Goal: Task Accomplishment & Management: Complete application form

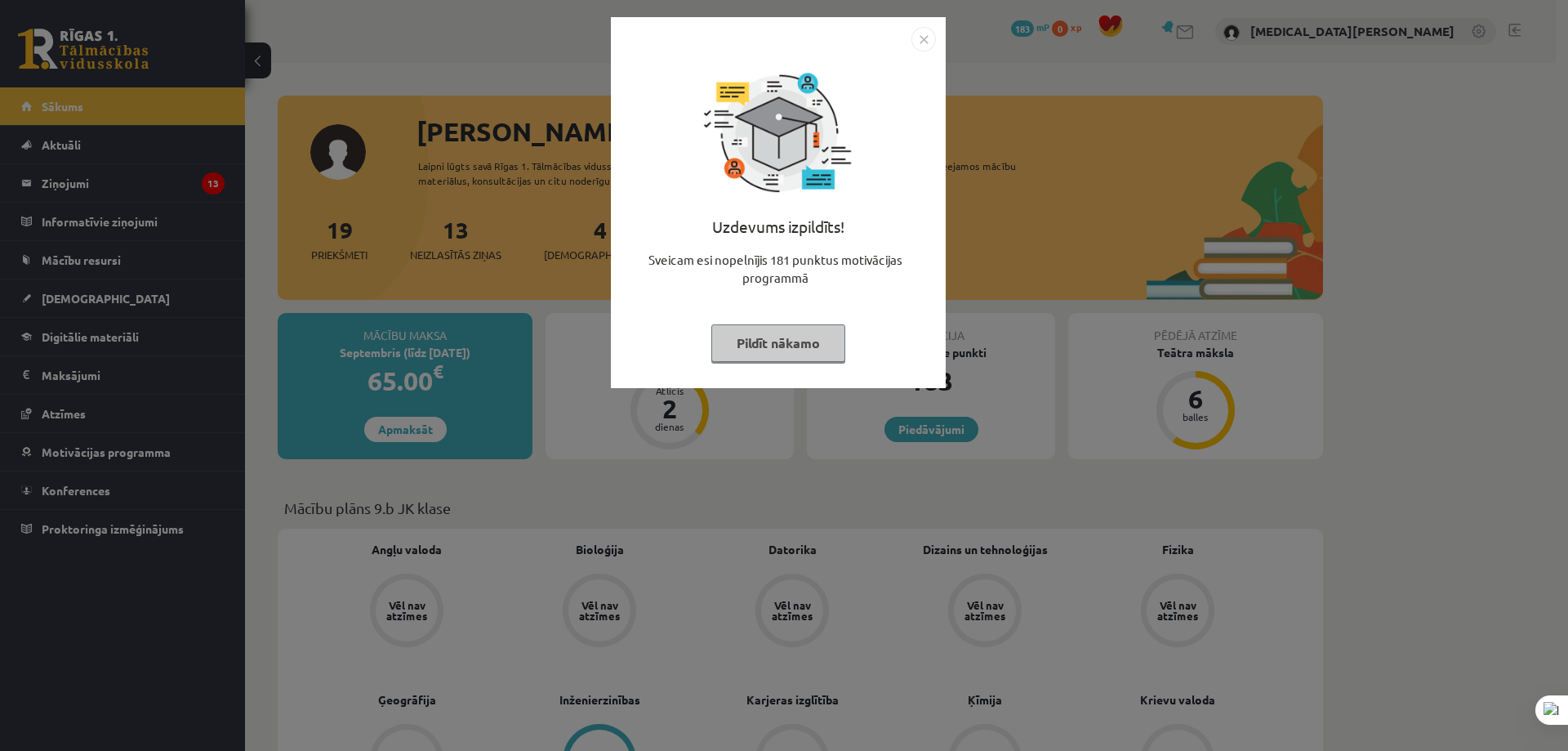
click at [922, 38] on img "Close" at bounding box center [924, 39] width 25 height 25
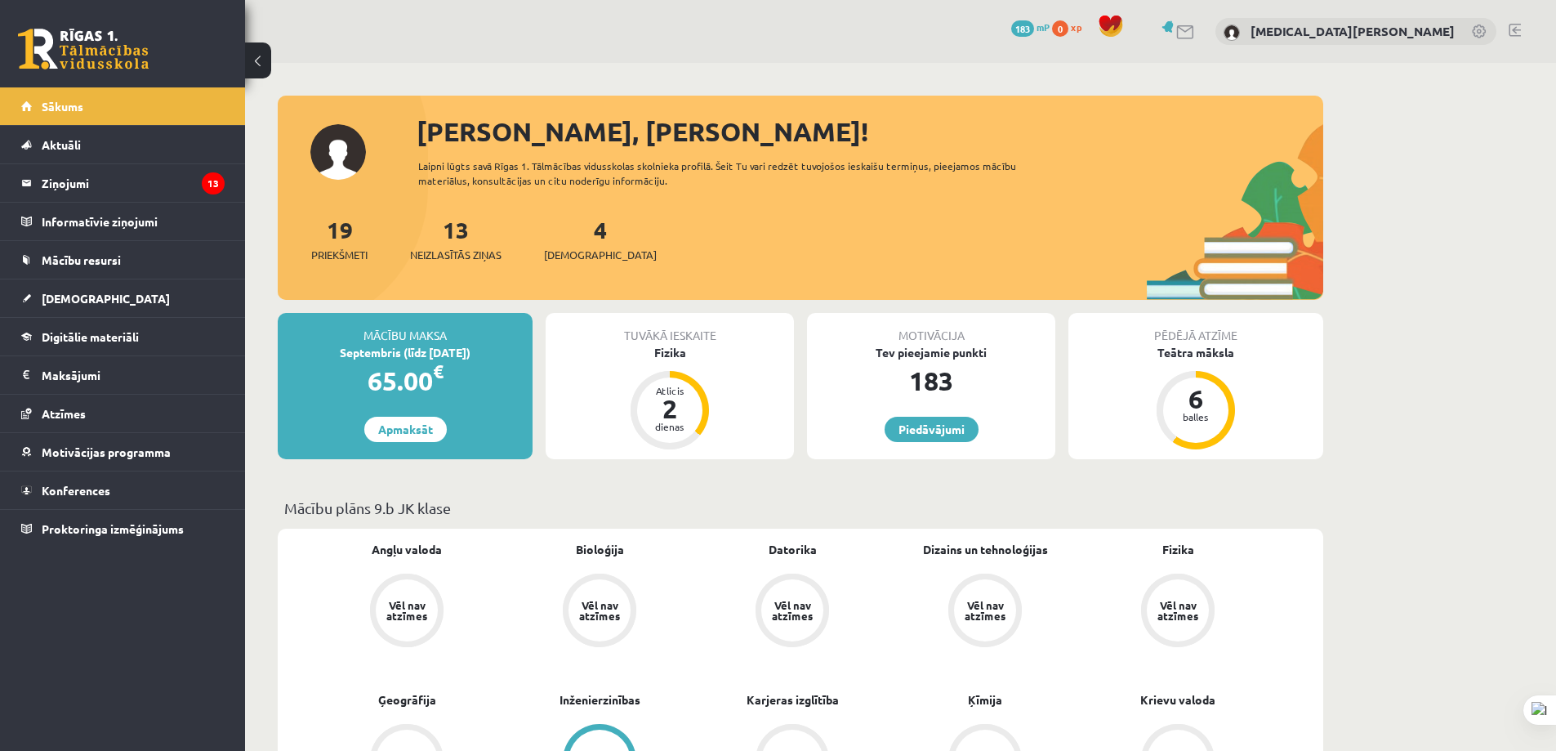
scroll to position [327, 0]
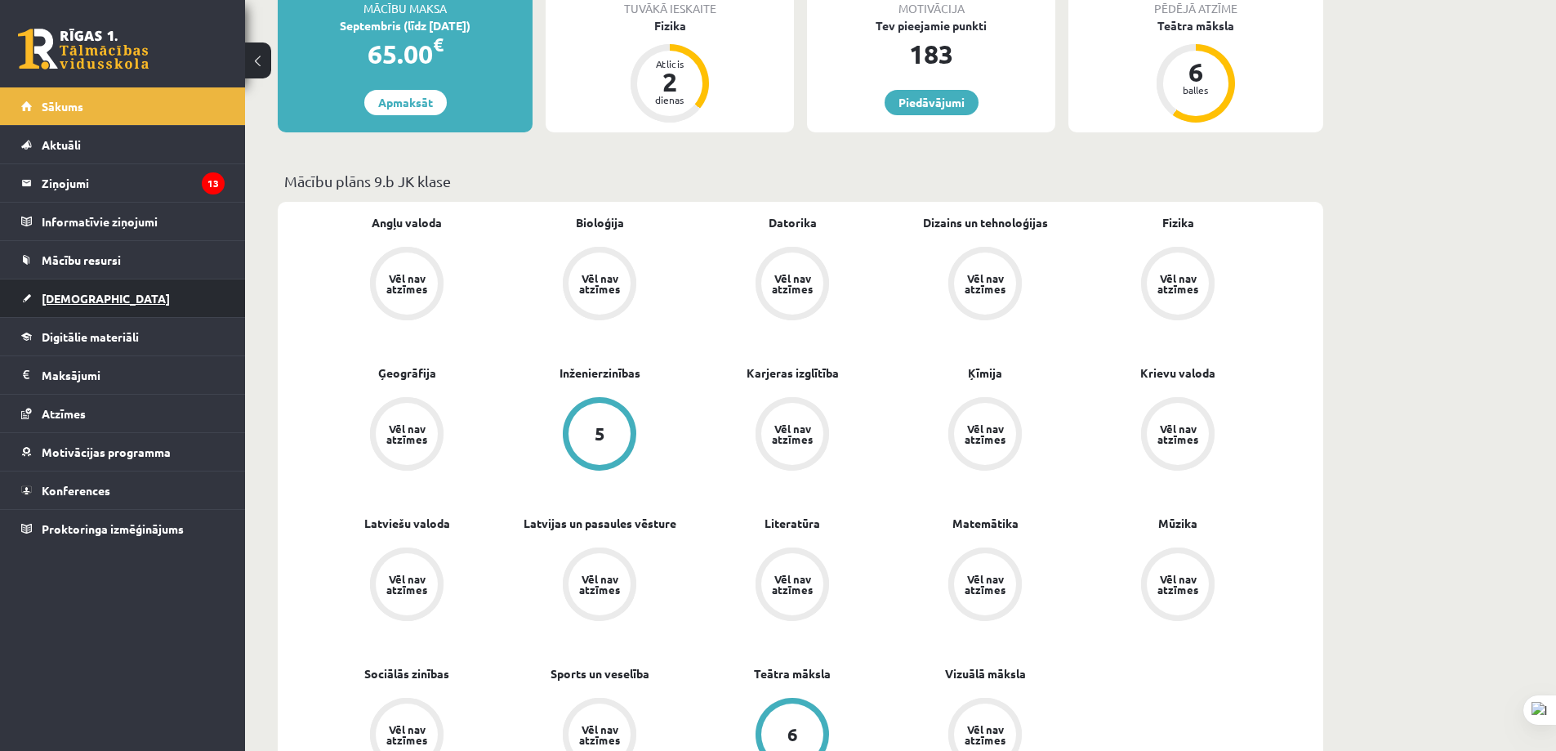
click at [114, 308] on link "[DEMOGRAPHIC_DATA]" at bounding box center [122, 298] width 203 height 38
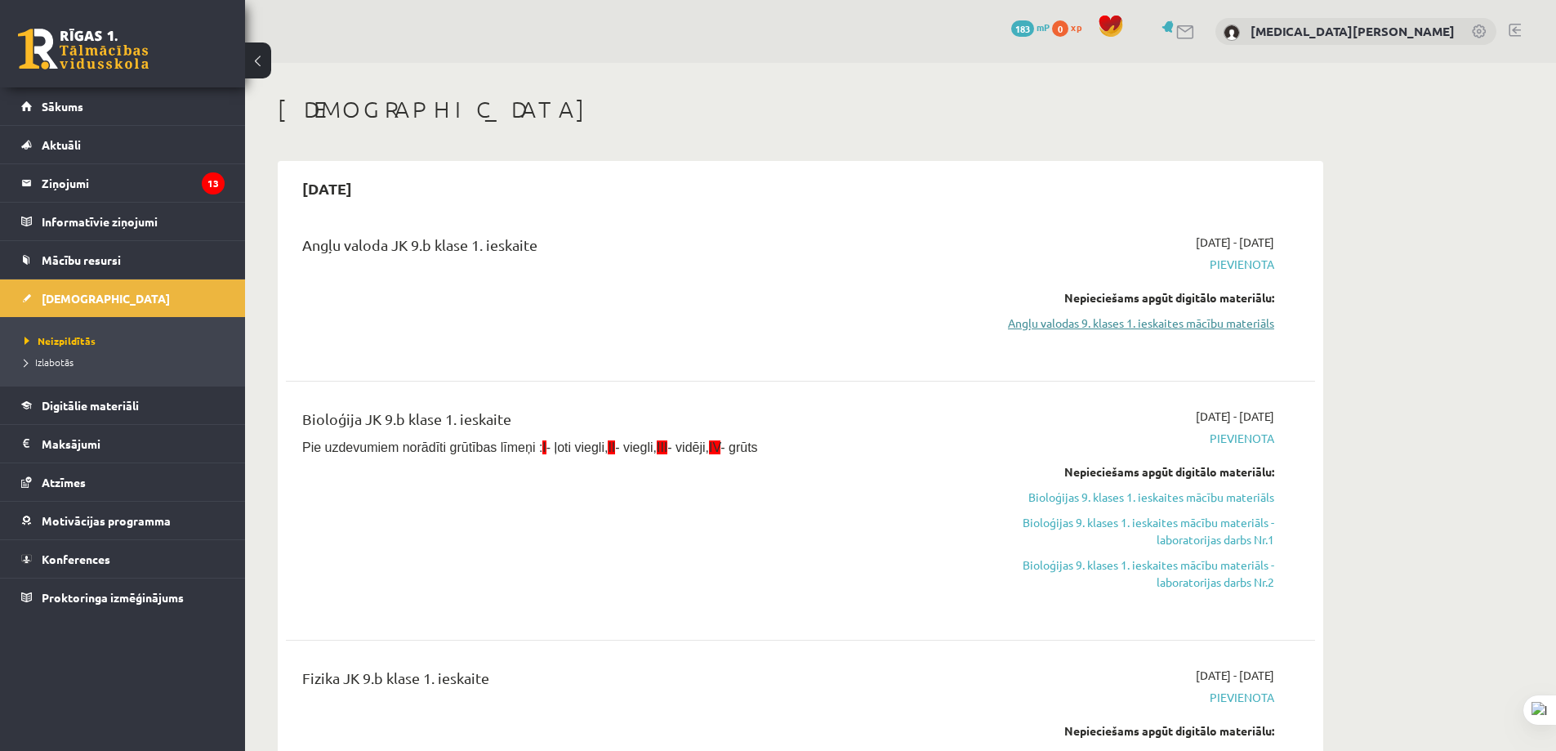
click at [1193, 321] on link "Angļu valodas 9. klases 1. ieskaites mācību materiāls" at bounding box center [1120, 322] width 308 height 17
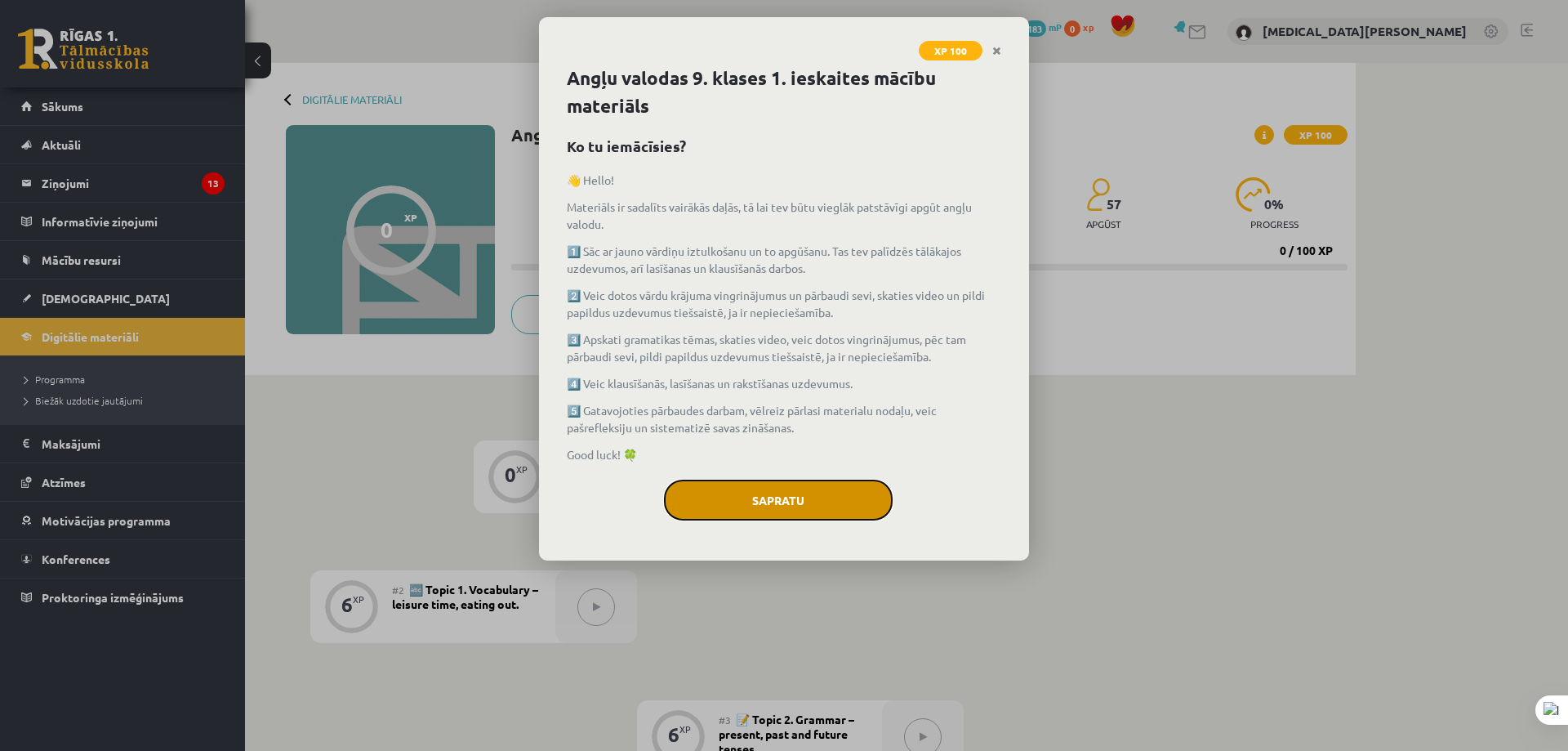
click at [805, 509] on button "Sapratu" at bounding box center [778, 499] width 229 height 41
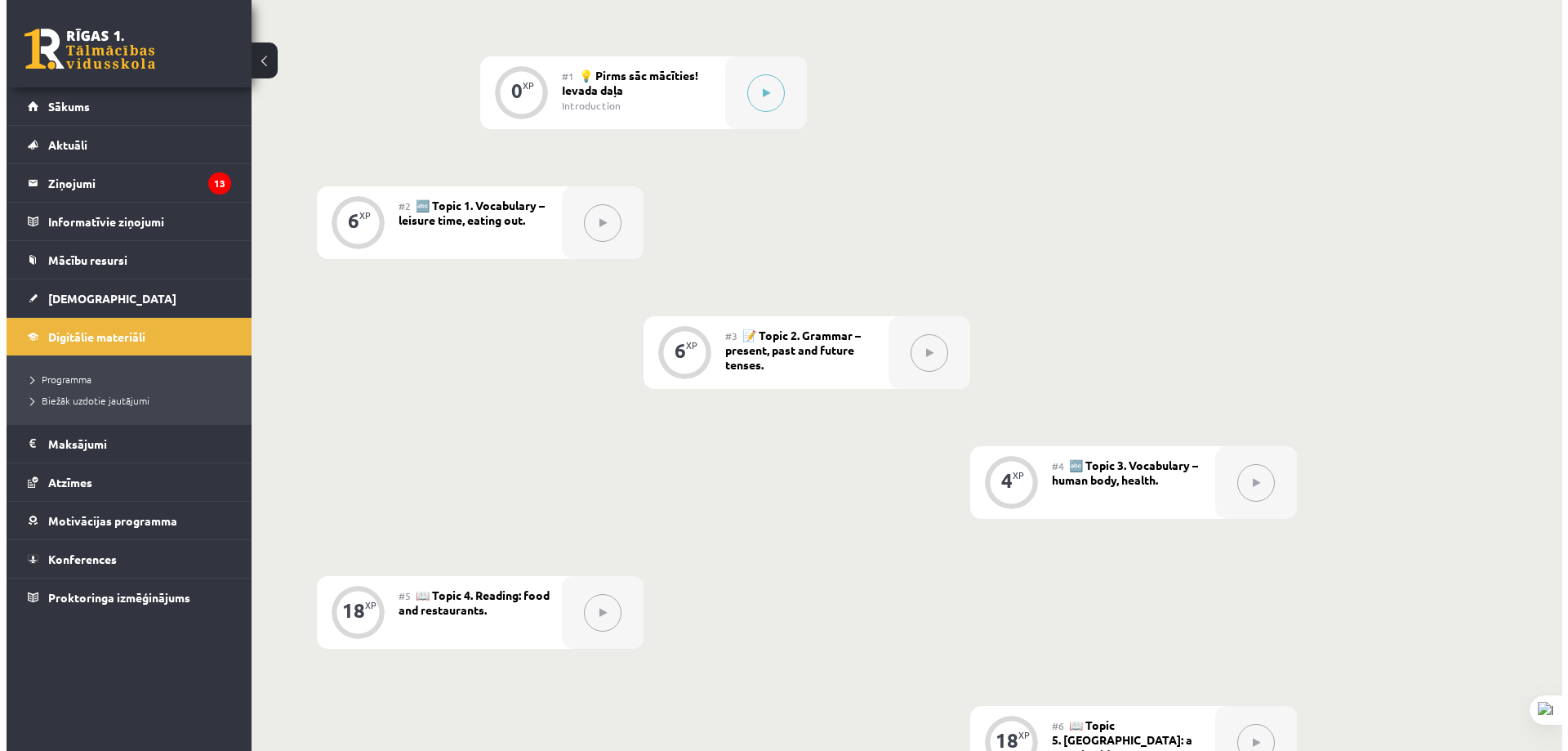
scroll to position [57, 0]
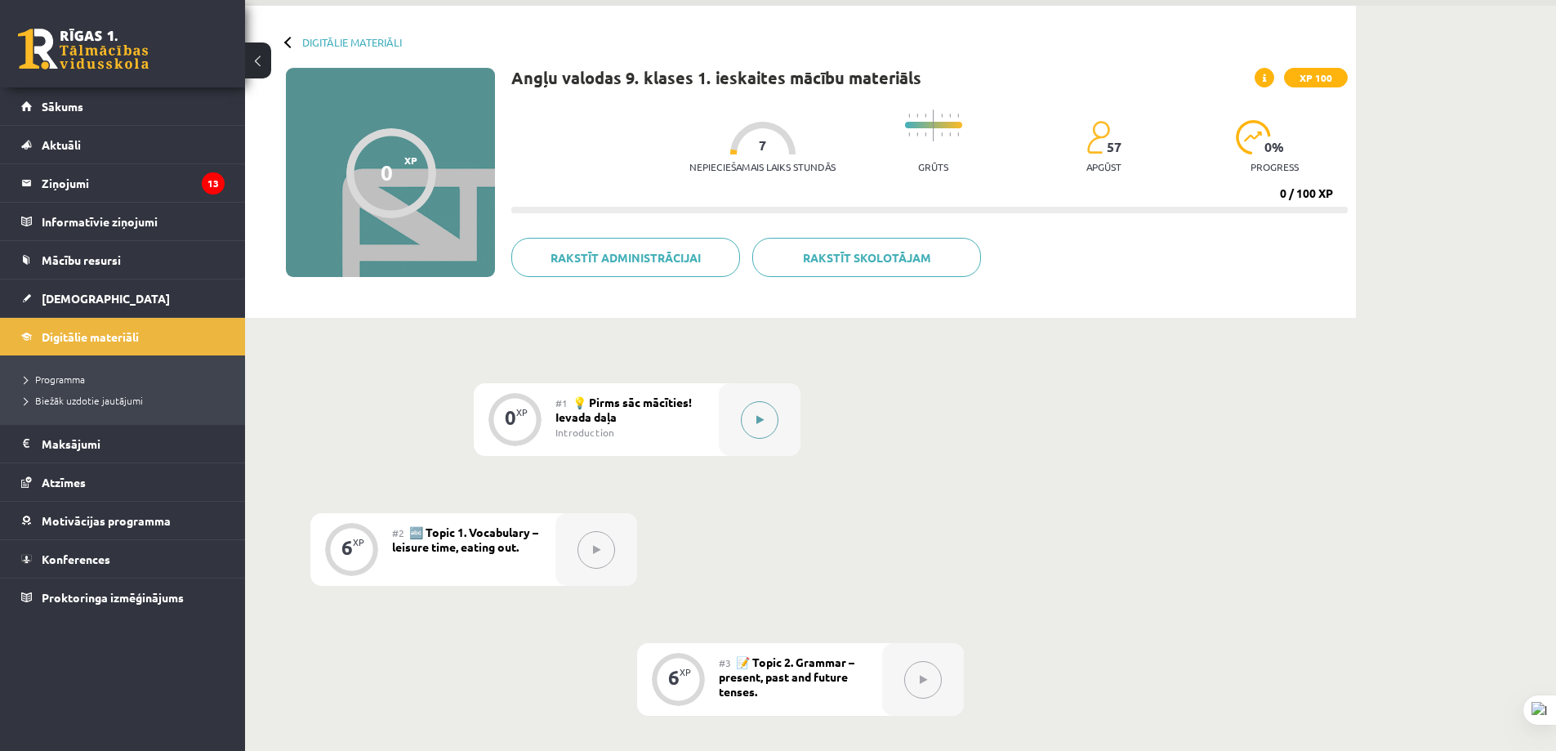
click at [765, 409] on button at bounding box center [760, 420] width 38 height 38
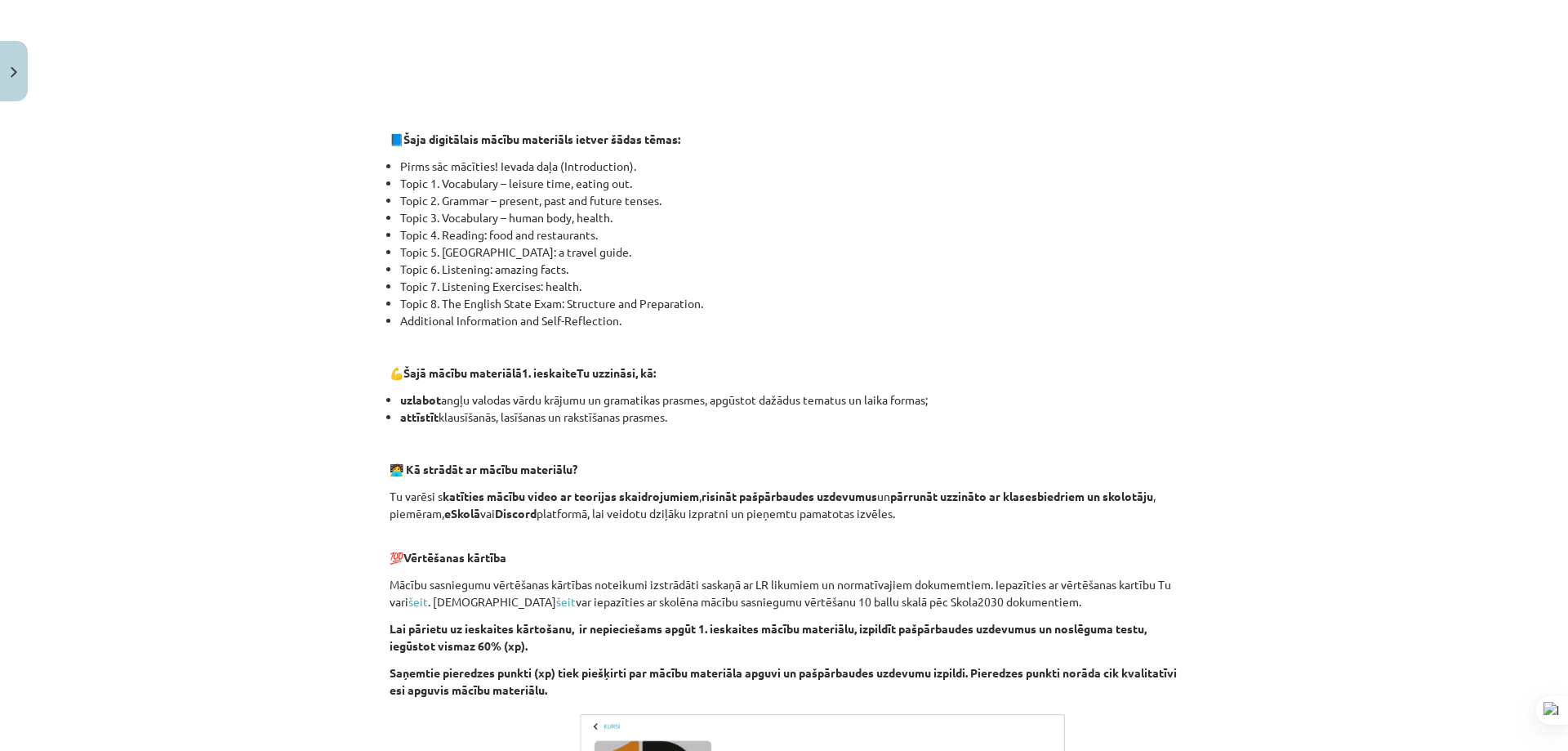
scroll to position [979, 0]
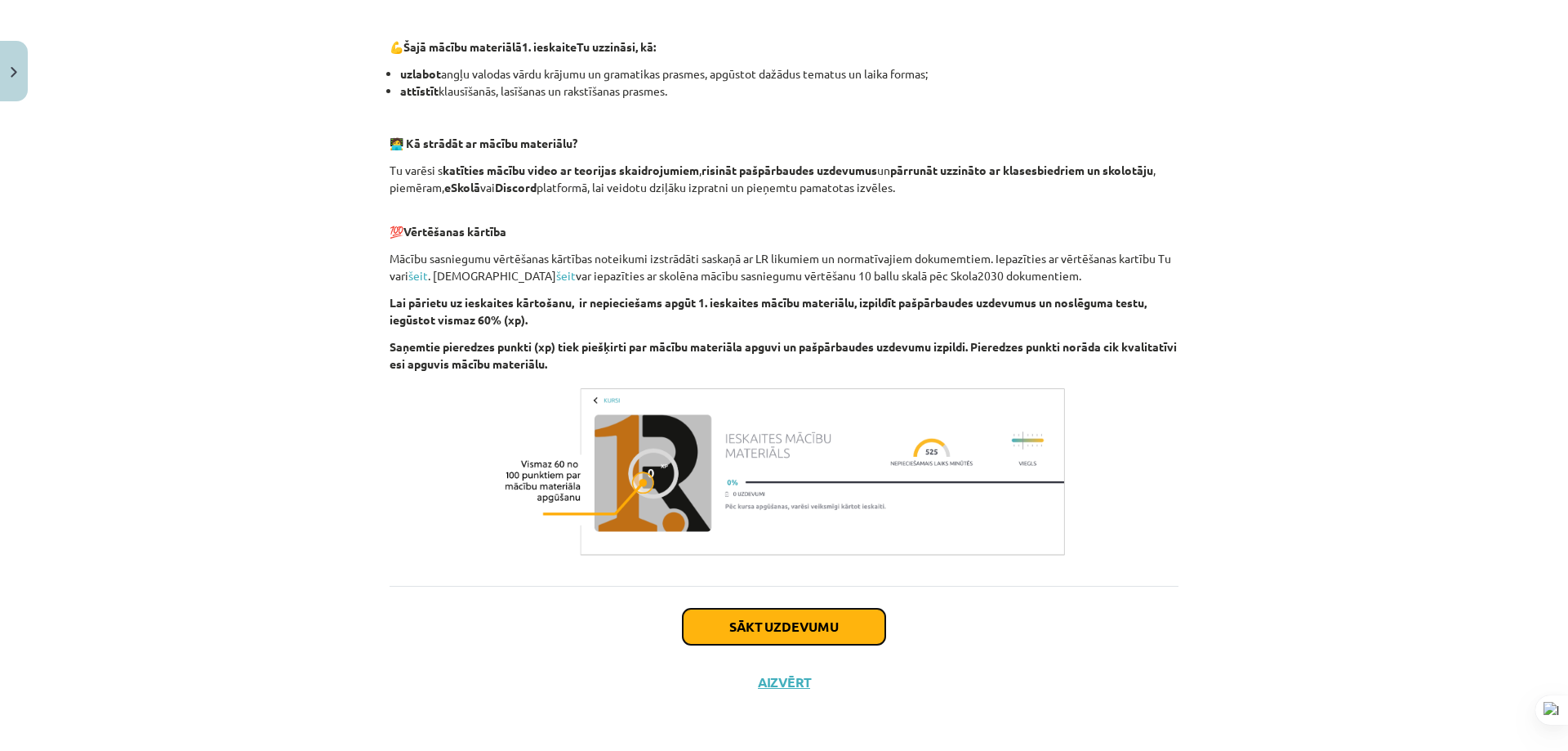
click at [730, 610] on button "Sākt uzdevumu" at bounding box center [784, 627] width 203 height 36
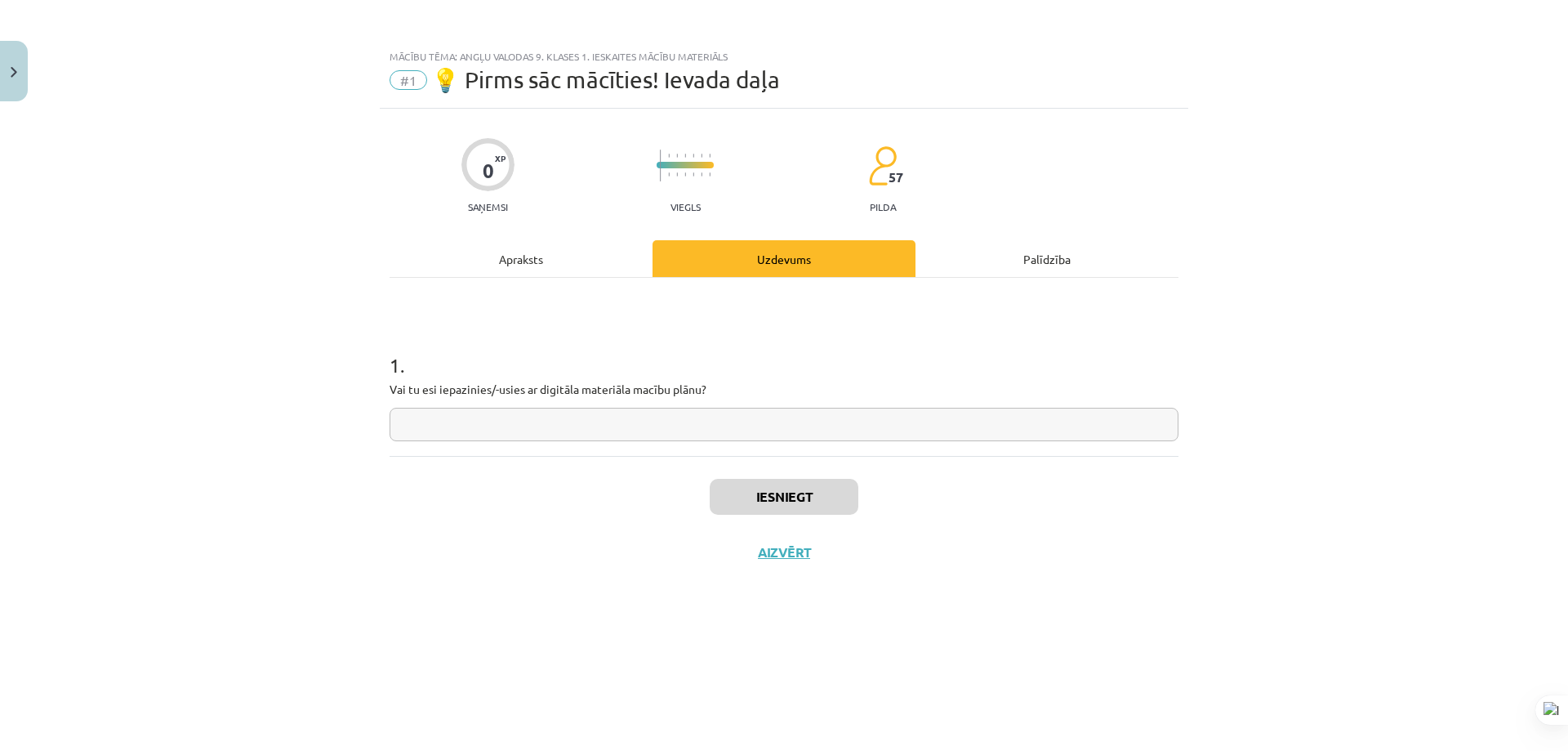
click at [543, 420] on input "text" at bounding box center [784, 424] width 789 height 33
click at [533, 413] on input "text" at bounding box center [784, 424] width 789 height 33
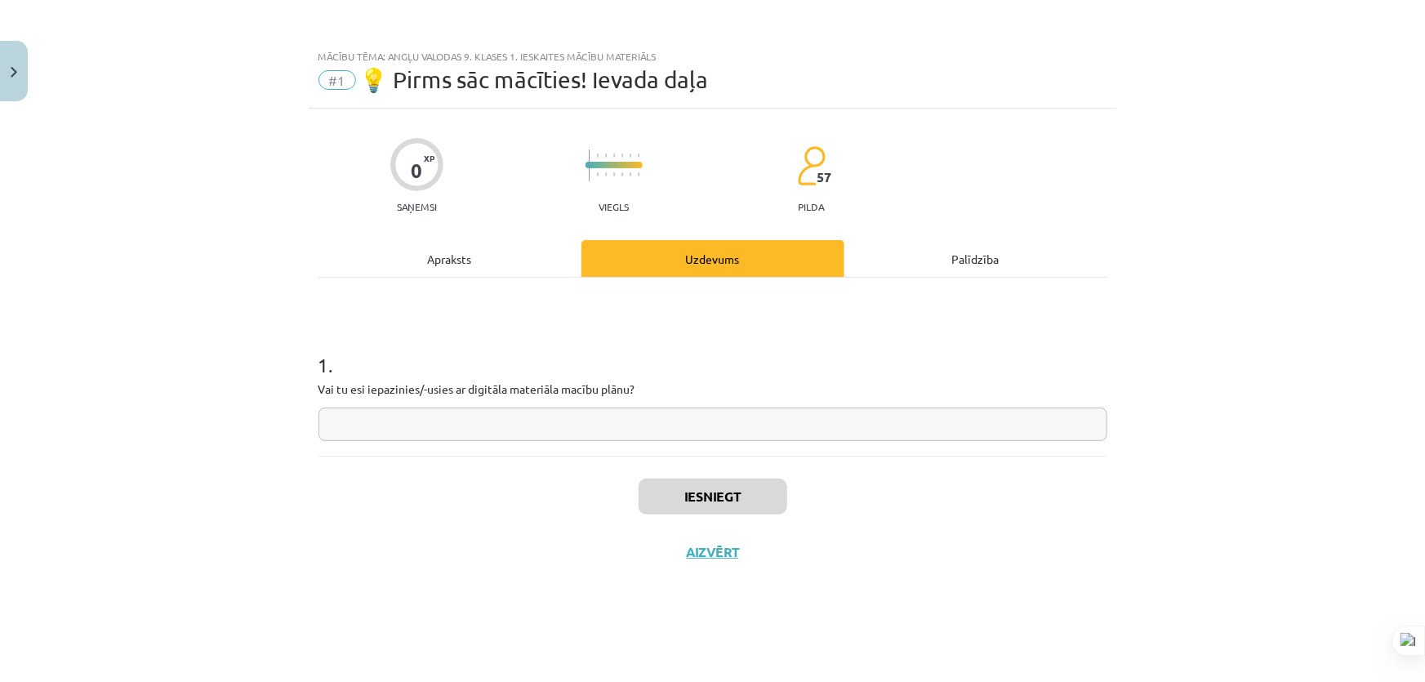
type input "*"
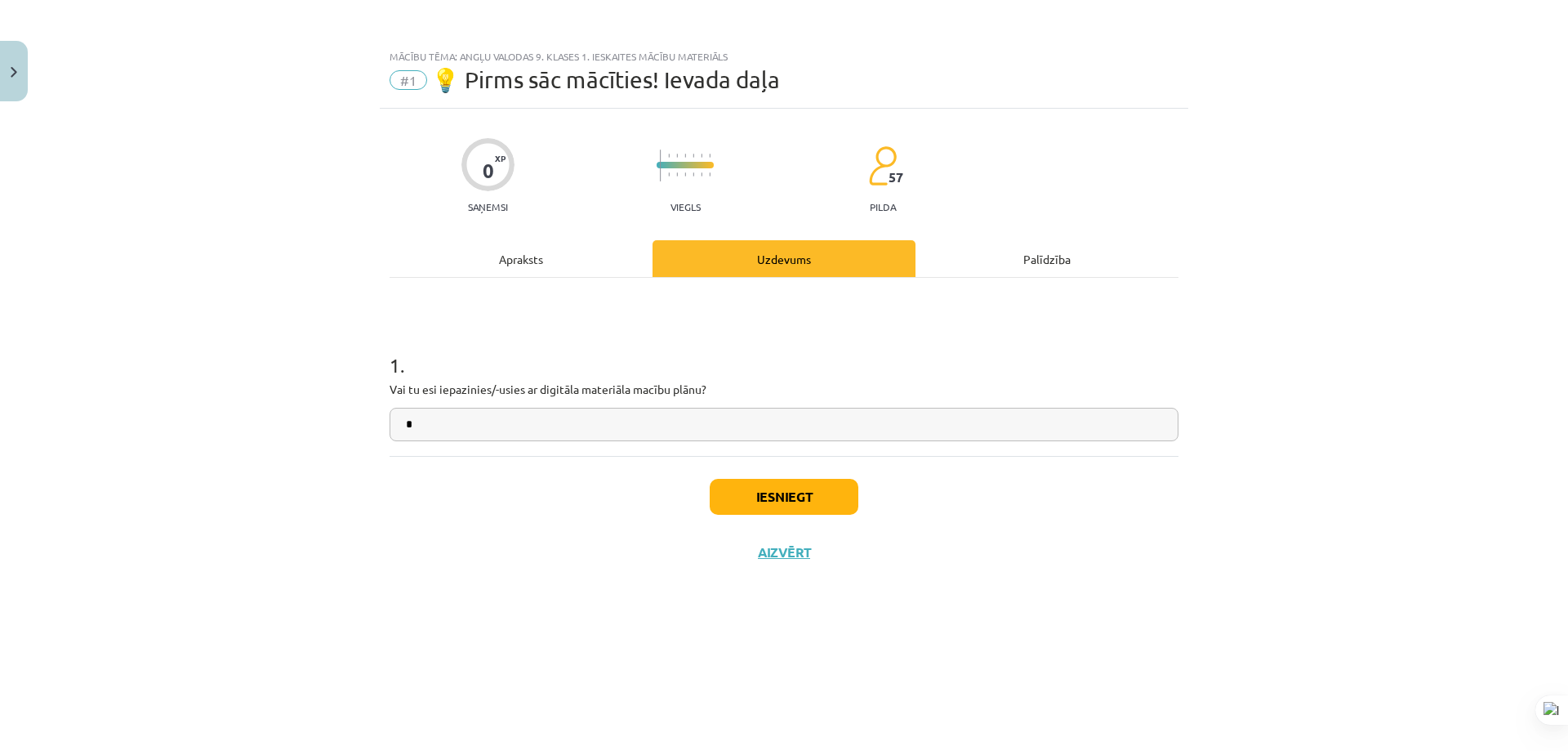
type input "*"
click at [752, 502] on button "Iesniegt" at bounding box center [784, 497] width 149 height 36
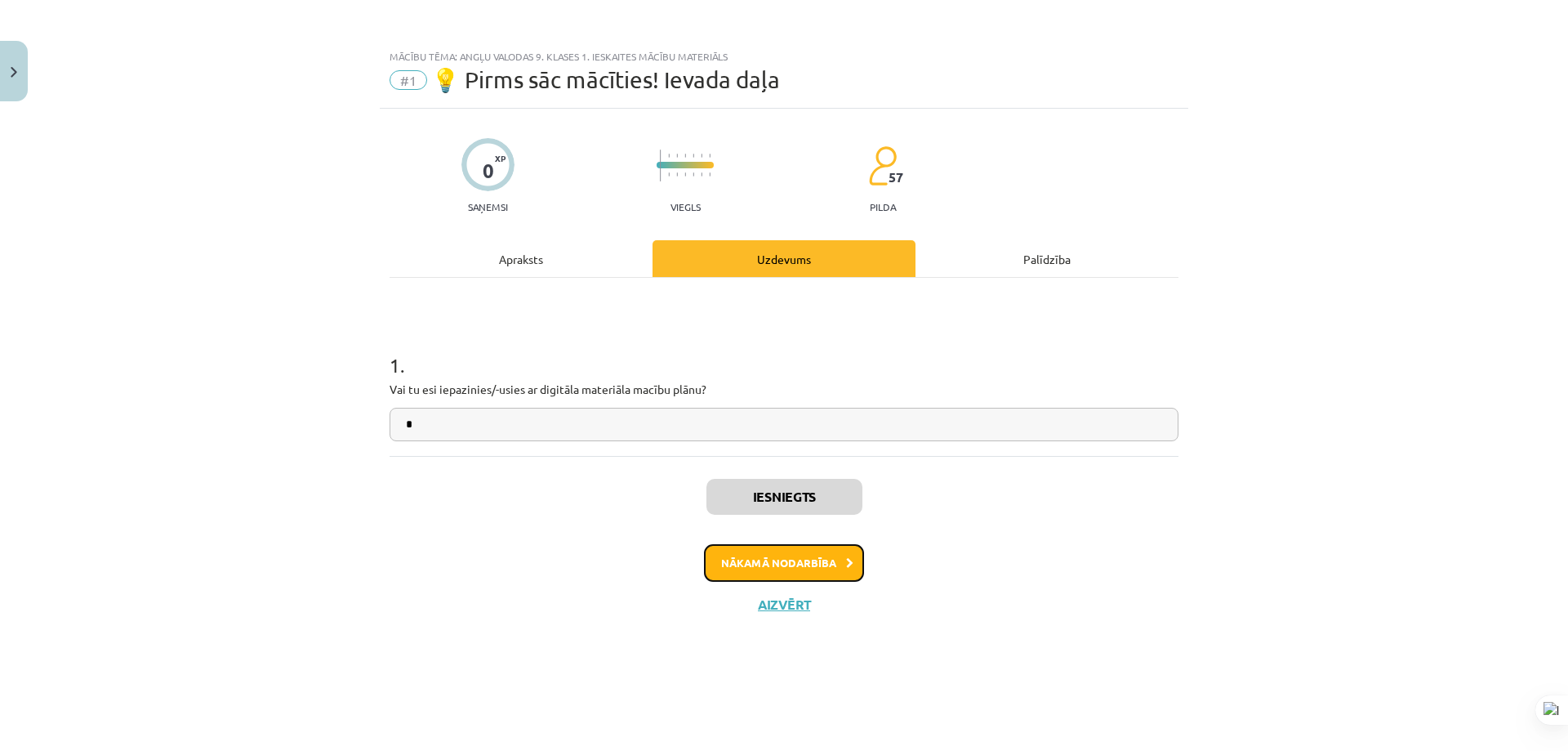
click at [787, 571] on button "Nākamā nodarbība" at bounding box center [784, 563] width 160 height 38
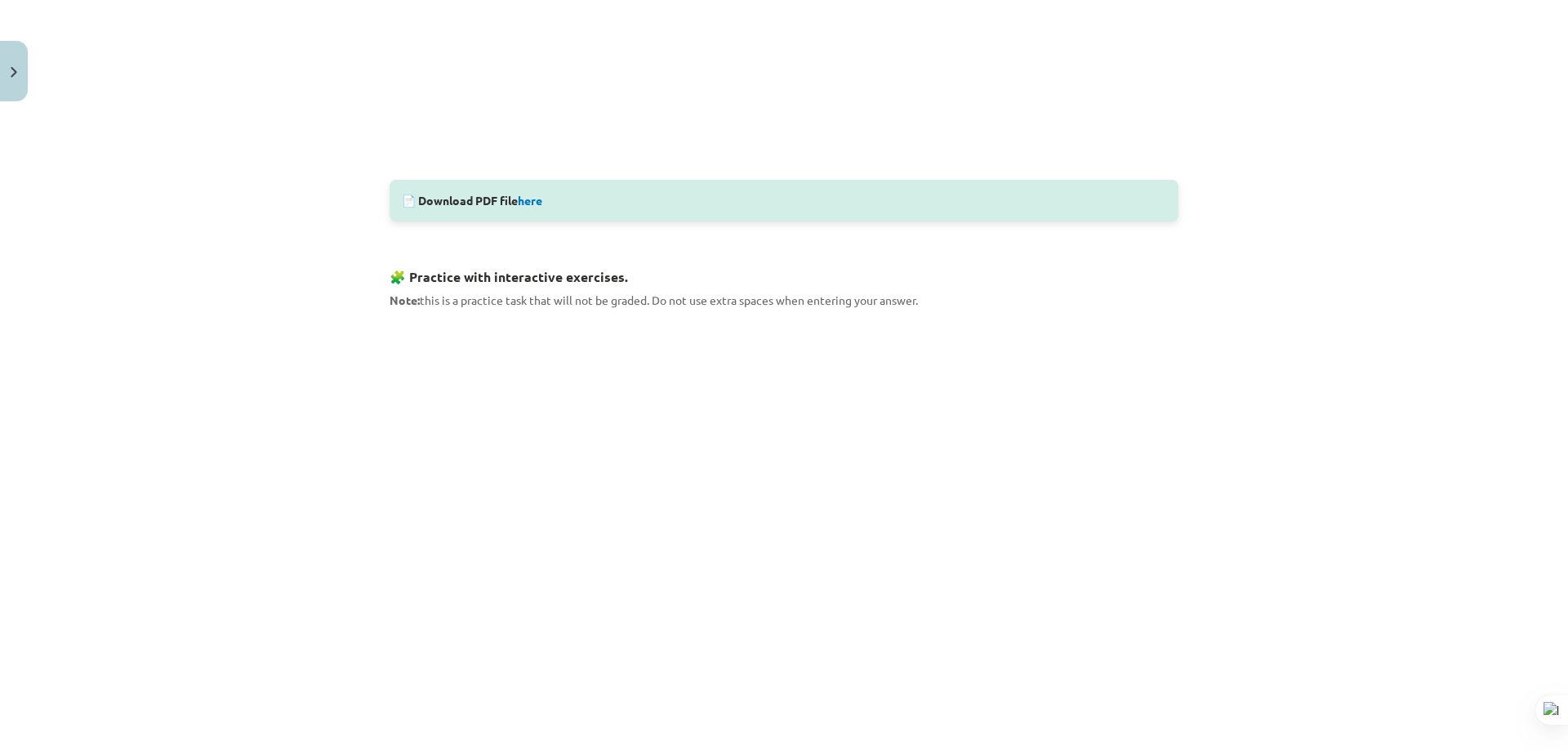
scroll to position [926, 0]
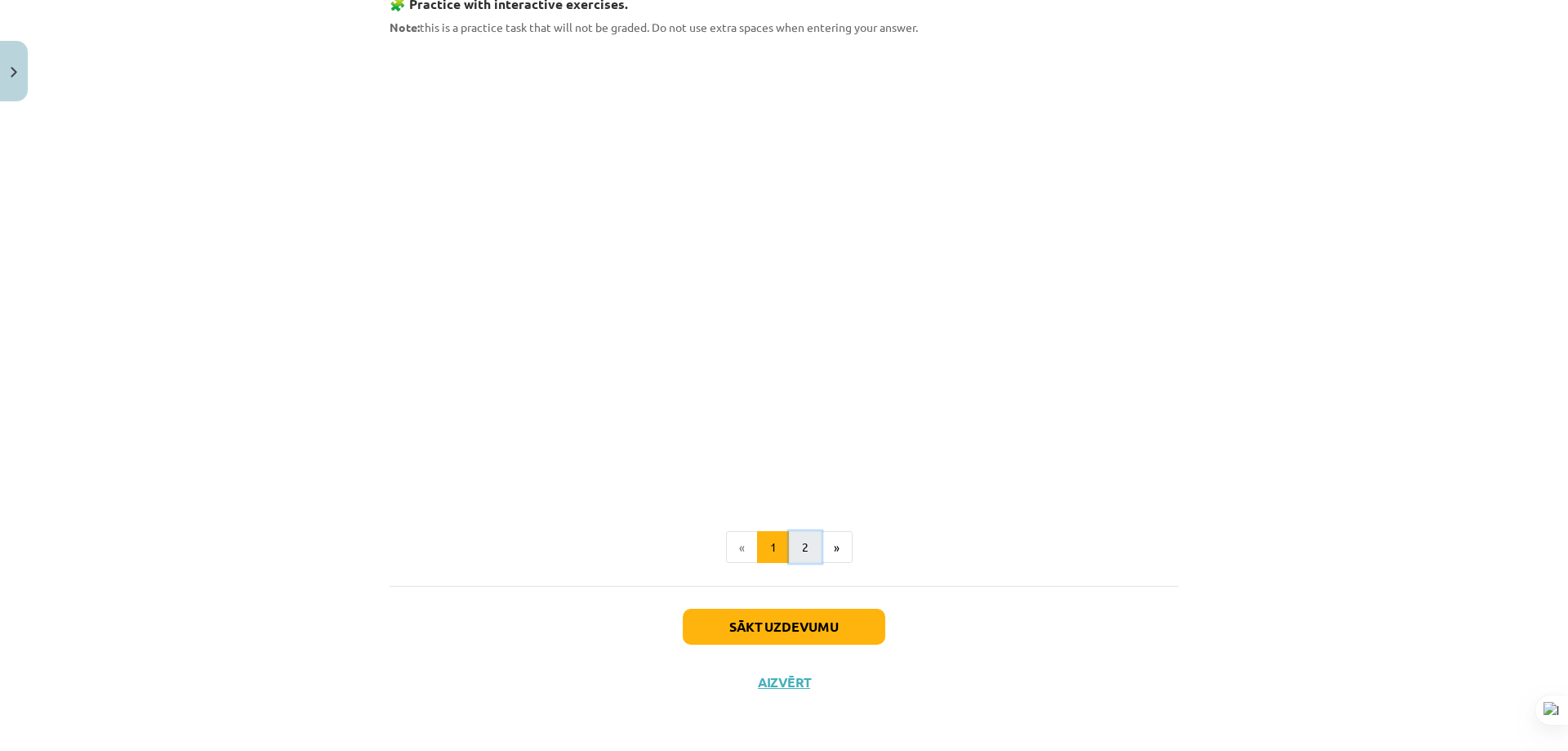
click at [802, 535] on button "2" at bounding box center [805, 547] width 33 height 33
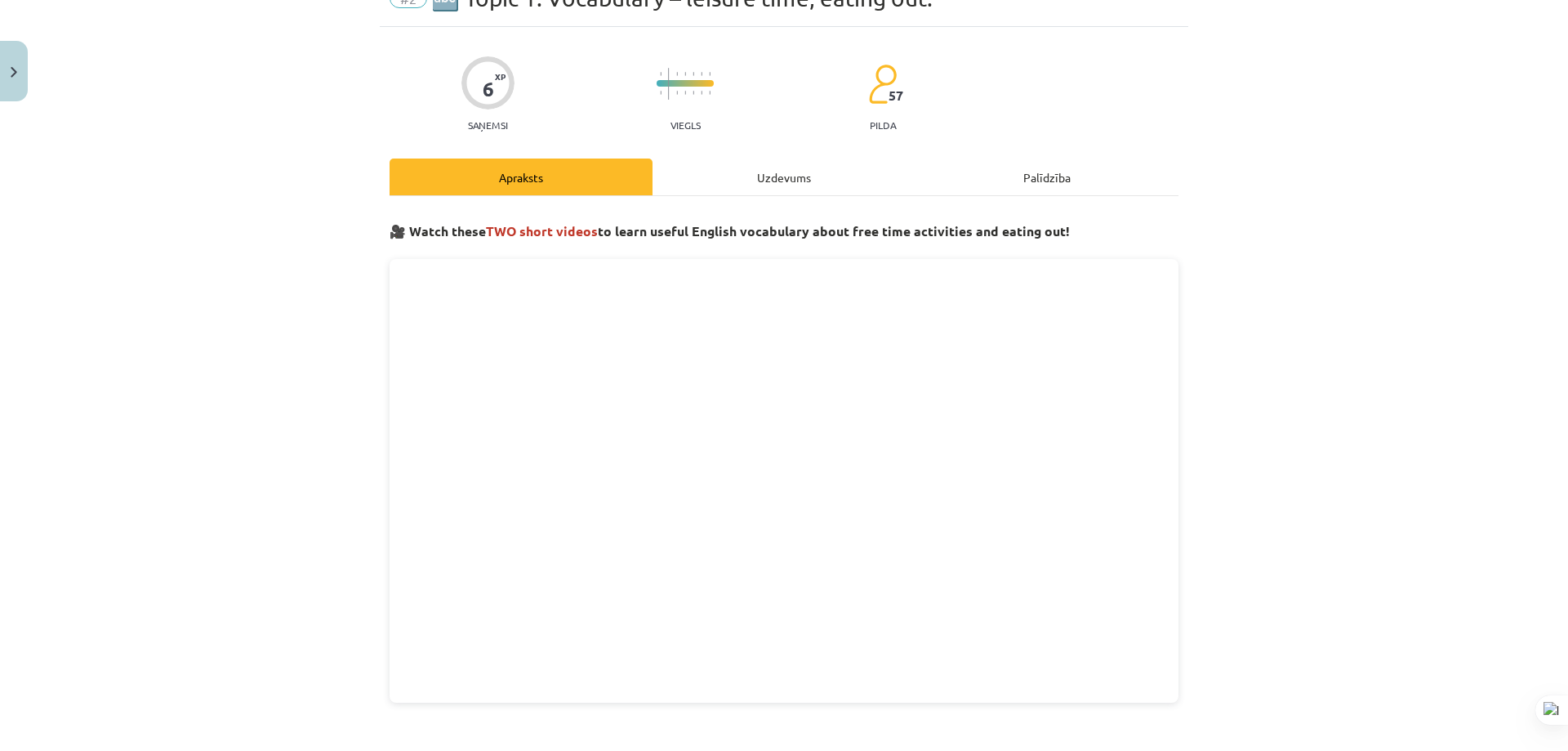
scroll to position [327, 0]
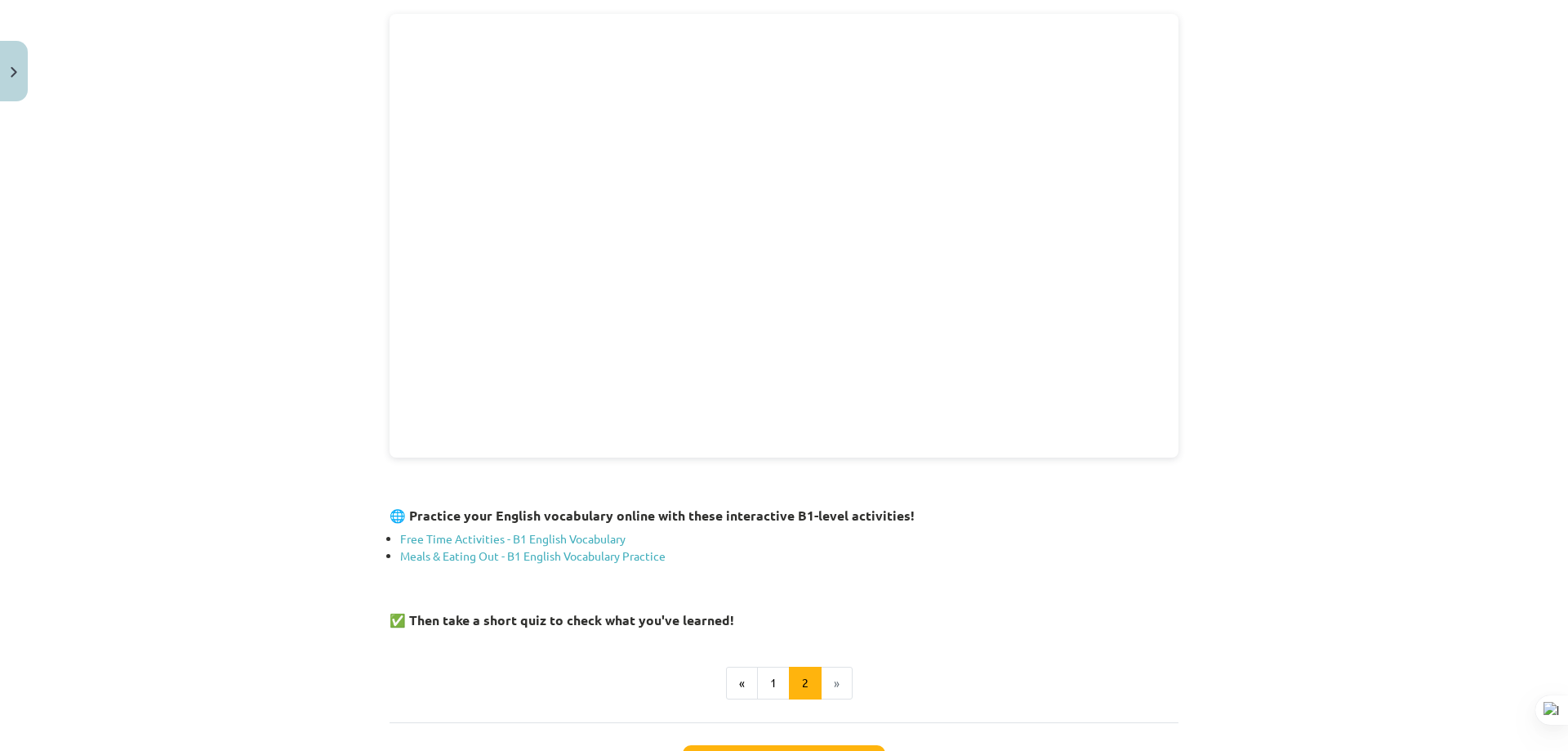
click at [765, 666] on div "🎥 Watch these TWO short videos to learn useful English vocabulary about free ti…" at bounding box center [784, 333] width 789 height 734
click at [764, 670] on button "1" at bounding box center [773, 683] width 33 height 33
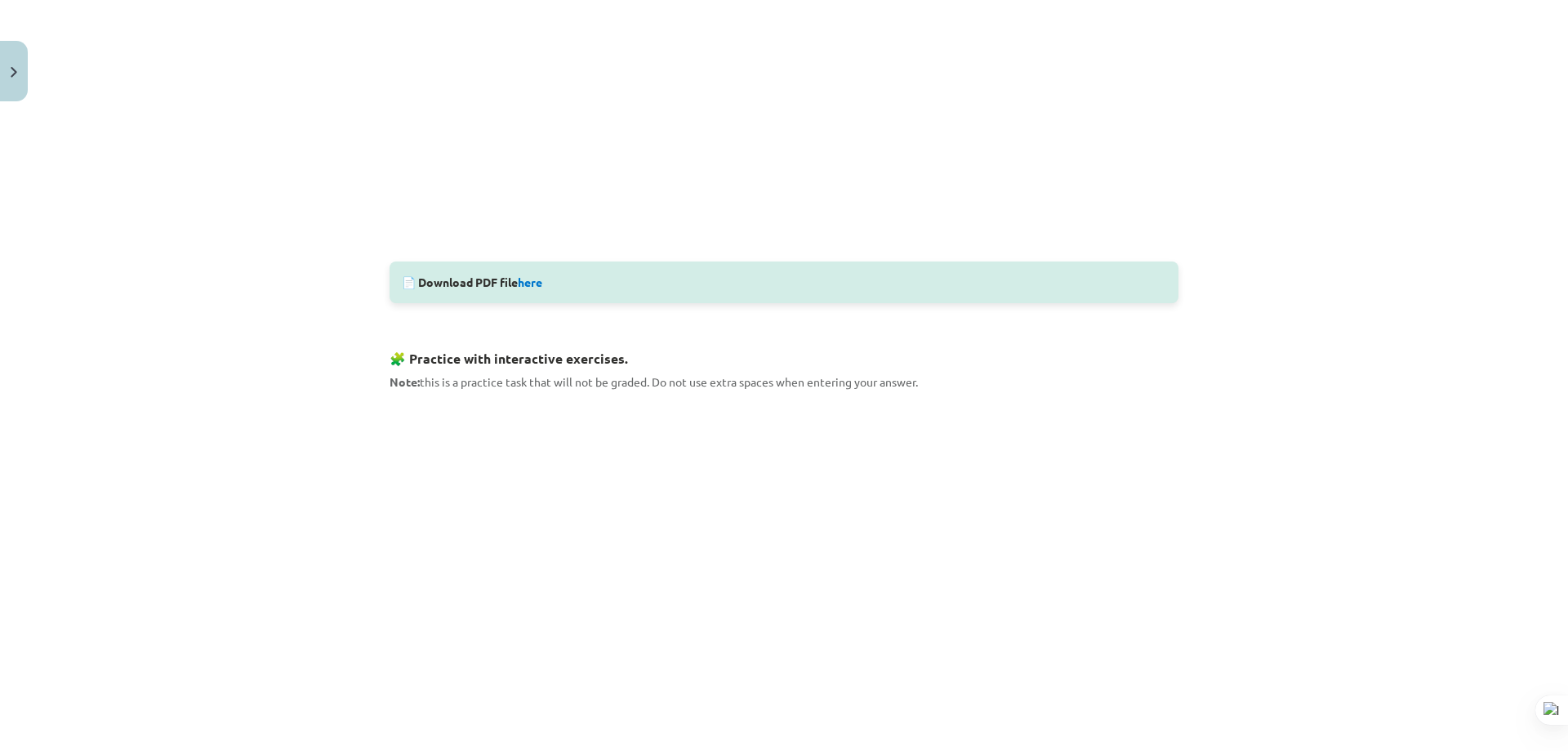
scroll to position [817, 0]
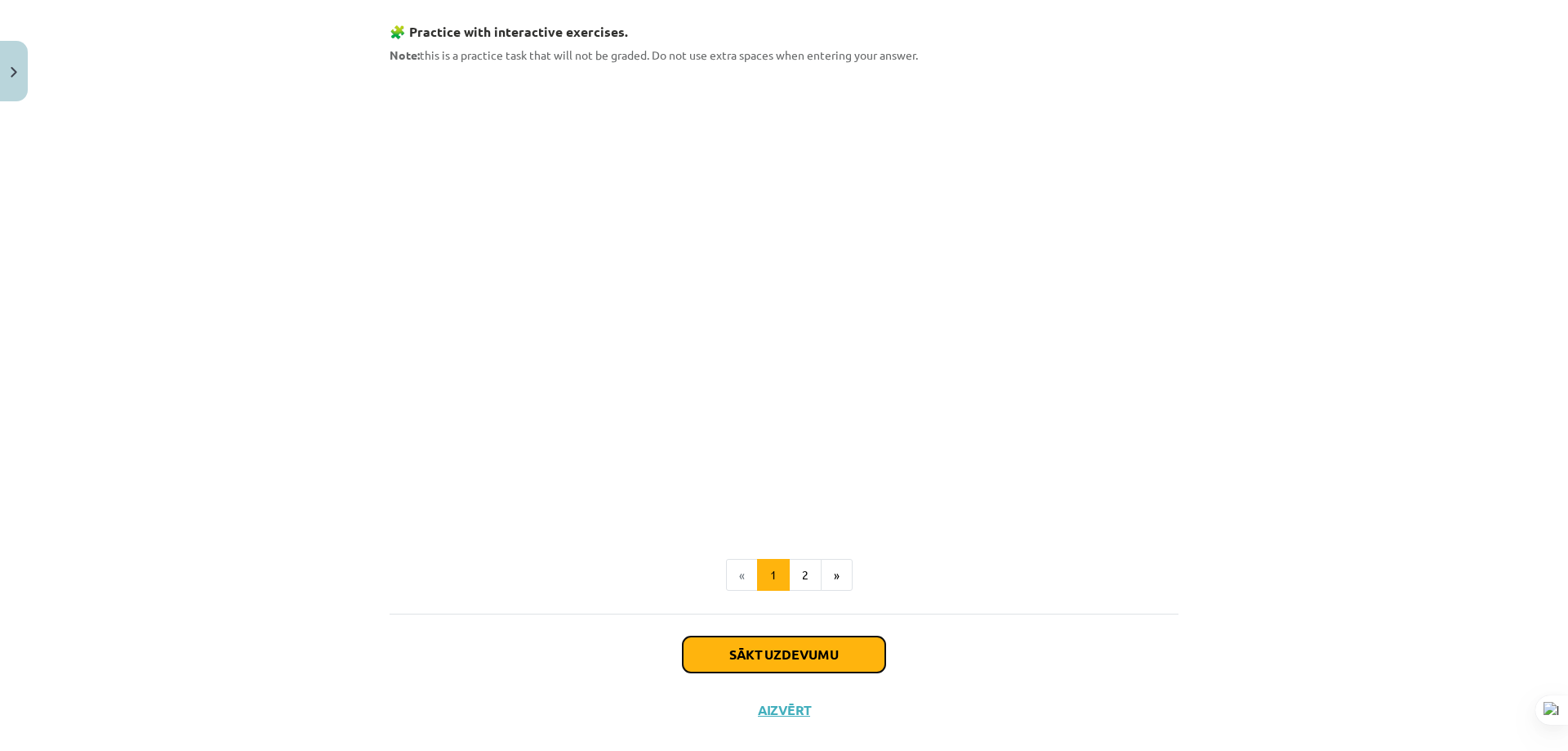
click at [755, 661] on button "Sākt uzdevumu" at bounding box center [784, 654] width 203 height 36
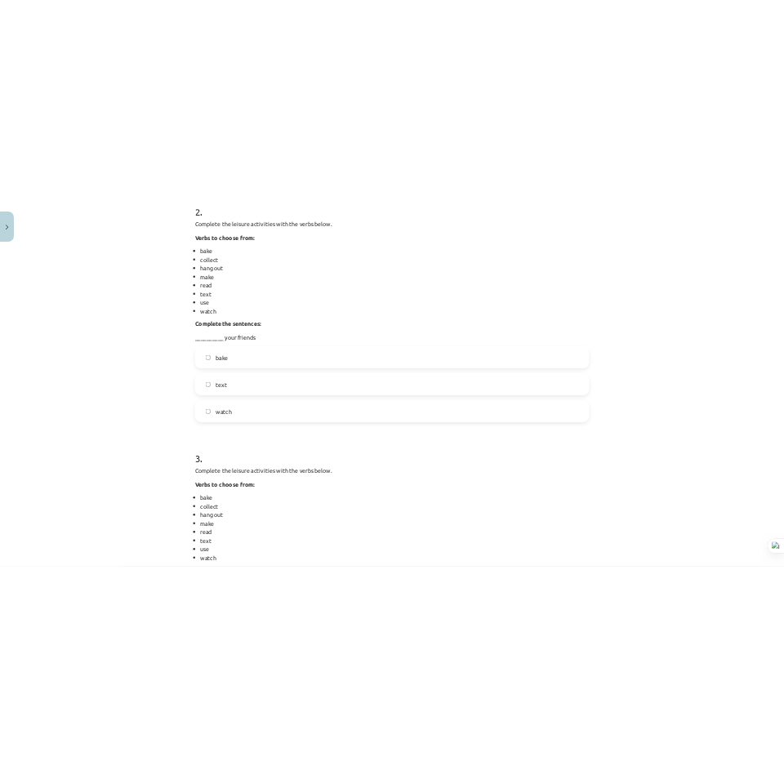
scroll to position [1211, 0]
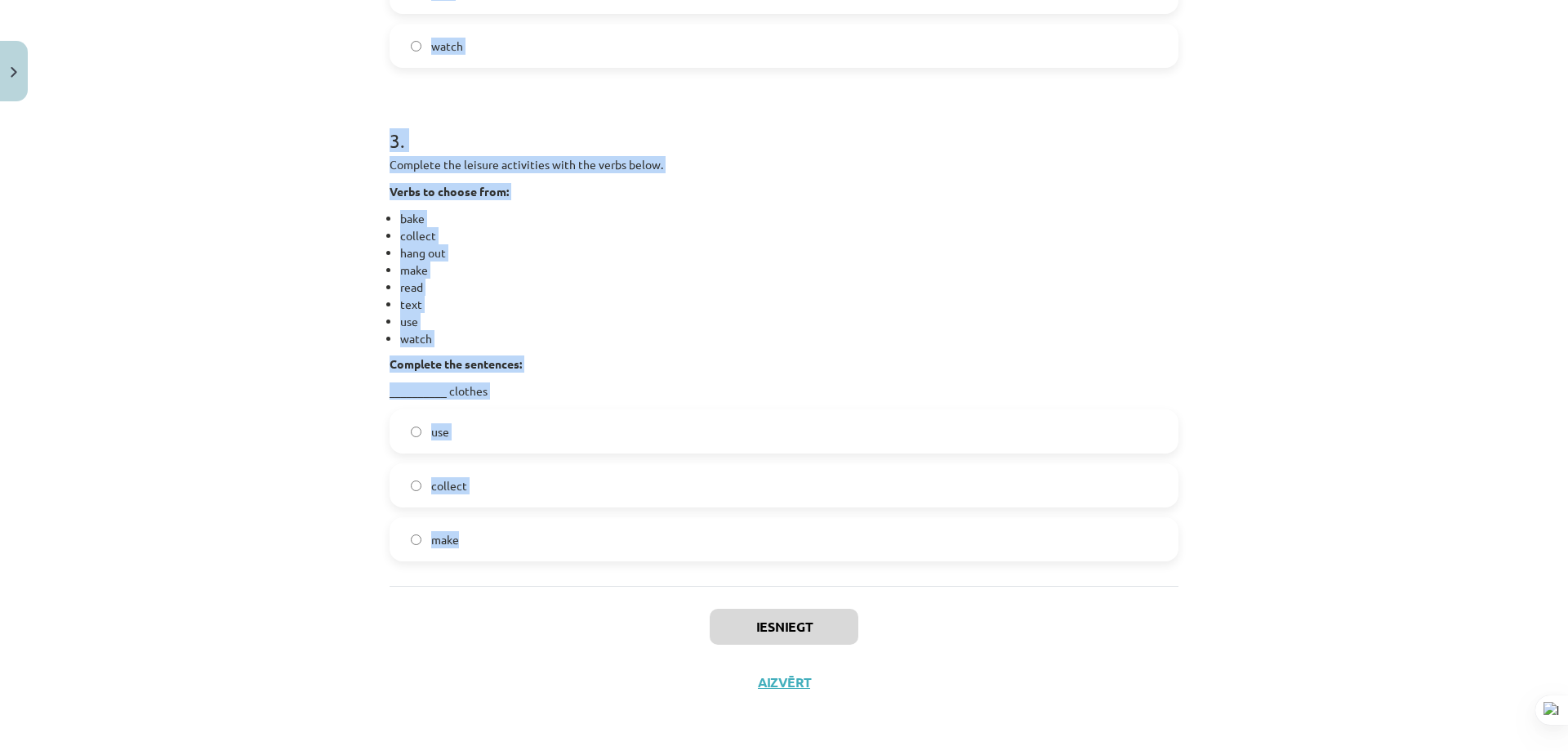
drag, startPoint x: 481, startPoint y: 310, endPoint x: 676, endPoint y: 413, distance: 220.0
click at [760, 566] on div "Mācību tēma: Angļu valodas 9. klases 1. ieskaites mācību materiāls #2 🔤 Topic 1…" at bounding box center [784, 375] width 1568 height 751
copy form "1 . Complete the leisure activities with the verbs below. Verbs to choose from:…"
click at [676, 360] on p "Complete the sentences:" at bounding box center [784, 363] width 789 height 17
click at [471, 207] on div "Complete the leisure activities with the verbs below. Verbs to choose from: bak…" at bounding box center [784, 277] width 789 height 243
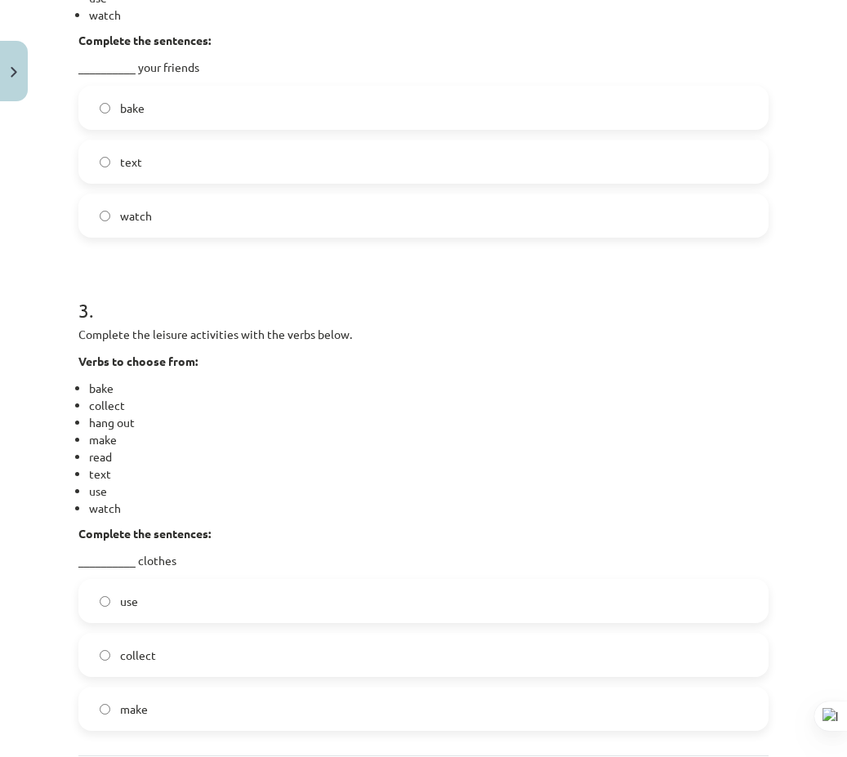
scroll to position [1205, 0]
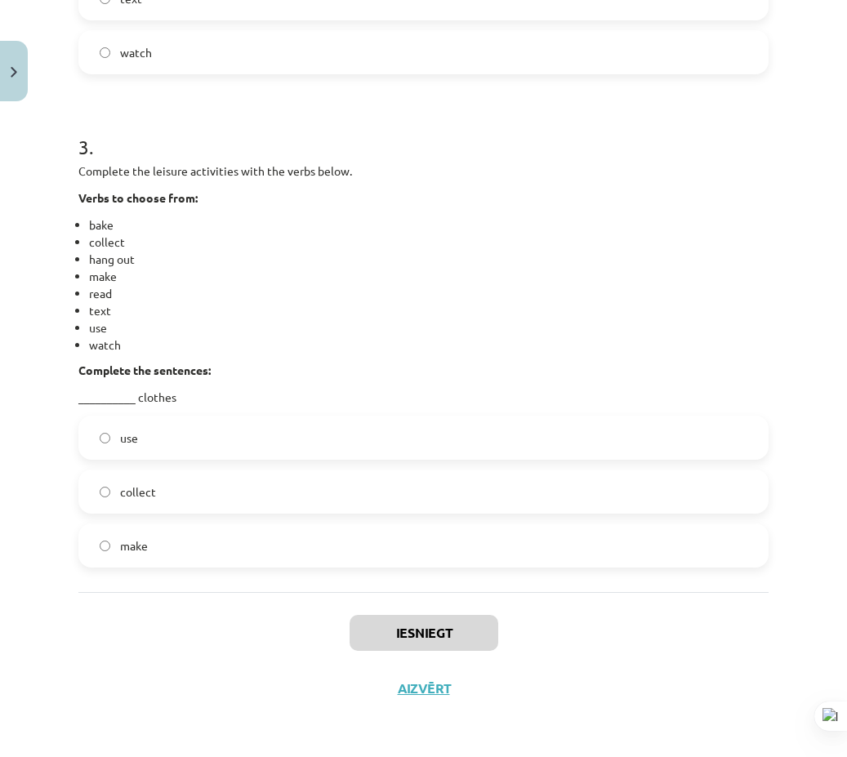
click at [747, 256] on li "hang out" at bounding box center [429, 259] width 680 height 17
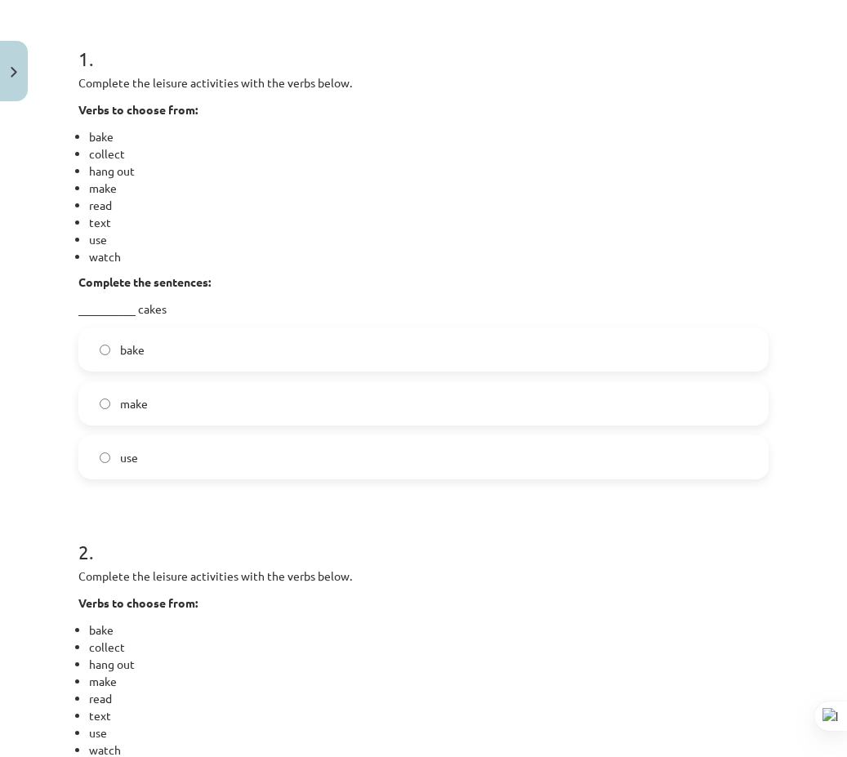
scroll to position [143, 0]
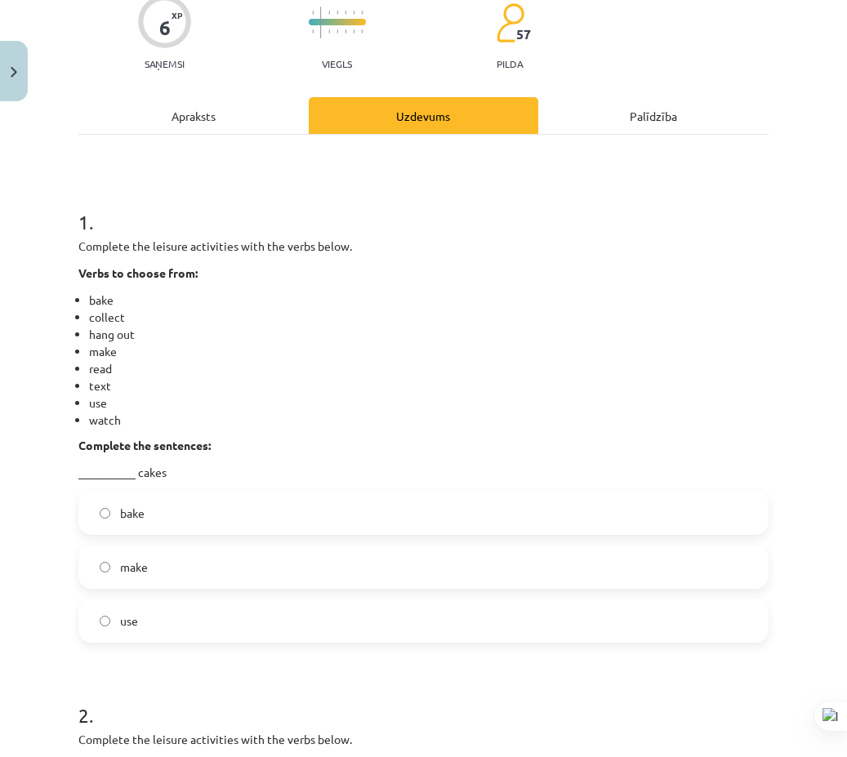
click at [200, 525] on label "bake" at bounding box center [423, 513] width 687 height 41
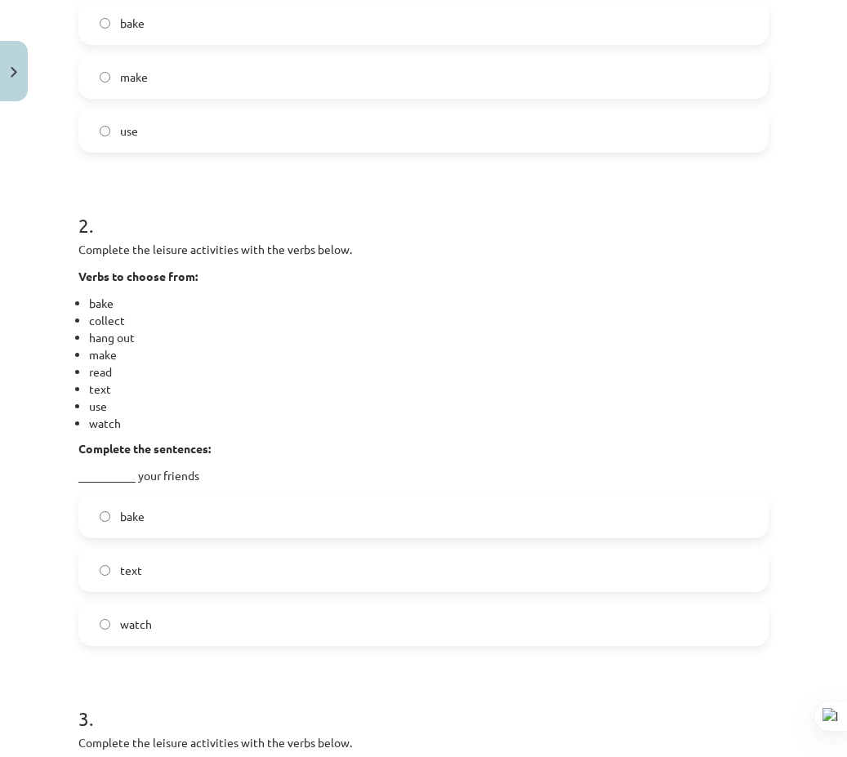
scroll to position [796, 0]
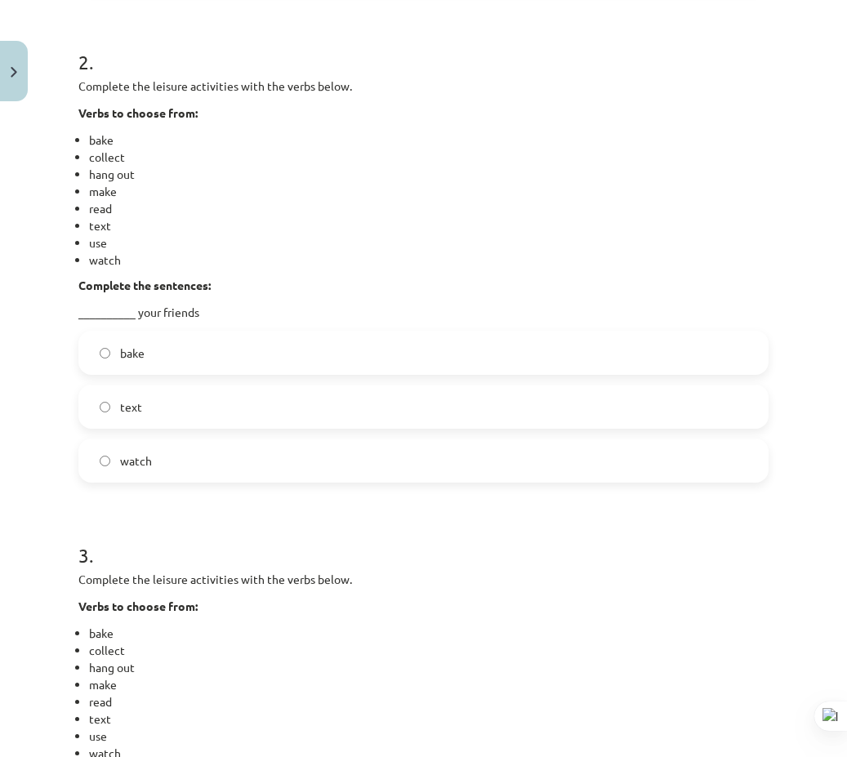
click at [181, 399] on label "text" at bounding box center [423, 406] width 687 height 41
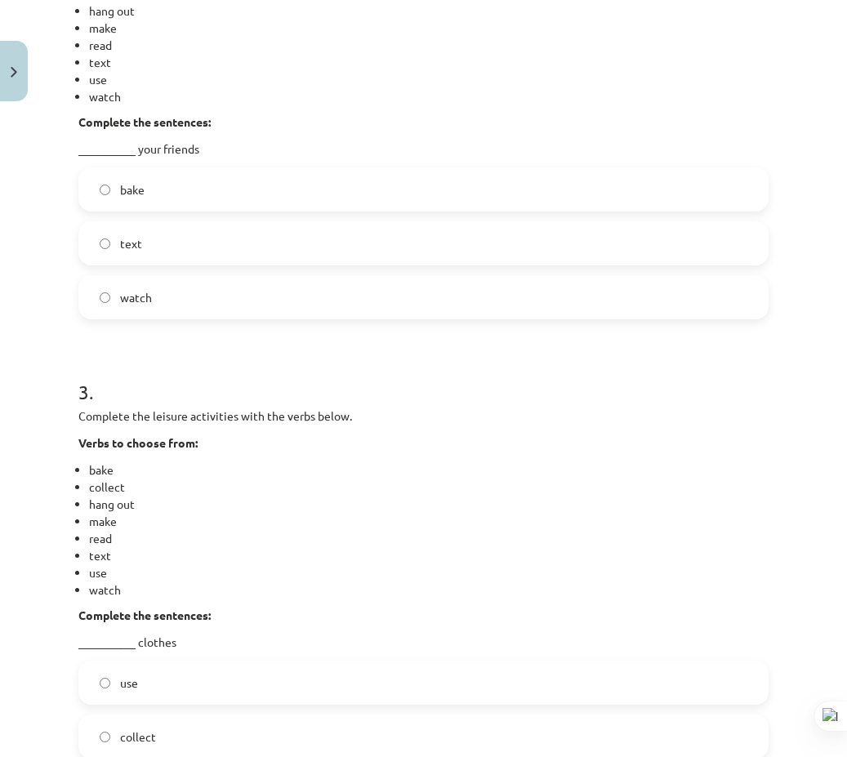
scroll to position [1123, 0]
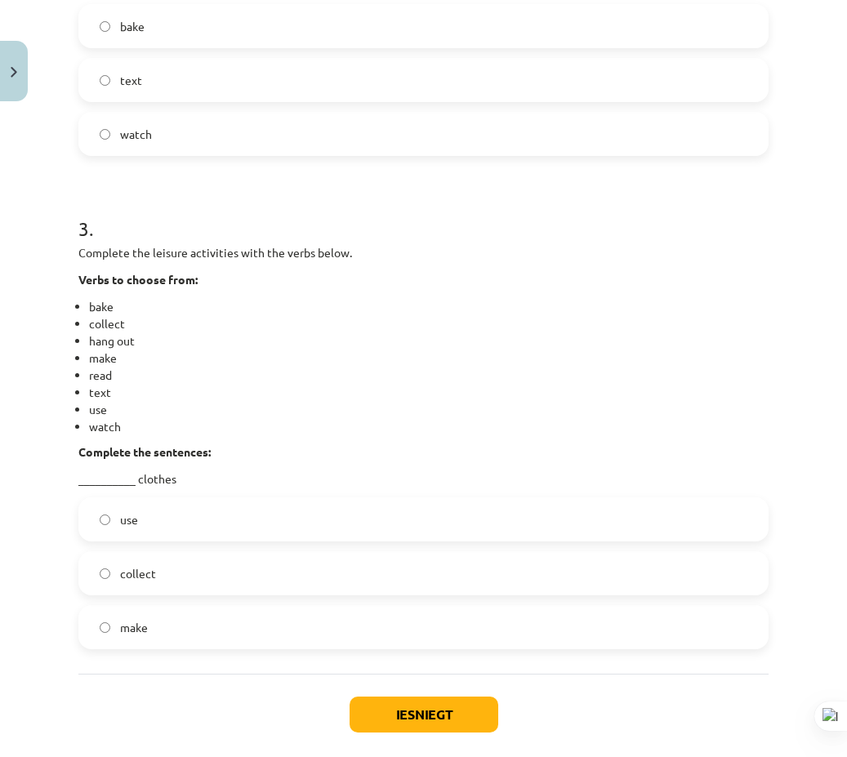
click at [198, 629] on label "make" at bounding box center [423, 627] width 687 height 41
click at [48, 531] on div "Mācību tēma: Angļu valodas 9. klases 1. ieskaites mācību materiāls #2 🔤 Topic 1…" at bounding box center [423, 378] width 847 height 757
click at [448, 707] on button "Iesniegt" at bounding box center [424, 715] width 149 height 36
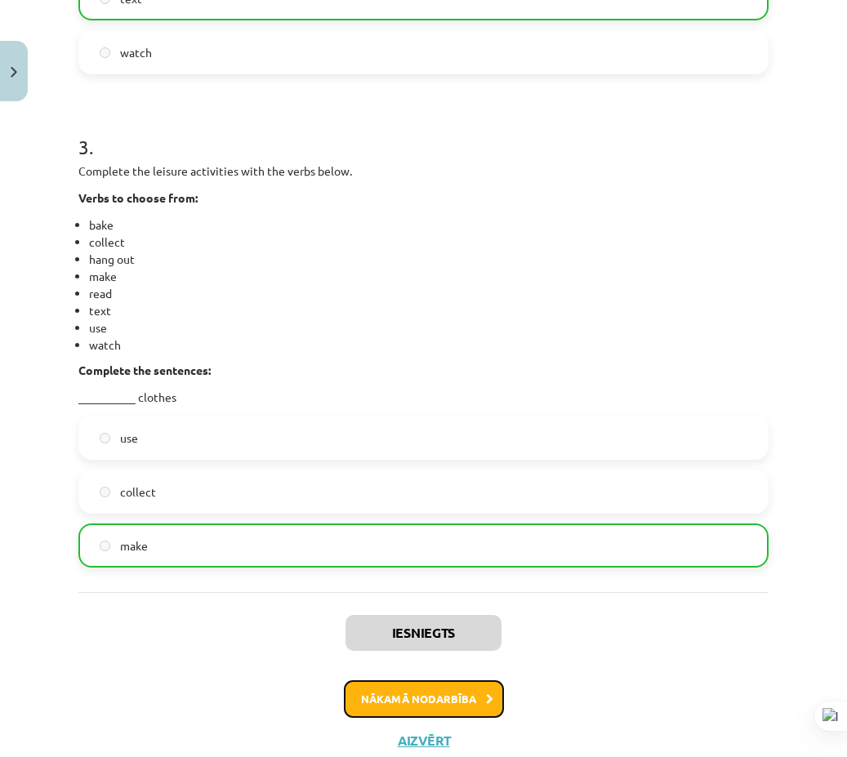
click at [442, 688] on button "Nākamā nodarbība" at bounding box center [424, 699] width 160 height 38
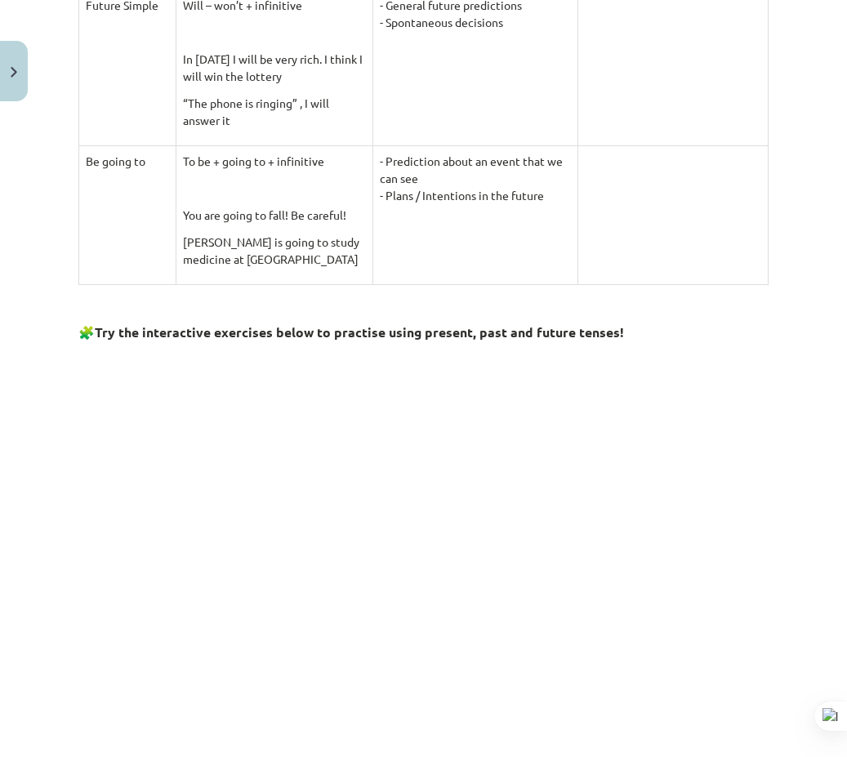
scroll to position [1674, 0]
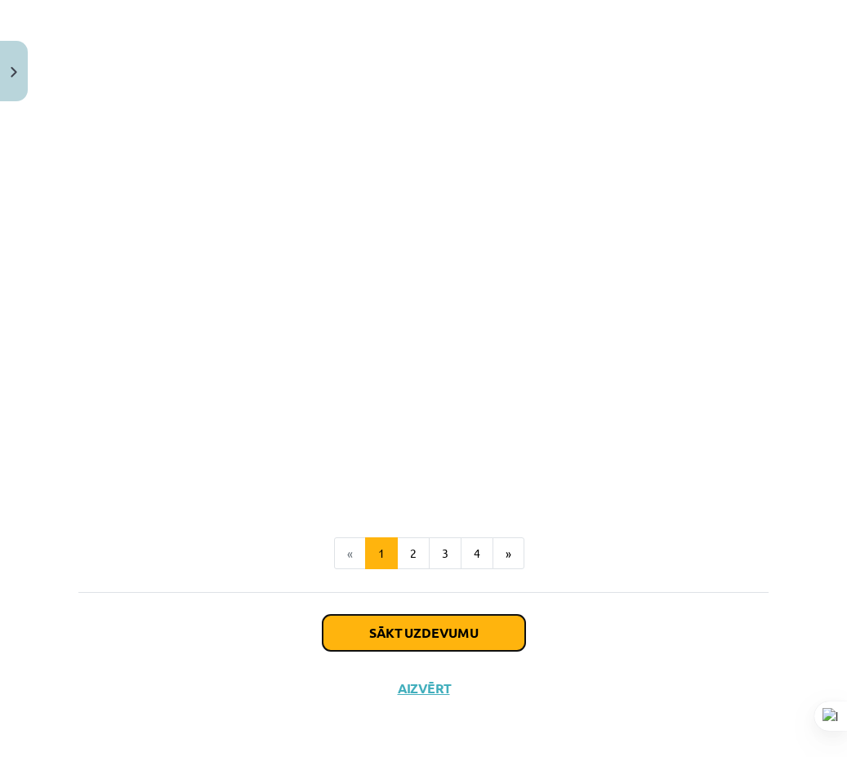
click at [450, 651] on button "Sākt uzdevumu" at bounding box center [424, 633] width 203 height 36
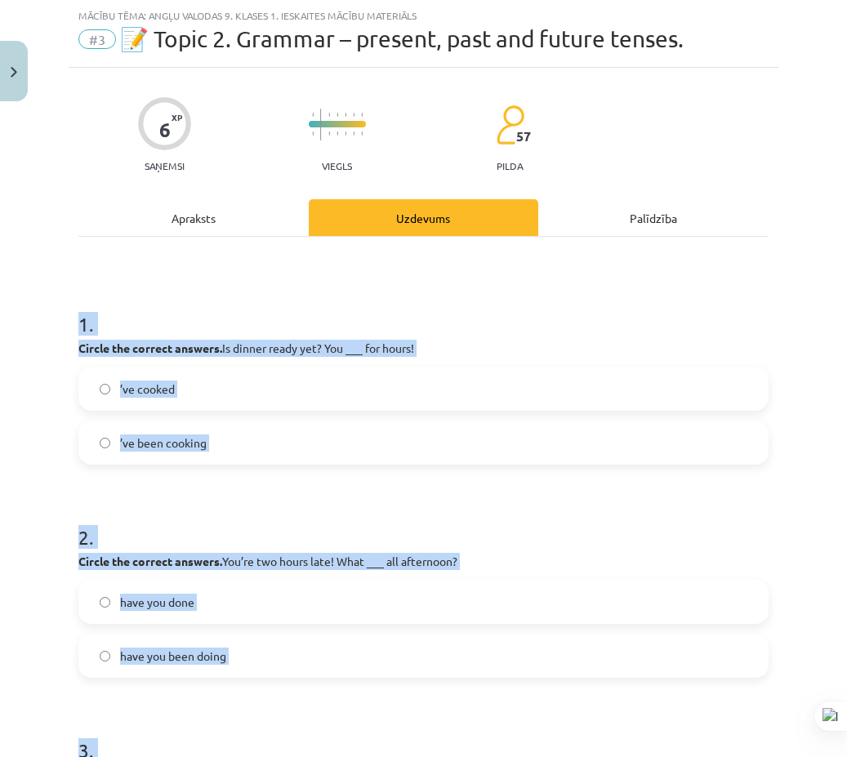
scroll to position [364, 0]
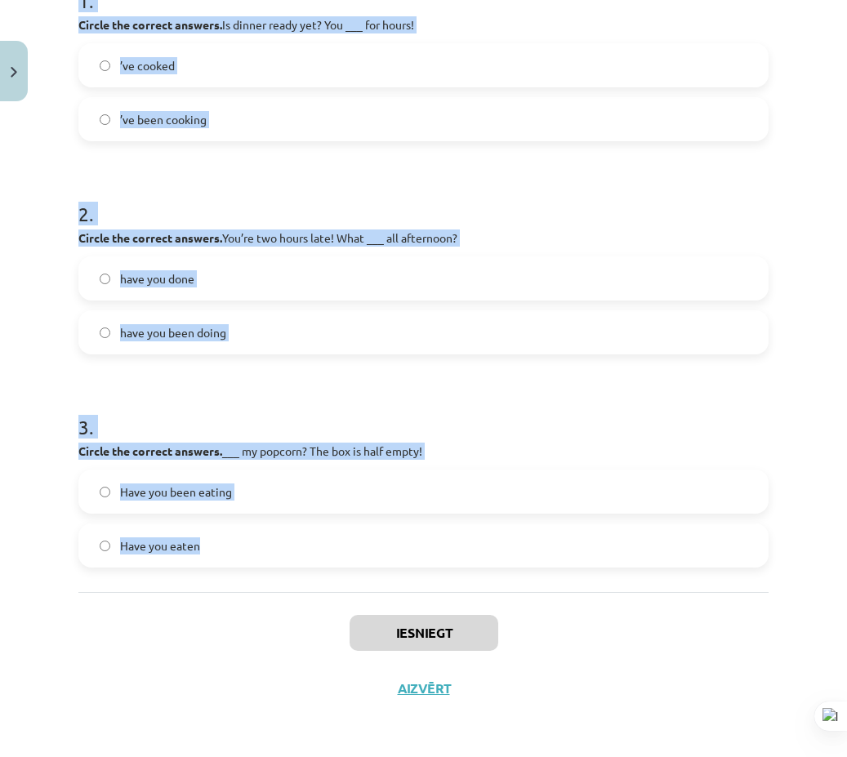
drag, startPoint x: 51, startPoint y: 320, endPoint x: 288, endPoint y: 466, distance: 279.1
click at [341, 563] on div "Mācību tēma: Angļu valodas 9. klases 1. ieskaites mācību materiāls #3 📝 Topic 2…" at bounding box center [423, 378] width 847 height 757
copy form "1 . Circle the correct answers. Is dinner ready yet? You ___ for hours! ’ve coo…"
click at [803, 311] on div "Mācību tēma: Angļu valodas 9. klases 1. ieskaites mācību materiāls #3 📝 Topic 2…" at bounding box center [423, 378] width 847 height 757
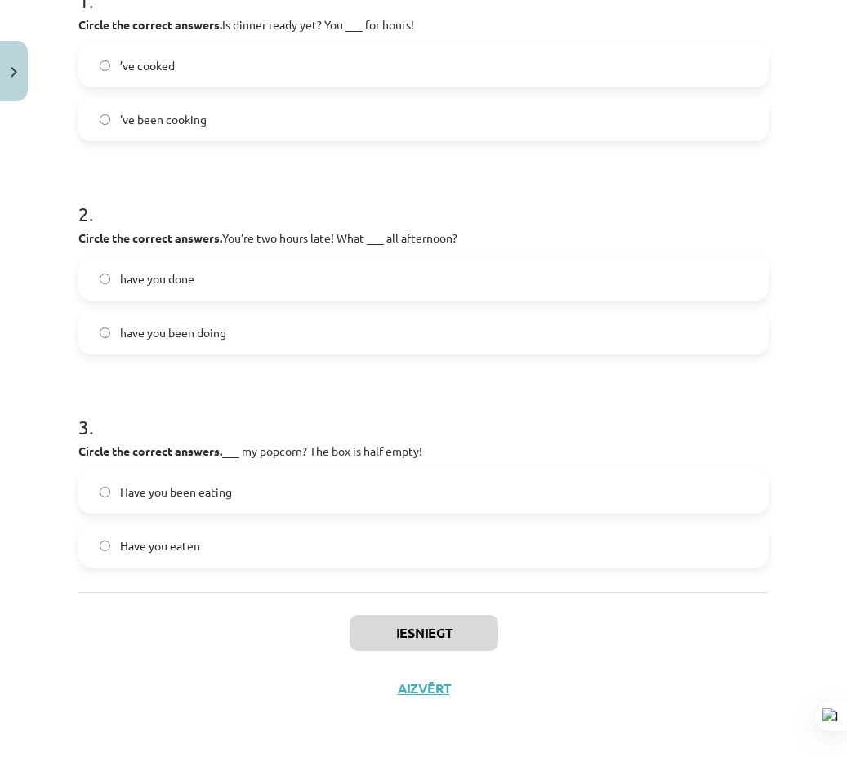
scroll to position [0, 0]
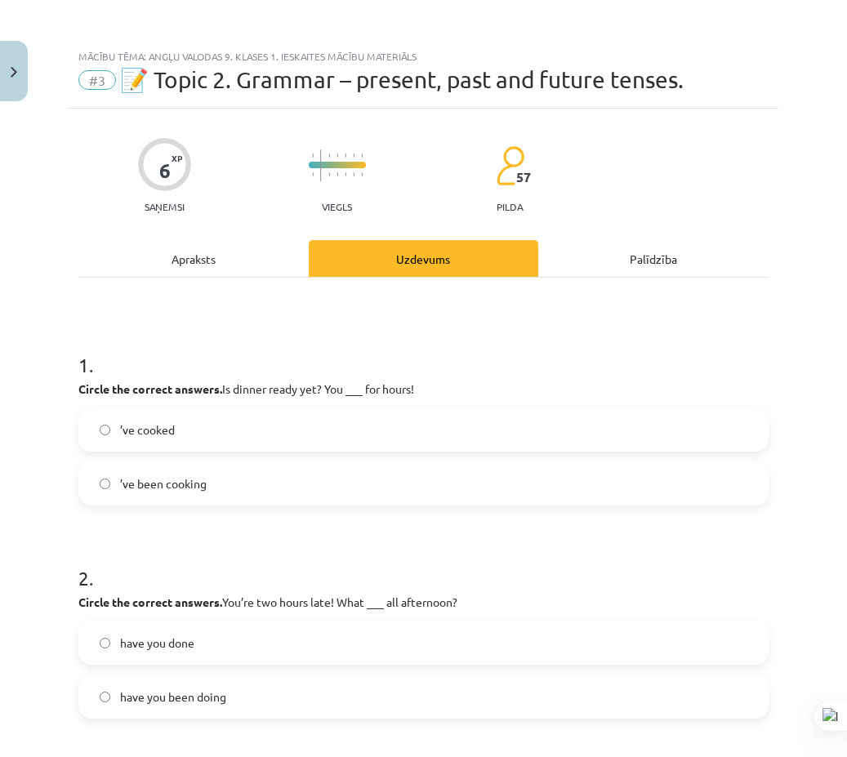
click at [220, 442] on label "’ve cooked" at bounding box center [423, 429] width 687 height 41
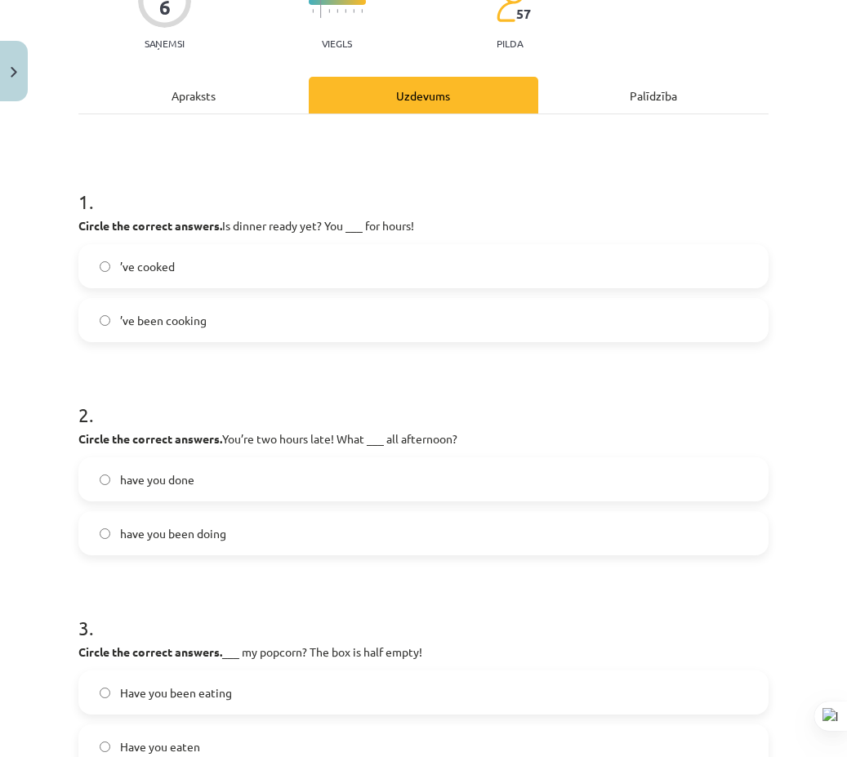
scroll to position [245, 0]
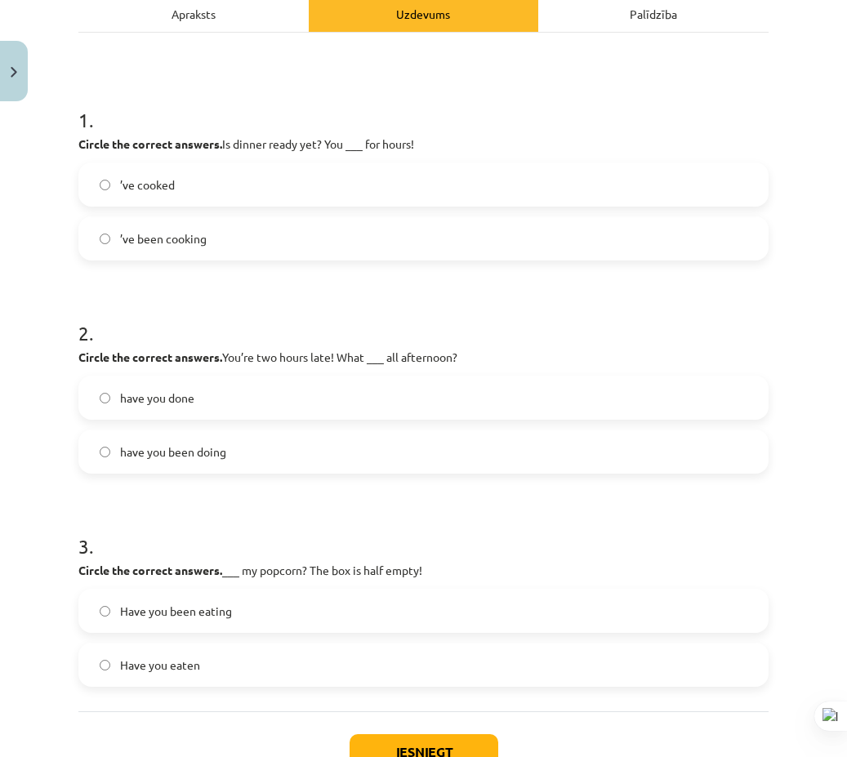
click at [250, 463] on label "have you been doing" at bounding box center [423, 451] width 687 height 41
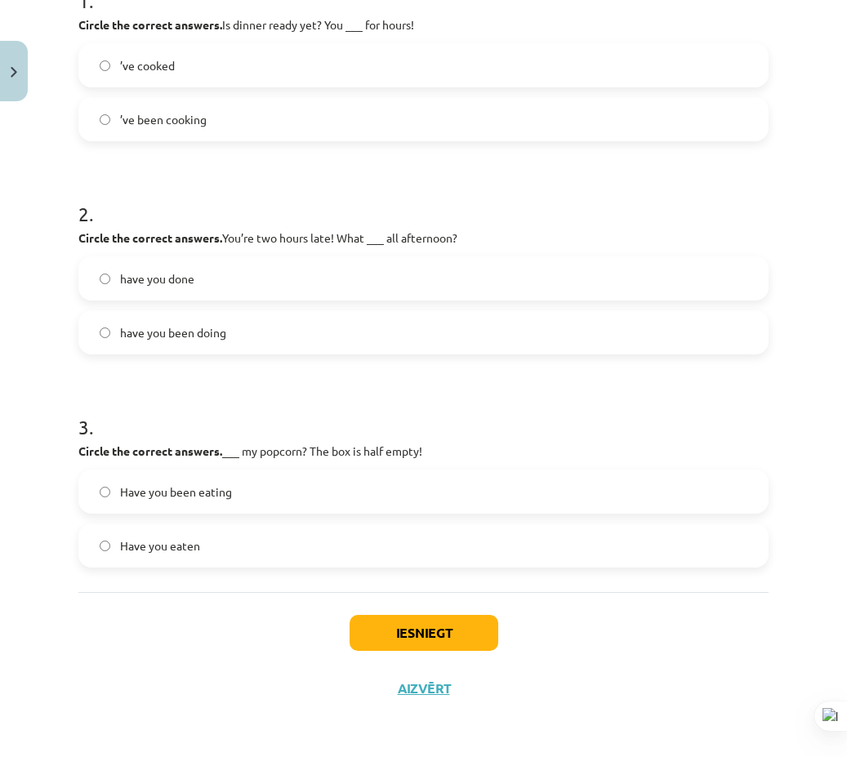
click at [234, 504] on label "Have you been eating" at bounding box center [423, 491] width 687 height 41
click at [385, 640] on button "Iesniegt" at bounding box center [424, 633] width 149 height 36
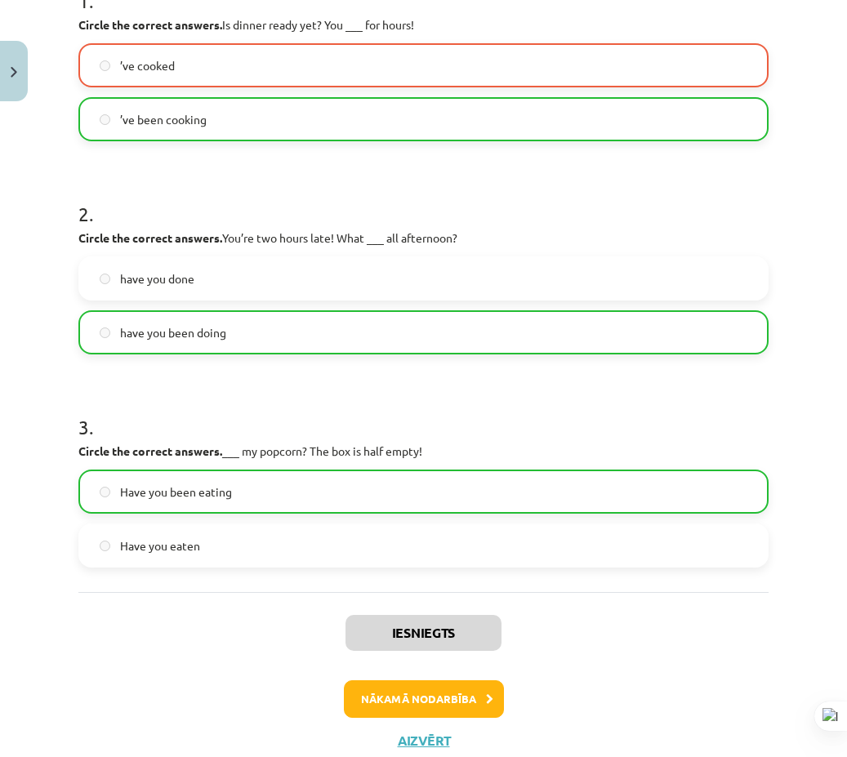
click at [138, 661] on div "Iesniegts Nākamā nodarbība Aizvērt" at bounding box center [423, 675] width 690 height 167
drag, startPoint x: 424, startPoint y: 728, endPoint x: 405, endPoint y: 707, distance: 28.4
click at [419, 725] on div "Iesniegts Nākamā nodarbība Aizvērt" at bounding box center [423, 675] width 690 height 167
click at [405, 705] on button "Nākamā nodarbība" at bounding box center [424, 699] width 160 height 38
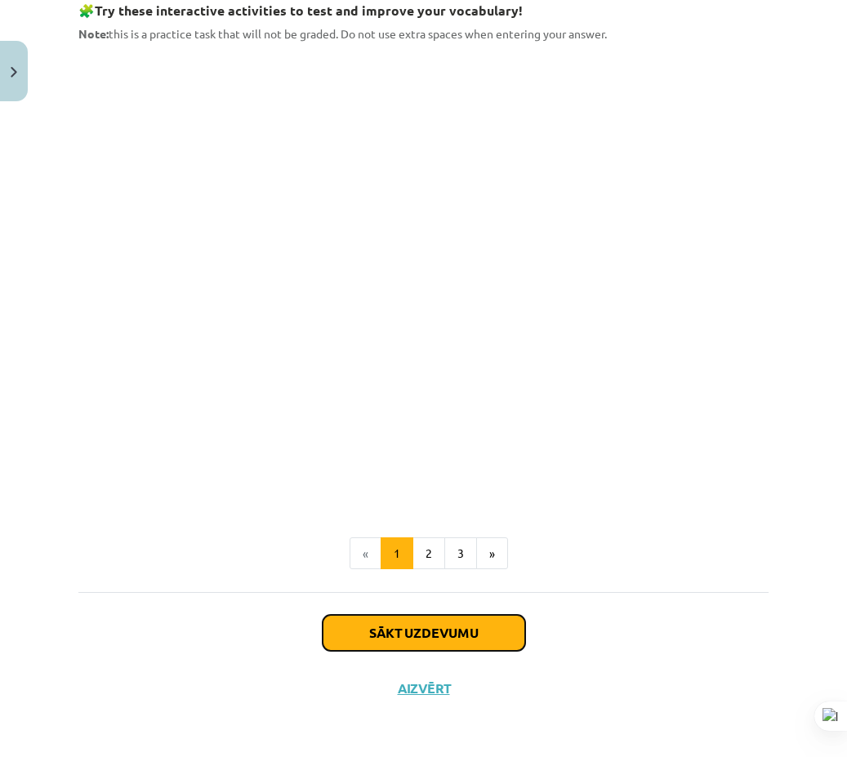
click at [419, 615] on button "Sākt uzdevumu" at bounding box center [424, 633] width 203 height 36
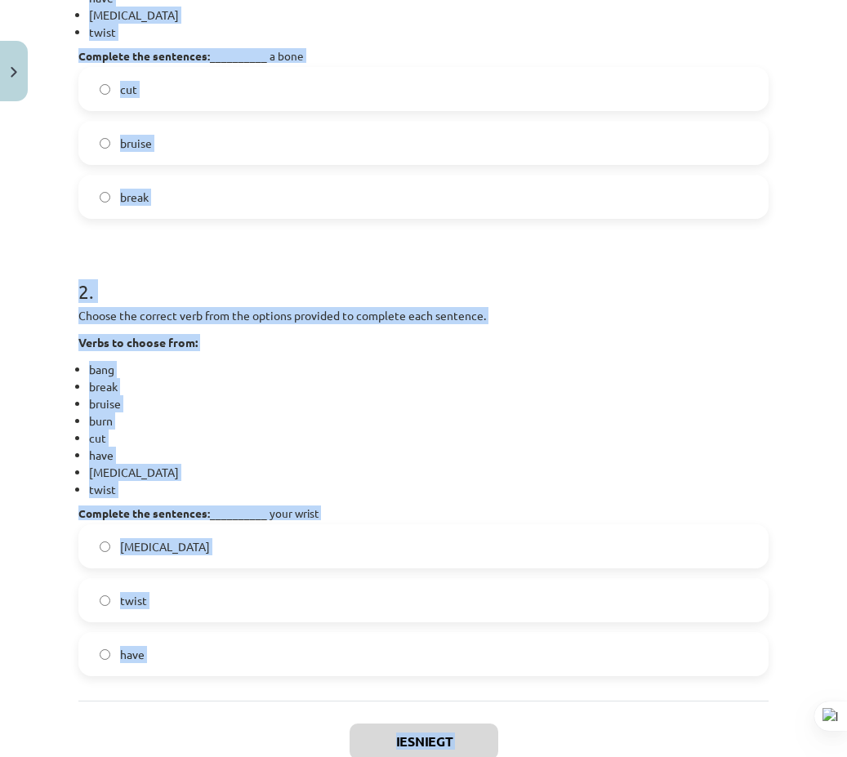
scroll to position [640, 0]
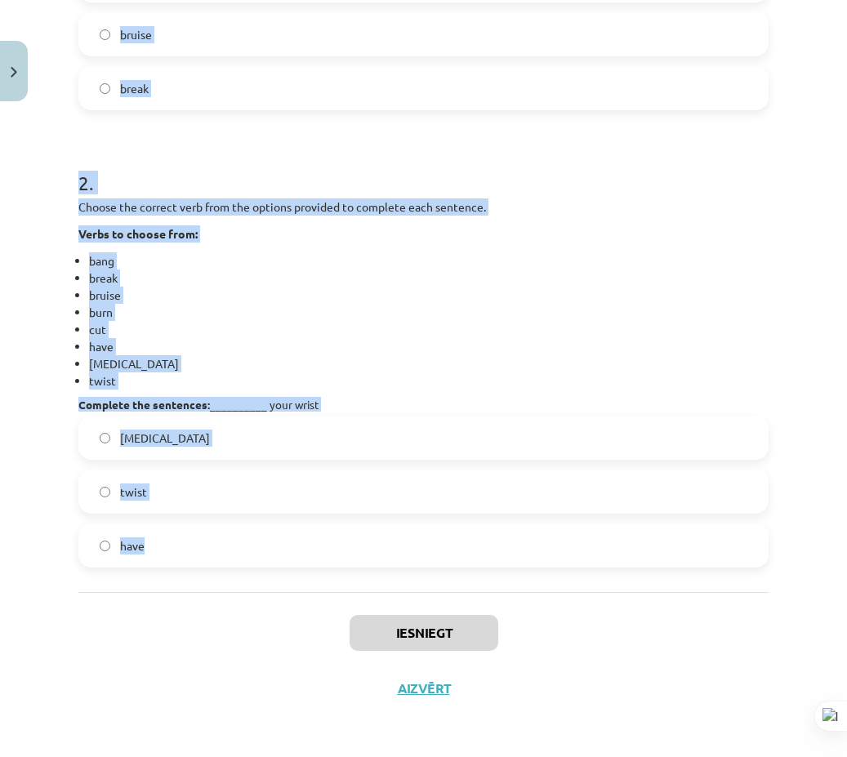
drag, startPoint x: 73, startPoint y: 318, endPoint x: 284, endPoint y: 492, distance: 273.9
click at [307, 549] on div "4 XP Saņemsi Viegls 57 pilda Apraksts Uzdevums Palīdzība 1 . Choose the correct…" at bounding box center [424, 92] width 710 height 1247
drag, startPoint x: 120, startPoint y: 309, endPoint x: 105, endPoint y: 307, distance: 15.6
copy form "1 . Choose the correct verb from the options provided to complete each sentence…"
click at [313, 283] on li "break" at bounding box center [429, 278] width 680 height 17
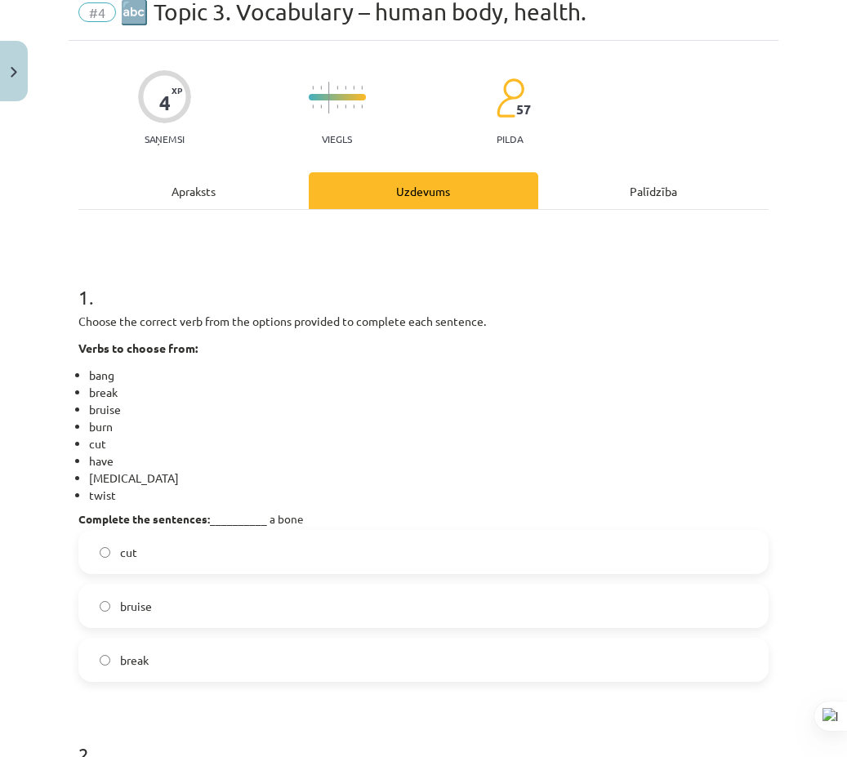
scroll to position [231, 0]
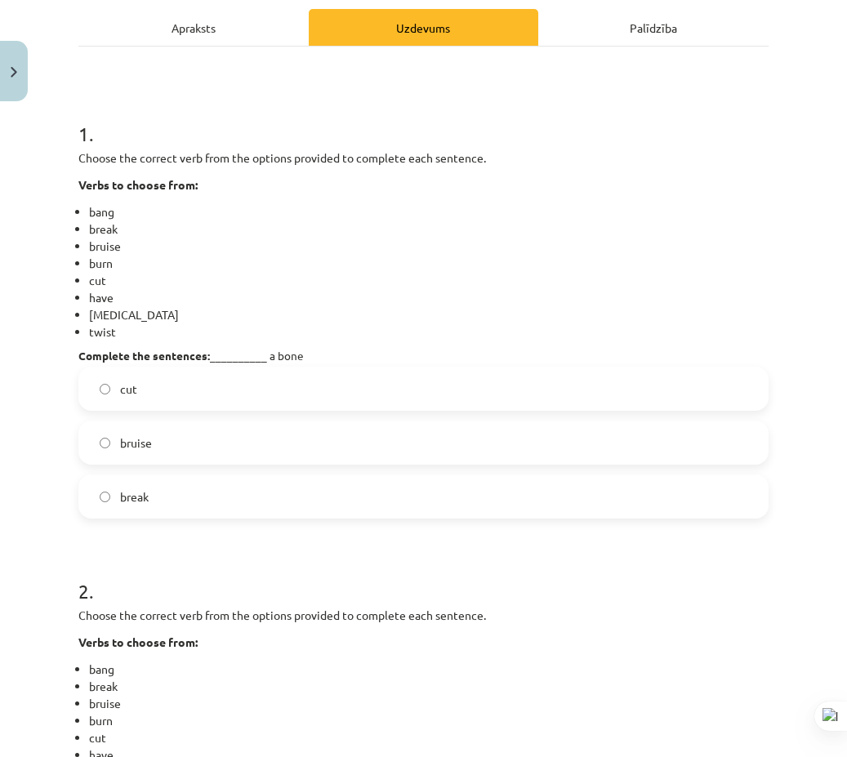
click at [181, 492] on label "break" at bounding box center [423, 496] width 687 height 41
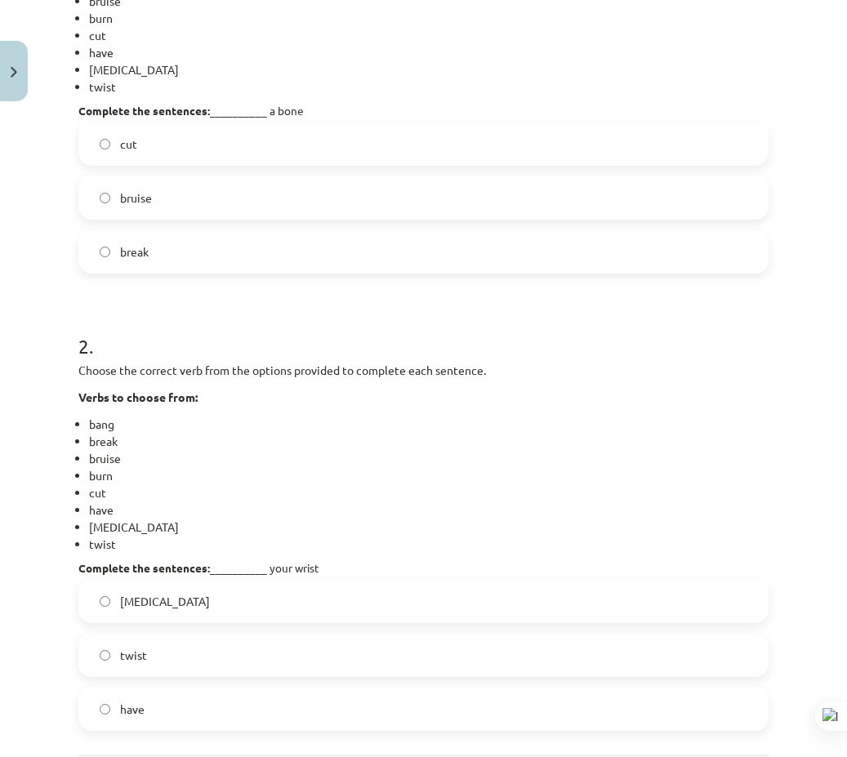
click at [243, 590] on label "sprain" at bounding box center [423, 601] width 687 height 41
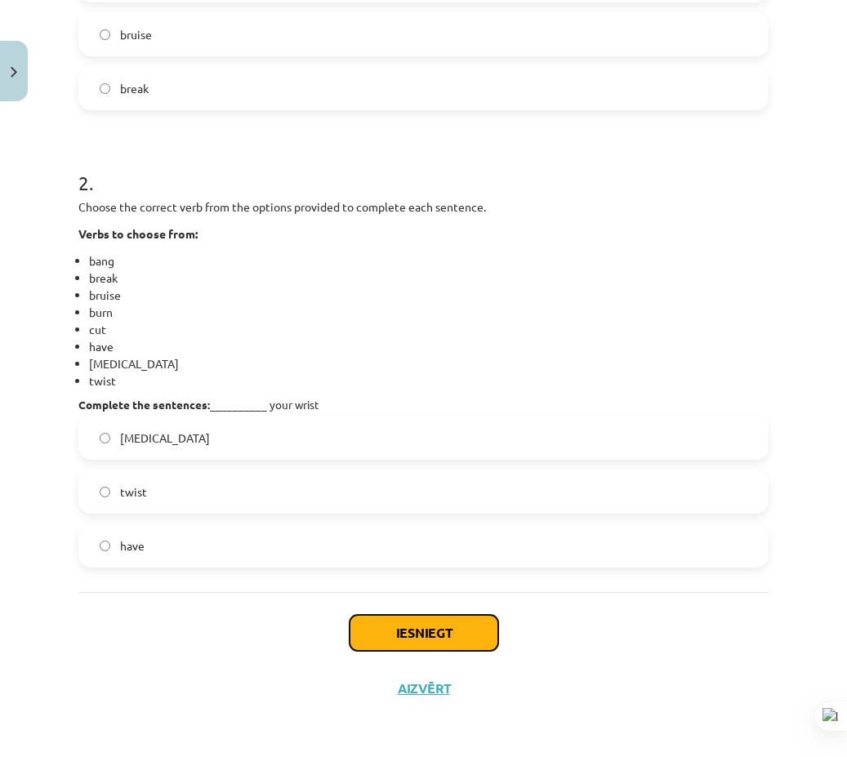
click at [433, 645] on button "Iesniegt" at bounding box center [424, 633] width 149 height 36
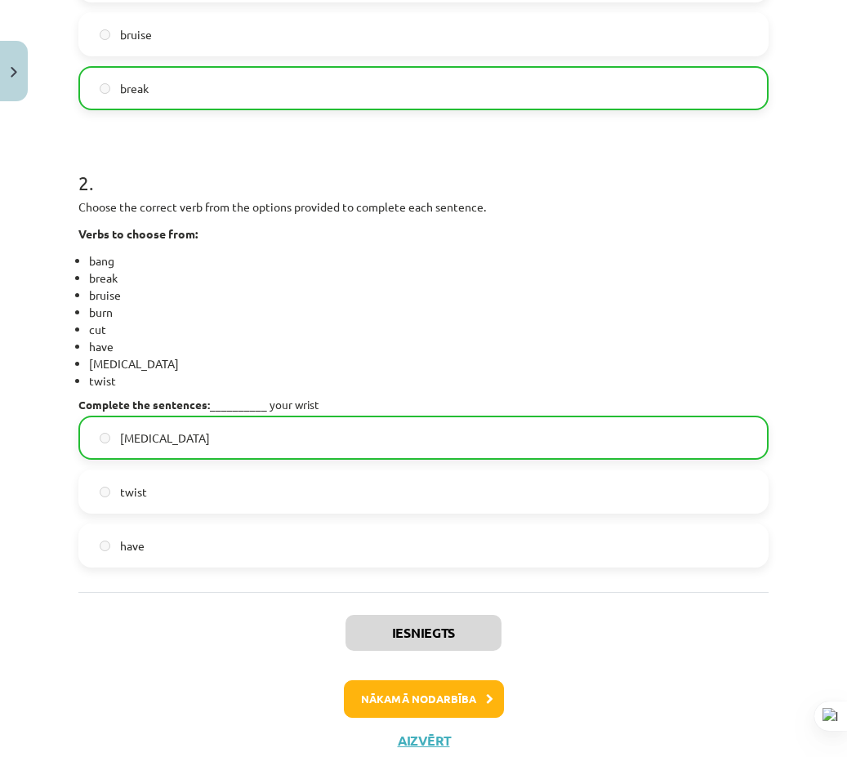
click at [692, 698] on div "Nākamā nodarbība" at bounding box center [423, 699] width 671 height 38
click at [448, 702] on button "Nākamā nodarbība" at bounding box center [424, 699] width 160 height 38
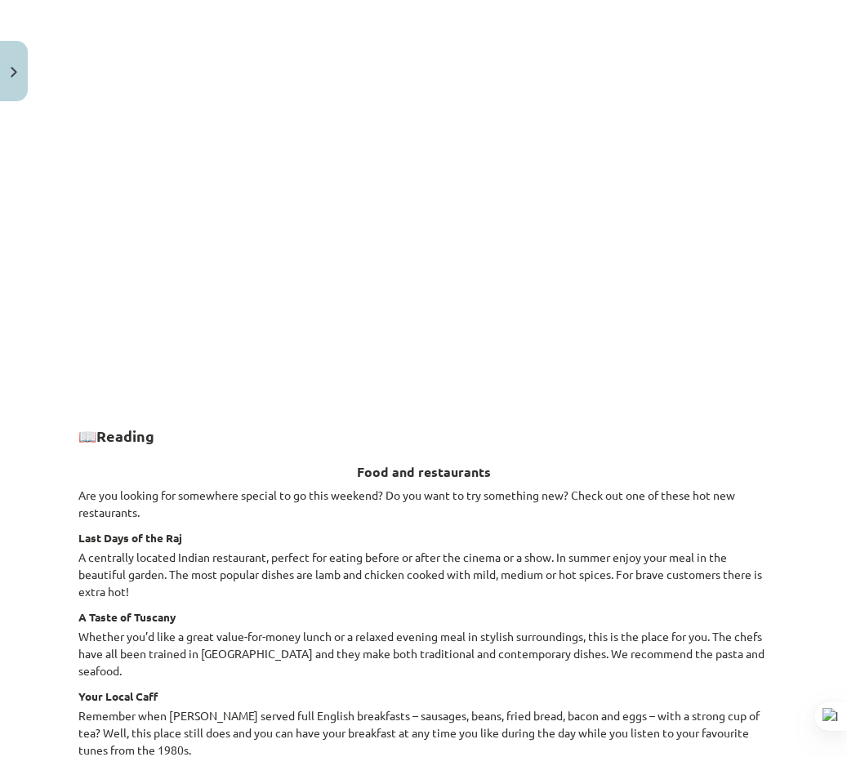
scroll to position [1266, 0]
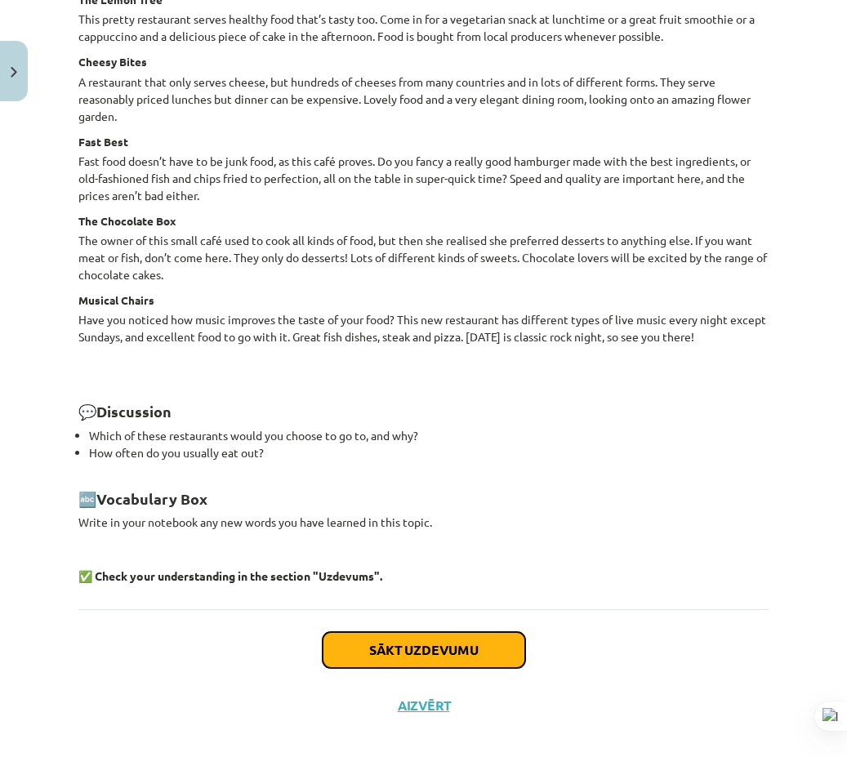
click at [420, 632] on button "Sākt uzdevumu" at bounding box center [424, 650] width 203 height 36
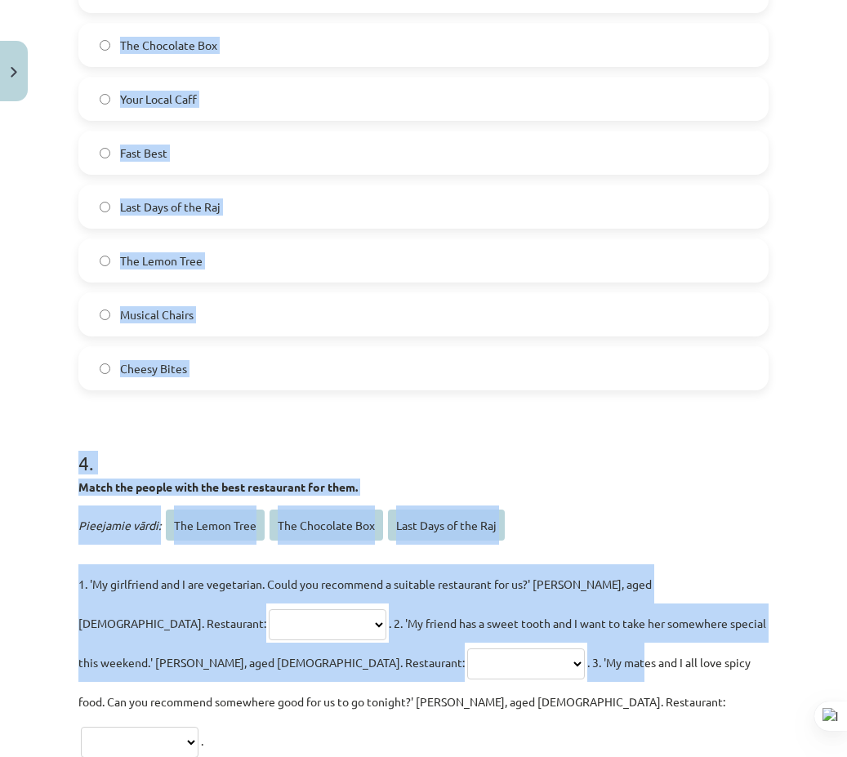
scroll to position [1674, 0]
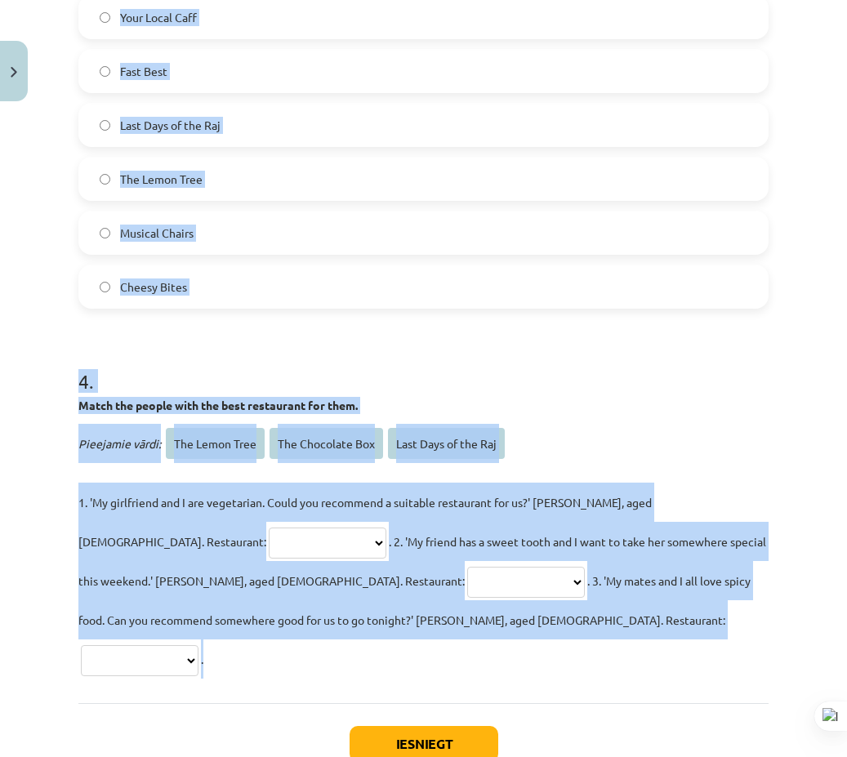
drag, startPoint x: 95, startPoint y: 92, endPoint x: 493, endPoint y: 623, distance: 663.9
copy form "**********"
click at [635, 376] on h1 "4 ." at bounding box center [423, 366] width 690 height 51
click at [637, 377] on h1 "4 ." at bounding box center [423, 366] width 690 height 51
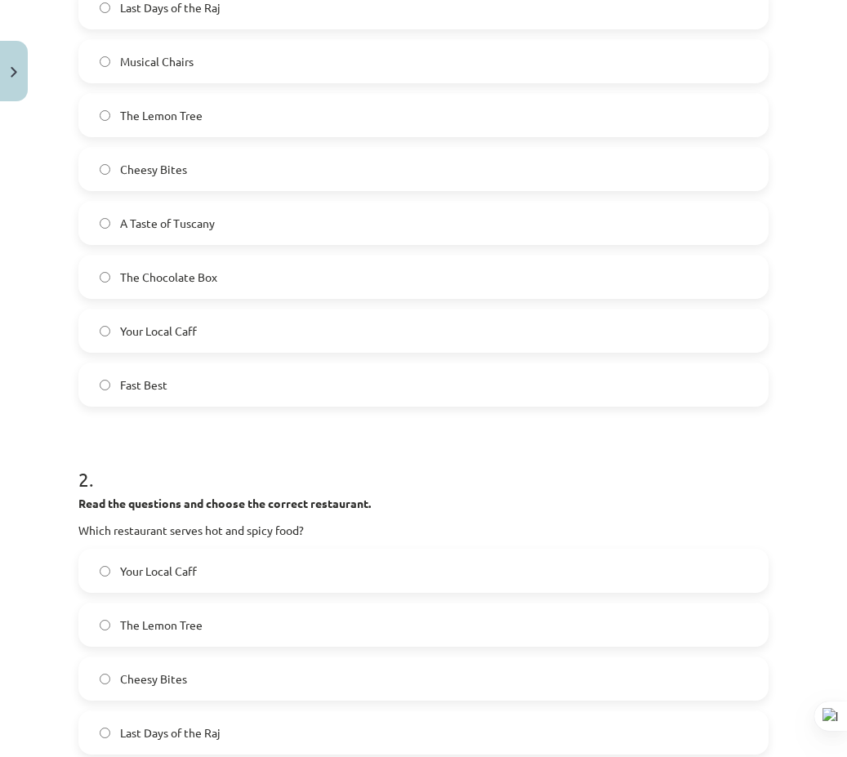
scroll to position [123, 0]
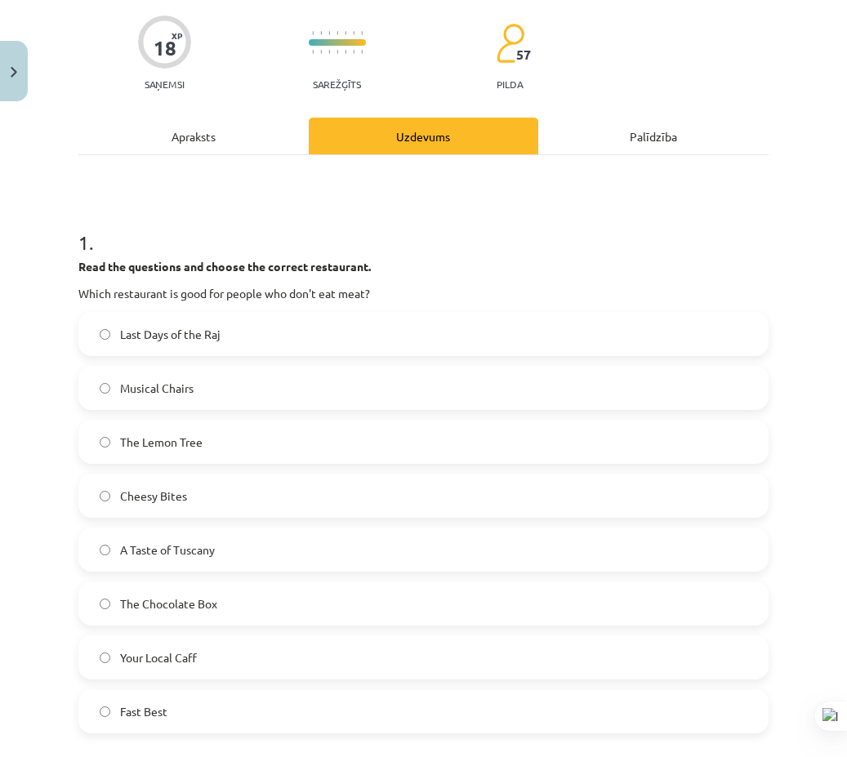
click at [249, 449] on label "The Lemon Tree" at bounding box center [423, 441] width 687 height 41
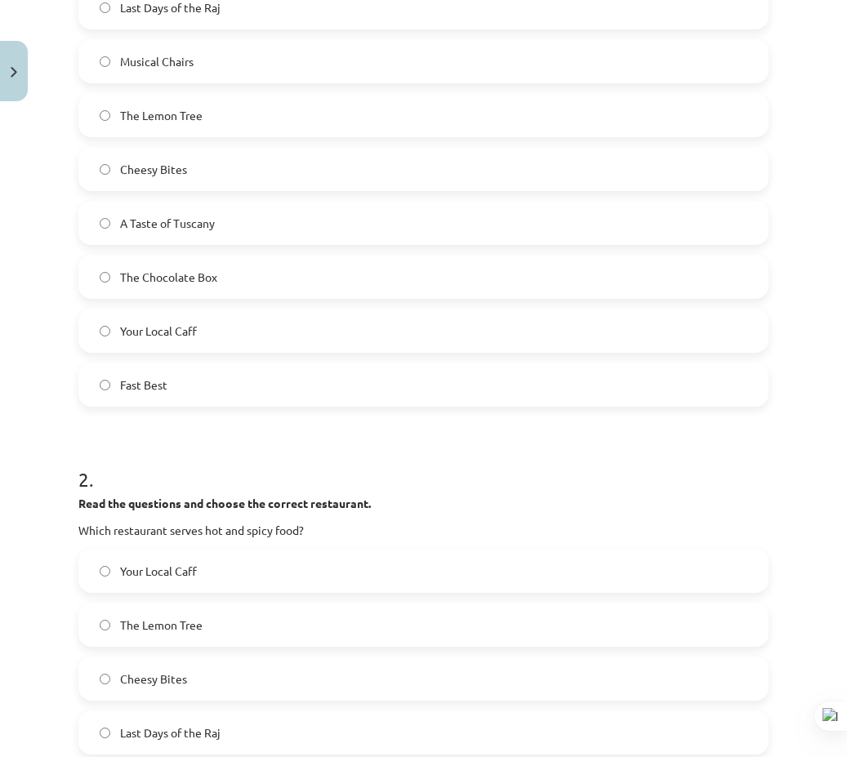
scroll to position [613, 0]
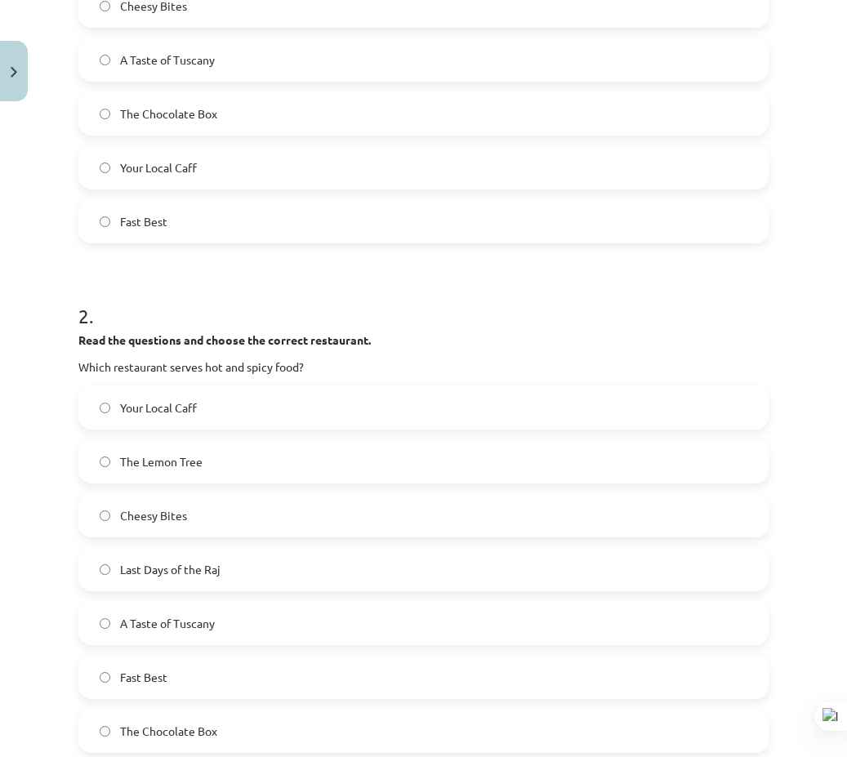
click at [210, 574] on span "Last Days of the Raj" at bounding box center [170, 569] width 100 height 17
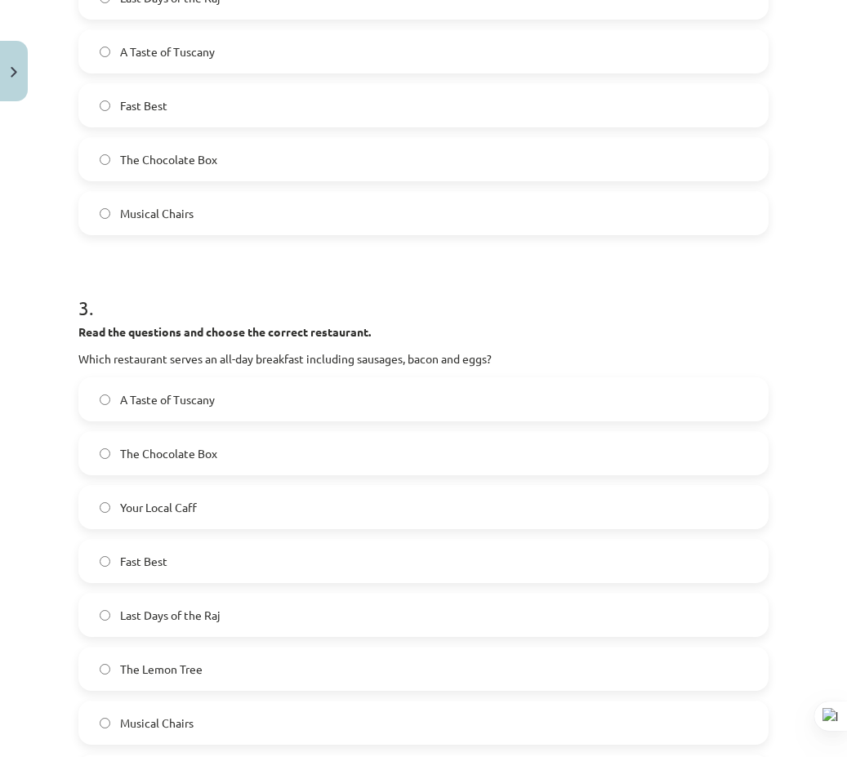
scroll to position [1266, 0]
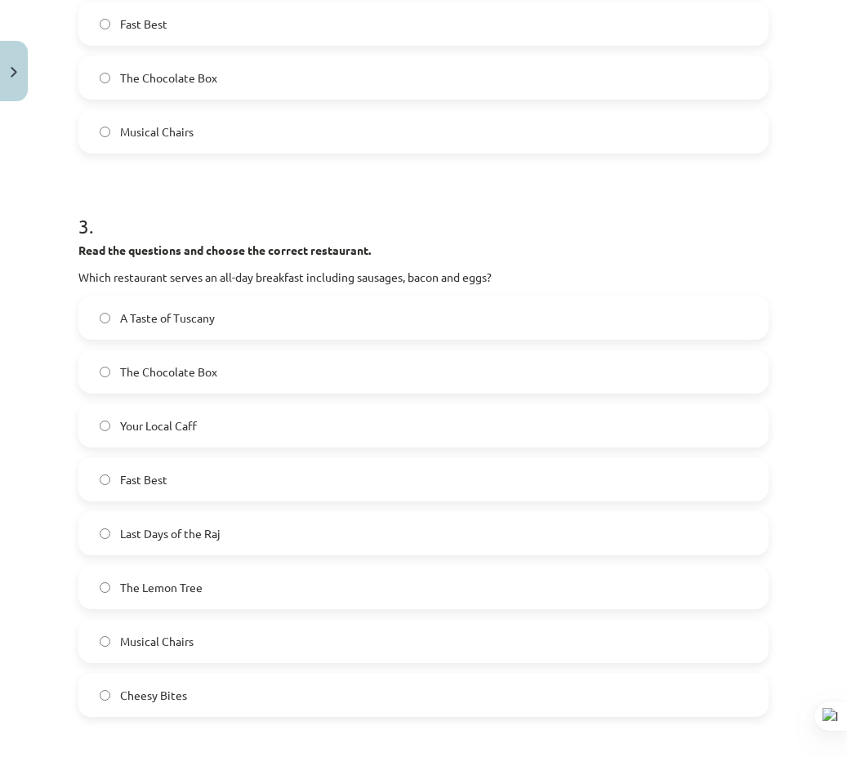
click at [231, 426] on label "Your Local Caff" at bounding box center [423, 425] width 687 height 41
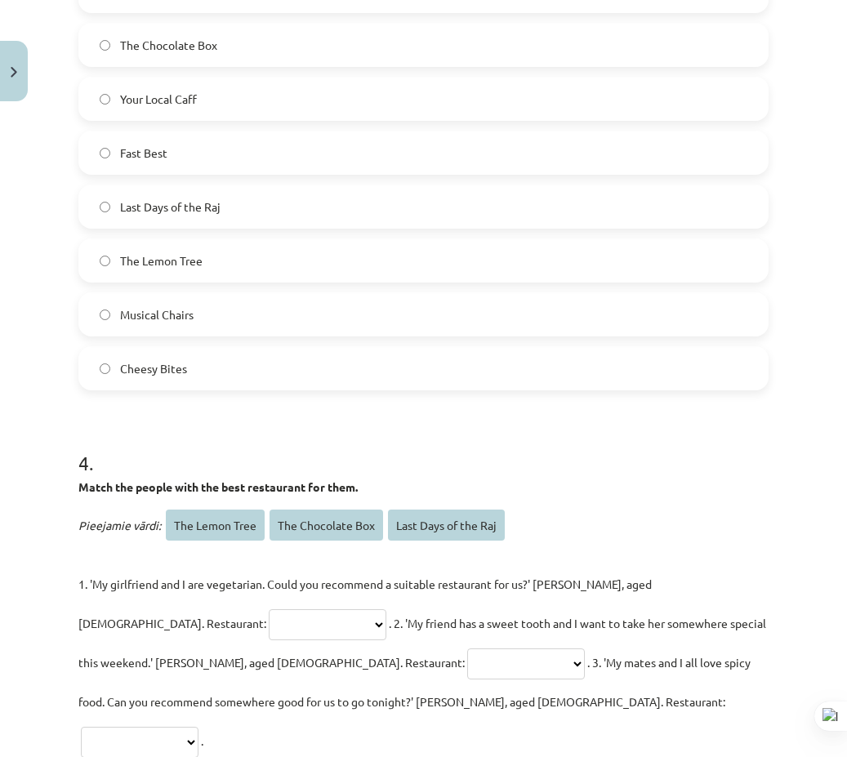
scroll to position [1746, 0]
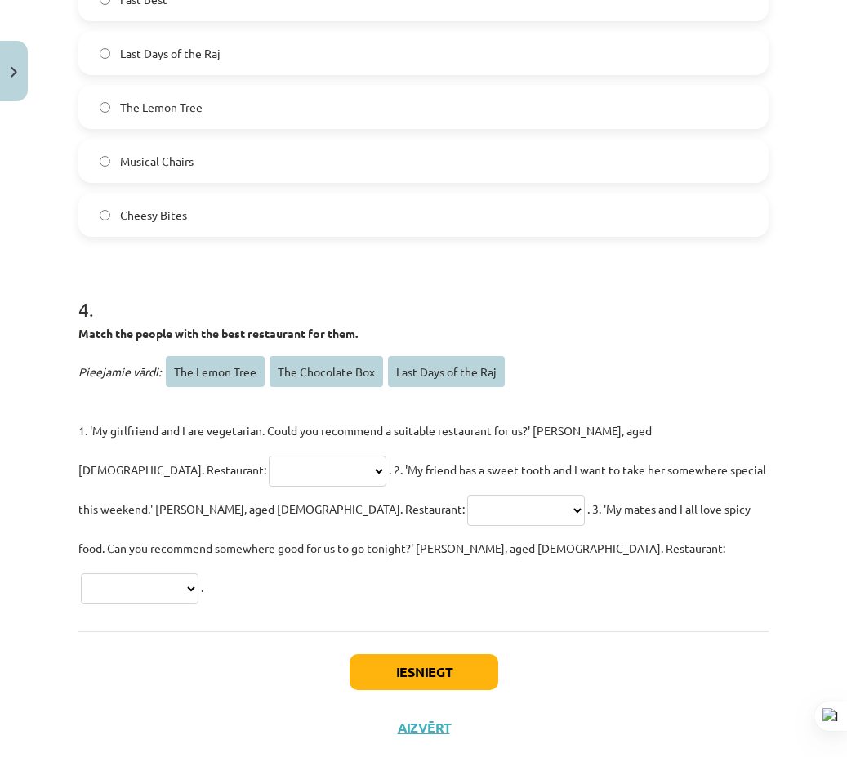
click at [269, 456] on select "**********" at bounding box center [328, 471] width 118 height 31
click at [269, 461] on select "**********" at bounding box center [328, 471] width 118 height 31
select select "**********"
click at [269, 456] on select "**********" at bounding box center [328, 471] width 118 height 31
click at [467, 510] on select "**********" at bounding box center [526, 510] width 118 height 31
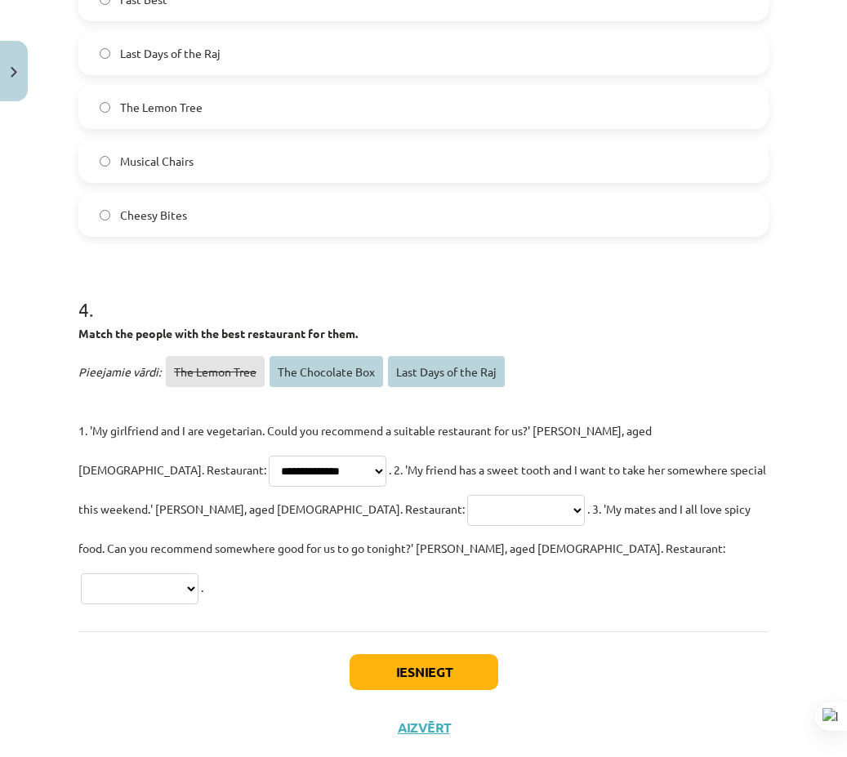
select select "**********"
click at [467, 495] on select "**********" at bounding box center [526, 510] width 118 height 31
click at [198, 573] on select "**********" at bounding box center [140, 588] width 118 height 31
select select "**********"
click at [198, 573] on select "**********" at bounding box center [140, 588] width 118 height 31
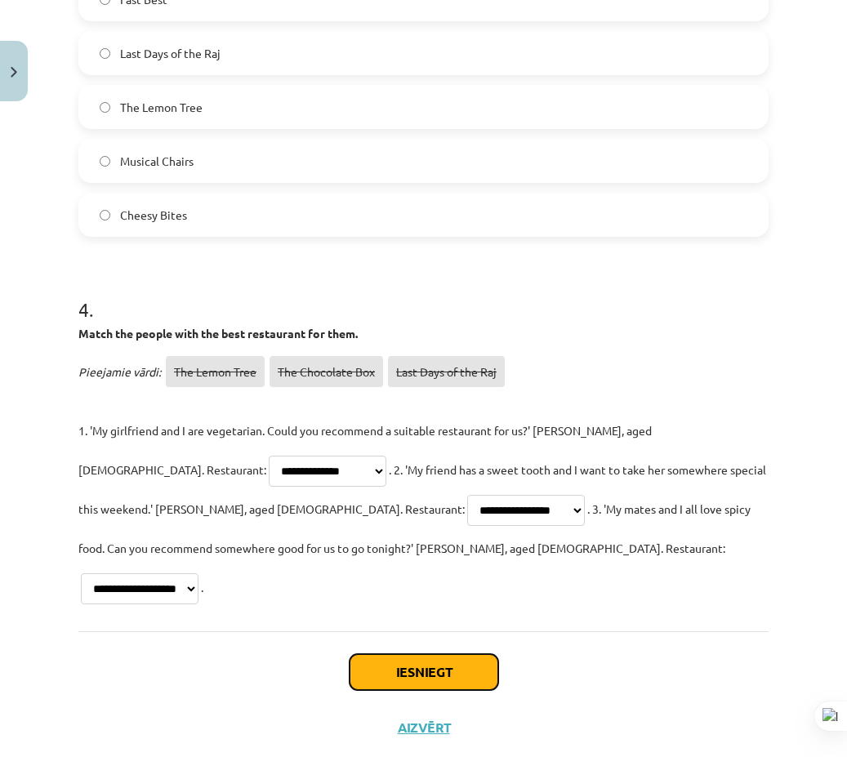
click at [401, 654] on button "Iesniegt" at bounding box center [424, 672] width 149 height 36
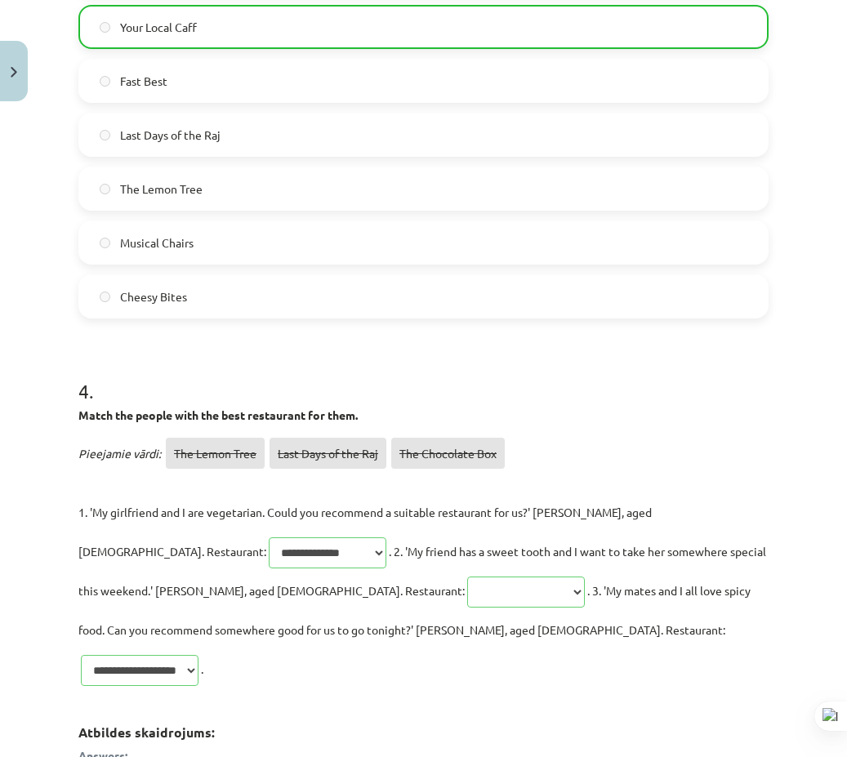
scroll to position [2036, 0]
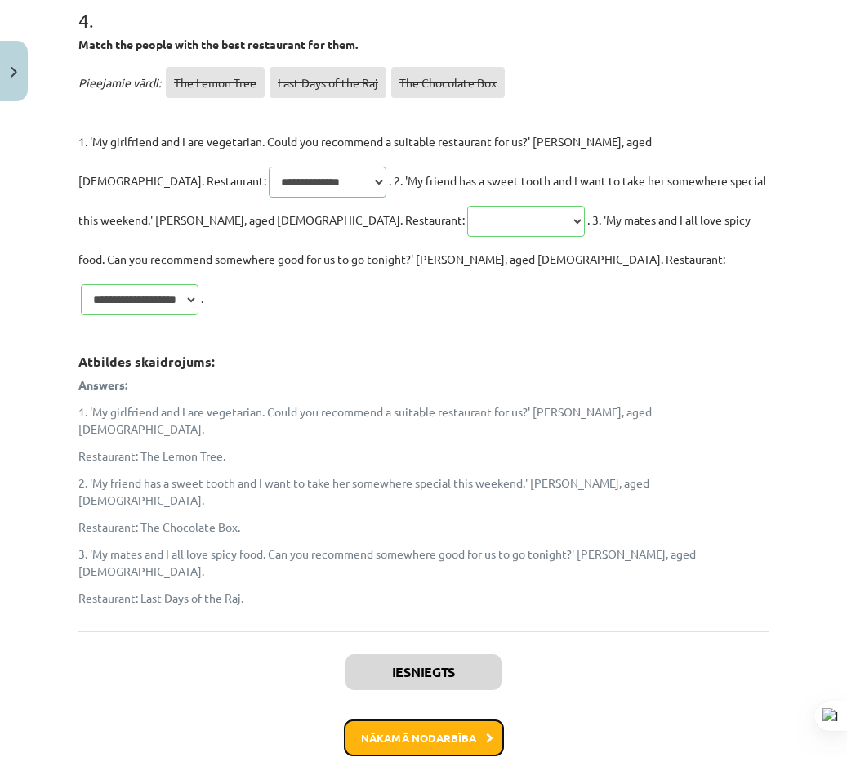
click at [439, 720] on button "Nākamā nodarbība" at bounding box center [424, 739] width 160 height 38
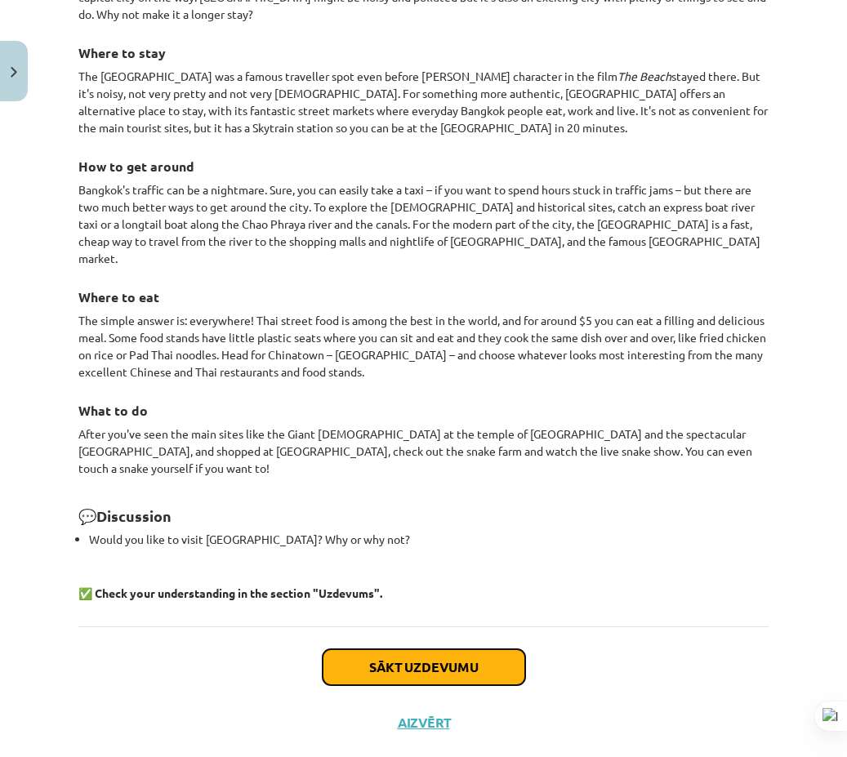
click at [411, 649] on button "Sākt uzdevumu" at bounding box center [424, 667] width 203 height 36
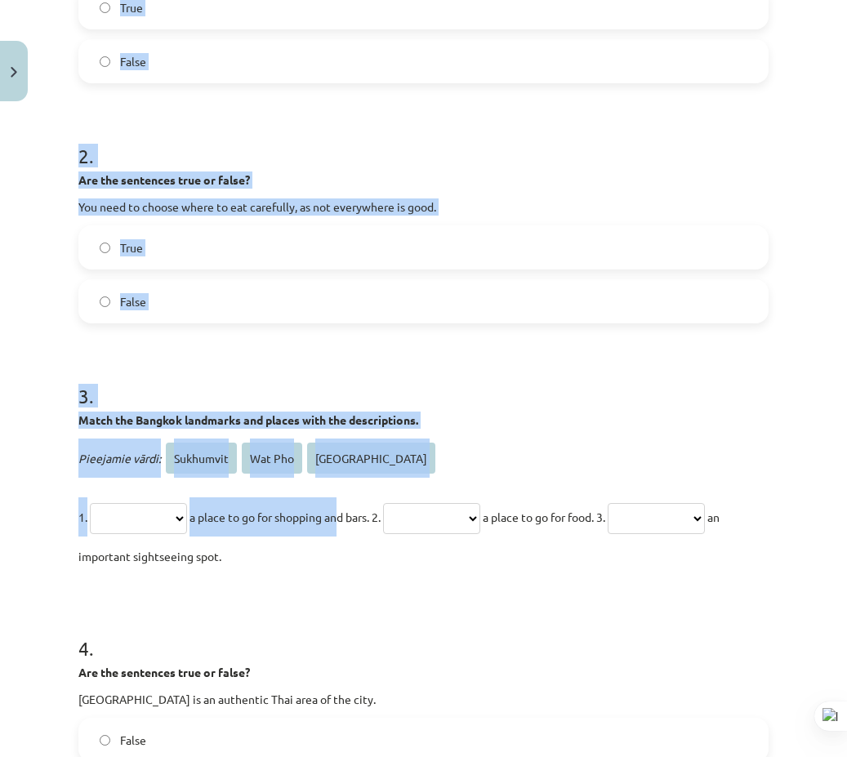
drag, startPoint x: 51, startPoint y: 337, endPoint x: 355, endPoint y: 498, distance: 344.9
click at [355, 498] on div "**********" at bounding box center [423, 378] width 847 height 757
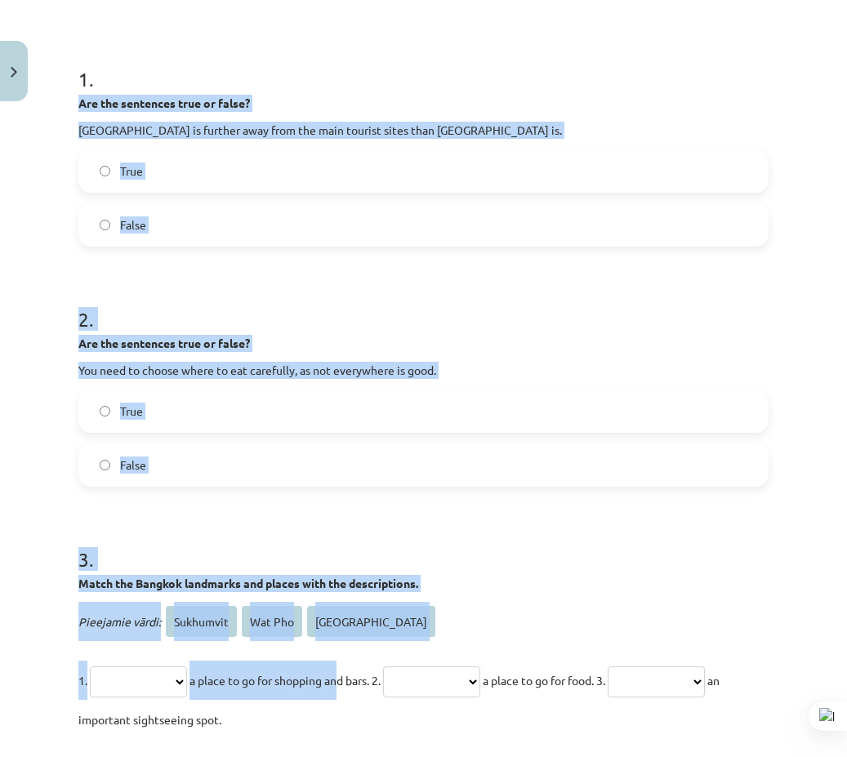
click at [70, 118] on div "**********" at bounding box center [424, 475] width 710 height 1305
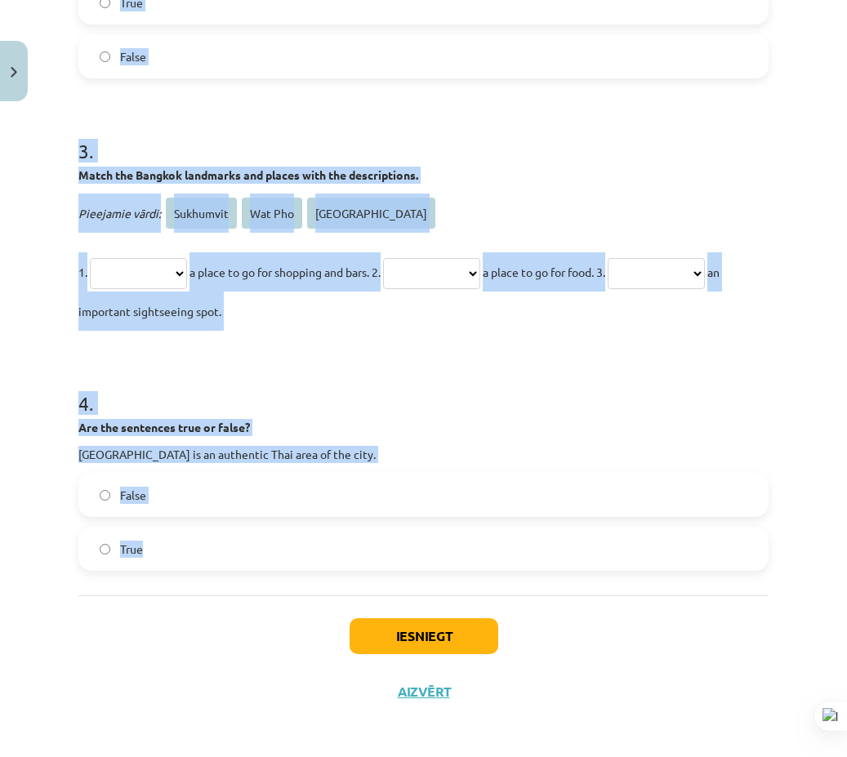
scroll to position [698, 0]
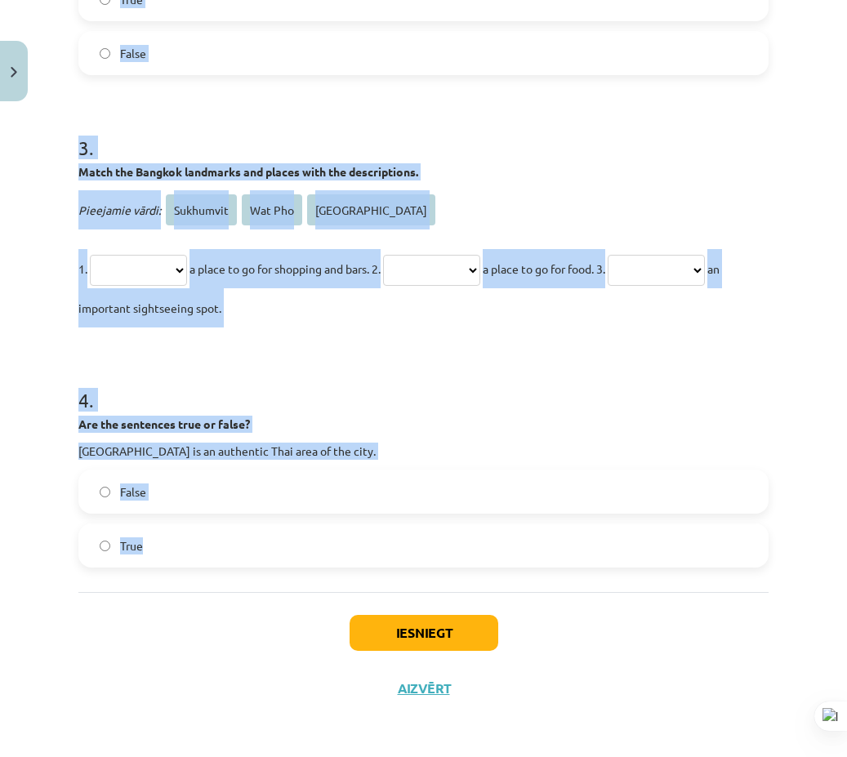
drag, startPoint x: 69, startPoint y: 95, endPoint x: 380, endPoint y: 524, distance: 529.9
click at [382, 527] on div "**********" at bounding box center [424, 63] width 710 height 1305
copy form "**********"
click at [653, 150] on h1 "3 ." at bounding box center [423, 133] width 690 height 51
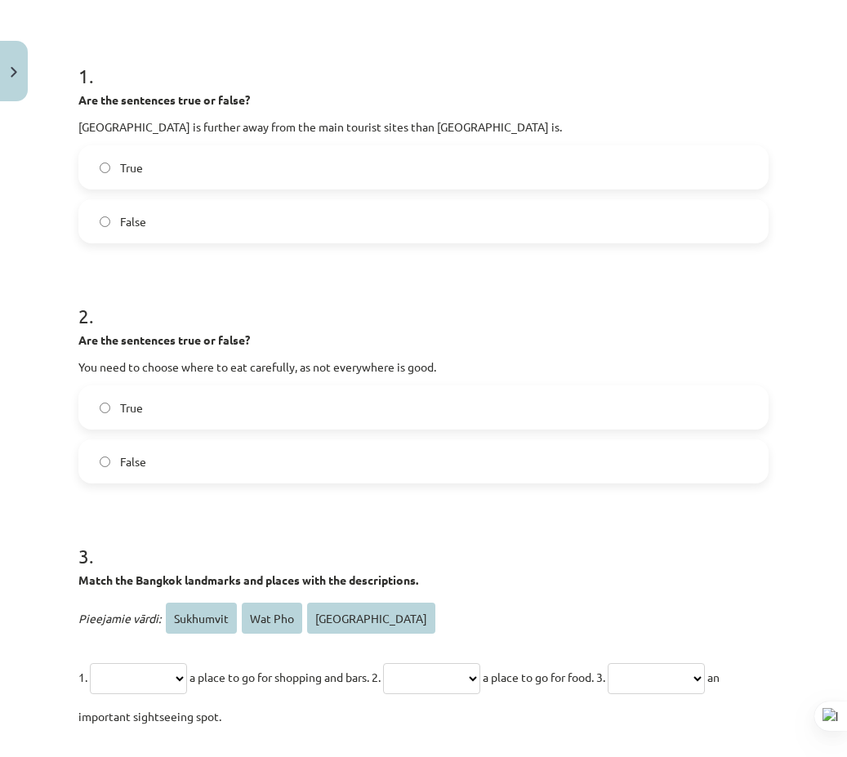
scroll to position [0, 0]
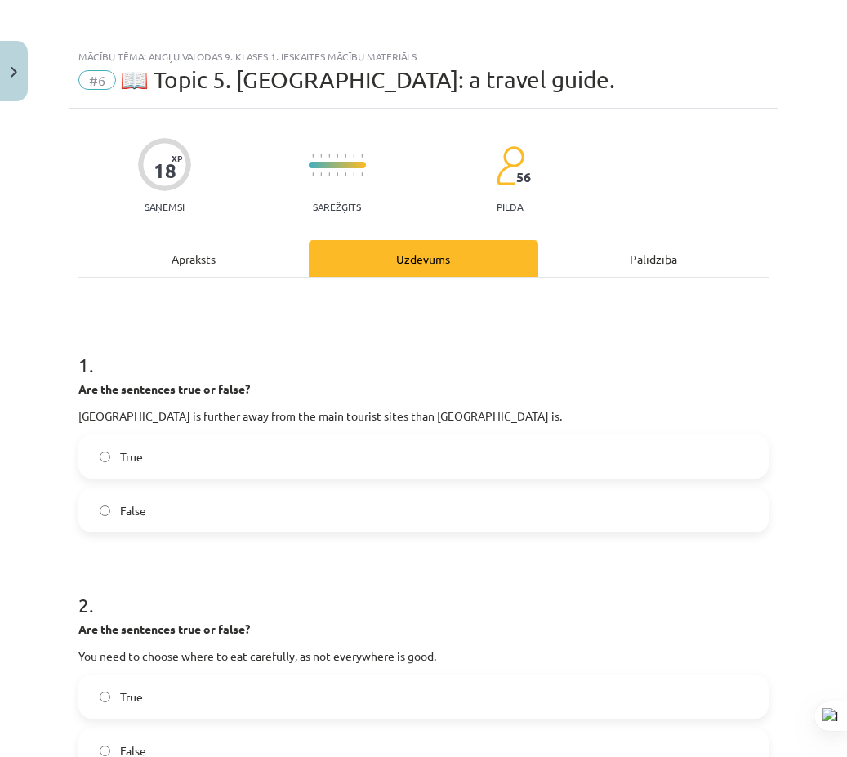
click at [181, 469] on label "True" at bounding box center [423, 456] width 687 height 41
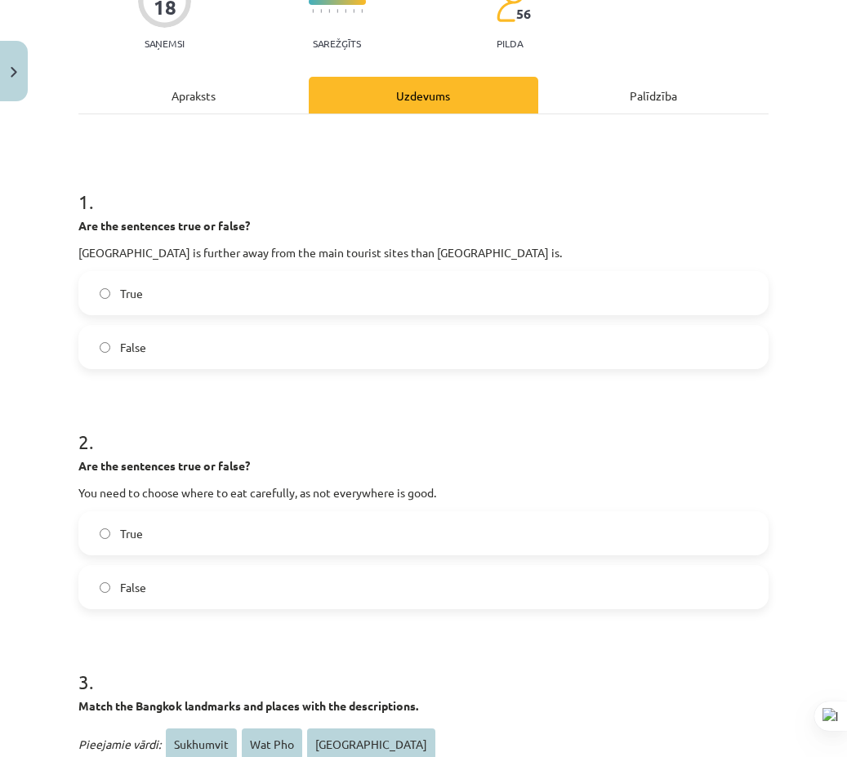
click at [179, 503] on div "2 . Are the sentences true or false? You need to choose where to eat carefully,…" at bounding box center [423, 505] width 690 height 207
click at [169, 524] on label "True" at bounding box center [423, 533] width 687 height 41
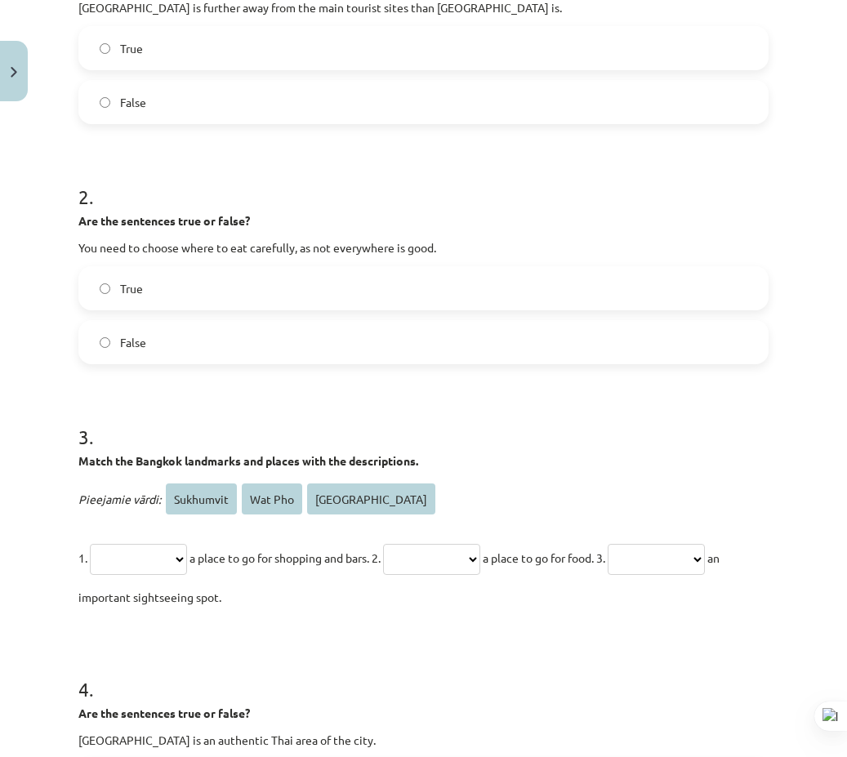
click at [185, 544] on select "**********" at bounding box center [138, 559] width 97 height 31
select select "*********"
click at [92, 544] on select "**********" at bounding box center [138, 559] width 97 height 31
click at [480, 562] on select "**********" at bounding box center [431, 559] width 97 height 31
click at [431, 660] on h1 "4 ." at bounding box center [423, 674] width 690 height 51
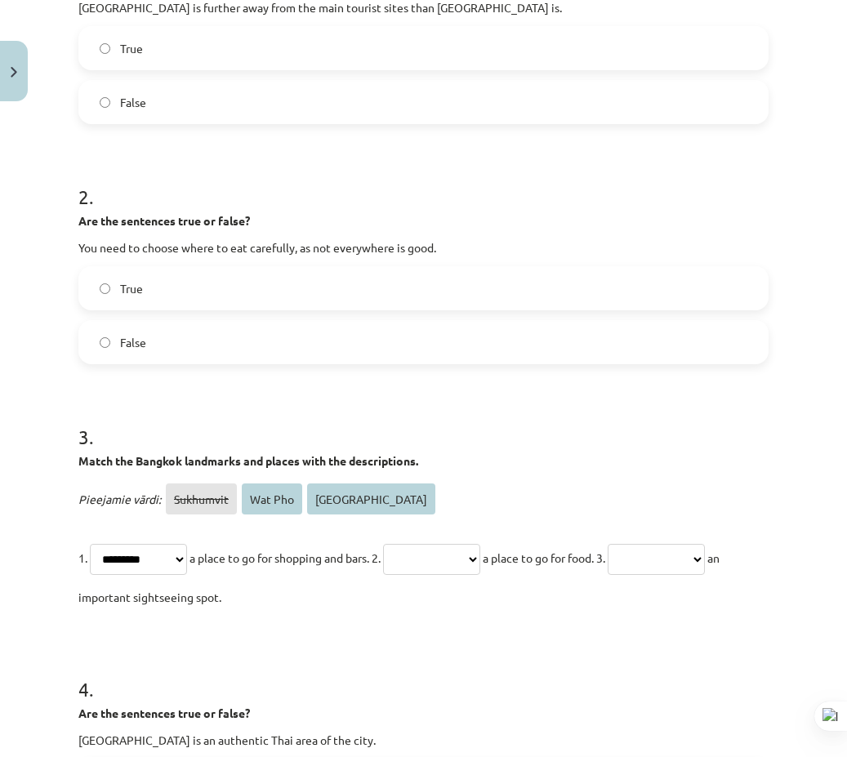
drag, startPoint x: 446, startPoint y: 559, endPoint x: 448, endPoint y: 574, distance: 15.6
click at [448, 563] on select "**********" at bounding box center [431, 559] width 97 height 31
select select "**********"
click at [408, 544] on select "**********" at bounding box center [431, 559] width 97 height 31
click at [608, 575] on select "**********" at bounding box center [656, 559] width 97 height 31
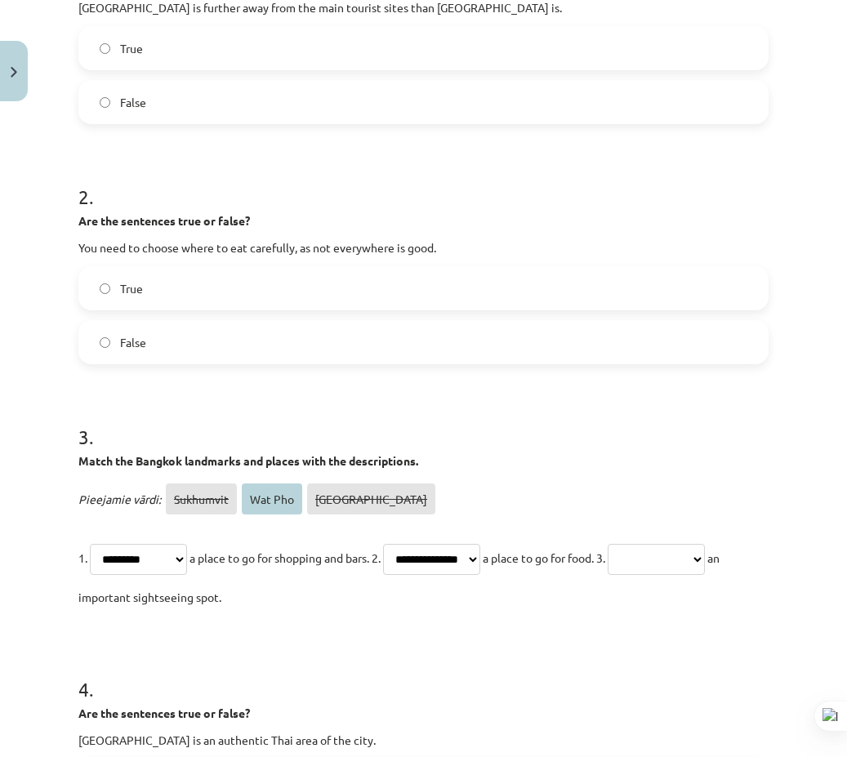
select select "*******"
click at [608, 575] on select "**********" at bounding box center [656, 559] width 97 height 31
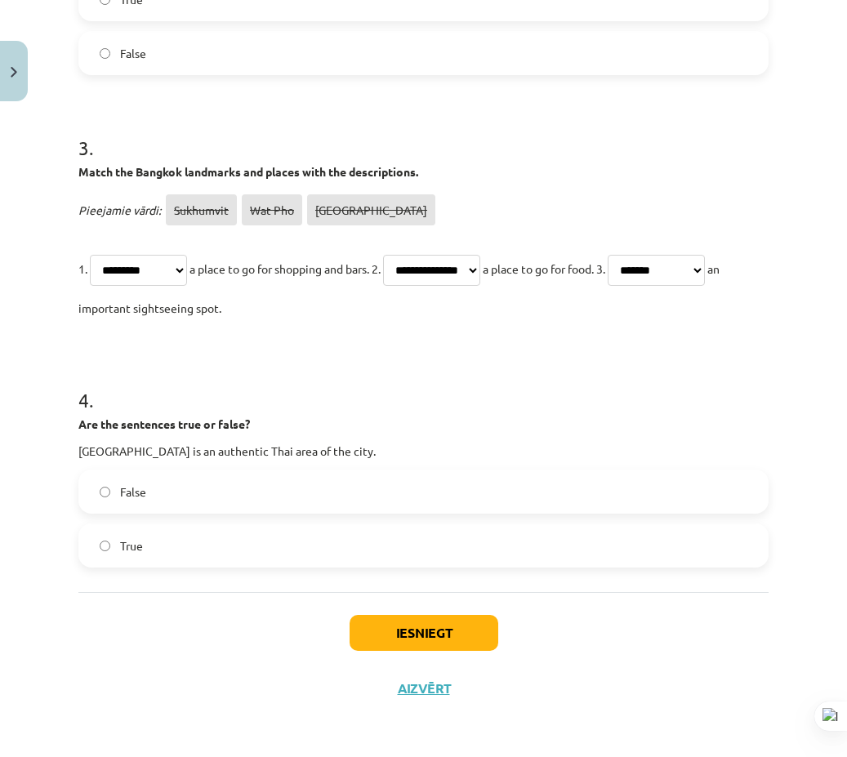
click at [164, 502] on label "False" at bounding box center [423, 491] width 687 height 41
click at [434, 632] on button "Iesniegt" at bounding box center [424, 633] width 149 height 36
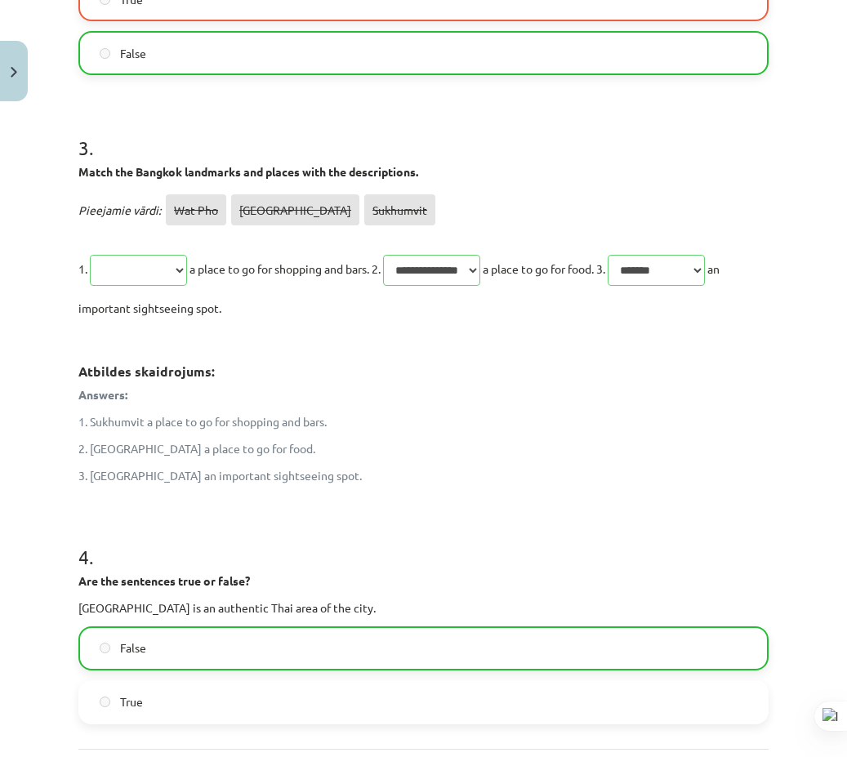
click at [730, 417] on p "1. Sukhumvit a place to go for shopping and bars." at bounding box center [423, 421] width 690 height 17
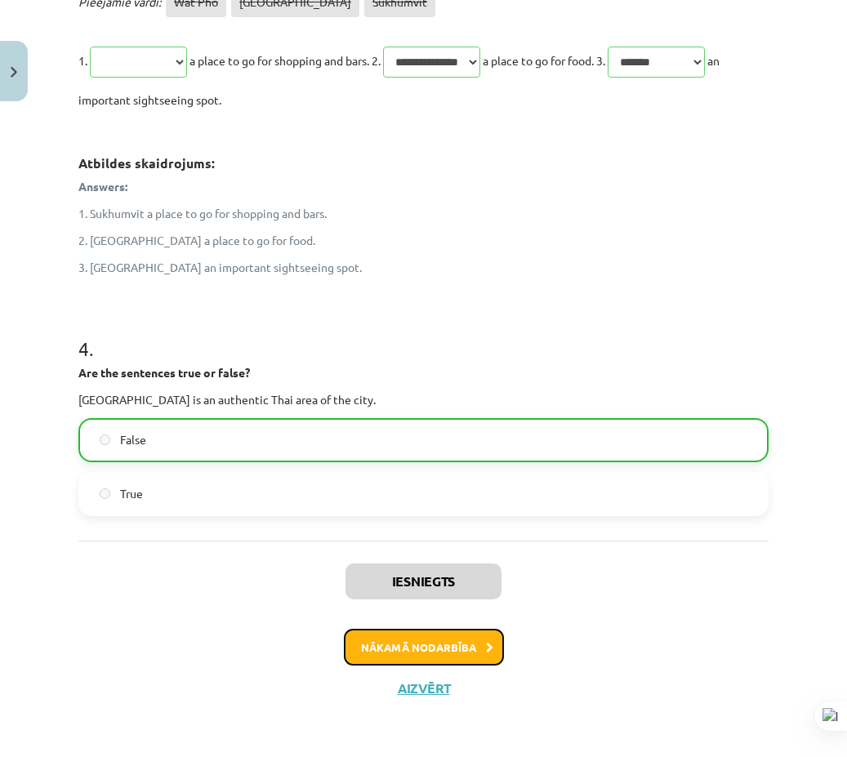
click at [461, 648] on button "Nākamā nodarbība" at bounding box center [424, 648] width 160 height 38
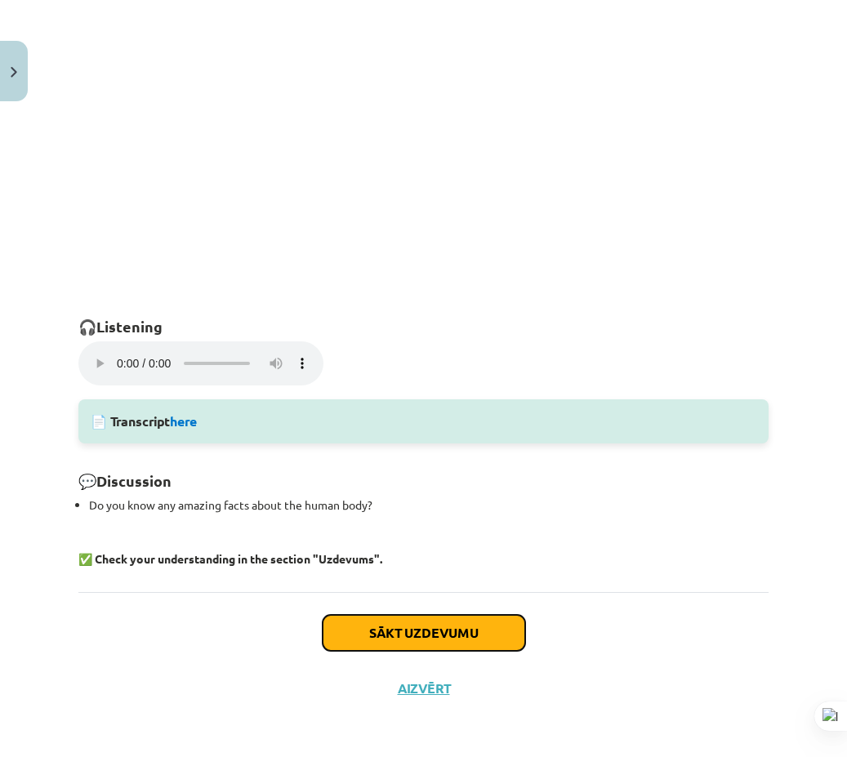
click at [381, 638] on button "Sākt uzdevumu" at bounding box center [424, 633] width 203 height 36
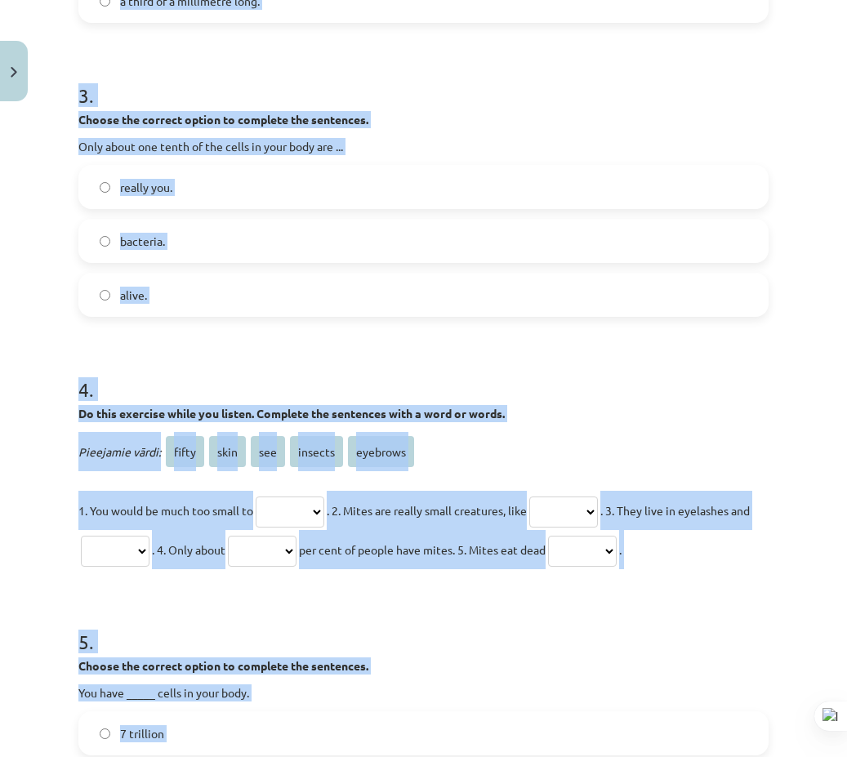
scroll to position [1103, 0]
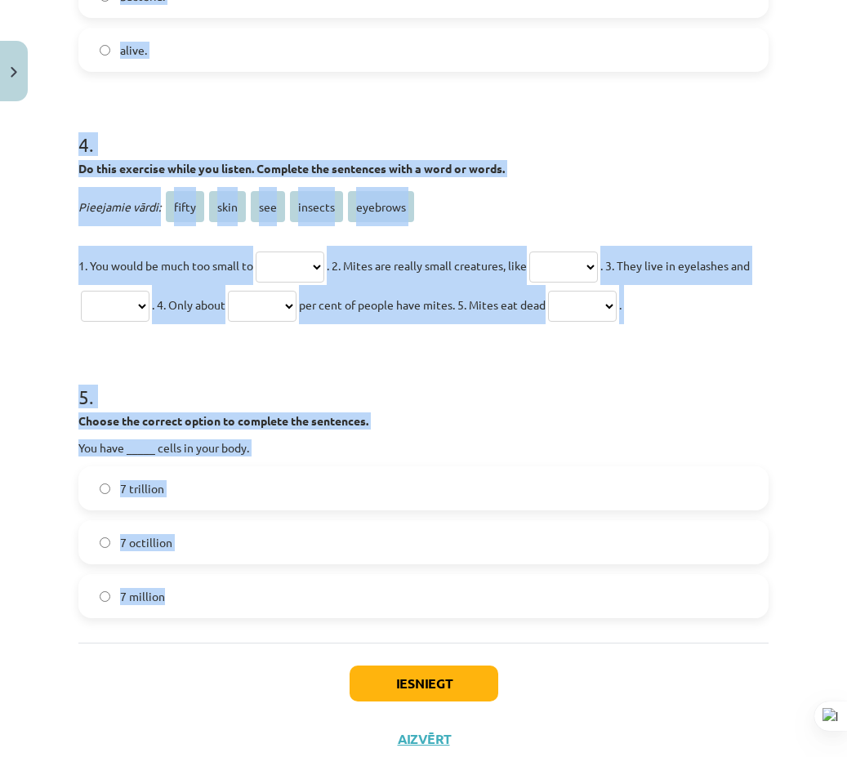
drag, startPoint x: 49, startPoint y: 305, endPoint x: 634, endPoint y: 631, distance: 669.9
click at [363, 612] on div "Mācību tēma: Angļu valodas 9. klases 1. ieskaites mācību materiāls #7 🎧 Topic 6…" at bounding box center [423, 378] width 847 height 757
copy form "1 . Choose the correct option to complete the sentences. Most of the atoms are …"
click at [639, 145] on h1 "4 ." at bounding box center [423, 130] width 690 height 51
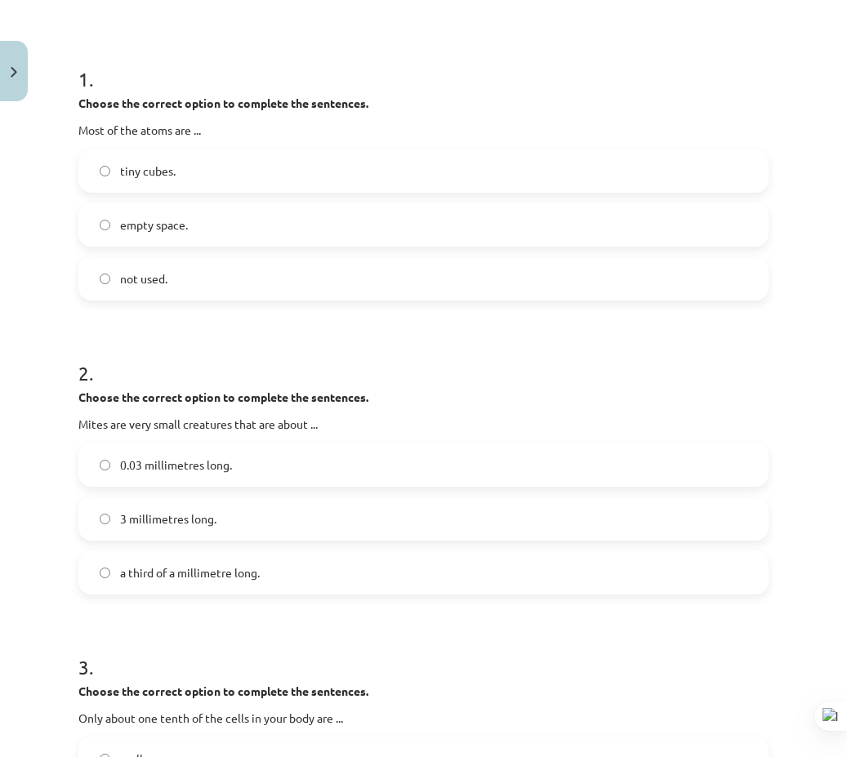
scroll to position [123, 0]
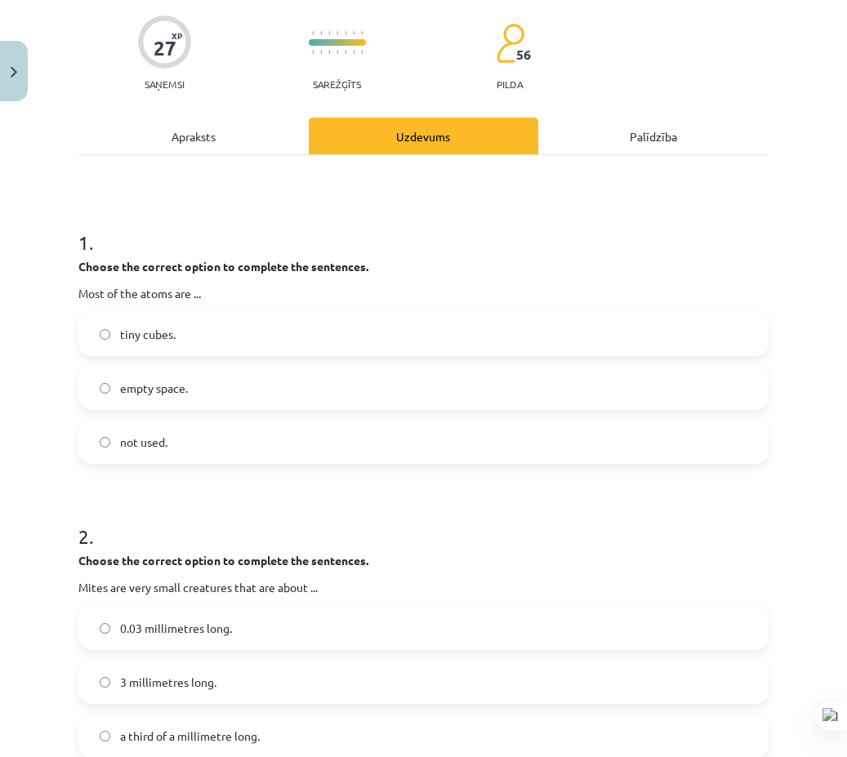
drag, startPoint x: 260, startPoint y: 389, endPoint x: 283, endPoint y: 421, distance: 39.9
click at [259, 387] on label "empty space." at bounding box center [423, 388] width 687 height 41
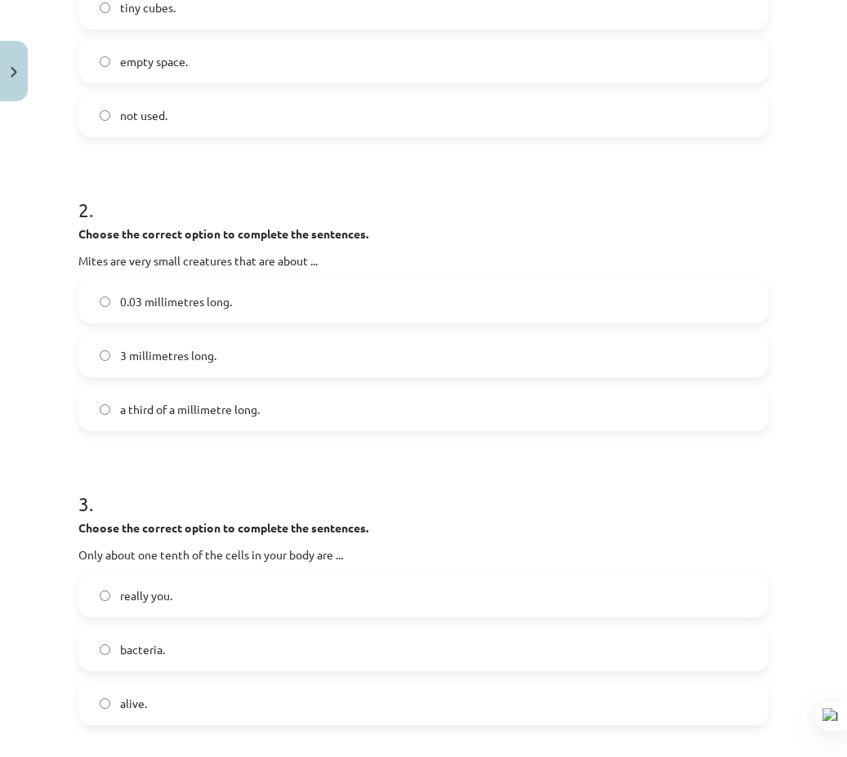
click at [240, 312] on label "0.03 millimetres long." at bounding box center [423, 301] width 687 height 41
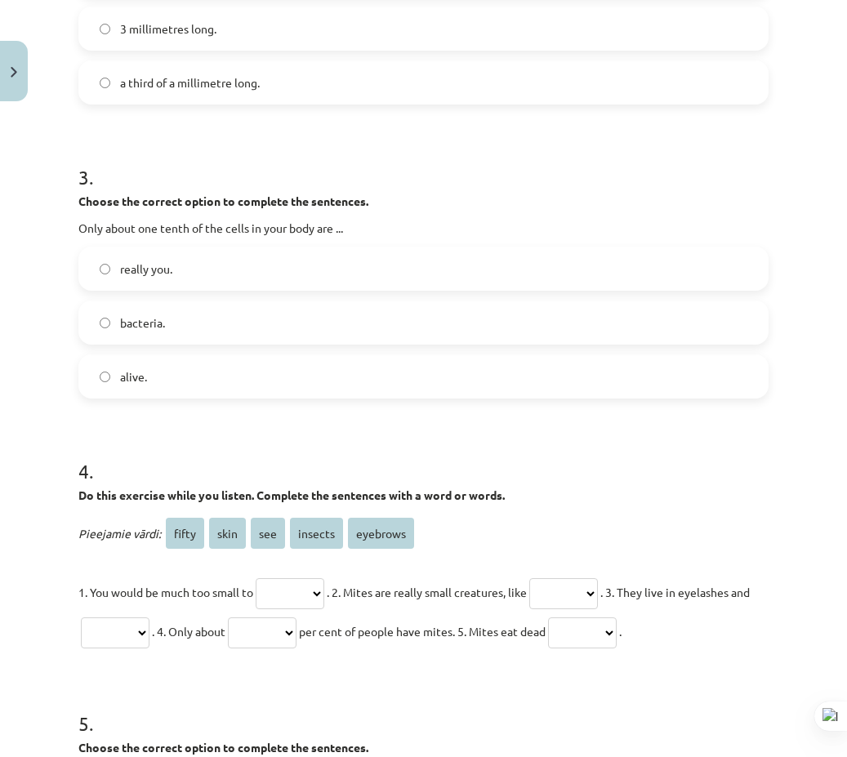
click at [285, 251] on label "really you." at bounding box center [423, 268] width 687 height 41
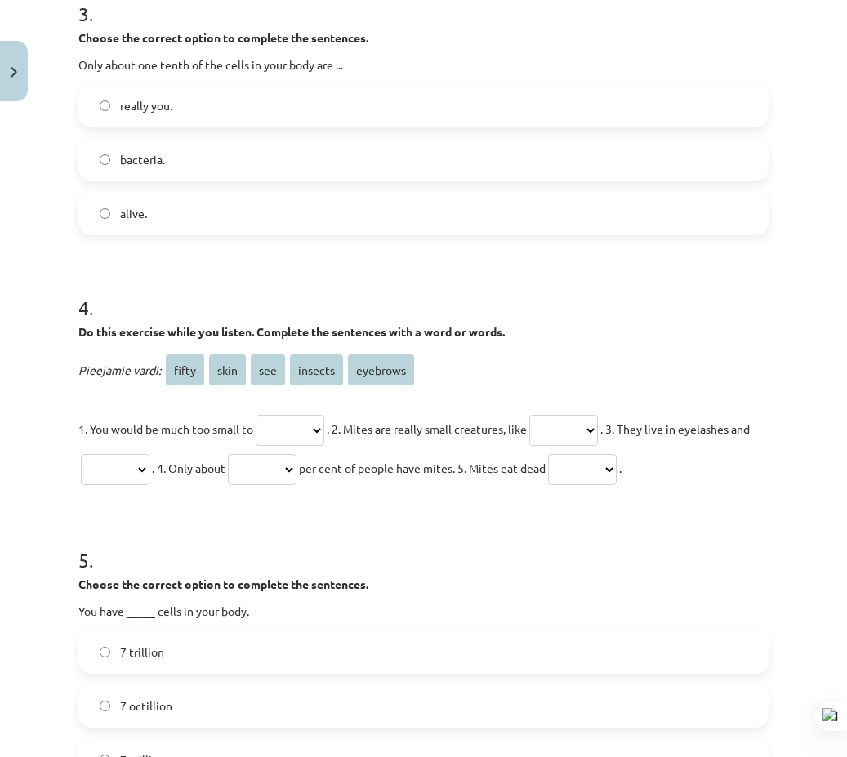
click at [284, 431] on select "***** **** *** ******* ********" at bounding box center [290, 430] width 69 height 31
select select "***"
click at [259, 415] on select "***** **** *** ******* ********" at bounding box center [290, 430] width 69 height 31
click at [557, 435] on select "***** **** *** ******* ********" at bounding box center [563, 430] width 69 height 31
select select "*******"
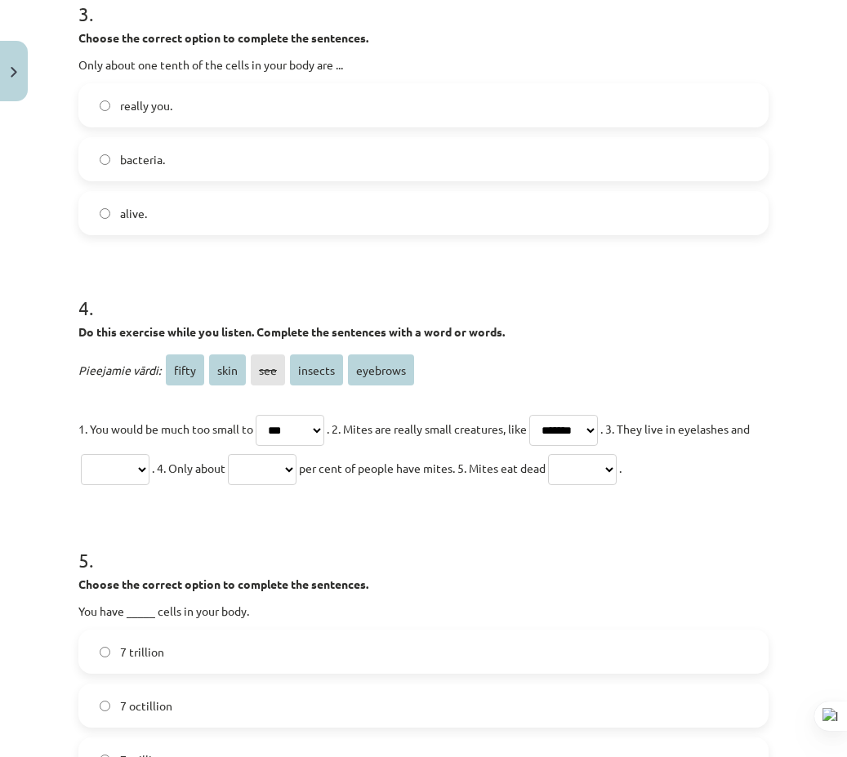
click at [549, 415] on select "***** **** *** ******* ********" at bounding box center [563, 430] width 69 height 31
click at [149, 466] on select "***** **** *** ******* ********" at bounding box center [115, 469] width 69 height 31
select select "********"
click at [149, 454] on select "***** **** *** ******* ********" at bounding box center [115, 469] width 69 height 31
click at [297, 474] on select "***** **** *** ******* ********" at bounding box center [262, 469] width 69 height 31
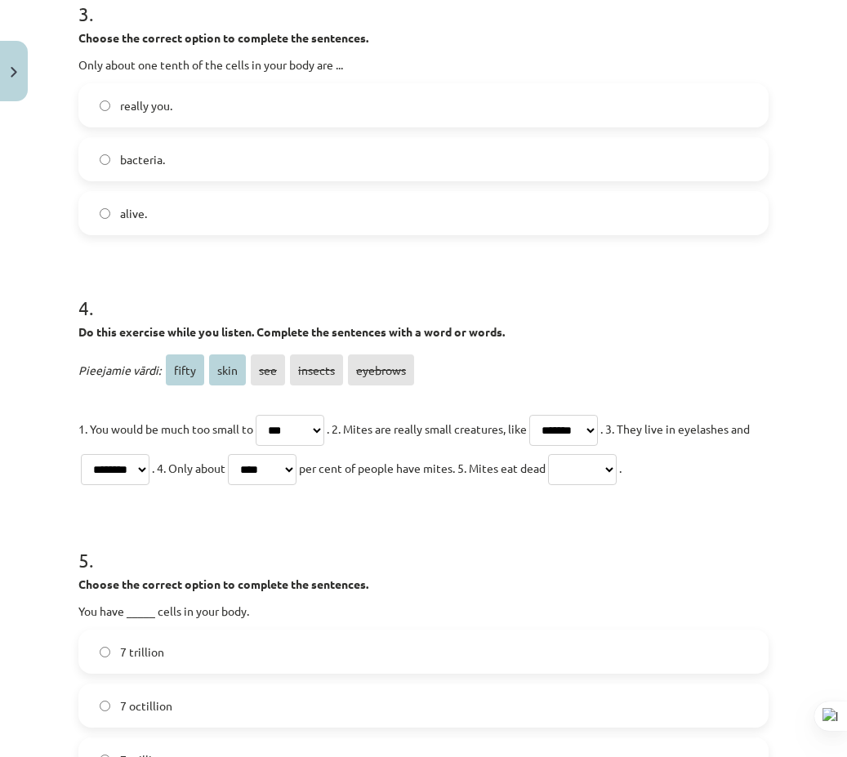
click at [297, 454] on select "***** **** *** ******* ********" at bounding box center [262, 469] width 69 height 31
click at [297, 468] on select "***** **** *** ******* ********" at bounding box center [262, 469] width 69 height 31
select select "*****"
click at [297, 454] on select "***** **** *** ******* ********" at bounding box center [262, 469] width 69 height 31
click at [617, 472] on select "***** **** *** ******* ********" at bounding box center [582, 469] width 69 height 31
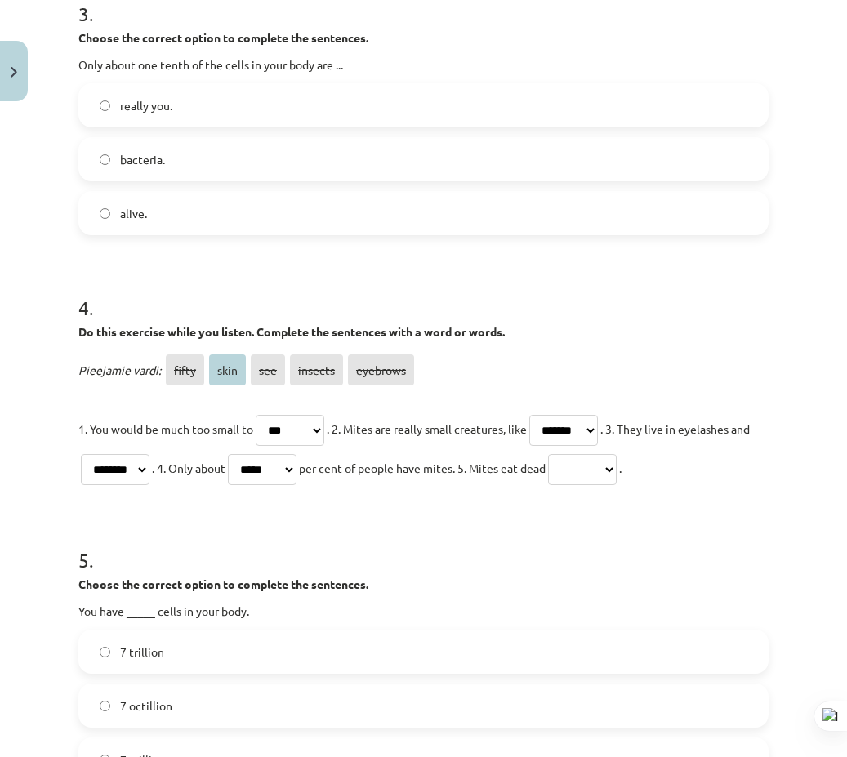
select select "****"
click at [617, 454] on select "***** **** *** ******* ********" at bounding box center [582, 469] width 69 height 31
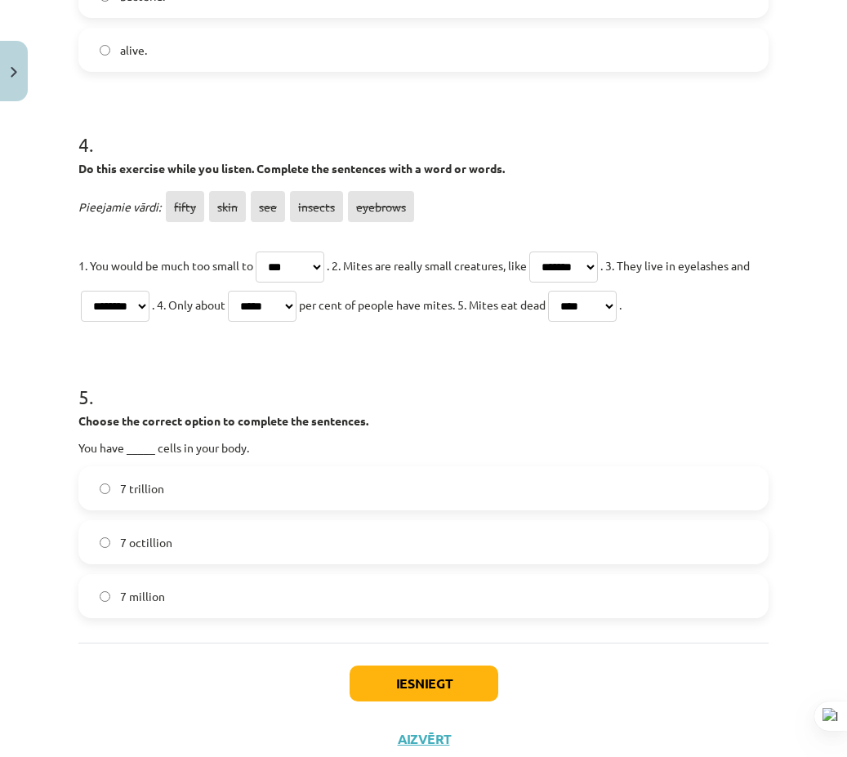
click at [216, 547] on label "7 octillion" at bounding box center [423, 542] width 687 height 41
click at [386, 688] on button "Iesniegt" at bounding box center [424, 684] width 149 height 36
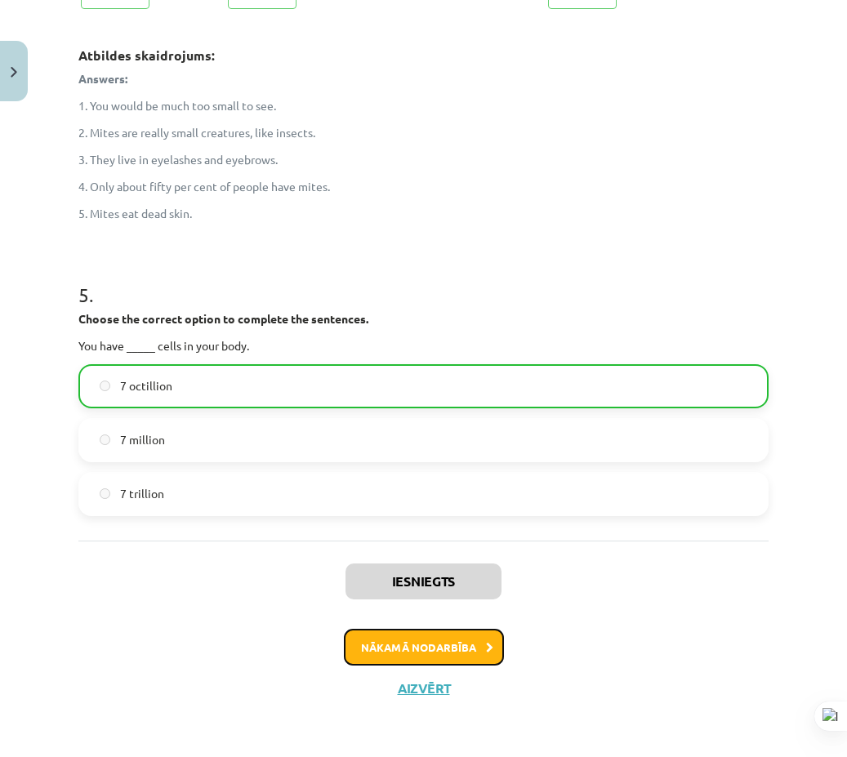
click at [363, 647] on button "Nākamā nodarbība" at bounding box center [424, 648] width 160 height 38
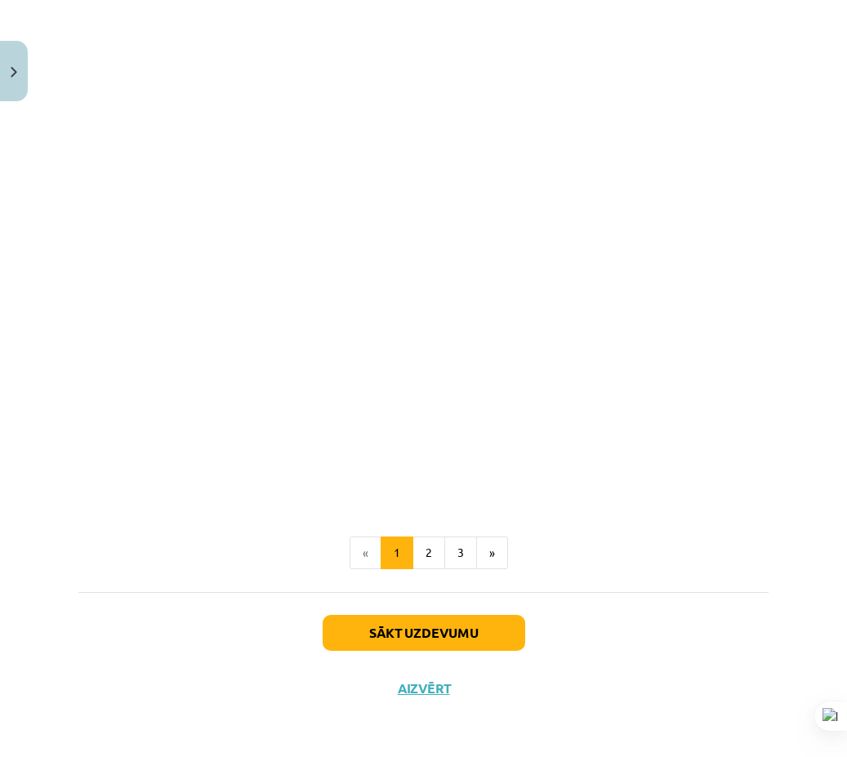
scroll to position [41, 0]
click at [401, 645] on button "Sākt uzdevumu" at bounding box center [424, 633] width 203 height 36
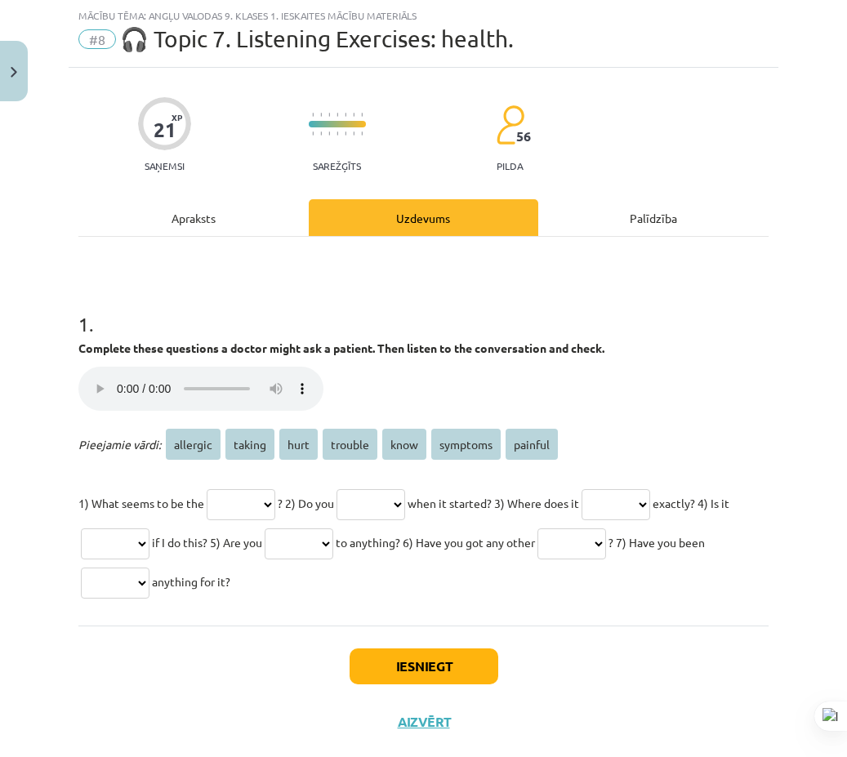
drag, startPoint x: 49, startPoint y: 311, endPoint x: 417, endPoint y: 546, distance: 436.6
click at [427, 567] on div "Mācību tēma: Angļu valodas 9. klases 1. ieskaites mācību materiāls #8 🎧 Topic 7…" at bounding box center [423, 378] width 847 height 757
click at [412, 381] on p "Jūsu pārlūkprogramma neatbalsta audio atskaņotāju." at bounding box center [423, 391] width 690 height 48
click at [641, 359] on div "Complete these questions a doctor might ask a patient. Then listen to the conve…" at bounding box center [423, 377] width 690 height 75
drag, startPoint x: 74, startPoint y: 430, endPoint x: 800, endPoint y: 602, distance: 746.1
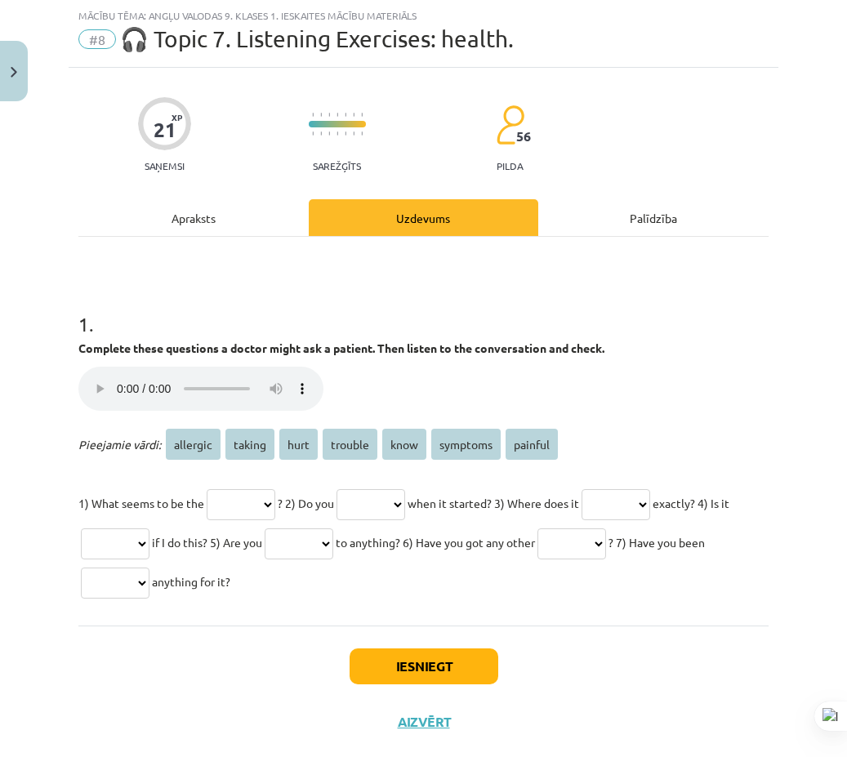
click at [797, 601] on div "Mācību tēma: Angļu valodas 9. klases 1. ieskaites mācību materiāls #8 🎧 Topic 7…" at bounding box center [423, 378] width 847 height 757
copy div "Pieejamie vārdi: allergic taking hurt trouble know symptoms painful 1) What see…"
click at [51, 335] on div "Mācību tēma: Angļu valodas 9. klases 1. ieskaites mācību materiāls #8 🎧 Topic 7…" at bounding box center [423, 378] width 847 height 757
drag, startPoint x: 79, startPoint y: 321, endPoint x: 767, endPoint y: 621, distance: 750.3
click at [760, 621] on div "Mācību tēma: Angļu valodas 9. klases 1. ieskaites mācību materiāls #8 🎧 Topic 7…" at bounding box center [423, 378] width 847 height 757
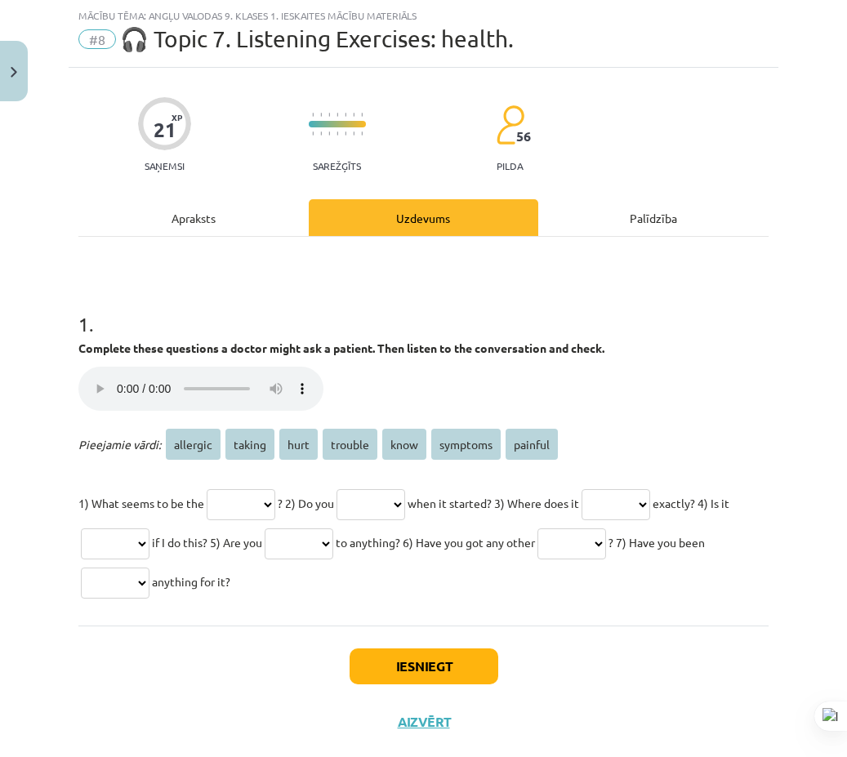
copy div "1 . Complete these questions a doctor might ask a patient. Then listen to the c…"
click at [774, 400] on div "Mācību tēma: Angļu valodas 9. klases 1. ieskaites mācību materiāls #8 🎧 Topic 7…" at bounding box center [423, 378] width 847 height 757
click at [693, 386] on p "Jūsu pārlūkprogramma neatbalsta audio atskaņotāju." at bounding box center [423, 391] width 690 height 48
click at [265, 485] on p "1) What seems to be the ******** ****** **** ******* **** ******** ******* ? 2)…" at bounding box center [423, 543] width 690 height 118
click at [262, 489] on select "******** ****** **** ******* **** ******** *******" at bounding box center [241, 504] width 69 height 31
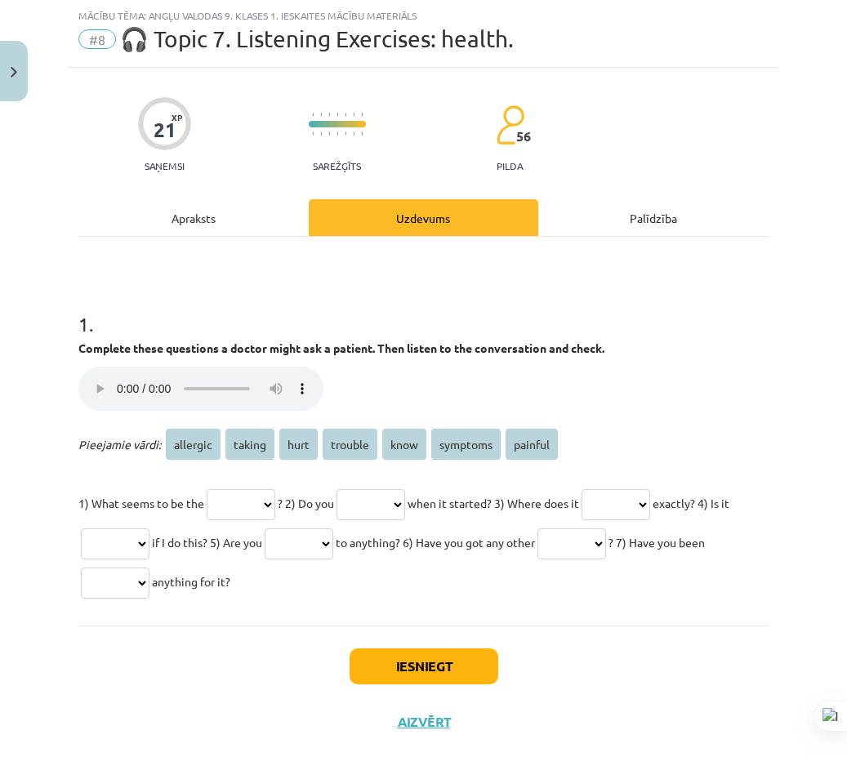
select select "*******"
click at [210, 489] on select "******** ****** **** ******* **** ******** *******" at bounding box center [241, 504] width 69 height 31
click at [405, 502] on select "******** ****** **** ******* **** ******** *******" at bounding box center [371, 504] width 69 height 31
select select "****"
click at [363, 489] on select "******** ****** **** ******* **** ******** *******" at bounding box center [371, 504] width 69 height 31
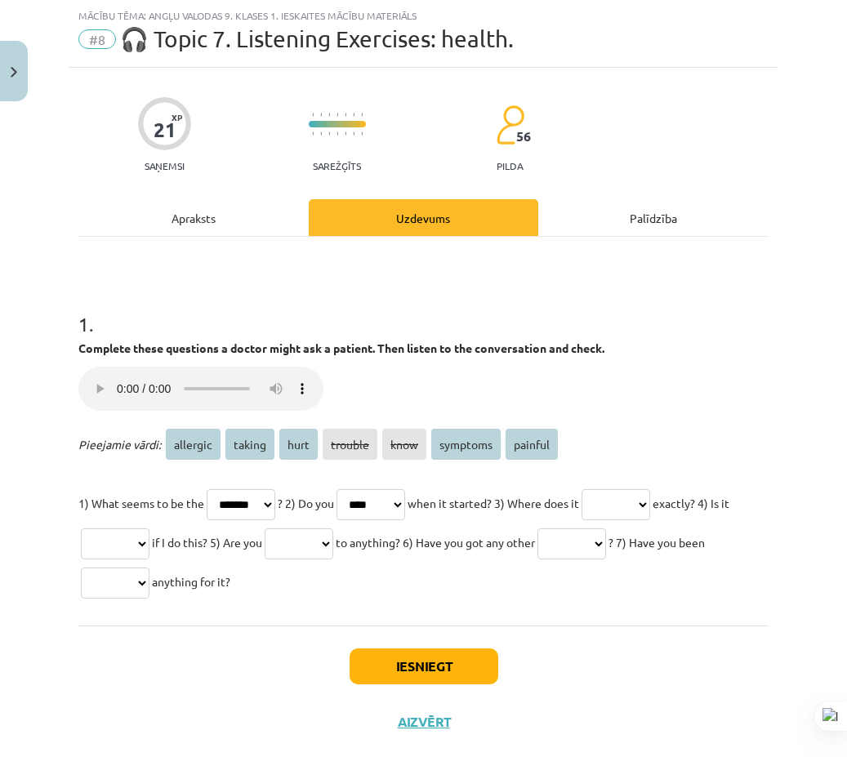
click at [650, 502] on select "******** ****** **** ******* **** ******** *******" at bounding box center [616, 504] width 69 height 31
select select "****"
click at [630, 489] on select "******** ****** **** ******* **** ******** *******" at bounding box center [616, 504] width 69 height 31
drag, startPoint x: 529, startPoint y: 716, endPoint x: 517, endPoint y: 735, distance: 23.1
click at [528, 716] on div "Iesniegt Aizvērt" at bounding box center [423, 683] width 690 height 114
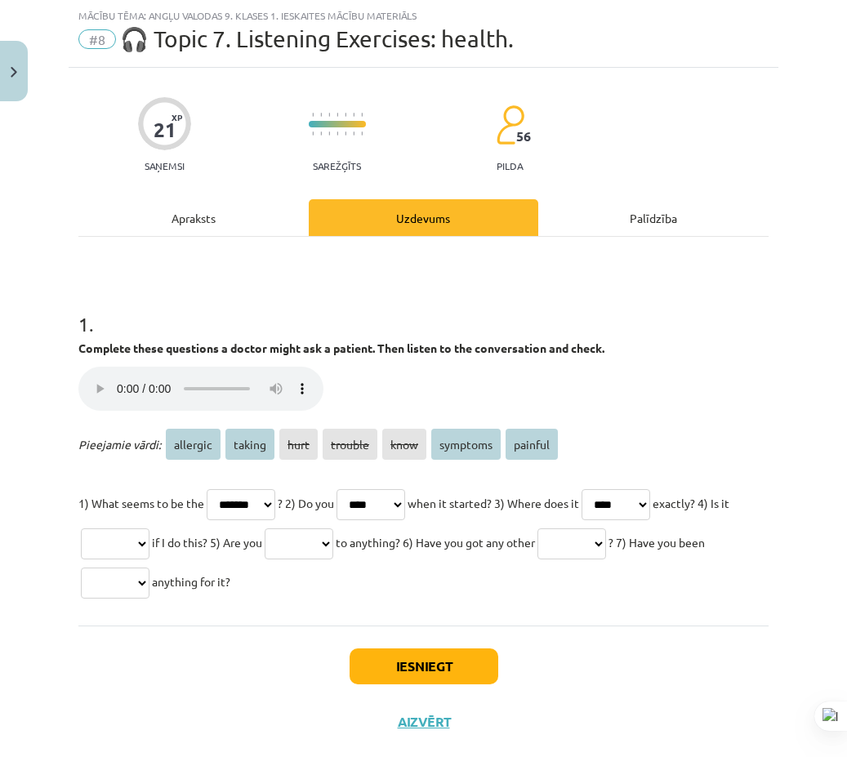
drag, startPoint x: 118, startPoint y: 637, endPoint x: 245, endPoint y: 606, distance: 131.1
click at [118, 638] on div "Iesniegt Aizvērt" at bounding box center [423, 683] width 690 height 114
click at [149, 542] on select "******** ****** **** ******* **** ******** *******" at bounding box center [115, 543] width 69 height 31
select select "*******"
click at [149, 528] on select "******** ****** **** ******* **** ******** *******" at bounding box center [115, 543] width 69 height 31
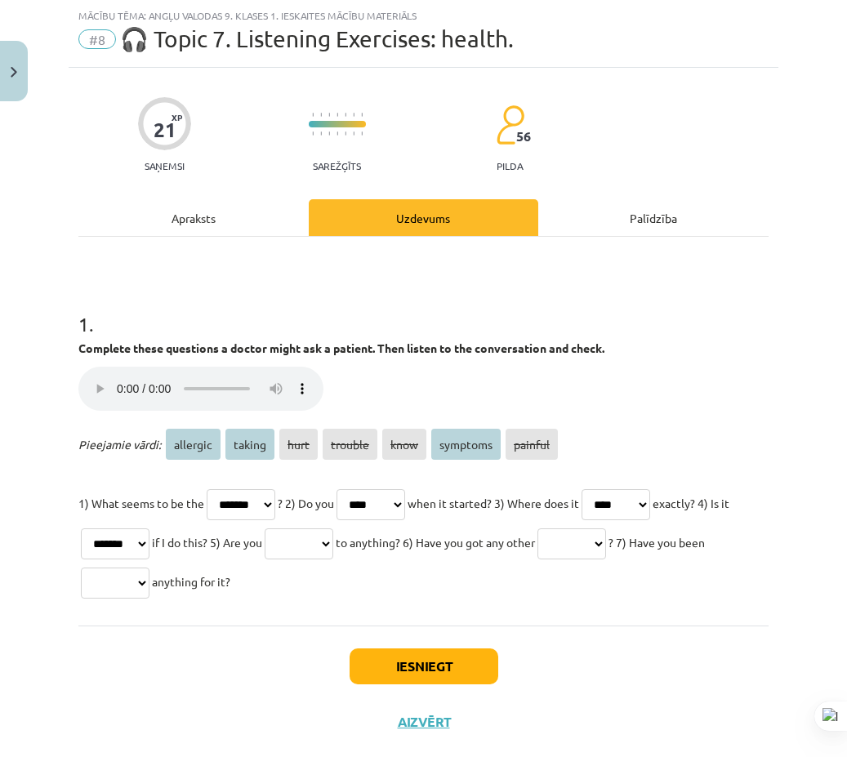
click at [333, 546] on select "******** ****** **** ******* **** ******** *******" at bounding box center [299, 543] width 69 height 31
select select "********"
click at [333, 528] on select "******** ****** **** ******* **** ******** *******" at bounding box center [299, 543] width 69 height 31
click at [606, 541] on select "******** ****** **** ******* **** ******** *******" at bounding box center [571, 543] width 69 height 31
select select "********"
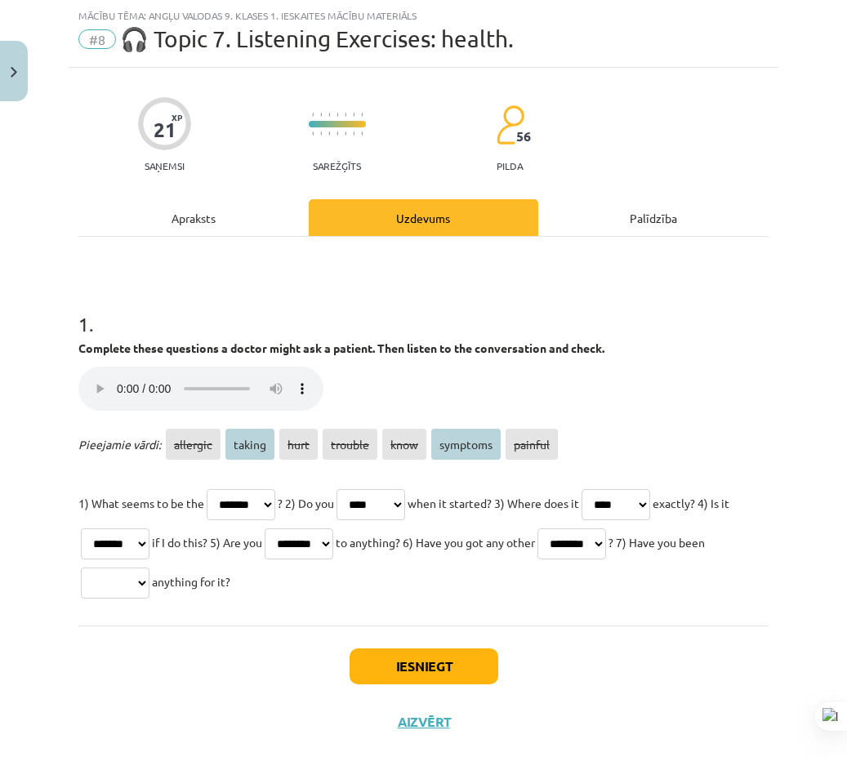
click at [606, 528] on select "******** ****** **** ******* **** ******** *******" at bounding box center [571, 543] width 69 height 31
click at [149, 593] on select "******** ****** **** ******* **** ******** *******" at bounding box center [115, 583] width 69 height 31
select select "******"
click at [149, 568] on select "******** ****** **** ******* **** ******** *******" at bounding box center [115, 583] width 69 height 31
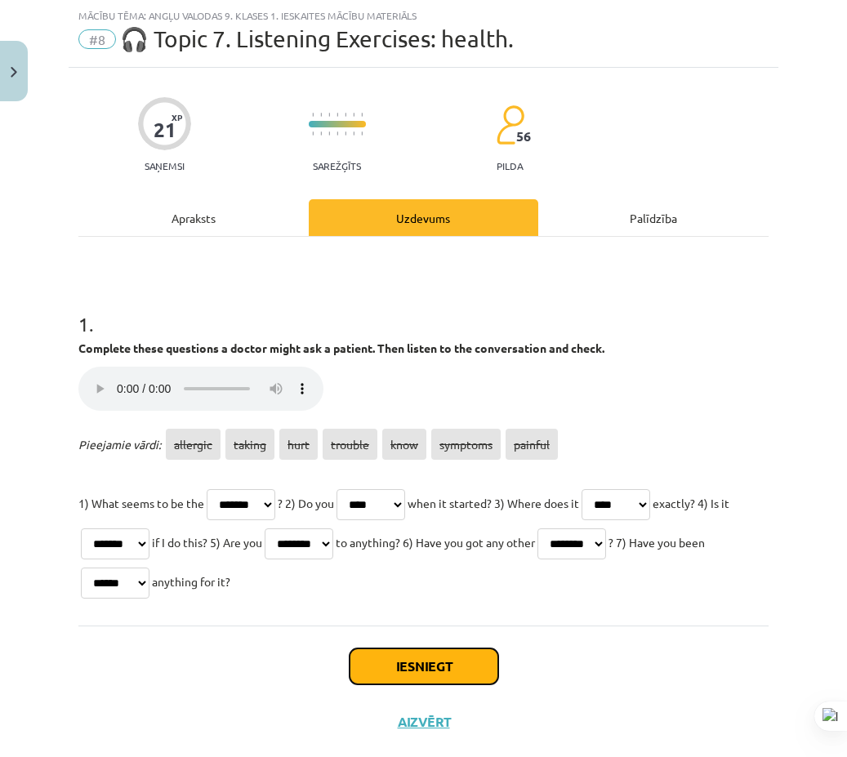
click at [379, 668] on button "Iesniegt" at bounding box center [424, 667] width 149 height 36
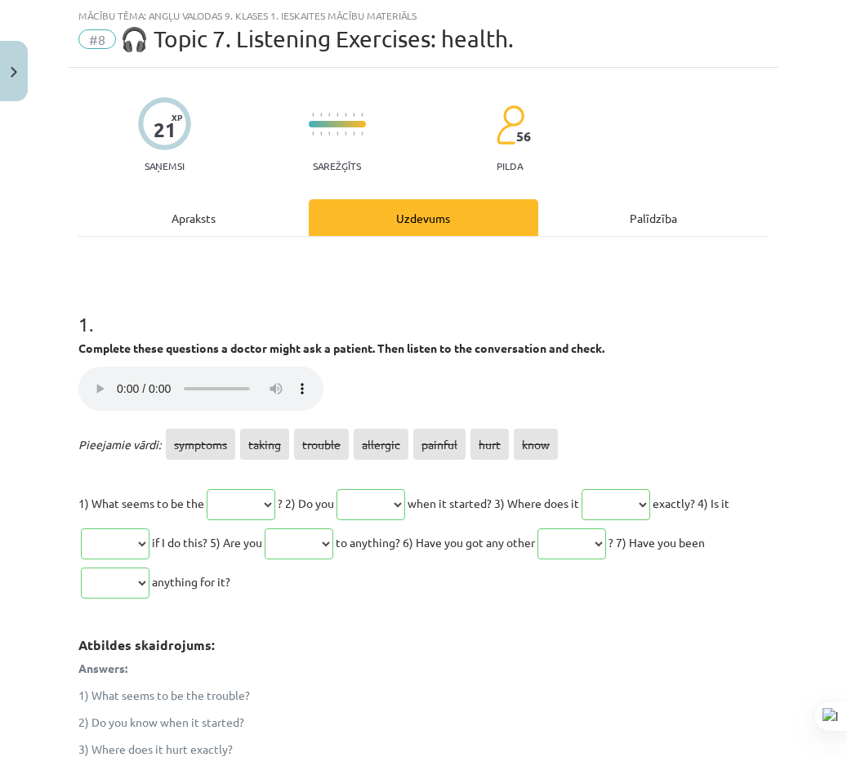
drag, startPoint x: 470, startPoint y: 694, endPoint x: 438, endPoint y: 673, distance: 38.3
click at [456, 693] on p "1) What seems to be the trouble?" at bounding box center [423, 695] width 690 height 17
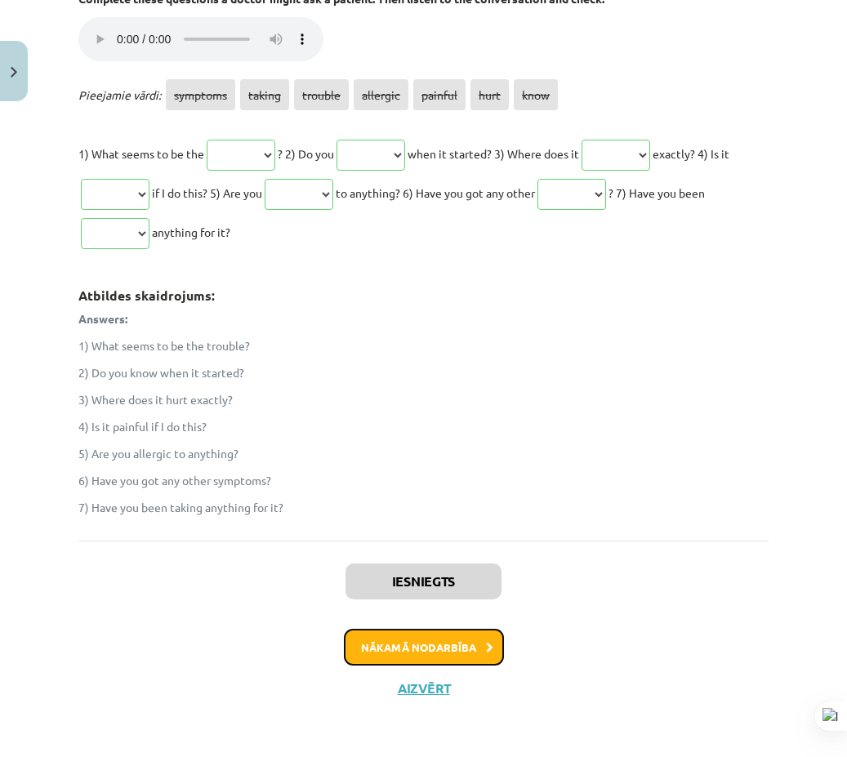
click at [430, 642] on button "Nākamā nodarbība" at bounding box center [424, 648] width 160 height 38
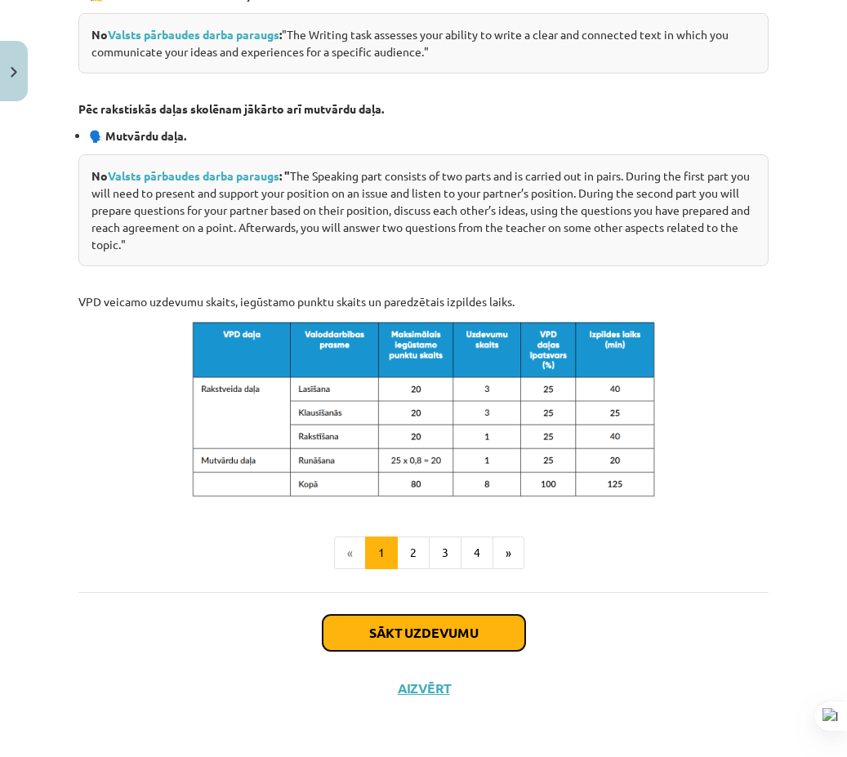
click at [379, 619] on button "Sākt uzdevumu" at bounding box center [424, 633] width 203 height 36
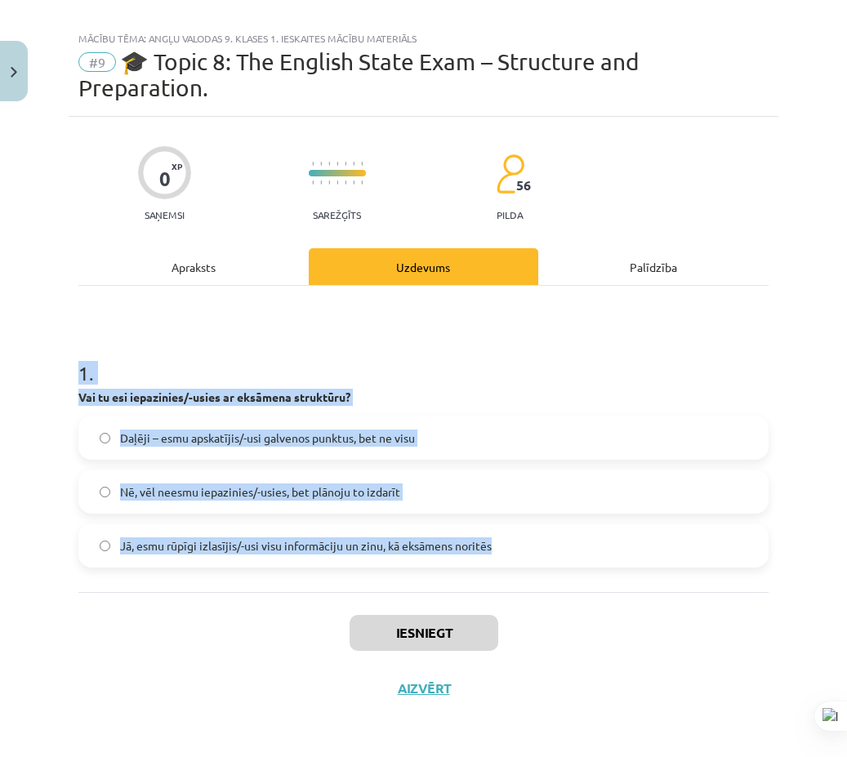
drag, startPoint x: 116, startPoint y: 391, endPoint x: 569, endPoint y: 582, distance: 492.0
click at [494, 564] on div "Mācību tēma: Angļu valodas 9. klases 1. ieskaites mācību materiāls #9 🎓 Topic 8…" at bounding box center [423, 378] width 847 height 757
copy div "1 . Vai tu esi iepazinies/-usies ar eksāmena struktūru? Daļēji – esmu apskatīji…"
click at [566, 577] on div "1 . Vai tu esi iepazinies/-usies ar eksāmena struktūru? Daļēji – esmu apskatīji…" at bounding box center [423, 439] width 690 height 306
click at [568, 582] on div "1 . Vai tu esi iepazinies/-usies ar eksāmena struktūru? Daļēji – esmu apskatīji…" at bounding box center [423, 439] width 690 height 306
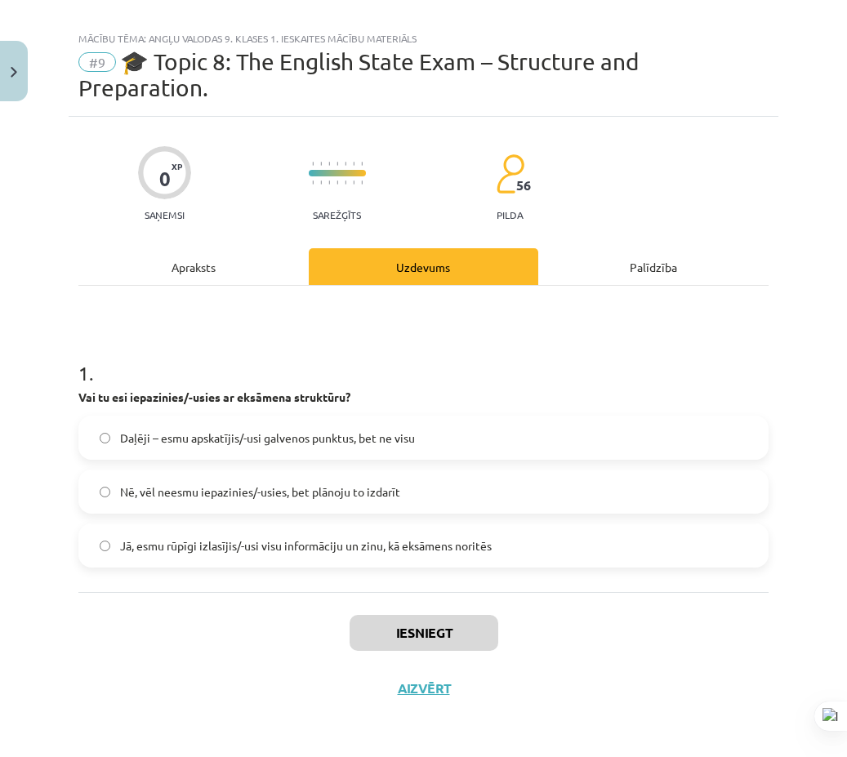
click at [385, 448] on label "Daļēji – esmu apskatījis/-usi galvenos punktus, bet ne visu" at bounding box center [423, 437] width 687 height 41
click at [409, 625] on button "Iesniegt" at bounding box center [424, 633] width 149 height 36
click at [216, 635] on div "Iesniegt Aizvērt" at bounding box center [423, 649] width 690 height 114
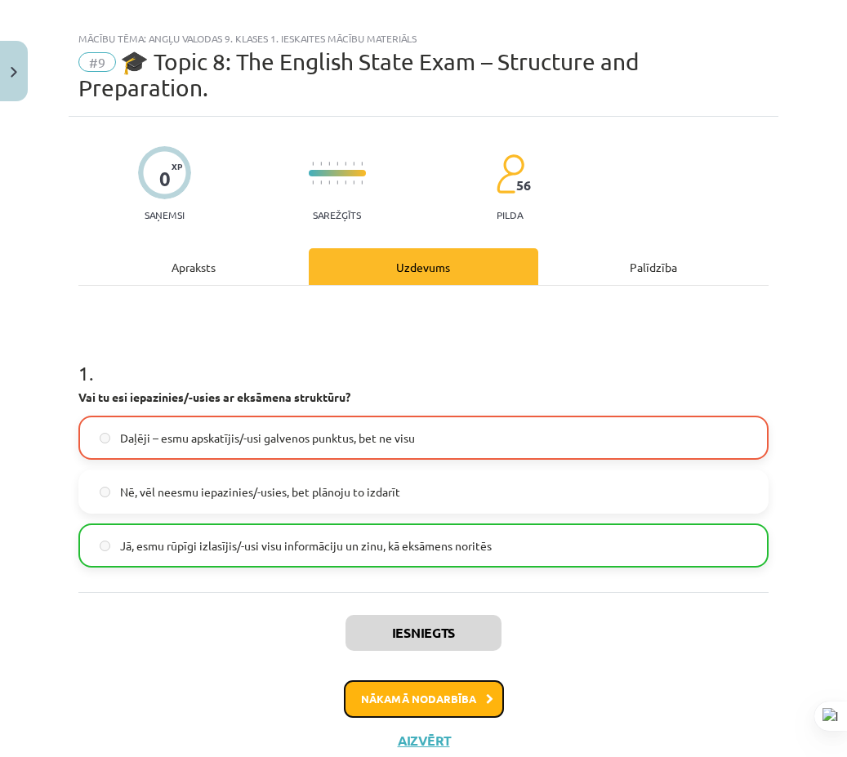
click at [427, 695] on button "Nākamā nodarbība" at bounding box center [424, 699] width 160 height 38
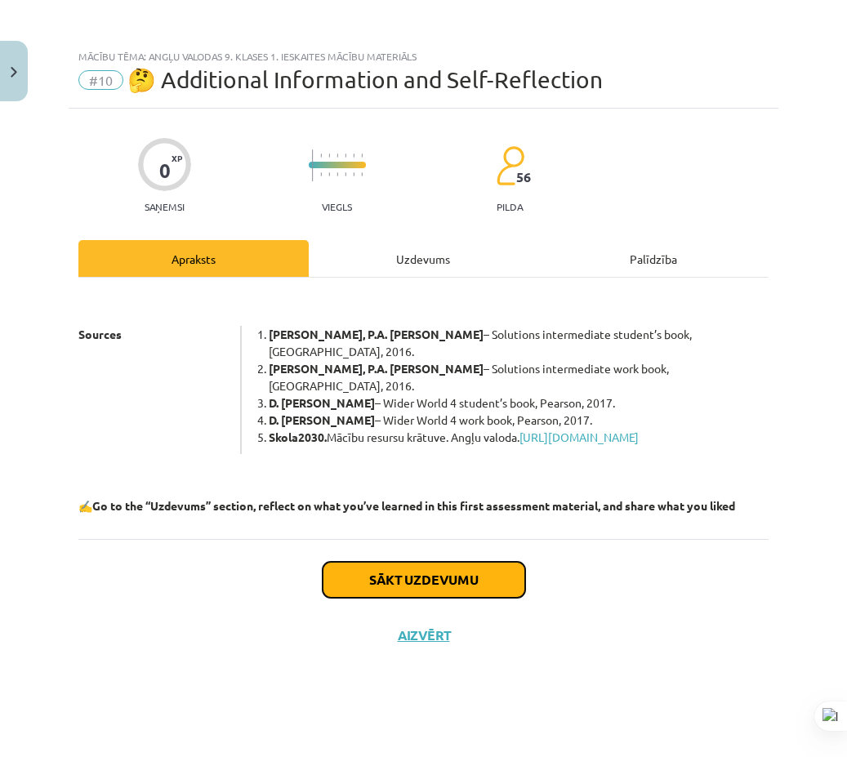
click at [364, 584] on button "Sākt uzdevumu" at bounding box center [424, 580] width 203 height 36
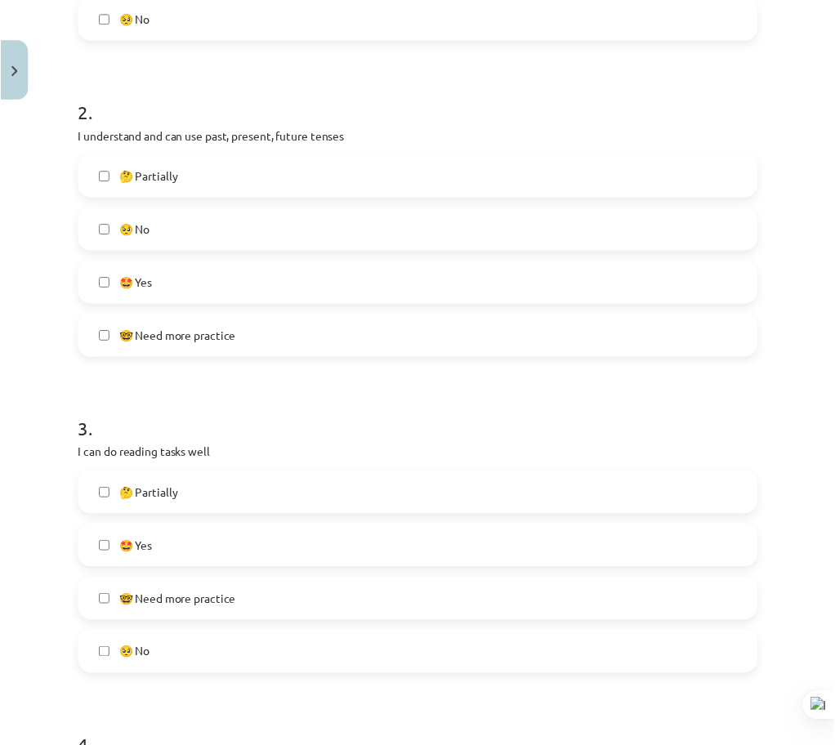
scroll to position [1009, 0]
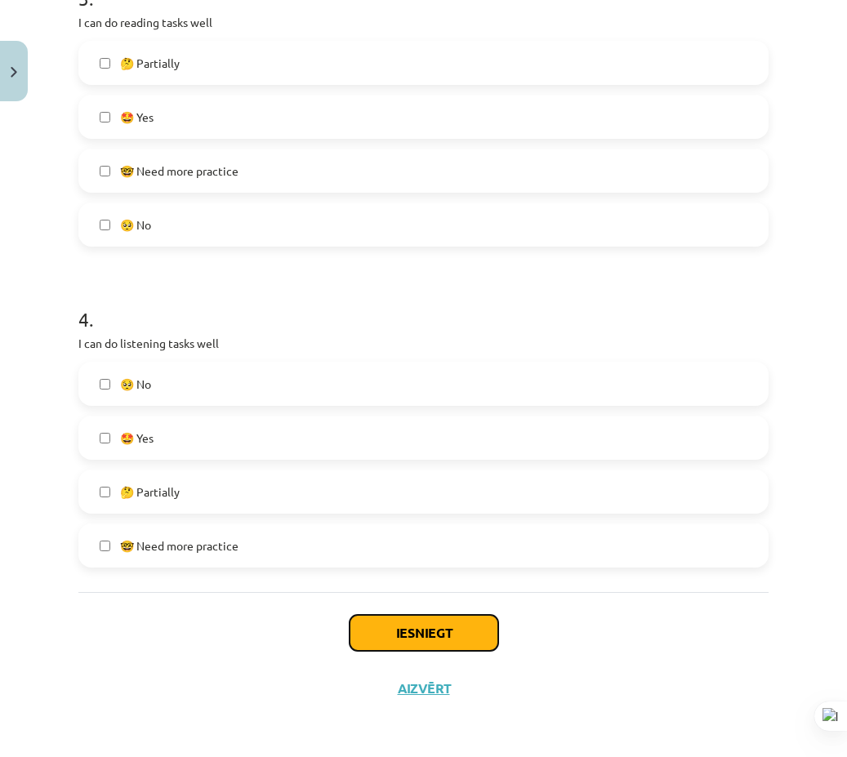
click at [444, 637] on button "Iesniegt" at bounding box center [424, 633] width 149 height 36
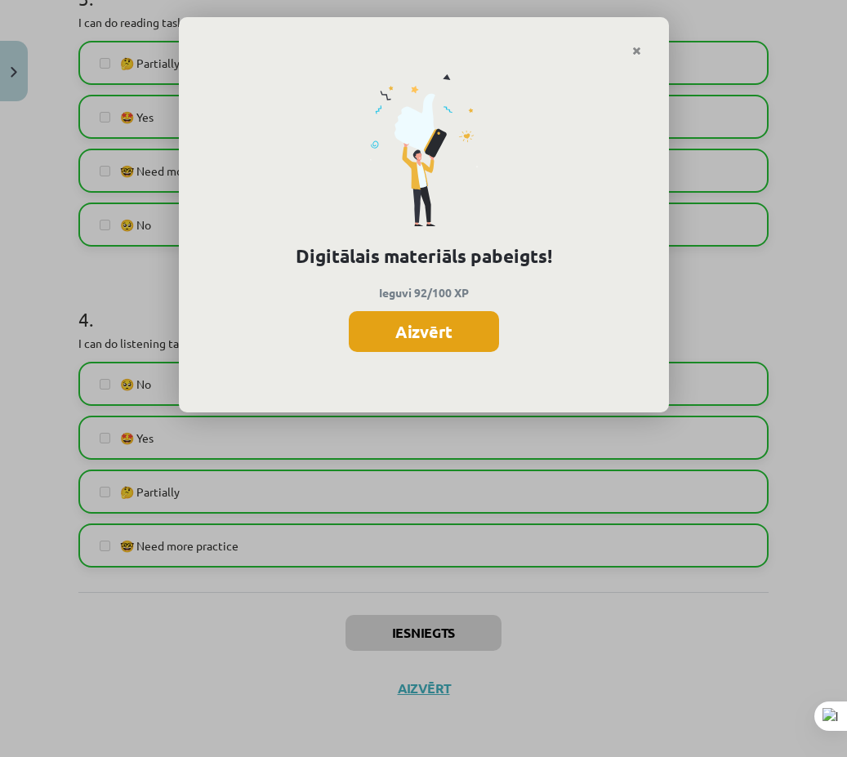
click at [406, 322] on button "Aizvērt" at bounding box center [424, 331] width 150 height 41
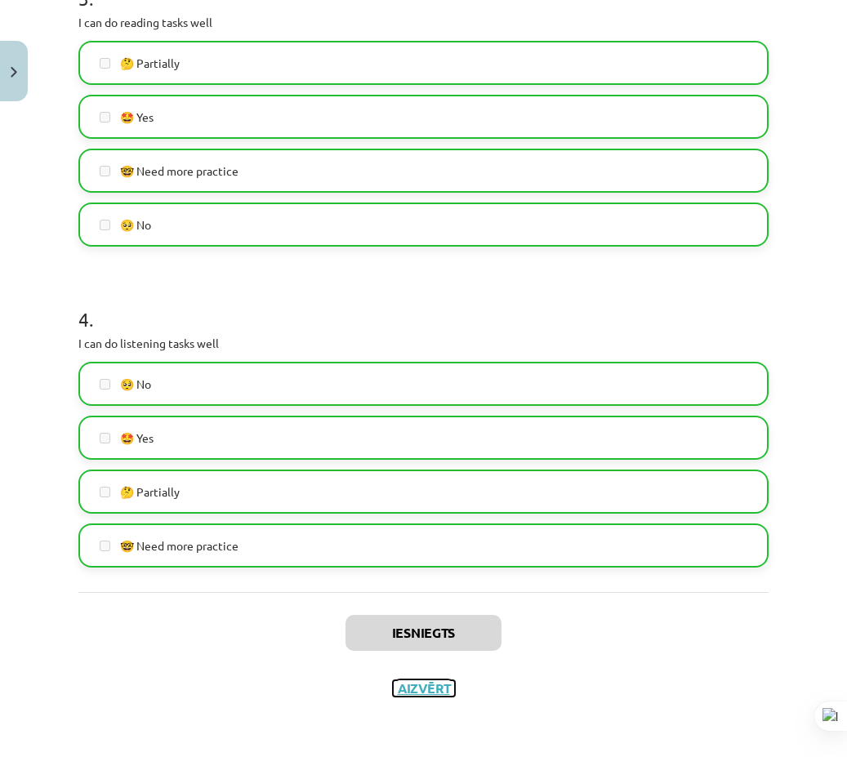
click at [439, 692] on button "Aizvērt" at bounding box center [424, 688] width 62 height 16
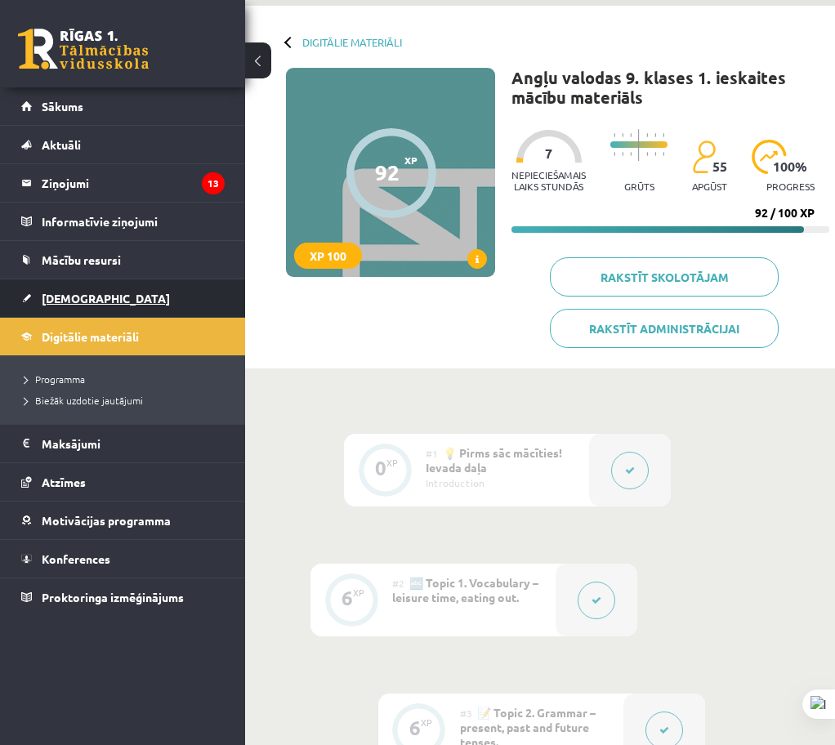
click at [118, 301] on link "[DEMOGRAPHIC_DATA]" at bounding box center [122, 298] width 203 height 38
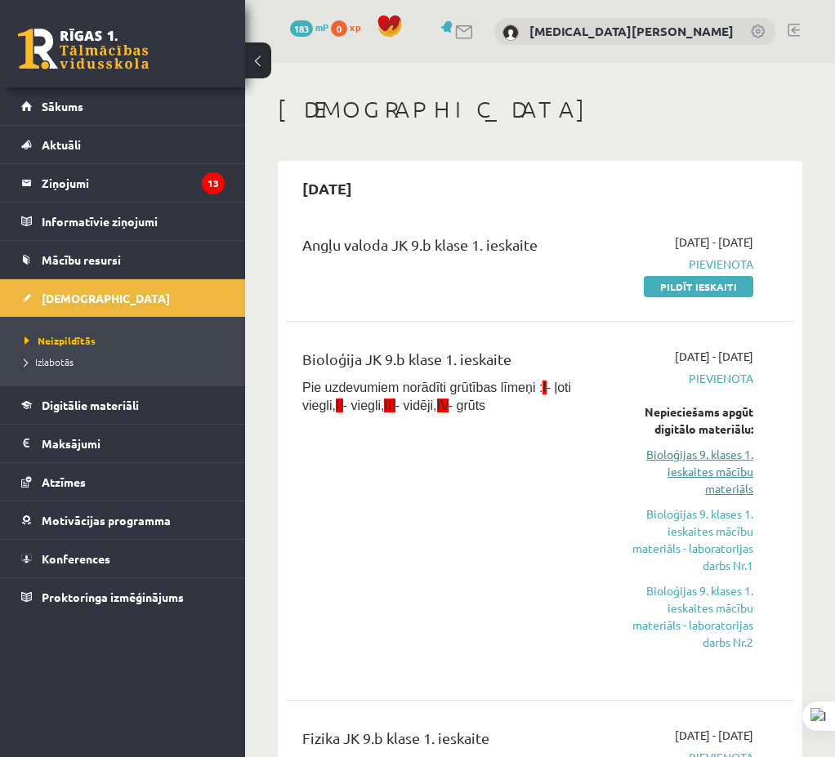
click at [719, 457] on link "Bioloģijas 9. klases 1. ieskaites mācību materiāls" at bounding box center [686, 471] width 134 height 51
drag, startPoint x: 40, startPoint y: 23, endPoint x: 29, endPoint y: 20, distance: 11.7
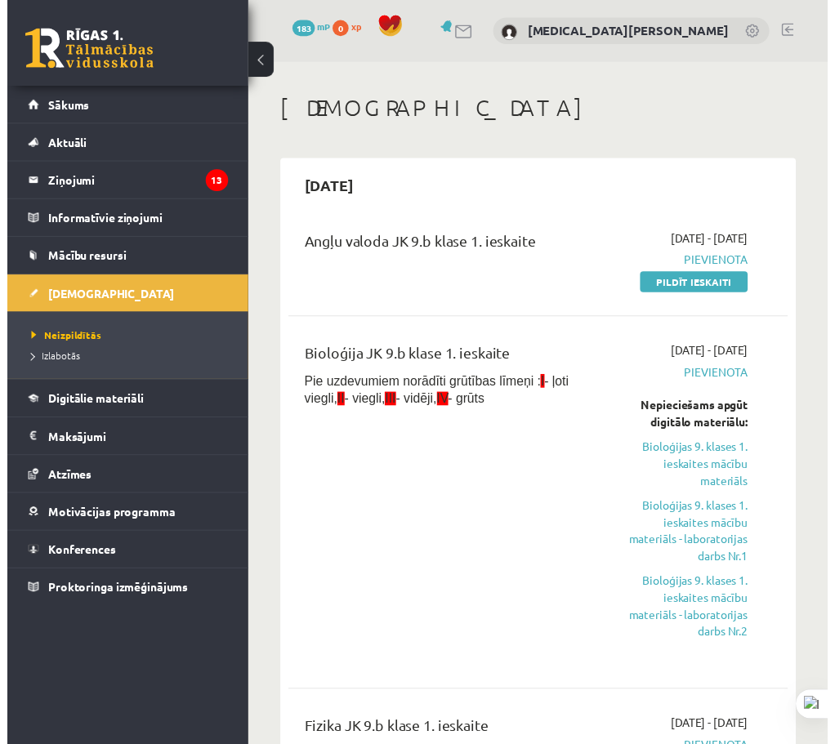
scroll to position [2, 0]
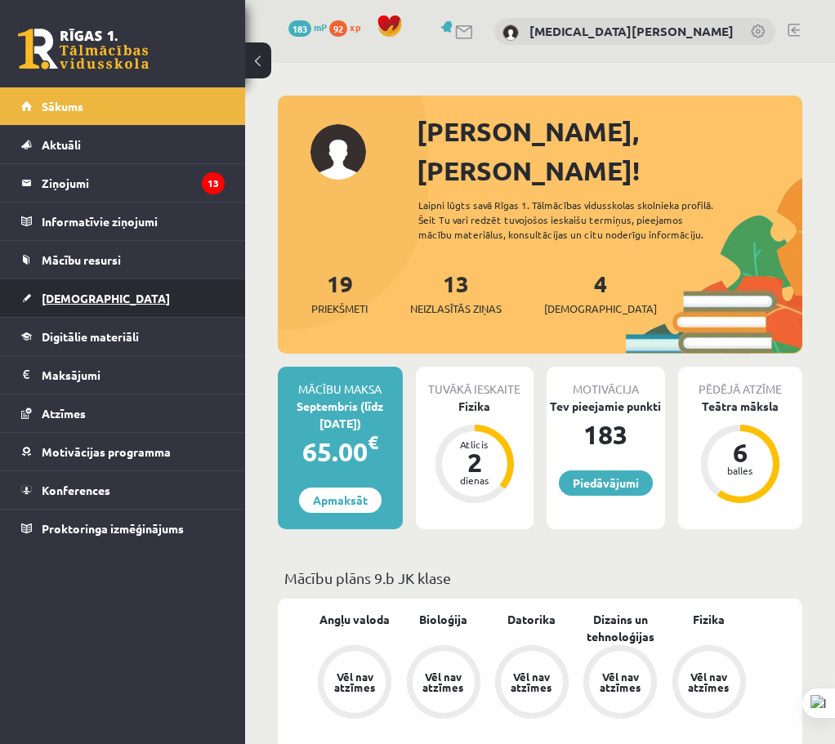
click at [127, 296] on link "[DEMOGRAPHIC_DATA]" at bounding box center [122, 298] width 203 height 38
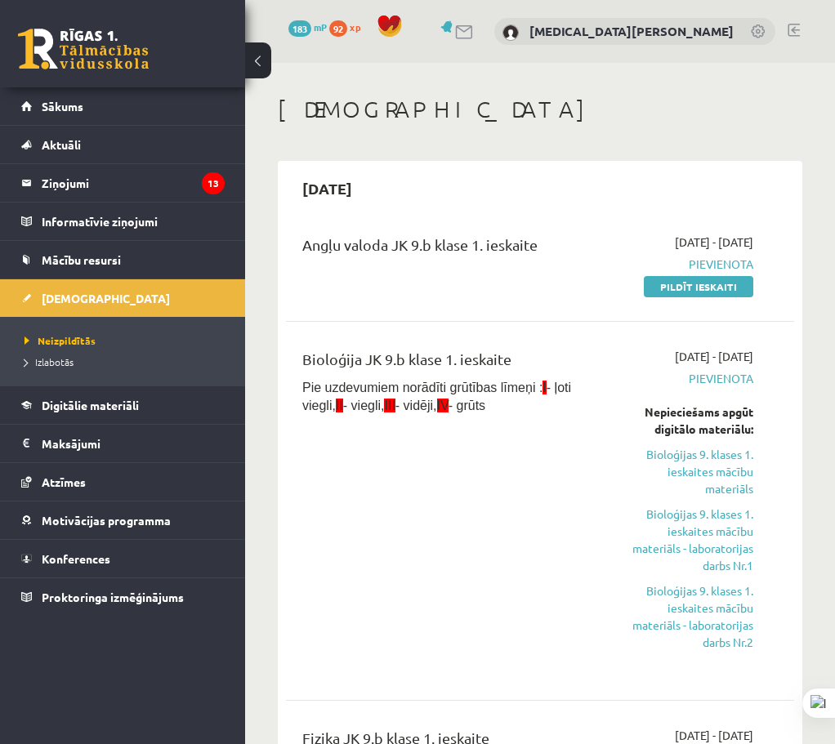
scroll to position [82, 0]
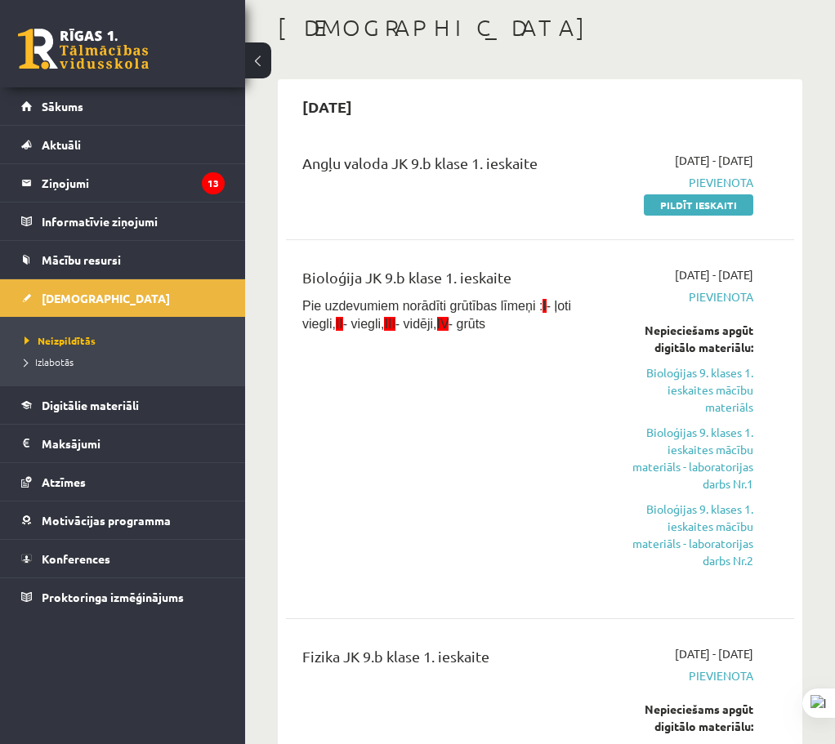
click at [697, 454] on link "Bioloģijas 9. klases 1. ieskaites mācību materiāls - laboratorijas darbs Nr.1" at bounding box center [686, 458] width 134 height 69
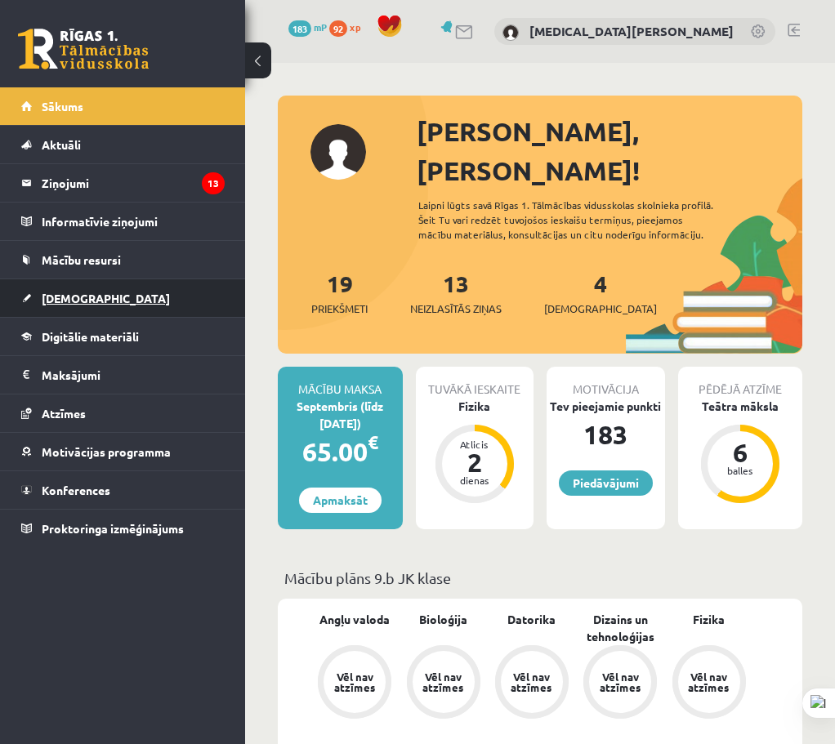
click at [150, 296] on link "[DEMOGRAPHIC_DATA]" at bounding box center [122, 298] width 203 height 38
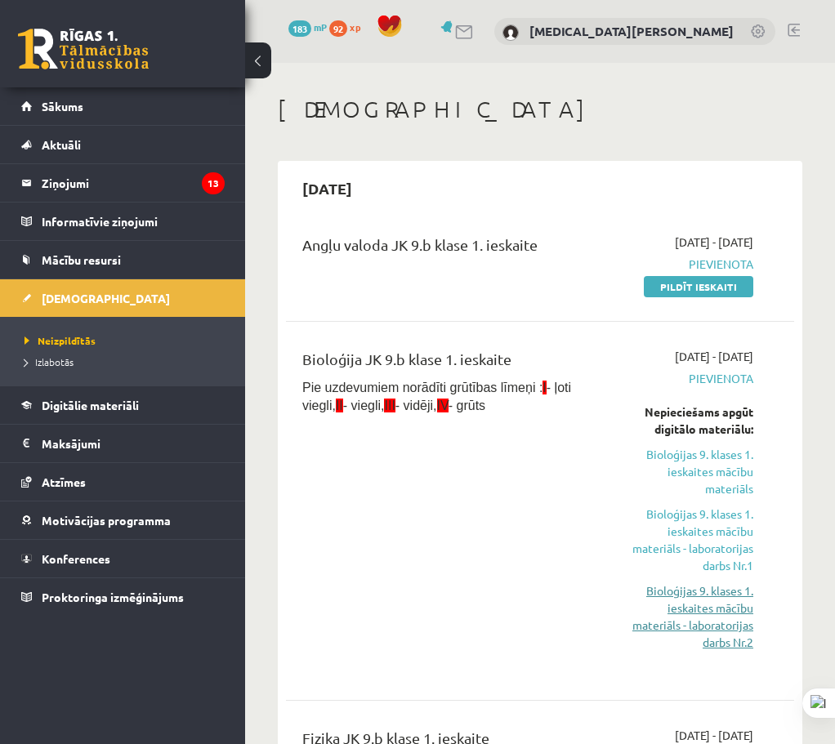
click at [731, 636] on link "Bioloģijas 9. klases 1. ieskaites mācību materiāls - laboratorijas darbs Nr.2" at bounding box center [686, 616] width 134 height 69
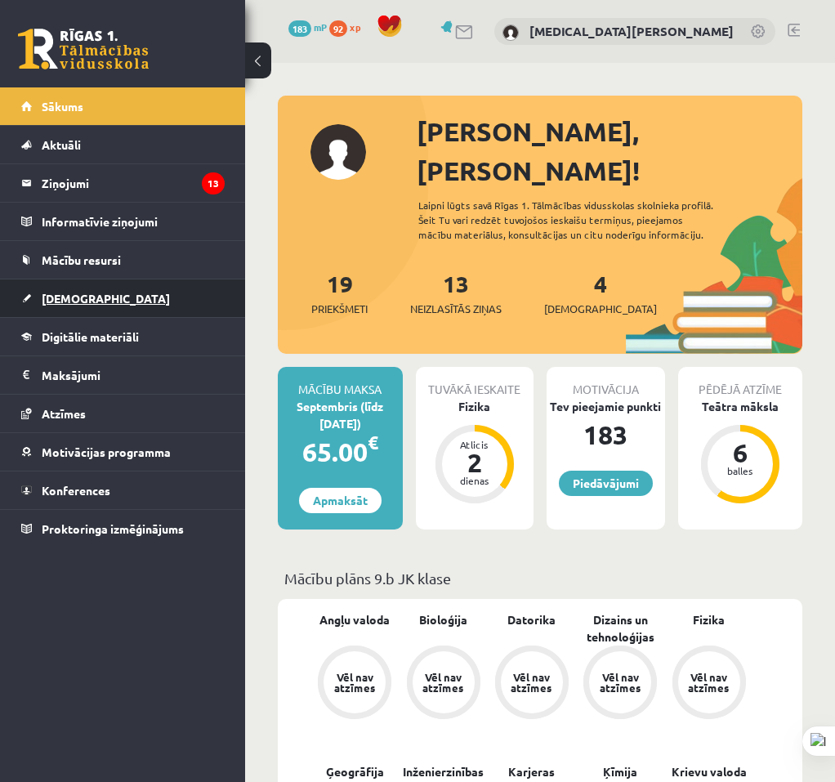
click at [109, 284] on link "[DEMOGRAPHIC_DATA]" at bounding box center [122, 298] width 203 height 38
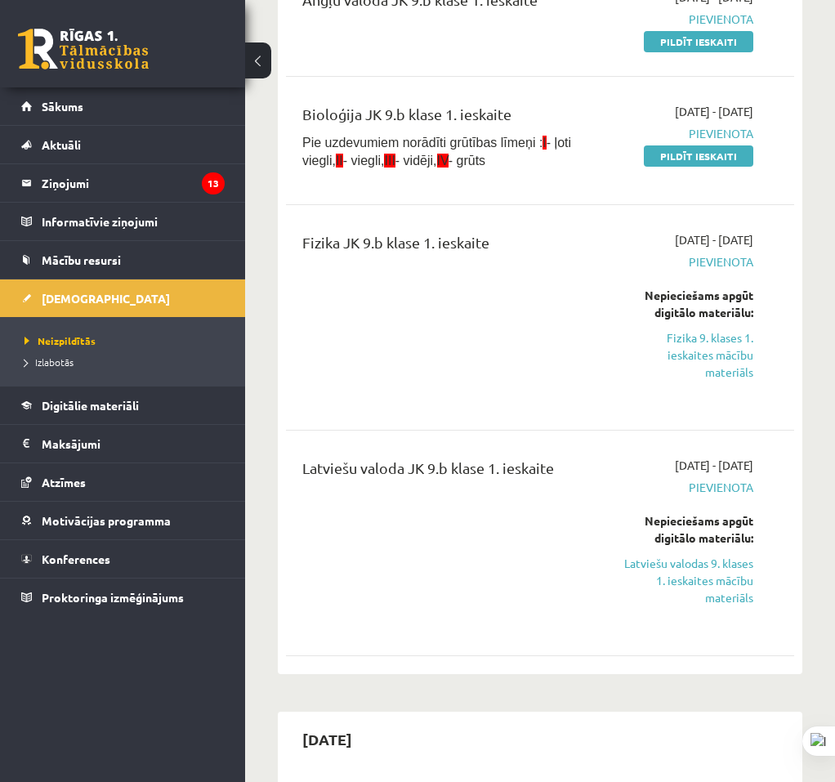
scroll to position [327, 0]
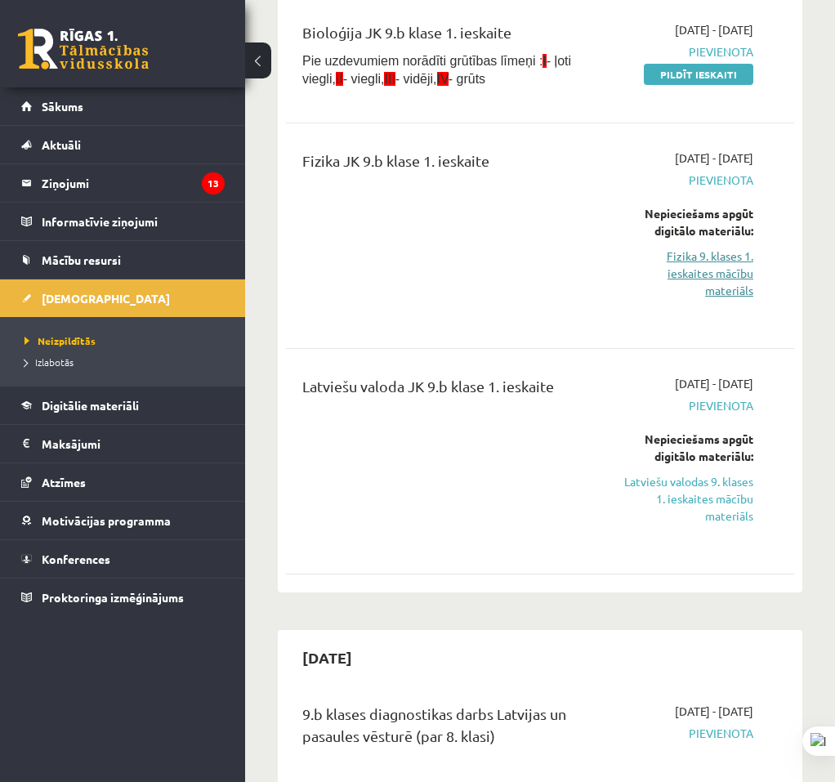
click at [711, 268] on link "Fizika 9. klases 1. ieskaites mācību materiāls" at bounding box center [686, 272] width 134 height 51
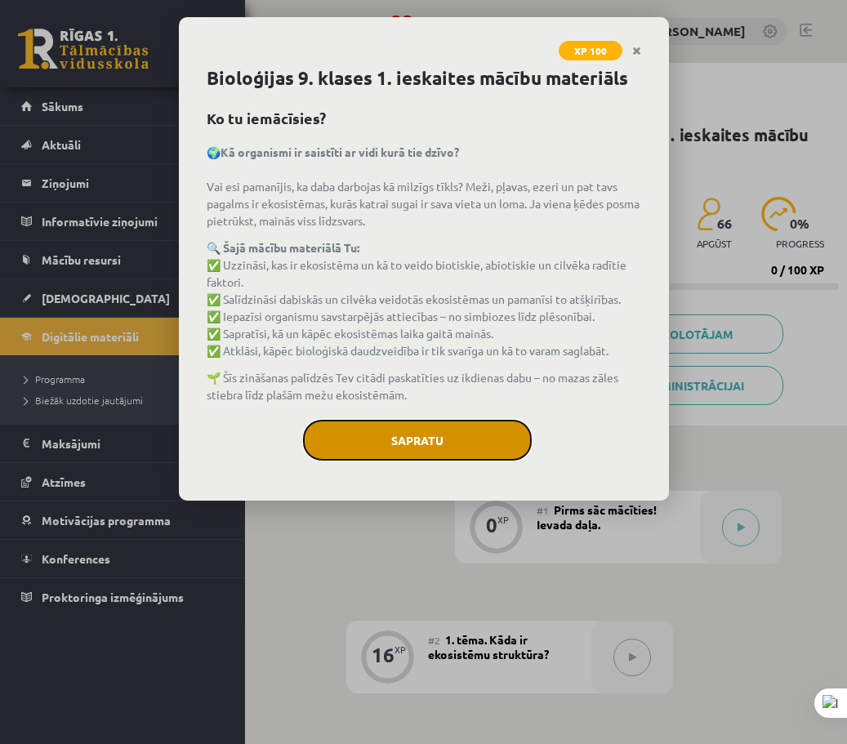
click at [396, 438] on button "Sapratu" at bounding box center [417, 440] width 229 height 41
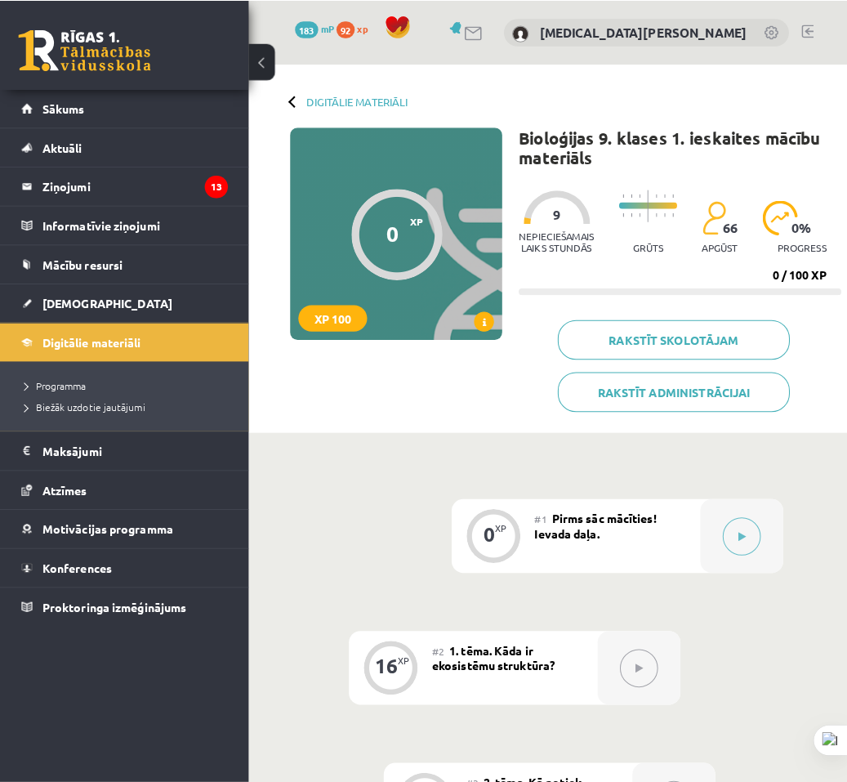
scroll to position [327, 0]
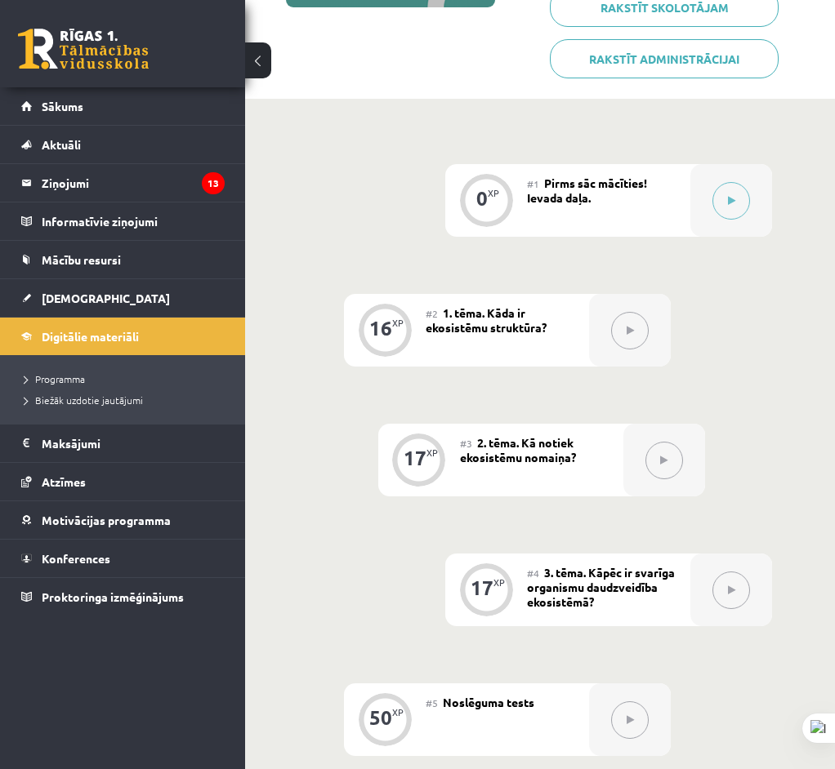
drag, startPoint x: 364, startPoint y: 600, endPoint x: 416, endPoint y: 468, distance: 141.2
click at [364, 598] on div "0 XP #1 Pirms sāc mācīties! Ievada daļa. 16 XP #2 1. tēma. Kāda ir ekosistēmu s…" at bounding box center [541, 525] width 462 height 722
click at [718, 198] on button at bounding box center [731, 201] width 38 height 38
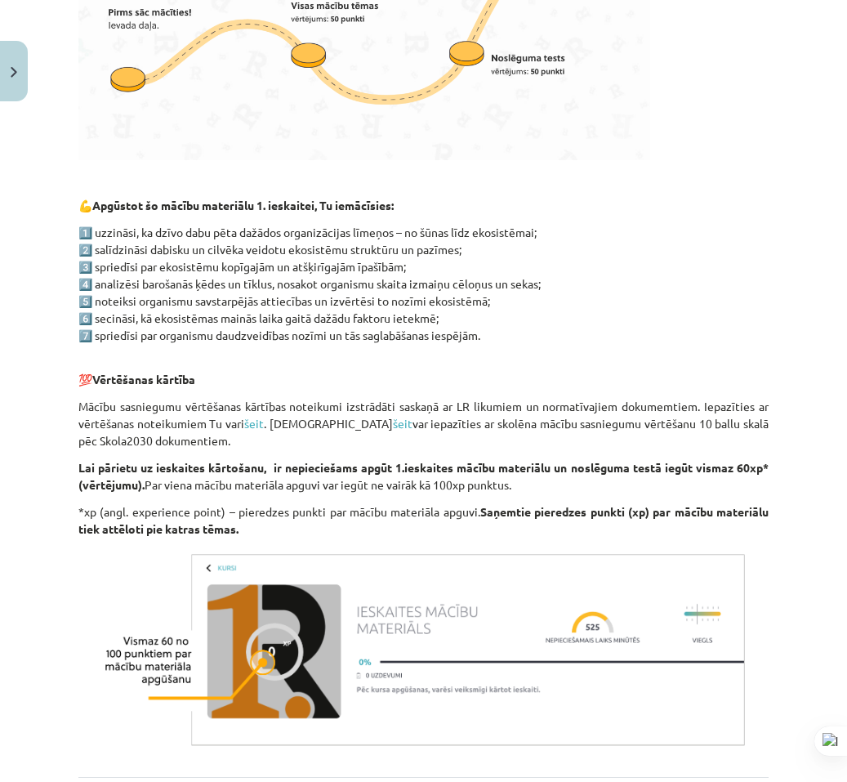
scroll to position [814, 0]
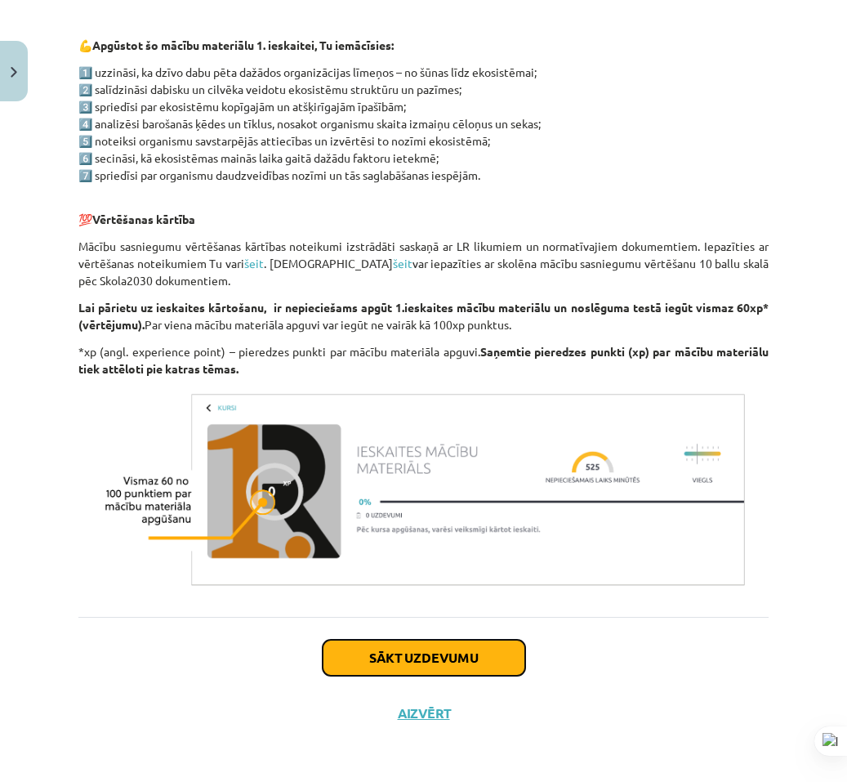
click at [444, 663] on button "Sākt uzdevumu" at bounding box center [424, 658] width 203 height 36
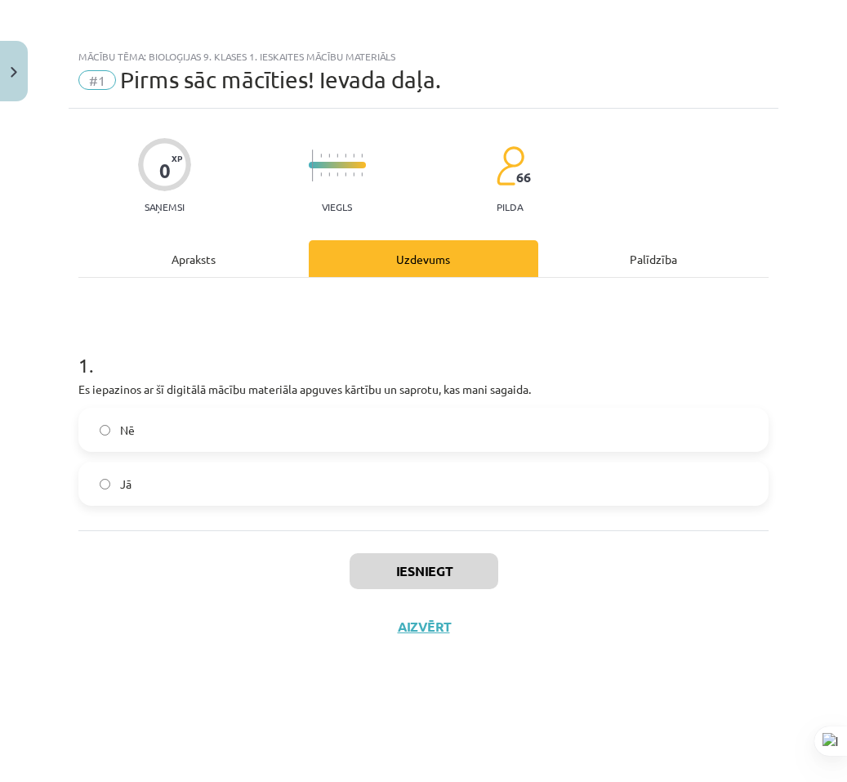
click at [255, 442] on label "Nē" at bounding box center [423, 429] width 687 height 41
click at [292, 484] on label "Jā" at bounding box center [423, 483] width 687 height 41
click at [461, 581] on button "Iesniegt" at bounding box center [424, 571] width 149 height 36
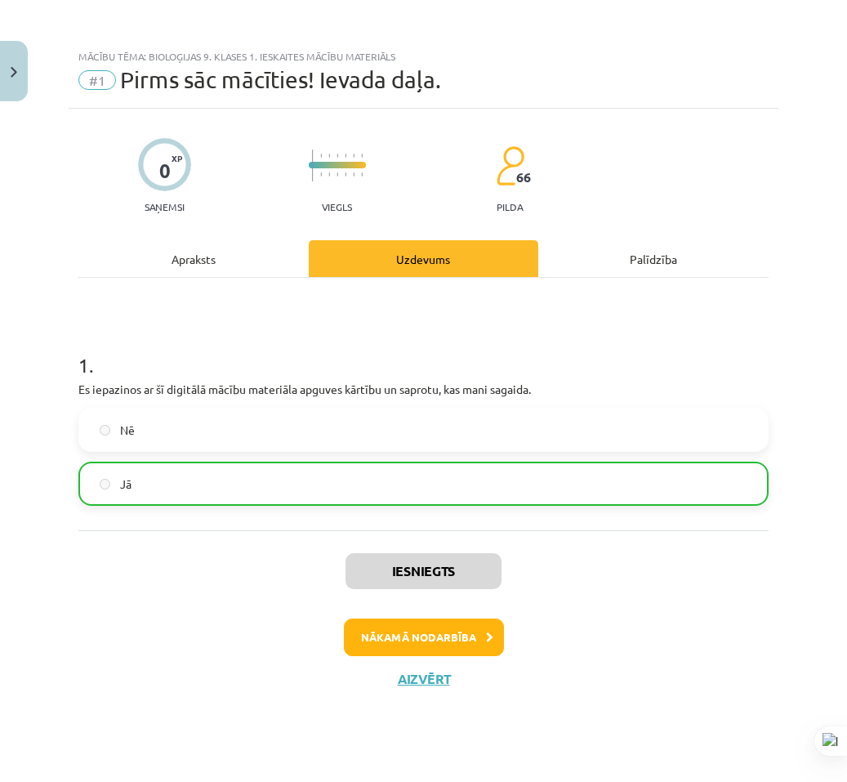
drag, startPoint x: 684, startPoint y: 562, endPoint x: 466, endPoint y: 656, distance: 236.7
click at [679, 563] on div "Iesniegts Nākamā nodarbība Aizvērt" at bounding box center [423, 613] width 690 height 167
click at [460, 627] on button "Nākamā nodarbība" at bounding box center [424, 637] width 160 height 38
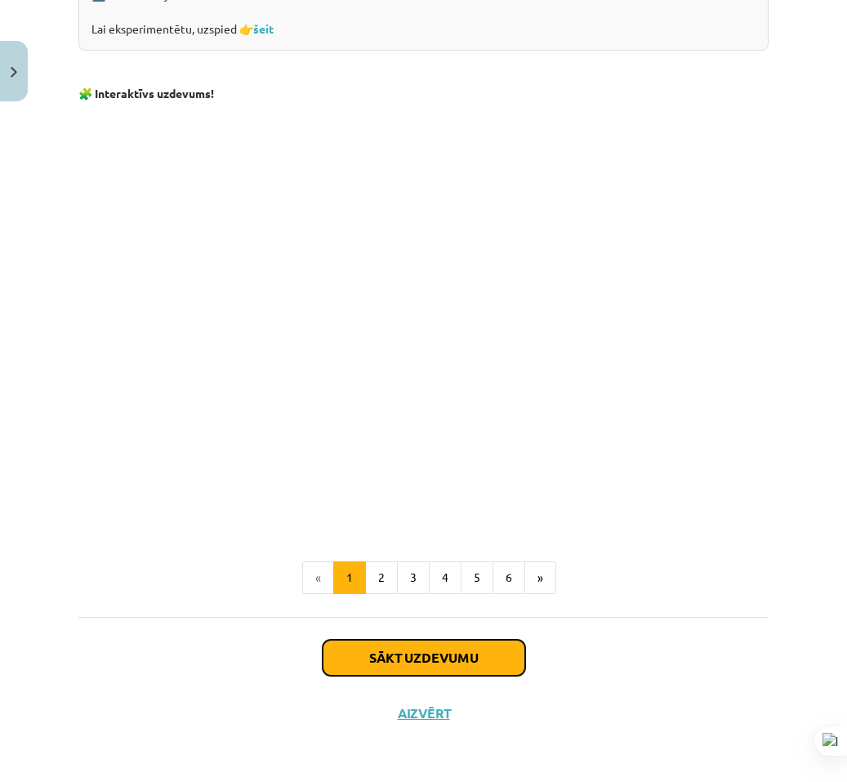
click at [408, 644] on button "Sākt uzdevumu" at bounding box center [424, 658] width 203 height 36
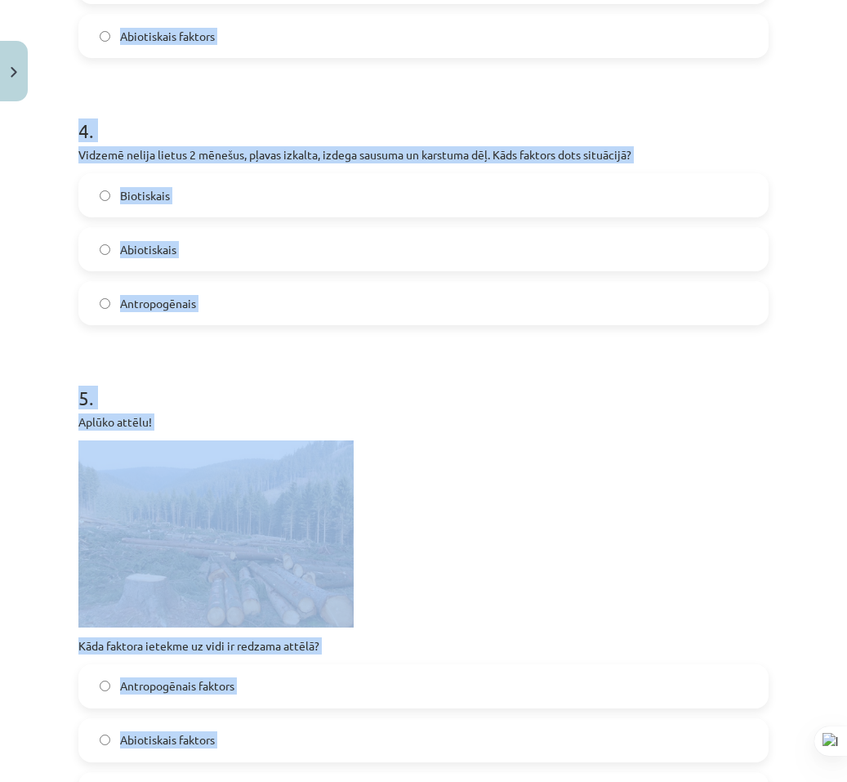
scroll to position [1893, 0]
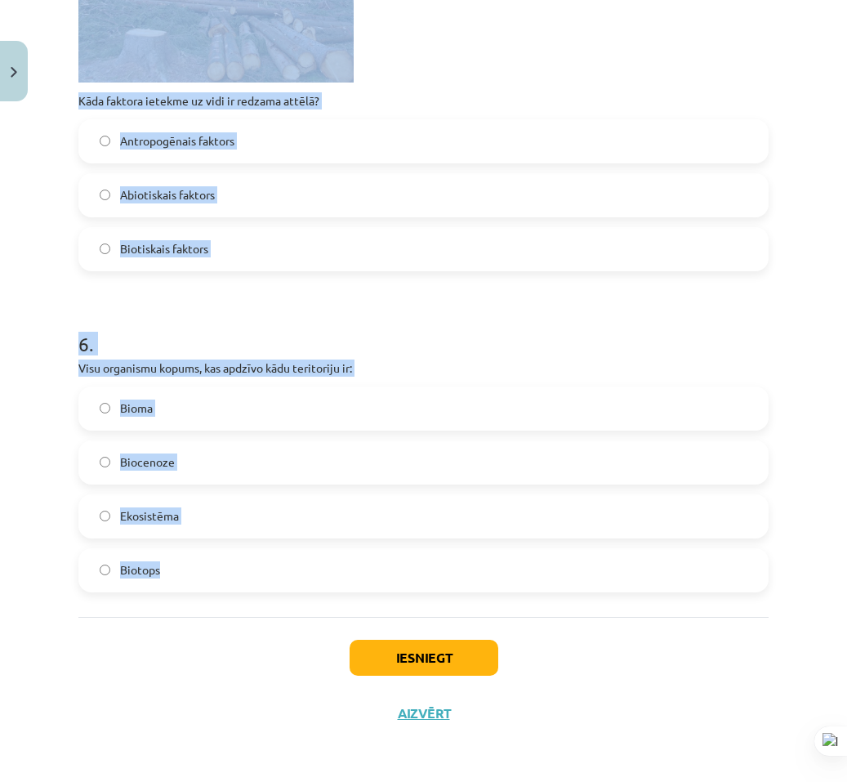
drag, startPoint x: 116, startPoint y: 363, endPoint x: 435, endPoint y: 569, distance: 379.5
click at [435, 569] on div "Mācību tēma: Bioloģijas 9. klases 1. ieskaites mācību materiāls #2 1. tēma. Kād…" at bounding box center [423, 391] width 847 height 782
copy form "1 . Apstiprini vai noliedz apagalvojumus! Pieejamie vārdi: NĒ JĀ NĒ JĀ NĒ JĀ 1.…"
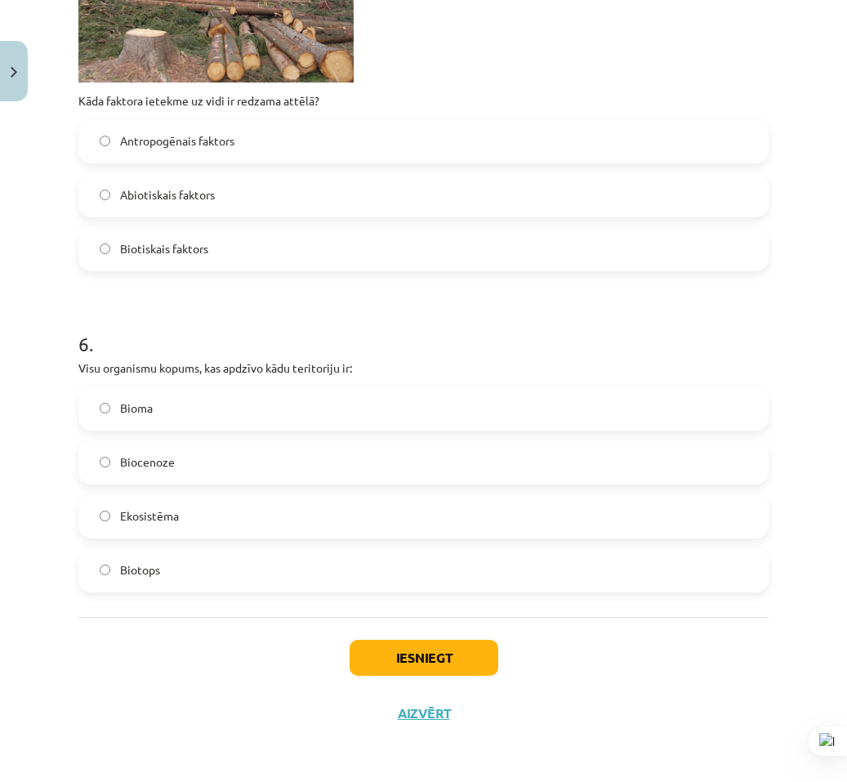
click at [97, 636] on div "Iesniegt Aizvērt" at bounding box center [423, 674] width 690 height 114
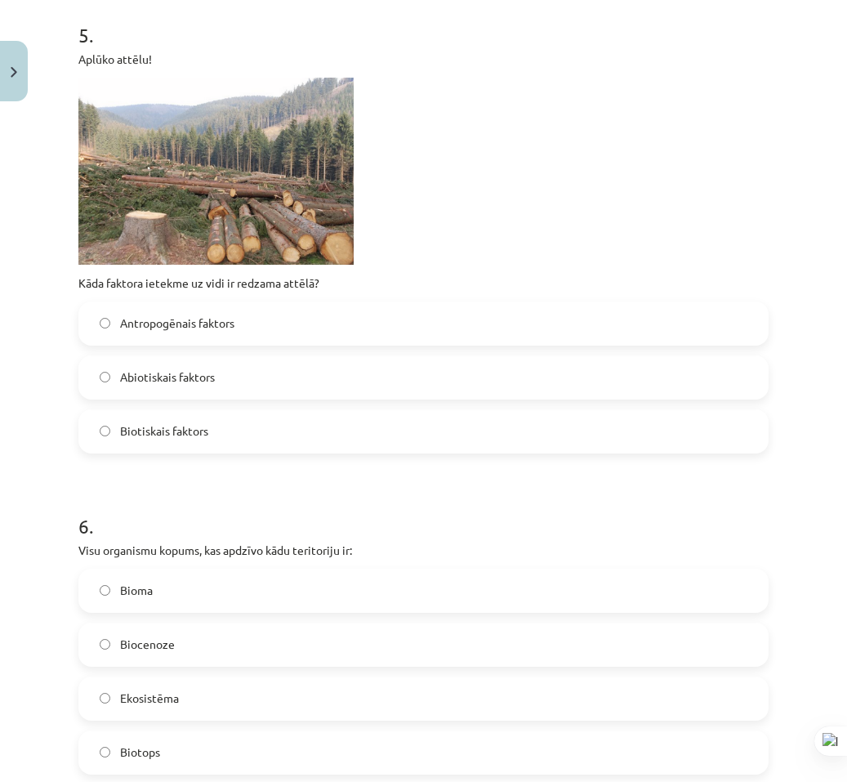
scroll to position [0, 0]
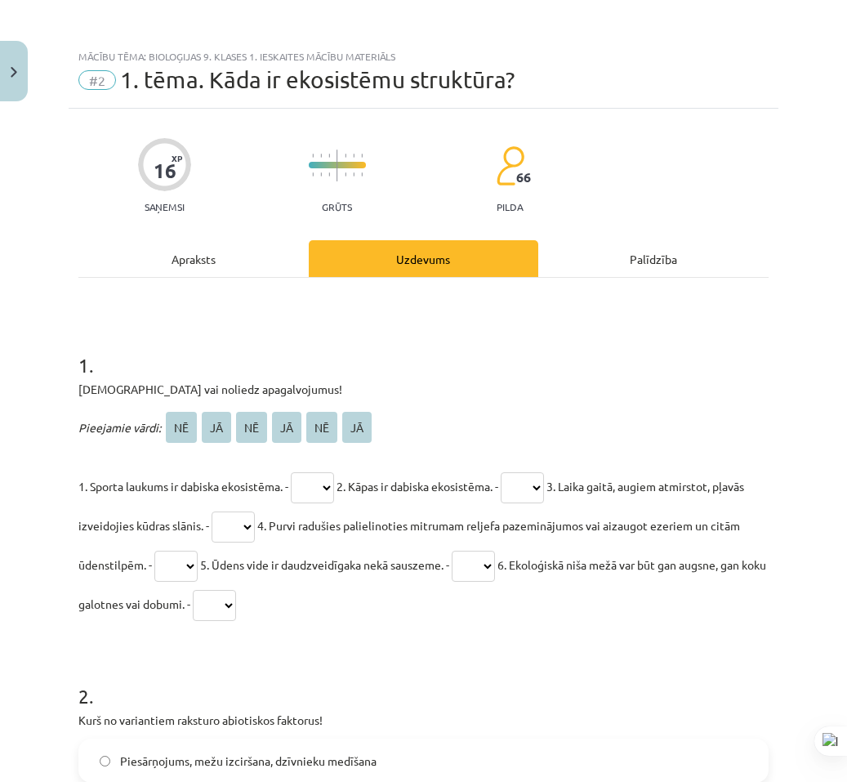
drag, startPoint x: 55, startPoint y: 403, endPoint x: 74, endPoint y: 200, distance: 203.4
click at [10, 453] on div "Mācību tēma: Bioloģijas 9. klases 1. ieskaites mācību materiāls #2 1. tēma. Kād…" at bounding box center [423, 391] width 847 height 782
click at [314, 486] on select "** ** ** ** ** **" at bounding box center [312, 487] width 43 height 31
select select "**"
click at [293, 472] on select "** ** ** ** ** **" at bounding box center [312, 487] width 43 height 31
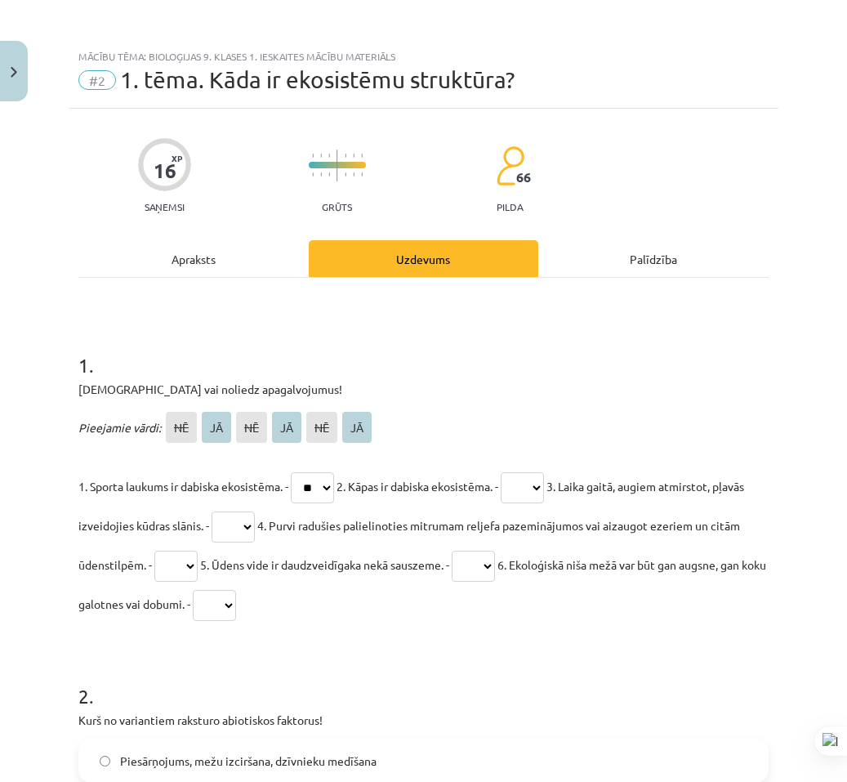
click at [544, 480] on select "** ** ** ** ** **" at bounding box center [522, 487] width 43 height 31
select select "**"
click at [513, 472] on select "** ** ** ** ** **" at bounding box center [522, 487] width 43 height 31
click at [255, 530] on select "** ** ** ** ** **" at bounding box center [233, 526] width 43 height 31
select select "**"
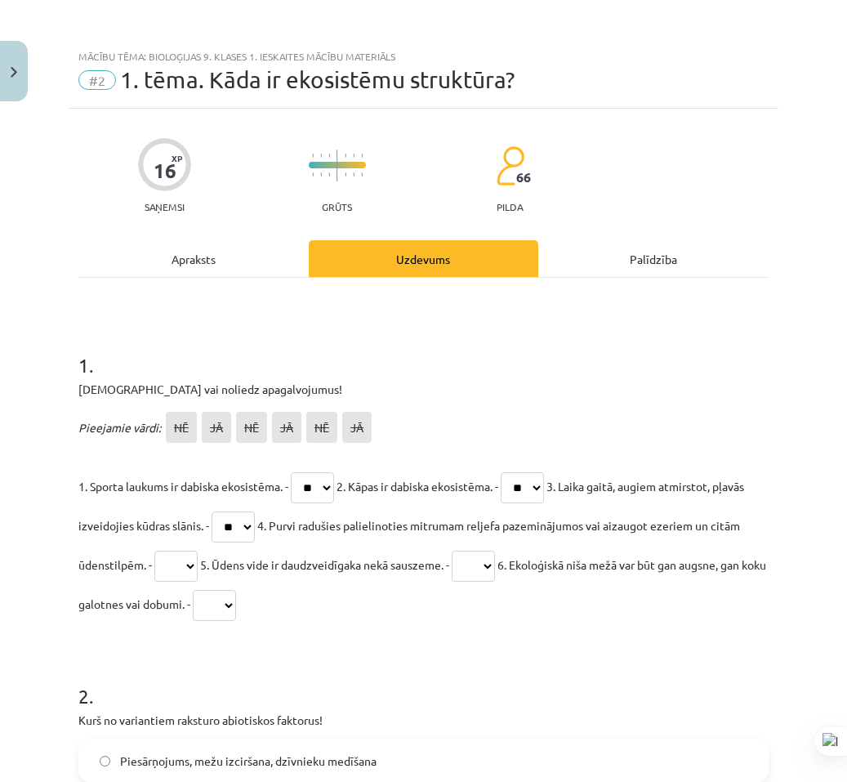
click at [245, 511] on select "** ** ** ** ** **" at bounding box center [233, 526] width 43 height 31
click at [198, 567] on select "** ** ** ** ** **" at bounding box center [175, 566] width 43 height 31
select select "**"
click at [190, 551] on select "** ** ** ** ** **" at bounding box center [175, 566] width 43 height 31
click at [495, 566] on select "** ** ** ** ** **" at bounding box center [473, 566] width 43 height 31
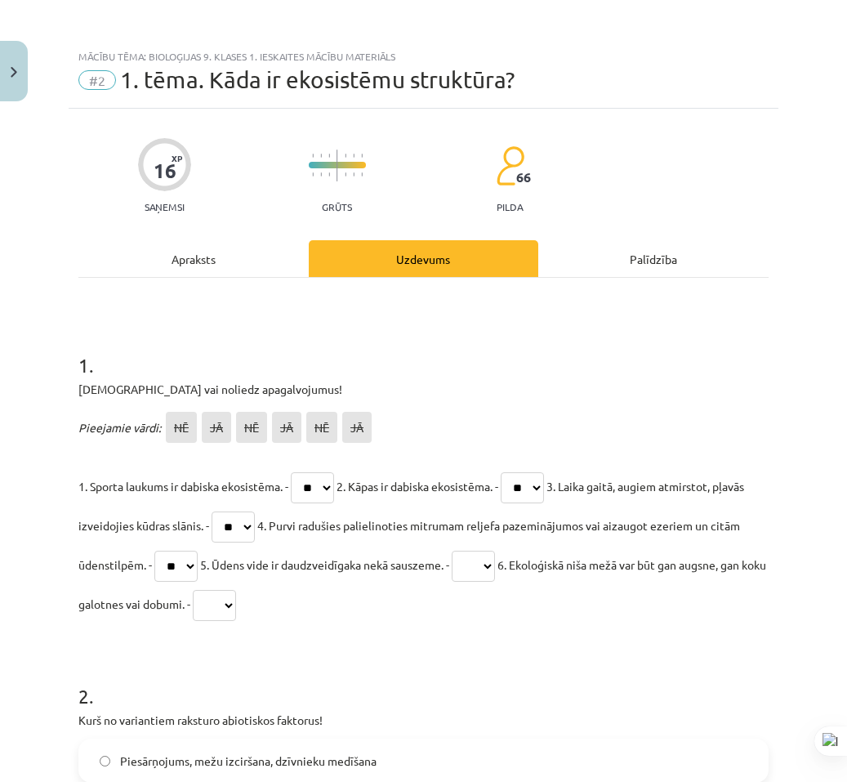
select select "**"
click at [495, 551] on select "** ** ** ** ** **" at bounding box center [473, 566] width 43 height 31
click at [341, 609] on p "1. Sporta laukums ir dabiska ekosistēma. - ** ** ** ** ** ** 2. Kāpas ir dabisk…" at bounding box center [423, 544] width 690 height 157
click at [236, 609] on select "** ** ** ** ** **" at bounding box center [214, 605] width 43 height 31
select select "**"
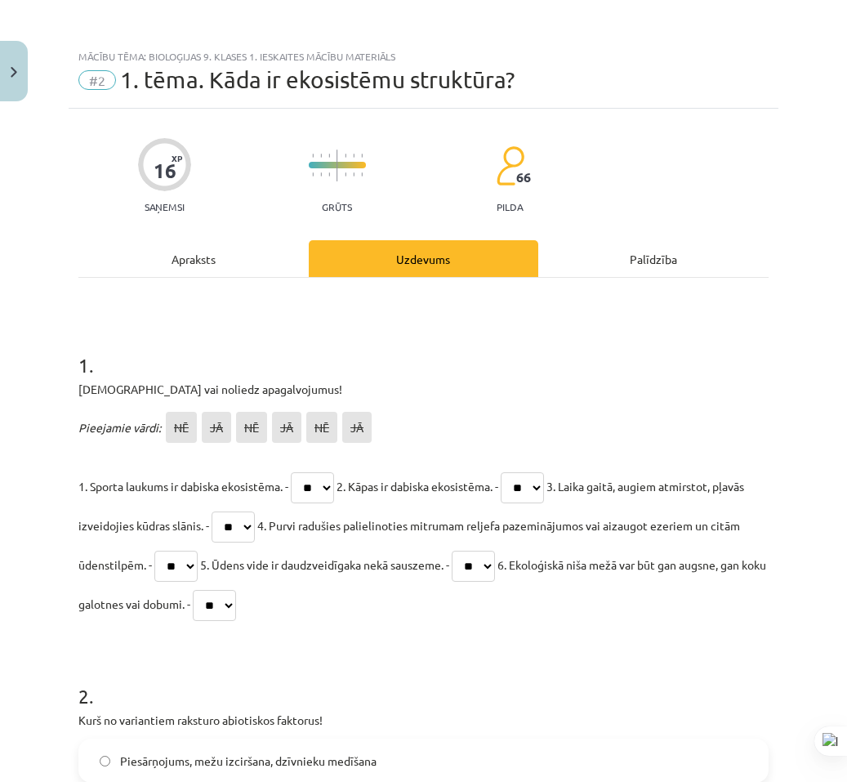
click at [236, 590] on select "** ** ** ** ** **" at bounding box center [214, 605] width 43 height 31
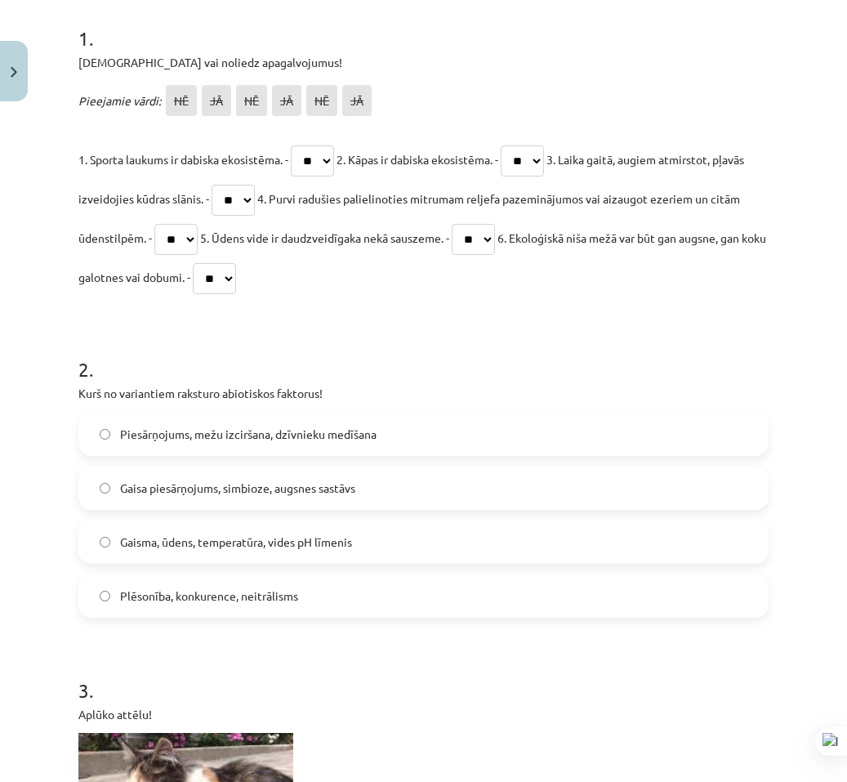
click at [195, 540] on span "Gaisma, ūdens, temperatūra, vides pH līmenis" at bounding box center [236, 541] width 232 height 17
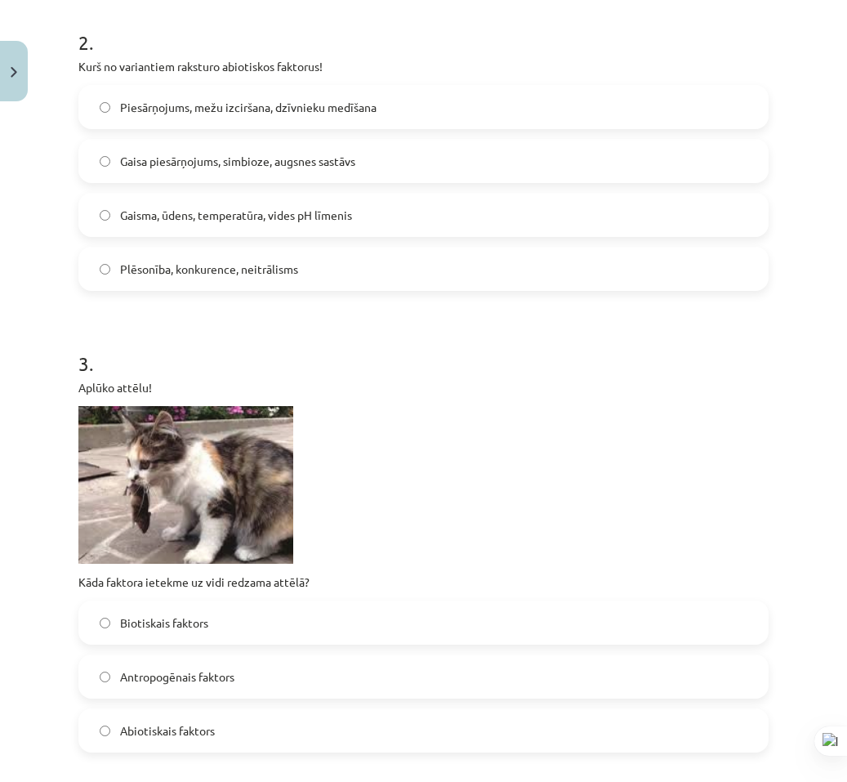
scroll to position [817, 0]
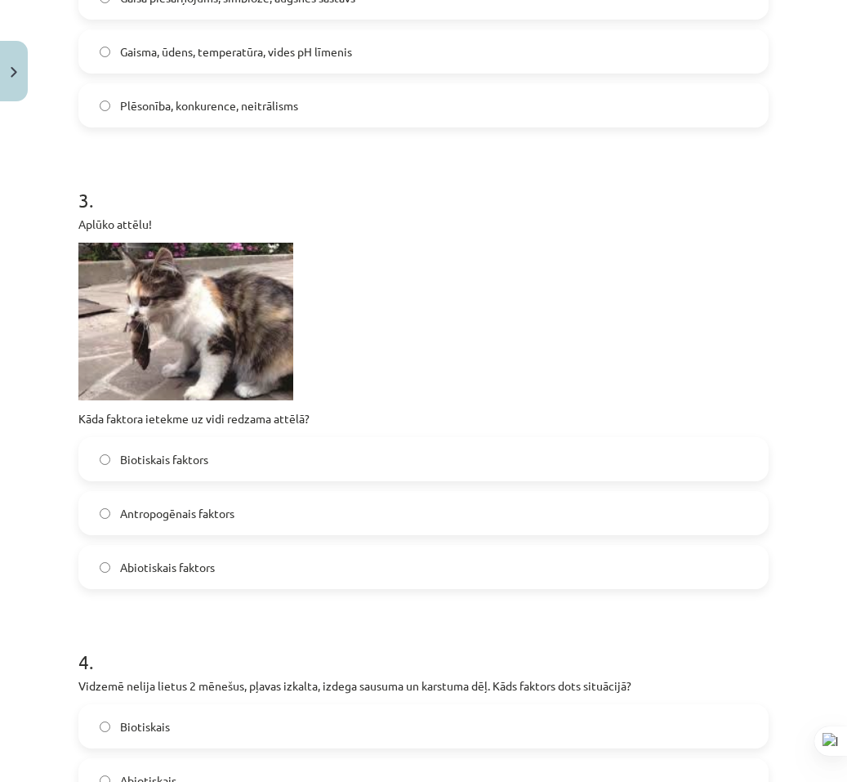
click at [239, 526] on label "Antropogēnais faktors" at bounding box center [423, 513] width 687 height 41
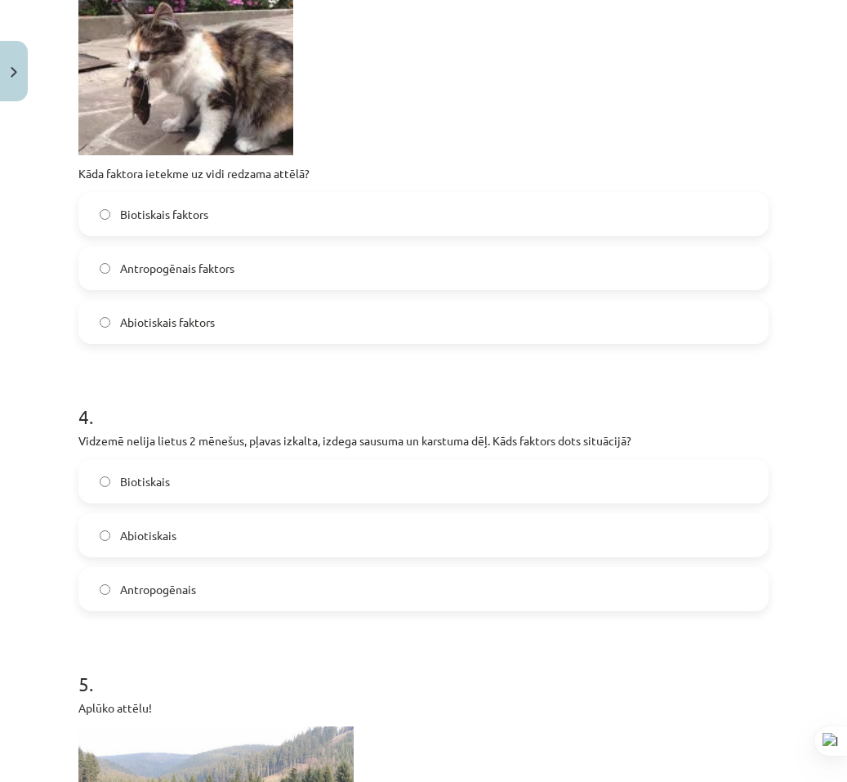
scroll to position [1144, 0]
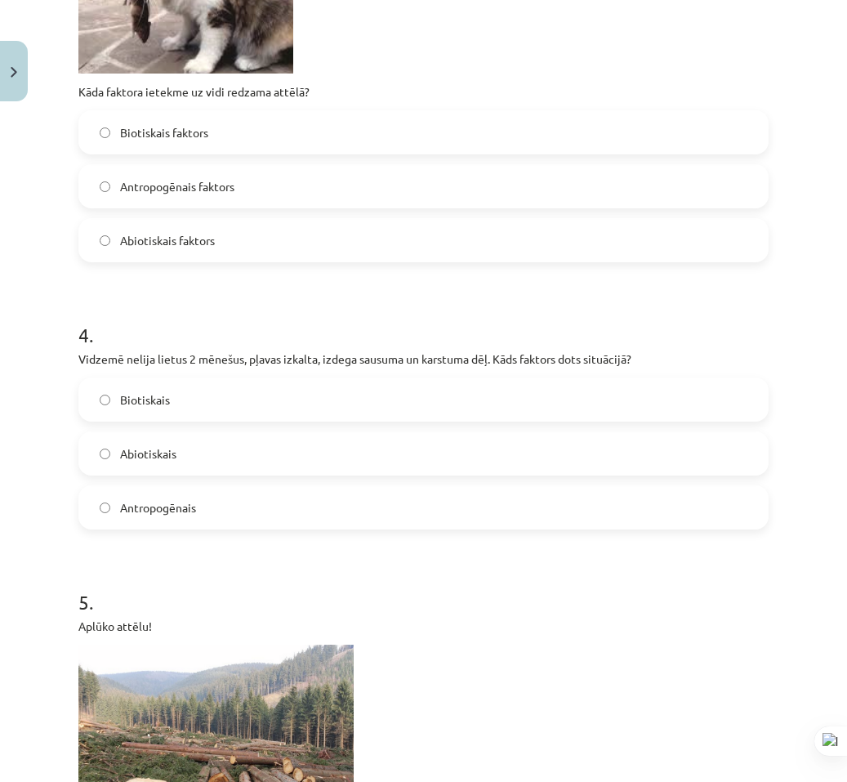
click at [221, 447] on label "Abiotiskais" at bounding box center [423, 453] width 687 height 41
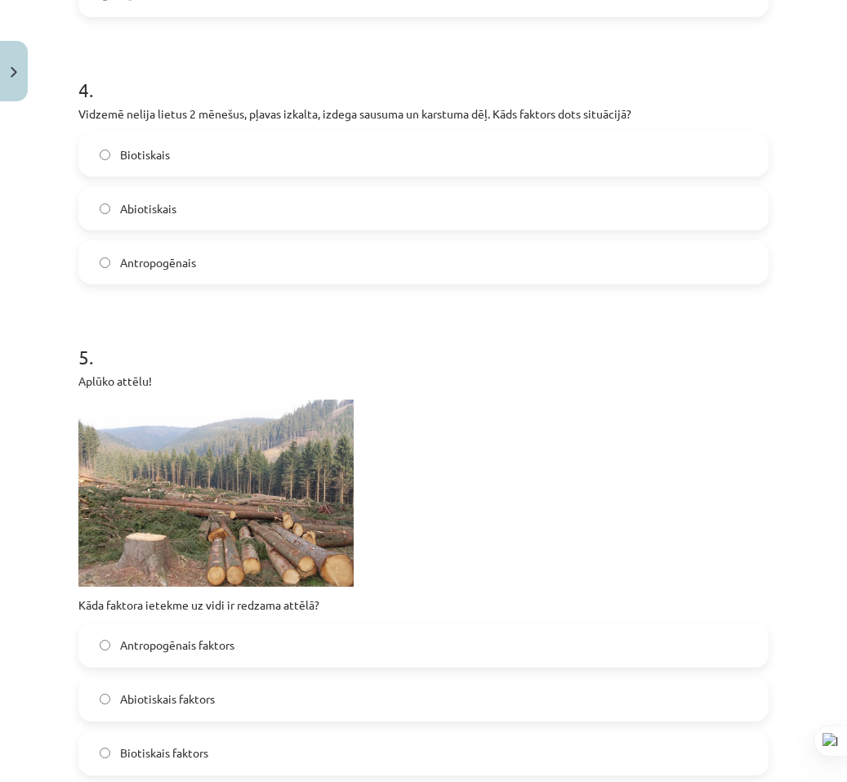
scroll to position [1552, 0]
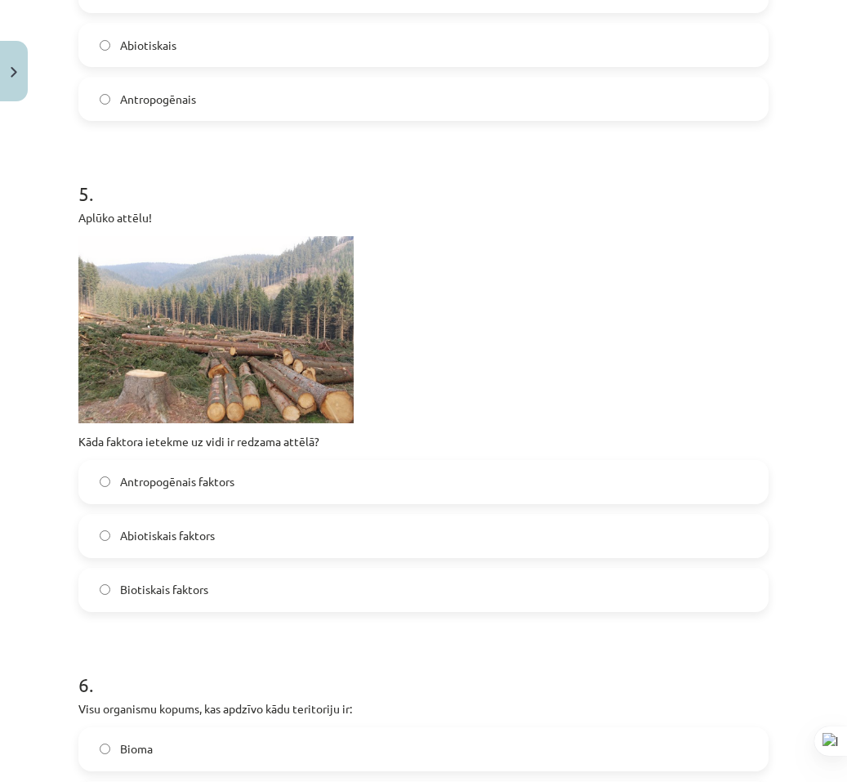
click at [245, 491] on label "Antropogēnais faktors" at bounding box center [423, 482] width 687 height 41
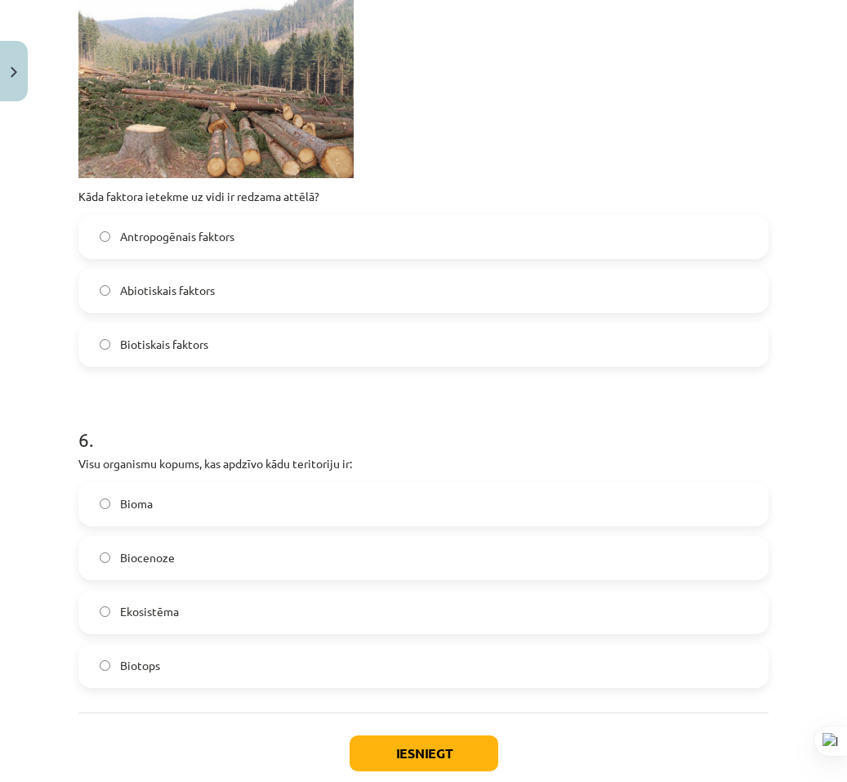
click at [222, 550] on label "Biocenoze" at bounding box center [423, 557] width 687 height 41
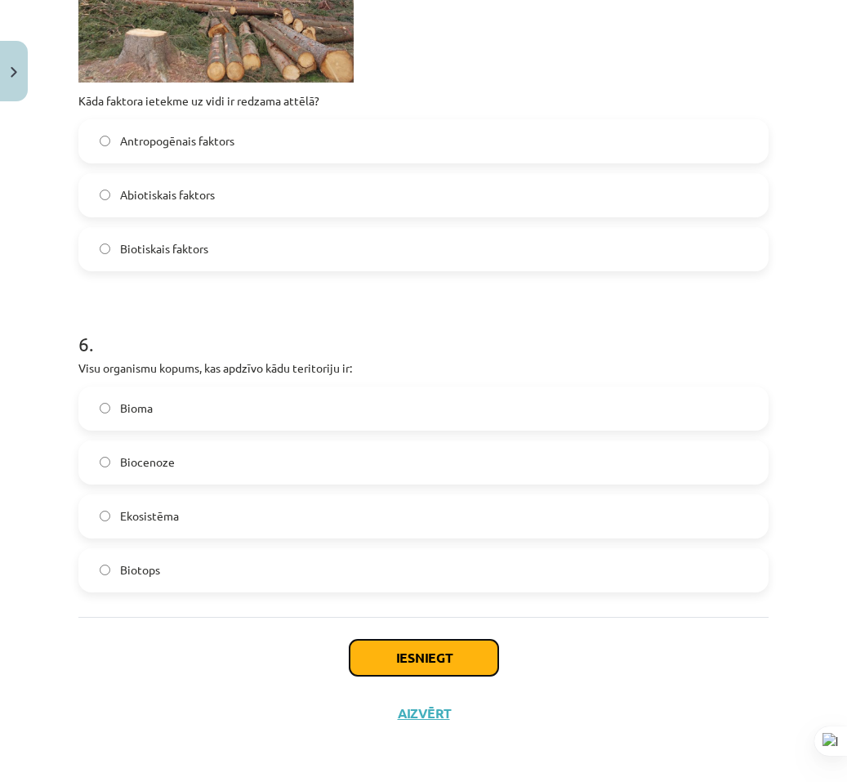
click at [437, 642] on button "Iesniegt" at bounding box center [424, 658] width 149 height 36
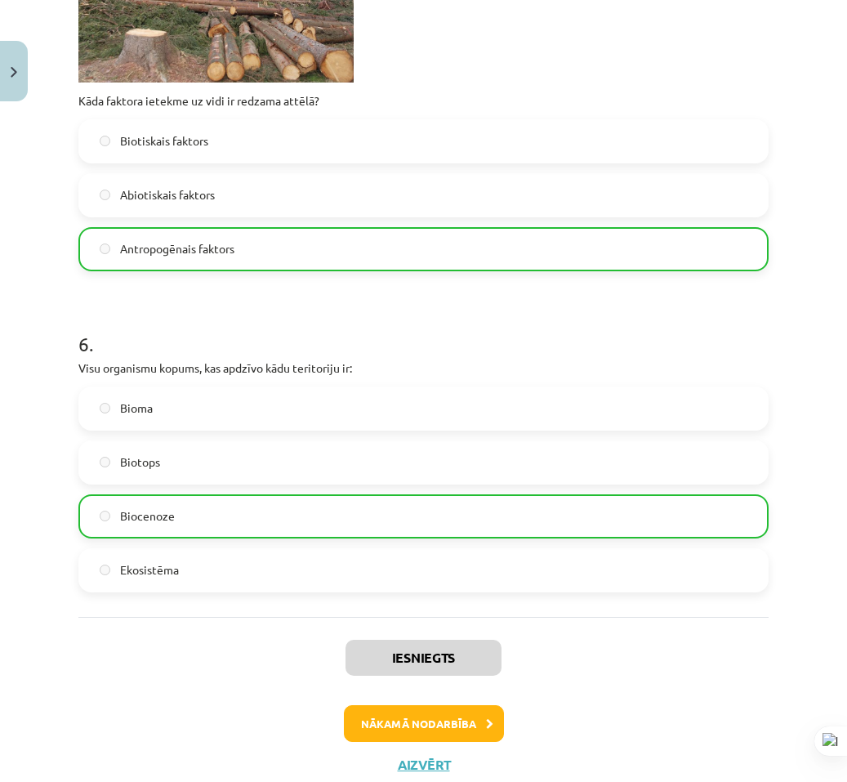
drag, startPoint x: 248, startPoint y: 696, endPoint x: 310, endPoint y: 749, distance: 81.7
click at [245, 707] on div "Iesniegts Nākamā nodarbība Aizvērt" at bounding box center [423, 700] width 690 height 167
click at [431, 728] on button "Nākamā nodarbība" at bounding box center [424, 724] width 160 height 38
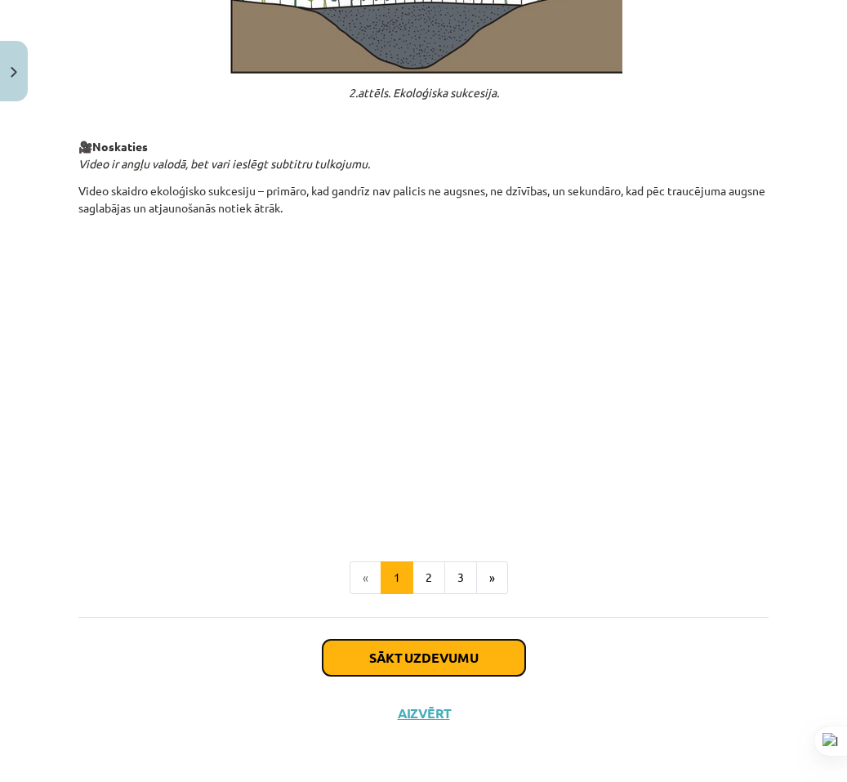
click at [423, 653] on button "Sākt uzdevumu" at bounding box center [424, 658] width 203 height 36
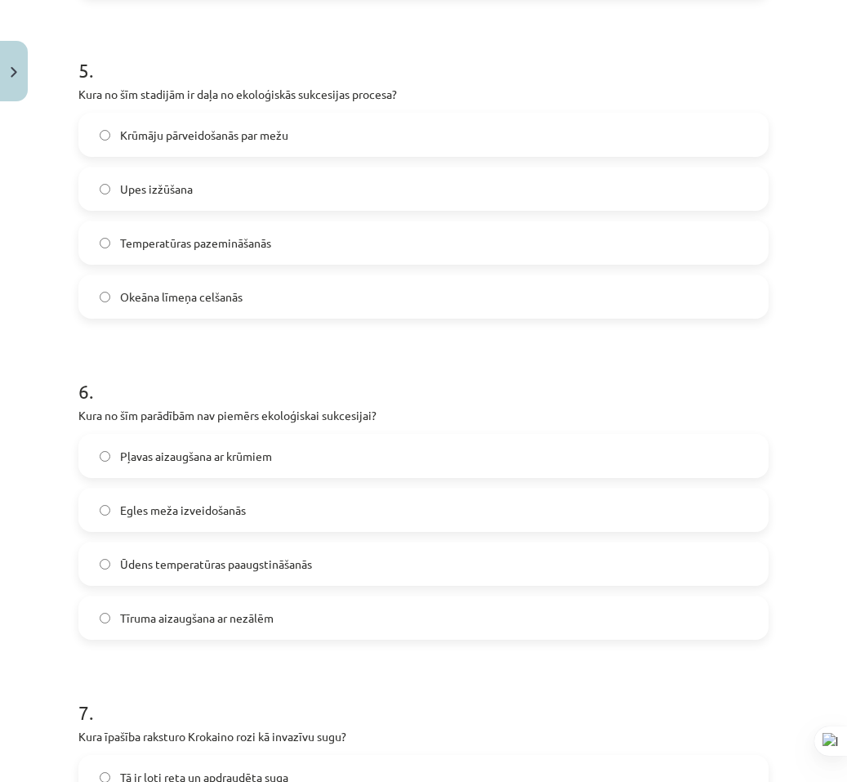
scroll to position [41, 0]
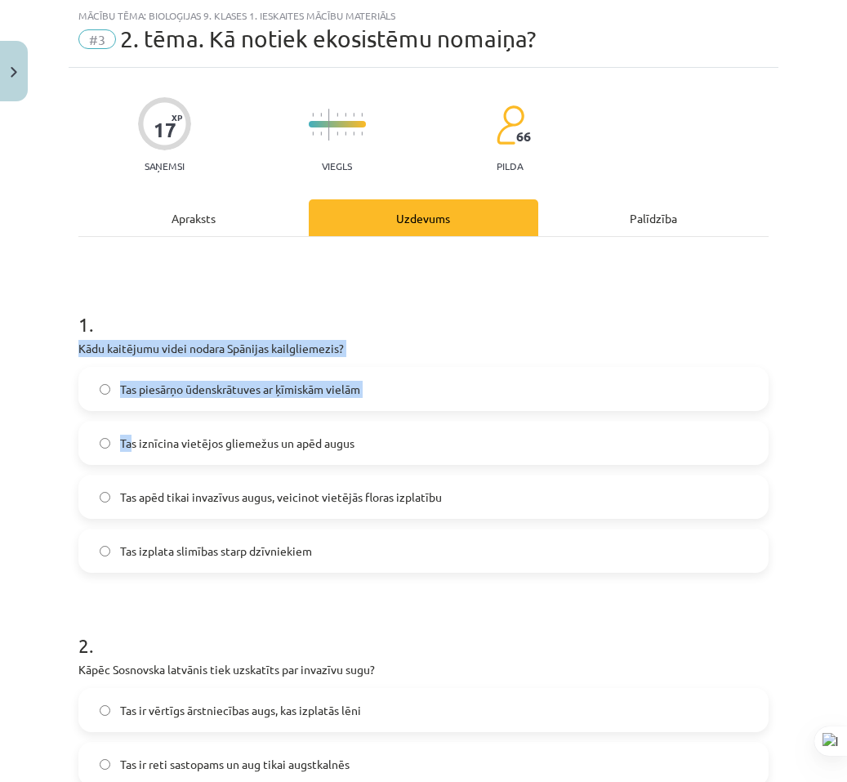
drag, startPoint x: 68, startPoint y: 336, endPoint x: 46, endPoint y: 287, distance: 53.7
click at [87, 356] on div "Mācību tēma: Bioloģijas 9. klases 1. ieskaites mācību materiāls #3 2. tēma. Kā …" at bounding box center [423, 391] width 847 height 782
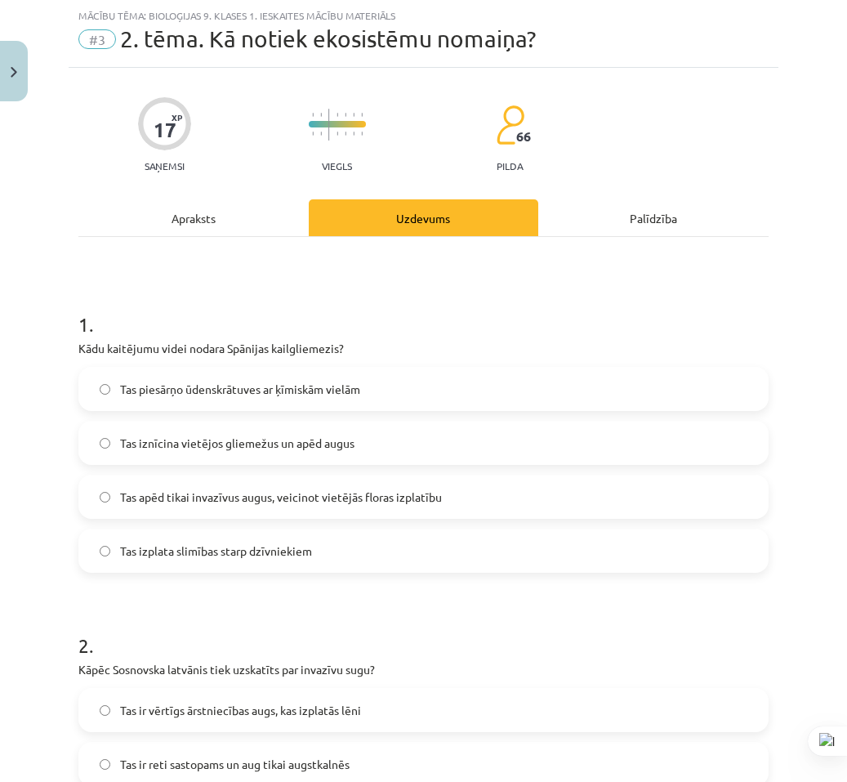
drag, startPoint x: 87, startPoint y: 327, endPoint x: 48, endPoint y: 306, distance: 44.2
click at [80, 317] on h1 "1 ." at bounding box center [423, 309] width 690 height 51
click at [50, 320] on div "Mācību tēma: Bioloģijas 9. klases 1. ieskaites mācību materiāls #3 2. tēma. Kā …" at bounding box center [423, 391] width 847 height 782
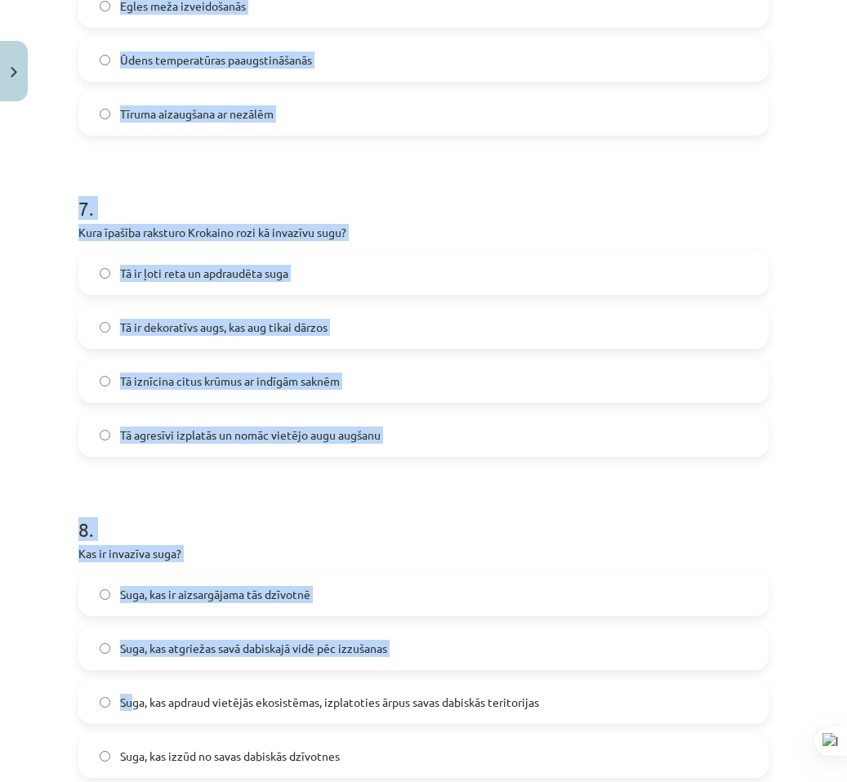
scroll to position [2268, 0]
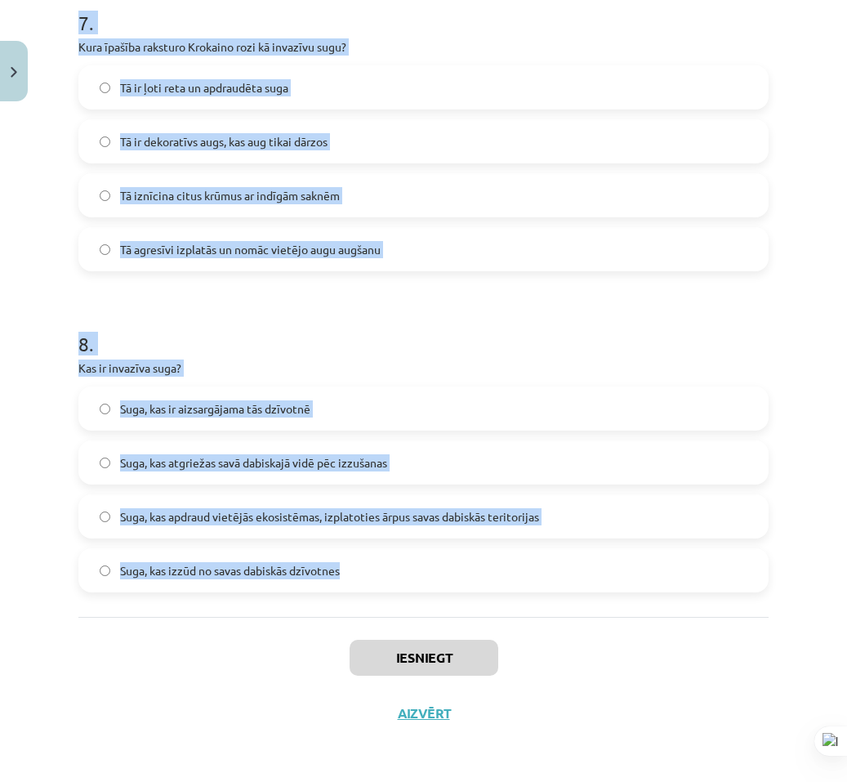
drag, startPoint x: 63, startPoint y: 306, endPoint x: 376, endPoint y: 585, distance: 418.9
click at [369, 585] on div "Mācību tēma: Bioloģijas 9. klases 1. ieskaites mācību materiāls #3 2. tēma. Kā …" at bounding box center [423, 391] width 847 height 782
copy form "1 . Kādu kaitējumu videi nodara Spānijas kailgliemezis? Tas piesārņo ūdenskrātu…"
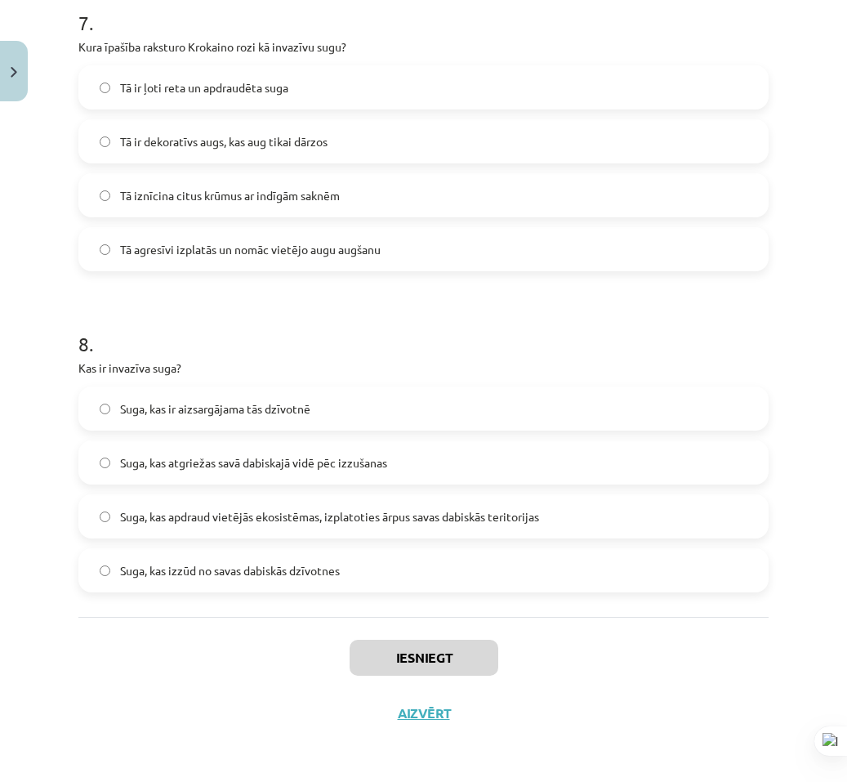
click at [664, 671] on div "Iesniegt Aizvērt" at bounding box center [423, 674] width 690 height 114
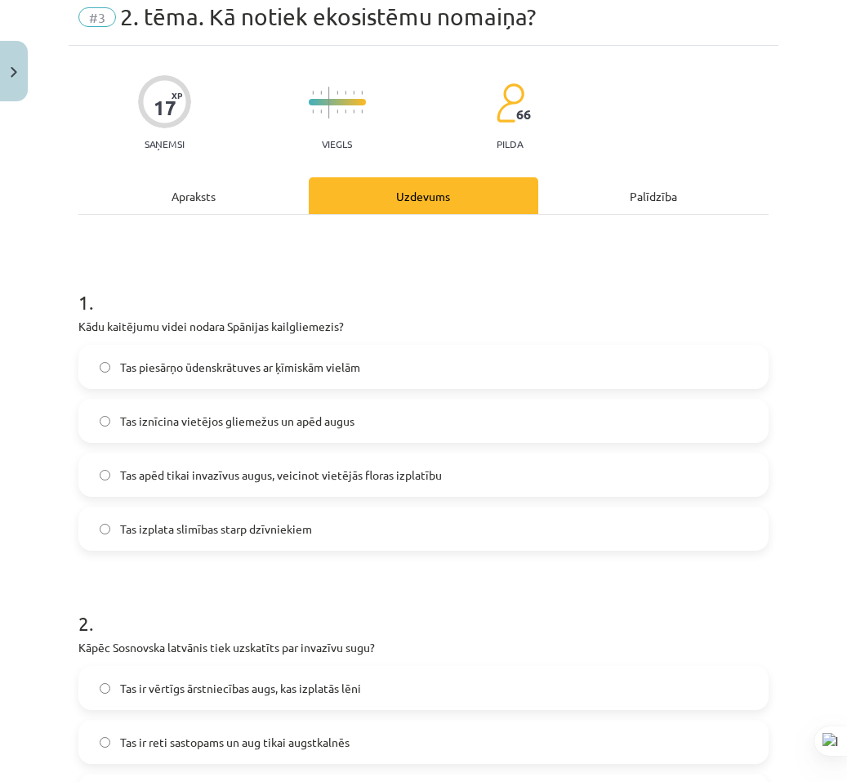
scroll to position [0, 0]
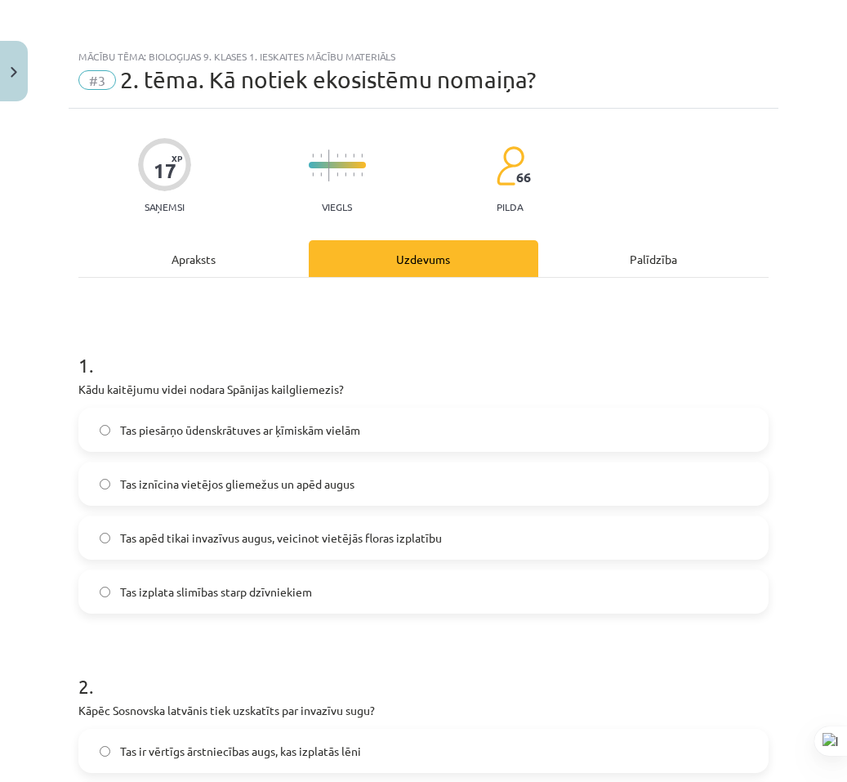
click at [254, 488] on span "Tas iznīcina vietējos gliemežus un apēd augus" at bounding box center [237, 483] width 234 height 17
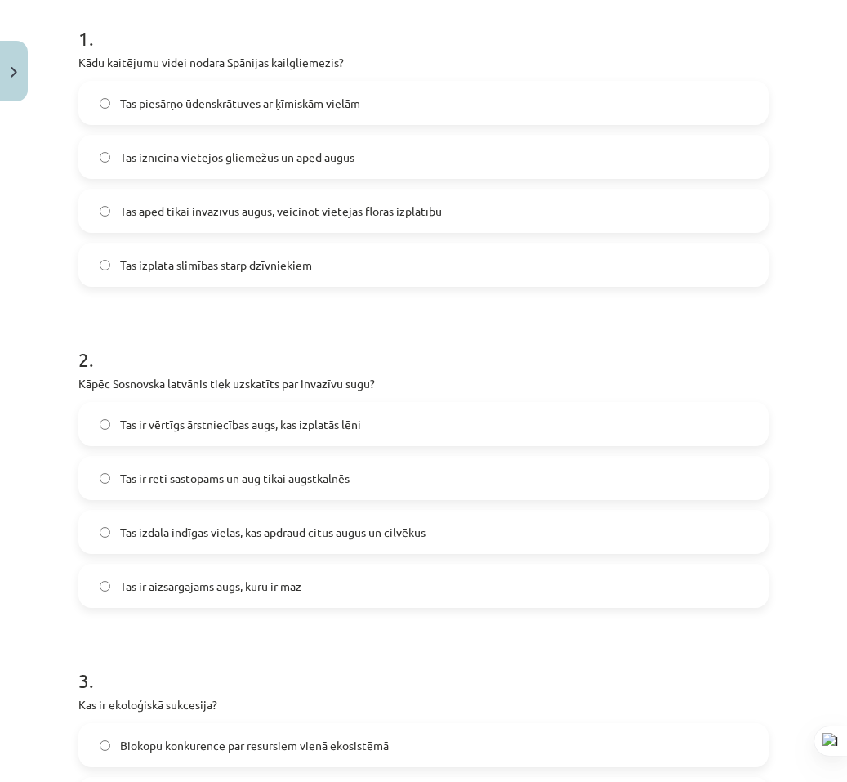
click at [280, 546] on label "Tas izdala indīgas vielas, kas apdraud citus augus un cilvēkus" at bounding box center [423, 531] width 687 height 41
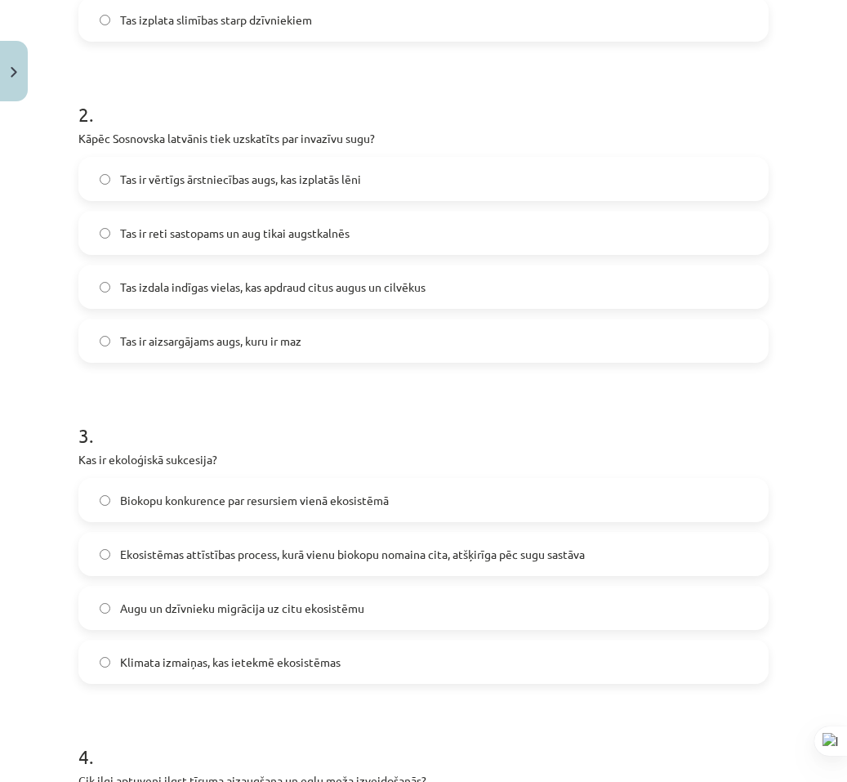
scroll to position [653, 0]
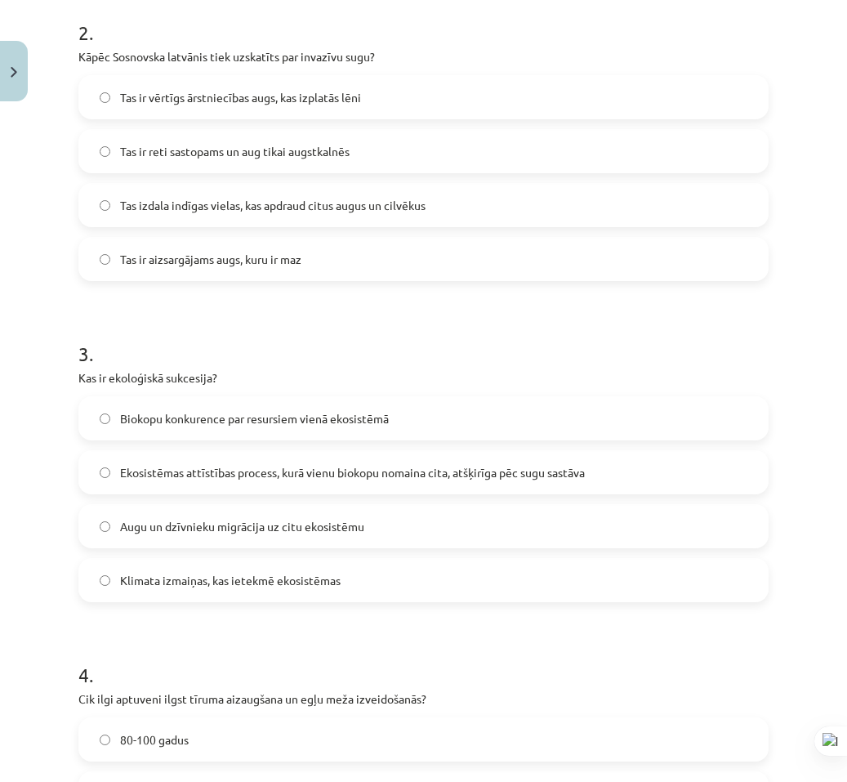
click at [234, 477] on span "Ekosistēmas attīstības process, kurā vienu biokopu nomaina cita, atšķirīga pēc …" at bounding box center [352, 472] width 465 height 17
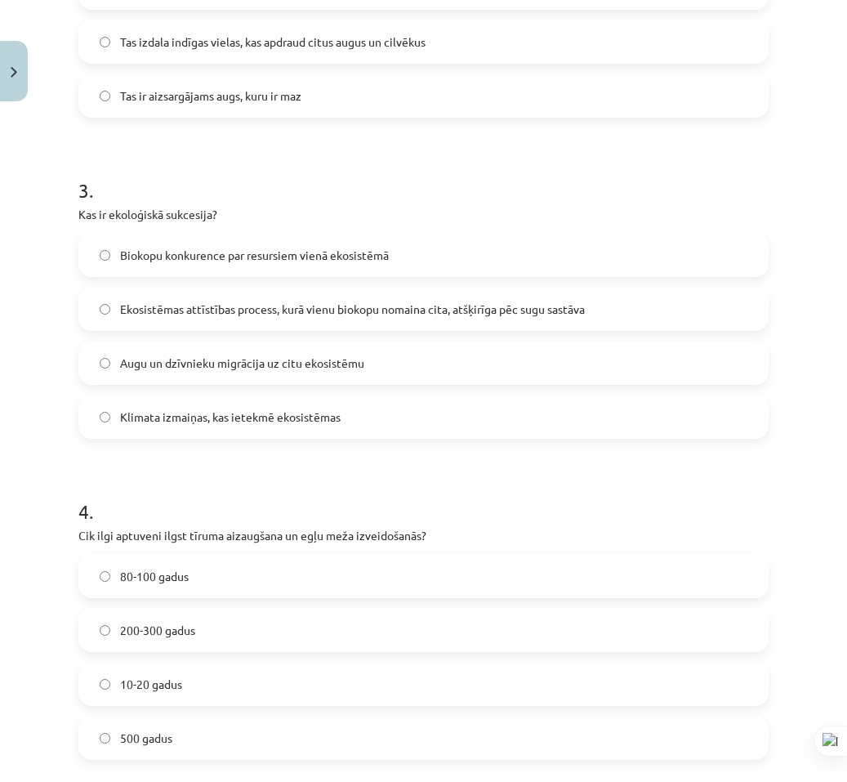
scroll to position [898, 0]
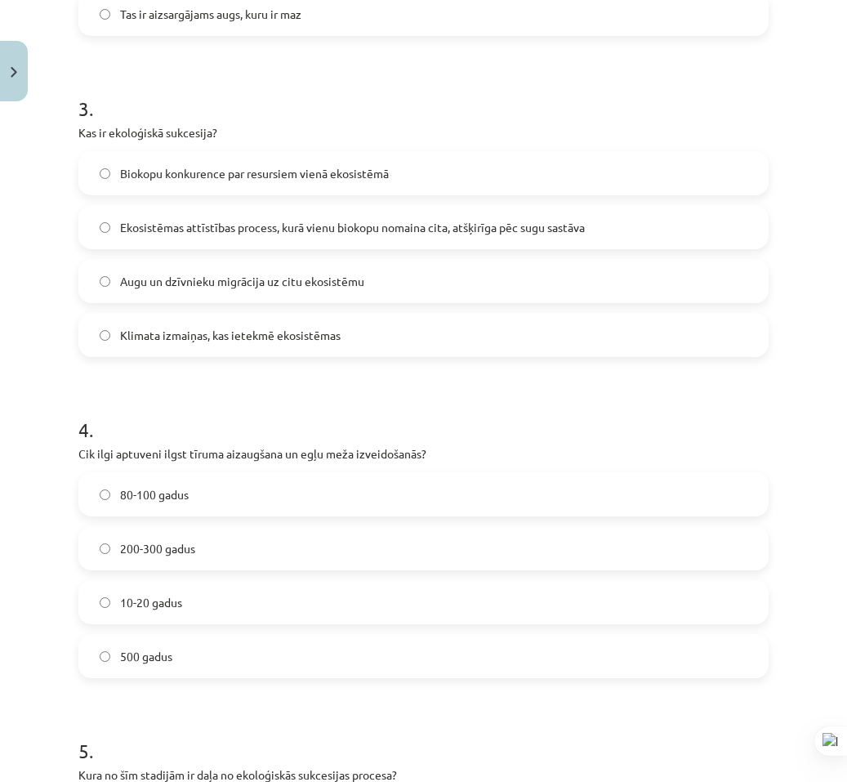
click at [179, 491] on span "80-100 gadus" at bounding box center [154, 494] width 69 height 17
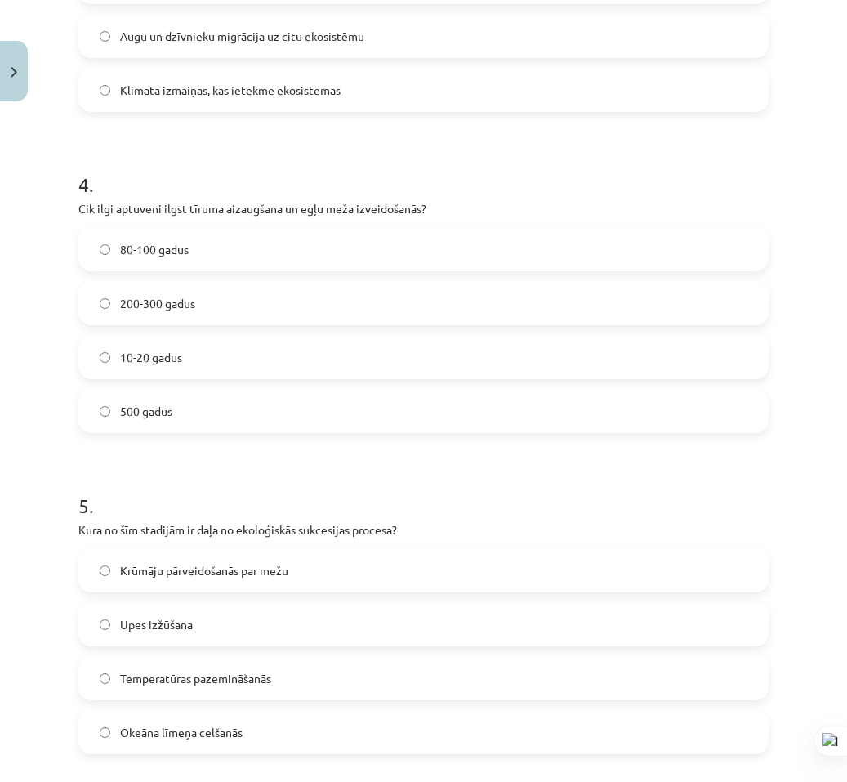
scroll to position [1225, 0]
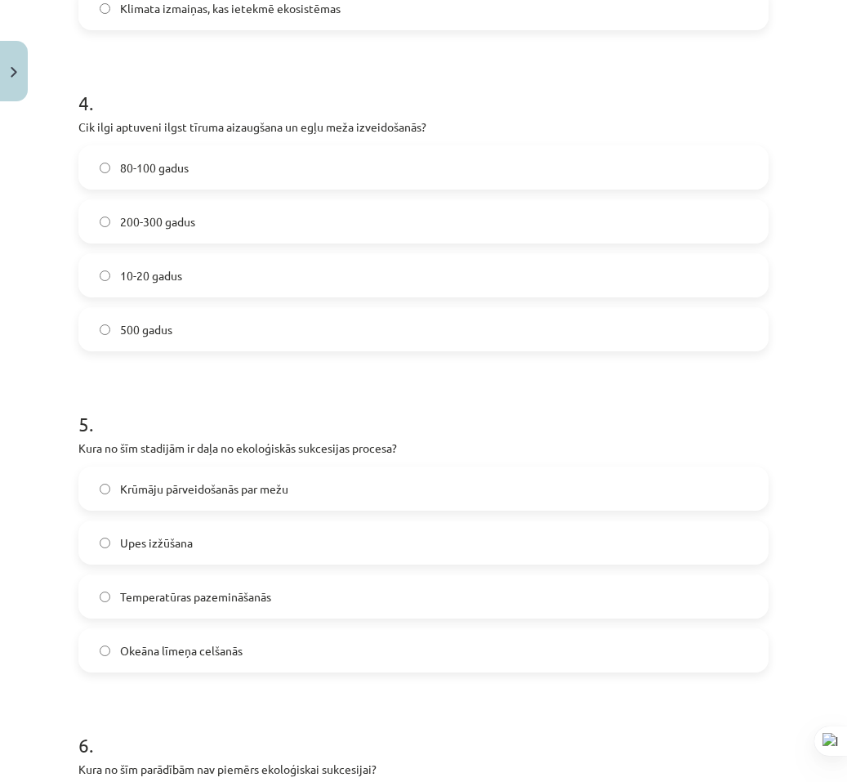
click at [245, 488] on span "Krūmāju pārveidošanās par mežu" at bounding box center [204, 488] width 168 height 17
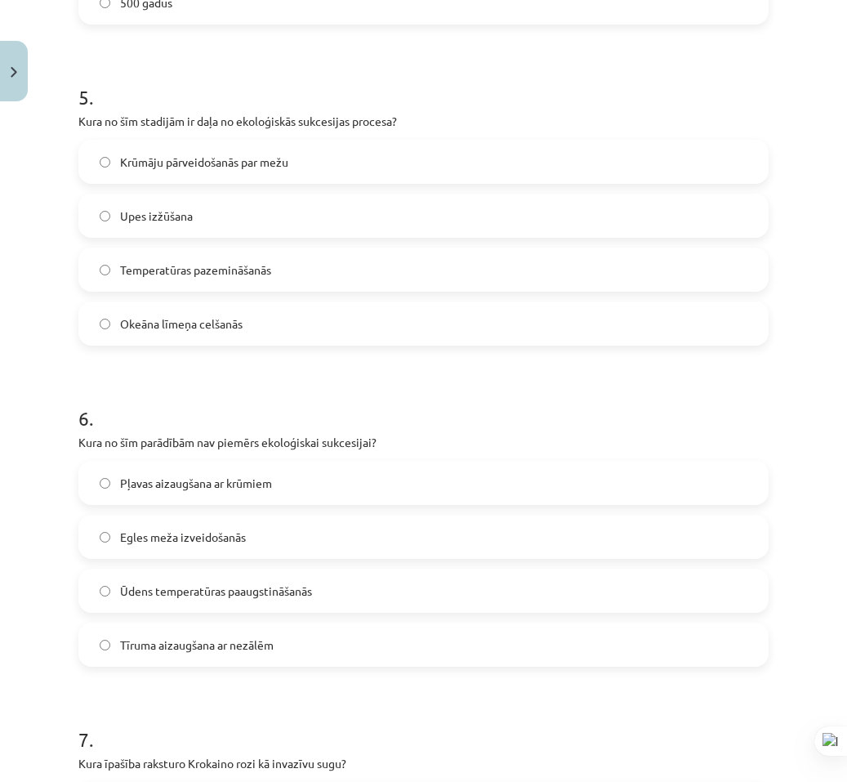
click at [231, 585] on span "Ūdens temperatūras paaugstināšanās" at bounding box center [216, 590] width 192 height 17
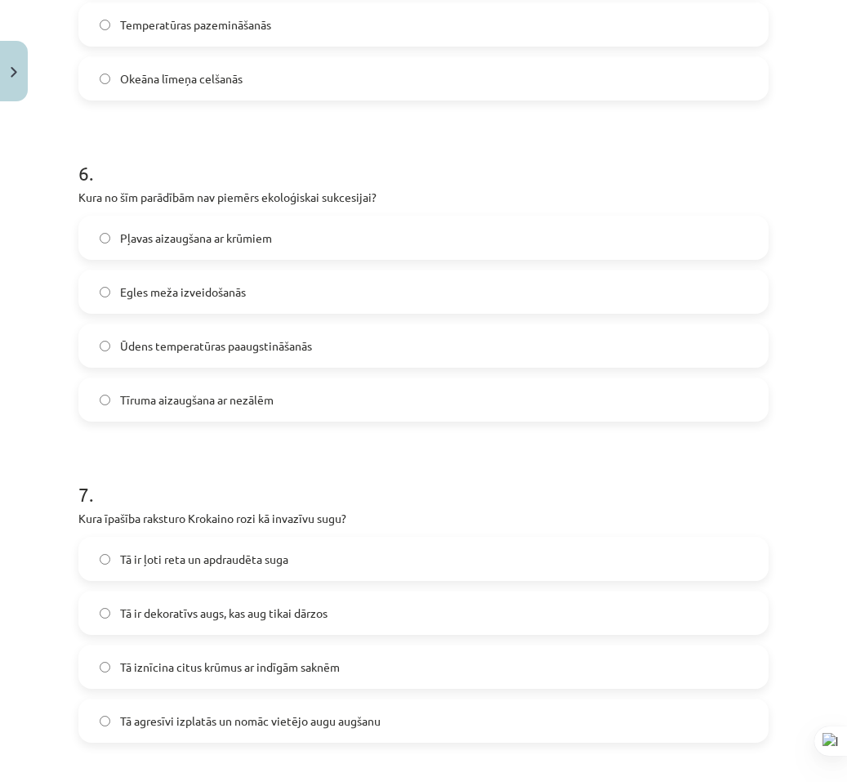
scroll to position [1960, 0]
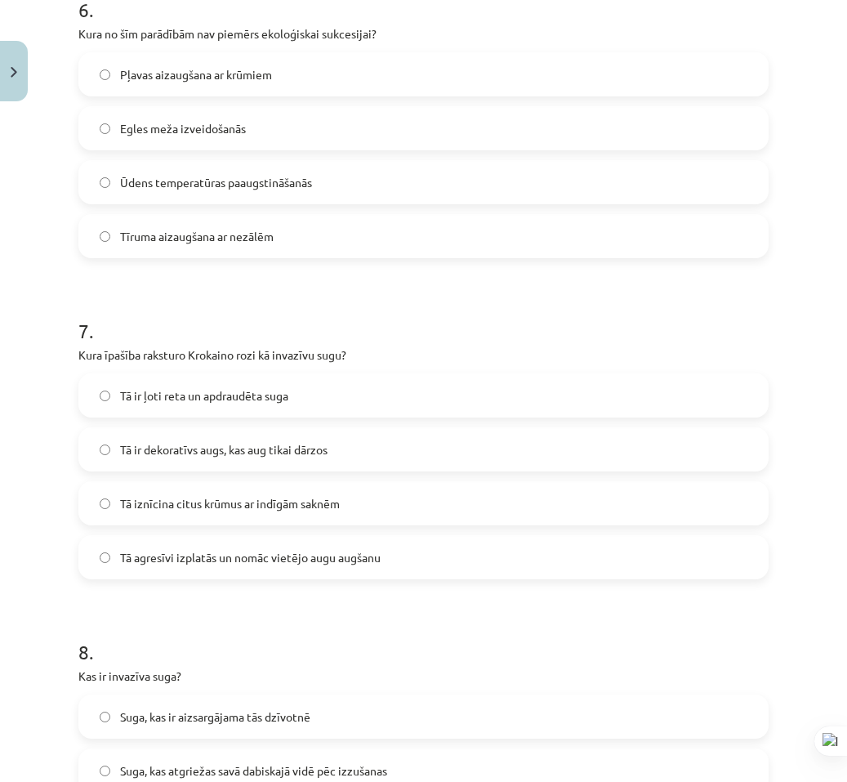
click at [230, 558] on span "Tā agresīvi izplatās un nomāc vietējo augu augšanu" at bounding box center [250, 557] width 261 height 17
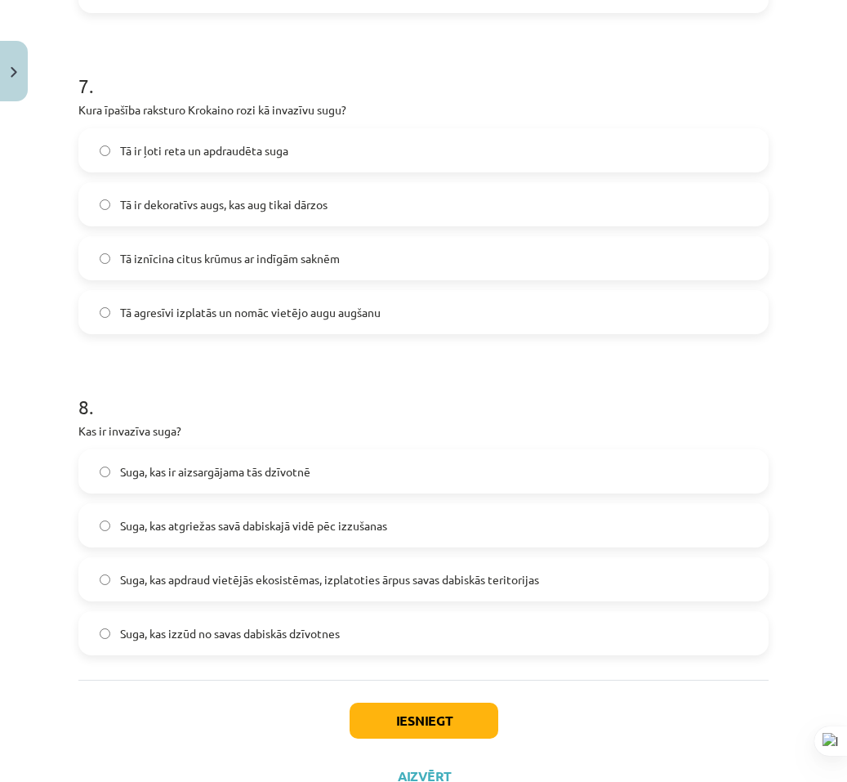
click at [269, 581] on span "Suga, kas apdraud vietējās ekosistēmas, izplatoties ārpus savas dabiskās terito…" at bounding box center [329, 579] width 419 height 17
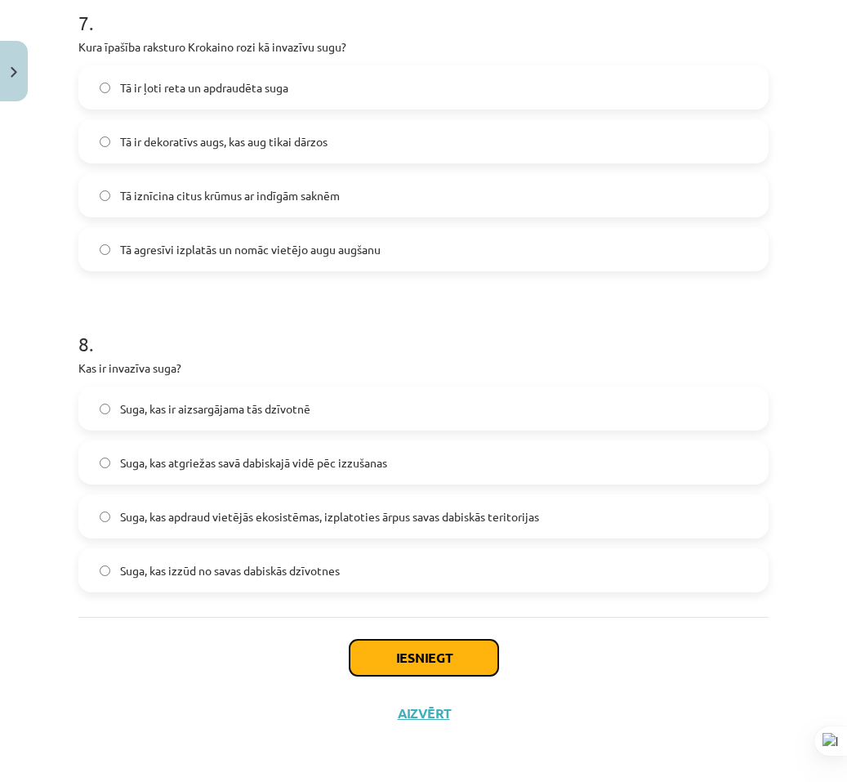
click at [374, 650] on button "Iesniegt" at bounding box center [424, 658] width 149 height 36
click at [64, 562] on div "Mācību tēma: Bioloģijas 9. klases 1. ieskaites mācību materiāls #3 2. tēma. Kā …" at bounding box center [423, 391] width 847 height 782
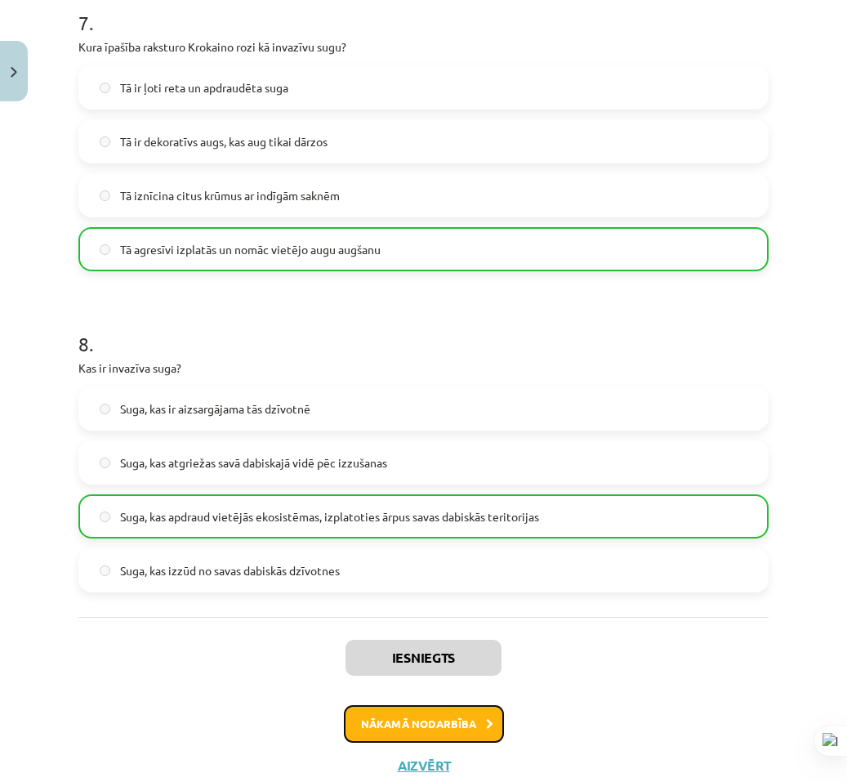
click at [444, 727] on button "Nākamā nodarbība" at bounding box center [424, 724] width 160 height 38
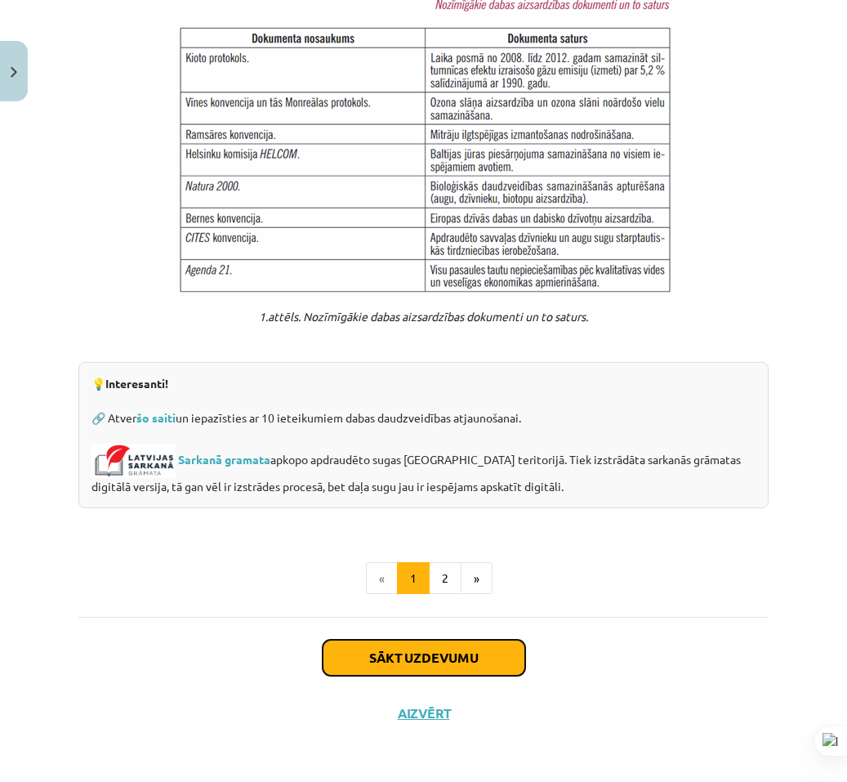
click at [425, 672] on button "Sākt uzdevumu" at bounding box center [424, 658] width 203 height 36
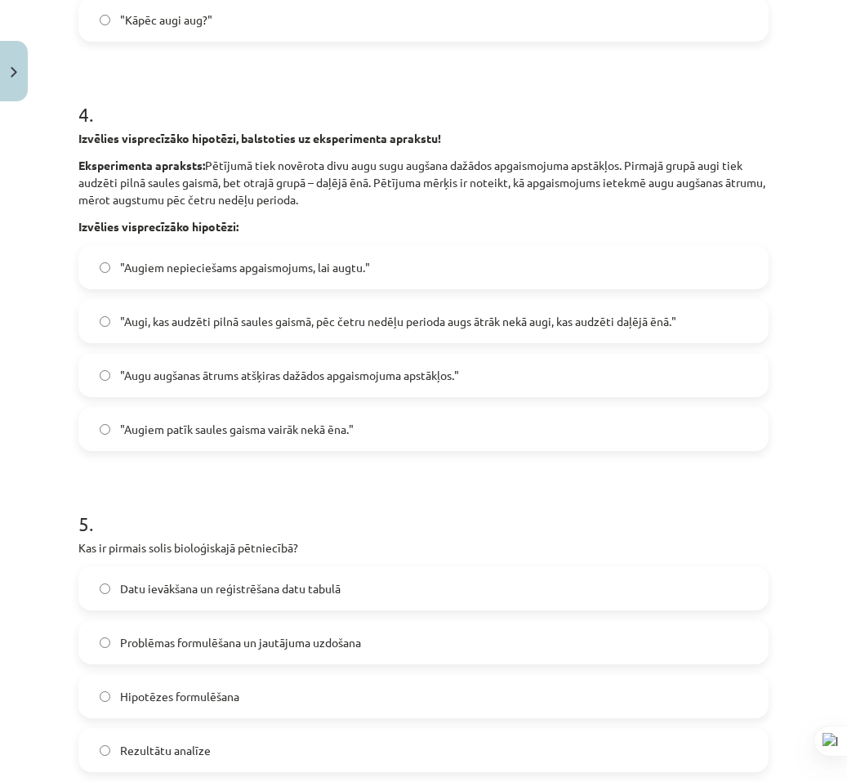
scroll to position [41, 0]
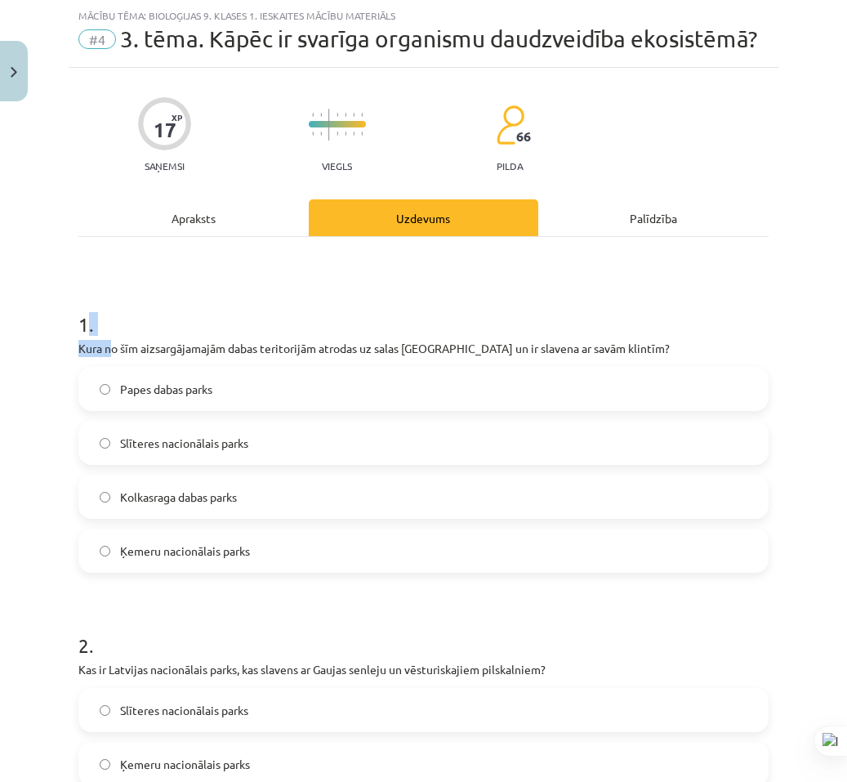
drag, startPoint x: 84, startPoint y: 337, endPoint x: 93, endPoint y: 354, distance: 20.1
click at [108, 335] on h1 "1 ." at bounding box center [423, 309] width 690 height 51
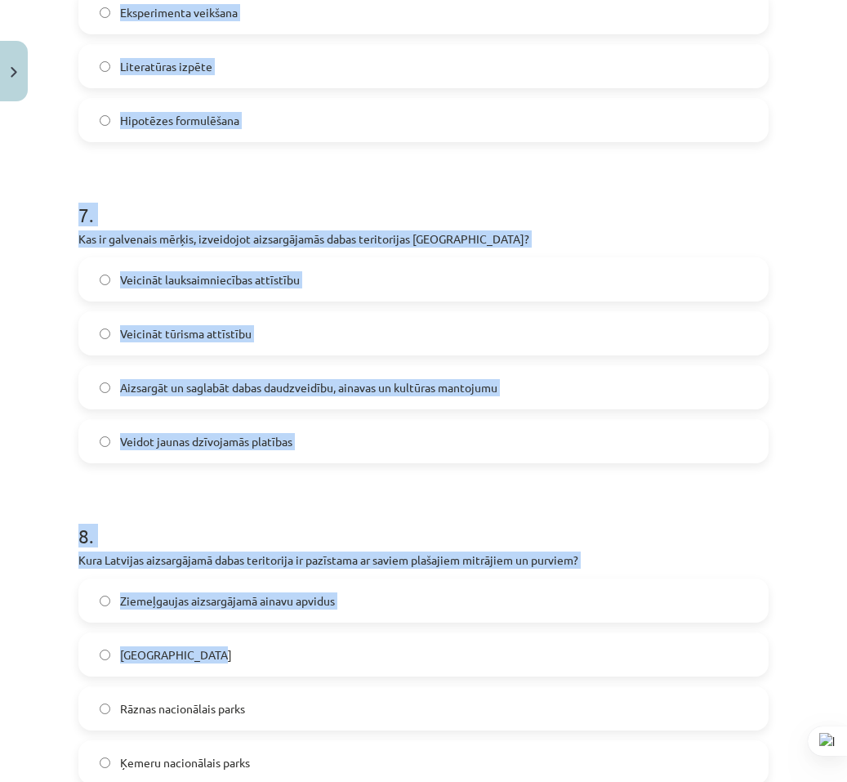
scroll to position [2383, 0]
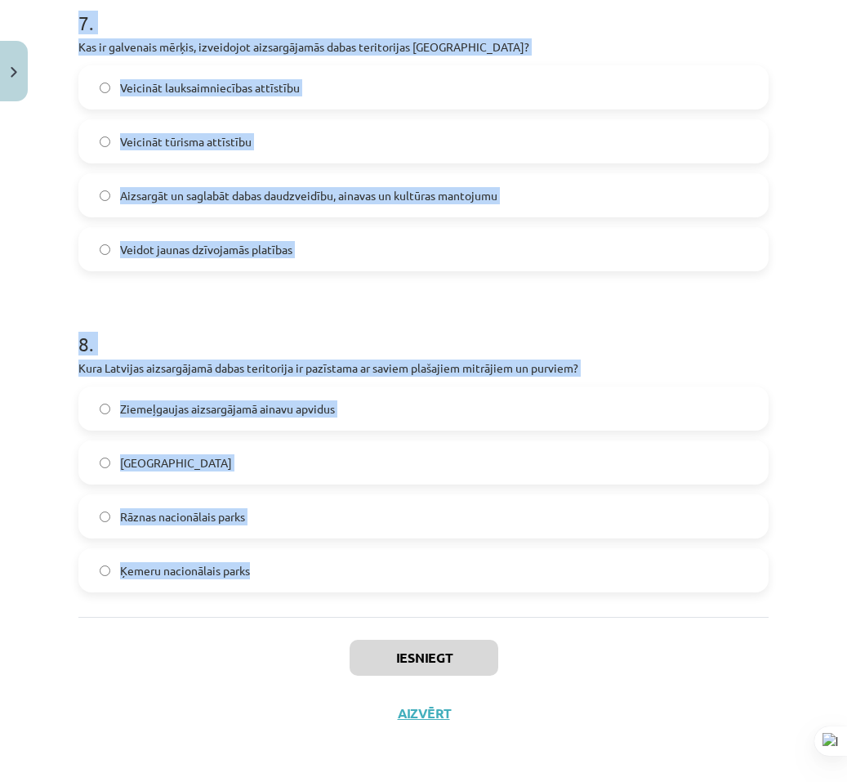
drag, startPoint x: 63, startPoint y: 344, endPoint x: 367, endPoint y: 525, distance: 353.9
click at [398, 573] on div "Mācību tēma: Bioloģijas 9. klases 1. ieskaites mācību materiāls #4 3. tēma. Kāp…" at bounding box center [423, 391] width 847 height 782
drag, startPoint x: 222, startPoint y: 372, endPoint x: 260, endPoint y: 381, distance: 38.5
click at [259, 381] on div "8 . Kura Latvijas aizsargājamā dabas teritorija ir pazīstama ar saviem plašajie…" at bounding box center [423, 448] width 690 height 288
copy form "1 . Kura no šīm aizsargājamajām dabas teritorijām atrodas uz salas Baltijas jūr…"
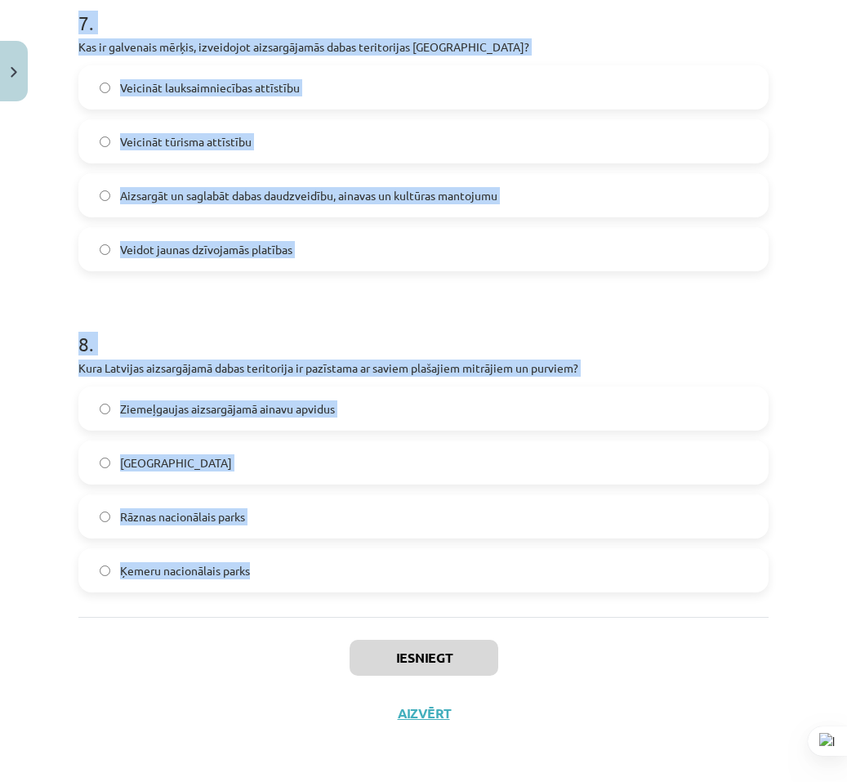
click at [278, 332] on h1 "8 ." at bounding box center [423, 329] width 690 height 51
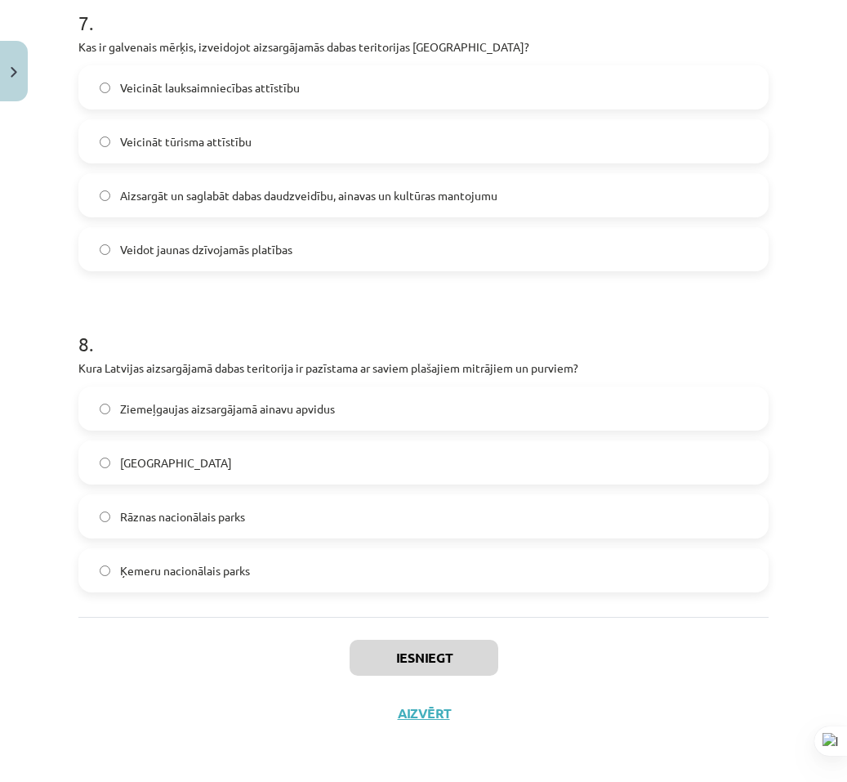
click at [809, 527] on div "Mācību tēma: Bioloģijas 9. klases 1. ieskaites mācību materiāls #4 3. tēma. Kāp…" at bounding box center [423, 391] width 847 height 782
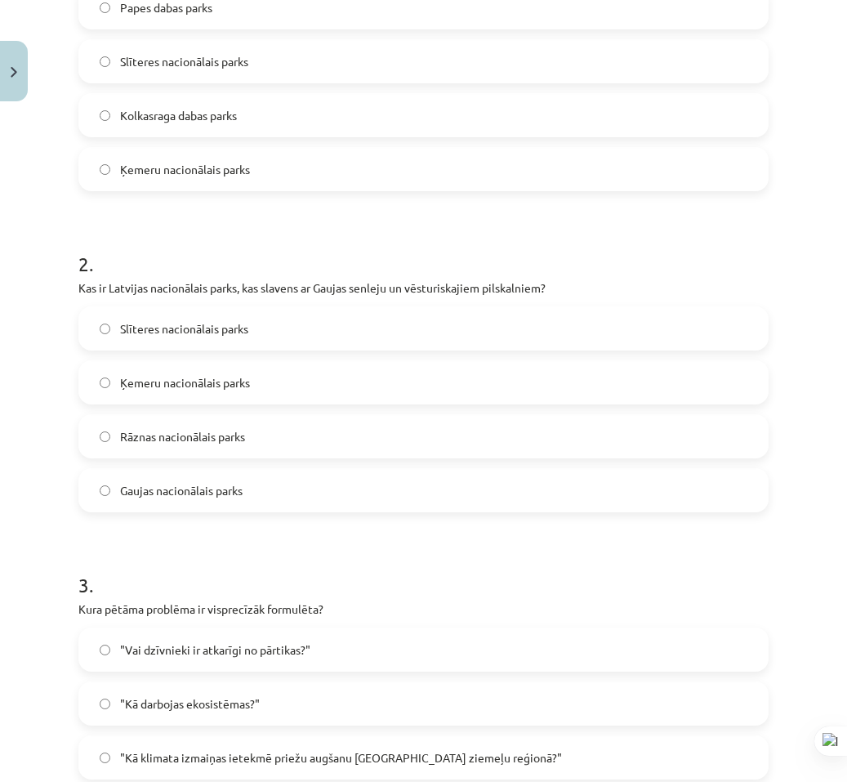
scroll to position [14, 0]
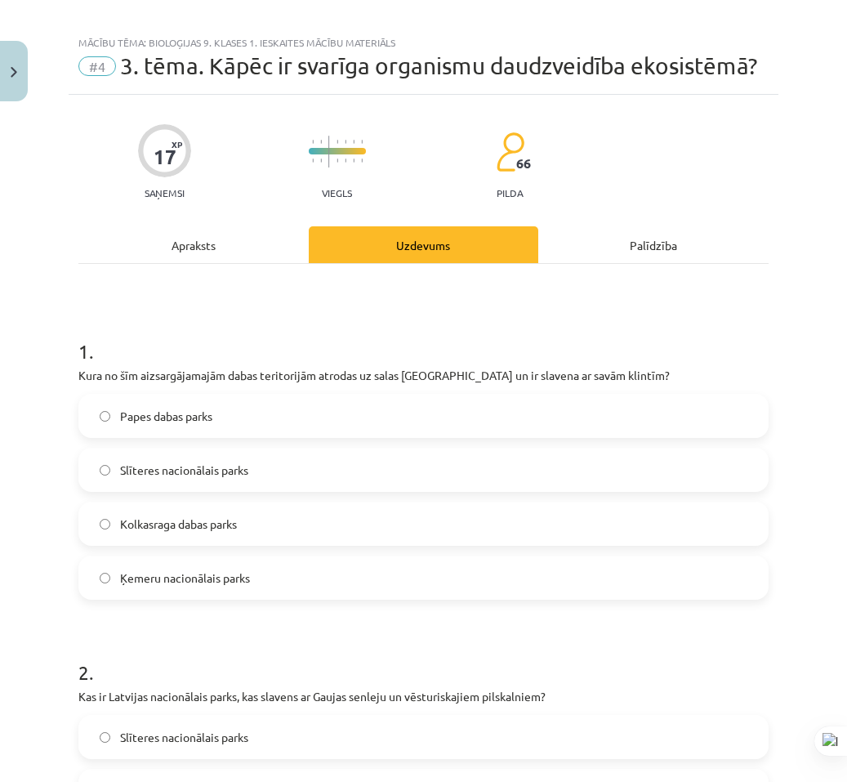
click at [210, 425] on span "Papes dabas parks" at bounding box center [166, 416] width 92 height 17
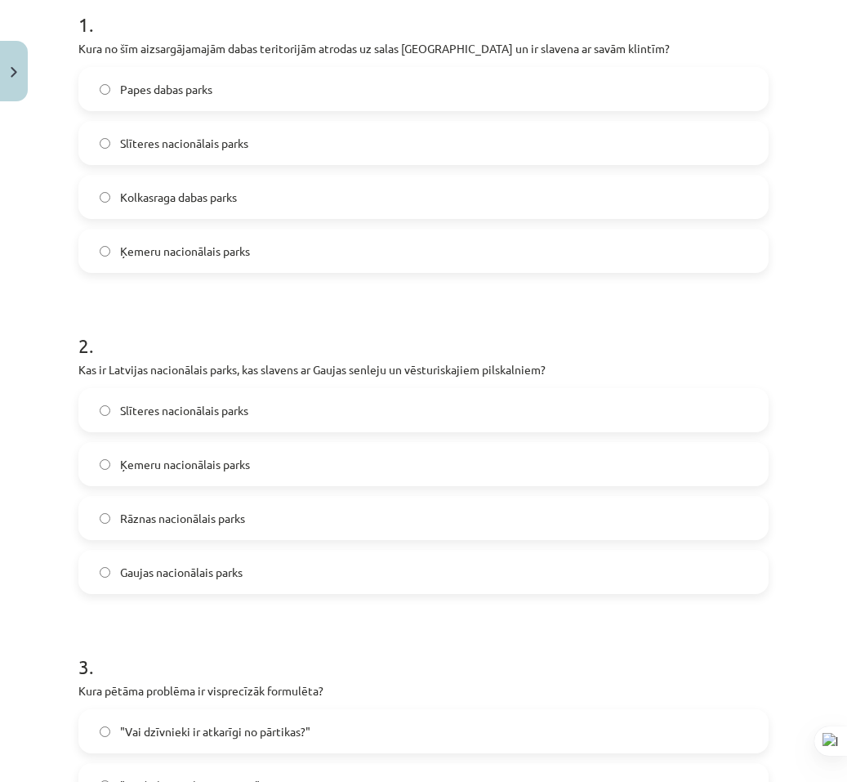
scroll to position [422, 0]
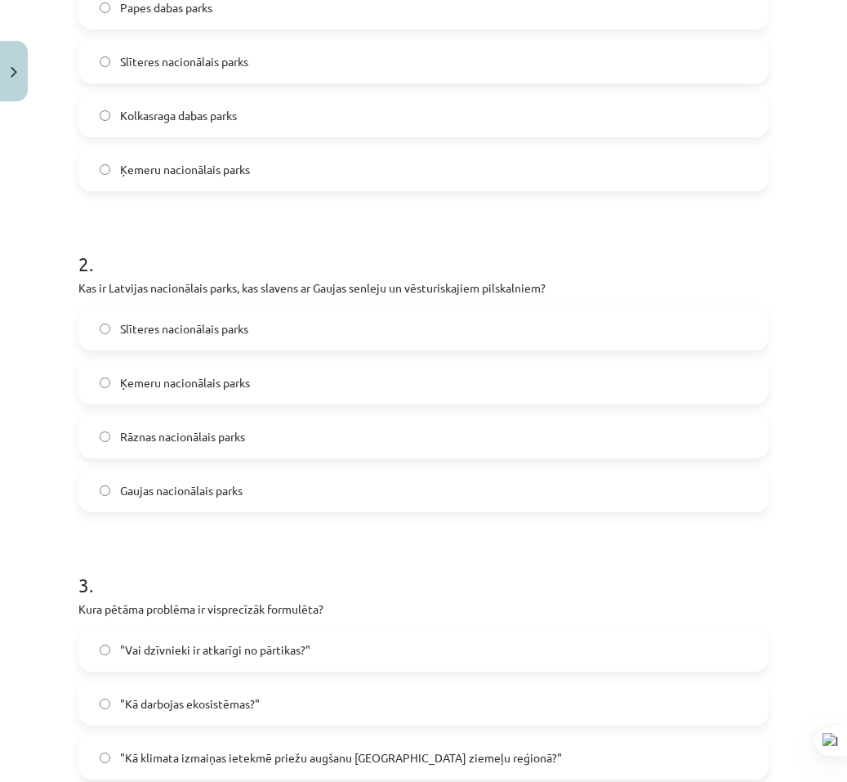
click at [238, 499] on span "Gaujas nacionālais parks" at bounding box center [181, 490] width 123 height 17
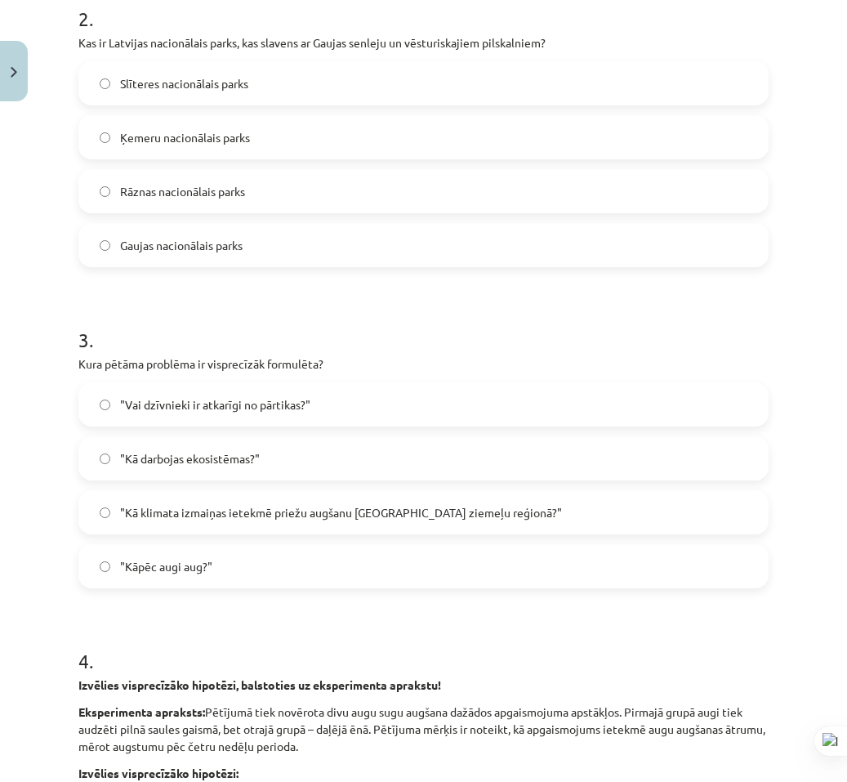
scroll to position [749, 0]
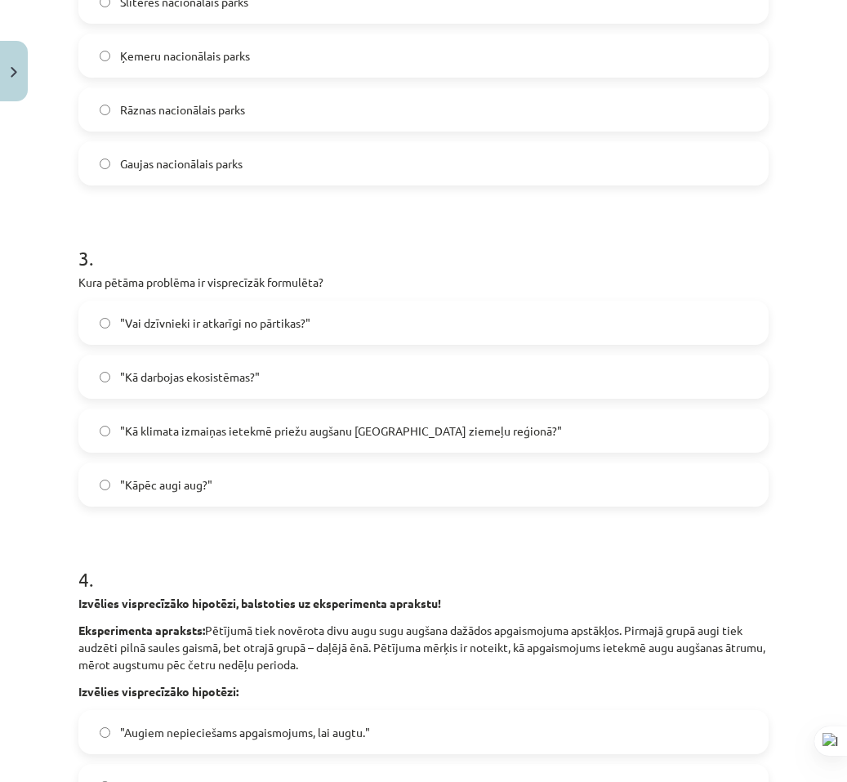
click at [218, 439] on span ""Kā klimata izmaiņas ietekmē priežu augšanu Latvijas ziemeļu reģionā?"" at bounding box center [341, 430] width 442 height 17
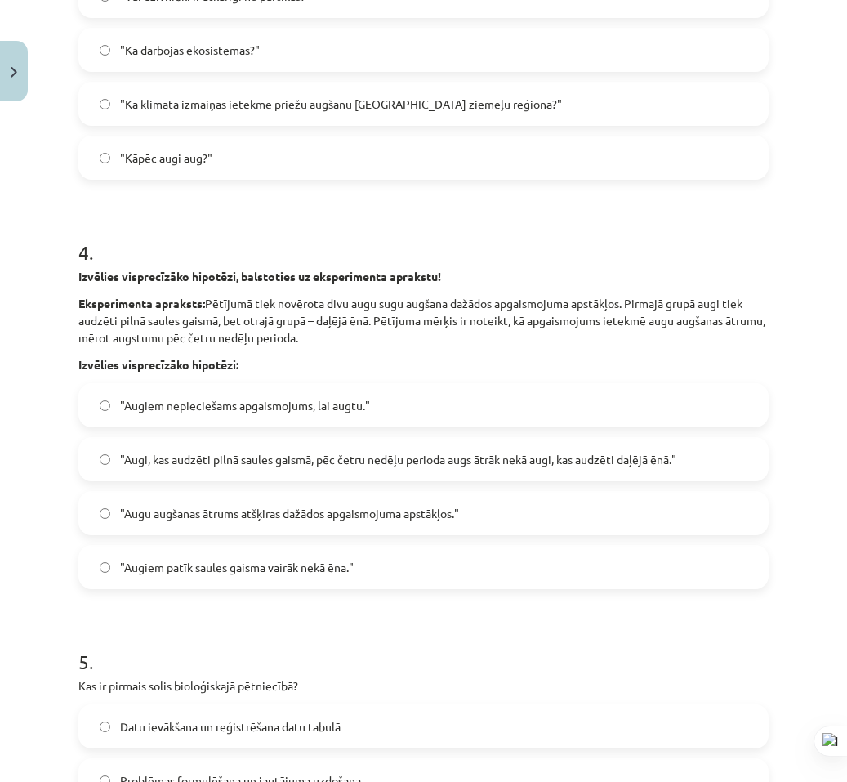
click at [195, 468] on span ""Augi, kas audzēti pilnā saules gaismā, pēc četru nedēļu perioda augs ātrāk nek…" at bounding box center [398, 459] width 556 height 17
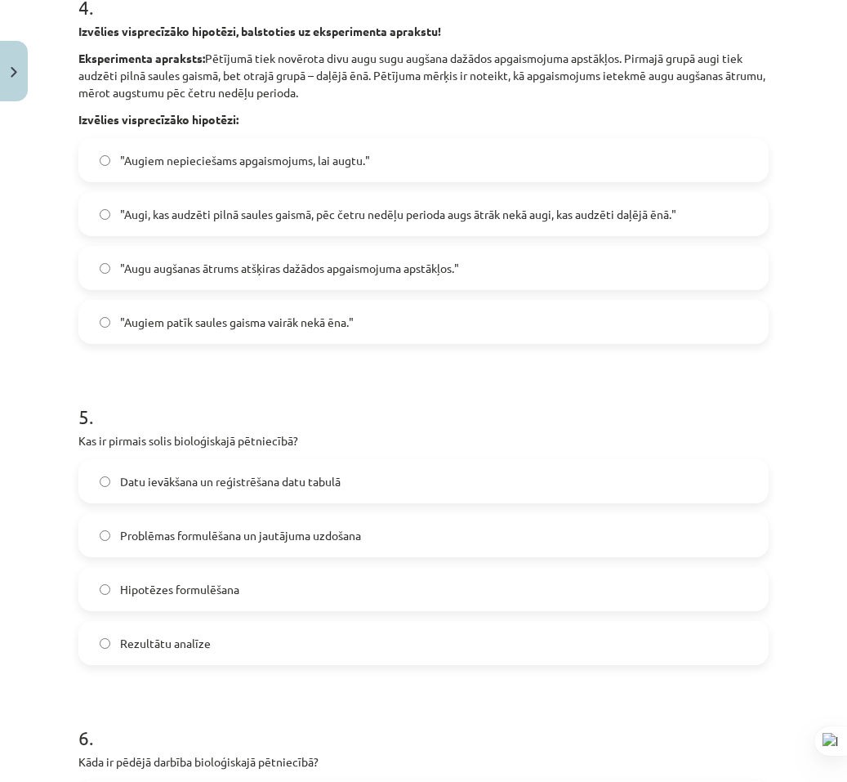
click at [230, 544] on span "Problēmas formulēšana un jautājuma uzdošana" at bounding box center [240, 535] width 241 height 17
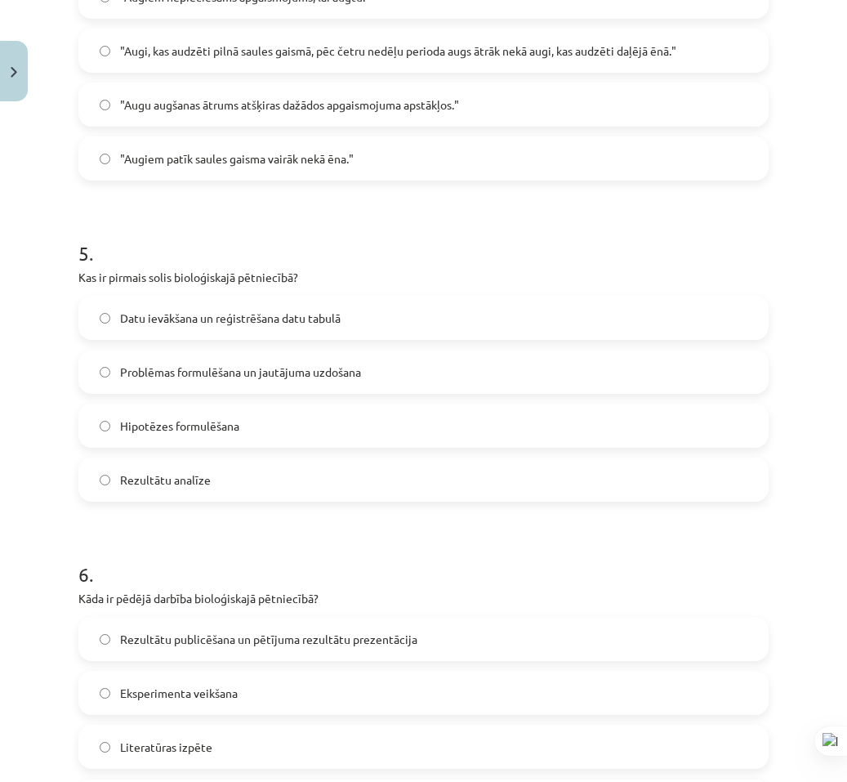
scroll to position [1648, 0]
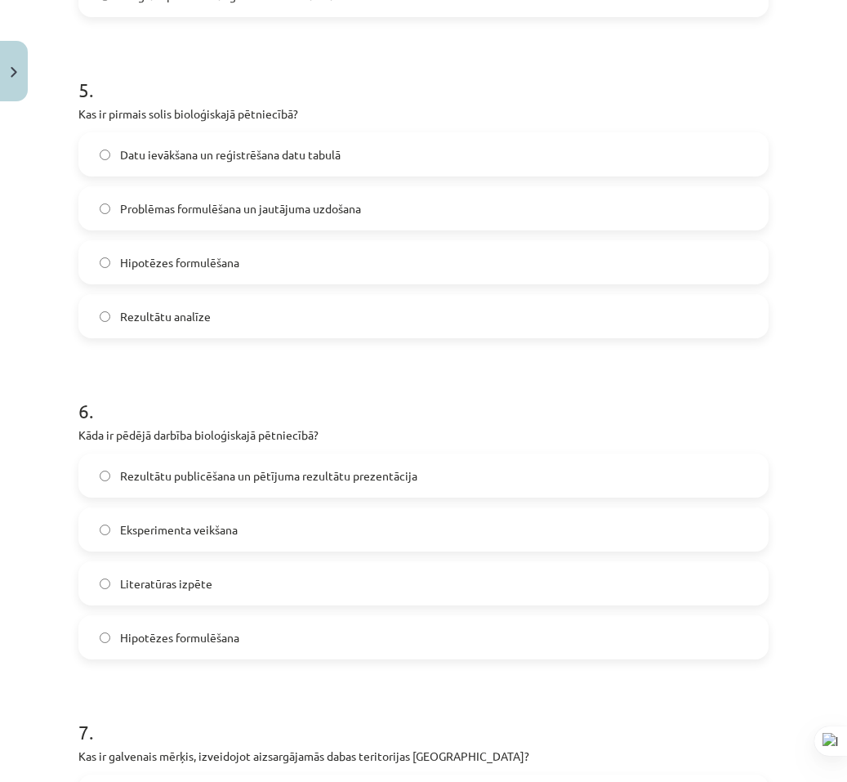
click at [196, 496] on label "Rezultātu publicēšana un pētījuma rezultātu prezentācija" at bounding box center [423, 475] width 687 height 41
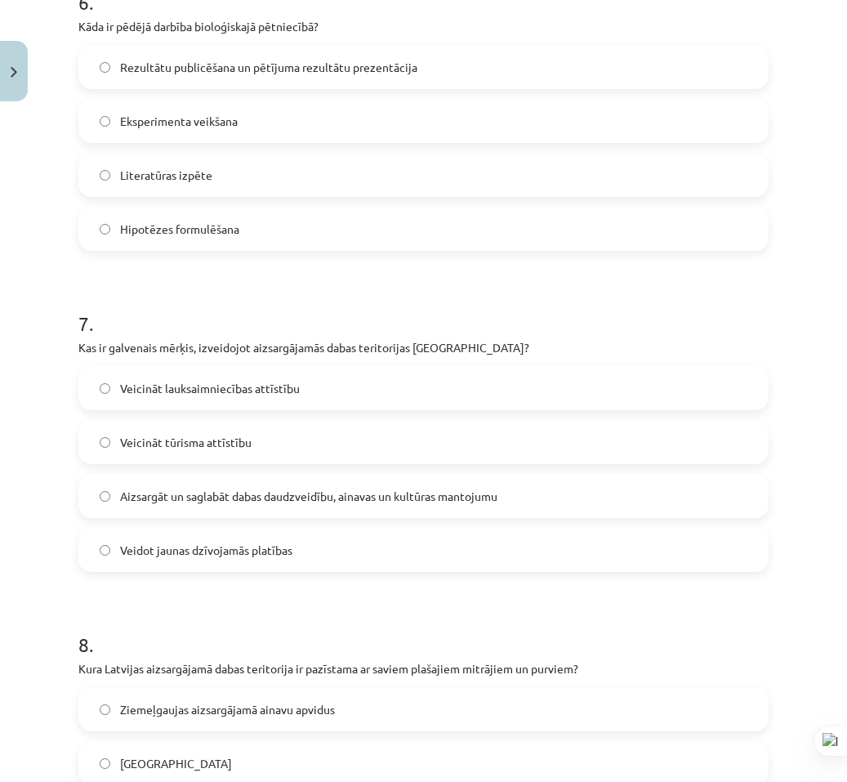
click at [213, 505] on span "Aizsargāt un saglabāt dabas daudzveidību, ainavas un kultūras mantojumu" at bounding box center [308, 496] width 377 height 17
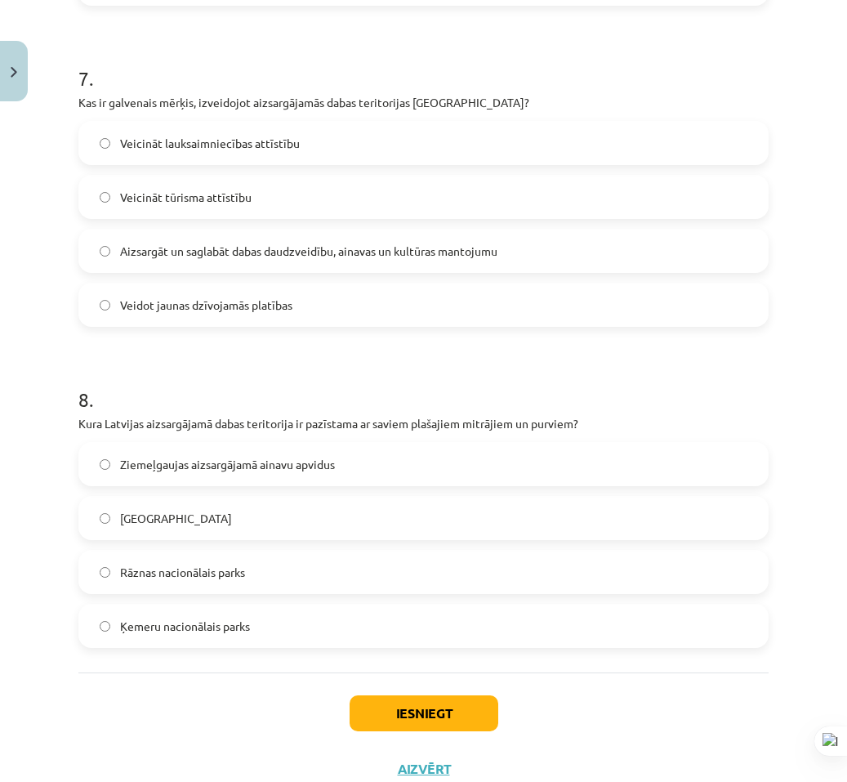
click at [234, 635] on span "Ķemeru nacionālais parks" at bounding box center [185, 626] width 130 height 17
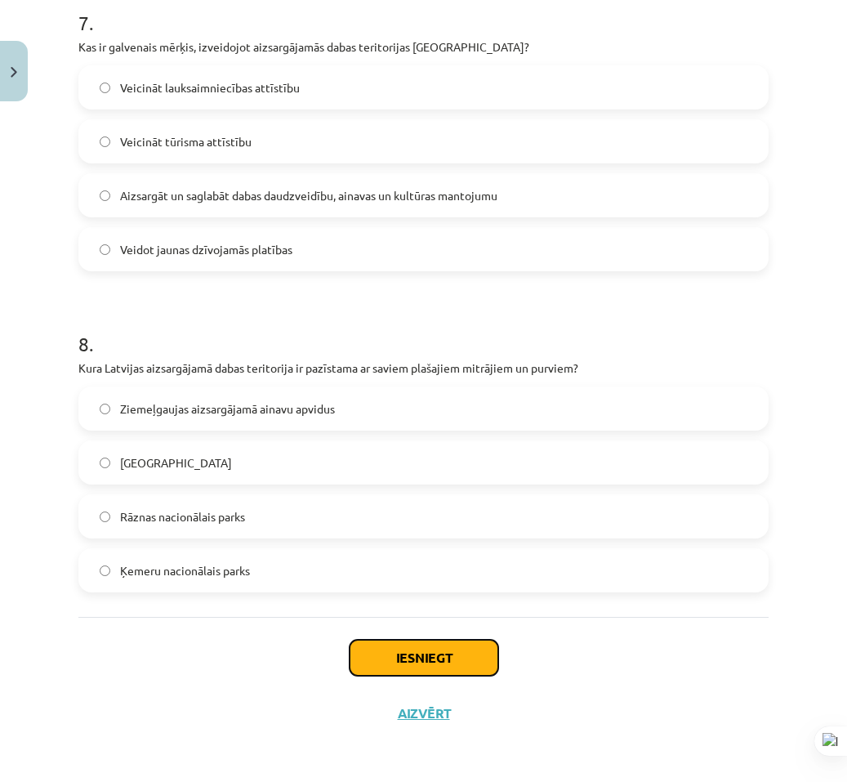
click at [412, 669] on button "Iesniegt" at bounding box center [424, 658] width 149 height 36
drag, startPoint x: 653, startPoint y: 708, endPoint x: 653, endPoint y: 697, distance: 11.5
click at [653, 708] on div "Iesniegt Aizvērt" at bounding box center [423, 674] width 690 height 114
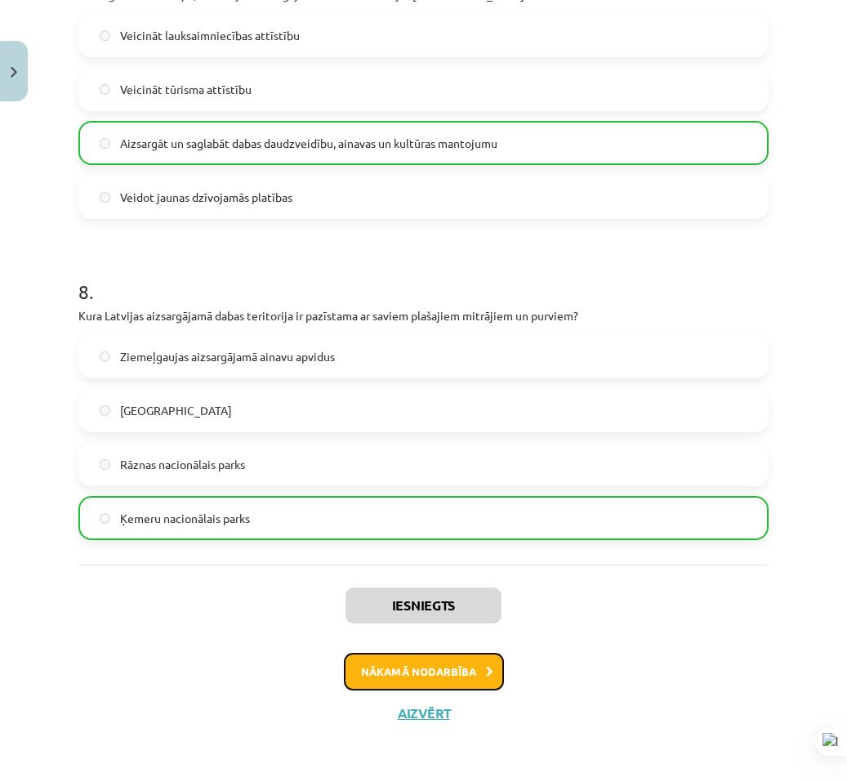
click at [435, 675] on button "Nākamā nodarbība" at bounding box center [424, 672] width 160 height 38
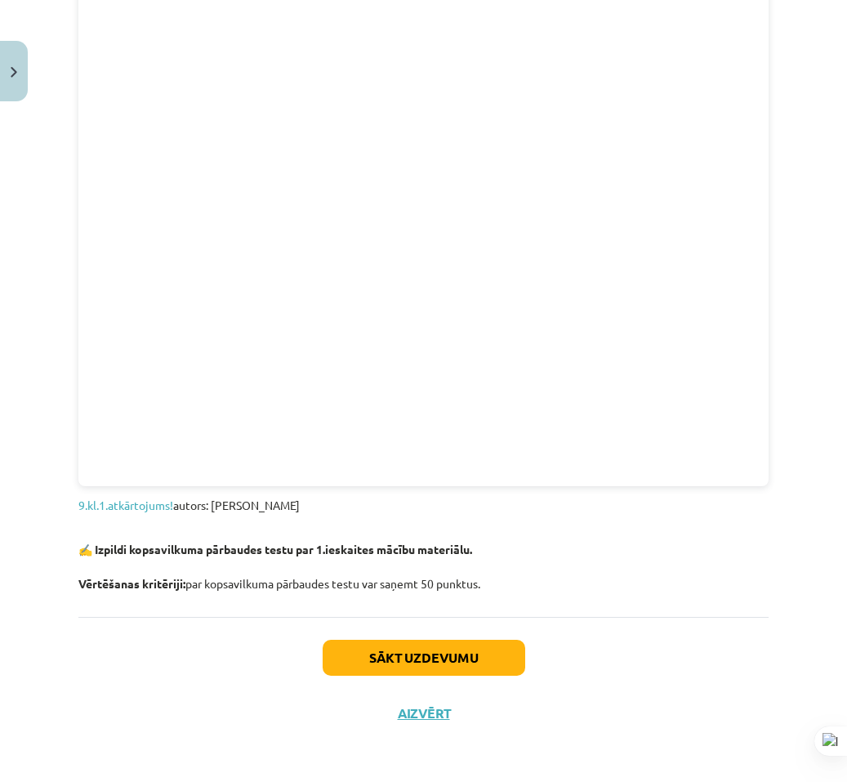
scroll to position [41, 0]
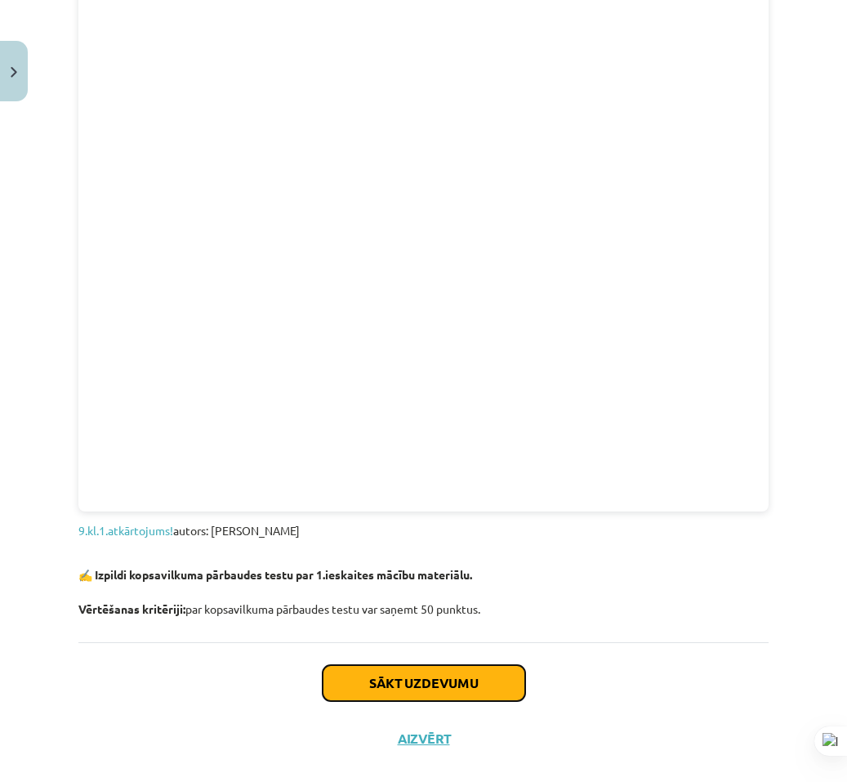
click at [414, 665] on button "Sākt uzdevumu" at bounding box center [424, 683] width 203 height 36
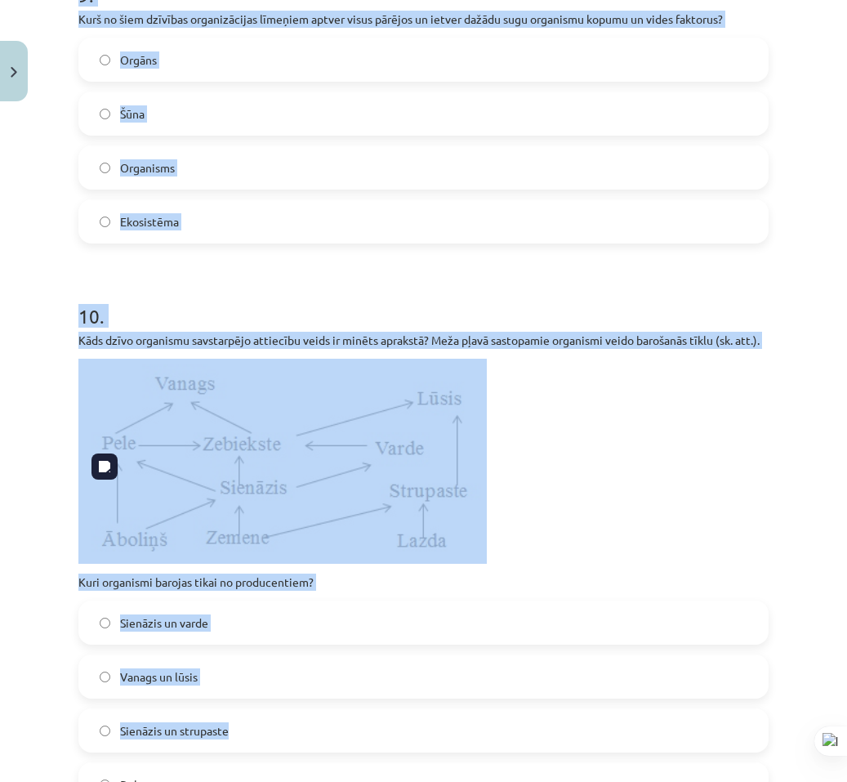
scroll to position [3599, 0]
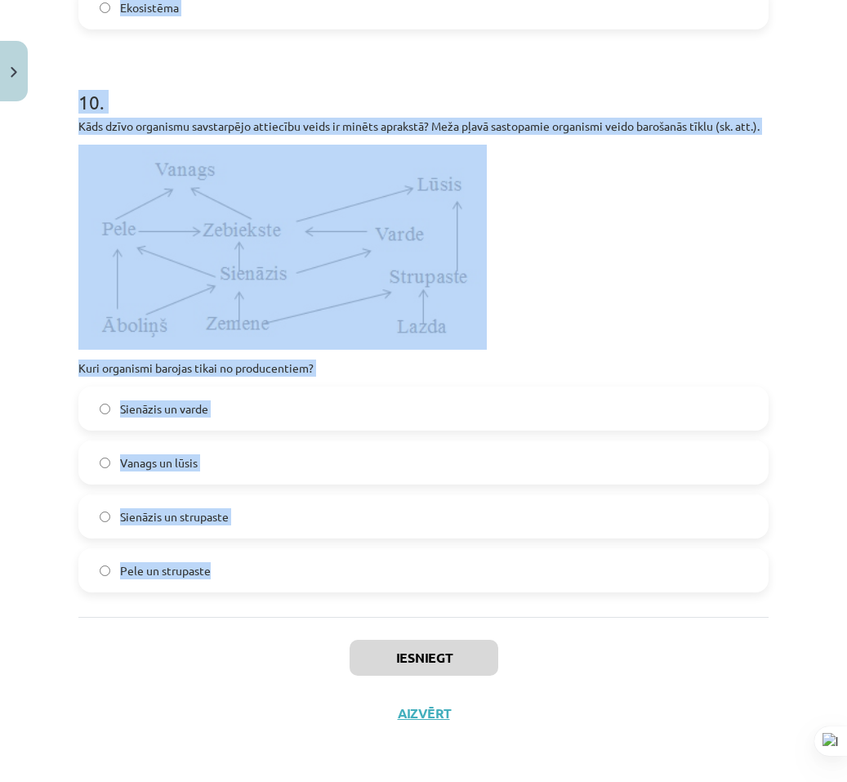
drag, startPoint x: 89, startPoint y: 325, endPoint x: 470, endPoint y: 591, distance: 464.7
click at [470, 591] on div "Mācību tēma: Bioloģijas 9. klases 1. ieskaites mācību materiāls #5 Noslēguma te…" at bounding box center [423, 391] width 847 height 782
copy form "1 . Kāds dzīvo organismu savstarpējo attiecību veids ir minēts aprakstā? Latvij…"
click at [801, 514] on div "Mācību tēma: Bioloģijas 9. klases 1. ieskaites mācību materiāls #5 Noslēguma te…" at bounding box center [423, 391] width 847 height 782
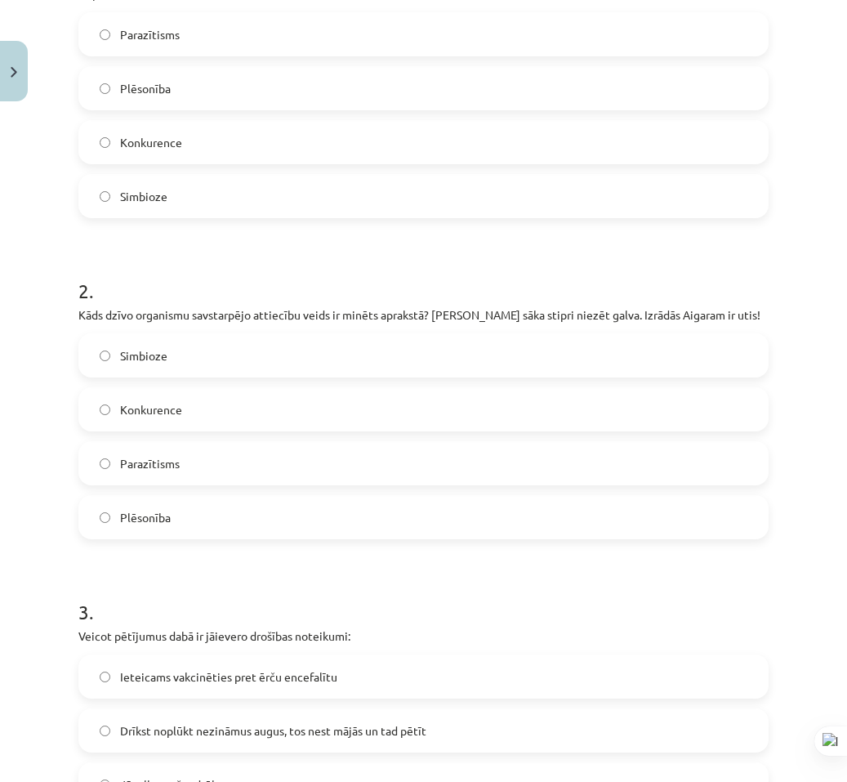
scroll to position [0, 0]
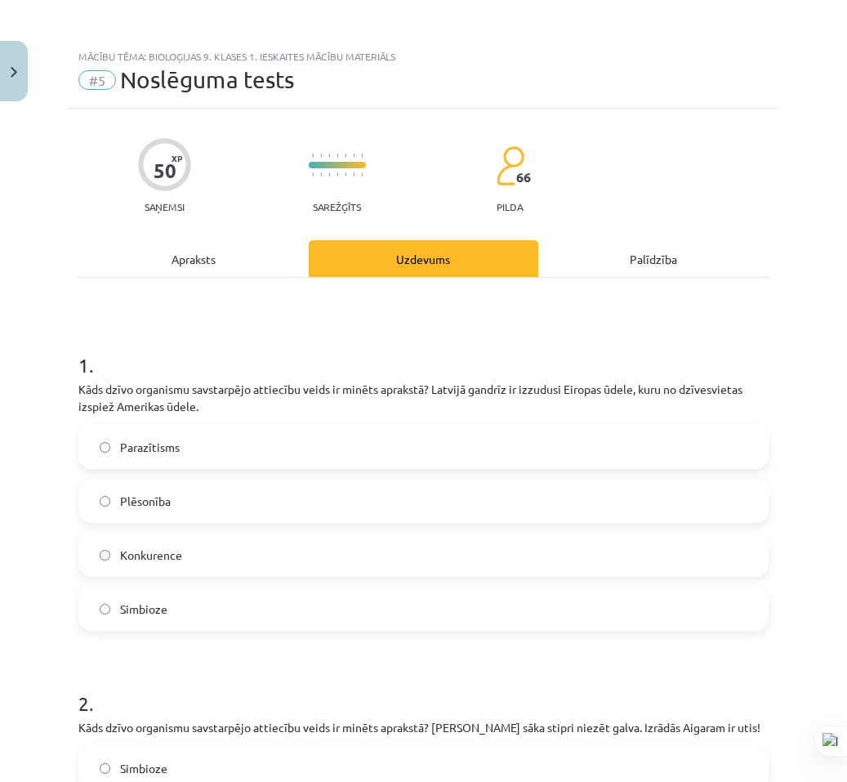
drag, startPoint x: 769, startPoint y: 386, endPoint x: 665, endPoint y: 217, distance: 198.8
click at [256, 546] on label "Konkurence" at bounding box center [423, 554] width 687 height 41
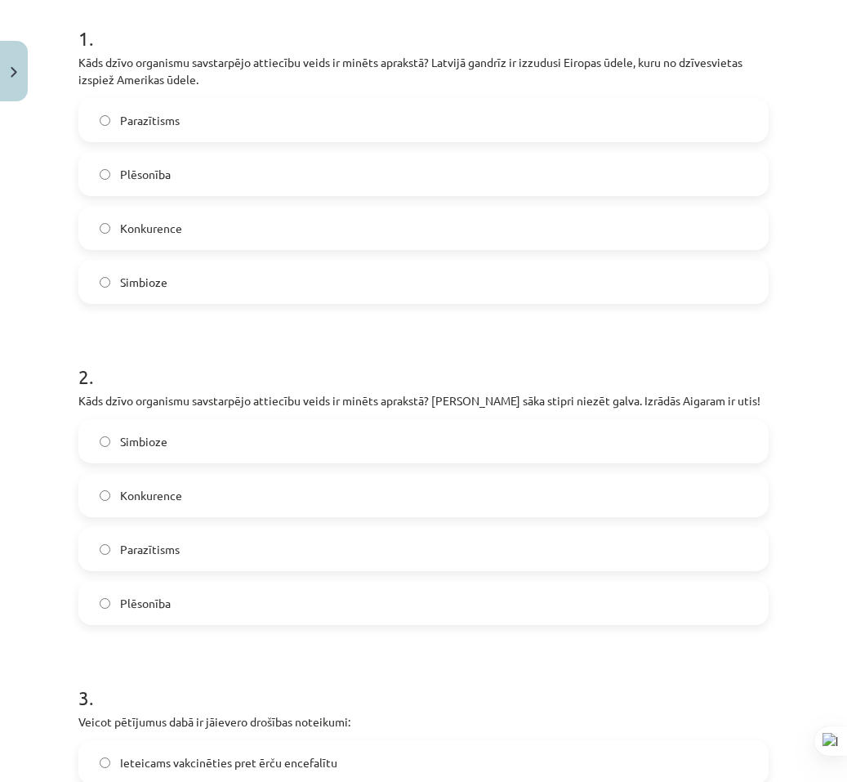
click at [190, 554] on label "Parazītisms" at bounding box center [423, 548] width 687 height 41
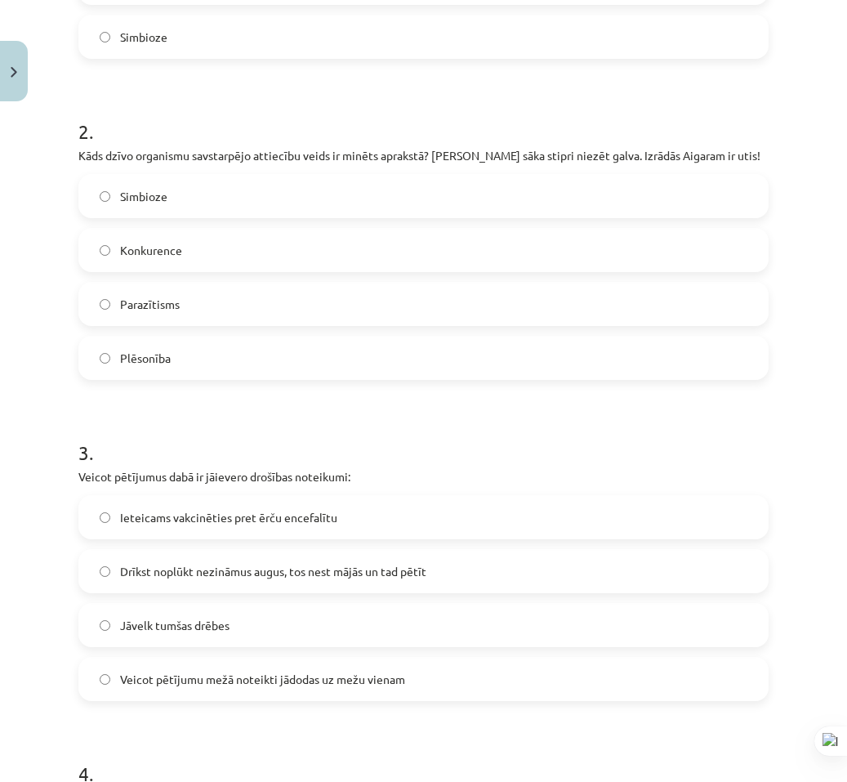
click at [218, 526] on label "Ieteicams vakcinēties pret ērču encefalītu" at bounding box center [423, 517] width 687 height 41
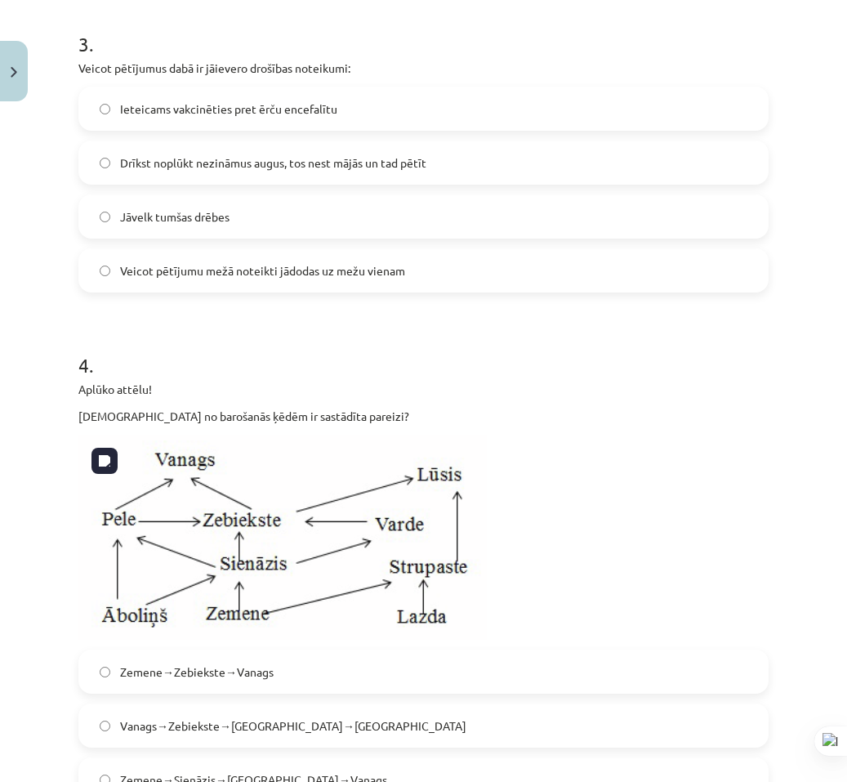
scroll to position [1144, 0]
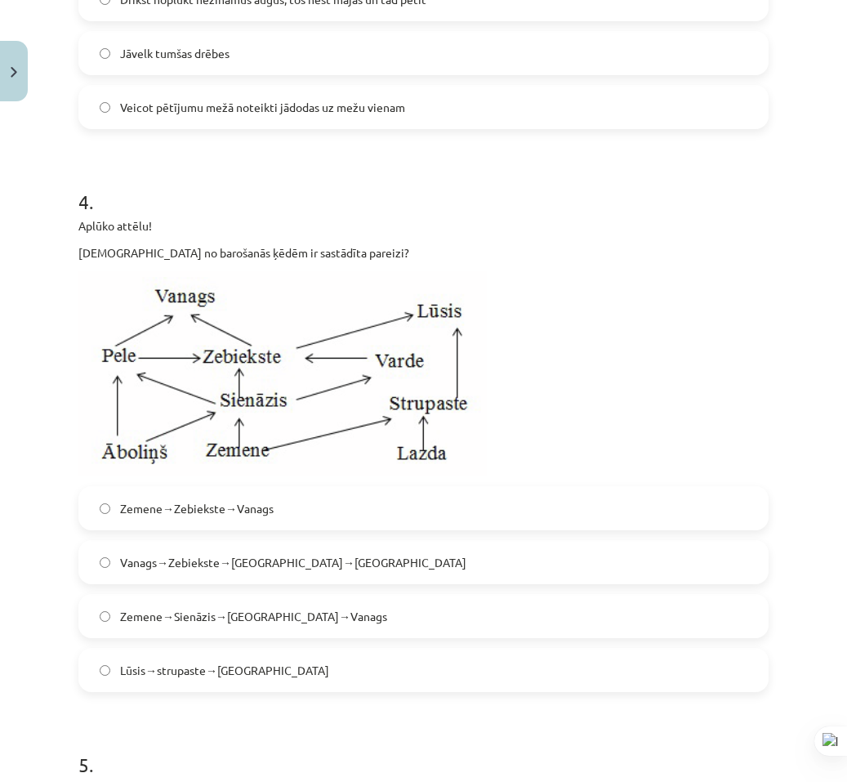
click at [282, 622] on span "Zemene→Sienāzis→[GEOGRAPHIC_DATA]→Vanags" at bounding box center [253, 616] width 267 height 17
click at [417, 627] on label "Zemene→Sienāzis→[GEOGRAPHIC_DATA]→Vanags" at bounding box center [423, 615] width 687 height 41
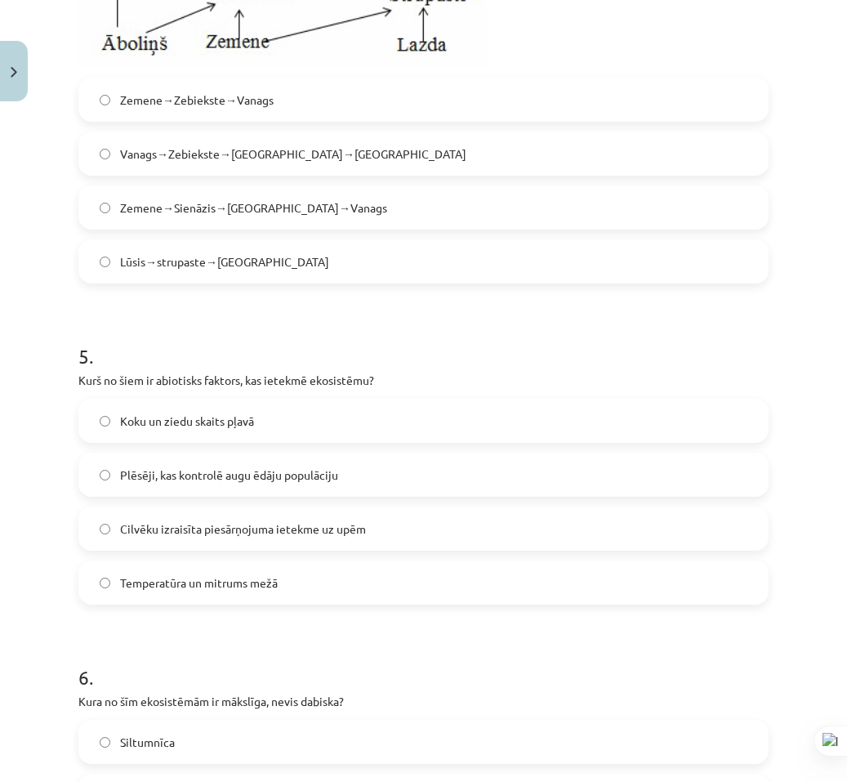
click at [252, 595] on label "Temperatūra un mitrums mežā" at bounding box center [423, 582] width 687 height 41
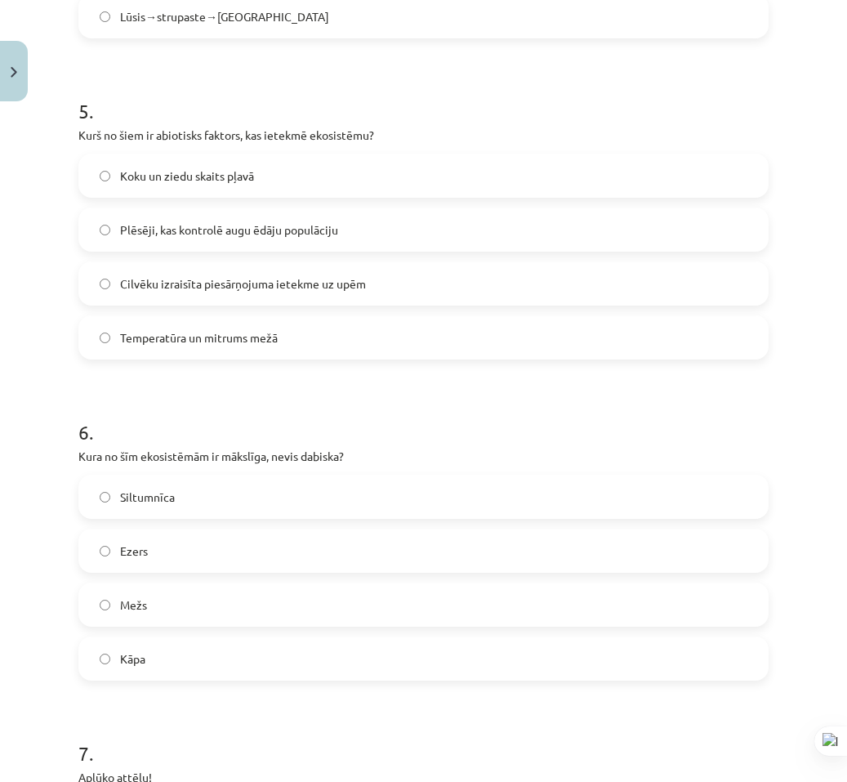
click at [188, 496] on label "Siltumnīca" at bounding box center [423, 496] width 687 height 41
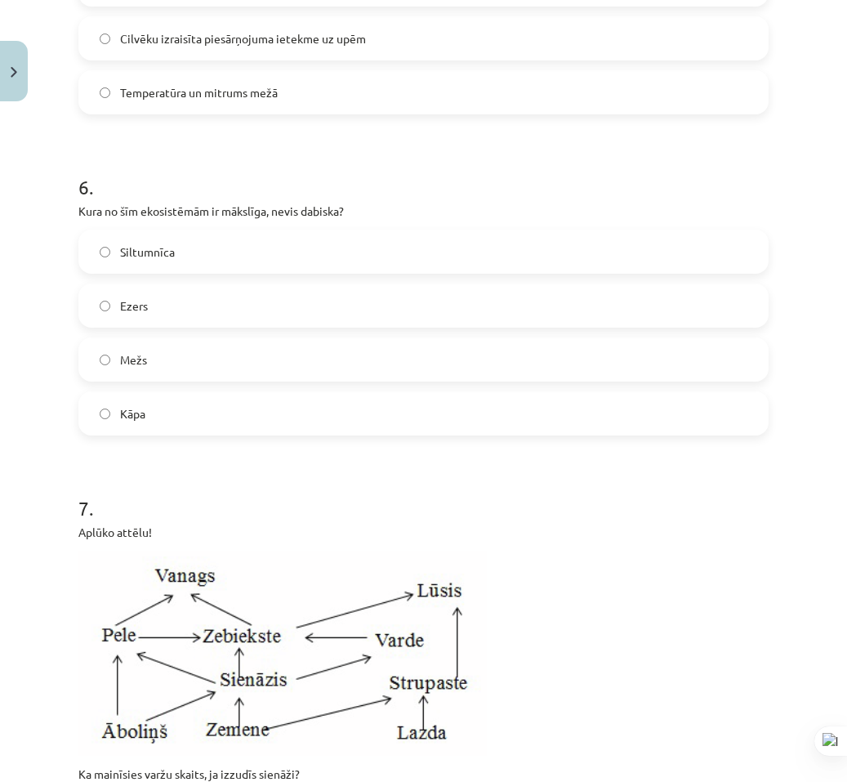
scroll to position [2287, 0]
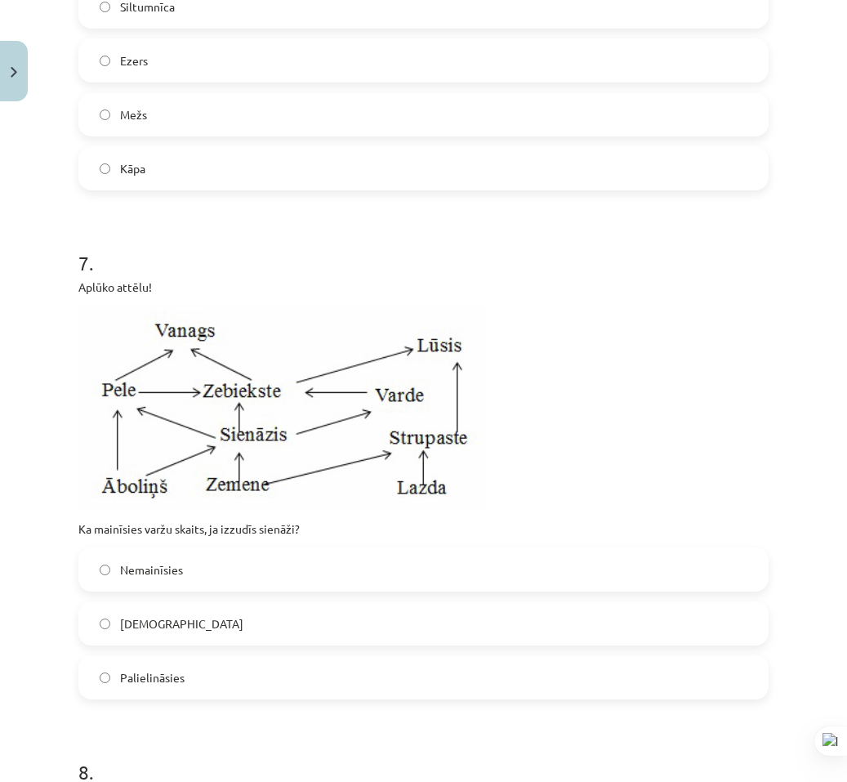
click at [226, 627] on label "Samazināsies" at bounding box center [423, 623] width 687 height 41
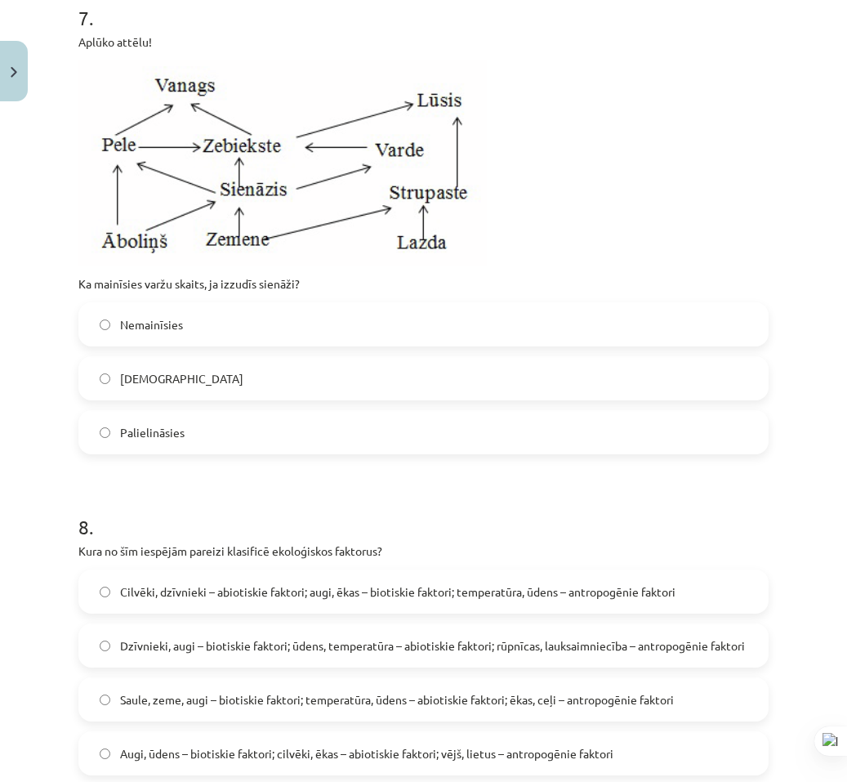
scroll to position [2695, 0]
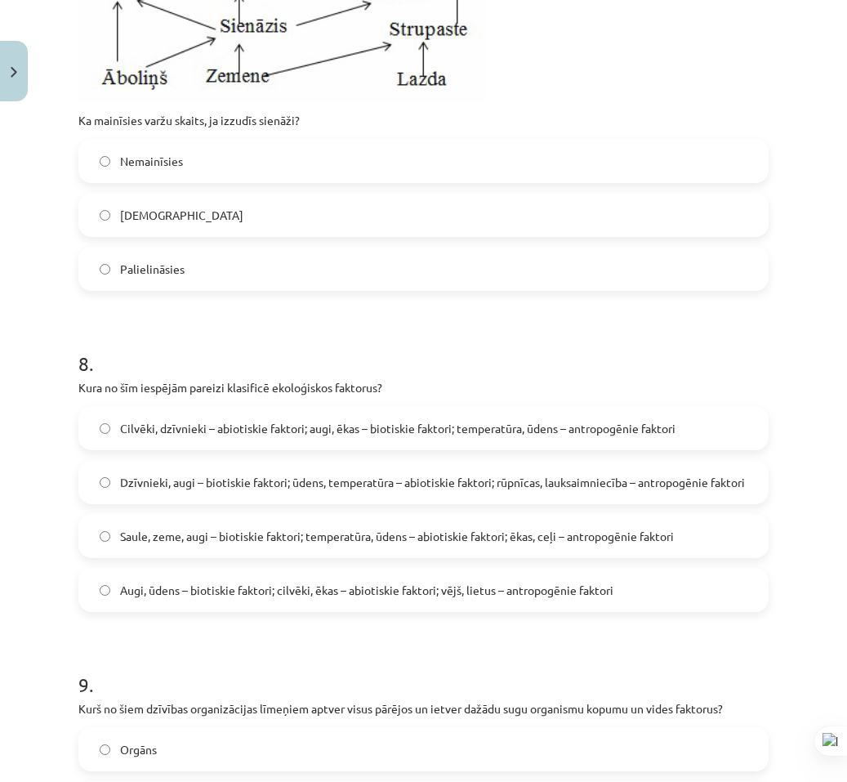
click at [233, 484] on span "Dzīvnieki, augi – biotiskie faktori; ūdens, temperatūra – abiotiskie faktori; r…" at bounding box center [432, 482] width 625 height 17
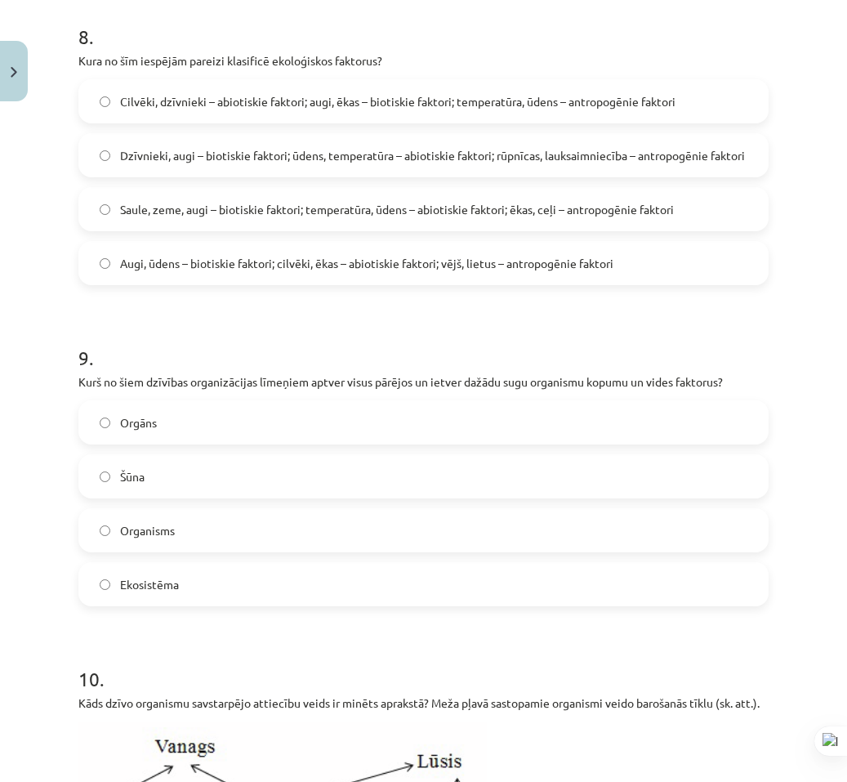
click at [194, 586] on label "Ekosistēma" at bounding box center [423, 584] width 687 height 41
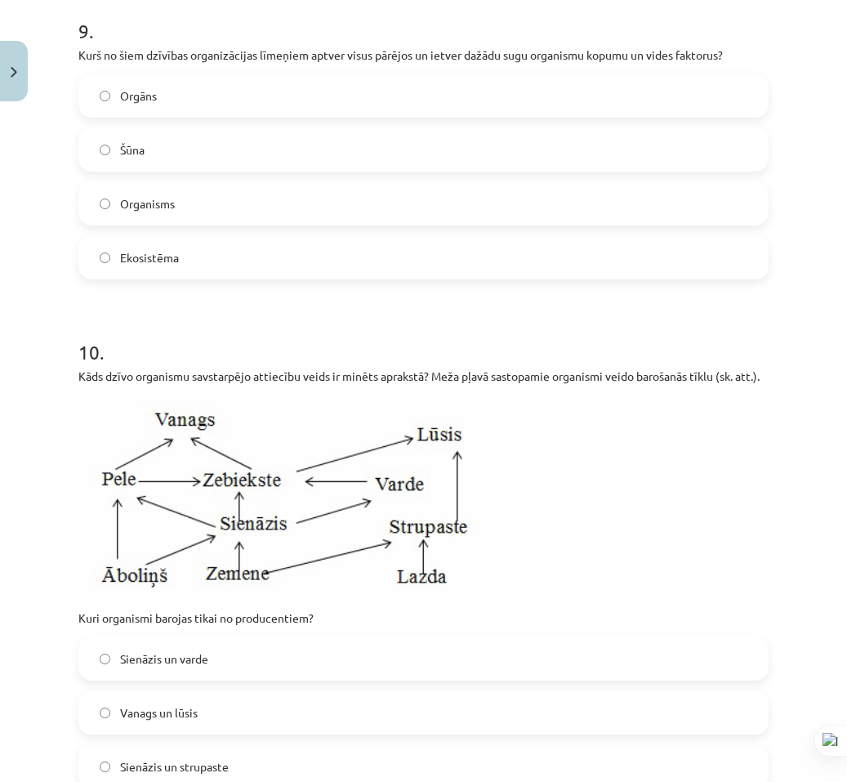
scroll to position [3431, 0]
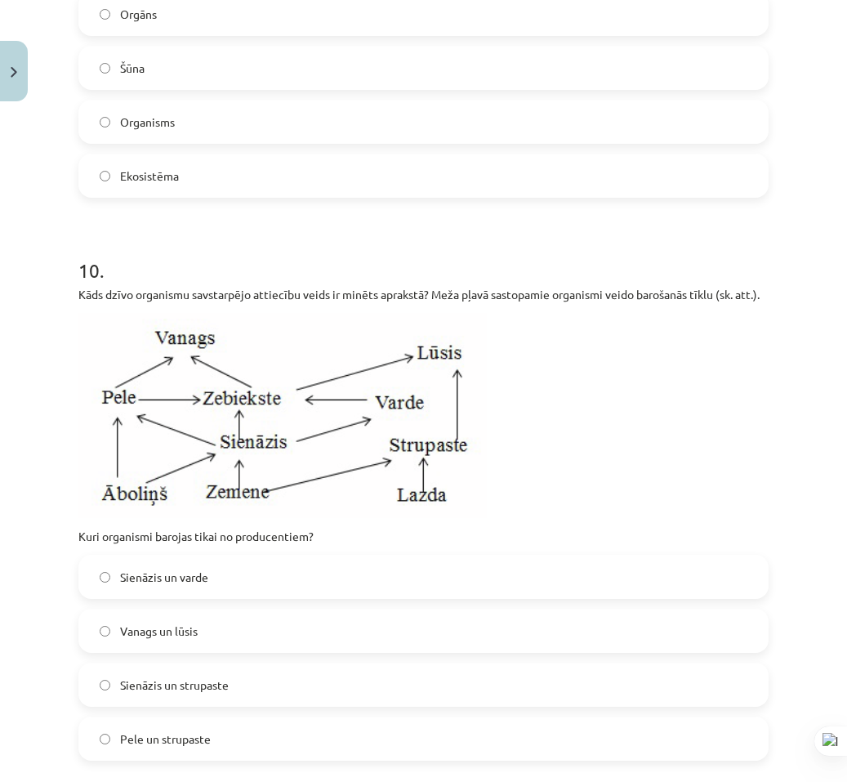
click at [225, 681] on span "Sienāzis un strupaste" at bounding box center [174, 684] width 109 height 17
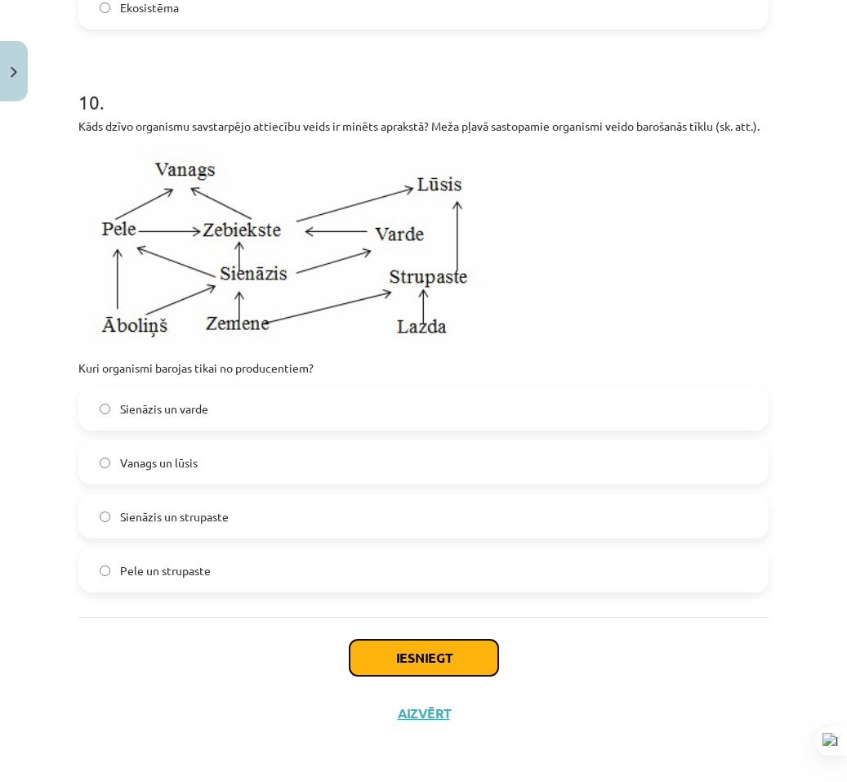
click at [420, 659] on button "Iesniegt" at bounding box center [424, 658] width 149 height 36
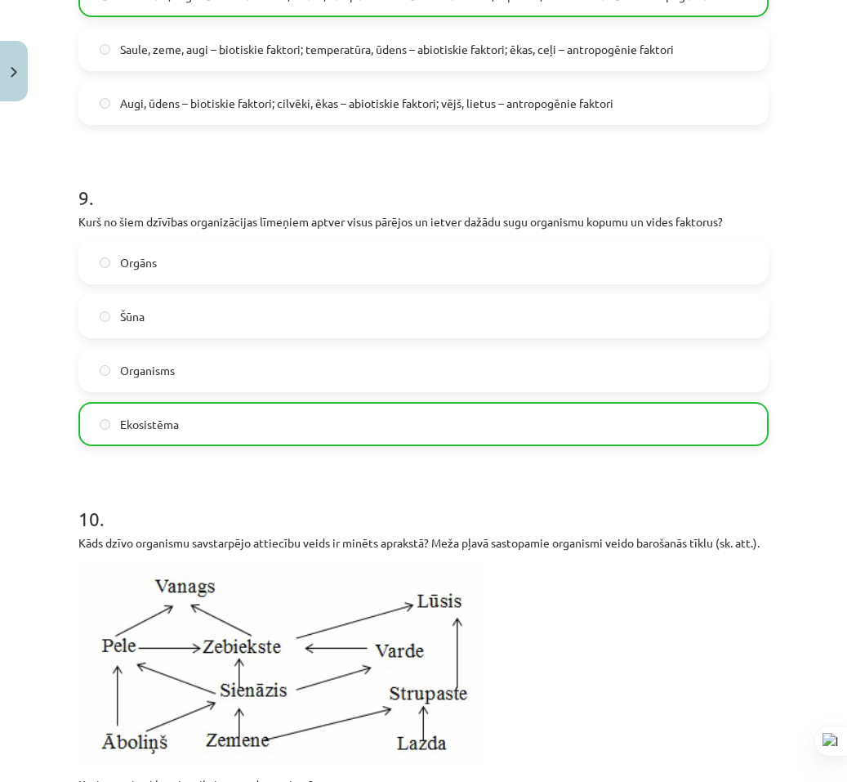
scroll to position [3651, 0]
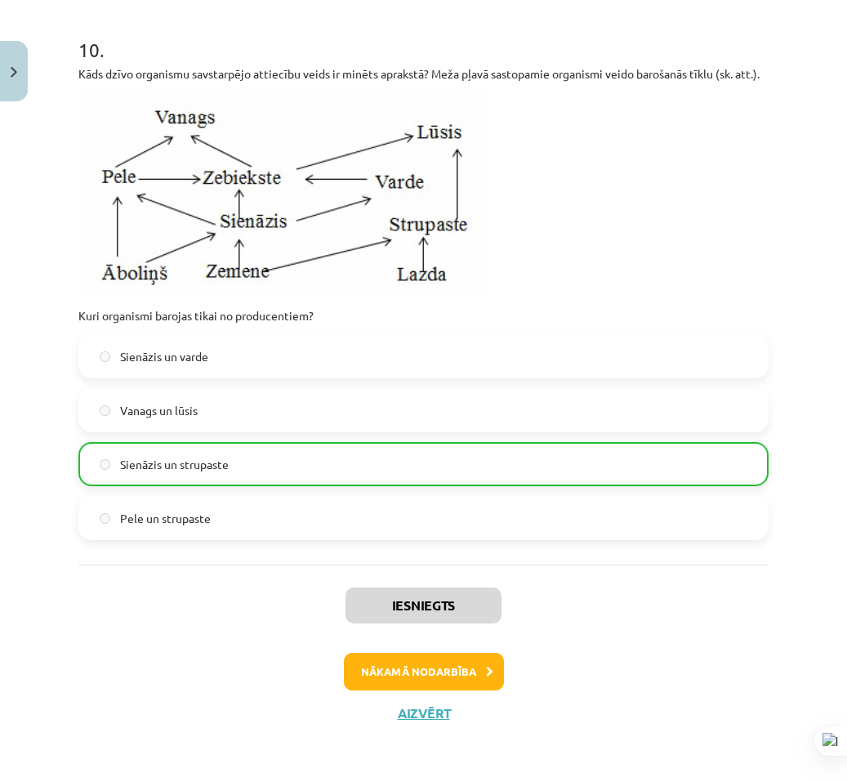
drag, startPoint x: 56, startPoint y: 552, endPoint x: 241, endPoint y: 777, distance: 290.7
click at [468, 679] on button "Nākamā nodarbība" at bounding box center [424, 672] width 160 height 38
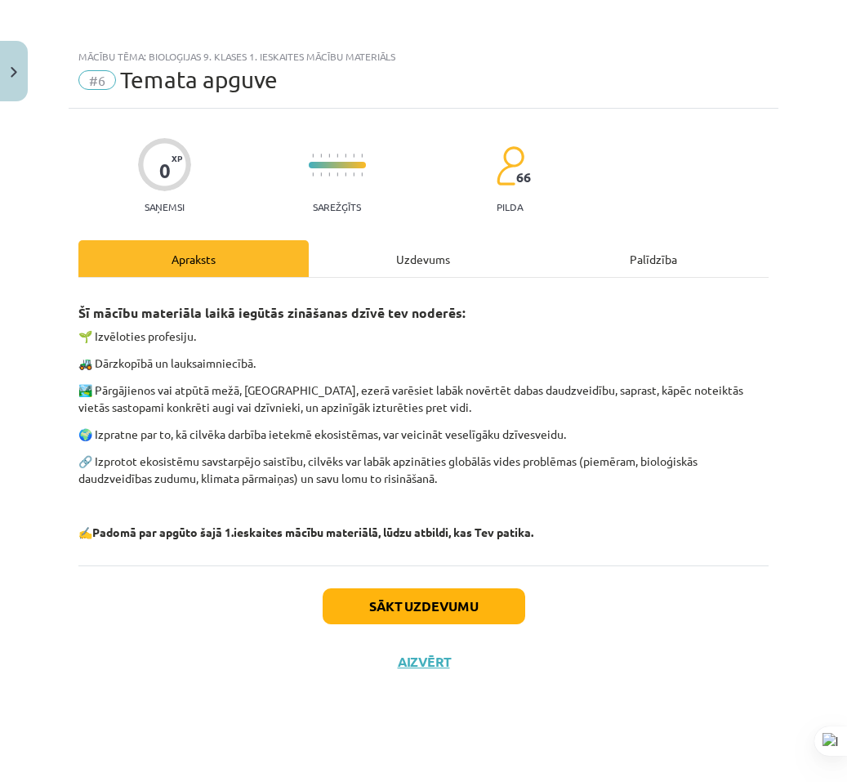
scroll to position [0, 0]
click at [414, 605] on button "Sākt uzdevumu" at bounding box center [424, 606] width 203 height 36
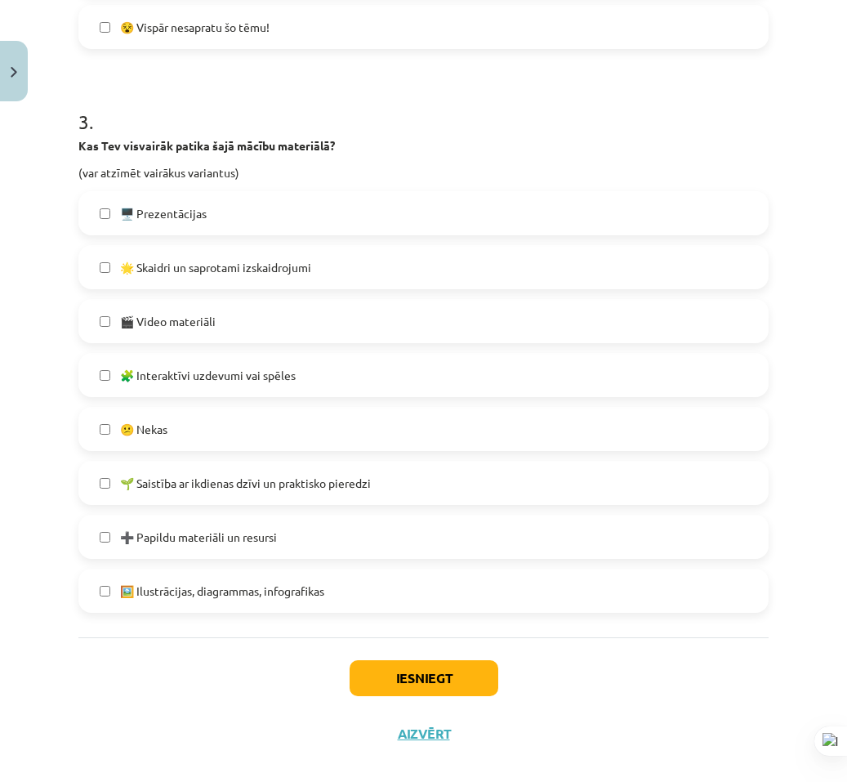
scroll to position [984, 0]
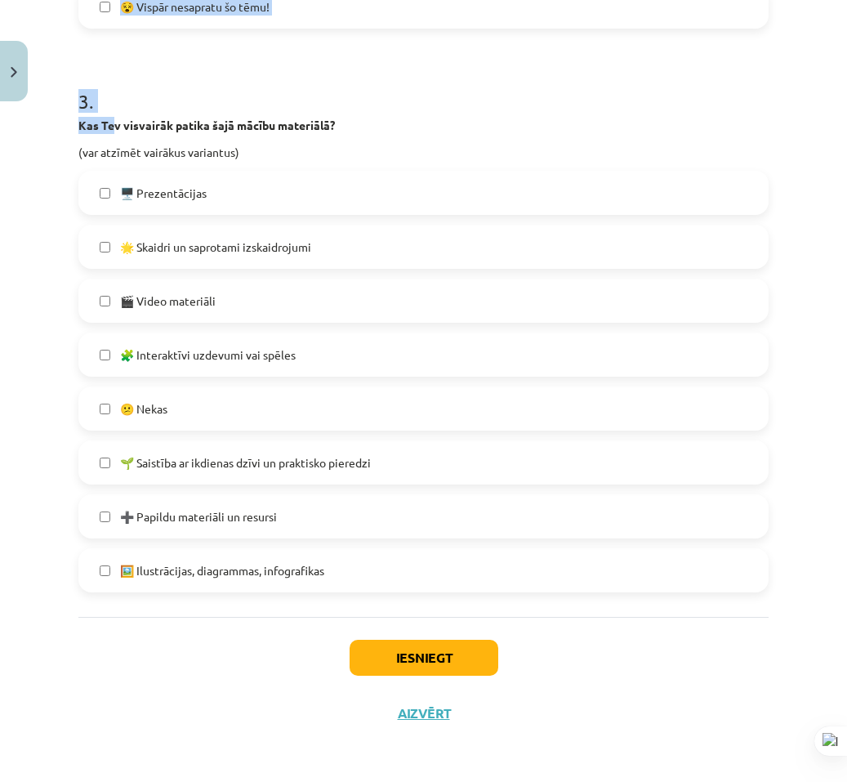
drag, startPoint x: 273, startPoint y: 623, endPoint x: 190, endPoint y: 148, distance: 482.6
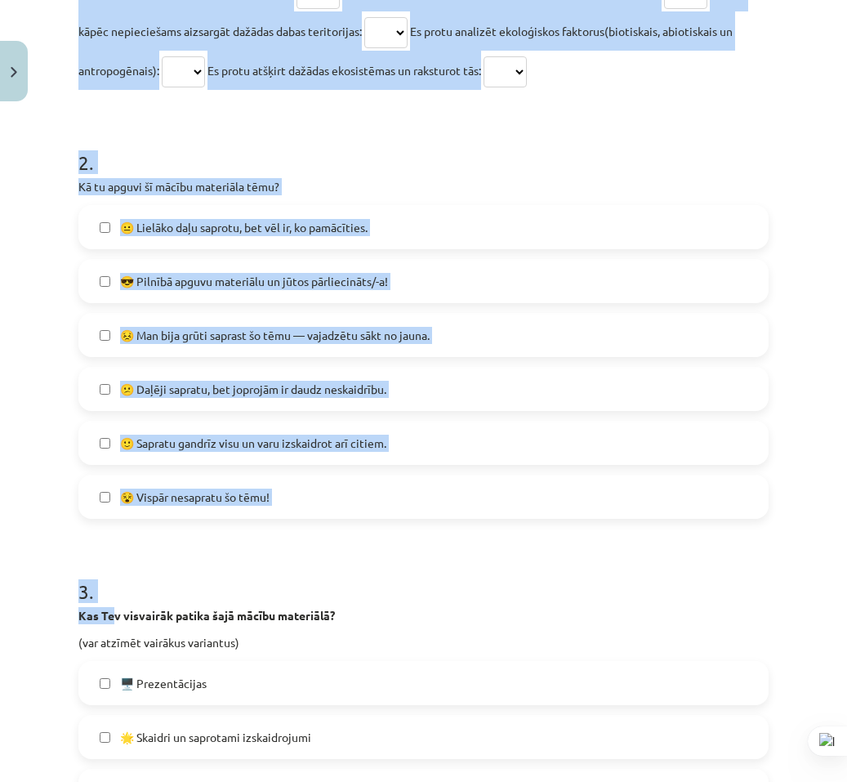
scroll to position [167, 0]
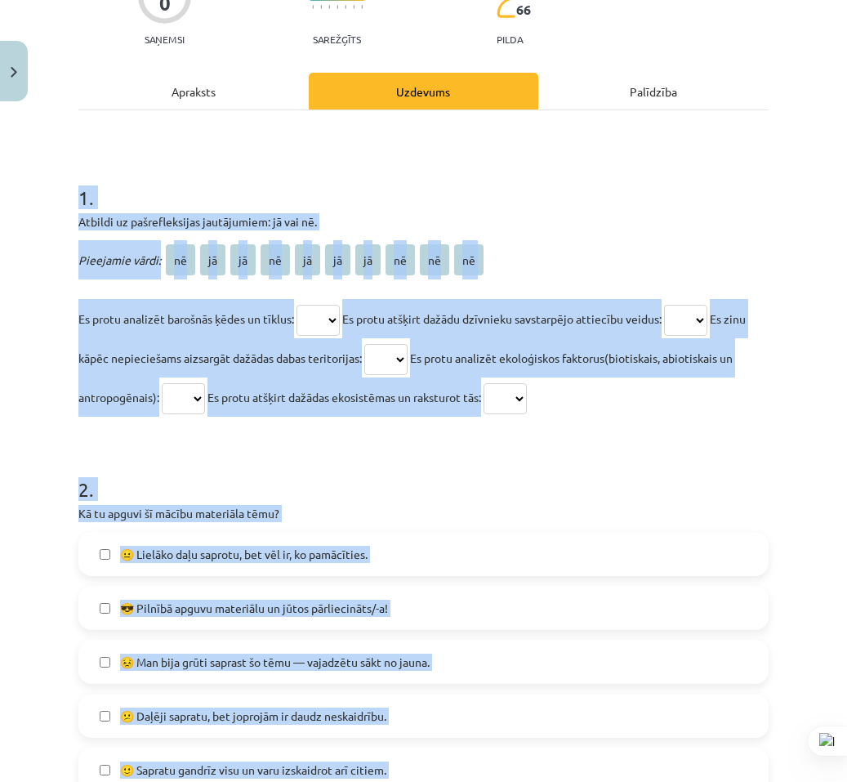
click at [33, 415] on div "Mācību tēma: Bioloģijas 9. klases 1. ieskaites mācību materiāls #6 Temata apguv…" at bounding box center [423, 391] width 847 height 782
click at [58, 399] on div "Mācību tēma: Bioloģijas 9. klases 1. ieskaites mācību materiāls #6 Temata apguv…" at bounding box center [423, 391] width 847 height 782
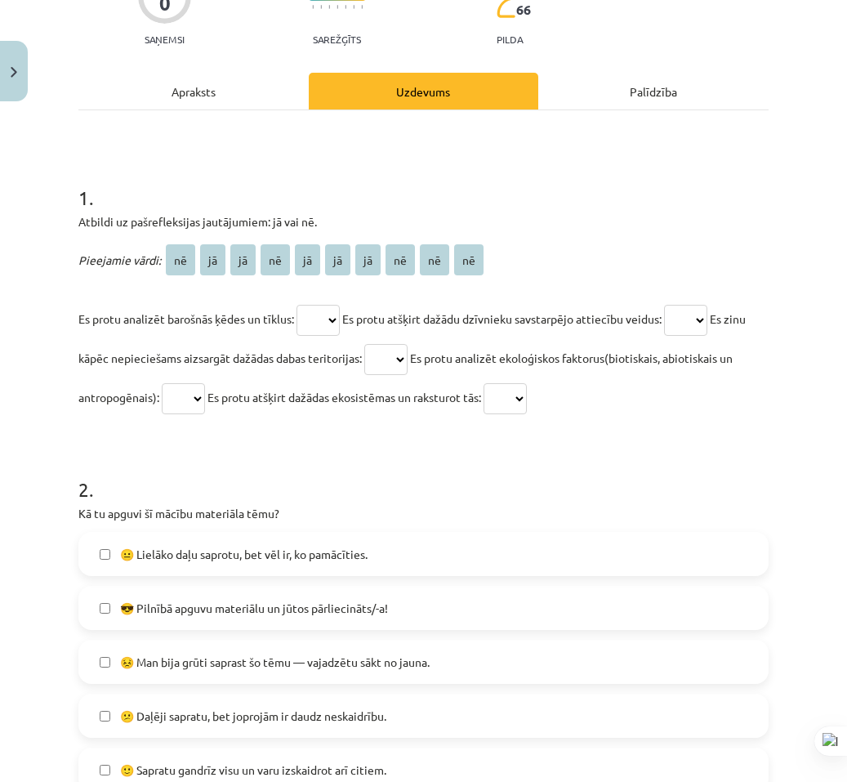
click at [315, 314] on select "** ** ** ** ** ** ** ** ** **" at bounding box center [318, 320] width 43 height 31
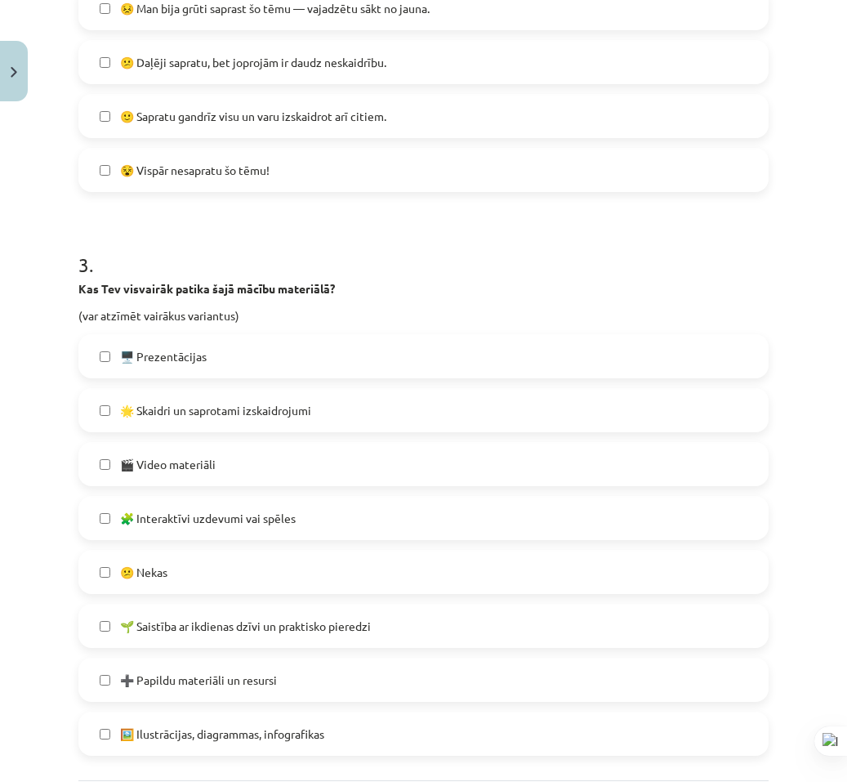
scroll to position [984, 0]
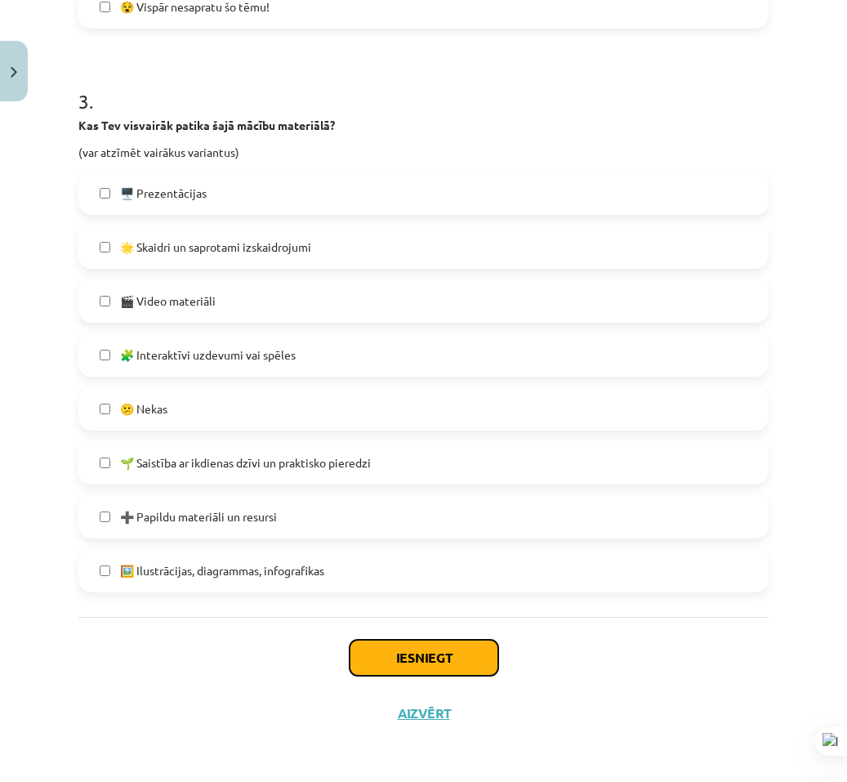
click at [417, 659] on button "Iesniegt" at bounding box center [424, 658] width 149 height 36
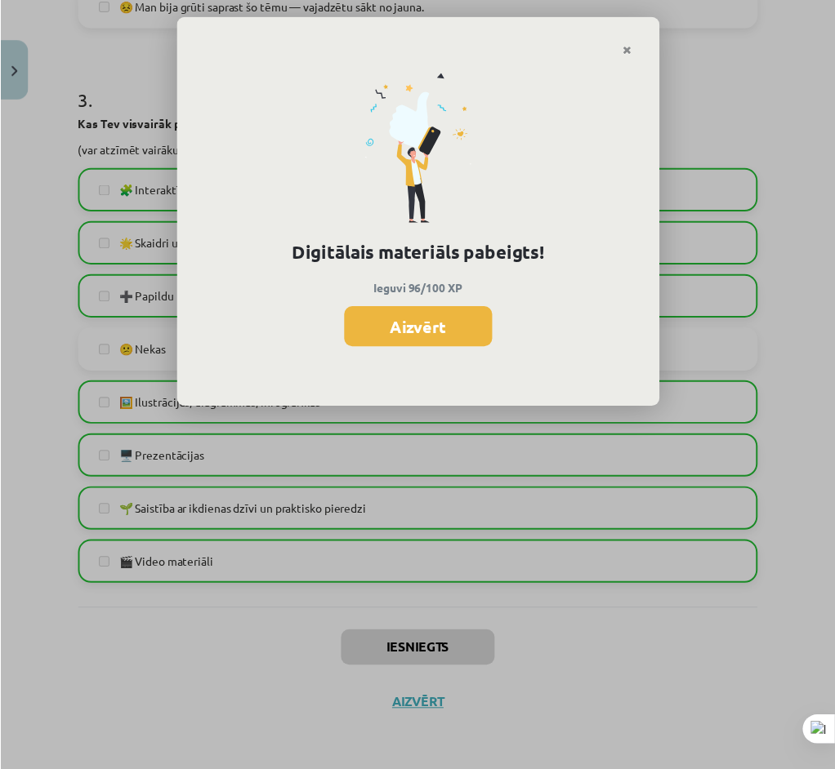
scroll to position [876, 0]
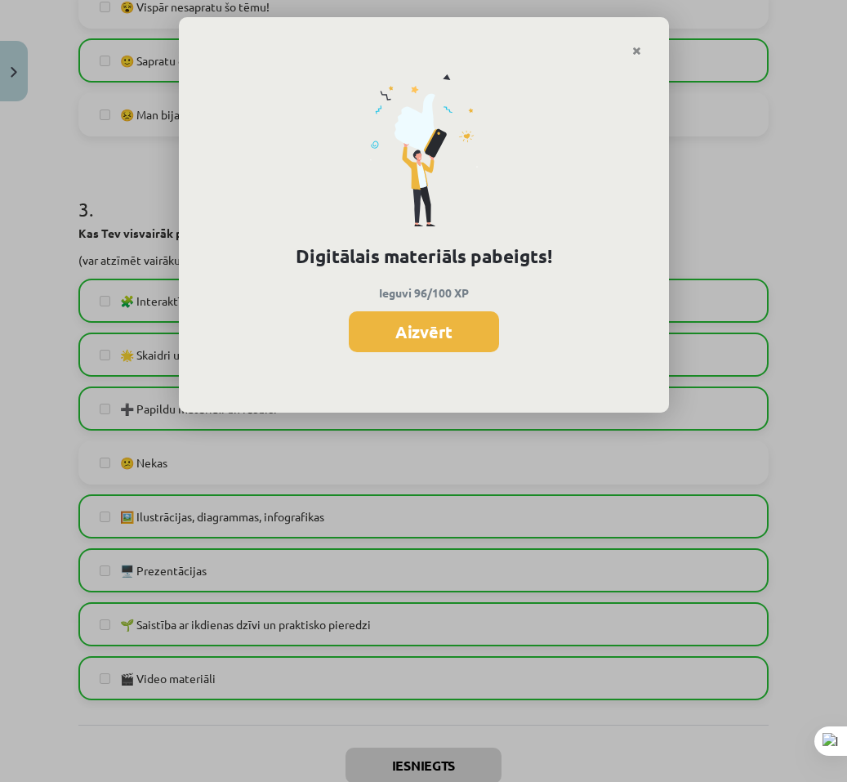
click at [573, 178] on div "Digitālais materiāls pabeigts! Ieguvi 96/100 XP Aizvērt" at bounding box center [424, 235] width 490 height 356
click at [488, 323] on button "Aizvērt" at bounding box center [424, 331] width 150 height 41
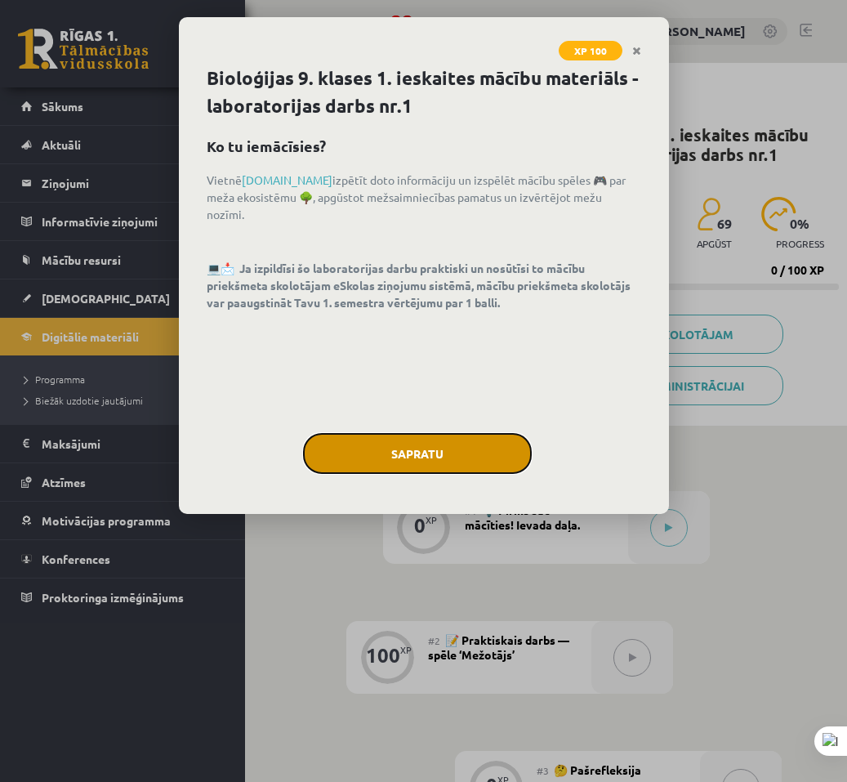
click at [389, 439] on button "Sapratu" at bounding box center [417, 453] width 229 height 41
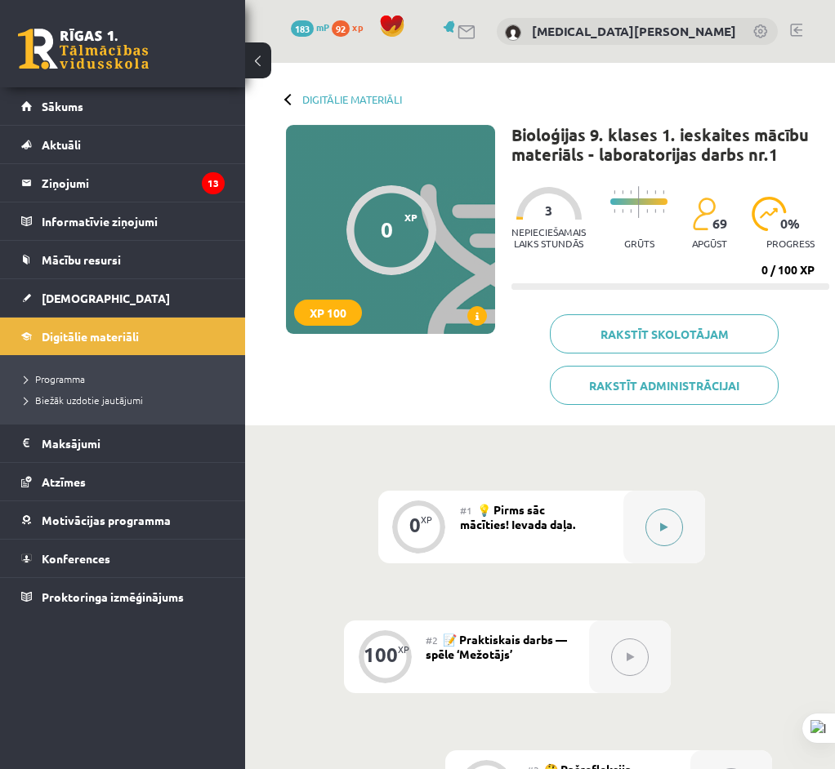
click at [660, 548] on div at bounding box center [664, 527] width 82 height 73
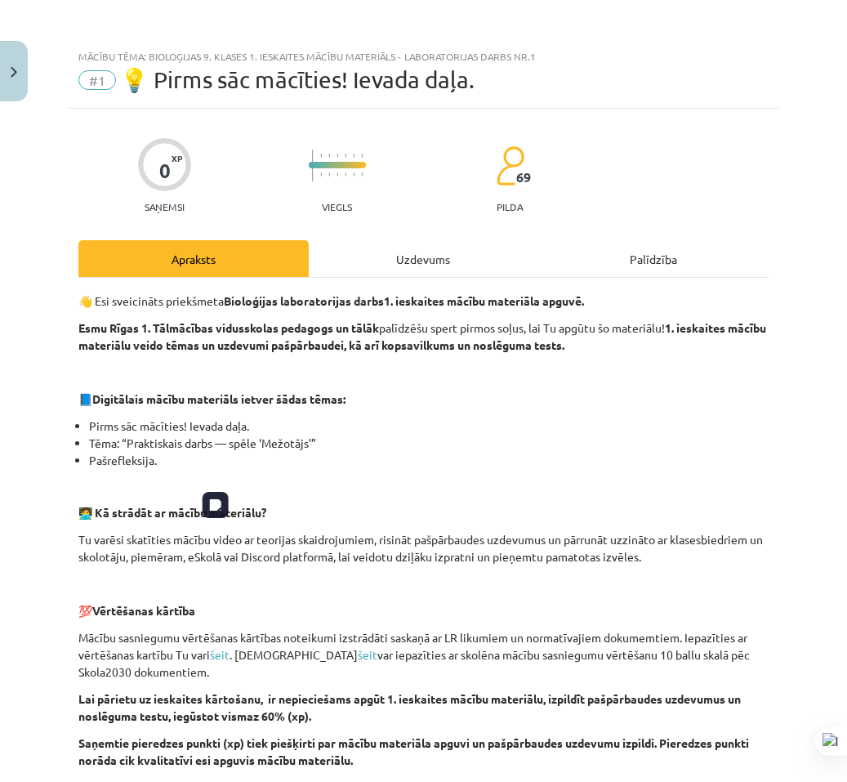
scroll to position [392, 0]
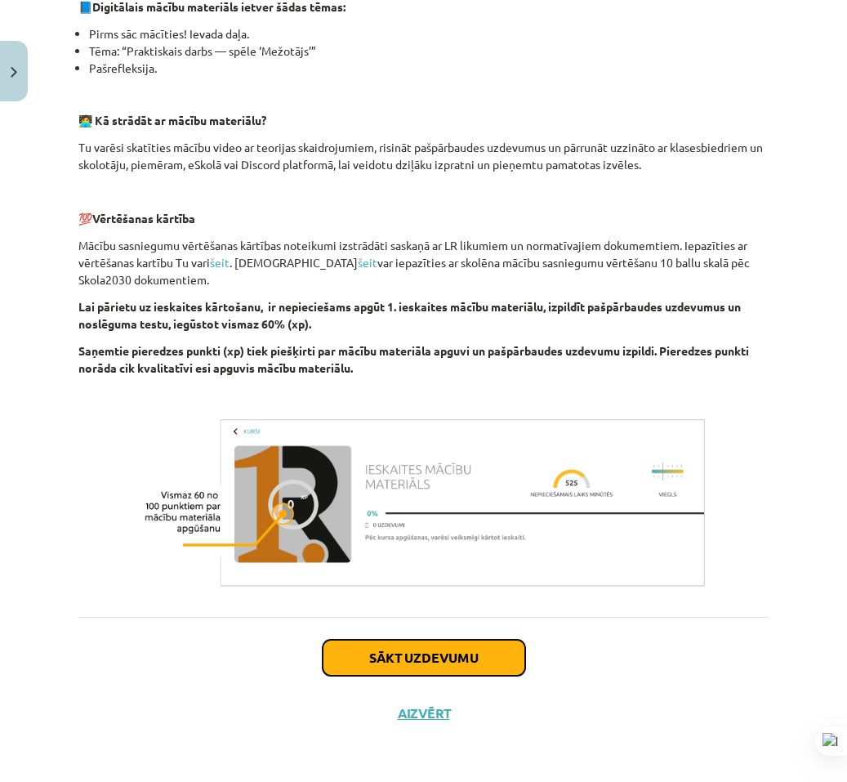
click at [446, 644] on button "Sākt uzdevumu" at bounding box center [424, 658] width 203 height 36
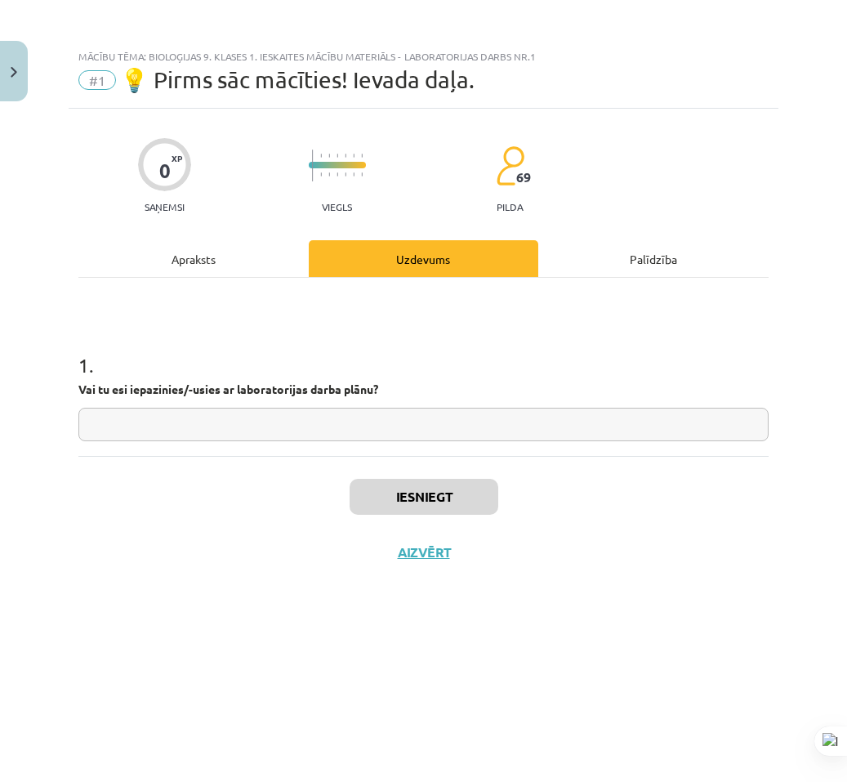
click at [380, 417] on input "text" at bounding box center [423, 424] width 690 height 33
type input "*"
click at [417, 501] on button "Iesniegt" at bounding box center [424, 497] width 149 height 36
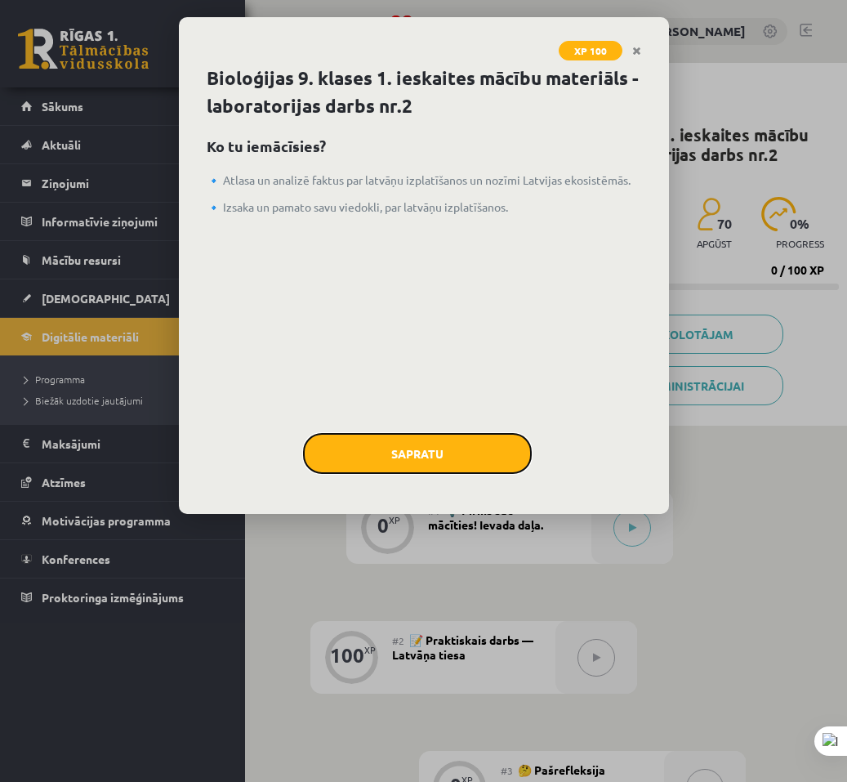
click at [436, 466] on button "Sapratu" at bounding box center [417, 453] width 229 height 41
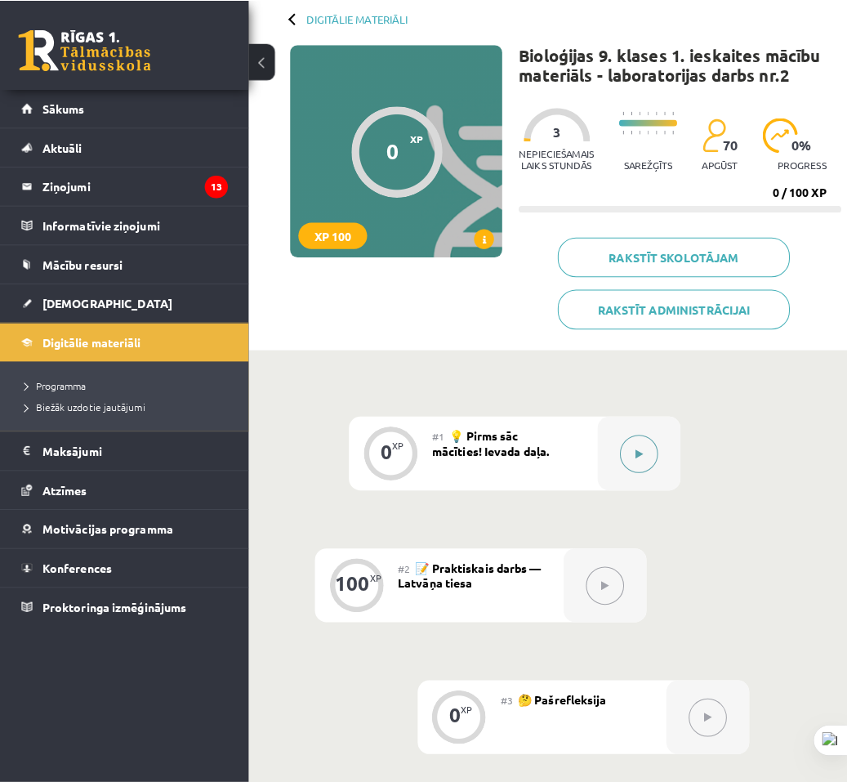
scroll to position [245, 0]
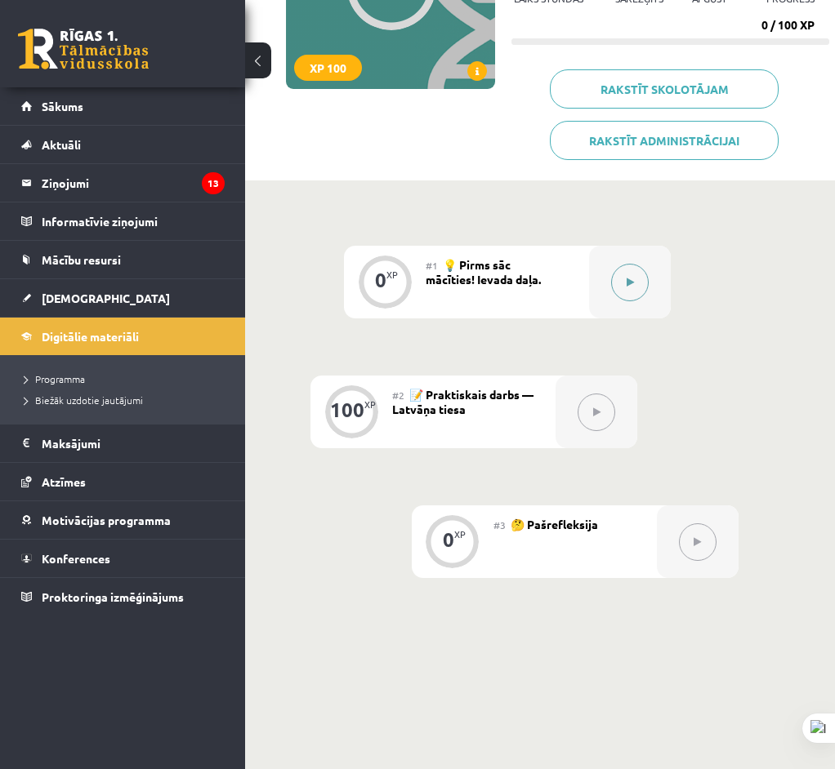
click at [623, 272] on button at bounding box center [630, 283] width 38 height 38
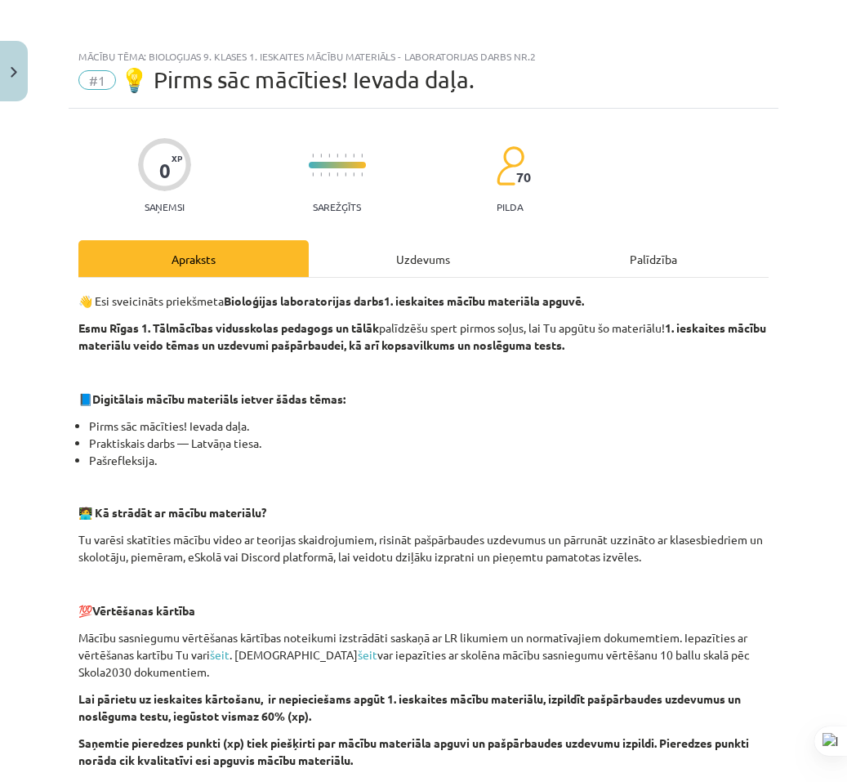
scroll to position [392, 0]
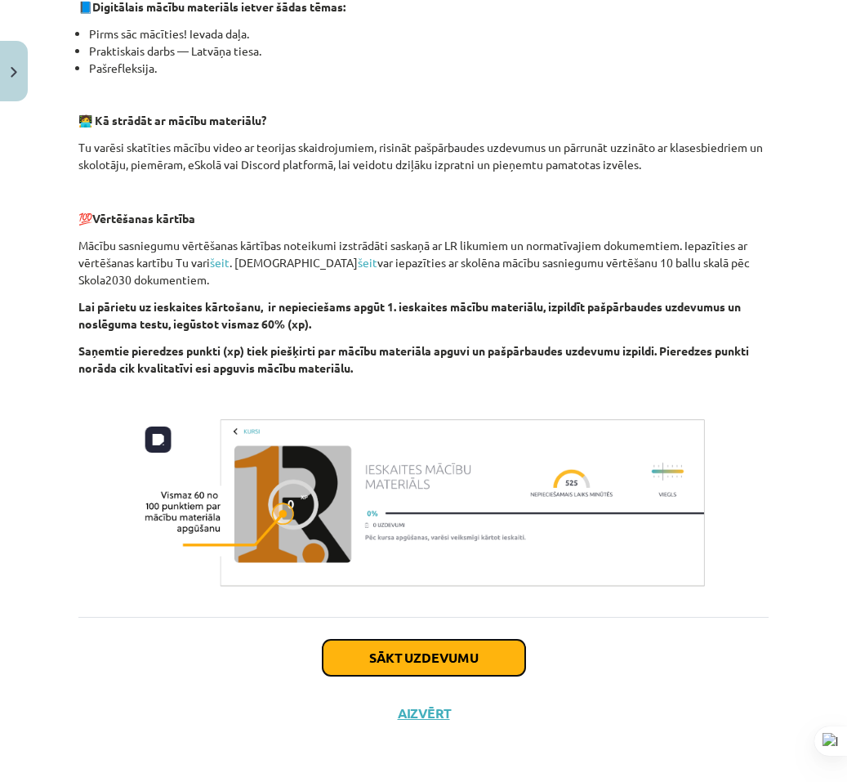
click at [417, 659] on button "Sākt uzdevumu" at bounding box center [424, 658] width 203 height 36
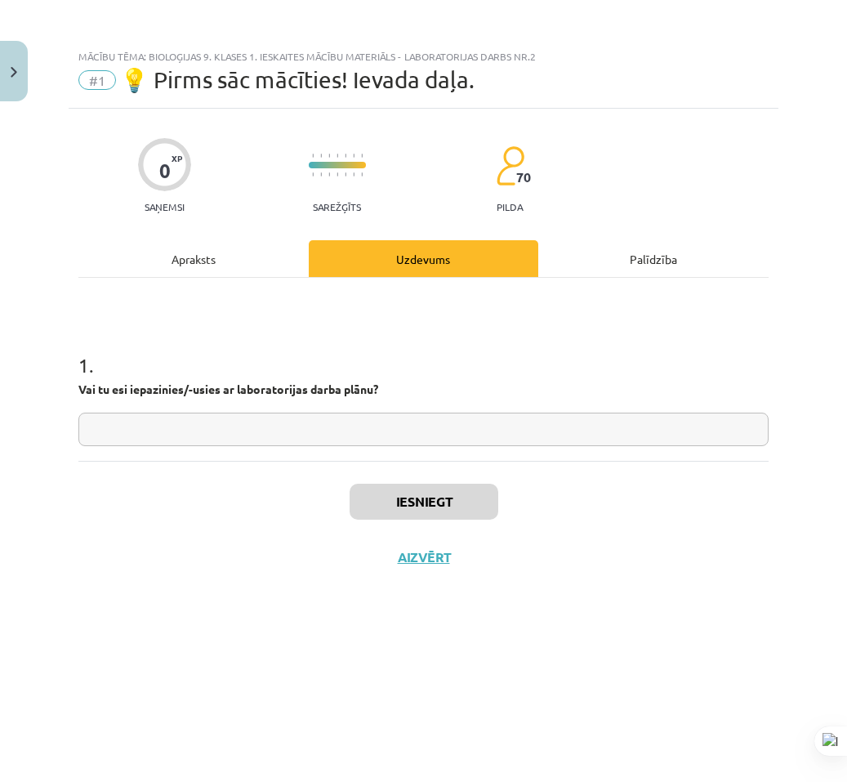
scroll to position [0, 0]
click at [376, 428] on input "text" at bounding box center [423, 428] width 690 height 33
type input "*"
click at [427, 506] on button "Iesniegt" at bounding box center [424, 502] width 149 height 36
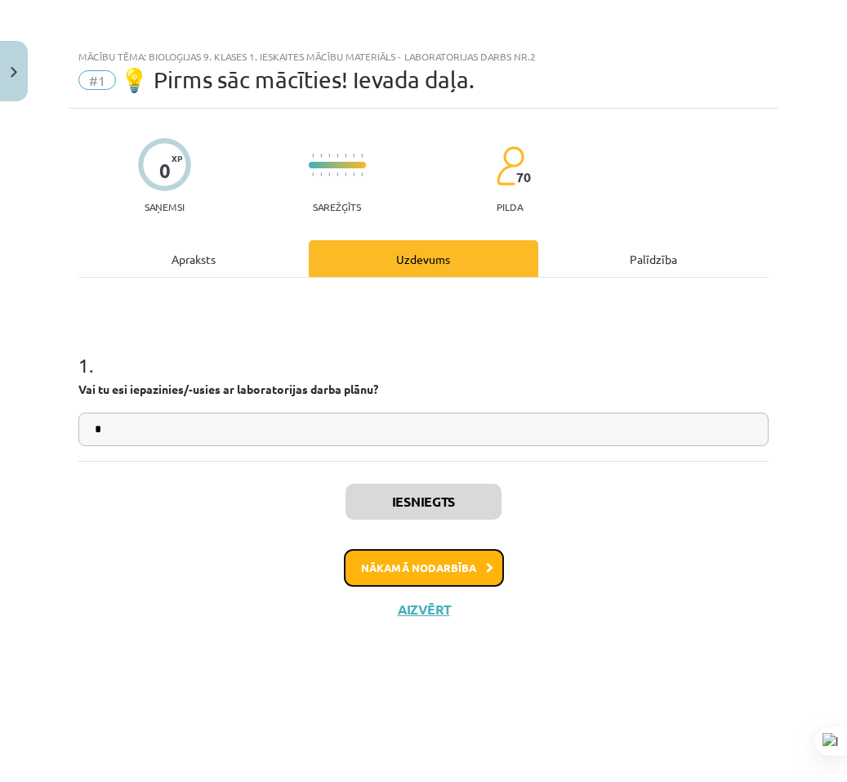
click at [446, 579] on button "Nākamā nodarbība" at bounding box center [424, 568] width 160 height 38
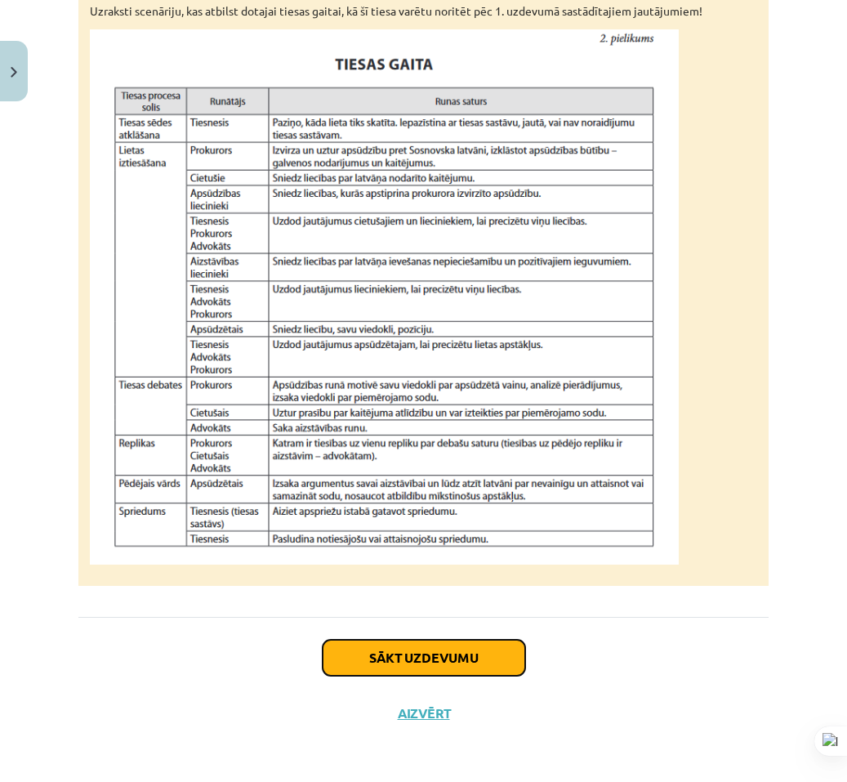
click at [370, 658] on button "Sākt uzdevumu" at bounding box center [424, 658] width 203 height 36
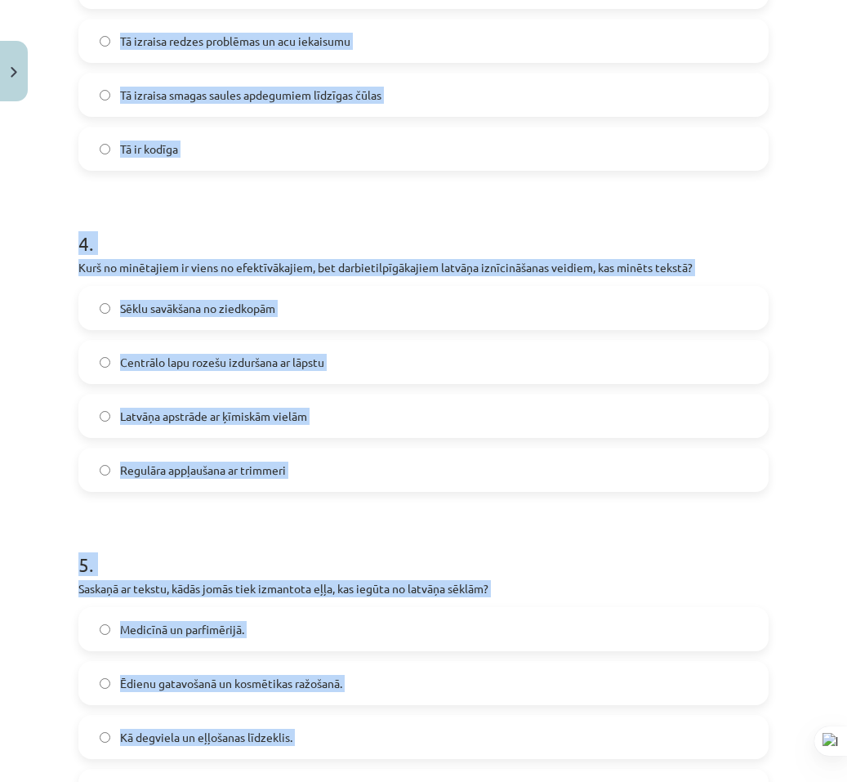
scroll to position [1305, 0]
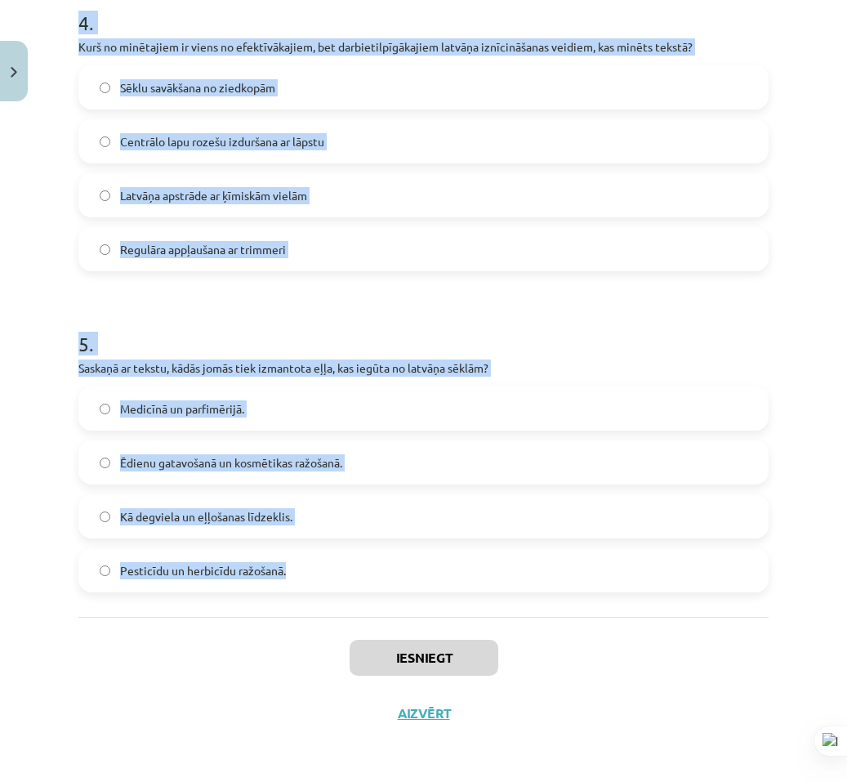
drag, startPoint x: 90, startPoint y: 337, endPoint x: 403, endPoint y: 604, distance: 411.9
click at [403, 604] on div "Mācību tēma: Bioloģijas 9. klases 1. ieskaites mācību materiāls - laboratorijas…" at bounding box center [423, 391] width 847 height 782
copy form "3 . Lorem Ipsumdolo sitametc adipiscin elit seddoei Tempori? Utl etdolo magnaal…"
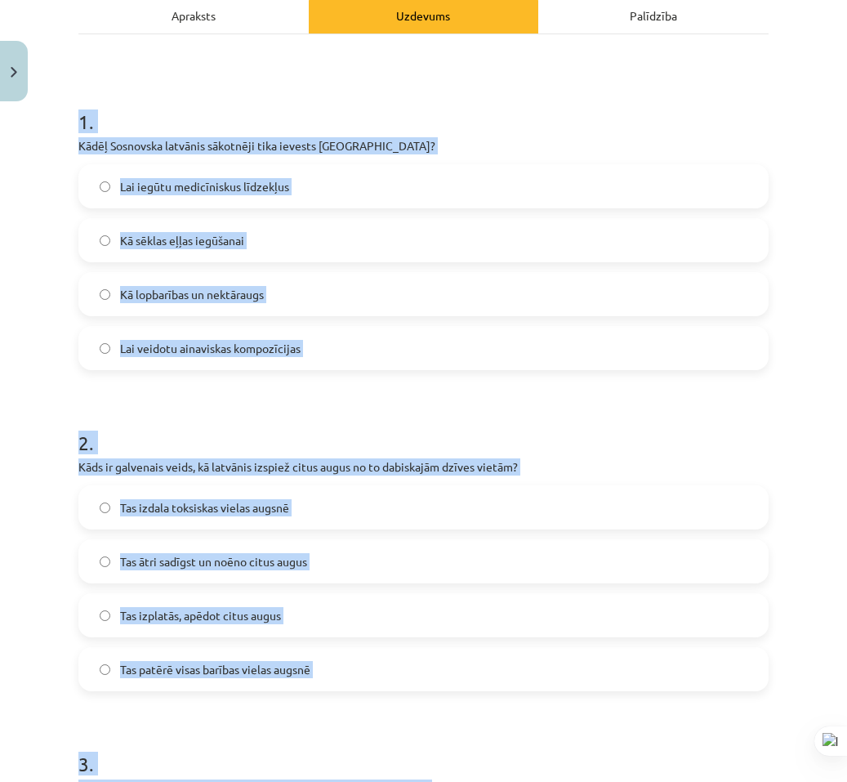
scroll to position [0, 0]
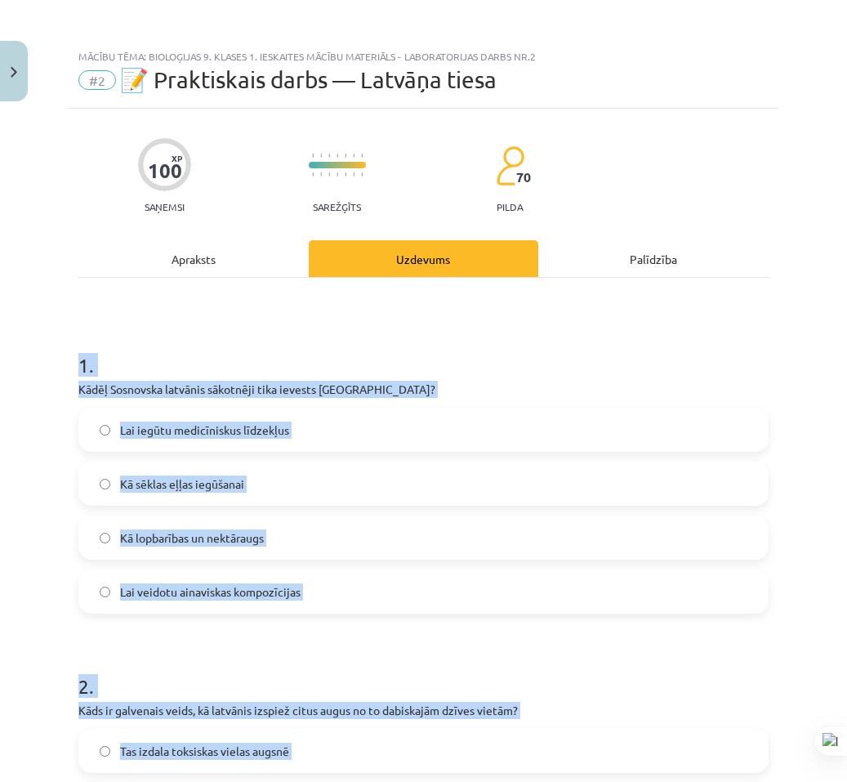
click at [13, 368] on div "Mācību tēma: Bioloģijas 9. klases 1. ieskaites mācību materiāls - laboratorijas…" at bounding box center [423, 391] width 847 height 782
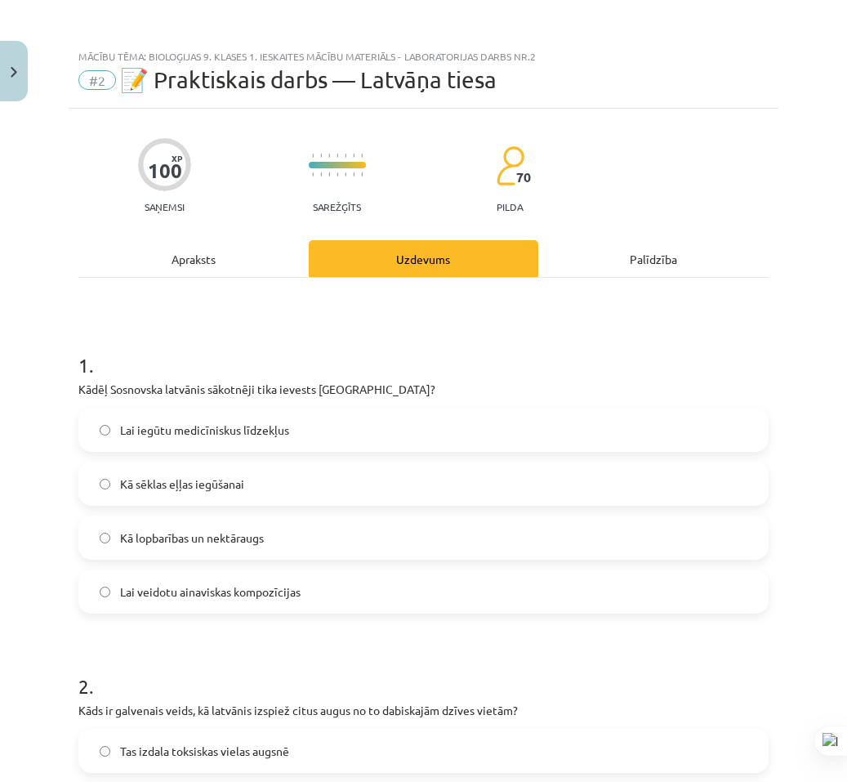
click at [217, 560] on div "Lai iegūtu medicīniskus līdzekļus Kā sēklas eļļas iegūšanai Kā lopbarības un ne…" at bounding box center [423, 511] width 690 height 206
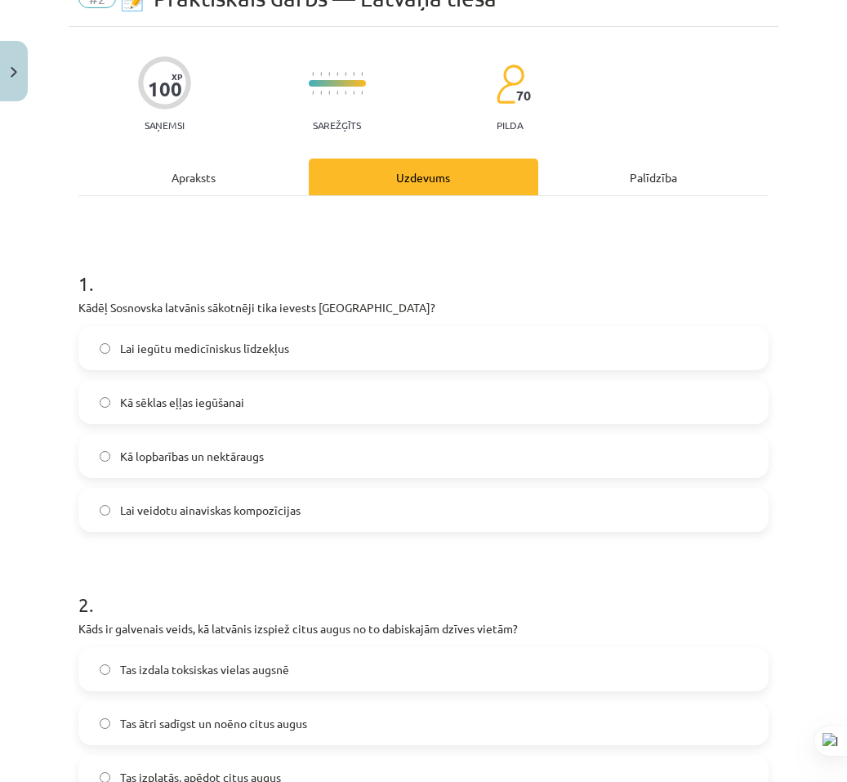
click at [230, 484] on div "Lai iegūtu medicīniskus līdzekļus Kā sēklas eļļas iegūšanai Kā lopbarības un ne…" at bounding box center [423, 429] width 690 height 206
click at [229, 467] on label "Kā lopbarības un nektāraugs" at bounding box center [423, 455] width 687 height 41
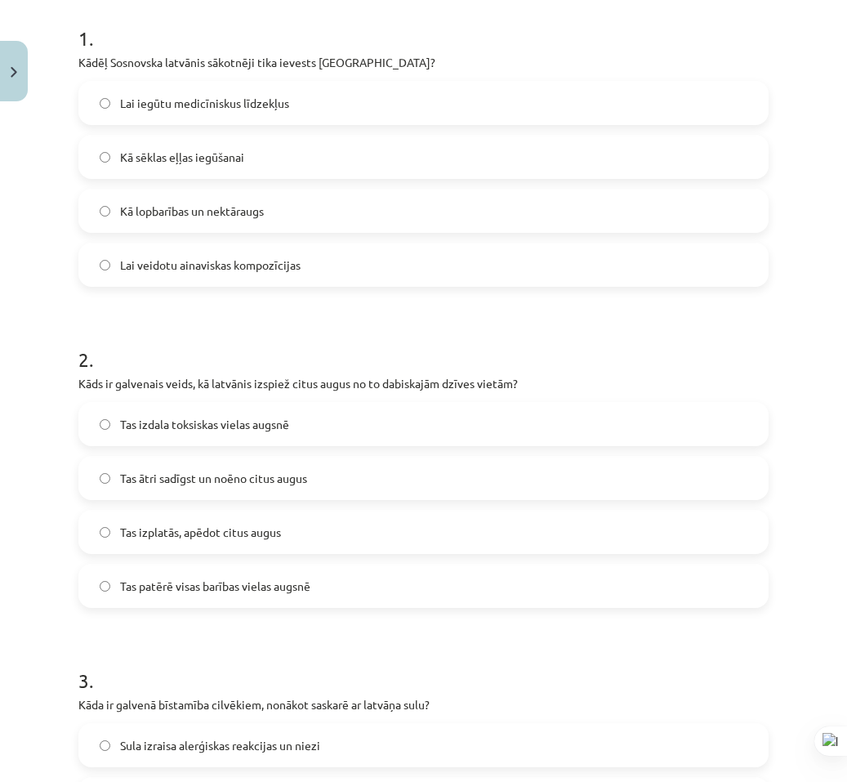
click at [216, 481] on span "Tas ātri sadīgst un noēno citus augus" at bounding box center [213, 478] width 187 height 17
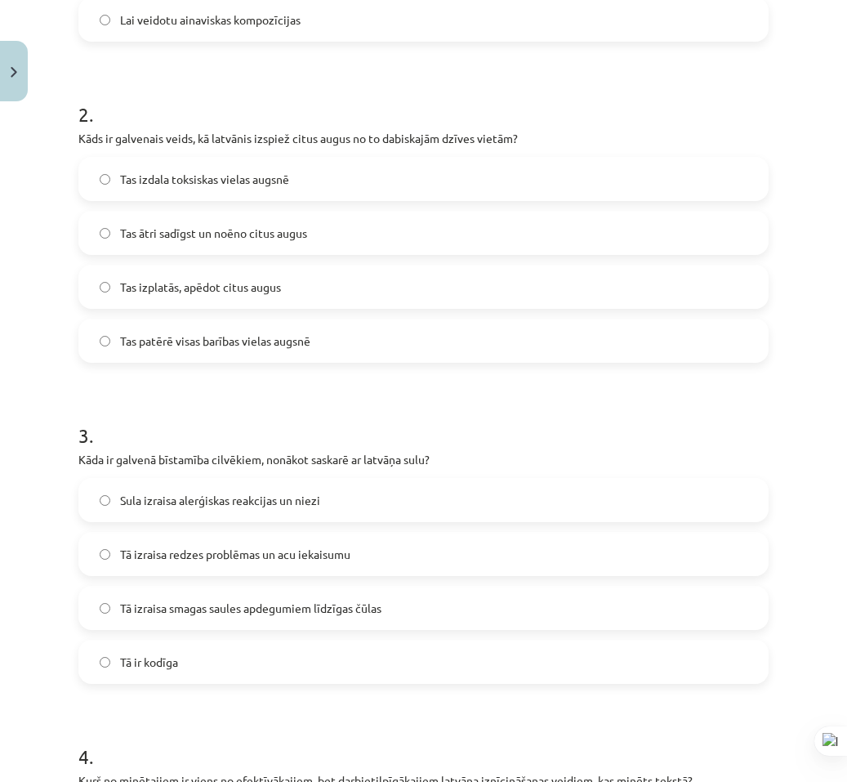
click at [220, 604] on span "Tā izraisa smagas saules apdegumiem līdzīgas čūlas" at bounding box center [250, 608] width 261 height 17
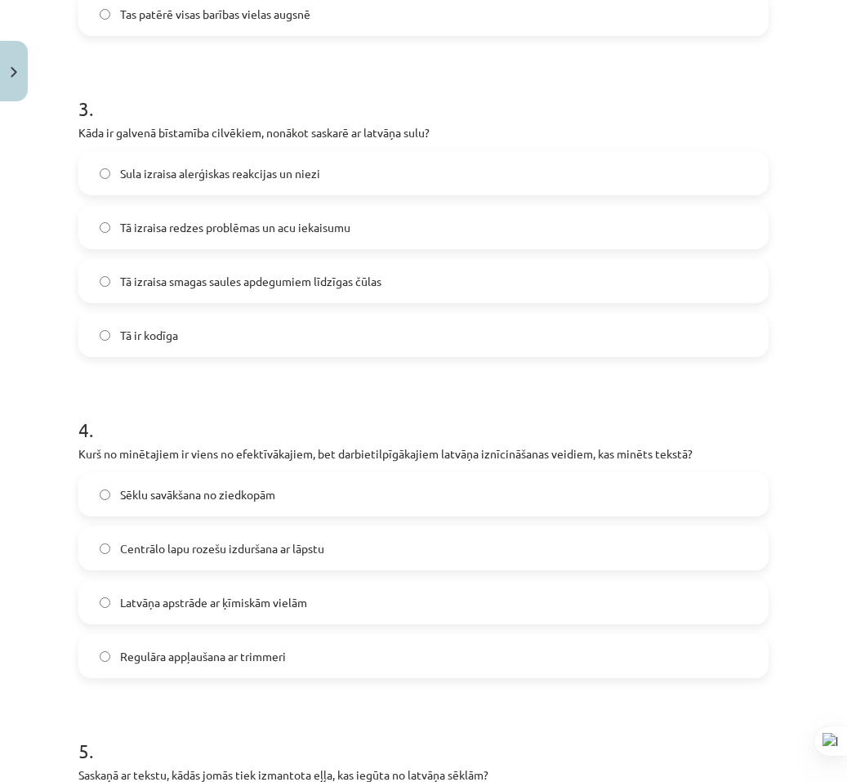
click at [221, 562] on label "Centrālo lapu rozešu izduršana ar lāpstu" at bounding box center [423, 548] width 687 height 41
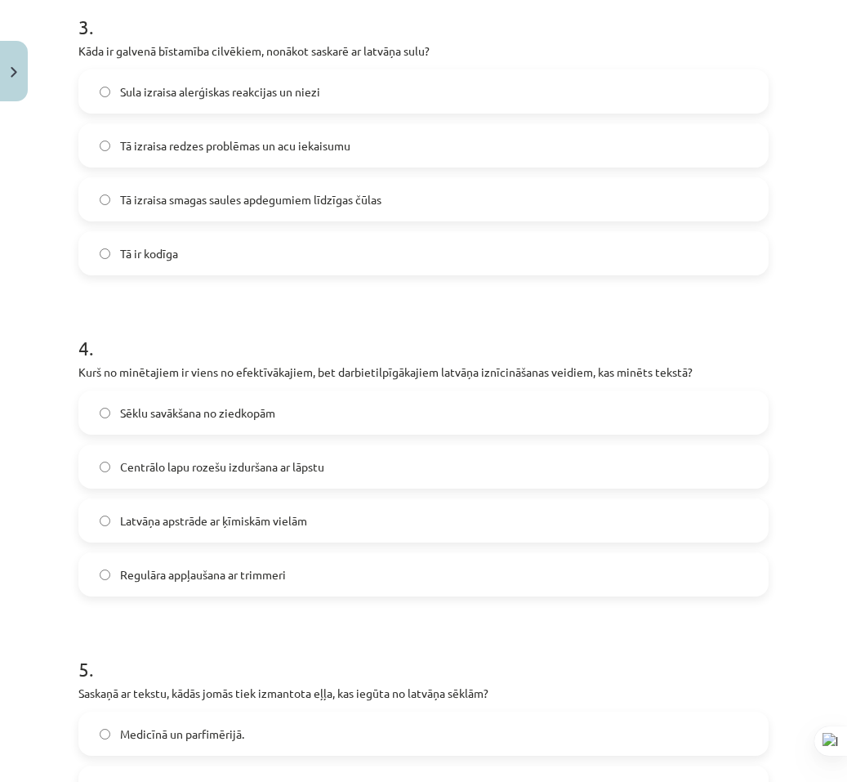
scroll to position [1305, 0]
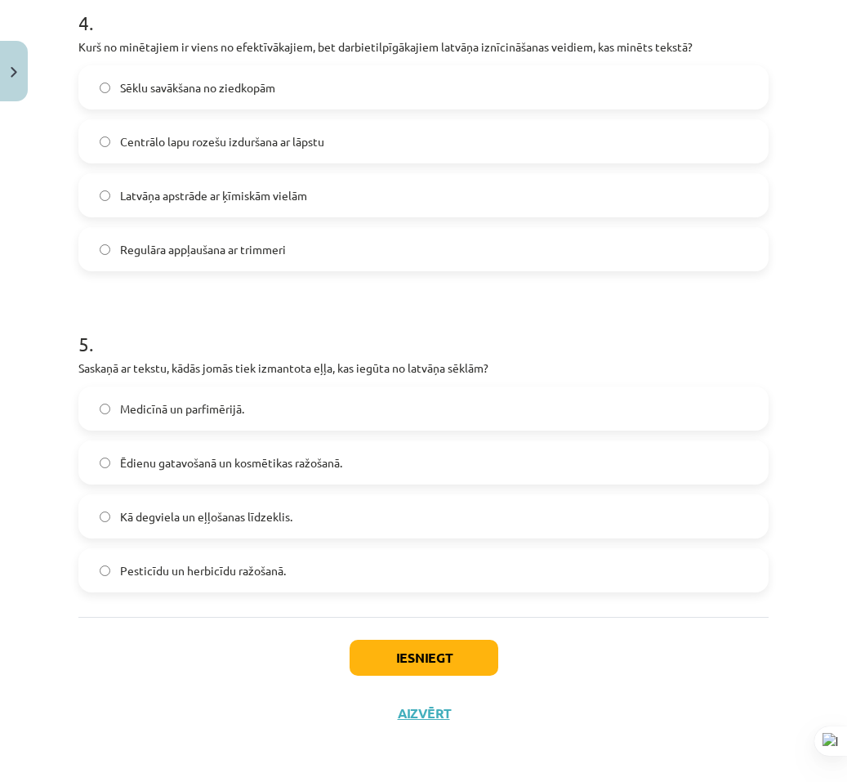
click at [221, 472] on label "Ēdienu gatavošanā un kosmētikas ražošanā." at bounding box center [423, 462] width 687 height 41
click at [382, 677] on div "Iesniegt Aizvērt" at bounding box center [423, 674] width 690 height 114
click at [384, 668] on button "Iesniegt" at bounding box center [424, 658] width 149 height 36
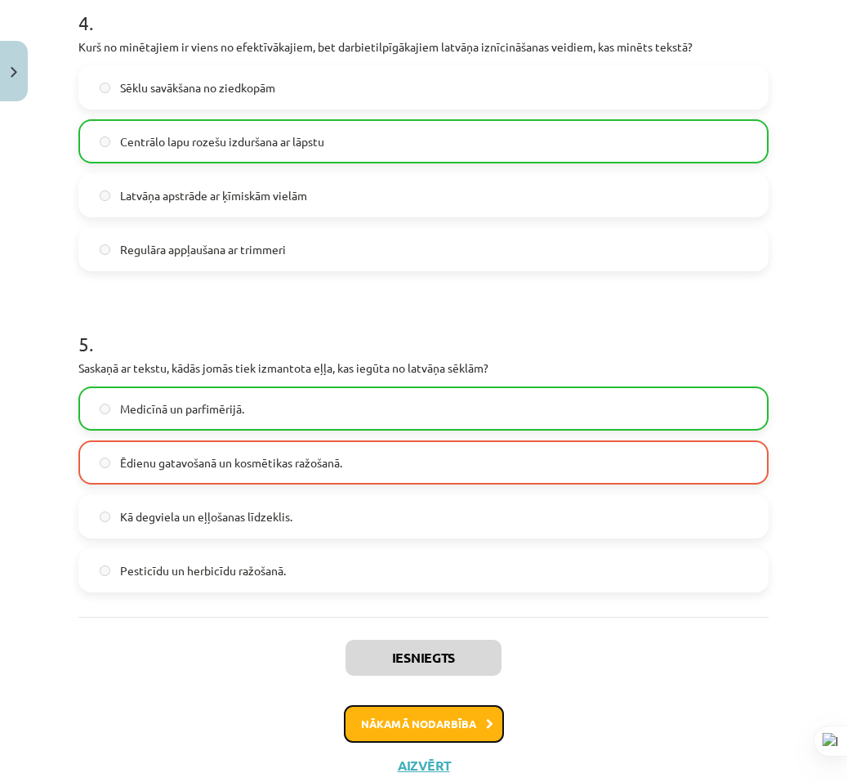
click at [404, 714] on button "Nākamā nodarbība" at bounding box center [424, 724] width 160 height 38
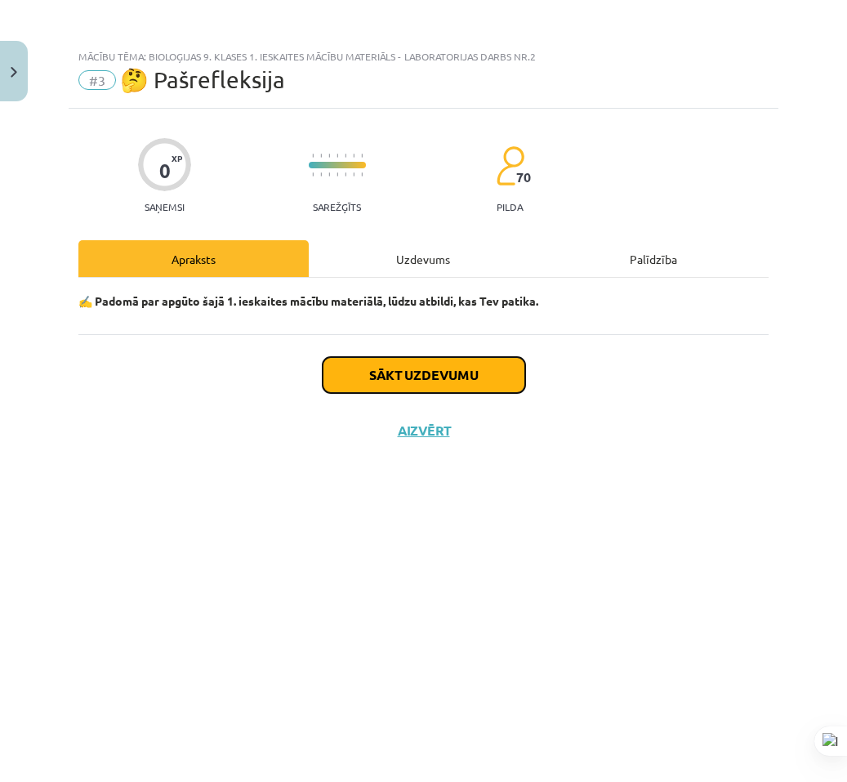
click at [373, 381] on button "Sākt uzdevumu" at bounding box center [424, 375] width 203 height 36
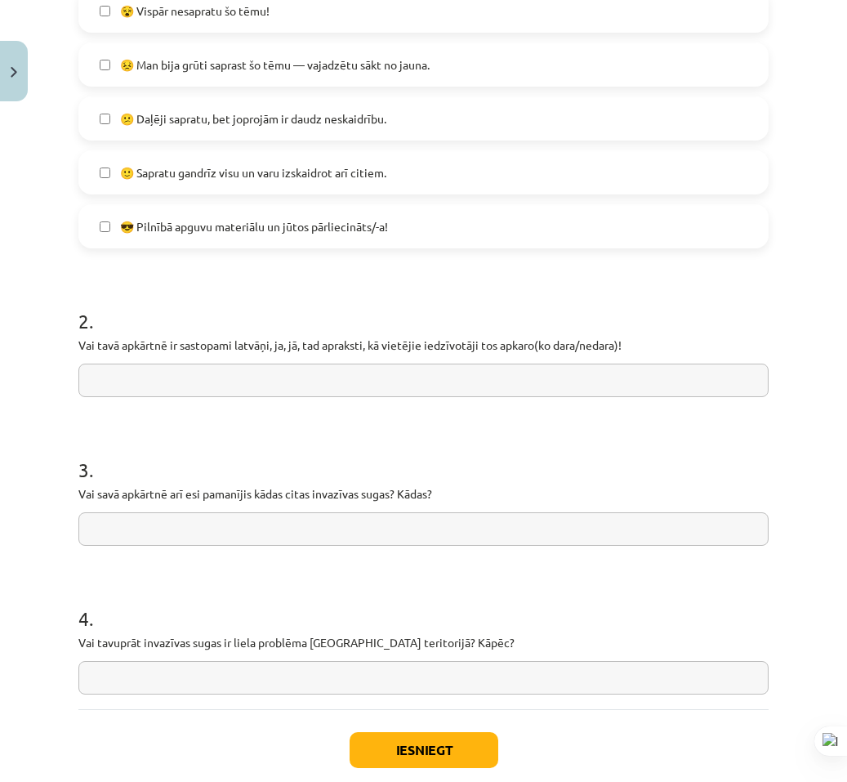
scroll to position [582, 0]
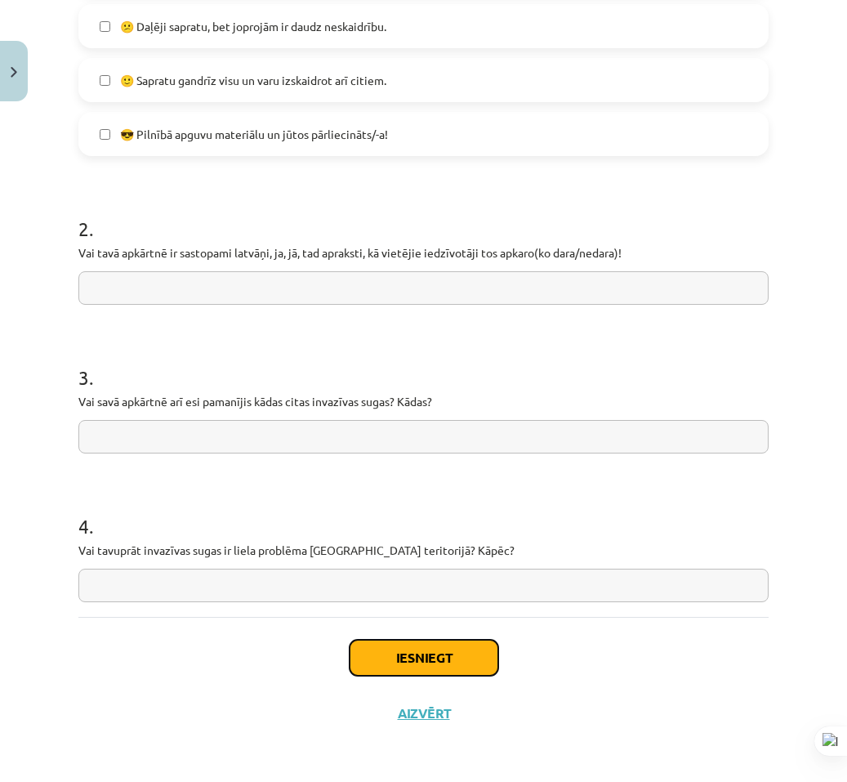
click at [423, 654] on button "Iesniegt" at bounding box center [424, 658] width 149 height 36
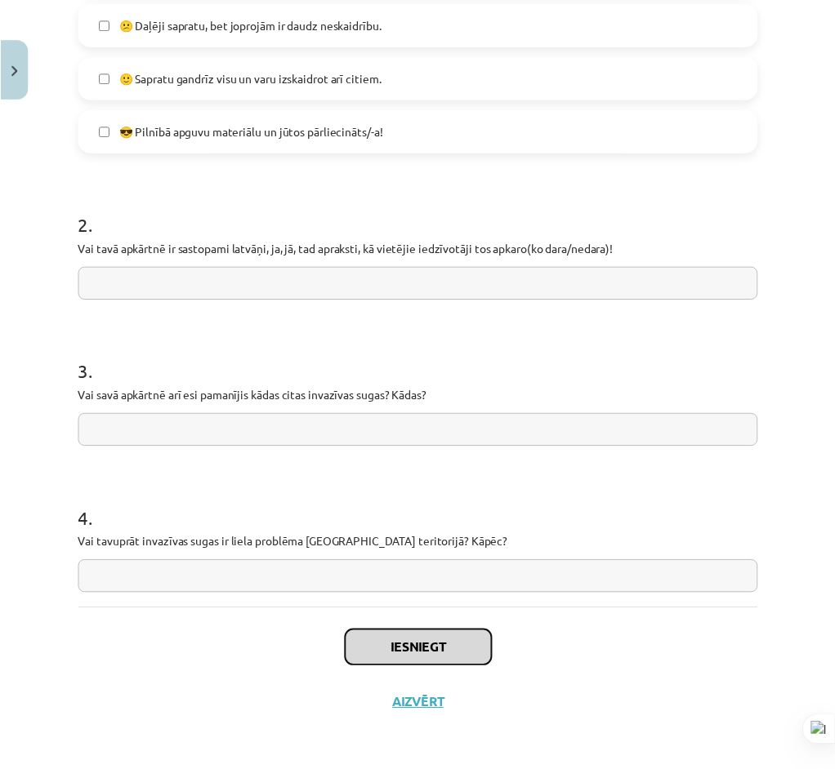
scroll to position [256, 0]
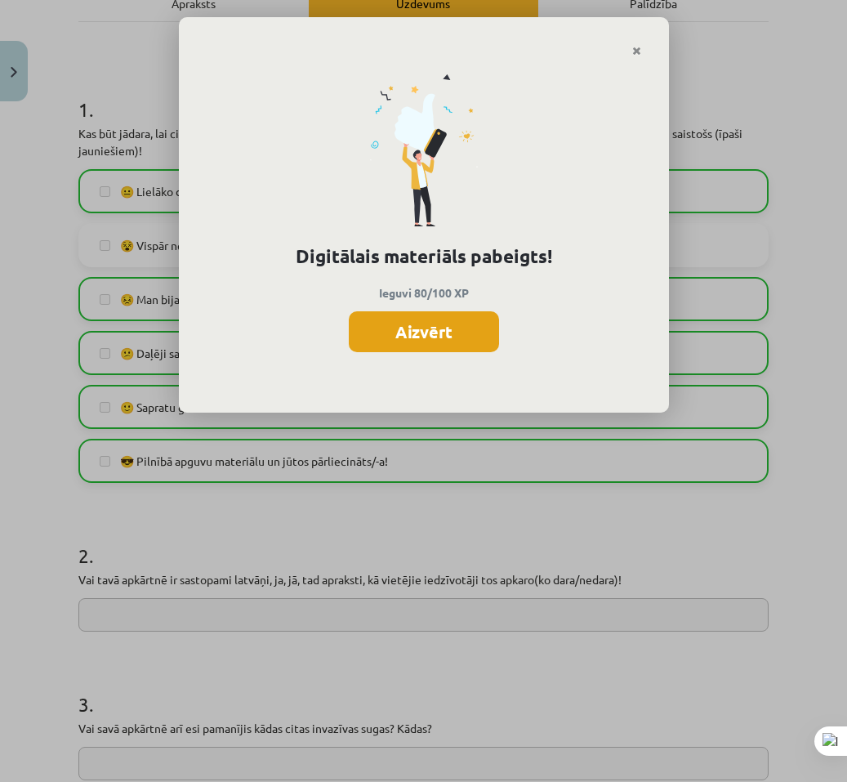
click at [444, 312] on button "Aizvērt" at bounding box center [424, 331] width 150 height 41
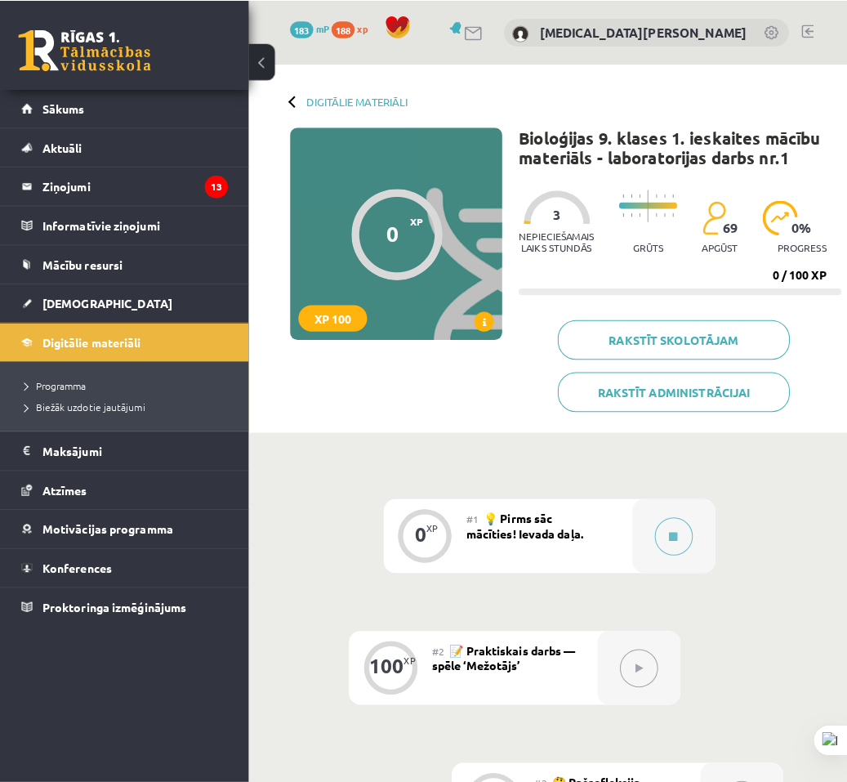
scroll to position [163, 0]
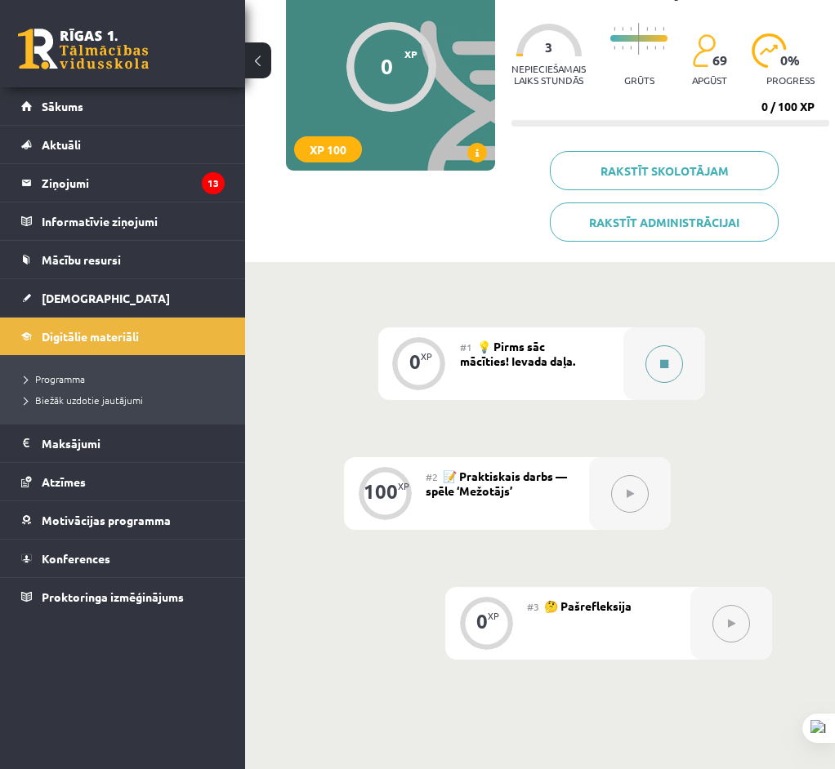
click at [679, 347] on div at bounding box center [664, 364] width 82 height 73
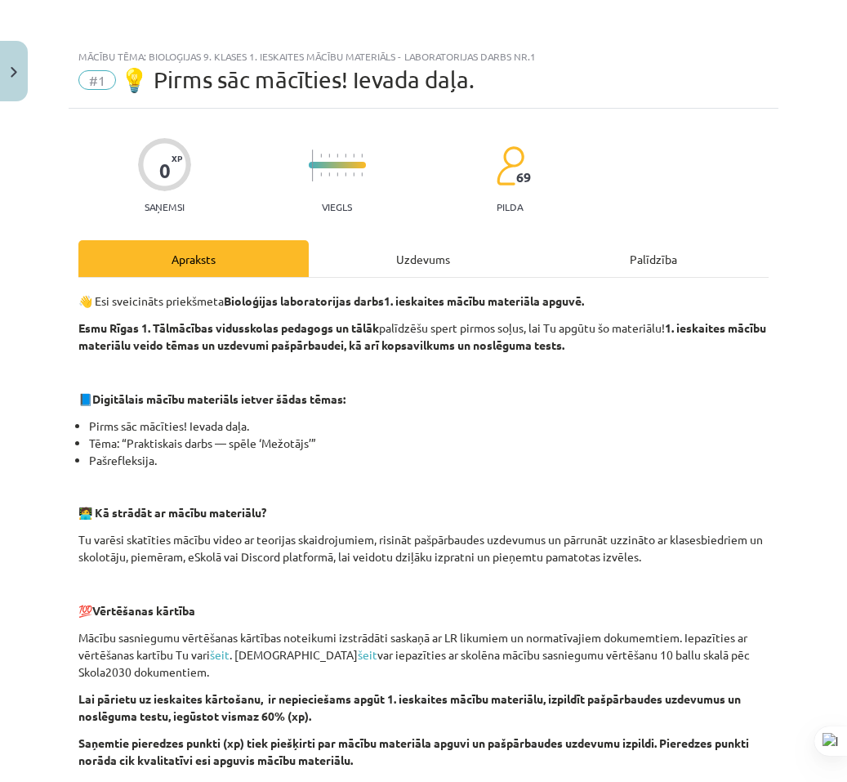
scroll to position [392, 0]
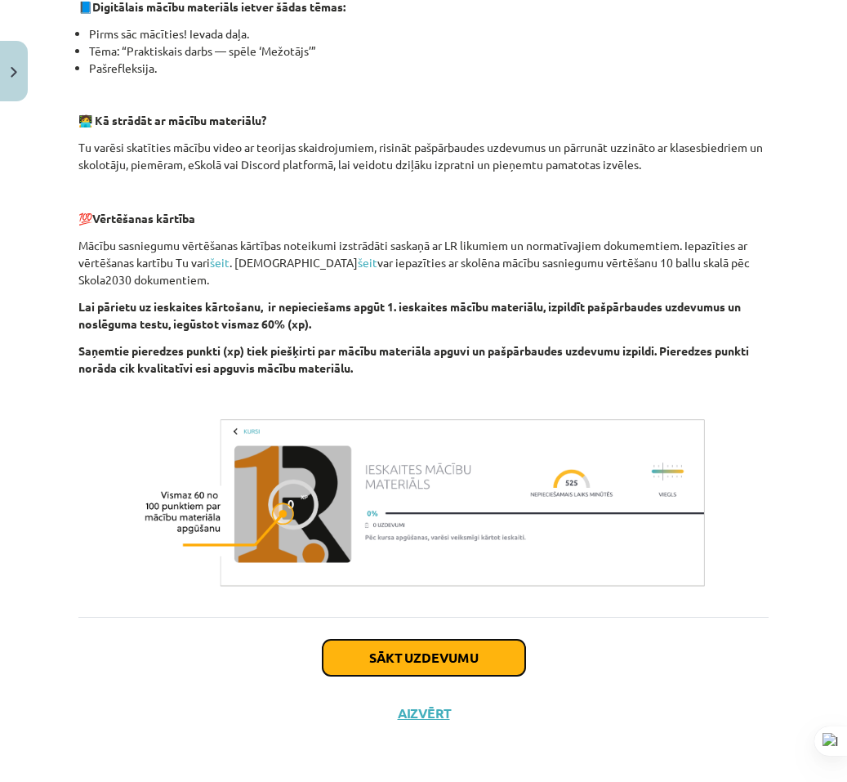
click at [447, 644] on button "Sākt uzdevumu" at bounding box center [424, 658] width 203 height 36
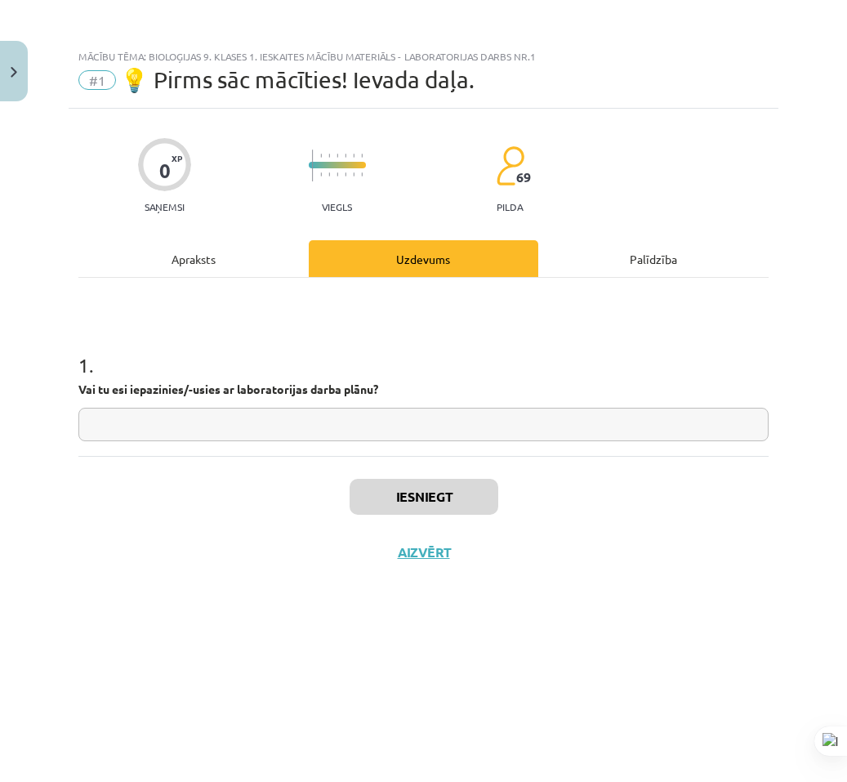
click at [184, 418] on input "text" at bounding box center [423, 424] width 690 height 33
type input "*"
click at [421, 501] on button "Iesniegt" at bounding box center [424, 497] width 149 height 36
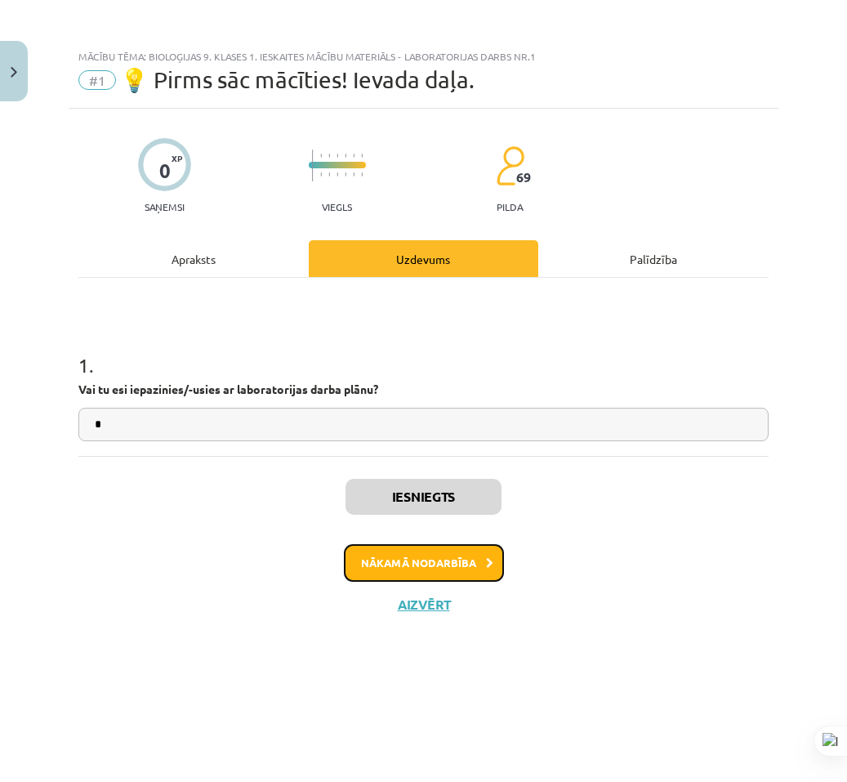
click at [421, 557] on button "Nākamā nodarbība" at bounding box center [424, 563] width 160 height 38
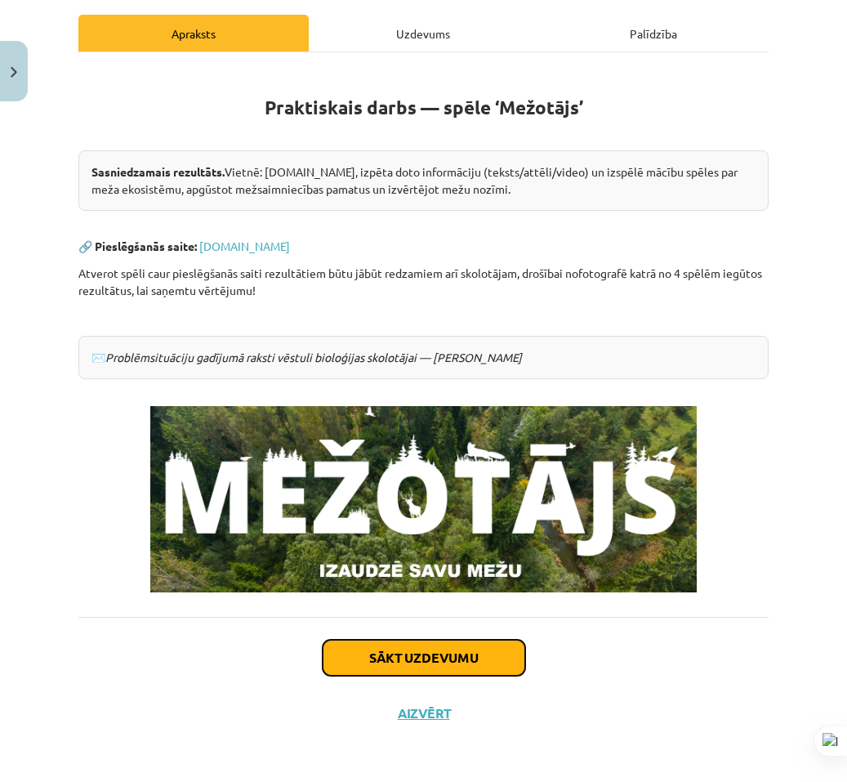
click at [411, 655] on button "Sākt uzdevumu" at bounding box center [424, 658] width 203 height 36
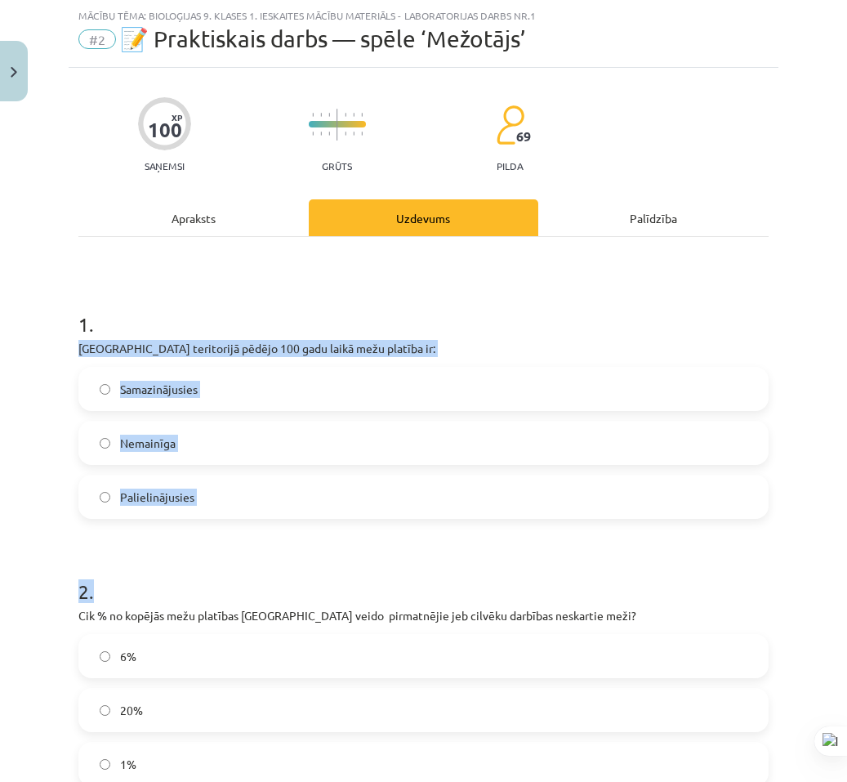
drag, startPoint x: 109, startPoint y: 292, endPoint x: 163, endPoint y: 330, distance: 66.2
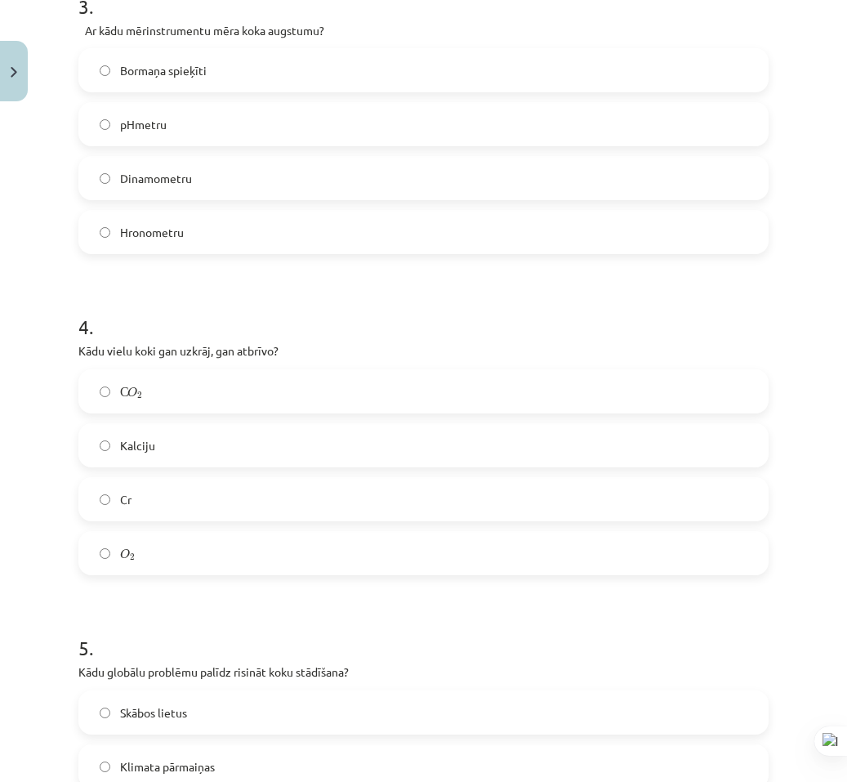
scroll to position [1251, 0]
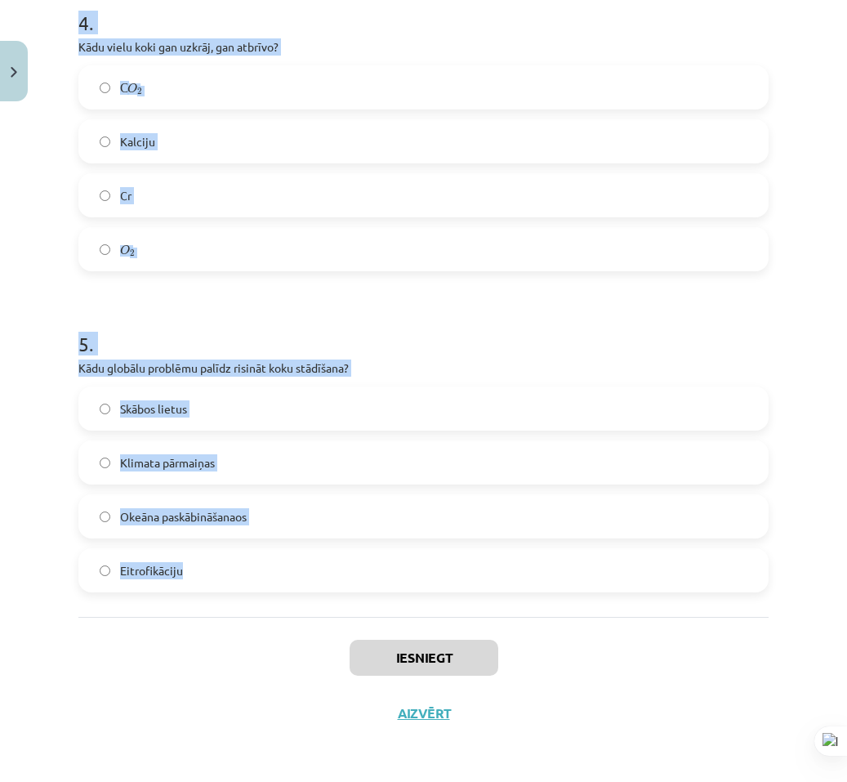
drag, startPoint x: 82, startPoint y: 332, endPoint x: 452, endPoint y: 546, distance: 427.9
click at [403, 579] on div "Mācību tēma: Bioloģijas 9. klases 1. ieskaites mācību materiāls - laboratorijas…" at bounding box center [423, 391] width 847 height 782
copy form "1 . Latvijas teritorijā pēdējo 100 gadu laikā mežu platība ir: Samazinājusies N…"
click at [517, 265] on label "O 2 O 2" at bounding box center [423, 249] width 687 height 41
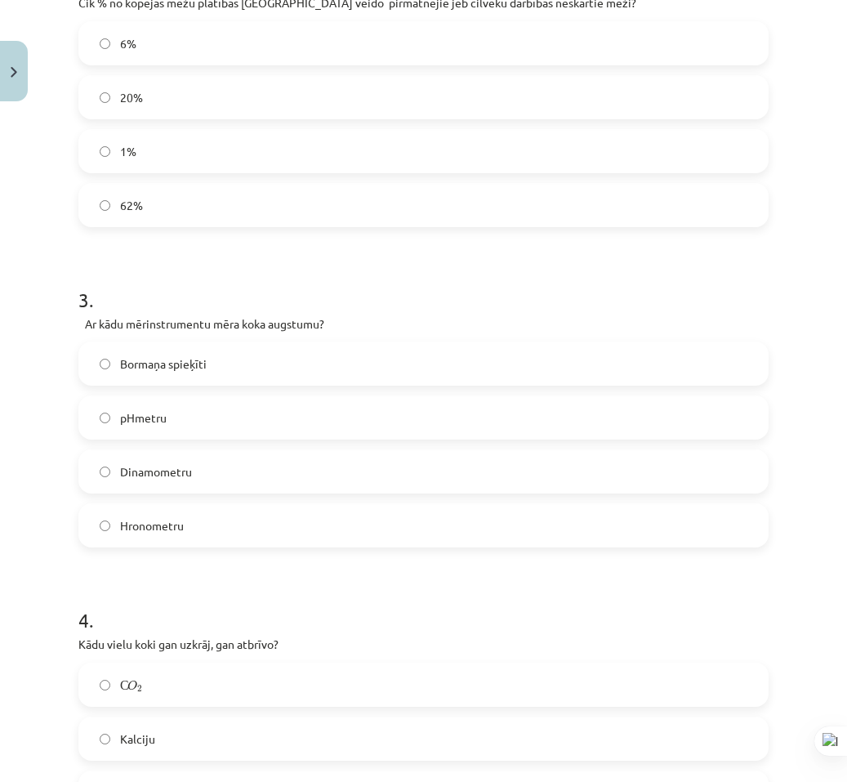
scroll to position [1144, 0]
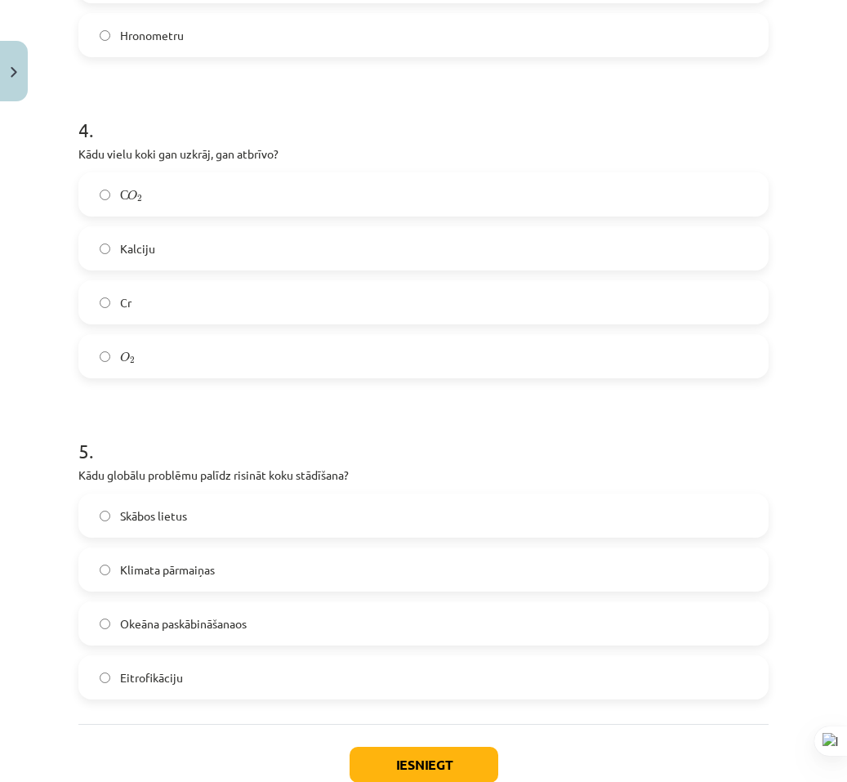
click at [245, 181] on label "С O 2 С O 2" at bounding box center [423, 194] width 687 height 41
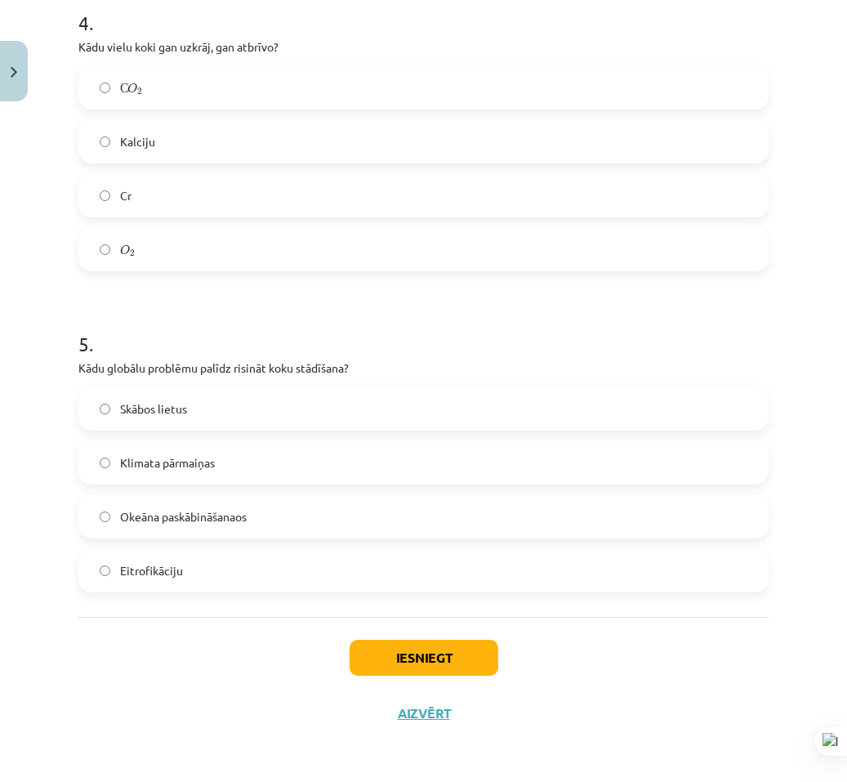
click at [227, 453] on label "Klimata pārmaiņas" at bounding box center [423, 462] width 687 height 41
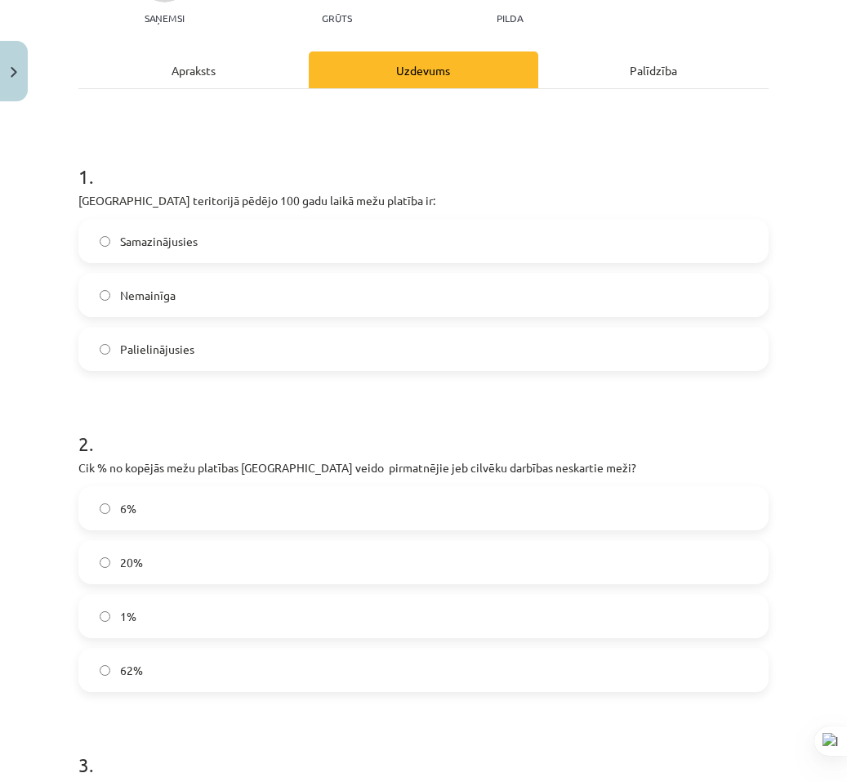
scroll to position [0, 0]
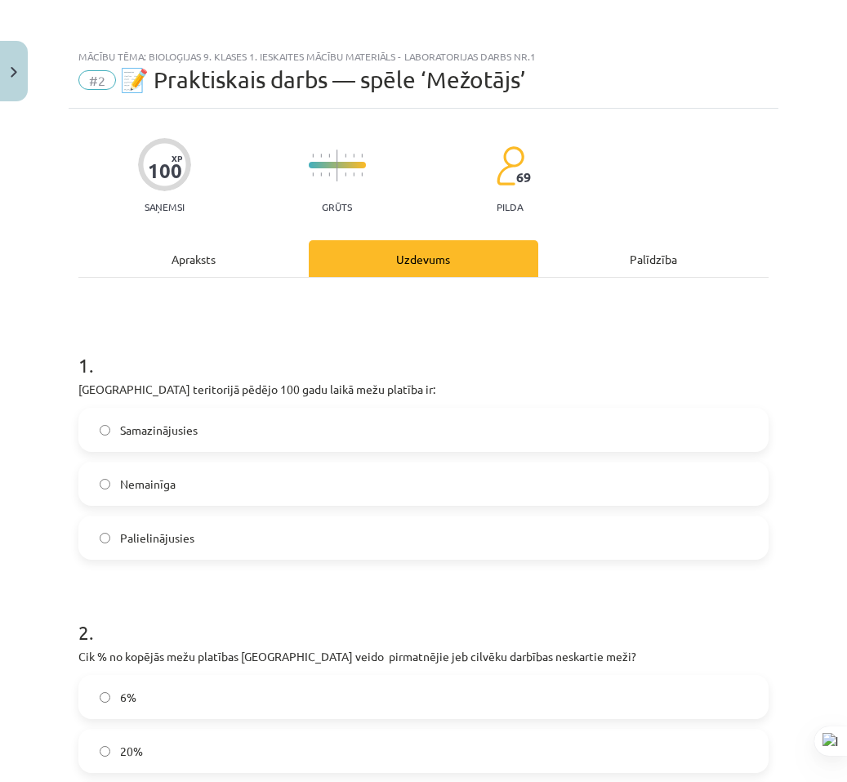
click at [201, 550] on label "Palielinājusies" at bounding box center [423, 537] width 687 height 41
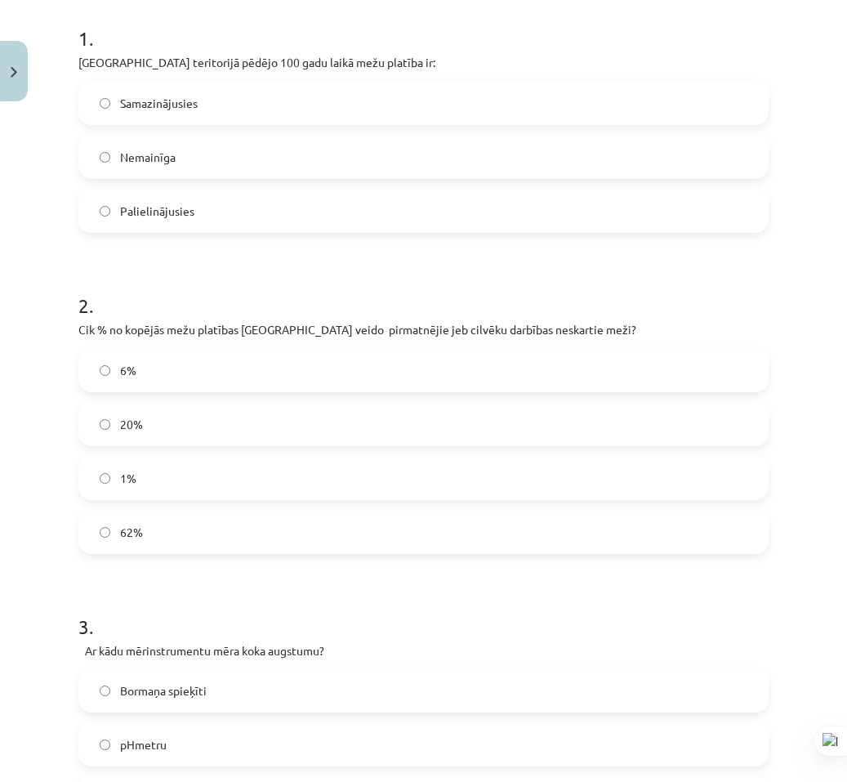
click at [172, 480] on label "1%" at bounding box center [423, 477] width 687 height 41
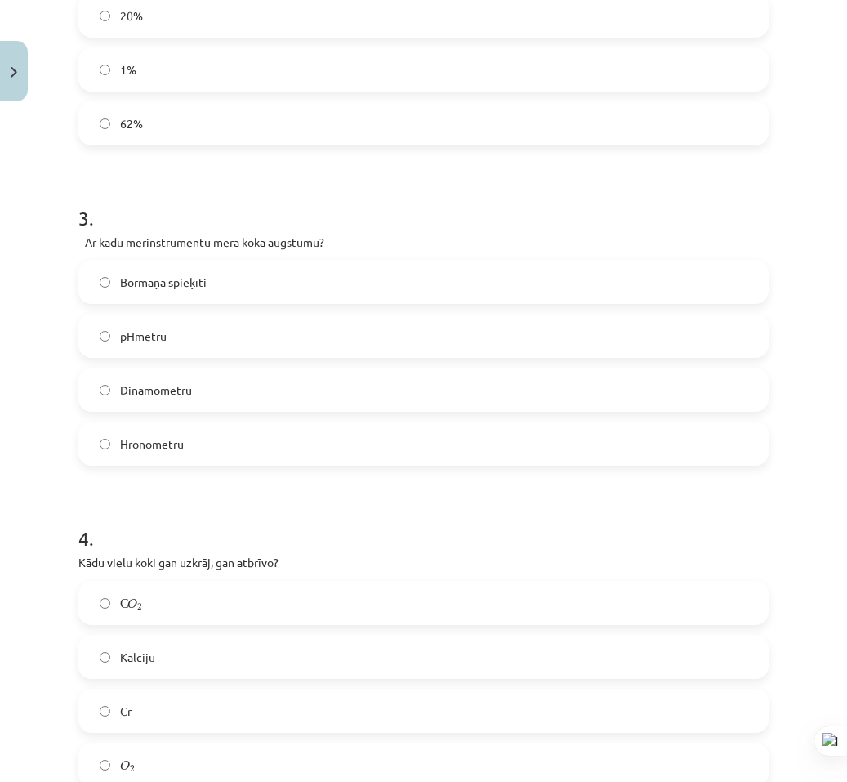
click at [213, 289] on label "Bormaņa spieķīti" at bounding box center [423, 281] width 687 height 41
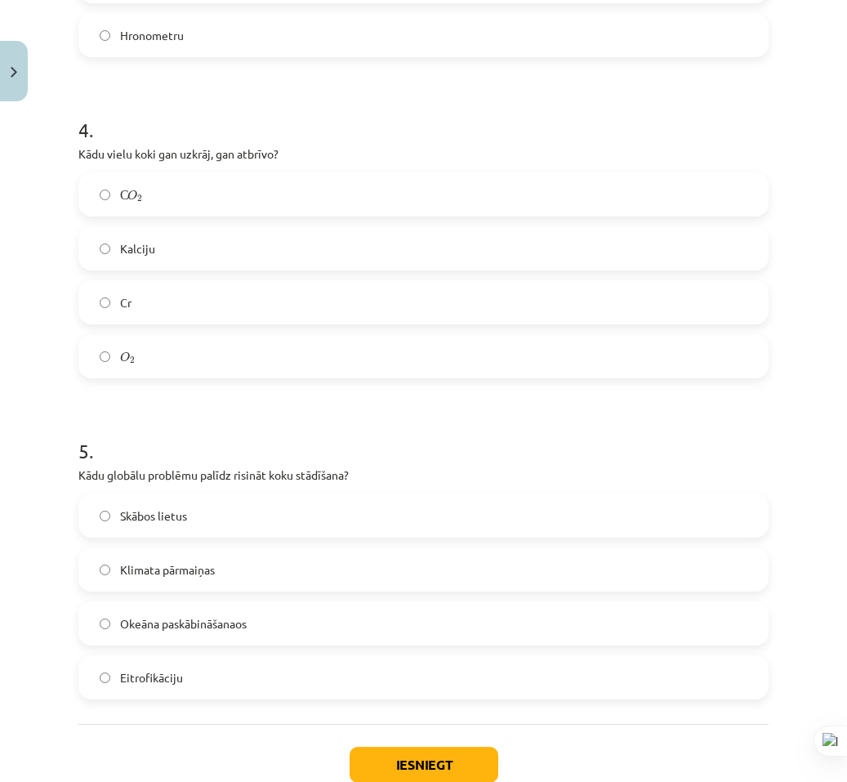
scroll to position [1225, 0]
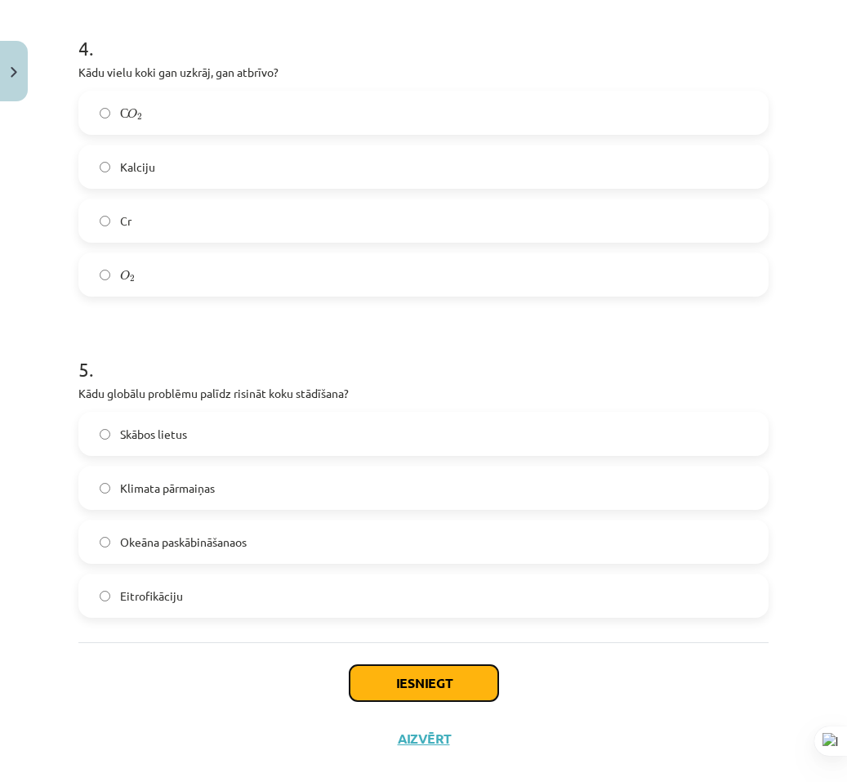
click at [401, 673] on button "Iesniegt" at bounding box center [424, 683] width 149 height 36
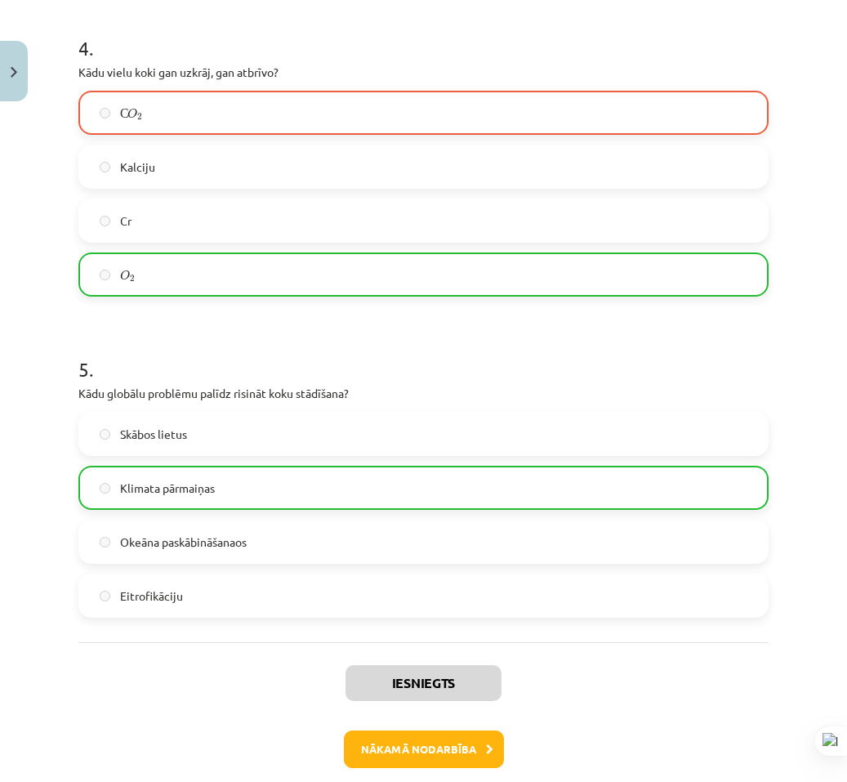
scroll to position [1303, 0]
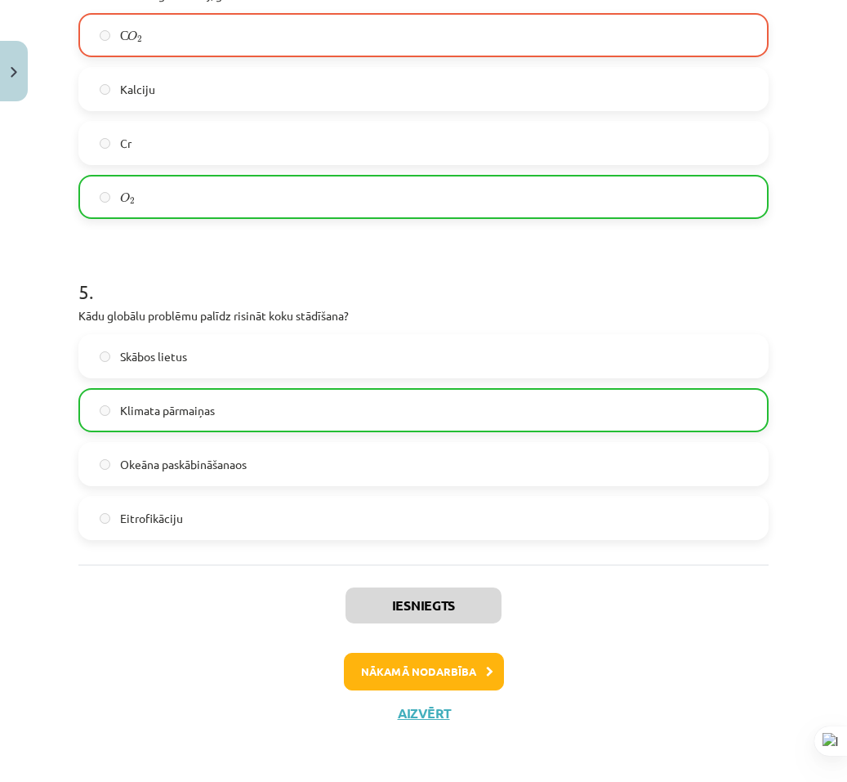
click at [420, 649] on div "Iesniegts Nākamā nodarbība Aizvērt" at bounding box center [423, 647] width 690 height 167
click at [417, 658] on button "Nākamā nodarbība" at bounding box center [424, 672] width 160 height 38
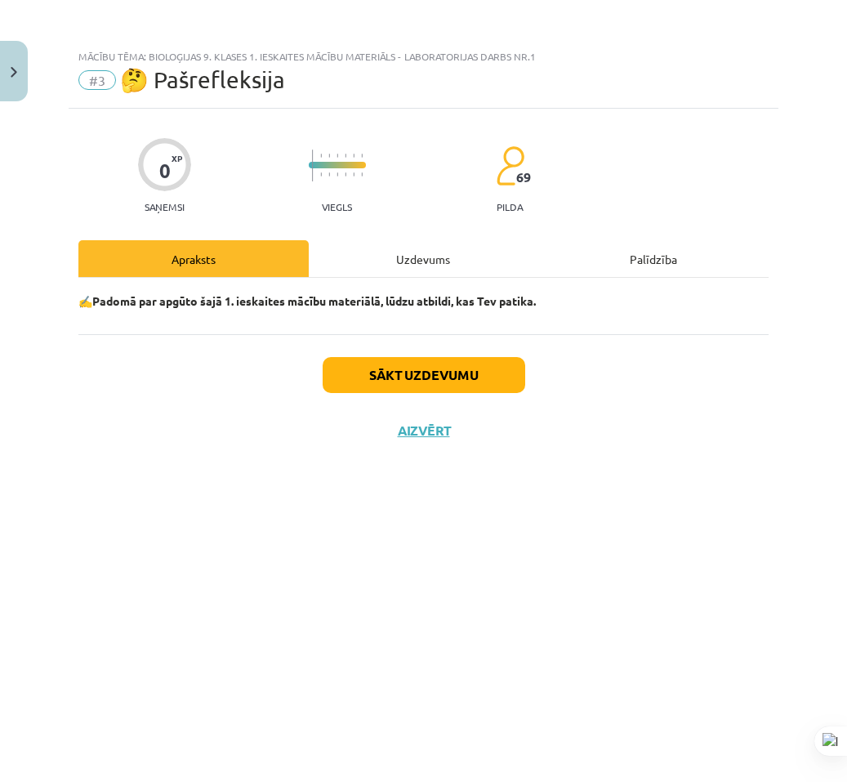
scroll to position [0, 0]
click at [402, 378] on button "Sākt uzdevumu" at bounding box center [424, 375] width 203 height 36
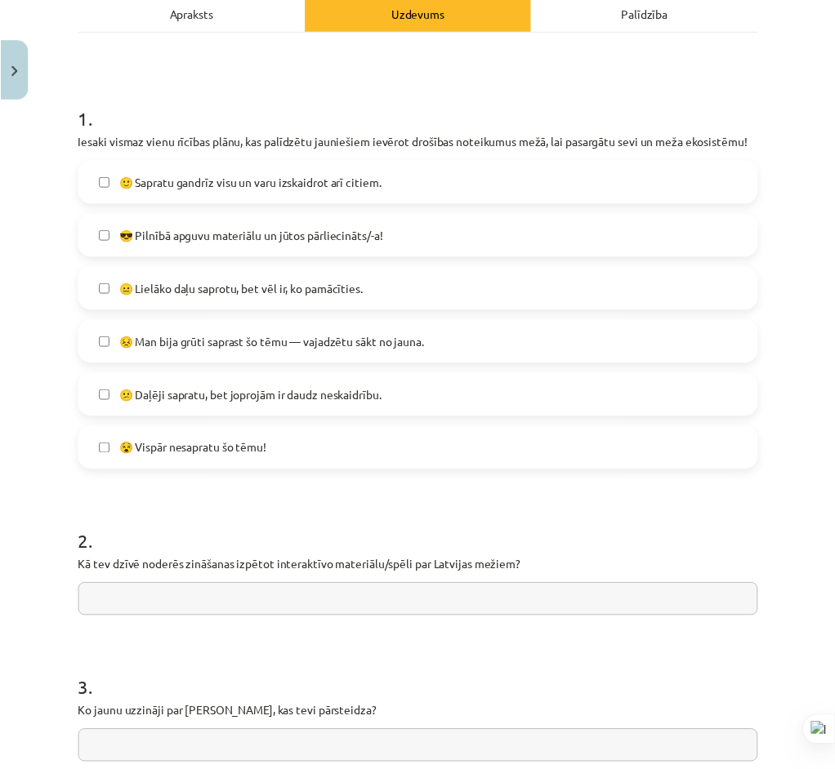
scroll to position [417, 0]
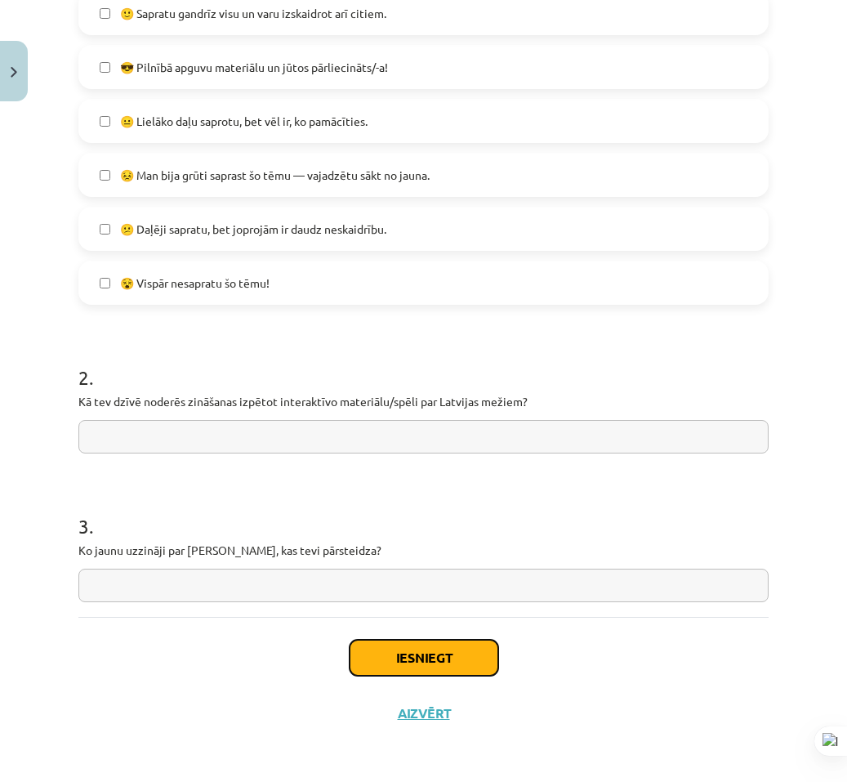
click at [384, 662] on button "Iesniegt" at bounding box center [424, 658] width 149 height 36
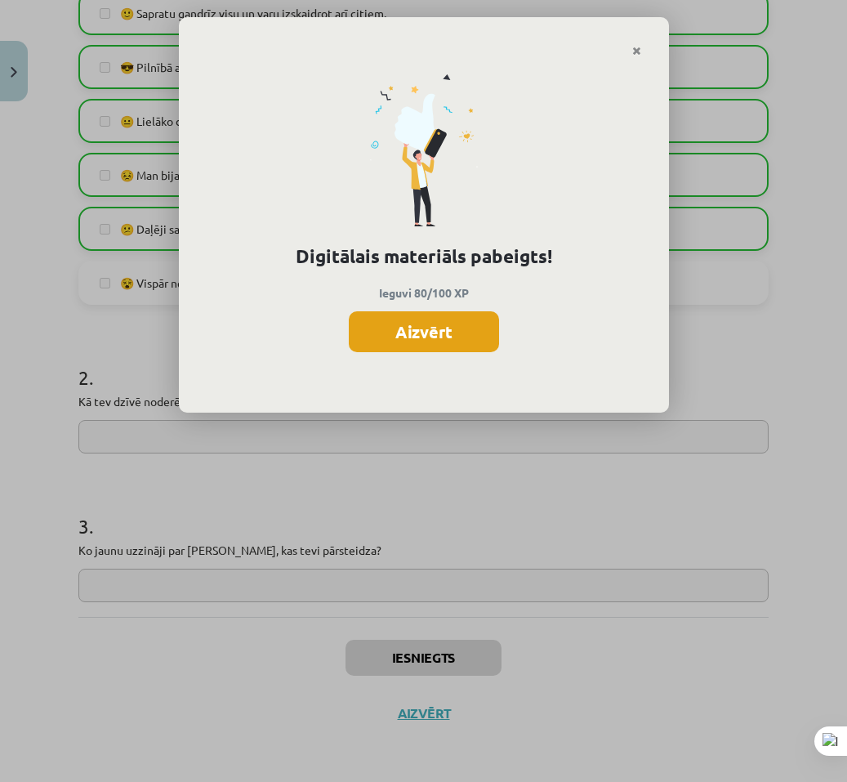
click at [425, 342] on button "Aizvērt" at bounding box center [424, 331] width 150 height 41
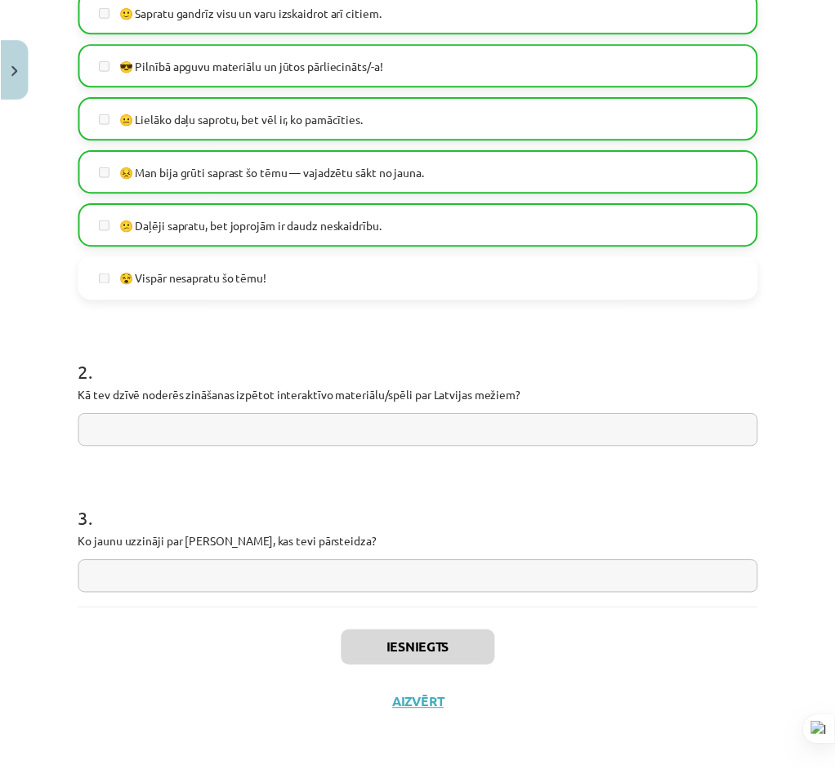
scroll to position [434, 0]
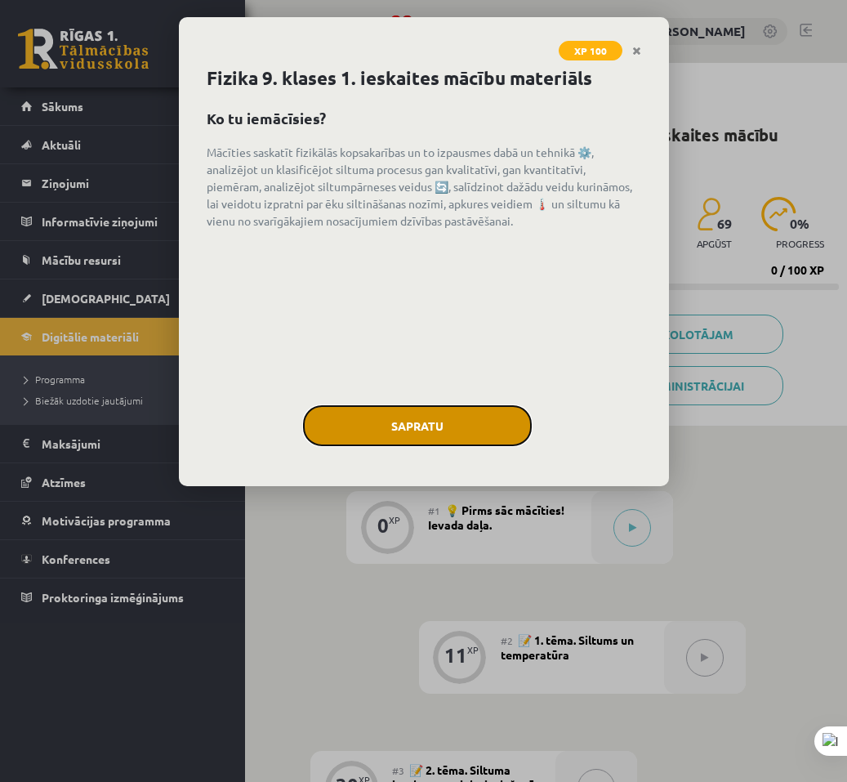
click at [392, 414] on button "Sapratu" at bounding box center [417, 425] width 229 height 41
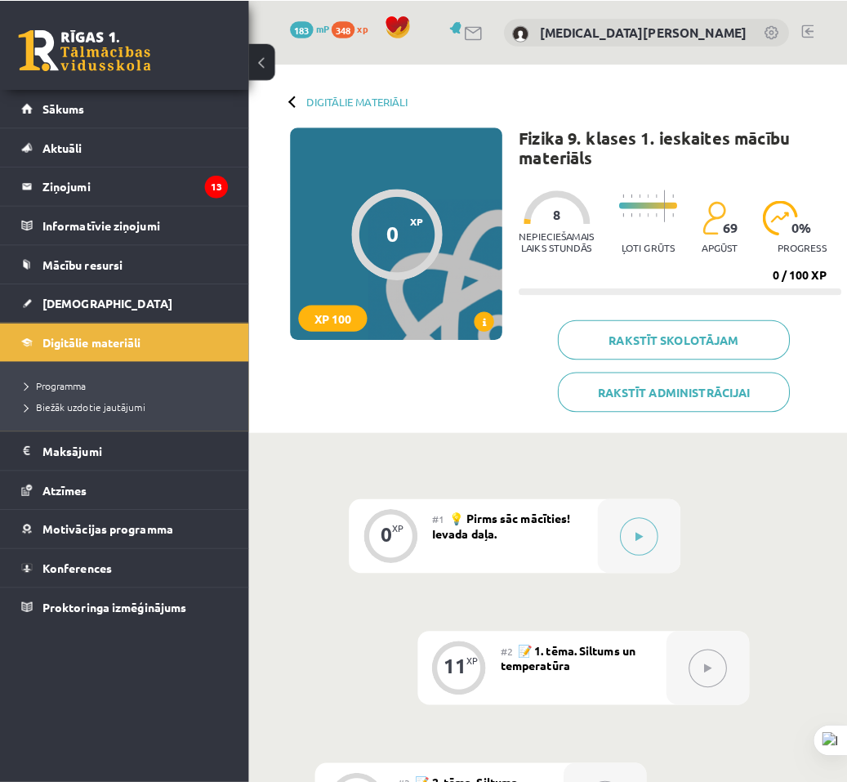
scroll to position [327, 0]
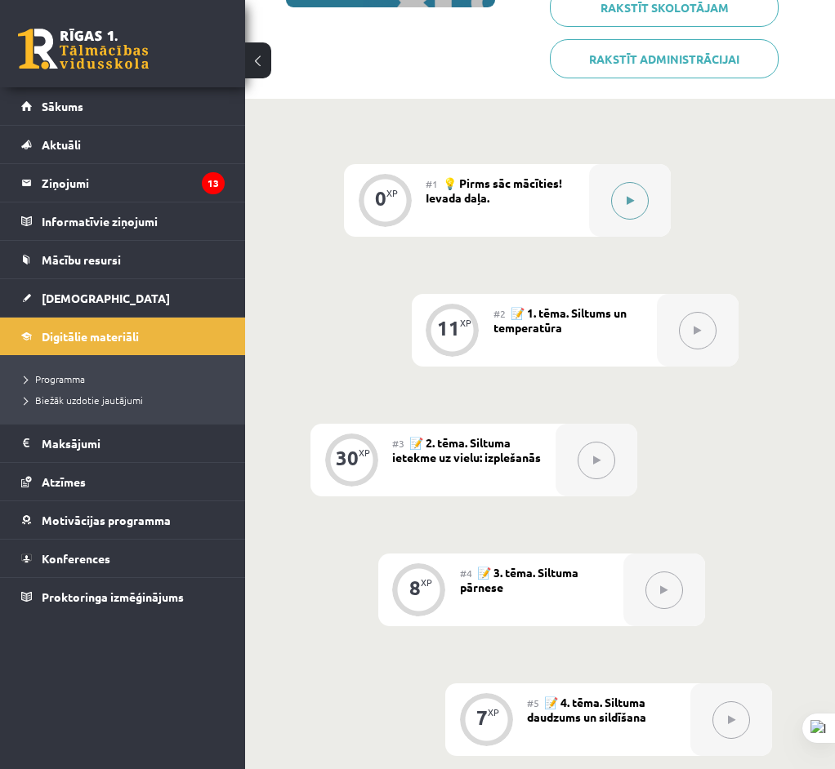
click at [609, 216] on div at bounding box center [630, 200] width 82 height 73
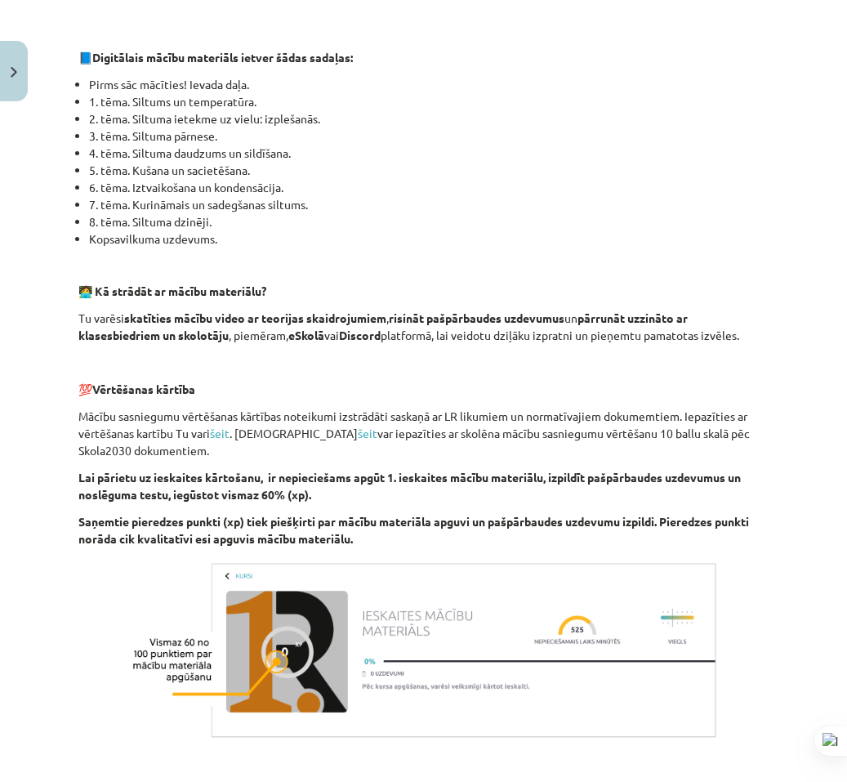
scroll to position [940, 0]
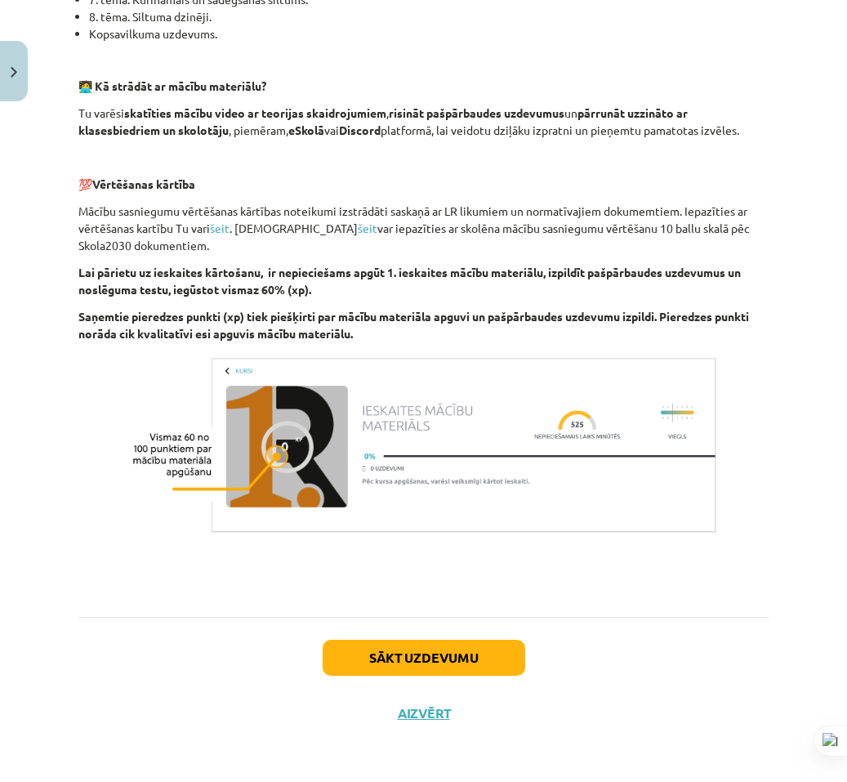
click at [458, 678] on div "Sākt uzdevumu Aizvērt" at bounding box center [423, 674] width 690 height 114
click at [457, 659] on button "Sākt uzdevumu" at bounding box center [424, 658] width 203 height 36
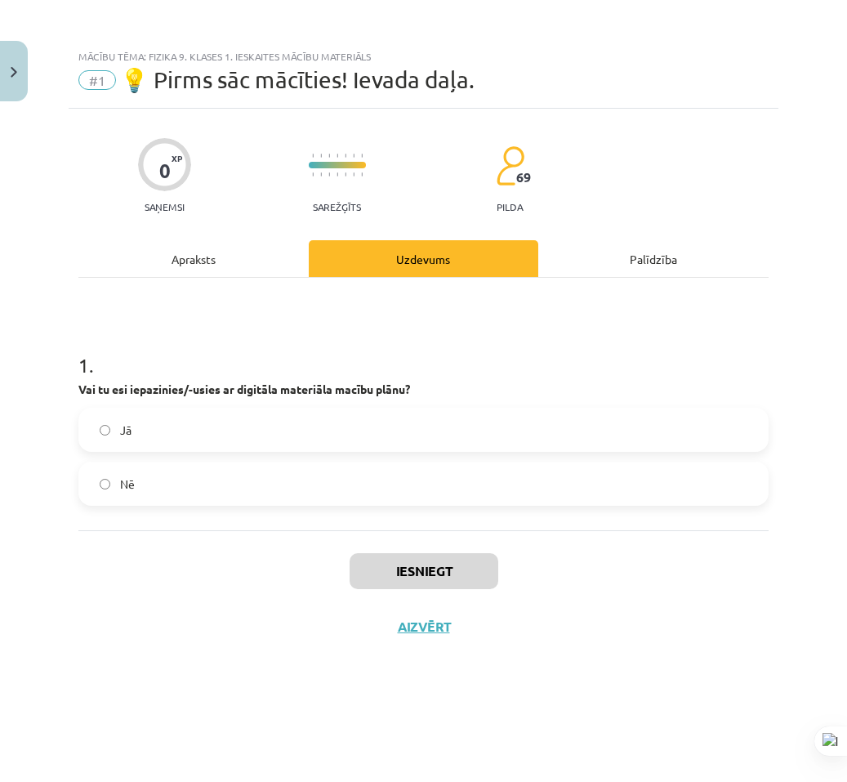
drag, startPoint x: 288, startPoint y: 439, endPoint x: 373, endPoint y: 564, distance: 151.1
click at [290, 439] on label "Jā" at bounding box center [423, 429] width 687 height 41
click at [435, 584] on button "Iesniegt" at bounding box center [424, 571] width 149 height 36
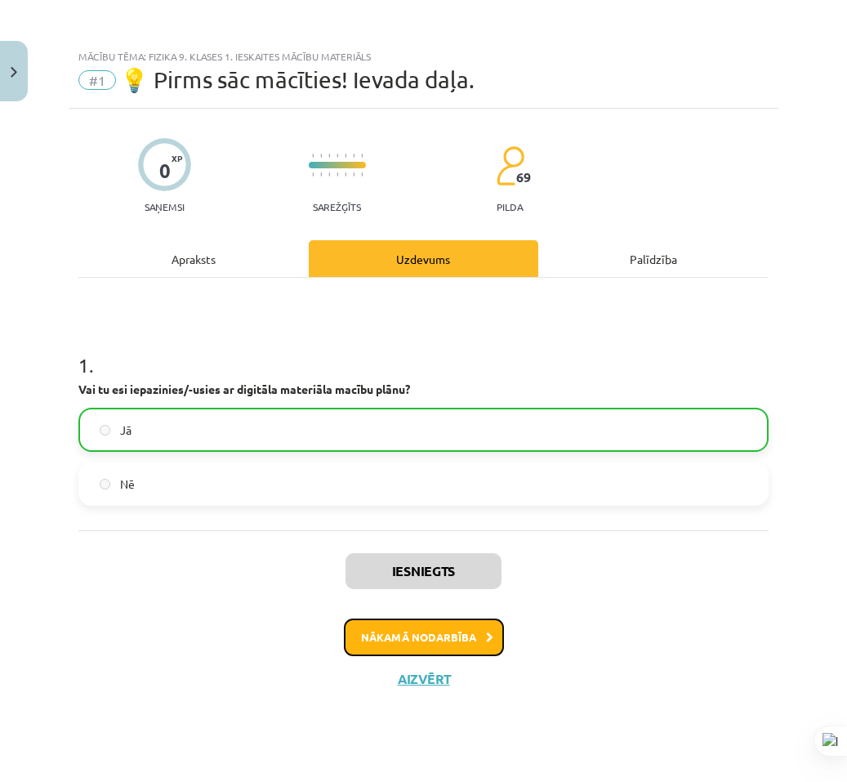
click at [395, 638] on button "Nākamā nodarbība" at bounding box center [424, 637] width 160 height 38
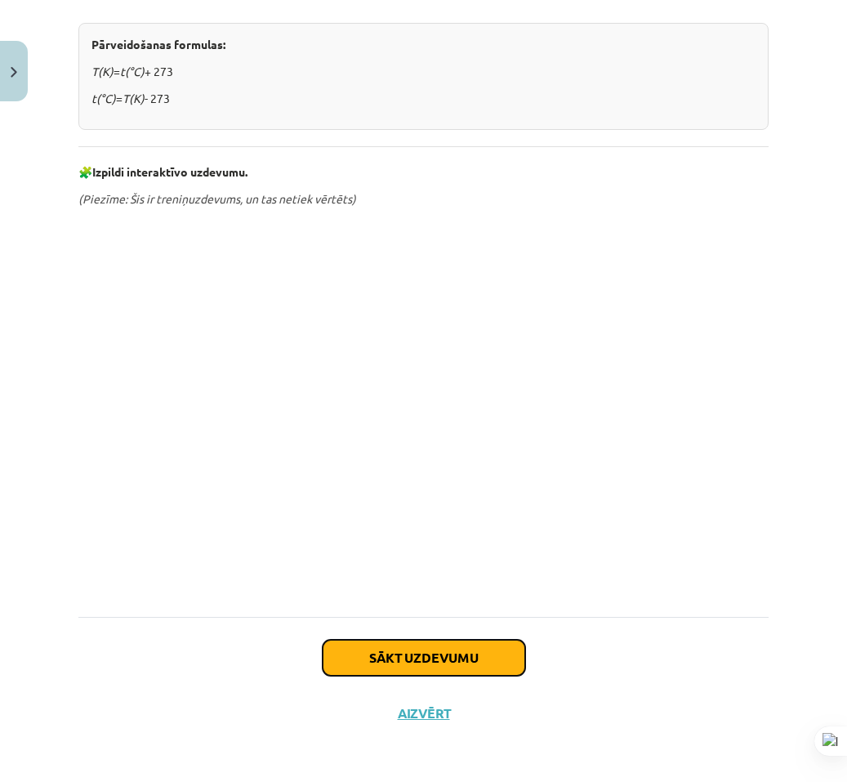
click at [421, 670] on button "Sākt uzdevumu" at bounding box center [424, 658] width 203 height 36
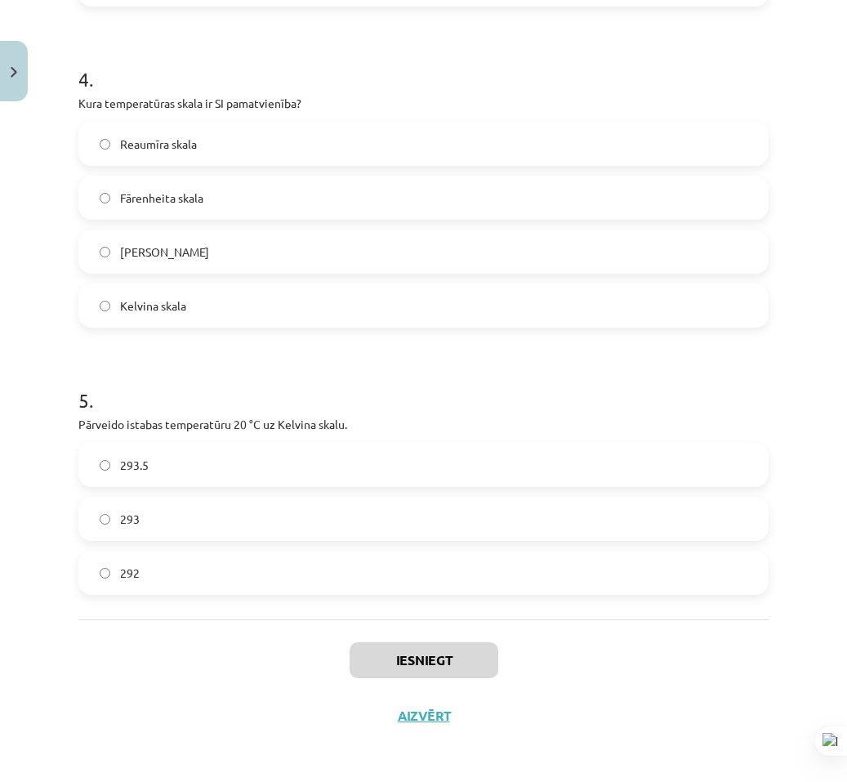
scroll to position [1036, 0]
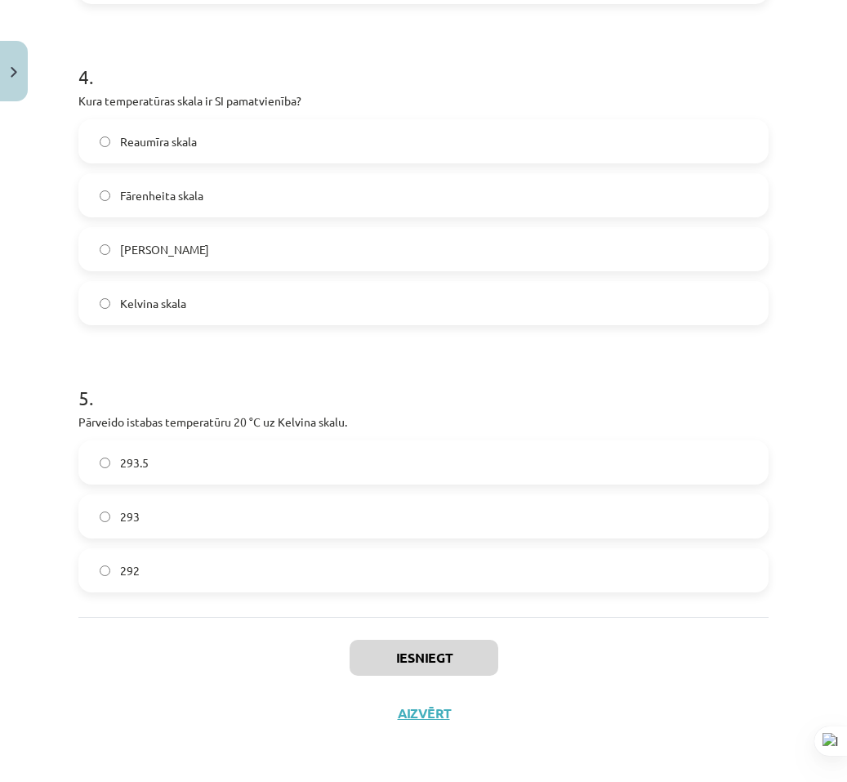
drag, startPoint x: 165, startPoint y: 433, endPoint x: 395, endPoint y: 577, distance: 270.8
click at [451, 764] on div "Mācību tēma: Fizika 9. klases 1. ieskaites mācību materiāls #2 📝 1. tēma. Siltu…" at bounding box center [423, 391] width 847 height 782
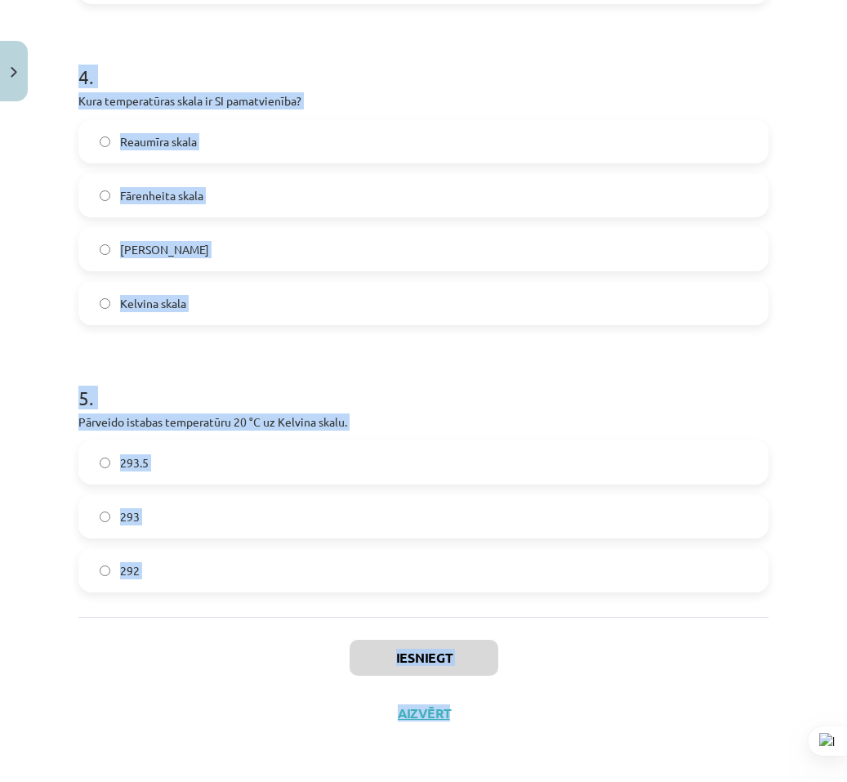
copy div "1 . Kas ir galvenais dabiskais siltuma avots uz Zemes? Berze Ugunskurs Radiator…"
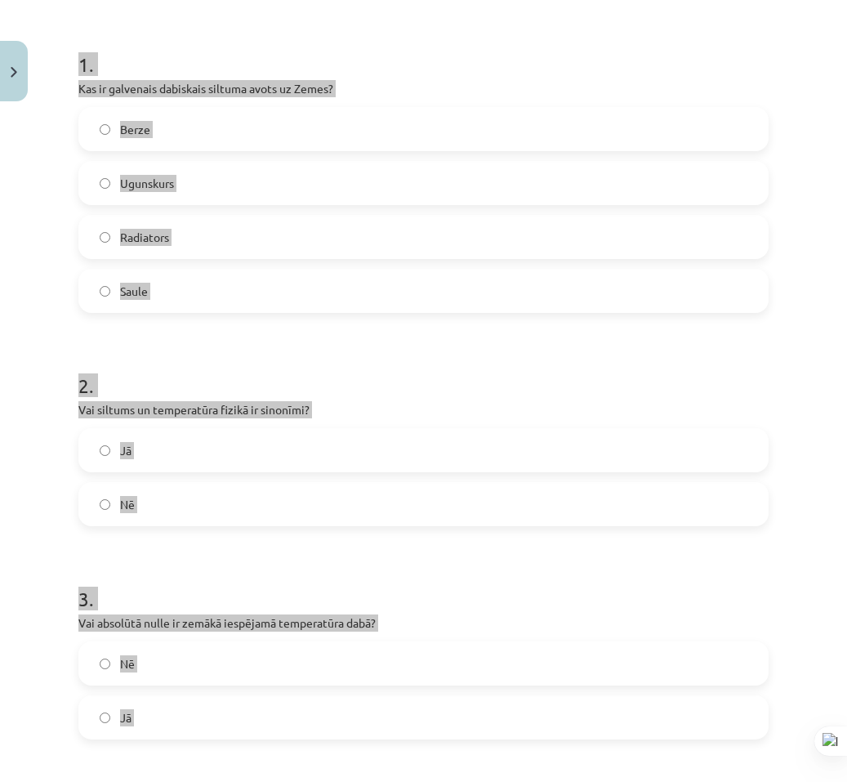
scroll to position [0, 0]
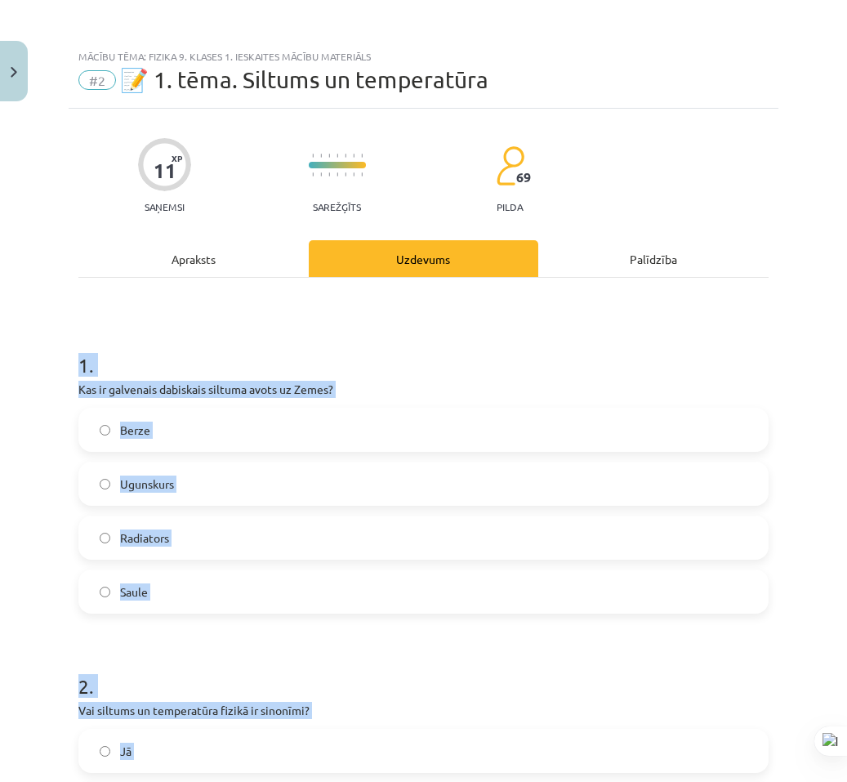
click at [53, 432] on div "Mācību tēma: Fizika 9. klases 1. ieskaites mācību materiāls #2 📝 1. tēma. Siltu…" at bounding box center [423, 391] width 847 height 782
click at [8, 481] on div "Mācību tēma: Fizika 9. klases 1. ieskaites mācību materiāls #2 📝 1. tēma. Siltu…" at bounding box center [423, 391] width 847 height 782
click at [85, 587] on label "Saule" at bounding box center [423, 591] width 687 height 41
click at [168, 596] on label "Saule" at bounding box center [423, 591] width 687 height 41
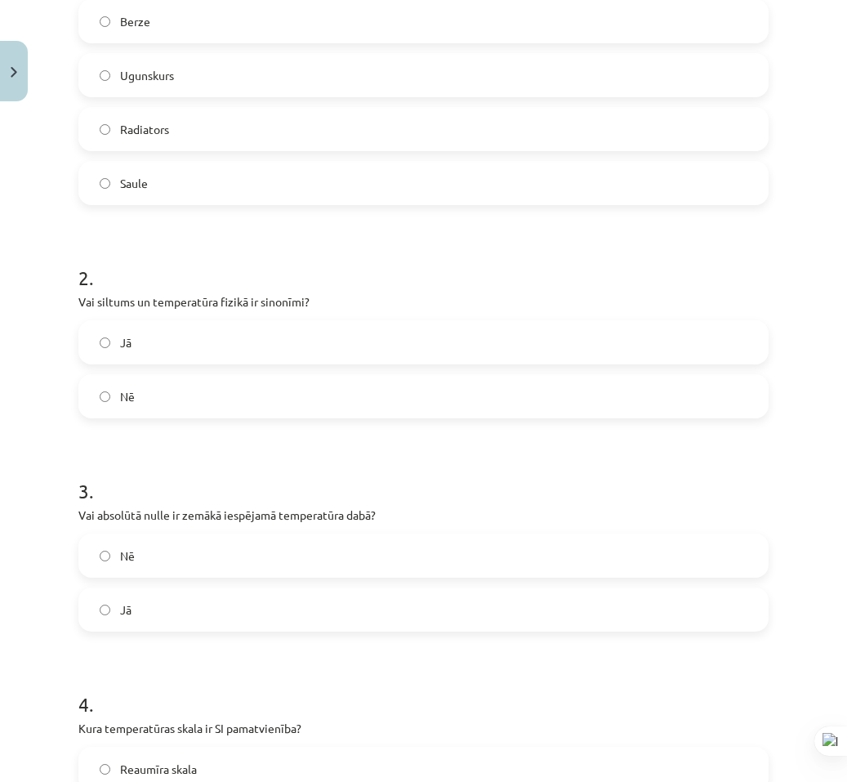
scroll to position [490, 0]
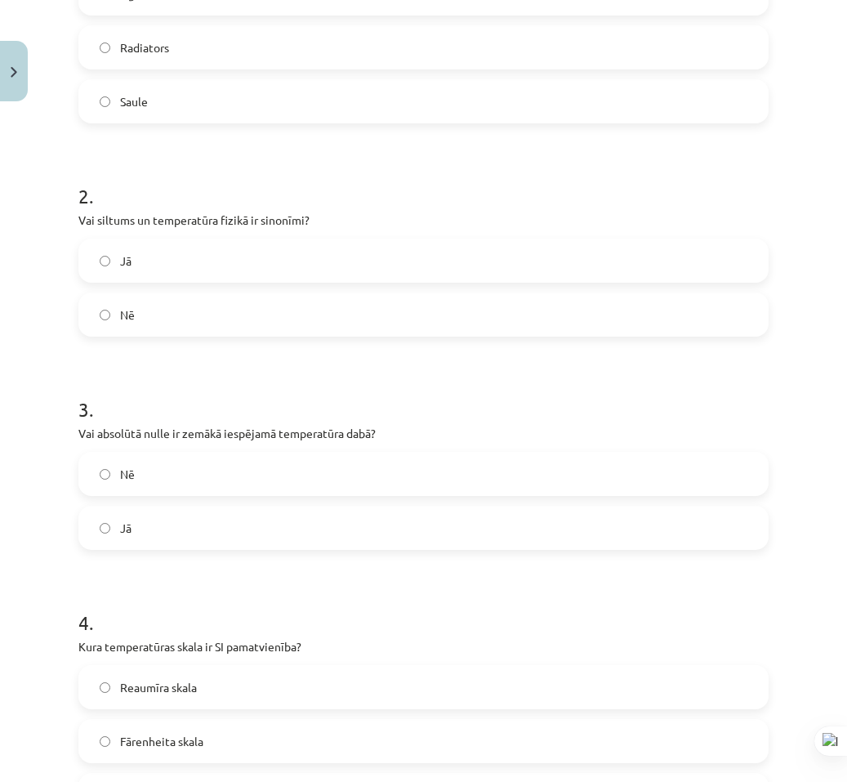
click at [183, 475] on label "Nē" at bounding box center [423, 473] width 687 height 41
click at [190, 328] on label "Nē" at bounding box center [423, 314] width 687 height 41
click at [171, 547] on label "Jā" at bounding box center [423, 527] width 687 height 41
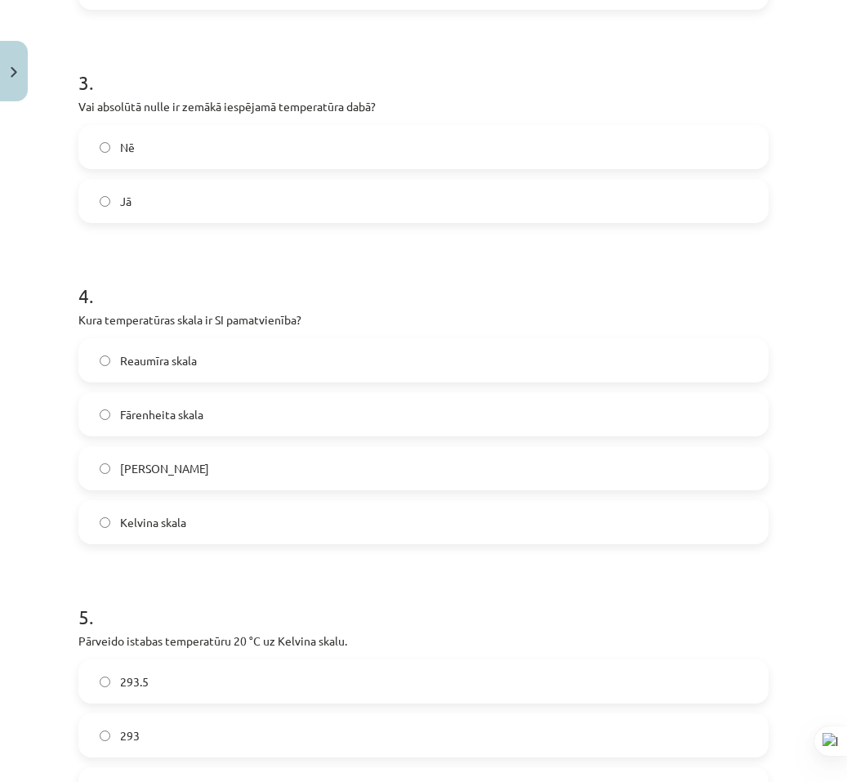
click at [219, 519] on label "Kelvina skala" at bounding box center [423, 522] width 687 height 41
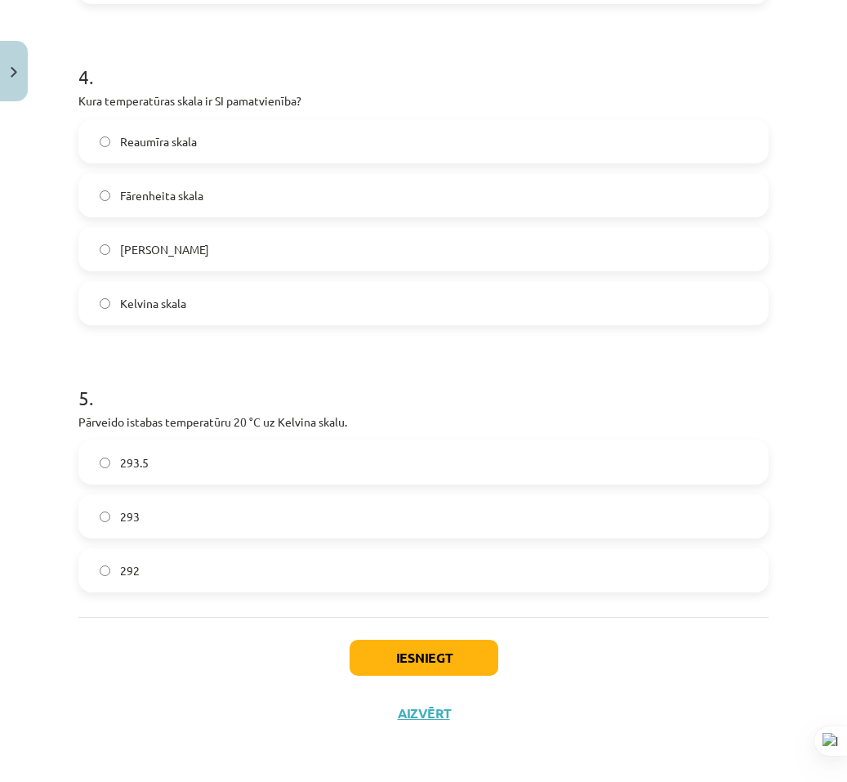
click at [170, 526] on label "293" at bounding box center [423, 516] width 687 height 41
click at [362, 654] on button "Iesniegt" at bounding box center [424, 658] width 149 height 36
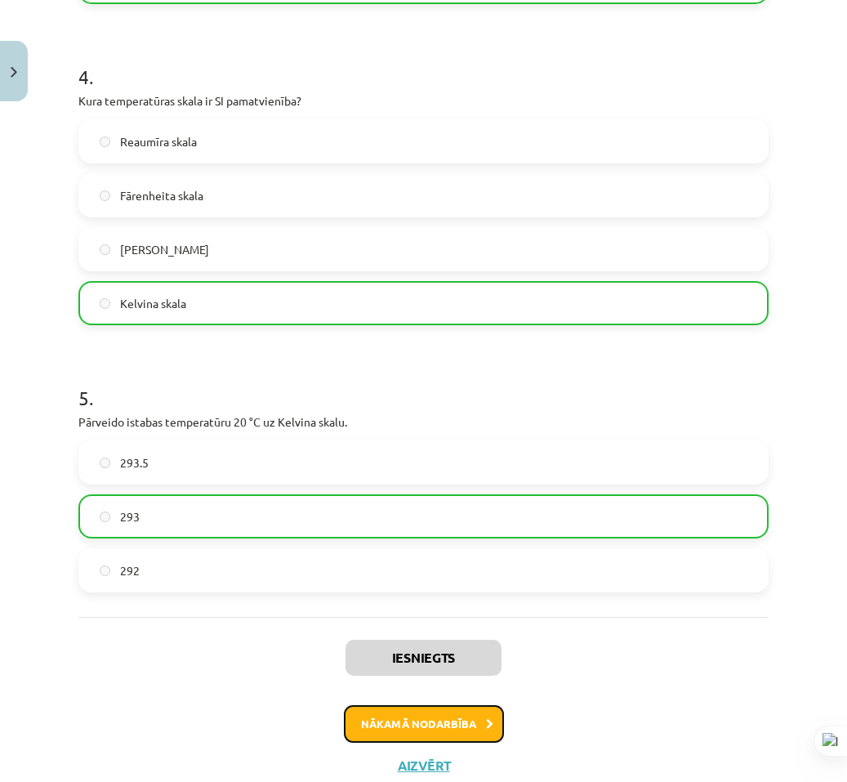
click at [450, 730] on button "Nākamā nodarbība" at bounding box center [424, 724] width 160 height 38
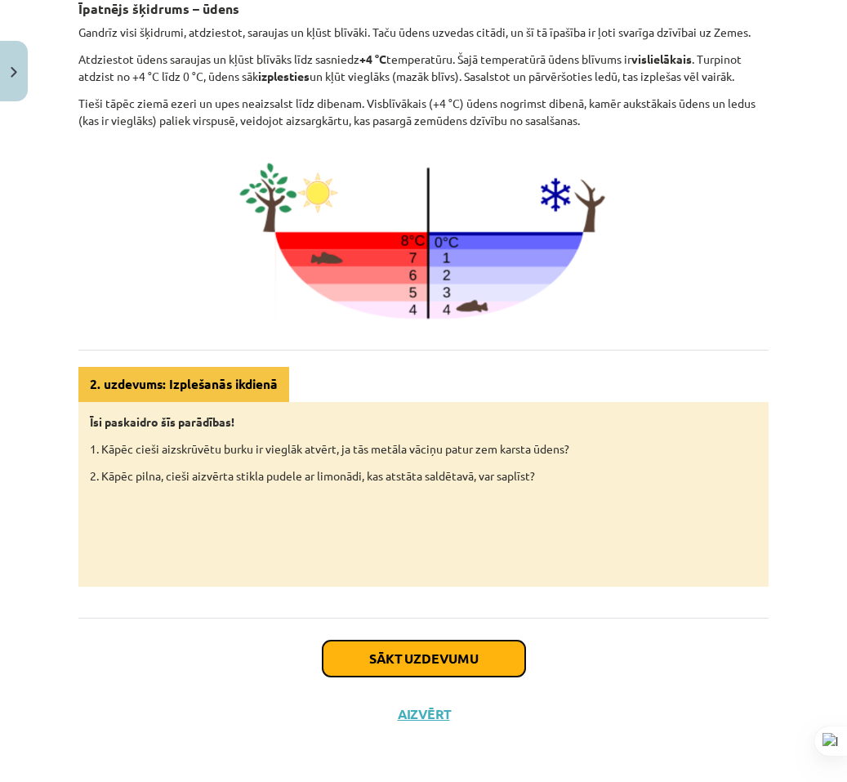
click at [400, 646] on button "Sākt uzdevumu" at bounding box center [424, 658] width 203 height 36
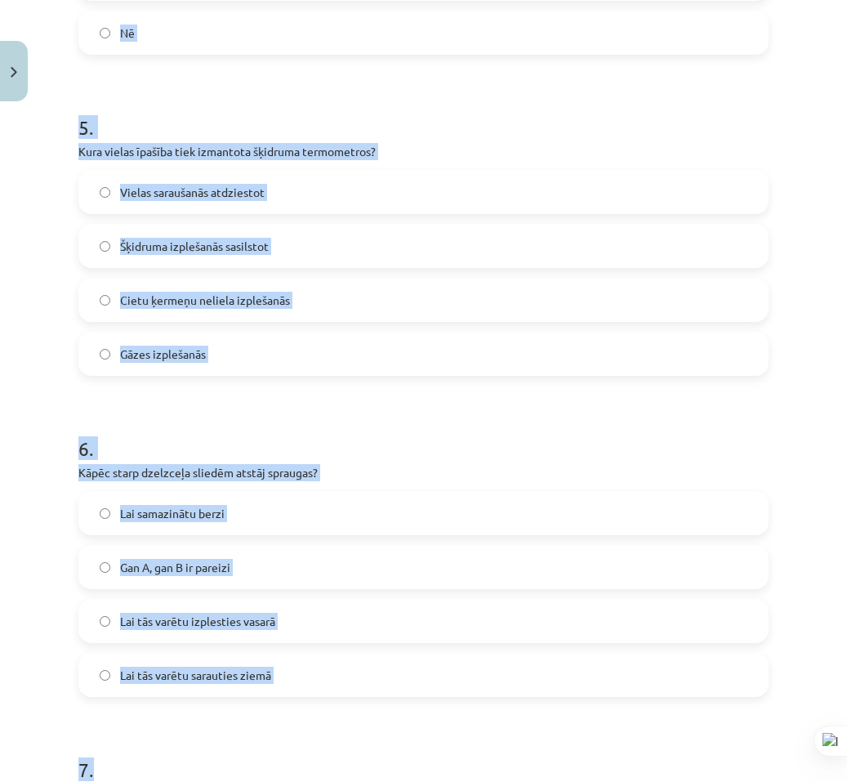
drag, startPoint x: 167, startPoint y: 404, endPoint x: 405, endPoint y: 669, distance: 355.7
click at [443, 702] on div "Mācību tēma: Fizika 9. klases 1. ieskaites mācību materiāls #3 📝 2. tēma. Siltu…" at bounding box center [423, 391] width 847 height 782
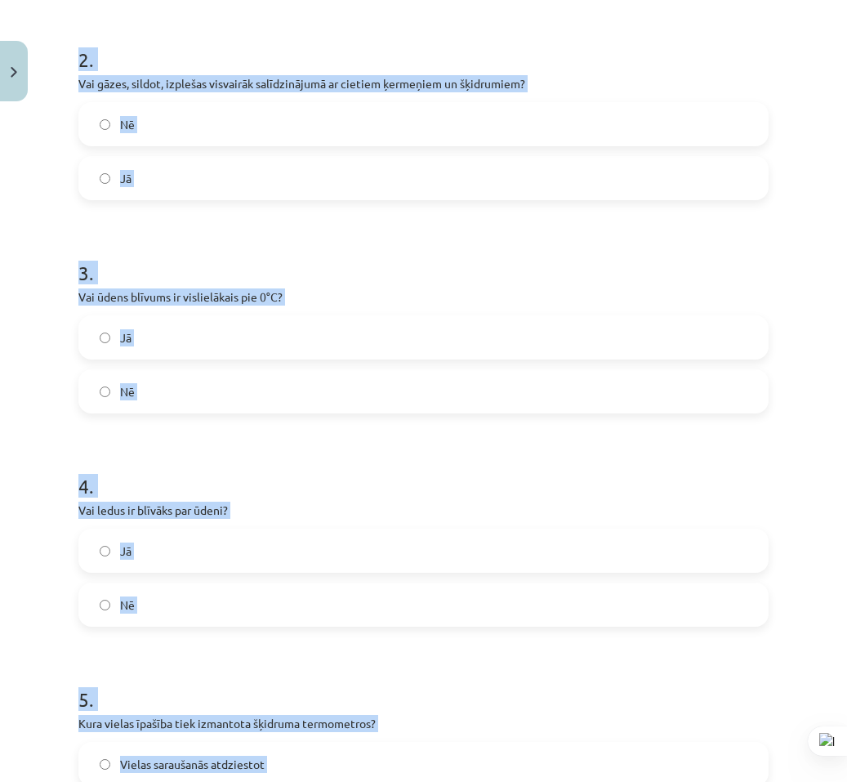
scroll to position [192, 0]
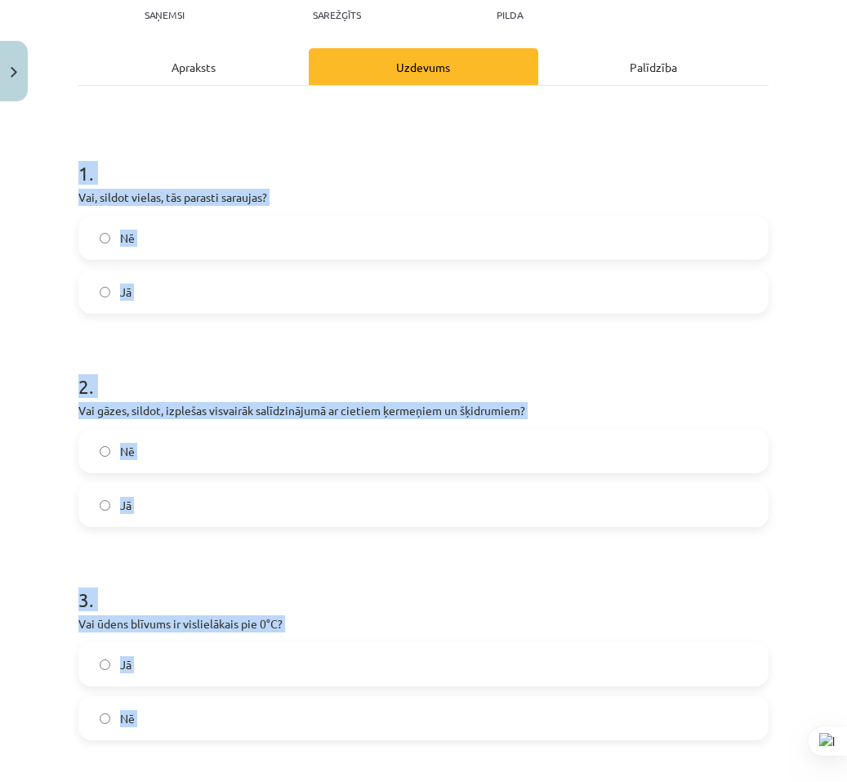
drag, startPoint x: 46, startPoint y: 173, endPoint x: 52, endPoint y: 154, distance: 19.9
click at [46, 172] on div "Mācību tēma: Fizika 9. klases 1. ieskaites mācību materiāls #3 📝 2. tēma. Siltu…" at bounding box center [423, 391] width 847 height 782
click at [55, 154] on div "Mācību tēma: Fizika 9. klases 1. ieskaites mācību materiāls #3 📝 2. tēma. Siltu…" at bounding box center [423, 391] width 847 height 782
click at [55, 155] on div "Mācību tēma: Fizika 9. klases 1. ieskaites mācību materiāls #3 📝 2. tēma. Siltu…" at bounding box center [423, 391] width 847 height 782
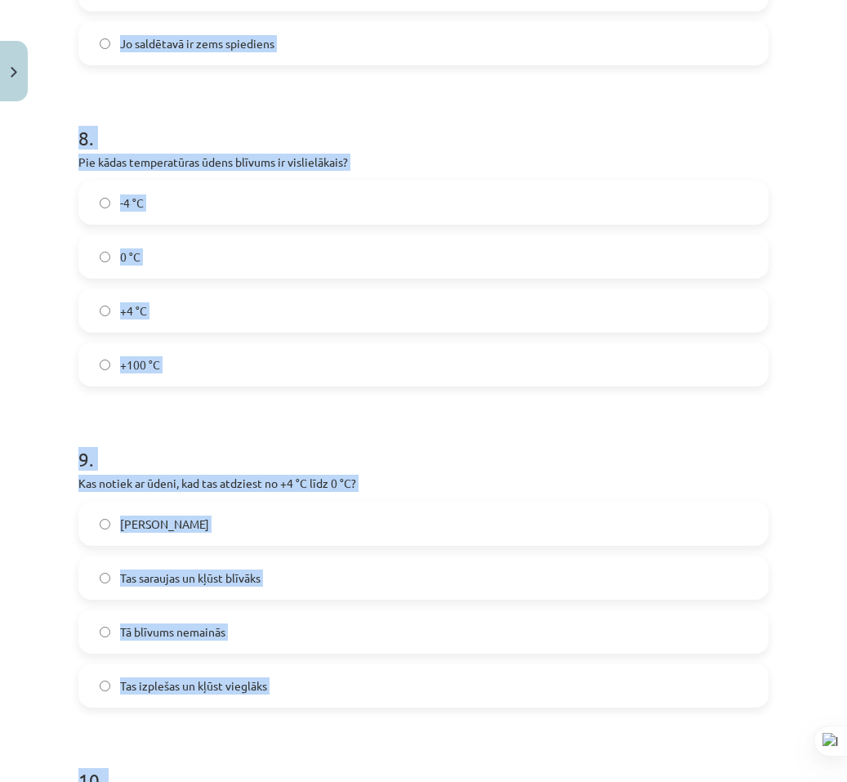
scroll to position [2451, 0]
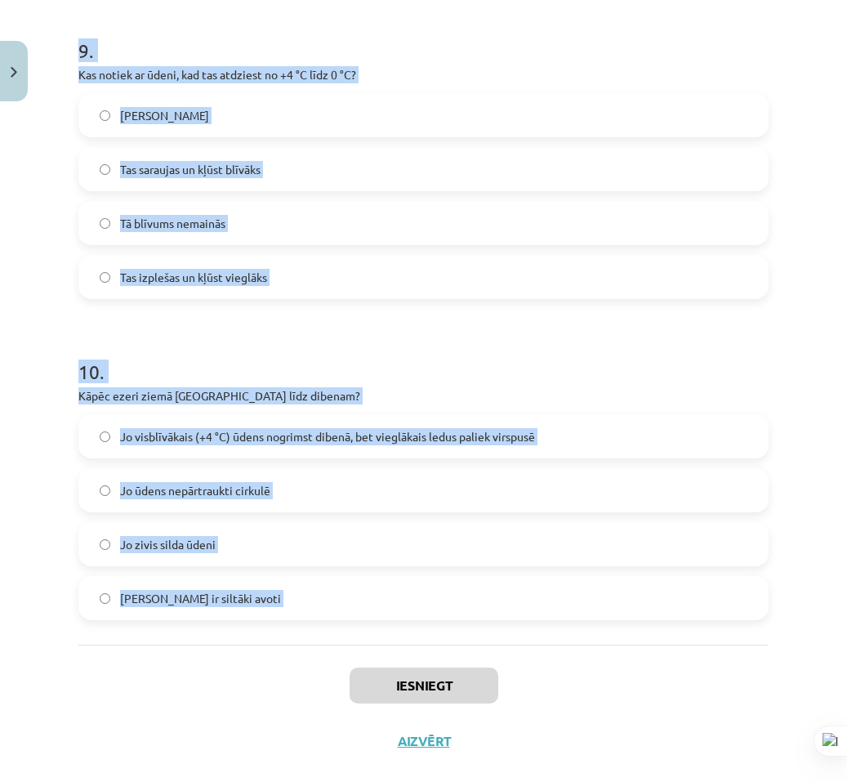
drag, startPoint x: 54, startPoint y: 155, endPoint x: 319, endPoint y: 596, distance: 514.8
click at [319, 596] on div "Mācību tēma: Fizika 9. klases 1. ieskaites mācību materiāls #3 📝 2. tēma. Siltu…" at bounding box center [423, 391] width 847 height 782
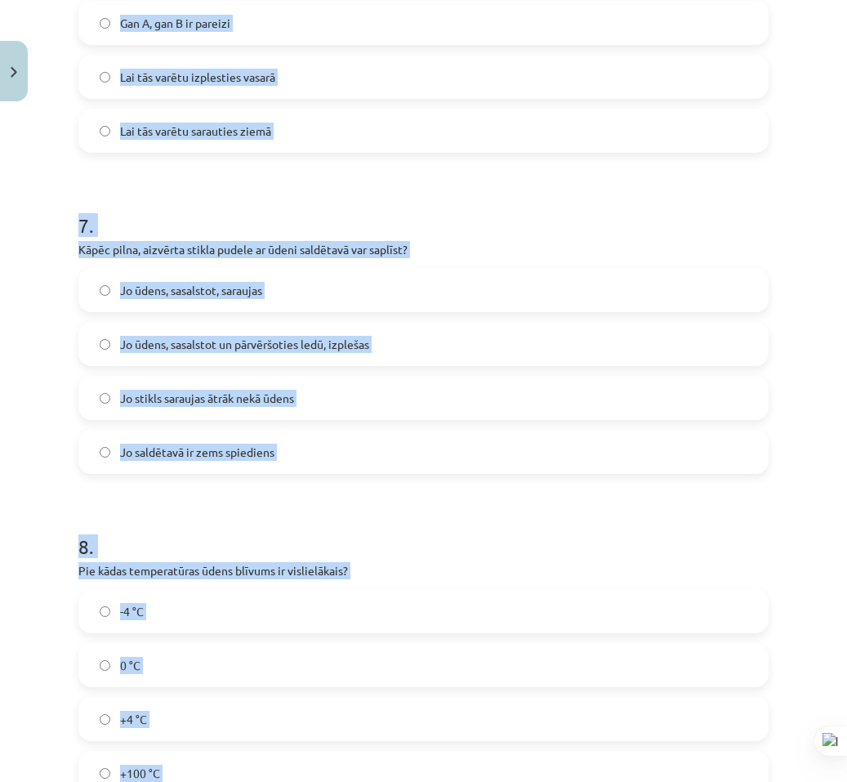
scroll to position [1144, 0]
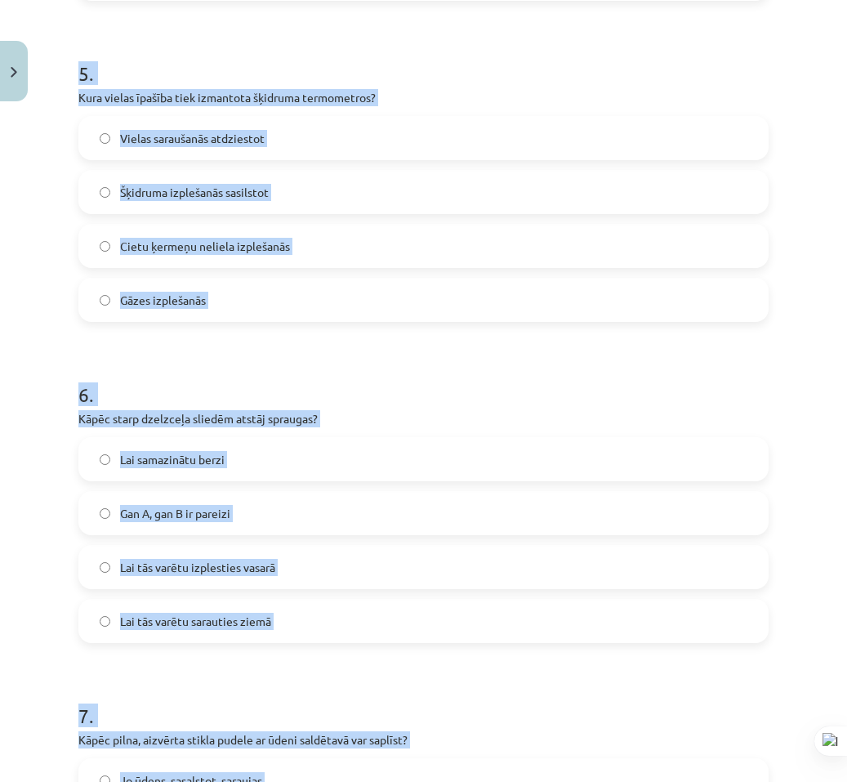
click at [795, 484] on div "Mācību tēma: Fizika 9. klases 1. ieskaites mācību materiāls #3 📝 2. tēma. Siltu…" at bounding box center [423, 391] width 847 height 782
click at [791, 483] on div "Mācību tēma: Fizika 9. klases 1. ieskaites mācību materiāls #3 📝 2. tēma. Siltu…" at bounding box center [423, 391] width 847 height 782
click at [794, 484] on div "Mācību tēma: Fizika 9. klases 1. ieskaites mācību materiāls #3 📝 2. tēma. Siltu…" at bounding box center [423, 391] width 847 height 782
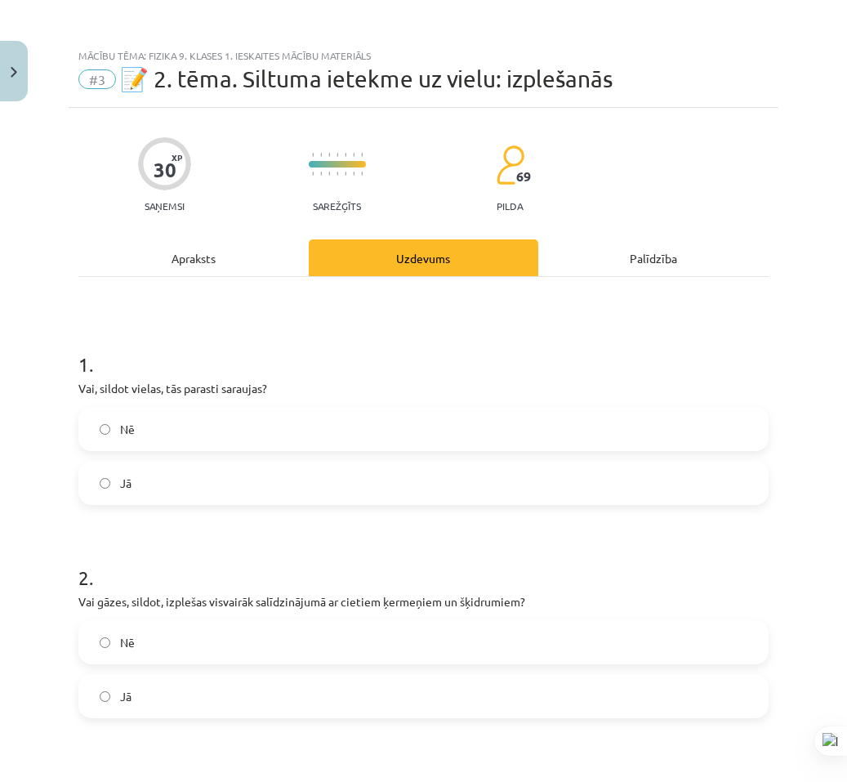
scroll to position [0, 0]
click at [198, 439] on label "Nē" at bounding box center [423, 429] width 687 height 41
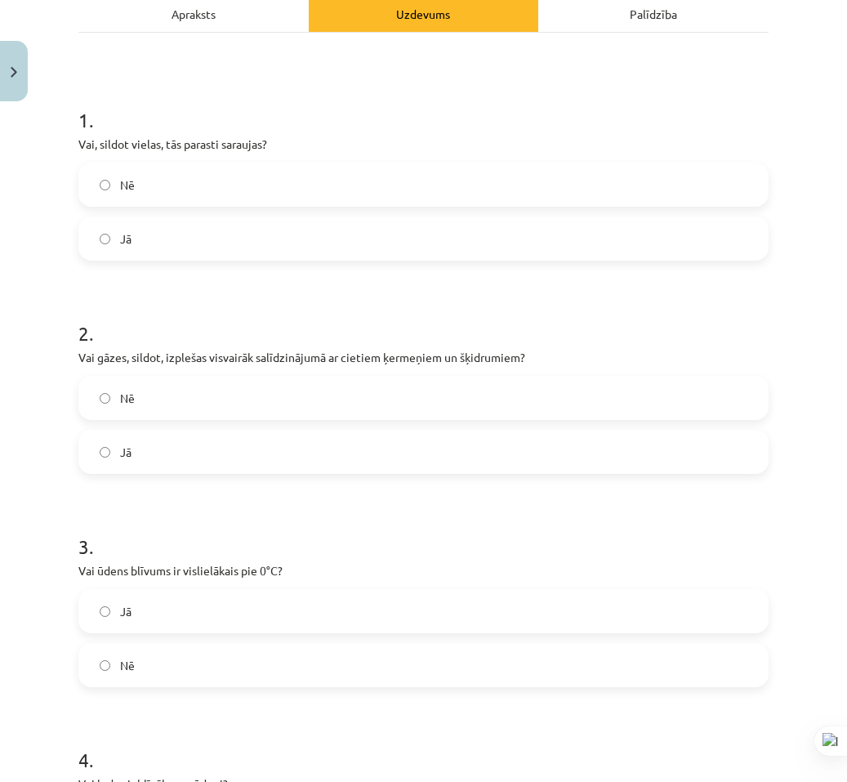
click at [181, 446] on label "Jā" at bounding box center [423, 451] width 687 height 41
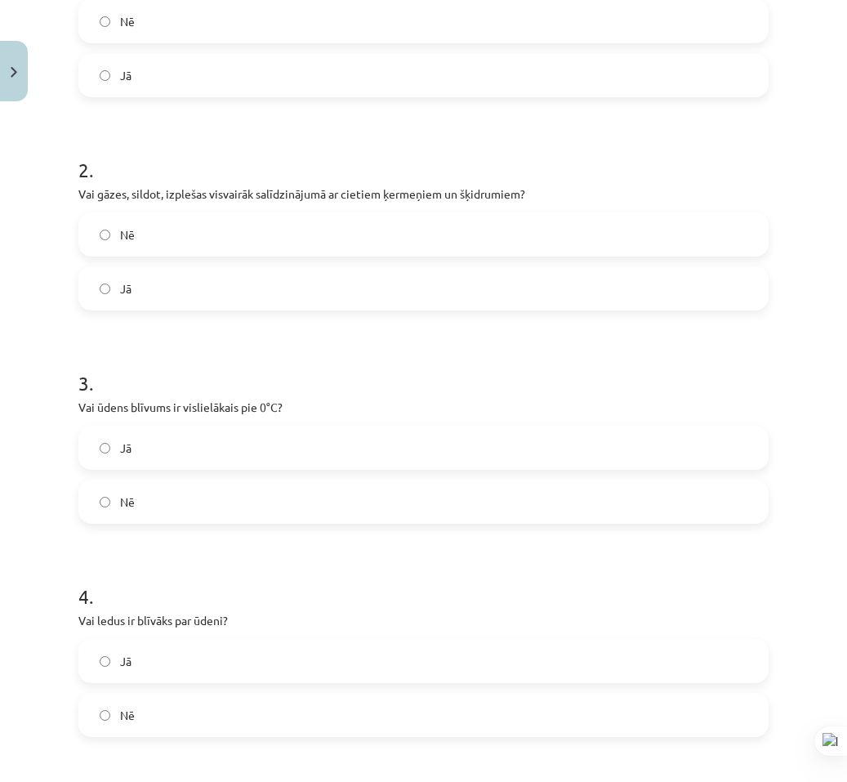
click at [157, 492] on label "Nē" at bounding box center [423, 501] width 687 height 41
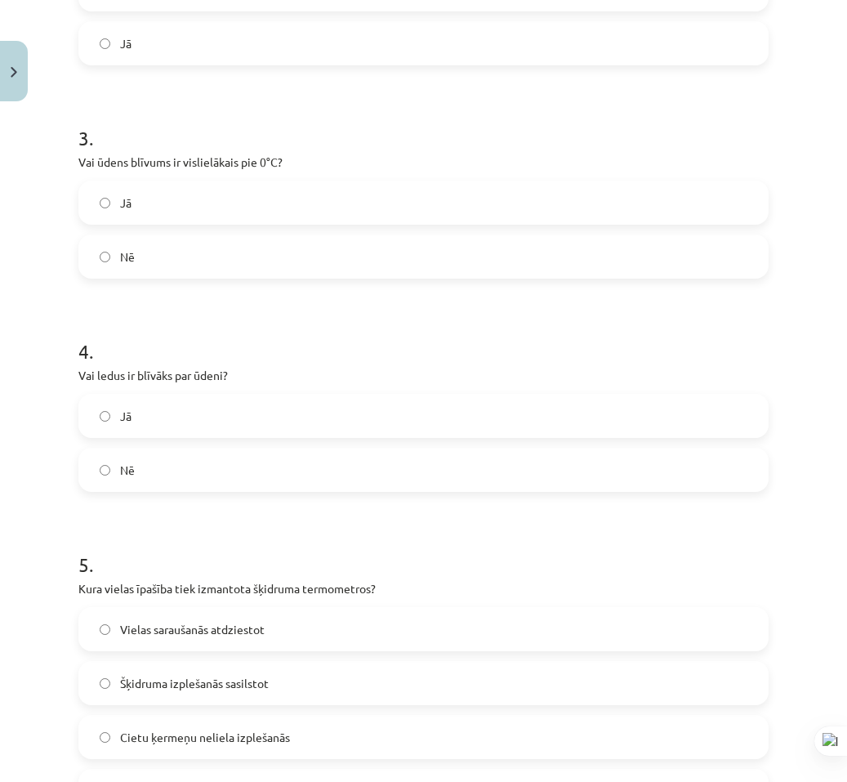
click at [163, 478] on label "Nē" at bounding box center [423, 469] width 687 height 41
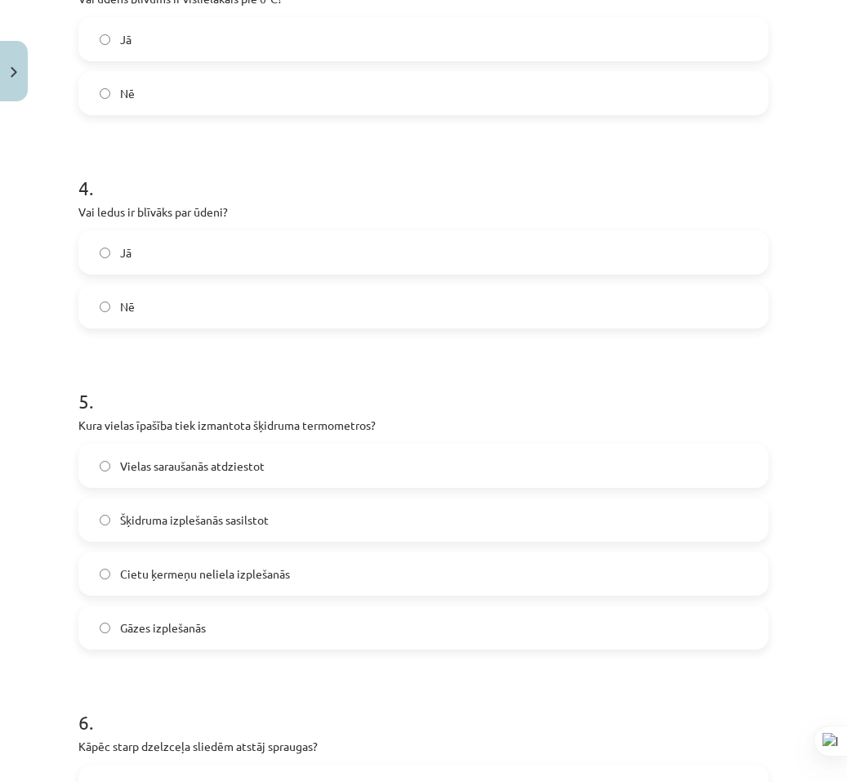
click at [237, 532] on label "Šķidruma izplešanās sasilstot" at bounding box center [423, 519] width 687 height 41
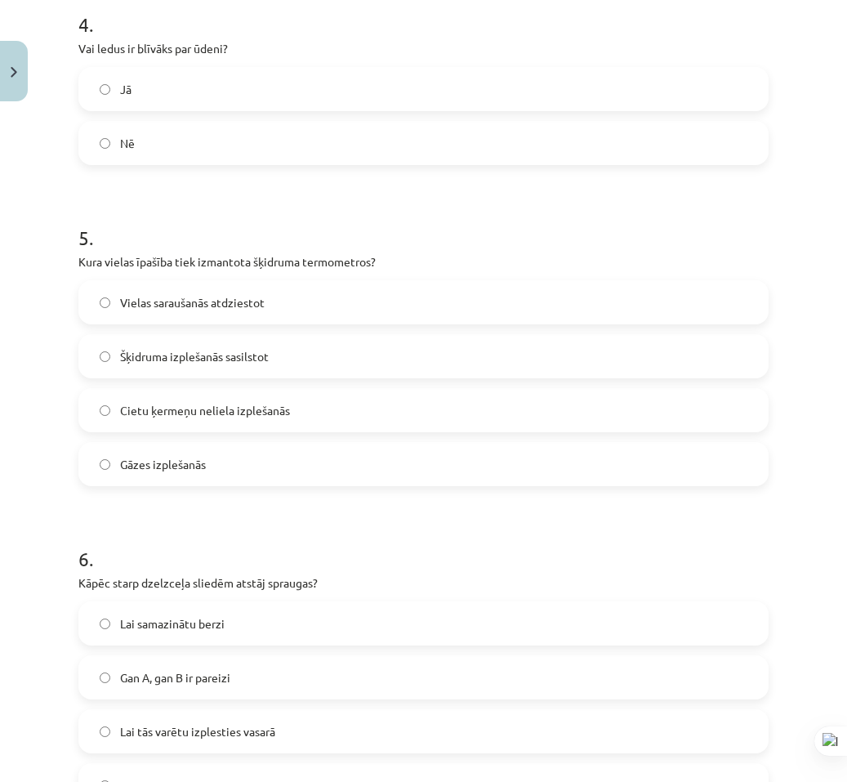
scroll to position [1062, 0]
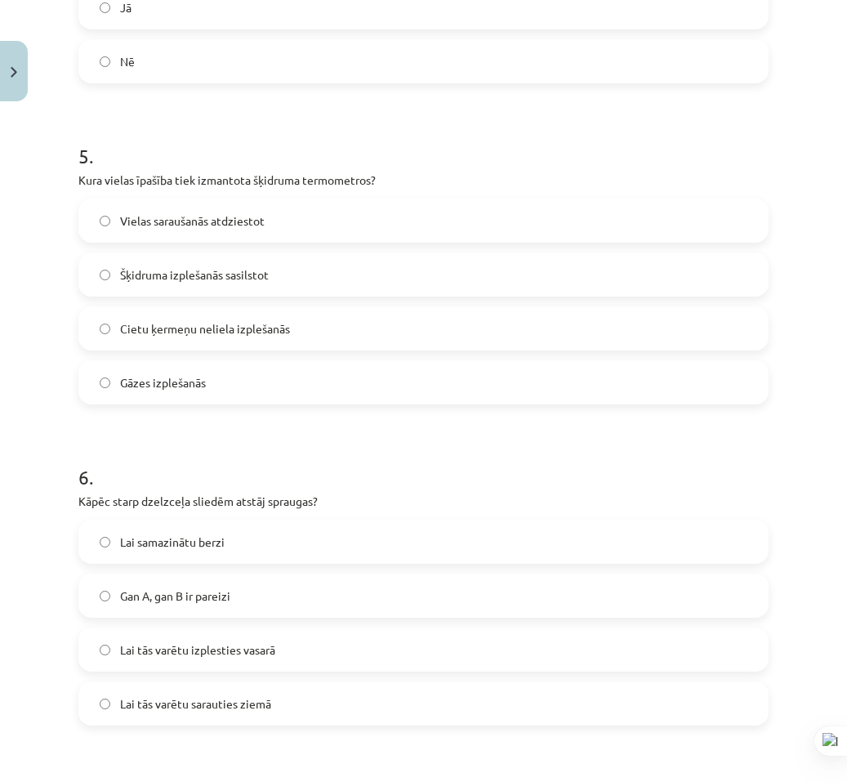
click at [235, 604] on label "Gan A, gan B ir pareizi" at bounding box center [423, 595] width 687 height 41
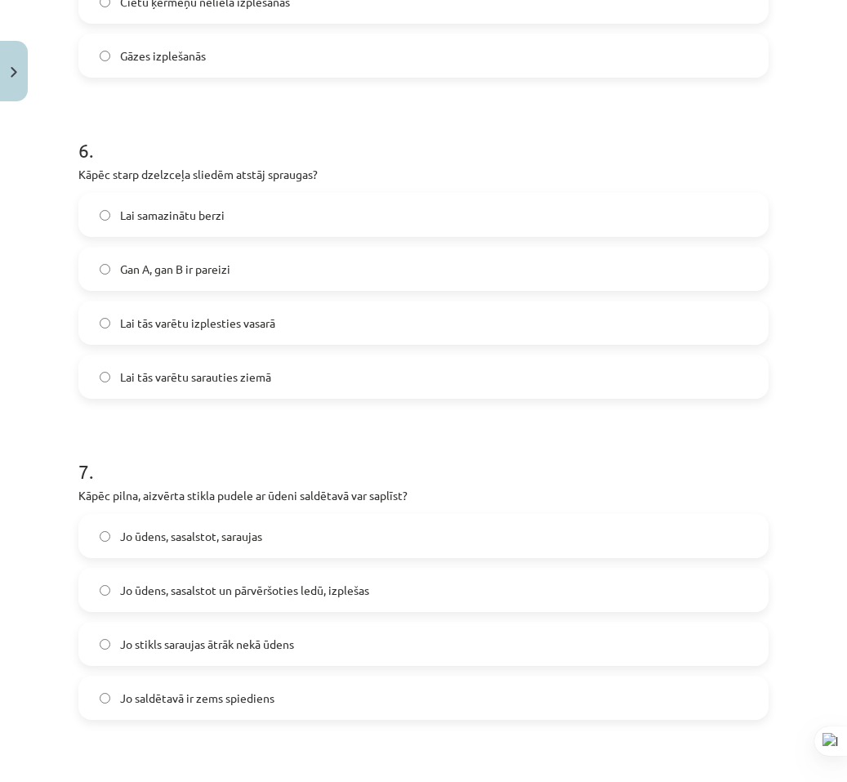
click at [248, 595] on span "Jo ūdens, sasalstot un pārvēršoties ledū, izplešas" at bounding box center [244, 590] width 249 height 17
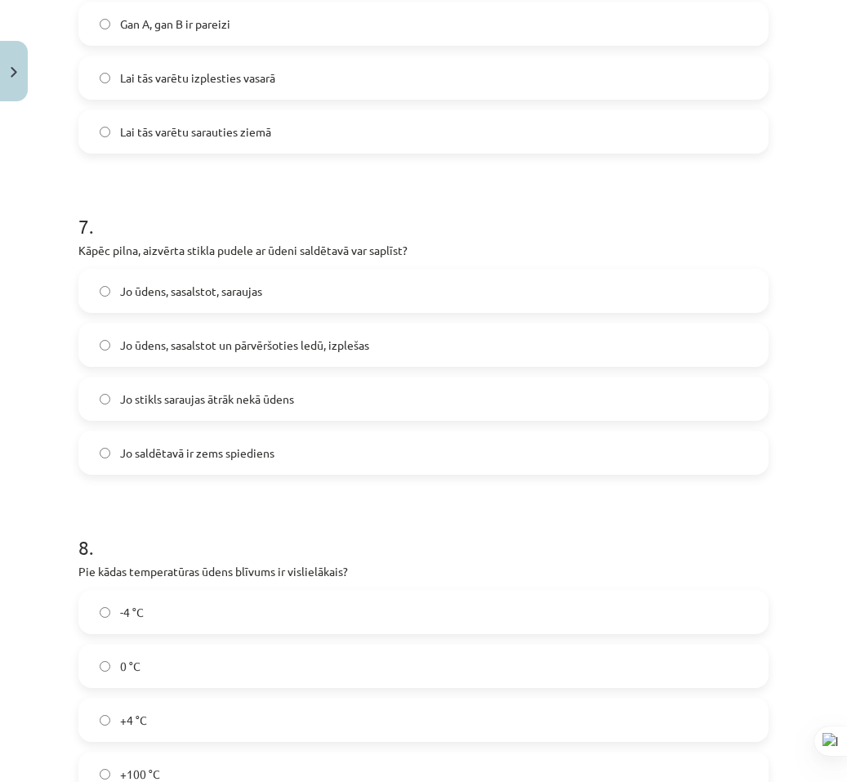
scroll to position [1797, 0]
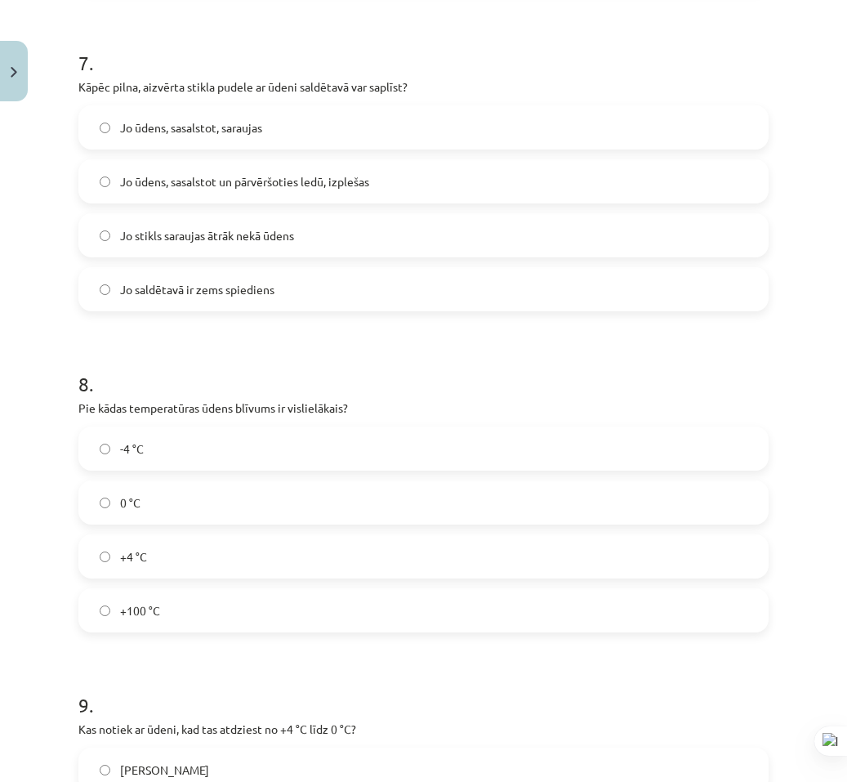
click at [191, 444] on label "-4 °C" at bounding box center [423, 448] width 687 height 41
click at [172, 567] on label "+4 °C" at bounding box center [423, 556] width 687 height 41
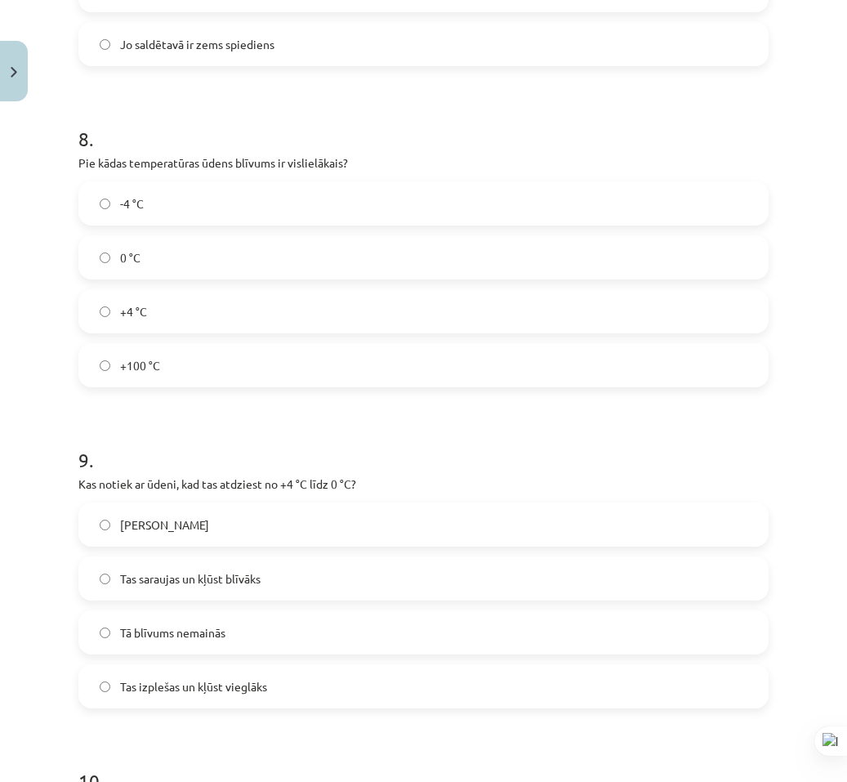
scroll to position [2205, 0]
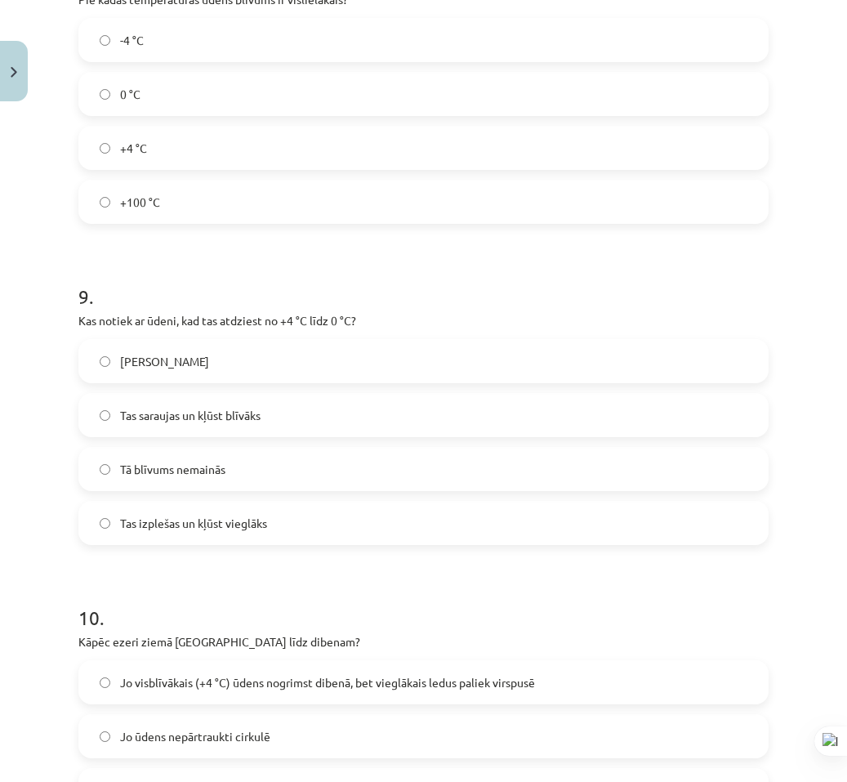
click at [245, 419] on span "Tas saraujas un kļūst blīvāks" at bounding box center [190, 415] width 140 height 17
click at [254, 537] on label "Tas izplešas un kļūst vieglāks" at bounding box center [423, 522] width 687 height 41
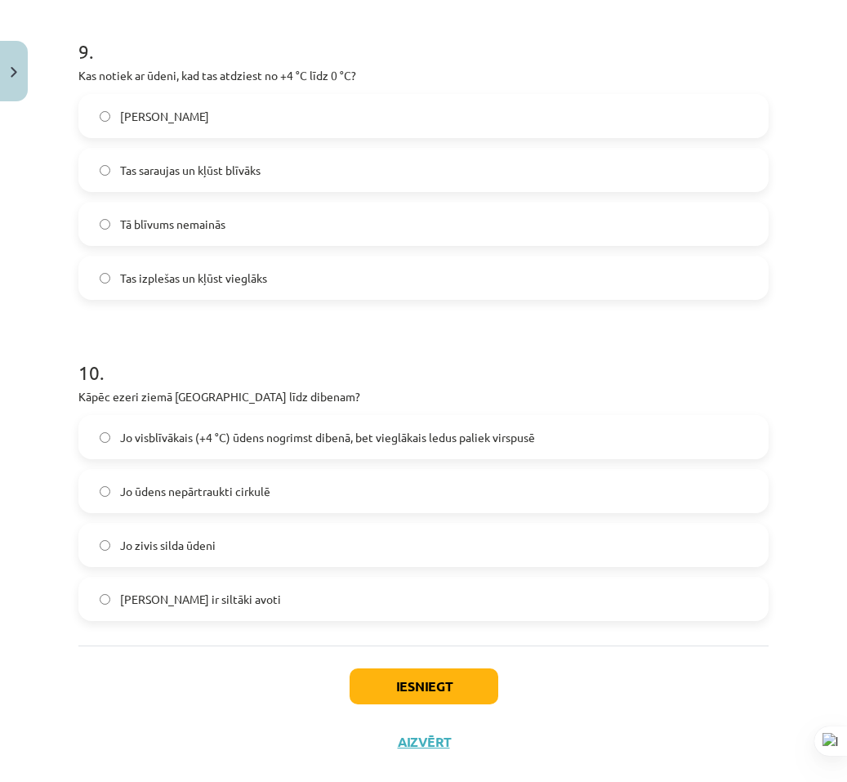
scroll to position [2479, 0]
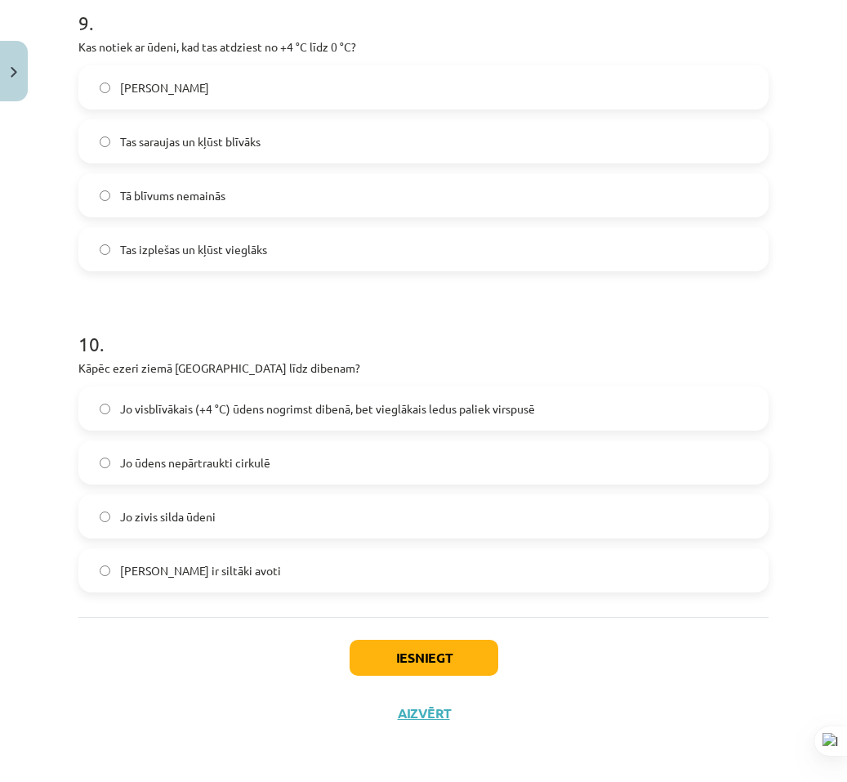
click at [244, 404] on span "Jo visblīvākais (+4 °C) ūdens nogrimst dibenā, bet vieglākais ledus paliek virs…" at bounding box center [327, 408] width 415 height 17
click at [386, 631] on div "Iesniegt Aizvērt" at bounding box center [423, 674] width 690 height 114
click at [392, 640] on button "Iesniegt" at bounding box center [424, 658] width 149 height 36
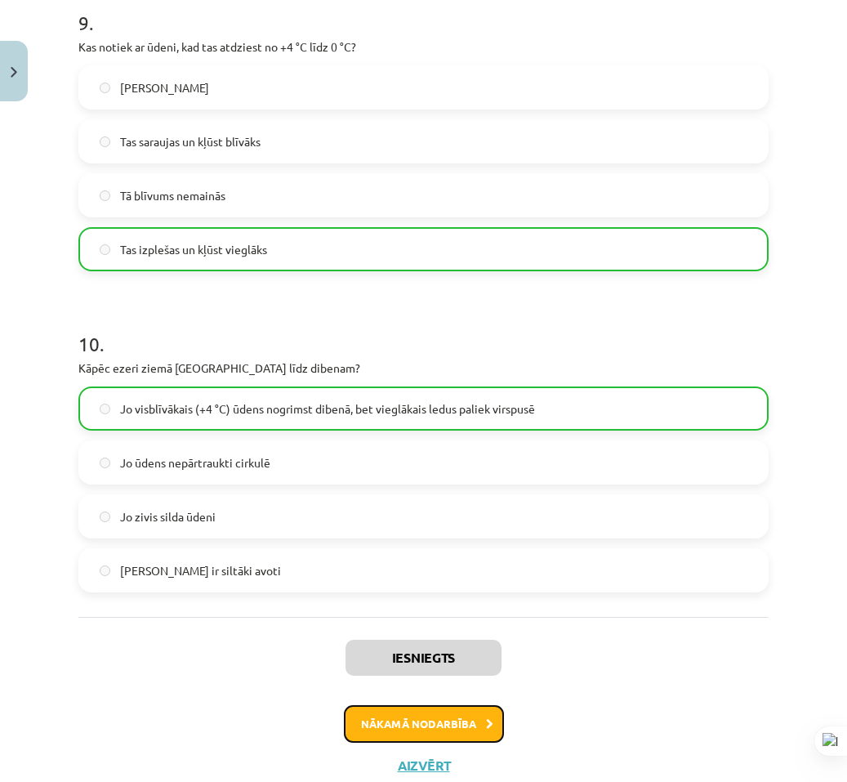
click at [399, 717] on button "Nākamā nodarbība" at bounding box center [424, 724] width 160 height 38
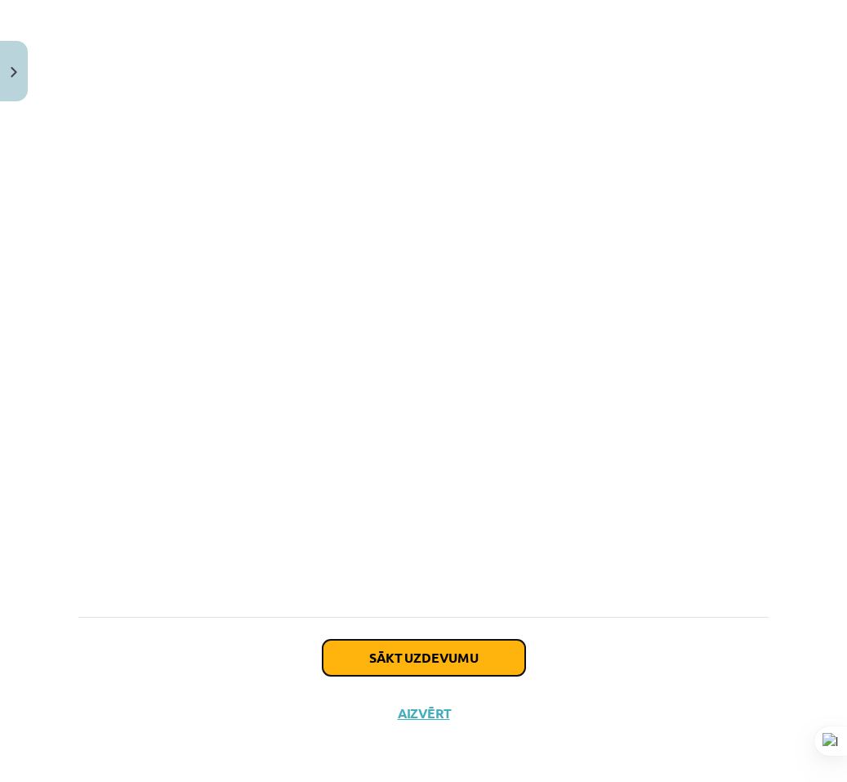
click at [442, 644] on button "Sākt uzdevumu" at bounding box center [424, 658] width 203 height 36
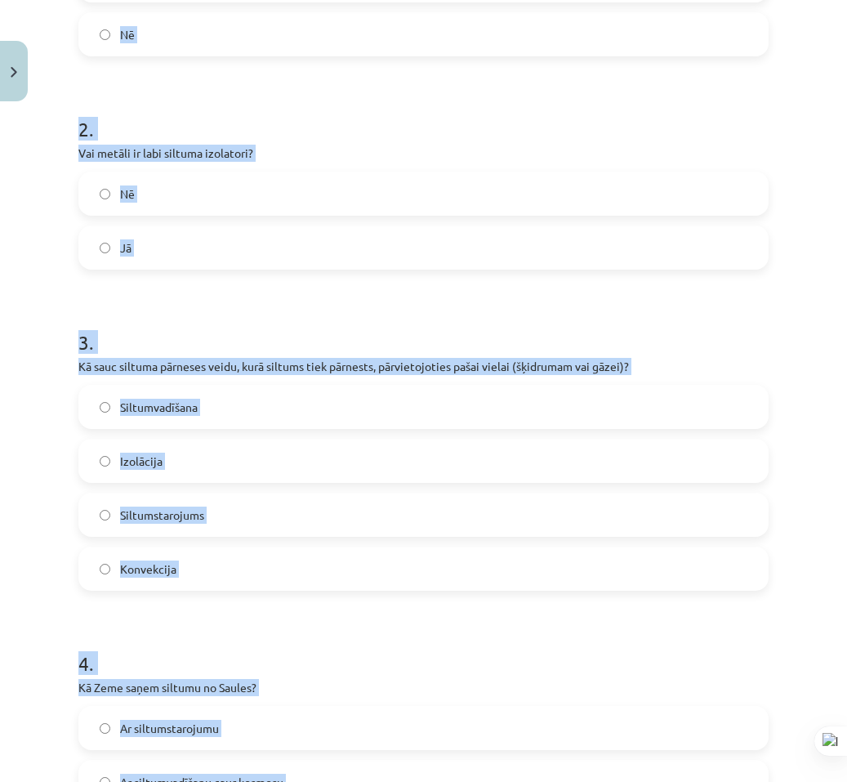
scroll to position [769, 0]
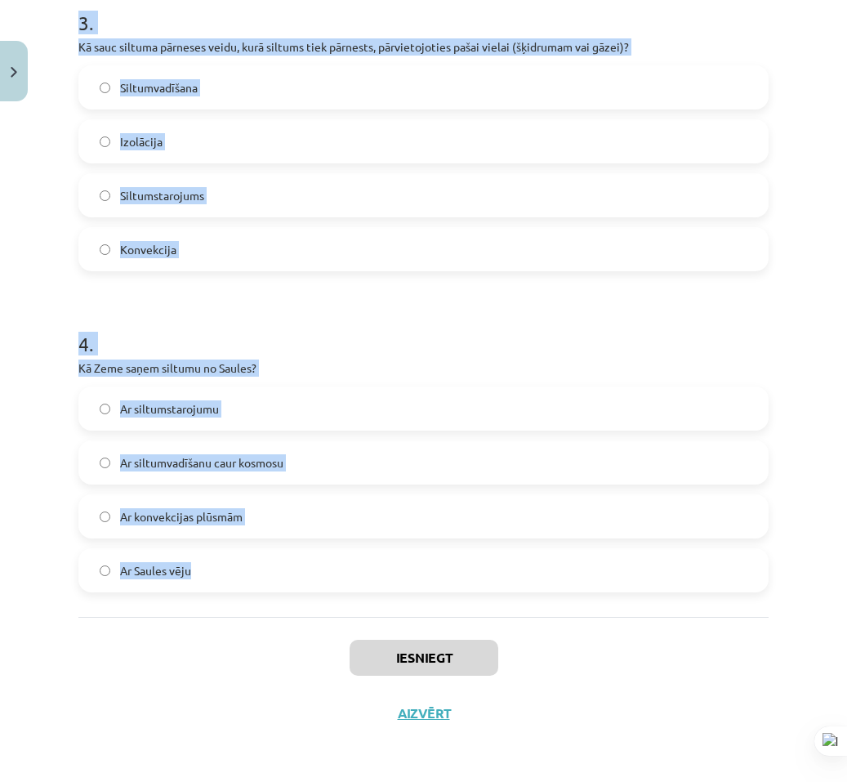
drag, startPoint x: 76, startPoint y: 325, endPoint x: 410, endPoint y: 586, distance: 423.7
click at [408, 587] on div "Mācību tēma: Fizika 9. klases 1. ieskaites mācību materiāls #4 📝 3. tēma. Siltu…" at bounding box center [423, 391] width 847 height 782
copy form "1 . Vai siltumstarojums var izplatīties vakuumā? Jā Nē 2 . Vai metāli ir labi s…"
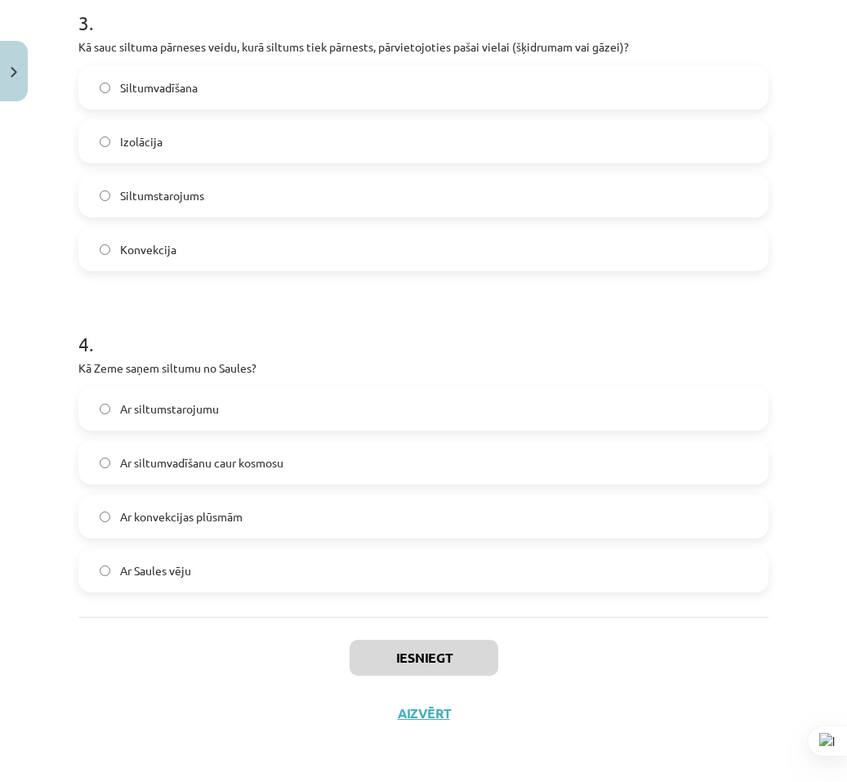
click at [748, 678] on div "Iesniegt Aizvērt" at bounding box center [423, 674] width 690 height 114
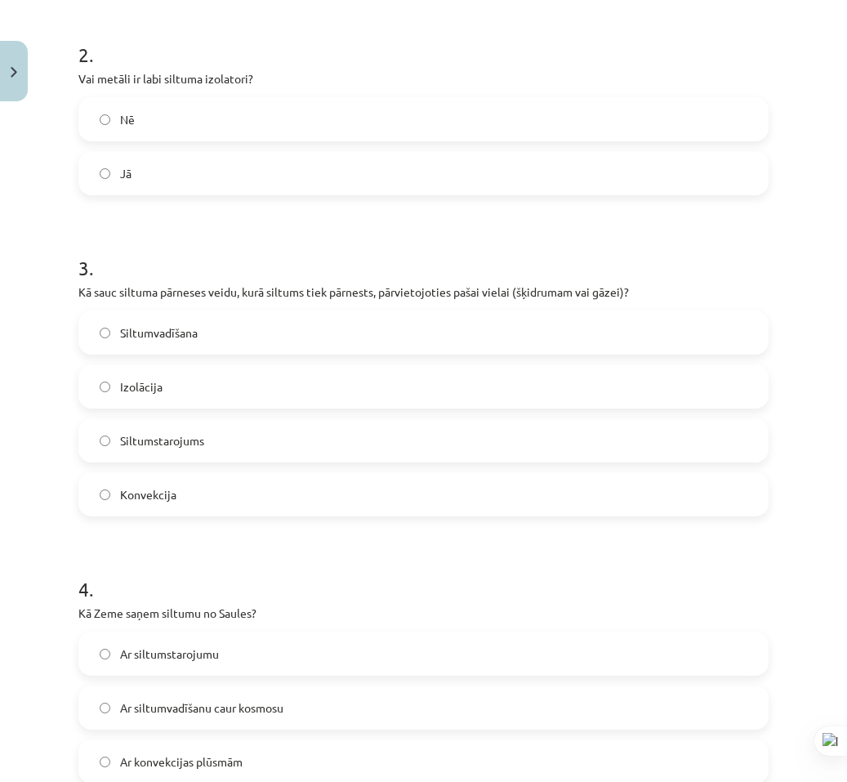
scroll to position [197, 0]
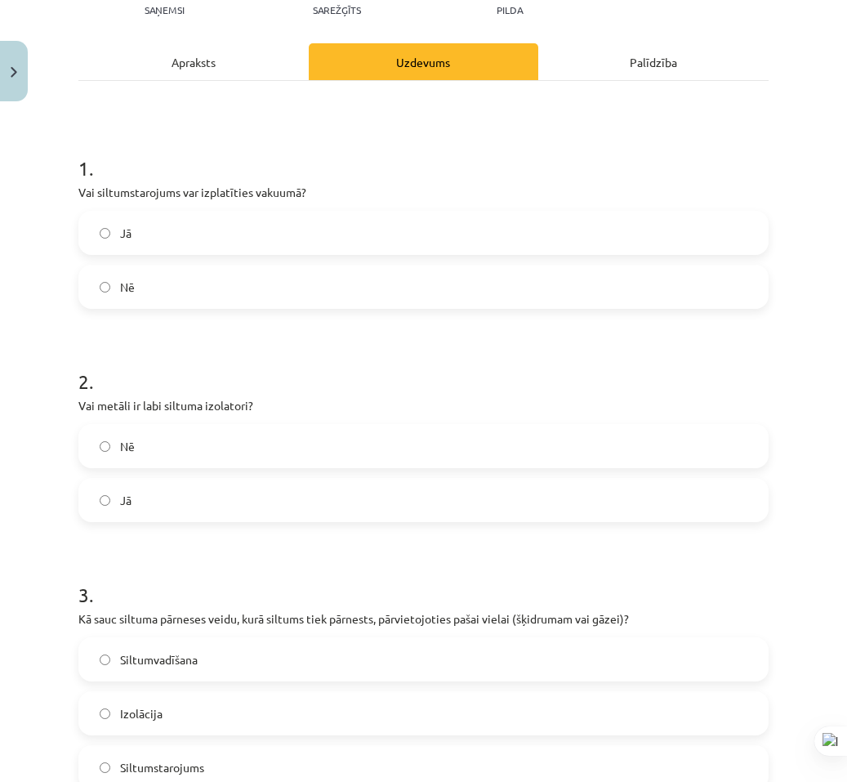
drag, startPoint x: 236, startPoint y: 243, endPoint x: 248, endPoint y: 337, distance: 94.7
click at [234, 243] on label "Jā" at bounding box center [423, 232] width 687 height 41
click at [189, 443] on label "Nē" at bounding box center [423, 446] width 687 height 41
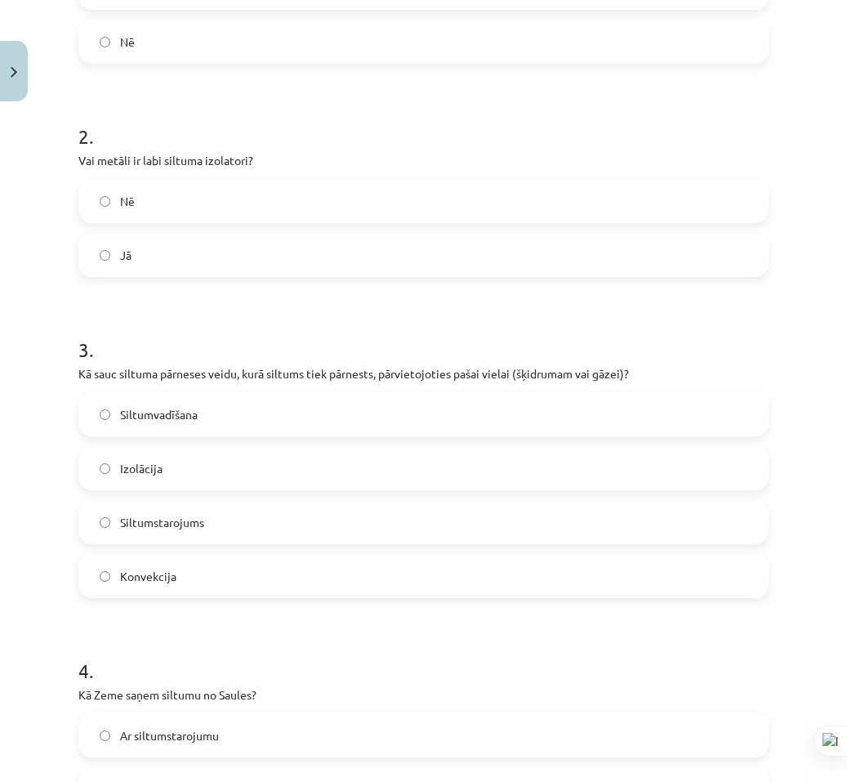
scroll to position [524, 0]
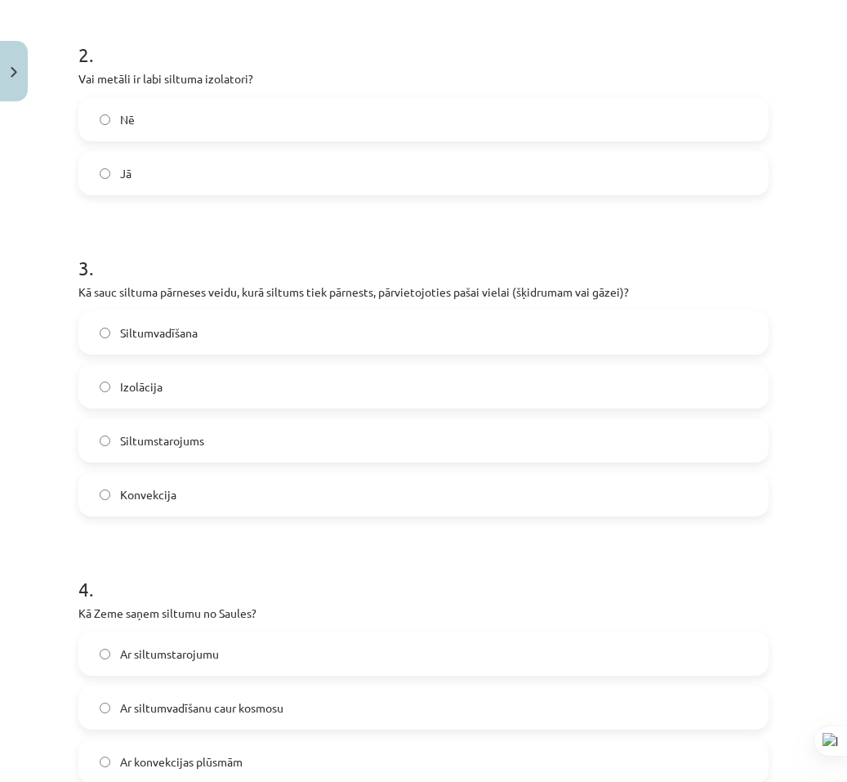
click at [216, 502] on label "Konvekcija" at bounding box center [423, 494] width 687 height 41
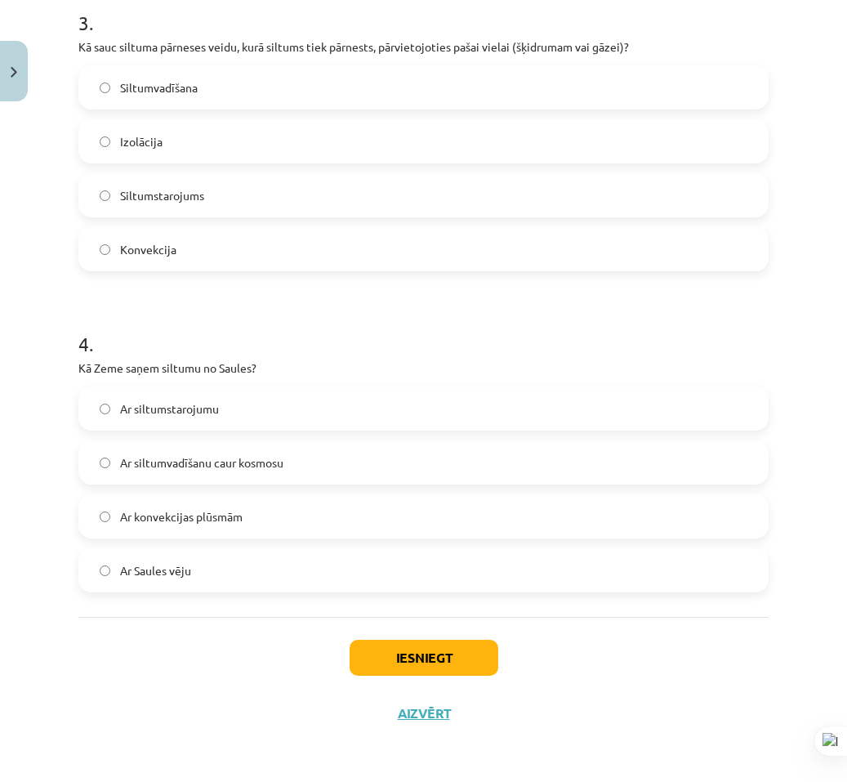
click at [249, 416] on label "Ar siltumstarojumu" at bounding box center [423, 408] width 687 height 41
click at [392, 668] on button "Iesniegt" at bounding box center [424, 658] width 149 height 36
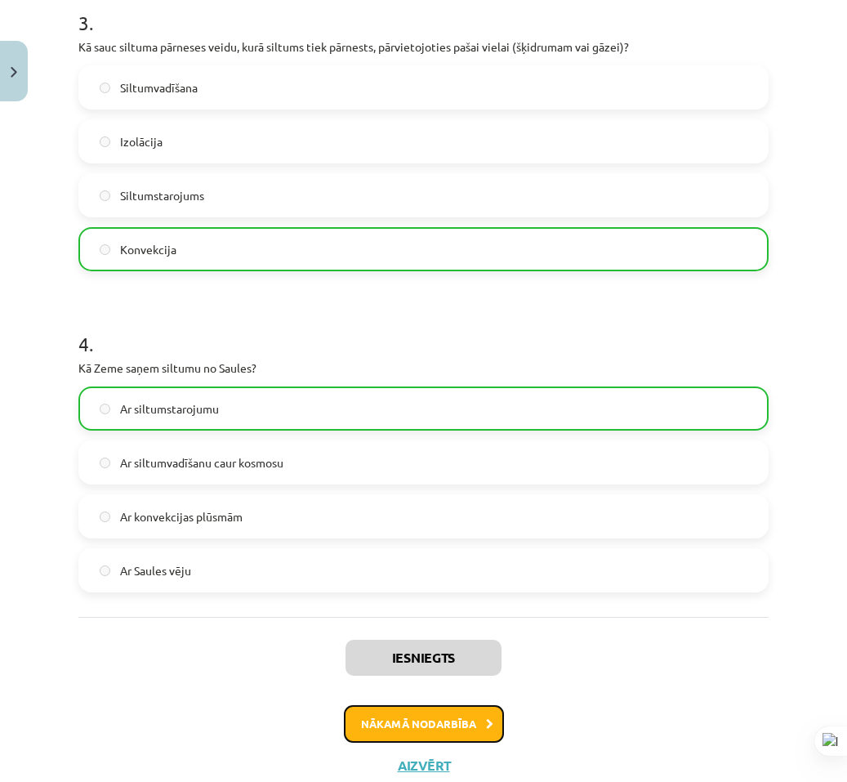
click at [379, 728] on button "Nākamā nodarbība" at bounding box center [424, 724] width 160 height 38
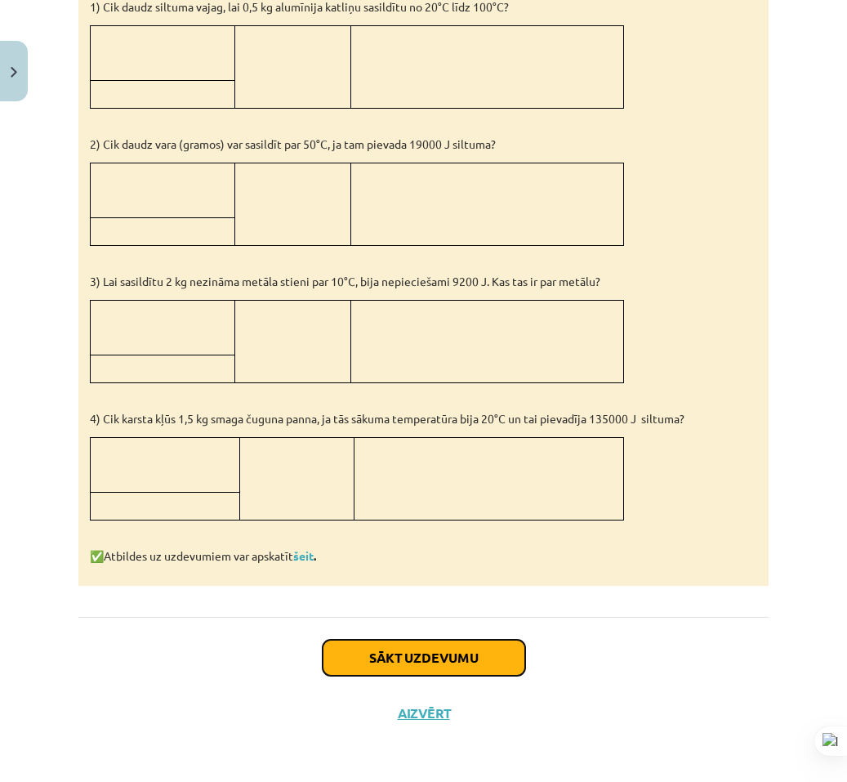
click at [377, 640] on button "Sākt uzdevumu" at bounding box center [424, 658] width 203 height 36
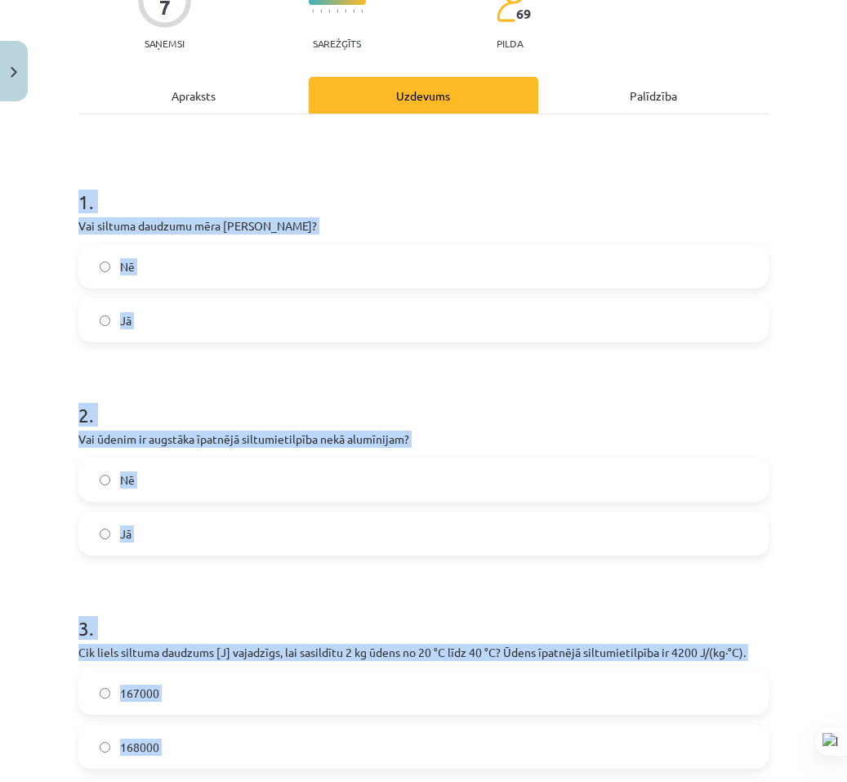
scroll to position [394, 0]
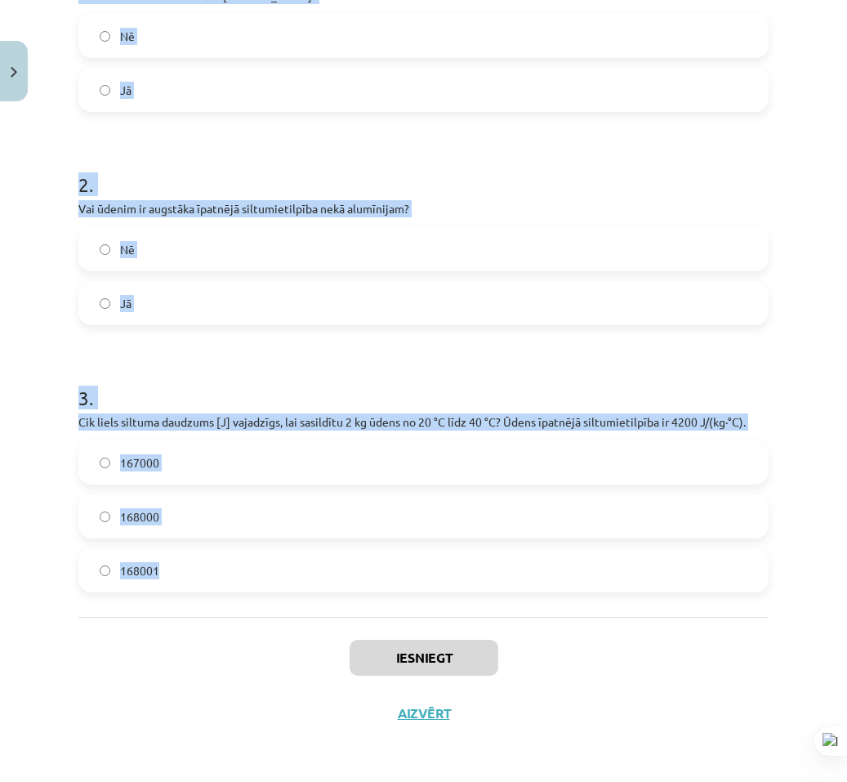
drag, startPoint x: 66, startPoint y: 198, endPoint x: 232, endPoint y: 572, distance: 408.5
click at [220, 578] on div "Mācību tēma: Fizika 9. klases 1. ieskaites mācību materiāls #5 📝 4. tēma. Siltu…" at bounding box center [423, 391] width 847 height 782
copy form "1 . Vai siltuma daudzumu mēra Celsija grādos? Nē Jā 2 . Vai ūdenim ir augstāka …"
click at [788, 420] on div "Mācību tēma: Fizika 9. klases 1. ieskaites mācību materiāls #5 📝 4. tēma. Siltu…" at bounding box center [423, 391] width 847 height 782
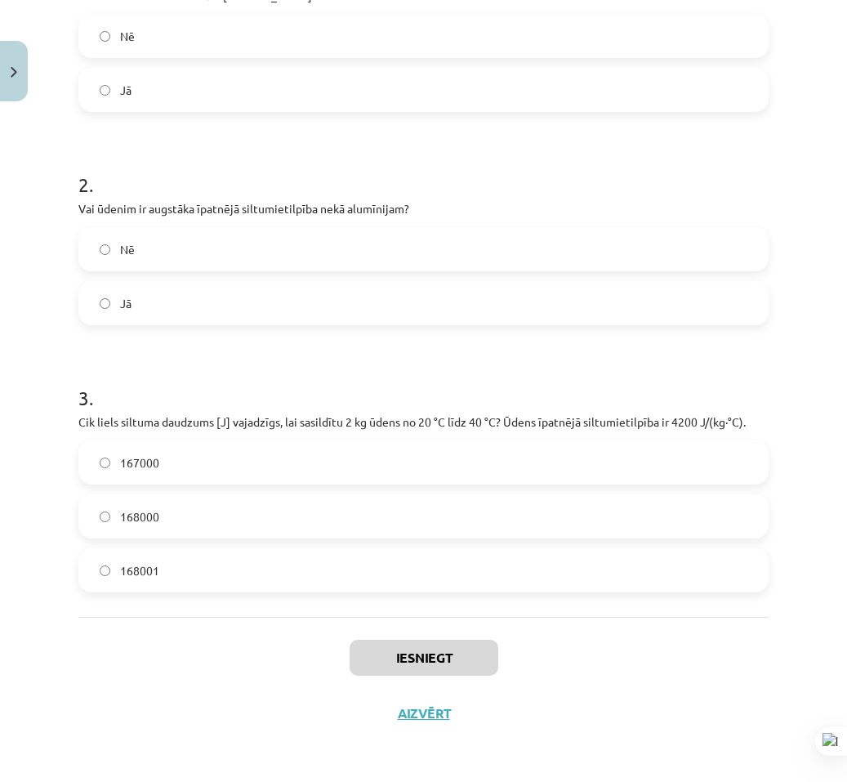
scroll to position [0, 0]
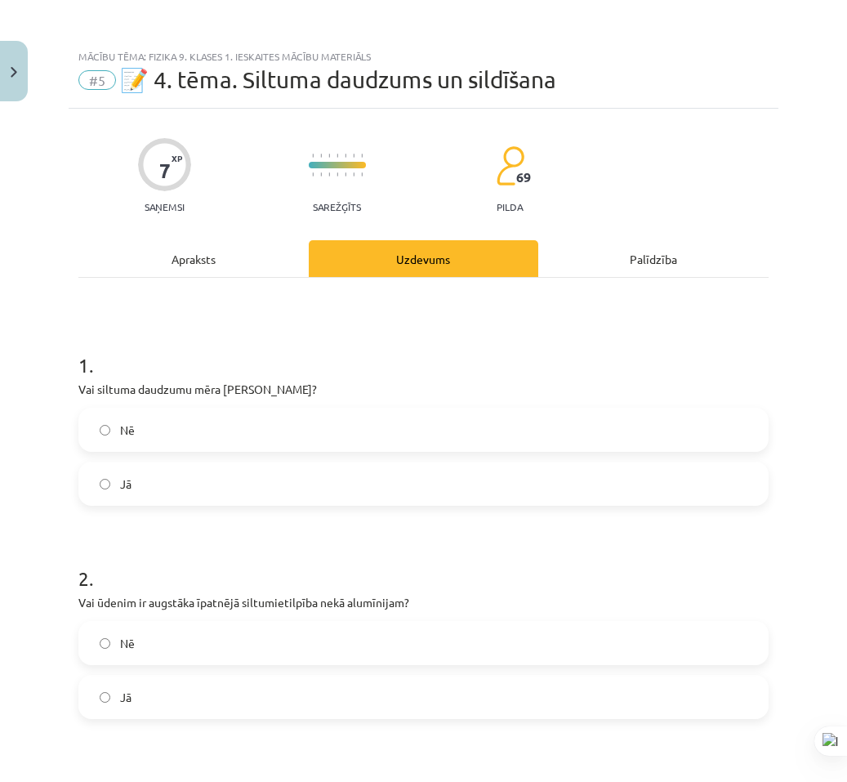
click at [183, 435] on label "Nē" at bounding box center [423, 429] width 687 height 41
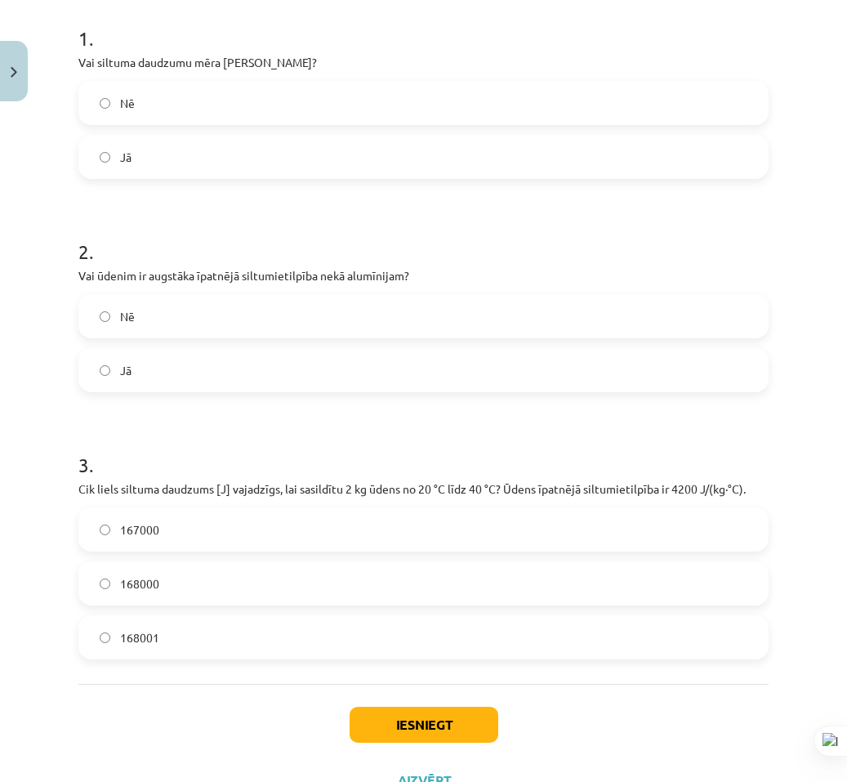
click at [176, 395] on form "1 . Vai siltuma daudzumu mēra Celsija grādos? Nē Jā 2 . Vai ūdenim ir augstāka …" at bounding box center [423, 328] width 690 height 661
click at [196, 379] on label "Jā" at bounding box center [423, 370] width 687 height 41
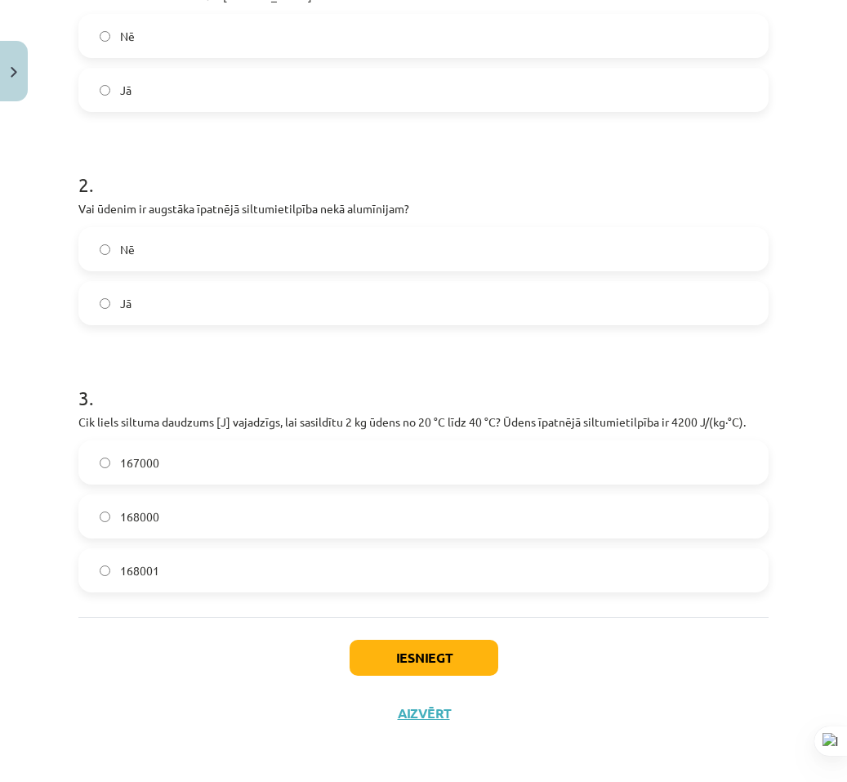
click at [230, 518] on label "168000" at bounding box center [423, 516] width 687 height 41
click at [381, 650] on button "Iesniegt" at bounding box center [424, 658] width 149 height 36
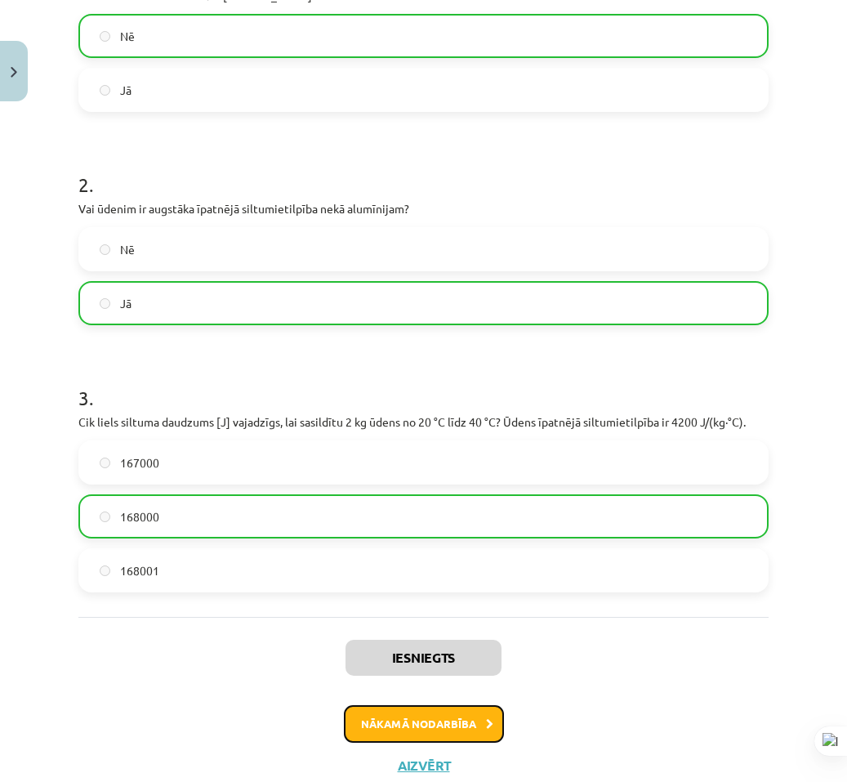
click at [411, 723] on button "Nākamā nodarbība" at bounding box center [424, 724] width 160 height 38
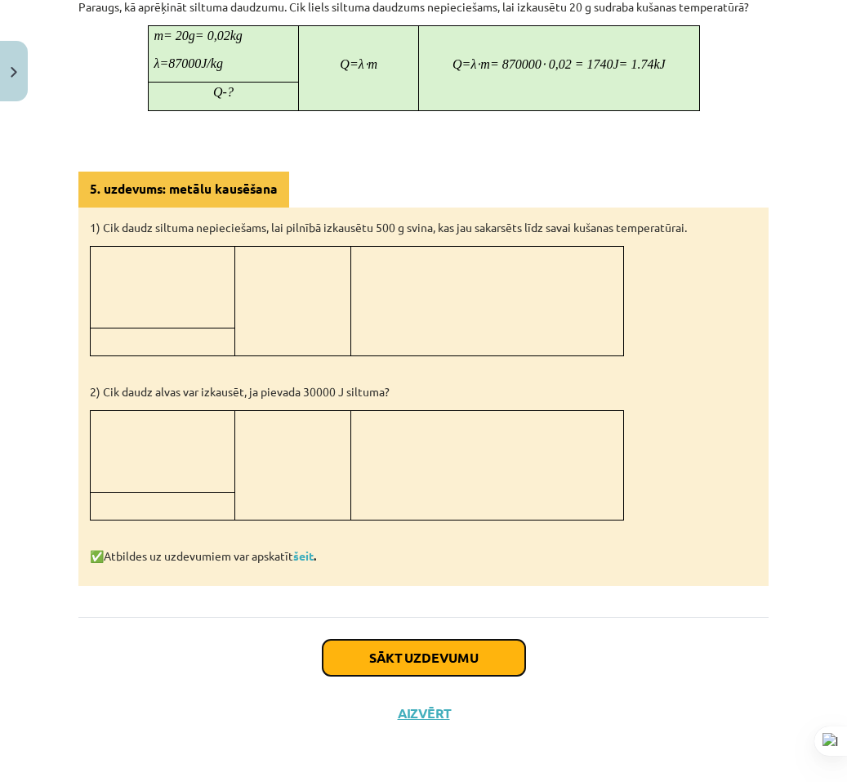
click at [391, 649] on button "Sākt uzdevumu" at bounding box center [424, 658] width 203 height 36
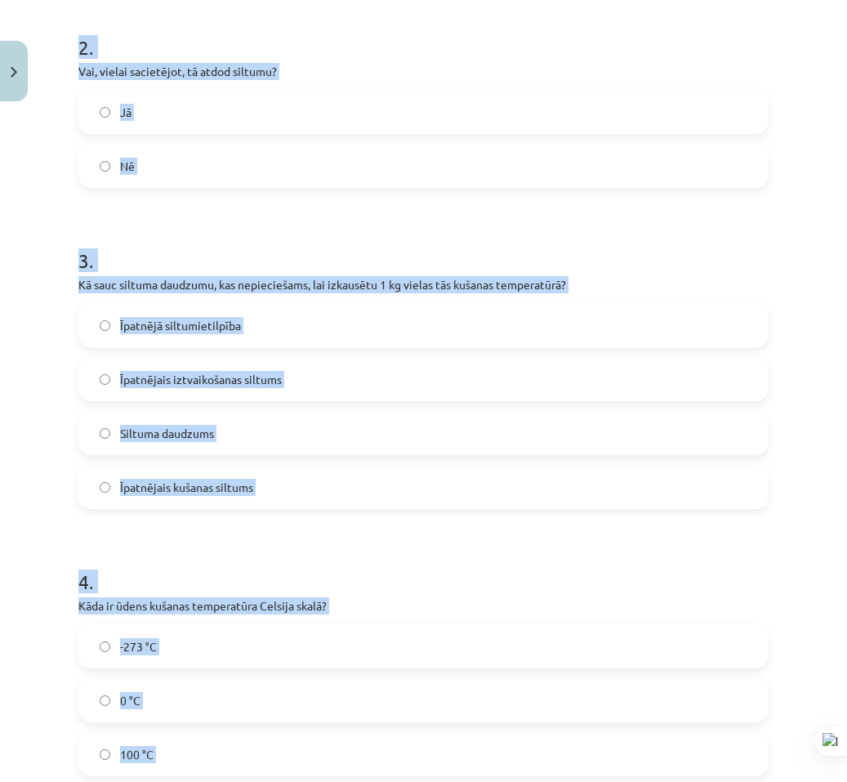
scroll to position [1053, 0]
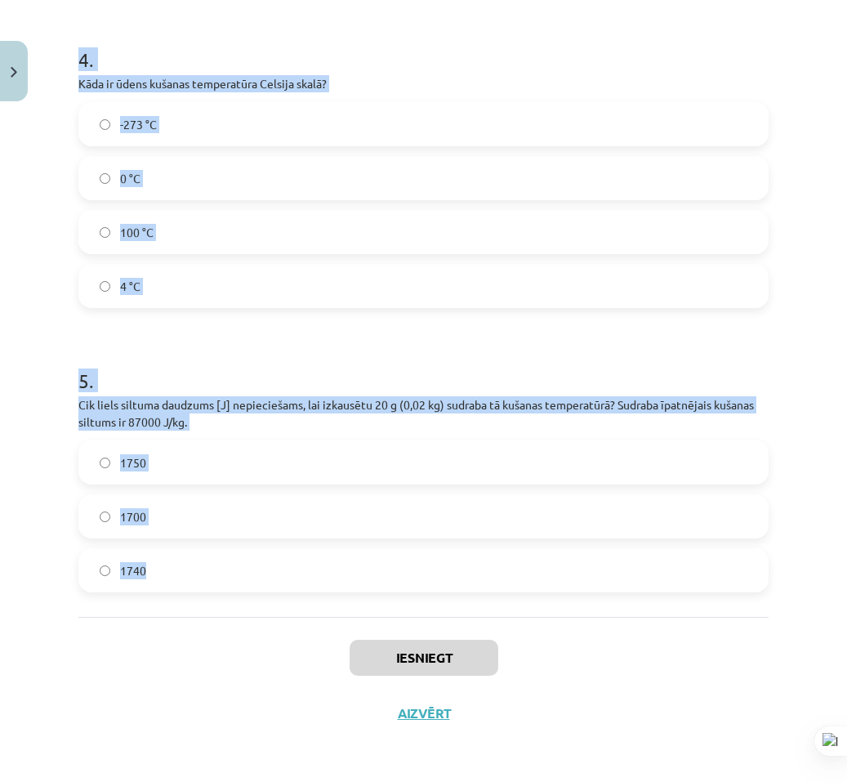
drag, startPoint x: 74, startPoint y: 316, endPoint x: 314, endPoint y: 577, distance: 354.4
click at [314, 577] on div "Mācību tēma: Fizika 9. klases 1. ieskaites mācību materiāls #6 📝 5. tēma. Kušan…" at bounding box center [423, 391] width 847 height 782
copy form "1 . Vai kušanas procesā vielas temperatūra nepārtraukti paaugstinās? Nē Jā 2 . …"
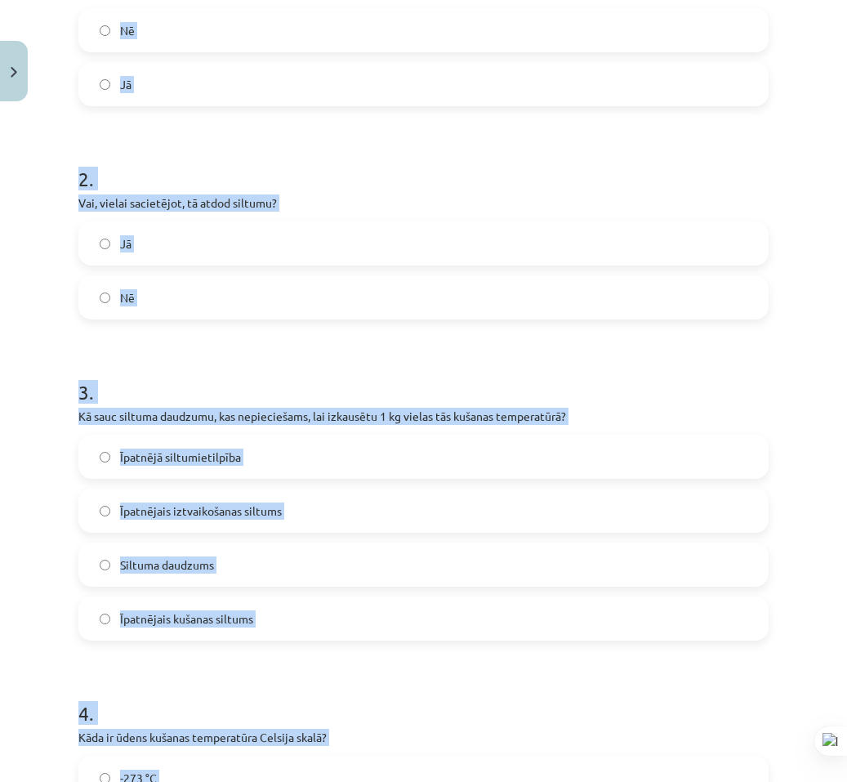
scroll to position [154, 0]
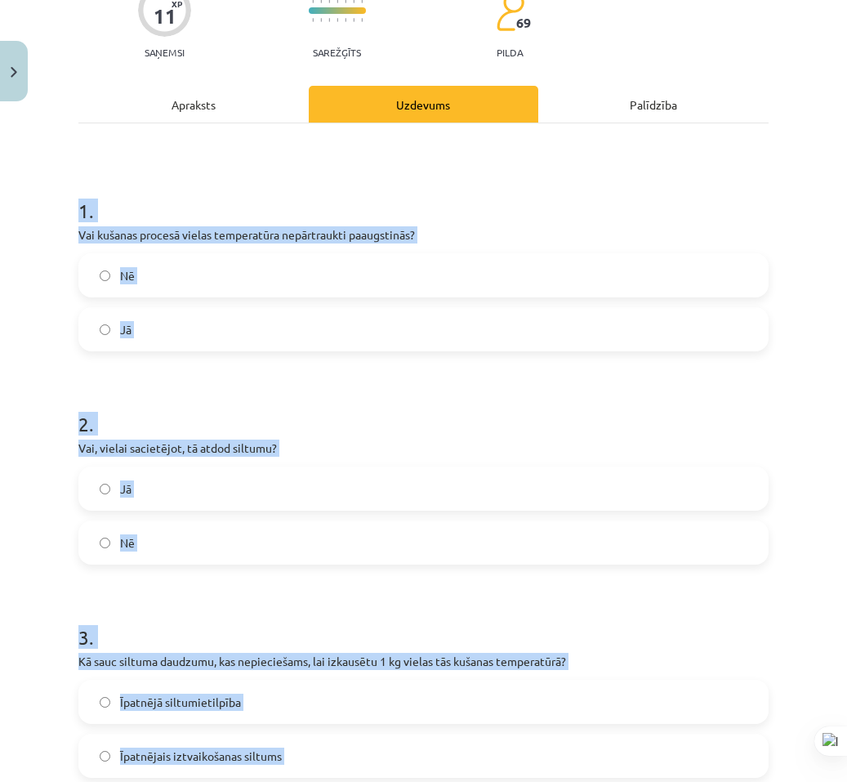
click at [39, 331] on div "Mācību tēma: Fizika 9. klases 1. ieskaites mācību materiāls #6 📝 5. tēma. Kušan…" at bounding box center [423, 391] width 847 height 782
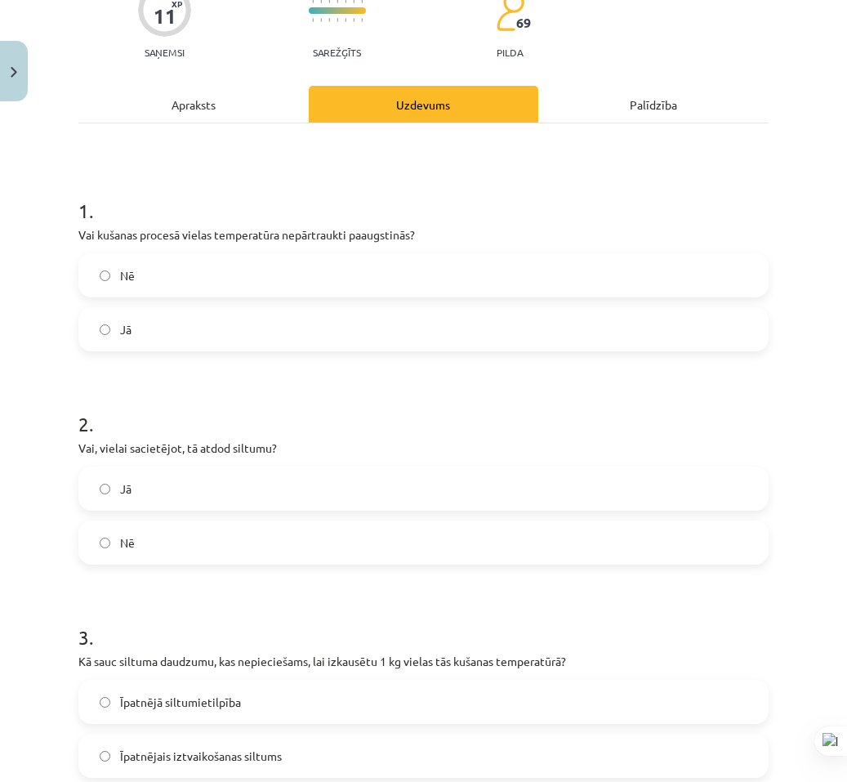
click at [190, 295] on label "Nē" at bounding box center [423, 275] width 687 height 41
click at [197, 497] on label "Jā" at bounding box center [423, 488] width 687 height 41
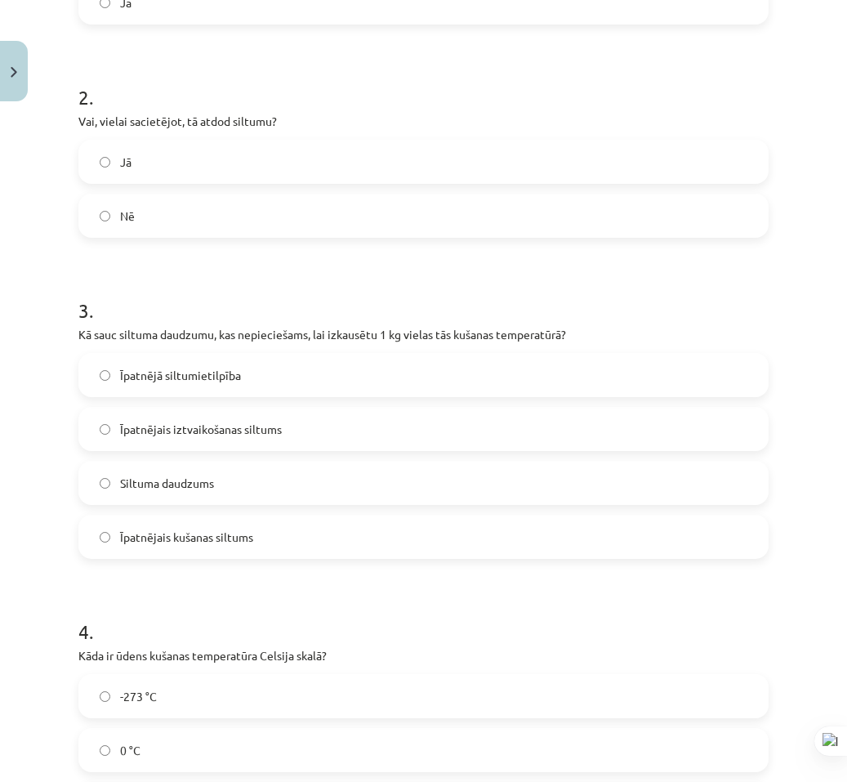
click at [241, 542] on span "Īpatnējais kušanas siltums" at bounding box center [186, 536] width 133 height 17
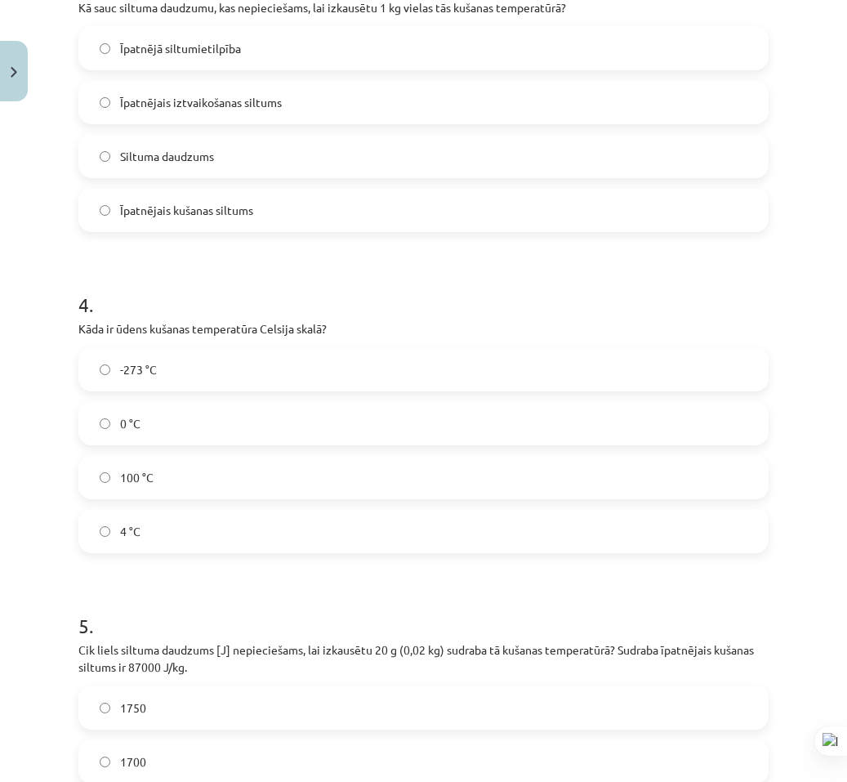
click at [194, 475] on label "100 °C" at bounding box center [423, 477] width 687 height 41
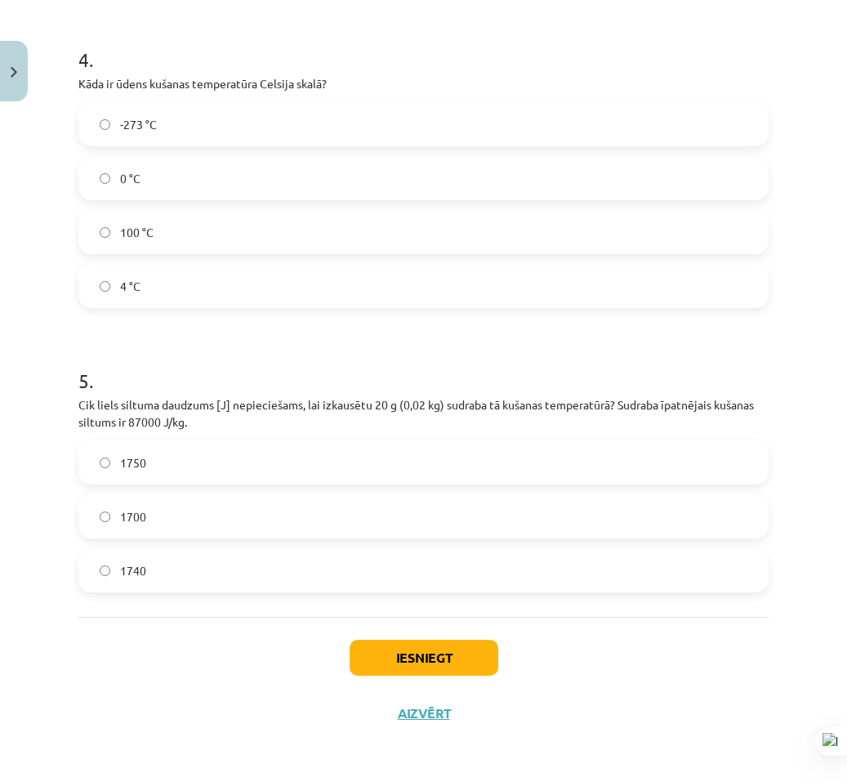
click at [227, 578] on label "1740" at bounding box center [423, 570] width 687 height 41
click at [390, 657] on button "Iesniegt" at bounding box center [424, 658] width 149 height 36
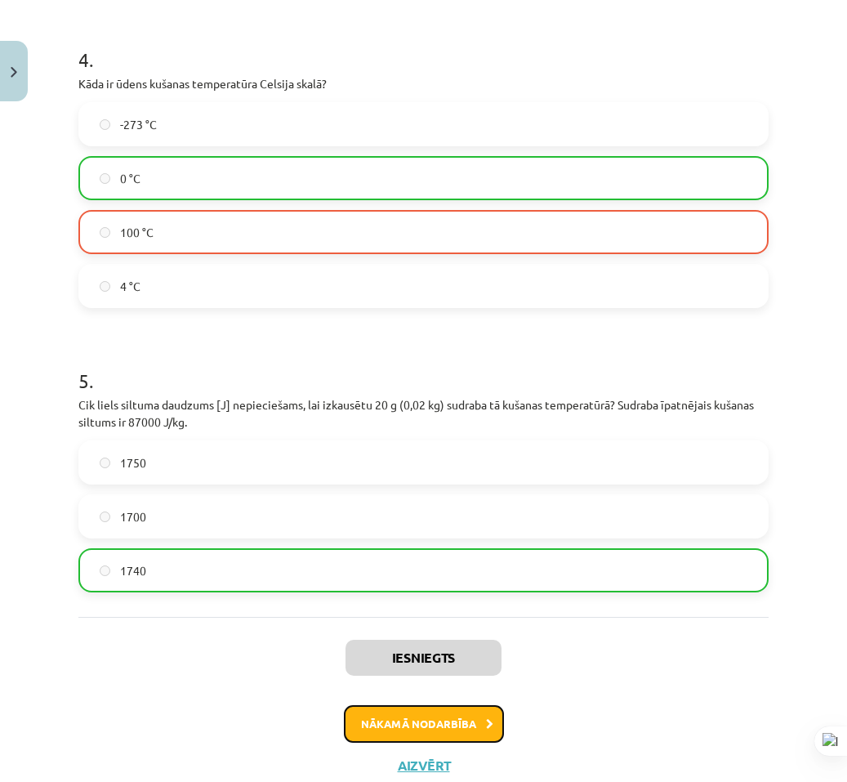
click at [397, 716] on button "Nākamā nodarbība" at bounding box center [424, 724] width 160 height 38
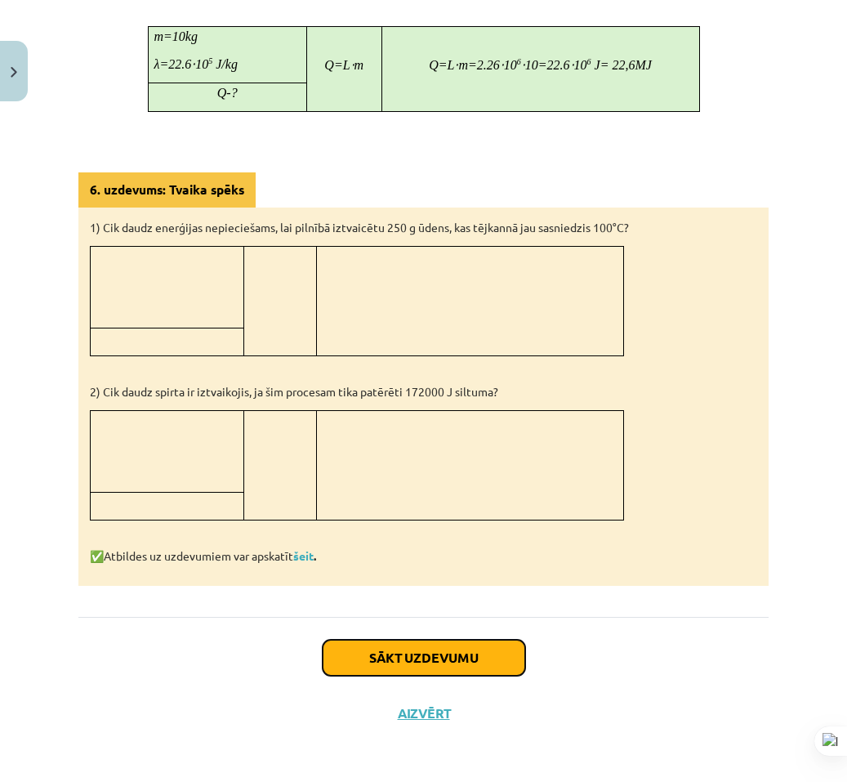
click at [417, 653] on button "Sākt uzdevumu" at bounding box center [424, 658] width 203 height 36
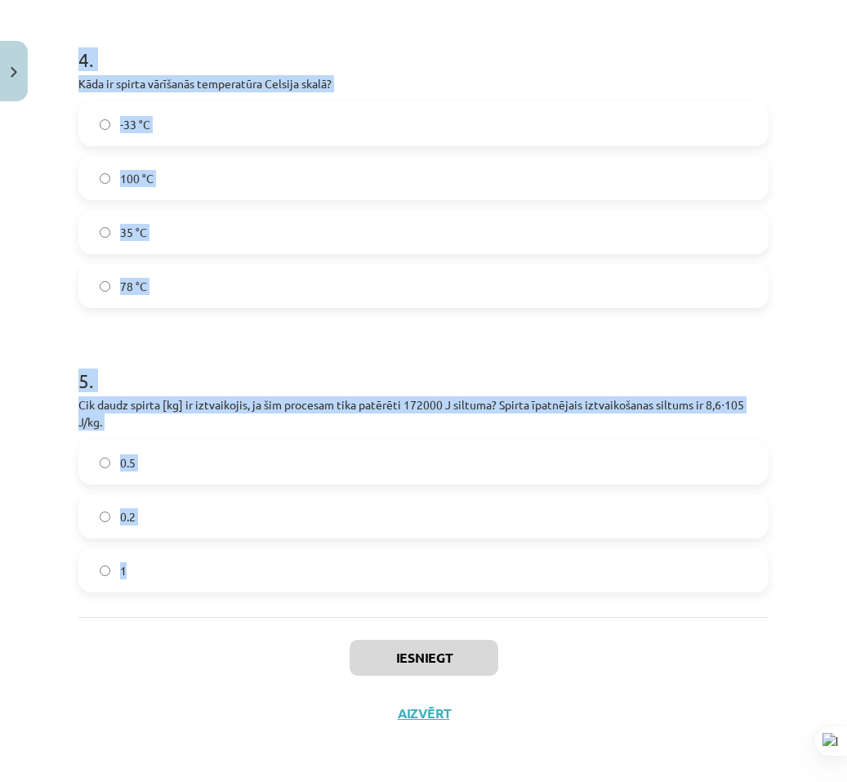
drag, startPoint x: 65, startPoint y: 332, endPoint x: 408, endPoint y: 582, distance: 424.9
click at [408, 582] on div "Mācību tēma: Fizika 9. klases 1. ieskaites mācību materiāls #7 📝 6. tēma. Iztva…" at bounding box center [423, 391] width 847 height 782
copy form "1 . Vai ūdens vārīšanās procesā tā temperatūra pārsniedz 100 °C? Jā Nē 2 . Vai …"
click at [29, 414] on div "Mācību tēma: Fizika 9. klases 1. ieskaites mācību materiāls #7 📝 6. tēma. Iztva…" at bounding box center [423, 391] width 847 height 782
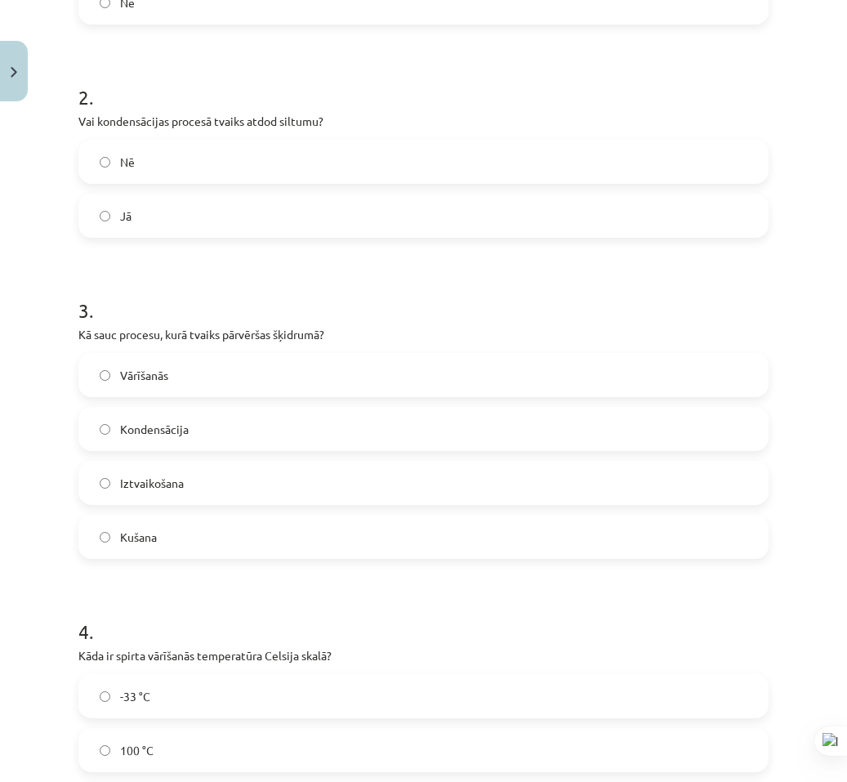
scroll to position [154, 0]
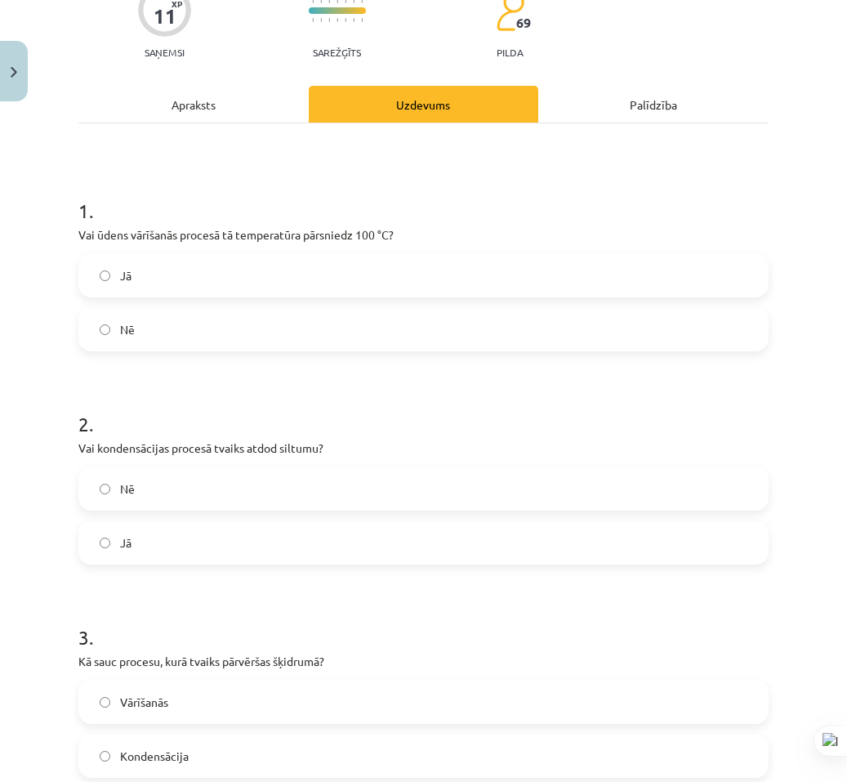
click at [196, 329] on label "Nē" at bounding box center [423, 329] width 687 height 41
click at [172, 488] on label "Nē" at bounding box center [423, 488] width 687 height 41
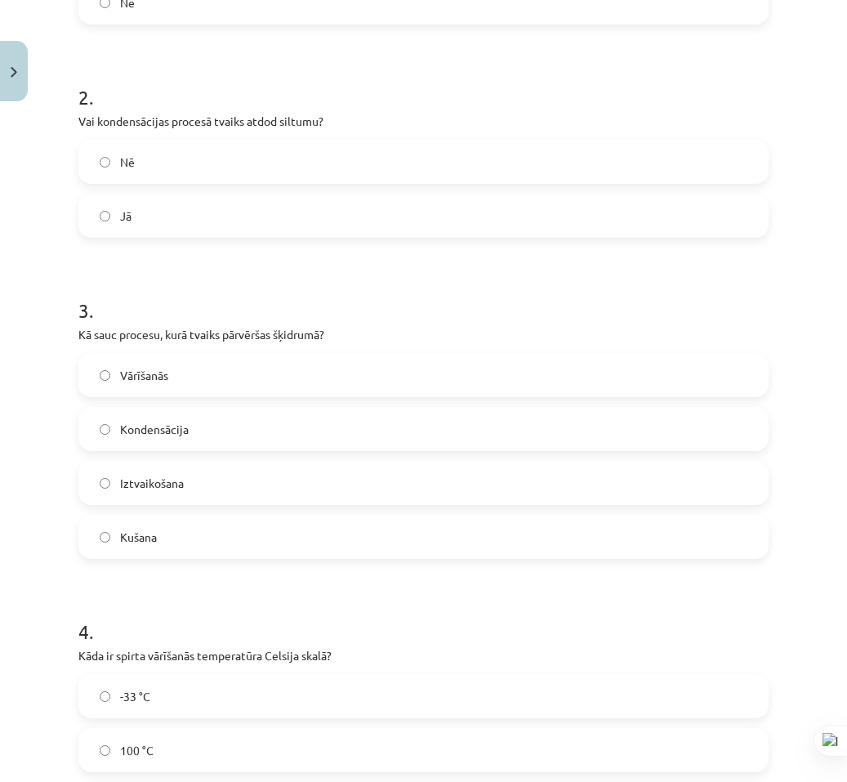
scroll to position [726, 0]
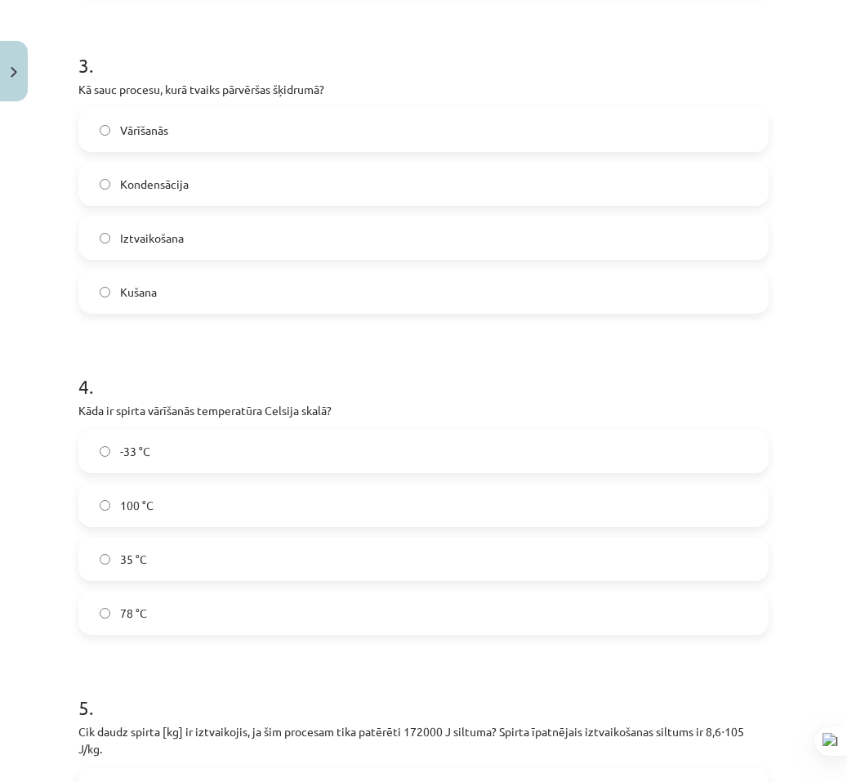
click at [235, 174] on label "Kondensācija" at bounding box center [423, 183] width 687 height 41
click at [243, 510] on label "100 °C" at bounding box center [423, 504] width 687 height 41
drag, startPoint x: 212, startPoint y: 605, endPoint x: 211, endPoint y: 596, distance: 9.1
click at [212, 604] on label "78 °C" at bounding box center [423, 612] width 687 height 41
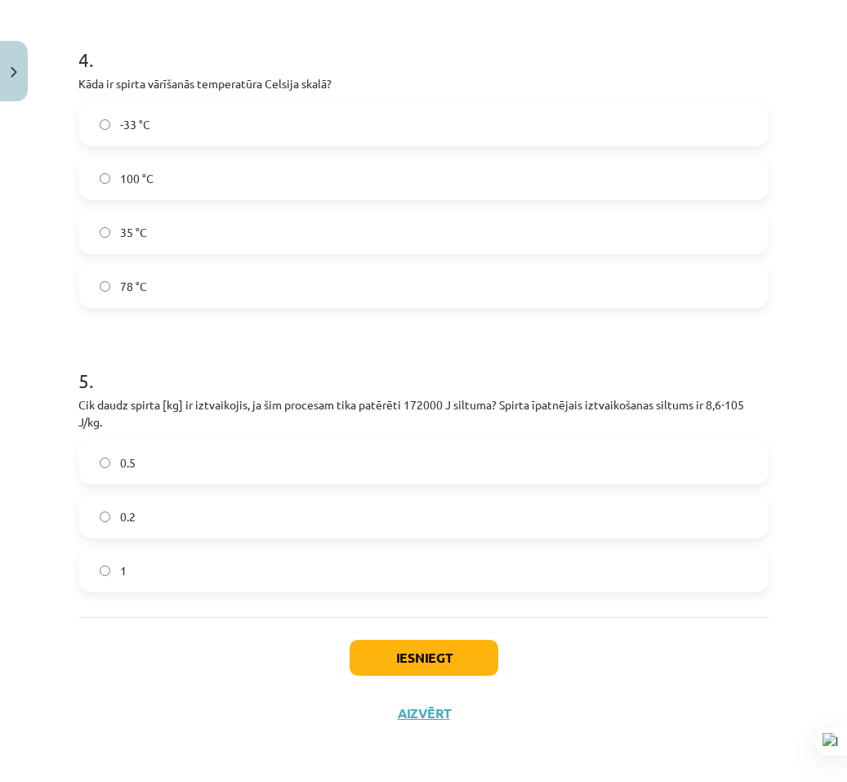
click at [226, 530] on label "0.2" at bounding box center [423, 516] width 687 height 41
click at [412, 667] on button "Iesniegt" at bounding box center [424, 658] width 149 height 36
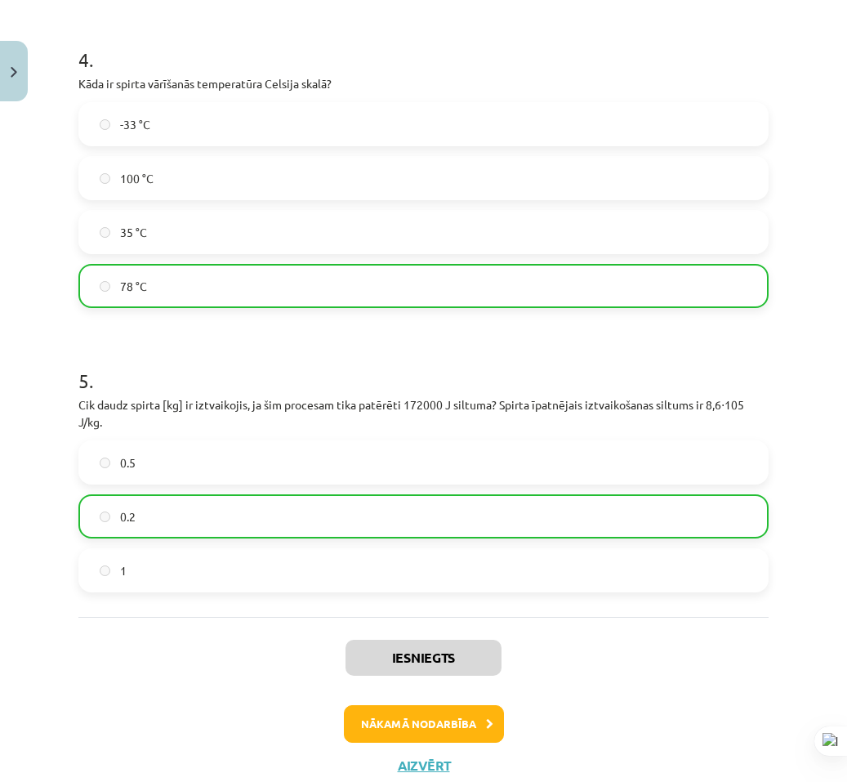
scroll to position [1105, 0]
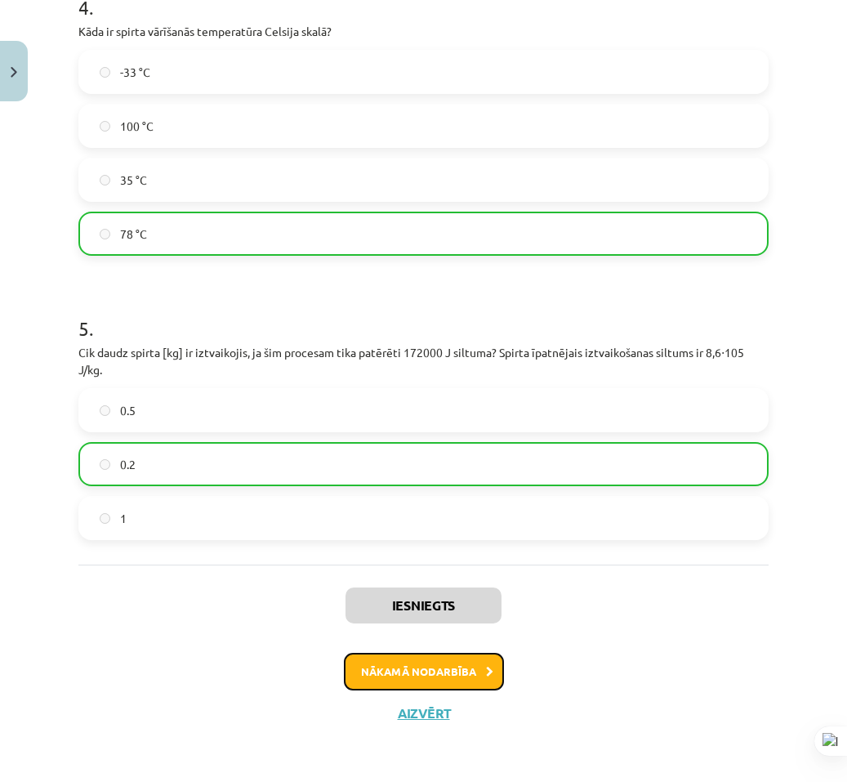
click at [443, 674] on button "Nākamā nodarbība" at bounding box center [424, 672] width 160 height 38
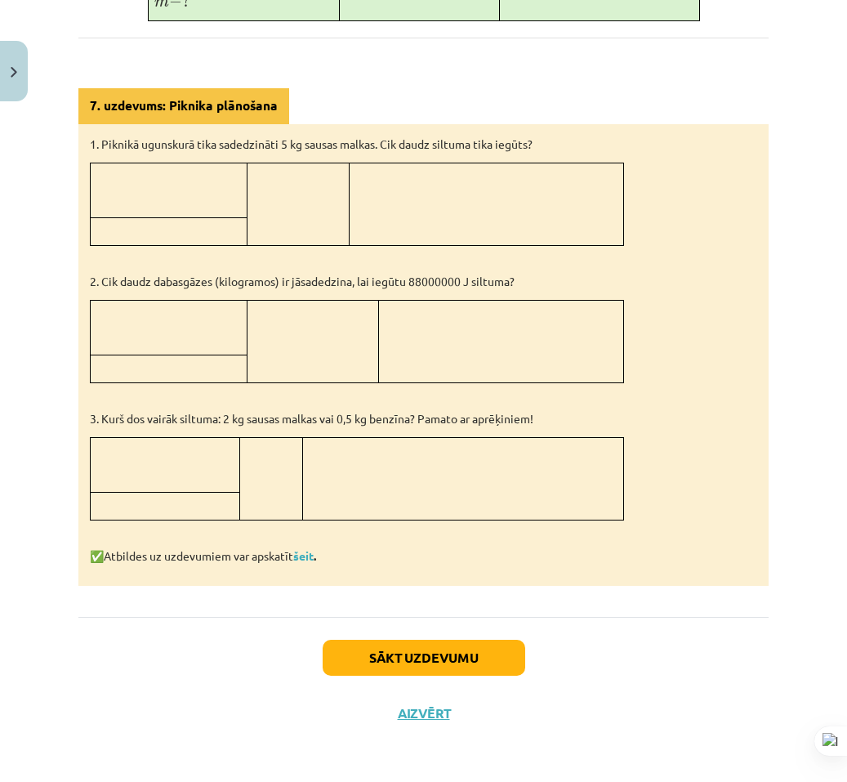
click at [411, 678] on div "Sākt uzdevumu Aizvērt" at bounding box center [423, 674] width 690 height 114
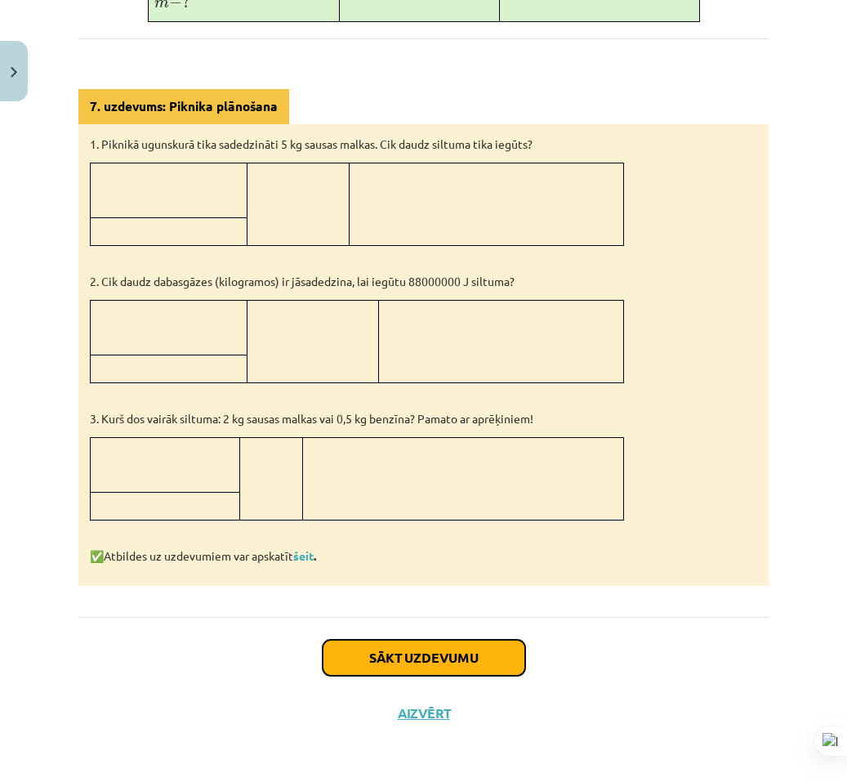
click at [410, 671] on button "Sākt uzdevumu" at bounding box center [424, 658] width 203 height 36
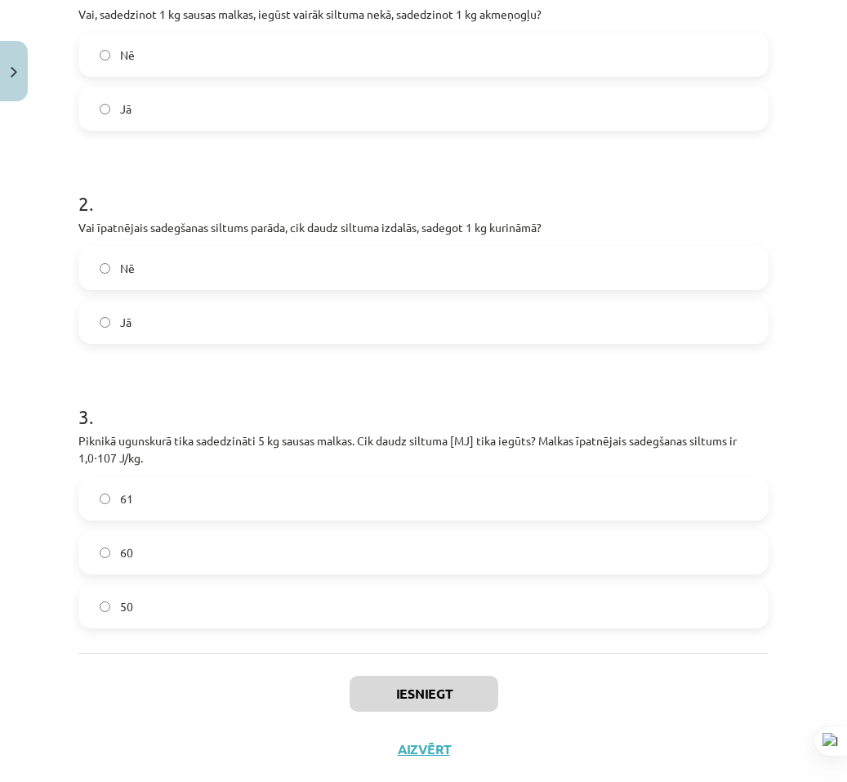
scroll to position [411, 0]
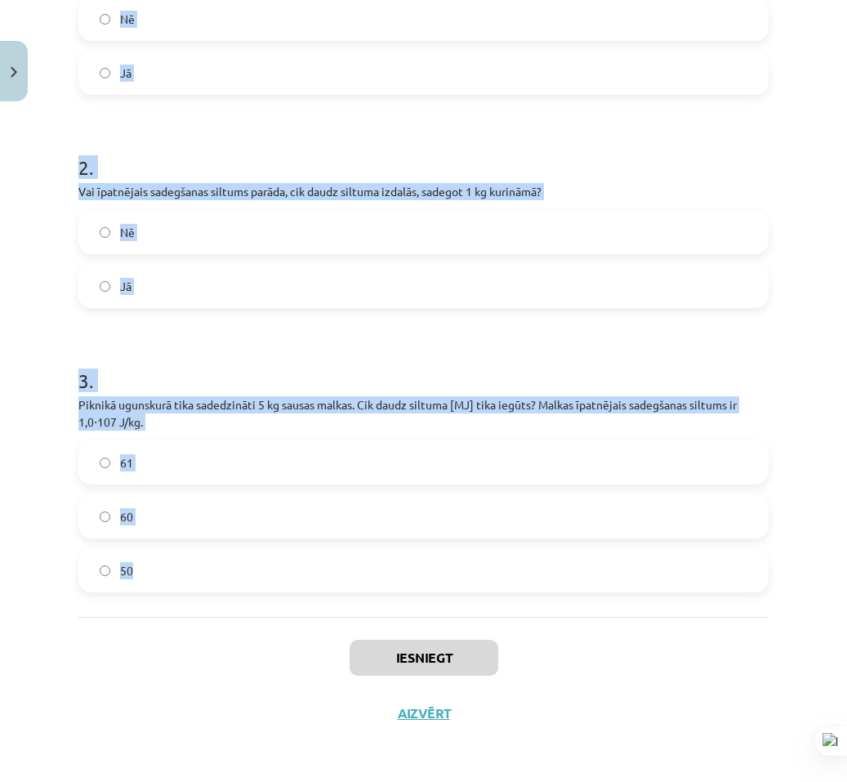
drag, startPoint x: 56, startPoint y: 328, endPoint x: 444, endPoint y: 593, distance: 470.1
click at [339, 580] on div "Mācību tēma: Fizika 9. klases 1. ieskaites mācību materiāls #8 📝 7. tēma. Kurin…" at bounding box center [423, 391] width 847 height 782
copy form "1 . Vai, sadedzinot 1 kg sausas malkas, iegūst vairāk siltuma nekā, sadedzinot …"
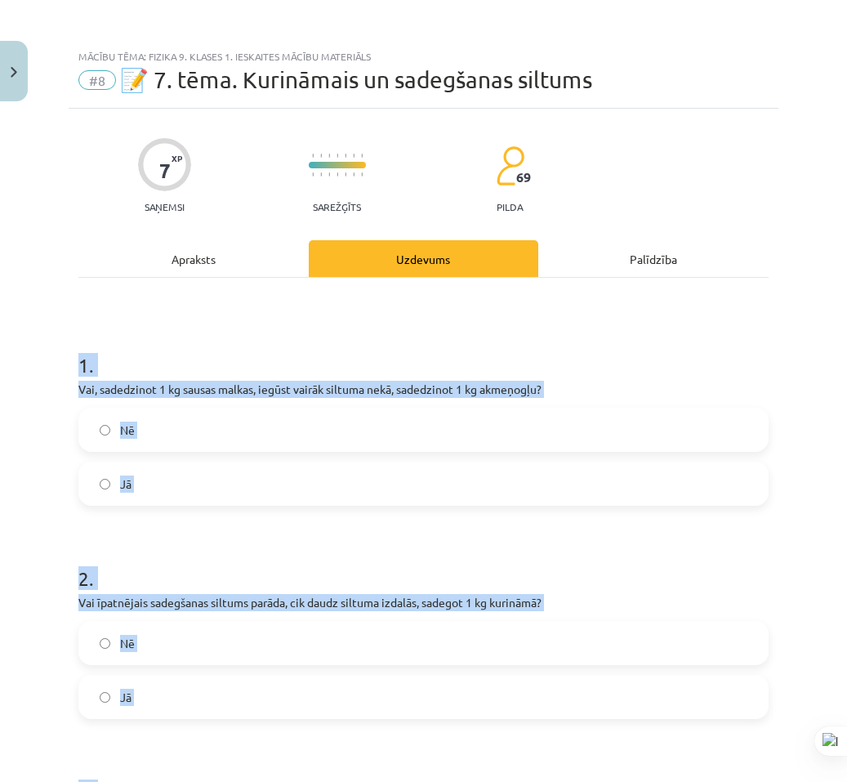
click at [26, 421] on div "Mācību tēma: Fizika 9. klases 1. ieskaites mācību materiāls #8 📝 7. tēma. Kurin…" at bounding box center [423, 391] width 847 height 782
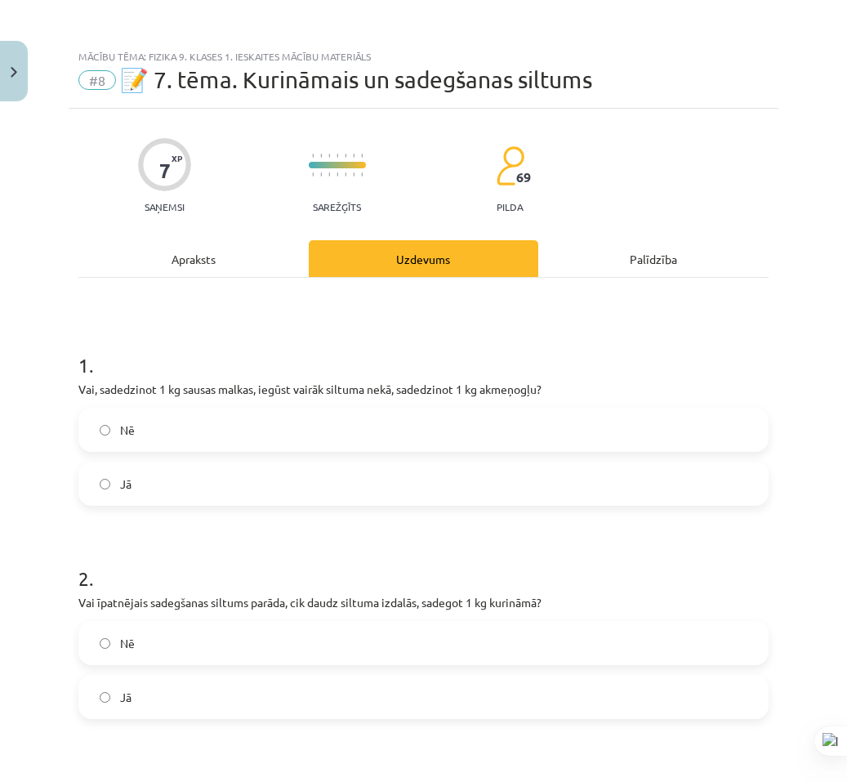
click at [176, 435] on label "Nē" at bounding box center [423, 429] width 687 height 41
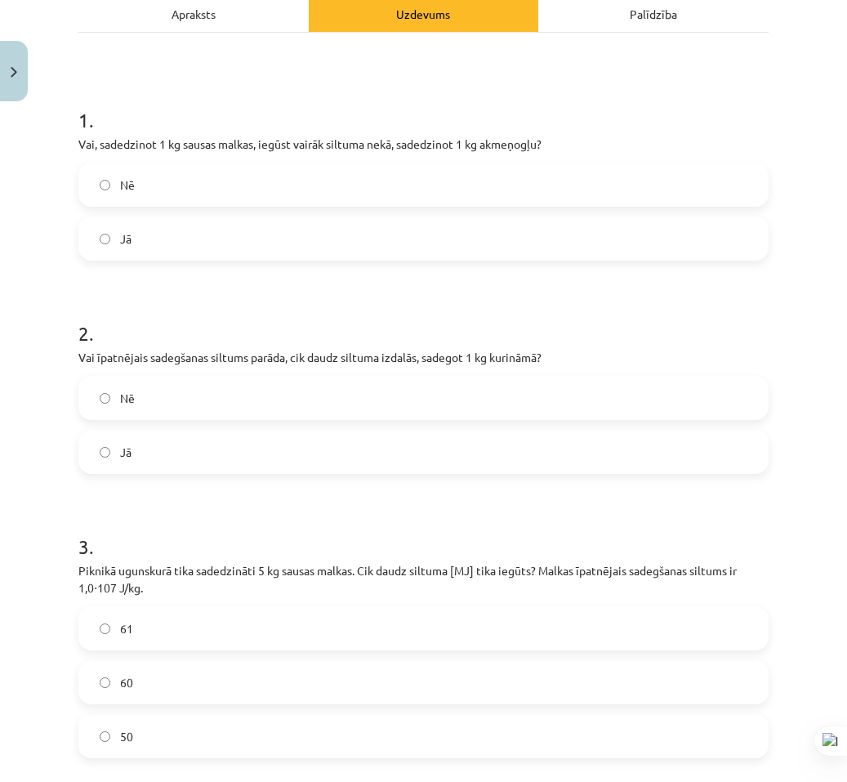
click at [174, 466] on label "Jā" at bounding box center [423, 451] width 687 height 41
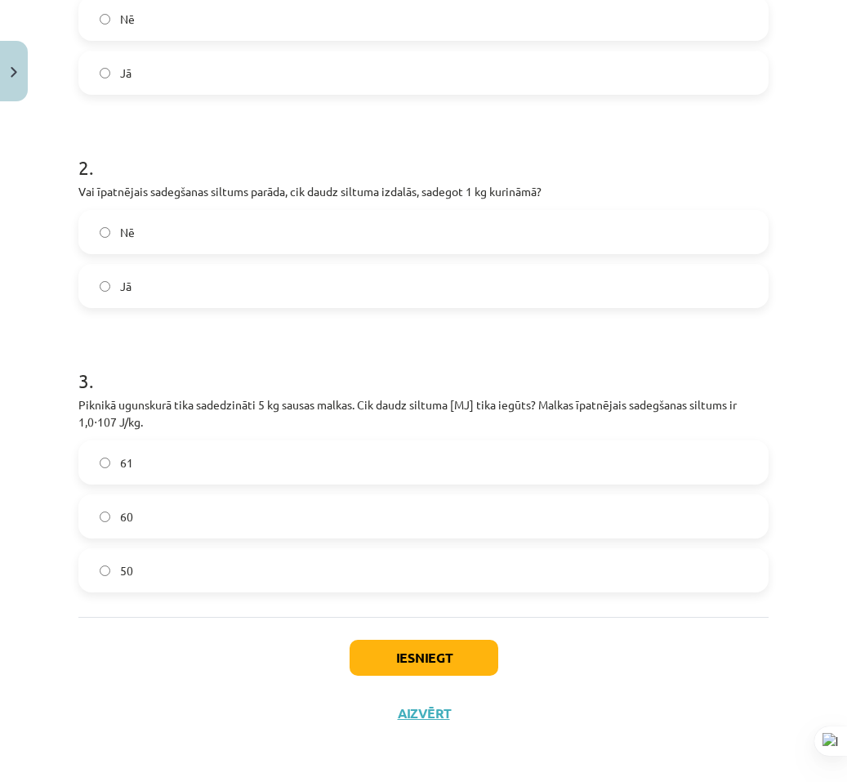
click at [176, 557] on label "50" at bounding box center [423, 570] width 687 height 41
click at [405, 671] on button "Iesniegt" at bounding box center [424, 658] width 149 height 36
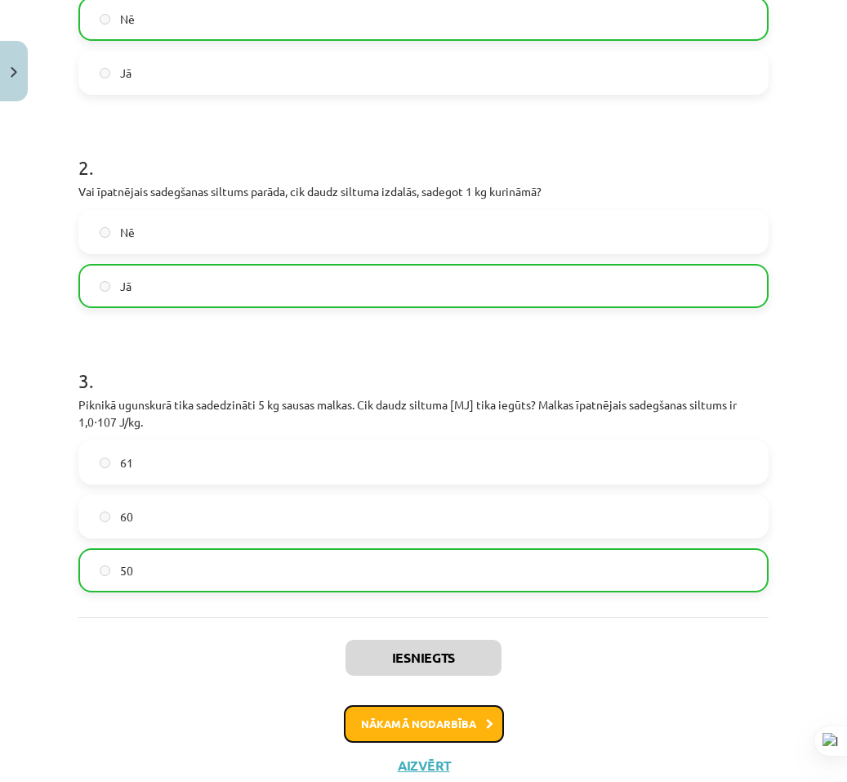
click at [424, 729] on button "Nākamā nodarbība" at bounding box center [424, 724] width 160 height 38
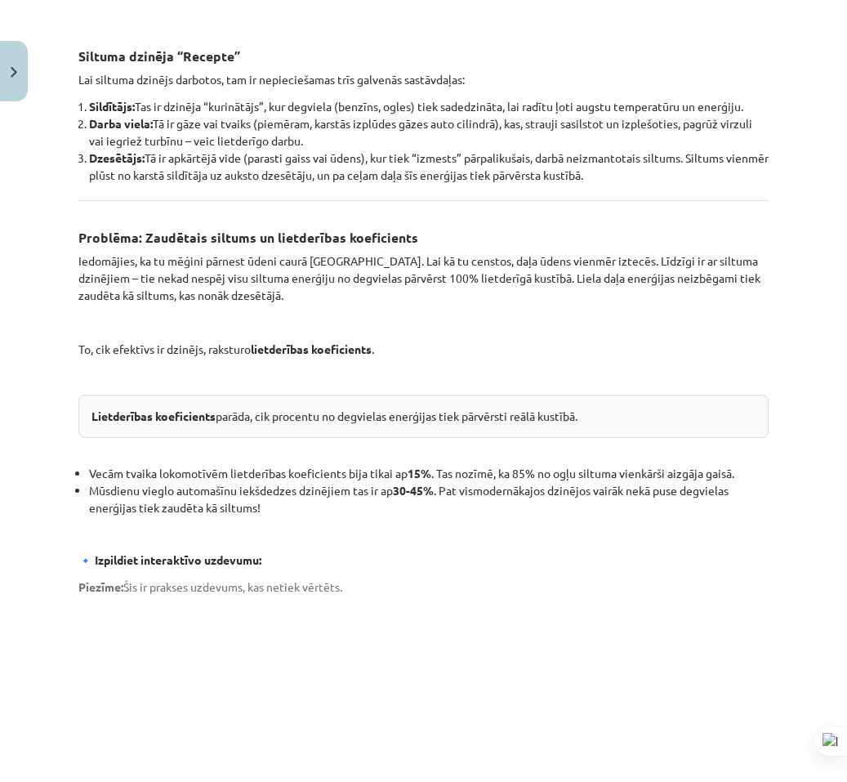
scroll to position [41, 0]
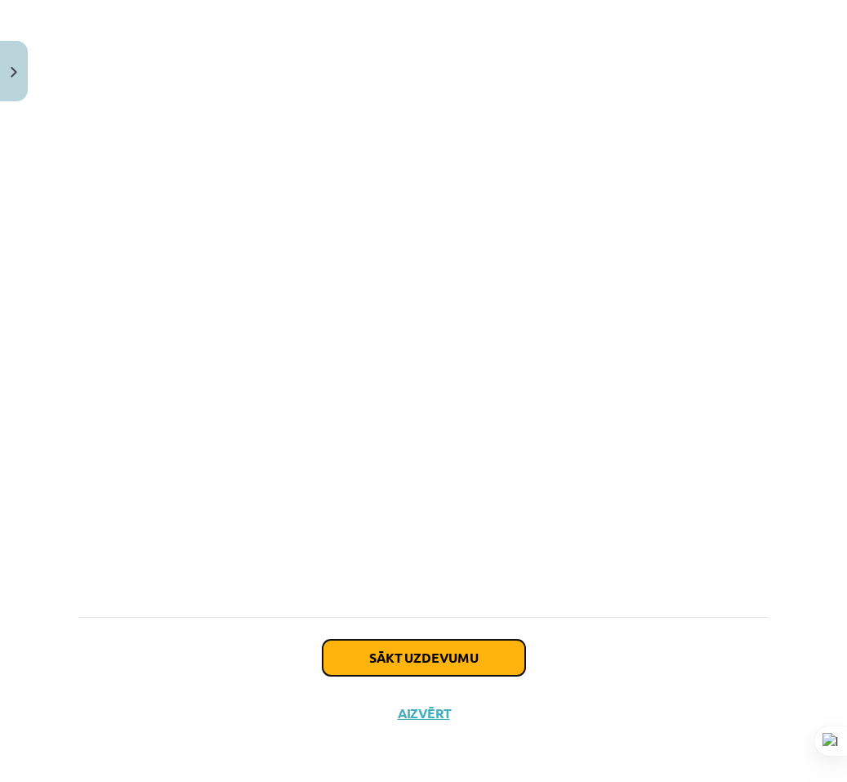
click at [390, 665] on button "Sākt uzdevumu" at bounding box center [424, 658] width 203 height 36
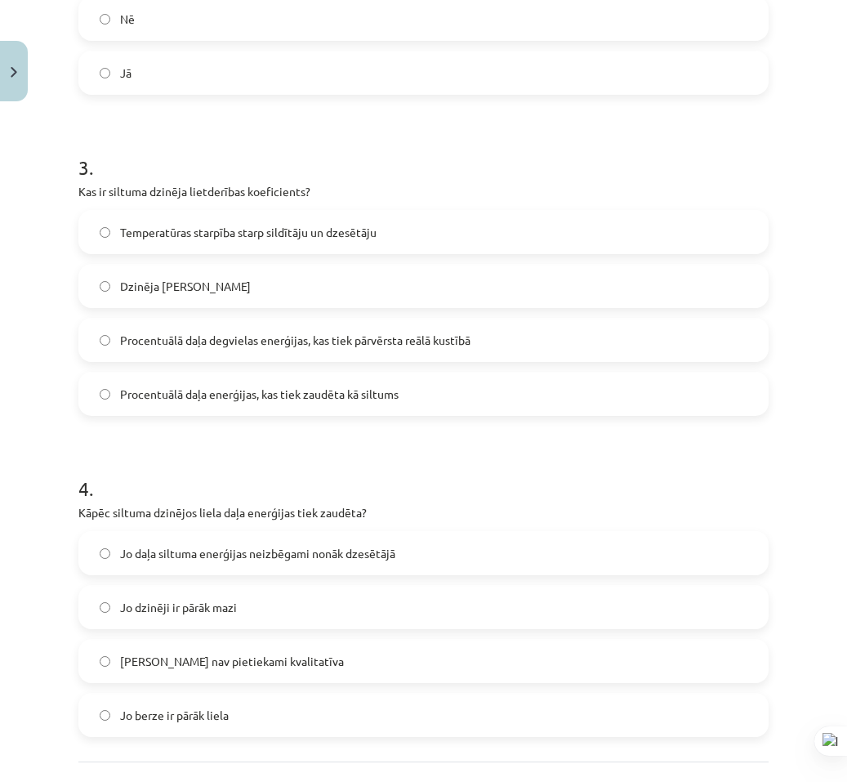
scroll to position [769, 0]
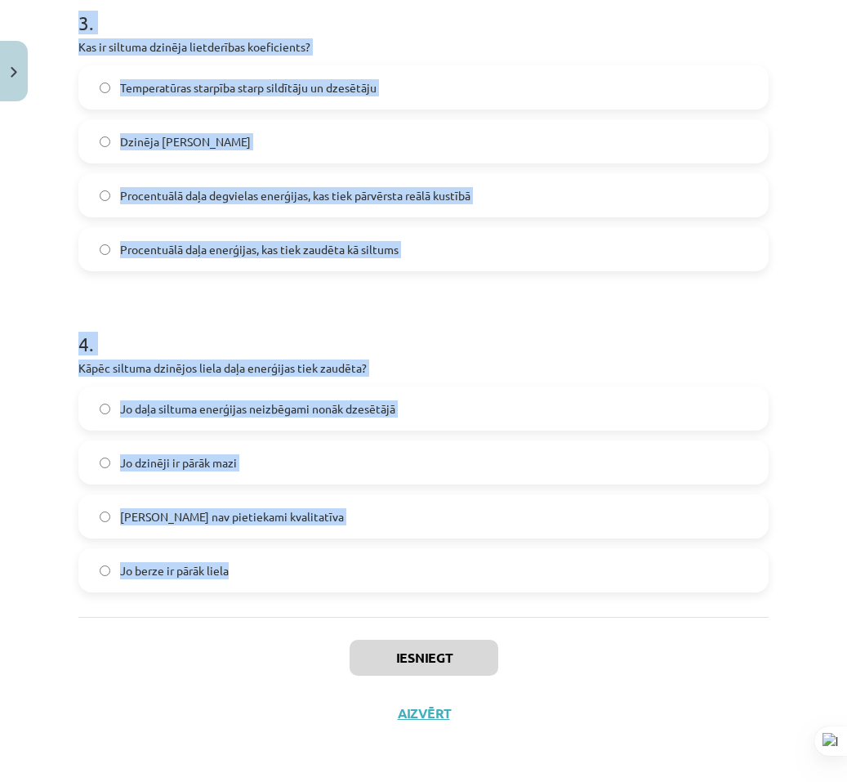
drag, startPoint x: 408, startPoint y: 717, endPoint x: 483, endPoint y: 612, distance: 128.9
click at [483, 612] on div "Mācību tēma: Fizika 9. klases 1. ieskaites mācību materiāls #9 📝 8. tēma. Siltu…" at bounding box center [423, 391] width 847 height 782
copy form "1 . Vai siltuma dzinēji spēj visu siltuma enerģiju no degvielas pārvērst 100% l…"
click at [623, 312] on h1 "4 ." at bounding box center [423, 329] width 690 height 51
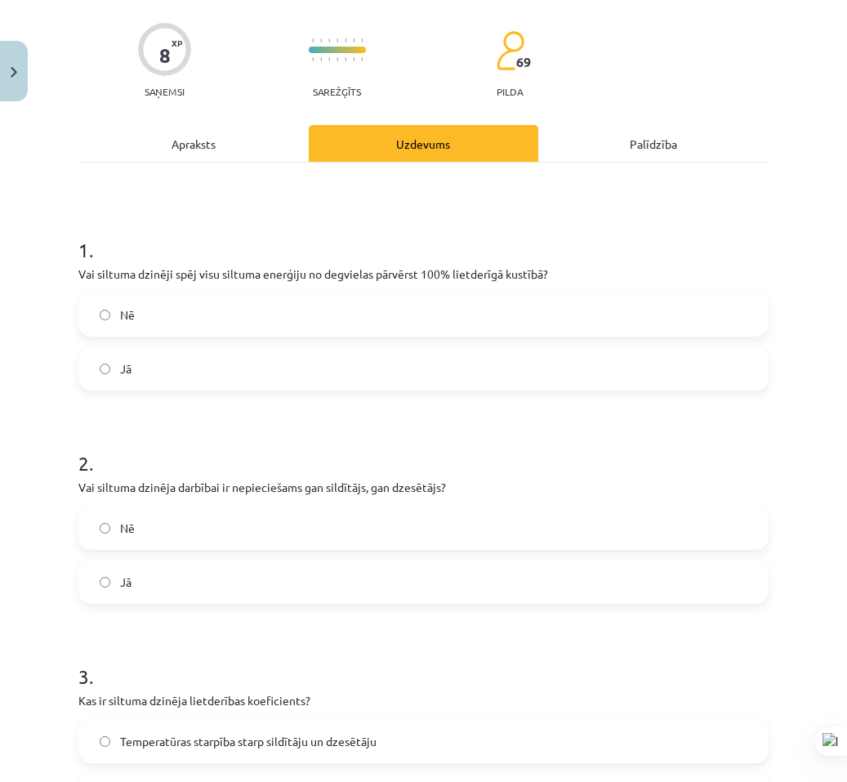
scroll to position [33, 0]
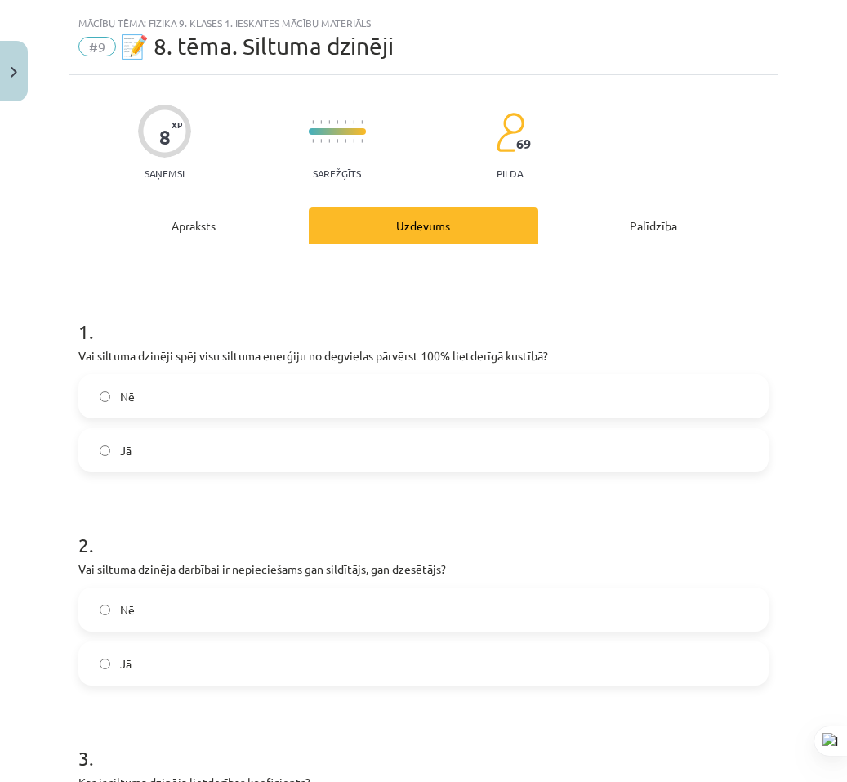
click at [209, 415] on label "Nē" at bounding box center [423, 396] width 687 height 41
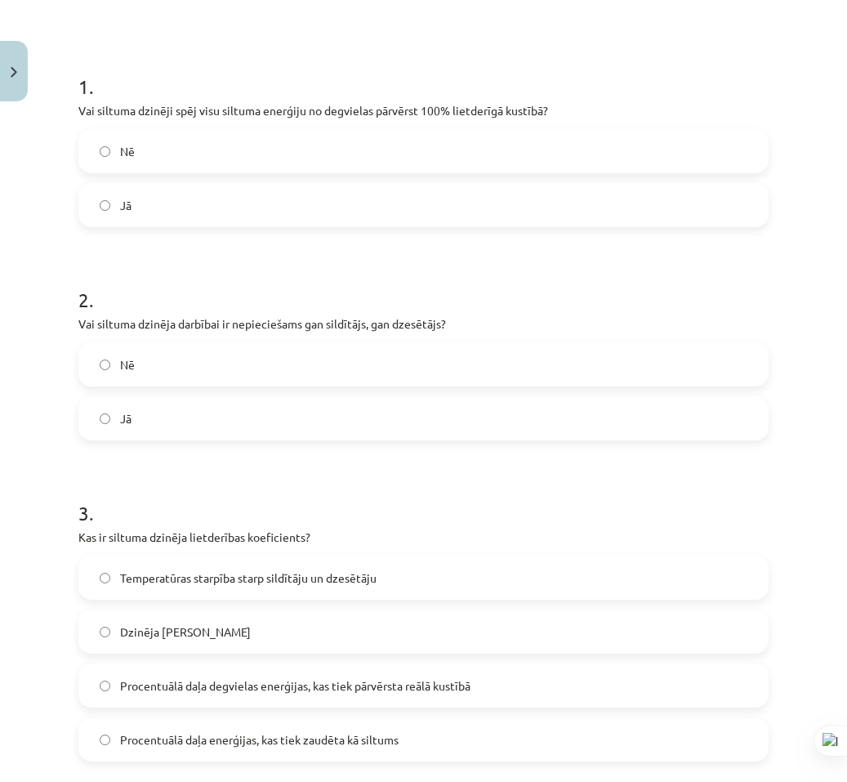
click at [185, 402] on label "Jā" at bounding box center [423, 418] width 687 height 41
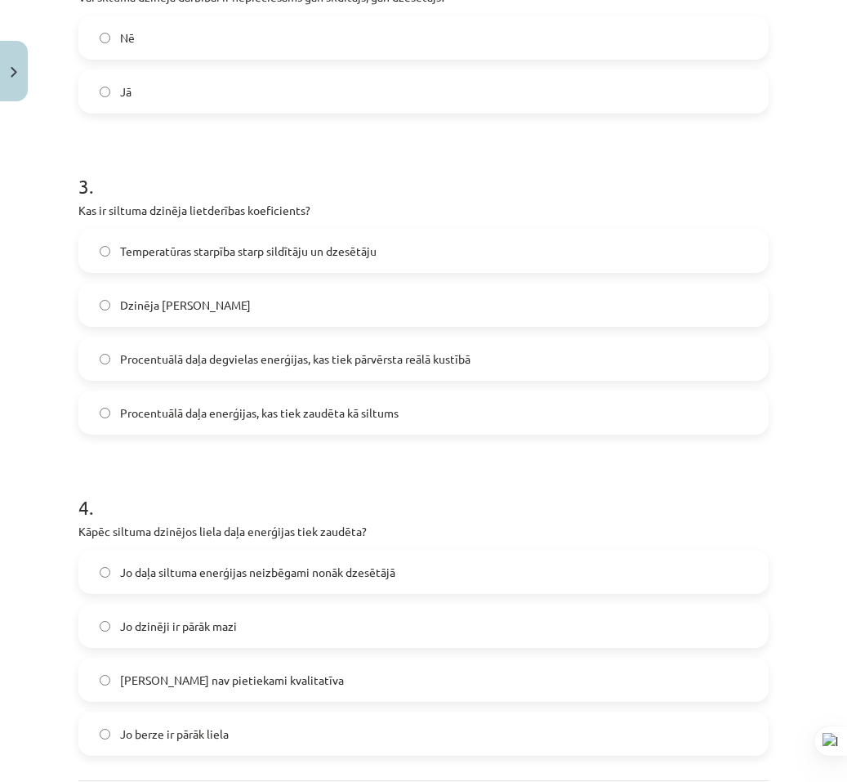
scroll to position [687, 0]
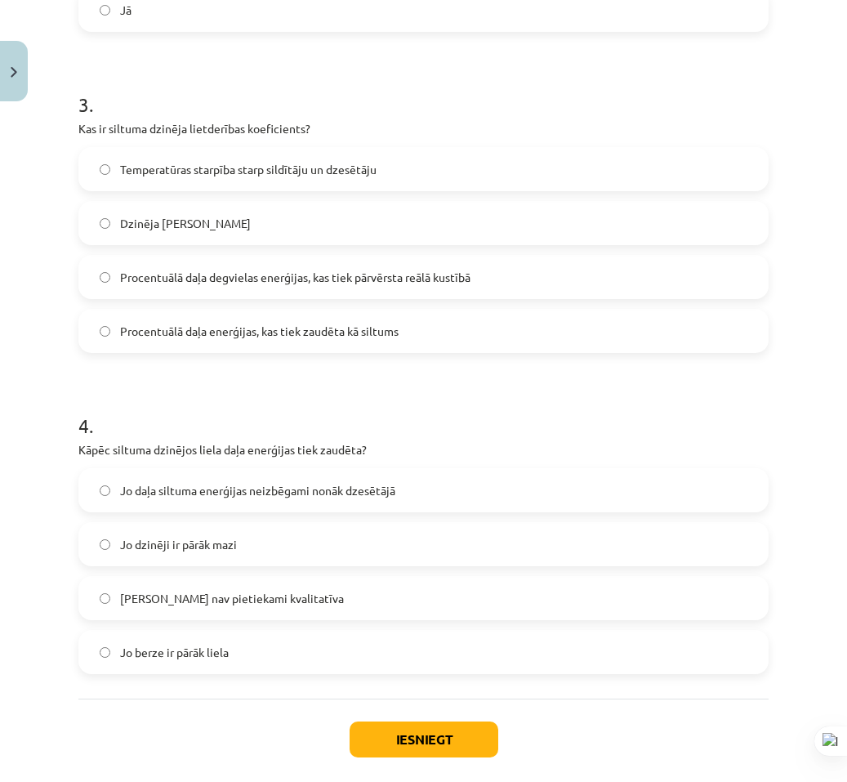
click at [202, 285] on span "Procentuālā daļa degvielas enerģijas, kas tiek pārvērsta reālā kustībā" at bounding box center [295, 277] width 350 height 17
click at [242, 480] on label "Jo daļa siltuma enerģijas neizbēgami nonāk dzesētājā" at bounding box center [423, 490] width 687 height 41
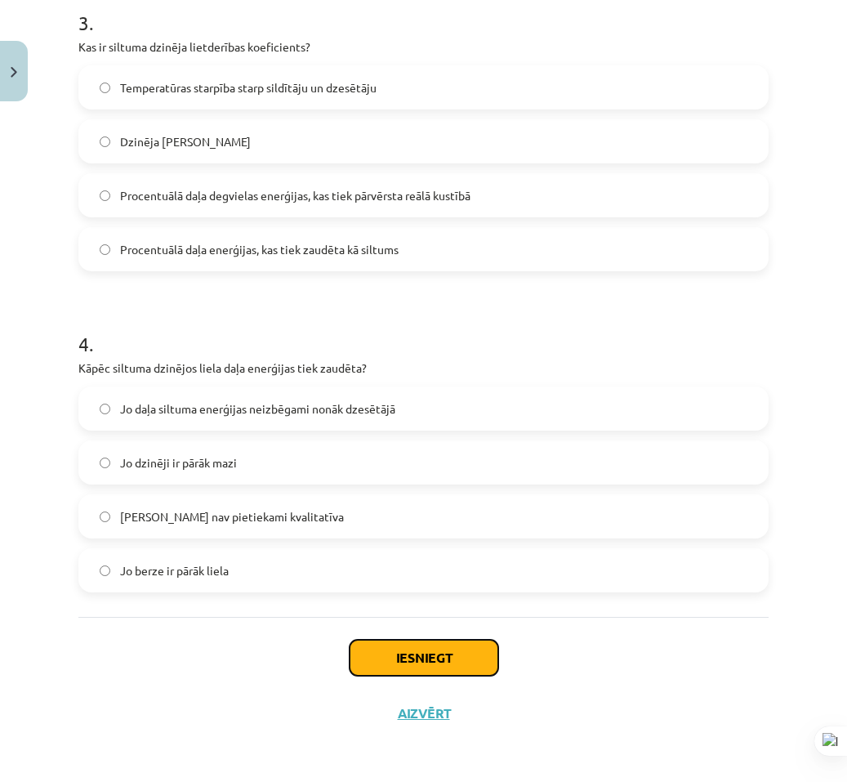
click at [380, 652] on button "Iesniegt" at bounding box center [424, 658] width 149 height 36
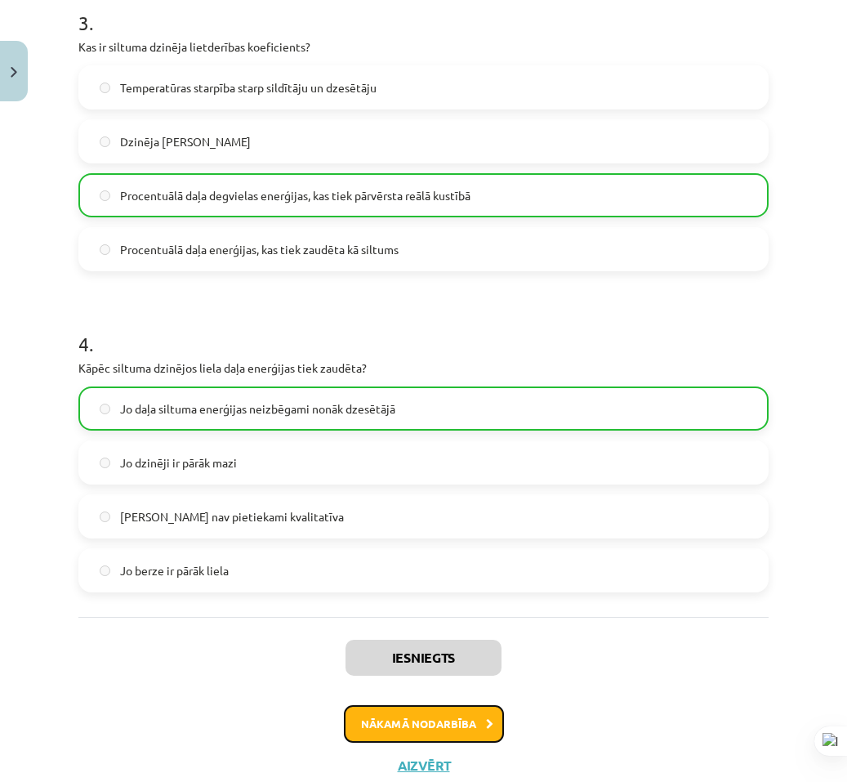
click at [430, 730] on button "Nākamā nodarbība" at bounding box center [424, 724] width 160 height 38
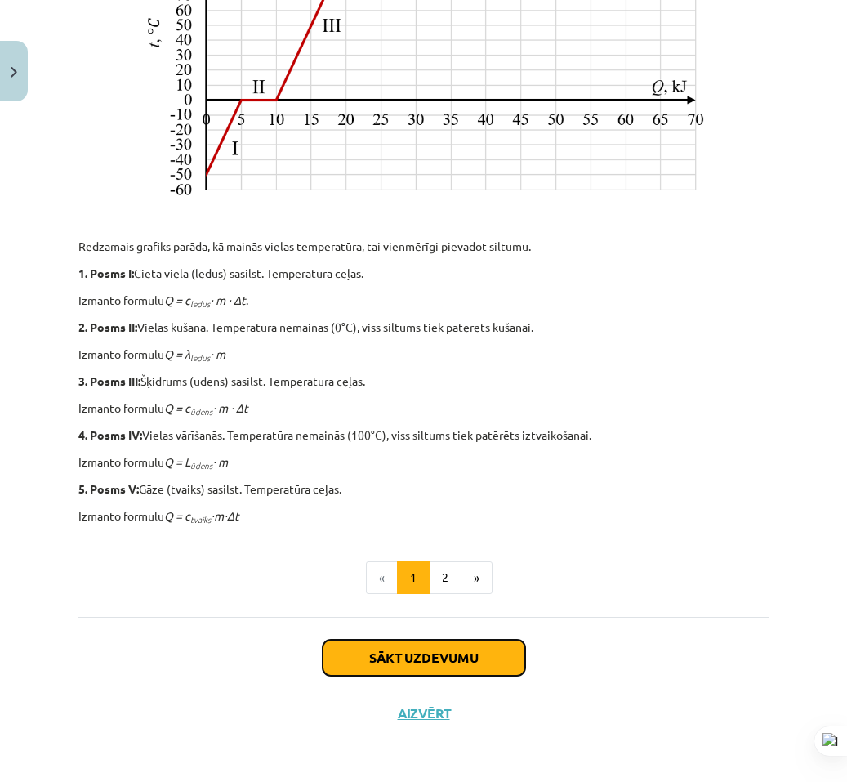
click at [430, 661] on button "Sākt uzdevumu" at bounding box center [424, 658] width 203 height 36
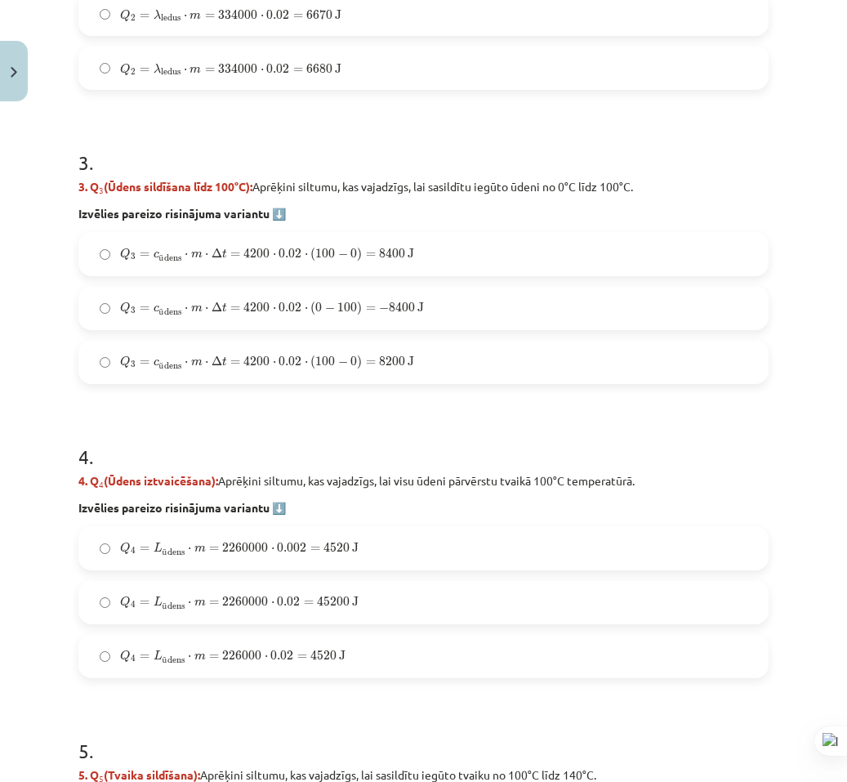
scroll to position [1266, 0]
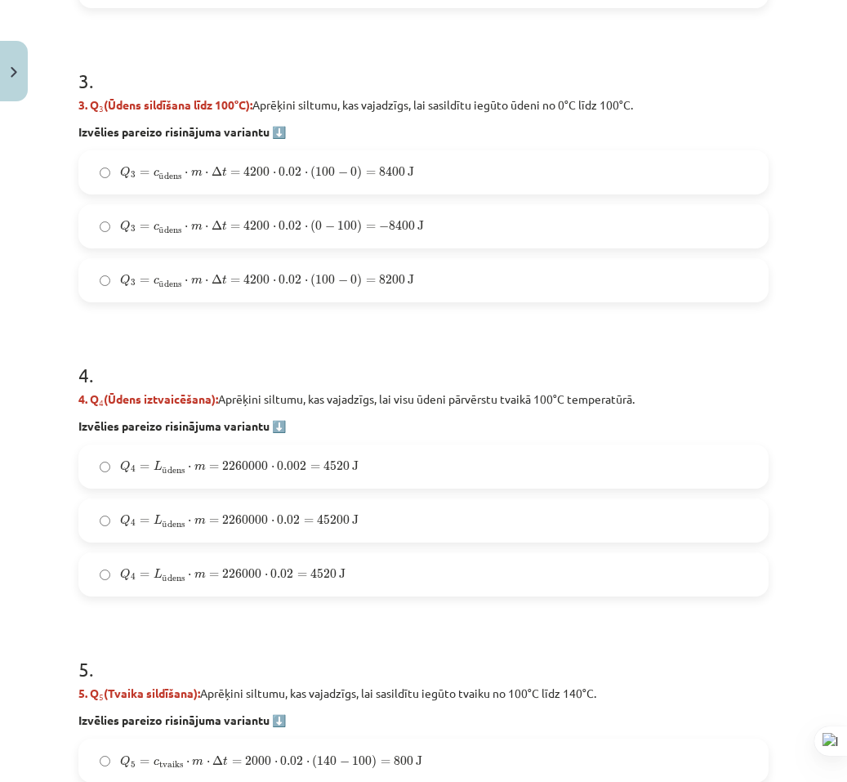
click at [136, 451] on label "Q 4 = L ū dens ⋅ m = 2260000 ⋅ 0.002 = 4520 J Q 4 = L ūdens ⋅ m = 2260000 ⋅ 0.0…" at bounding box center [423, 466] width 687 height 41
click at [142, 455] on label "Q 4 = L ū dens ⋅ m = 2260000 ⋅ 0.002 = 4520 J Q 4 = L ūdens ⋅ m = 2260000 ⋅ 0.0…" at bounding box center [423, 466] width 687 height 41
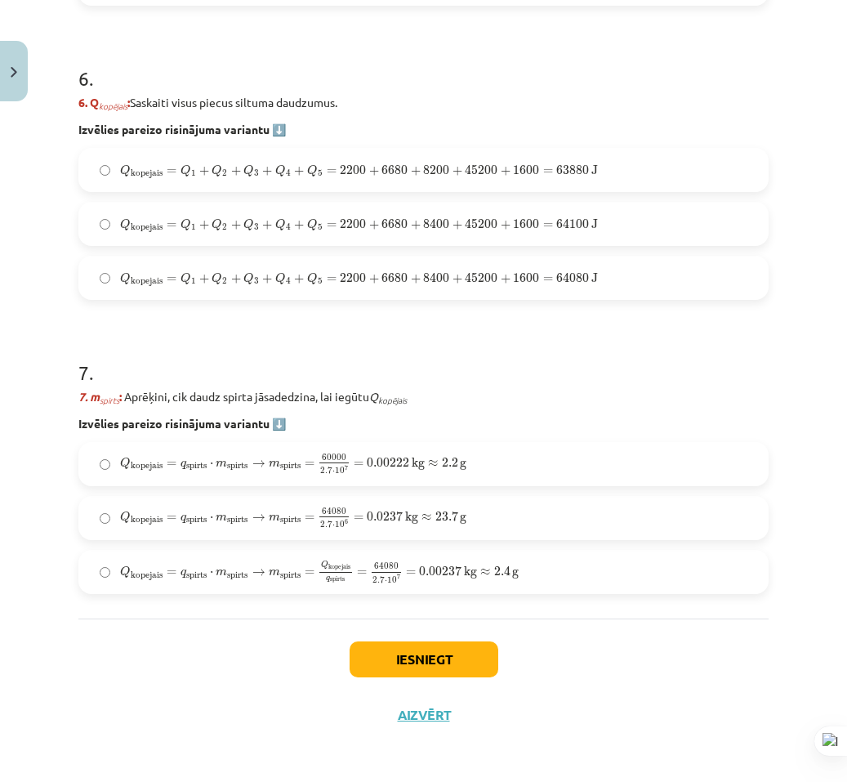
scroll to position [2152, 0]
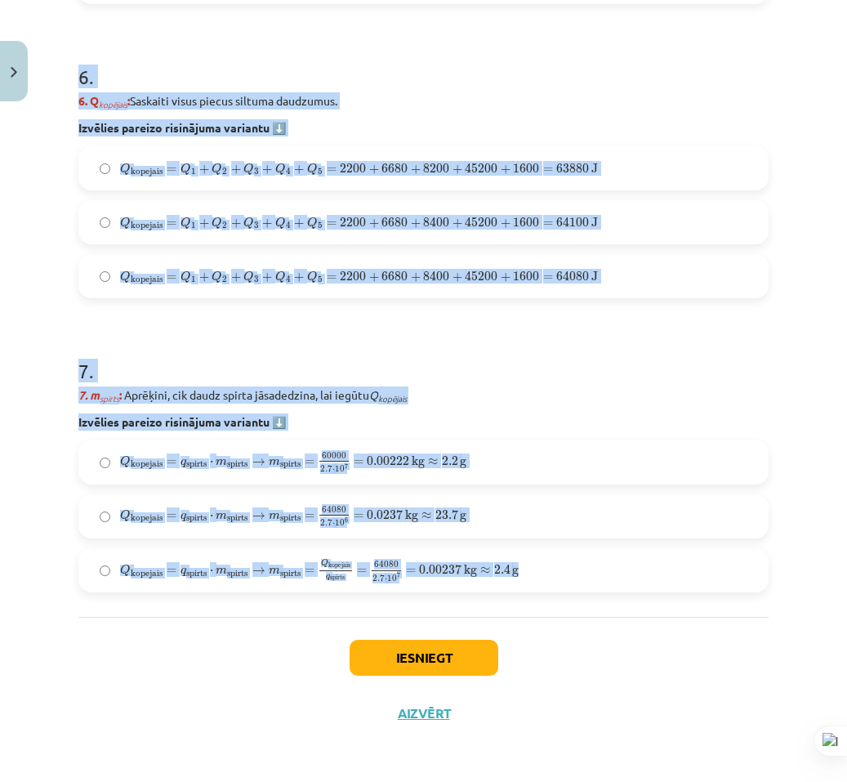
drag, startPoint x: 310, startPoint y: 655, endPoint x: 675, endPoint y: 574, distance: 373.2
click at [644, 582] on div "Mācību tēma: Fizika 9. klases 1. ieskaites mācību materiāls #10 ✅ Kopsavilkuma …" at bounding box center [423, 391] width 847 height 782
copy form "1 . Uzdevums: No ledus līdz tvaikam Aprēķini, cik daudz spirta jāsadedzina spir…"
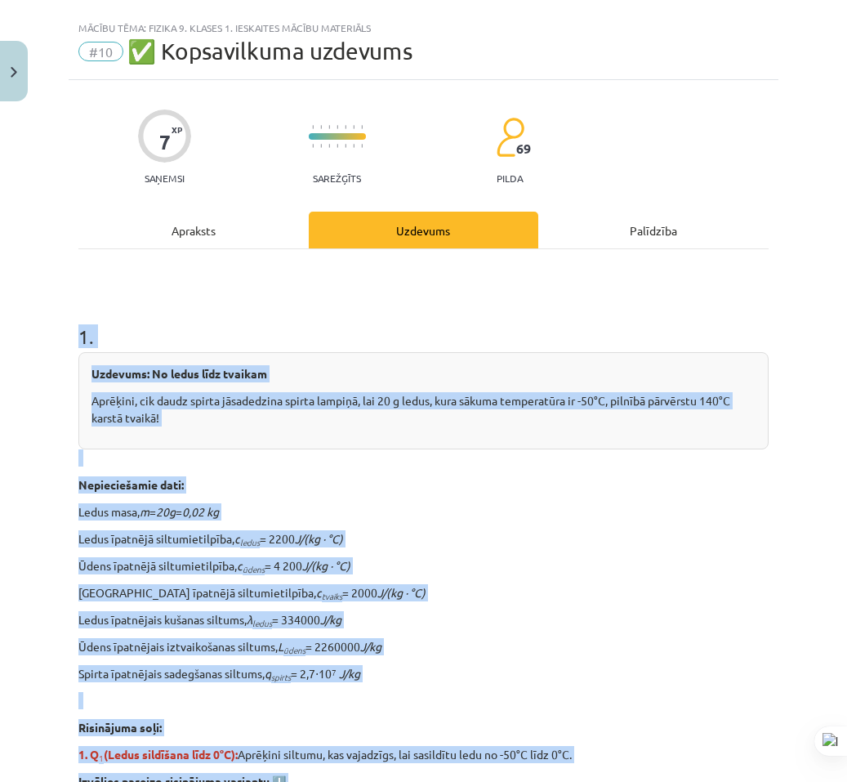
click at [683, 392] on p "Aprēķini, cik daudz spirta jāsadedzina spirta lampiņā, lai 20 g ledus, kura sāk…" at bounding box center [423, 409] width 664 height 34
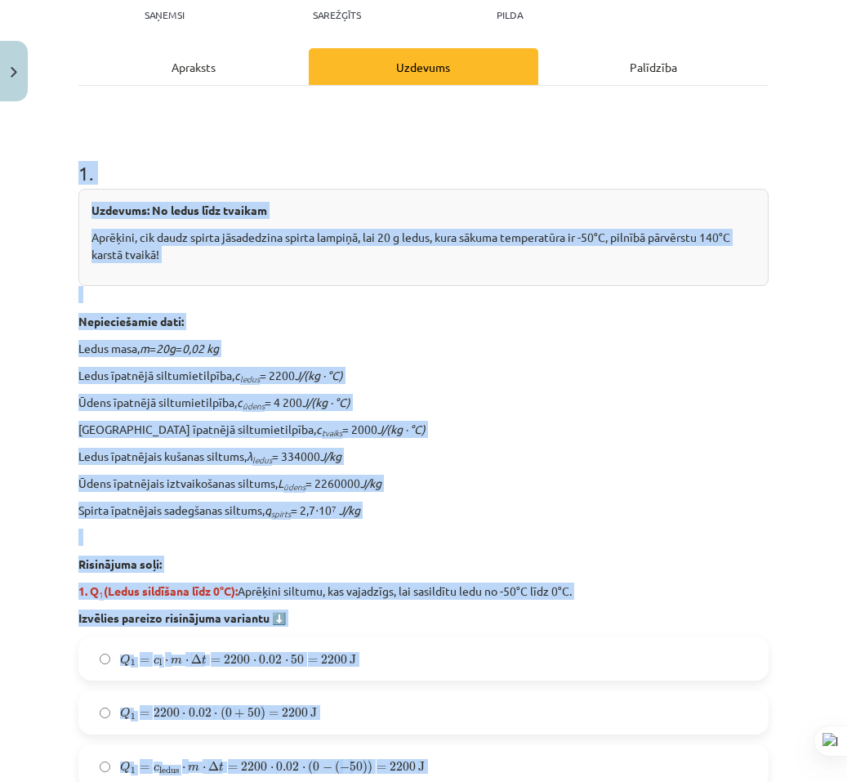
click at [676, 398] on p "Ūdens īpatnējā siltumietilpība, c ūdens = 4 200 J/(kg · °C)" at bounding box center [423, 402] width 690 height 17
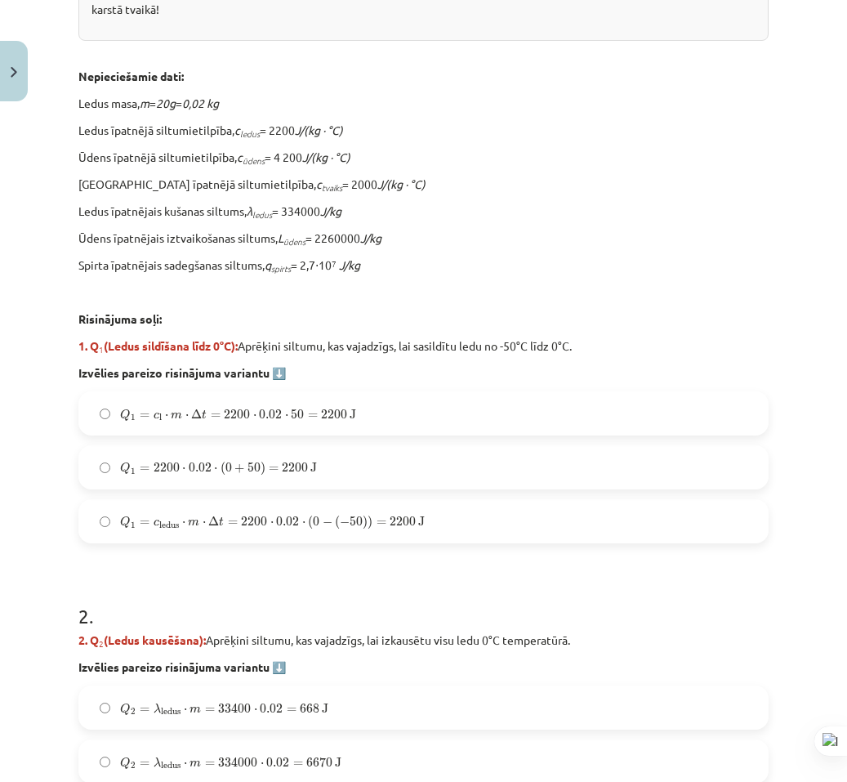
scroll to position [682, 0]
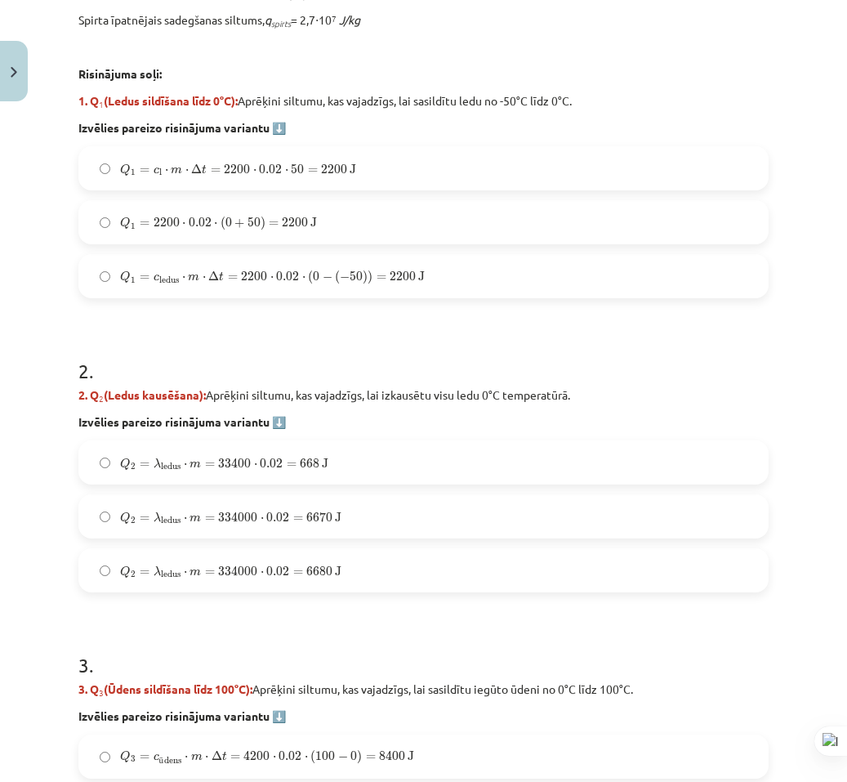
click at [209, 293] on label "Q 1 = c ledus ⋅ m ⋅ Δ t = 2200 ⋅ 0.02 ⋅ ( 0 − ( − 50 ) ) = 2200 J Q 1 = c ledus…" at bounding box center [423, 276] width 687 height 41
click at [371, 563] on label "Q 2 = λ ledus ⋅ m = 334000 ⋅ 0.02 = 6680 J Q 2 = λ ledus ⋅ m = 334000 ⋅ 0.02 = …" at bounding box center [423, 570] width 687 height 41
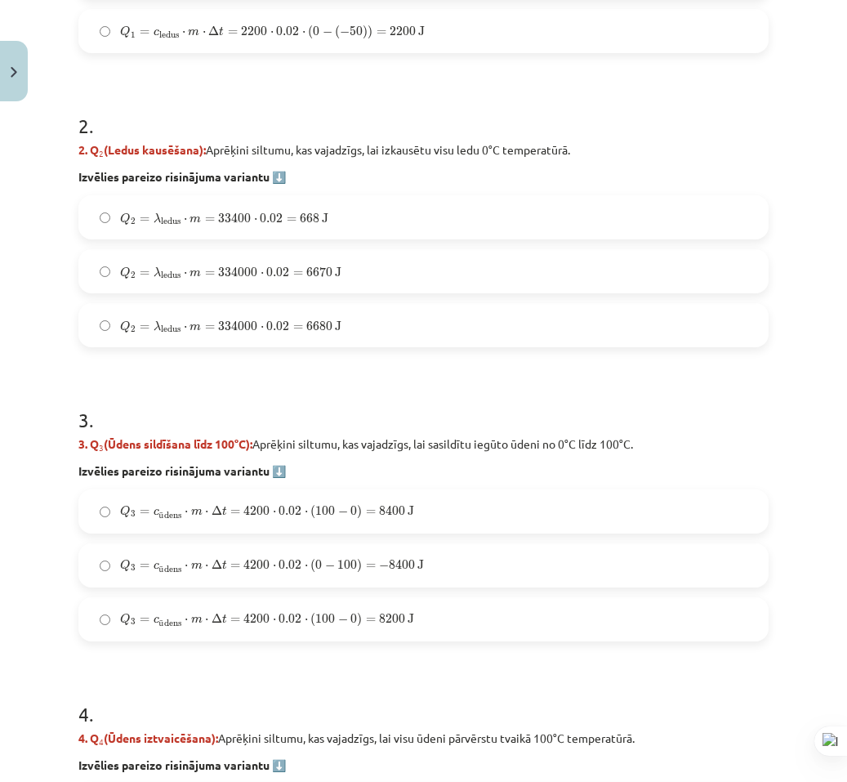
scroll to position [1009, 0]
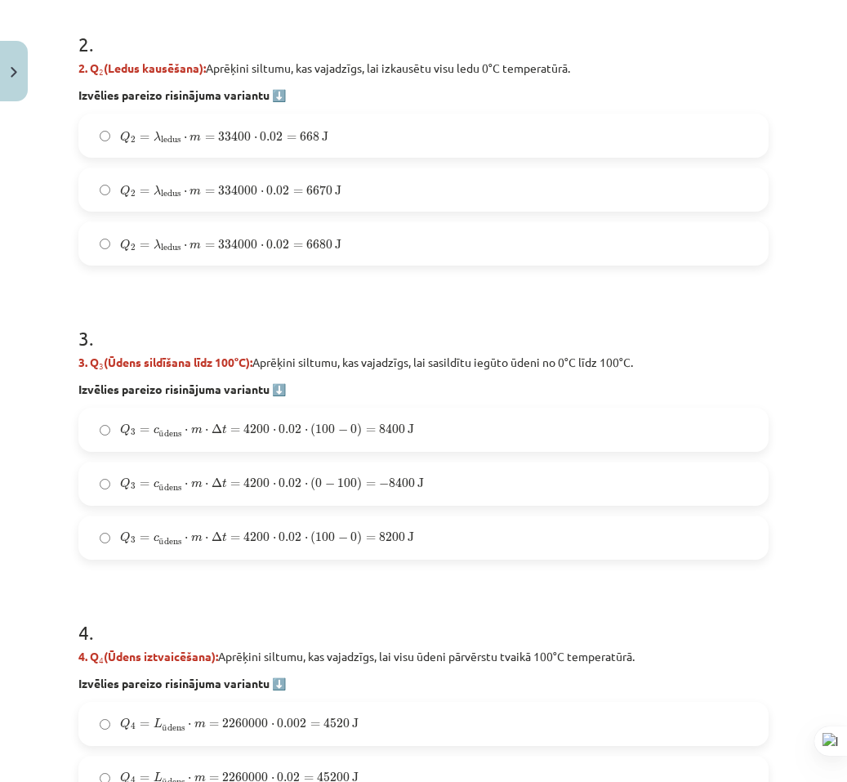
click at [421, 416] on label "Q 3 = c ū dens ⋅ m ⋅ Δ t = 4200 ⋅ 0.02 ⋅ ( 100 − 0 ) = 8400 J Q 3 = c ūdens ⋅ m…" at bounding box center [423, 429] width 687 height 41
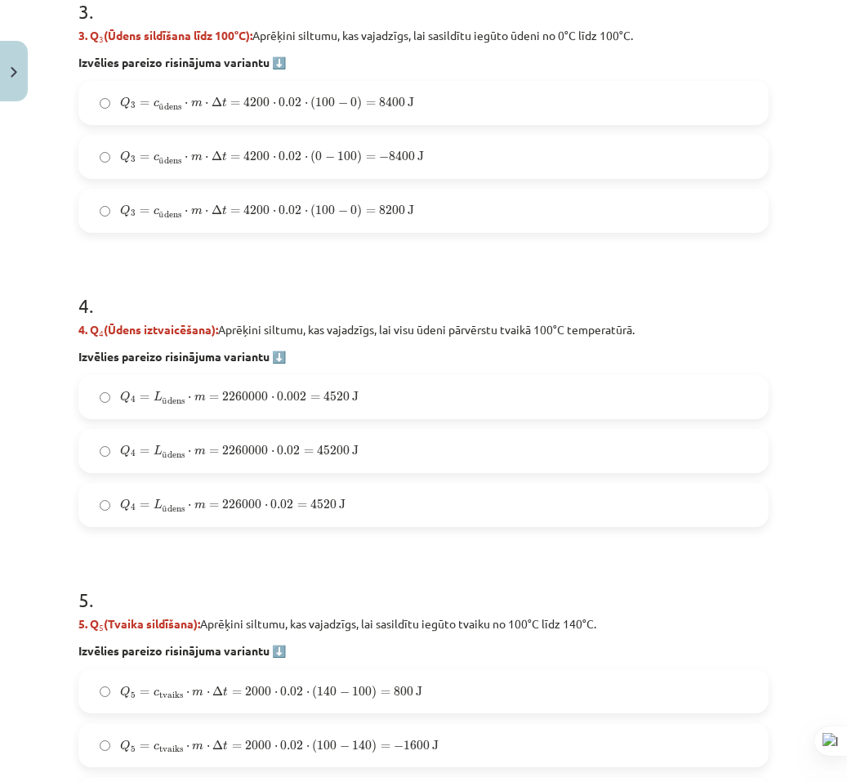
click at [386, 448] on label "Q 4 = L ū dens ⋅ m = 2260000 ⋅ 0.02 = 45200 J Q 4 = L ūdens ⋅ m = 2260000 ⋅ 0.0…" at bounding box center [423, 450] width 687 height 41
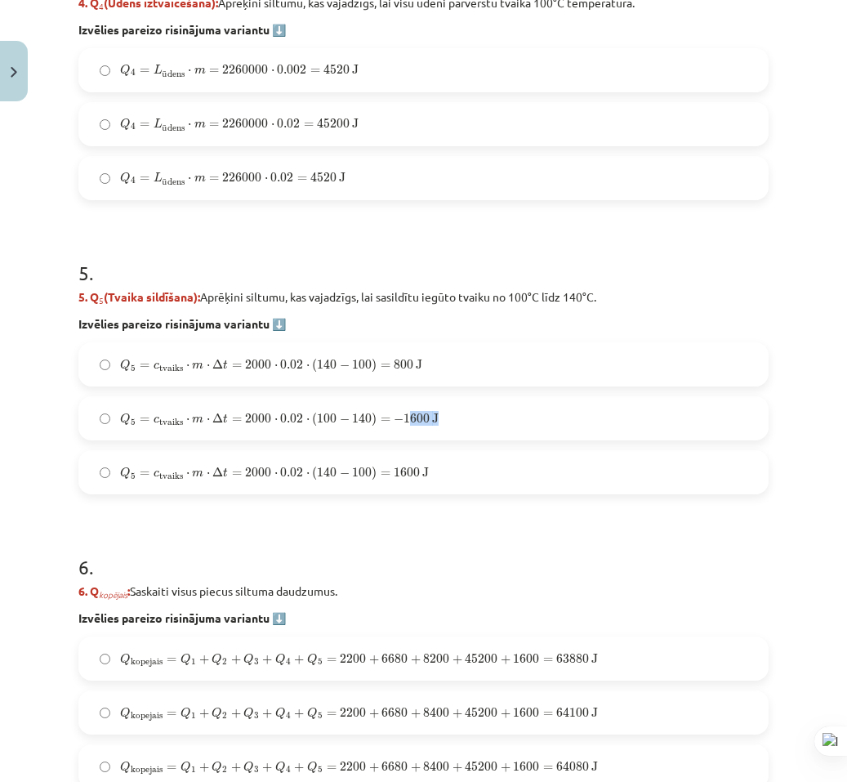
drag, startPoint x: 408, startPoint y: 425, endPoint x: 404, endPoint y: 436, distance: 12.4
click at [404, 434] on label "Q 5 = c tvaiks ⋅ m ⋅ Δ t = 2000 ⋅ 0.02 ⋅ ( 100 − 140 ) = − 1600 J Q 5 = c tvaik…" at bounding box center [423, 418] width 687 height 41
click at [399, 457] on label "Q 5 = c tvaiks ⋅ m ⋅ Δ t = 2000 ⋅ 0.02 ⋅ ( 140 − 100 ) = 1600 J Q 5 = c tvaiks …" at bounding box center [423, 472] width 687 height 41
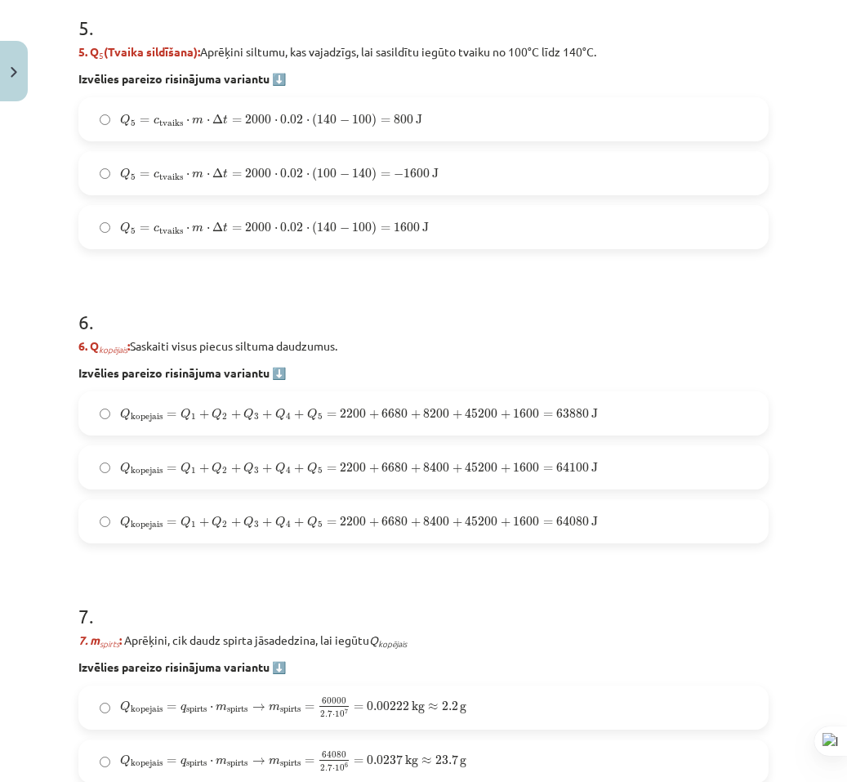
scroll to position [1989, 0]
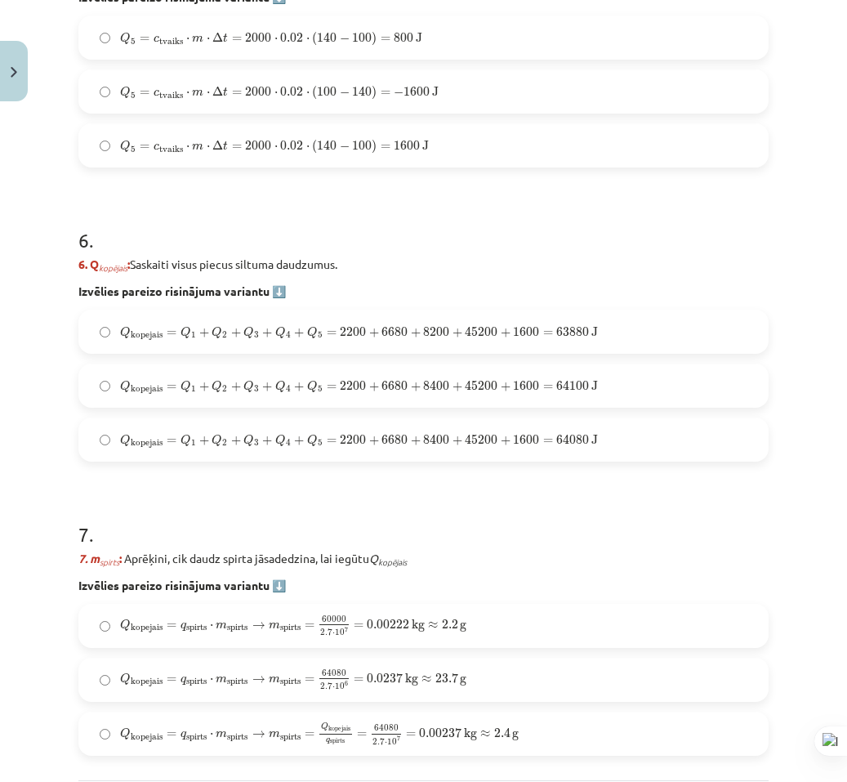
click at [628, 388] on label "Q kopejais = Q 1 + Q 2 + Q 3 + Q 4 + Q 5 = 2200 + 6680 + 8400 + 45200 + 1600 = …" at bounding box center [423, 385] width 687 height 41
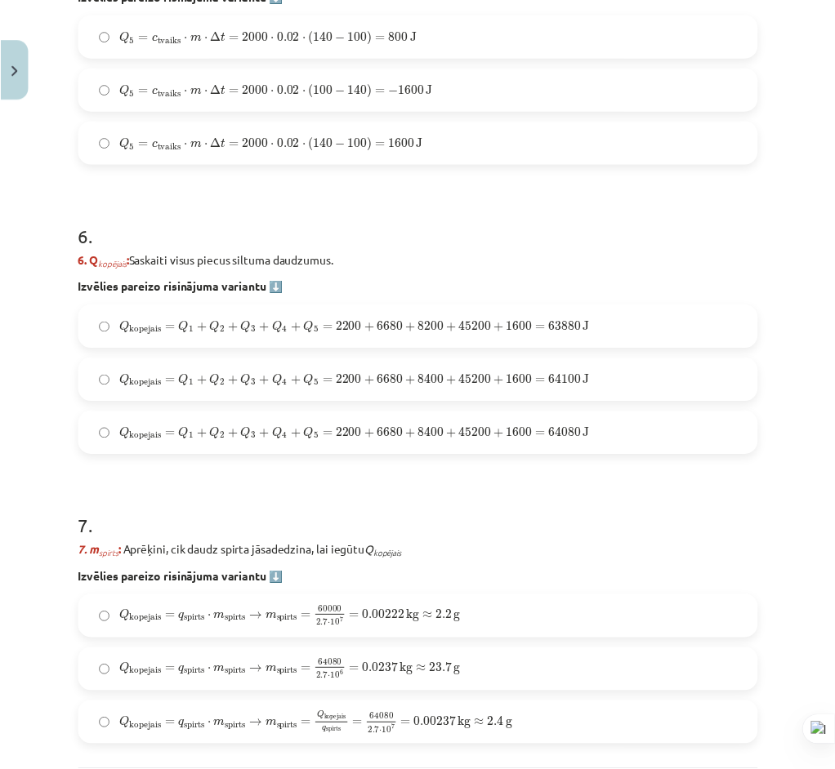
scroll to position [2152, 0]
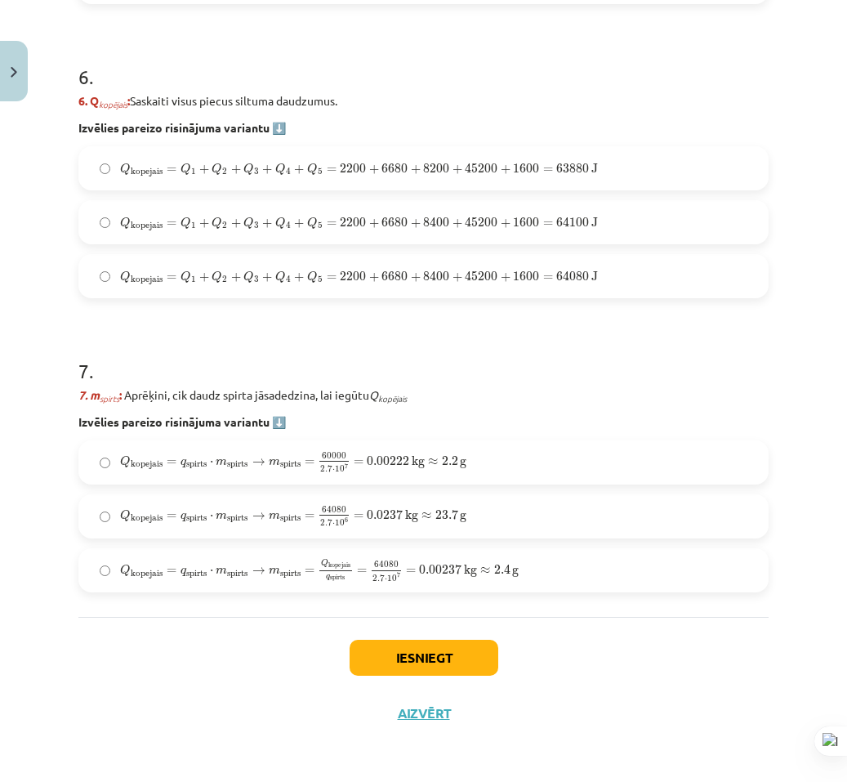
click at [547, 578] on label "Q kopejais = q spirts ⋅ m spirts → m spirts = Q kopejais q spirts = 64080 2.7 ⋅…" at bounding box center [423, 570] width 687 height 41
click at [478, 651] on button "Iesniegt" at bounding box center [424, 658] width 149 height 36
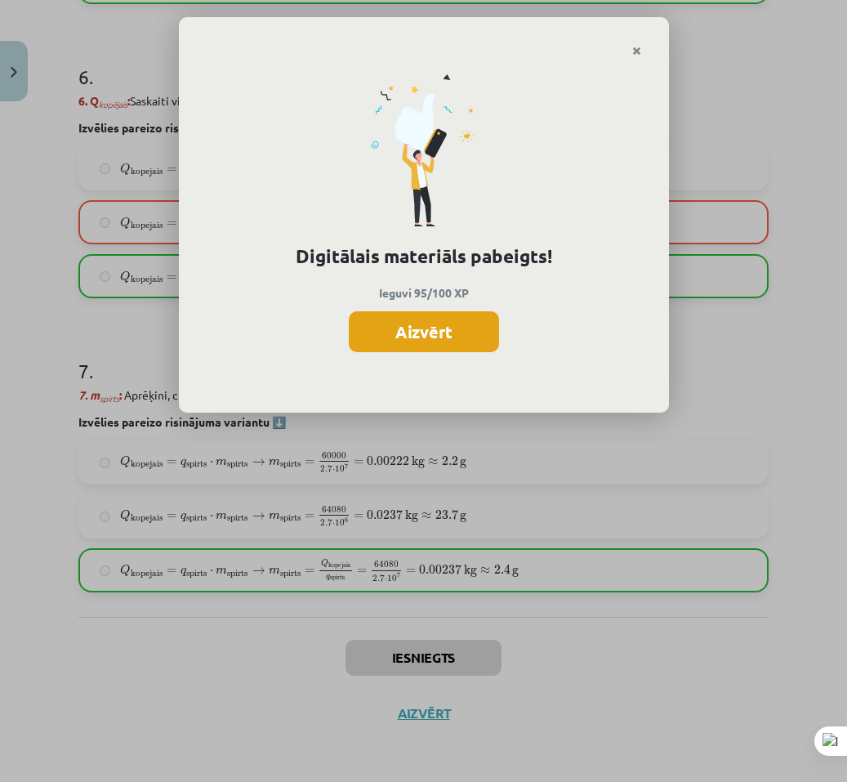
click at [399, 337] on button "Aizvērt" at bounding box center [424, 331] width 150 height 41
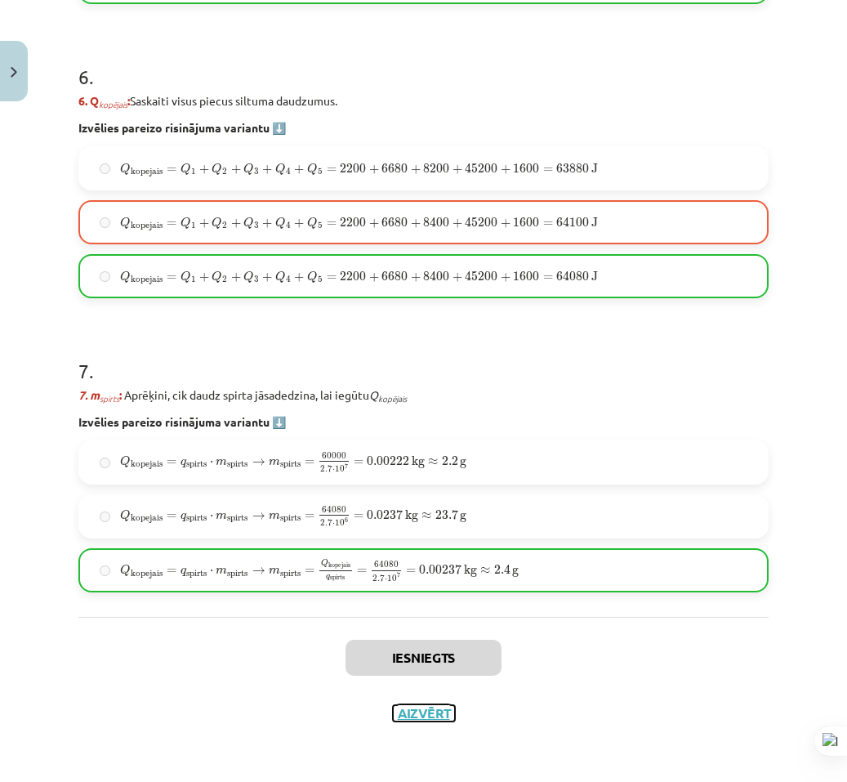
click at [431, 712] on button "Aizvērt" at bounding box center [424, 713] width 62 height 16
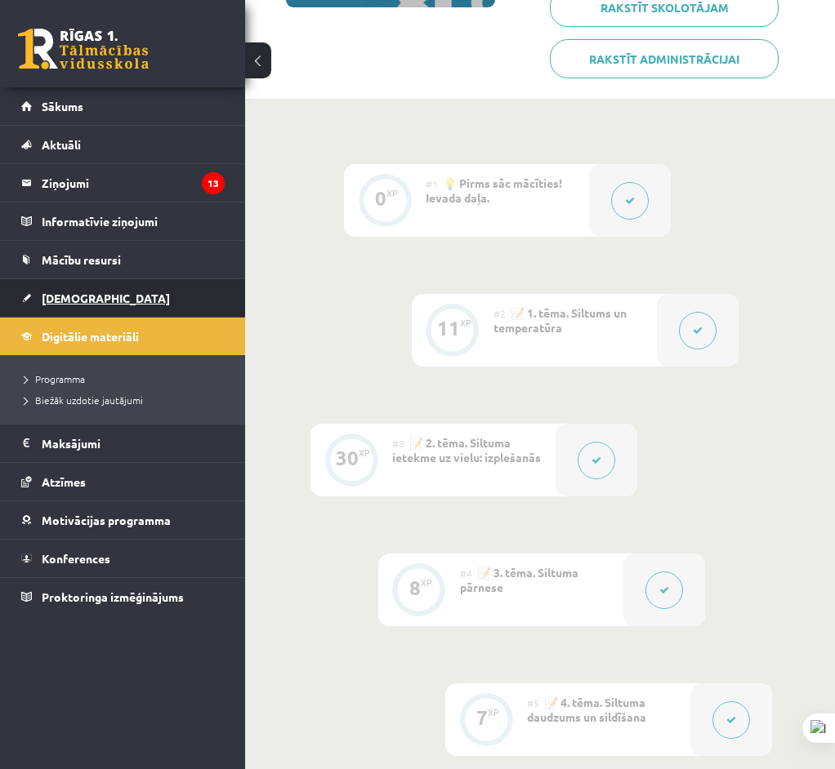
click at [111, 294] on link "[DEMOGRAPHIC_DATA]" at bounding box center [122, 298] width 203 height 38
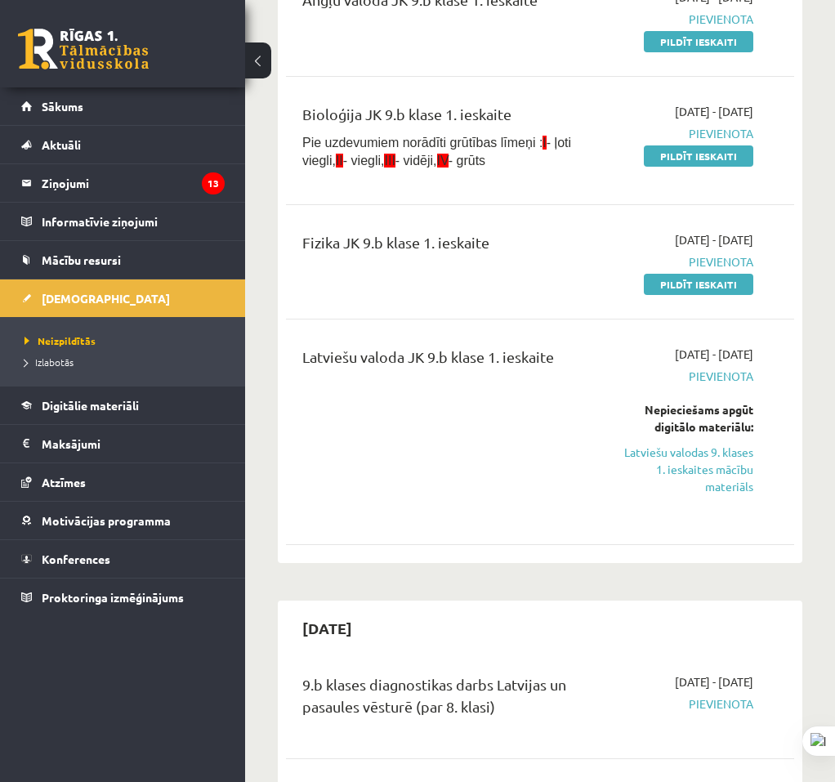
scroll to position [82, 0]
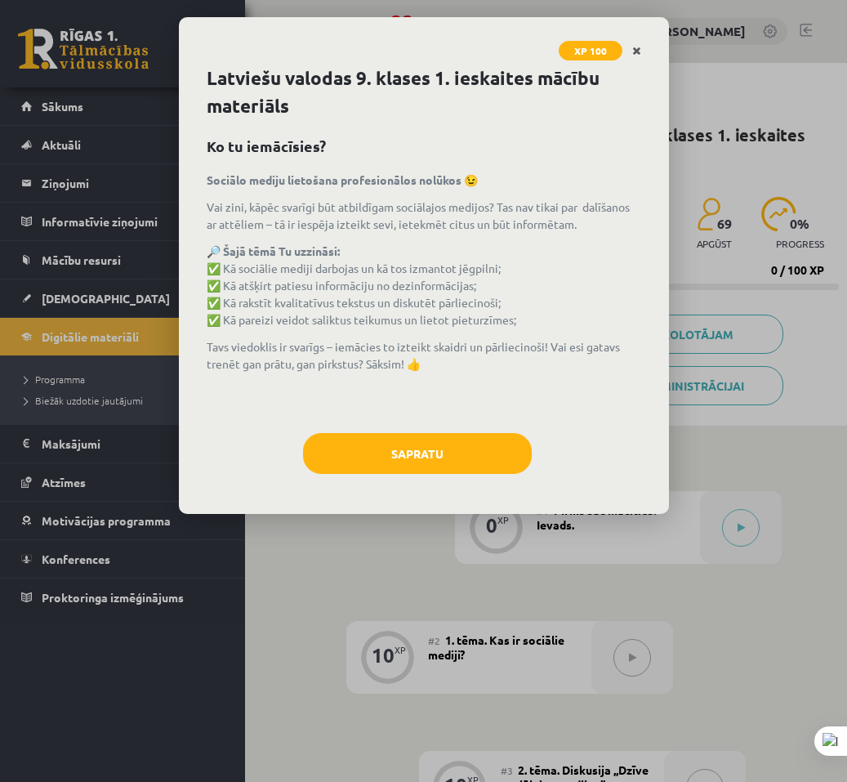
drag, startPoint x: 640, startPoint y: 56, endPoint x: 284, endPoint y: 63, distance: 355.4
click at [639, 56] on icon "Close" at bounding box center [636, 51] width 9 height 11
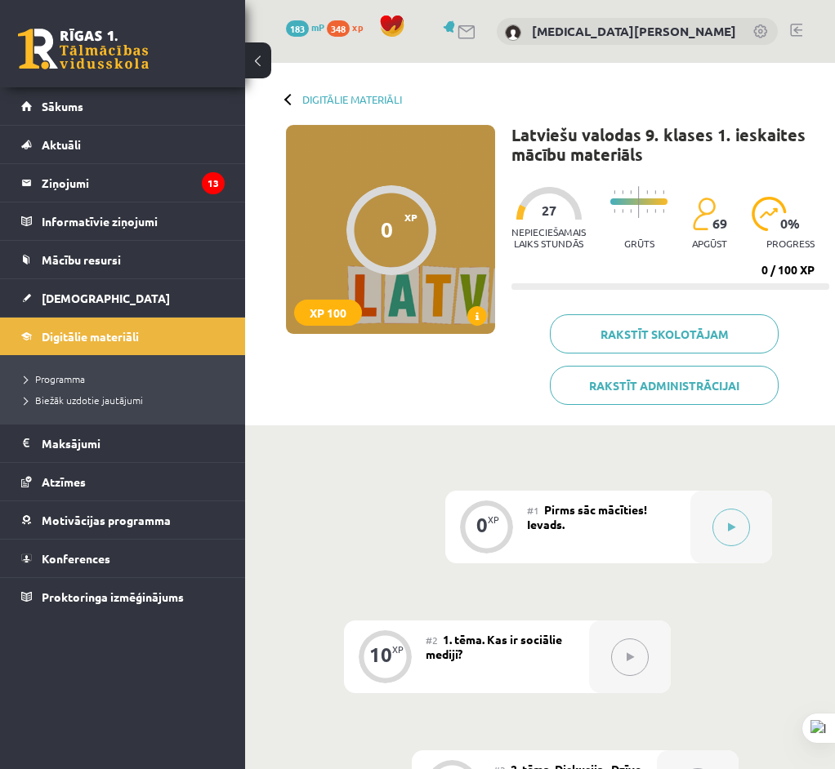
click at [110, 56] on link at bounding box center [83, 49] width 131 height 41
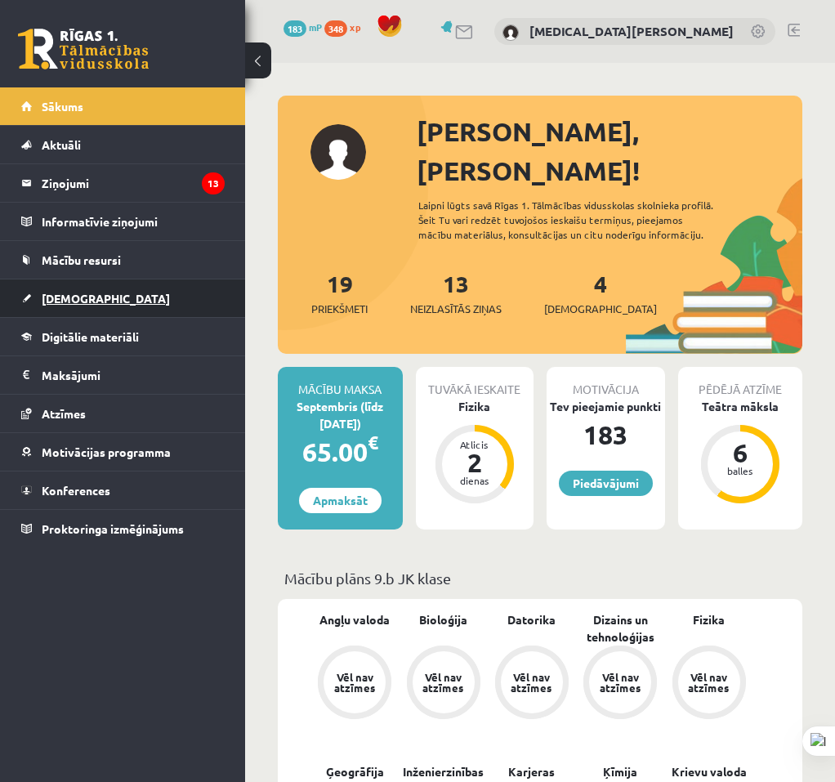
click at [131, 311] on link "[DEMOGRAPHIC_DATA]" at bounding box center [122, 298] width 203 height 38
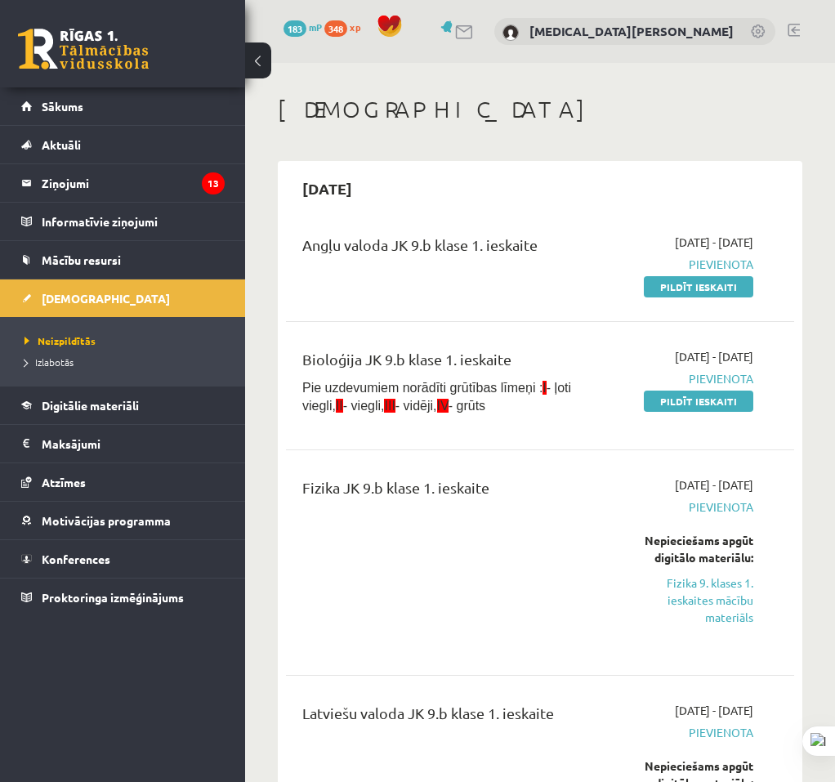
scroll to position [163, 0]
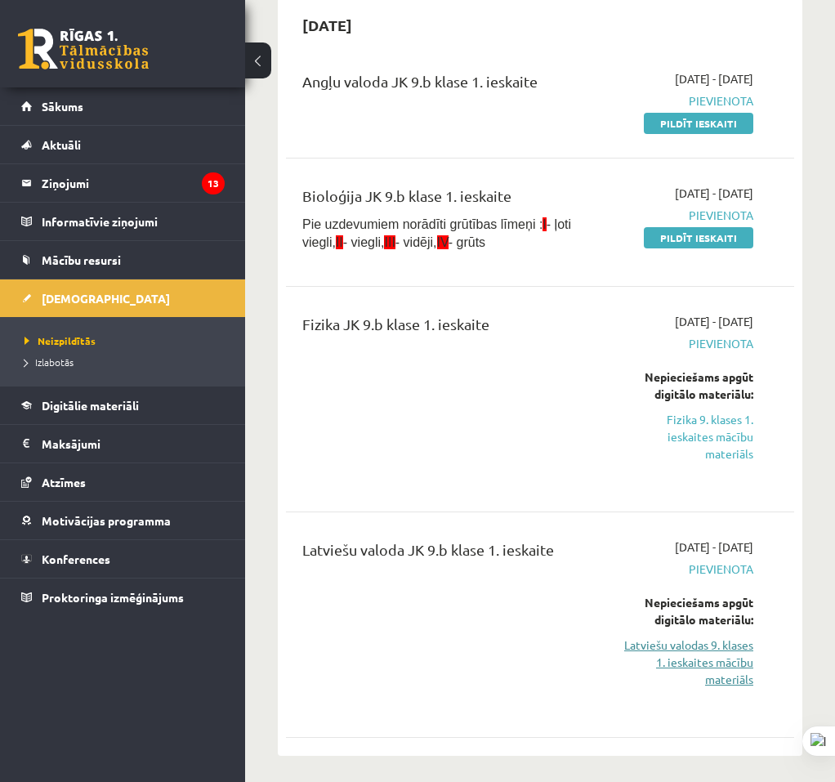
click at [701, 643] on link "Latviešu valodas 9. klases 1. ieskaites mācību materiāls" at bounding box center [686, 661] width 134 height 51
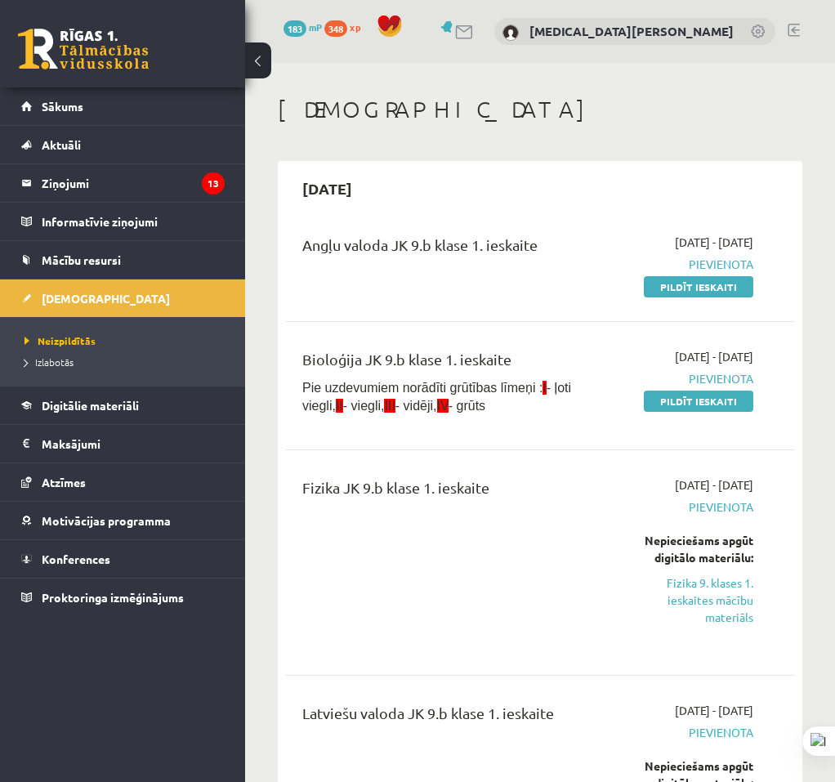
click at [493, 169] on div "[DATE]" at bounding box center [540, 188] width 508 height 38
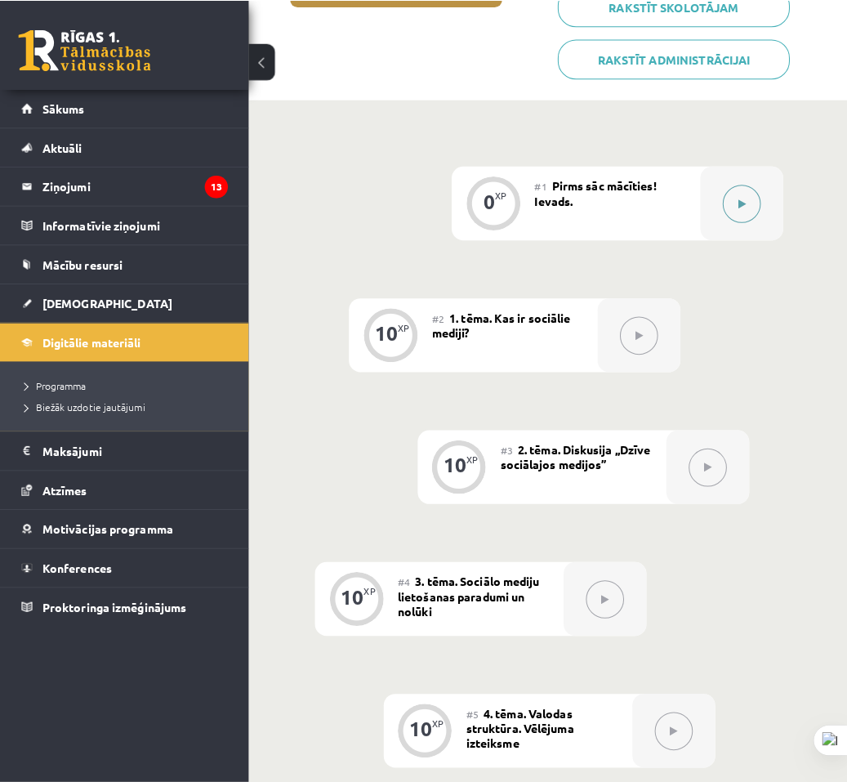
scroll to position [246, 0]
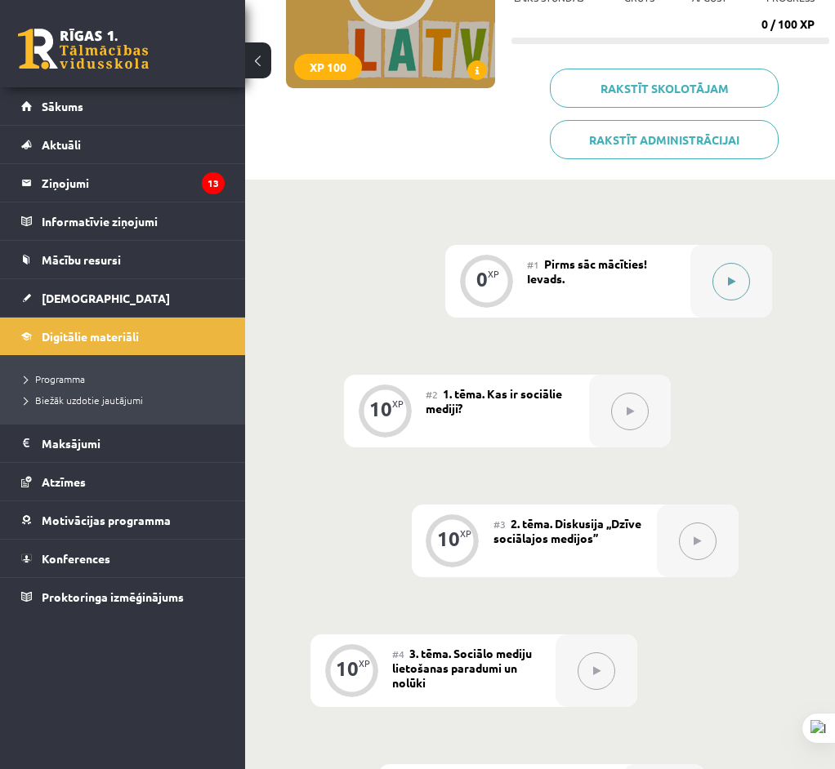
click at [750, 282] on div at bounding box center [731, 281] width 82 height 73
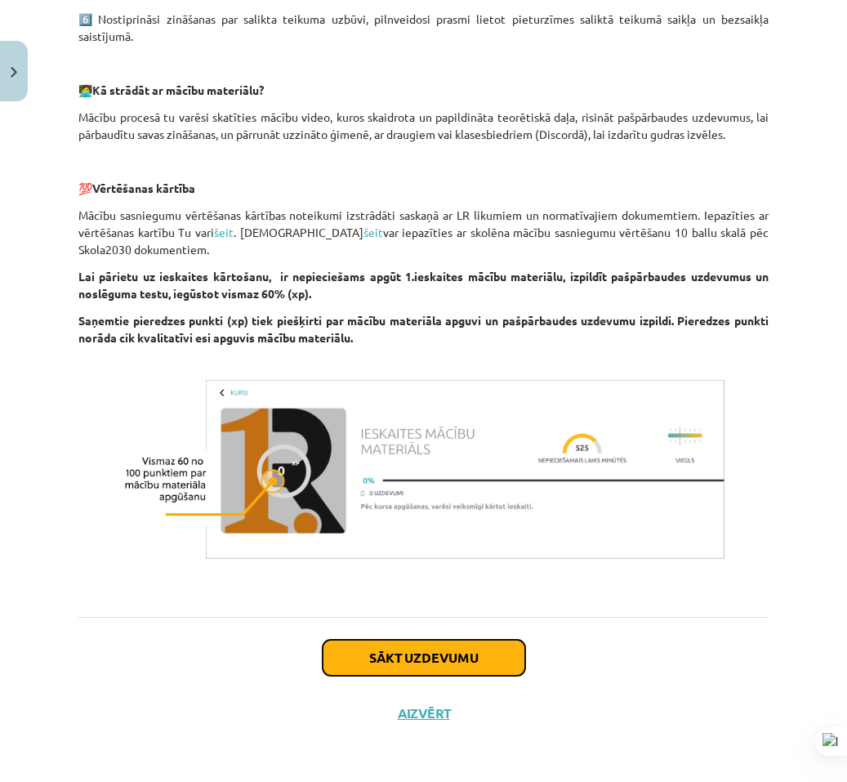
click at [472, 640] on button "Sākt uzdevumu" at bounding box center [424, 658] width 203 height 36
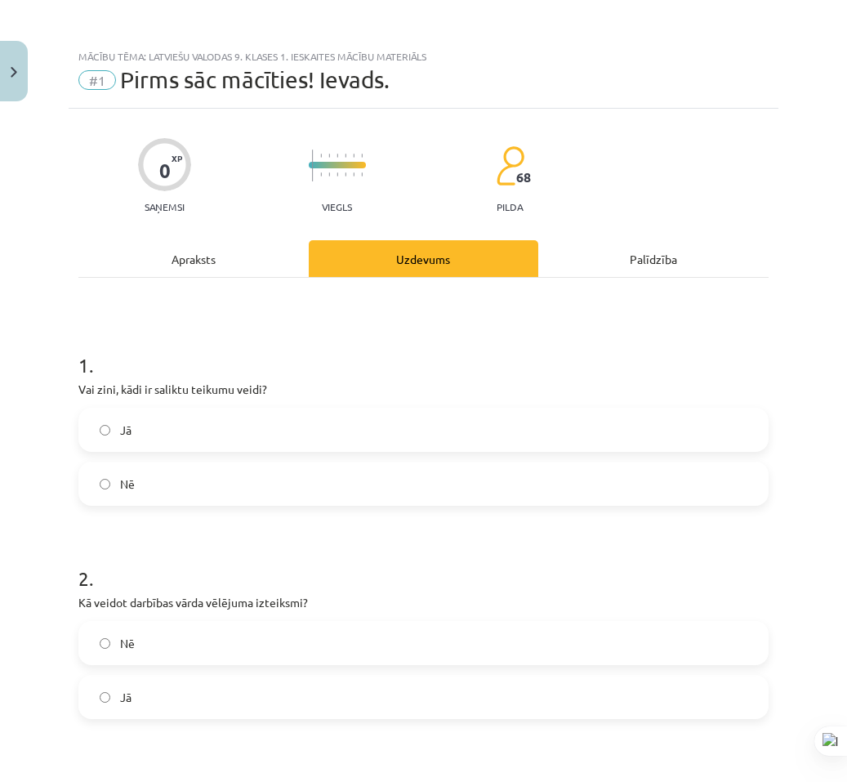
scroll to position [327, 0]
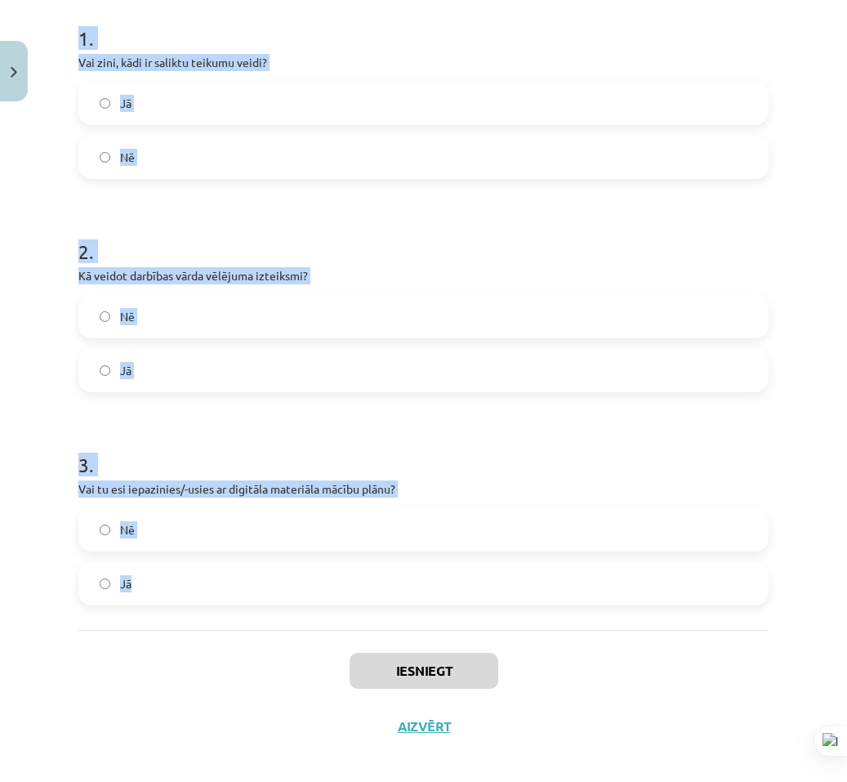
drag, startPoint x: 106, startPoint y: 61, endPoint x: 390, endPoint y: 598, distance: 607.3
click at [385, 598] on form "1 . Vai zini, kādi ir saliktu teikumu veidi? Jā Nē 2 . Kā veidot darbības vārda…" at bounding box center [423, 301] width 690 height 607
copy form "1 . Vai zini, kādi ir saliktu teikumu veidi? Jā Nē 2 . Kā veidot darbības vārda…"
click at [71, 180] on div "0 XP Saņemsi Viegls 68 pilda Apraksts Uzdevums Palīdzība 1 . Vai zini, kādi ir …" at bounding box center [424, 268] width 710 height 972
click at [155, 101] on label "Jā" at bounding box center [423, 102] width 687 height 41
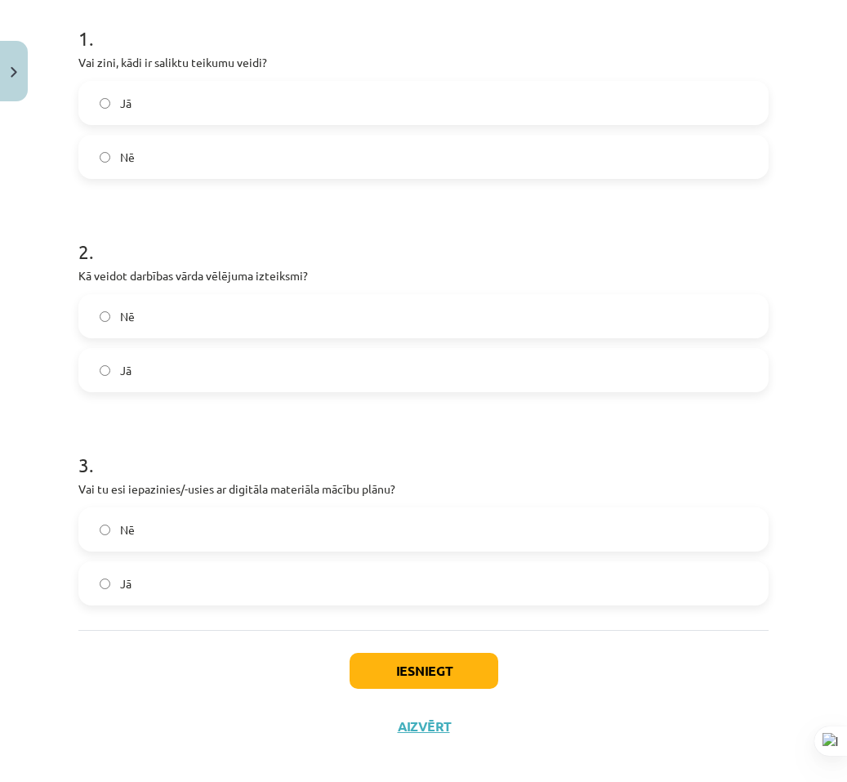
click at [190, 362] on label "Jā" at bounding box center [423, 370] width 687 height 41
click at [180, 590] on label "Jā" at bounding box center [423, 583] width 687 height 41
click at [419, 676] on button "Iesniegt" at bounding box center [424, 671] width 149 height 36
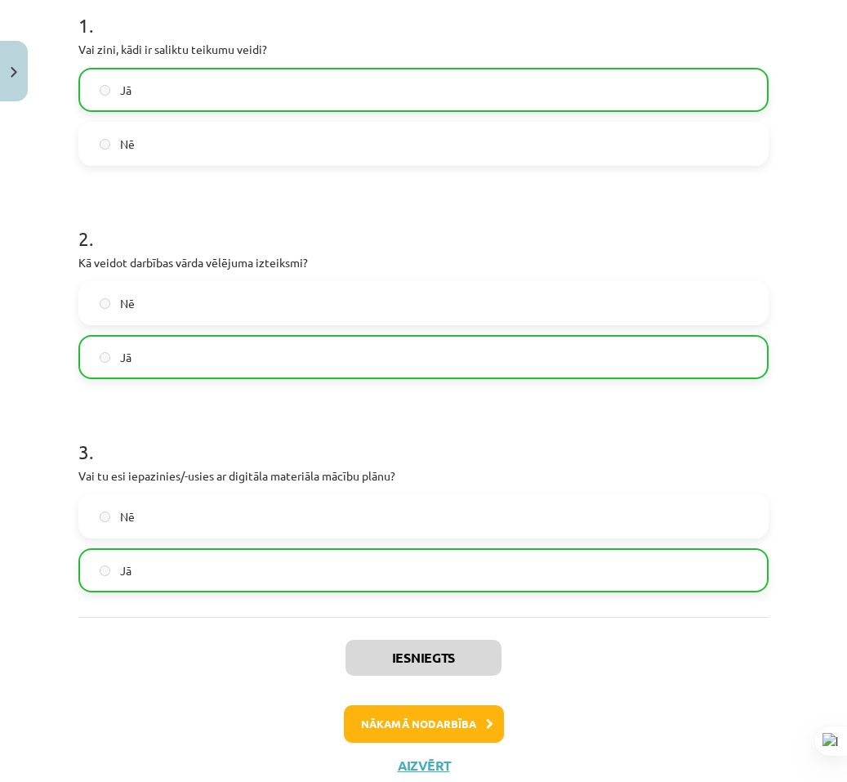
scroll to position [0, 0]
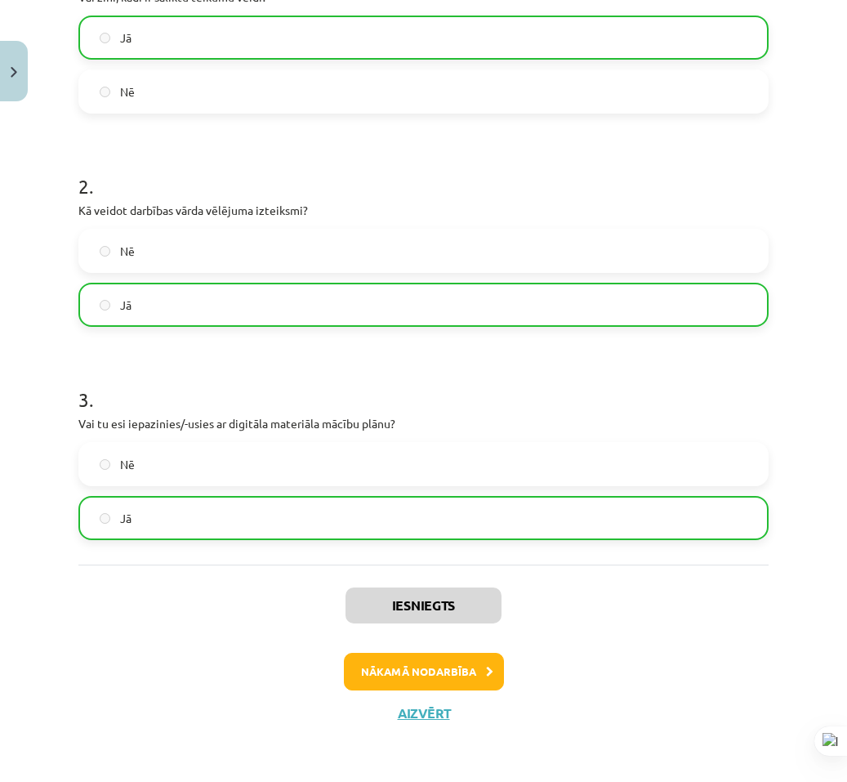
drag, startPoint x: 422, startPoint y: 696, endPoint x: 417, endPoint y: 676, distance: 21.2
click at [419, 691] on div "Iesniegts Nākamā nodarbība Aizvērt" at bounding box center [423, 647] width 690 height 167
click at [417, 676] on button "Nākamā nodarbība" at bounding box center [424, 672] width 160 height 38
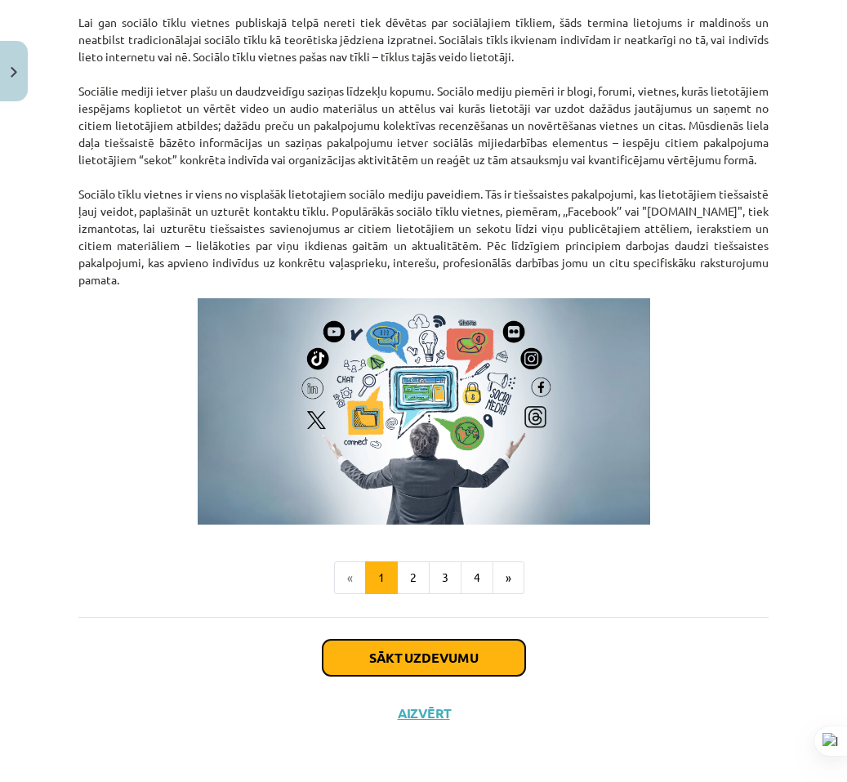
click at [412, 645] on button "Sākt uzdevumu" at bounding box center [424, 658] width 203 height 36
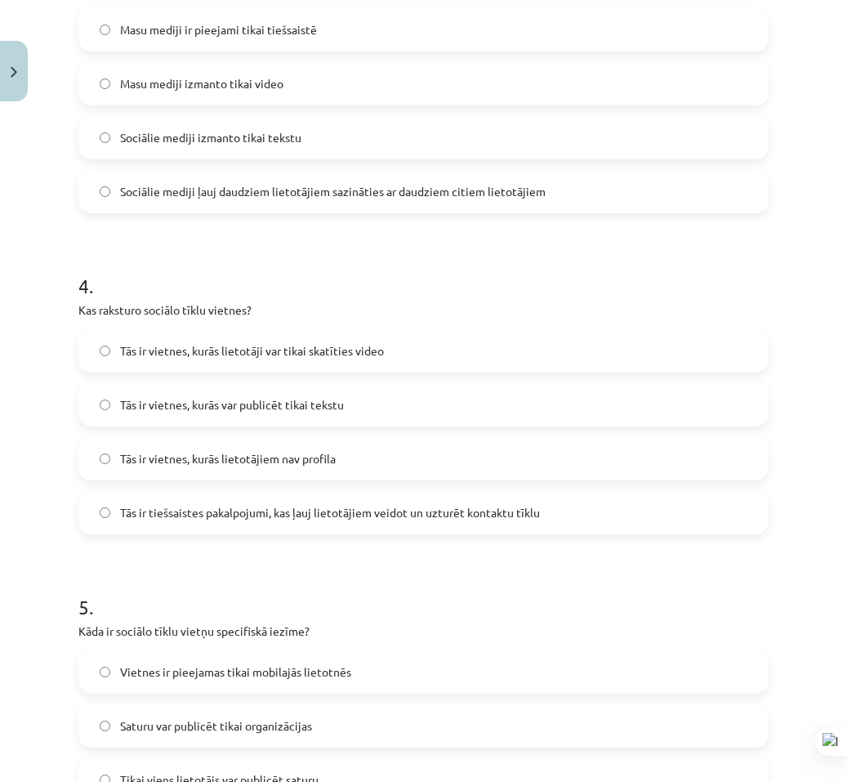
scroll to position [1305, 0]
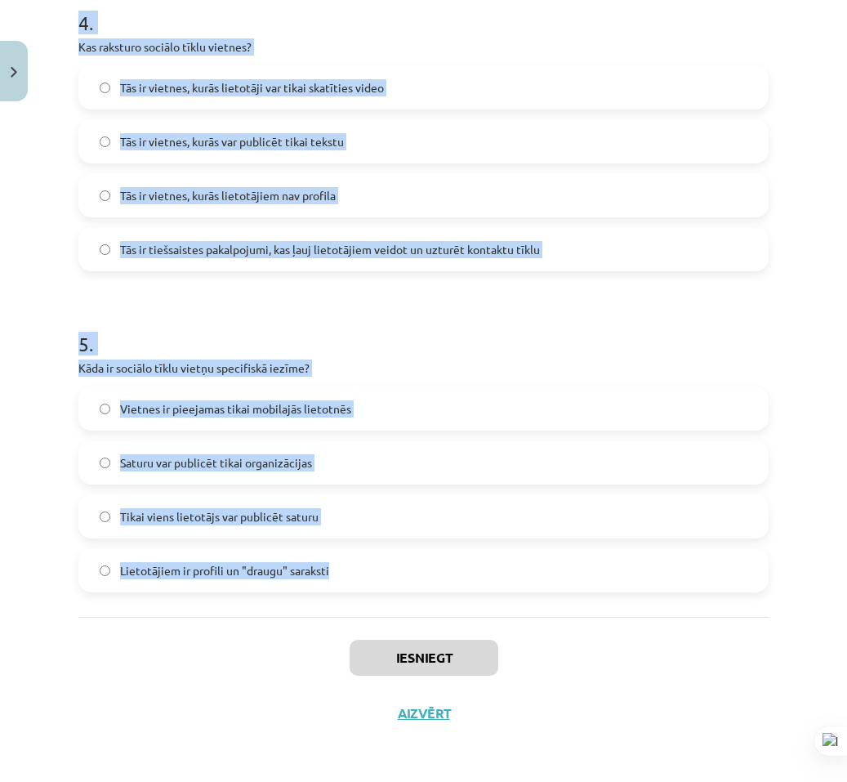
drag, startPoint x: 103, startPoint y: 351, endPoint x: 393, endPoint y: 557, distance: 355.6
click at [393, 557] on div "Mācību tēma: Latviešu valodas 9. klases 1. ieskaites mācību materiāls #2 1. tēm…" at bounding box center [423, 391] width 847 height 782
copy form "1 . Kas ir sociālo mediju trīs pamatelementi? Programmatūra, internets un lieto…"
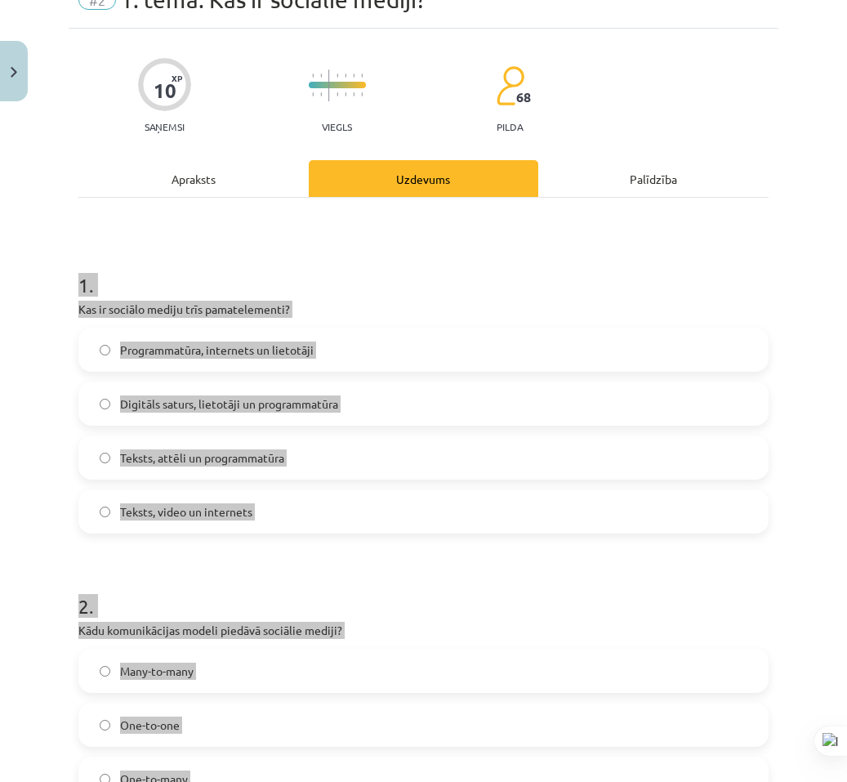
scroll to position [0, 0]
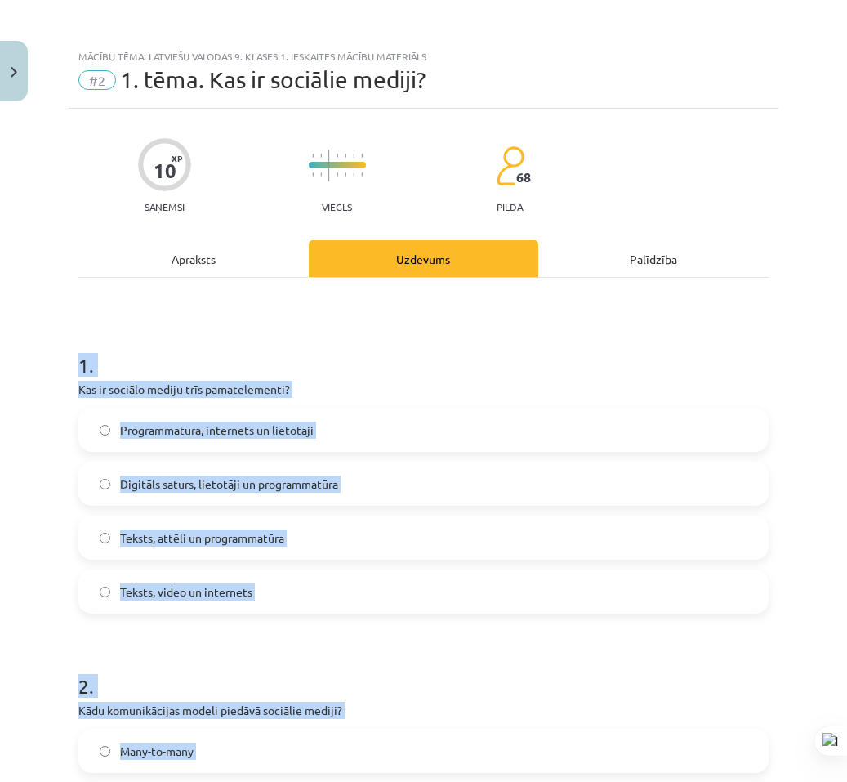
click at [23, 478] on div "Mācību tēma: Latviešu valodas 9. klases 1. ieskaites mācību materiāls #2 1. tēm…" at bounding box center [423, 391] width 847 height 782
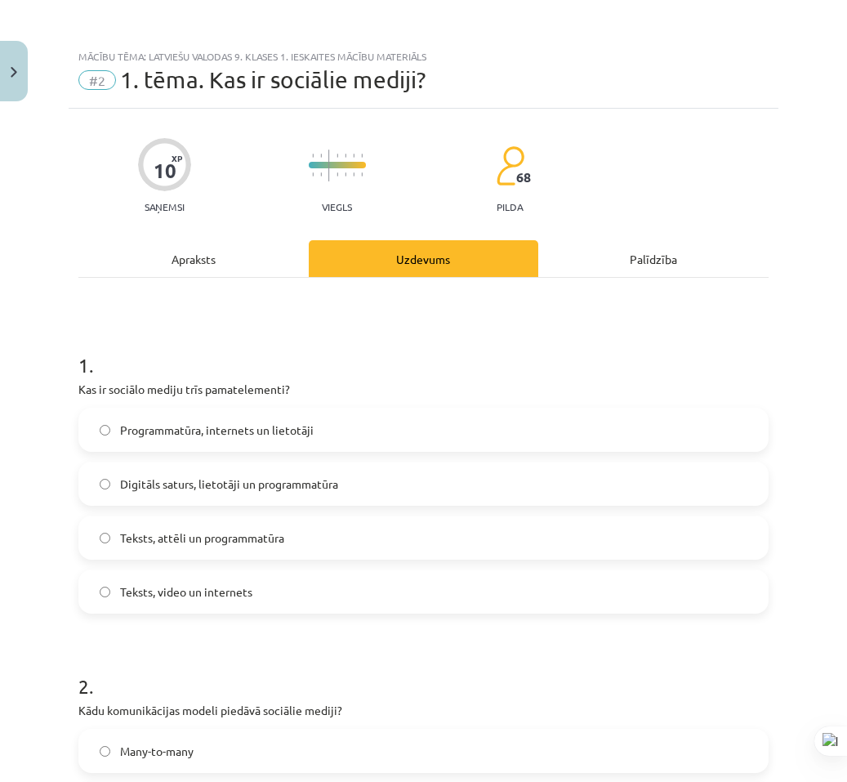
click at [285, 479] on span "Digitāls saturs, lietotāji un programmatūra" at bounding box center [229, 483] width 218 height 17
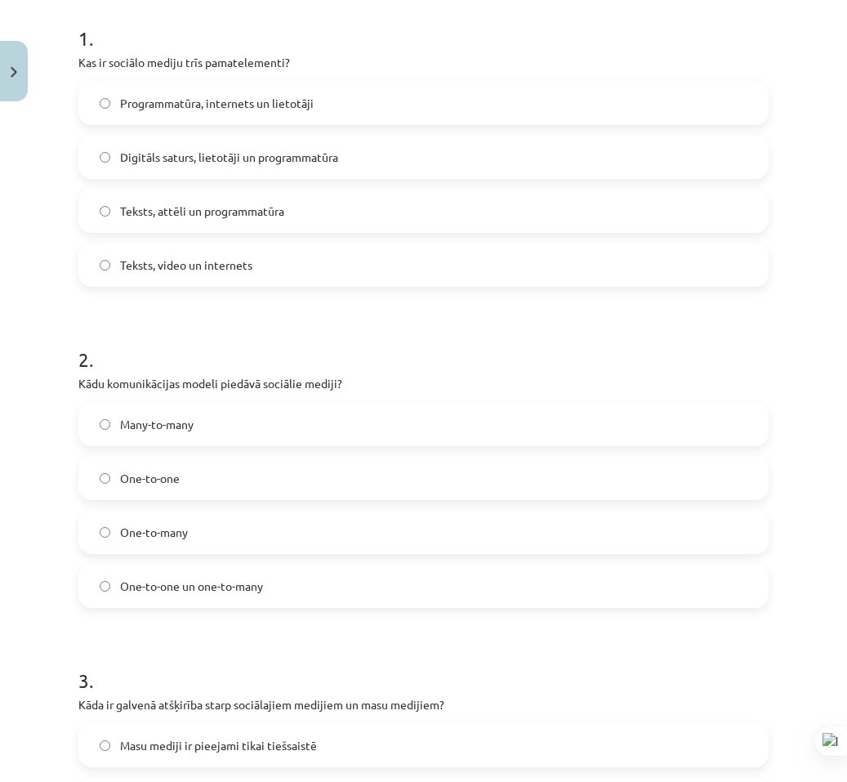
scroll to position [408, 0]
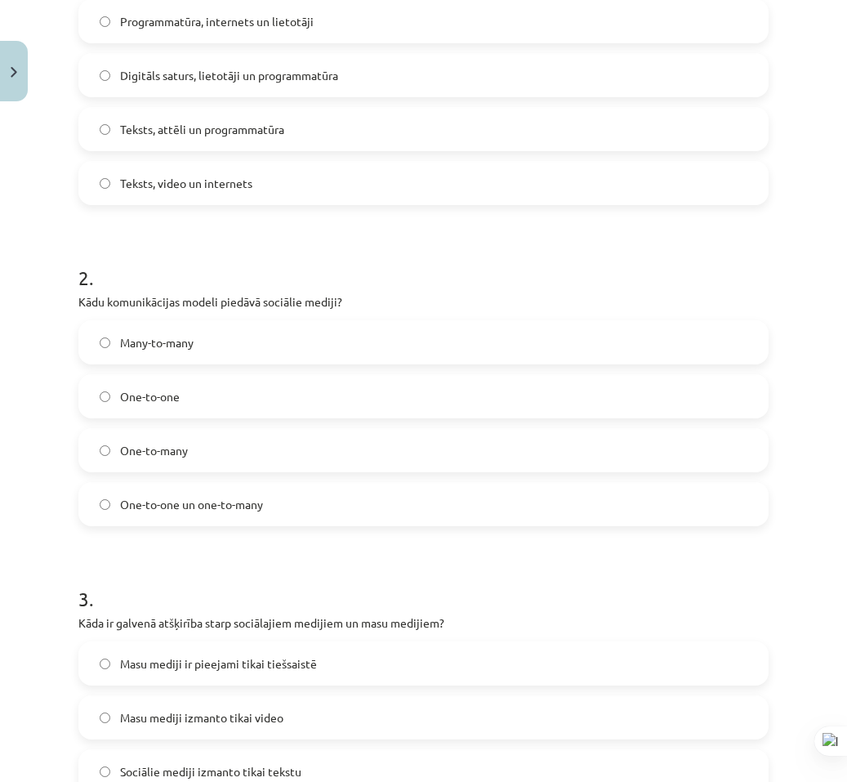
click at [245, 344] on label "Many-to-many" at bounding box center [423, 342] width 687 height 41
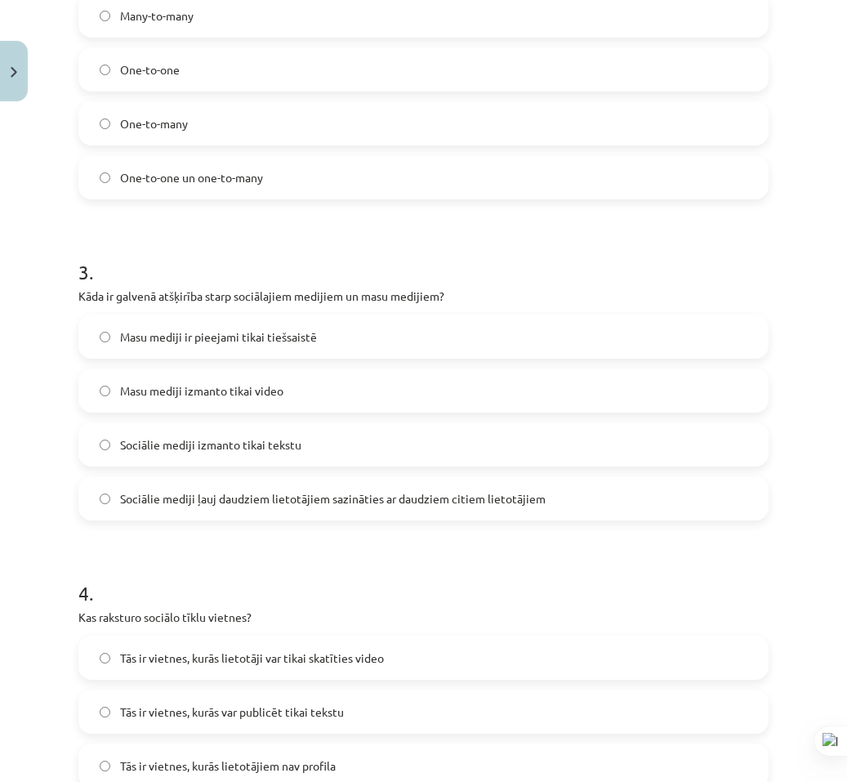
click at [223, 506] on span "Sociālie mediji ļauj daudziem lietotājiem sazināties ar daudziem citiem lietotā…" at bounding box center [333, 498] width 426 height 17
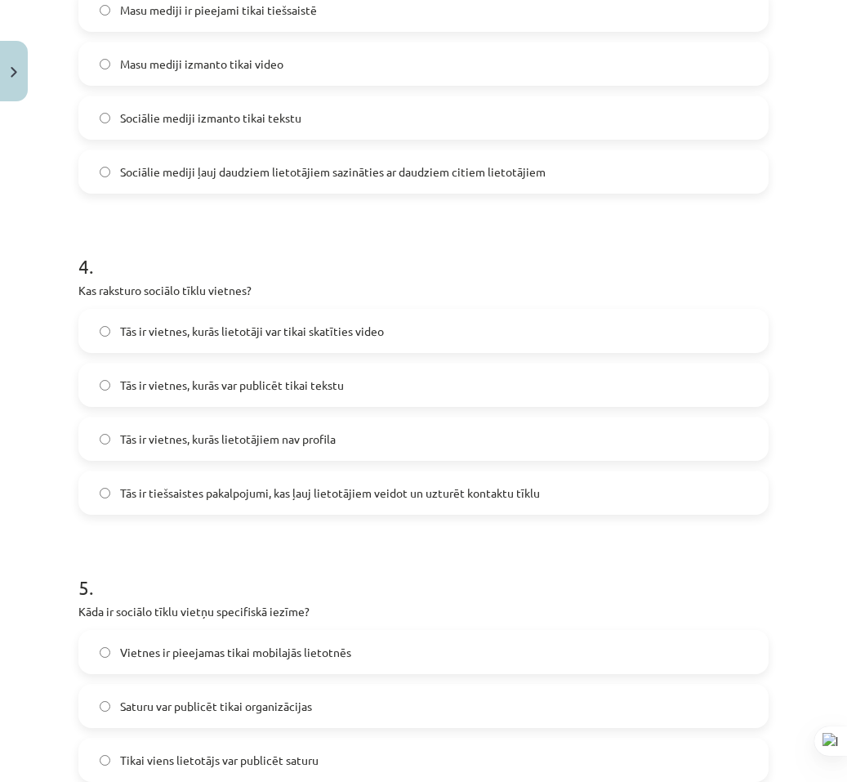
click at [251, 503] on label "Tās ir tiešsaistes pakalpojumi, kas ļauj lietotājiem veidot un uzturēt kontaktu…" at bounding box center [423, 492] width 687 height 41
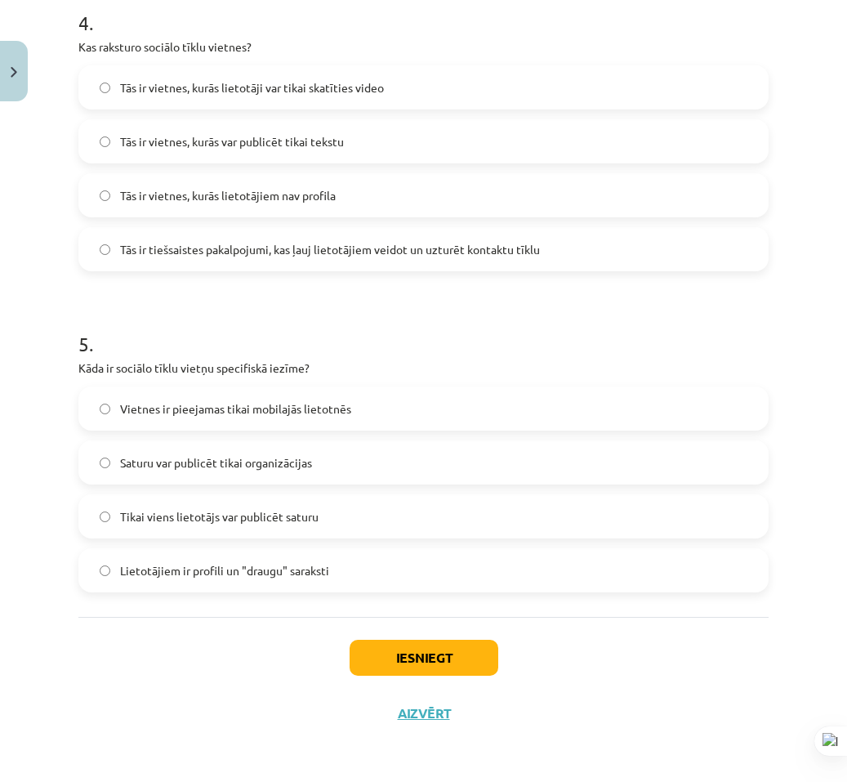
click at [213, 583] on label "Lietotājiem ir profili un "draugu" saraksti" at bounding box center [423, 570] width 687 height 41
click at [388, 665] on button "Iesniegt" at bounding box center [424, 658] width 149 height 36
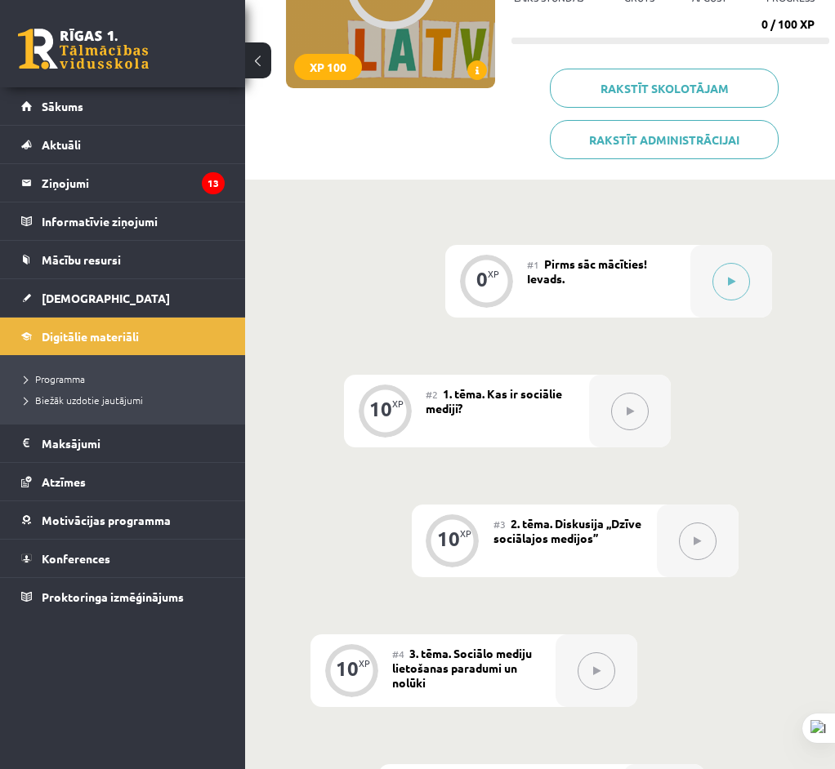
scroll to position [491, 0]
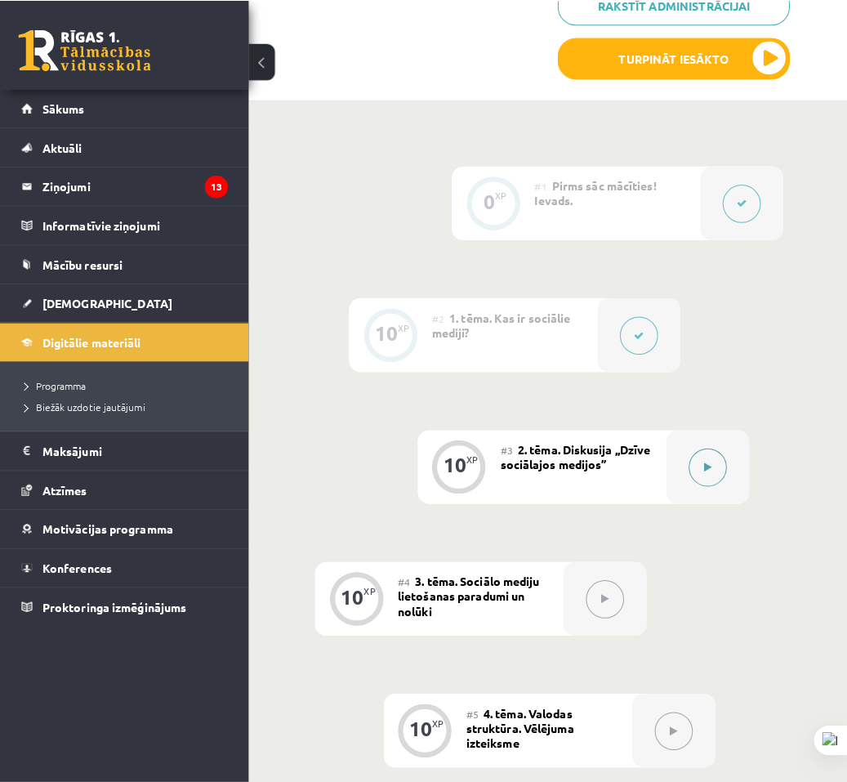
scroll to position [544, 0]
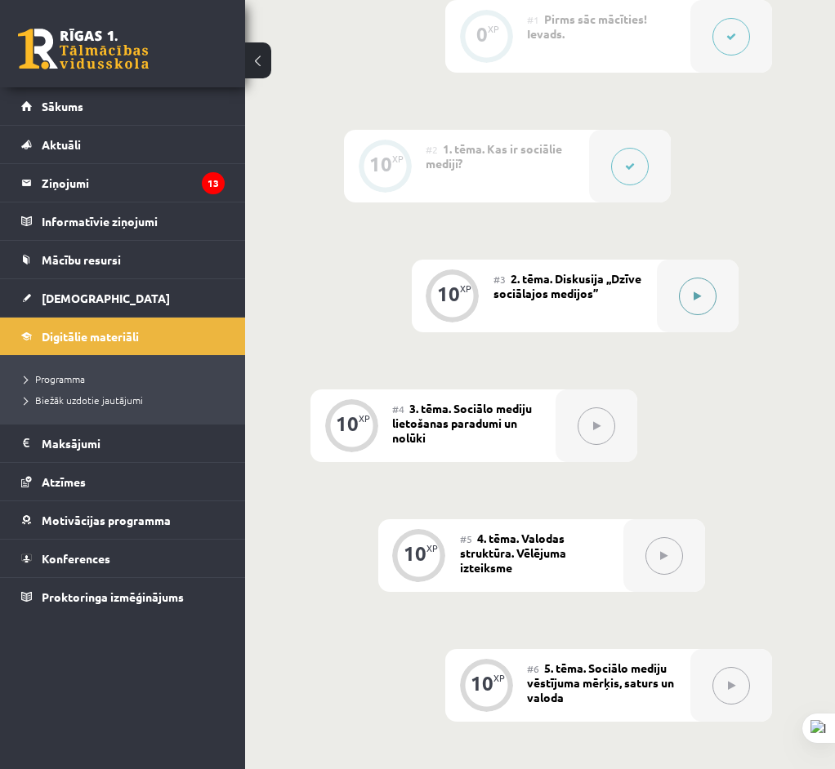
click at [713, 298] on button at bounding box center [698, 297] width 38 height 38
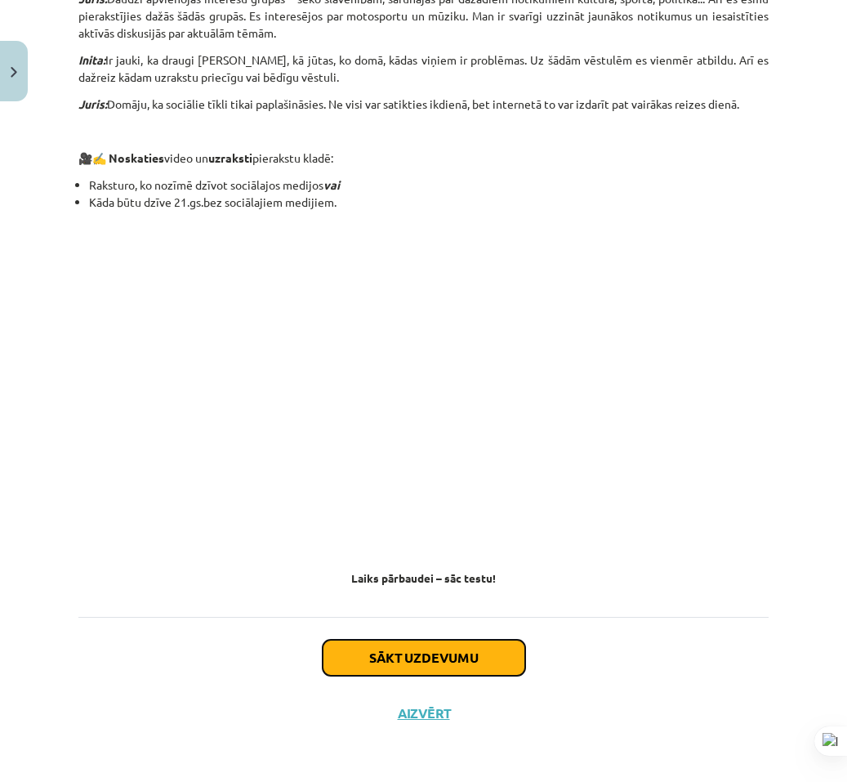
click at [417, 648] on button "Sākt uzdevumu" at bounding box center [424, 658] width 203 height 36
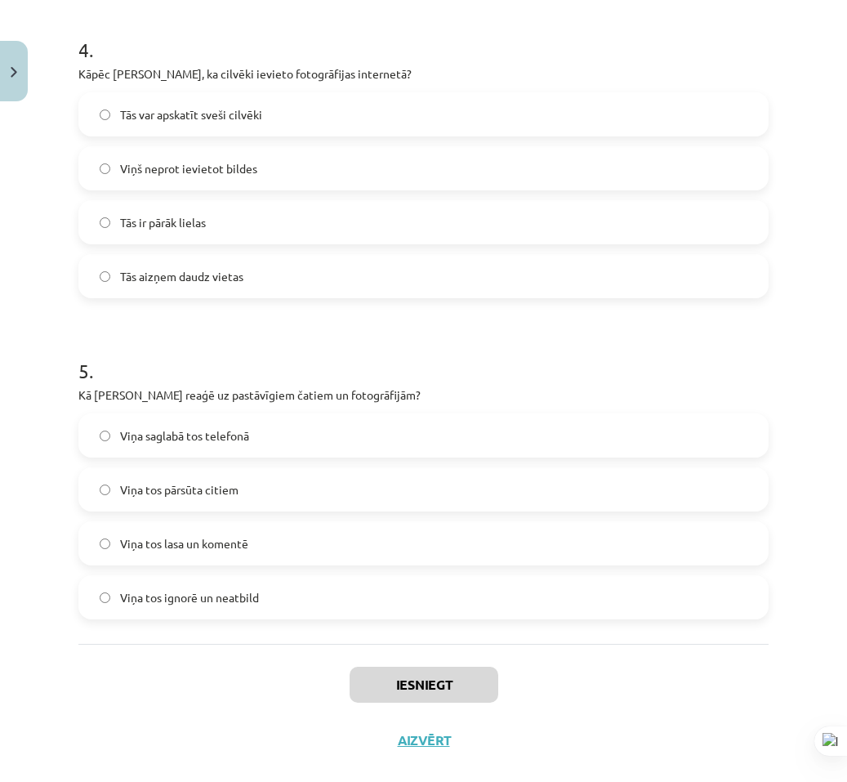
scroll to position [1305, 0]
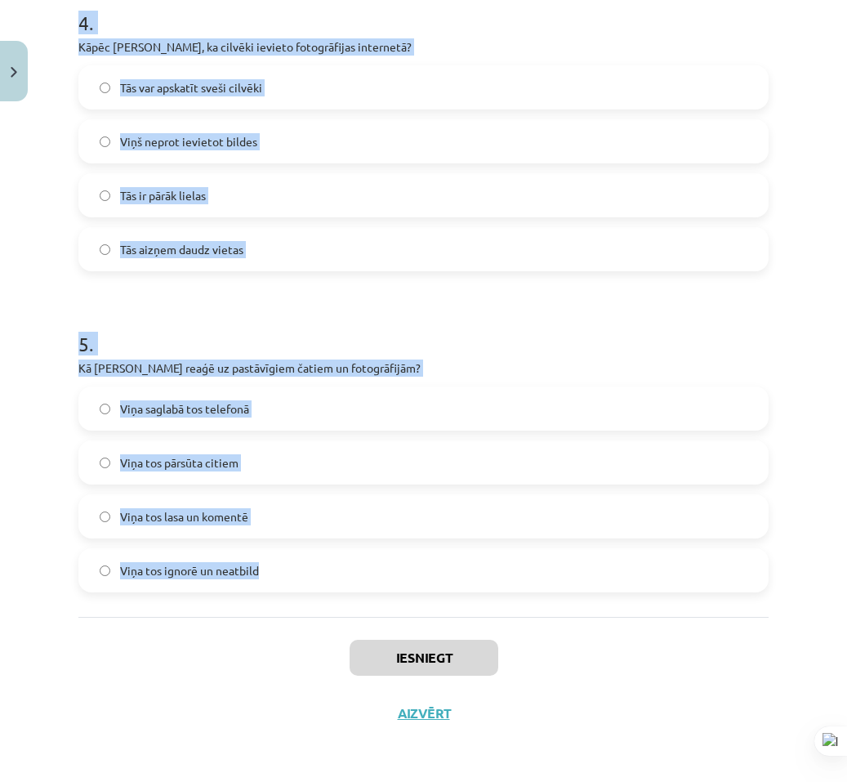
drag, startPoint x: 67, startPoint y: 355, endPoint x: 742, endPoint y: 687, distance: 752.5
click at [430, 568] on div "Mācību tēma: Latviešu valodas 9. klases 1. ieskaites mācību materiāls #3 2. tēm…" at bounding box center [423, 391] width 847 height 782
copy form "1 . Kas, pēc Jura domām, ir ļoti populārs mūsdienās? Televīzija Radio Avīzes So…"
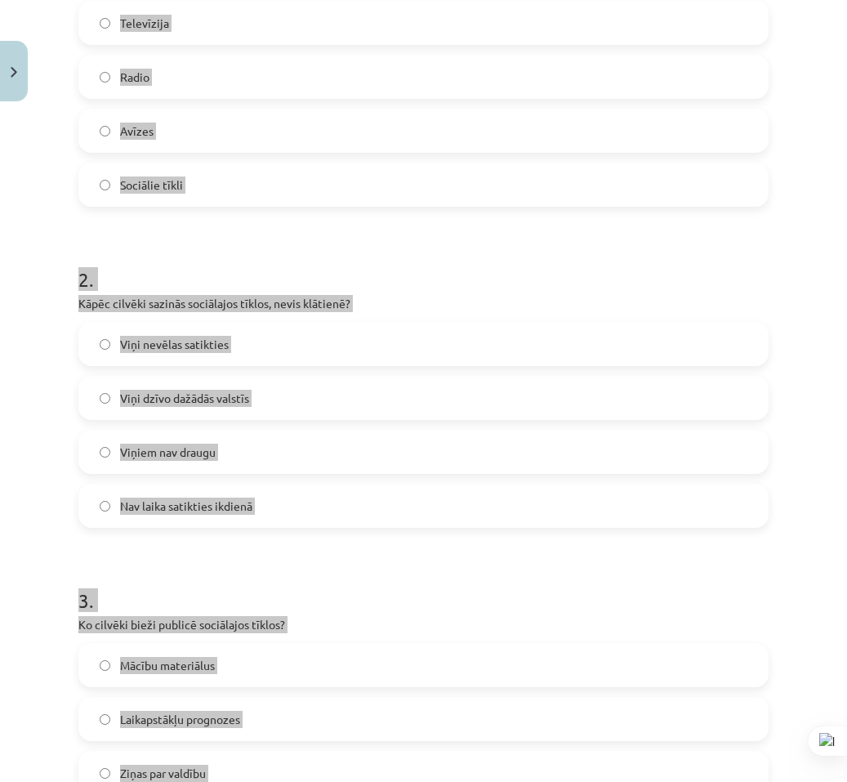
scroll to position [162, 0]
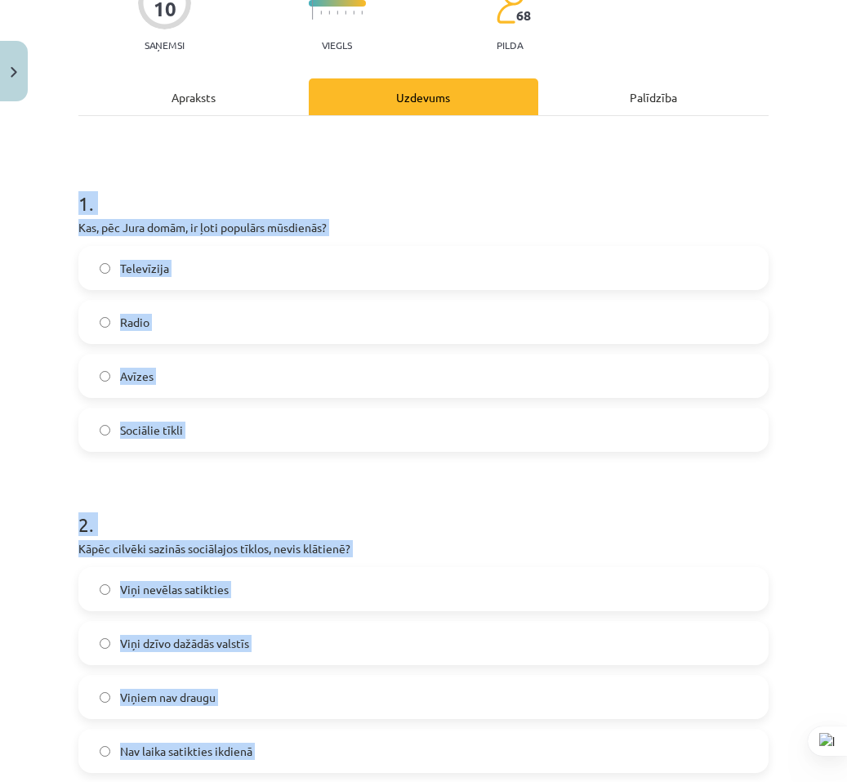
click at [56, 335] on div "Mācību tēma: Latviešu valodas 9. klases 1. ieskaites mācību materiāls #3 2. tēm…" at bounding box center [423, 391] width 847 height 782
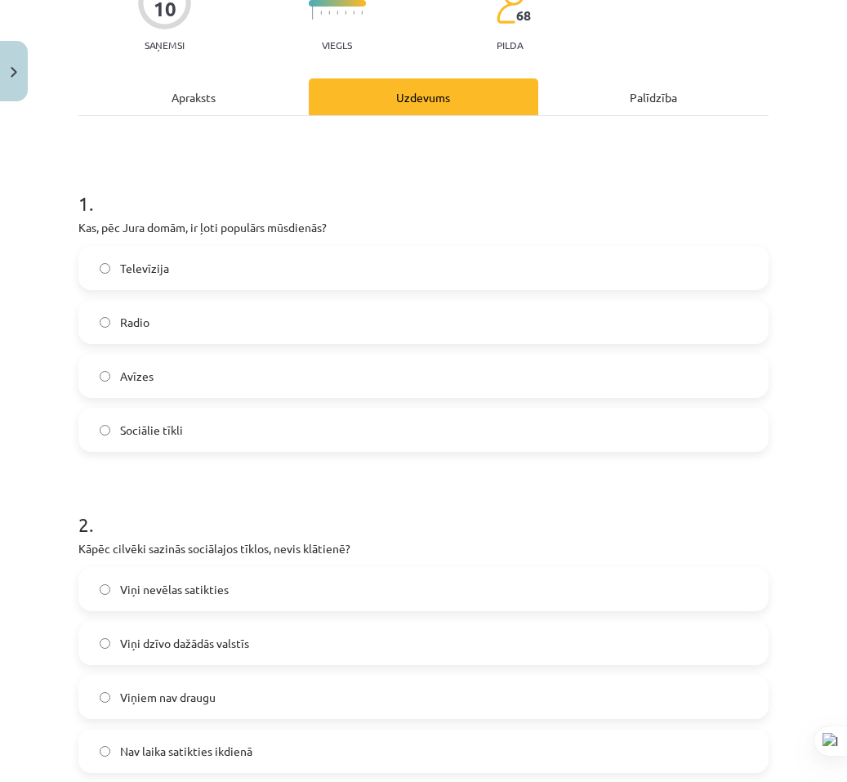
click at [196, 437] on label "Sociālie tīkli" at bounding box center [423, 429] width 687 height 41
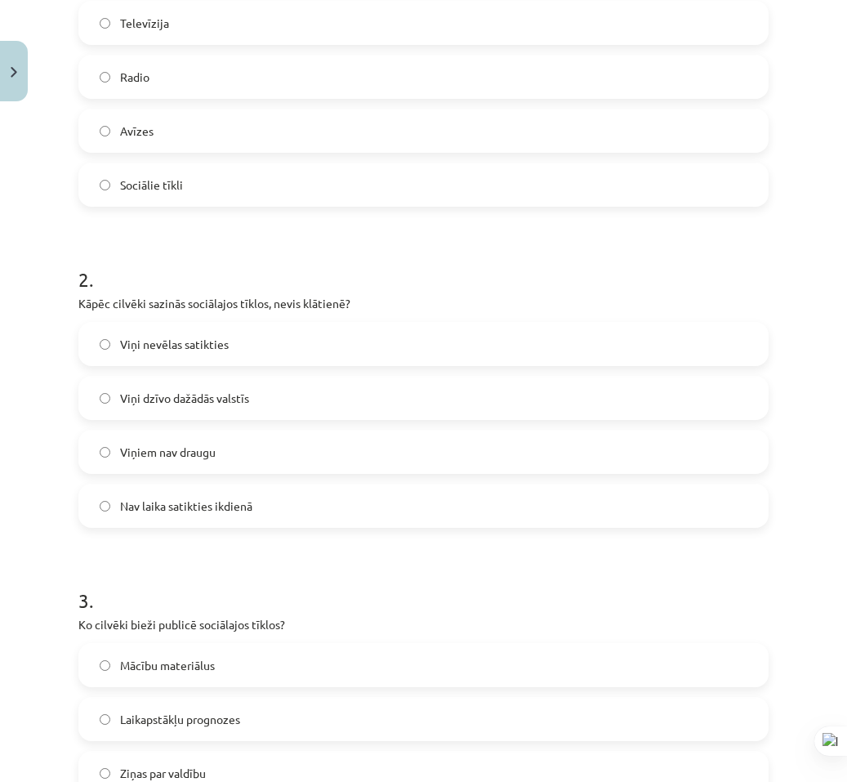
click at [221, 412] on label "Viņi dzīvo dažādās valstīs" at bounding box center [423, 397] width 687 height 41
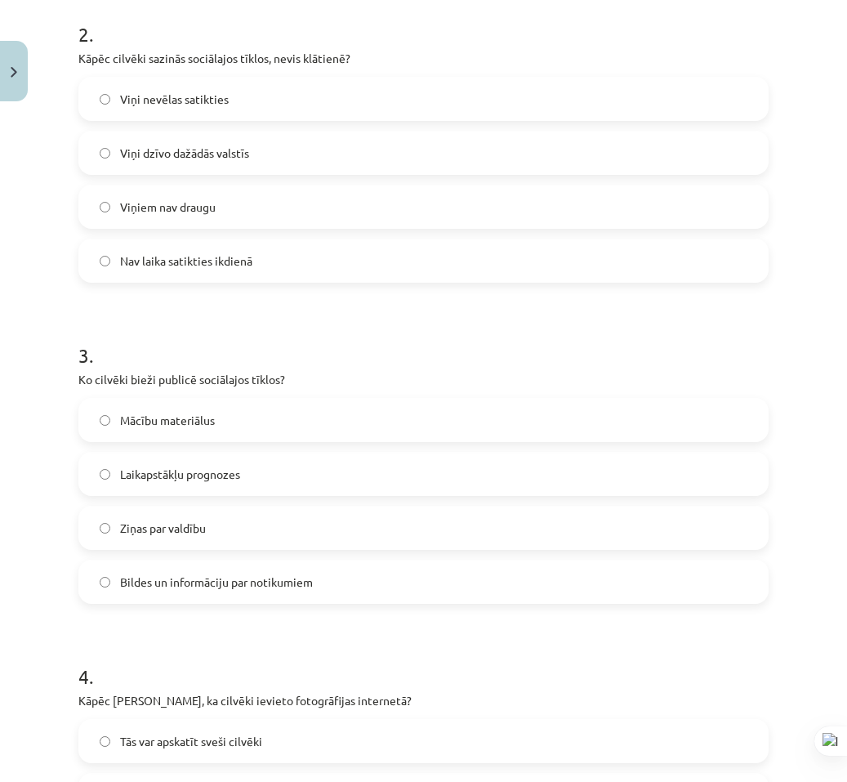
click at [219, 592] on label "Bildes un informāciju par notikumiem" at bounding box center [423, 581] width 687 height 41
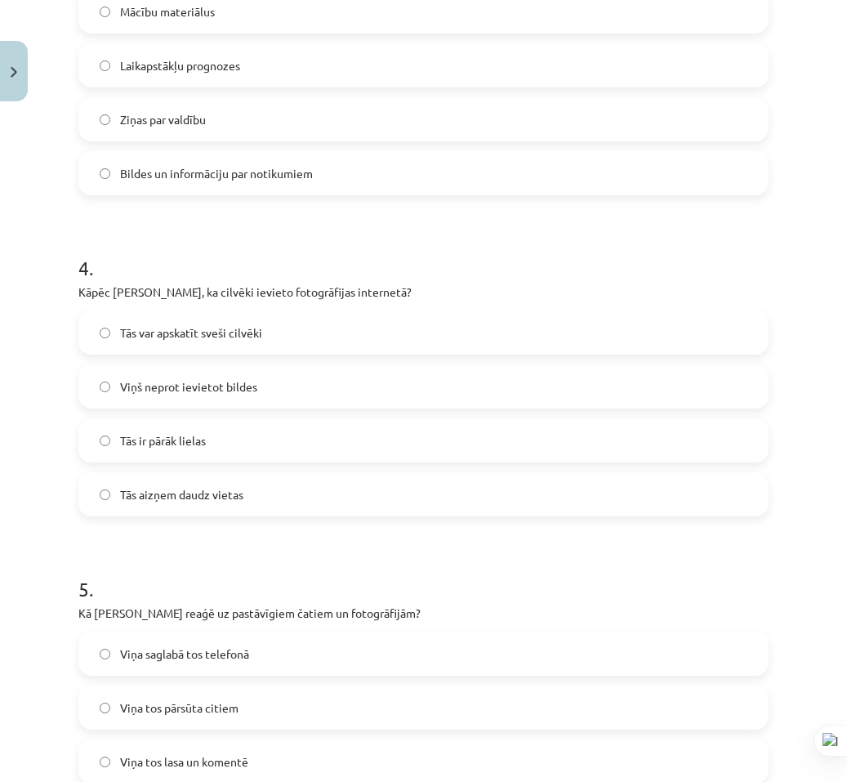
click at [199, 339] on span "Tās var apskatīt sveši cilvēki" at bounding box center [191, 332] width 142 height 17
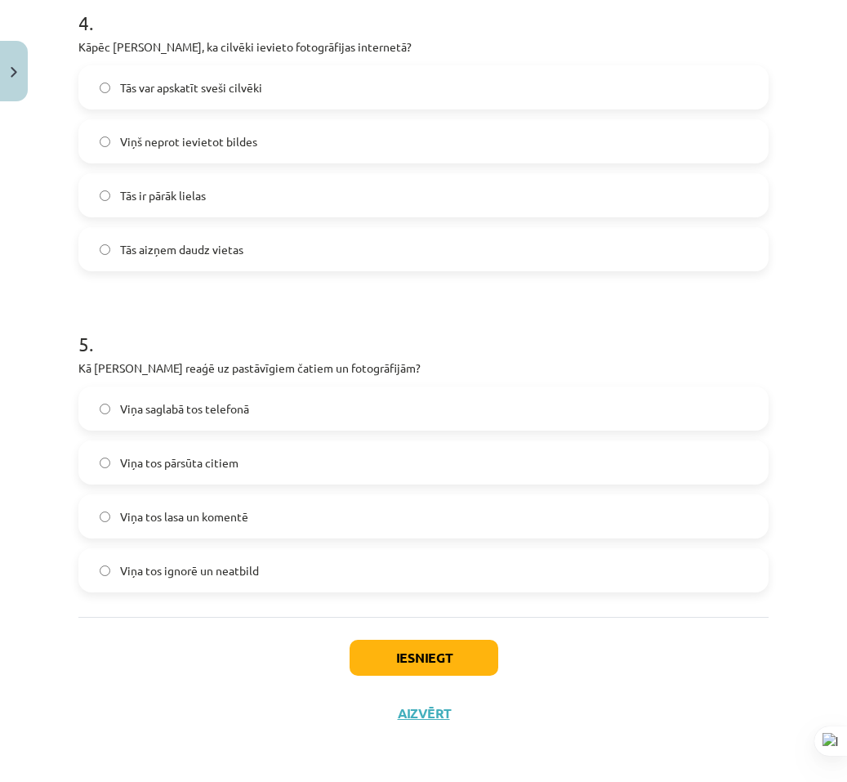
drag, startPoint x: 238, startPoint y: 572, endPoint x: 271, endPoint y: 603, distance: 45.7
click at [239, 572] on span "Viņa tos ignorē un neatbild" at bounding box center [189, 570] width 139 height 17
click at [360, 655] on button "Iesniegt" at bounding box center [424, 658] width 149 height 36
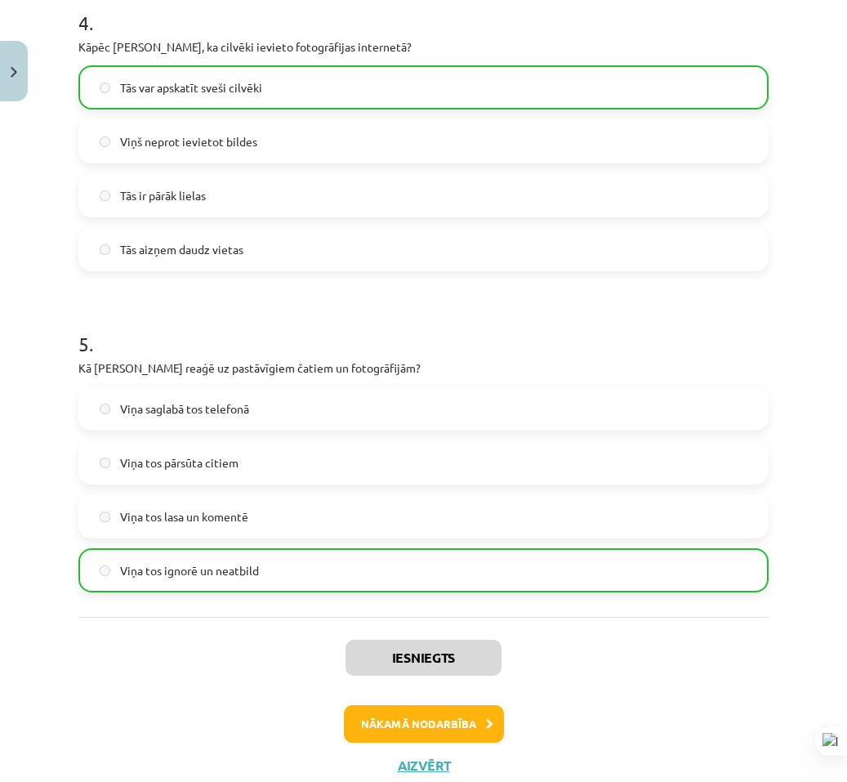
drag, startPoint x: 439, startPoint y: 697, endPoint x: 435, endPoint y: 716, distance: 19.2
click at [438, 698] on div "Iesniegts Nākamā nodarbība Aizvērt" at bounding box center [423, 700] width 690 height 167
click at [435, 716] on button "Nākamā nodarbība" at bounding box center [424, 724] width 160 height 38
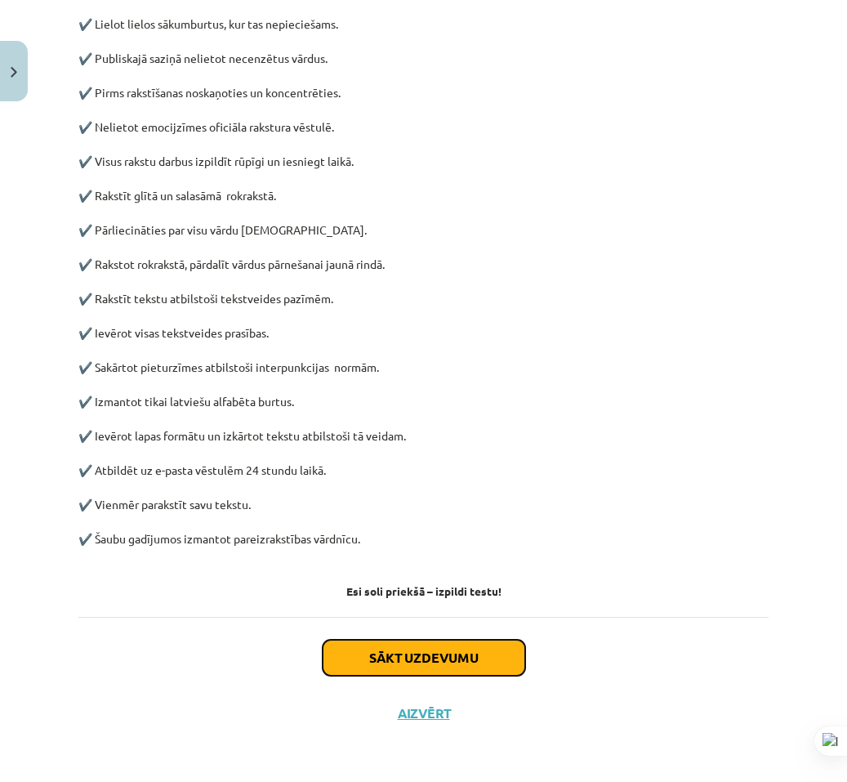
click at [439, 663] on button "Sākt uzdevumu" at bounding box center [424, 658] width 203 height 36
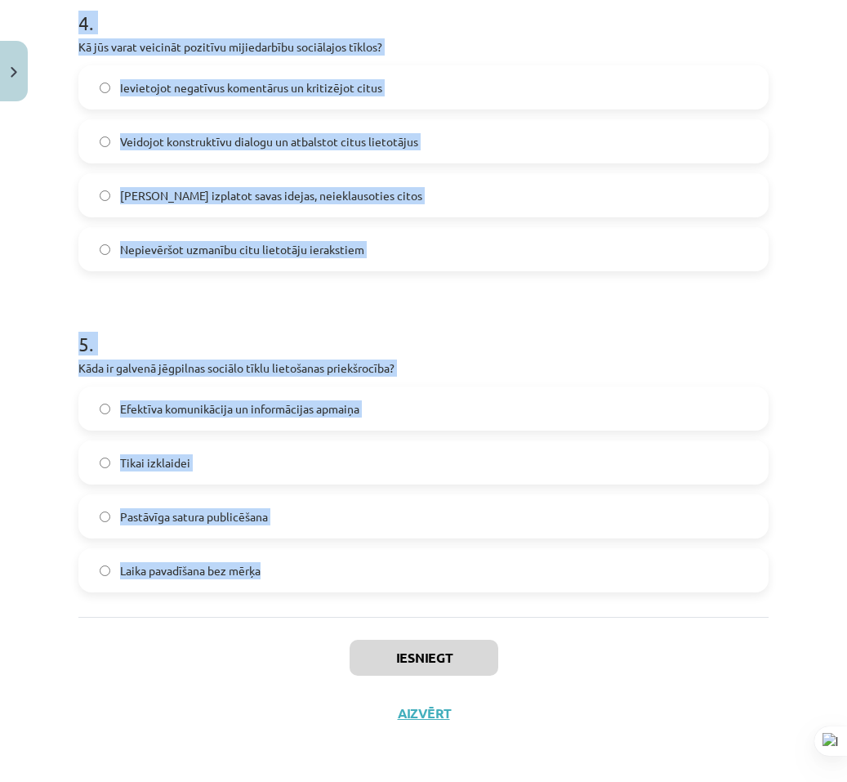
drag, startPoint x: 65, startPoint y: 277, endPoint x: 393, endPoint y: 556, distance: 431.1
click at [393, 556] on div "Mācību tēma: Latviešu valodas 9. klases 1. ieskaites mācību materiāls #4 3. tēm…" at bounding box center [423, 391] width 847 height 782
copy form "3 . Lore ipsu dolors ametcons adipisc, elitsedd eiusmodt incidi? Utlaboreet dol…"
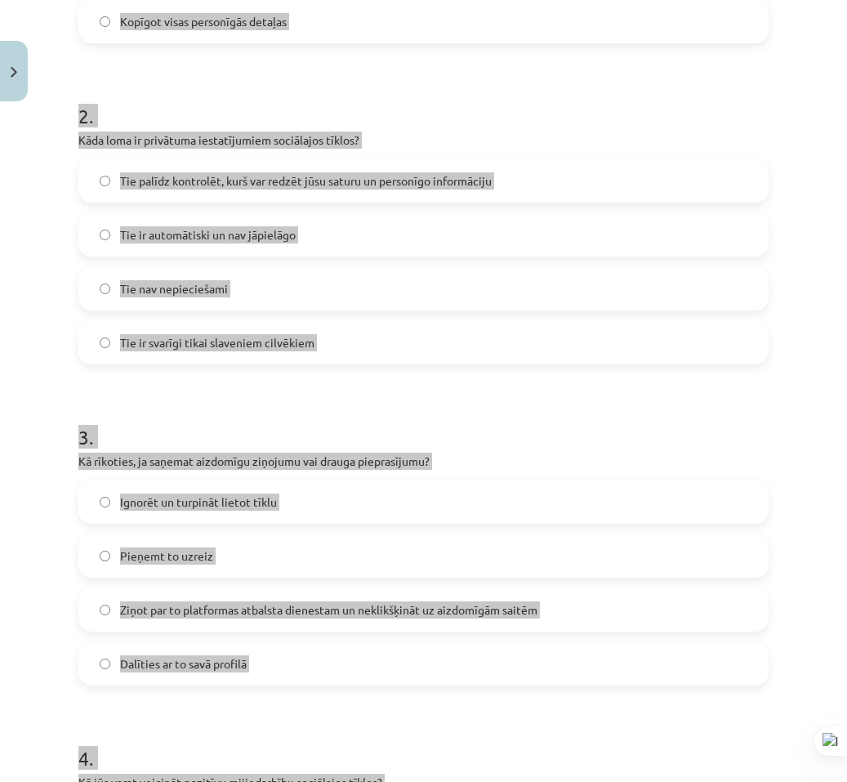
scroll to position [325, 0]
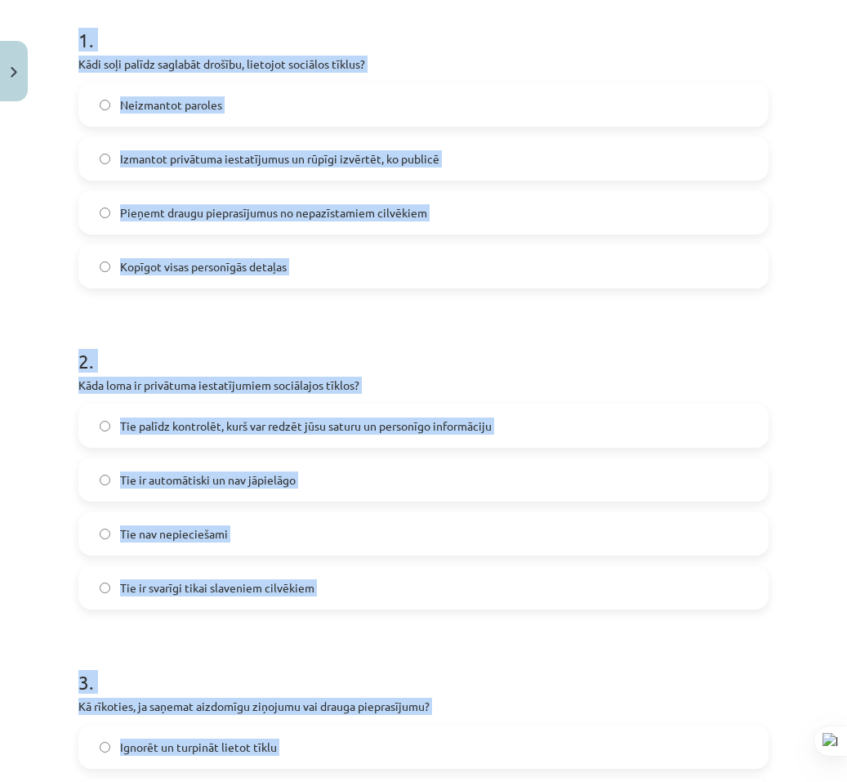
click at [35, 398] on div "Mācību tēma: Latviešu valodas 9. klases 1. ieskaites mācību materiāls #4 3. tēm…" at bounding box center [423, 391] width 847 height 782
click at [34, 394] on div "Mācību tēma: Latviešu valodas 9. klases 1. ieskaites mācību materiāls #4 3. tēm…" at bounding box center [423, 391] width 847 height 782
click at [45, 291] on div "Mācību tēma: Latviešu valodas 9. klases 1. ieskaites mācību materiāls #4 3. tēm…" at bounding box center [423, 391] width 847 height 782
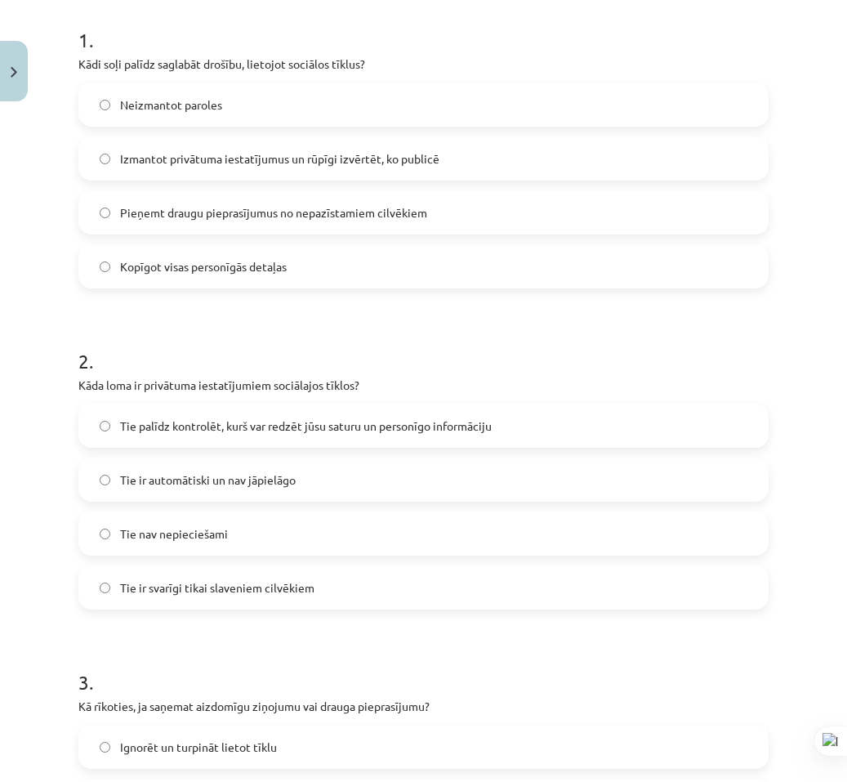
click at [310, 148] on label "Izmantot privātuma iestatījumus un rūpīgi izvērtēt, ko publicē" at bounding box center [423, 158] width 687 height 41
click at [300, 426] on span "Tie palīdz kontrolēt, kurš var redzēt jūsu saturu un personīgo informāciju" at bounding box center [306, 425] width 372 height 17
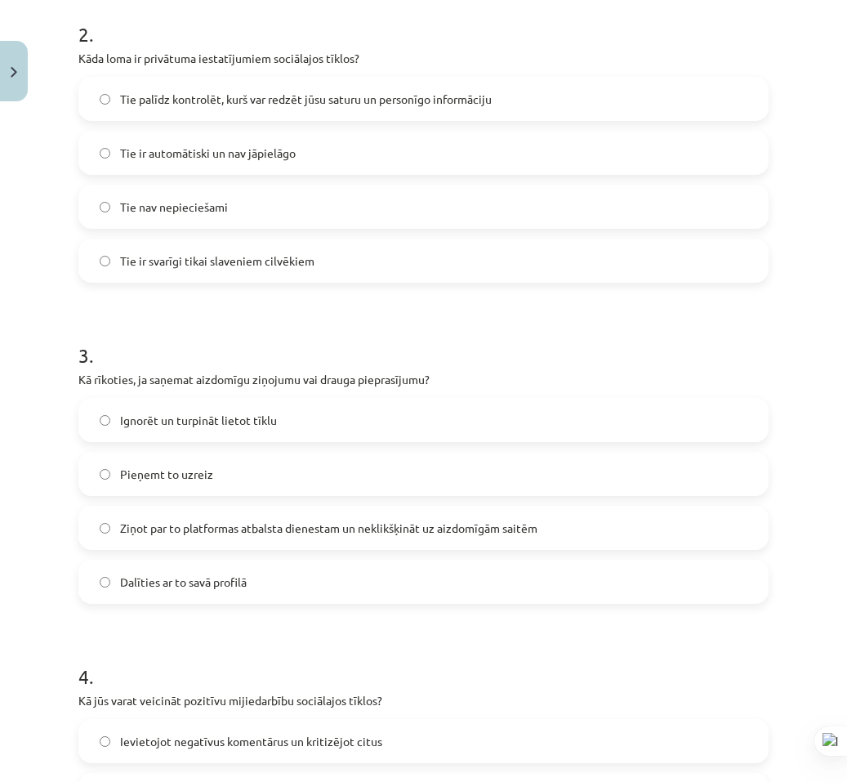
scroll to position [734, 0]
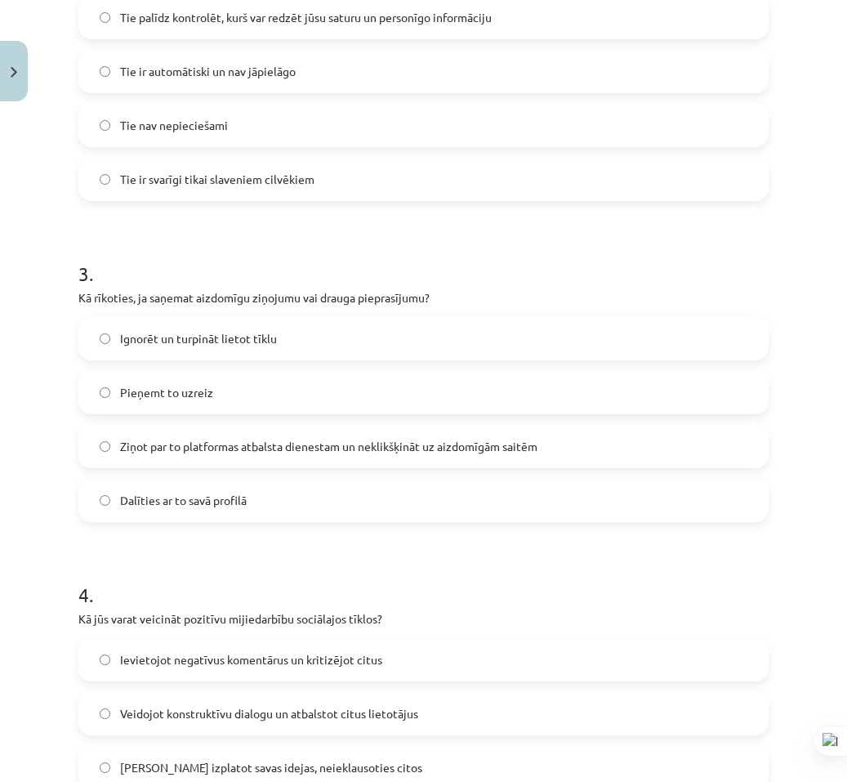
click at [252, 451] on span "Ziņot par to platformas atbalsta dienestam un neklikšķināt uz aizdomīgām saitēm" at bounding box center [328, 446] width 417 height 17
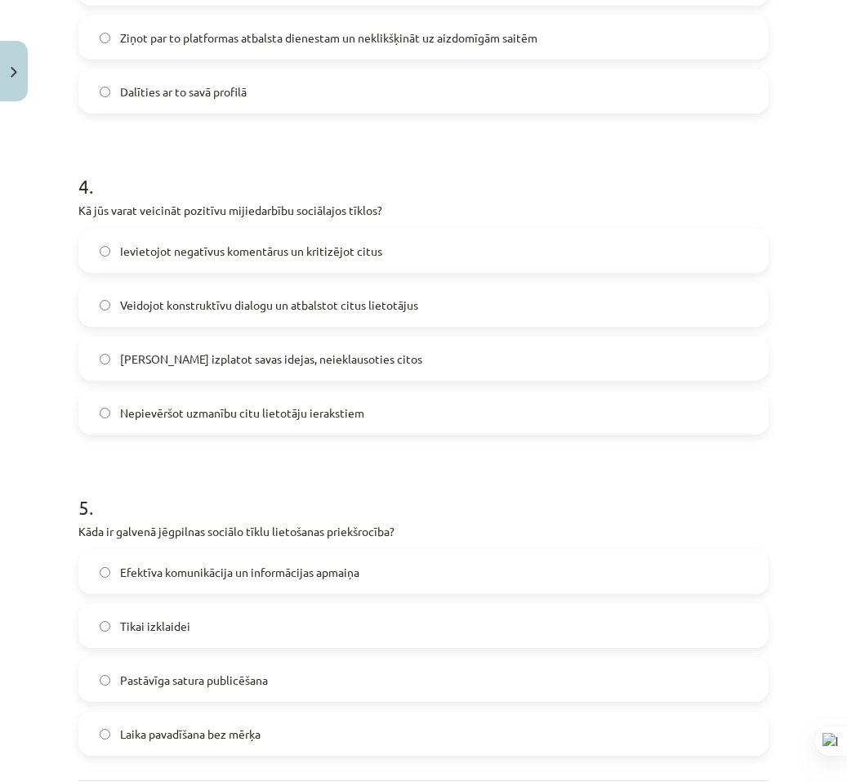
click at [247, 323] on label "Veidojot konstruktīvu dialogu un atbalstot citus lietotājus" at bounding box center [423, 304] width 687 height 41
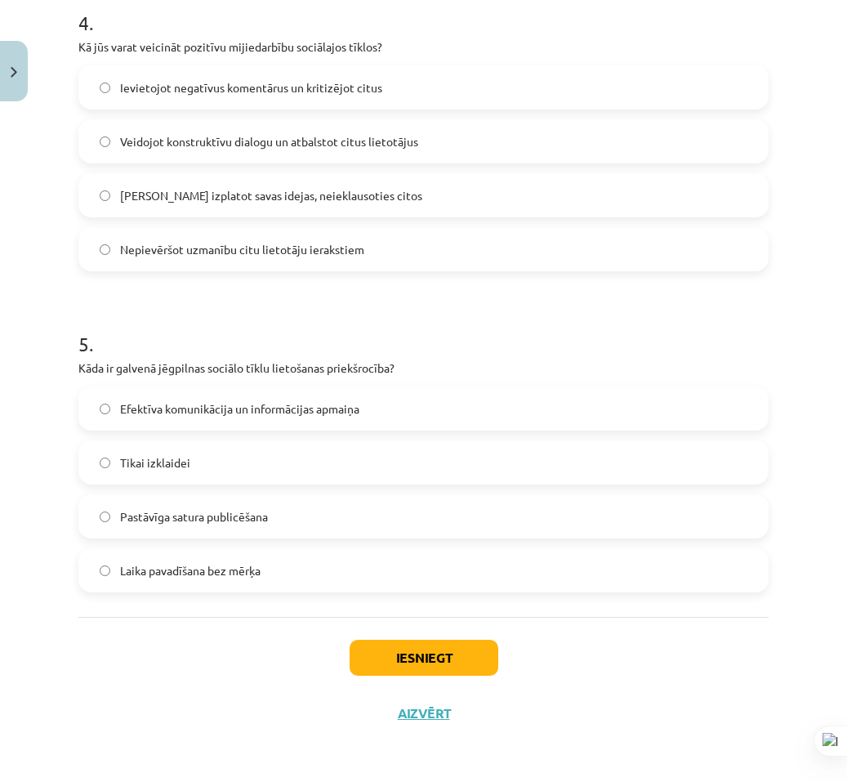
click at [271, 424] on label "Efektīva komunikācija un informācijas apmaiņa" at bounding box center [423, 408] width 687 height 41
click at [378, 667] on button "Iesniegt" at bounding box center [424, 658] width 149 height 36
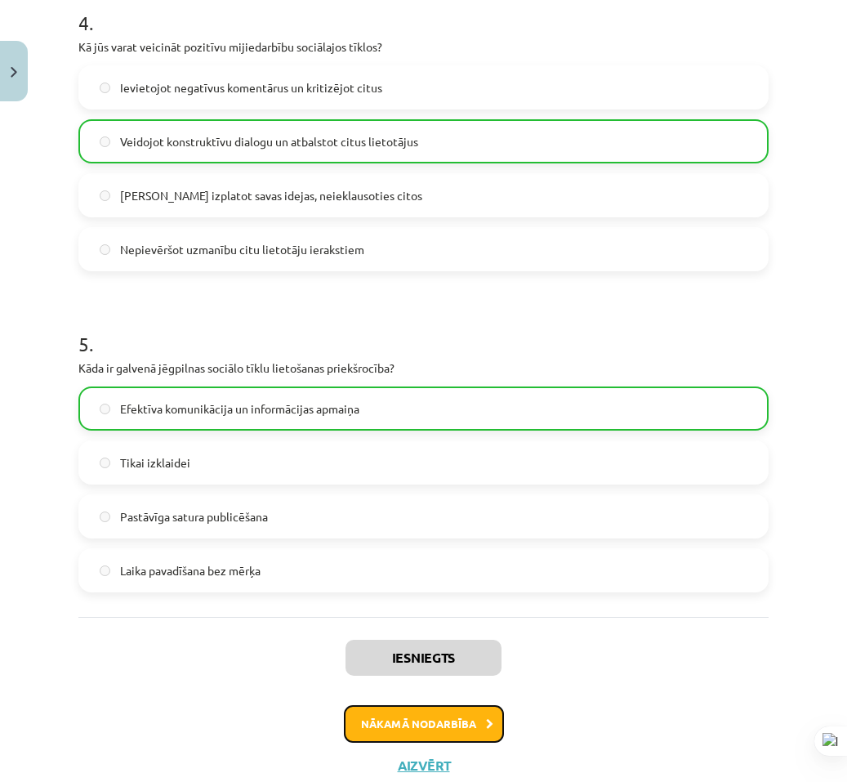
click at [392, 726] on button "Nākamā nodarbība" at bounding box center [424, 724] width 160 height 38
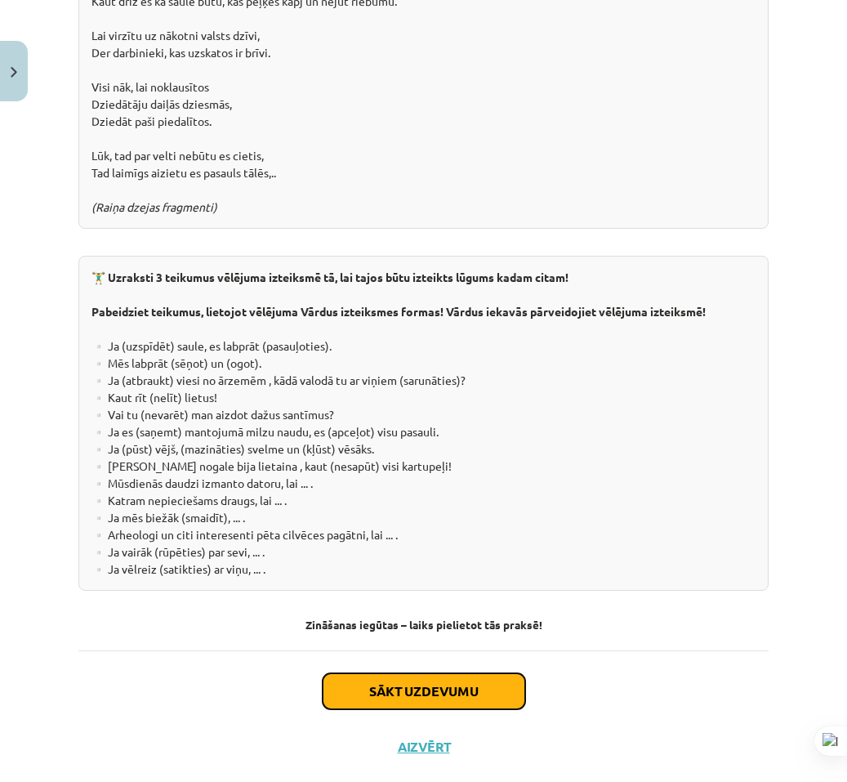
click at [415, 673] on button "Sākt uzdevumu" at bounding box center [424, 691] width 203 height 36
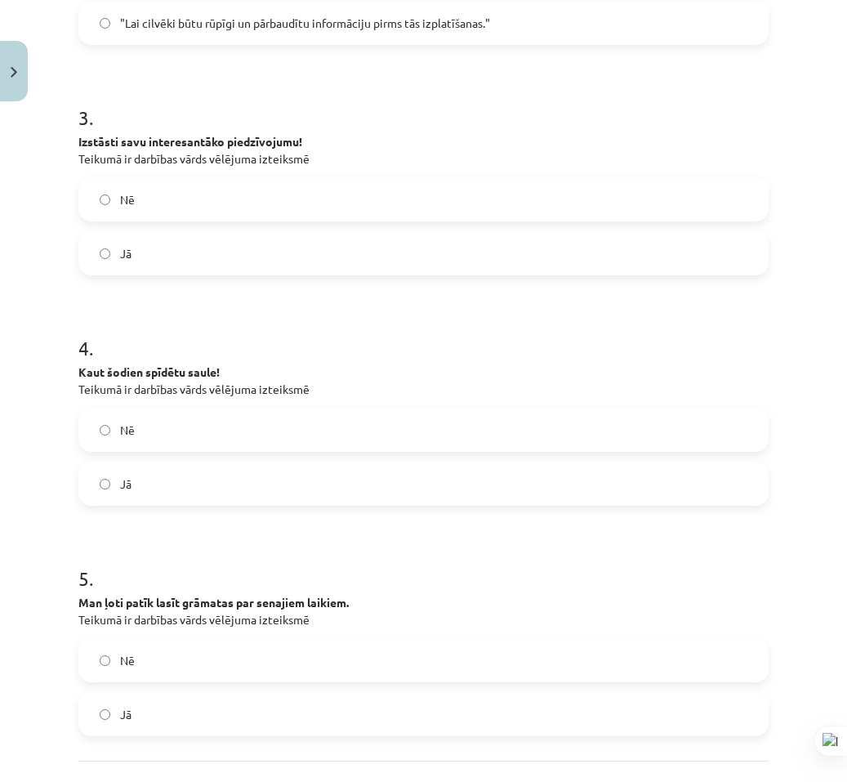
scroll to position [943, 0]
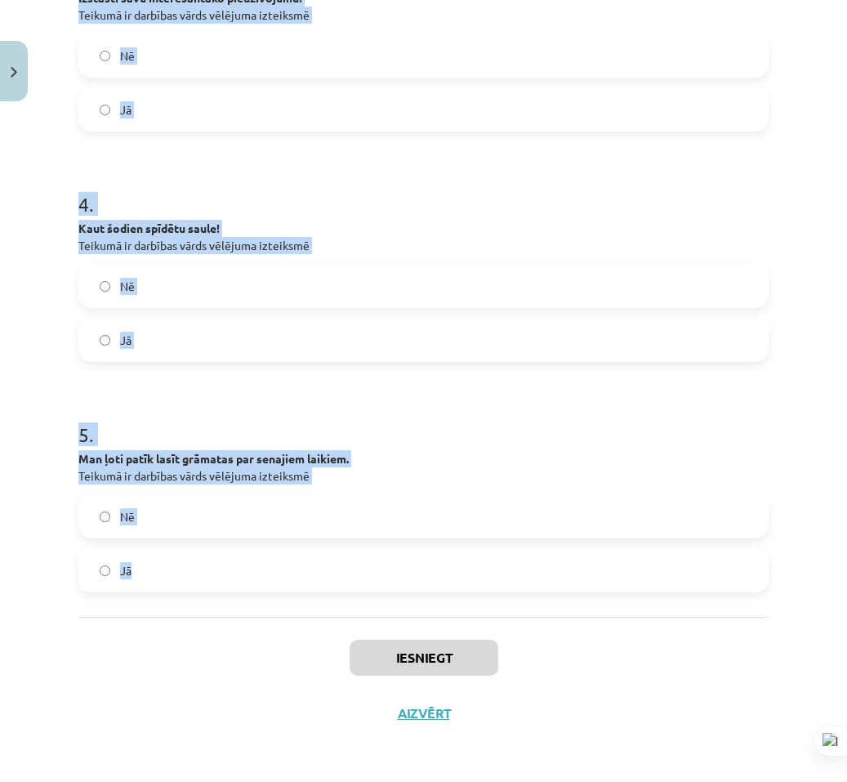
drag, startPoint x: 150, startPoint y: 399, endPoint x: 399, endPoint y: 566, distance: 299.0
click at [399, 566] on div "Mācību tēma: Latviešu valodas 9. klases 1. ieskaites mācību materiāls #5 4. tēm…" at bounding box center [423, 391] width 847 height 782
copy form "1 . Es labprāt dotos ceļojumā apkārt pasaulei! Teikumā ir darbības vārds vēlēju…"
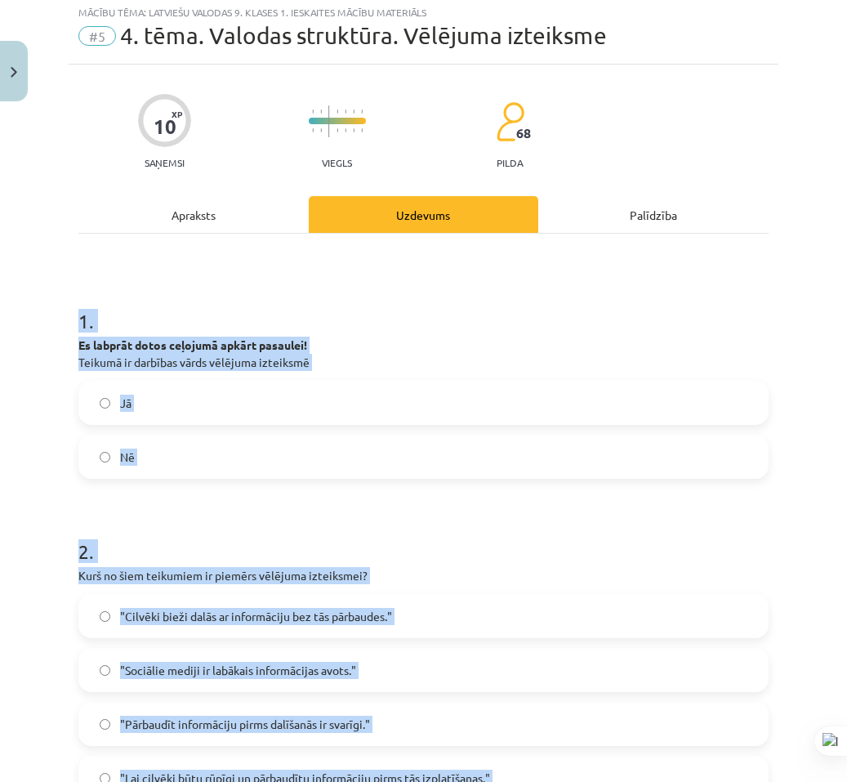
click at [5, 360] on div "Mācību tēma: Latviešu valodas 9. klases 1. ieskaites mācību materiāls #5 4. tēm…" at bounding box center [423, 391] width 847 height 782
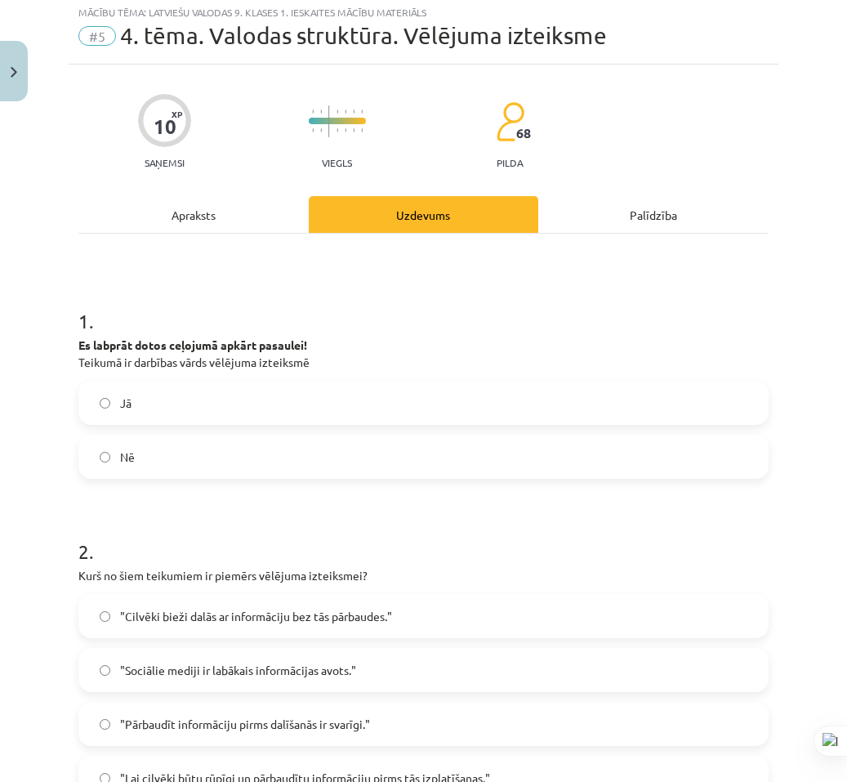
click at [117, 407] on label "Jā" at bounding box center [423, 402] width 687 height 41
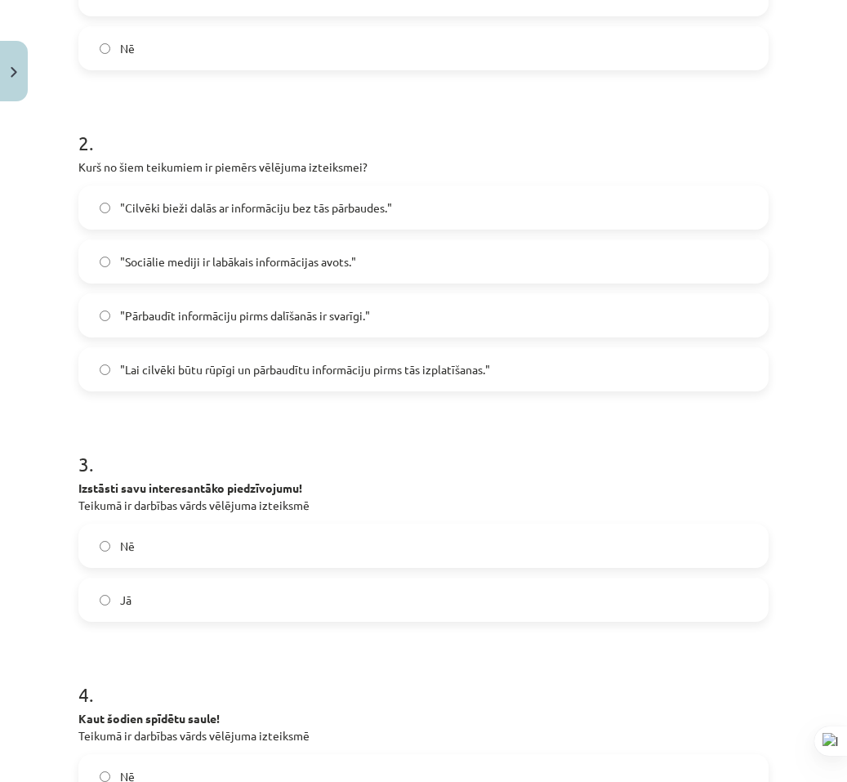
click at [282, 385] on label ""Lai cilvēki būtu rūpīgi un pārbaudītu informāciju pirms tās izplatīšanas."" at bounding box center [423, 369] width 687 height 41
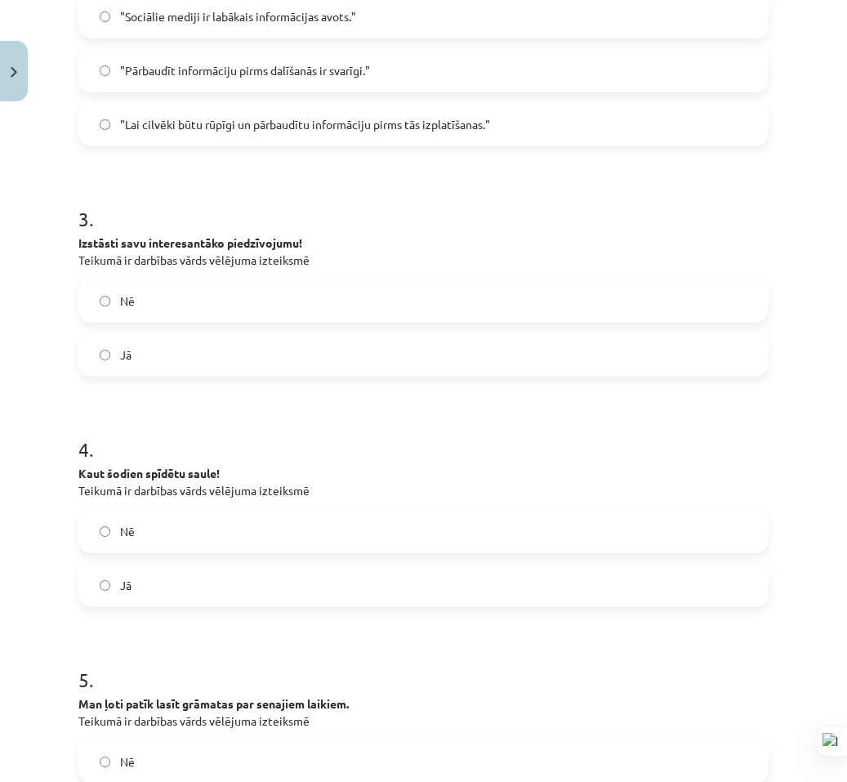
click at [207, 320] on label "Nē" at bounding box center [423, 300] width 687 height 41
click at [212, 582] on label "Jā" at bounding box center [423, 584] width 687 height 41
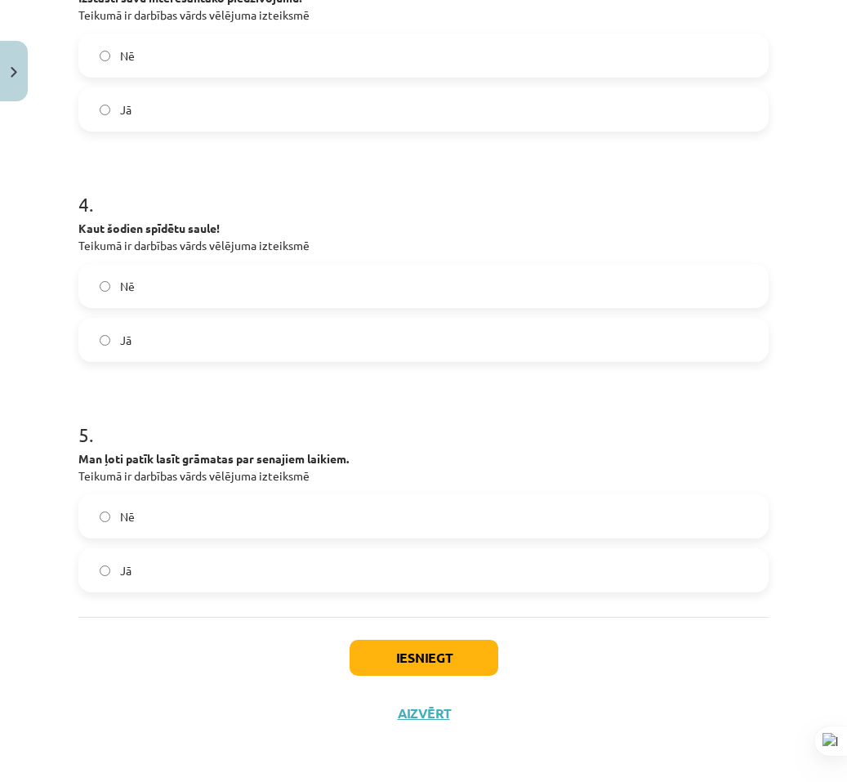
click at [213, 524] on label "Nē" at bounding box center [423, 516] width 687 height 41
click at [359, 662] on button "Iesniegt" at bounding box center [424, 658] width 149 height 36
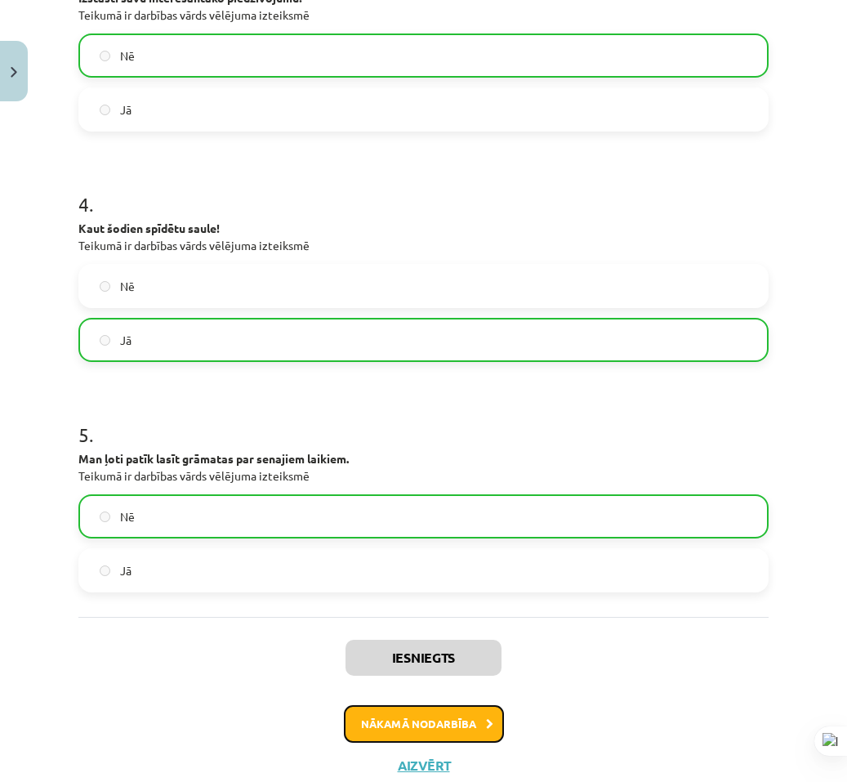
click at [453, 727] on button "Nākamā nodarbība" at bounding box center [424, 724] width 160 height 38
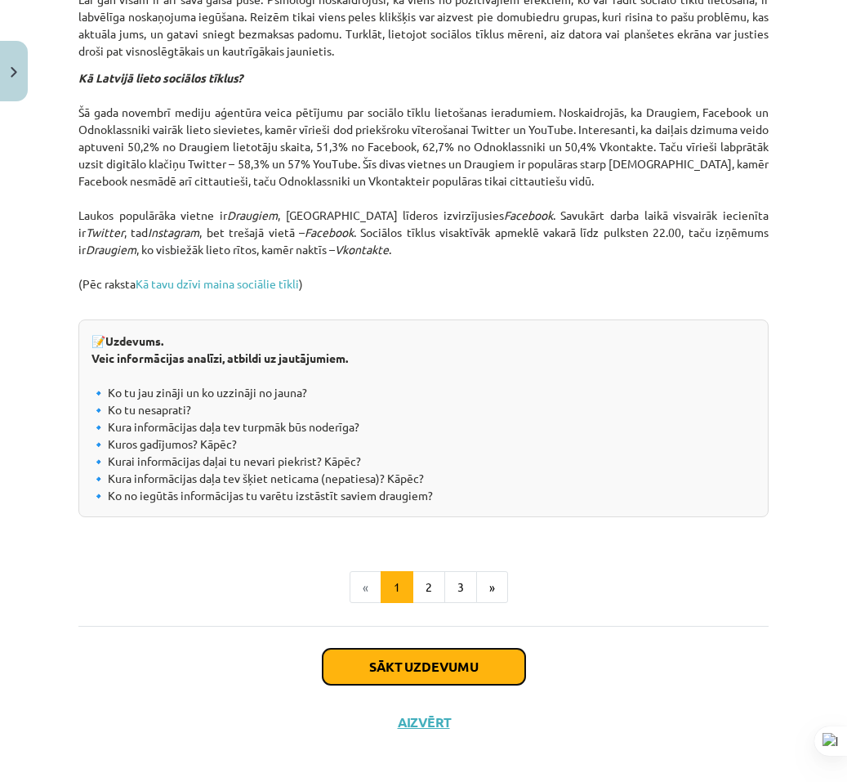
click at [404, 674] on button "Sākt uzdevumu" at bounding box center [424, 667] width 203 height 36
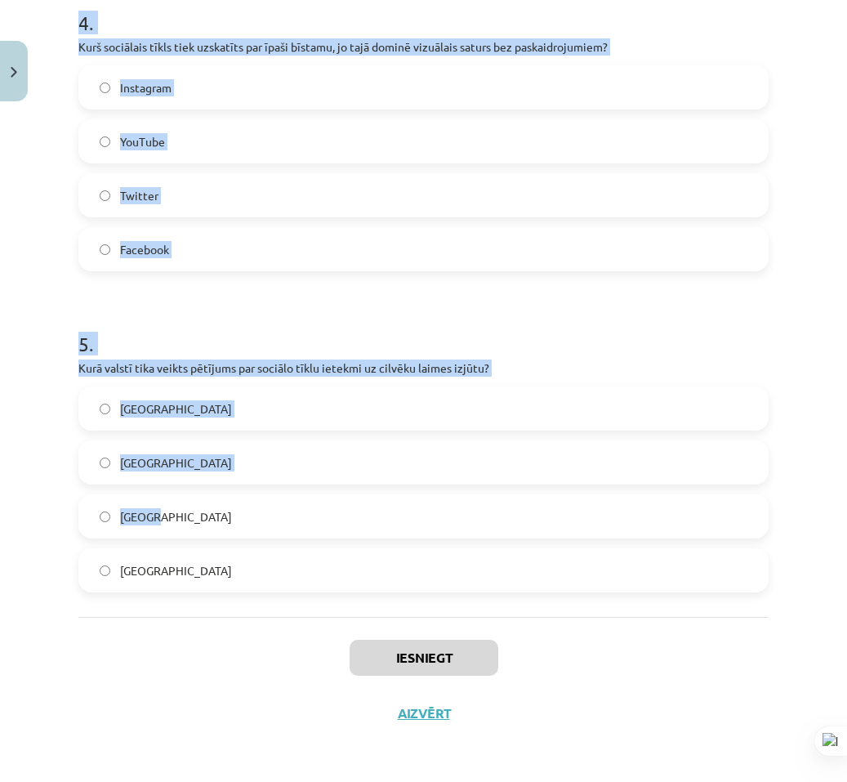
drag, startPoint x: 74, startPoint y: 226, endPoint x: 374, endPoint y: 536, distance: 430.9
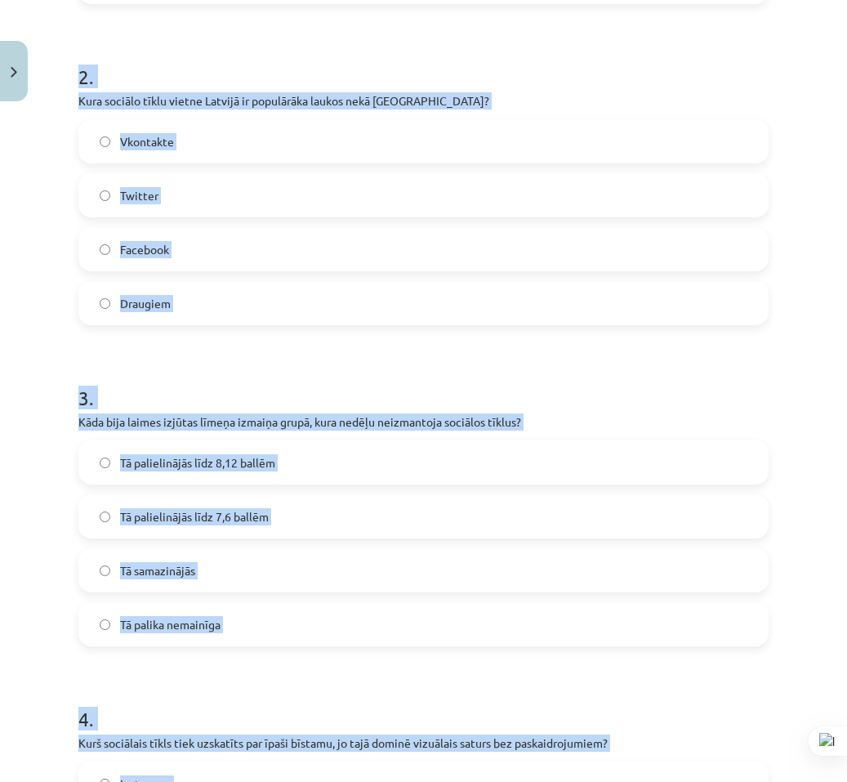
scroll to position [0, 0]
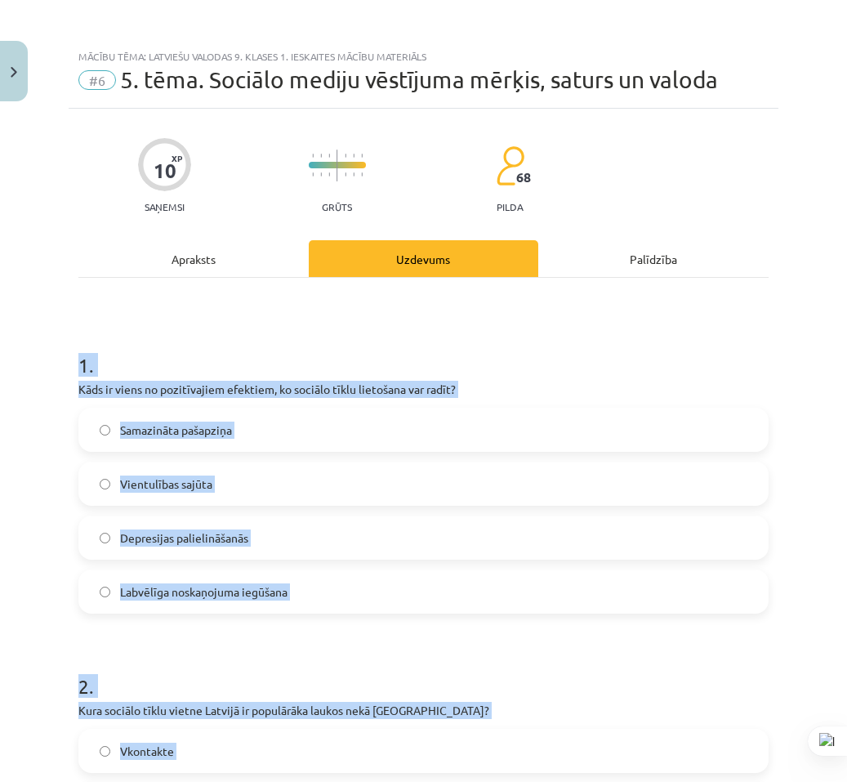
drag, startPoint x: 774, startPoint y: 564, endPoint x: 70, endPoint y: 362, distance: 732.4
click at [70, 362] on div "Mācību tēma: Latviešu valodas 9. klases 1. ieskaites mācību materiāls #6 5. tēm…" at bounding box center [423, 391] width 847 height 782
copy form "1 . Kāds ir viens no pozitīvajiem efektiem, ko sociālo tīklu lietošana var radī…"
click at [631, 348] on h1 "1 ." at bounding box center [423, 350] width 690 height 51
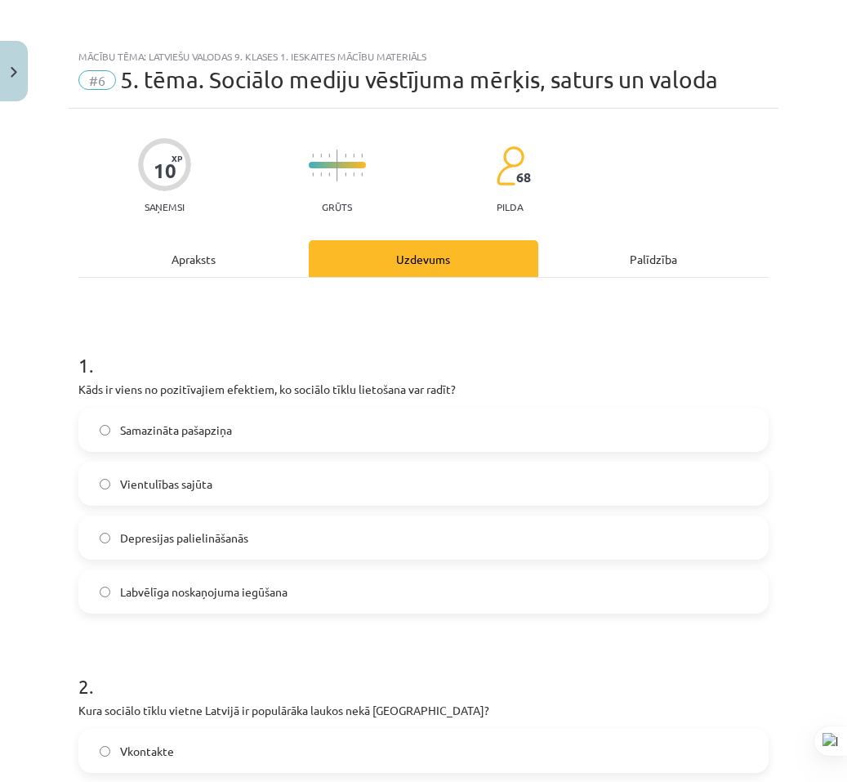
click at [221, 597] on span "Labvēlīga noskaņojuma iegūšana" at bounding box center [203, 591] width 167 height 17
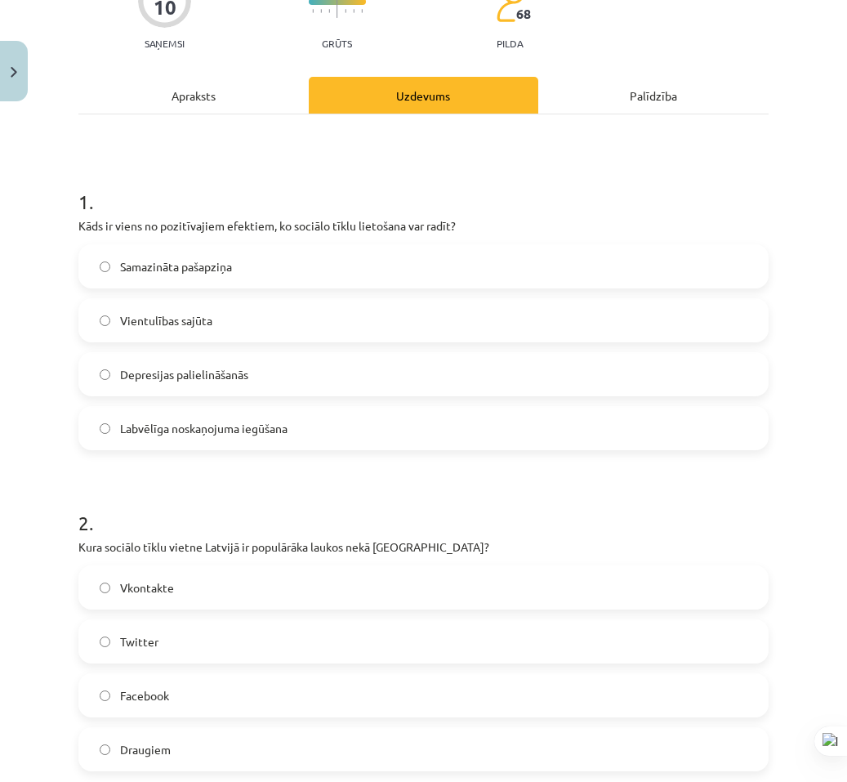
scroll to position [408, 0]
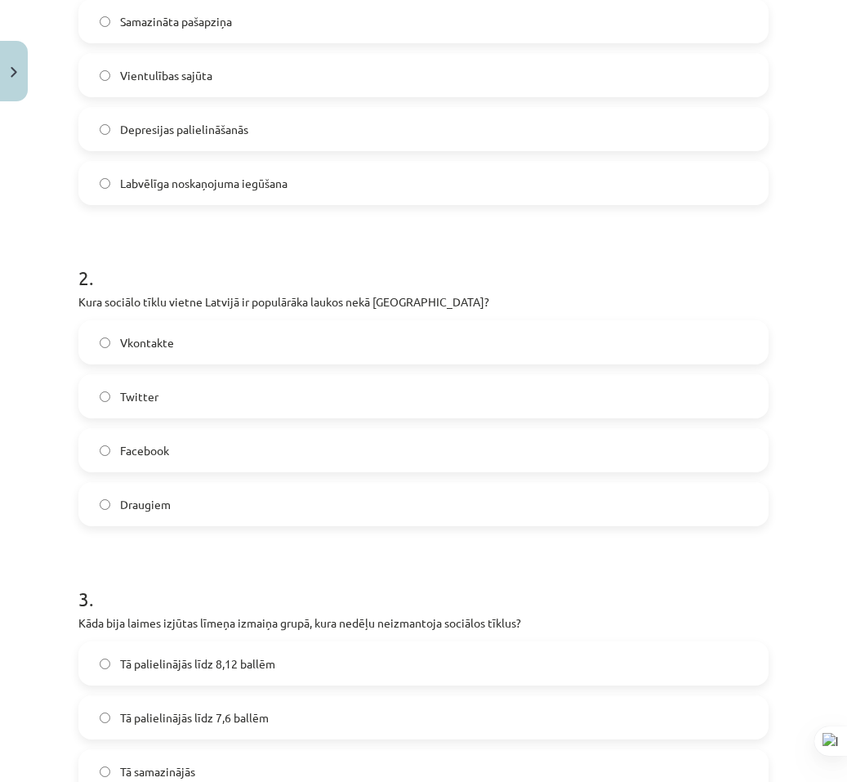
click at [213, 350] on label "Vkontakte" at bounding box center [423, 342] width 687 height 41
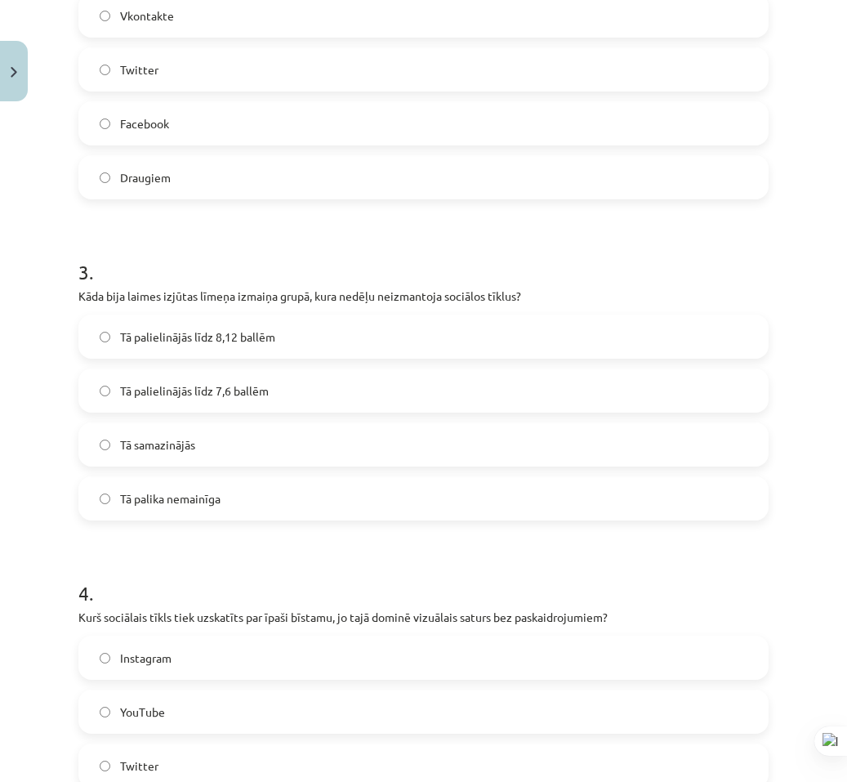
scroll to position [817, 0]
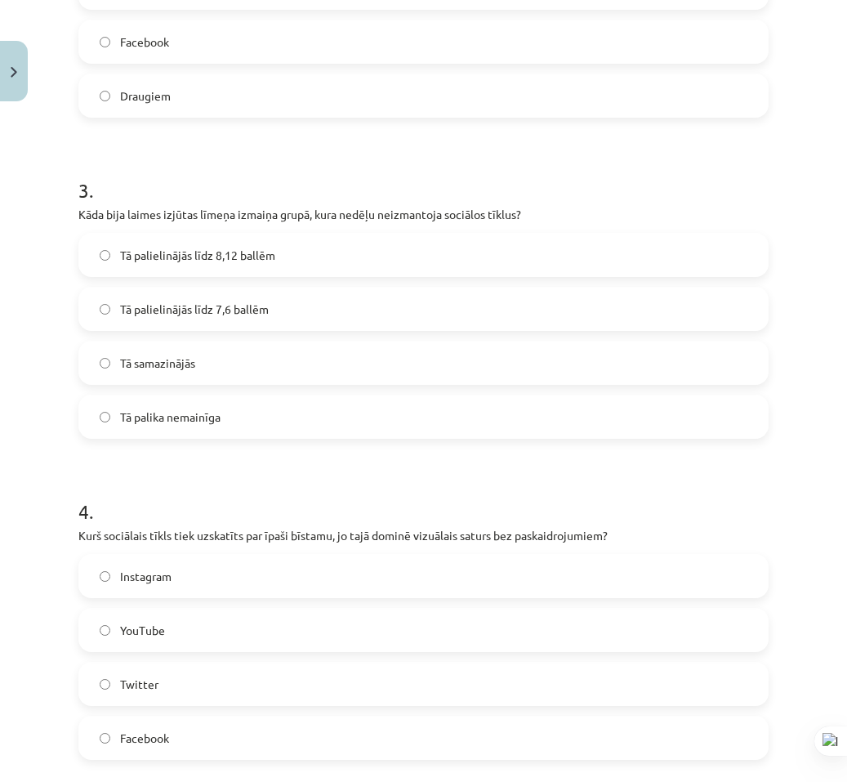
click at [230, 268] on label "Tā palielinājās līdz 8,12 ballēm" at bounding box center [423, 254] width 687 height 41
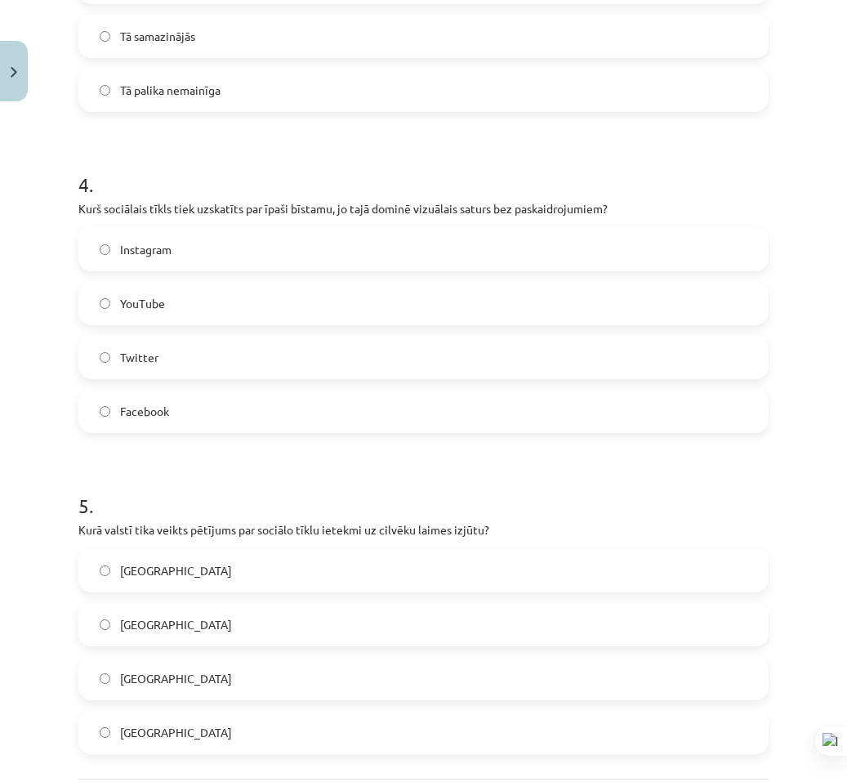
click at [222, 263] on label "Instagram" at bounding box center [423, 249] width 687 height 41
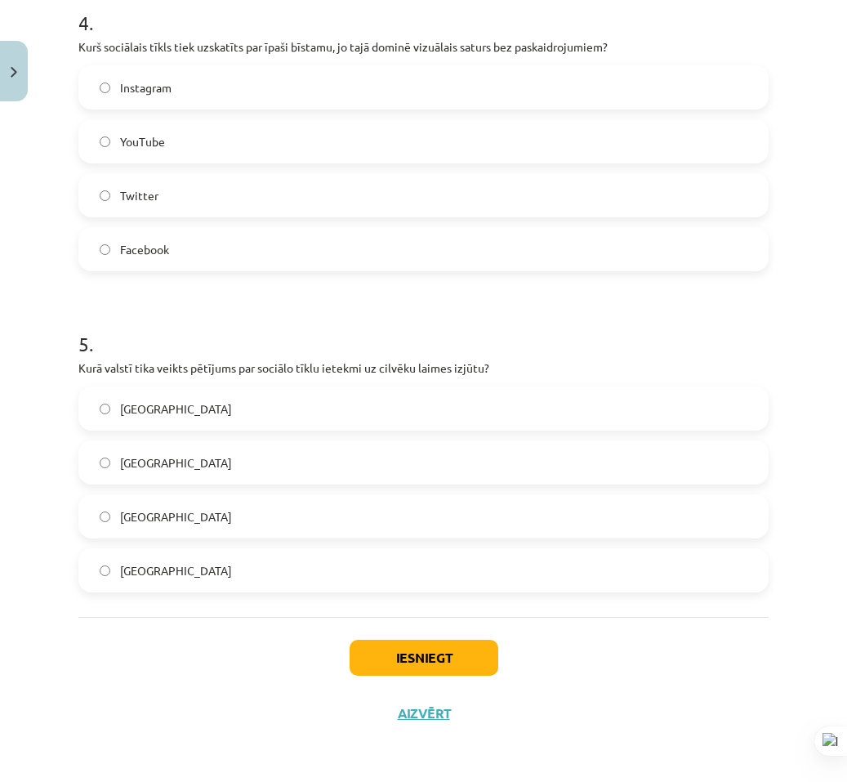
click at [187, 515] on label "[GEOGRAPHIC_DATA]" at bounding box center [423, 516] width 687 height 41
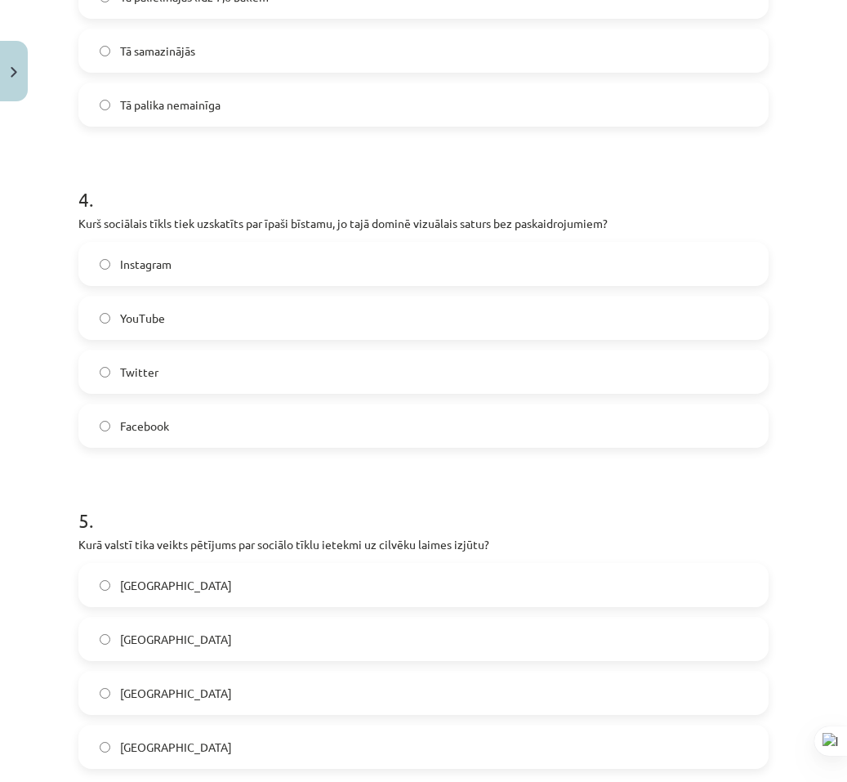
drag, startPoint x: 38, startPoint y: 417, endPoint x: 50, endPoint y: 434, distance: 20.4
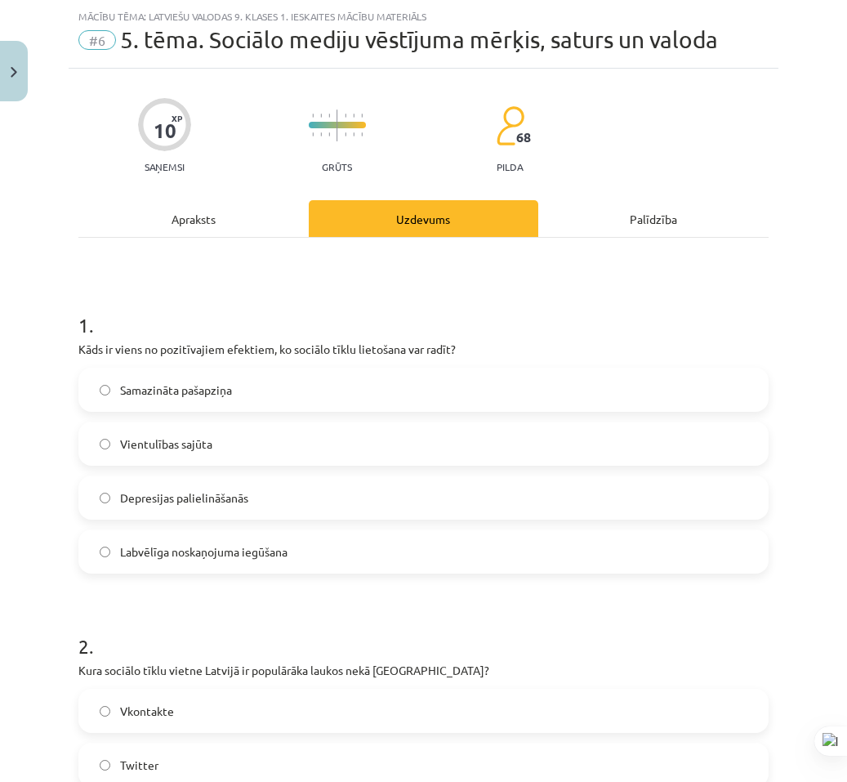
scroll to position [0, 0]
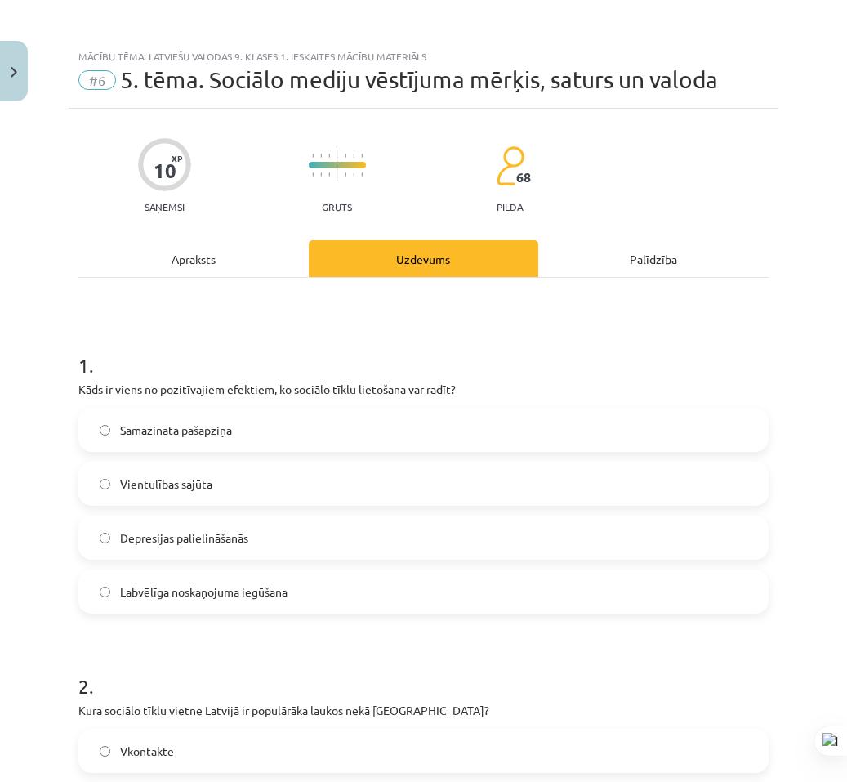
drag, startPoint x: 50, startPoint y: 434, endPoint x: 82, endPoint y: 221, distance: 215.6
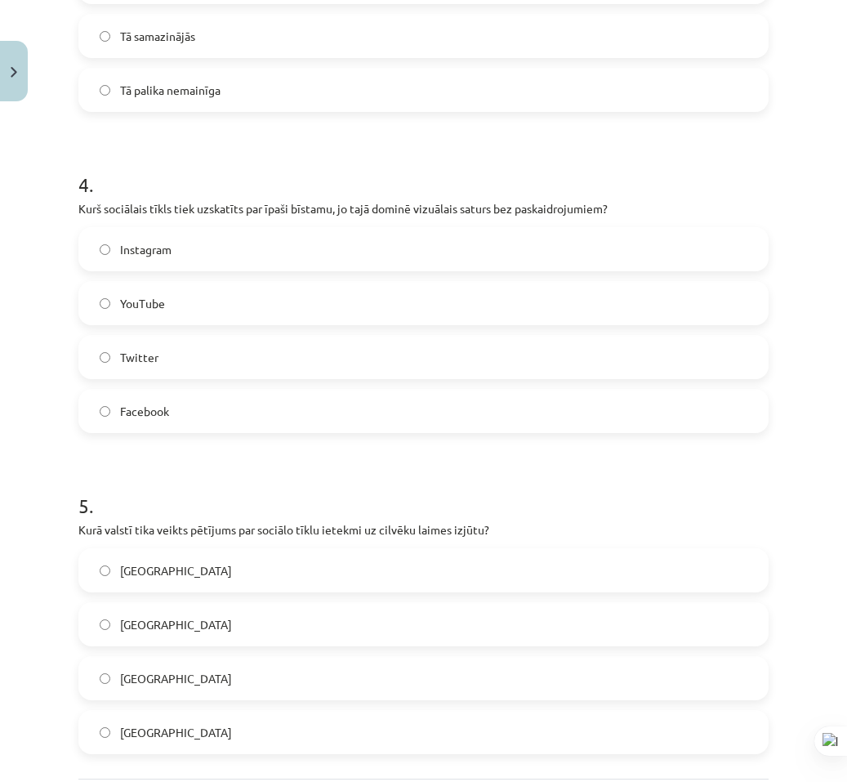
scroll to position [1225, 0]
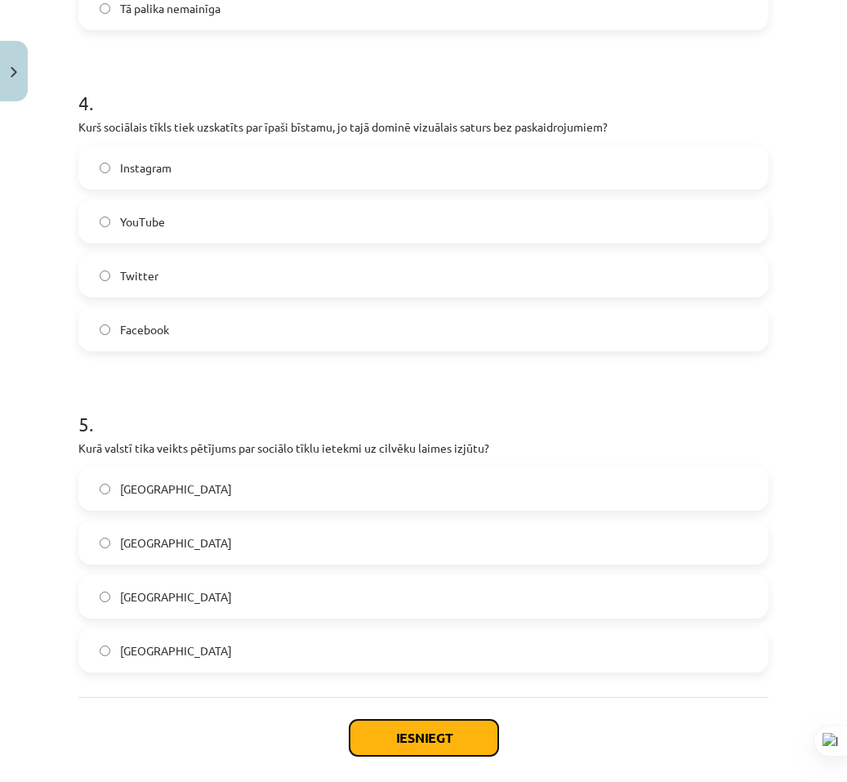
click at [421, 731] on button "Iesniegt" at bounding box center [424, 738] width 149 height 36
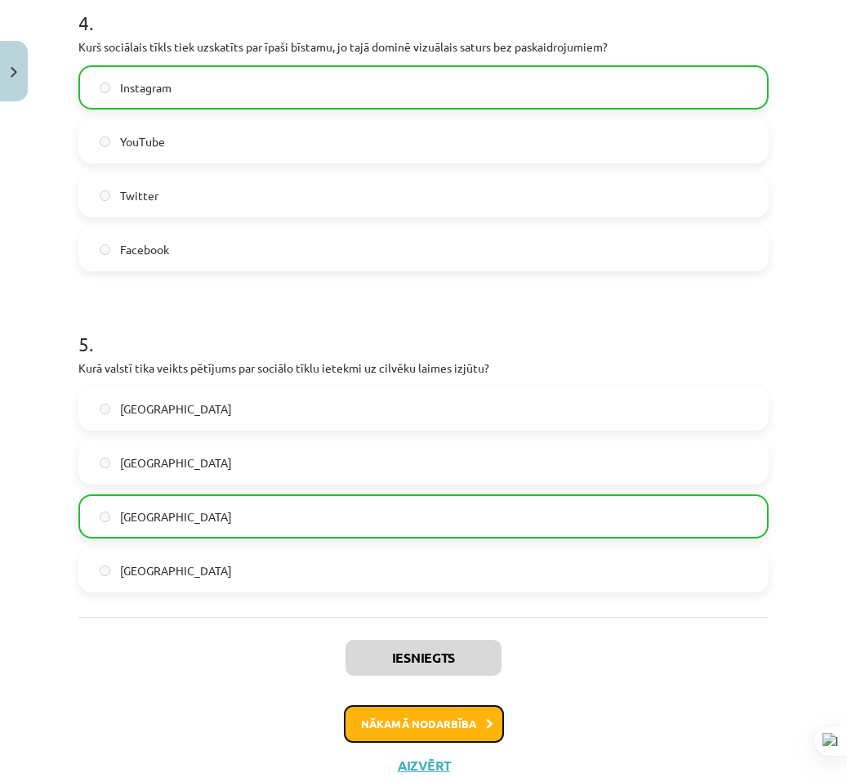
click at [418, 716] on button "Nākamā nodarbība" at bounding box center [424, 724] width 160 height 38
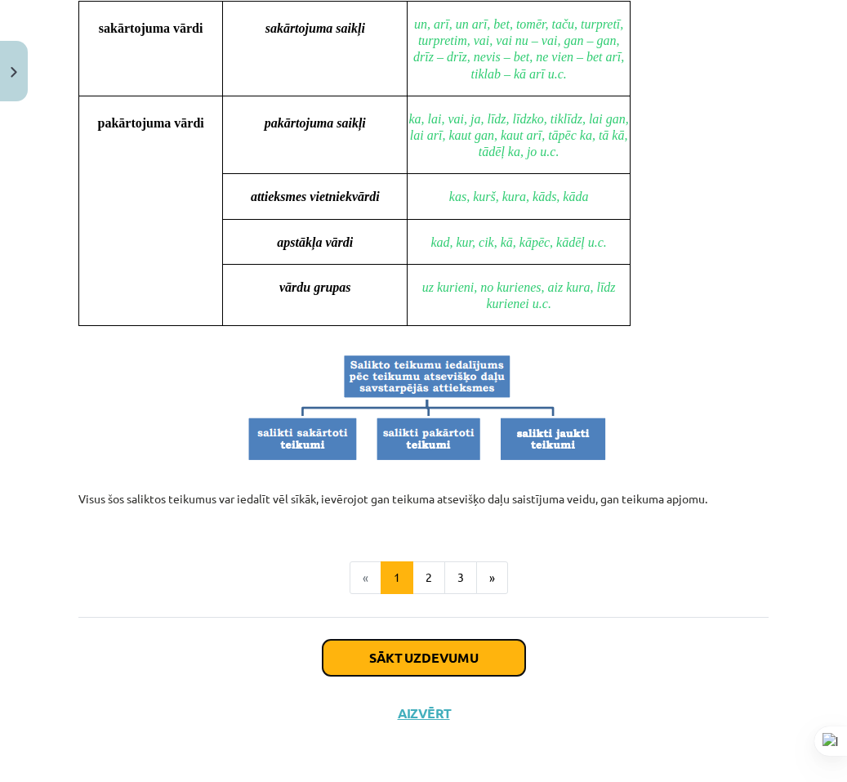
click at [411, 658] on button "Sākt uzdevumu" at bounding box center [424, 658] width 203 height 36
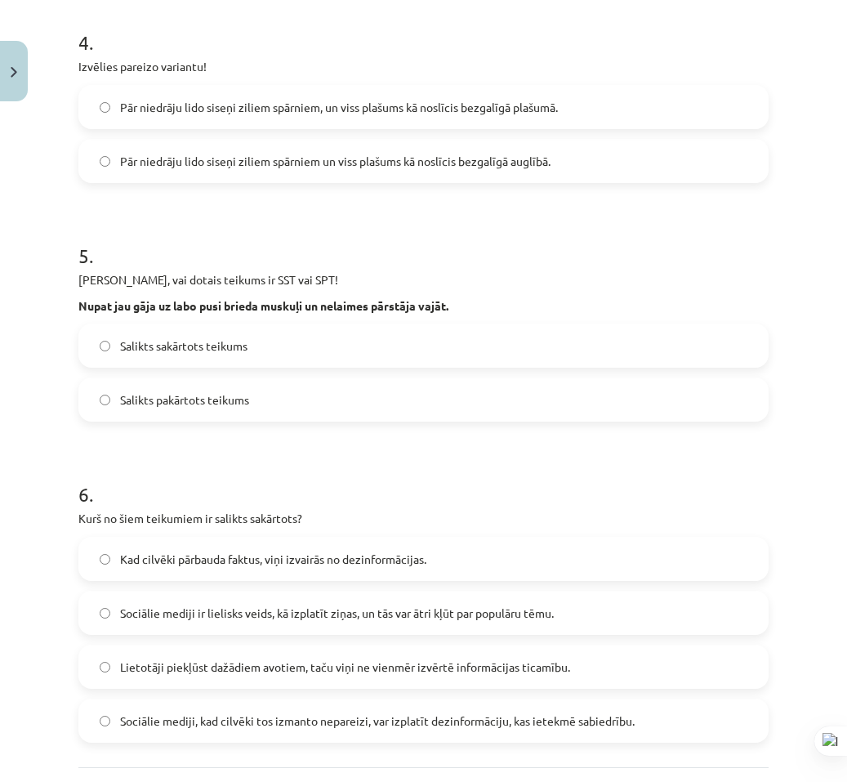
scroll to position [1139, 0]
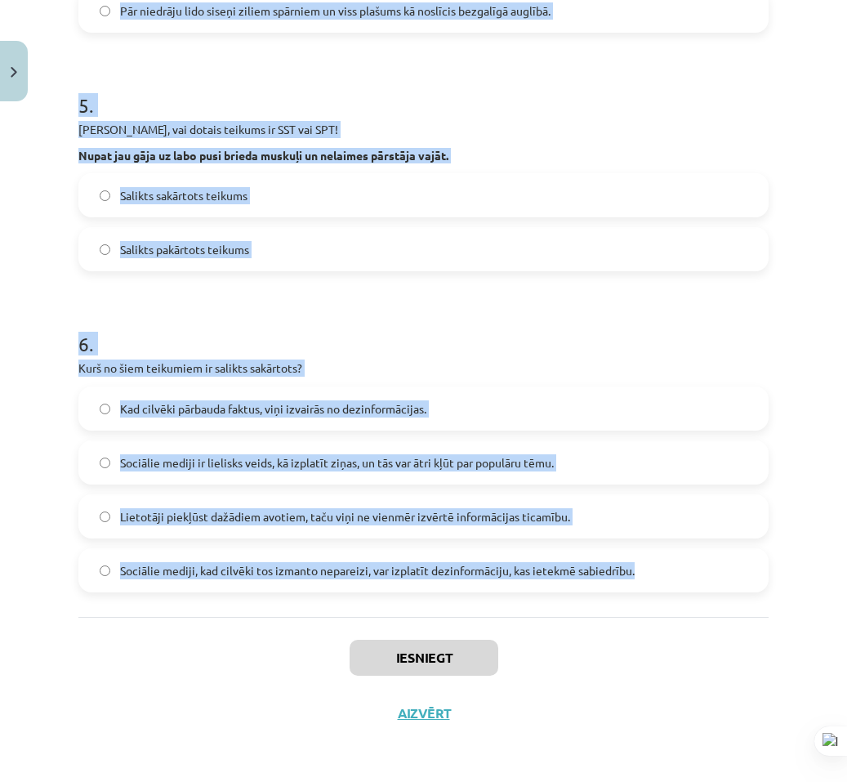
drag, startPoint x: 69, startPoint y: 329, endPoint x: 831, endPoint y: 587, distance: 803.8
copy form "9 . Loremips dolorsi ametcons! Adipis elitse doei, te in utla etdolorema aliqu.…"
click at [496, 320] on h1 "6 ." at bounding box center [423, 329] width 690 height 51
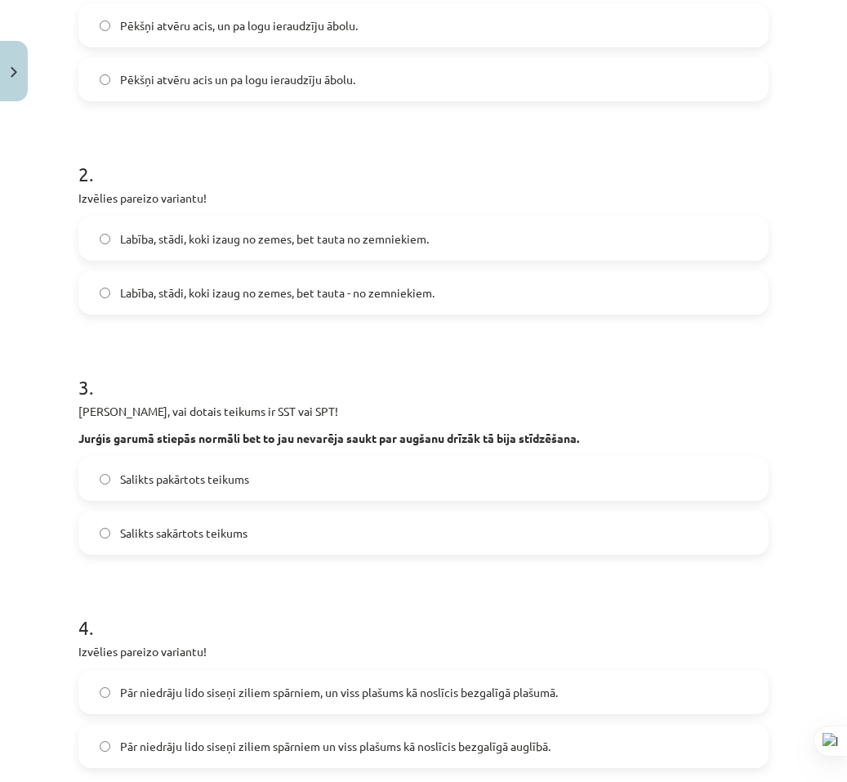
scroll to position [323, 0]
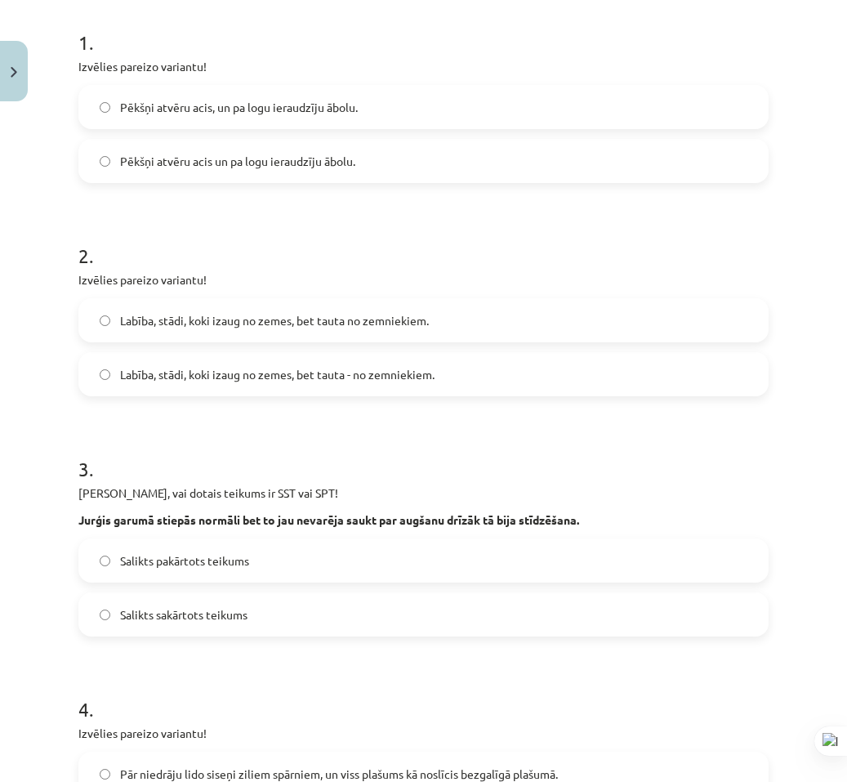
click at [292, 99] on span "Pēkšņi atvēru acis, un pa logu ieraudzīju ābolu." at bounding box center [239, 107] width 238 height 17
click at [295, 115] on span "Pēkšņi atvēru acis, un pa logu ieraudzīju ābolu." at bounding box center [239, 107] width 238 height 17
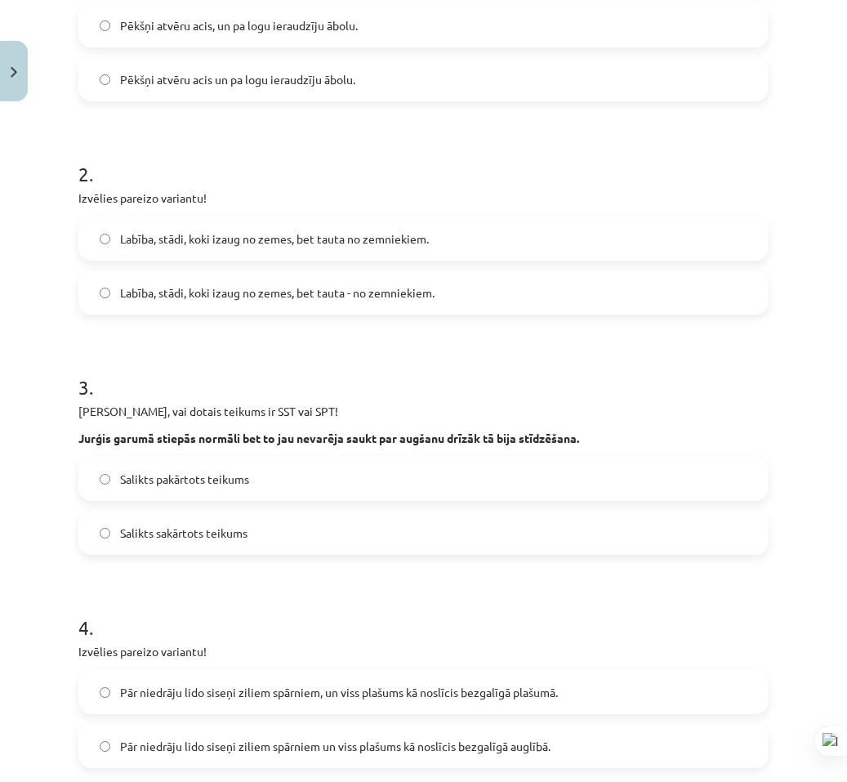
click at [288, 292] on span "Labība, stādi, koki izaug no zemes, bet tauta - no zemniekiem." at bounding box center [277, 292] width 314 height 17
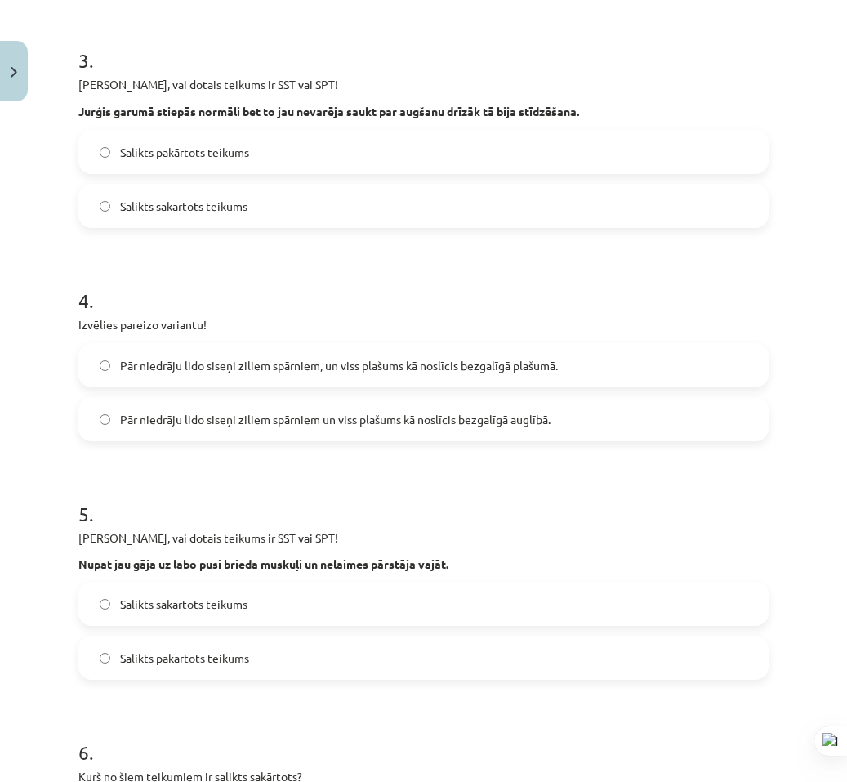
drag, startPoint x: 242, startPoint y: 162, endPoint x: 247, endPoint y: 198, distance: 37.2
click at [242, 163] on label "Salikts pakārtots teikums" at bounding box center [423, 152] width 687 height 41
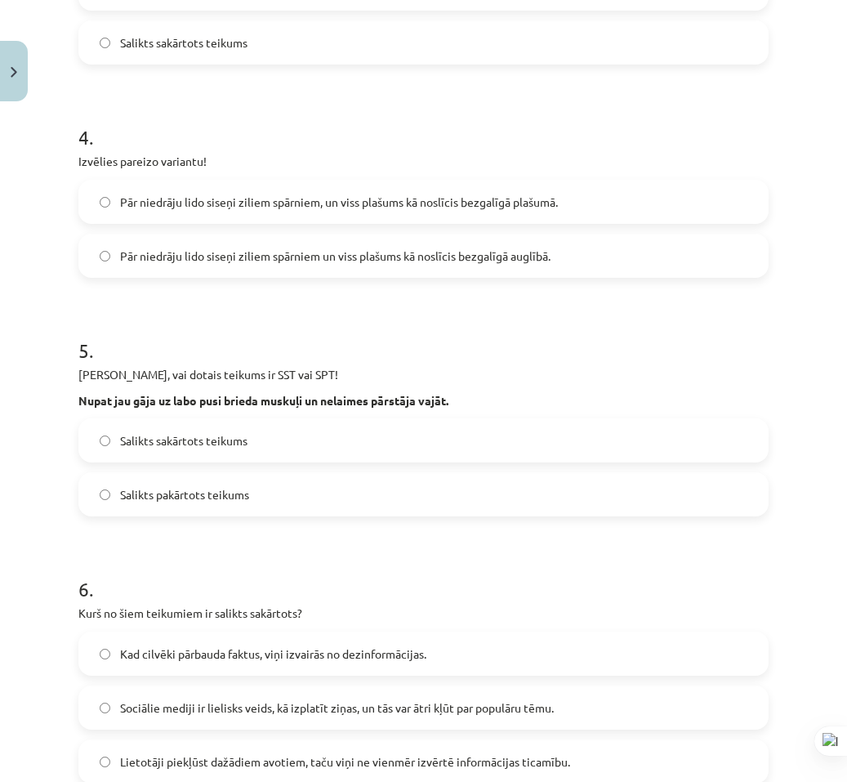
click at [315, 206] on span "Pār niedrāju lido siseņi ziliem spārniem, un viss plašums kā noslīcis bezgalīgā…" at bounding box center [339, 202] width 438 height 17
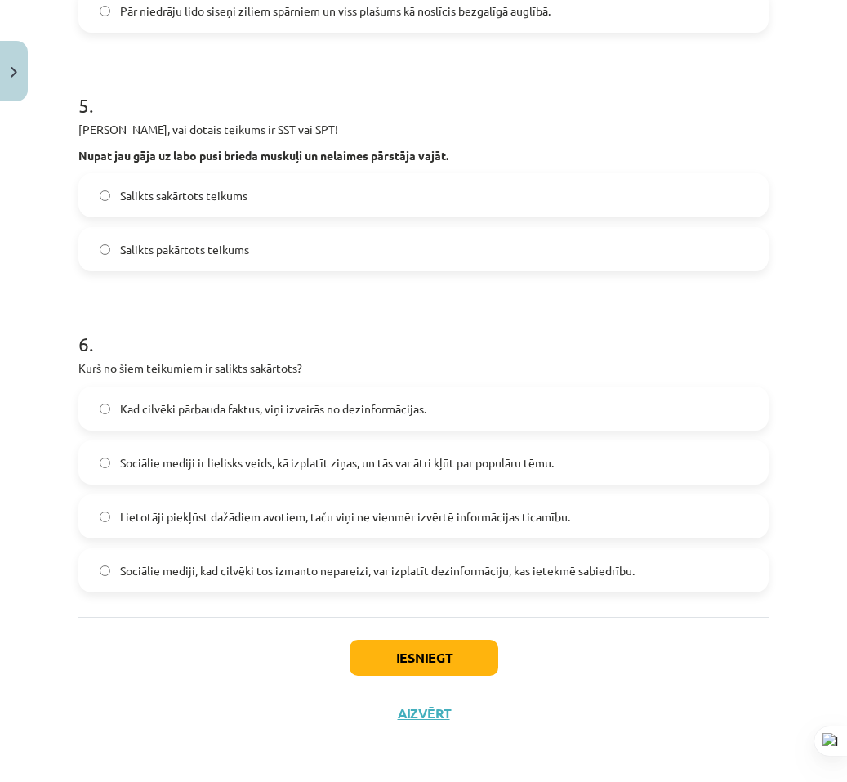
click at [233, 206] on label "Salikts sakārtots teikums" at bounding box center [423, 195] width 687 height 41
click at [334, 480] on label "Sociālie mediji ir lielisks veids, kā izplatīt ziņas, un tās var ātri kļūt par …" at bounding box center [423, 462] width 687 height 41
click at [481, 675] on button "Iesniegt" at bounding box center [424, 658] width 149 height 36
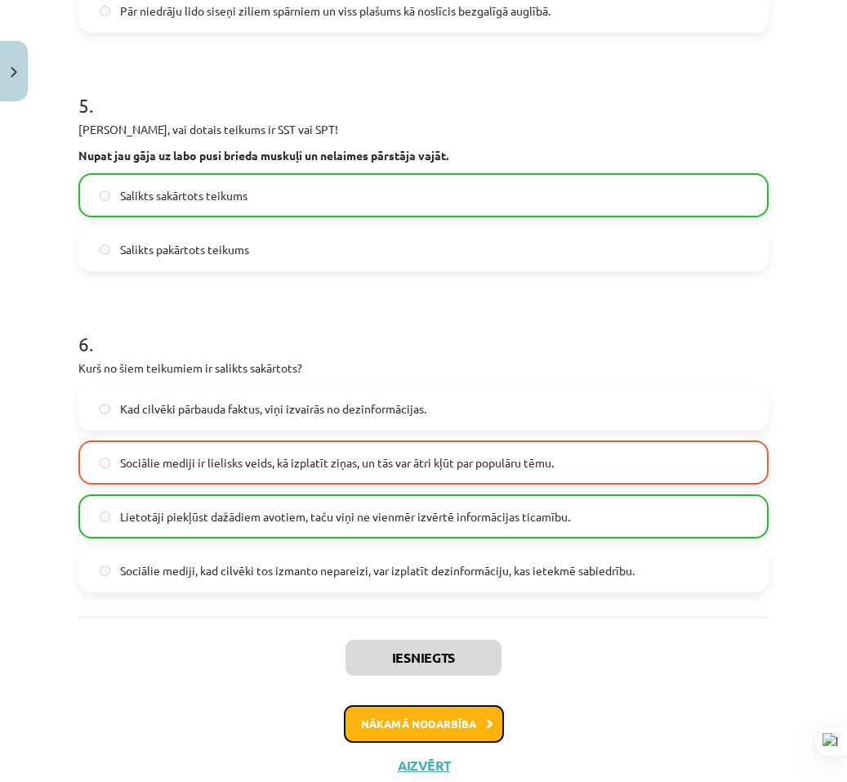
click at [448, 716] on button "Nākamā nodarbība" at bounding box center [424, 724] width 160 height 38
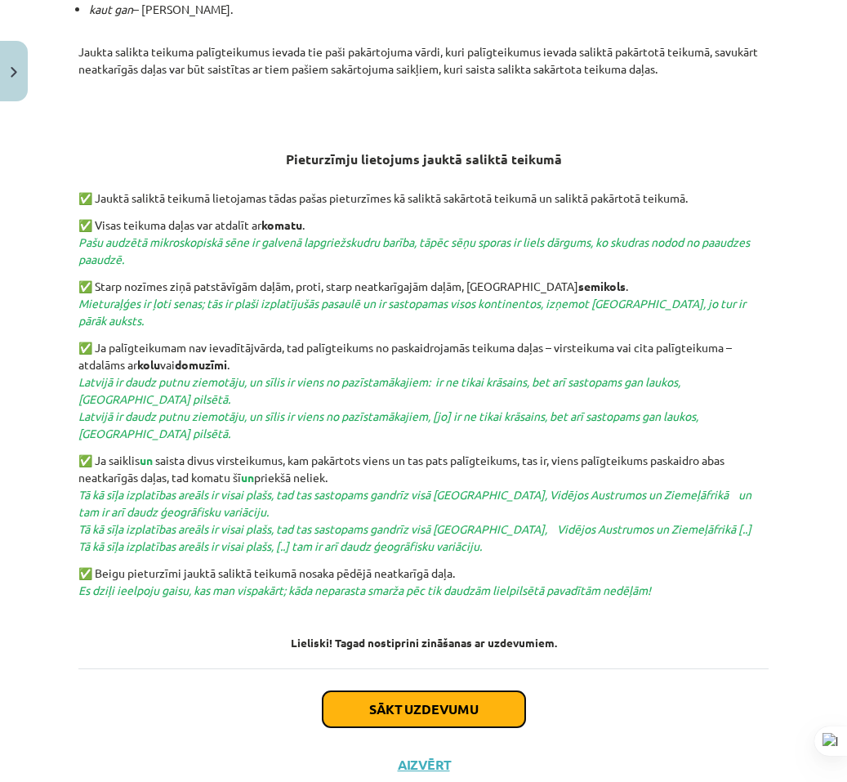
click at [372, 691] on button "Sākt uzdevumu" at bounding box center [424, 709] width 203 height 36
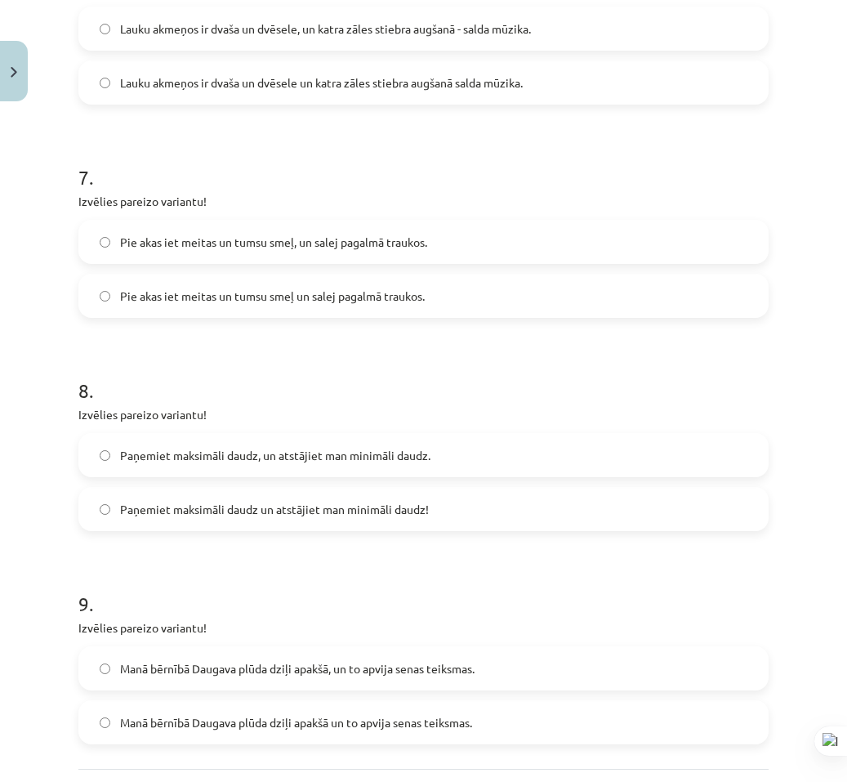
scroll to position [1788, 0]
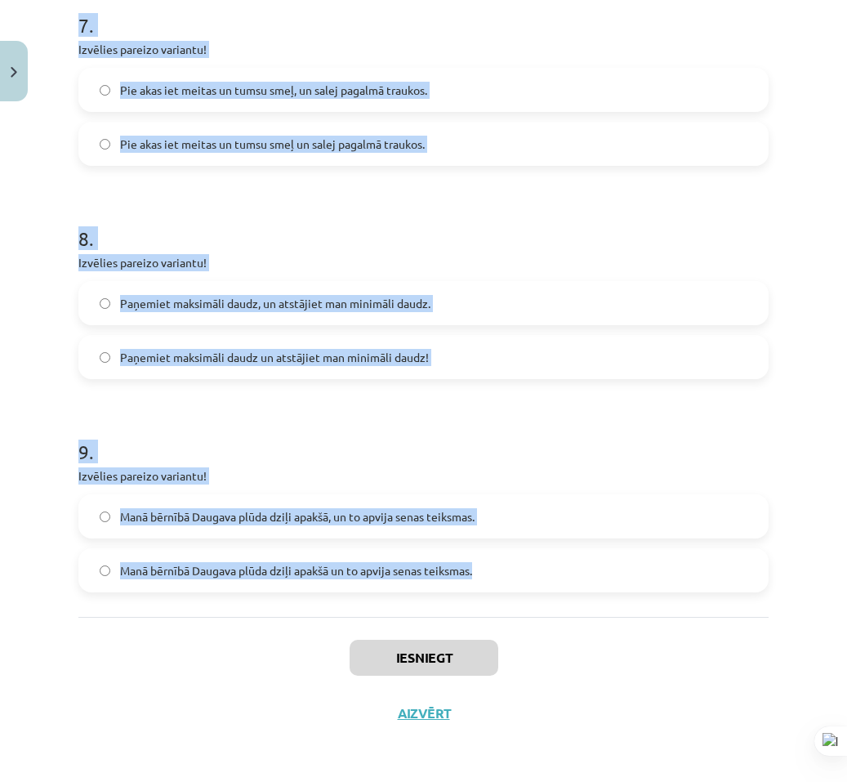
drag, startPoint x: 444, startPoint y: 782, endPoint x: 725, endPoint y: 616, distance: 326.3
click at [586, 586] on div "Mācību tēma: Latviešu valodas 9. klases 1. ieskaites mācību materiāls #8 7. tēm…" at bounding box center [423, 391] width 847 height 782
copy form "0 . Loremips dolorsi ametcons! Ad Elitsed doeiusm, tem in utla, et Dolorema ali…"
click at [797, 350] on div "Mācību tēma: Latviešu valodas 9. klases 1. ieskaites mācību materiāls #8 7. tēm…" at bounding box center [423, 391] width 847 height 782
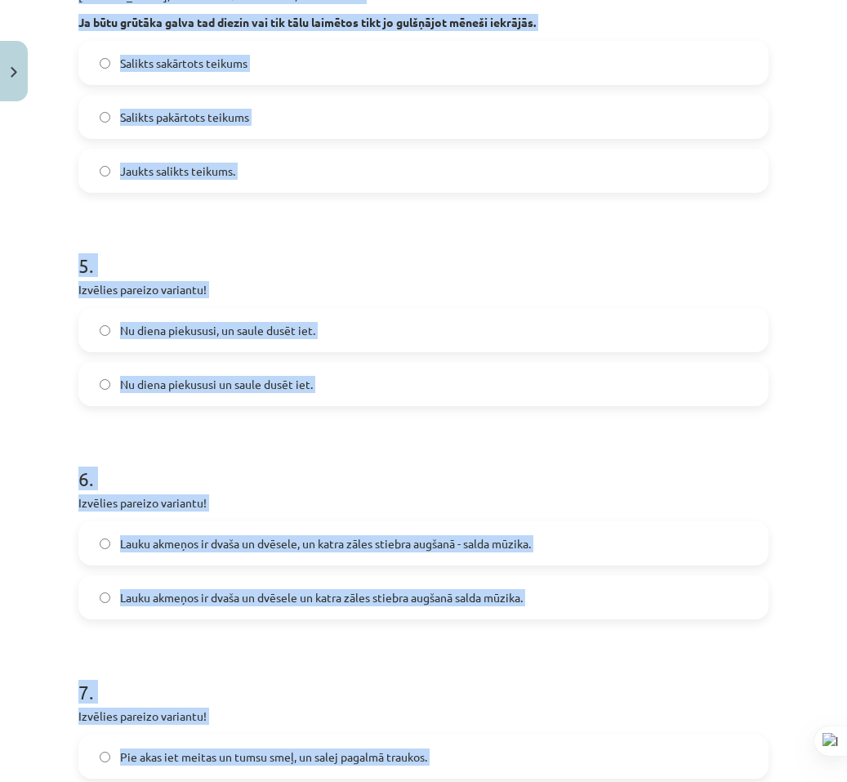
click at [811, 386] on div "Mācību tēma: Latviešu valodas 9. klases 1. ieskaites mācību materiāls #8 7. tēm…" at bounding box center [423, 391] width 847 height 782
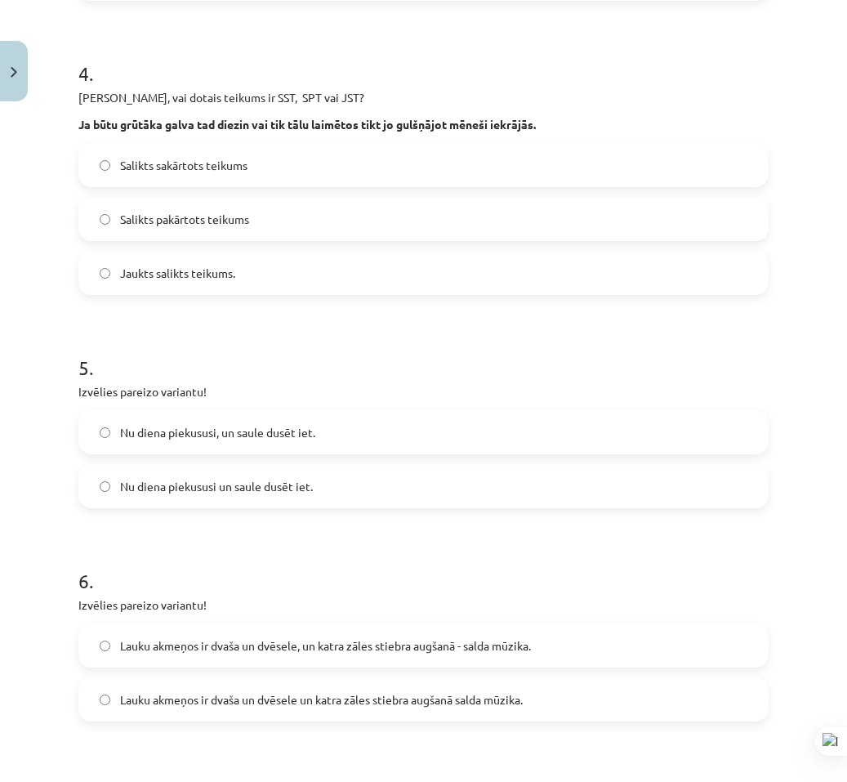
scroll to position [0, 0]
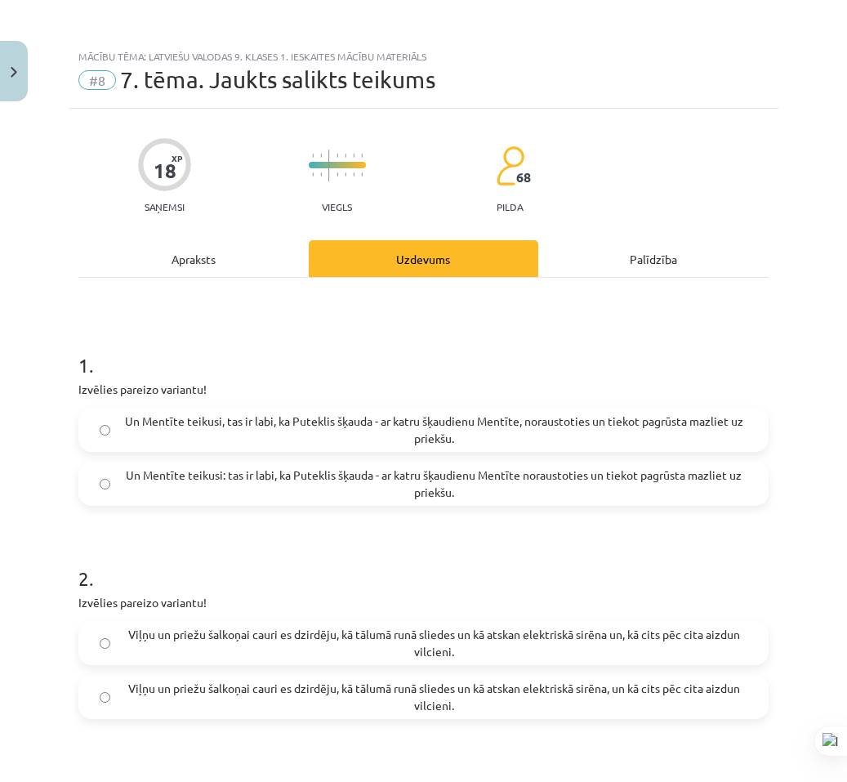
drag, startPoint x: 806, startPoint y: 377, endPoint x: 595, endPoint y: 47, distance: 392.0
click at [492, 497] on span "Un Mentīte teikusi: tas ir labi, ka Puteklis šķauda - ar katru šķaudienu Mentīt…" at bounding box center [433, 483] width 627 height 34
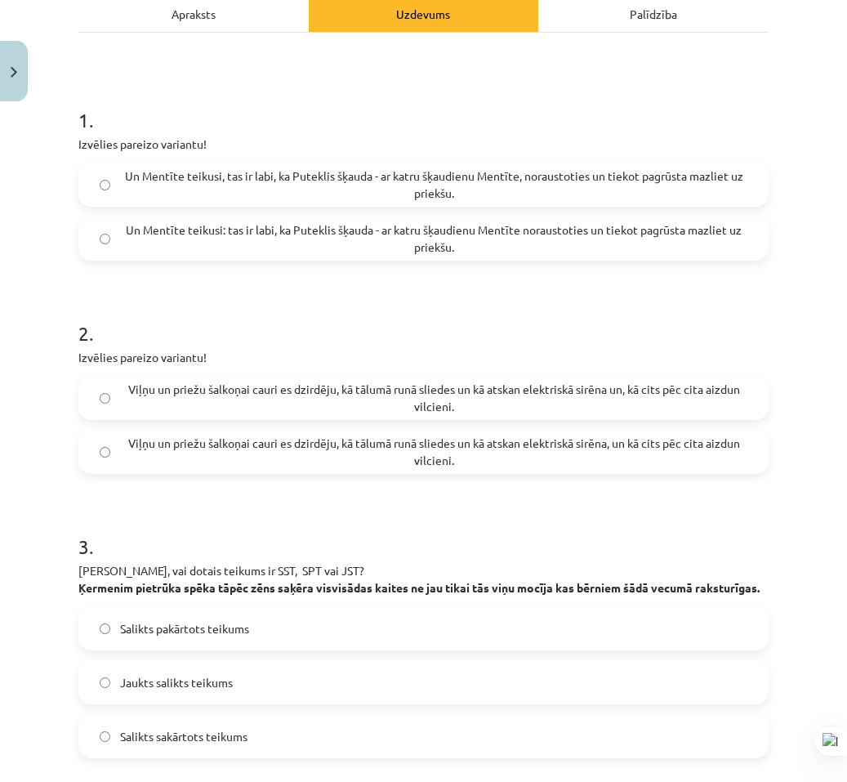
click at [593, 454] on span "Viļņu un priežu šalkoņai cauri es dzirdēju, kā tālumā runā sliedes un kā atskan…" at bounding box center [433, 452] width 627 height 34
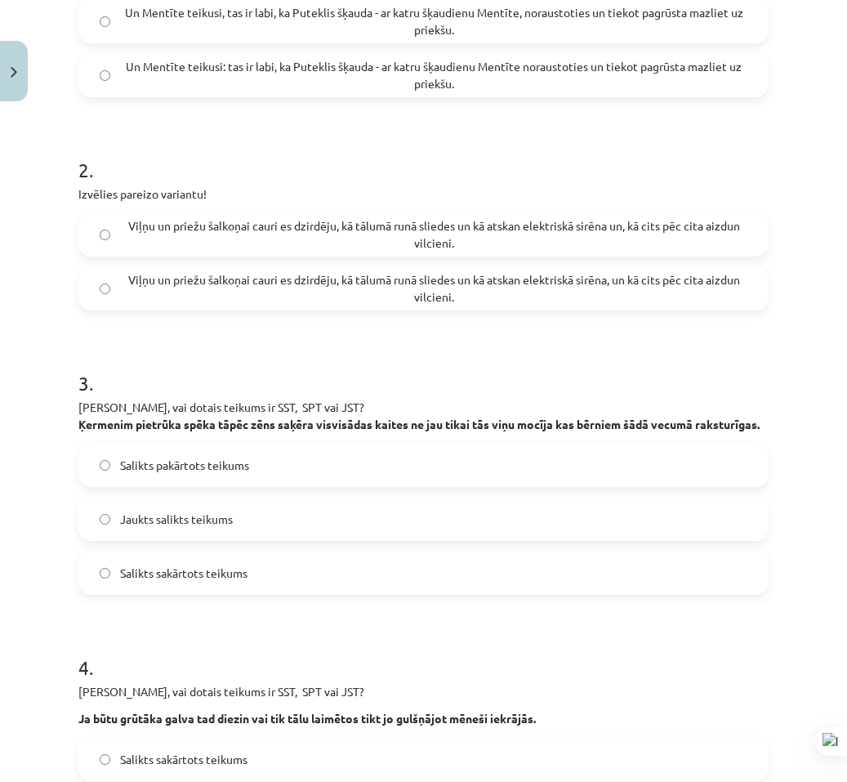
click at [242, 539] on label "Jaukts salikts teikums" at bounding box center [423, 518] width 687 height 41
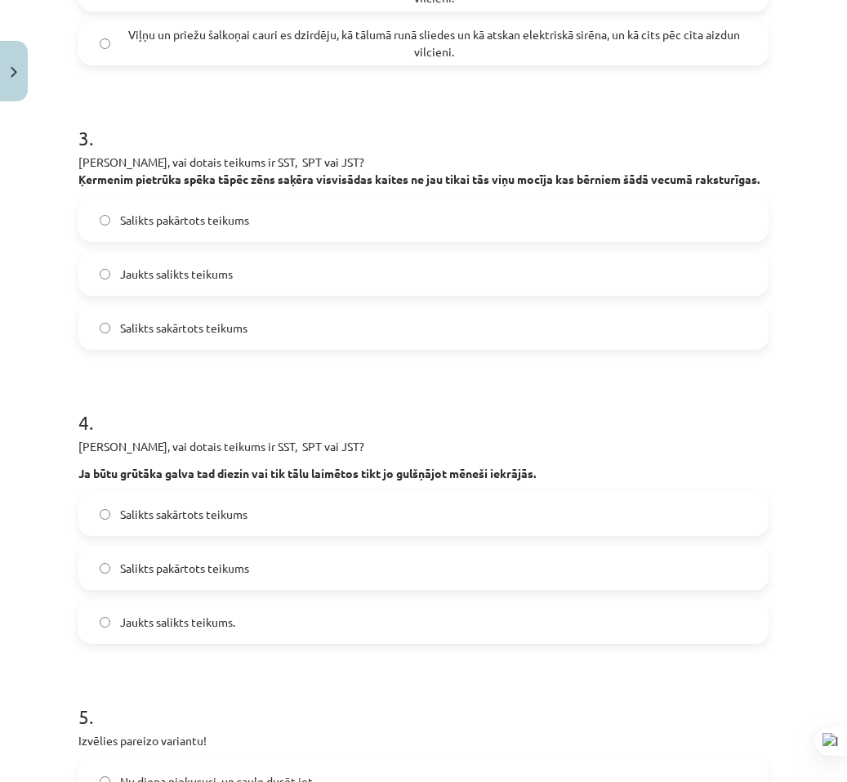
scroll to position [735, 0]
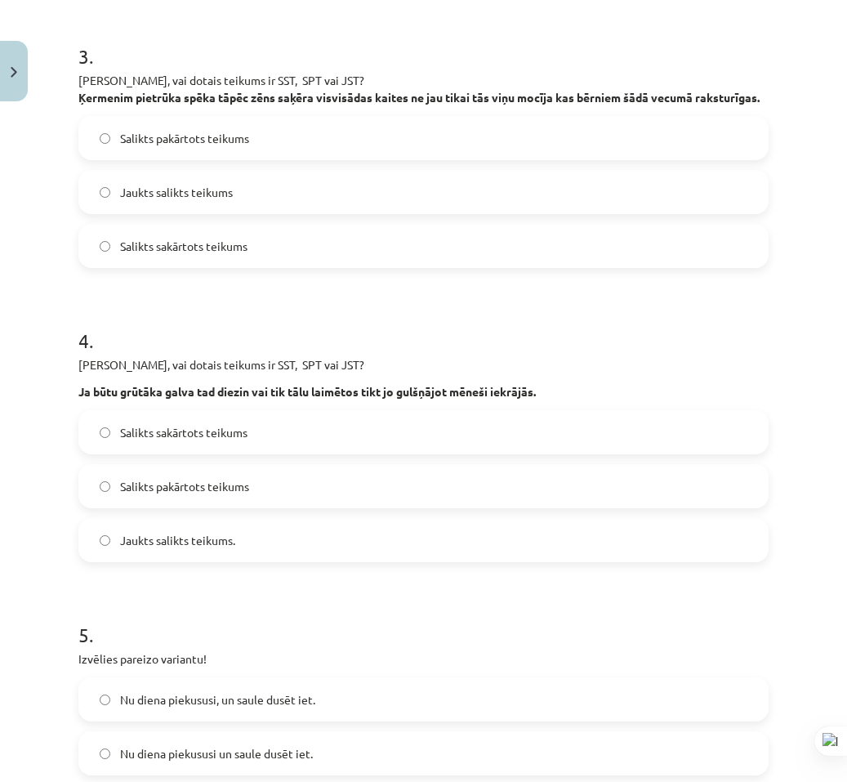
click at [247, 495] on span "Salikts pakārtots teikums" at bounding box center [184, 486] width 129 height 17
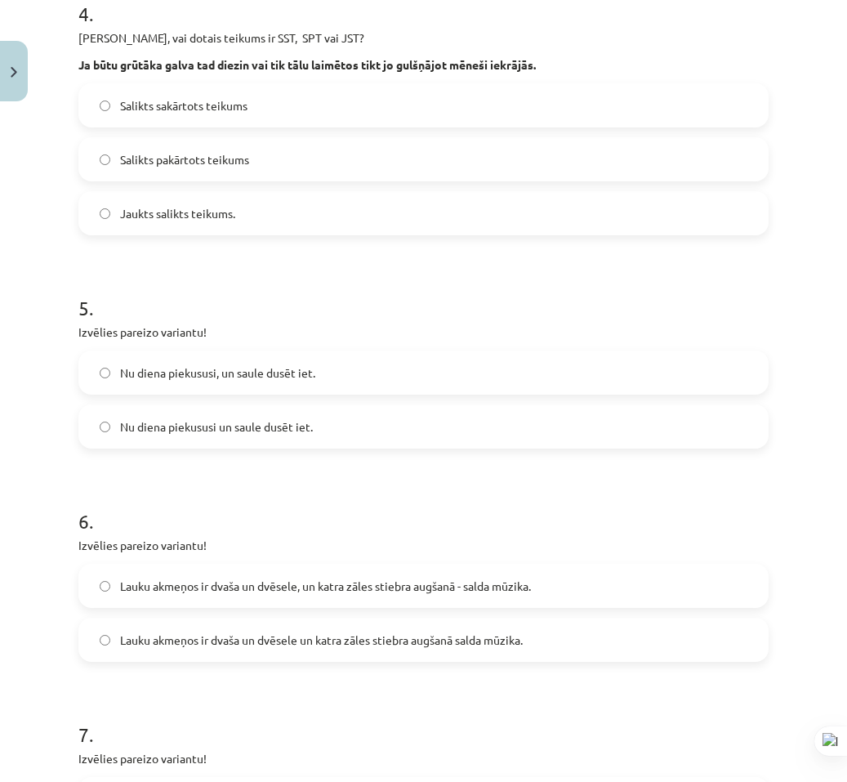
click at [239, 393] on label "Nu diena piekususi, un saule dusēt iet." at bounding box center [423, 372] width 687 height 41
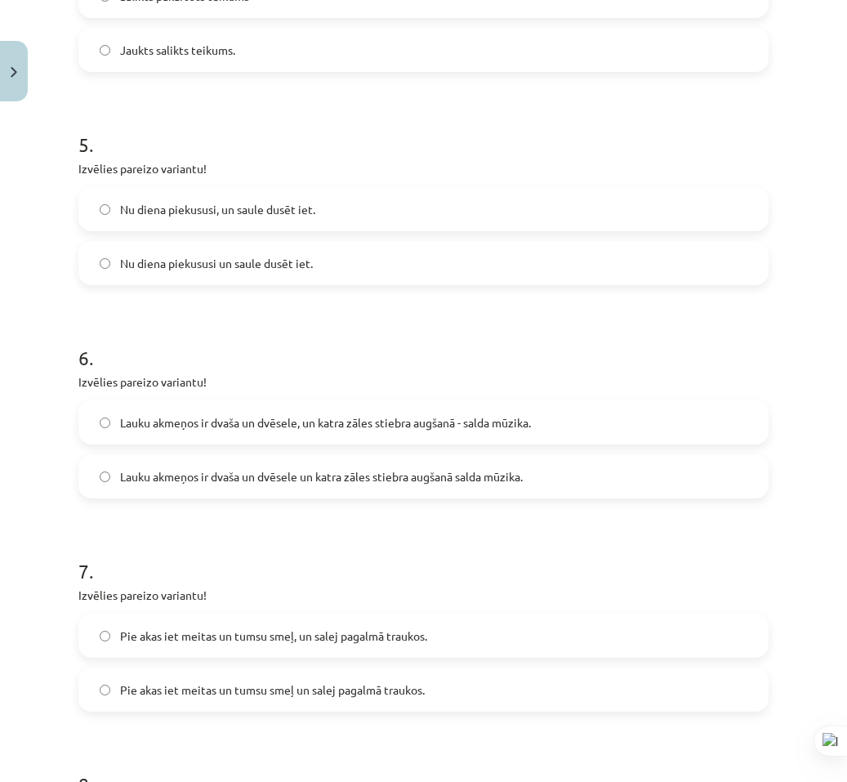
click at [246, 431] on span "Lauku akmeņos ir dvaša un dvēsele, un katra zāles stiebra augšanā - salda mūzik…" at bounding box center [325, 422] width 411 height 17
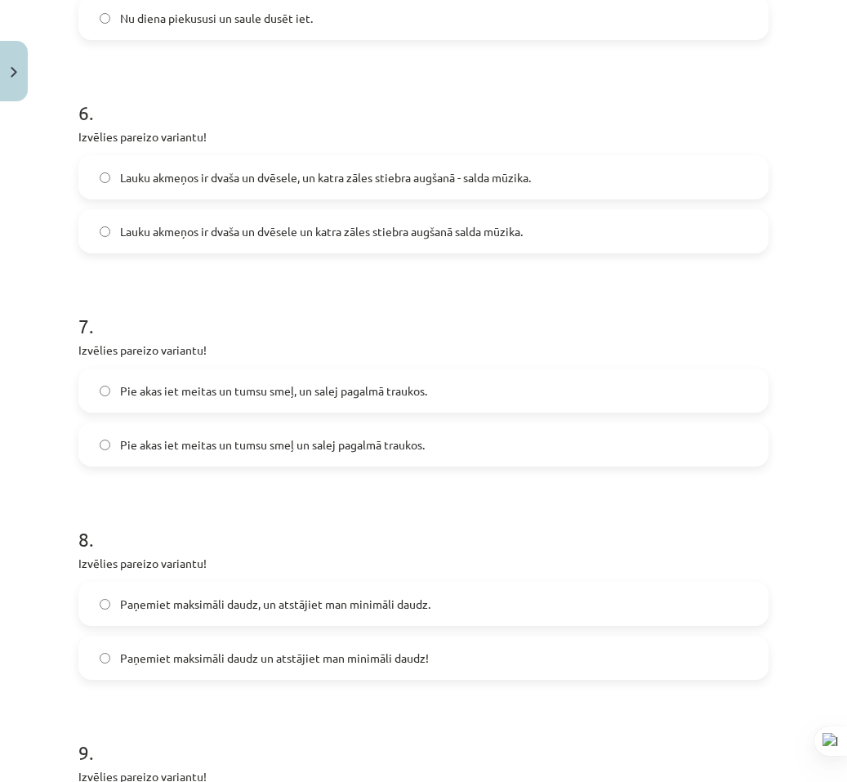
click at [235, 411] on label "Pie akas iet meitas un tumsu smeļ, un salej pagalmā traukos." at bounding box center [423, 390] width 687 height 41
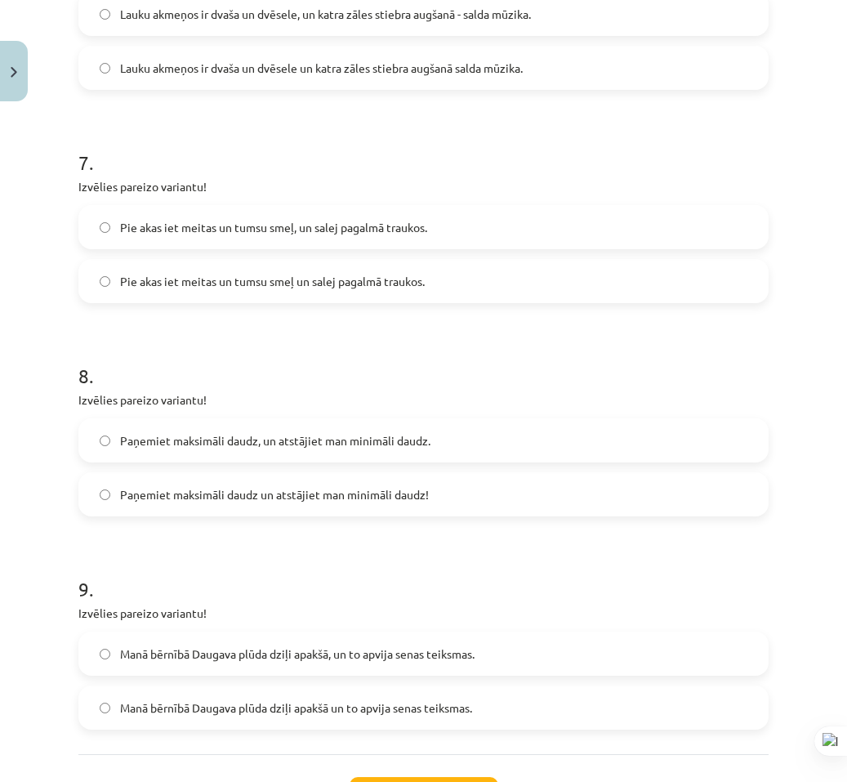
drag, startPoint x: 287, startPoint y: 484, endPoint x: 284, endPoint y: 475, distance: 9.3
click at [285, 482] on div "Paņemiet maksimāli daudz, un atstājiet man minimāli daudz. Paņemiet maksimāli d…" at bounding box center [423, 467] width 690 height 98
click at [283, 461] on label "Paņemiet maksimāli daudz, un atstājiet man minimāli daudz." at bounding box center [423, 440] width 687 height 41
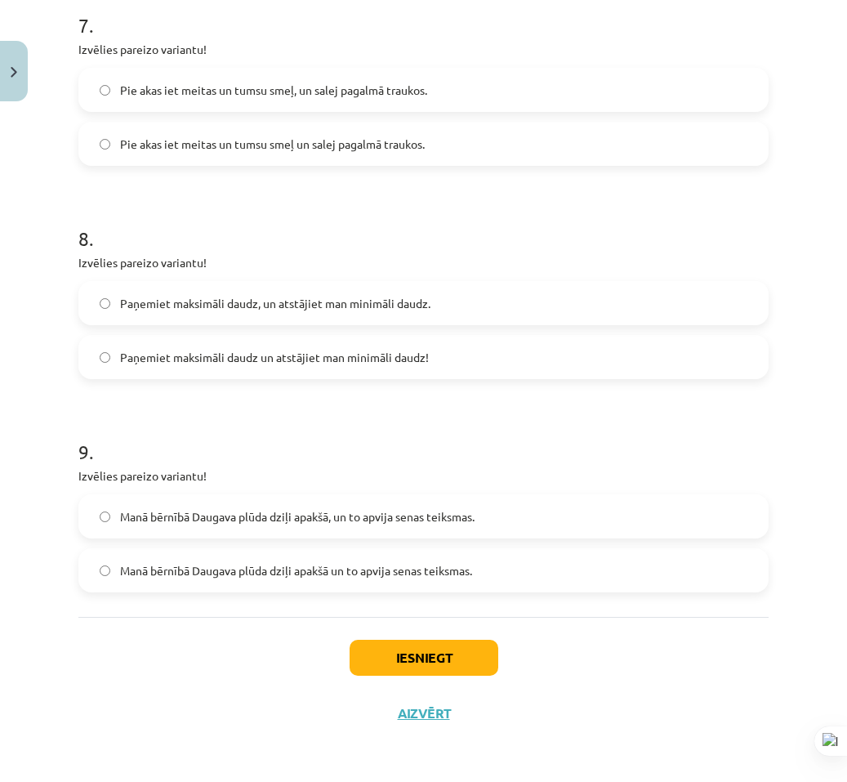
click at [371, 519] on span "Manā bērnībā Daugava plūda dziļi apakšā, un to apvija senas teiksmas." at bounding box center [297, 516] width 354 height 17
click at [382, 665] on button "Iesniegt" at bounding box center [424, 658] width 149 height 36
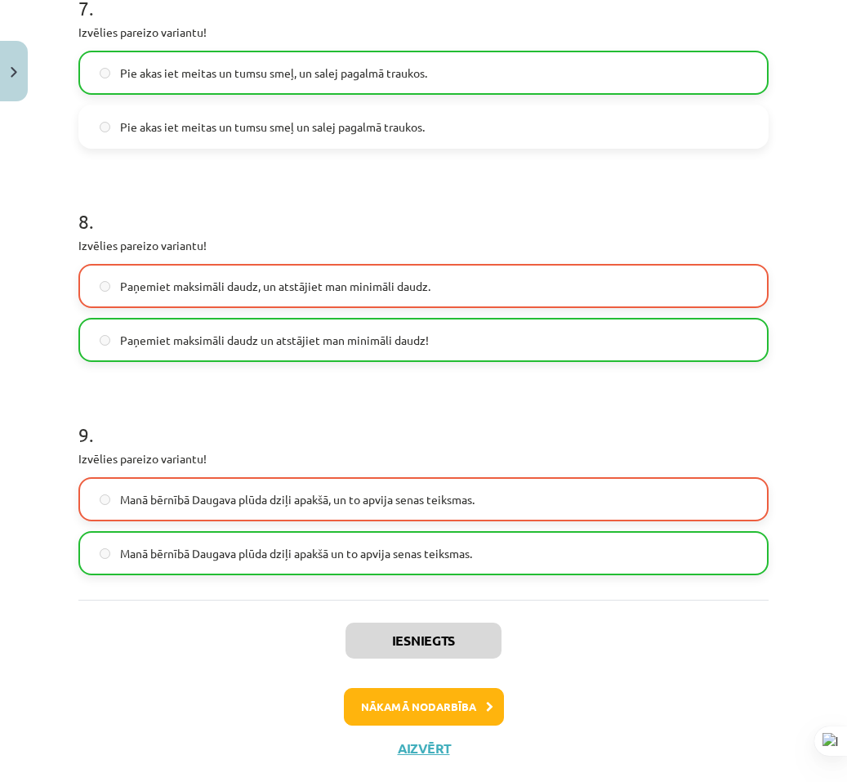
click at [130, 662] on div "Iesniegts Nākamā nodarbība Aizvērt" at bounding box center [423, 683] width 690 height 167
click at [421, 725] on button "Nākamā nodarbība" at bounding box center [424, 707] width 160 height 38
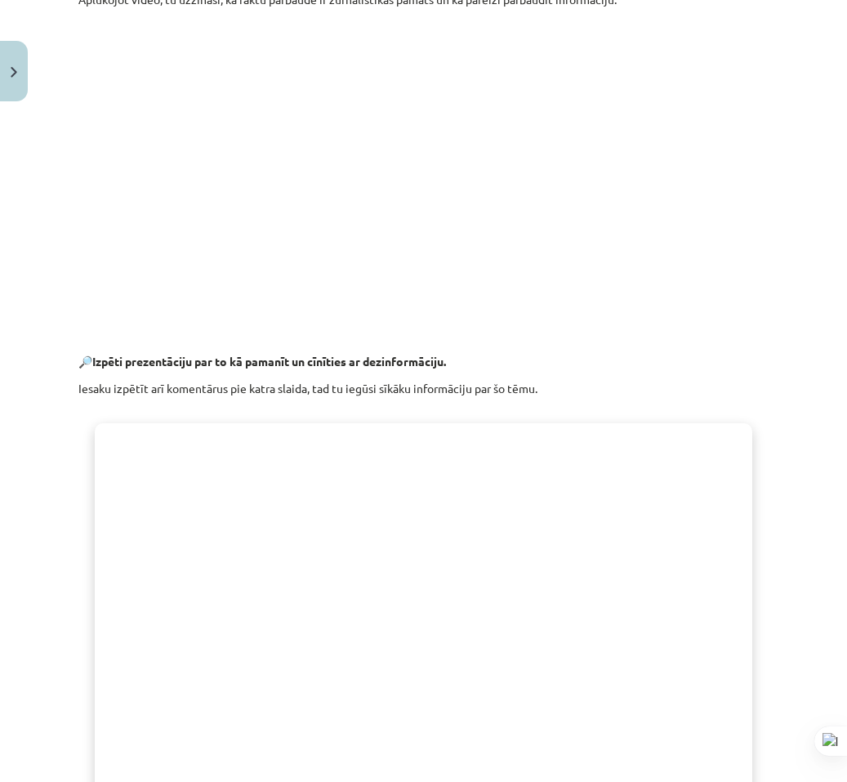
scroll to position [1055, 0]
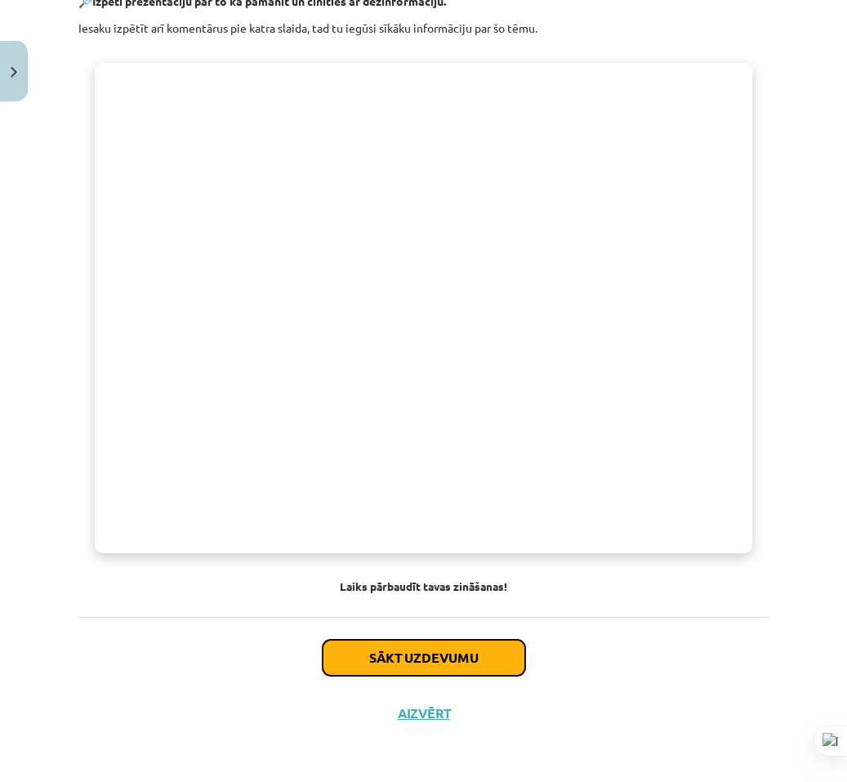
click at [372, 671] on button "Sākt uzdevumu" at bounding box center [424, 658] width 203 height 36
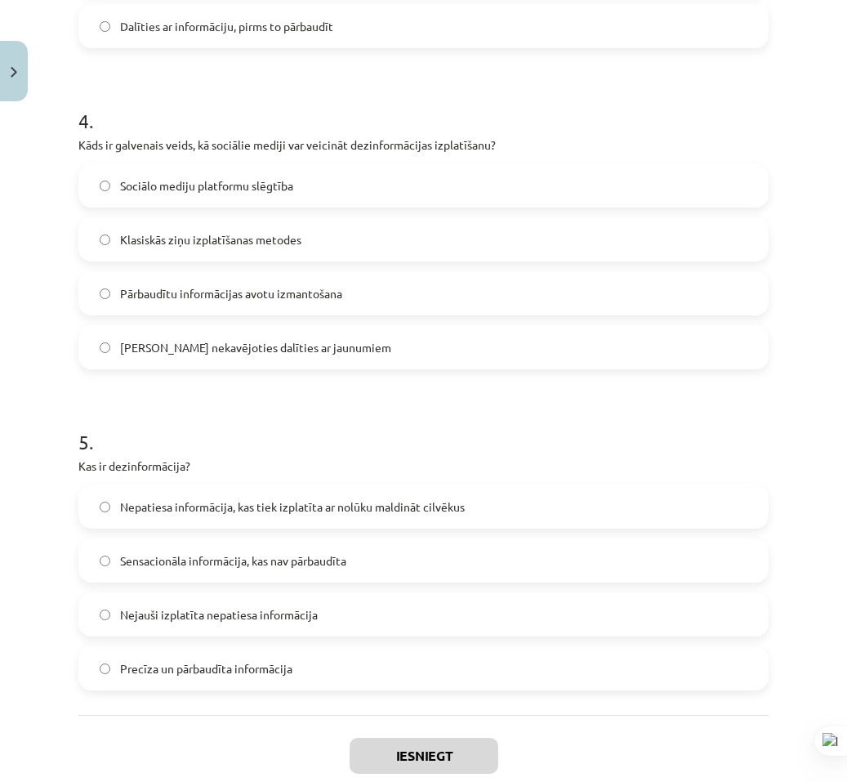
scroll to position [1305, 0]
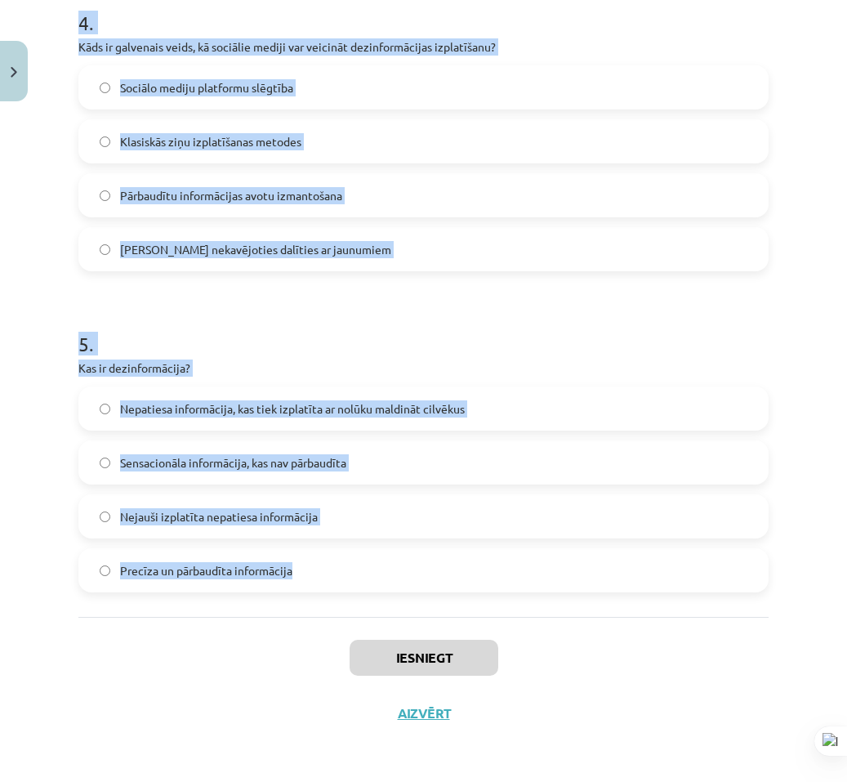
drag, startPoint x: 79, startPoint y: 332, endPoint x: 391, endPoint y: 573, distance: 394.7
copy form "9 . Lore ip dol sitametcons adipis elitsedd eius temporincididu? Utlabore et do…"
click at [21, 421] on div "Mācību tēma: Latviešu valodas 9. klases 1. ieskaites mācību materiāls #9 8. tēm…" at bounding box center [423, 391] width 847 height 782
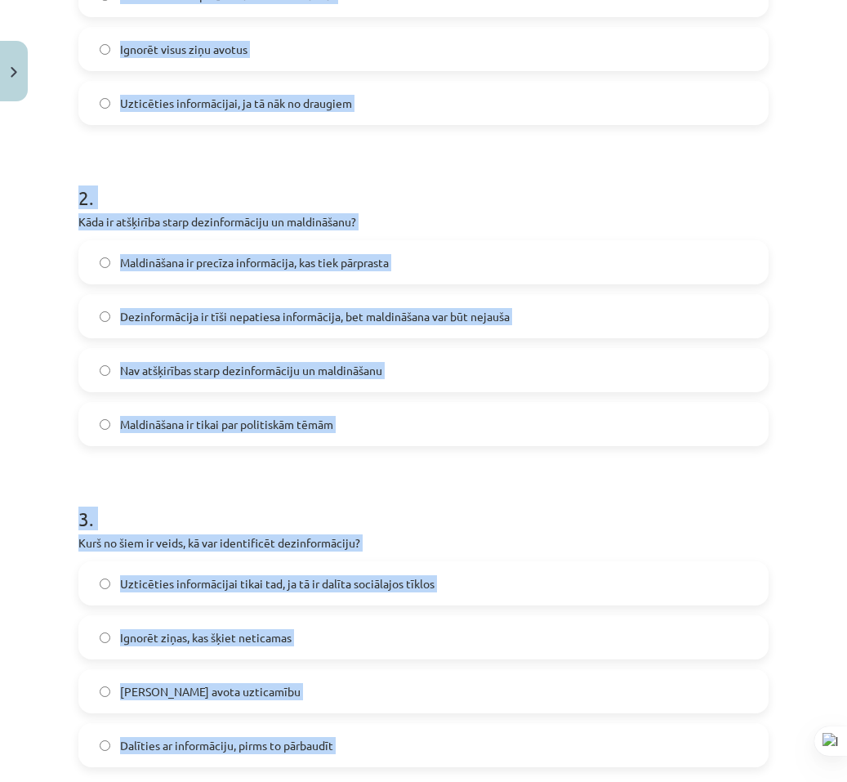
scroll to position [162, 0]
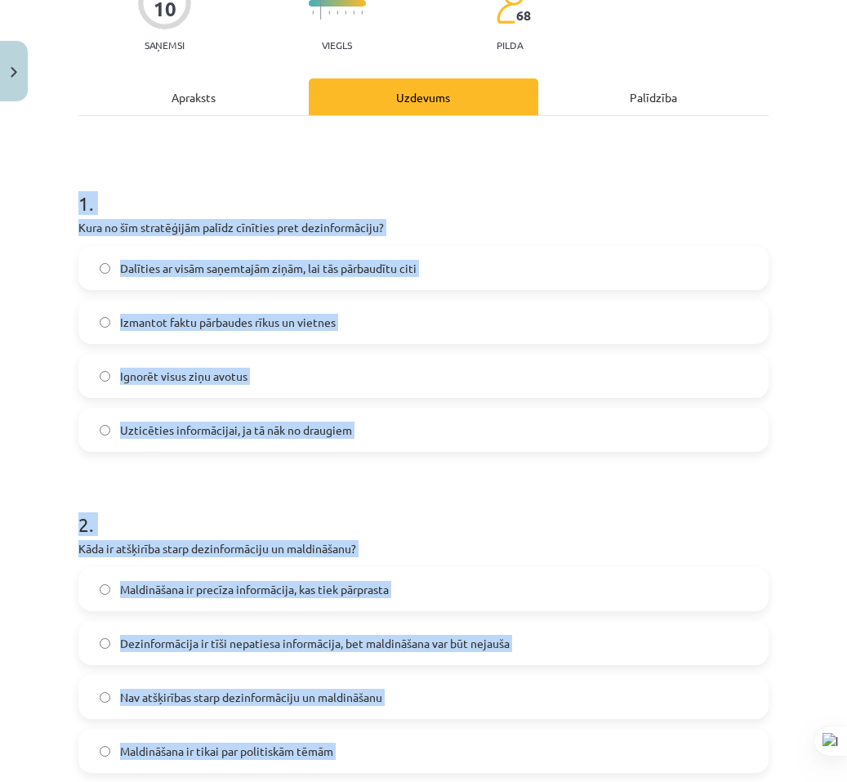
click at [41, 472] on div "Mācību tēma: Latviešu valodas 9. klases 1. ieskaites mācību materiāls #9 8. tēm…" at bounding box center [423, 391] width 847 height 782
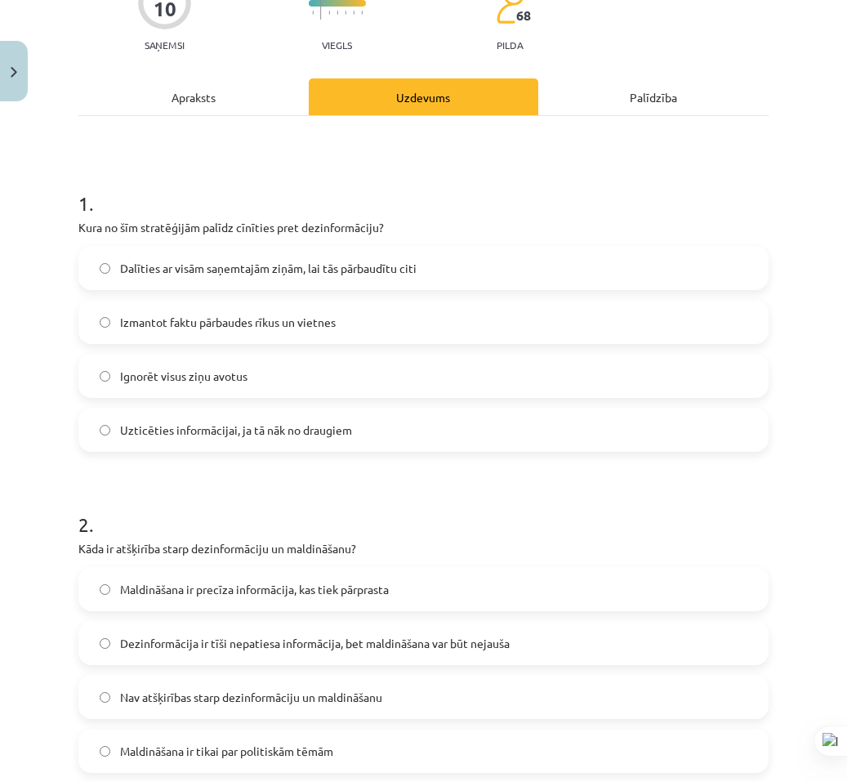
click at [170, 324] on span "Izmantot faktu pārbaudes rīkus un vietnes" at bounding box center [228, 322] width 216 height 17
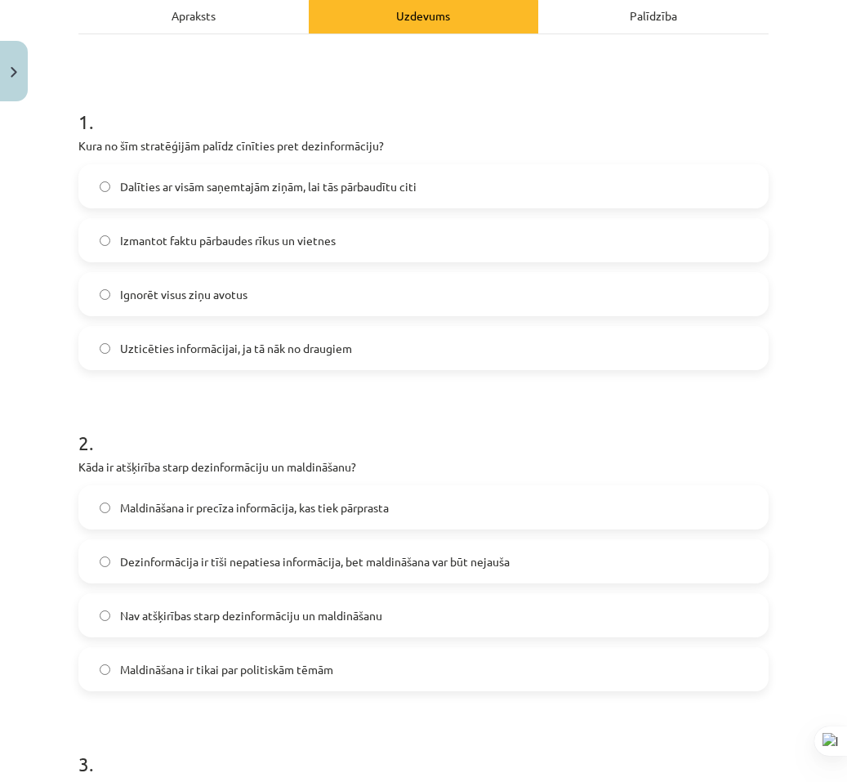
click at [259, 562] on span "Dezinformācija ir tīši nepatiesa informācija, bet maldināšana var būt nejauša" at bounding box center [315, 561] width 390 height 17
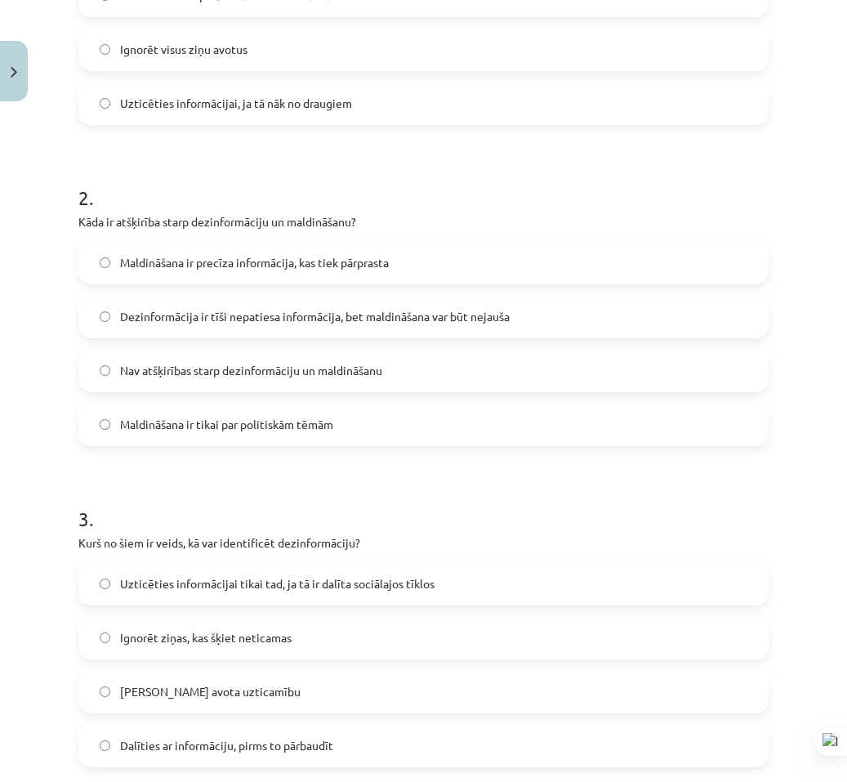
scroll to position [652, 0]
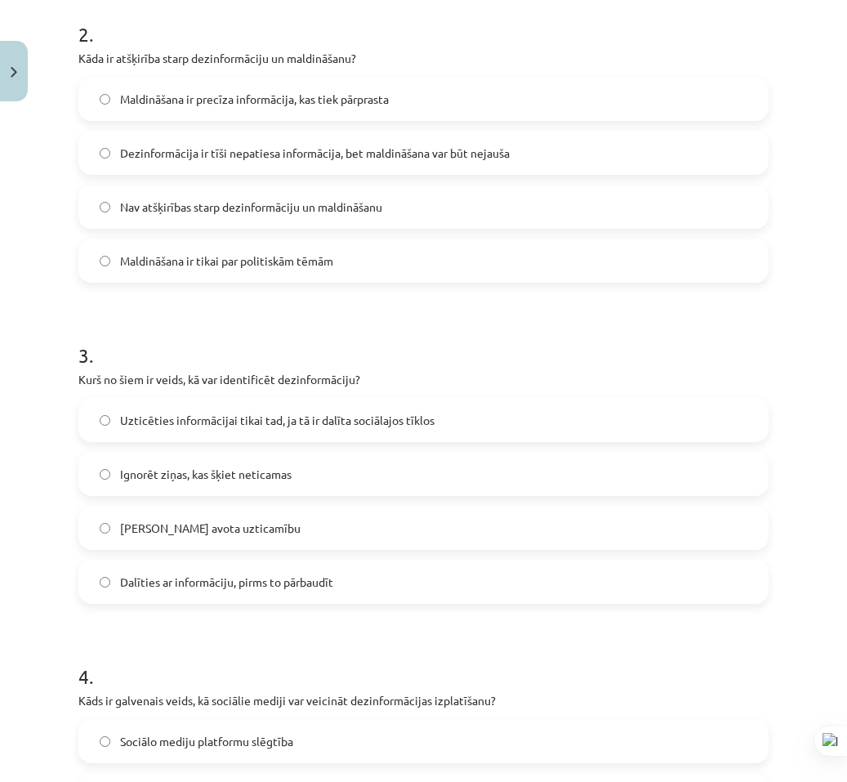
click at [247, 540] on label "[PERSON_NAME] avota uzticamību" at bounding box center [423, 527] width 687 height 41
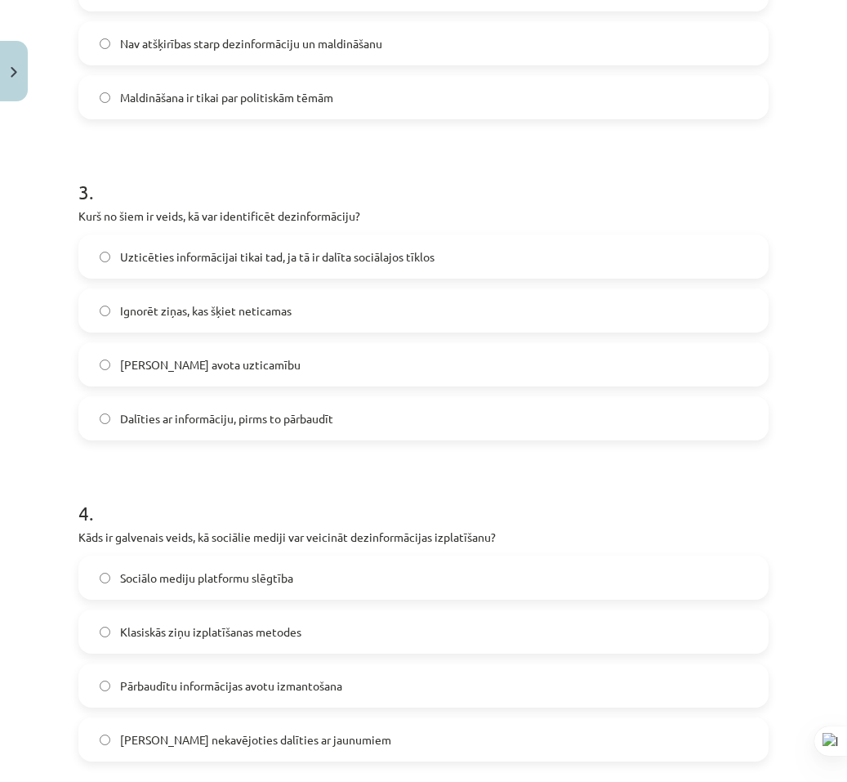
scroll to position [897, 0]
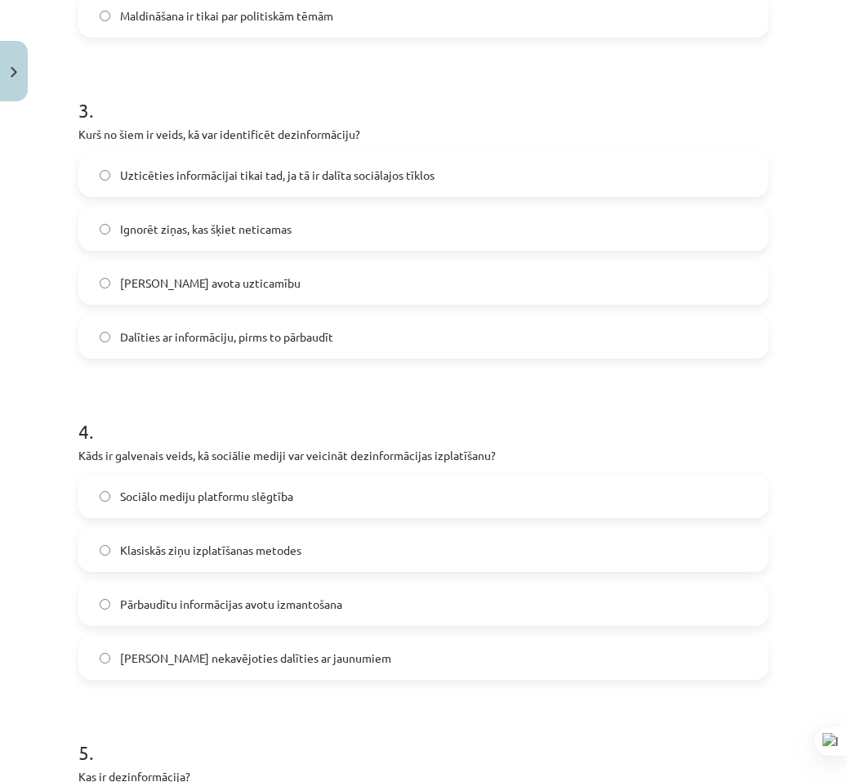
click at [266, 647] on label "[PERSON_NAME] nekavējoties dalīties ar jaunumiem" at bounding box center [423, 657] width 687 height 41
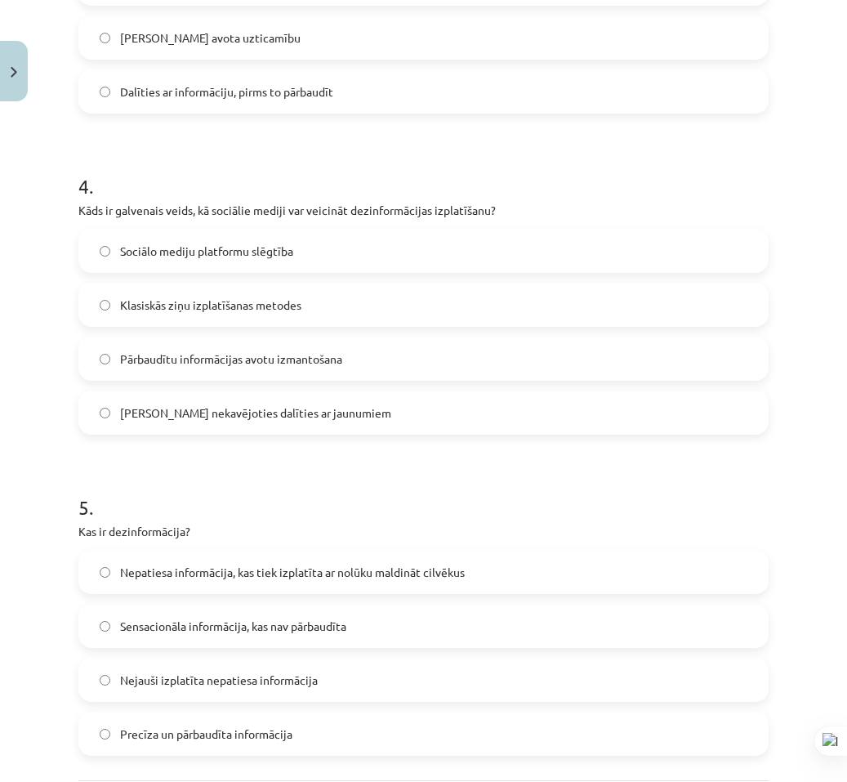
scroll to position [1305, 0]
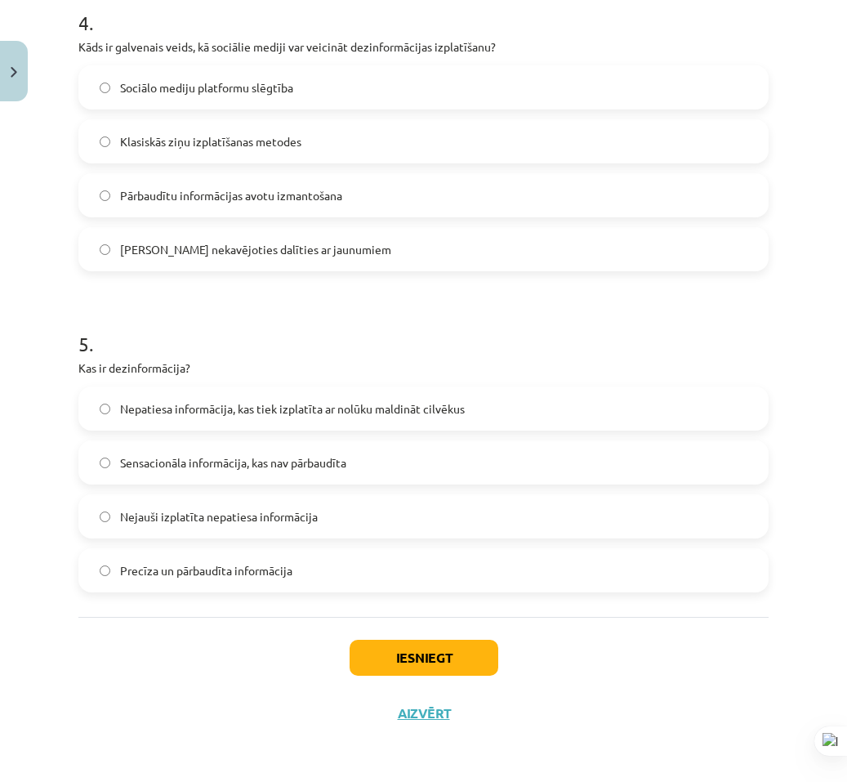
click at [219, 399] on label "Nepatiesa informācija, kas tiek izplatīta ar nolūku maldināt cilvēkus" at bounding box center [423, 408] width 687 height 41
click at [403, 641] on button "Iesniegt" at bounding box center [424, 658] width 149 height 36
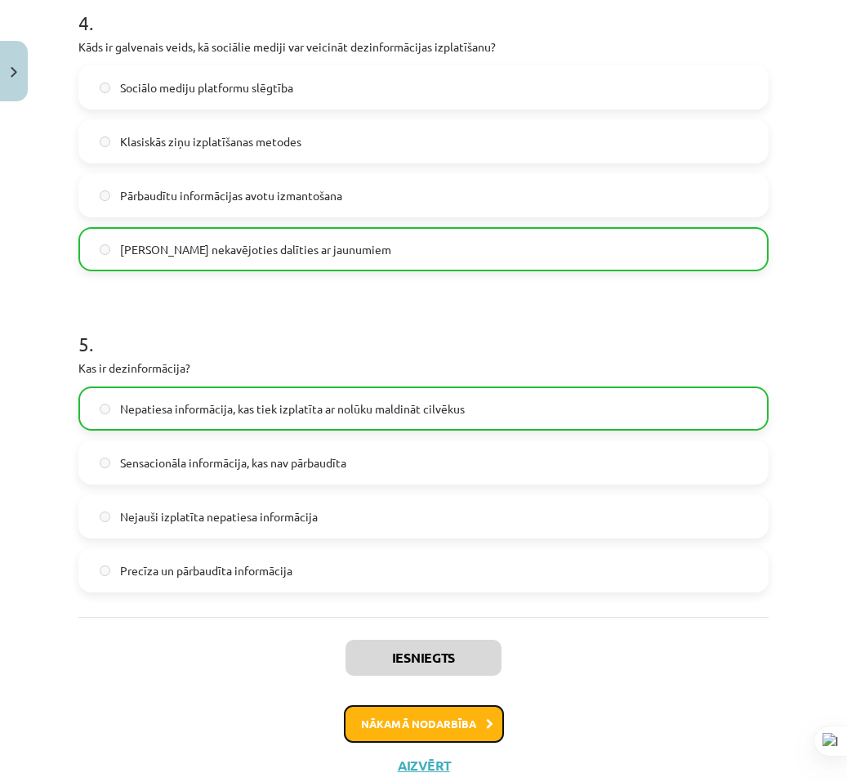
click at [412, 719] on button "Nākamā nodarbība" at bounding box center [424, 724] width 160 height 38
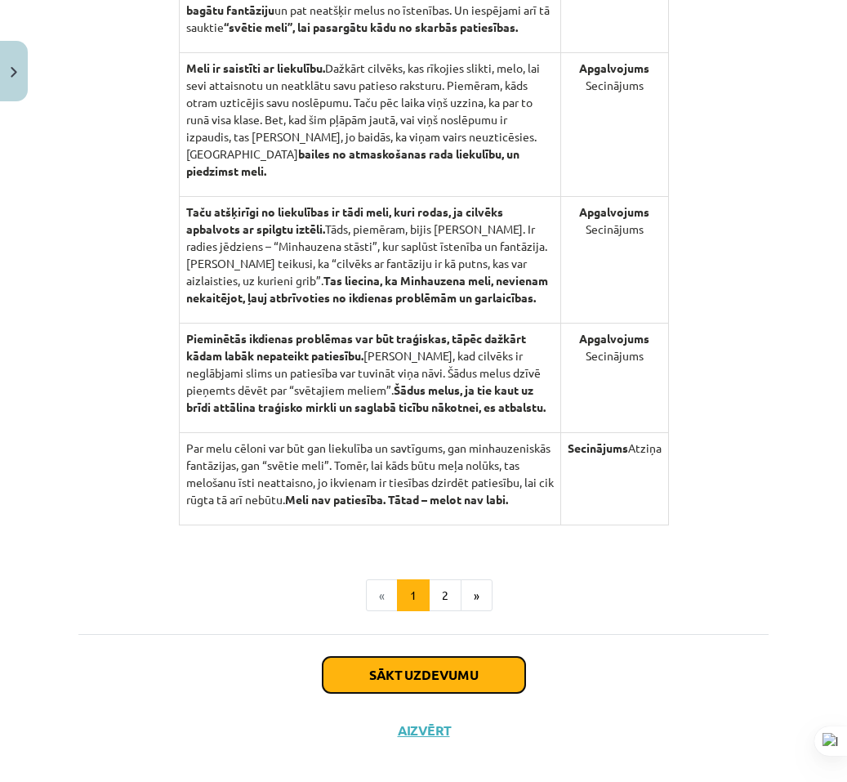
click at [386, 657] on button "Sākt uzdevumu" at bounding box center [424, 675] width 203 height 36
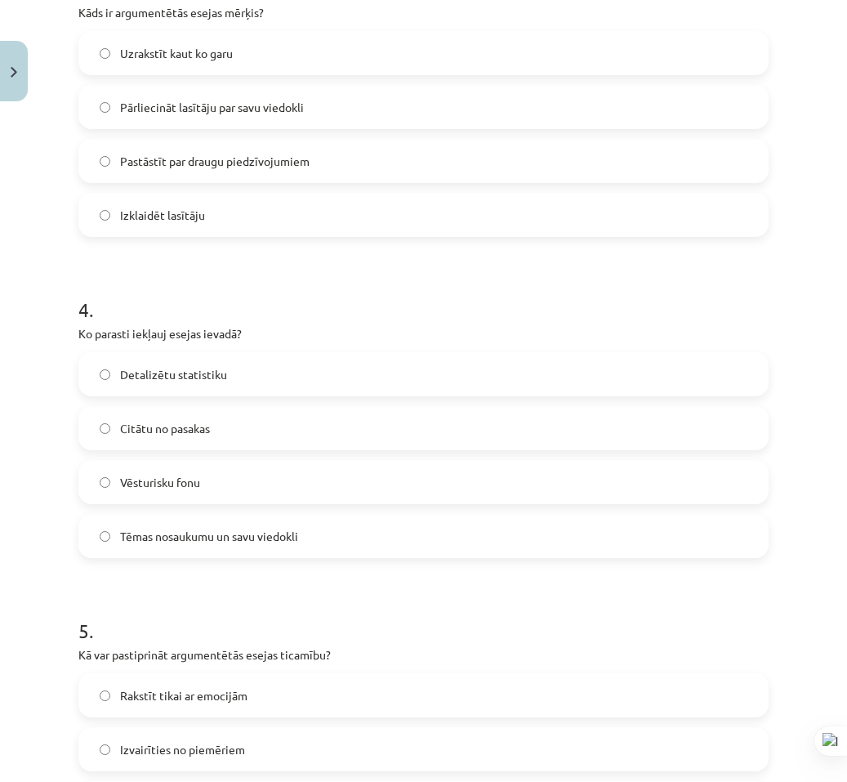
scroll to position [1305, 0]
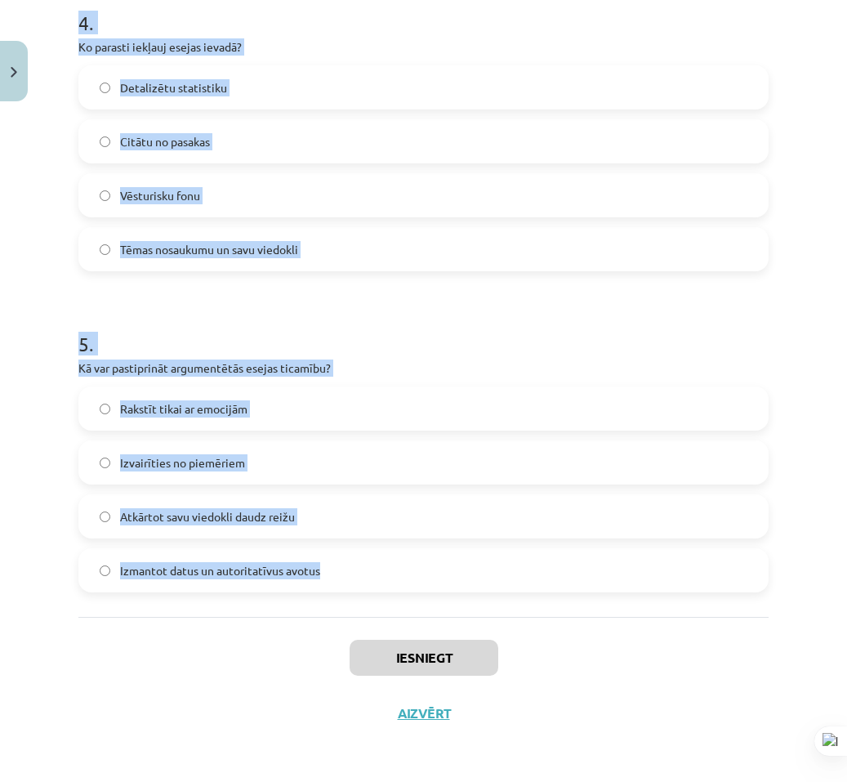
drag, startPoint x: 158, startPoint y: 404, endPoint x: 379, endPoint y: 579, distance: 282.6
click at [379, 579] on div "Mācību tēma: Latviešu valodas 9. klases 1. ieskaites mācību materiāls #10 9. tē…" at bounding box center [423, 391] width 847 height 782
copy form "1 . Kura no šīm tēmām ir piemērota argumentētai esejai? Sapnis par nākotni Mana…"
click at [341, 353] on h1 "5 ." at bounding box center [423, 329] width 690 height 51
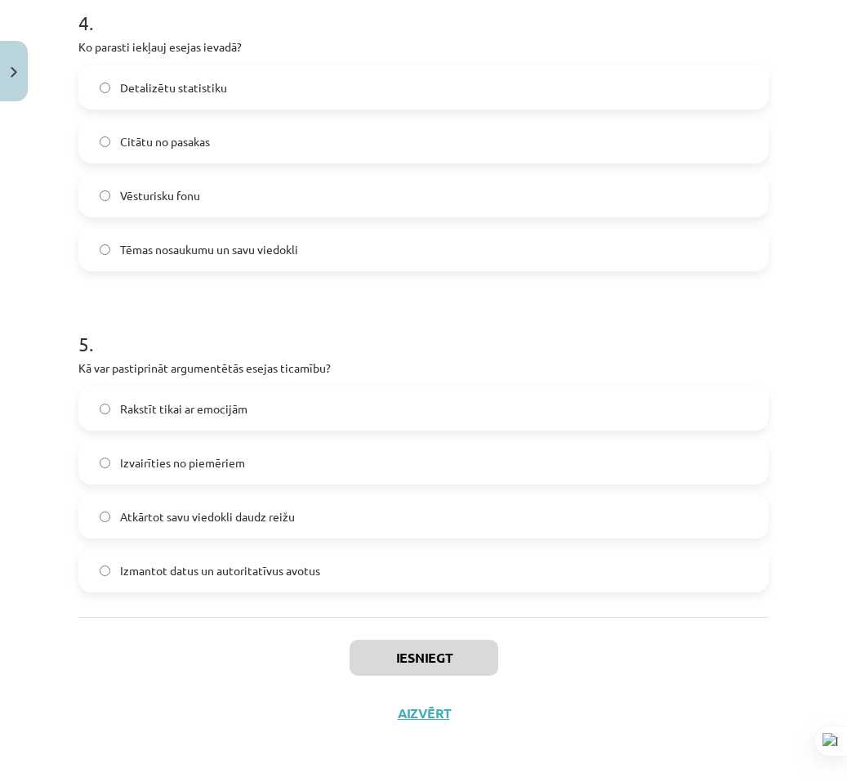
click at [788, 363] on div "Mācību tēma: Latviešu valodas 9. klases 1. ieskaites mācību materiāls #10 9. tē…" at bounding box center [423, 391] width 847 height 782
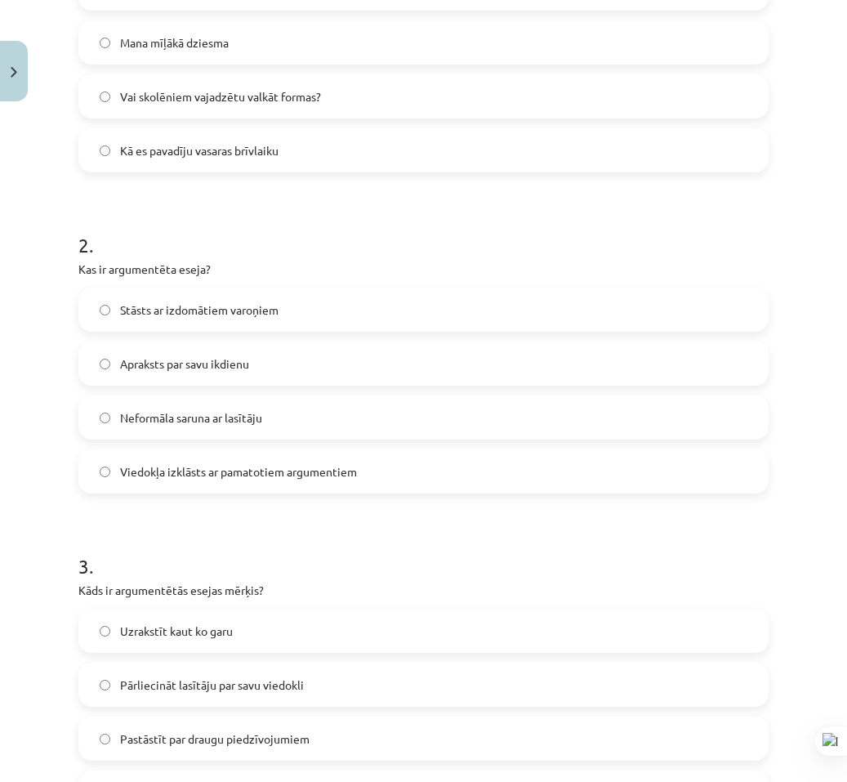
scroll to position [0, 0]
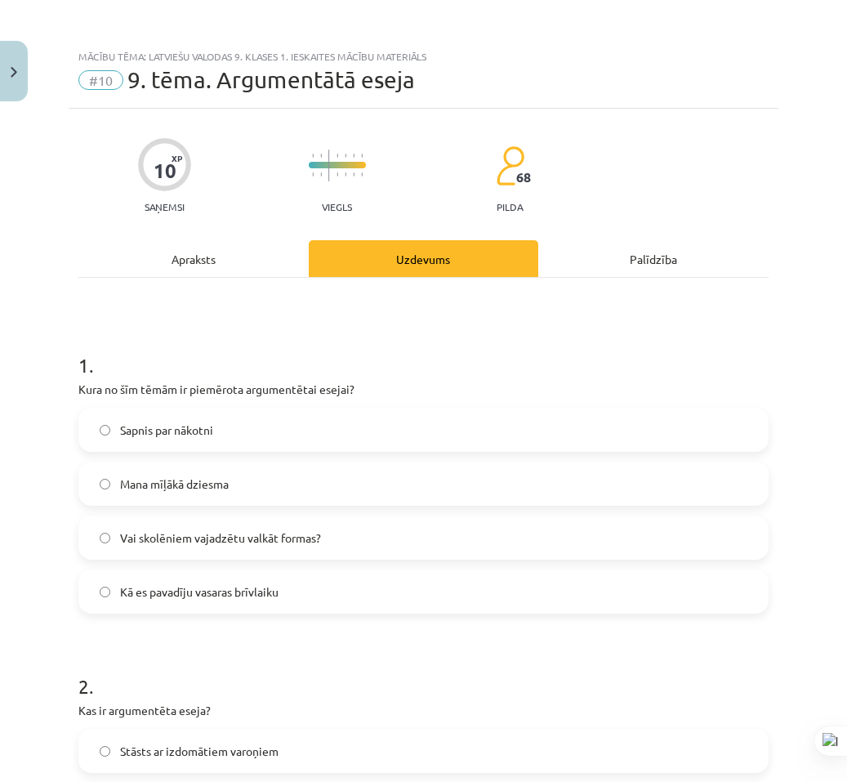
drag, startPoint x: 778, startPoint y: 340, endPoint x: 703, endPoint y: 118, distance: 233.8
click at [315, 537] on span "Vai skolēniem vajadzētu valkāt formas?" at bounding box center [220, 537] width 201 height 17
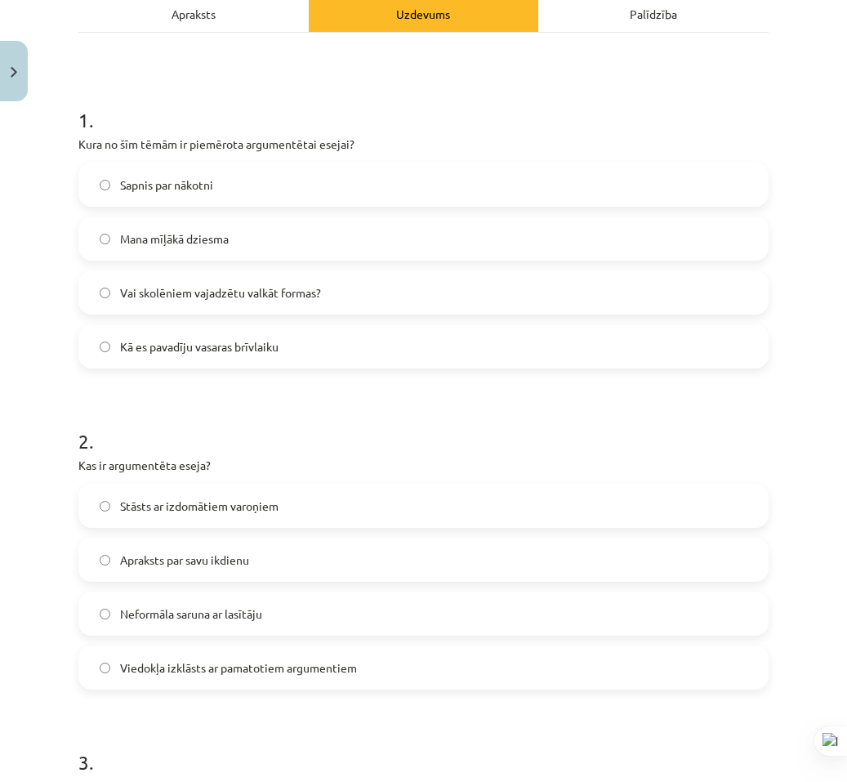
click at [297, 660] on span "Viedokļa izklāsts ar pamatotiem argumentiem" at bounding box center [238, 667] width 237 height 17
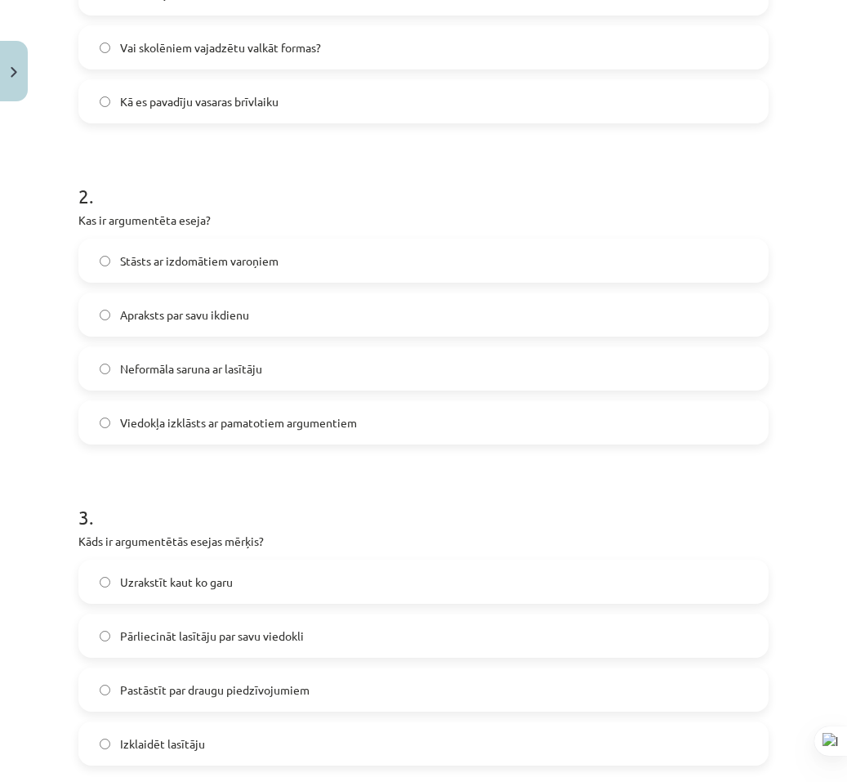
scroll to position [572, 0]
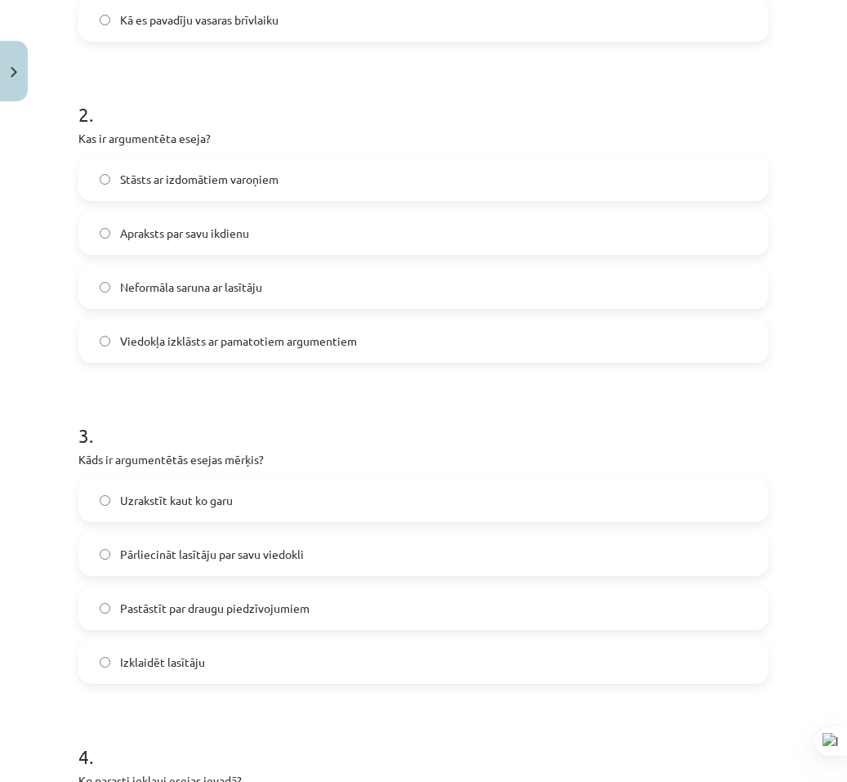
click at [241, 568] on label "Pārliecināt lasītāju par savu viedokli" at bounding box center [423, 553] width 687 height 41
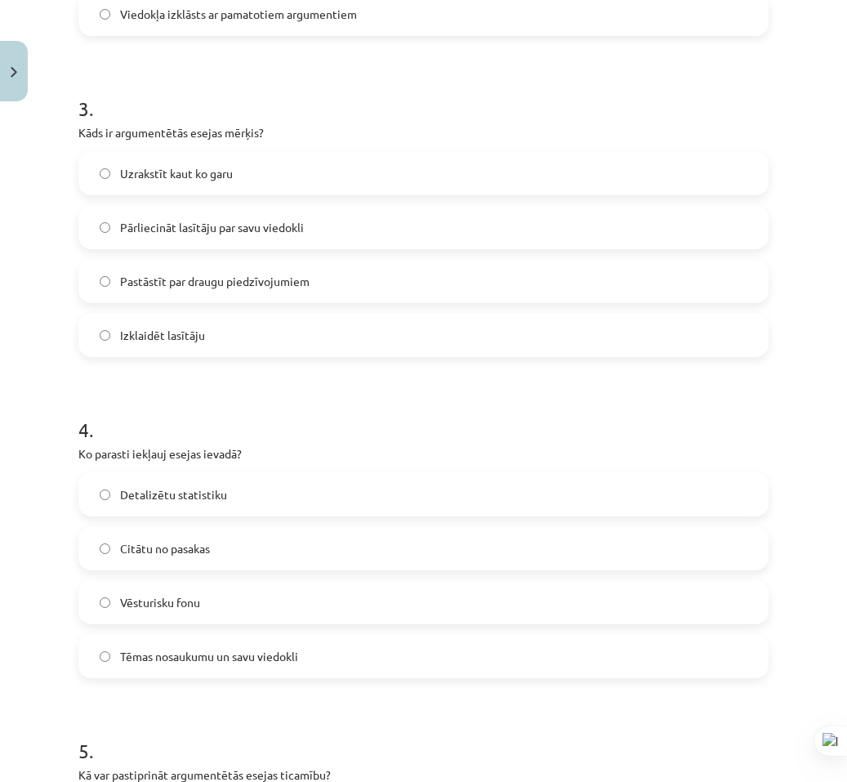
click at [191, 663] on span "Tēmas nosaukumu un savu viedokli" at bounding box center [209, 656] width 178 height 17
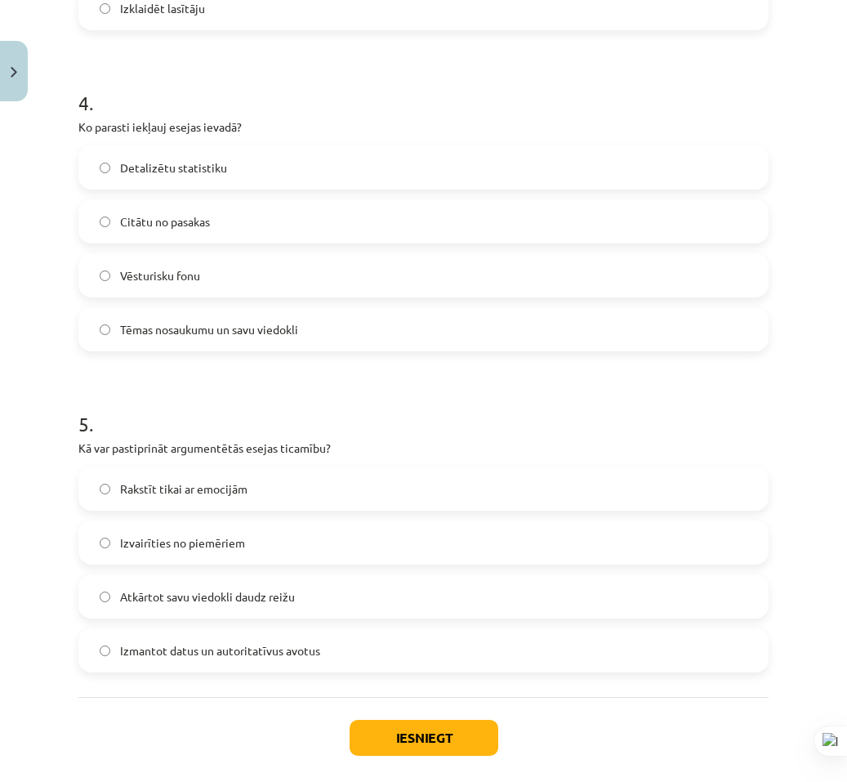
click at [275, 658] on span "Izmantot datus un autoritatīvus avotus" at bounding box center [220, 650] width 200 height 17
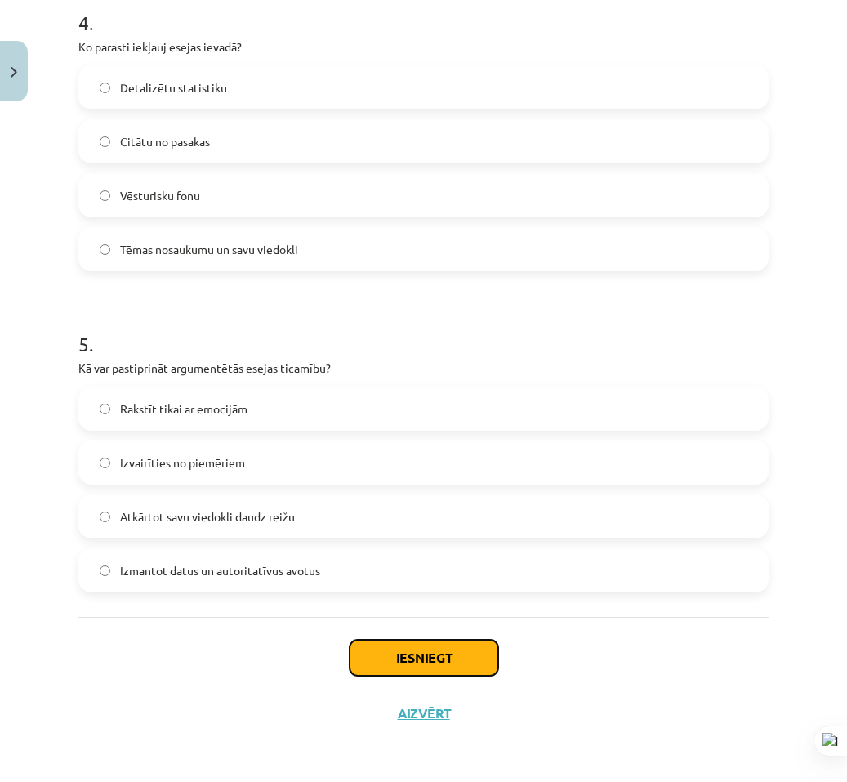
click at [389, 654] on button "Iesniegt" at bounding box center [424, 658] width 149 height 36
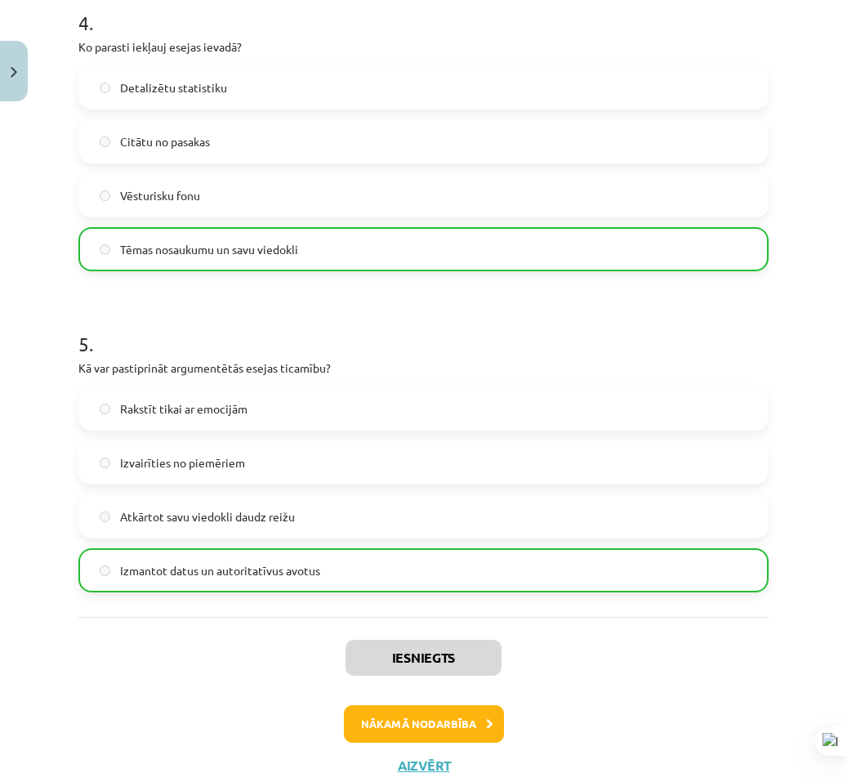
click at [727, 681] on div "Iesniegts Nākamā nodarbība Aizvērt" at bounding box center [423, 700] width 690 height 167
click at [417, 713] on button "Nākamā nodarbība" at bounding box center [424, 724] width 160 height 38
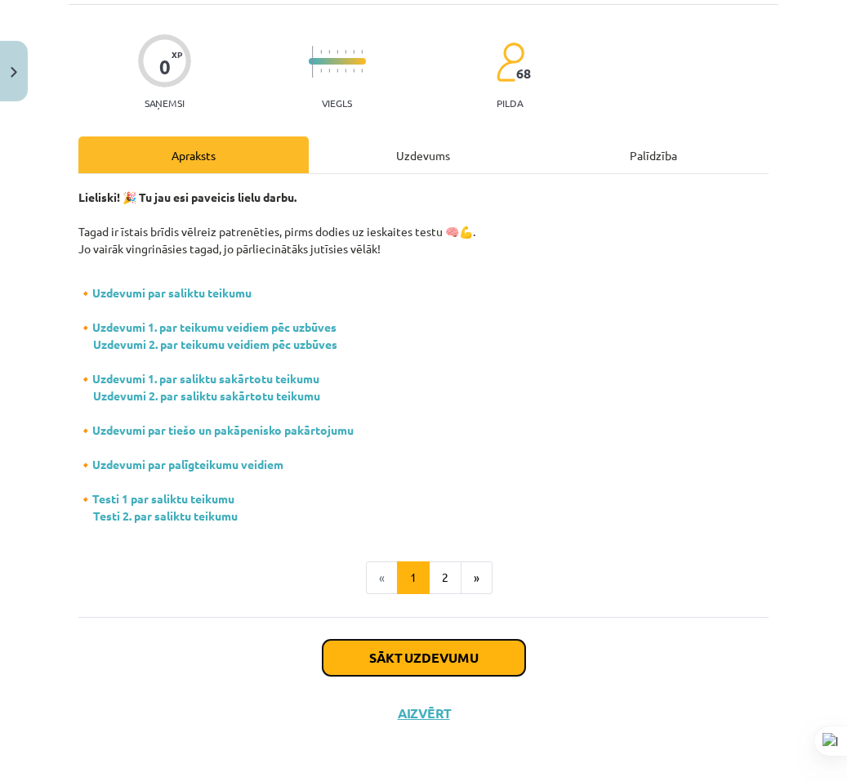
click at [453, 668] on button "Sākt uzdevumu" at bounding box center [424, 658] width 203 height 36
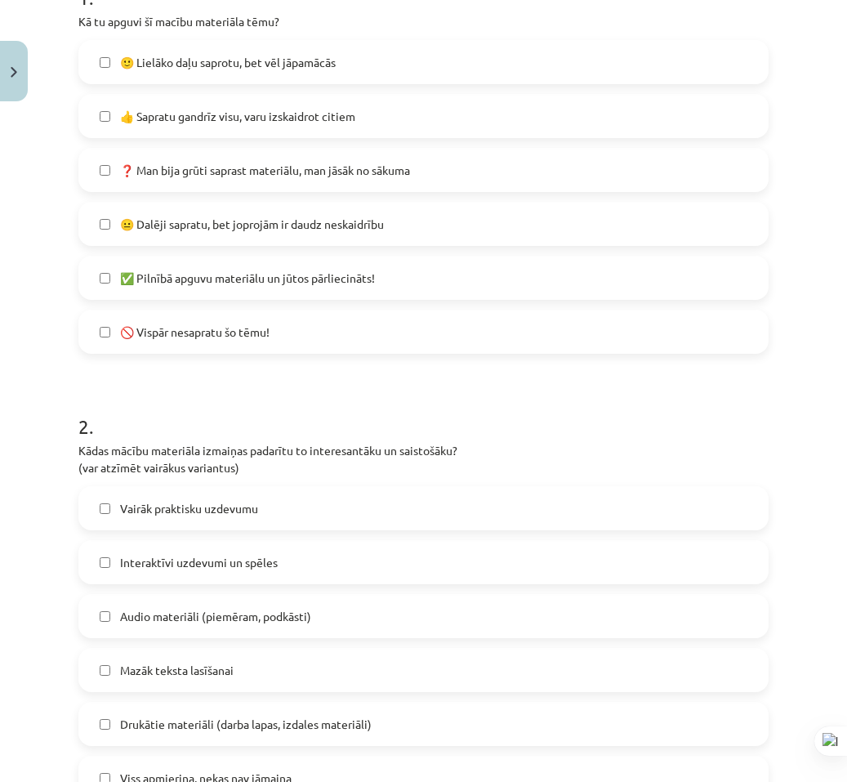
scroll to position [845, 0]
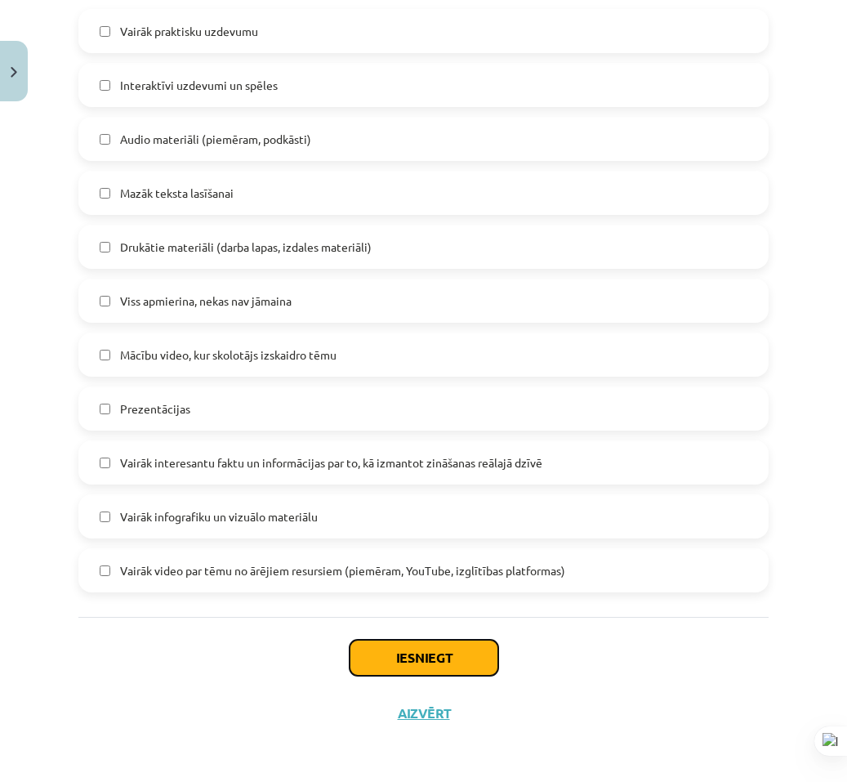
click at [382, 658] on button "Iesniegt" at bounding box center [424, 658] width 149 height 36
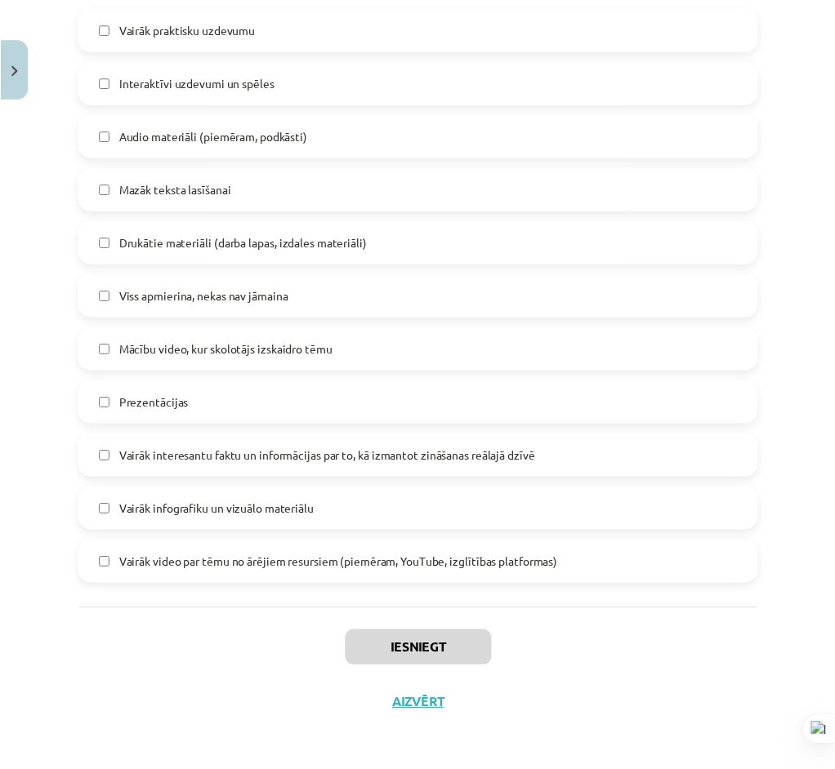
scroll to position [491, 0]
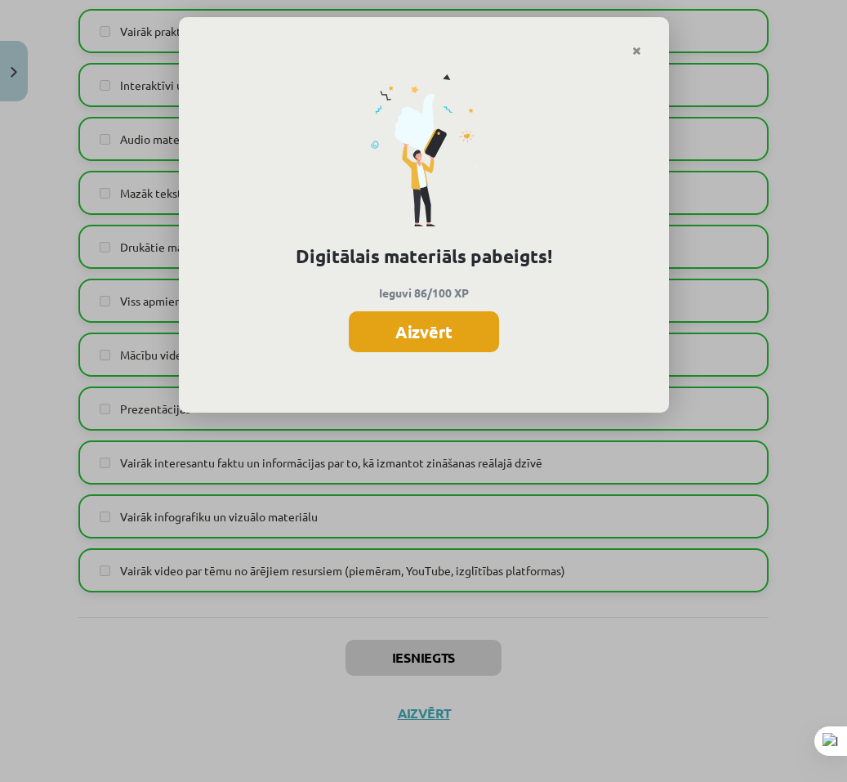
click at [434, 350] on button "Aizvērt" at bounding box center [424, 331] width 150 height 41
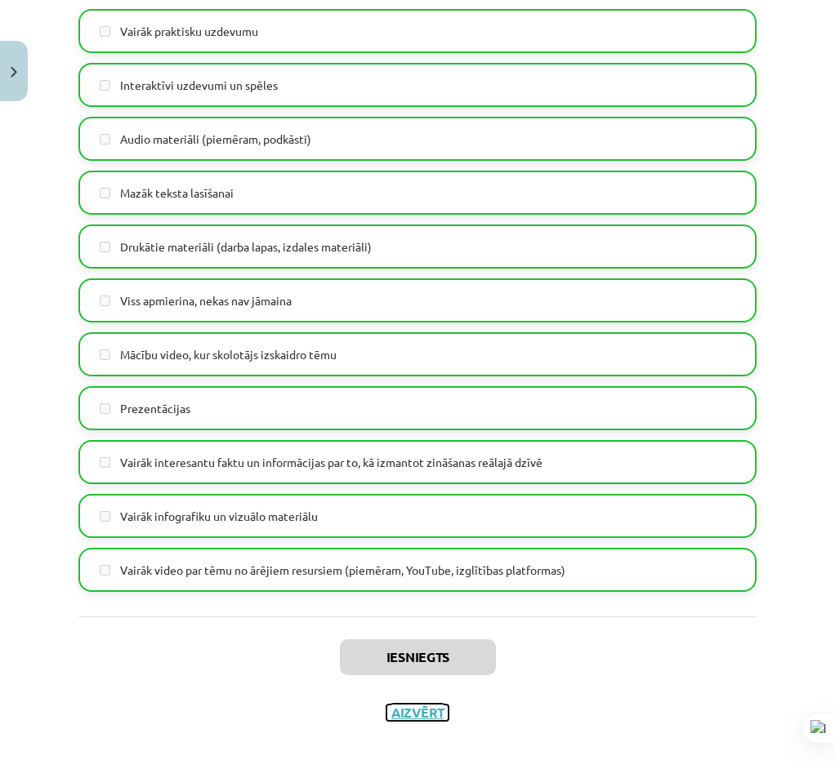
click at [425, 707] on button "Aizvērt" at bounding box center [417, 713] width 62 height 16
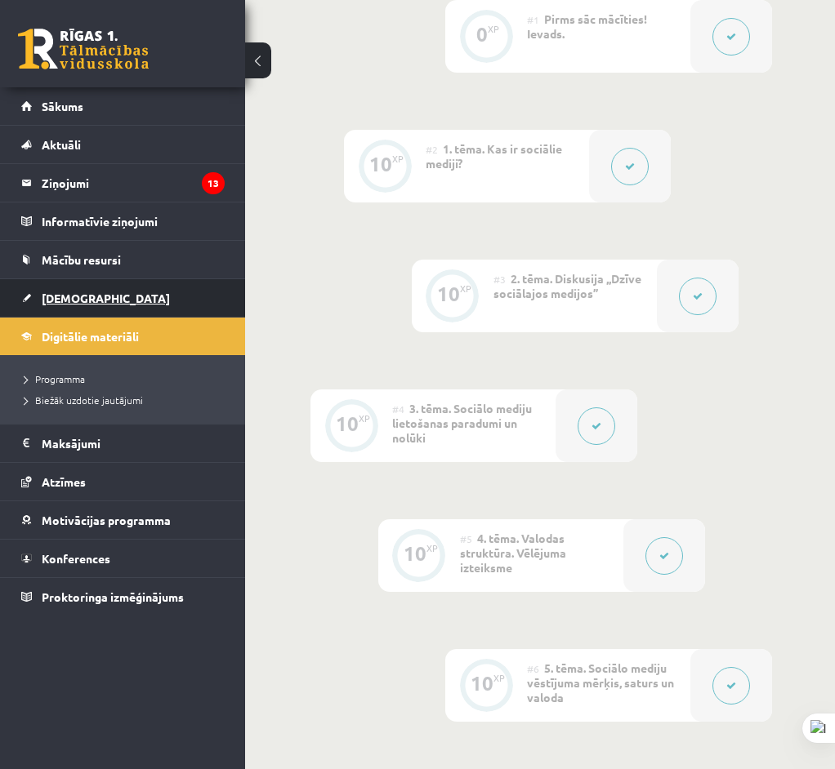
click at [97, 297] on link "[DEMOGRAPHIC_DATA]" at bounding box center [122, 298] width 203 height 38
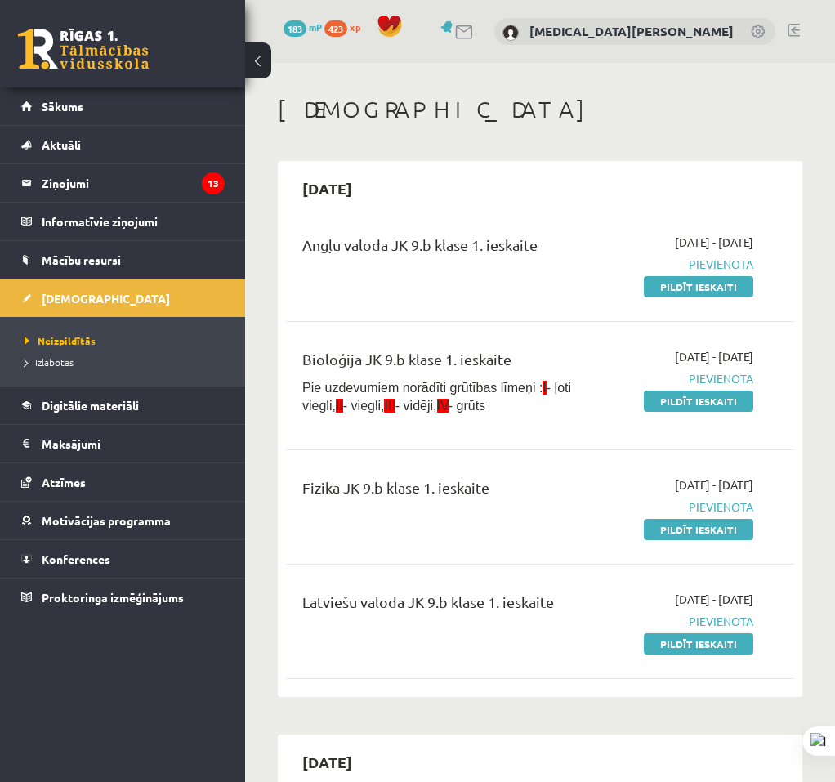
click at [347, 26] on span "423" at bounding box center [335, 28] width 23 height 16
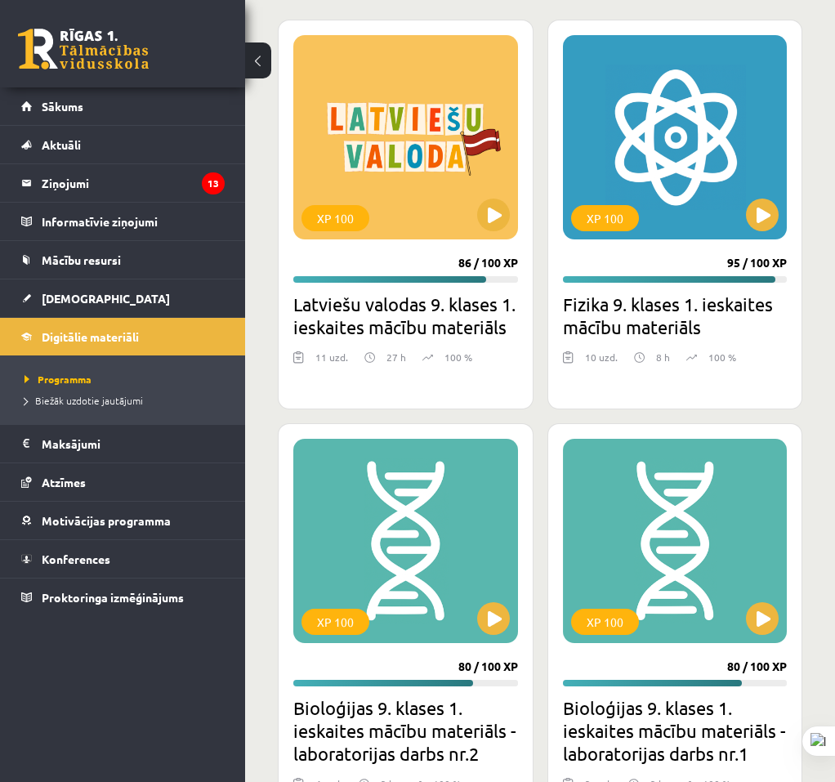
scroll to position [212, 0]
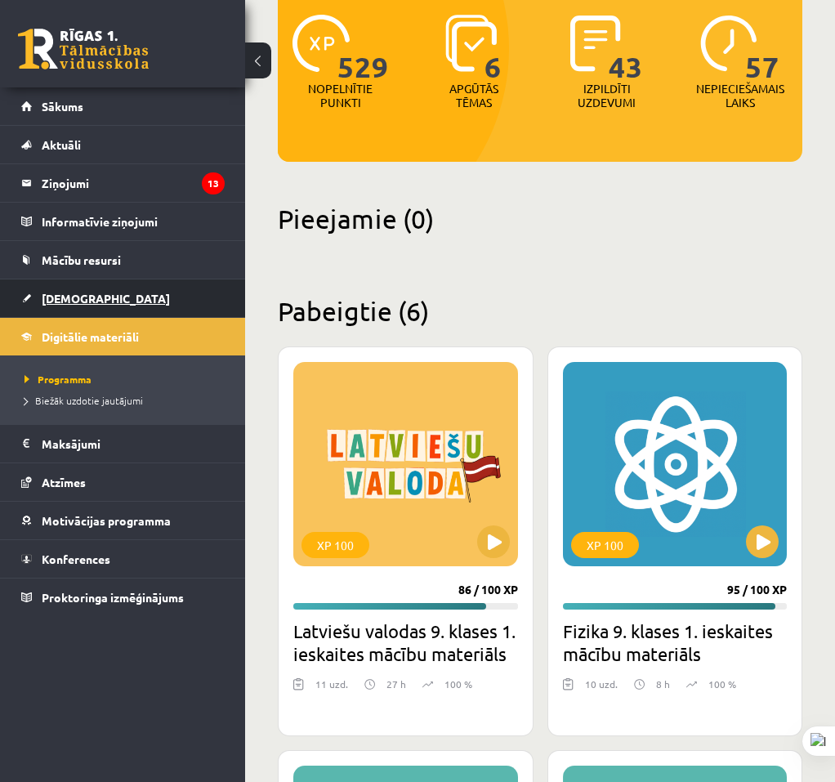
click at [169, 302] on link "[DEMOGRAPHIC_DATA]" at bounding box center [122, 298] width 203 height 38
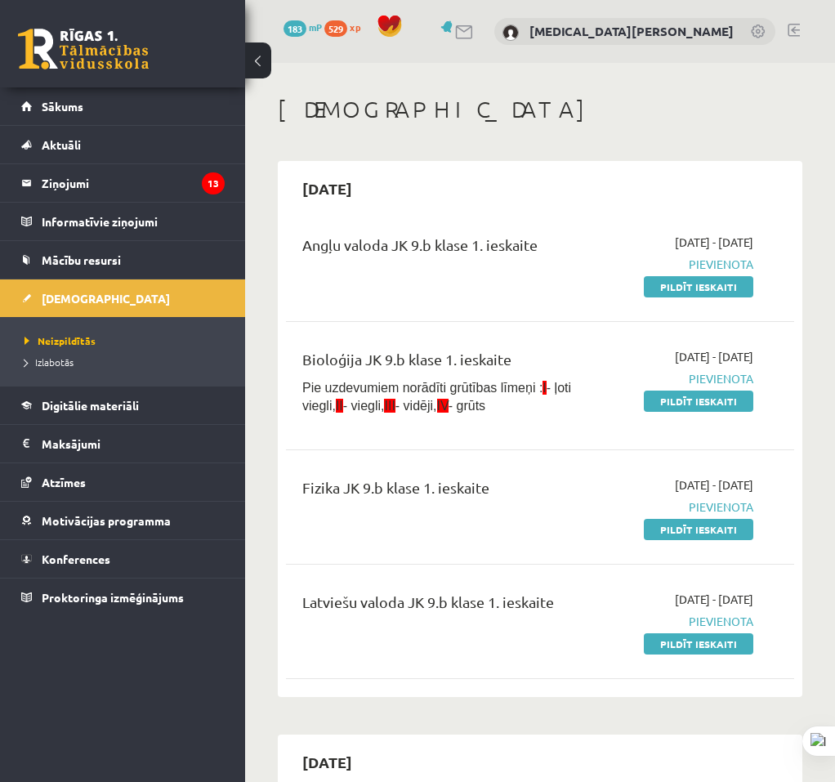
click at [616, 186] on div "2025-09-15" at bounding box center [540, 188] width 508 height 38
click at [686, 274] on div "2025-09-01 - 2025-09-15 Pievienota Pildīt ieskaiti" at bounding box center [686, 264] width 158 height 61
click at [682, 284] on link "Pildīt ieskaiti" at bounding box center [698, 286] width 109 height 21
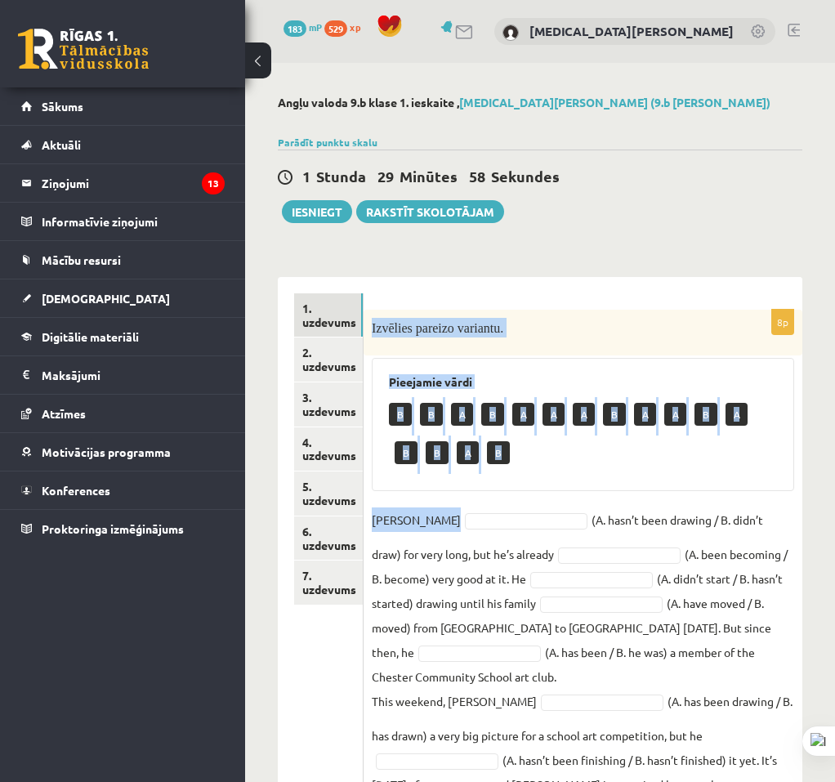
scroll to position [96, 0]
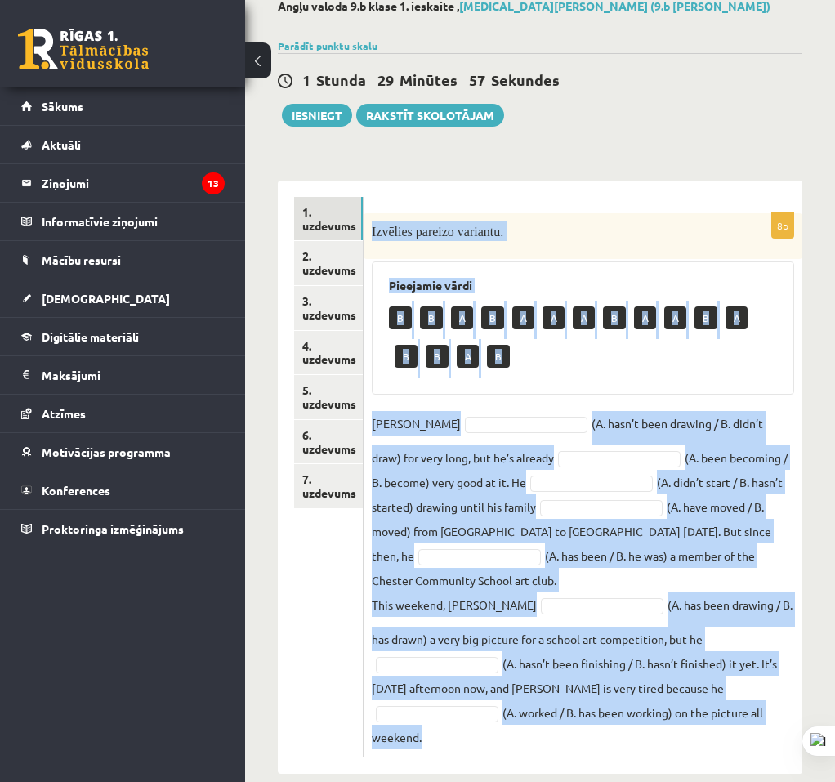
drag, startPoint x: 372, startPoint y: 325, endPoint x: 846, endPoint y: 700, distance: 604.8
click at [649, 711] on div "8p Izvēlies pareizo variantu. Pieejamie vārdi B B A B A A A B A A B A B B A B […" at bounding box center [582, 485] width 439 height 544
copy div "Loremips dolorsi ametcons. Adipiscin elits D E T I U L E D M A E A M V Q N Exer…"
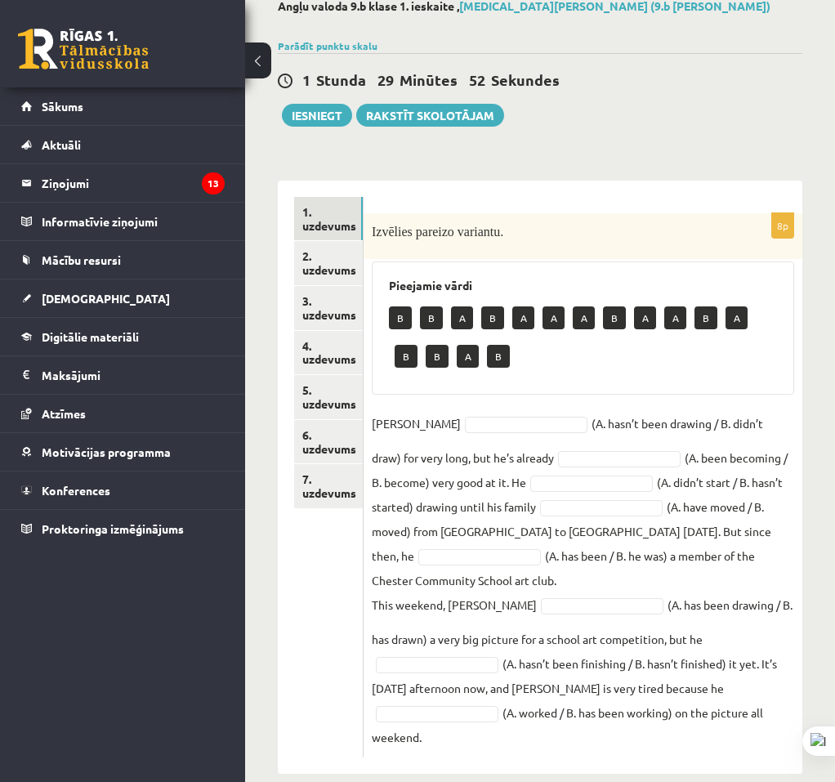
click at [275, 614] on div "Angļu valoda 9.b [PERSON_NAME] 1. ieskaite , [MEDICAL_DATA][PERSON_NAME] (9.b […" at bounding box center [540, 387] width 590 height 840
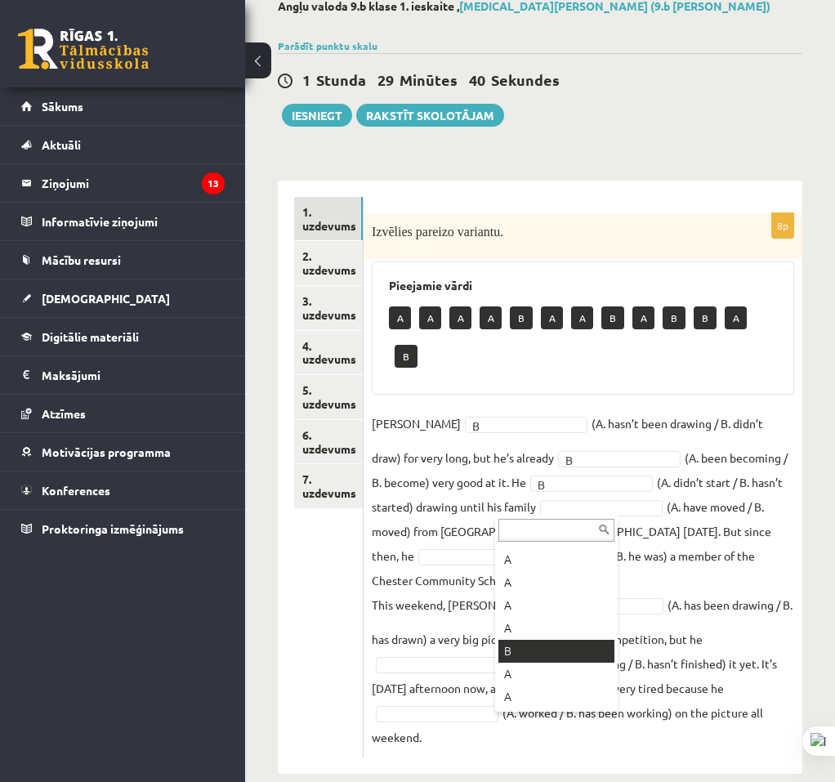
scroll to position [58, 0]
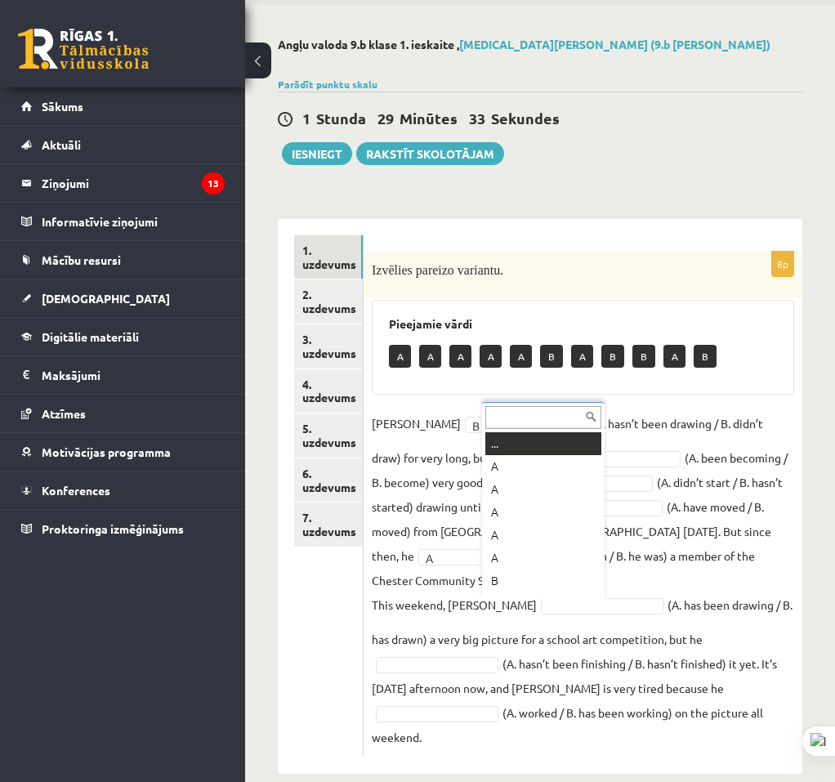
drag, startPoint x: 556, startPoint y: 605, endPoint x: 566, endPoint y: 636, distance: 32.5
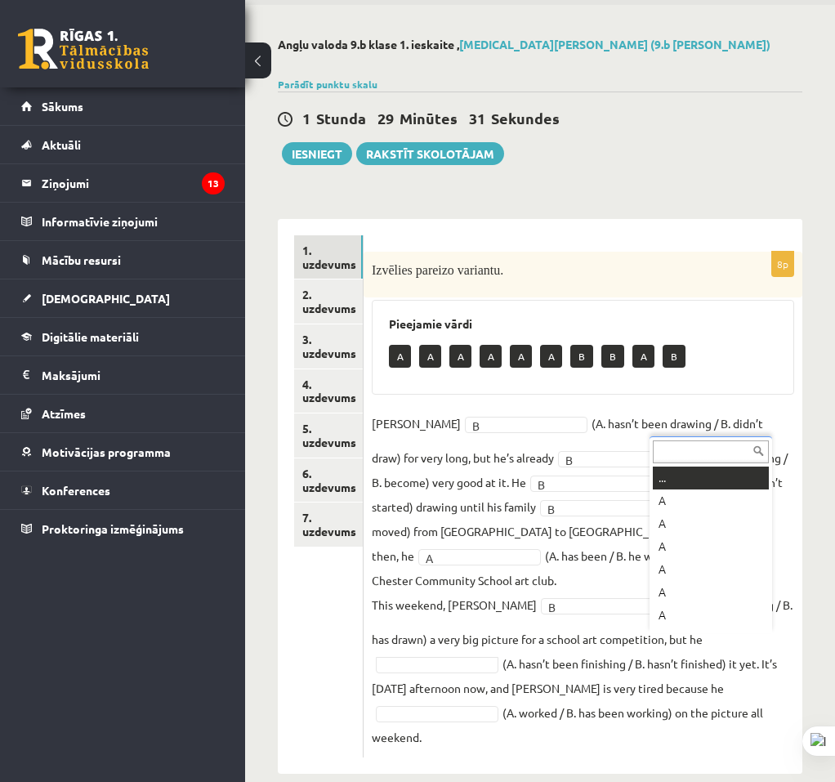
drag, startPoint x: 698, startPoint y: 644, endPoint x: 668, endPoint y: 631, distance: 32.2
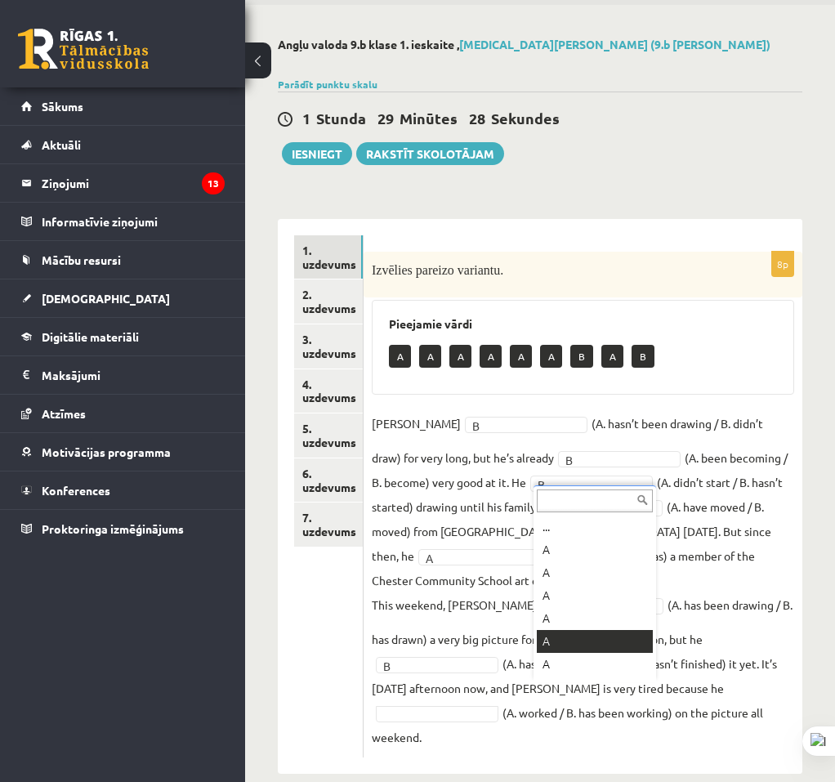
scroll to position [65, 0]
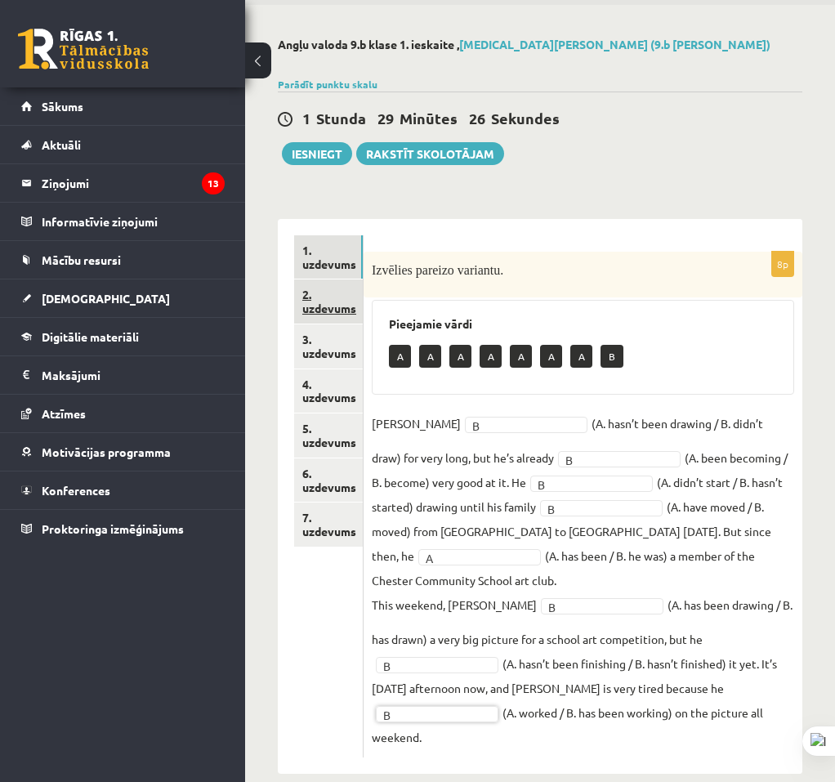
click at [330, 307] on link "2. uzdevums" at bounding box center [328, 301] width 69 height 44
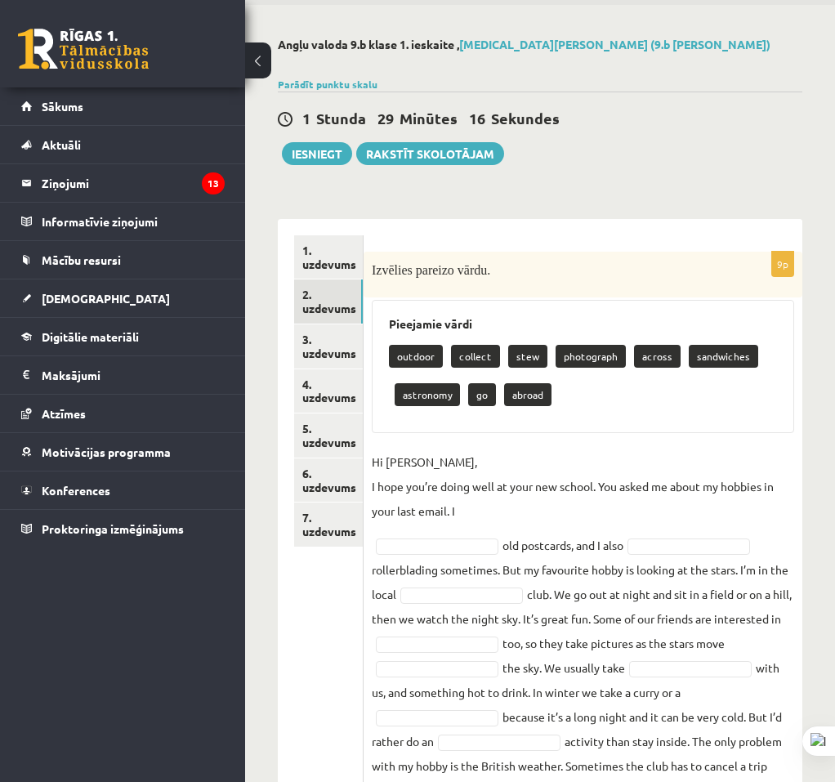
click at [765, 446] on div "9p Izvēlies pareizo vārdu. Pieejamie vārdi outdoor collect stew photograph acro…" at bounding box center [582, 556] width 439 height 608
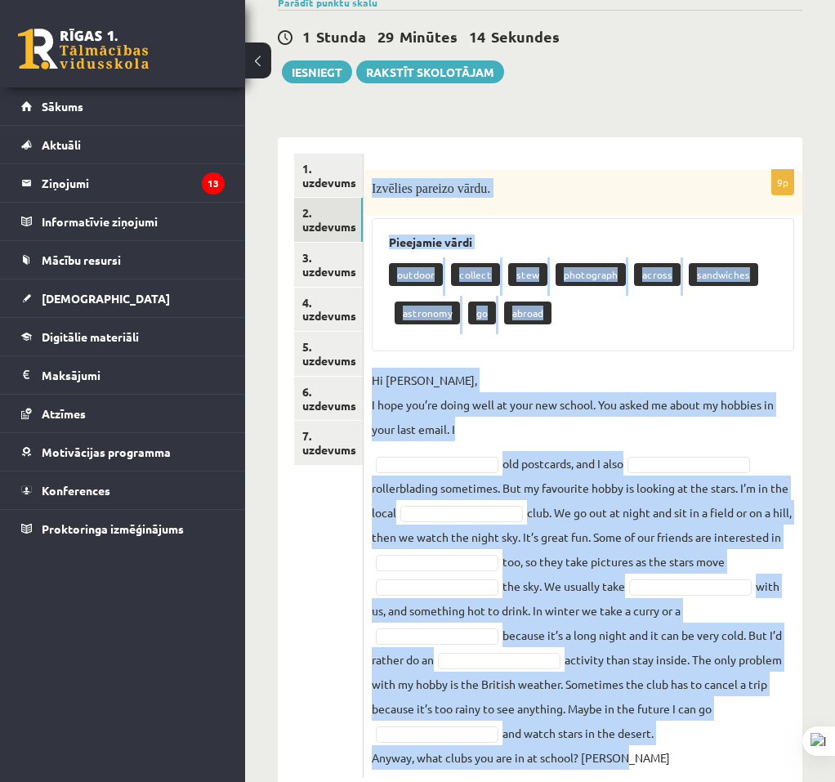
scroll to position [185, 0]
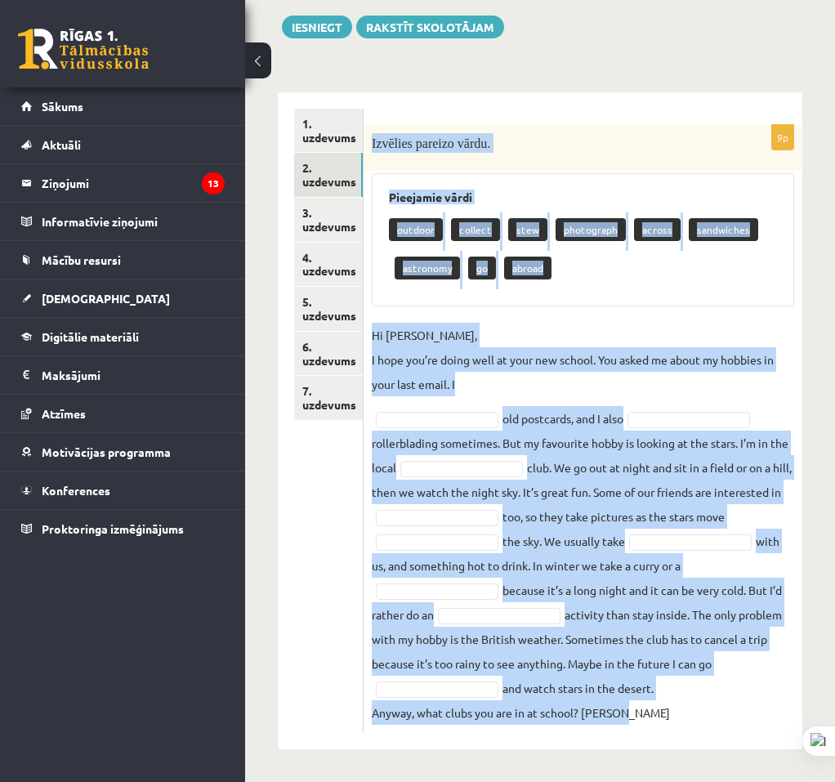
drag, startPoint x: 369, startPoint y: 169, endPoint x: 651, endPoint y: 727, distance: 625.0
click at [651, 727] on div "9p Izvēlies pareizo vārdu. Pieejamie vārdi outdoor collect stew photograph acro…" at bounding box center [582, 429] width 439 height 608
copy div "Izvēlies pareizo vārdu. Pieejamie vārdi outdoor collect stew photograph across …"
click at [793, 337] on p "Hi Gracie, I hope you’re doing well at your new school. You asked me about my h…" at bounding box center [583, 360] width 422 height 74
click at [834, 388] on div at bounding box center [834, 391] width 1 height 782
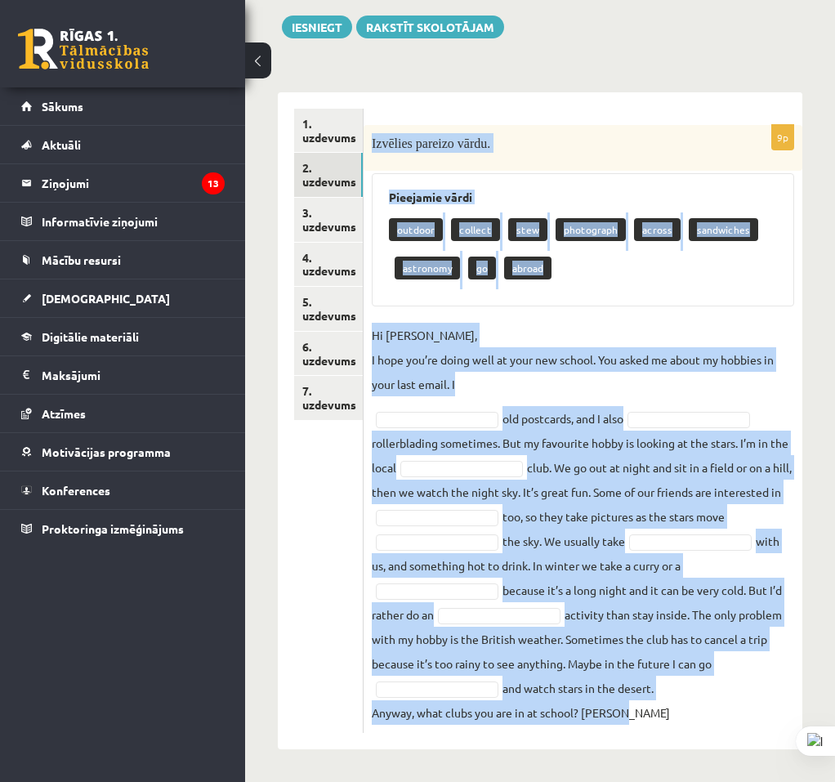
click at [809, 363] on div "Angļu valoda 9.b klase 1. ieskaite , Nikita Rudaks (9.b JK klase) Parādīt punkt…" at bounding box center [540, 329] width 590 height 903
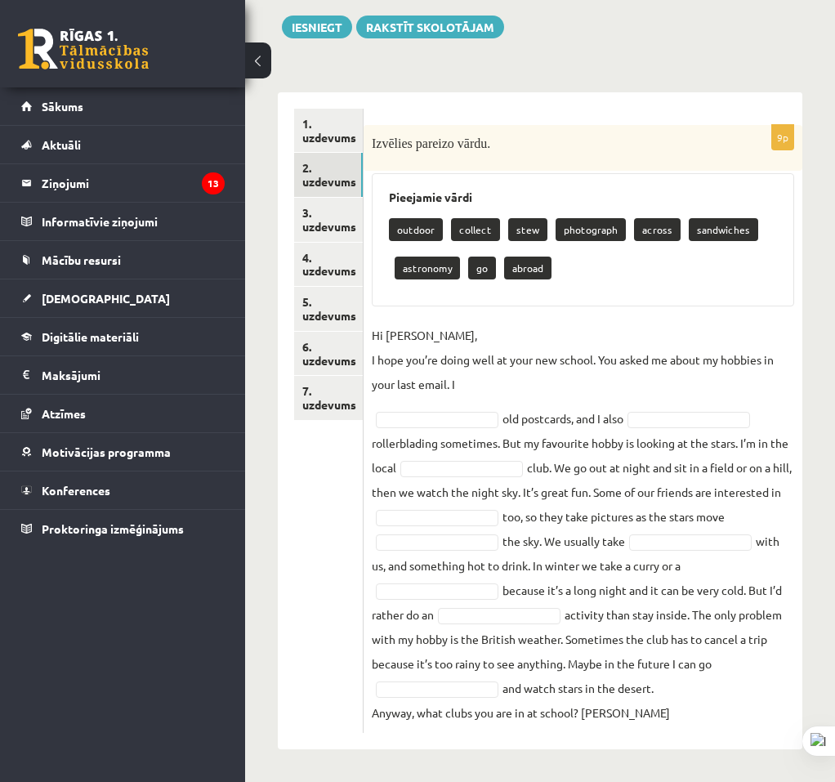
click at [286, 636] on div "1. uzdevums 2. uzdevums 3. uzdevums 4. uzdevums 5. uzdevums 6. uzdevums 7. uzde…" at bounding box center [321, 420] width 86 height 657
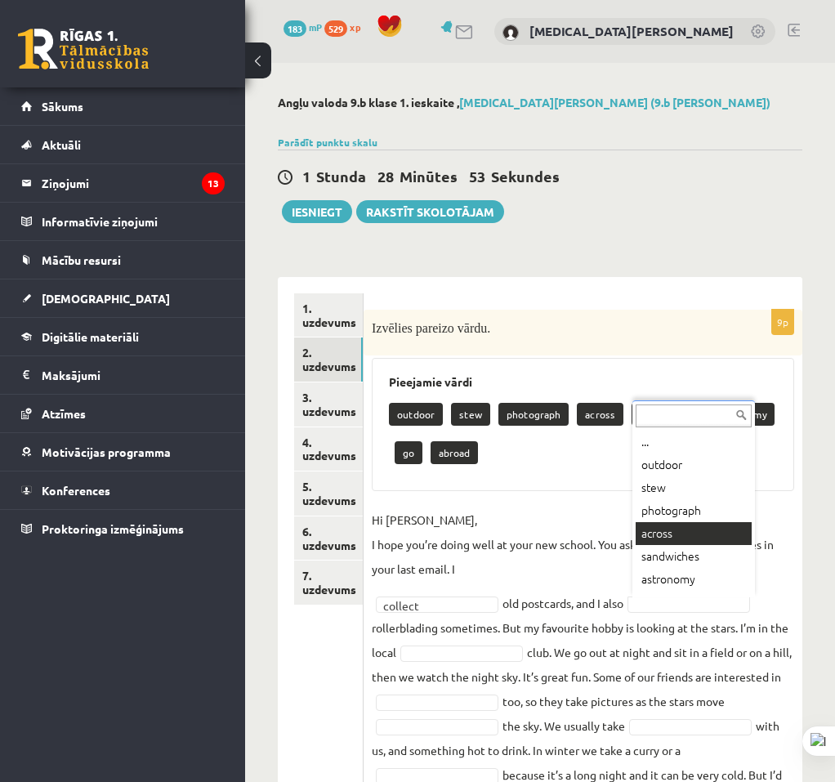
scroll to position [42, 0]
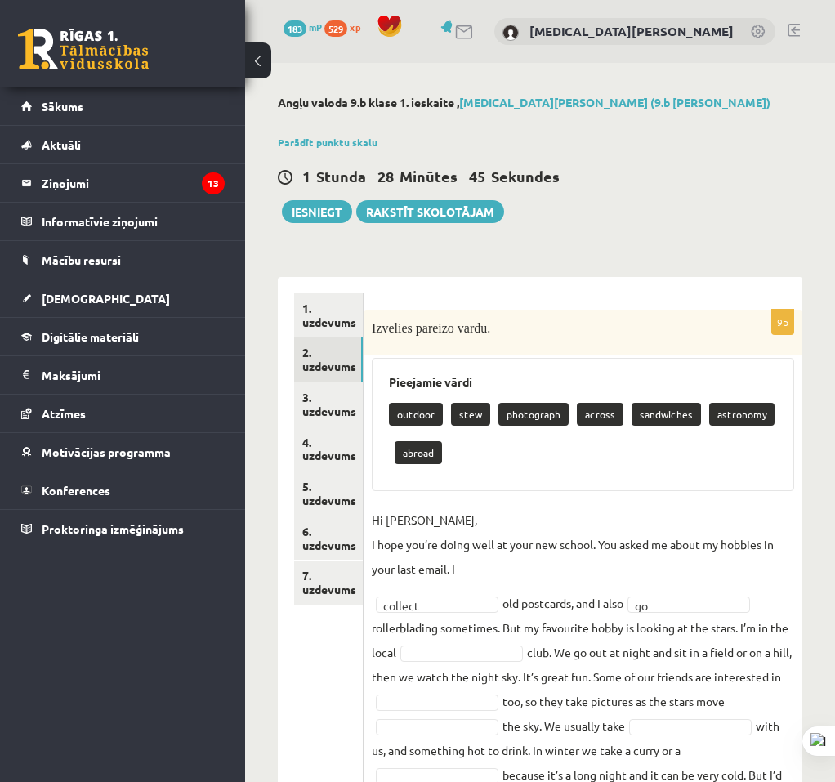
click at [793, 476] on div "Pieejamie vārdi outdoor stew photograph across sandwiches astronomy abroad" at bounding box center [583, 424] width 422 height 133
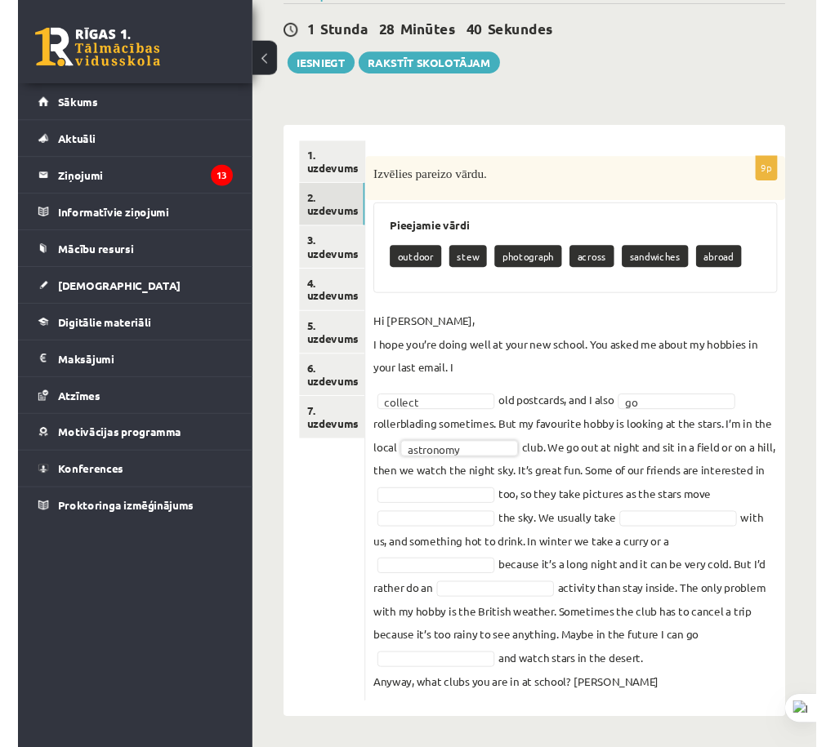
scroll to position [146, 0]
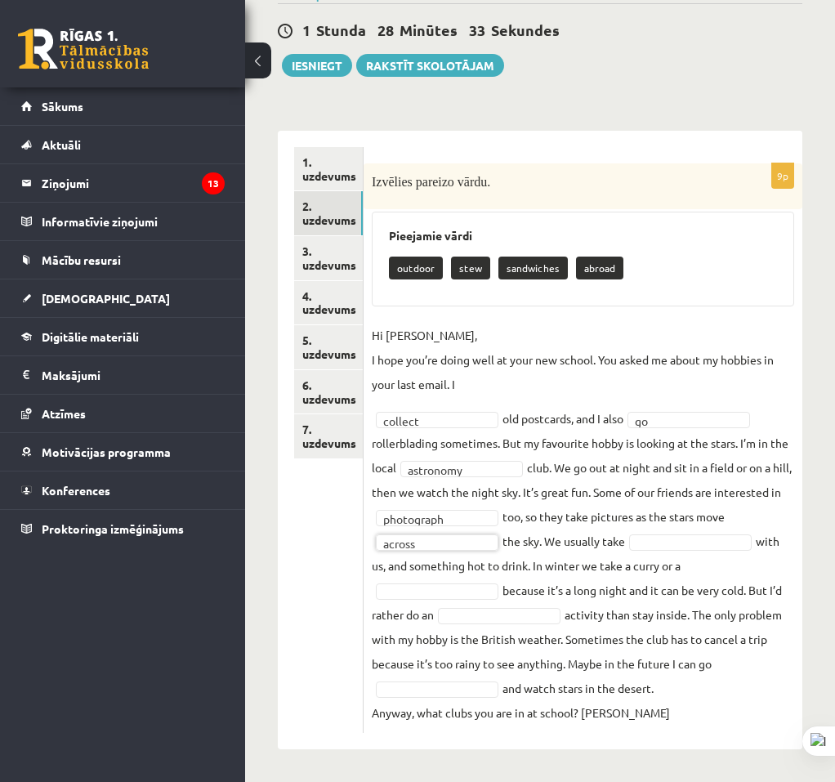
click at [649, 517] on fieldset "**********" at bounding box center [583, 524] width 422 height 402
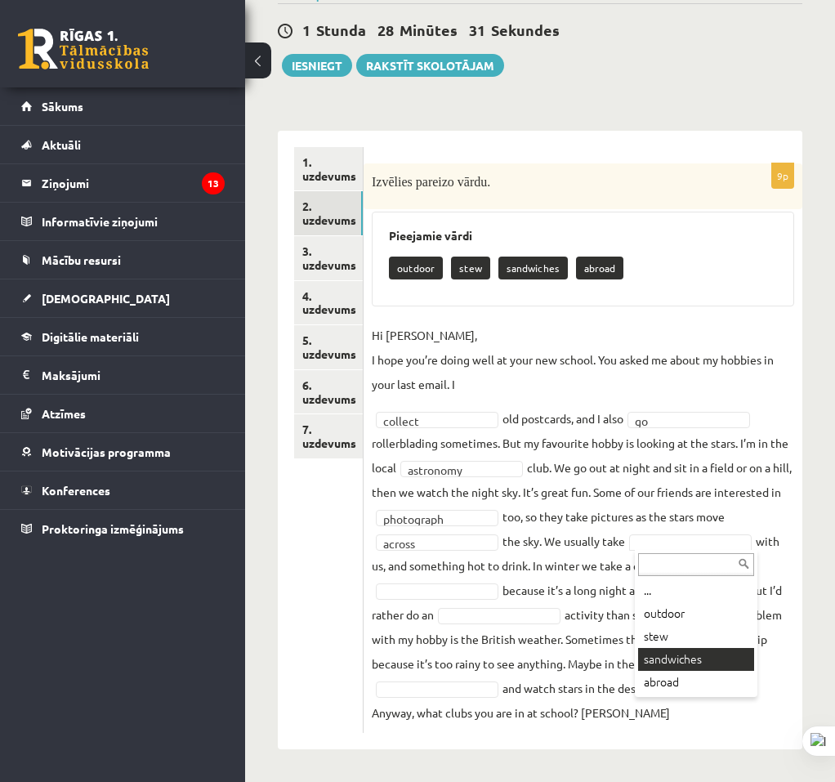
drag, startPoint x: 721, startPoint y: 650, endPoint x: 569, endPoint y: 612, distance: 157.5
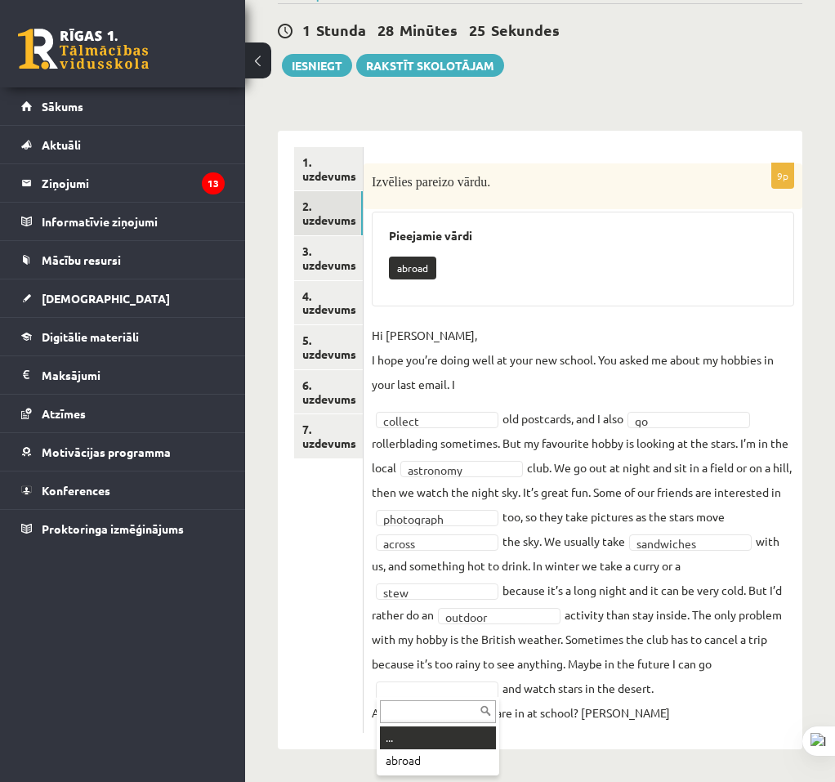
drag, startPoint x: 443, startPoint y: 690, endPoint x: 456, endPoint y: 695, distance: 14.0
click at [438, 700] on fieldset "**********" at bounding box center [583, 524] width 422 height 402
drag, startPoint x: 519, startPoint y: 610, endPoint x: 528, endPoint y: 599, distance: 14.5
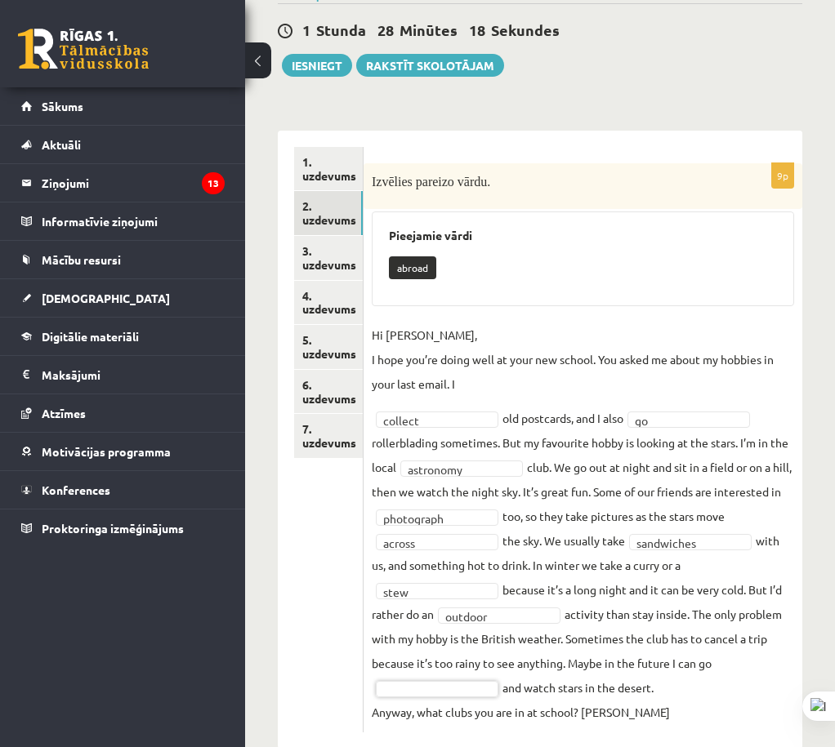
click at [421, 676] on fieldset "**********" at bounding box center [583, 524] width 422 height 402
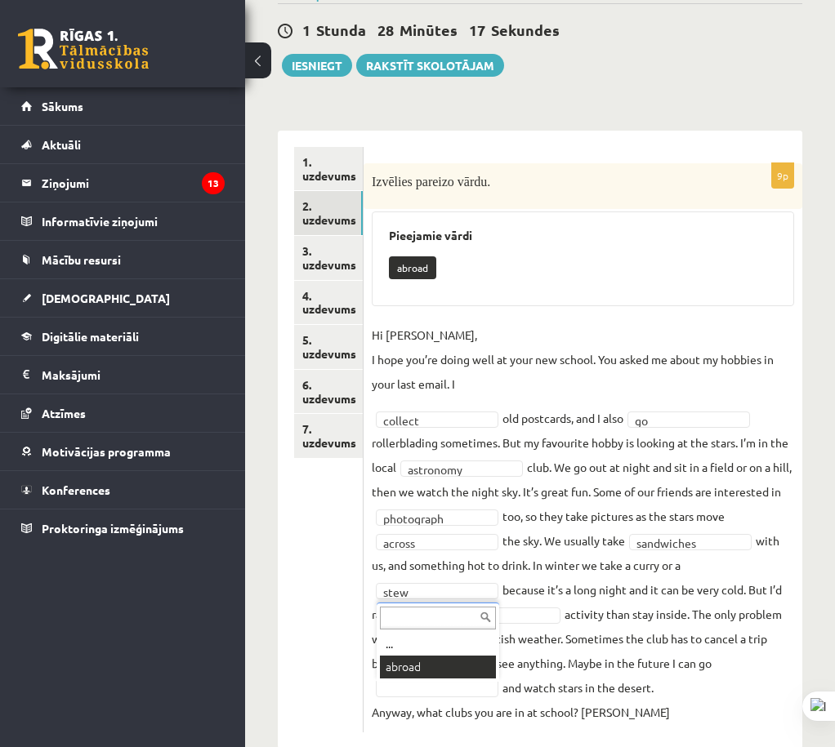
scroll to position [142, 0]
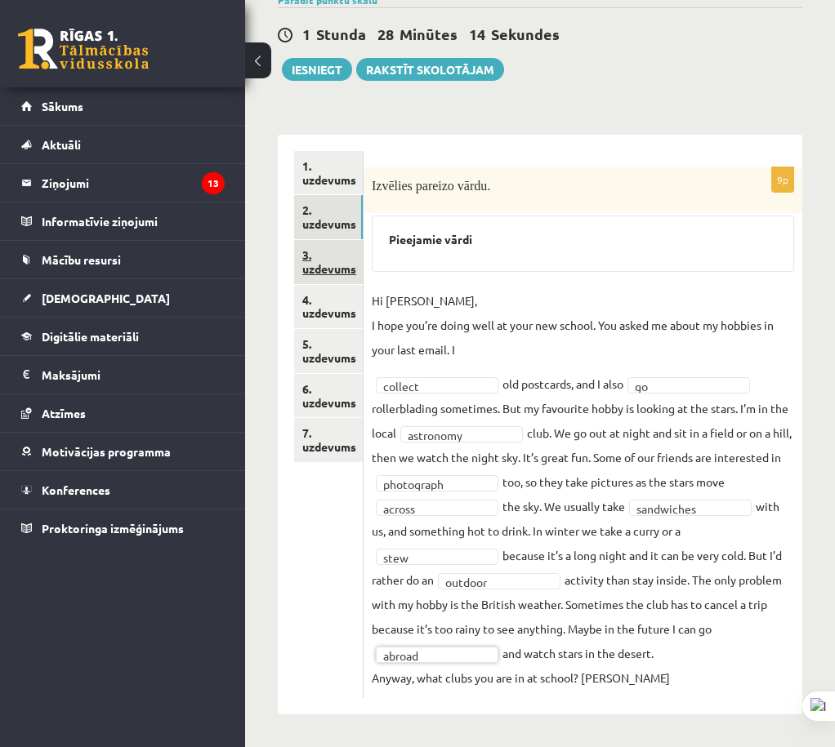
click at [349, 260] on link "3. uzdevums" at bounding box center [328, 262] width 69 height 44
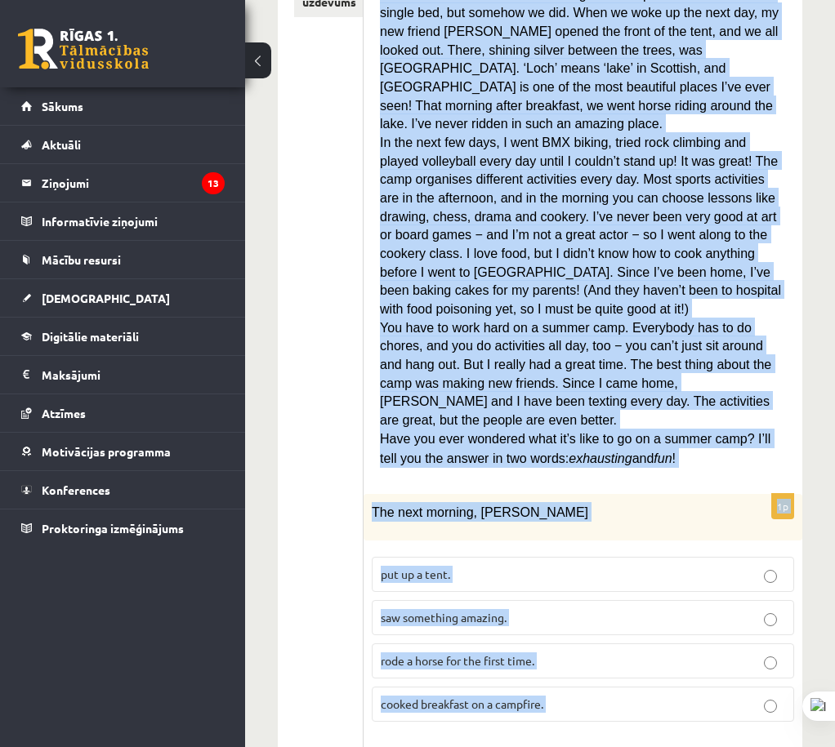
scroll to position [1558, 0]
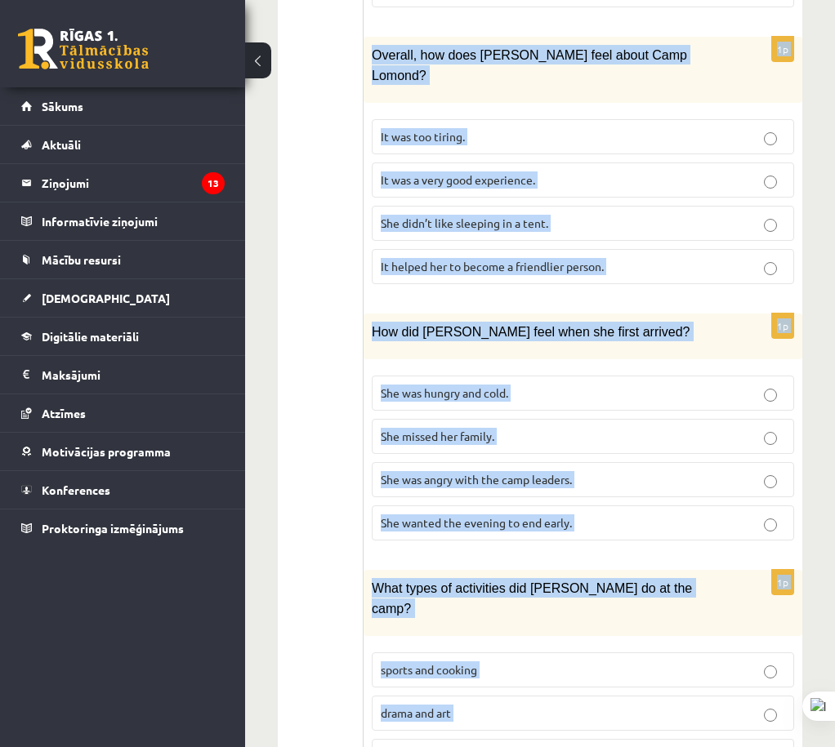
drag, startPoint x: 374, startPoint y: 160, endPoint x: 675, endPoint y: 672, distance: 593.8
copy form "Lasi tekstu un izvēlies pareizo variantu. A Scottish summer camp Summer camps a…"
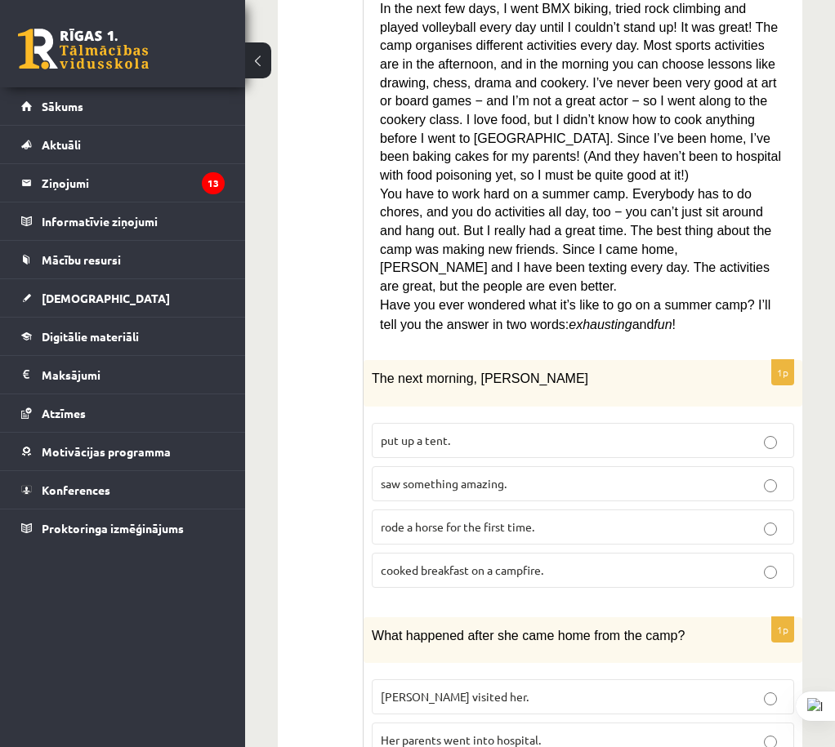
scroll to position [0, 0]
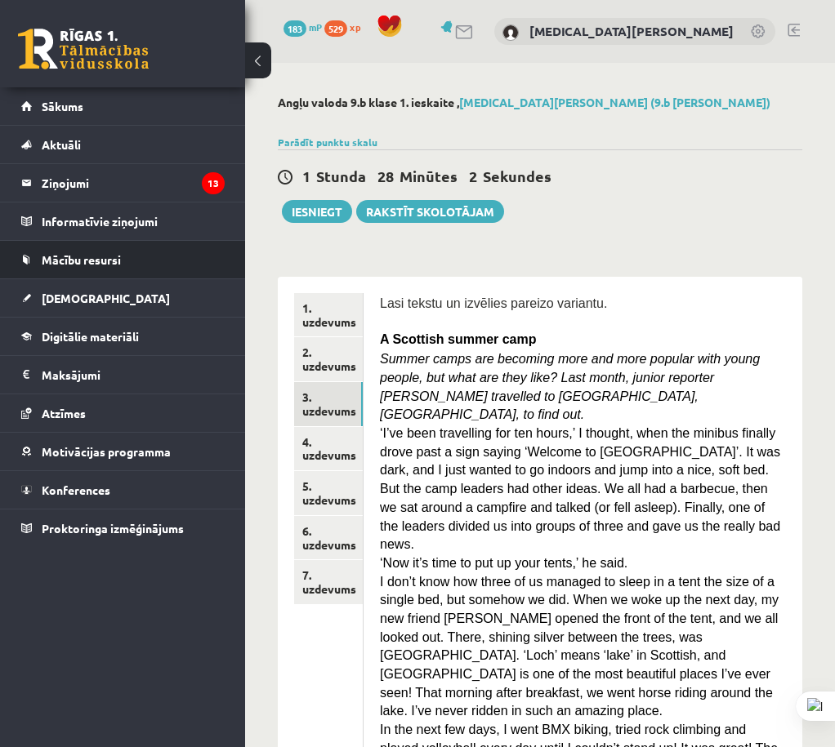
drag, startPoint x: 250, startPoint y: 297, endPoint x: 238, endPoint y: 263, distance: 35.7
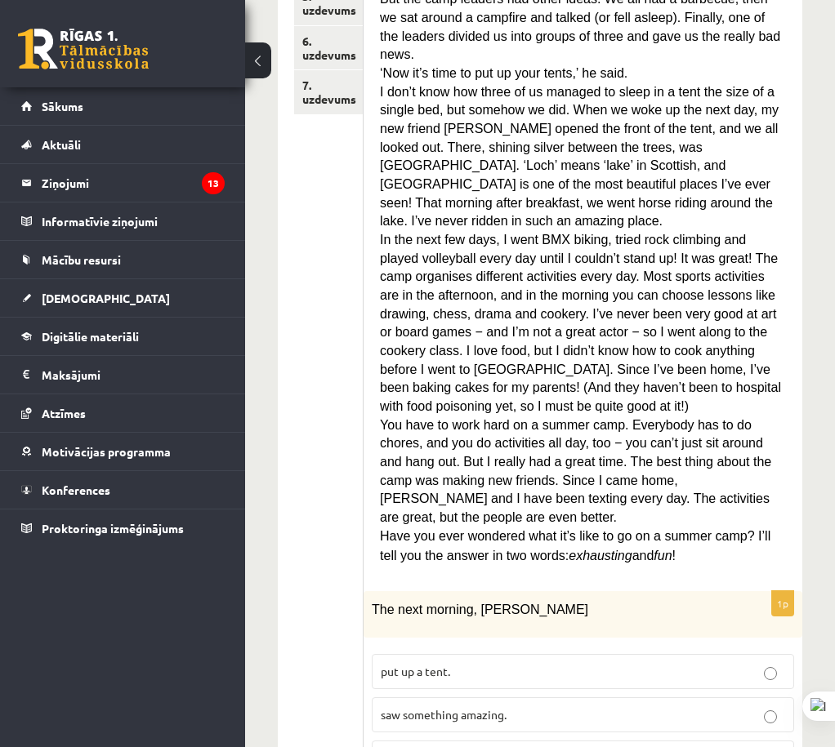
scroll to position [898, 0]
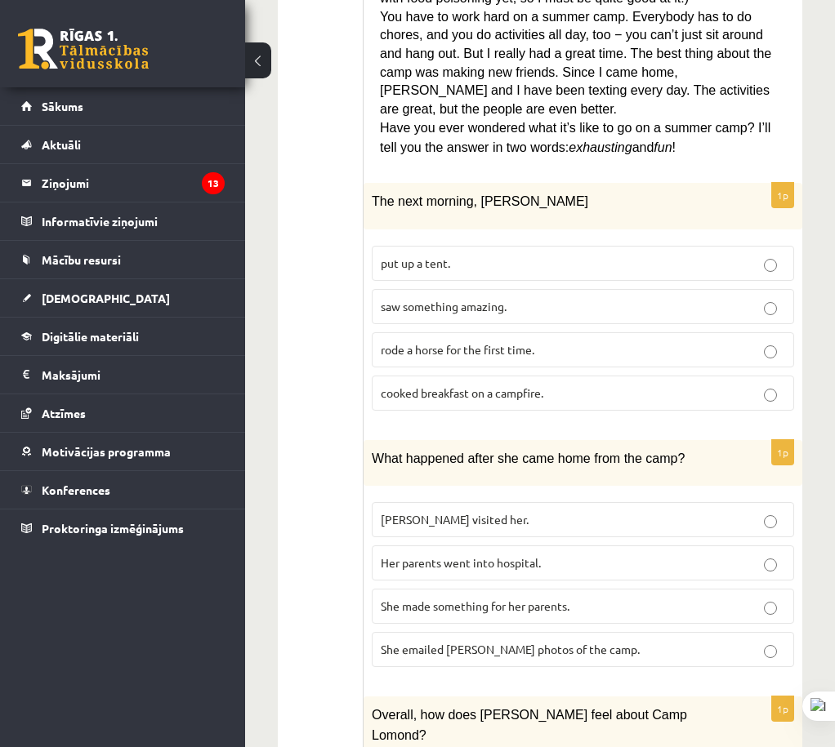
click at [552, 298] on p "saw something amazing." at bounding box center [583, 306] width 404 height 17
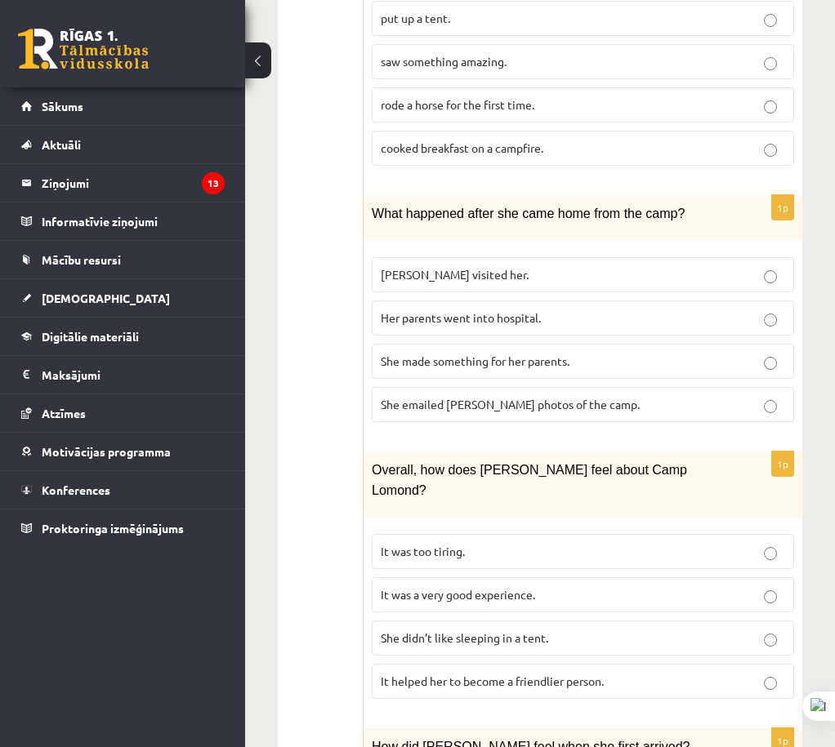
click at [569, 354] on span "She made something for her parents." at bounding box center [475, 361] width 189 height 15
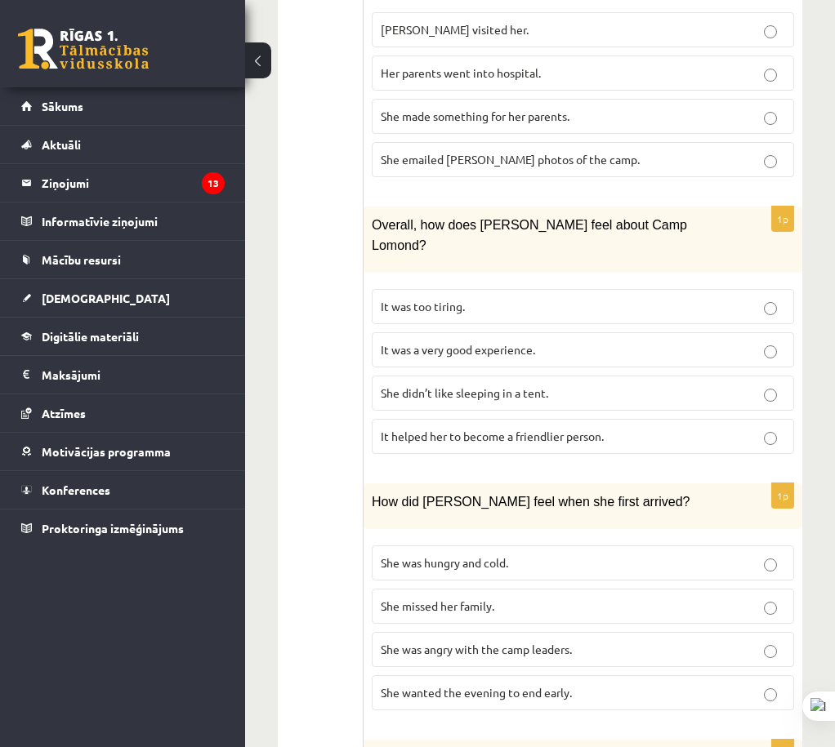
click at [555, 341] on p "It was a very good experience." at bounding box center [583, 349] width 404 height 17
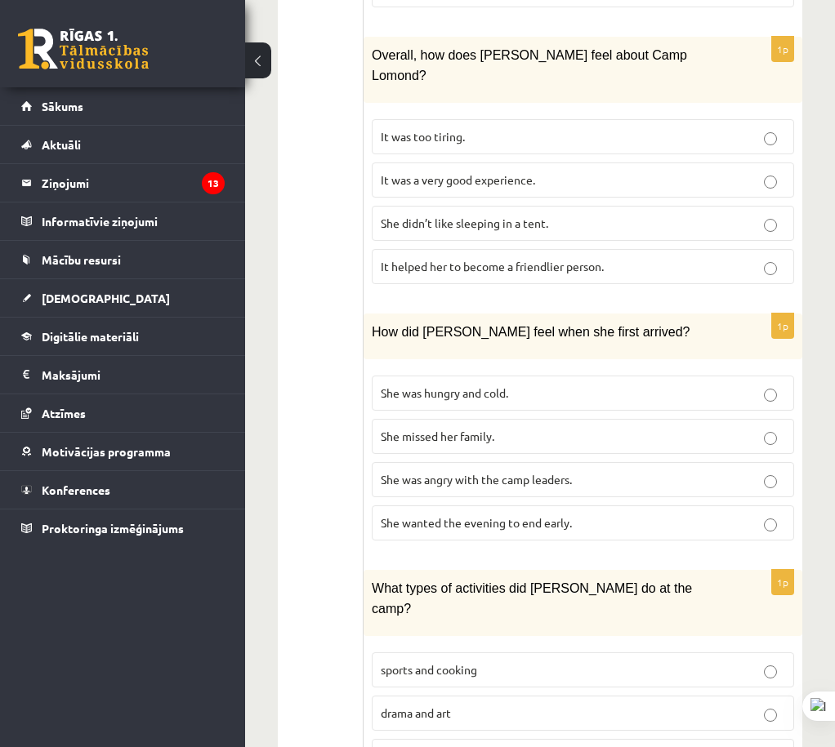
click at [585, 506] on label "She wanted the evening to end early." at bounding box center [583, 523] width 422 height 35
click at [564, 662] on p "sports and cooking" at bounding box center [583, 670] width 404 height 17
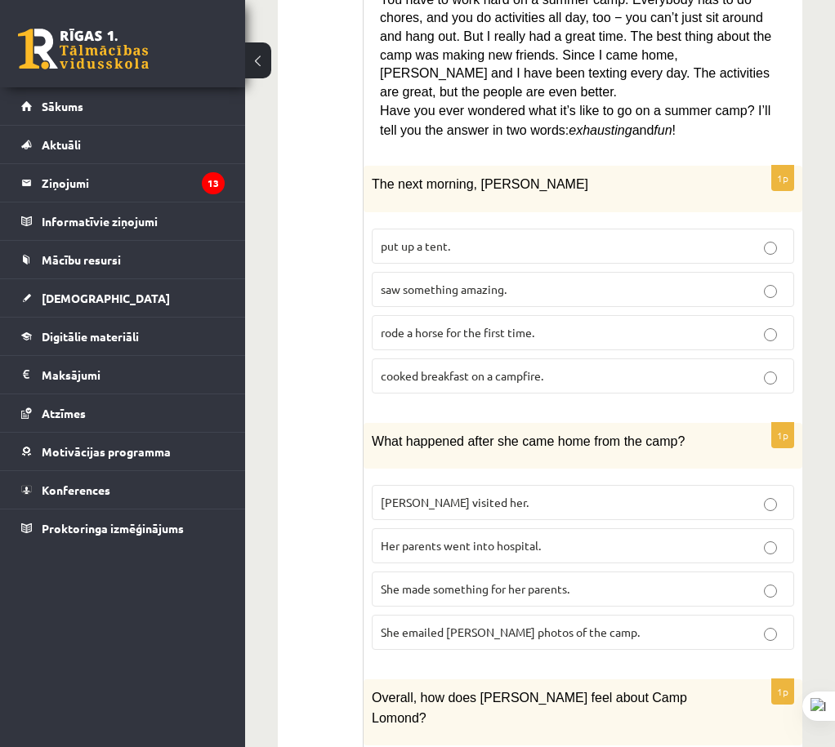
drag, startPoint x: 299, startPoint y: 433, endPoint x: 384, endPoint y: 372, distance: 104.7
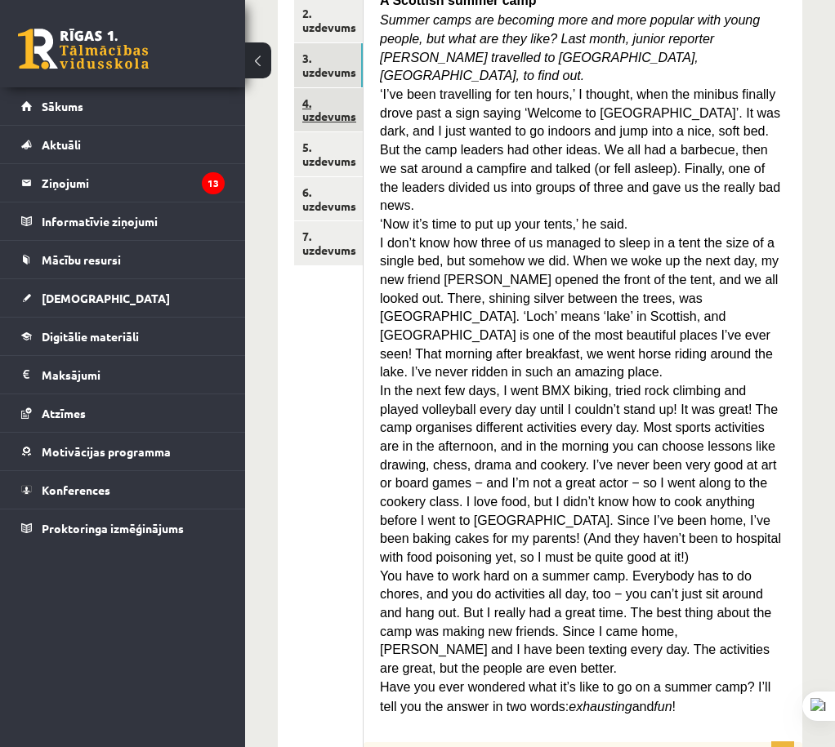
click at [346, 103] on link "4. uzdevums" at bounding box center [328, 110] width 69 height 44
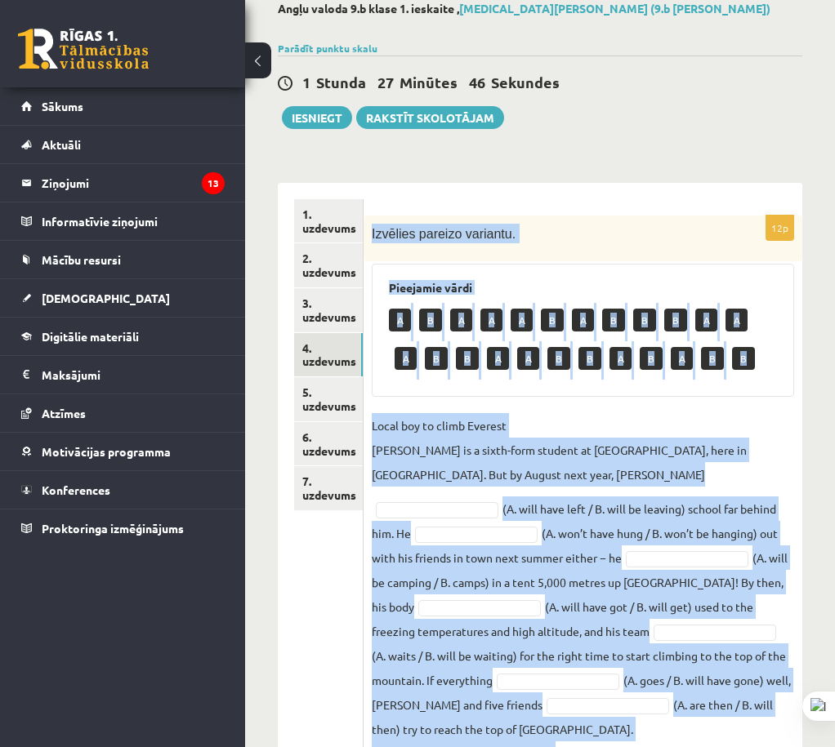
scroll to position [376, 0]
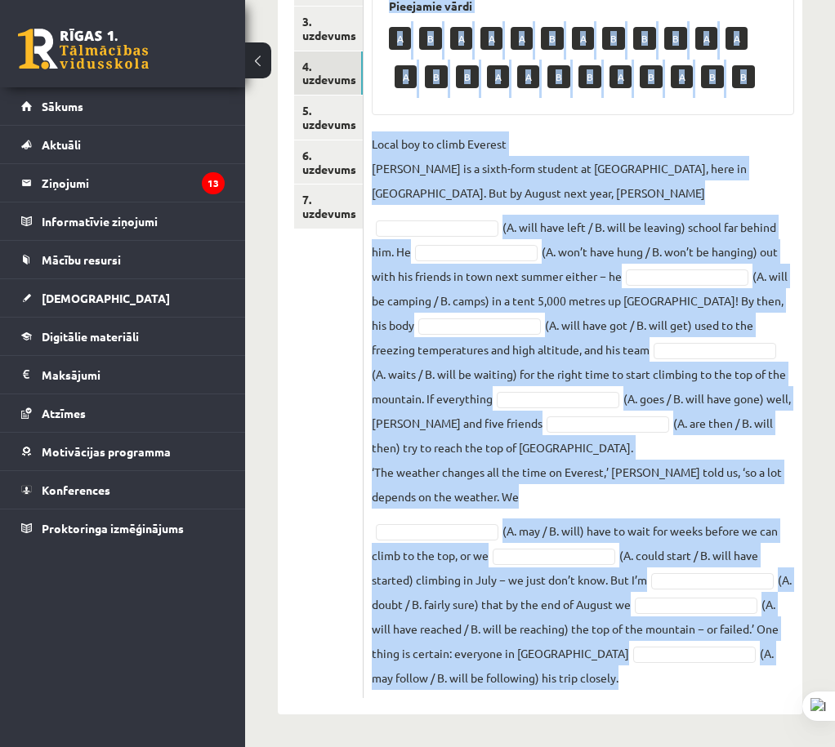
drag, startPoint x: 457, startPoint y: 326, endPoint x: 767, endPoint y: 687, distance: 476.1
click at [692, 690] on div "12p Izvēlies pareizo variantu. Pieejamie vārdi A B A A A B A B B B A A A B B A …" at bounding box center [582, 308] width 439 height 814
copy div "Izvēlies pareizo variantu. Pieejamie vārdi A B A A A B A B B B A A A B B A A B …"
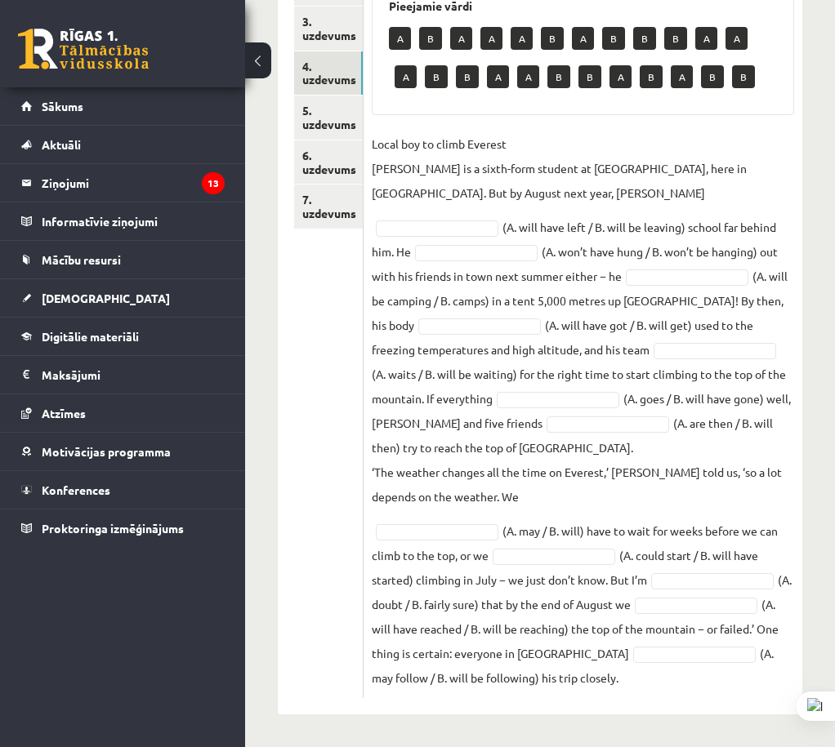
click at [260, 477] on div "Angļu valoda 9.b klase 1. ieskaite , Nikita Rudaks (9.b JK klase) Parādīt punkt…" at bounding box center [540, 217] width 590 height 1060
click at [279, 568] on div "1. uzdevums 2. uzdevums 3. uzdevums 4. uzdevums 5. uzdevums 6. uzdevums 7. uzde…" at bounding box center [321, 308] width 86 height 814
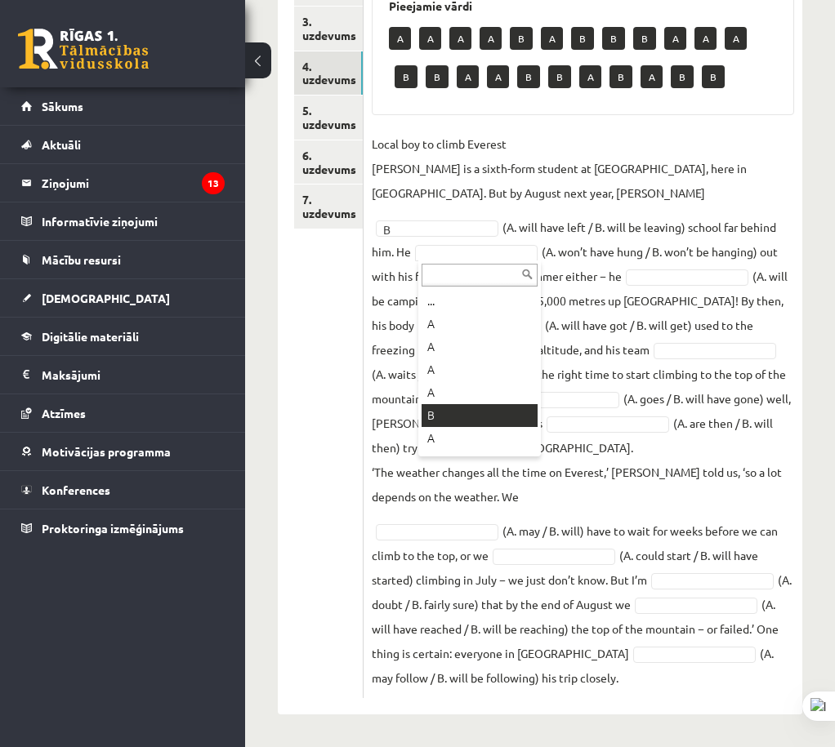
drag, startPoint x: 479, startPoint y: 405, endPoint x: 593, endPoint y: 342, distance: 130.5
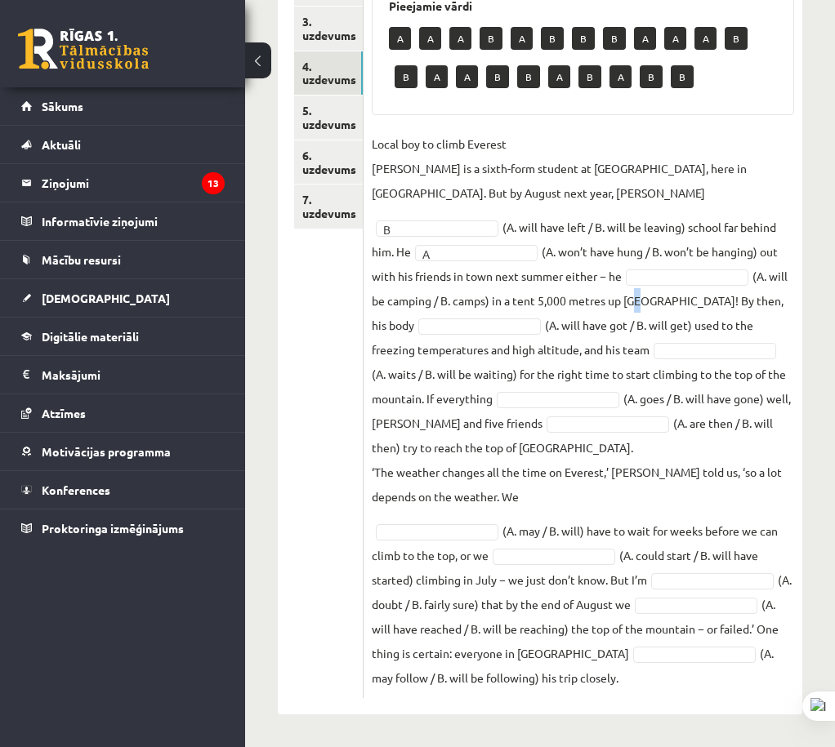
click at [645, 288] on fieldset "Local boy to climb Everest Nathan Short is a sixth-form student at Pittville Co…" at bounding box center [583, 411] width 422 height 559
click at [661, 265] on fieldset "Local boy to climb Everest Nathan Short is a sixth-form student at Pittville Co…" at bounding box center [583, 411] width 422 height 559
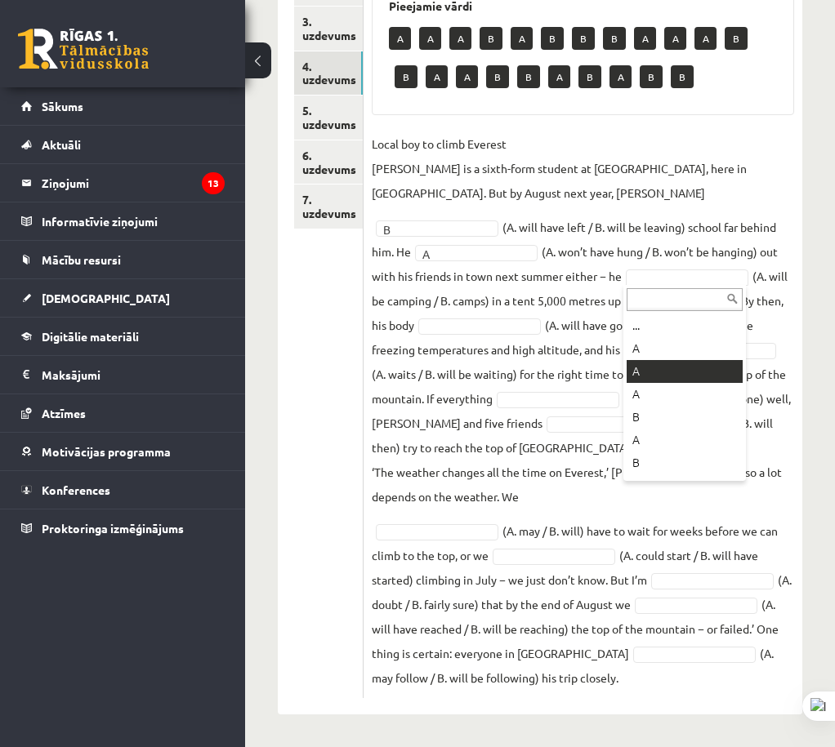
drag, startPoint x: 652, startPoint y: 369, endPoint x: 623, endPoint y: 375, distance: 29.2
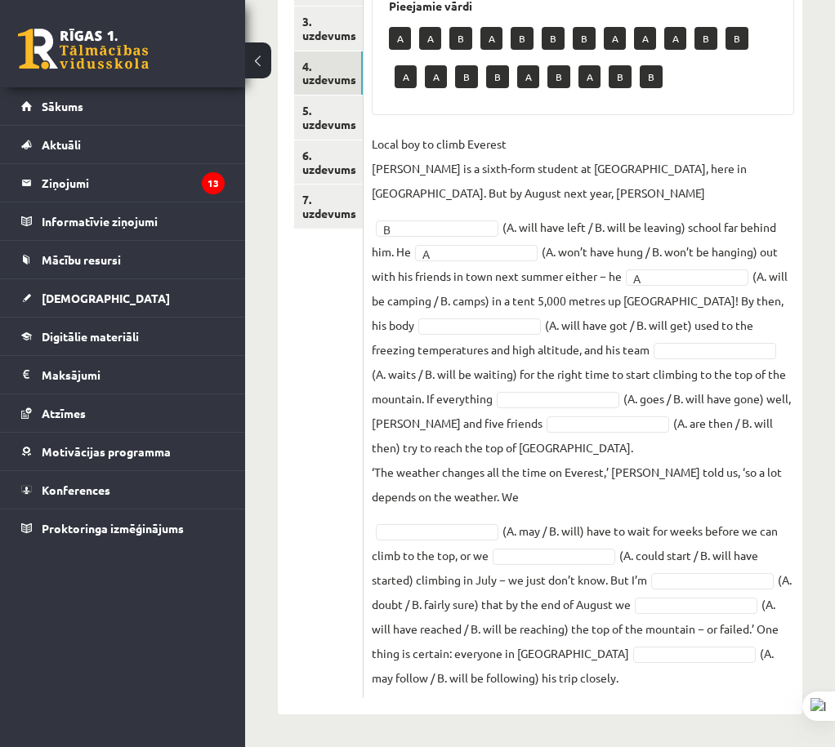
click at [433, 342] on fieldset "Local boy to climb Everest Nathan Short is a sixth-form student at Pittville Co…" at bounding box center [583, 411] width 422 height 559
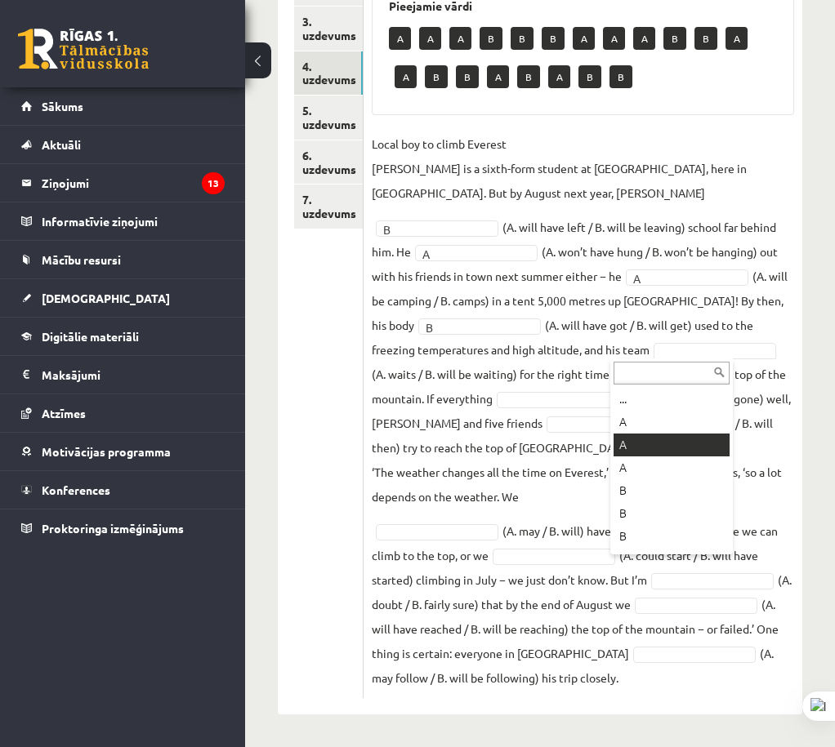
drag, startPoint x: 633, startPoint y: 444, endPoint x: 527, endPoint y: 415, distance: 110.0
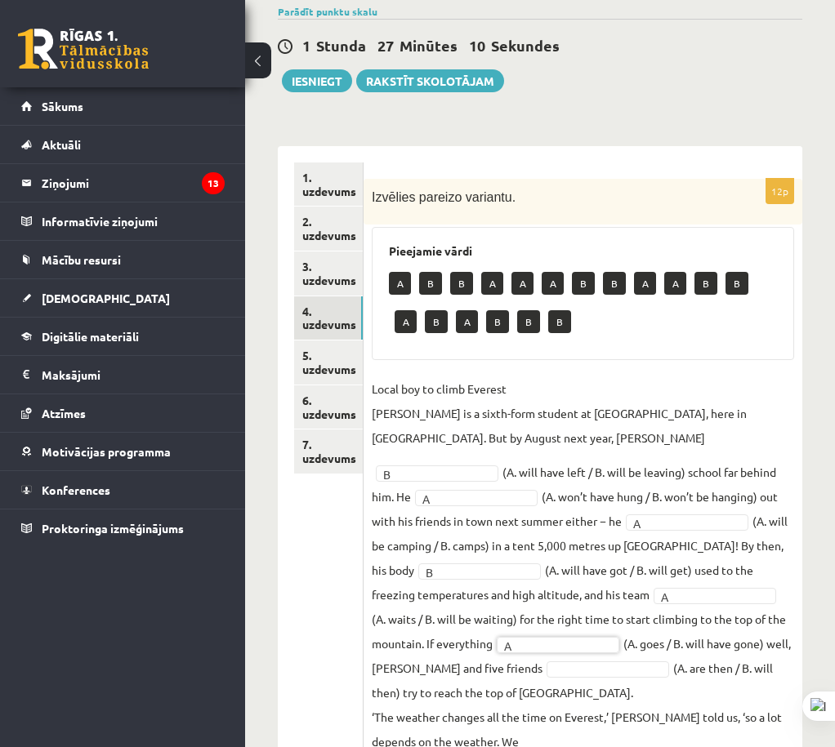
scroll to position [294, 0]
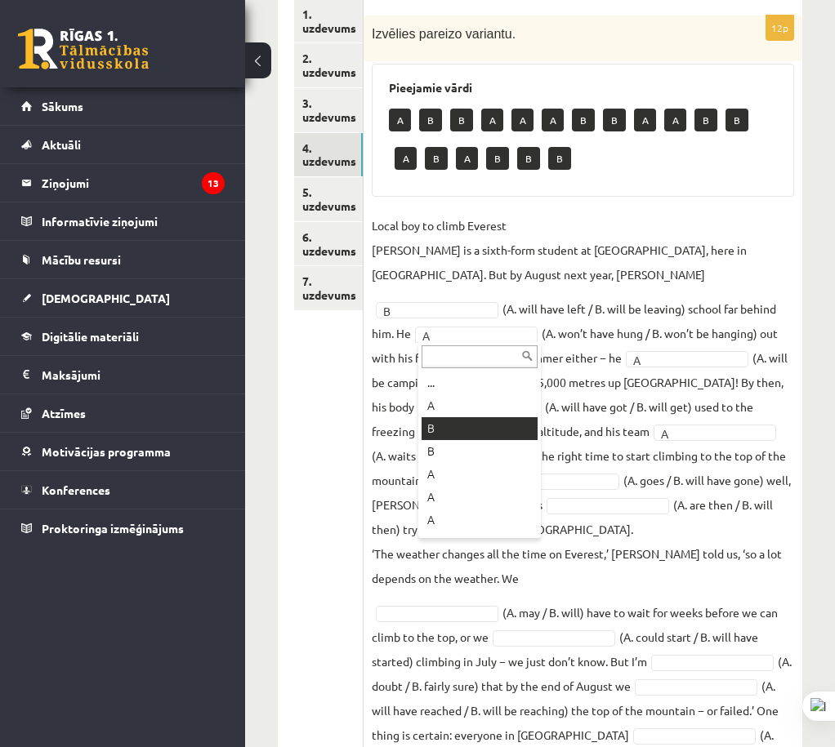
drag, startPoint x: 465, startPoint y: 437, endPoint x: 522, endPoint y: 389, distance: 74.8
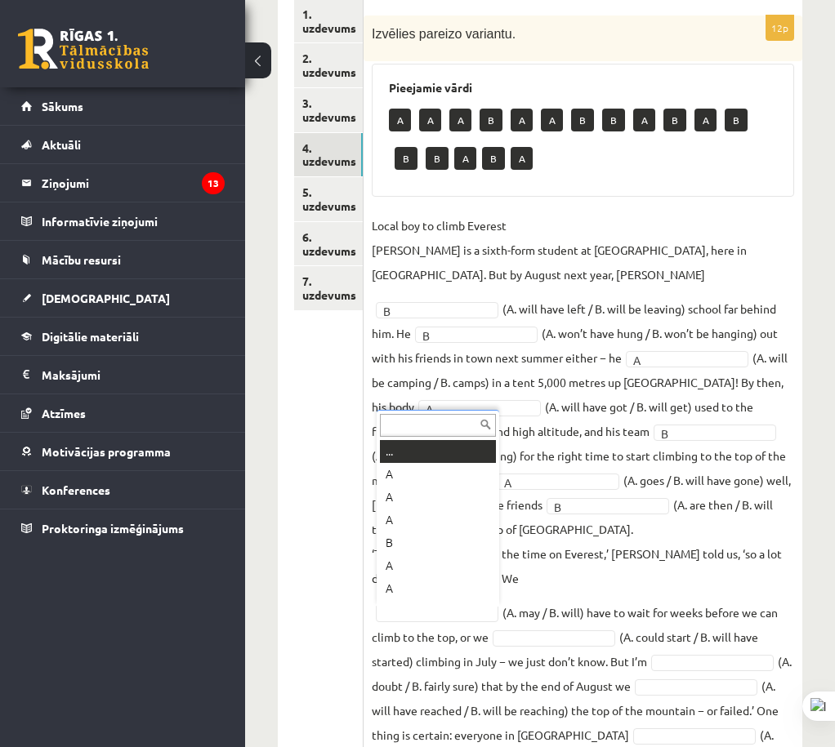
scroll to position [20, 0]
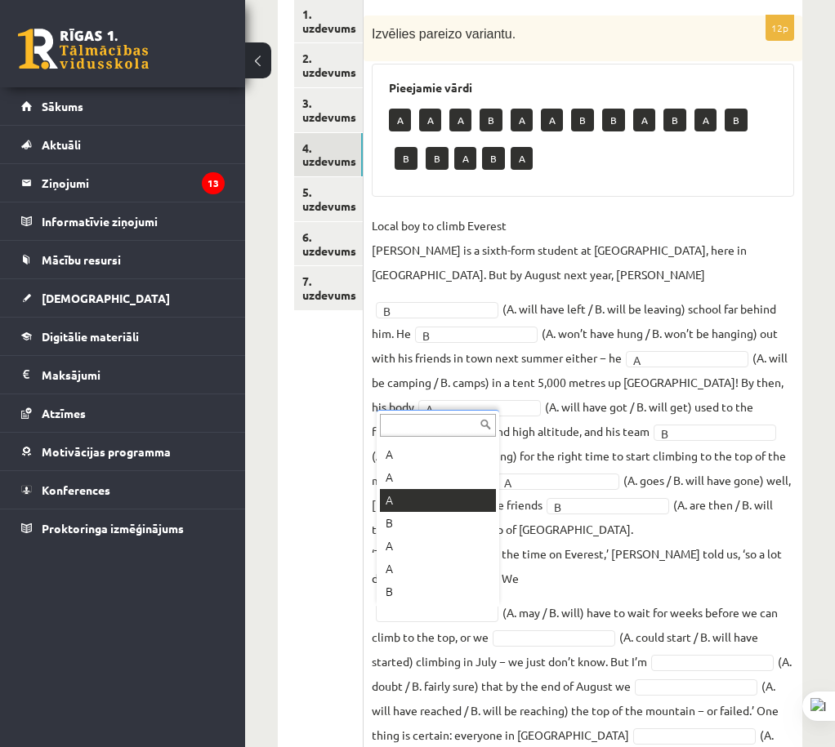
drag, startPoint x: 407, startPoint y: 505, endPoint x: 484, endPoint y: 661, distance: 173.9
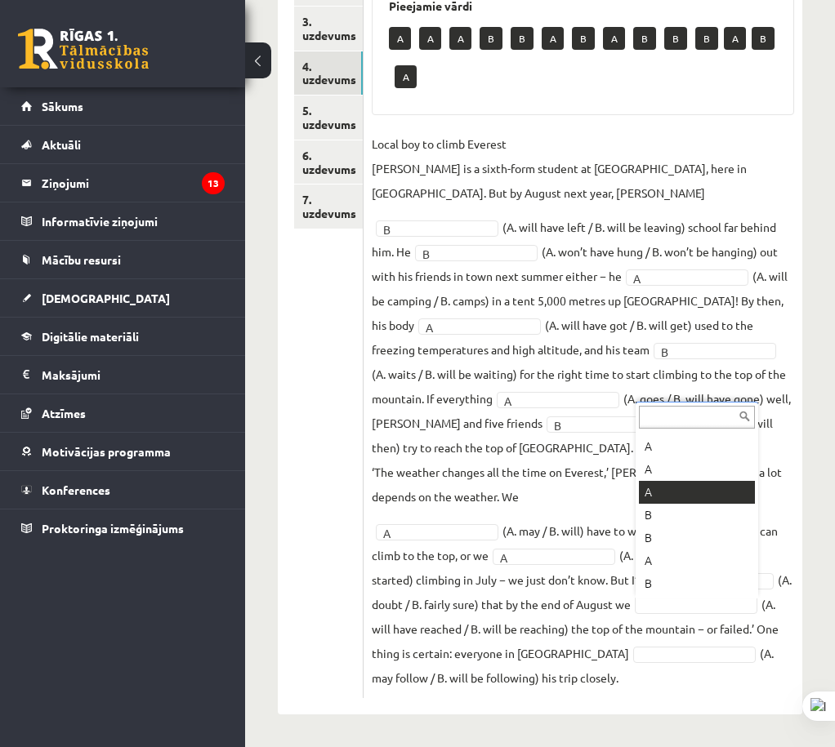
scroll to position [337, 0]
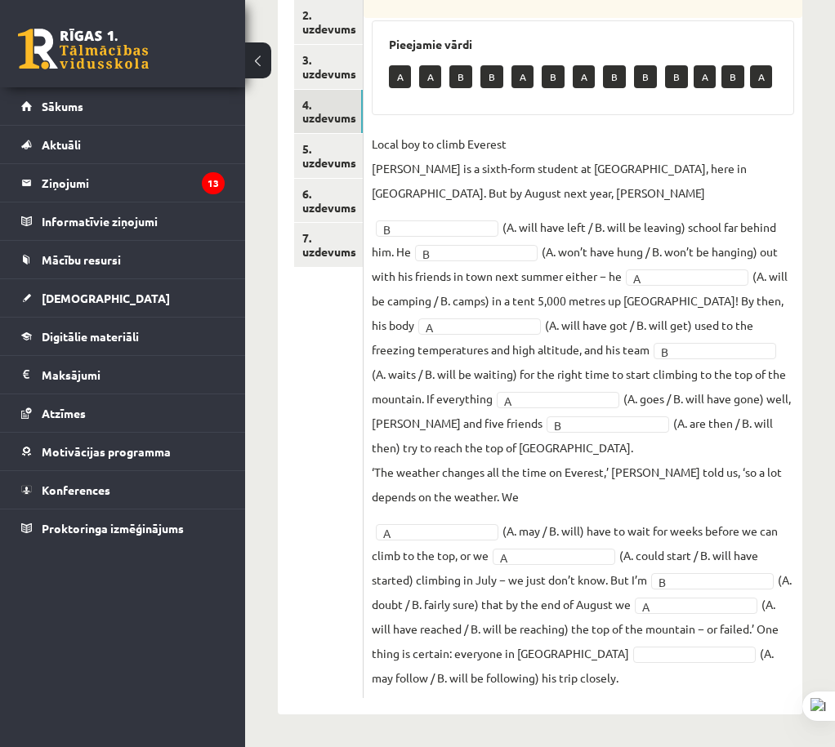
click at [633, 644] on fieldset "Local boy to climb Everest Nathan Short is a sixth-form student at Pittville Co…" at bounding box center [583, 411] width 422 height 559
click at [638, 646] on span at bounding box center [694, 653] width 131 height 15
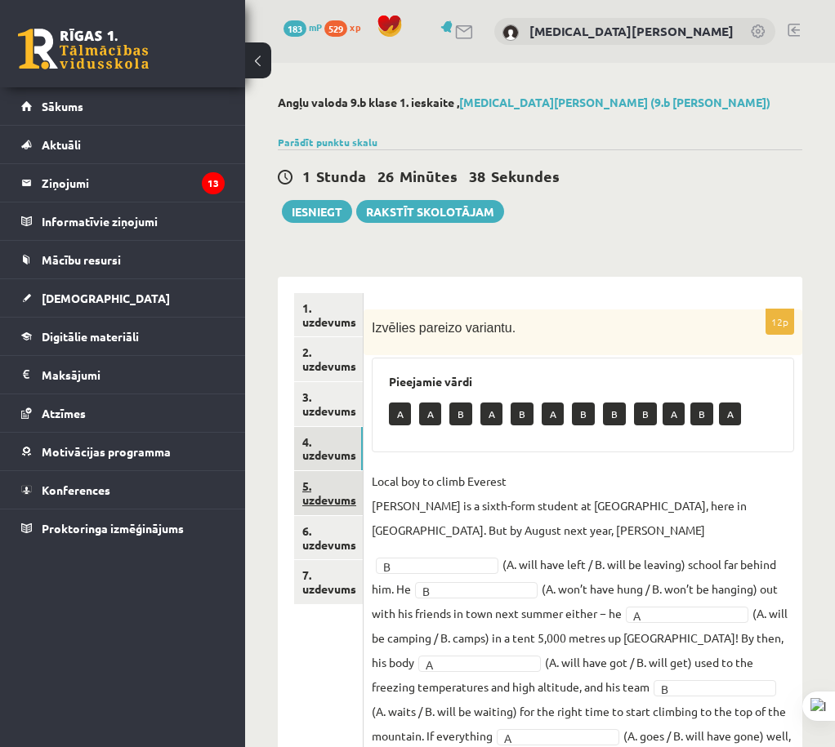
click at [341, 486] on link "5. uzdevums" at bounding box center [328, 493] width 69 height 44
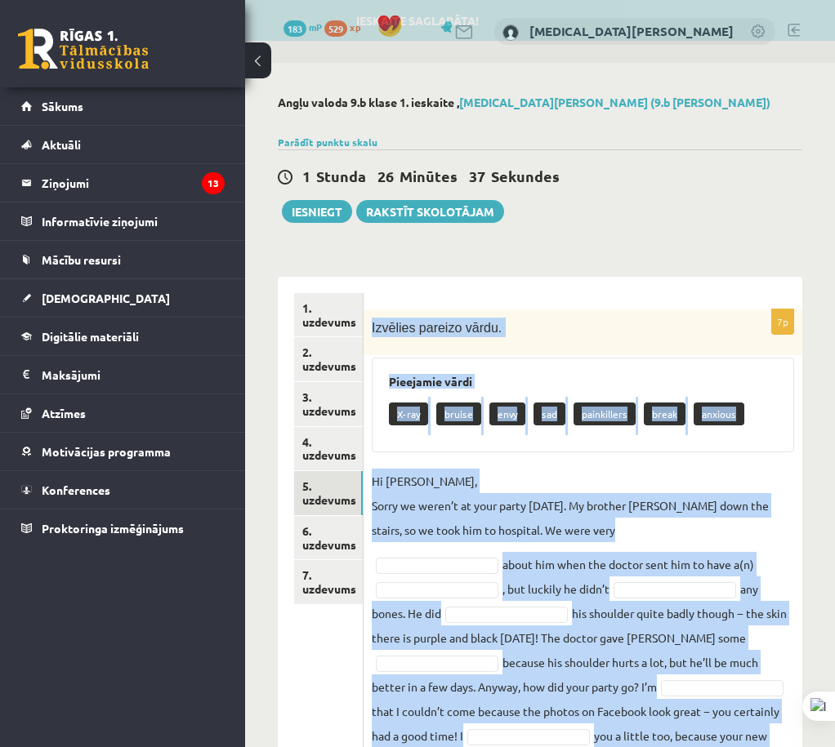
scroll to position [107, 0]
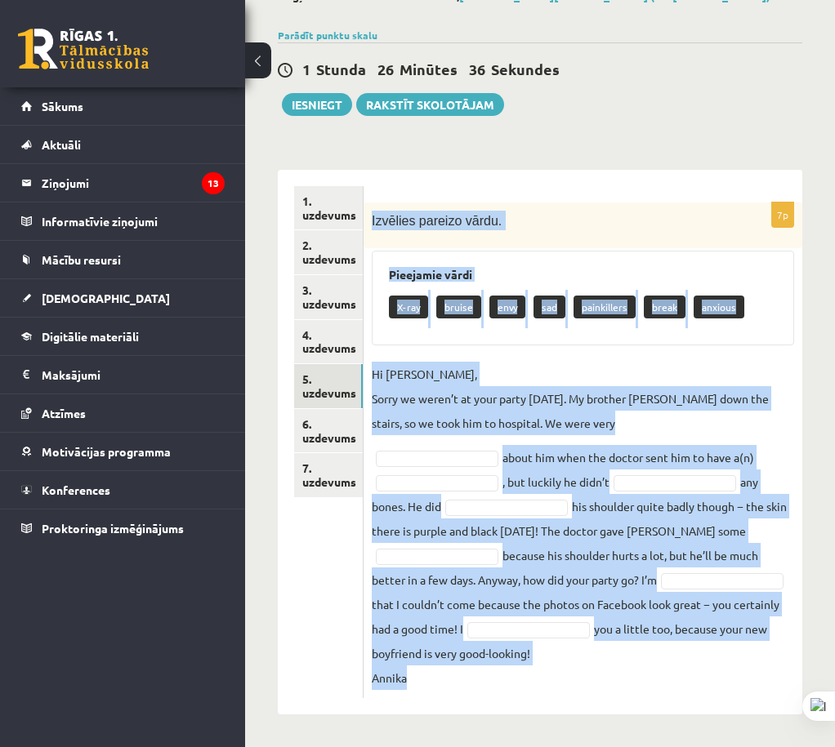
drag, startPoint x: 379, startPoint y: 329, endPoint x: 643, endPoint y: 734, distance: 483.5
click at [648, 738] on div "Angļu valoda 9.b klase 1. ieskaite , Nikita Rudaks (9.b JK klase) Parādīt punkt…" at bounding box center [540, 351] width 590 height 791
copy div "Izvēlies pareizo vārdu. Pieejamie vārdi X-ray bruise envy sad painkillers break…"
click at [631, 163] on div "**********" at bounding box center [540, 434] width 524 height 561
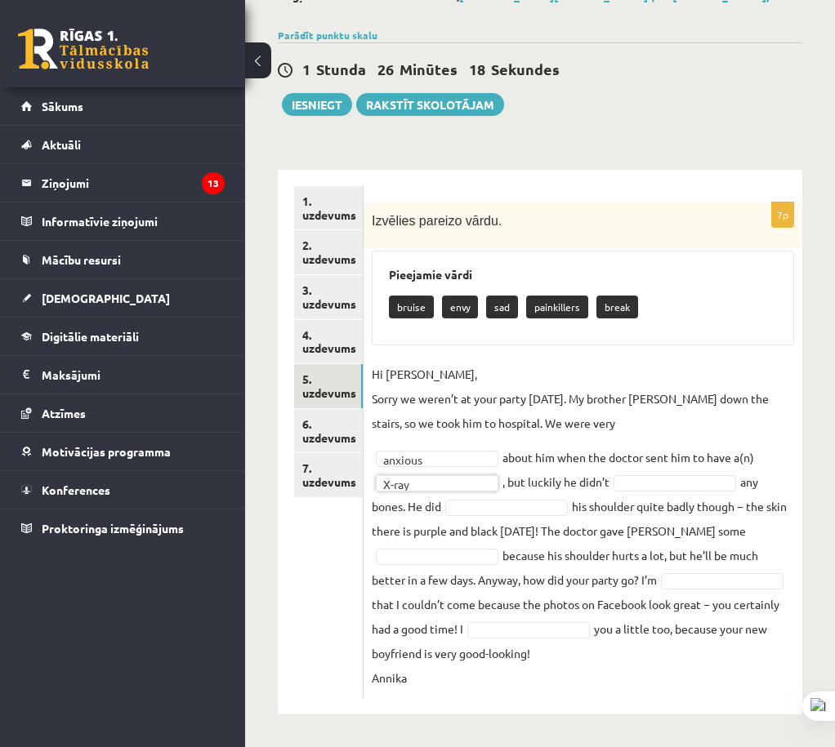
drag, startPoint x: 651, startPoint y: 478, endPoint x: 649, endPoint y: 500, distance: 22.2
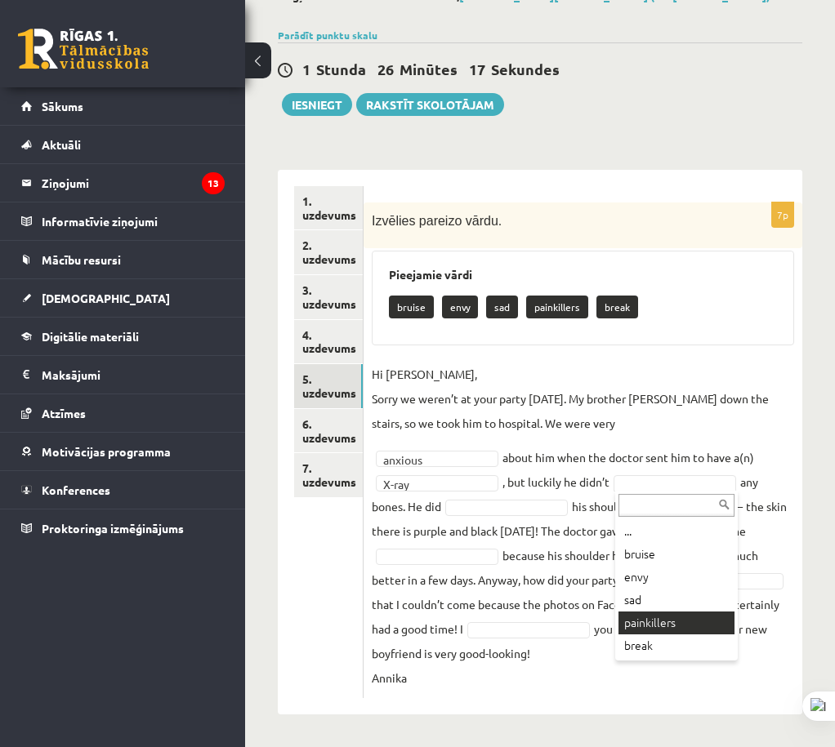
drag, startPoint x: 680, startPoint y: 637, endPoint x: 656, endPoint y: 624, distance: 27.8
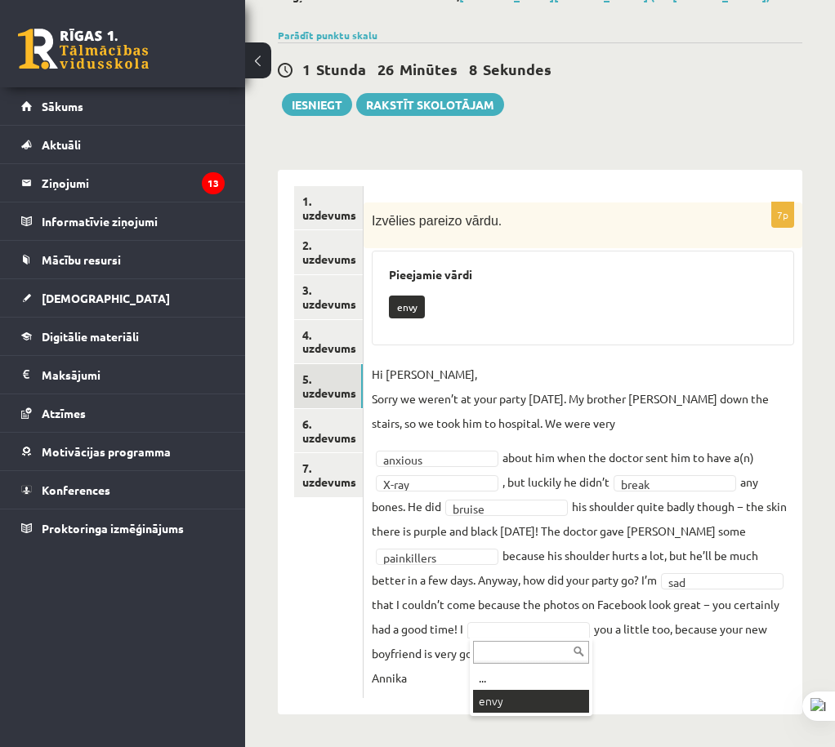
drag, startPoint x: 507, startPoint y: 689, endPoint x: 501, endPoint y: 698, distance: 11.1
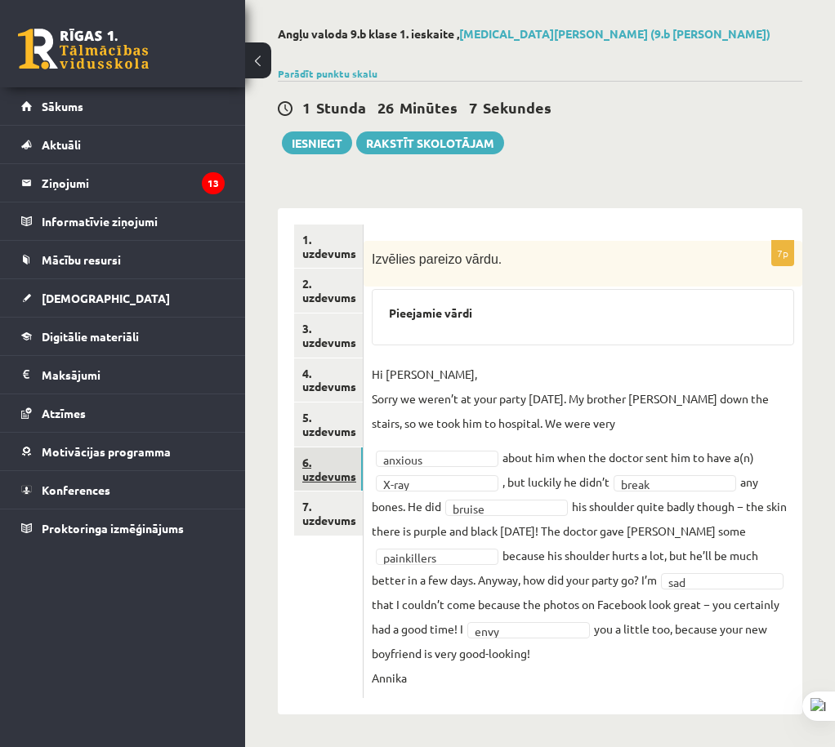
click at [321, 448] on link "6. uzdevums" at bounding box center [328, 470] width 69 height 44
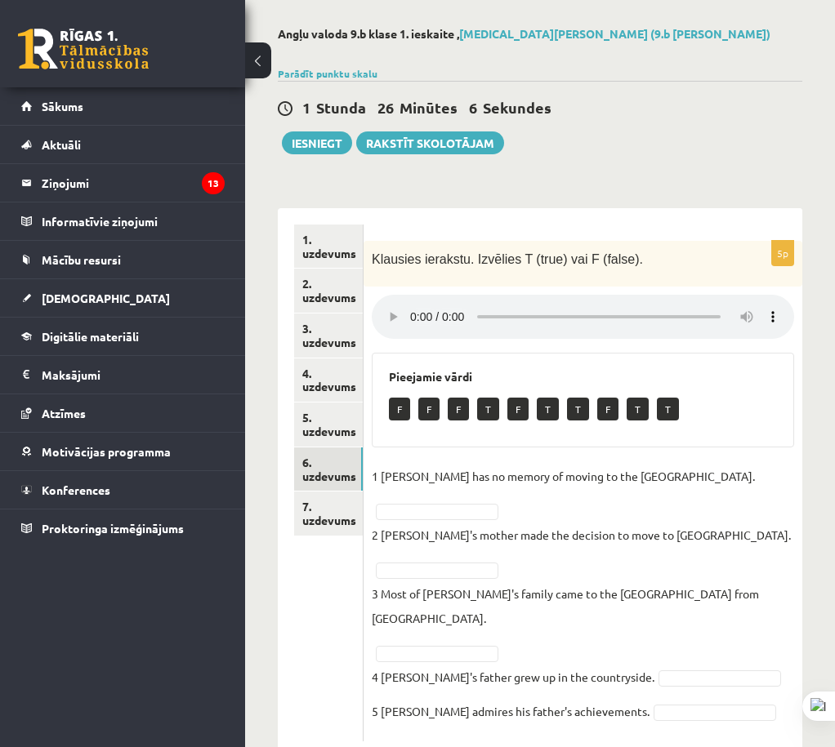
scroll to position [14, 0]
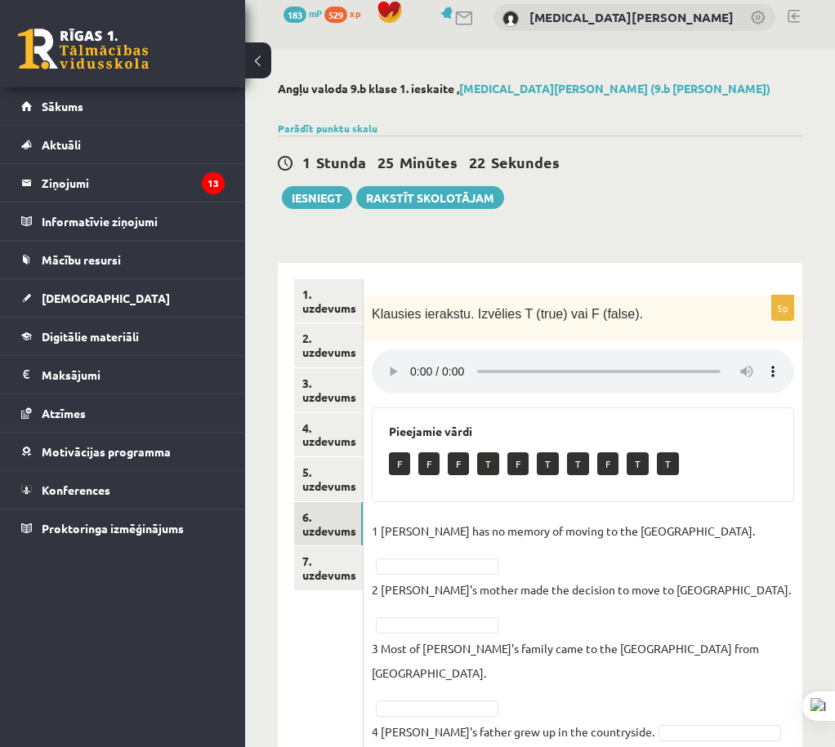
click at [261, 647] on div "Angļu valoda 9.b klase 1. ieskaite , Nikita Rudaks (9.b JK klase) Parādīt punkt…" at bounding box center [540, 447] width 590 height 796
click at [376, 307] on span "Klausies ierakstu. Izvēlies T (true) vai F (false)." at bounding box center [507, 313] width 271 height 16
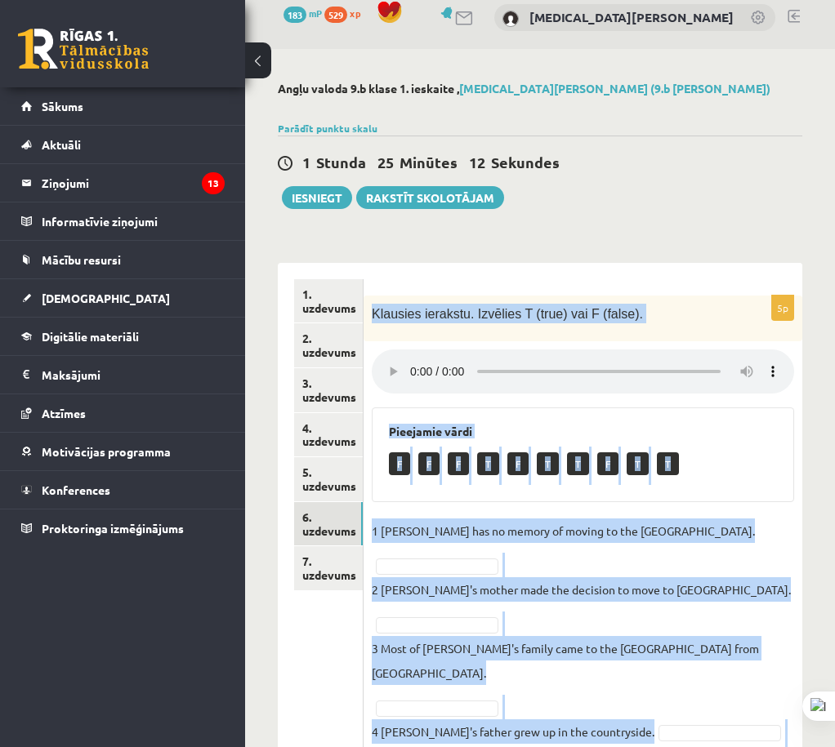
drag, startPoint x: 371, startPoint y: 309, endPoint x: 740, endPoint y: 702, distance: 539.1
click at [740, 702] on div "5p Klausies ierakstu. Izvēlies T (true) vai F (false). Pieejamie vārdi F F F T …" at bounding box center [582, 538] width 439 height 550
copy div "Klausies ierakstu. Izvēlies T (true) vai F (false). Pieejamie vārdi F F F T F T…"
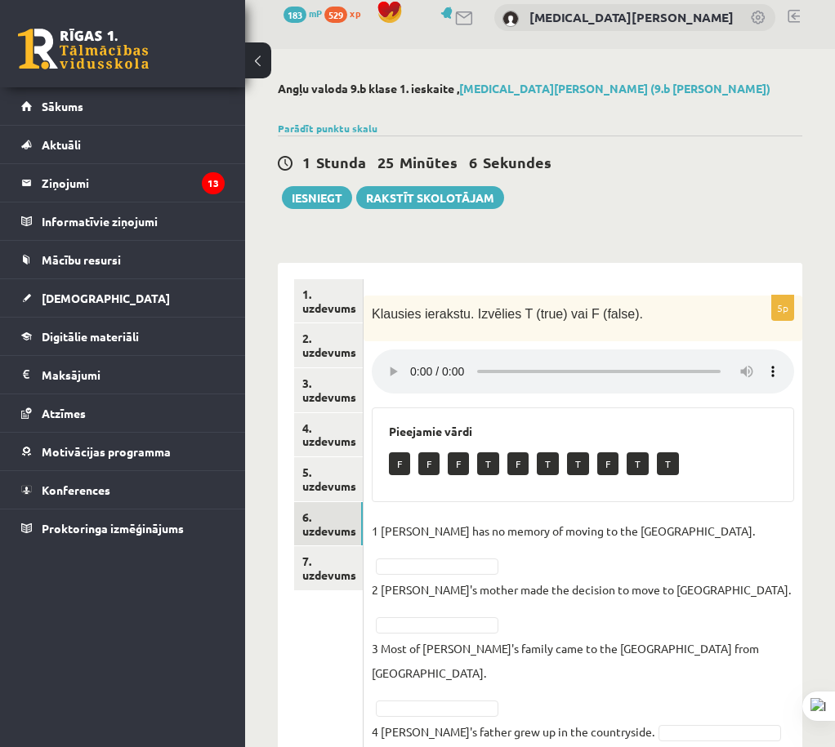
click at [297, 678] on ul "1. uzdevums 2. uzdevums 3. uzdevums 4. uzdevums 5. uzdevums 6. uzdevums 7. uzde…" at bounding box center [328, 537] width 69 height 517
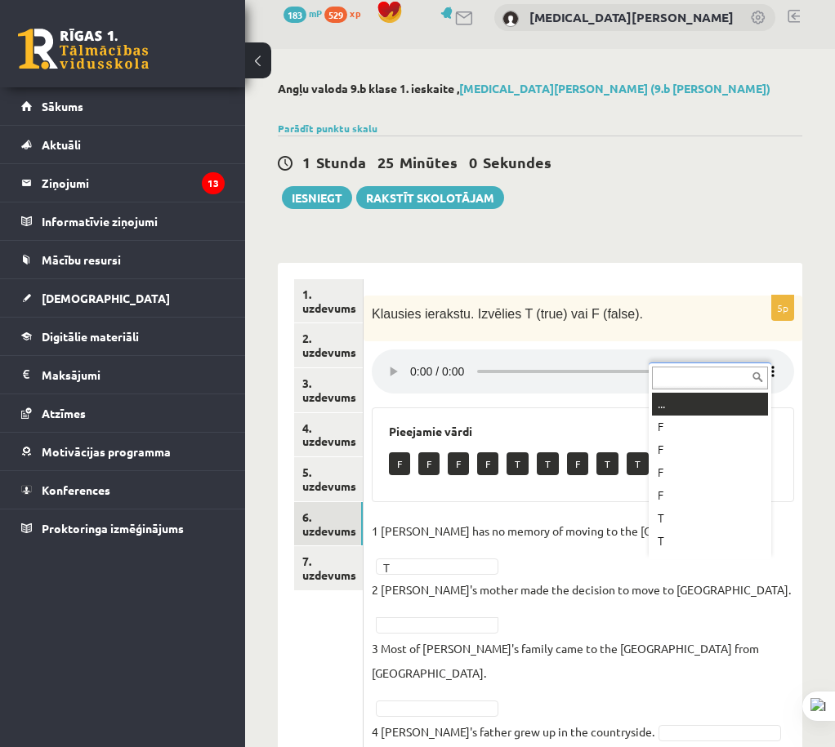
scroll to position [20, 0]
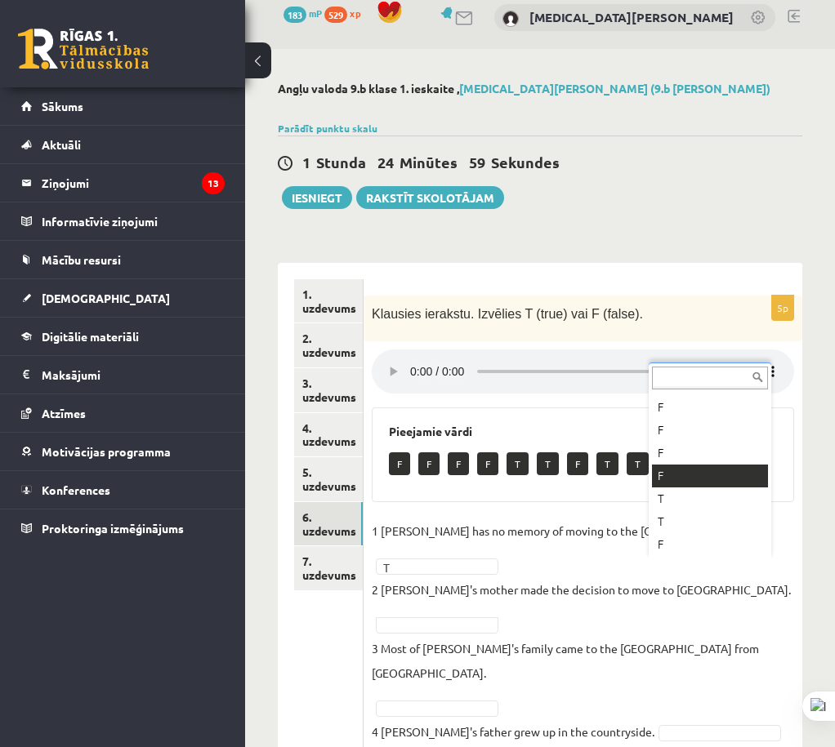
drag, startPoint x: 702, startPoint y: 466, endPoint x: 704, endPoint y: 476, distance: 10.7
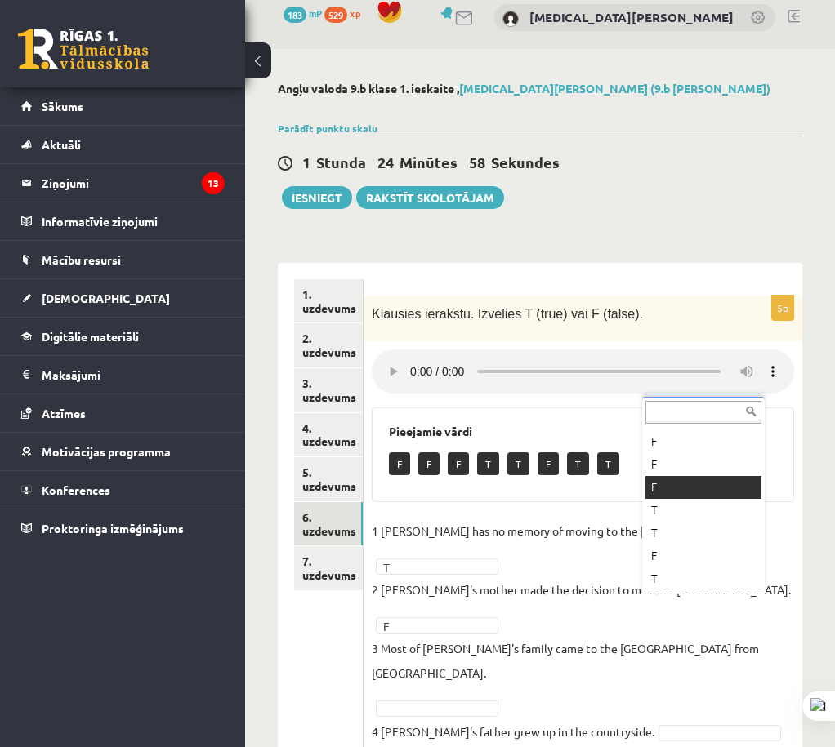
drag, startPoint x: 705, startPoint y: 476, endPoint x: 711, endPoint y: 486, distance: 11.8
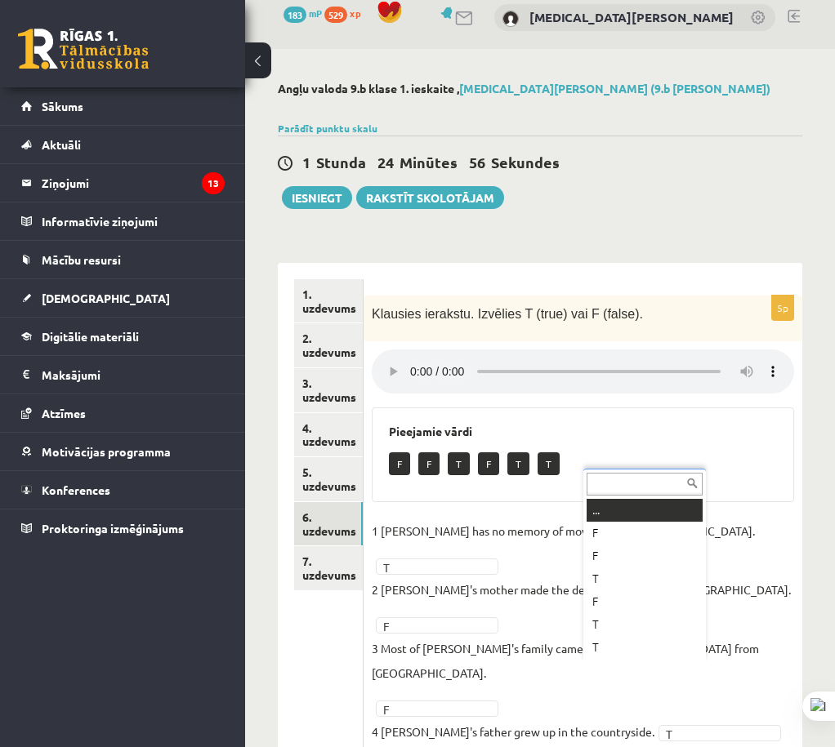
drag, startPoint x: 631, startPoint y: 665, endPoint x: 626, endPoint y: 649, distance: 16.8
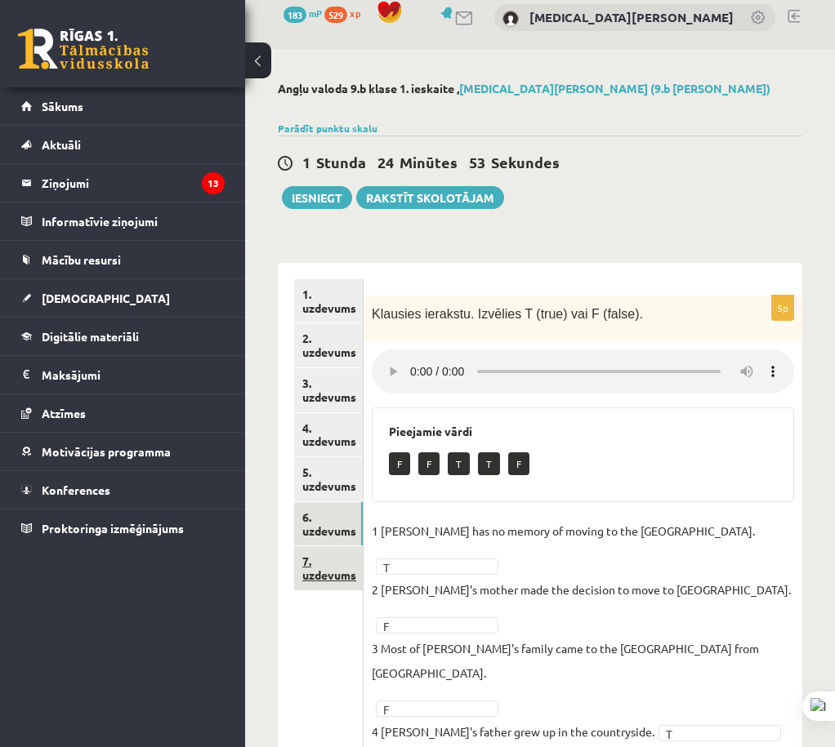
click at [354, 569] on link "7. uzdevums" at bounding box center [328, 568] width 69 height 44
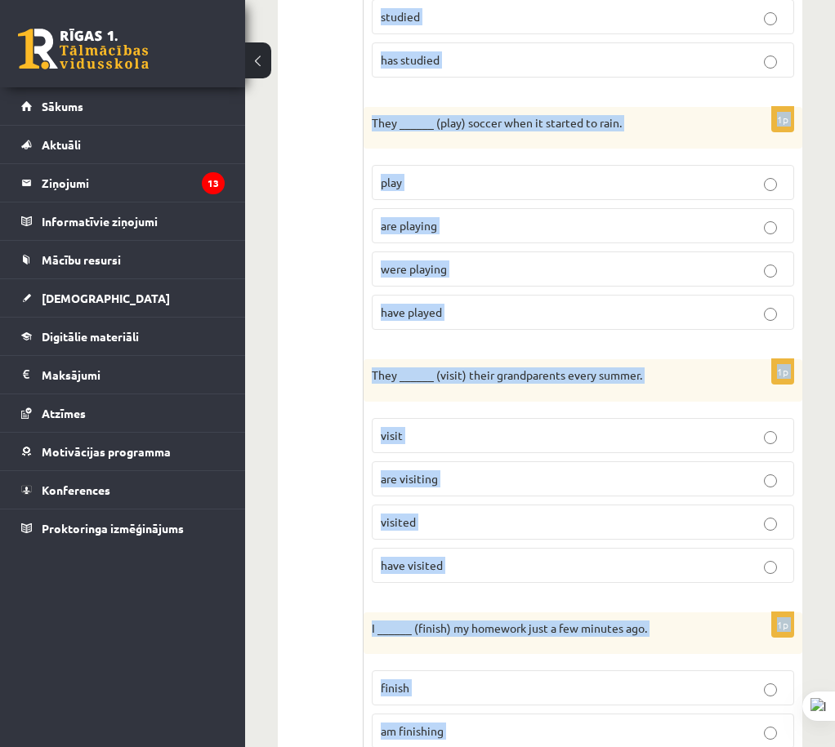
scroll to position [2121, 0]
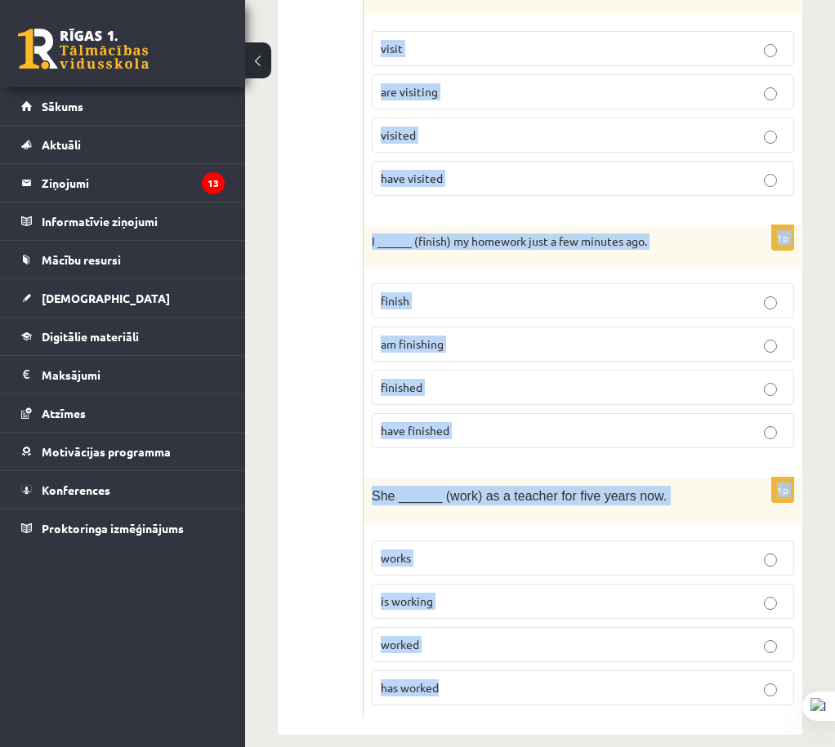
drag, startPoint x: 371, startPoint y: 308, endPoint x: 501, endPoint y: 466, distance: 204.9
copy form "I ______ (never / see) such a beautiful sunset before. never see am never seein…"
click at [524, 254] on div "1p I ______ (finish) my homework just a few minutes ago. finish am finishing fi…" at bounding box center [582, 343] width 439 height 237
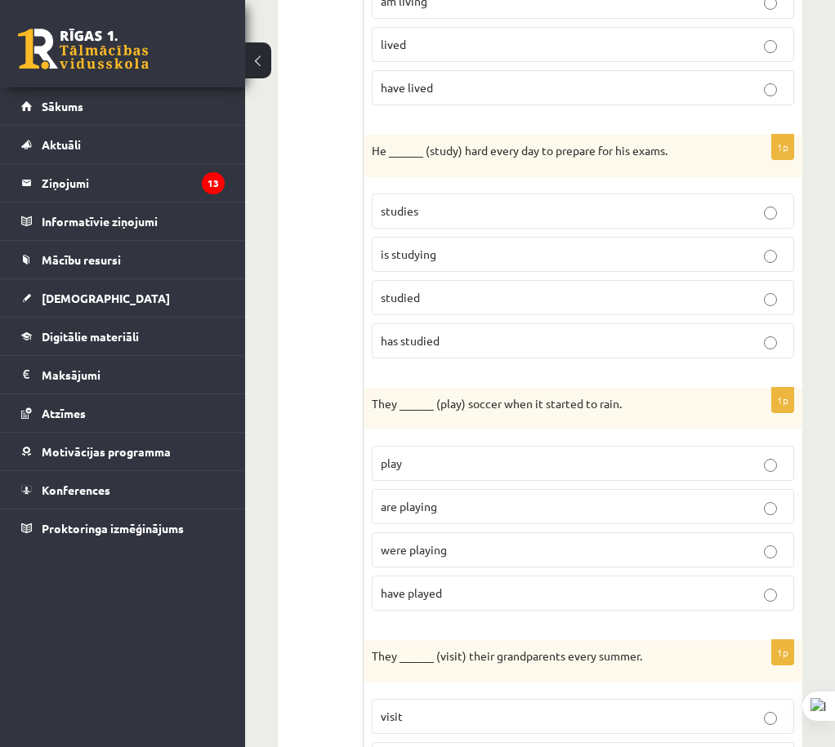
scroll to position [0, 0]
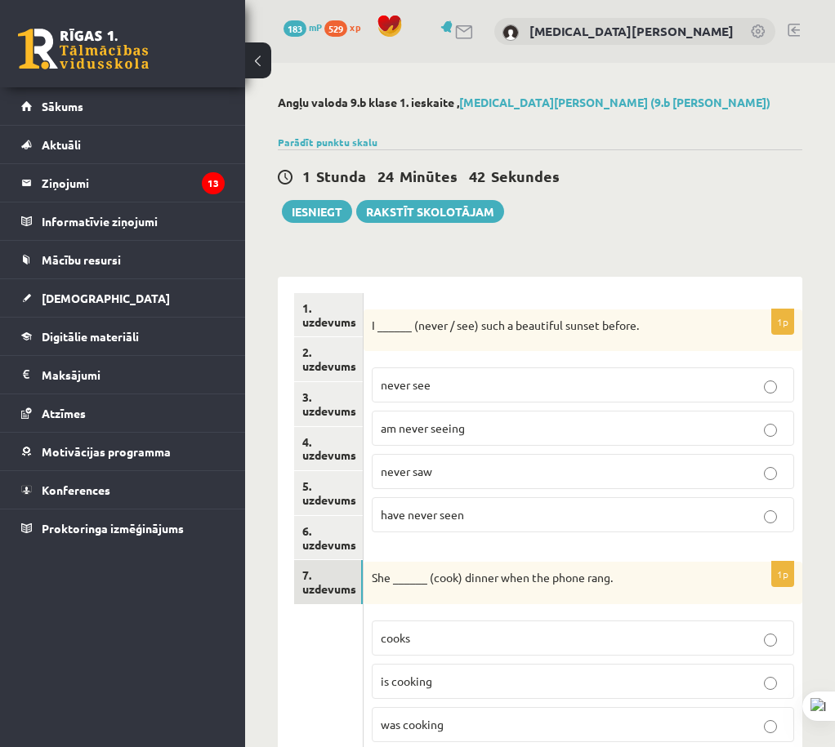
drag, startPoint x: 301, startPoint y: 141, endPoint x: 345, endPoint y: 11, distance: 136.9
click at [520, 524] on label "have never seen" at bounding box center [583, 514] width 422 height 35
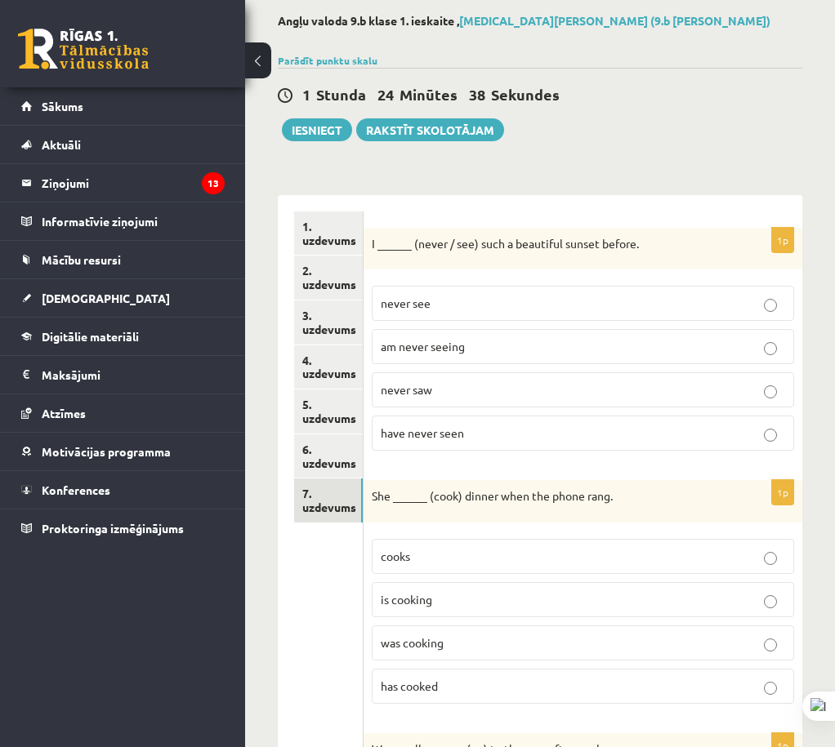
scroll to position [245, 0]
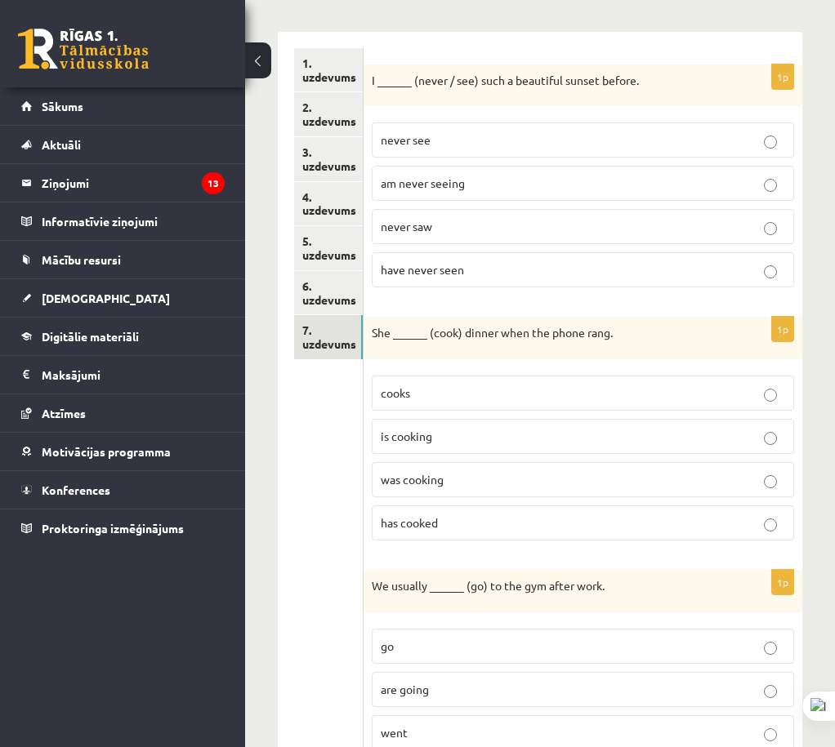
click at [512, 485] on p "was cooking" at bounding box center [583, 479] width 404 height 17
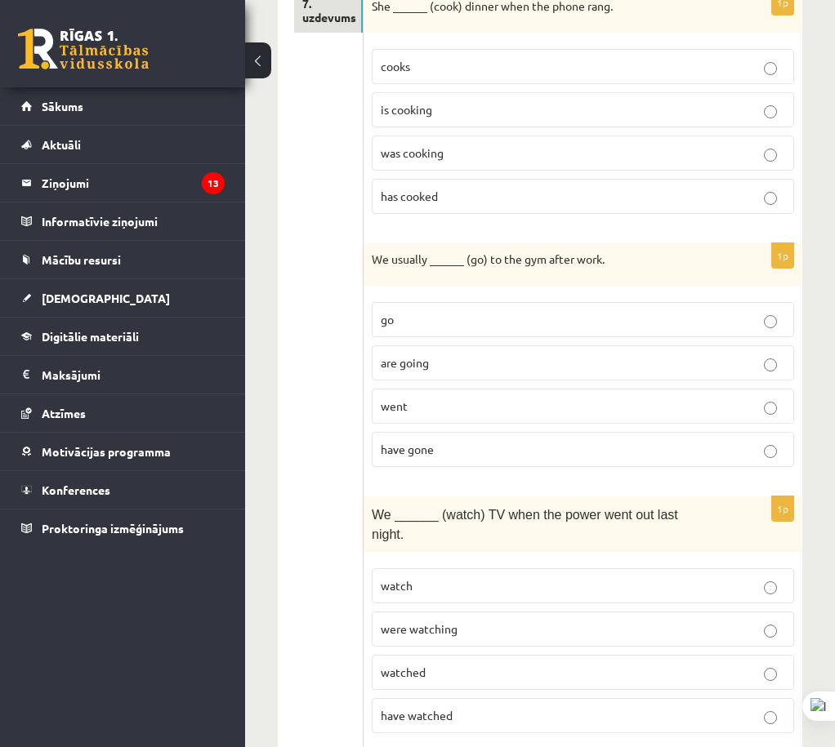
click at [497, 320] on p "go" at bounding box center [583, 319] width 404 height 17
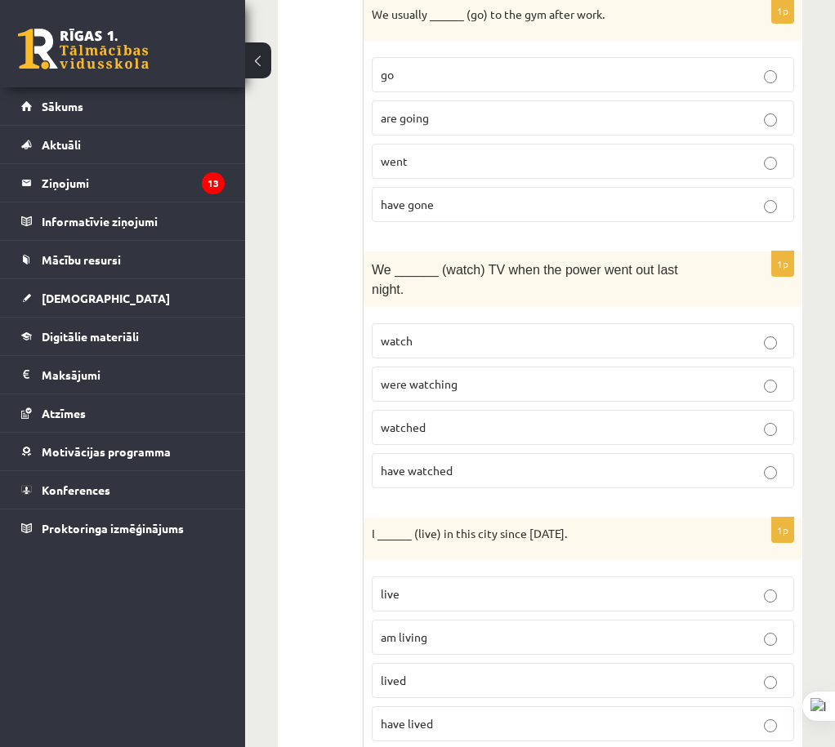
click at [498, 376] on p "were watching" at bounding box center [583, 384] width 404 height 17
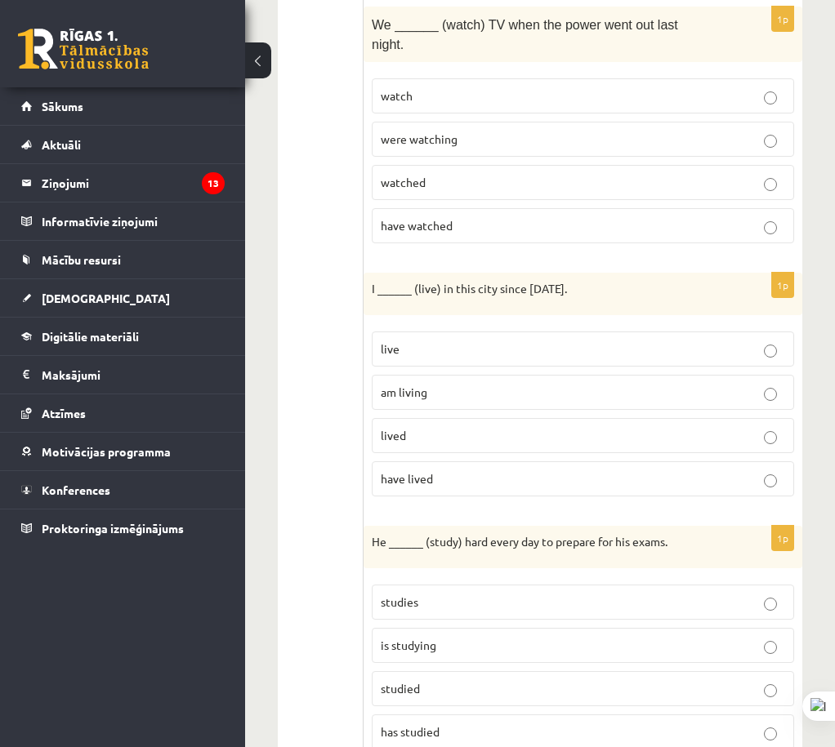
click at [475, 470] on p "have lived" at bounding box center [583, 478] width 404 height 17
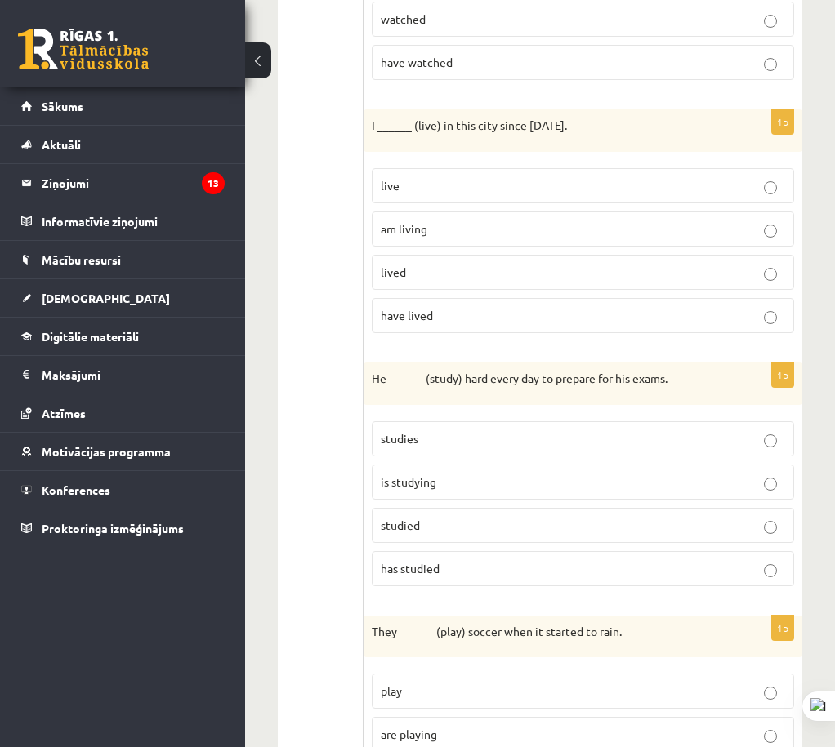
click at [459, 421] on label "studies" at bounding box center [583, 438] width 422 height 35
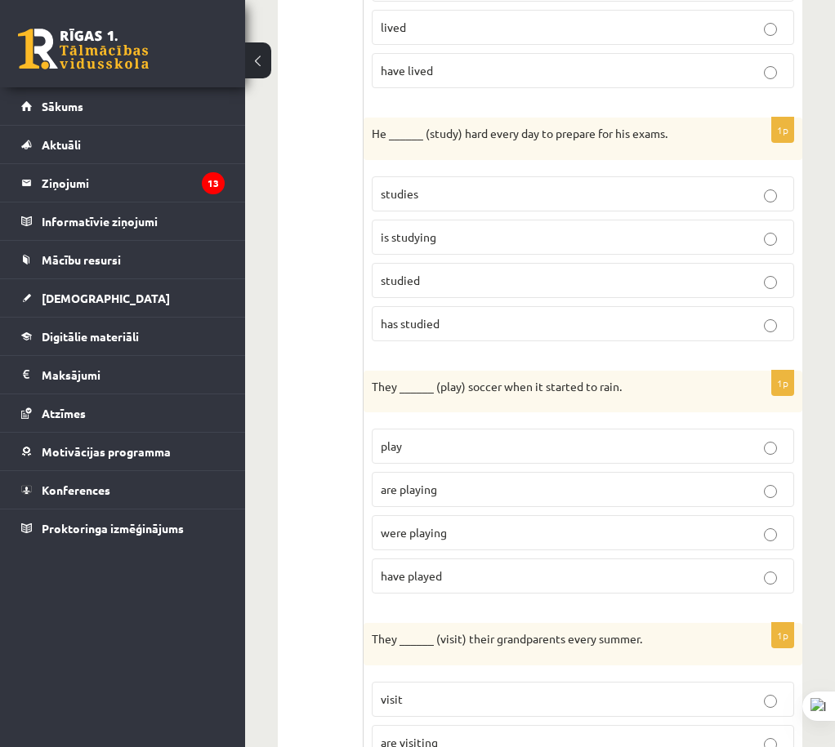
click at [475, 524] on p "were playing" at bounding box center [583, 532] width 404 height 17
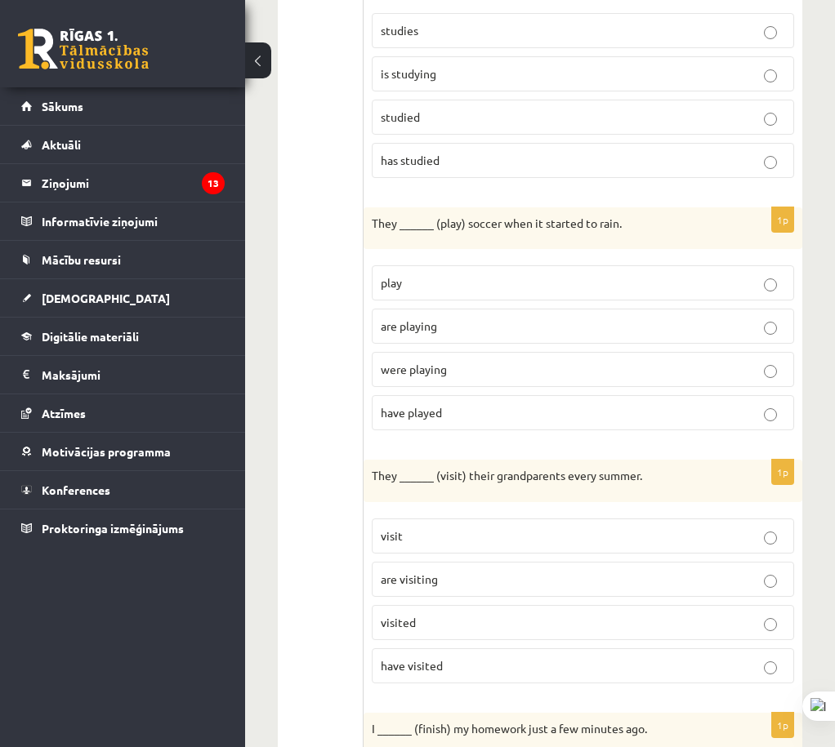
click at [469, 528] on p "visit" at bounding box center [583, 536] width 404 height 17
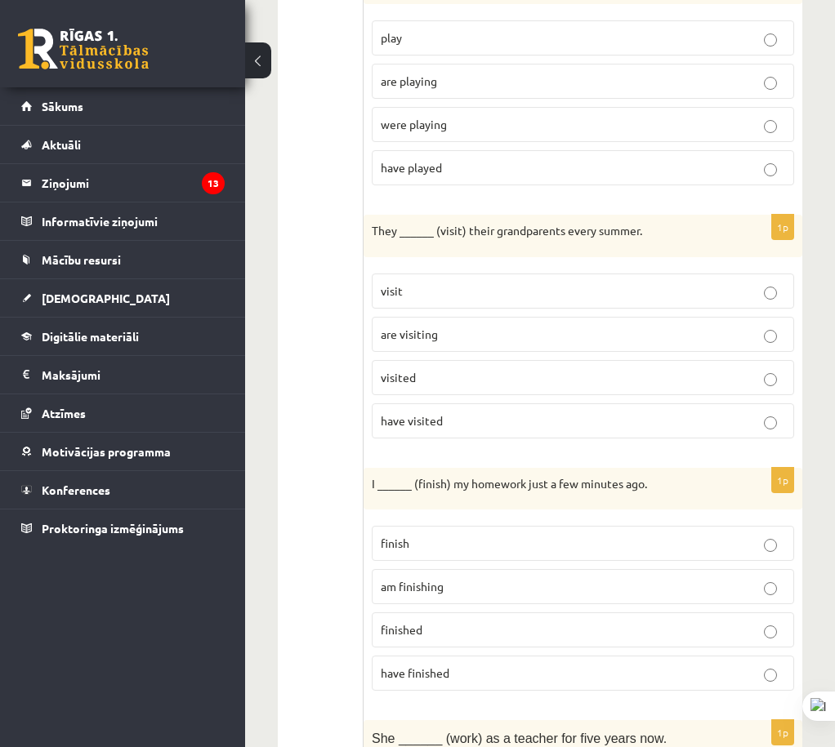
click at [491, 622] on p "finished" at bounding box center [583, 630] width 404 height 17
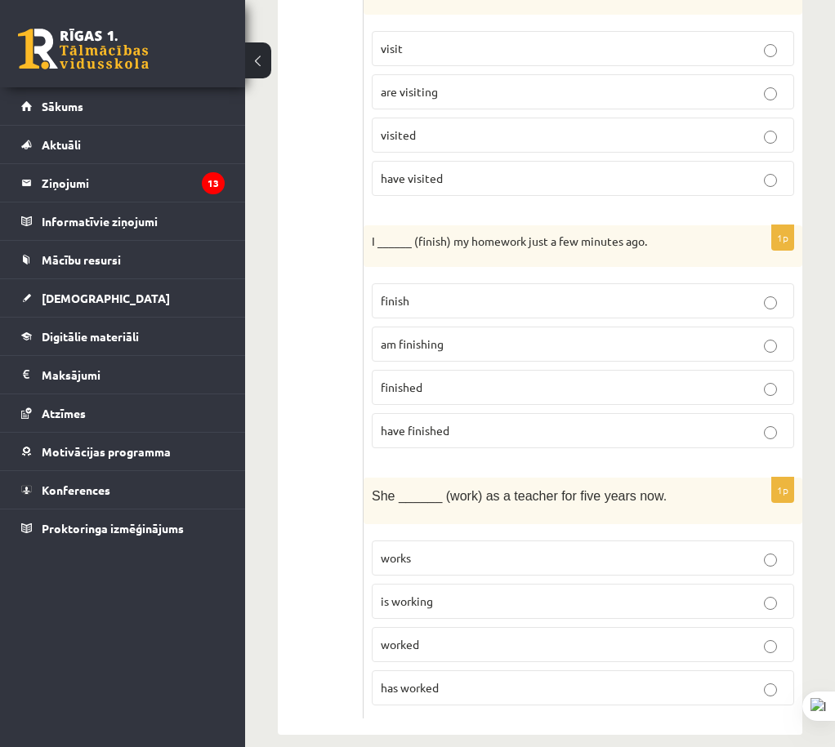
click at [462, 677] on label "has worked" at bounding box center [583, 688] width 422 height 35
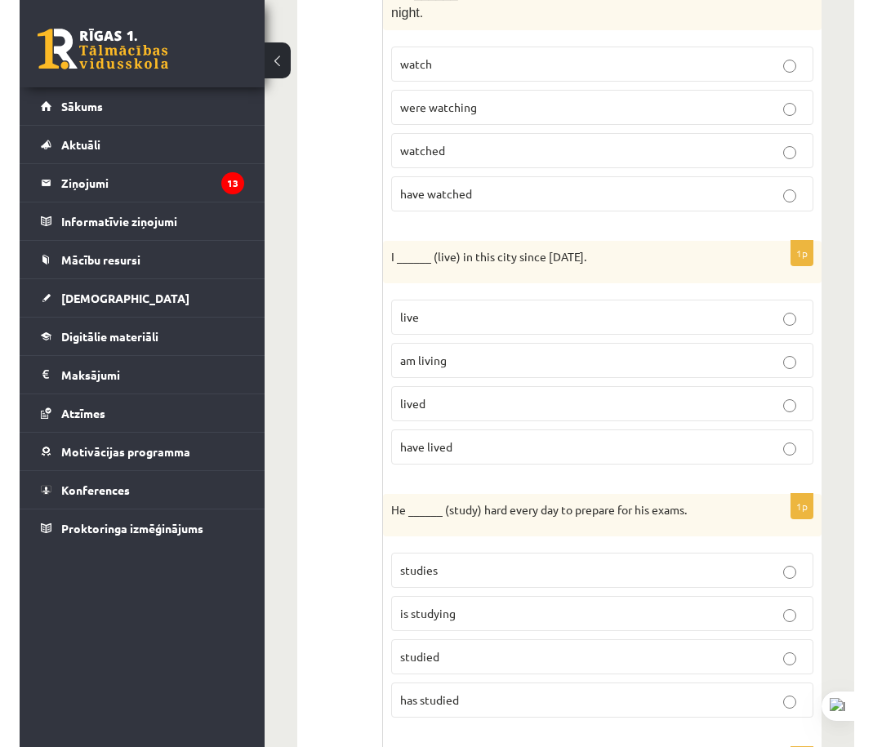
scroll to position [0, 0]
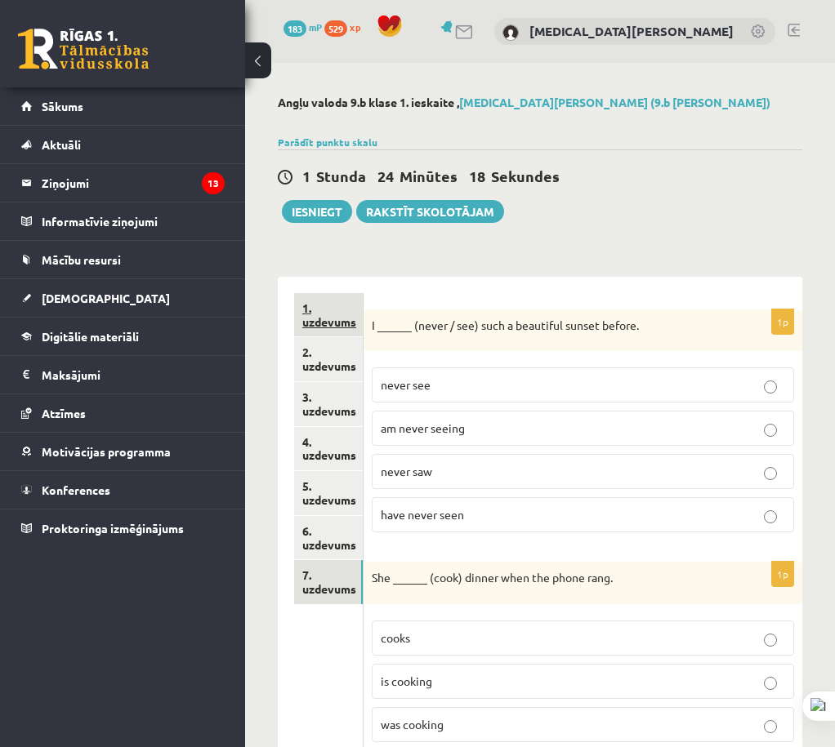
drag, startPoint x: 338, startPoint y: 577, endPoint x: 295, endPoint y: 299, distance: 281.9
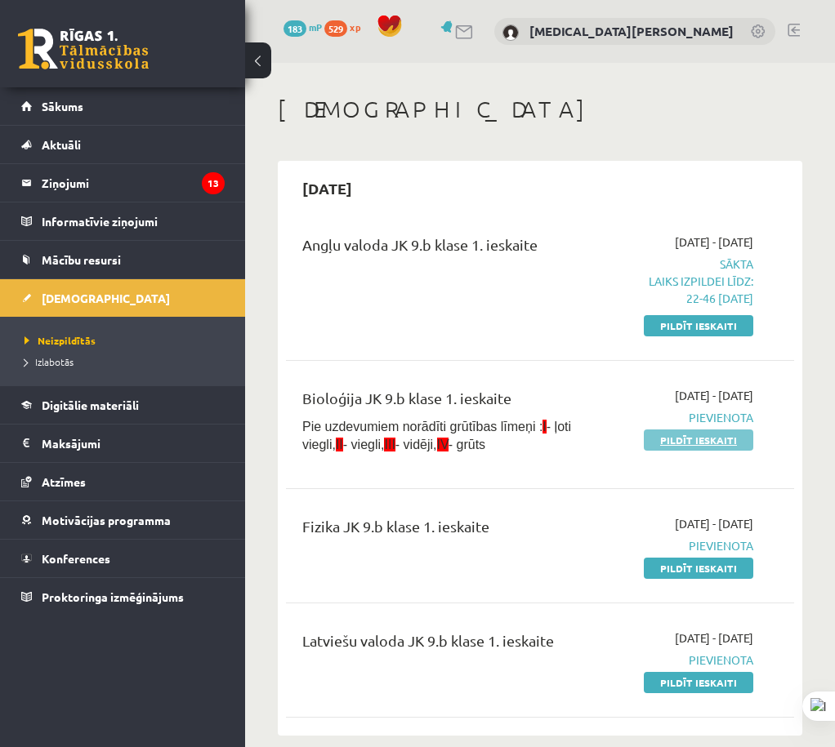
click at [690, 434] on link "Pildīt ieskaiti" at bounding box center [698, 440] width 109 height 21
click at [696, 565] on link "Pildīt ieskaiti" at bounding box center [698, 568] width 109 height 21
click at [716, 676] on link "Pildīt ieskaiti" at bounding box center [698, 682] width 109 height 21
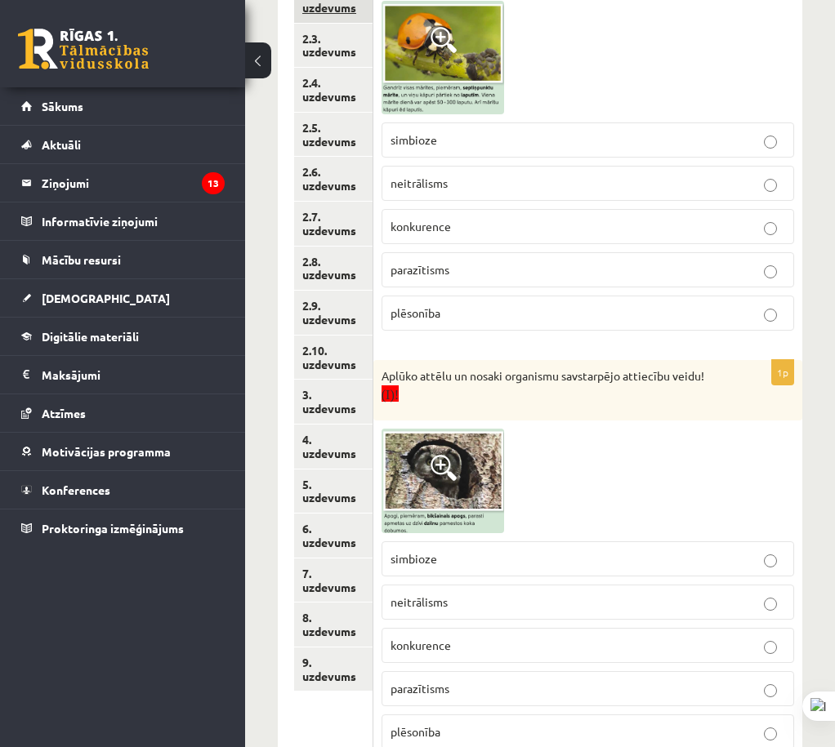
scroll to position [267, 0]
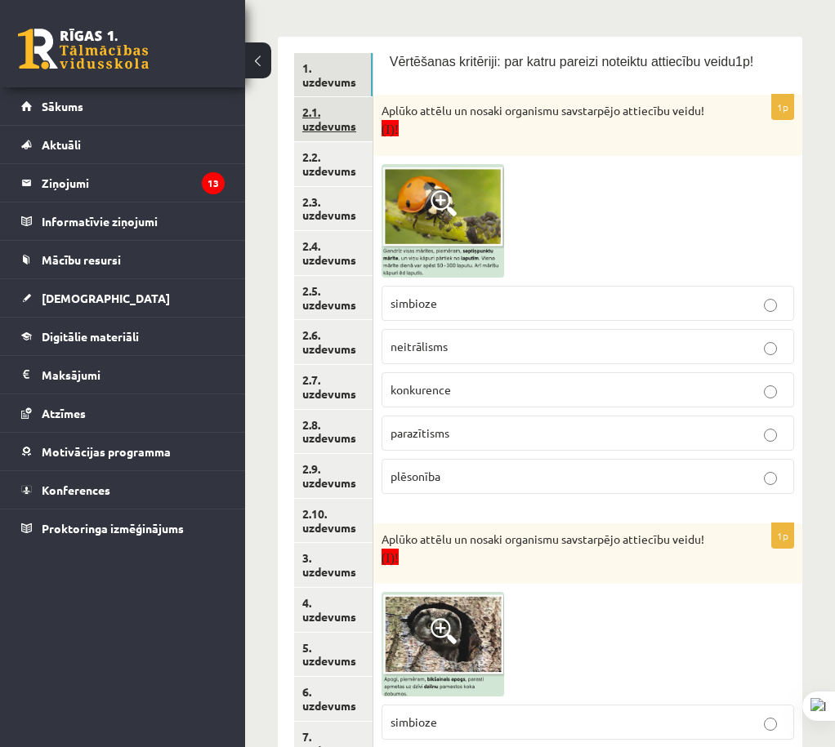
click at [327, 124] on link "2.1. uzdevums" at bounding box center [333, 119] width 78 height 44
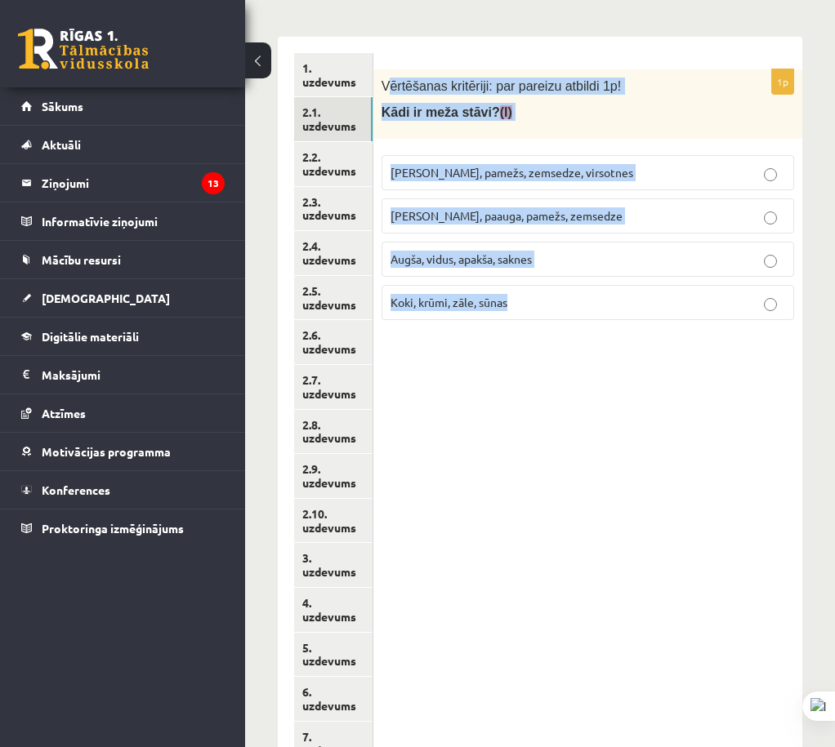
drag, startPoint x: 388, startPoint y: 83, endPoint x: 676, endPoint y: 386, distance: 417.7
click at [676, 386] on div "1p Vērtēšanas kritēriji: par pareizu atbildi 1p! Kādi ir meža stāvi? (I) [PERSO…" at bounding box center [587, 455] width 429 height 836
click at [418, 96] on div "Vērtēšanas kritēriji: par pareizu atbildi 1p! Kādi ir meža stāvi? (I)" at bounding box center [587, 103] width 429 height 69
drag, startPoint x: 379, startPoint y: 73, endPoint x: 845, endPoint y: 468, distance: 610.8
click at [604, 340] on div "1p Vērtēšanas kritēriji: par pareizu atbildi 1p! Kādi ir meža stāvi? (I) [PERSO…" at bounding box center [587, 455] width 429 height 836
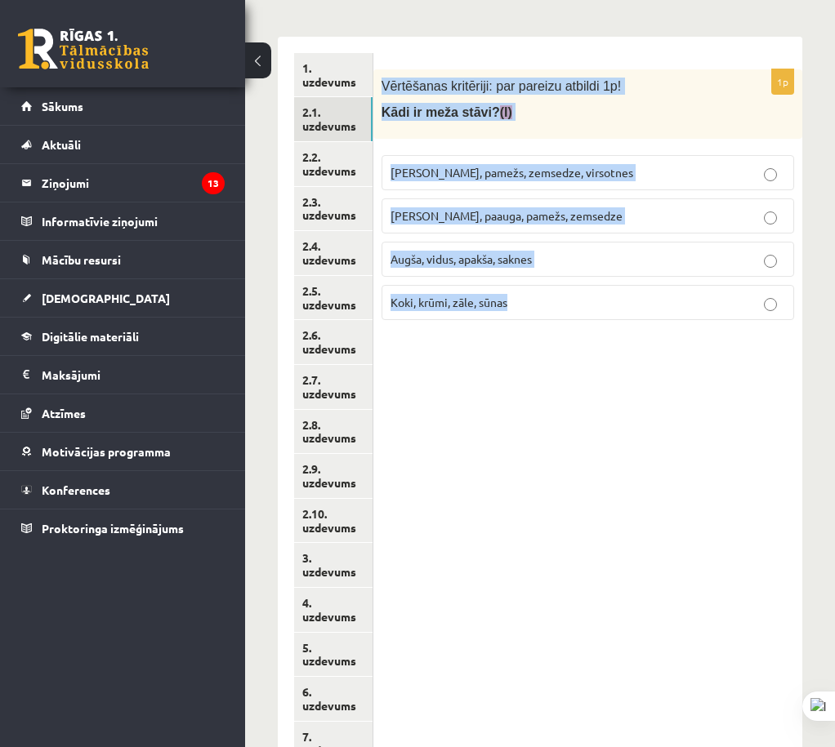
copy div "Vērtēšanas kritēriji: par pareizu atbildi 1p! Kādi ir meža stāvi? (I) [PERSON_N…"
click at [582, 415] on div "1p Vērtēšanas kritēriji: par pareizu atbildi 1p! Kādi ir meža stāvi? (I) [PERSO…" at bounding box center [587, 455] width 429 height 836
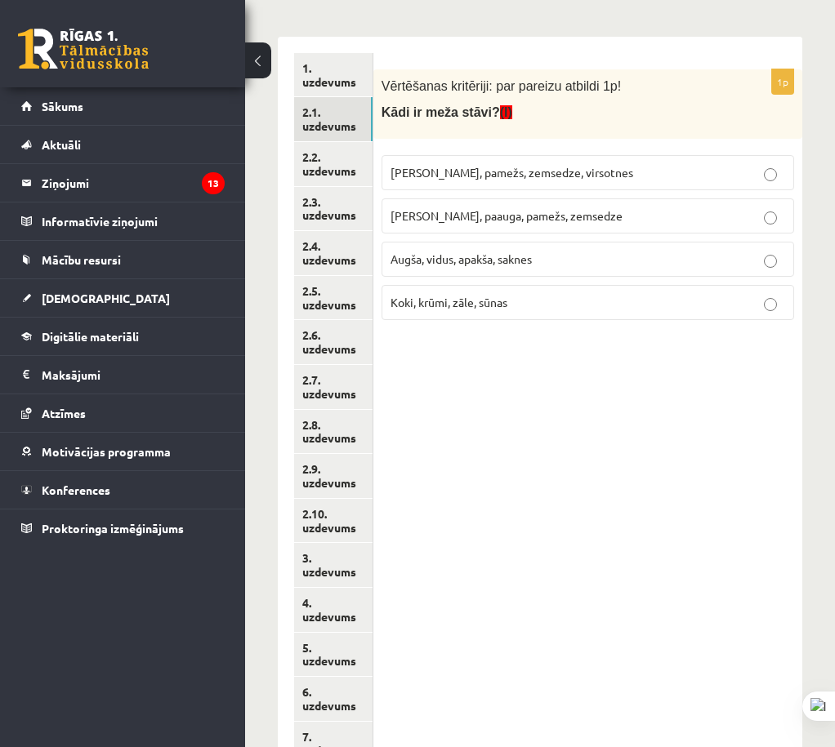
click at [529, 265] on span "Augša, vidus, apakša, saknes" at bounding box center [460, 259] width 141 height 15
click at [366, 169] on link "2.2. uzdevums" at bounding box center [333, 164] width 78 height 44
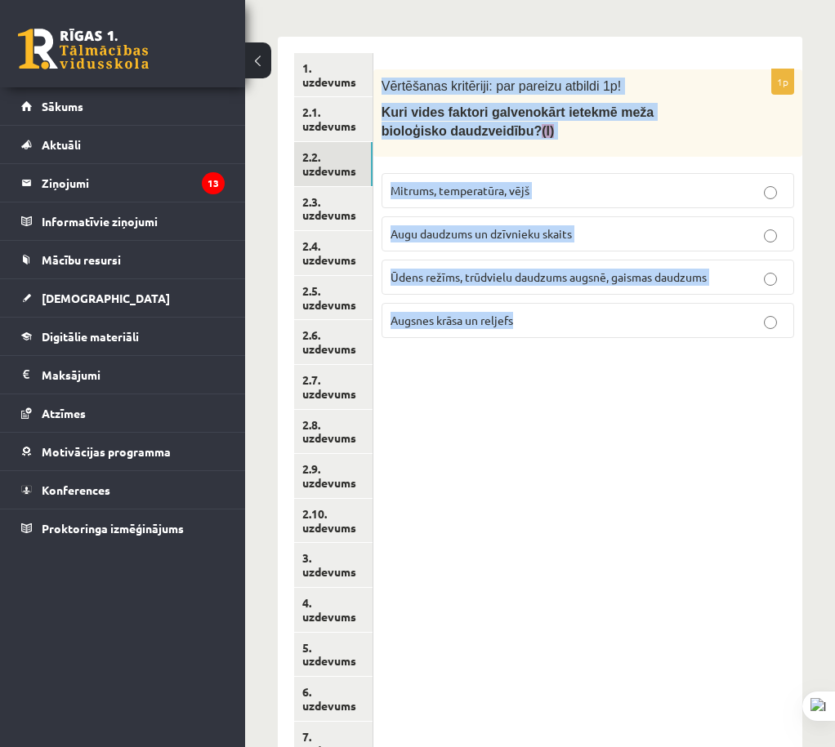
drag, startPoint x: 377, startPoint y: 69, endPoint x: 608, endPoint y: 329, distance: 348.3
click at [608, 329] on div "1p Vērtēšanas kritēriji: par pareizu atbildi 1p! Kuri vides faktori galvenokārt…" at bounding box center [587, 455] width 429 height 836
copy div "Vērtēšanas kritēriji: par pareizu atbildi 1p! Kuri vides faktori galvenokārt ie…"
click at [661, 439] on div "1p Vērtēšanas kritēriji: par pareizu atbildi 1p! Kuri vides faktori galvenokārt…" at bounding box center [587, 455] width 429 height 836
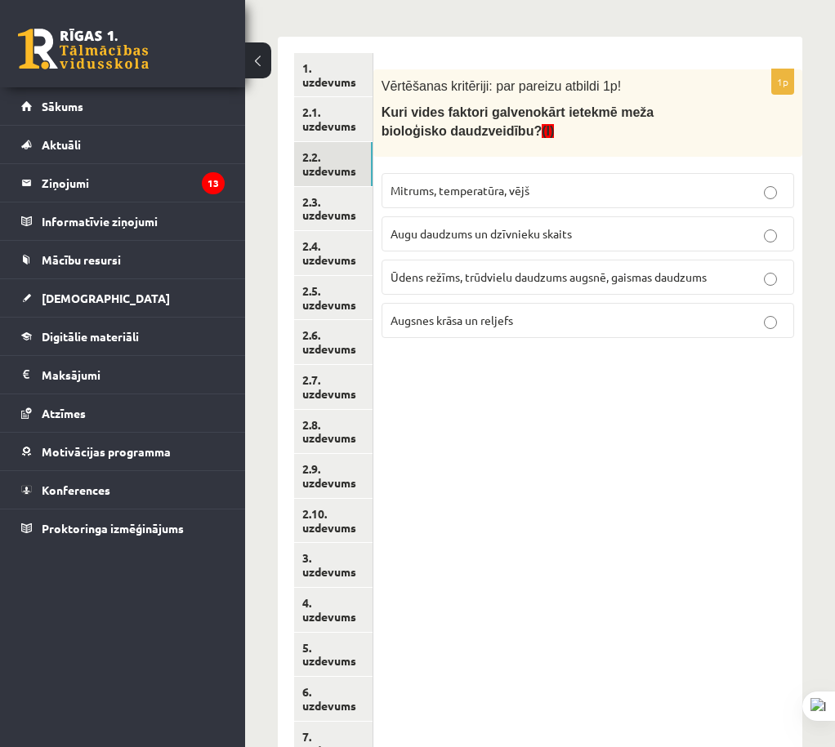
click at [586, 286] on p "Ūdens režīms, trūdvielu daudzums augsnē, gaismas daudzums" at bounding box center [587, 277] width 395 height 17
click at [332, 200] on link "2.3. uzdevums" at bounding box center [333, 209] width 78 height 44
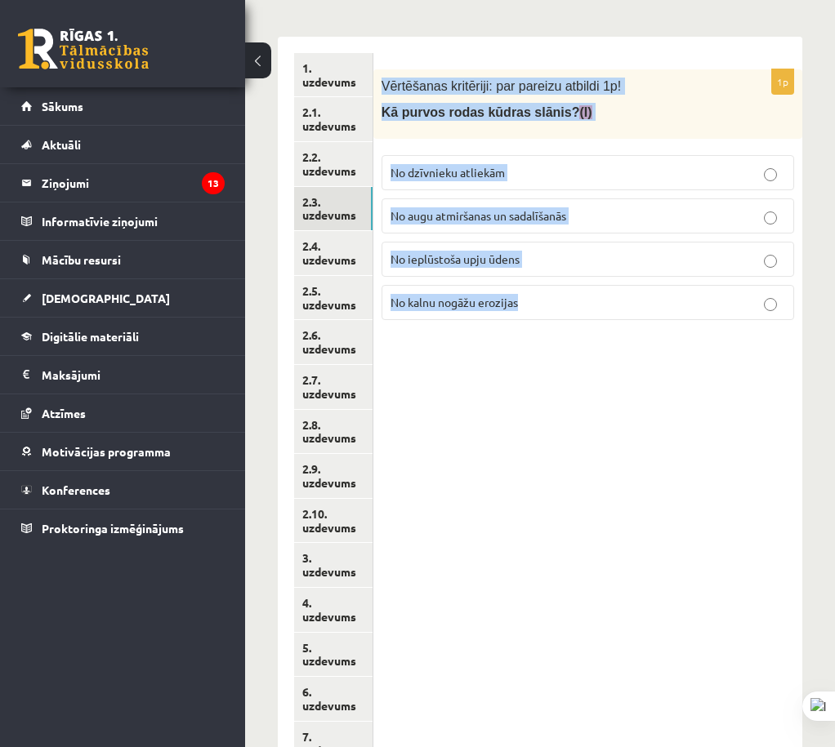
drag, startPoint x: 544, startPoint y: 241, endPoint x: 652, endPoint y: 354, distance: 156.0
click at [603, 354] on div "1p Vērtēšanas kritēriji: par pareizu atbildi 1p! Kā purvos rodas kūdras slānis?…" at bounding box center [587, 455] width 429 height 836
copy div "Vērtēšanas kritēriji: par pareizu atbildi 1p! Kā purvos rodas kūdras slānis? (I…"
click at [717, 431] on div "1p Vērtēšanas kritēriji: par pareizu atbildi 1p! Kā purvos rodas kūdras slānis?…" at bounding box center [587, 455] width 429 height 836
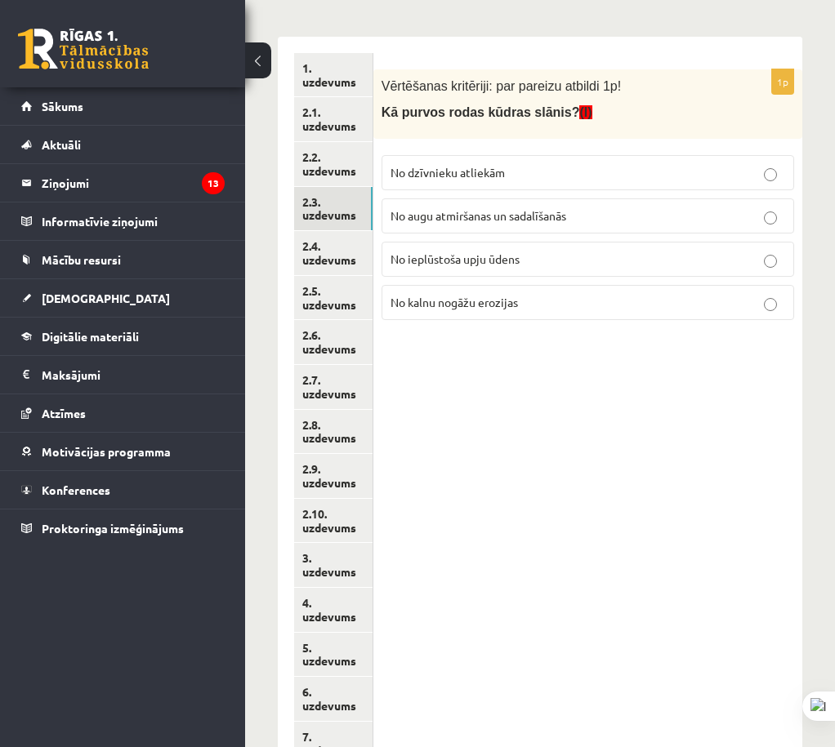
click at [560, 222] on span "No augu atmiršanas un sadalīšanās" at bounding box center [478, 215] width 176 height 15
click at [347, 239] on link "2.4. uzdevums" at bounding box center [333, 253] width 78 height 44
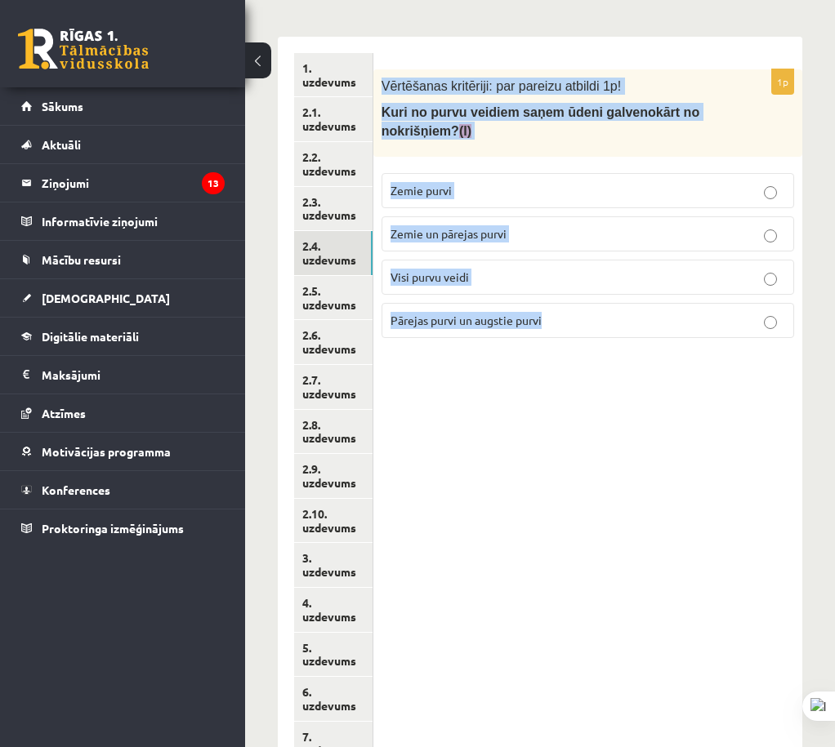
drag, startPoint x: 379, startPoint y: 77, endPoint x: 646, endPoint y: 356, distance: 386.5
click at [646, 356] on div "1p Vērtēšanas kritēriji: par pareizu atbildi 1p! Kuri no purvu veidiem saņem ūd…" at bounding box center [587, 455] width 429 height 836
copy div "Vērtēšanas kritēriji: par pareizu atbildi 1p! Kuri no purvu veidiem saņem ūdeni…"
click at [554, 411] on div "1p Vērtēšanas kritēriji: par pareizu atbildi 1p! Kuri no purvu veidiem saņem ūd…" at bounding box center [587, 455] width 429 height 836
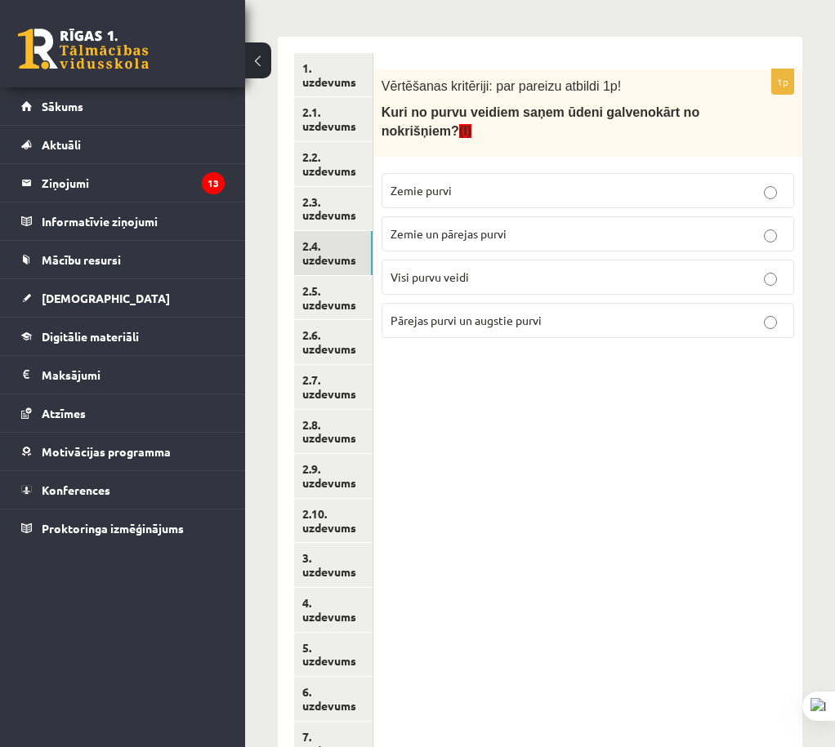
click at [565, 340] on fieldset "Zemie purvi Zemie un pārejas purvi Visi purvu veidi Pārejas purvi un augstie pu…" at bounding box center [587, 254] width 412 height 178
click at [563, 323] on p "Pārejas purvi un augstie purvi" at bounding box center [587, 320] width 395 height 17
click at [331, 299] on link "2.5. uzdevums" at bounding box center [333, 298] width 78 height 44
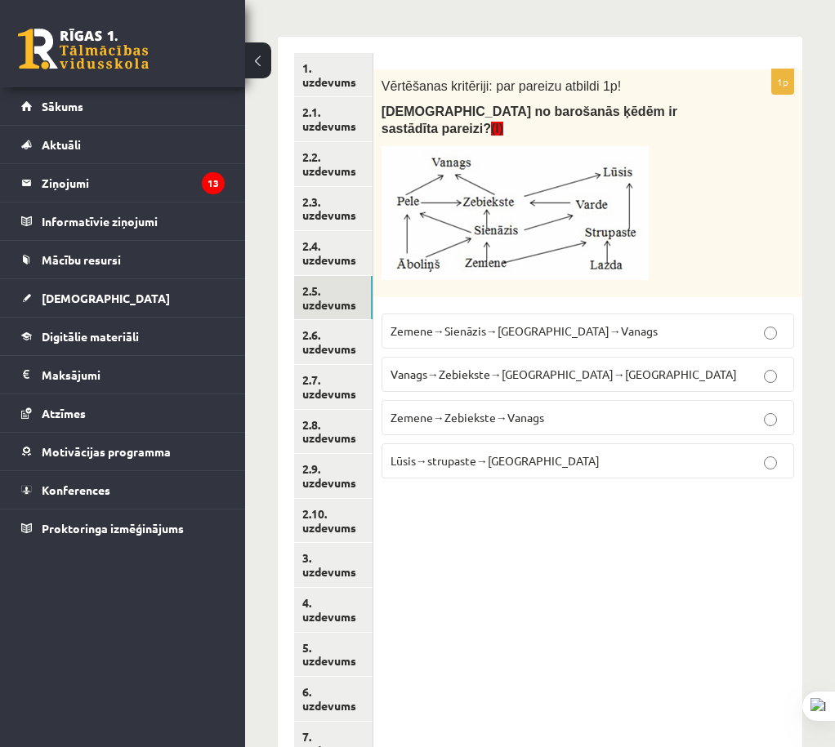
click at [528, 410] on span "Zemene→Zebiekste→Vanags" at bounding box center [467, 417] width 154 height 15
drag, startPoint x: 346, startPoint y: 346, endPoint x: 348, endPoint y: 357, distance: 11.6
click at [347, 346] on link "2.6. uzdevums" at bounding box center [333, 342] width 78 height 44
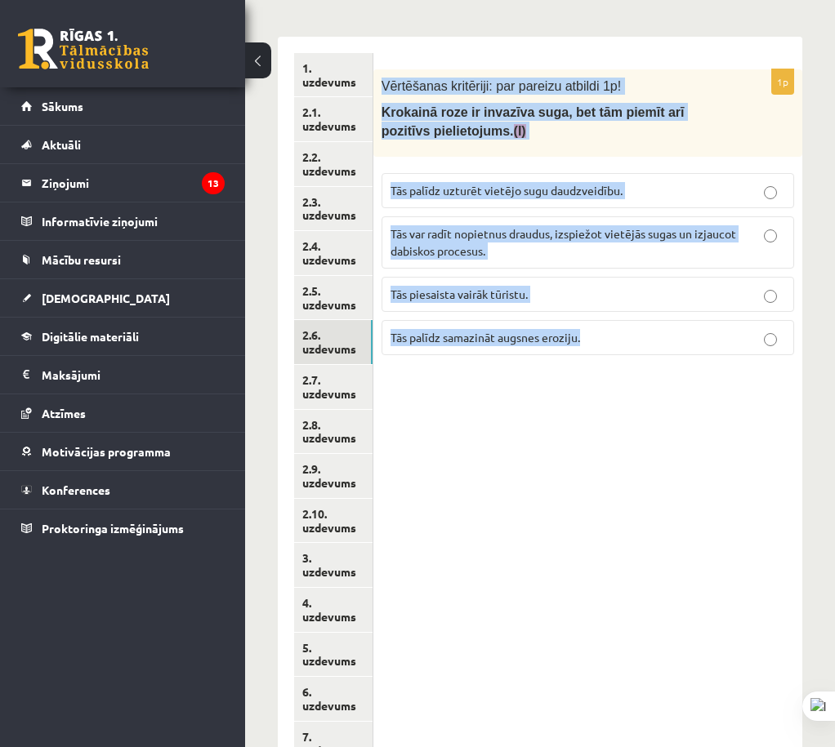
drag, startPoint x: 395, startPoint y: 85, endPoint x: 874, endPoint y: 427, distance: 589.1
click at [834, 427] on html "0 Dāvanas 183 mP 529 xp [MEDICAL_DATA][PERSON_NAME] Sākums Aktuāli Kā mācīties …" at bounding box center [417, 106] width 835 height 747
copy div "Vērtēšanas kritēriji: par pareizu atbildi 1p! Krokainā roze ir invazīva suga, b…"
click at [632, 561] on div "1p Vērtēšanas kritēriji: par pareizu atbildi 1p! Krokainā roze ir invazīva suga…" at bounding box center [587, 455] width 429 height 836
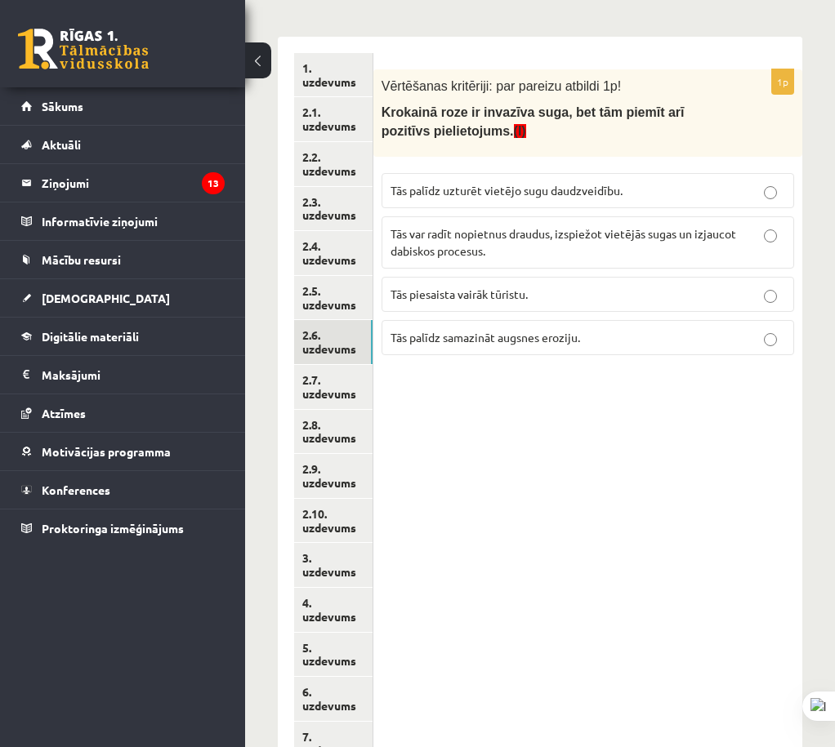
click at [581, 241] on span "Tās var radīt nopietnus draudus, izspiežot vietējās sugas un izjaucot dabiskos …" at bounding box center [563, 242] width 346 height 32
click at [341, 371] on link "2.7. uzdevums" at bounding box center [333, 387] width 78 height 44
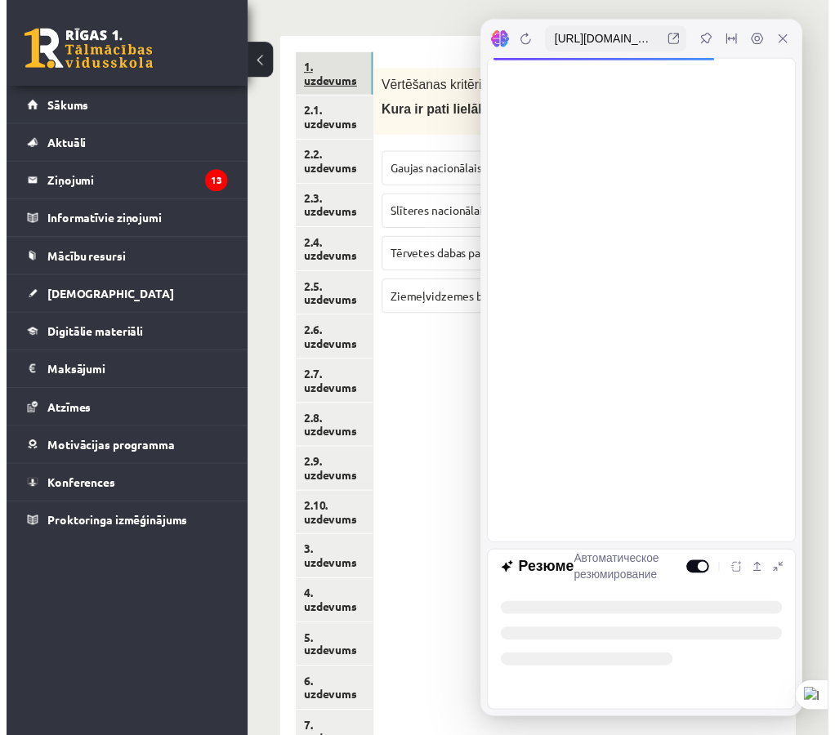
scroll to position [0, 0]
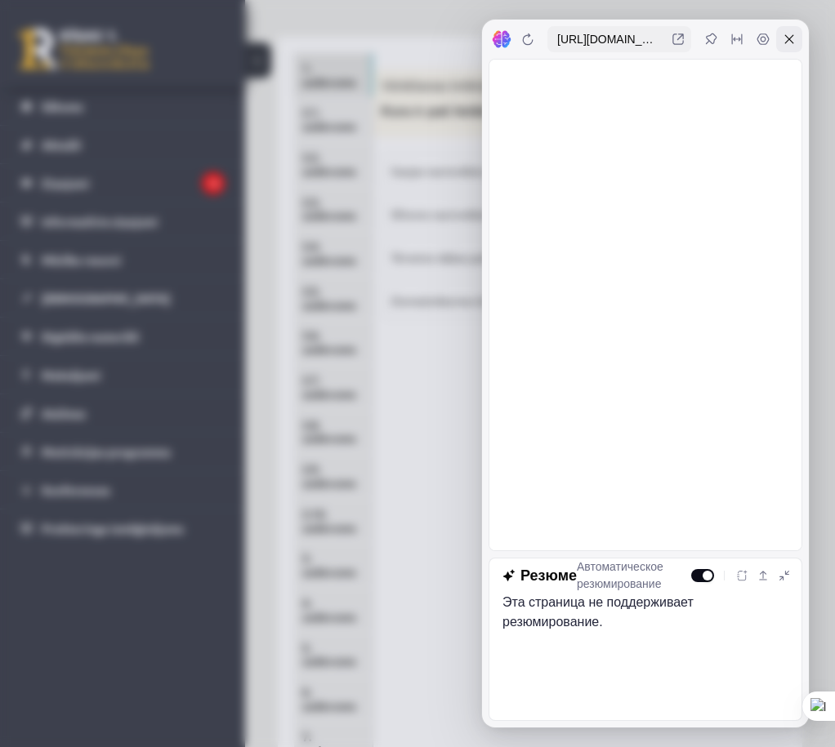
click at [798, 39] on div at bounding box center [789, 39] width 26 height 26
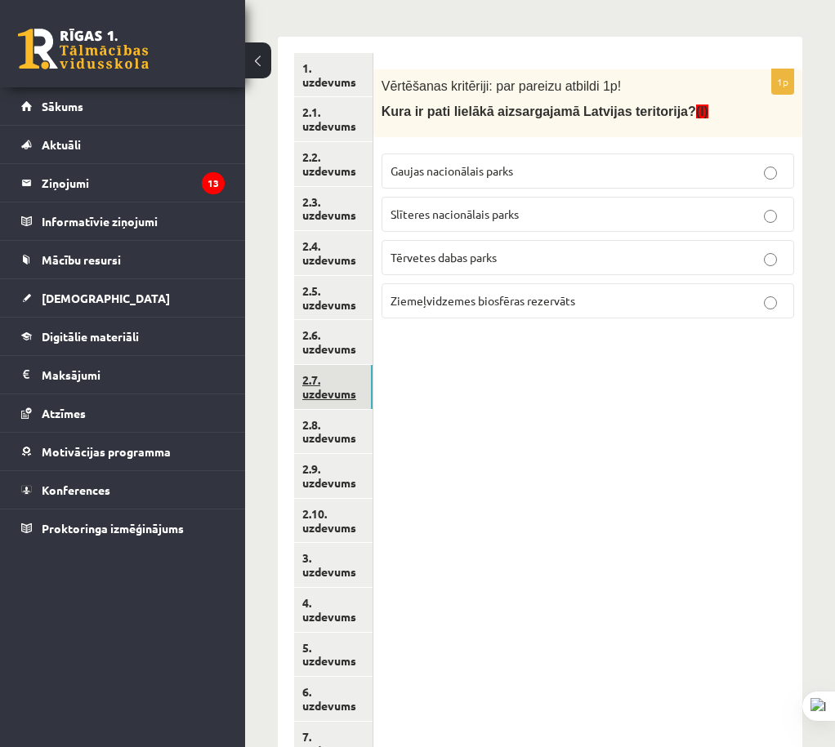
click at [345, 391] on link "2.7. uzdevums" at bounding box center [333, 387] width 78 height 44
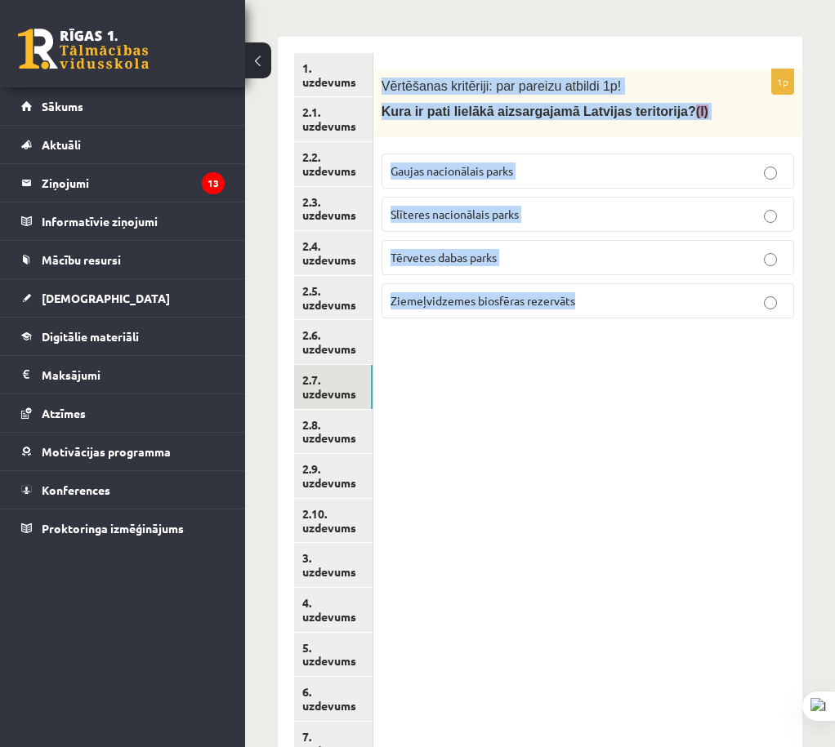
drag, startPoint x: 385, startPoint y: 87, endPoint x: 638, endPoint y: 333, distance: 353.5
click at [638, 333] on div "1p Vērtēšanas kritēriji: par pareizu atbildi 1p! Kura ir pati lielākā aizsargaj…" at bounding box center [587, 455] width 429 height 836
copy div "Vērtēšanas kritēriji: par pareizu atbildi 1p! Kura ir pati lielākā aizsargajamā…"
drag, startPoint x: 689, startPoint y: 640, endPoint x: 686, endPoint y: 619, distance: 20.6
click at [689, 638] on div "1p Vērtēšanas kritēriji: par pareizu atbildi 1p! Kura ir pati lielākā aizsargaj…" at bounding box center [587, 455] width 429 height 836
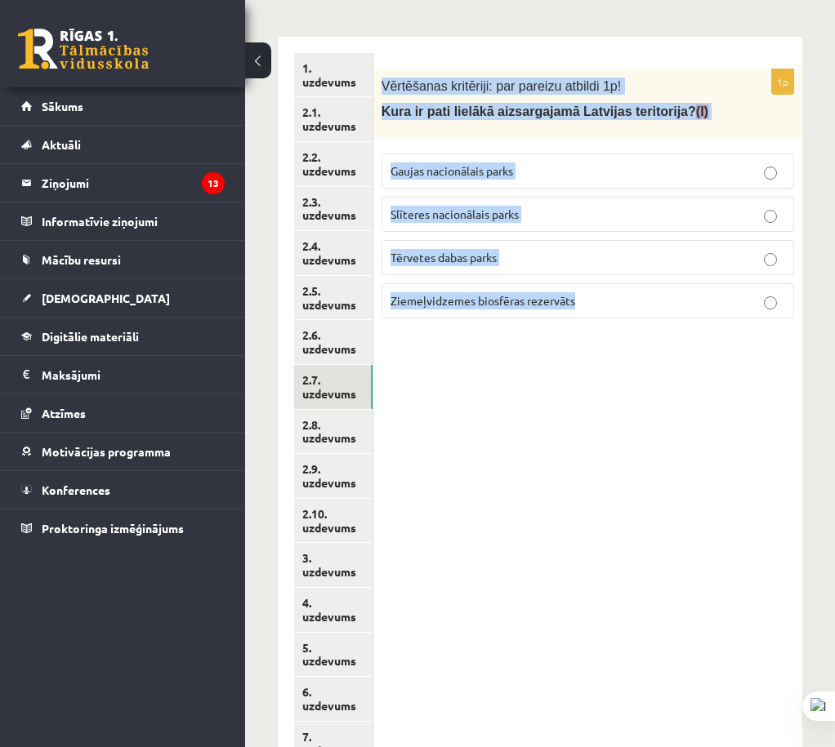
drag, startPoint x: 561, startPoint y: 515, endPoint x: 596, endPoint y: 457, distance: 67.8
click at [561, 515] on div "1p Vērtēšanas kritēriji: par pareizu atbildi 1p! Kura ir pati lielākā aizsargaj…" at bounding box center [587, 455] width 429 height 836
click at [627, 347] on div "1p Vērtēšanas kritēriji: par pareizu atbildi 1p! Kura ir pati lielākā aizsargaj…" at bounding box center [587, 455] width 429 height 836
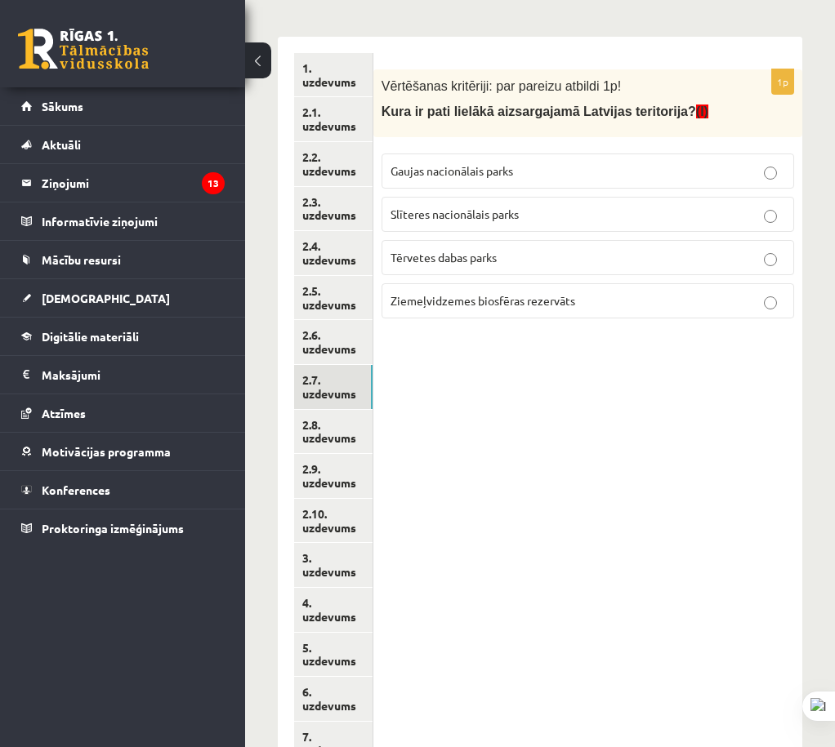
click at [626, 295] on p "Ziemeļvidzemes biosfēras rezervāts" at bounding box center [587, 300] width 395 height 17
click at [354, 435] on link "2.8. uzdevums" at bounding box center [333, 432] width 78 height 44
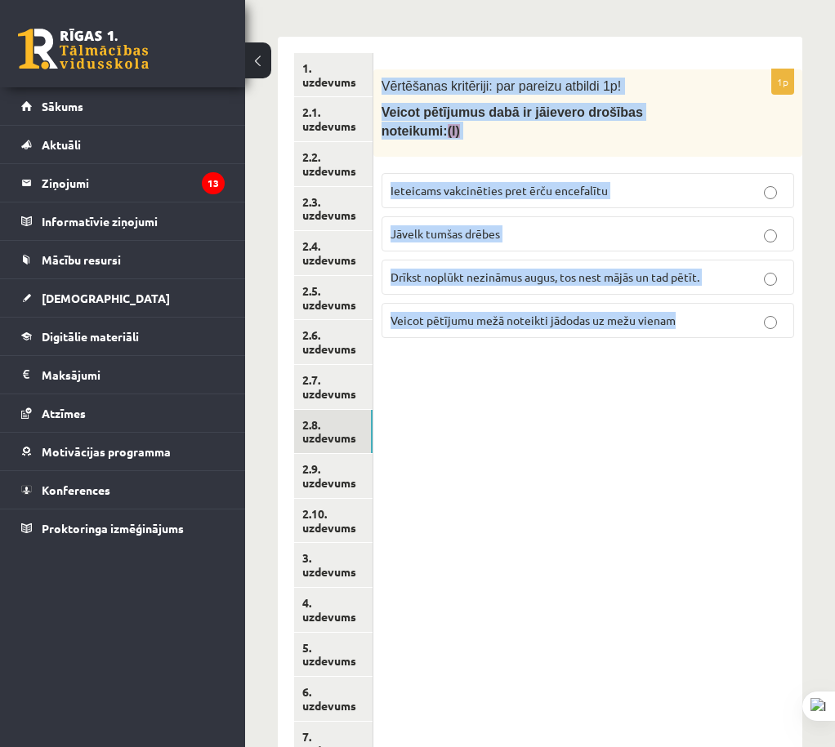
drag, startPoint x: 381, startPoint y: 79, endPoint x: 846, endPoint y: 369, distance: 547.8
click at [751, 348] on div "1p Vērtēšanas kritēriji: par pareizu atbildi 1p! Veicot pētījumus dabā ir jāiev…" at bounding box center [587, 455] width 429 height 836
copy div "Vērtēšanas kritēriji: par pareizu atbildi 1p! Veicot pētījumus dabā ir jāievero…"
click at [738, 665] on div "1p Vērtēšanas kritēriji: par pareizu atbildi 1p! Veicot pētījumus dabā ir jāiev…" at bounding box center [587, 455] width 429 height 836
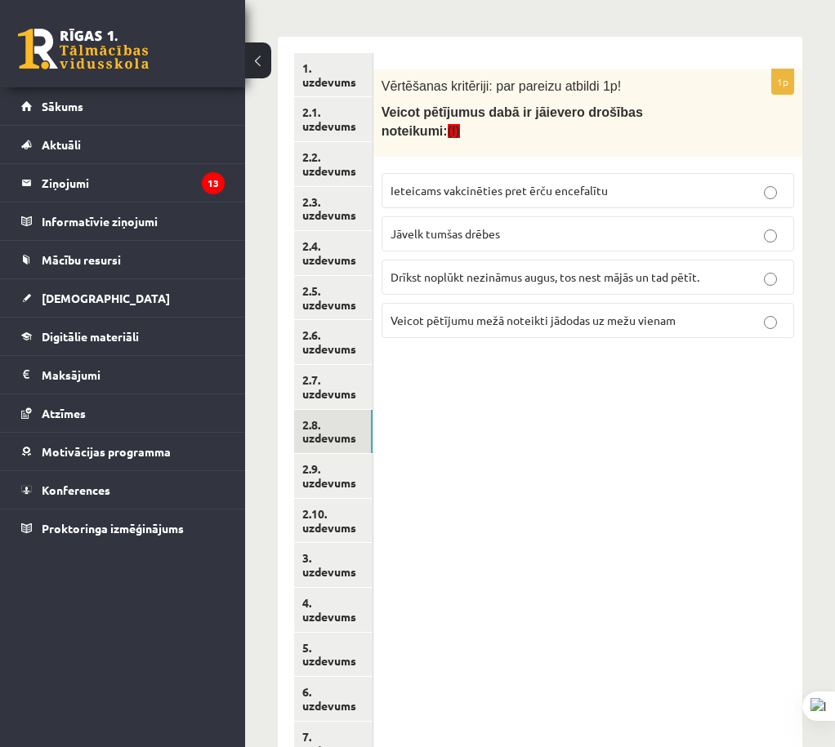
click at [541, 187] on label "Ieteicams vakcinēties pret ērču encefalītu" at bounding box center [587, 190] width 412 height 35
click at [341, 465] on link "2.9. uzdevums" at bounding box center [333, 476] width 78 height 44
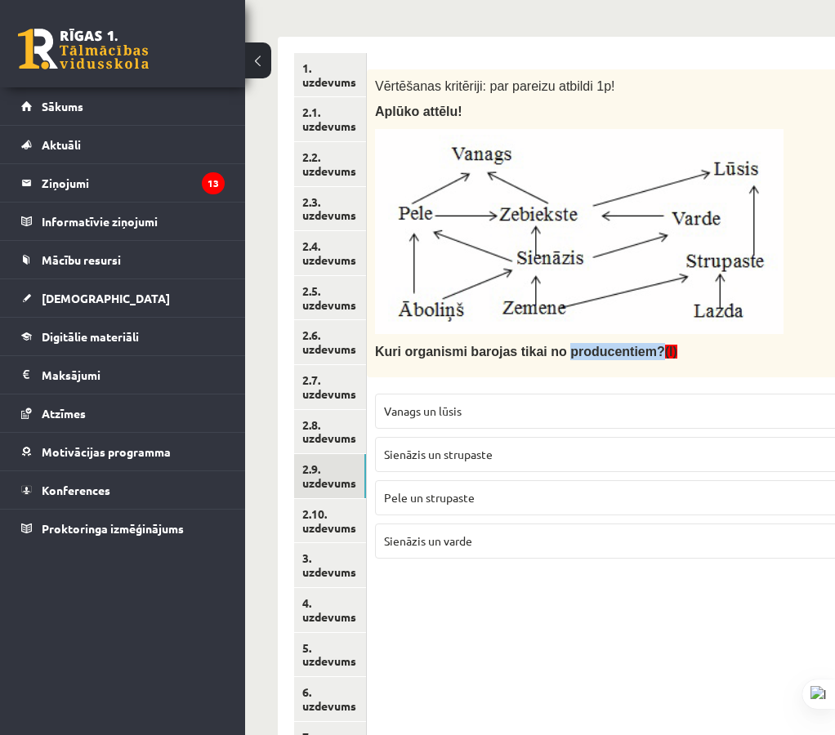
drag, startPoint x: 546, startPoint y: 350, endPoint x: 631, endPoint y: 359, distance: 85.5
click at [631, 359] on p "Kuri organismi barojas tikai no producentiem? (I)" at bounding box center [579, 351] width 408 height 17
copy span "producentiem?"
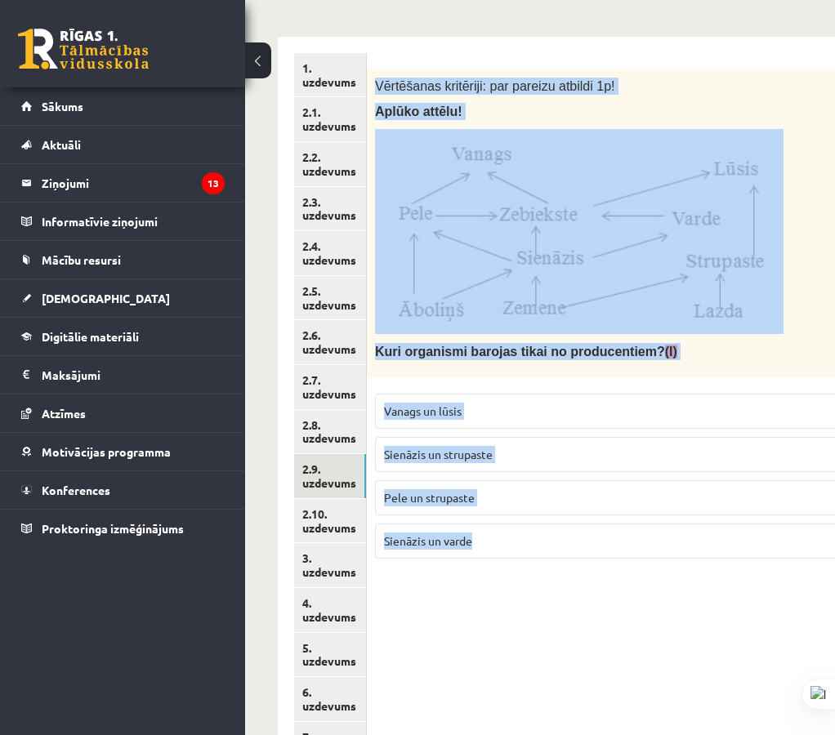
drag, startPoint x: 371, startPoint y: 88, endPoint x: 571, endPoint y: 538, distance: 492.6
click at [571, 542] on div "1p Vērtēšanas kritēriji: par pareizu atbildi 1p! Aplūko attēlu! Kuri organismi …" at bounding box center [620, 320] width 506 height 502
copy div "Vērtēšanas kritēriji: par pareizu atbildi 1p! Aplūko attēlu! Kuri organismi bar…"
click at [711, 655] on div "1p Vērtēšanas kritēriji: par pareizu atbildi 1p! Aplūko attēlu! Kuri organismi …" at bounding box center [620, 455] width 506 height 836
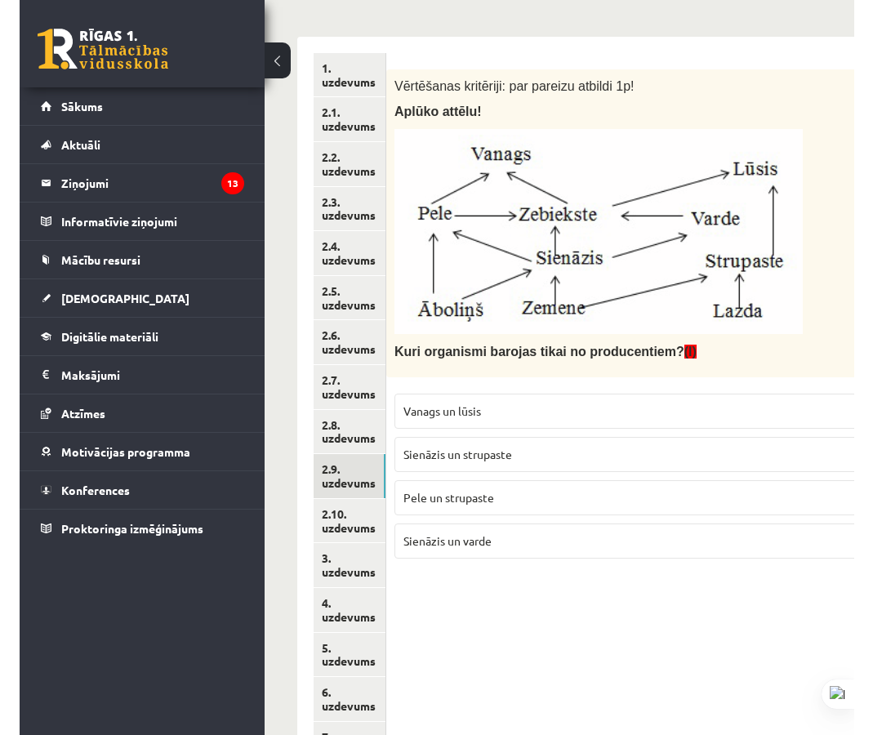
scroll to position [436, 0]
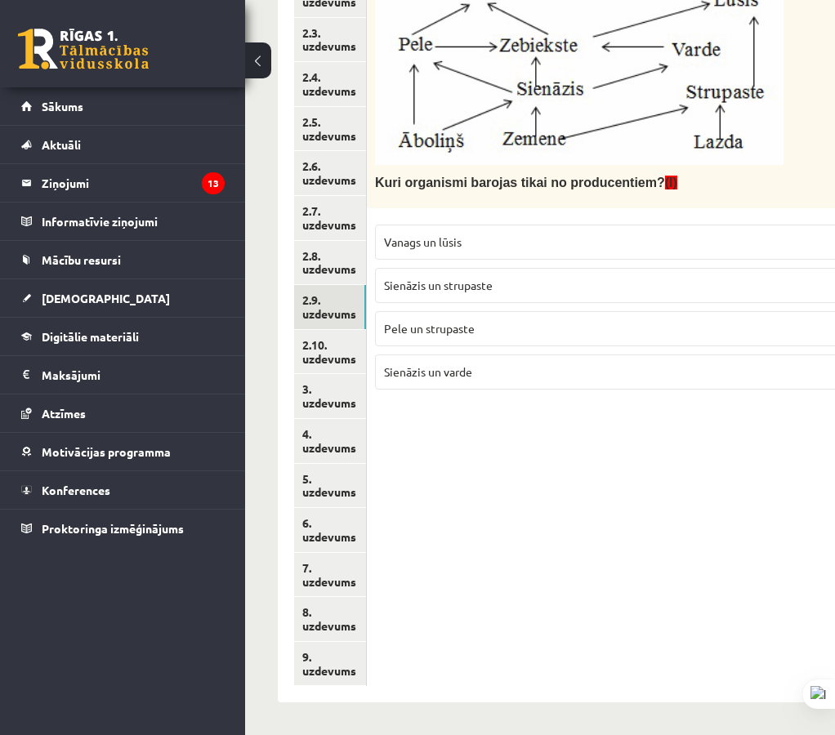
click at [538, 385] on label "Sienāzis un varde" at bounding box center [620, 371] width 490 height 35
click at [578, 387] on label "Sienāzis un varde" at bounding box center [620, 371] width 490 height 35
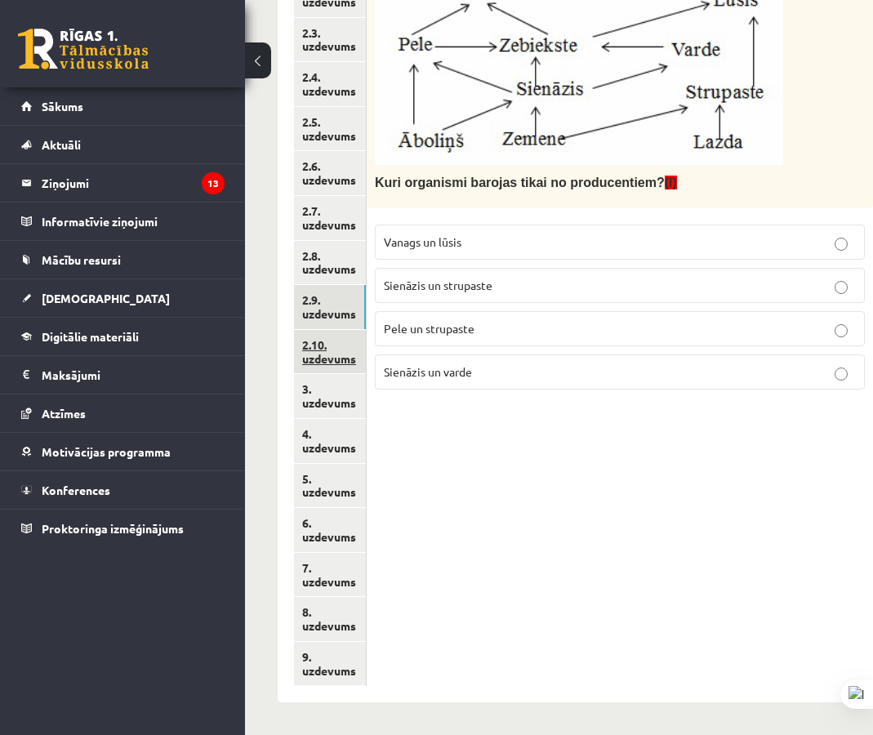
click at [346, 352] on link "2.10. uzdevums" at bounding box center [330, 352] width 72 height 44
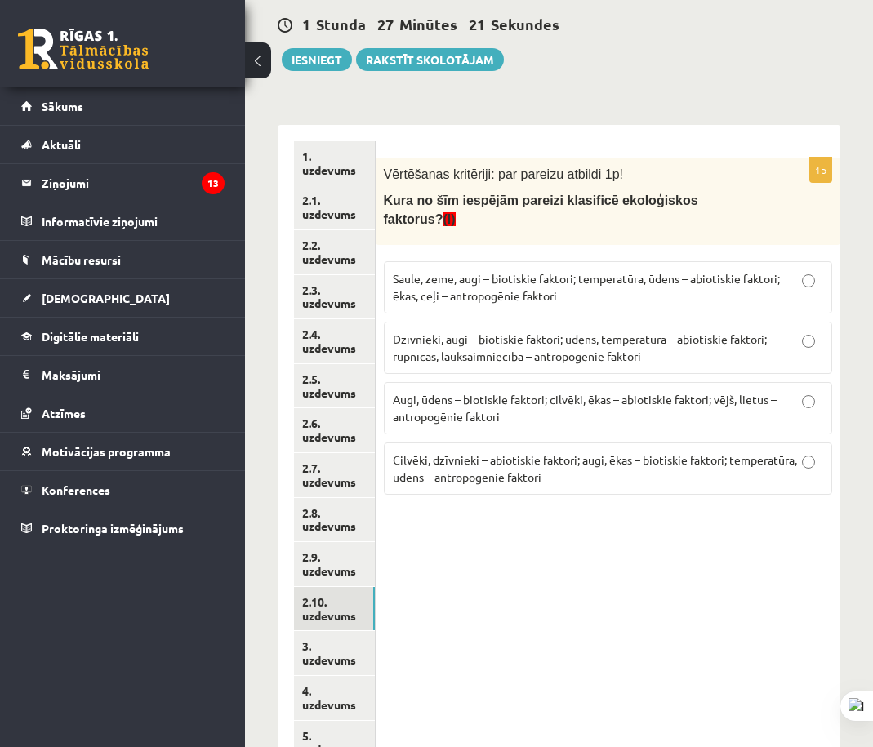
scroll to position [97, 0]
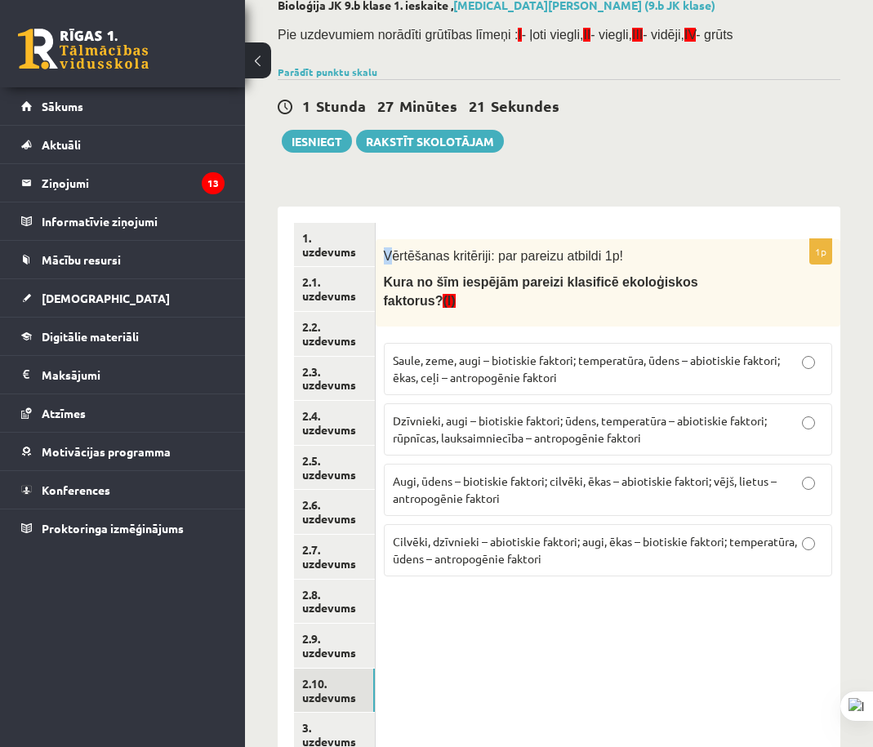
click at [386, 257] on span "Vērtēšanas kritēriji: par pareizu atbildi 1p!" at bounding box center [503, 256] width 239 height 14
click at [384, 262] on div "Vērtēšanas kritēriji: par pareizu atbildi 1p! Kura no šīm iespējām pareizi klas…" at bounding box center [608, 282] width 465 height 87
click at [383, 259] on div "Vērtēšanas kritēriji: par pareizu atbildi 1p! Kura no šīm iespējām pareizi klas…" at bounding box center [608, 282] width 465 height 87
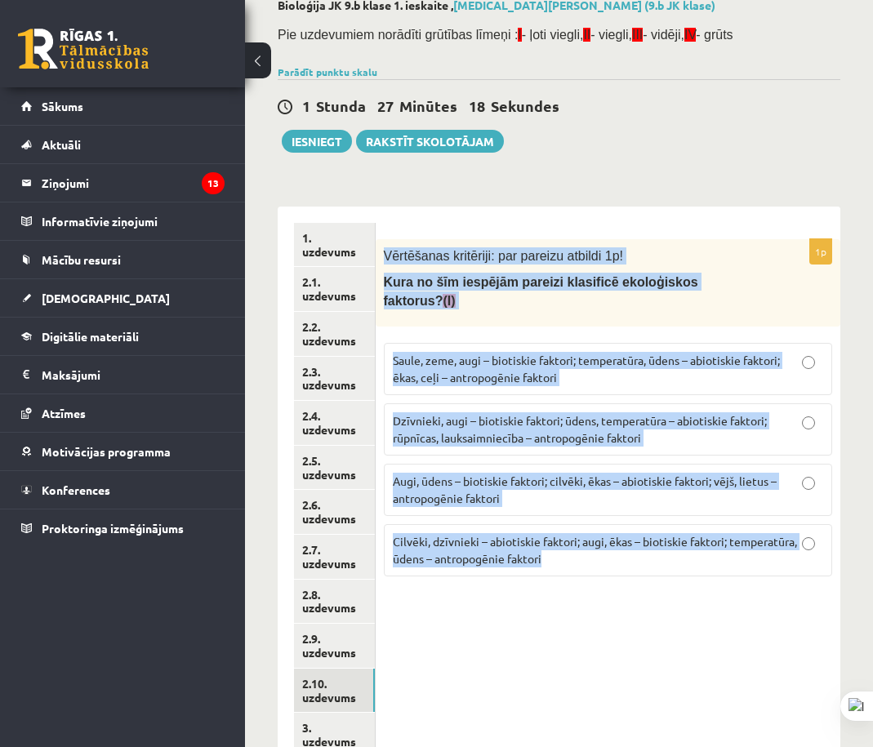
drag, startPoint x: 382, startPoint y: 258, endPoint x: 885, endPoint y: 592, distance: 603.3
click at [716, 574] on div "1p Vērtēšanas kritēriji: par pareizu atbildi 1p! Kura no šīm iespējām pareizi k…" at bounding box center [608, 625] width 465 height 836
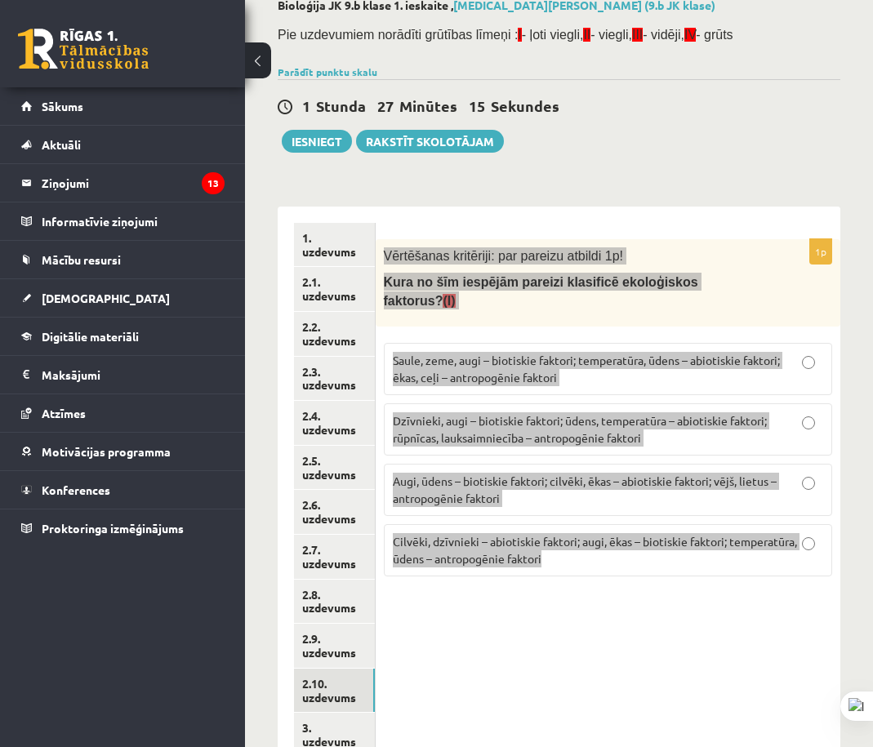
scroll to position [342, 0]
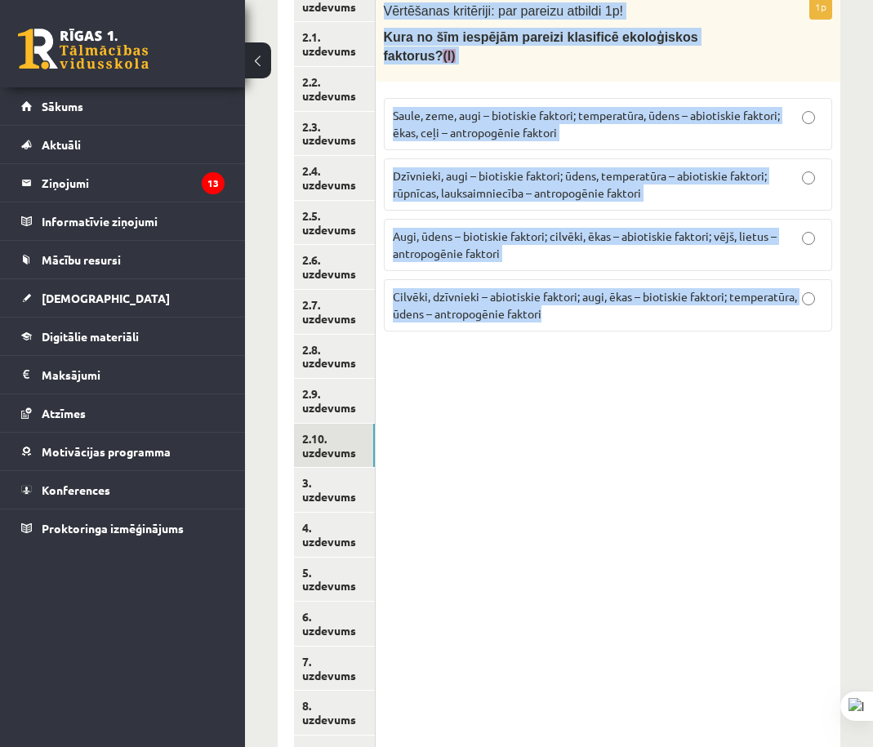
click at [511, 435] on div "1p Vērtēšanas kritēriji: par pareizu atbildi 1p! Kura no šīm iespējām pareizi k…" at bounding box center [608, 380] width 465 height 836
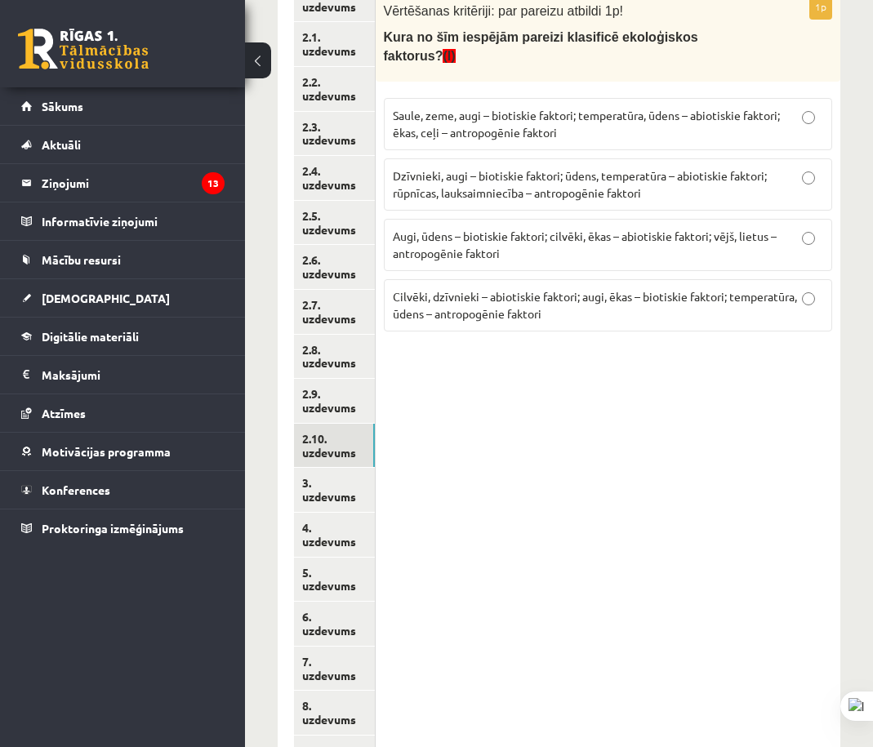
click at [584, 168] on span "Dzīvnieki, augi – biotiskie faktori; ūdens, temperatūra – abiotiskie faktori; r…" at bounding box center [580, 184] width 374 height 32
click at [378, 493] on div "1p Vērtēšanas kritēriji: par pareizu atbildi 1p! Kura no šīm iespējām pareizi k…" at bounding box center [608, 380] width 465 height 836
click at [366, 493] on link "3. uzdevums" at bounding box center [334, 490] width 81 height 44
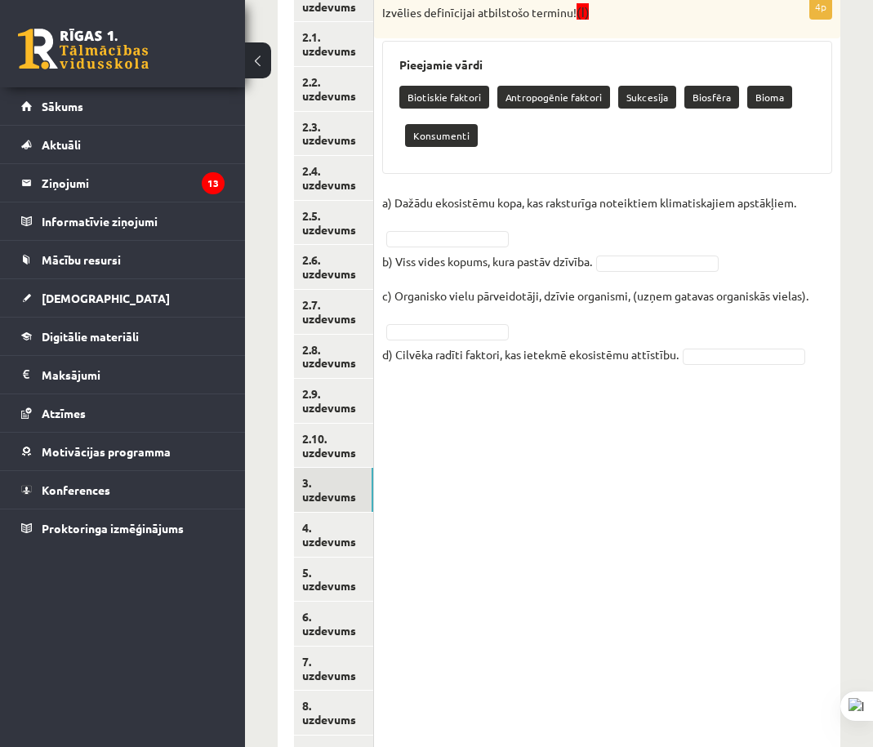
scroll to position [261, 0]
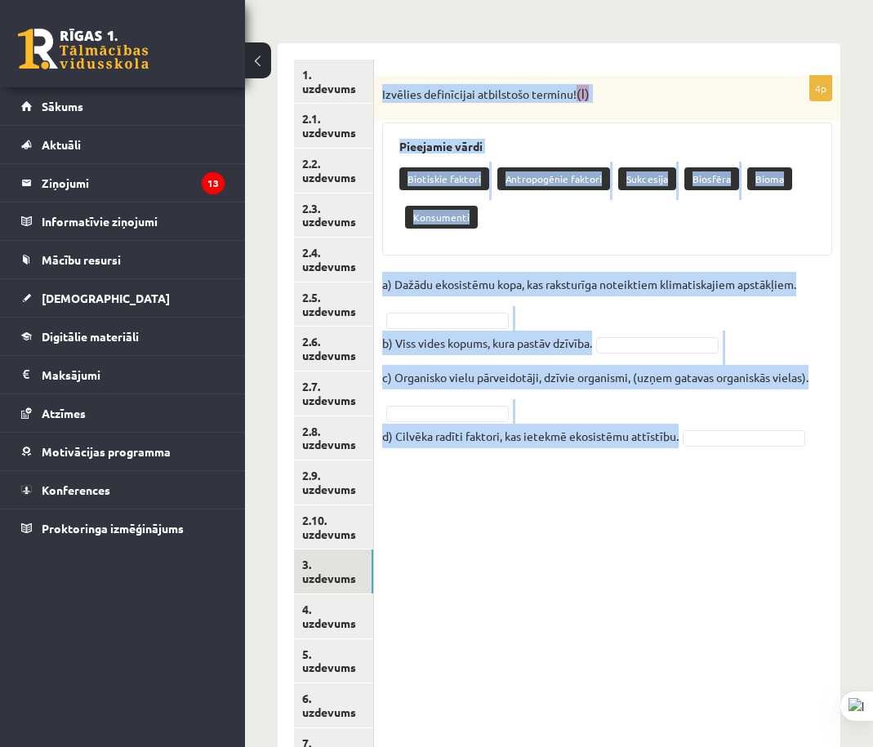
drag, startPoint x: 376, startPoint y: 90, endPoint x: 883, endPoint y: 499, distance: 651.7
click at [783, 484] on div "4p Izvēlies definīcijai atbilstošo terminu! (I) Pieejamie vārdi Biotiskie fakto…" at bounding box center [607, 461] width 466 height 836
copy div "Izvēlies definīcijai atbilstošo terminu! (I) Pieejamie vārdi Biotiskie faktori …"
click at [734, 604] on div "4p Izvēlies definīcijai atbilstošo terminu! (I) Pieejamie vārdi Biotiskie fakto…" at bounding box center [607, 461] width 466 height 836
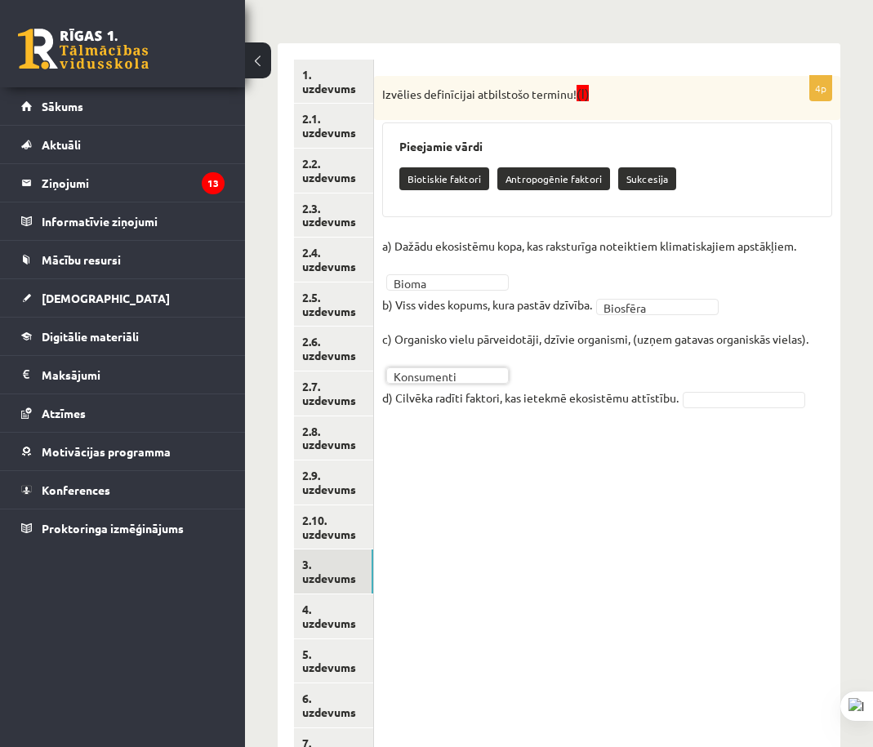
click at [654, 408] on p "d) Cilvēka radīti faktori, kas ietekmē ekosistēmu attīstību." at bounding box center [530, 398] width 297 height 25
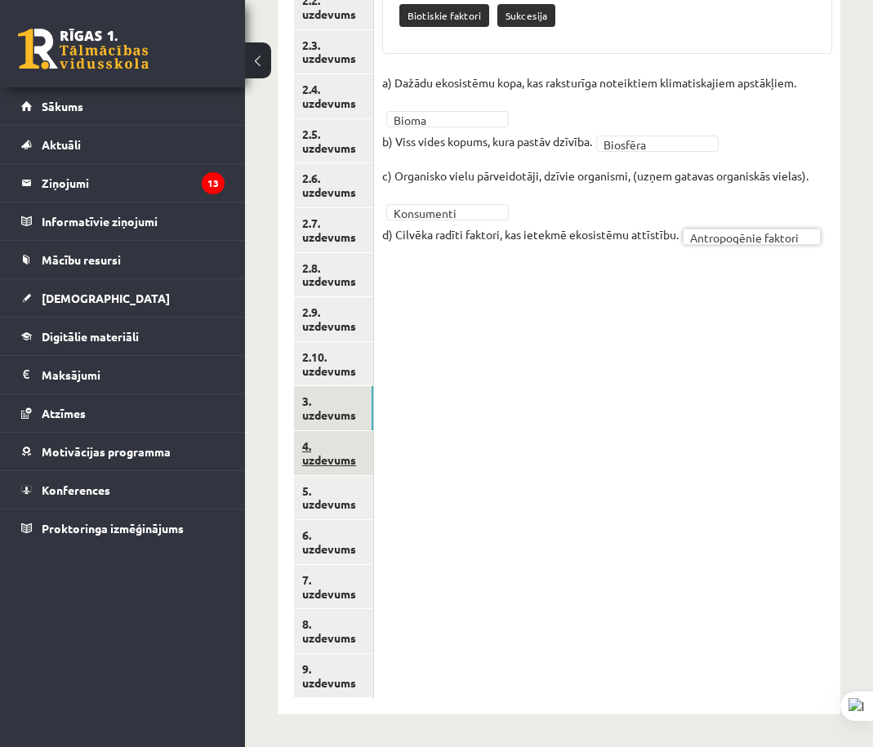
click at [353, 447] on link "4. uzdevums" at bounding box center [333, 453] width 79 height 44
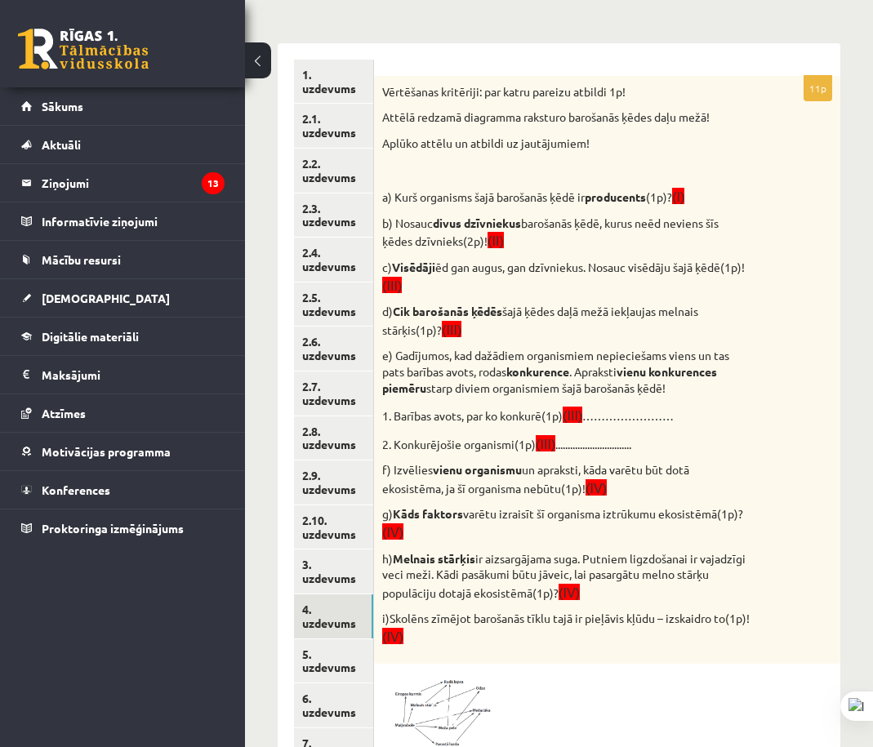
scroll to position [506, 0]
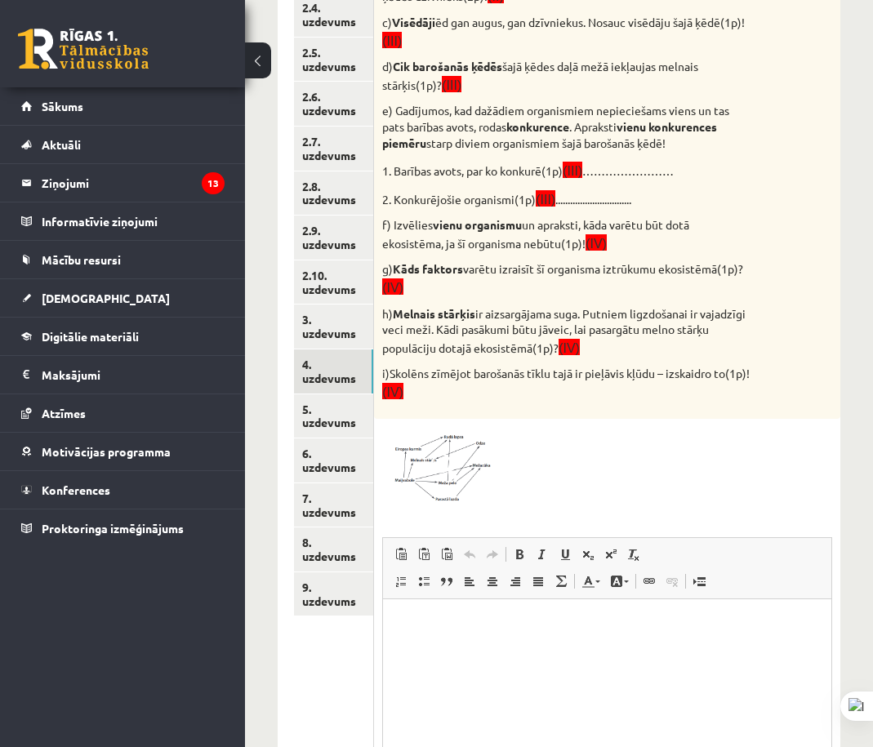
click at [458, 483] on img at bounding box center [443, 466] width 123 height 78
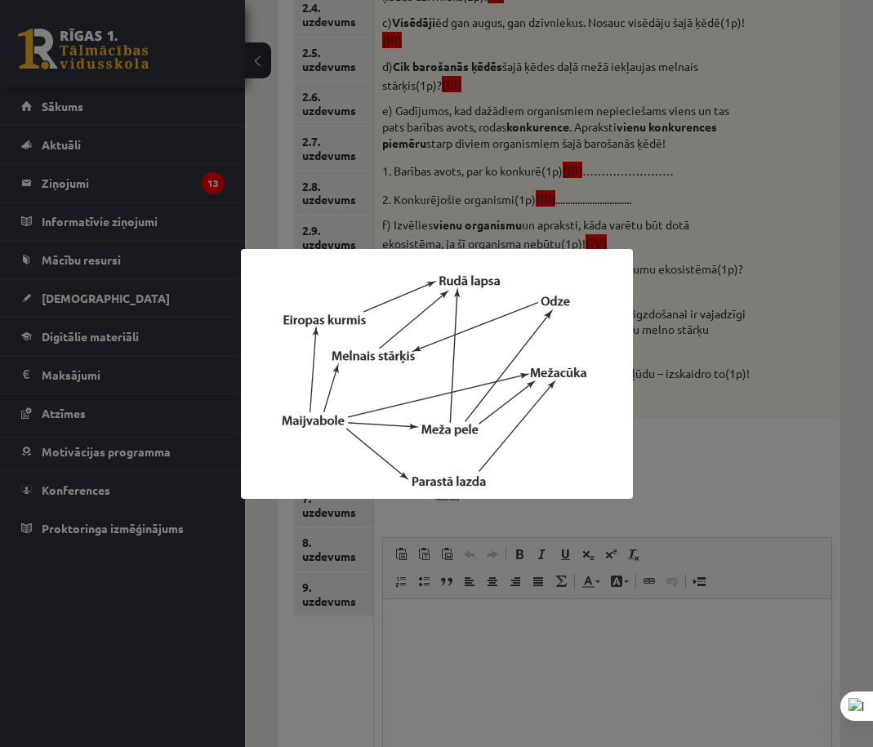
click at [657, 477] on div at bounding box center [436, 373] width 873 height 747
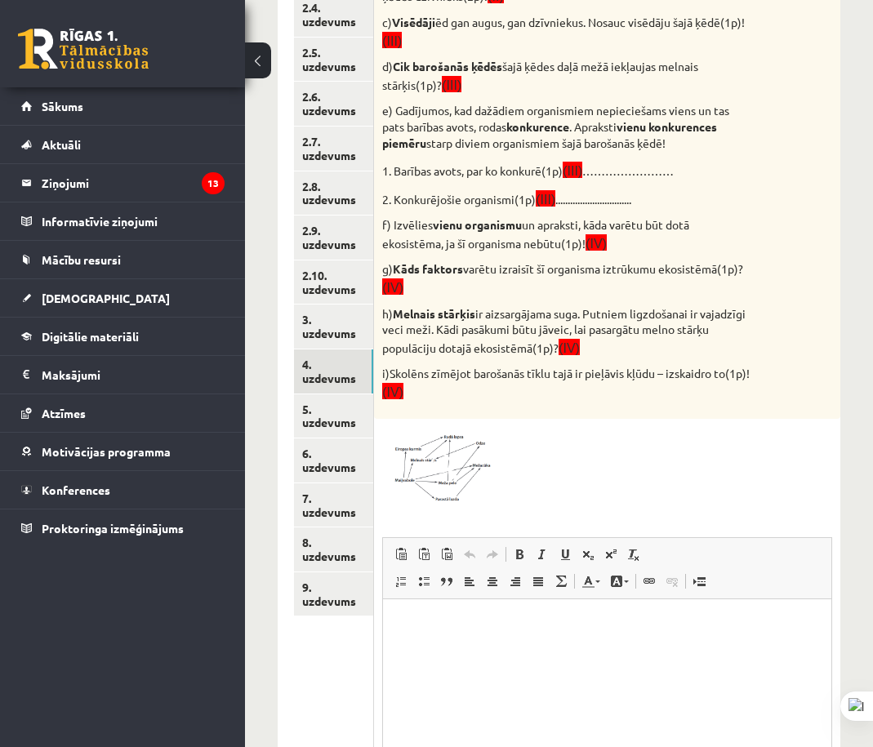
click at [479, 487] on img at bounding box center [443, 466] width 123 height 78
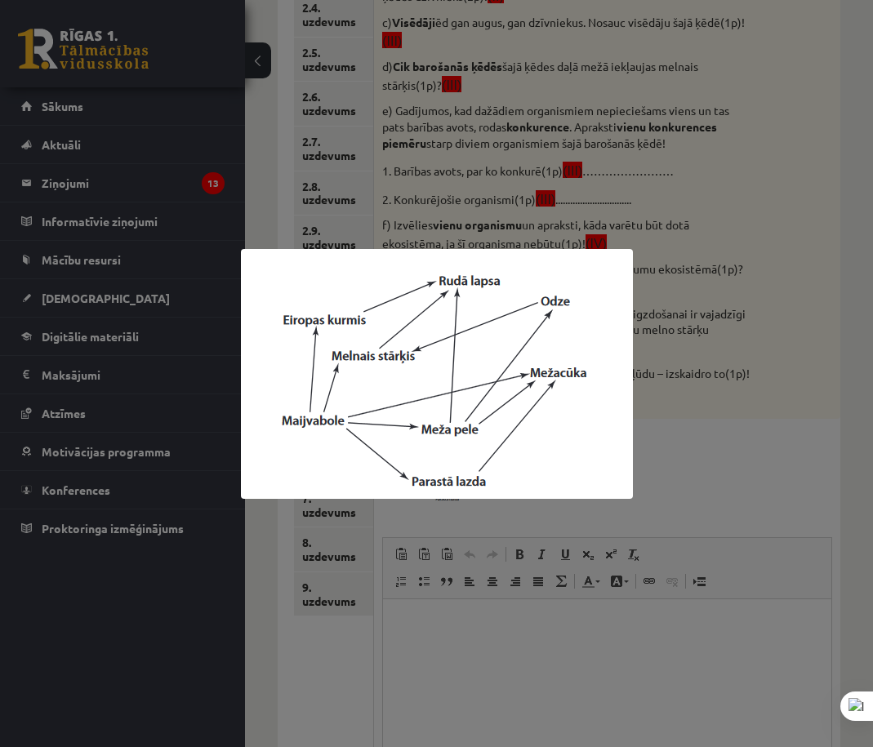
drag, startPoint x: 717, startPoint y: 181, endPoint x: 709, endPoint y: 190, distance: 12.1
click at [716, 181] on div at bounding box center [436, 373] width 873 height 747
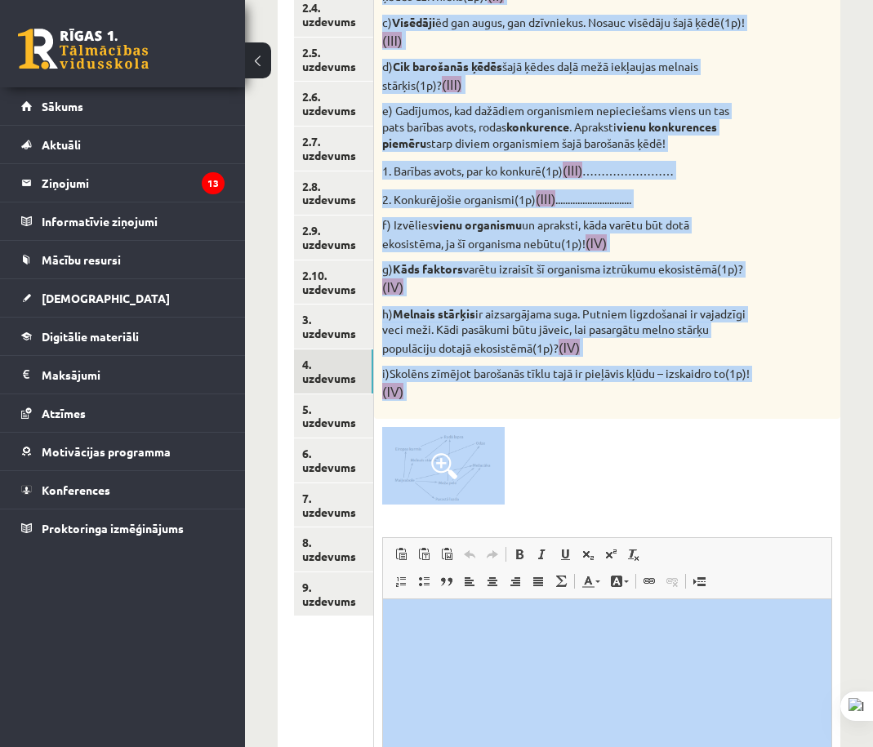
scroll to position [587, 0]
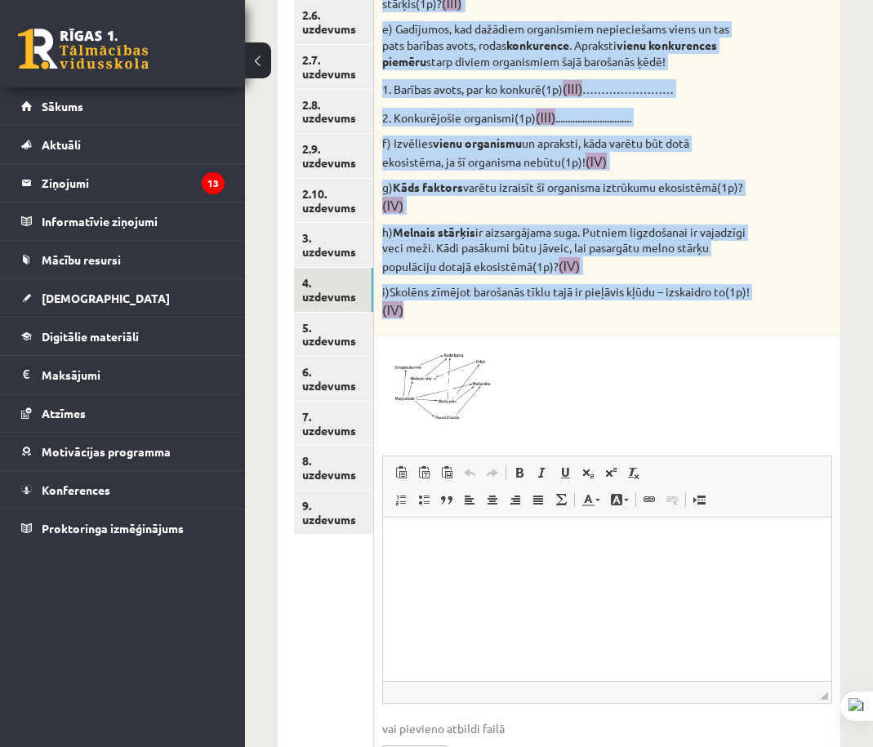
drag, startPoint x: 466, startPoint y: 257, endPoint x: 748, endPoint y: 305, distance: 286.7
click at [745, 306] on div "Vērtēšanas kritēriji: par katru pareizu atbildi 1p! Attēlā redzamā diagramma ra…" at bounding box center [607, 43] width 466 height 588
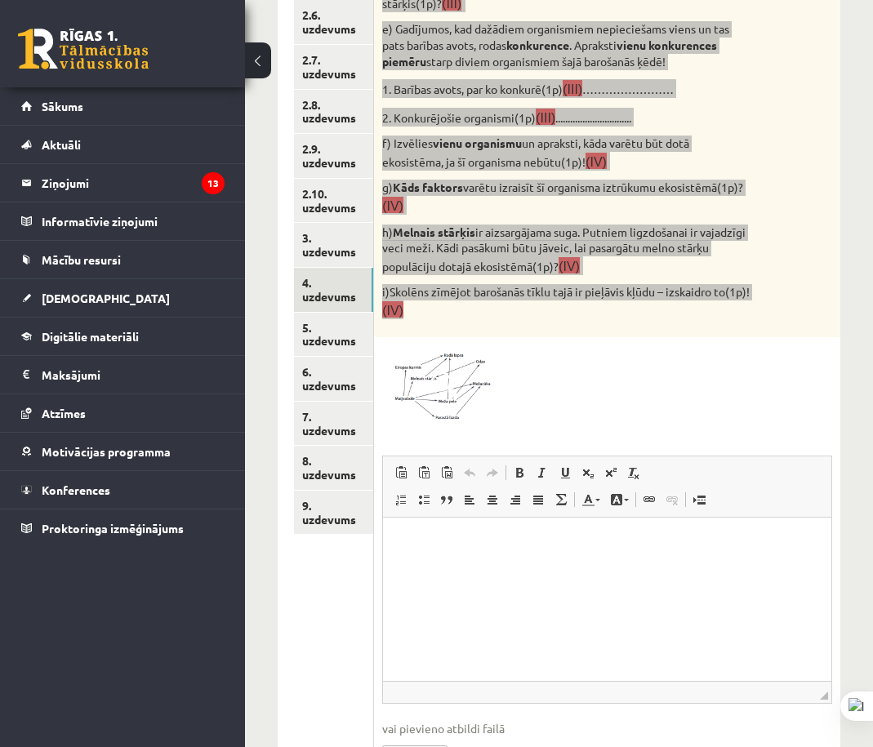
drag, startPoint x: 606, startPoint y: 620, endPoint x: 631, endPoint y: 617, distance: 25.5
click at [606, 568] on html at bounding box center [607, 543] width 448 height 50
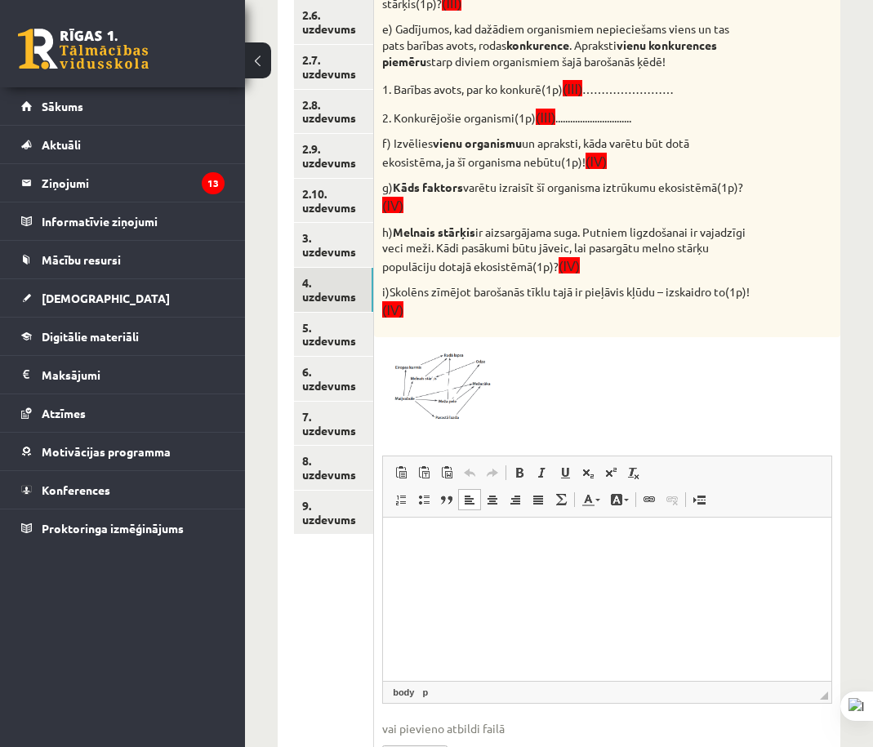
click at [739, 359] on div at bounding box center [607, 385] width 450 height 78
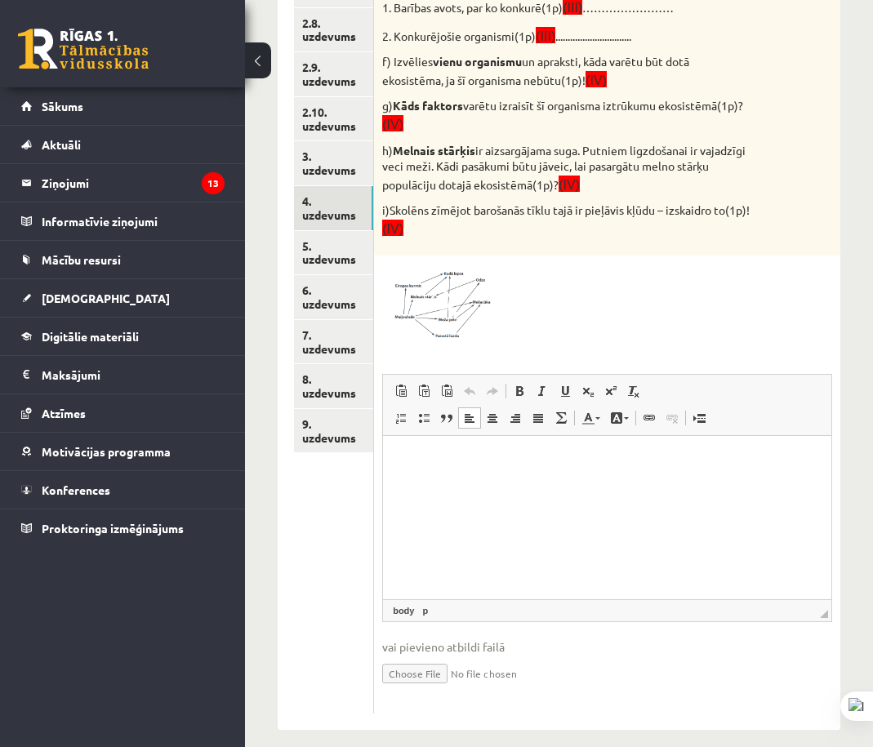
scroll to position [687, 0]
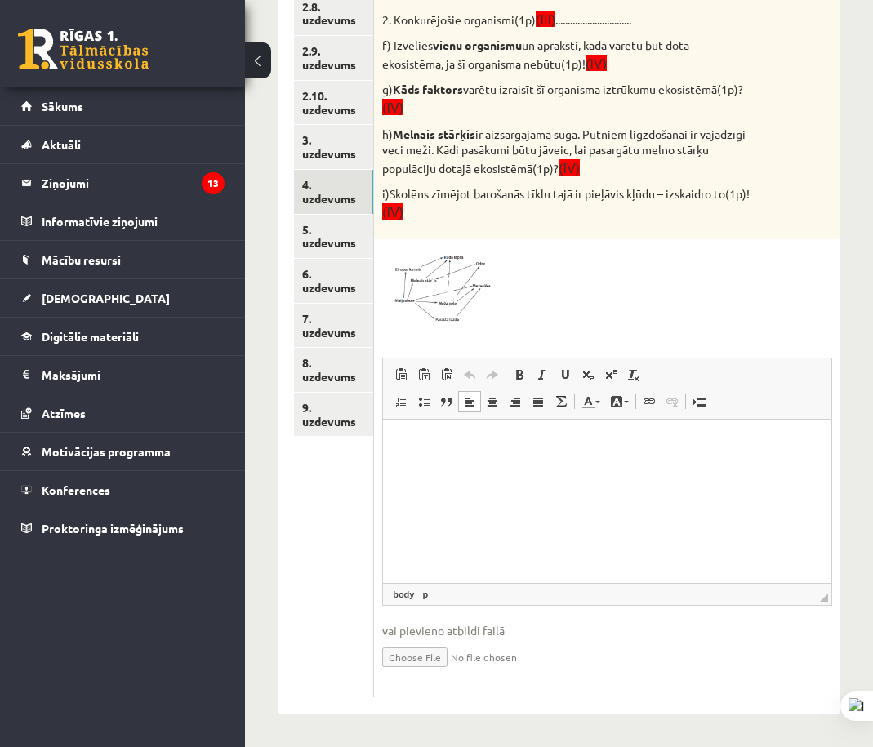
drag, startPoint x: 472, startPoint y: 376, endPoint x: 496, endPoint y: 373, distance: 23.8
click at [480, 375] on link "Отменить Комбинация клавиш Ctrl+Z" at bounding box center [469, 374] width 23 height 21
click at [496, 373] on span at bounding box center [492, 374] width 13 height 13
click at [482, 375] on span "Вставить Комбинация клавиш Ctrl+V Вставить только текст Комбинация клавиш Ctrl+…" at bounding box center [448, 374] width 117 height 21
click at [502, 462] on html at bounding box center [607, 445] width 448 height 50
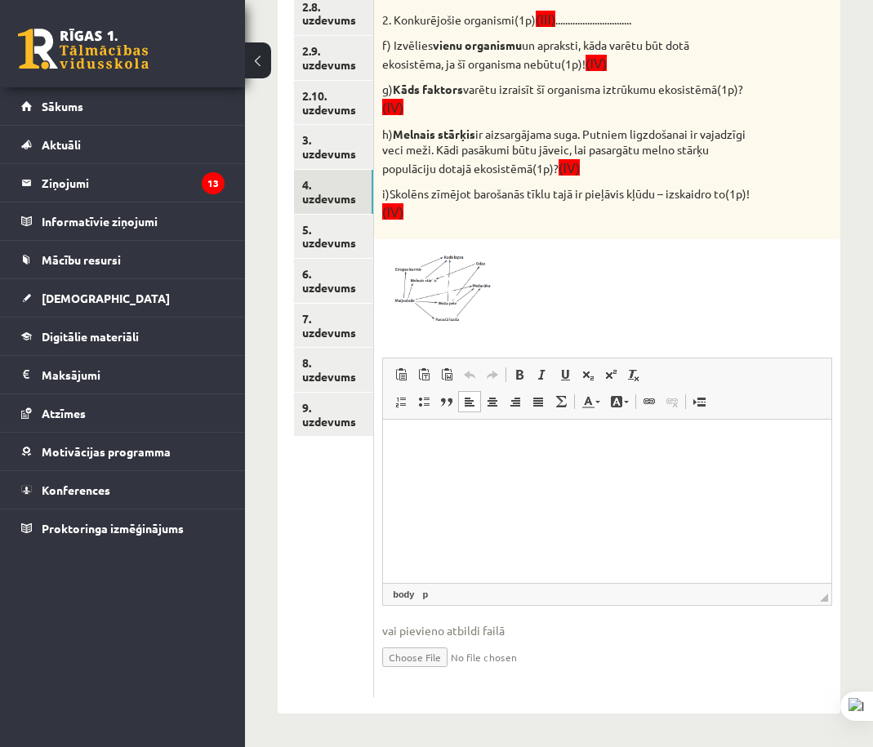
paste body "Визуальный текстовый редактор, wiswyg-editor-user-answer-47024908745940"
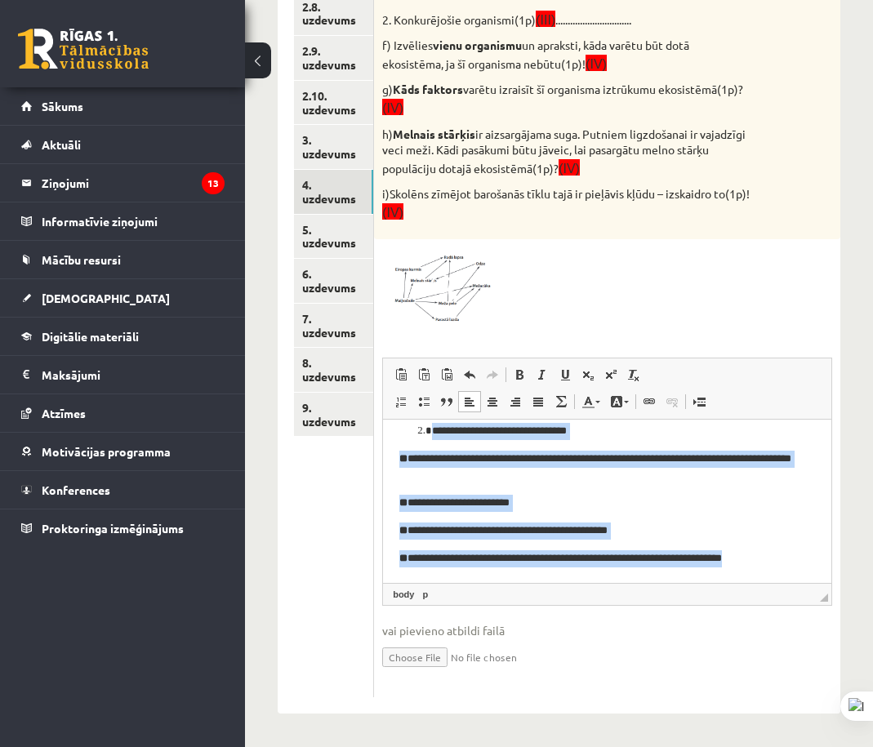
scroll to position [0, 0]
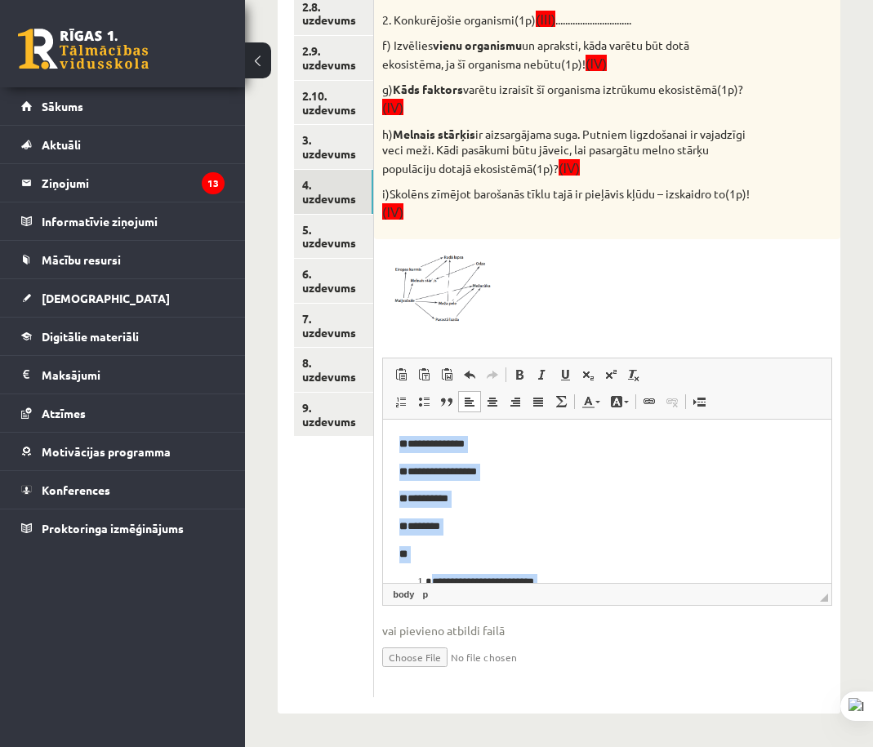
drag, startPoint x: 663, startPoint y: 514, endPoint x: 363, endPoint y: 345, distance: 344.2
click at [383, 420] on html "**********" at bounding box center [607, 590] width 448 height 341
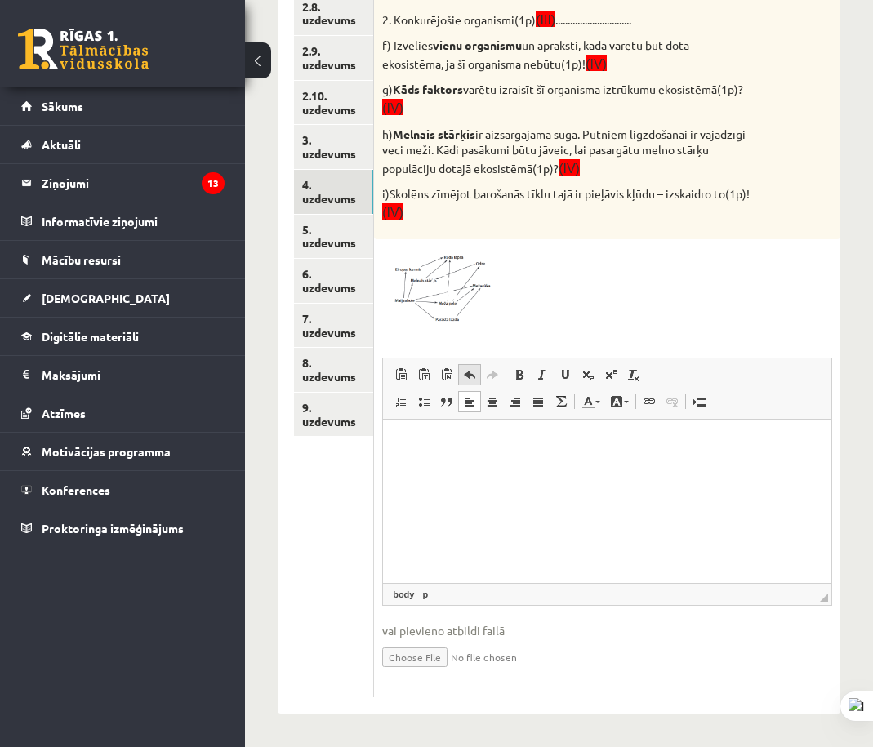
click at [475, 381] on link "Отменить Комбинация клавиш Ctrl+Z" at bounding box center [469, 374] width 23 height 21
click at [483, 377] on link "Повторить Комбинация клавиш Ctrl+Y" at bounding box center [492, 374] width 23 height 21
click at [522, 502] on p "** *********" at bounding box center [600, 499] width 402 height 17
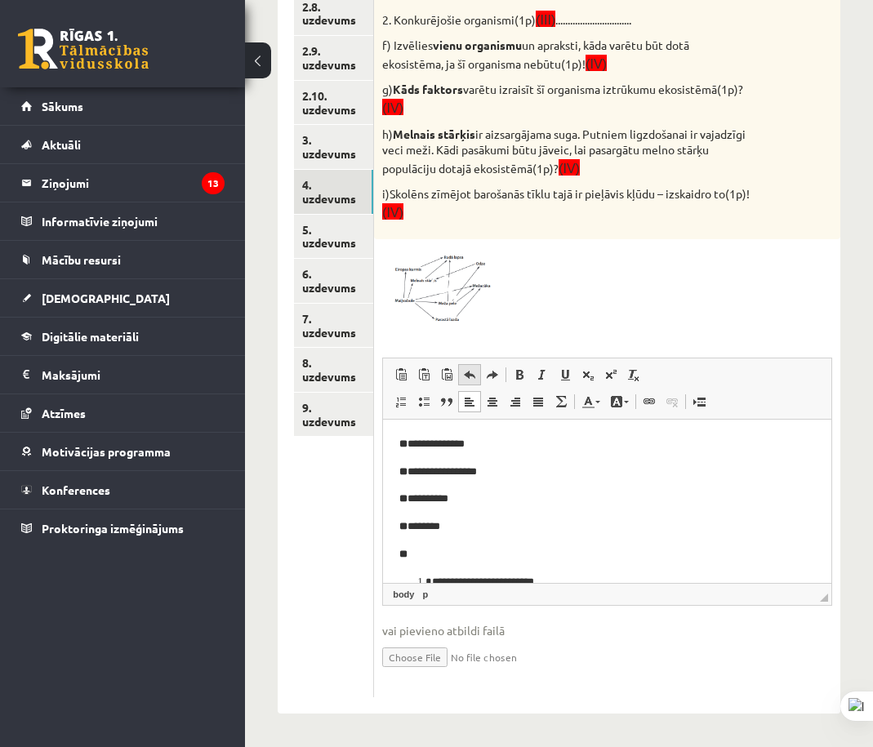
click at [468, 377] on span at bounding box center [469, 374] width 13 height 13
click at [491, 372] on span at bounding box center [492, 374] width 13 height 13
click at [490, 371] on span at bounding box center [492, 374] width 13 height 13
click at [466, 372] on span at bounding box center [469, 374] width 13 height 13
click at [473, 379] on span at bounding box center [469, 374] width 13 height 13
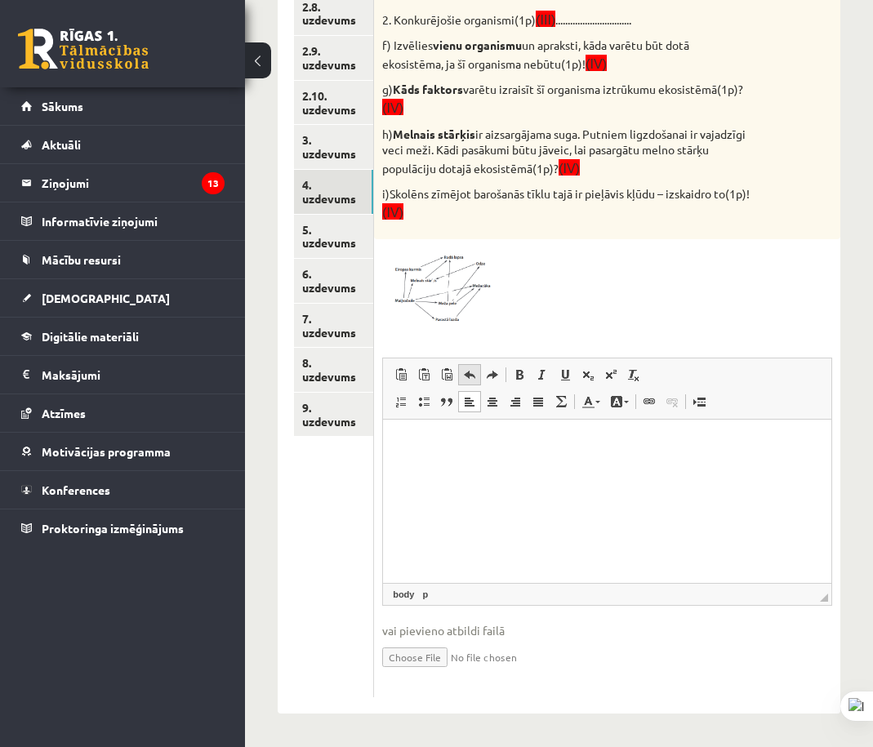
click at [473, 379] on span at bounding box center [469, 374] width 13 height 13
click at [475, 378] on span at bounding box center [469, 374] width 13 height 13
click at [472, 377] on span at bounding box center [469, 374] width 13 height 13
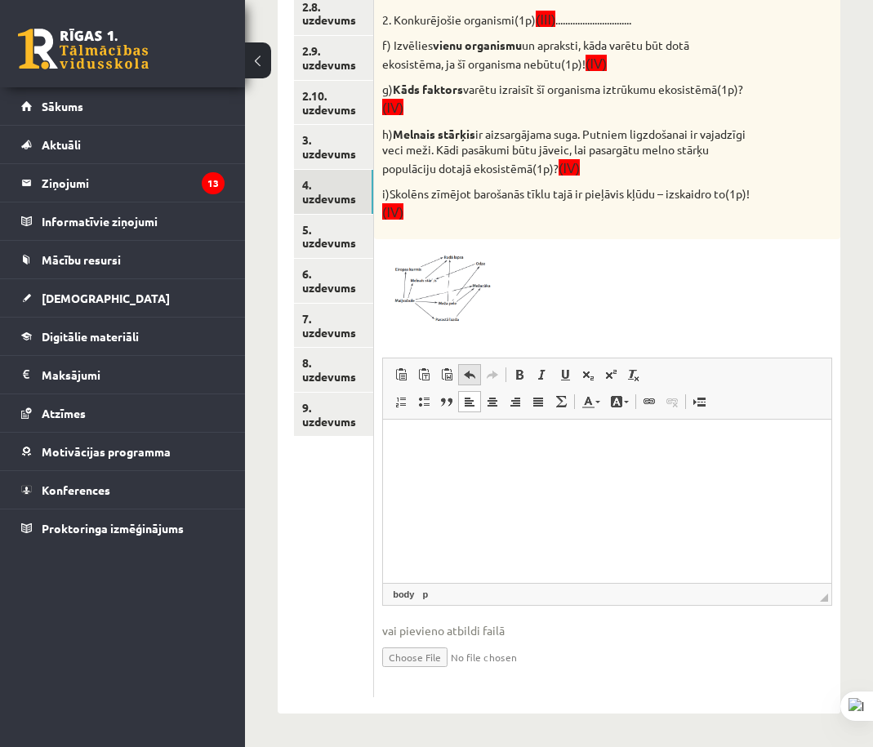
click at [472, 377] on span at bounding box center [469, 374] width 13 height 13
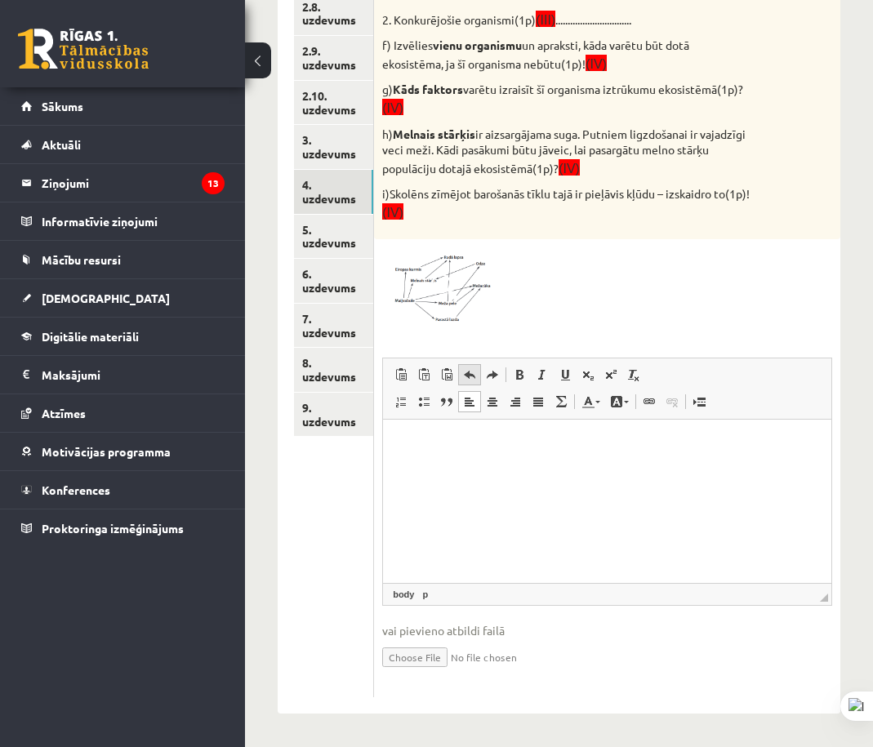
click at [473, 377] on span at bounding box center [469, 374] width 13 height 13
click at [467, 373] on span at bounding box center [469, 374] width 13 height 13
click at [468, 373] on span at bounding box center [469, 374] width 13 height 13
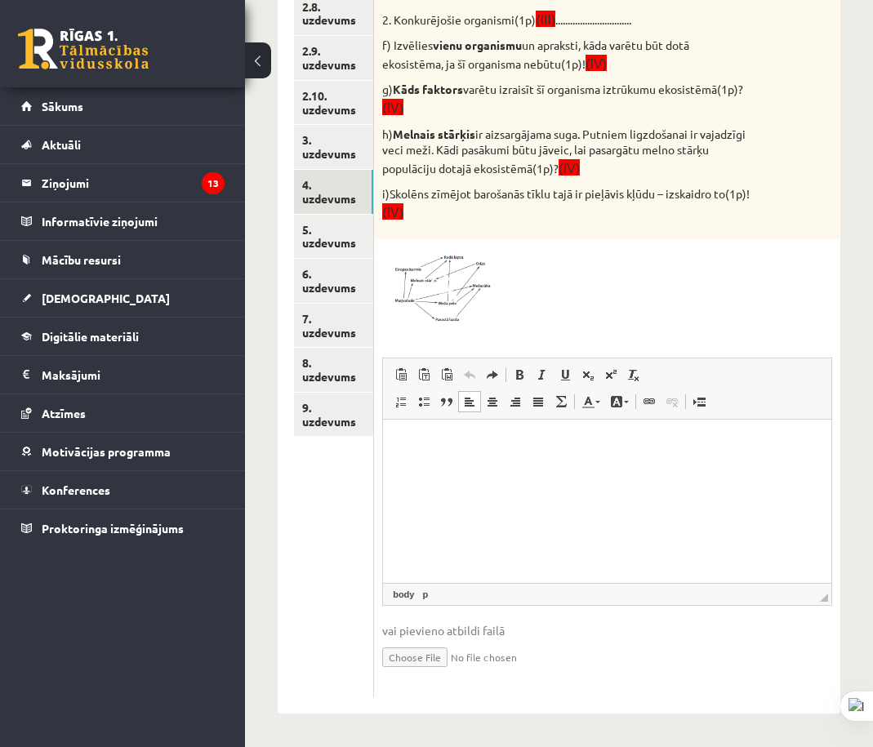
click at [468, 373] on span at bounding box center [469, 374] width 13 height 13
click at [486, 372] on link "Повторить Комбинация клавиш Ctrl+Y" at bounding box center [492, 374] width 23 height 21
click at [471, 386] on span "Вставить Комбинация клавиш Ctrl+V Вставить только текст Комбинация клавиш Ctrl+…" at bounding box center [449, 376] width 118 height 27
click at [476, 373] on span at bounding box center [469, 374] width 13 height 13
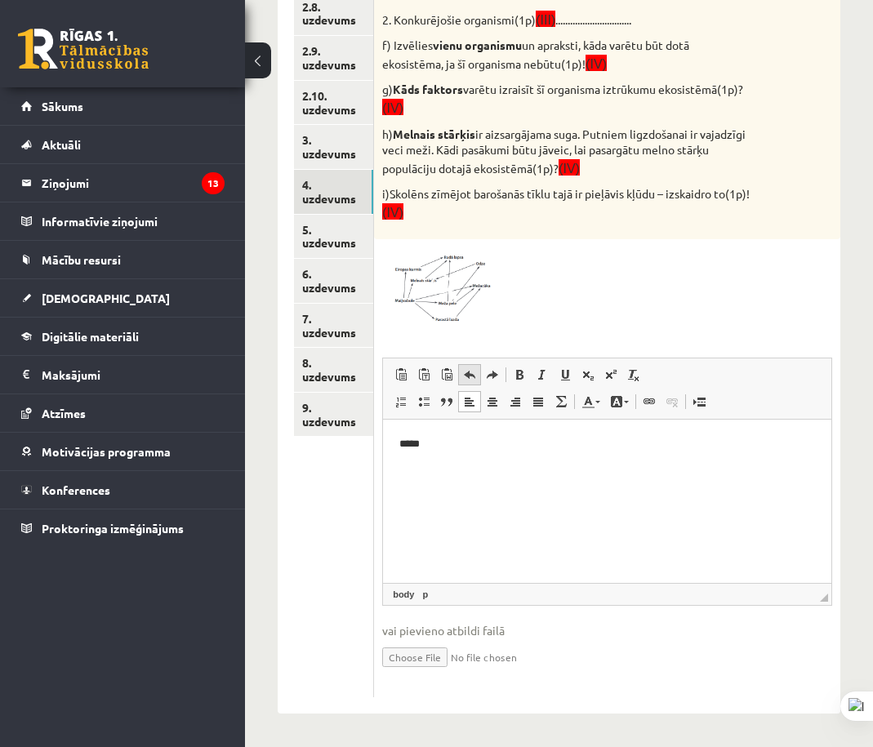
click at [476, 373] on span at bounding box center [469, 374] width 13 height 13
click at [479, 373] on link "Отменить Комбинация клавиш Ctrl+Z" at bounding box center [469, 374] width 23 height 21
click at [481, 373] on link "Отменить Комбинация клавиш Ctrl+Z" at bounding box center [469, 374] width 23 height 21
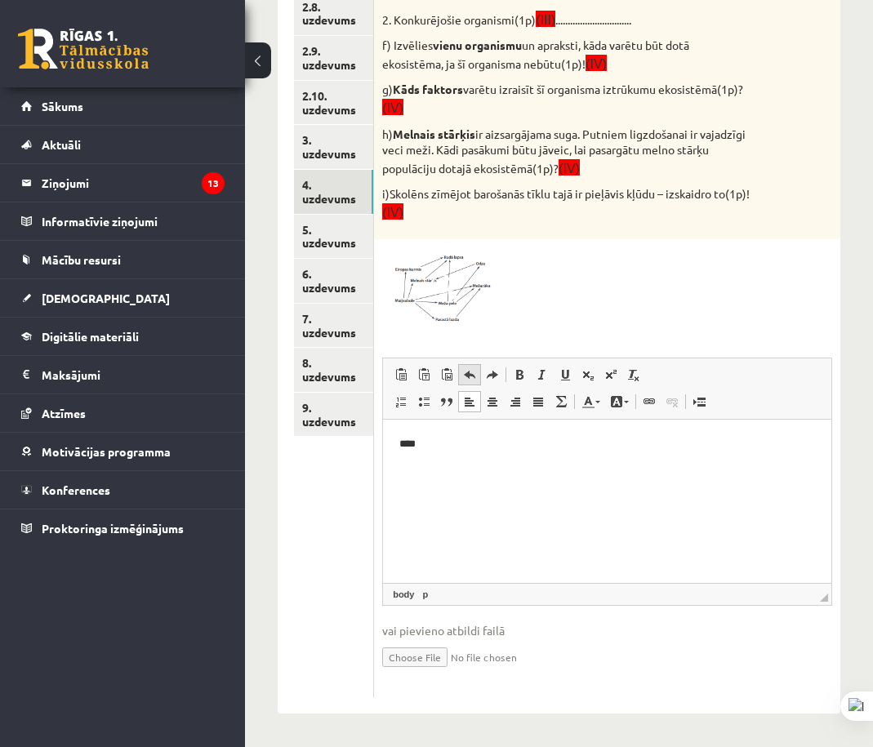
click at [481, 373] on link "Отменить Комбинация клавиш Ctrl+Z" at bounding box center [469, 374] width 23 height 21
click at [480, 375] on link "Отменить Комбинация клавиш Ctrl+Z" at bounding box center [469, 374] width 23 height 21
click at [480, 374] on link "Отменить Комбинация клавиш Ctrl+Z" at bounding box center [469, 374] width 23 height 21
click at [497, 371] on span at bounding box center [492, 374] width 13 height 13
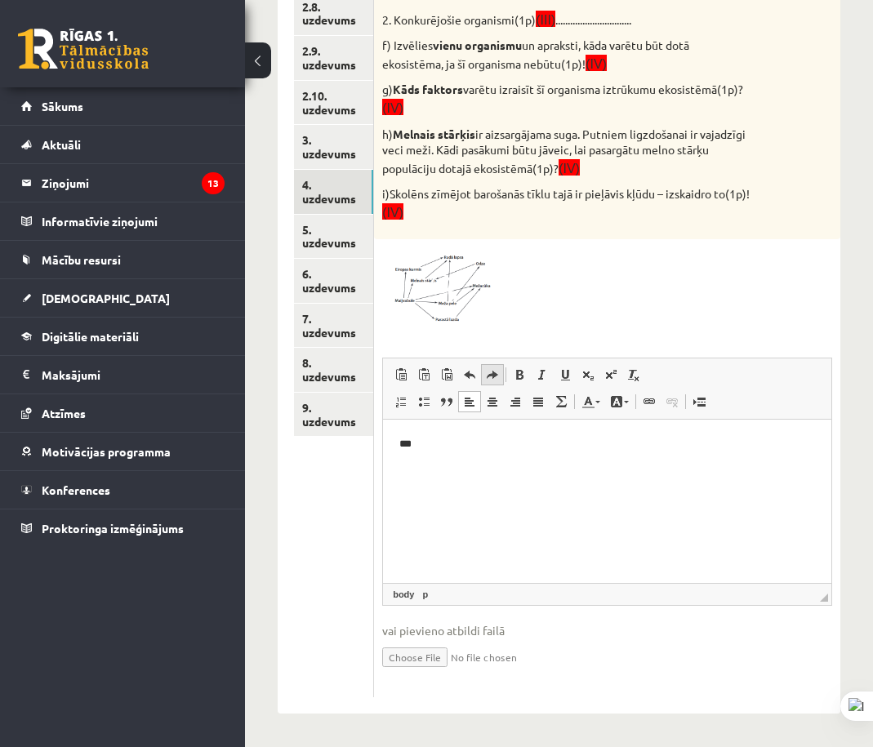
click at [498, 371] on span at bounding box center [492, 374] width 13 height 13
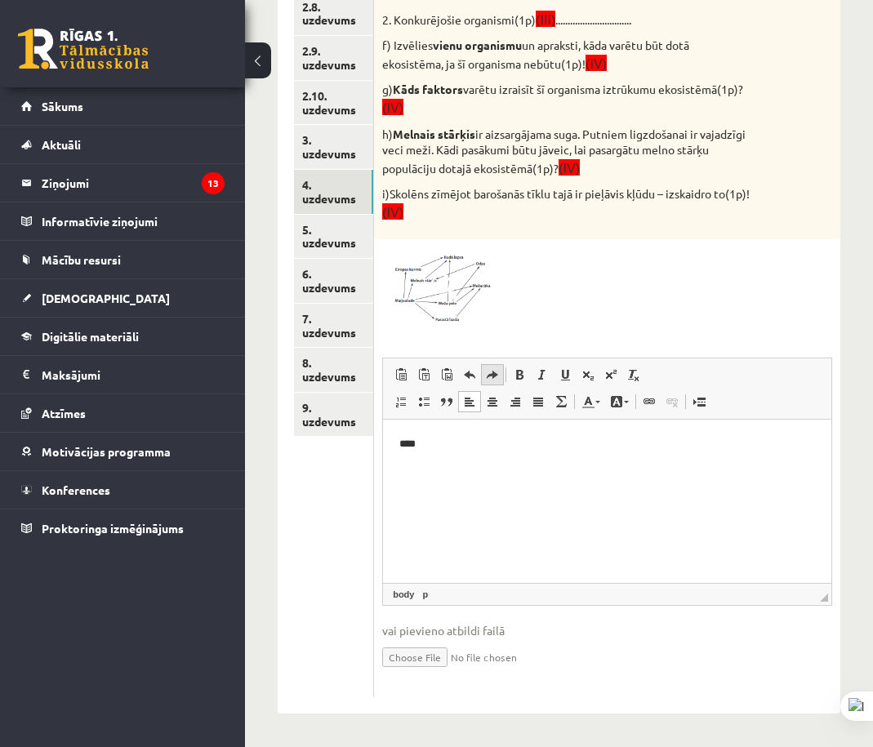
click at [498, 371] on span at bounding box center [492, 374] width 13 height 13
click at [499, 371] on span at bounding box center [492, 374] width 13 height 13
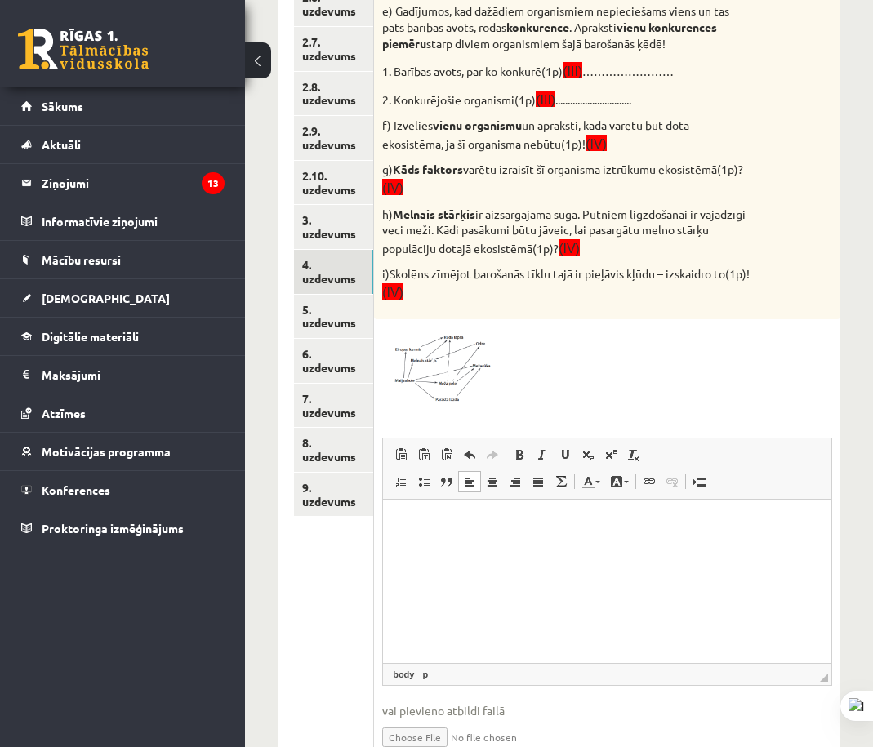
click at [558, 550] on html at bounding box center [607, 525] width 448 height 50
click at [492, 550] on html "**********" at bounding box center [607, 525] width 448 height 50
click at [493, 547] on html "**********" at bounding box center [607, 525] width 448 height 50
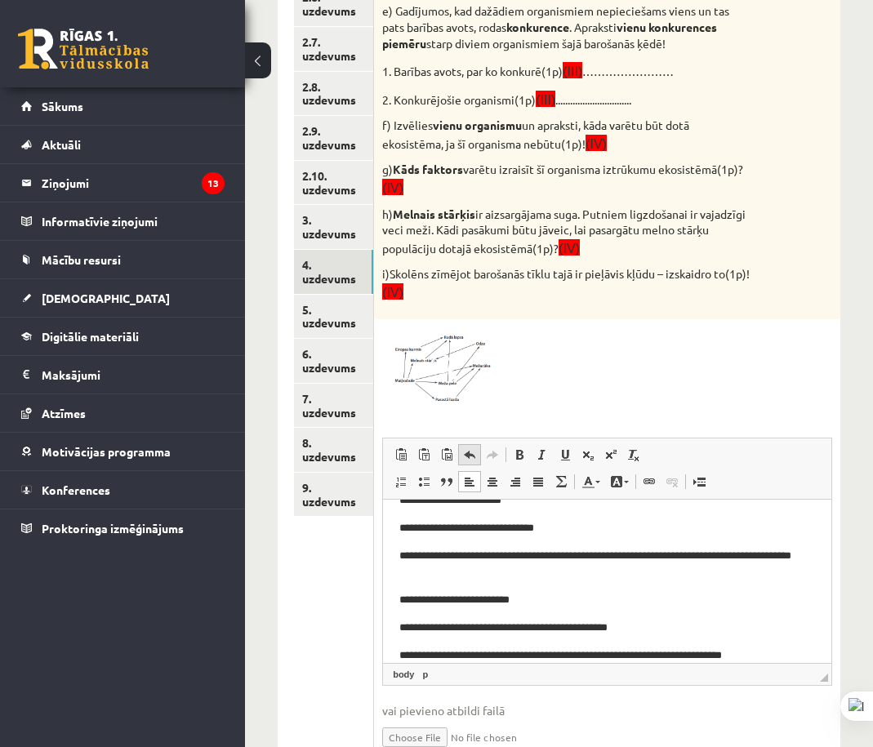
click at [476, 448] on span at bounding box center [469, 454] width 13 height 13
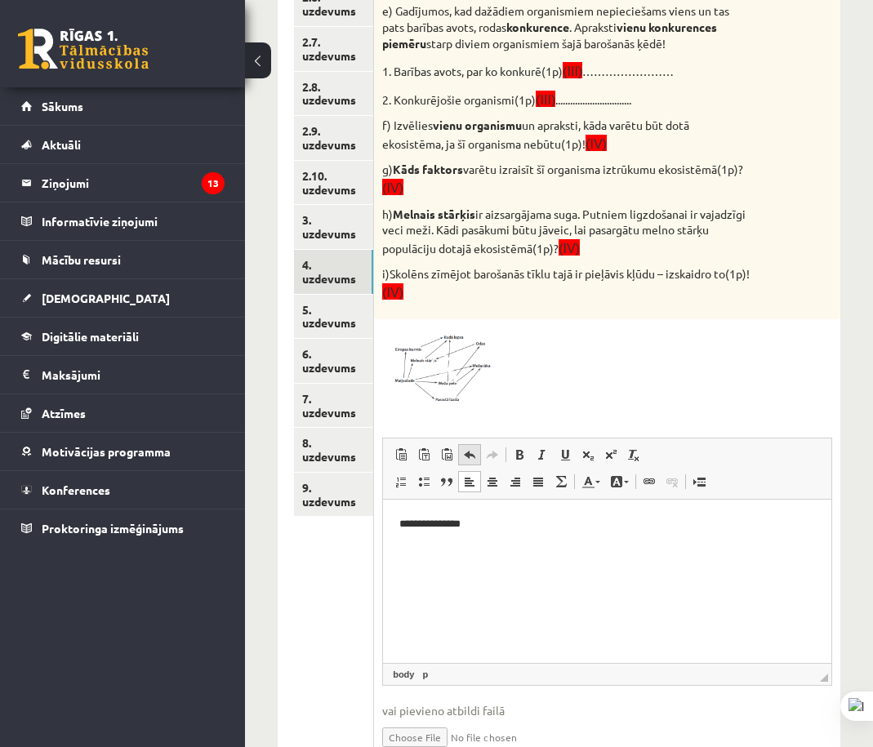
scroll to position [0, 0]
click at [476, 448] on span at bounding box center [469, 454] width 13 height 13
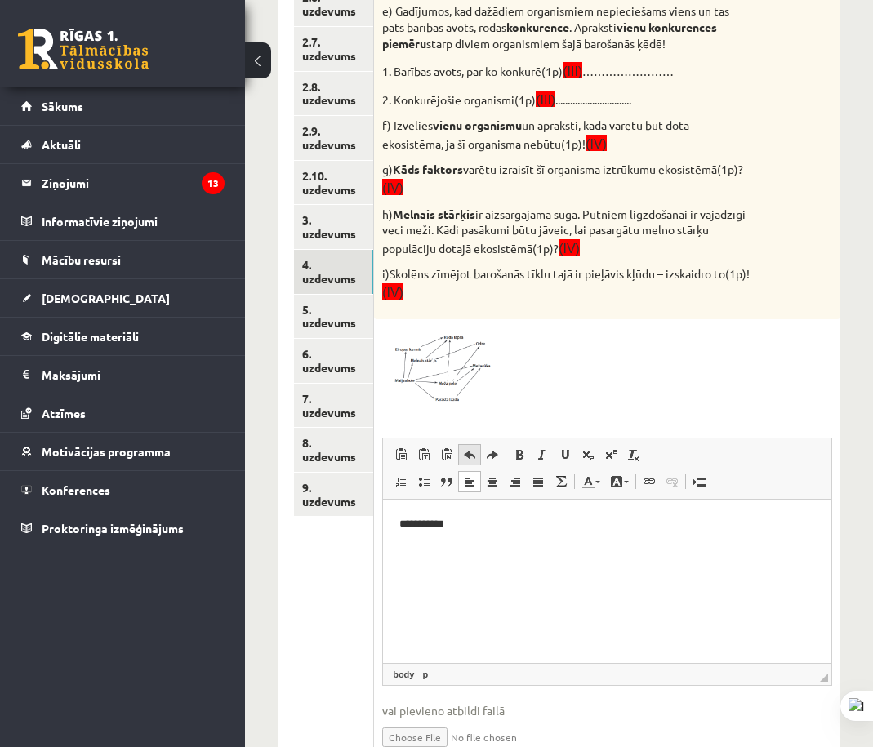
click at [476, 448] on span at bounding box center [469, 454] width 13 height 13
click at [490, 448] on span at bounding box center [492, 454] width 13 height 13
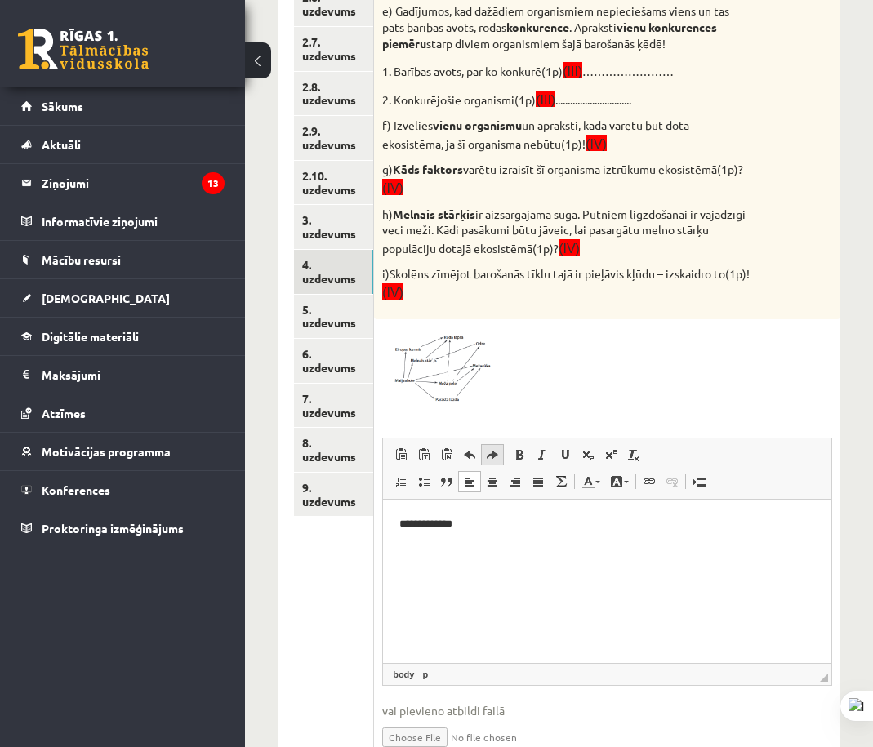
click at [490, 448] on span at bounding box center [492, 454] width 13 height 13
click at [491, 449] on span at bounding box center [492, 454] width 13 height 13
click at [493, 450] on span at bounding box center [492, 454] width 13 height 13
click at [494, 450] on span at bounding box center [492, 454] width 13 height 13
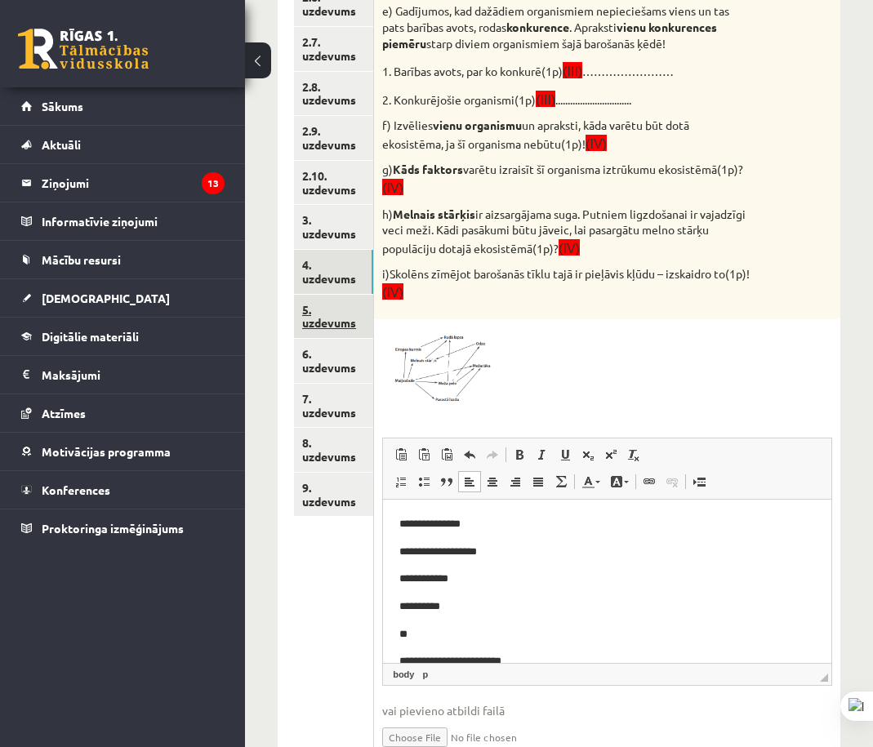
click at [360, 315] on link "5. uzdevums" at bounding box center [333, 317] width 79 height 44
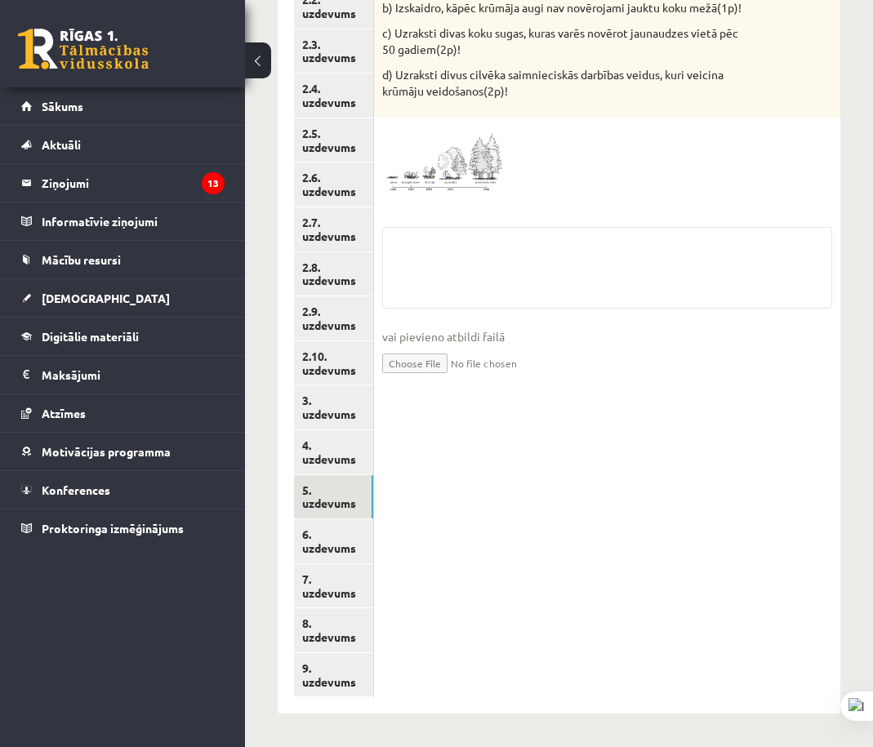
scroll to position [261, 0]
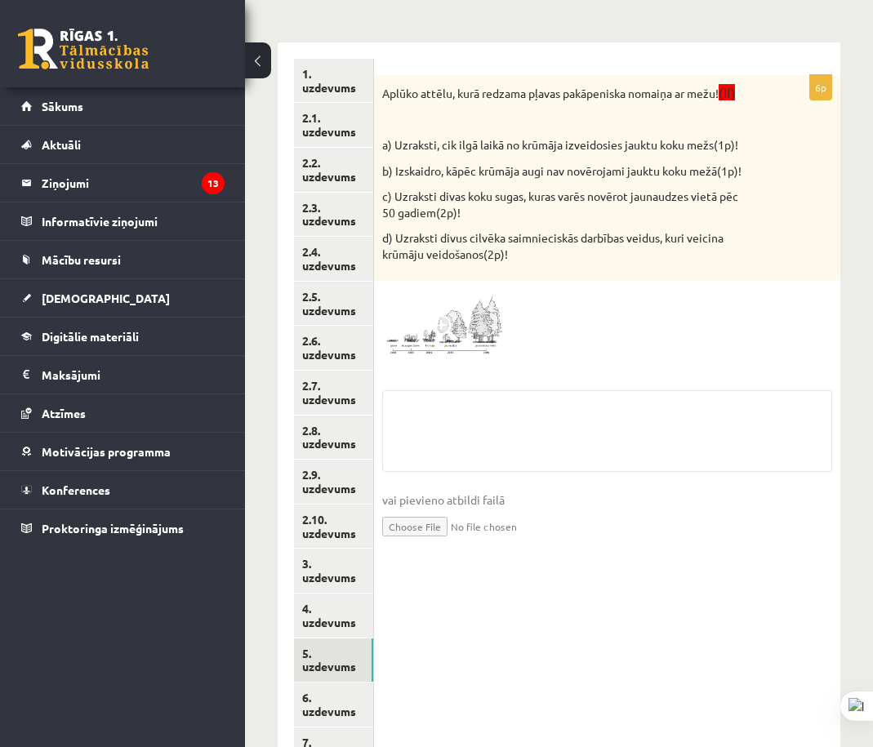
click at [484, 333] on img at bounding box center [443, 323] width 123 height 69
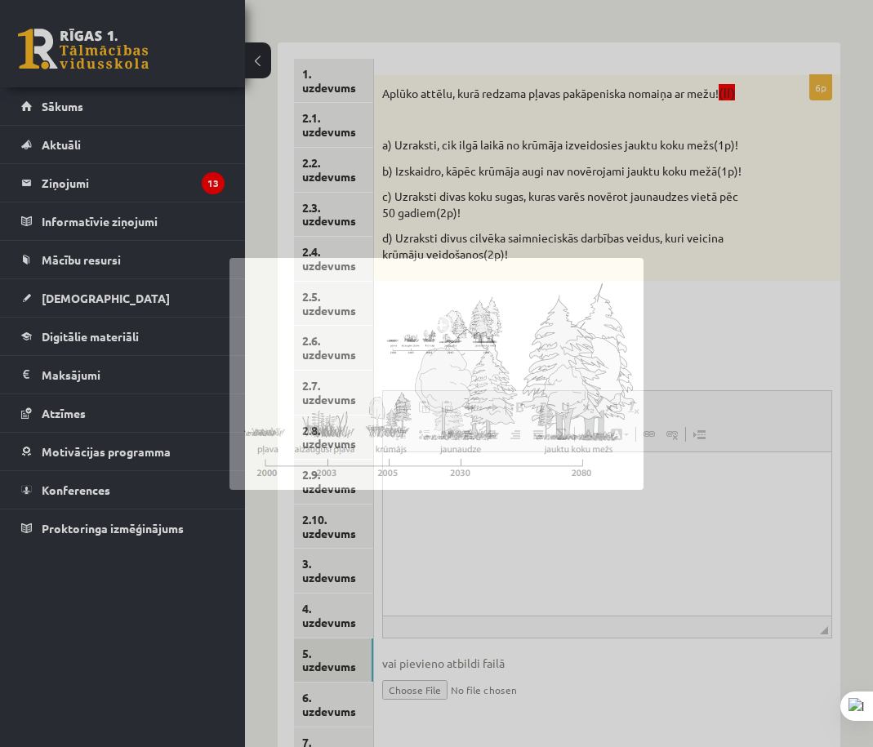
scroll to position [0, 0]
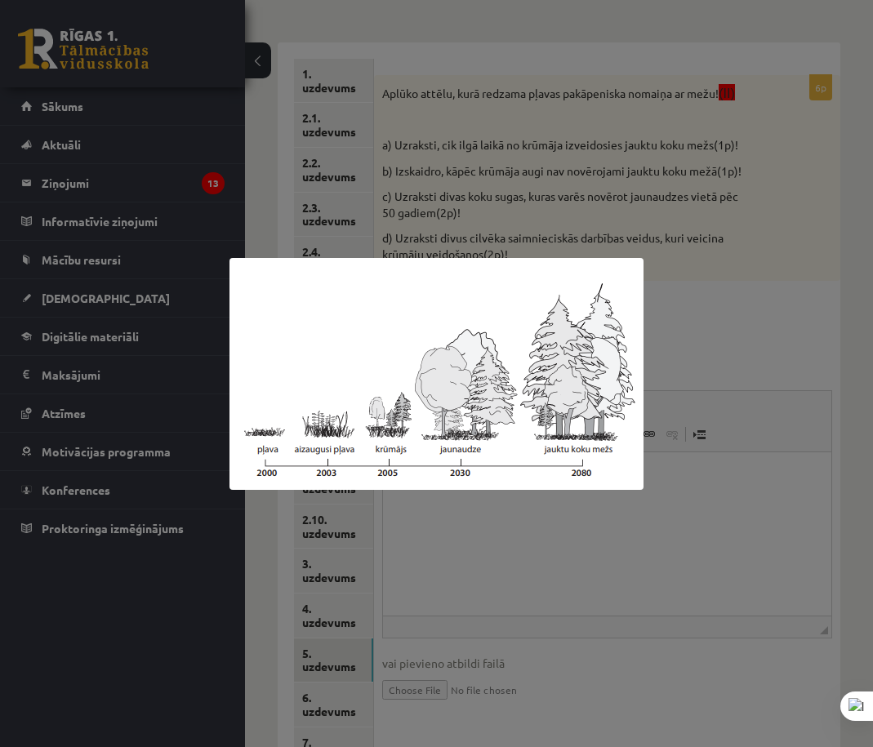
click at [709, 290] on div at bounding box center [436, 373] width 873 height 747
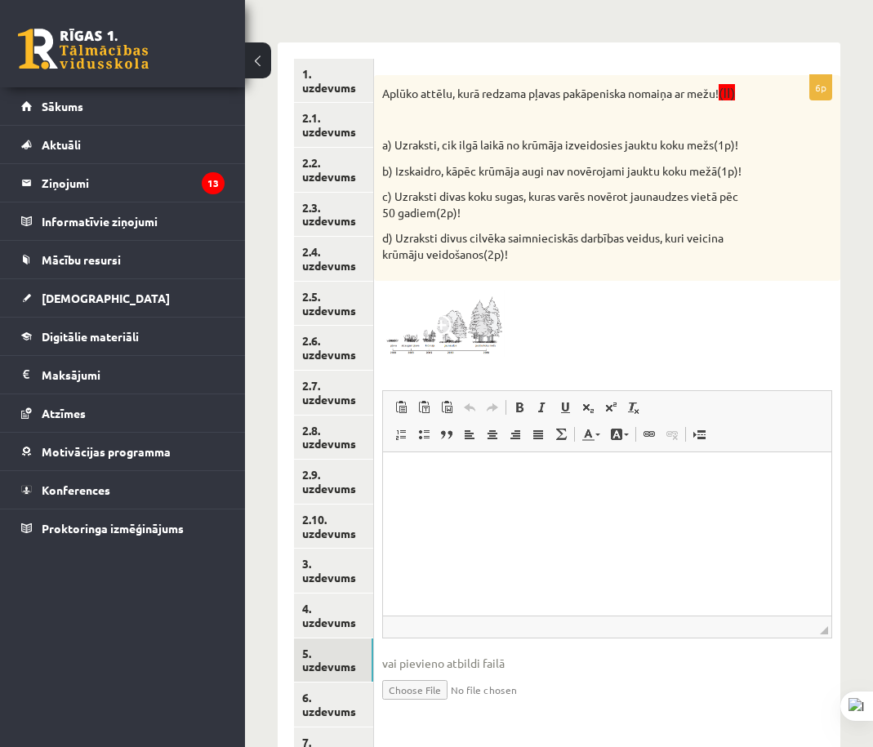
click at [422, 332] on img at bounding box center [443, 323] width 123 height 69
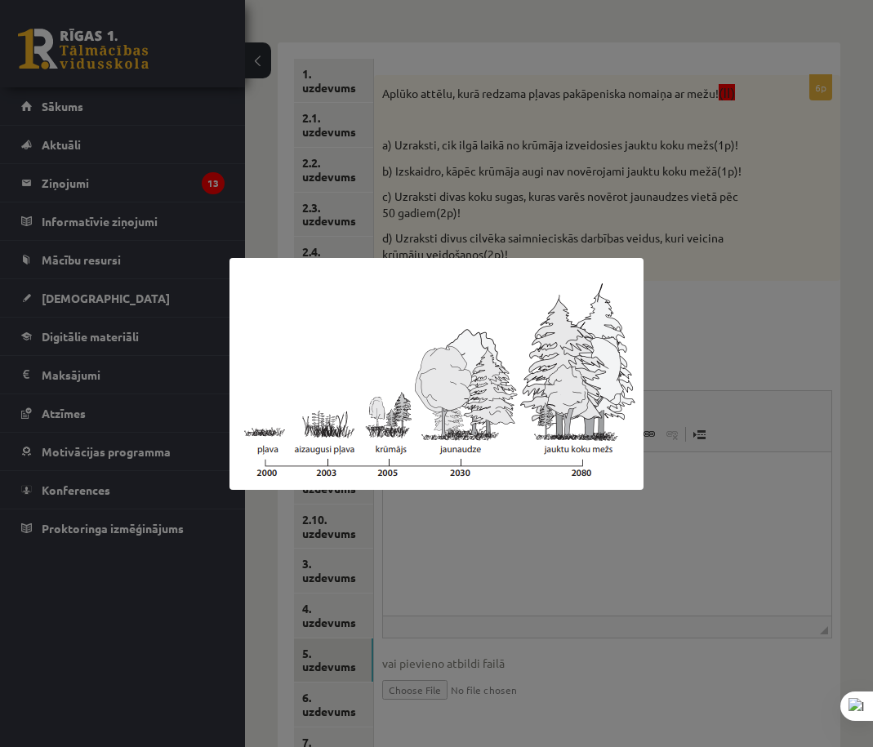
click at [671, 118] on div at bounding box center [436, 373] width 873 height 747
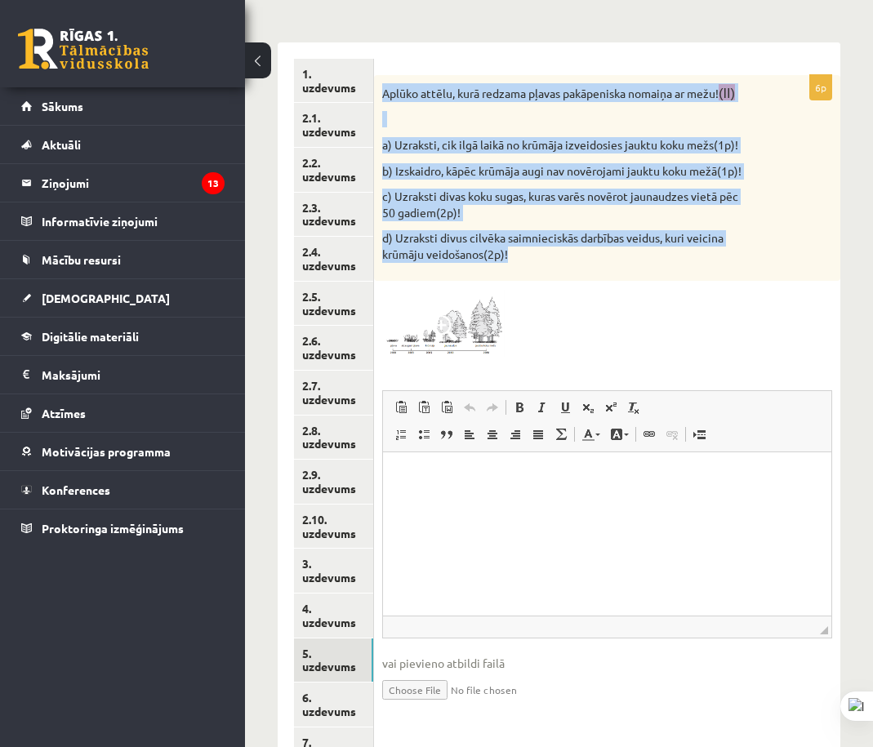
drag, startPoint x: 393, startPoint y: 95, endPoint x: 682, endPoint y: 265, distance: 335.8
click at [682, 265] on div "Aplūko attēlu, kurā redzama pļavas pakāpeniska nomaiņa ar mežu! (II) a) Uzrakst…" at bounding box center [607, 178] width 466 height 206
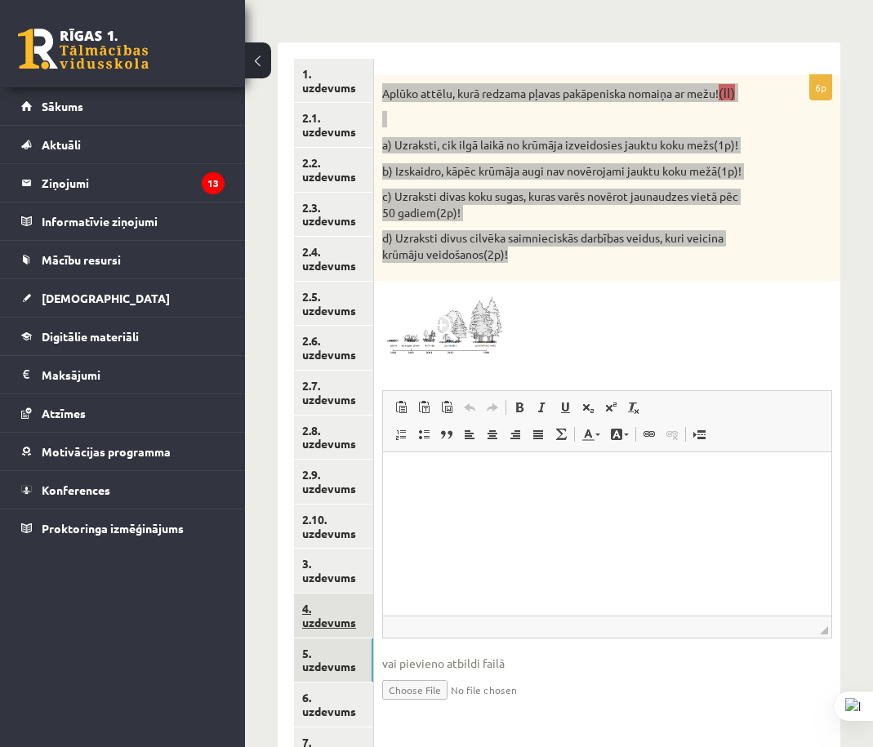
scroll to position [425, 0]
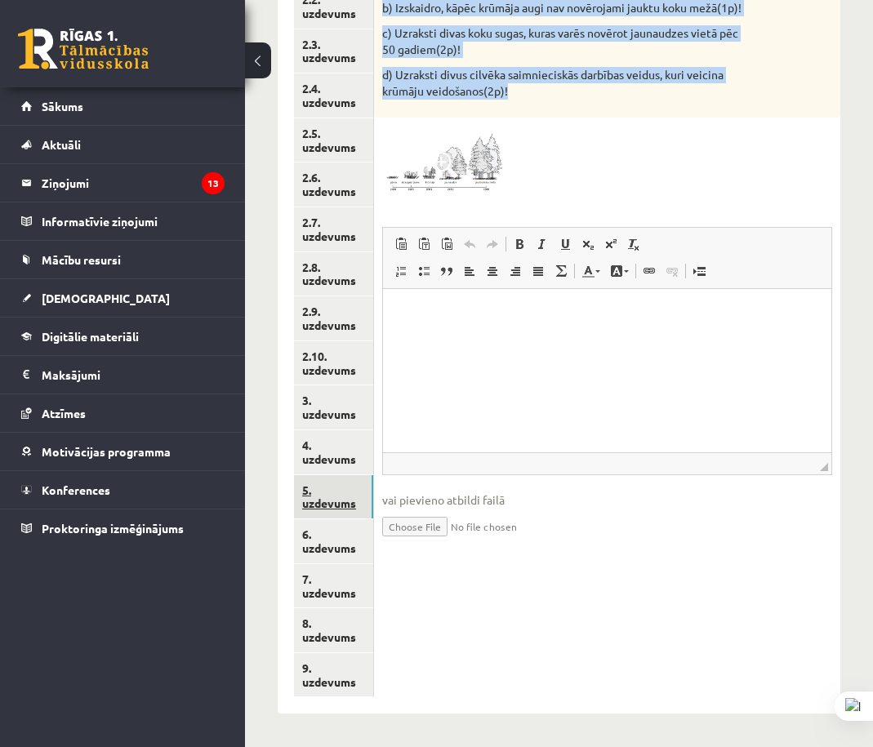
click at [341, 514] on link "5. uzdevums" at bounding box center [333, 497] width 79 height 44
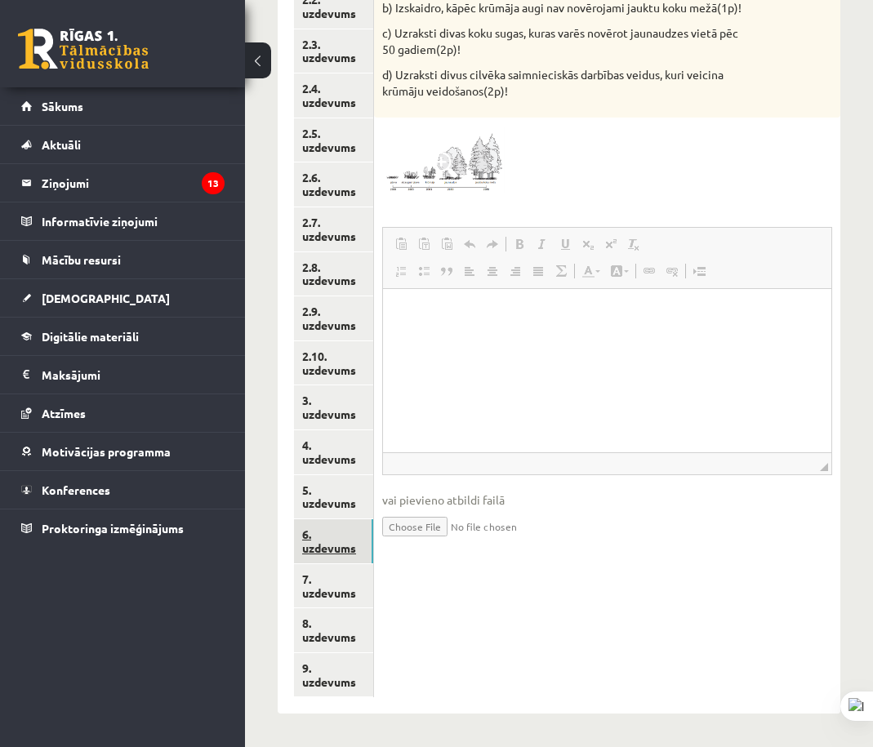
click at [350, 537] on link "6. uzdevums" at bounding box center [333, 541] width 79 height 44
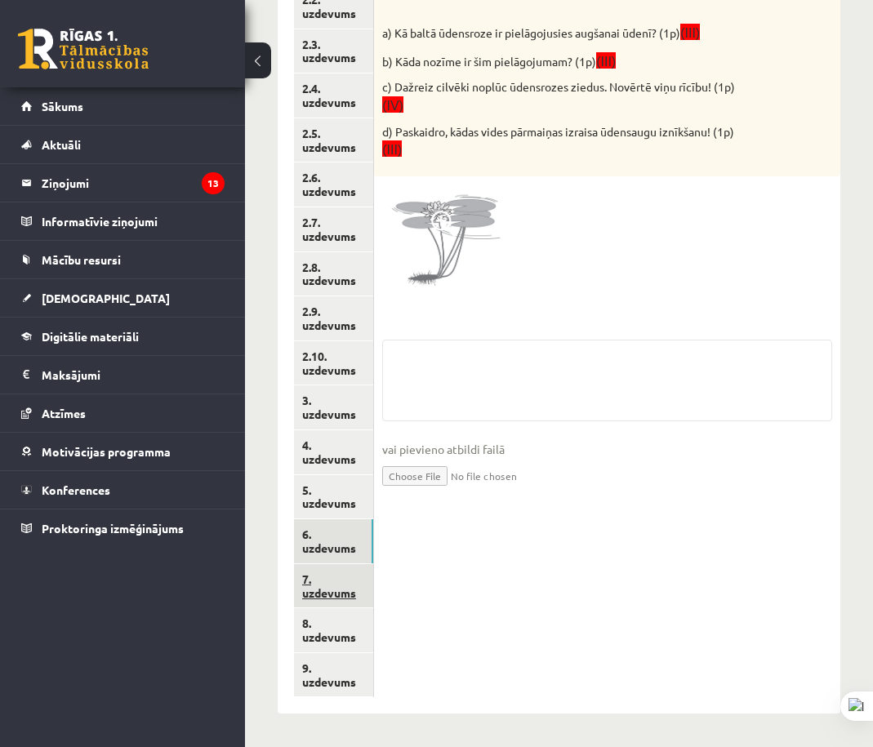
click at [354, 602] on link "7. uzdevums" at bounding box center [333, 586] width 79 height 44
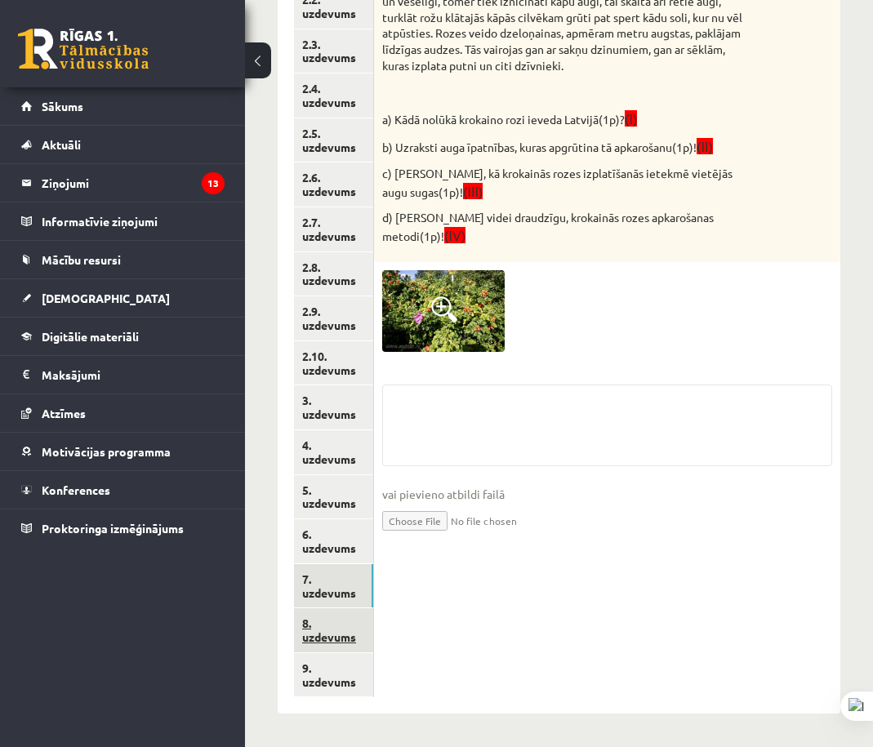
click at [341, 640] on link "8. uzdevums" at bounding box center [333, 631] width 79 height 44
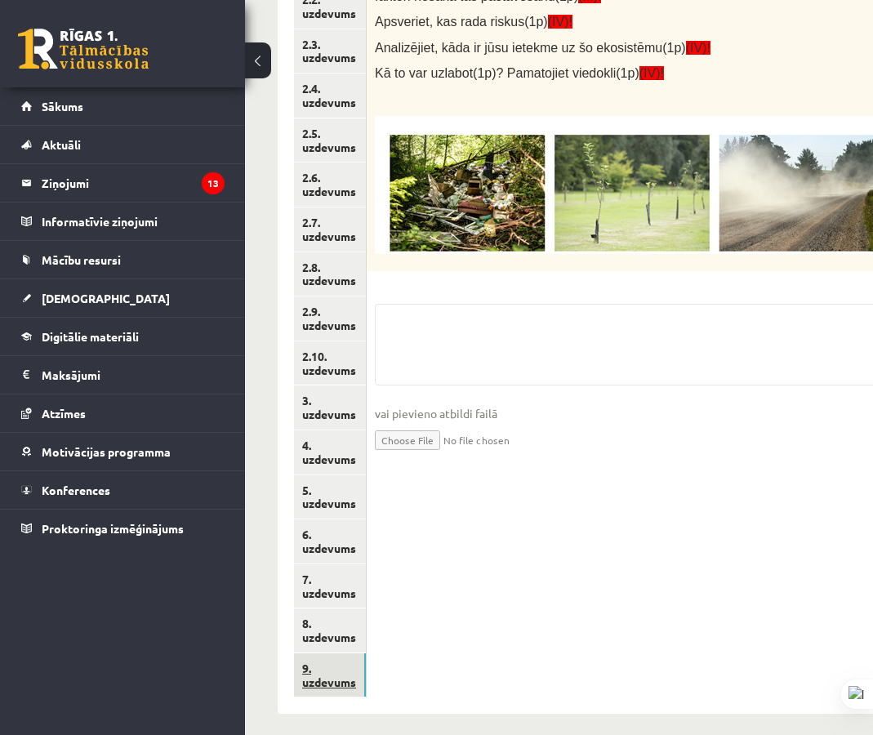
click at [358, 682] on link "9. uzdevums" at bounding box center [330, 675] width 72 height 44
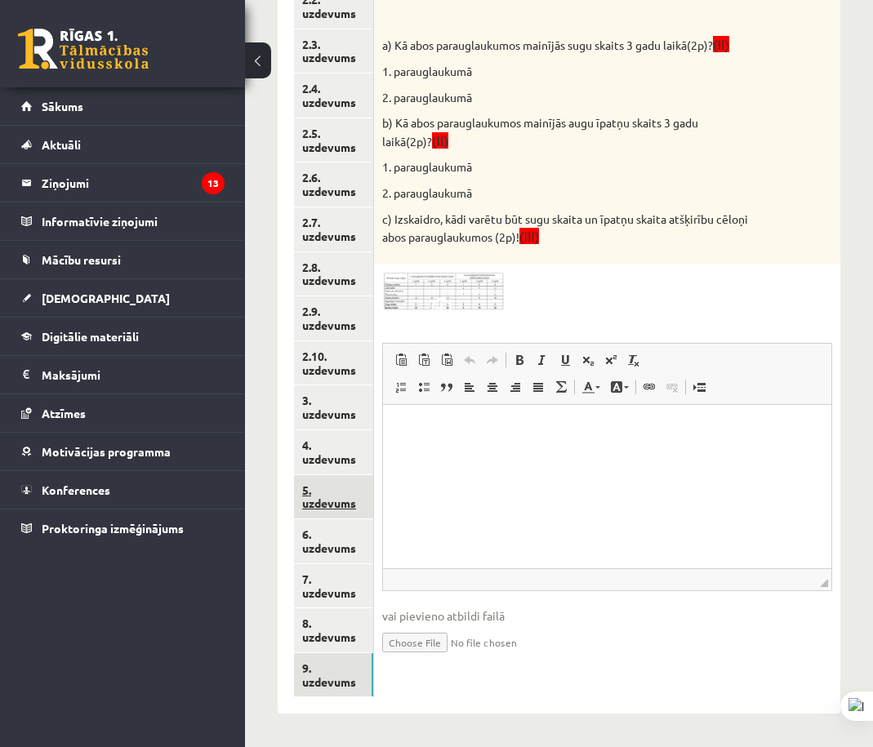
click at [359, 479] on link "5. uzdevums" at bounding box center [333, 497] width 79 height 44
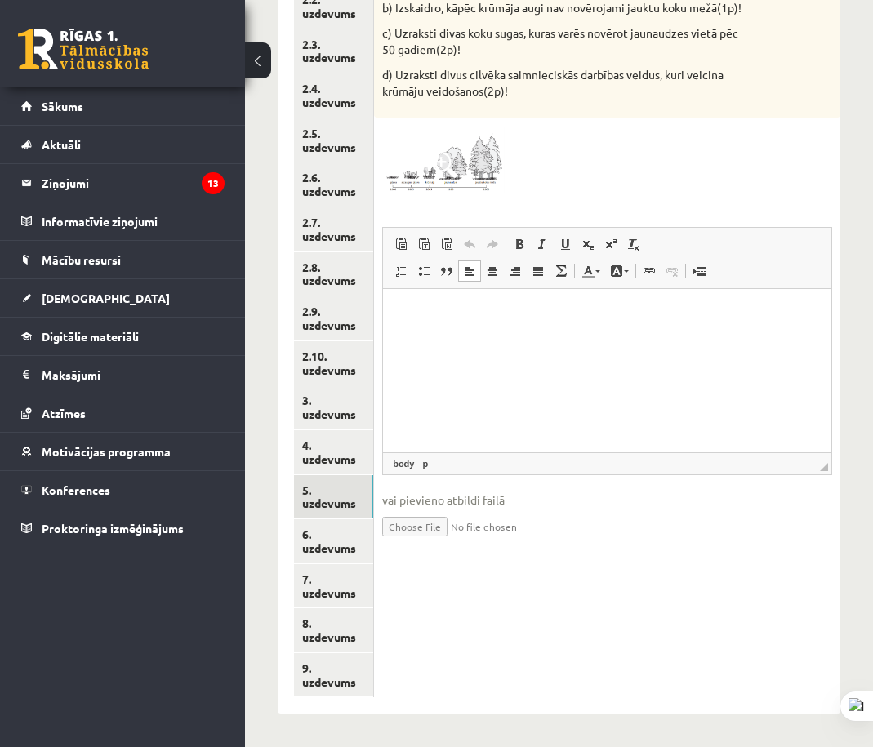
click at [435, 337] on html at bounding box center [607, 313] width 448 height 50
click at [662, 315] on p "**********" at bounding box center [606, 313] width 414 height 17
click at [530, 350] on html "**********" at bounding box center [607, 321] width 448 height 67
click at [604, 337] on p "**********" at bounding box center [606, 322] width 414 height 34
click at [495, 328] on p "**********" at bounding box center [606, 322] width 414 height 34
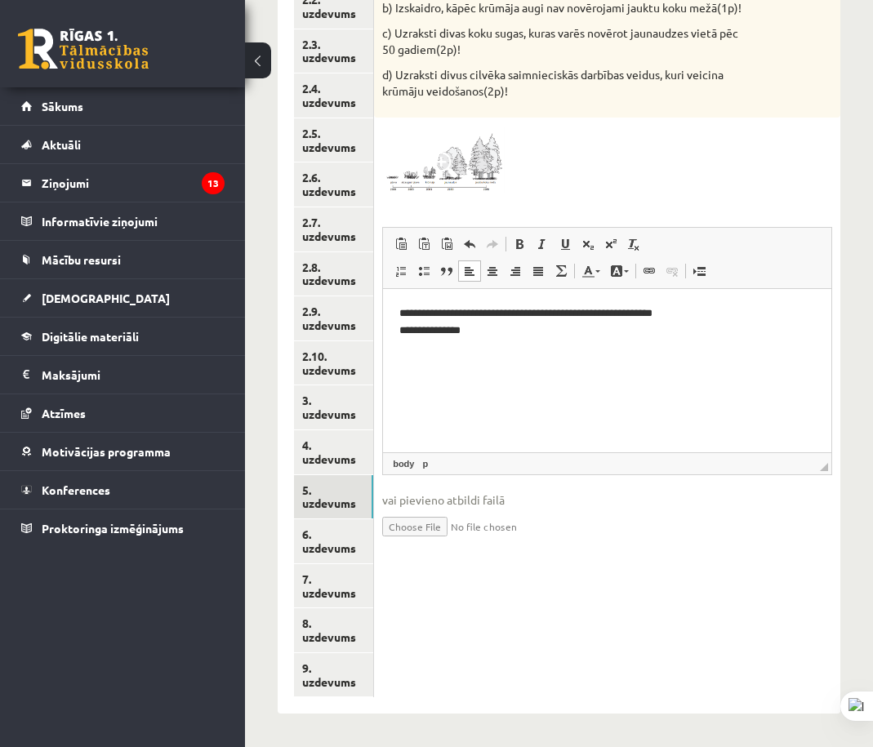
drag, startPoint x: 646, startPoint y: 356, endPoint x: 648, endPoint y: 346, distance: 10.7
click at [646, 354] on html "**********" at bounding box center [607, 321] width 448 height 67
click at [535, 372] on html "**********" at bounding box center [607, 329] width 448 height 83
click at [557, 355] on html "**********" at bounding box center [607, 329] width 448 height 83
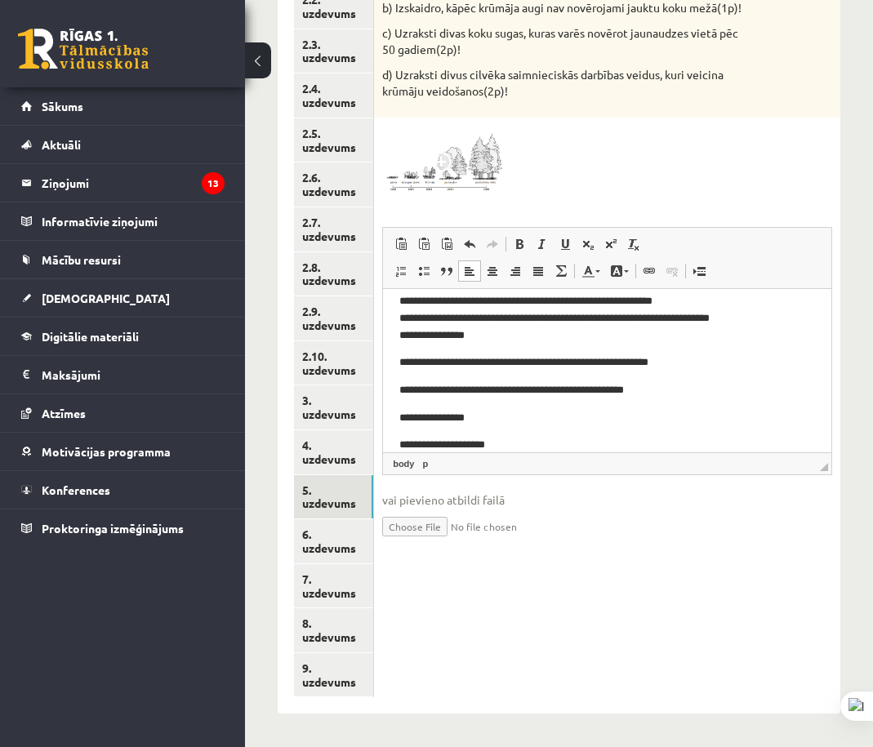
scroll to position [31, 0]
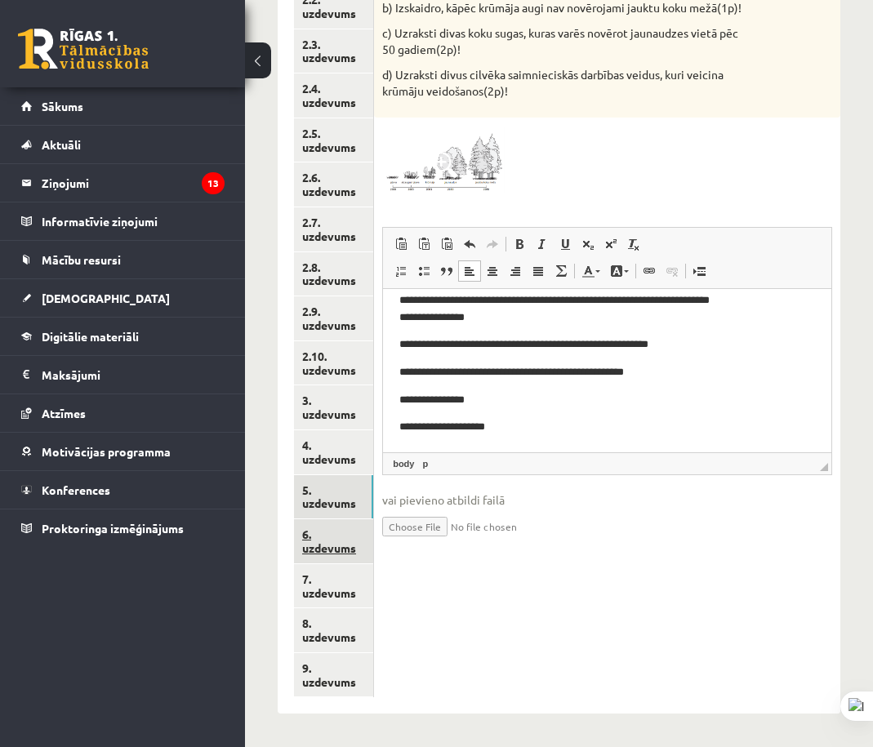
click at [362, 545] on link "6. uzdevums" at bounding box center [333, 541] width 79 height 44
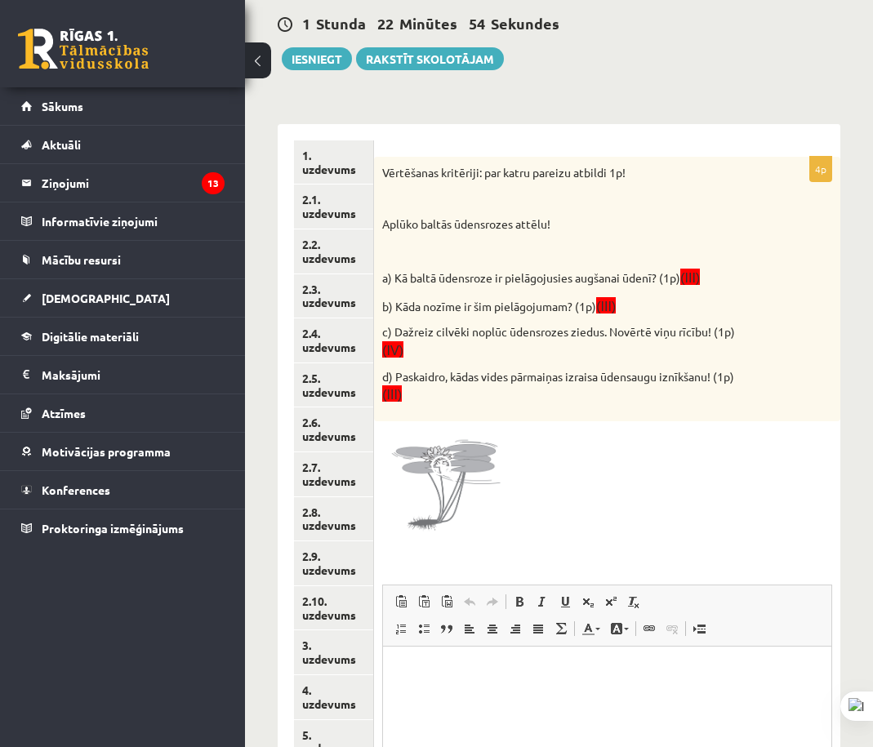
scroll to position [0, 0]
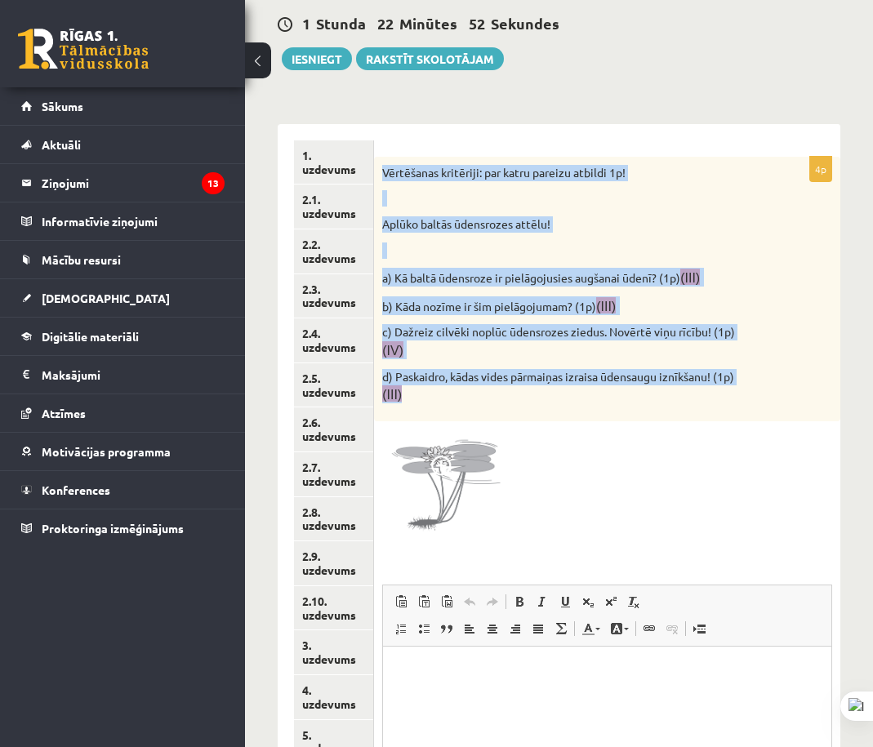
drag, startPoint x: 461, startPoint y: 322, endPoint x: 765, endPoint y: 443, distance: 327.0
click at [535, 388] on div "Vērtēšanas kritēriji: par katru pareizu atbildi 1p! Aplūko baltās ūdensrozes at…" at bounding box center [607, 289] width 466 height 265
click at [458, 489] on img at bounding box center [443, 491] width 123 height 123
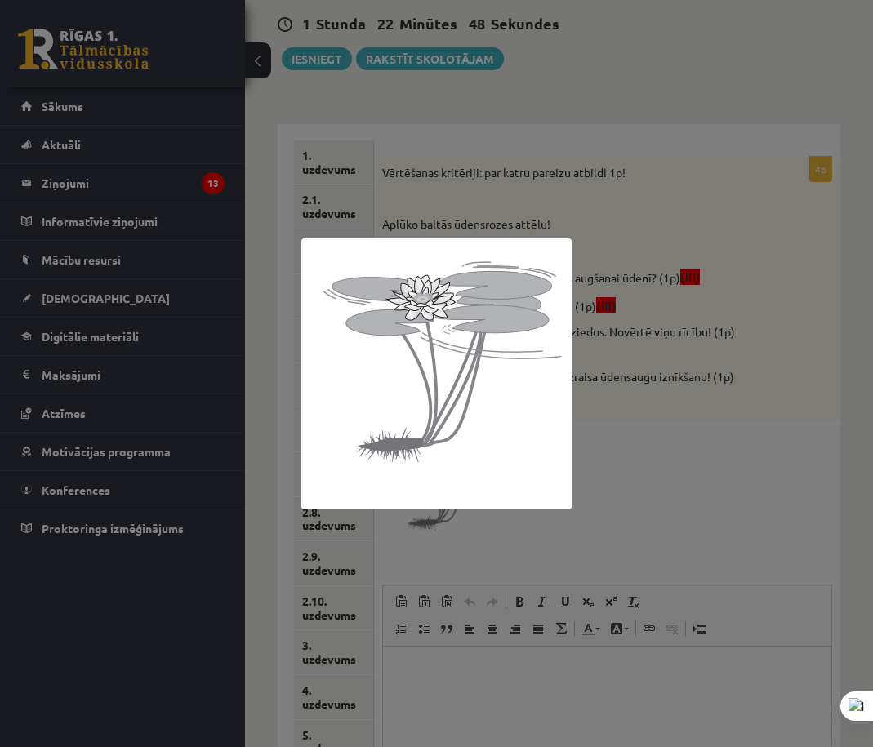
click at [711, 387] on div at bounding box center [436, 373] width 873 height 747
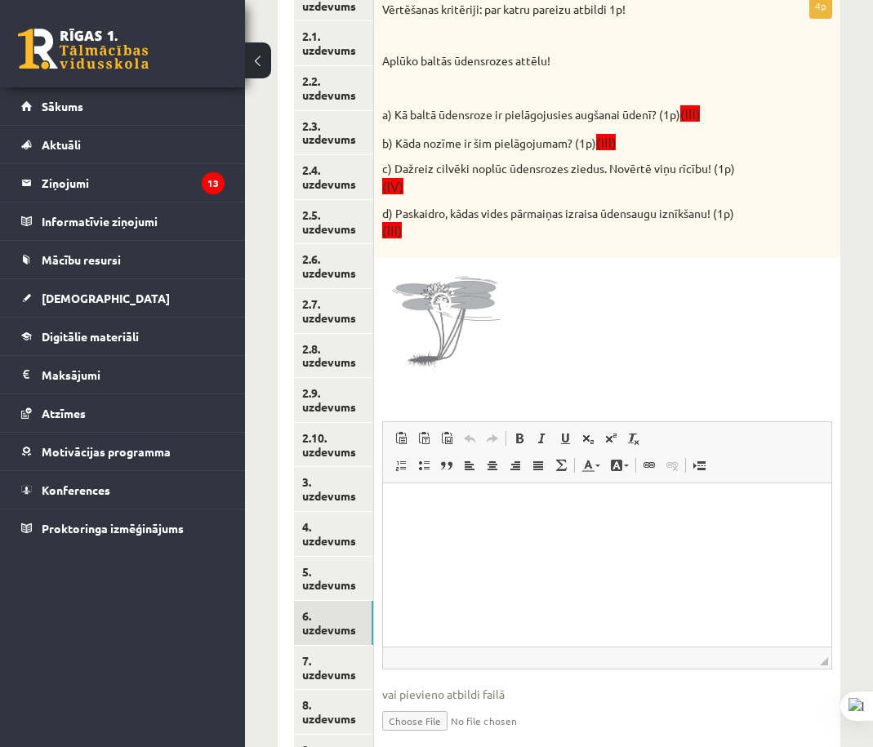
scroll to position [425, 0]
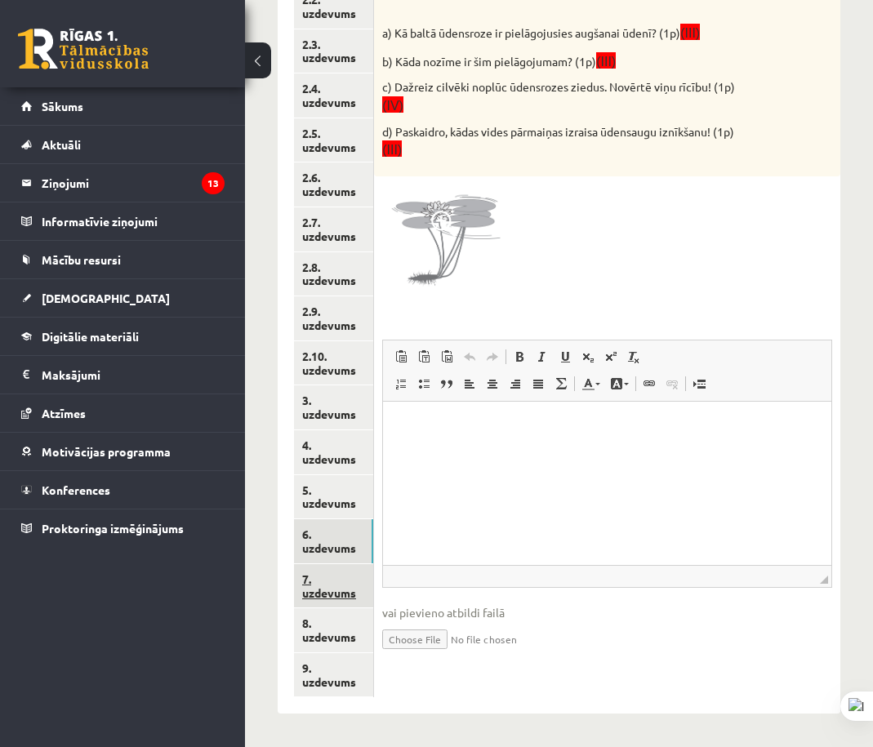
click at [365, 589] on link "7. uzdevums" at bounding box center [333, 586] width 79 height 44
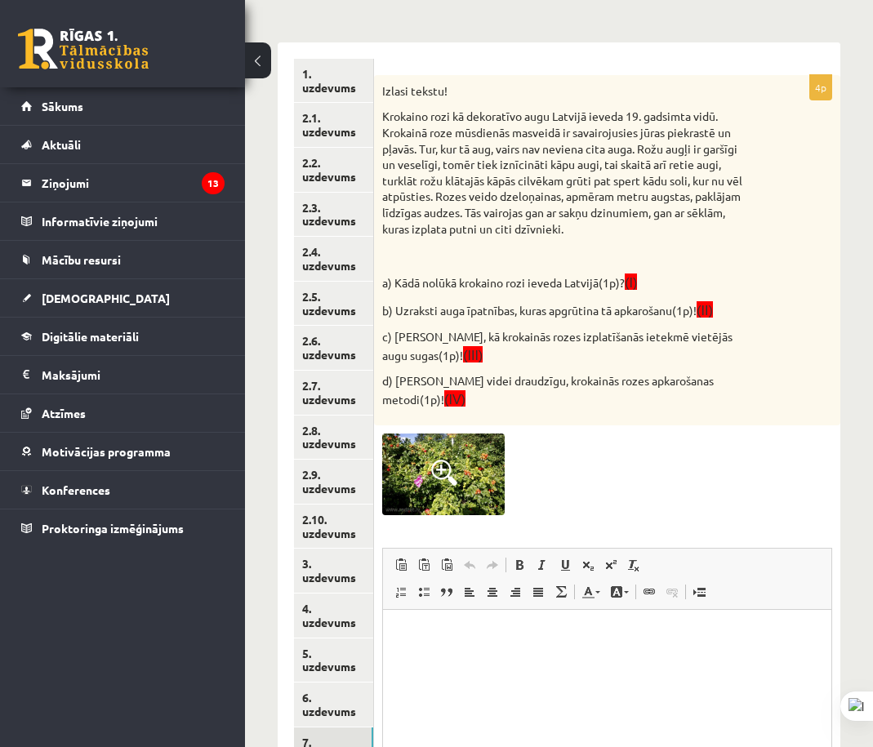
scroll to position [0, 0]
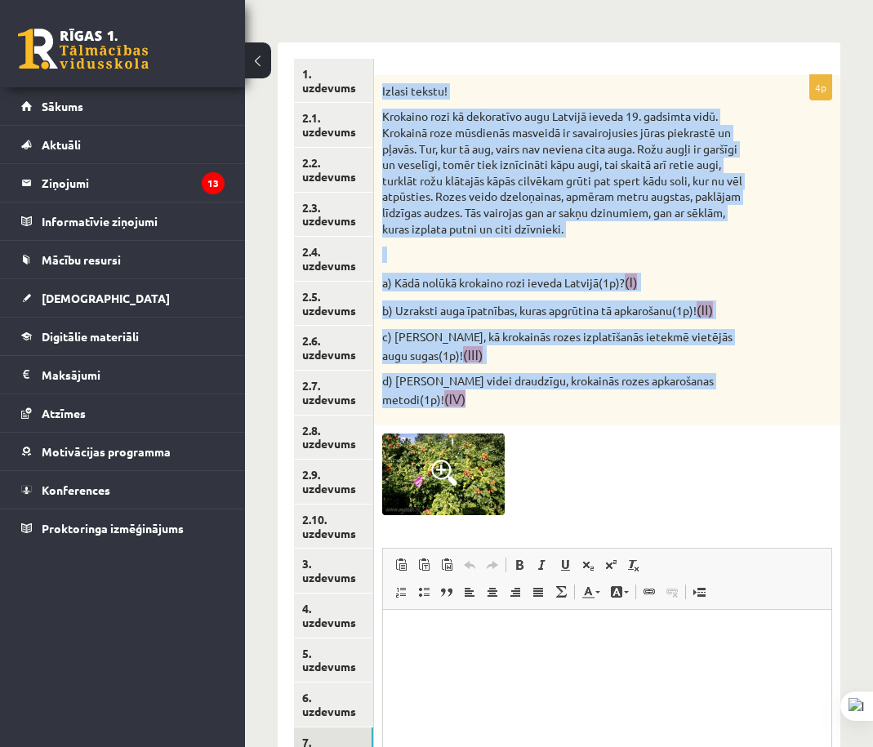
drag, startPoint x: 377, startPoint y: 93, endPoint x: 769, endPoint y: 379, distance: 484.6
click at [769, 379] on div "Izlasi tekstu! Krokaino rozi kā dekoratīvo augu Latvijā ieveda 19. gadsimta vid…" at bounding box center [607, 250] width 466 height 351
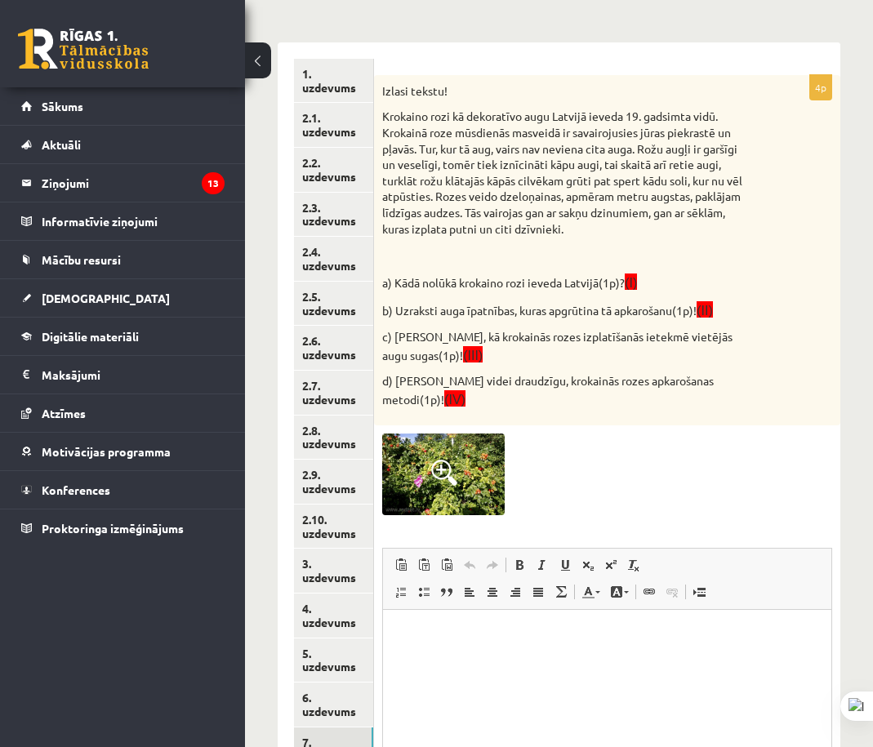
click at [648, 464] on div at bounding box center [607, 475] width 450 height 82
click at [474, 453] on img at bounding box center [443, 475] width 123 height 82
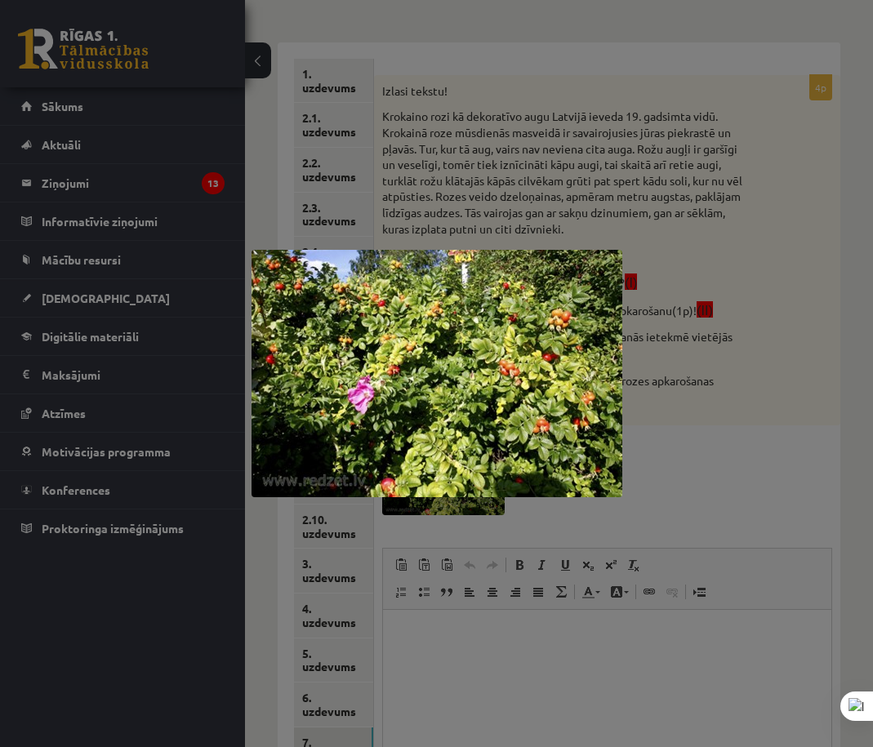
click at [768, 190] on div at bounding box center [436, 373] width 873 height 747
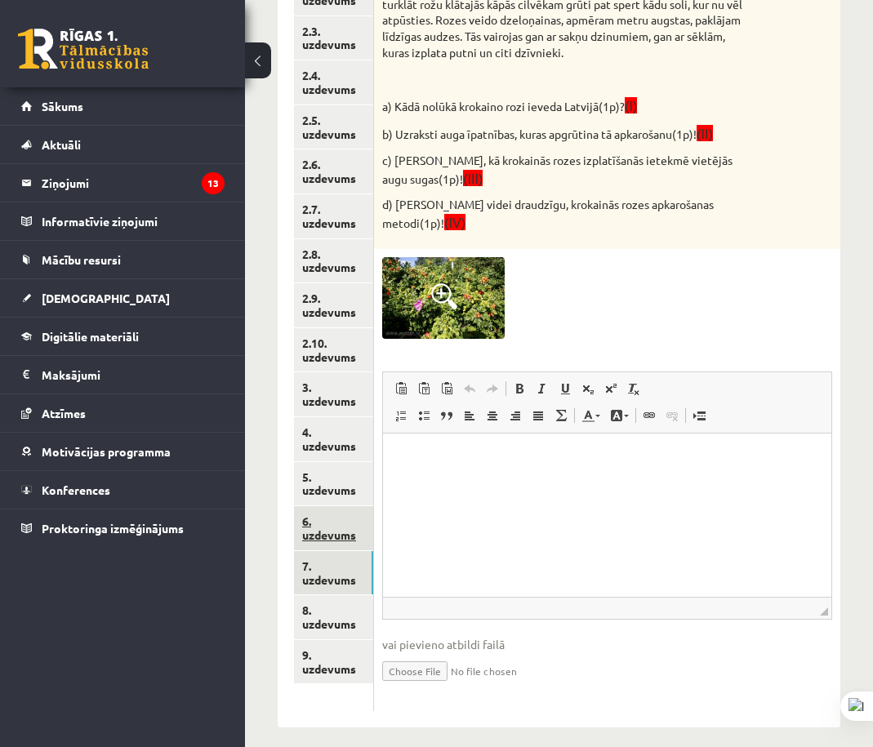
click at [319, 514] on link "6. uzdevums" at bounding box center [333, 528] width 79 height 44
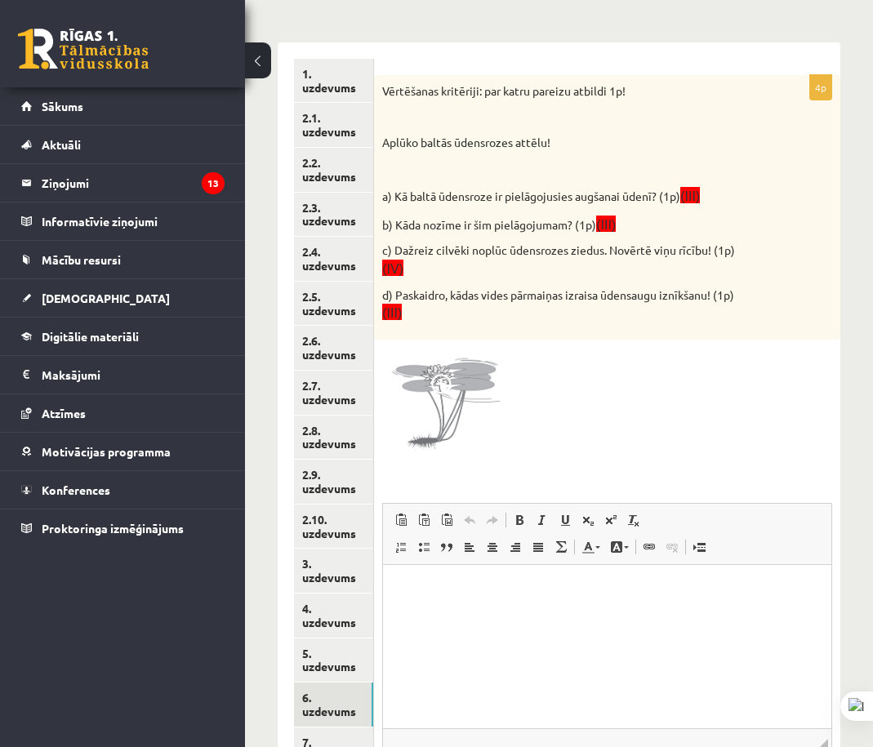
scroll to position [425, 0]
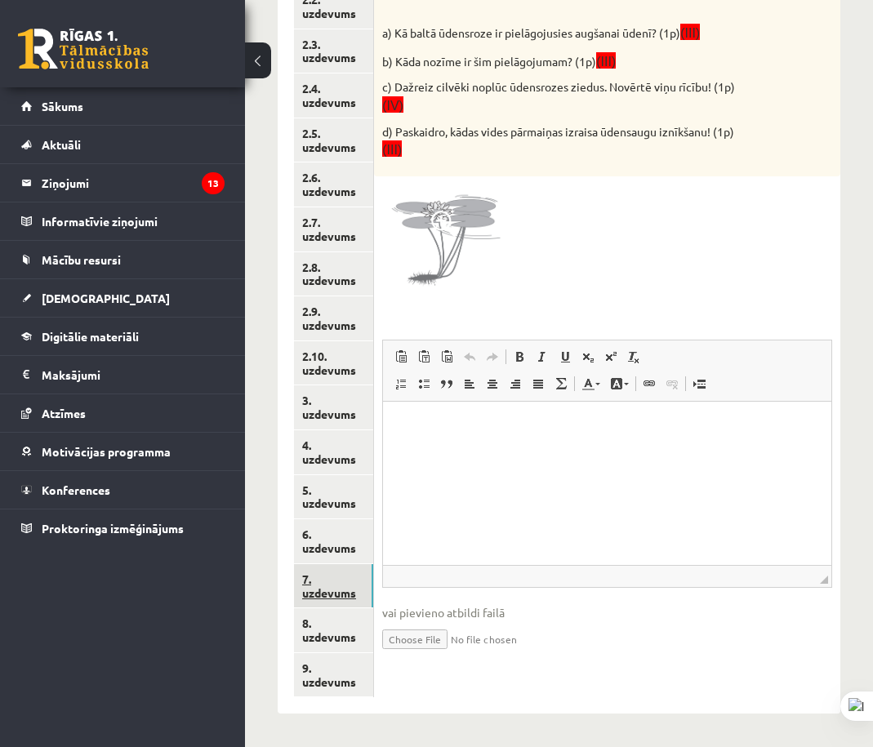
click at [350, 586] on link "7. uzdevums" at bounding box center [333, 586] width 79 height 44
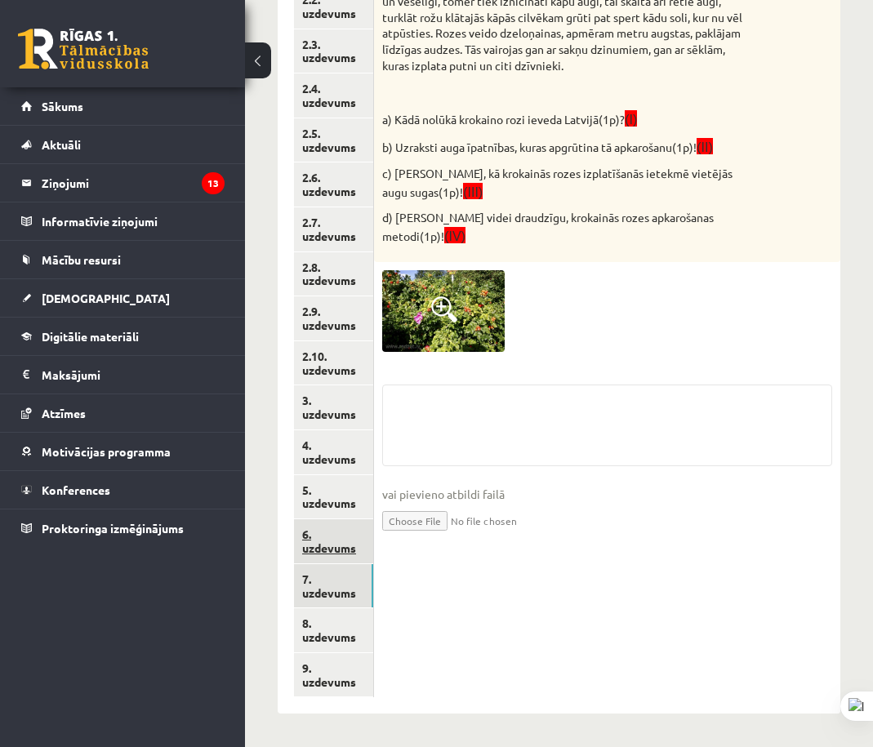
click at [350, 540] on link "6. uzdevums" at bounding box center [333, 541] width 79 height 44
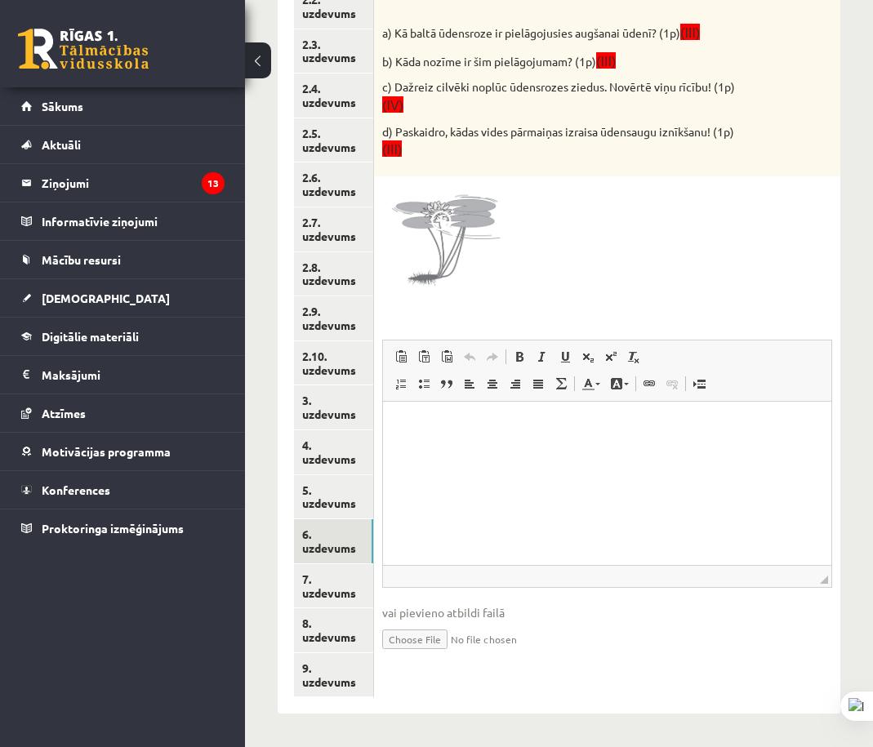
scroll to position [0, 0]
click at [658, 452] on html at bounding box center [607, 427] width 448 height 50
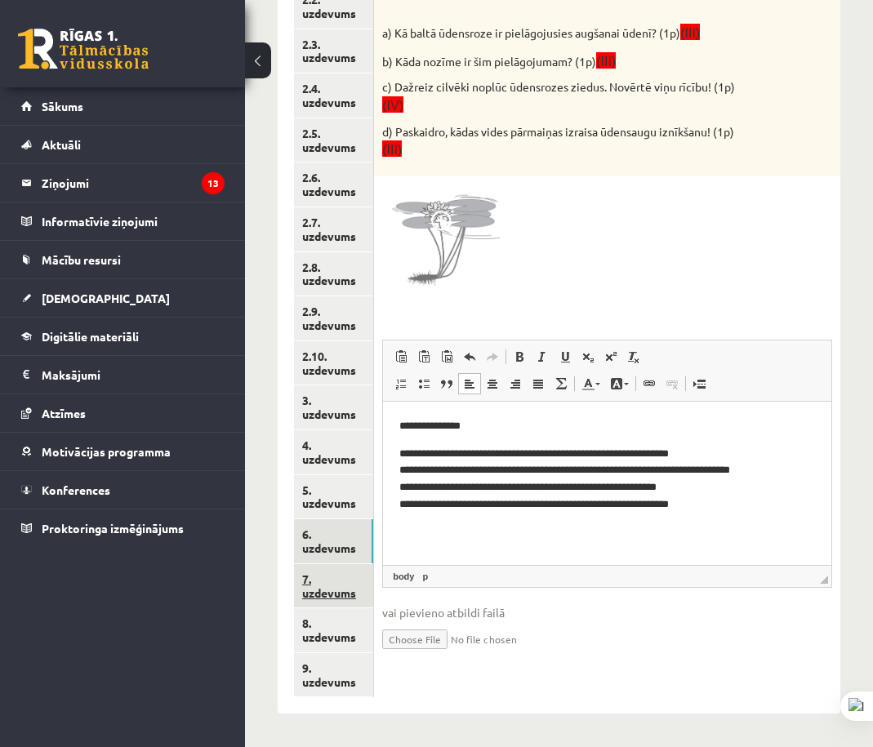
click at [341, 587] on link "7. uzdevums" at bounding box center [333, 586] width 79 height 44
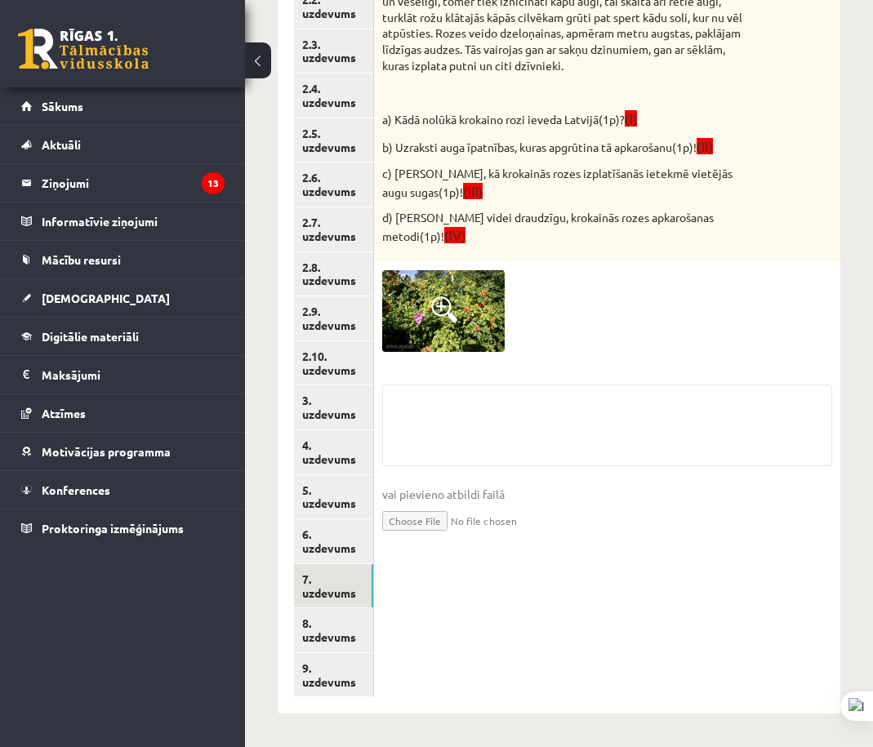
click at [710, 305] on div at bounding box center [607, 311] width 450 height 82
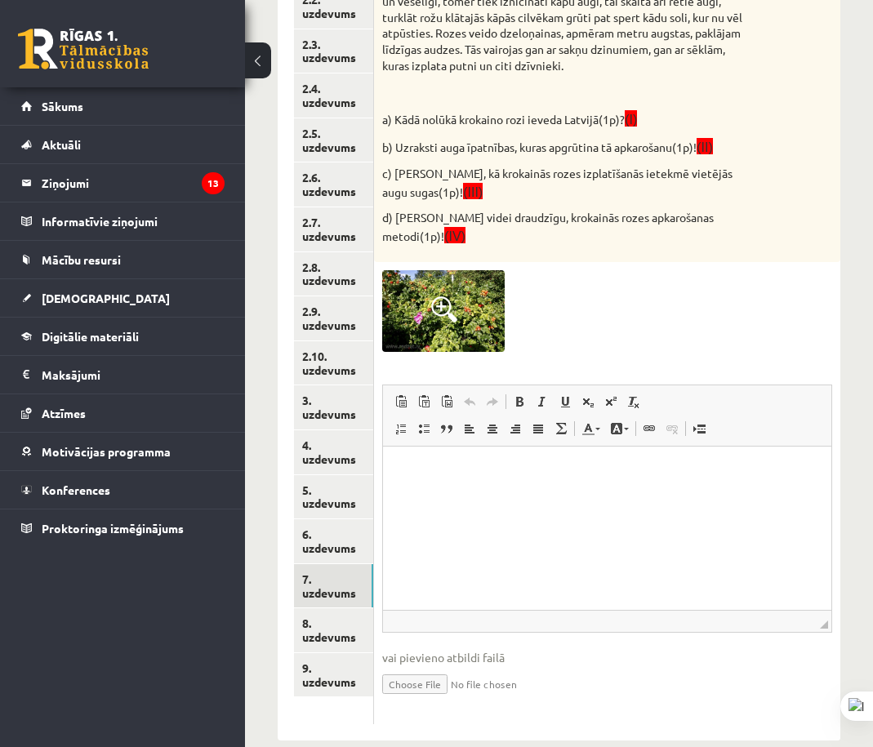
click at [439, 277] on img at bounding box center [443, 311] width 123 height 82
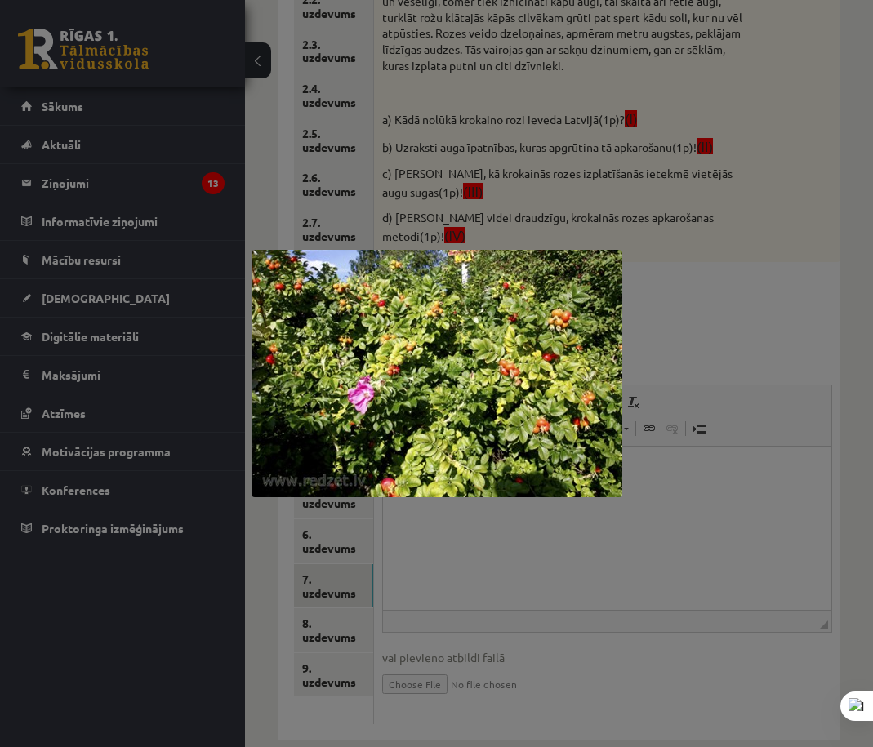
click at [727, 267] on div at bounding box center [436, 373] width 873 height 747
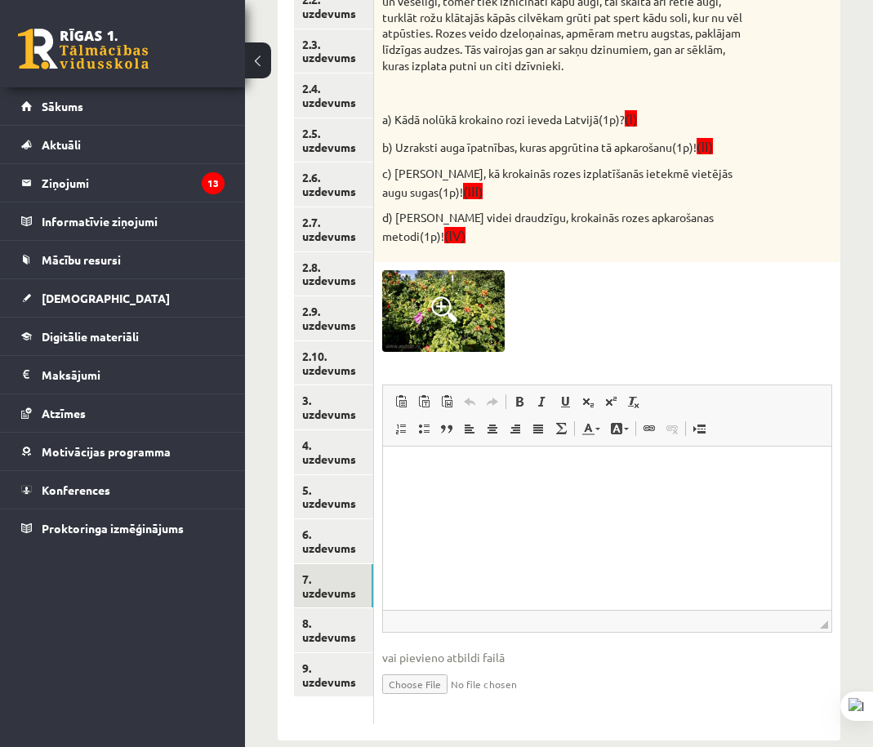
scroll to position [180, 0]
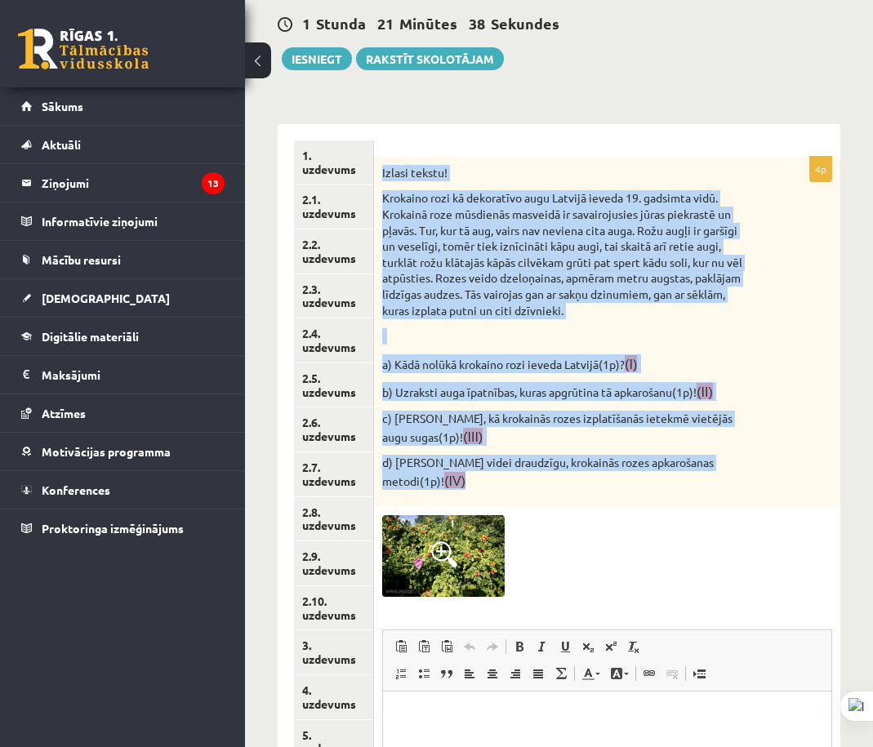
drag, startPoint x: 378, startPoint y: 176, endPoint x: 781, endPoint y: 475, distance: 501.5
click at [771, 473] on div "Izlasi tekstu! Krokaino rozi kā dekoratīvo augu Latvijā ieveda 19. gadsimta vid…" at bounding box center [607, 332] width 466 height 351
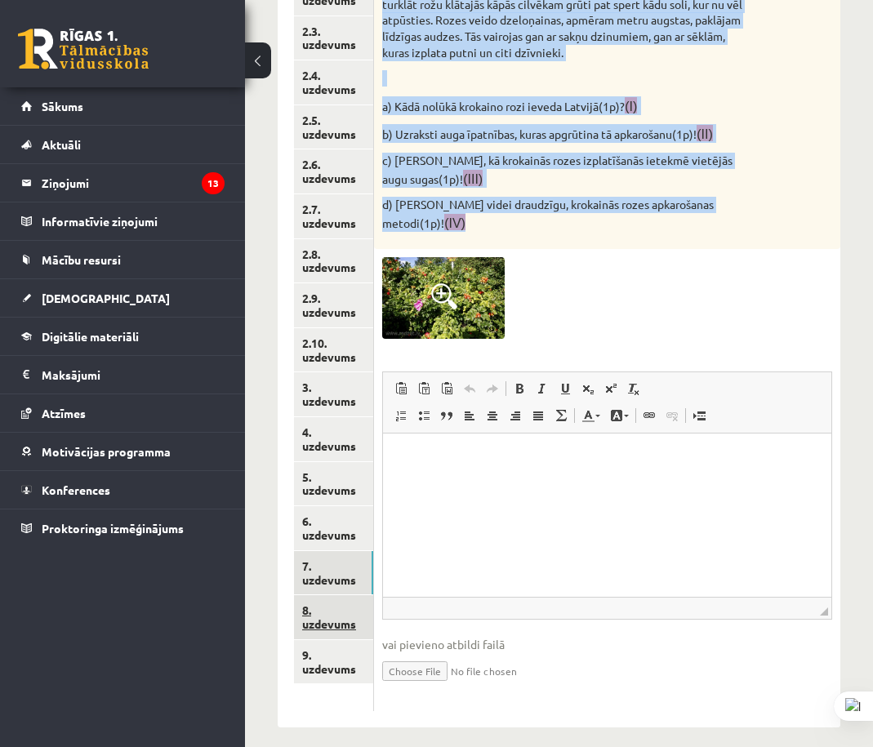
click at [336, 627] on link "8. uzdevums" at bounding box center [333, 617] width 79 height 44
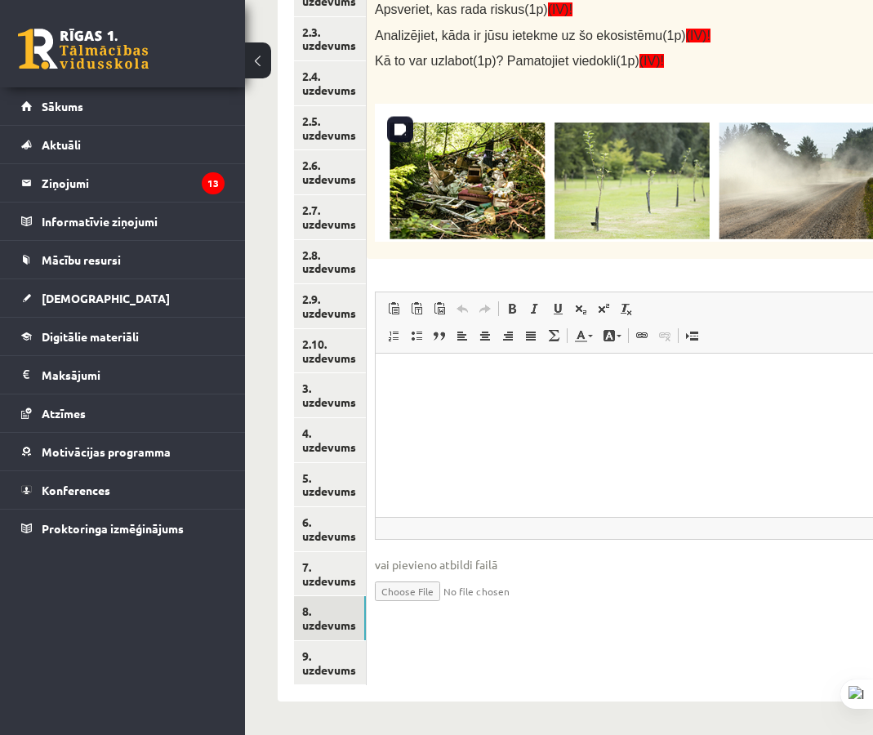
scroll to position [274, 0]
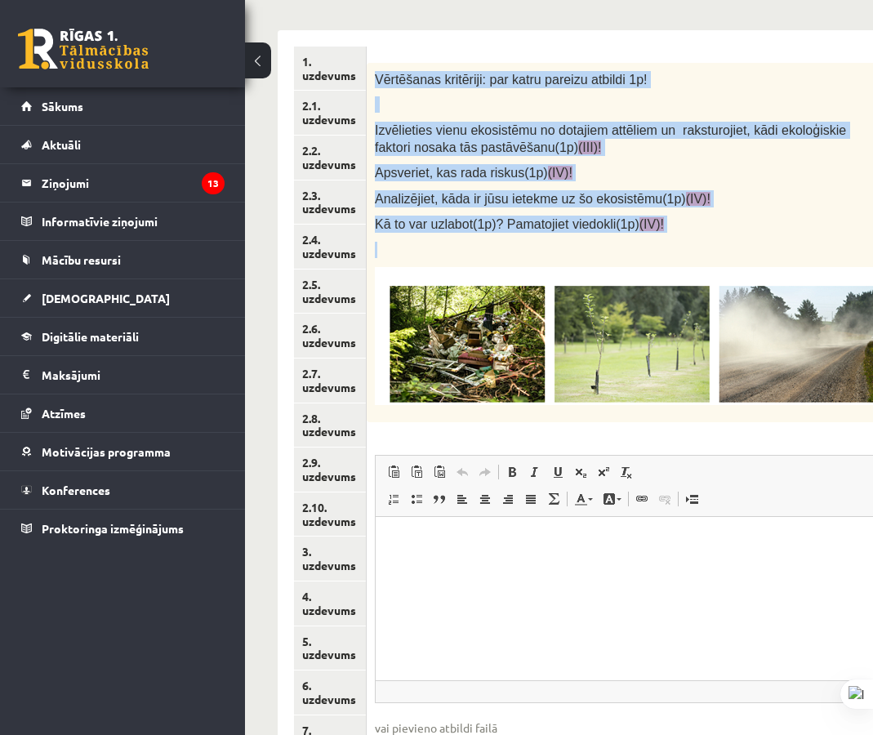
drag, startPoint x: 368, startPoint y: 72, endPoint x: 709, endPoint y: 241, distance: 381.0
click at [707, 241] on div "Vērtēšanas kritēriji: par katru pareizu atbildi 1p! Izvēlieties vienu ekosistēm…" at bounding box center [671, 242] width 608 height 359
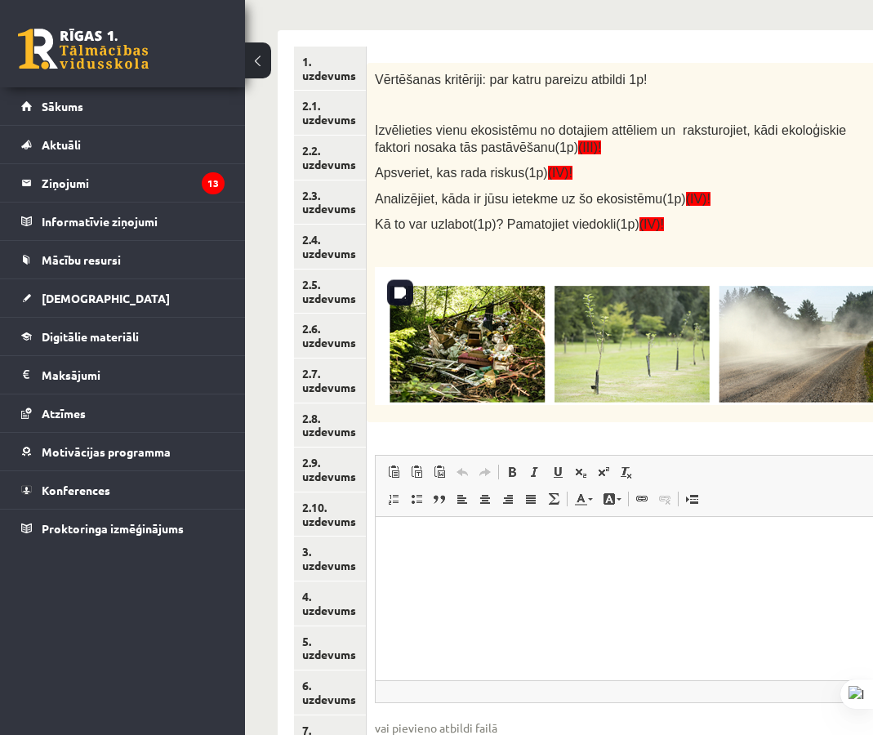
drag, startPoint x: 529, startPoint y: 259, endPoint x: 532, endPoint y: 292, distance: 33.6
click at [530, 259] on div "Vērtēšanas kritēriji: par katru pareizu atbildi 1p! Izvēlieties vienu ekosistēm…" at bounding box center [671, 242] width 608 height 359
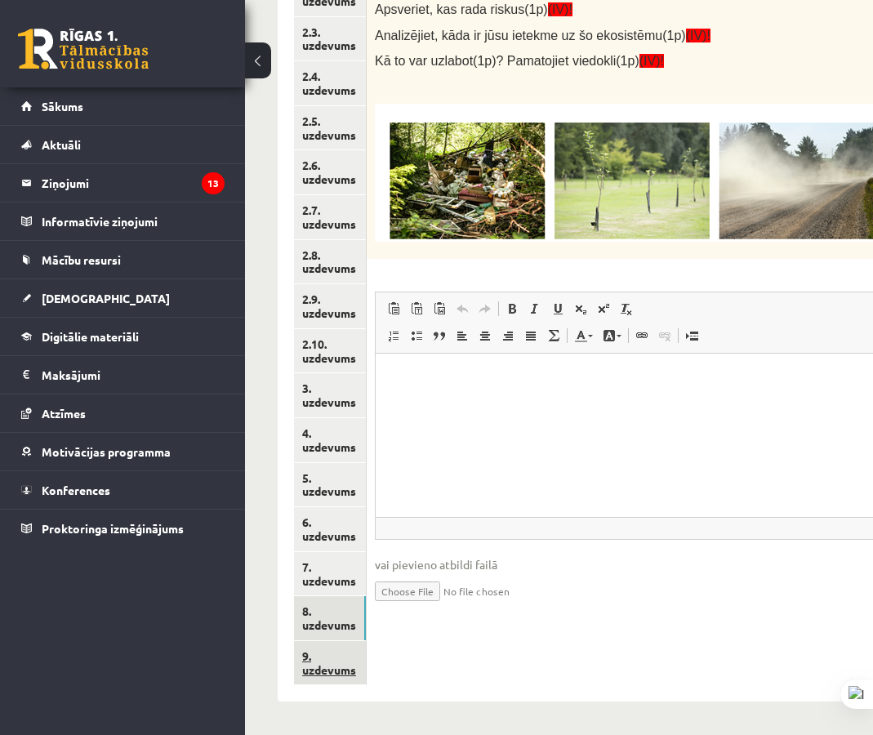
click at [318, 642] on link "9. uzdevums" at bounding box center [330, 663] width 72 height 44
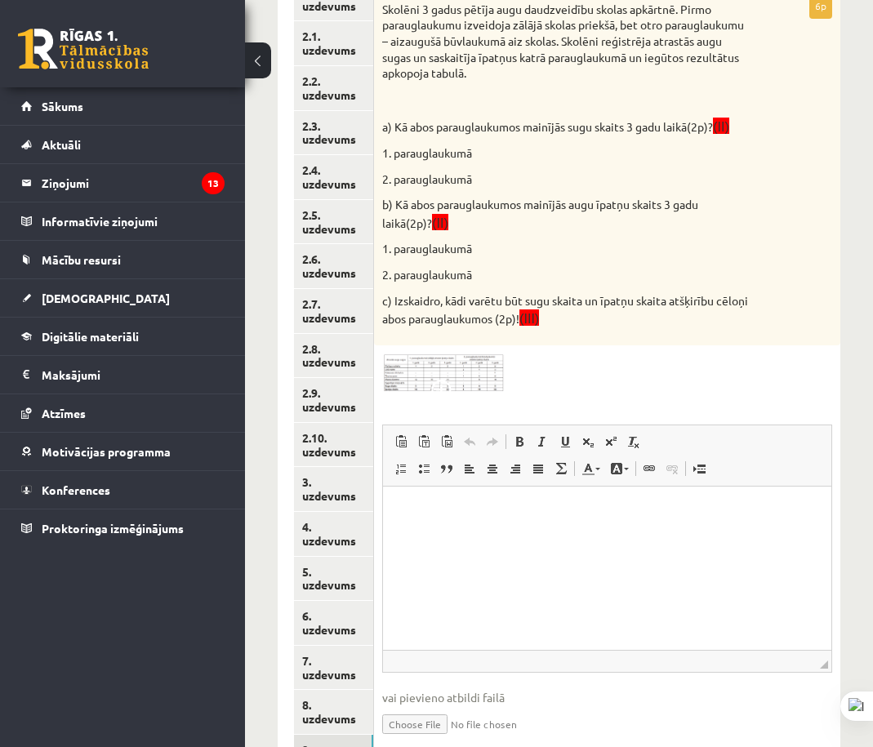
scroll to position [0, 0]
click at [610, 346] on div "6p Skolēni 3 gadus pētīja augu daudzveidību skolas apkārtnē. Pirmo parauglaukum…" at bounding box center [607, 379] width 466 height 772
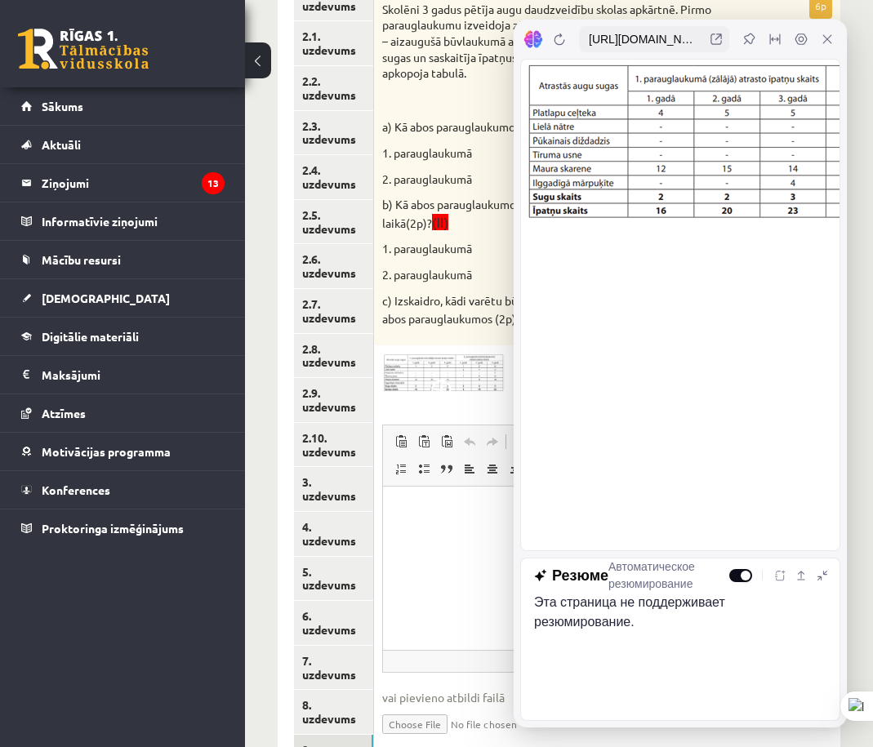
drag, startPoint x: 827, startPoint y: 42, endPoint x: 801, endPoint y: 49, distance: 26.2
click at [827, 42] on icon at bounding box center [827, 39] width 13 height 13
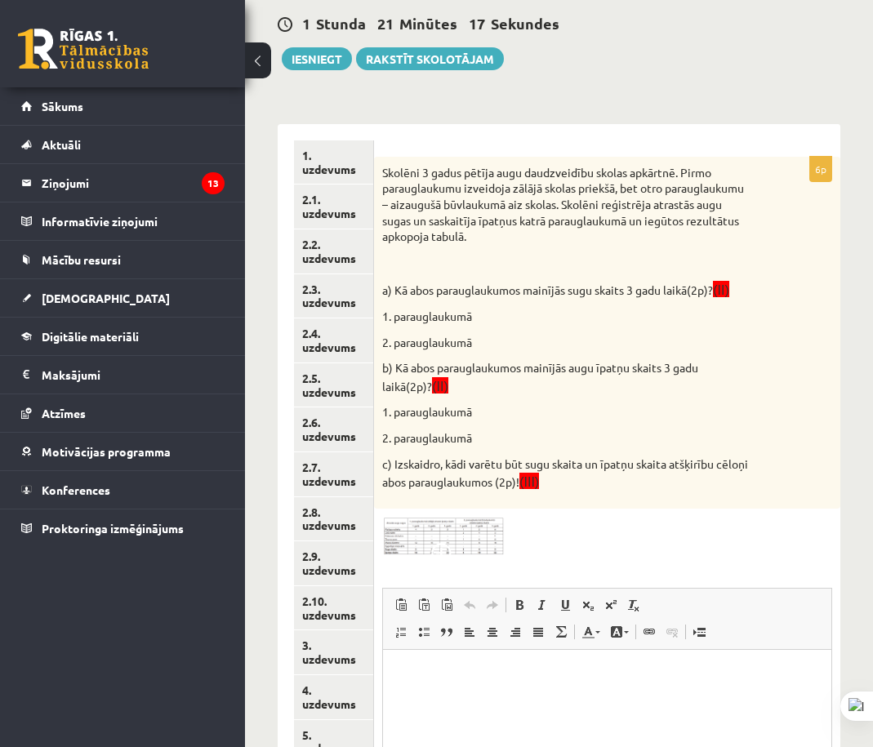
scroll to position [98, 0]
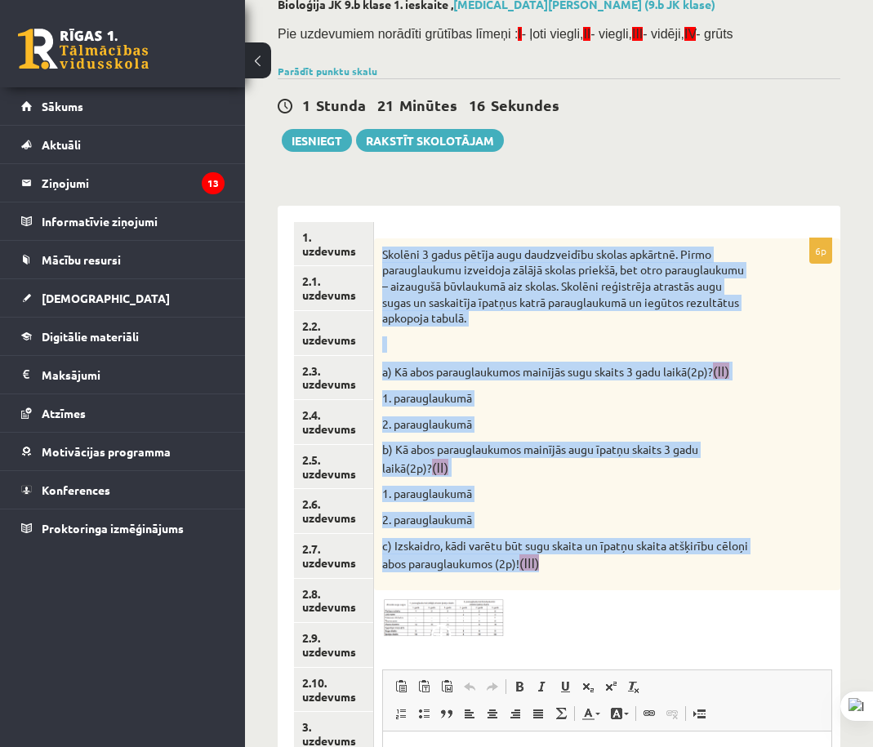
drag, startPoint x: 384, startPoint y: 245, endPoint x: 655, endPoint y: 576, distance: 427.8
click at [655, 576] on div "Skolēni 3 gadus pētīja augu daudzveidību skolas apkārtnē. Pirmo parauglaukumu i…" at bounding box center [607, 415] width 466 height 352
click at [558, 414] on div "Skolēni 3 gadus pētīja augu daudzveidību skolas apkārtnē. Pirmo parauglaukumu i…" at bounding box center [607, 415] width 466 height 352
click at [561, 415] on div "Skolēni 3 gadus pētīja augu daudzveidību skolas apkārtnē. Pirmo parauglaukumu i…" at bounding box center [607, 415] width 466 height 352
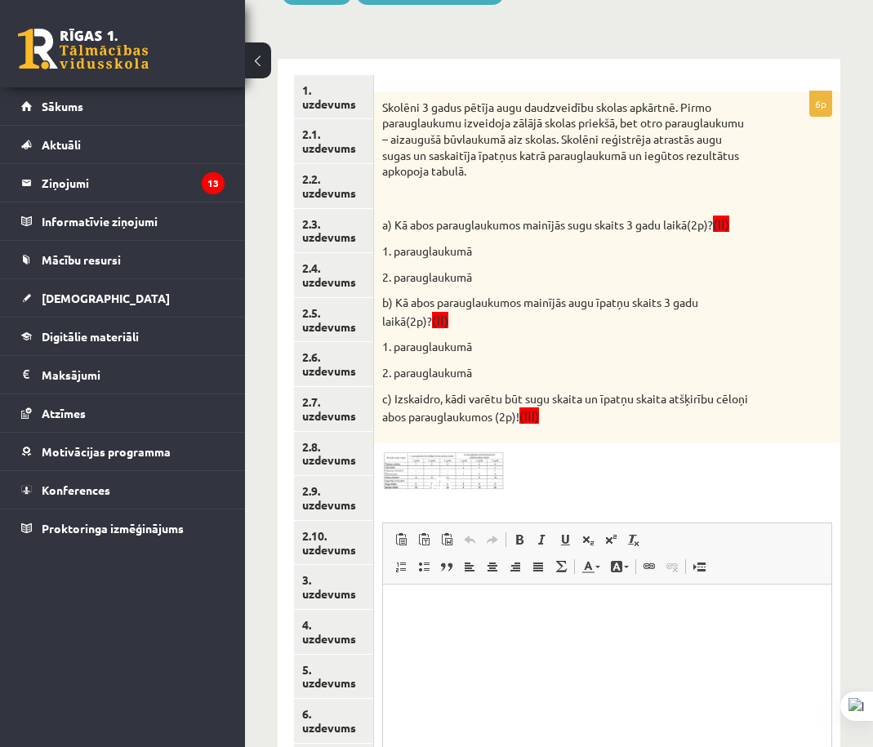
scroll to position [425, 0]
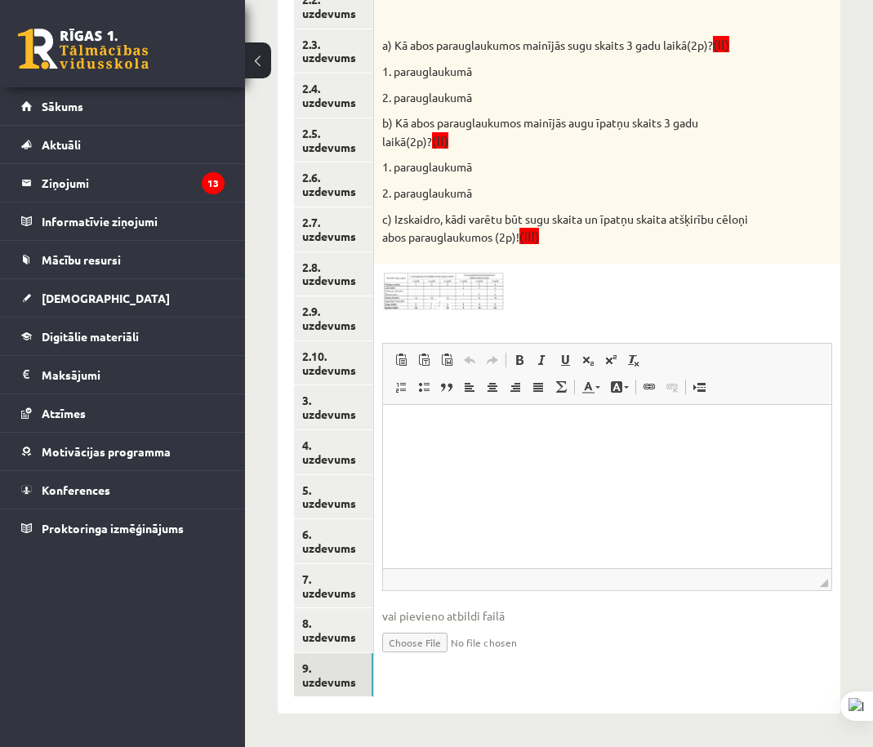
click at [194, 730] on div "0 Dāvanas 183 mP 529 xp Nikita Rudaks Sākums Aktuāli Kā mācīties eSKOLĀ Kontakt…" at bounding box center [122, 373] width 245 height 747
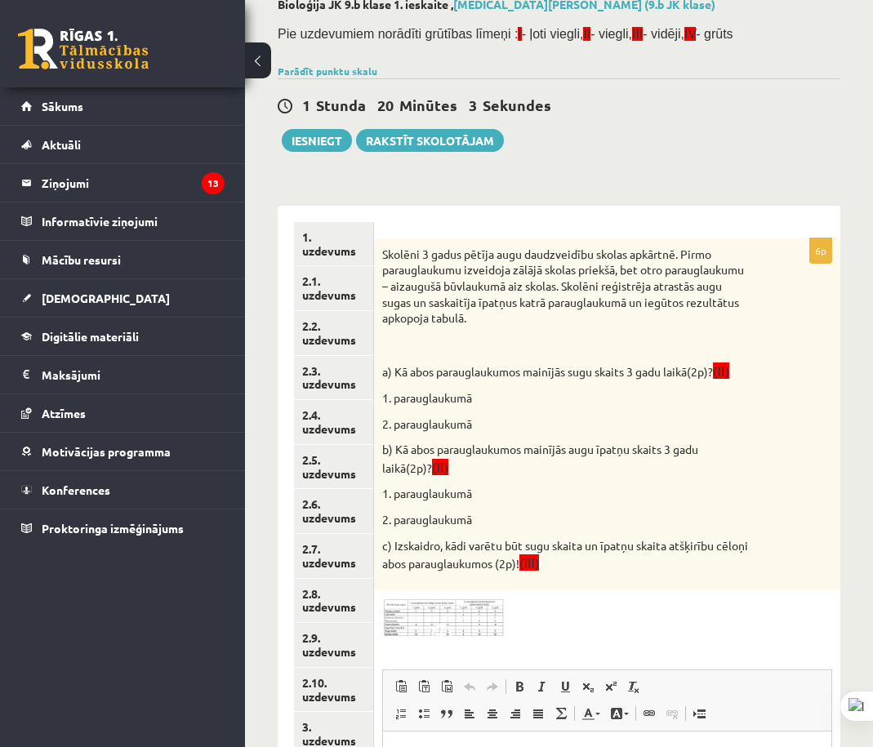
scroll to position [343, 0]
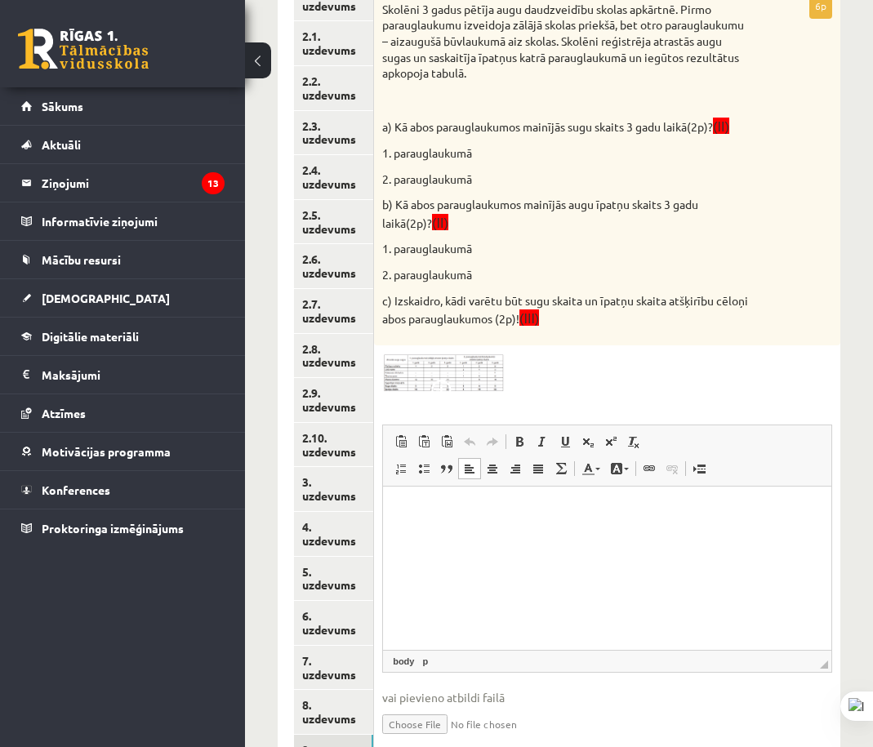
click at [609, 526] on html at bounding box center [607, 512] width 448 height 50
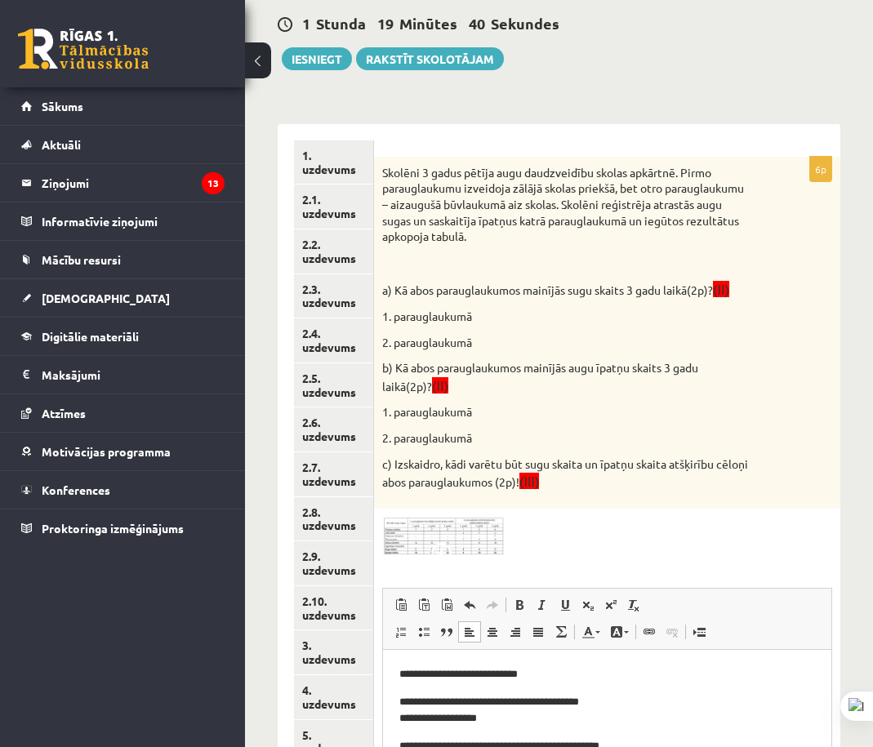
scroll to position [261, 0]
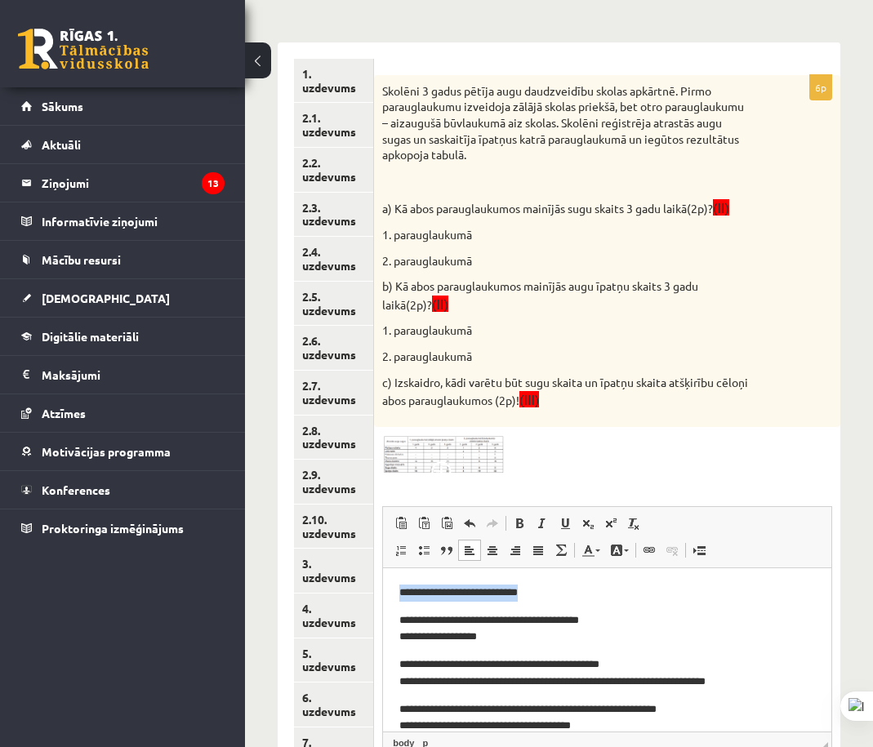
drag, startPoint x: 413, startPoint y: 587, endPoint x: 766, endPoint y: 1171, distance: 682.3
click at [383, 591] on html "**********" at bounding box center [607, 683] width 448 height 228
click at [396, 618] on html "**********" at bounding box center [607, 683] width 448 height 228
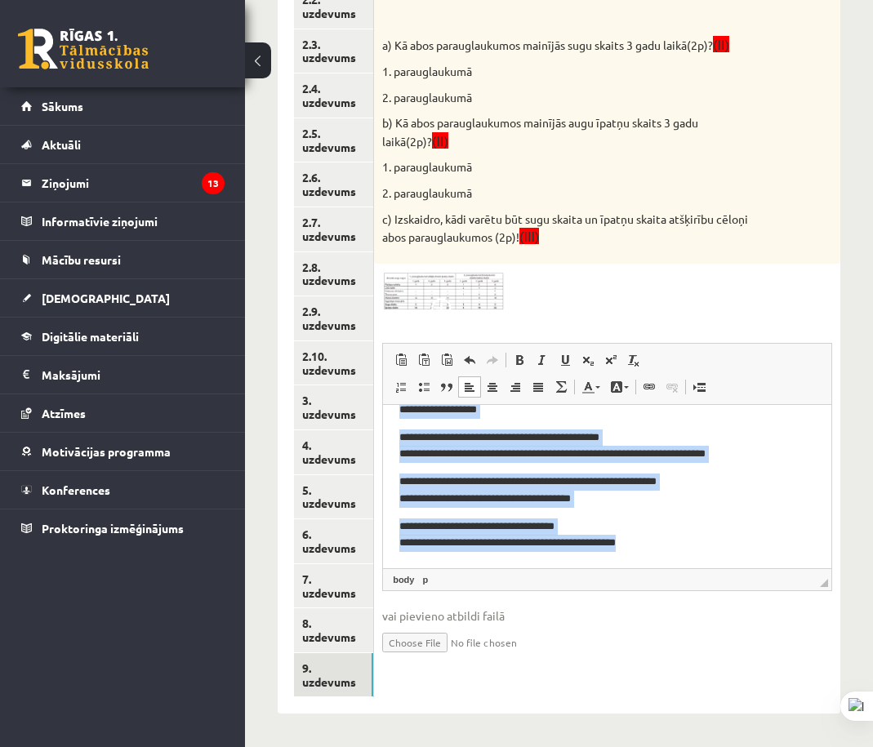
scroll to position [0, 0]
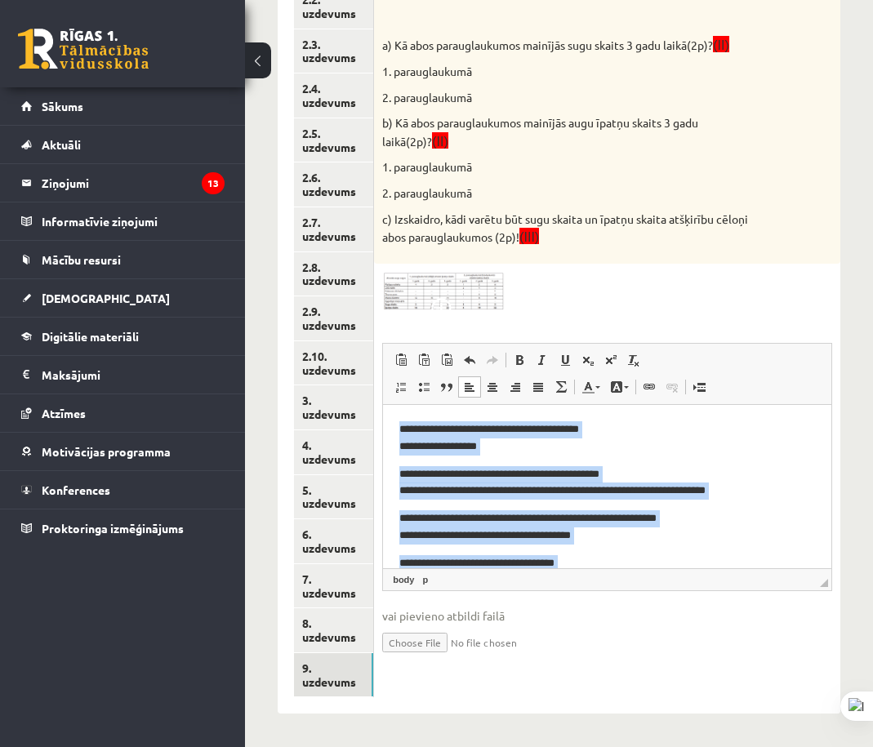
drag, startPoint x: 688, startPoint y: 537, endPoint x: 158, endPoint y: 199, distance: 628.1
click at [383, 405] on html "**********" at bounding box center [607, 505] width 448 height 200
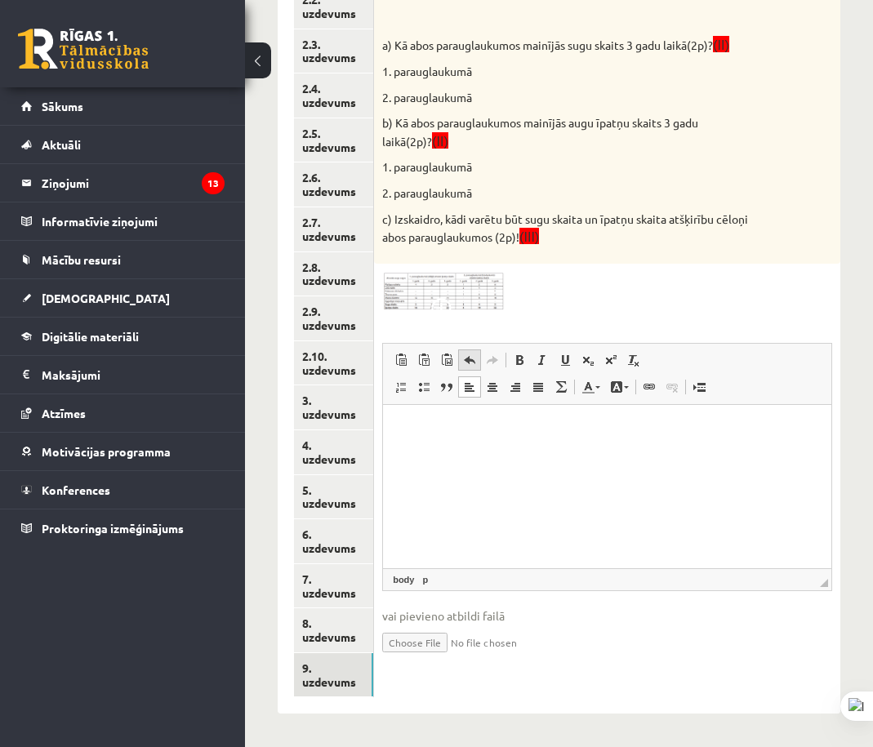
click at [465, 365] on span at bounding box center [469, 360] width 13 height 13
click at [466, 365] on span at bounding box center [469, 360] width 13 height 13
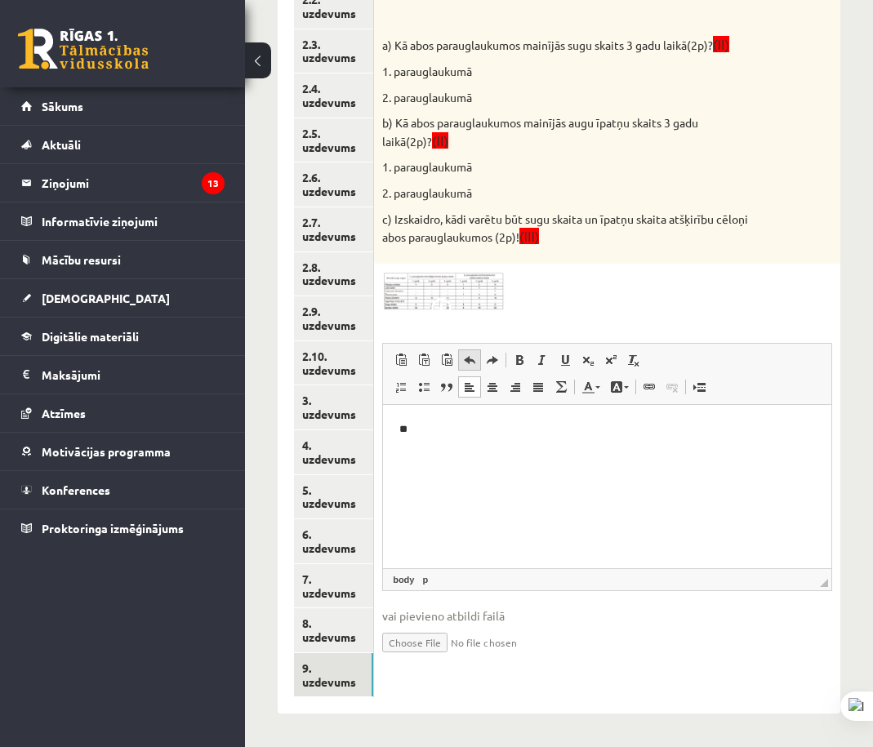
click at [466, 365] on span at bounding box center [469, 360] width 13 height 13
drag, startPoint x: 466, startPoint y: 365, endPoint x: 480, endPoint y: 372, distance: 16.1
click at [466, 366] on span at bounding box center [469, 360] width 13 height 13
click at [499, 363] on span at bounding box center [492, 360] width 13 height 13
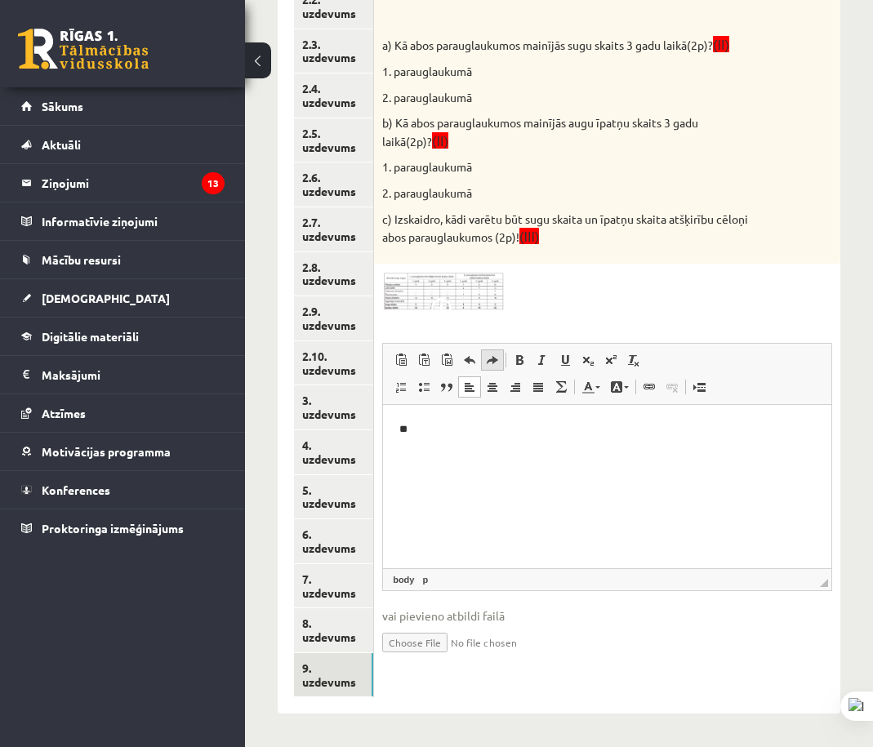
click at [497, 364] on span at bounding box center [492, 360] width 13 height 13
click at [497, 365] on span at bounding box center [492, 360] width 13 height 13
click at [496, 365] on span at bounding box center [492, 360] width 13 height 13
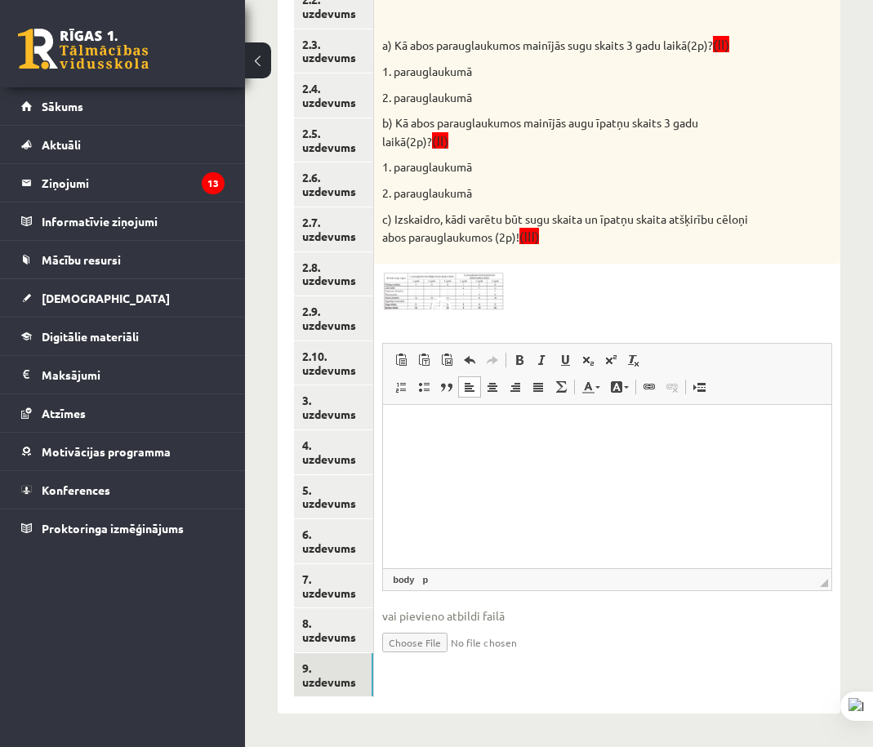
click at [497, 365] on span at bounding box center [492, 360] width 13 height 13
click at [348, 590] on link "7. uzdevums" at bounding box center [333, 586] width 79 height 44
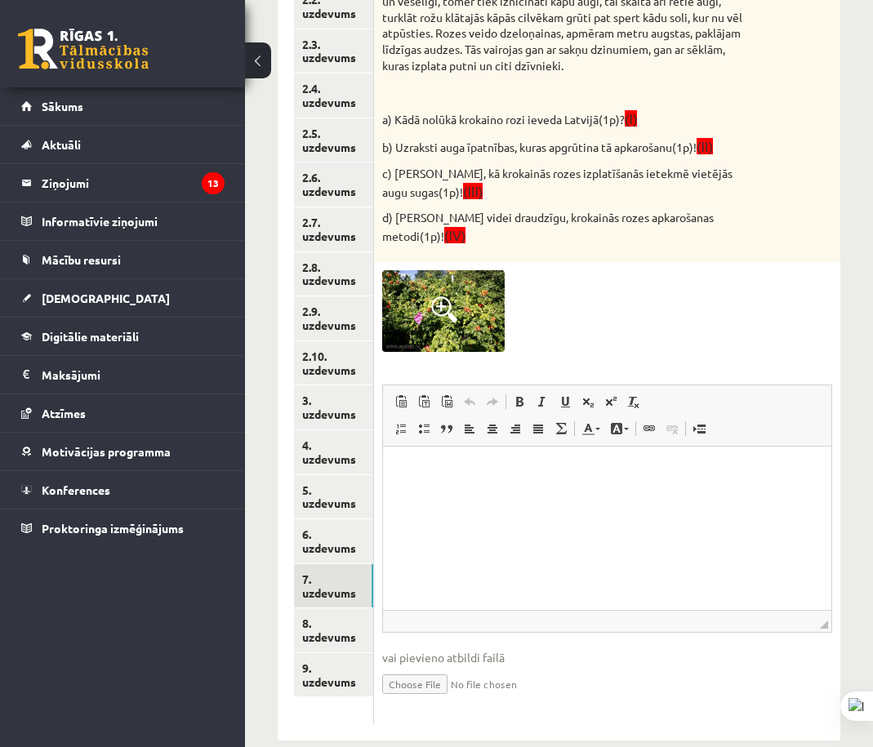
drag, startPoint x: 649, startPoint y: 295, endPoint x: 623, endPoint y: 346, distance: 56.6
click at [649, 295] on div at bounding box center [607, 311] width 450 height 82
click at [541, 497] on html at bounding box center [607, 472] width 448 height 50
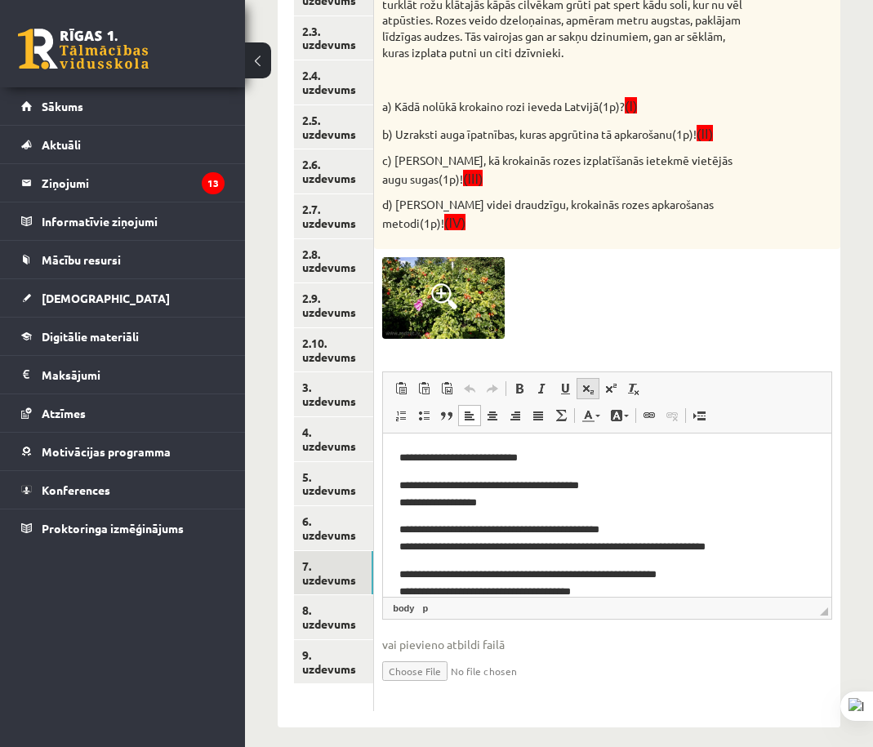
scroll to position [46, 0]
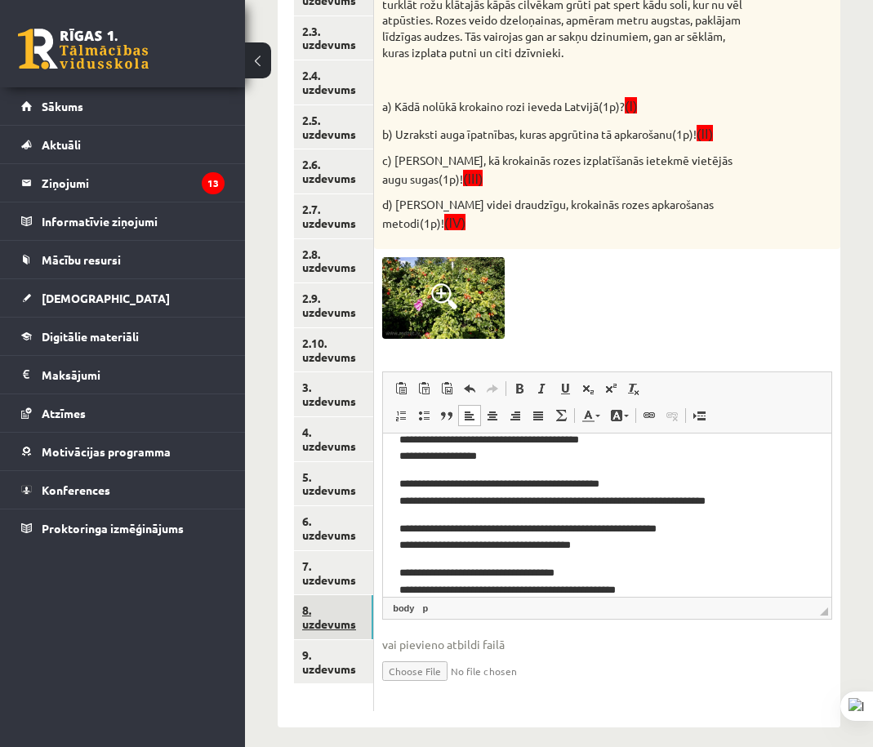
click at [355, 624] on link "8. uzdevums" at bounding box center [333, 617] width 79 height 44
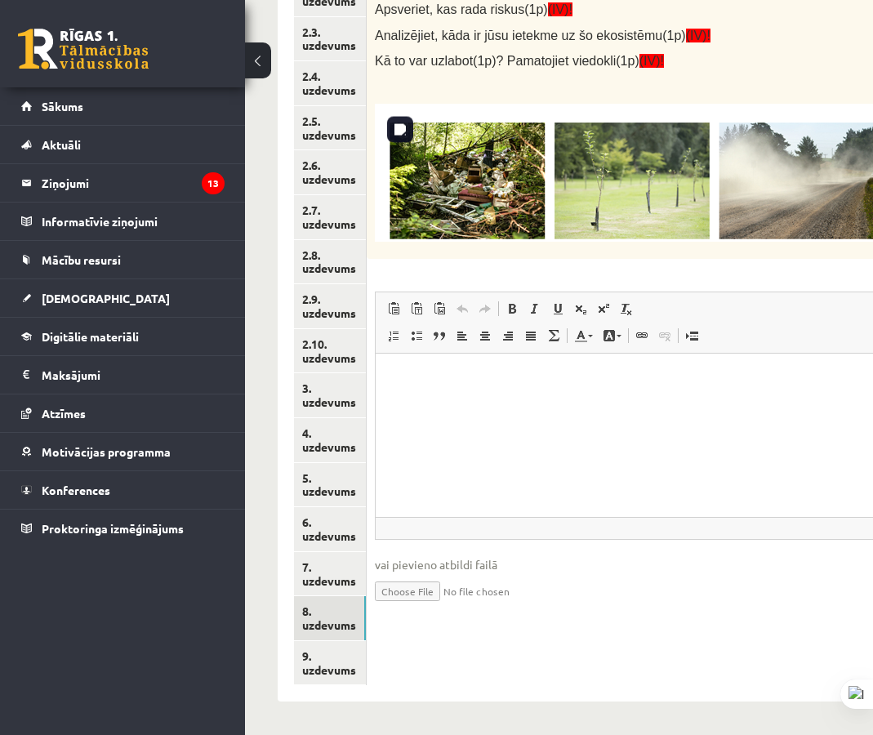
scroll to position [0, 0]
click at [329, 574] on link "7. uzdevums" at bounding box center [330, 574] width 72 height 44
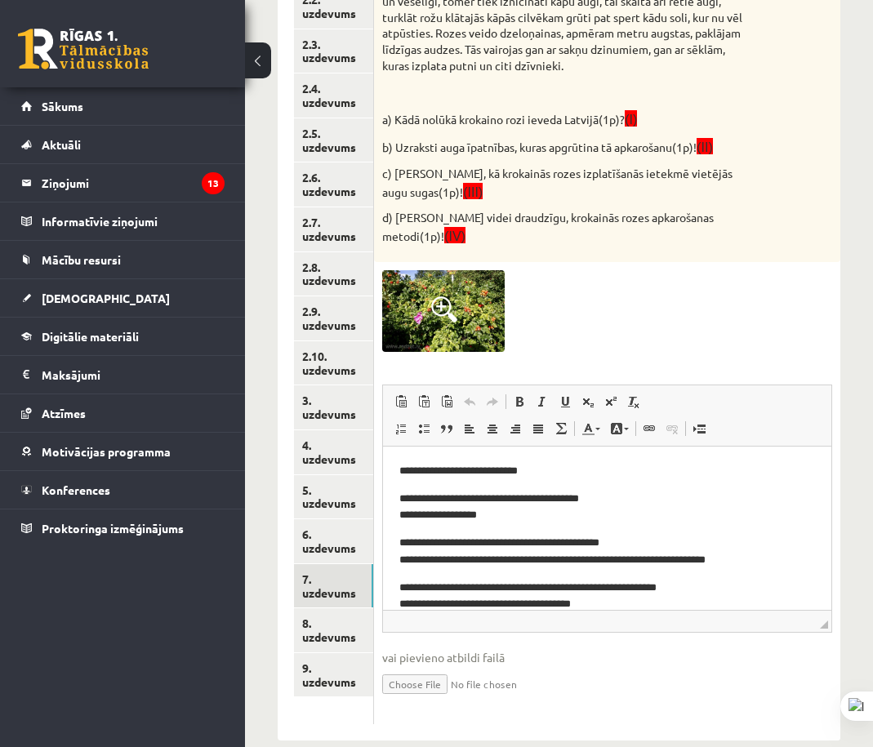
scroll to position [261, 0]
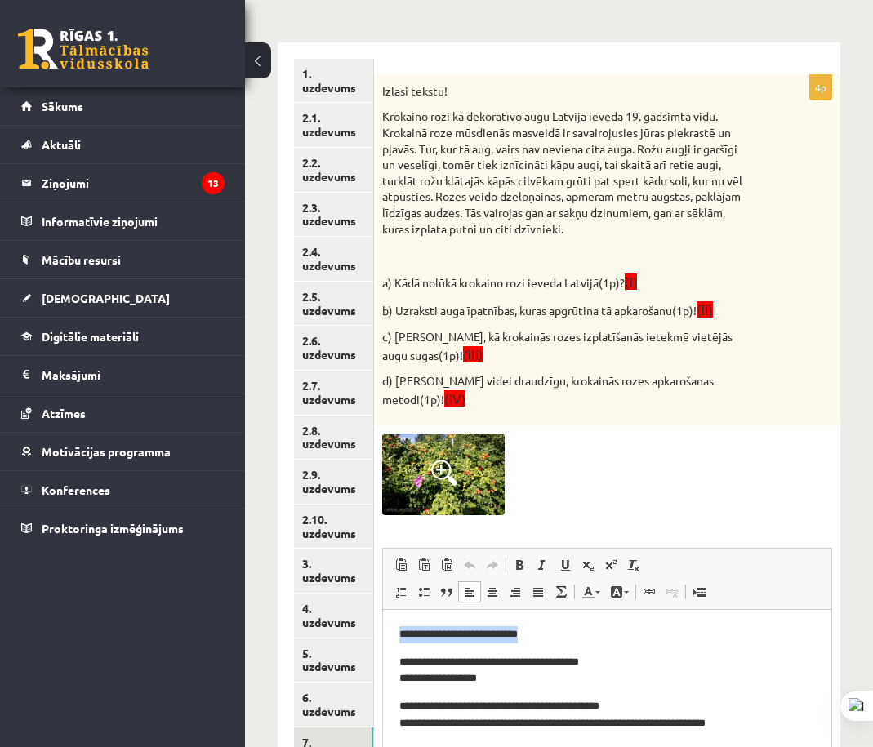
drag, startPoint x: 522, startPoint y: 636, endPoint x: 398, endPoint y: 638, distance: 124.2
click at [383, 635] on html "**********" at bounding box center [607, 724] width 448 height 228
click at [395, 665] on html "**********" at bounding box center [607, 724] width 448 height 228
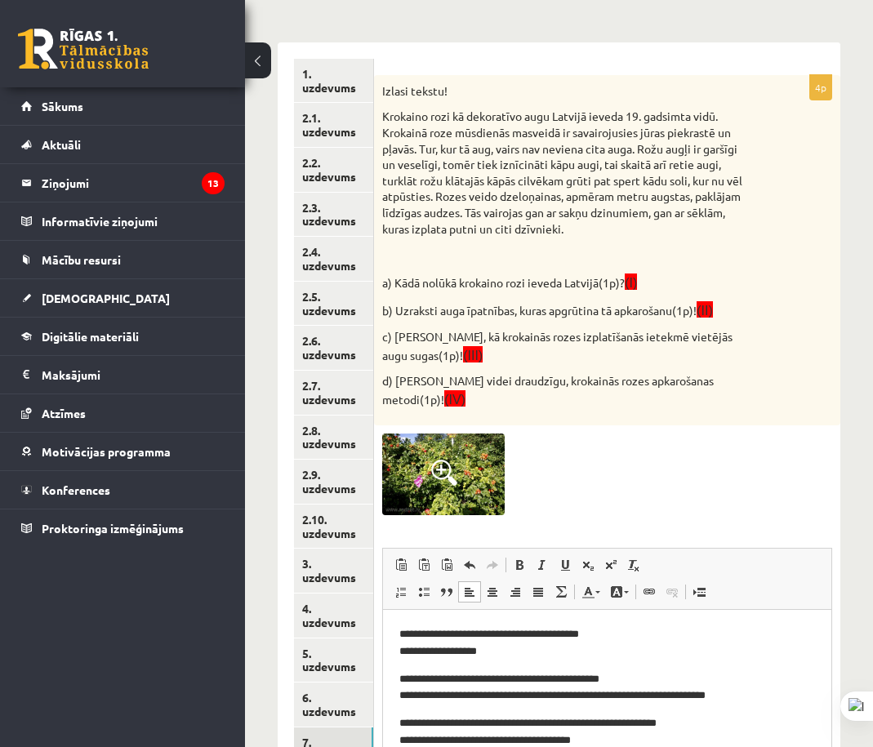
scroll to position [438, 0]
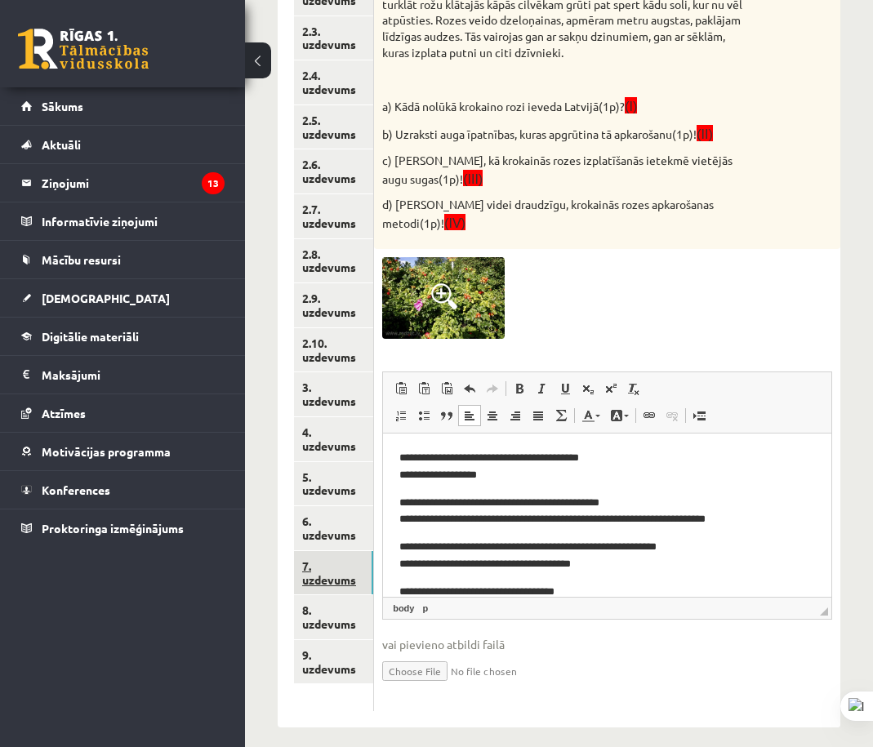
click at [310, 595] on link "7. uzdevums" at bounding box center [333, 573] width 79 height 44
click at [341, 611] on link "8. uzdevums" at bounding box center [333, 617] width 79 height 44
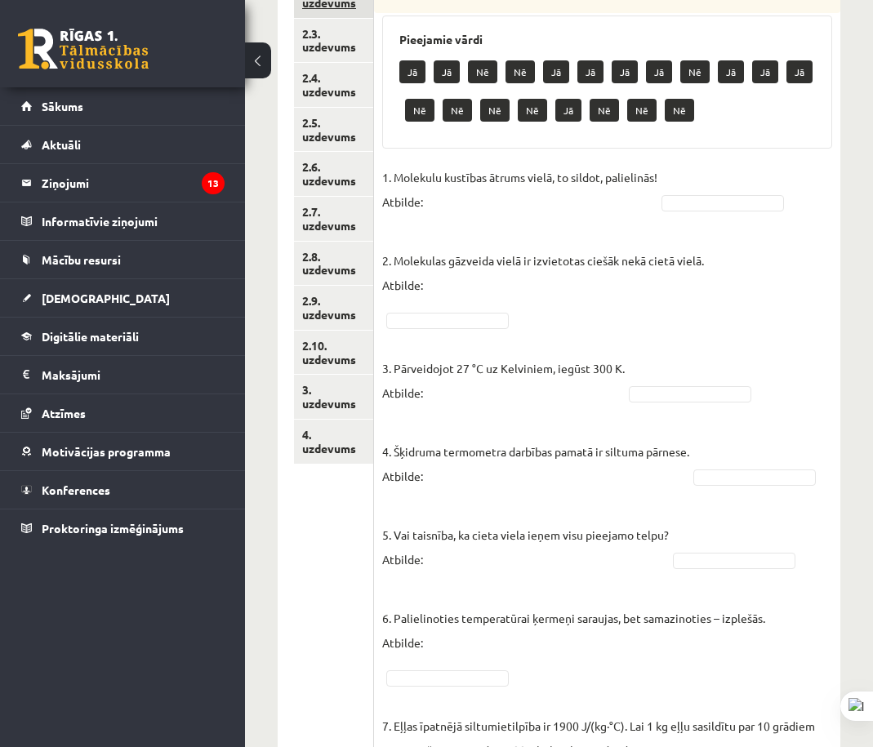
scroll to position [163, 0]
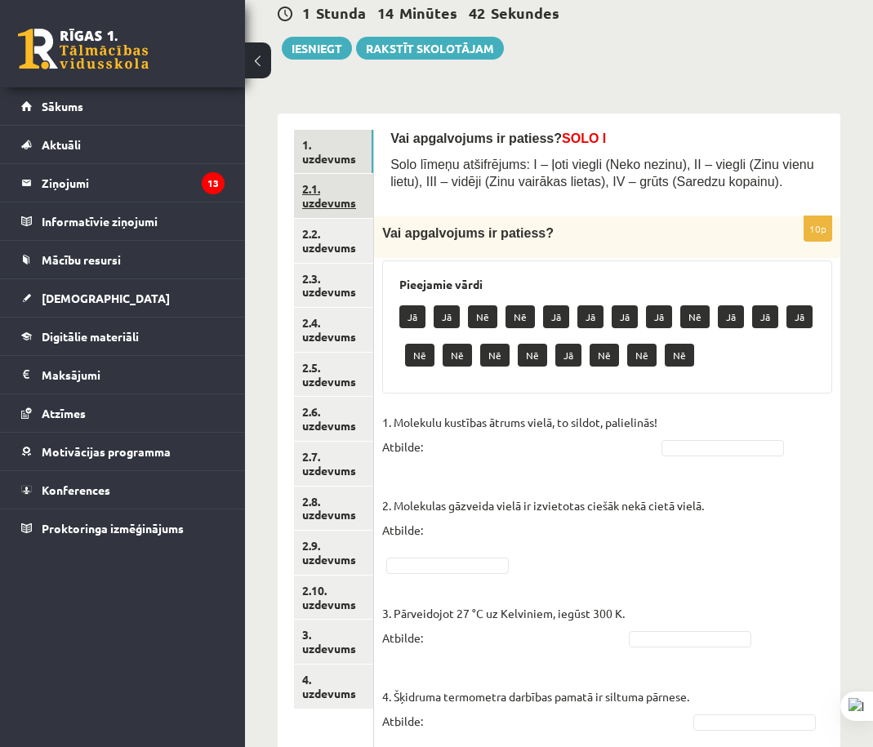
click at [368, 201] on link "2.1. uzdevums" at bounding box center [333, 196] width 79 height 44
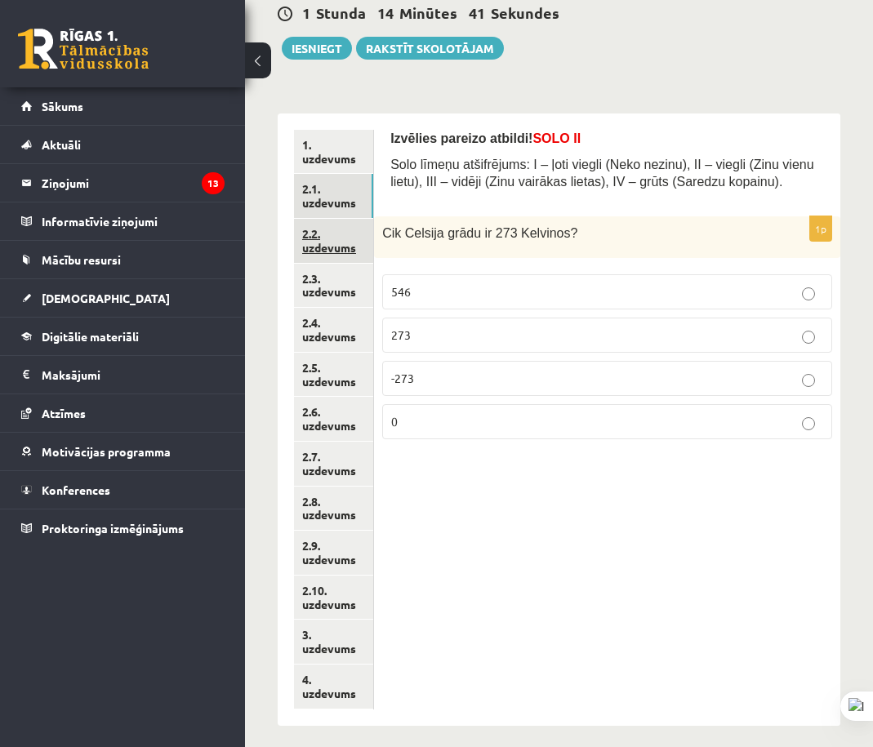
click at [350, 242] on link "2.2. uzdevums" at bounding box center [333, 241] width 79 height 44
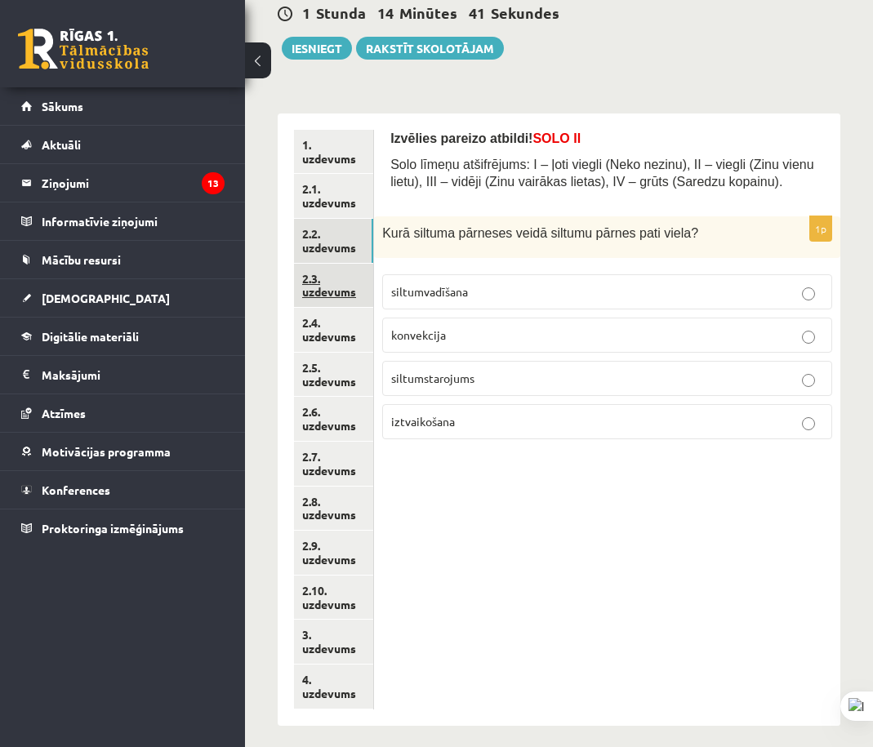
click at [346, 289] on link "2.3. uzdevums" at bounding box center [333, 286] width 79 height 44
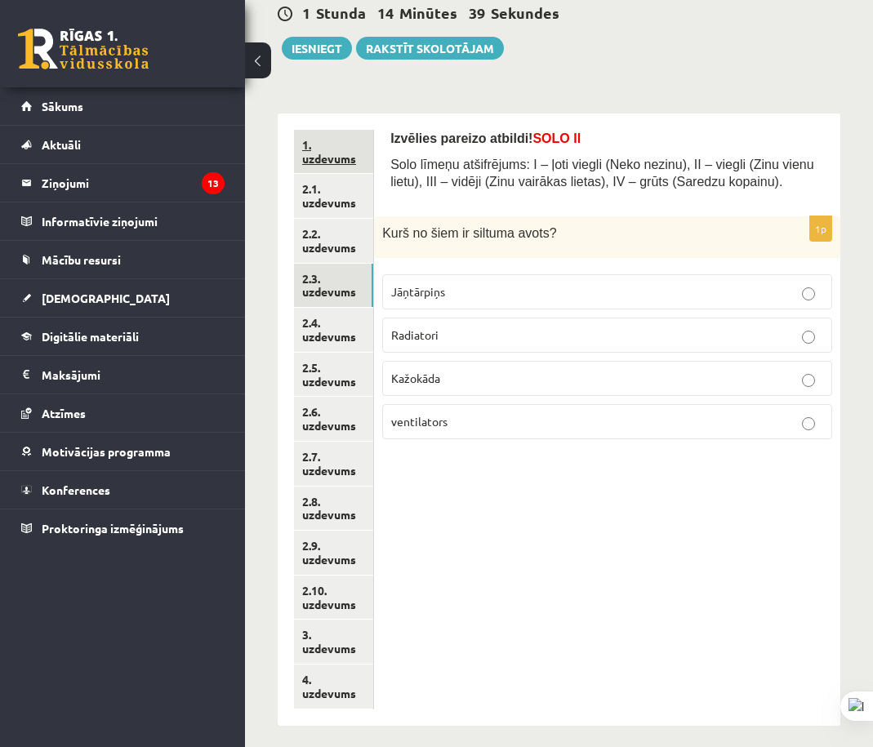
click at [343, 138] on link "1. uzdevums" at bounding box center [333, 152] width 79 height 44
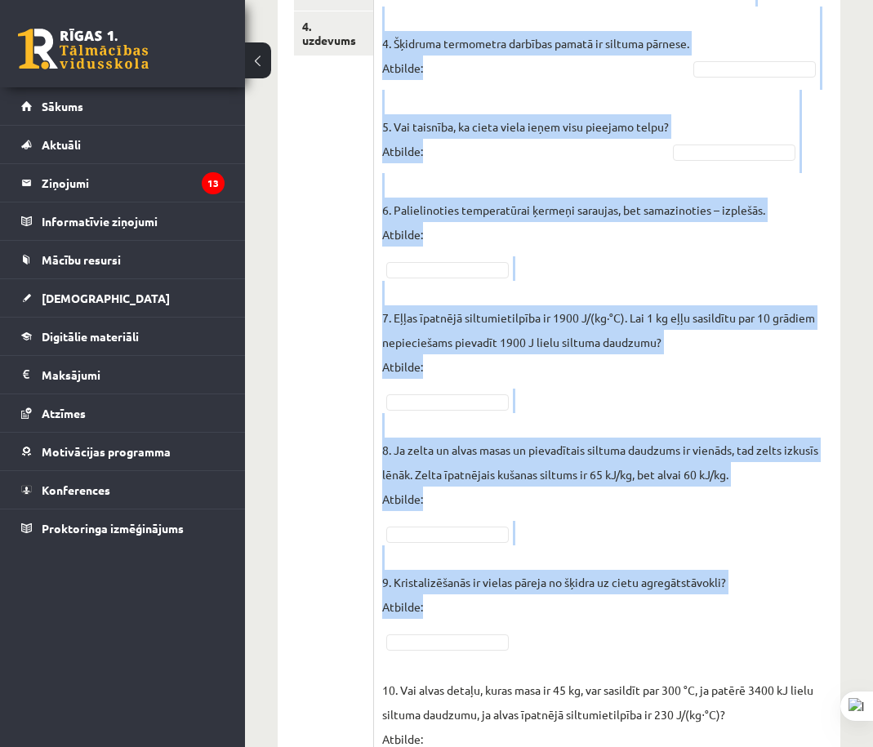
scroll to position [888, 0]
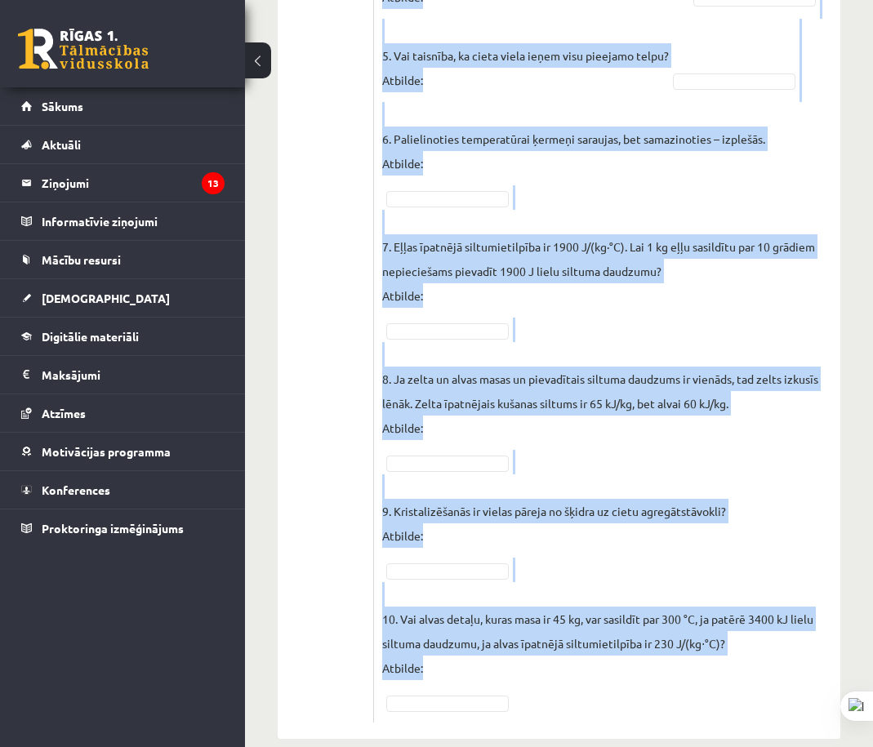
drag, startPoint x: 389, startPoint y: 132, endPoint x: 844, endPoint y: 667, distance: 702.3
click at [769, 664] on div "Vai apgalvojums ir patiess? SOLO I Solo līmeņu atšifrējums: I – ļoti viegli (Ne…" at bounding box center [607, 64] width 466 height 1350
copy form "Vai apgalvojums ir patiess? SOLO I Solo līmeņu atšifrējums: I – ļoti viegli (Ne…"
click at [812, 437] on fieldset "1. Molekulu kustības ātrums vielā, to sildot, palielinās! Atbilde: 2. Molekulas…" at bounding box center [607, 200] width 450 height 1029
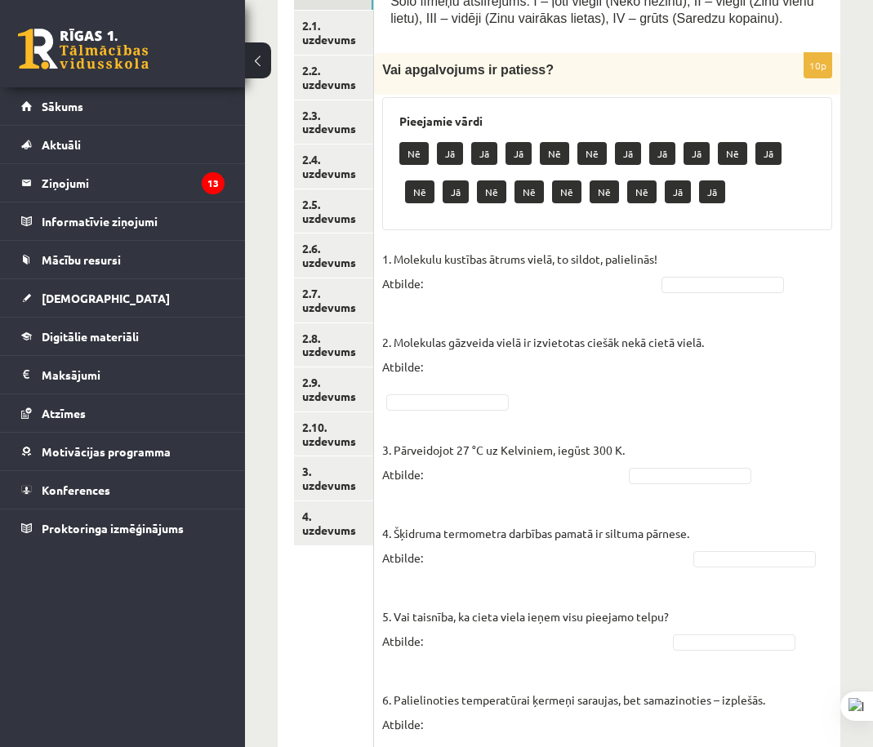
scroll to position [245, 0]
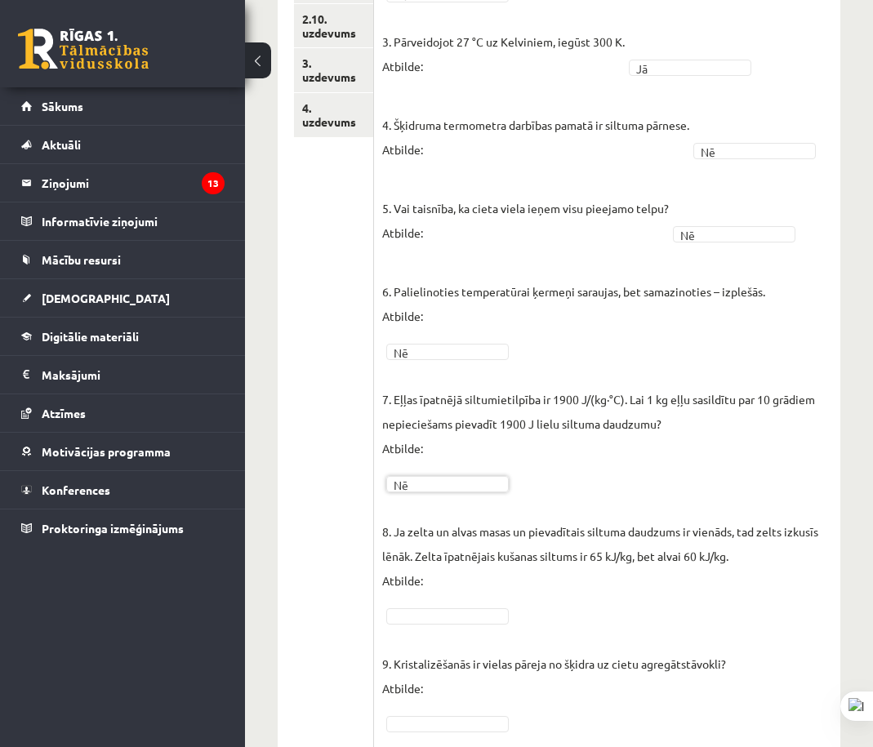
scroll to position [888, 0]
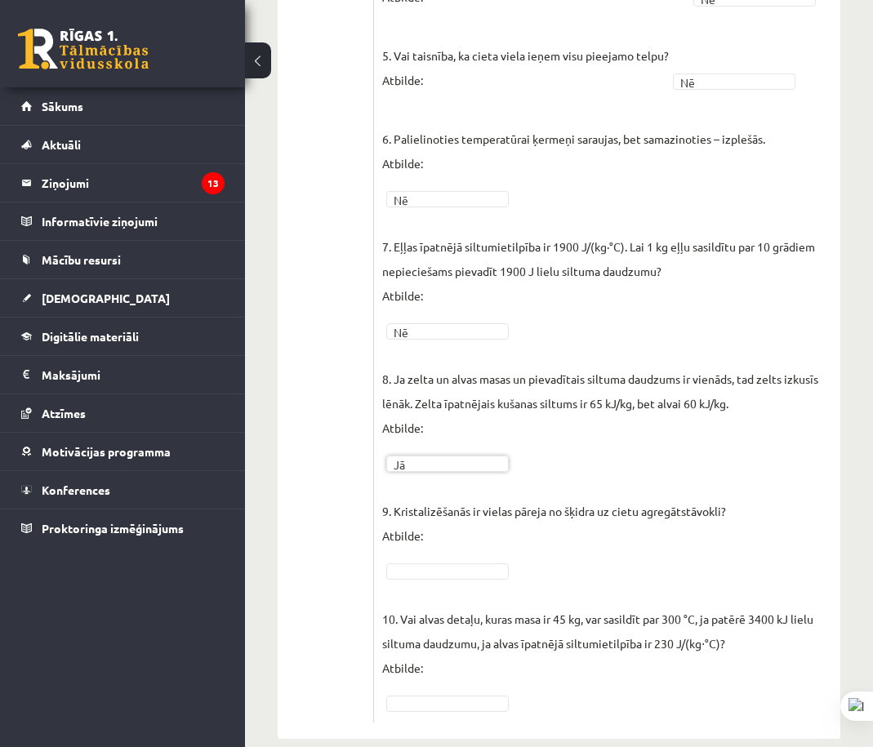
click at [427, 557] on fieldset "1. Molekulu kustības ātrums vielā, to sildot, palielinās! Atbilde: Jā ** 2. Mol…" at bounding box center [607, 200] width 450 height 1029
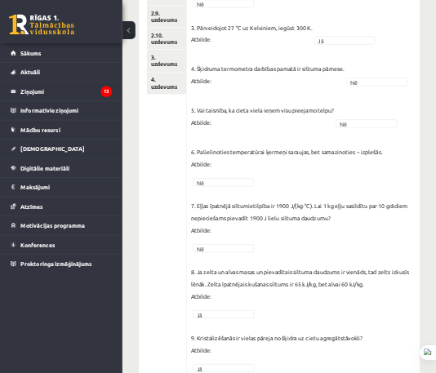
scroll to position [0, 0]
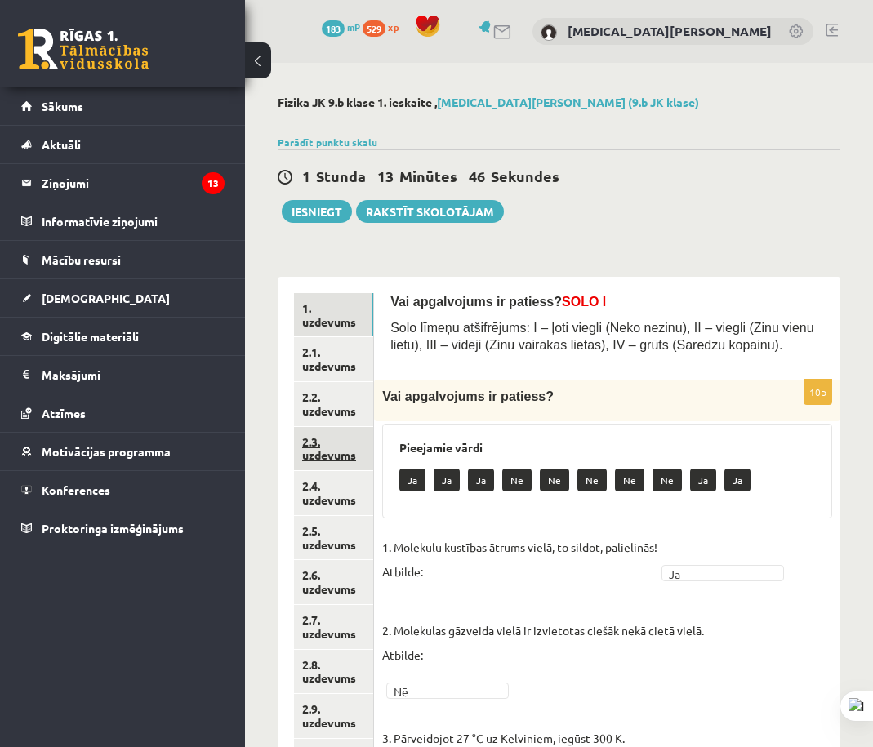
drag, startPoint x: 343, startPoint y: 556, endPoint x: 348, endPoint y: 461, distance: 95.7
click at [358, 364] on link "2.1. uzdevums" at bounding box center [333, 359] width 79 height 44
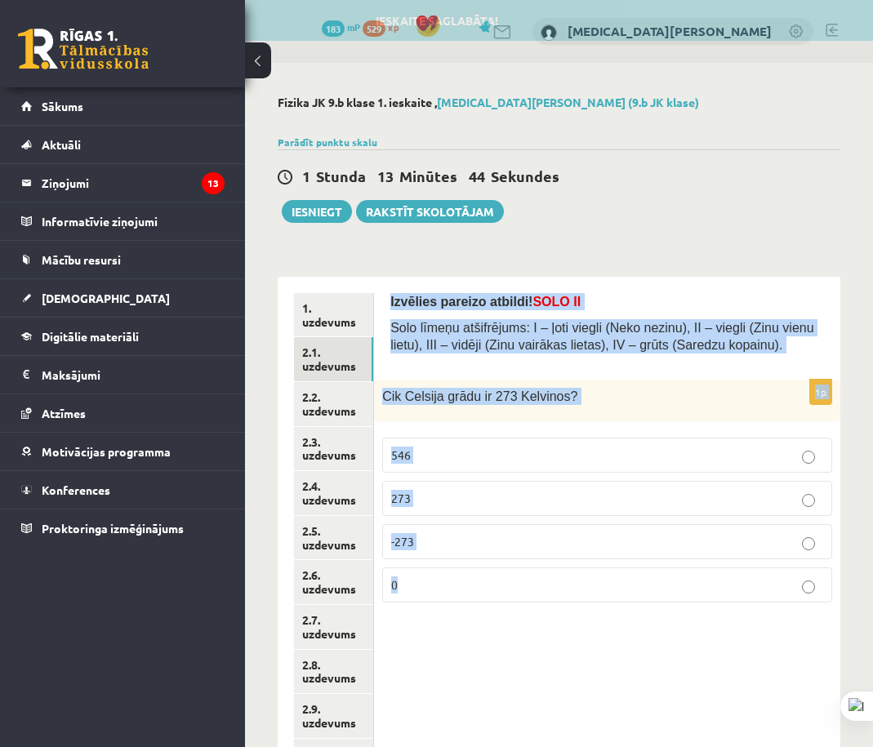
drag, startPoint x: 386, startPoint y: 302, endPoint x: 642, endPoint y: 618, distance: 406.6
click at [638, 617] on div "Izvēlies pareizo atbildi! SOLO II Solo līmeņu atšifrējums: I – ļoti viegli (Nek…" at bounding box center [607, 583] width 466 height 613
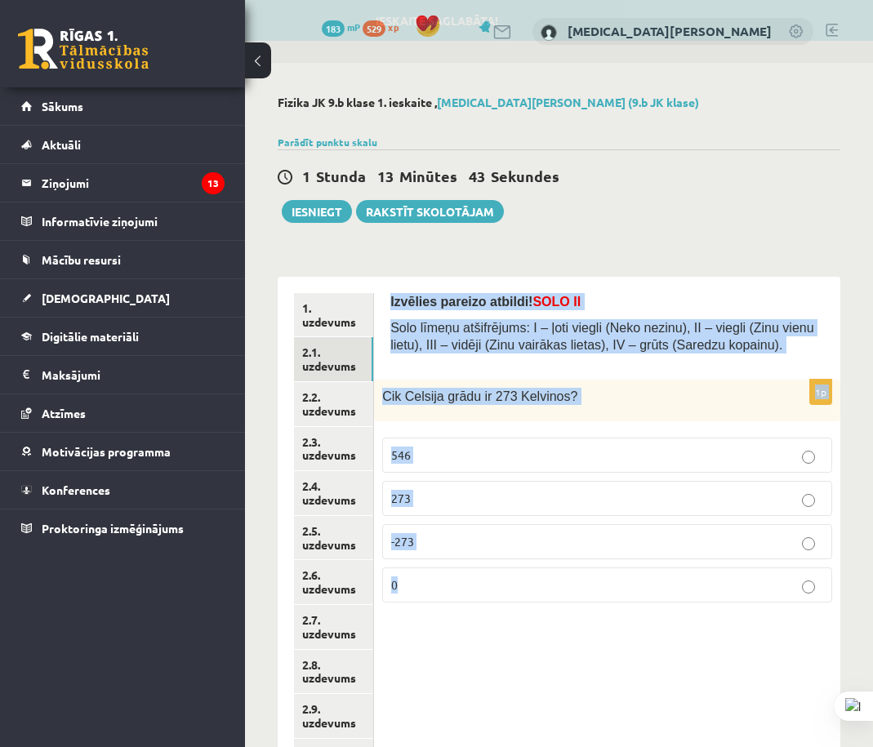
copy form "Izvēlies pareizo atbildi! SOLO II Solo līmeņu atšifrējums: I – ļoti viegli (Nek…"
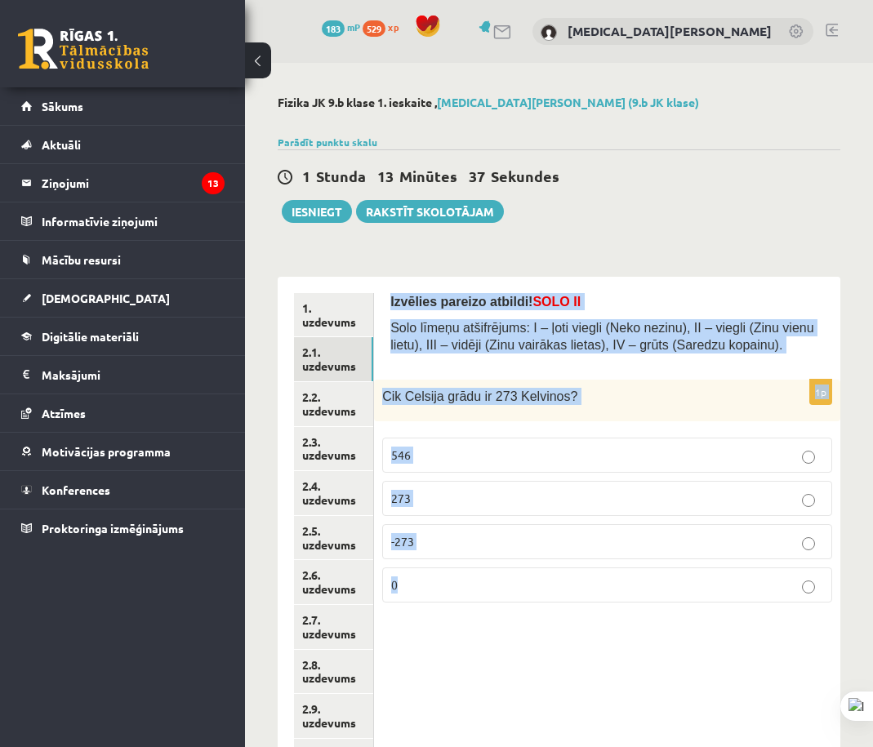
click at [661, 682] on div "Izvēlies pareizo atbildi! SOLO II Solo līmeņu atšifrējums: I – ļoti viegli (Nek…" at bounding box center [607, 583] width 466 height 613
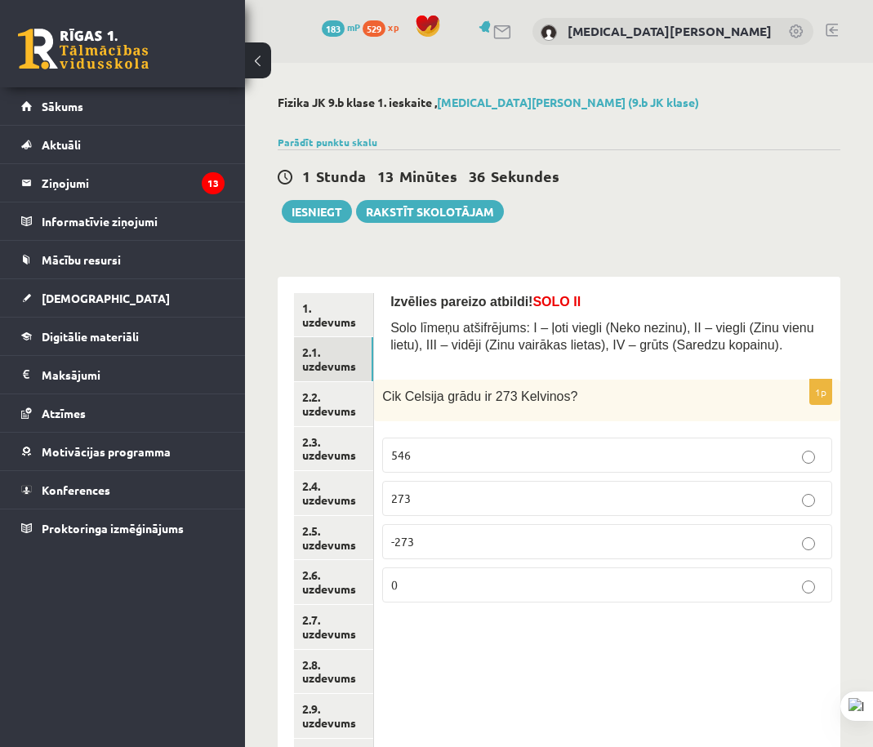
click at [673, 599] on label "0" at bounding box center [607, 585] width 450 height 35
click at [333, 419] on link "2.2. uzdevums" at bounding box center [333, 404] width 79 height 44
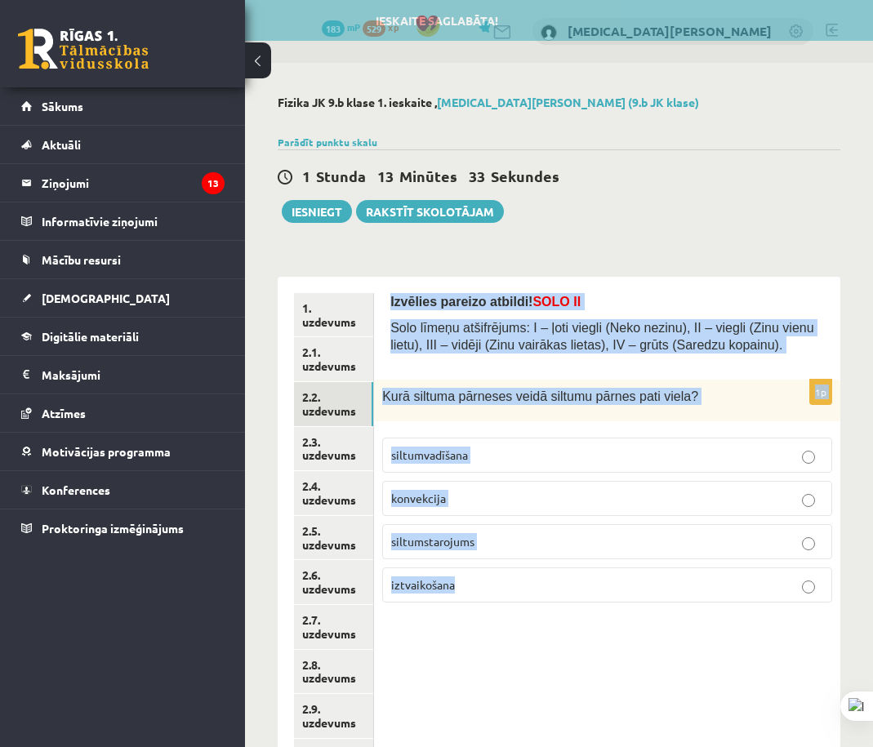
drag, startPoint x: 389, startPoint y: 305, endPoint x: 594, endPoint y: 601, distance: 359.8
click at [591, 601] on div "Izvēlies pareizo atbildi! SOLO II Solo līmeņu atšifrējums: I – ļoti viegli (Nek…" at bounding box center [607, 583] width 466 height 613
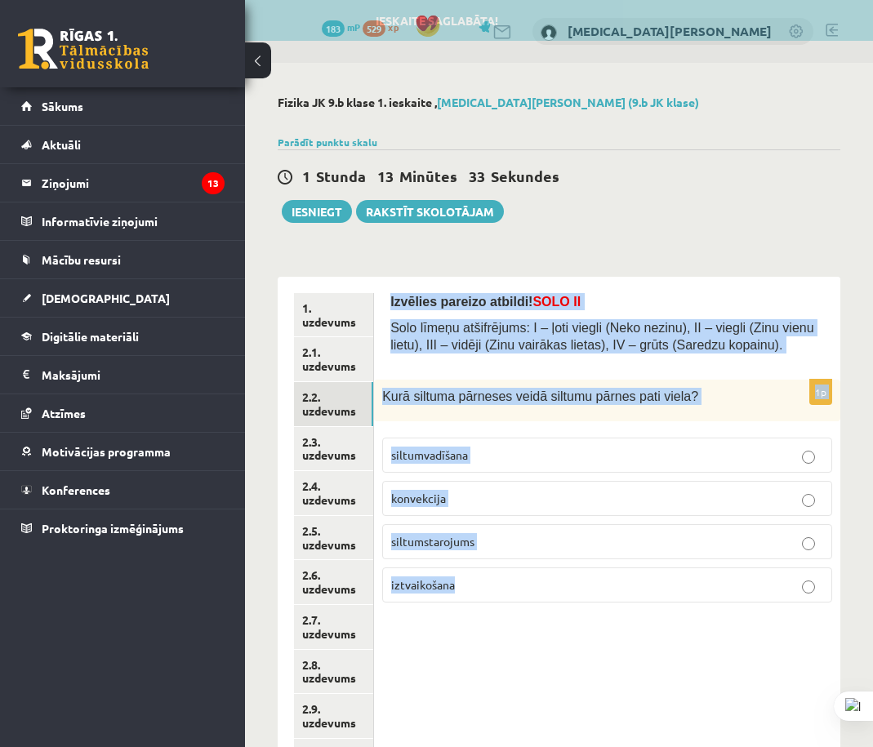
copy form "Izvēlies pareizo atbildi! SOLO II Solo līmeņu atšifrējums: I – ļoti viegli (Nek…"
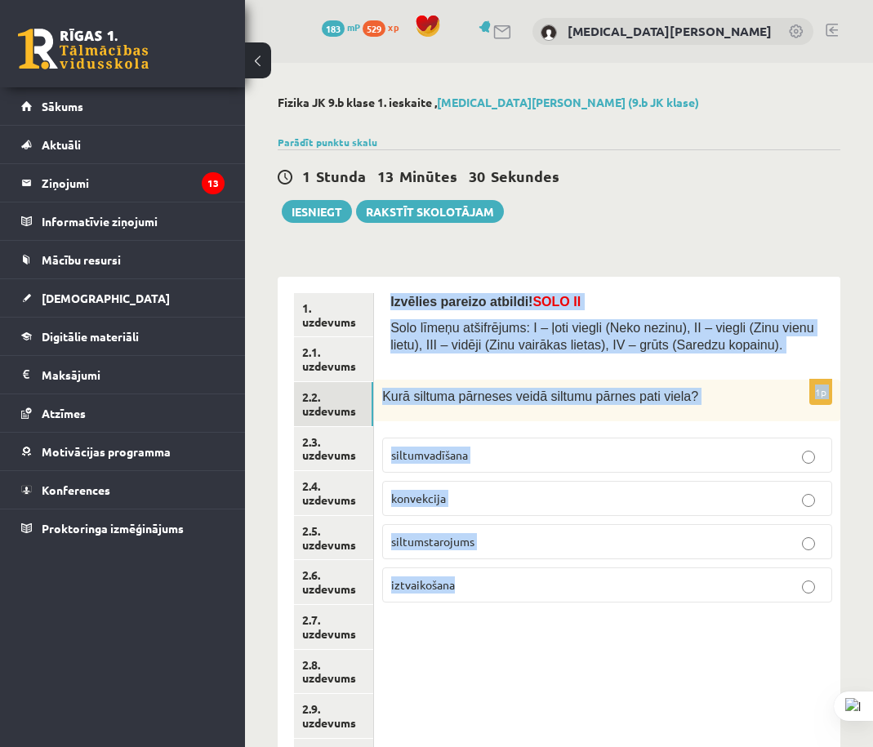
click at [664, 706] on div "Izvēlies pareizo atbildi! SOLO II Solo līmeņu atšifrējums: I – ļoti viegli (Nek…" at bounding box center [607, 583] width 466 height 613
click at [550, 713] on div "Izvēlies pareizo atbildi! SOLO II Solo līmeņu atšifrējums: I – ļoti viegli (Nek…" at bounding box center [607, 583] width 466 height 613
click at [564, 700] on div "Izvēlies pareizo atbildi! SOLO II Solo līmeņu atšifrējums: I – ļoti viegli (Nek…" at bounding box center [607, 583] width 466 height 613
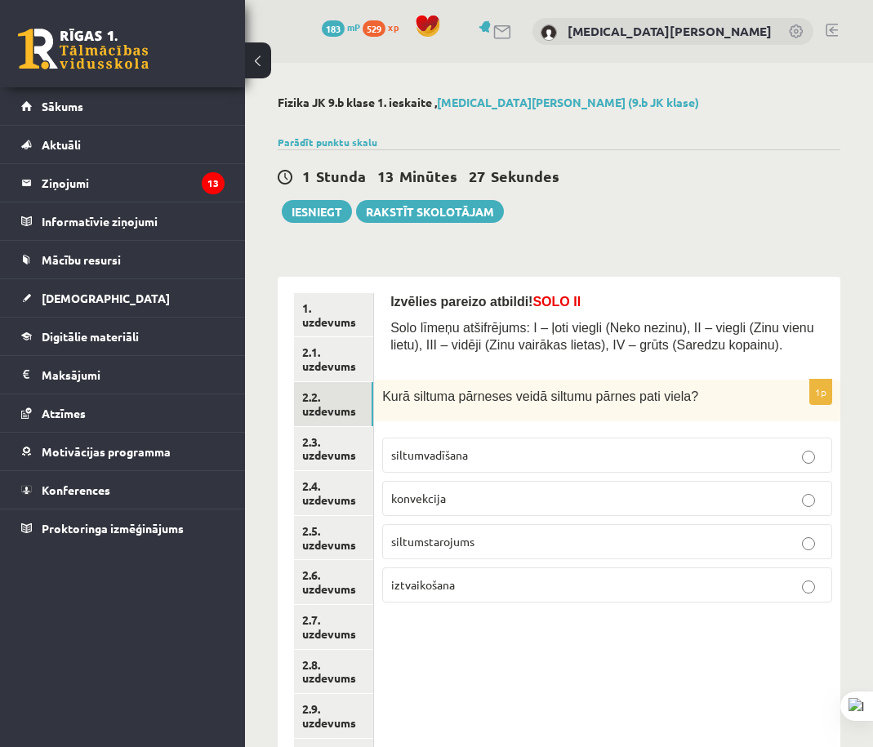
click at [555, 506] on p "konvekcija" at bounding box center [607, 498] width 432 height 17
click at [333, 432] on link "2.3. uzdevums" at bounding box center [333, 449] width 79 height 44
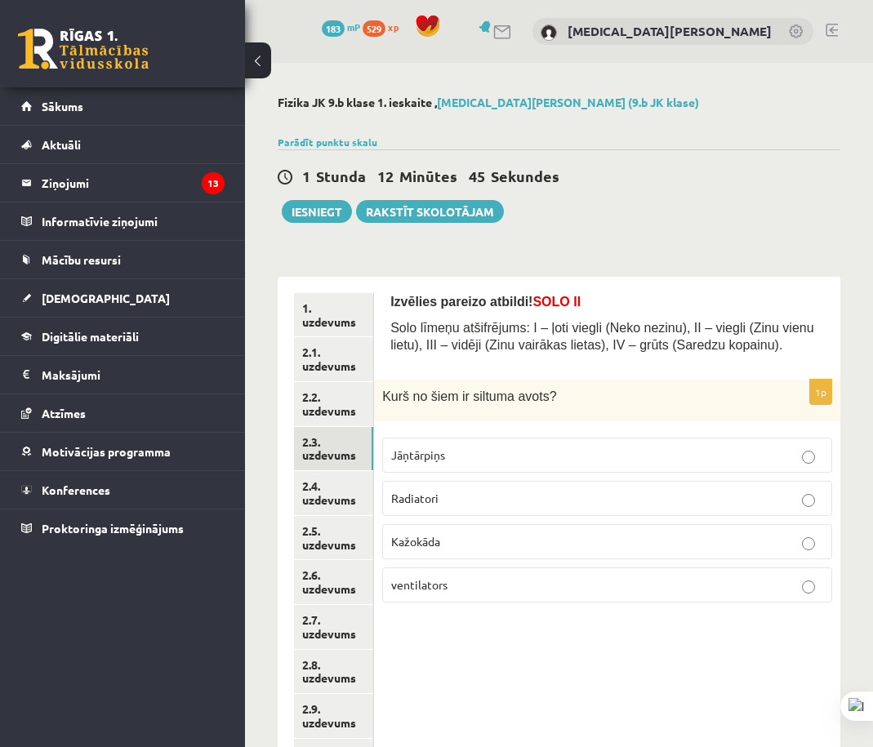
click at [832, 190] on div "1 Stunda 12 Minūtes 45 Sekundes Ieskaite saglabāta! Iesniegt Rakstīt skolotājam" at bounding box center [559, 186] width 563 height 74
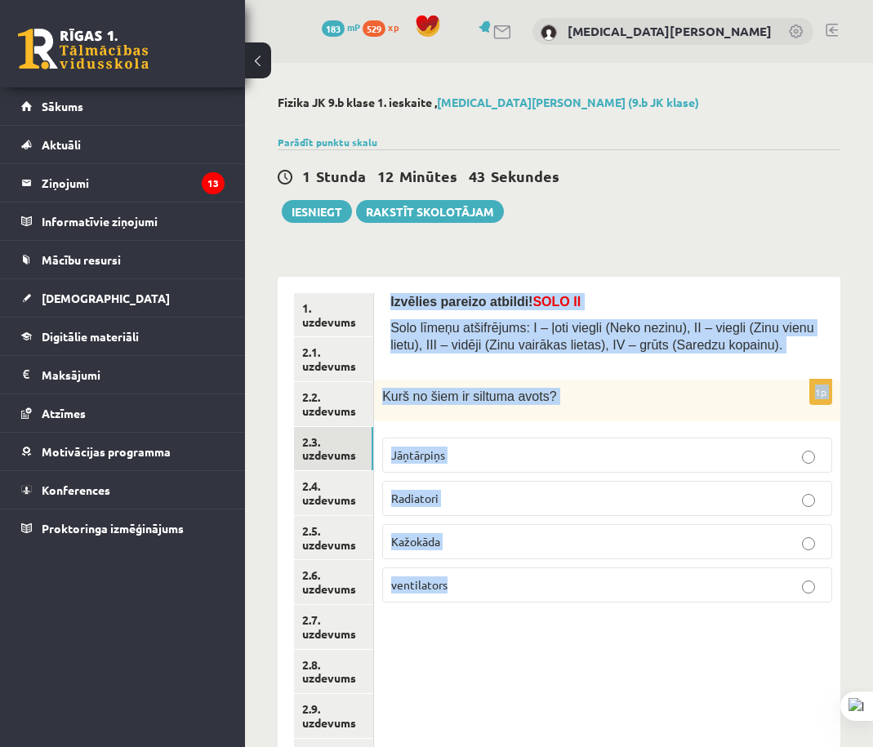
drag, startPoint x: 427, startPoint y: 331, endPoint x: 667, endPoint y: 571, distance: 339.6
click at [651, 582] on div "Izvēlies pareizo atbildi! SOLO II Solo līmeņu atšifrējums: I – ļoti viegli (Nek…" at bounding box center [607, 583] width 466 height 613
copy form "Izvēlies pareizo atbildi! SOLO II Solo līmeņu atšifrējums: I – ļoti viegli (Nek…"
click at [689, 701] on div "Izvēlies pareizo atbildi! SOLO II Solo līmeņu atšifrējums: I – ļoti viegli (Nek…" at bounding box center [607, 583] width 466 height 613
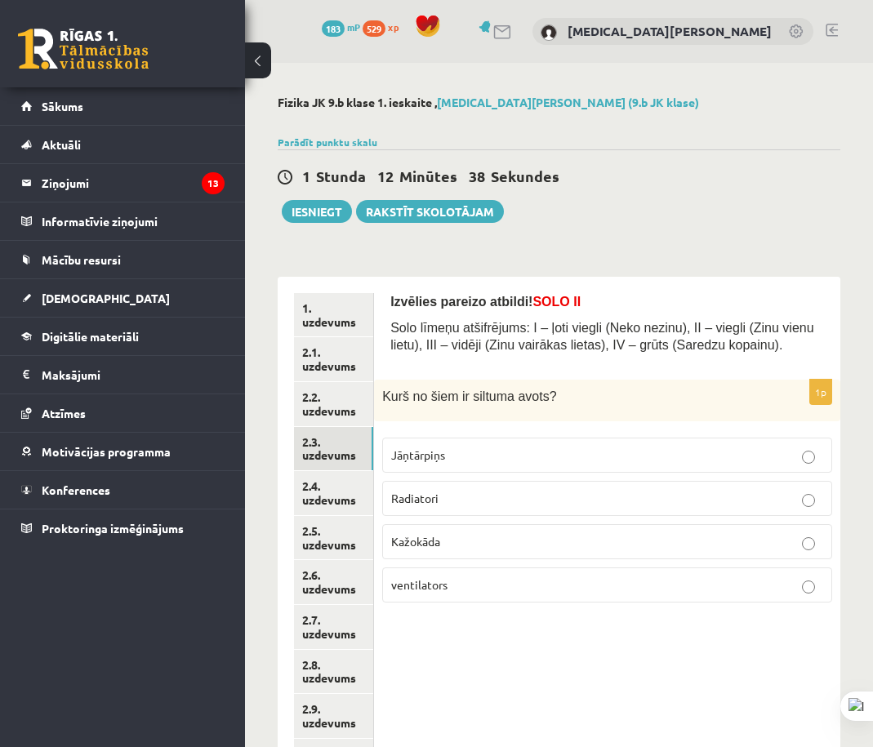
click at [502, 497] on p "Radiatori" at bounding box center [607, 498] width 432 height 17
click at [351, 498] on link "2.4. uzdevums" at bounding box center [333, 493] width 79 height 44
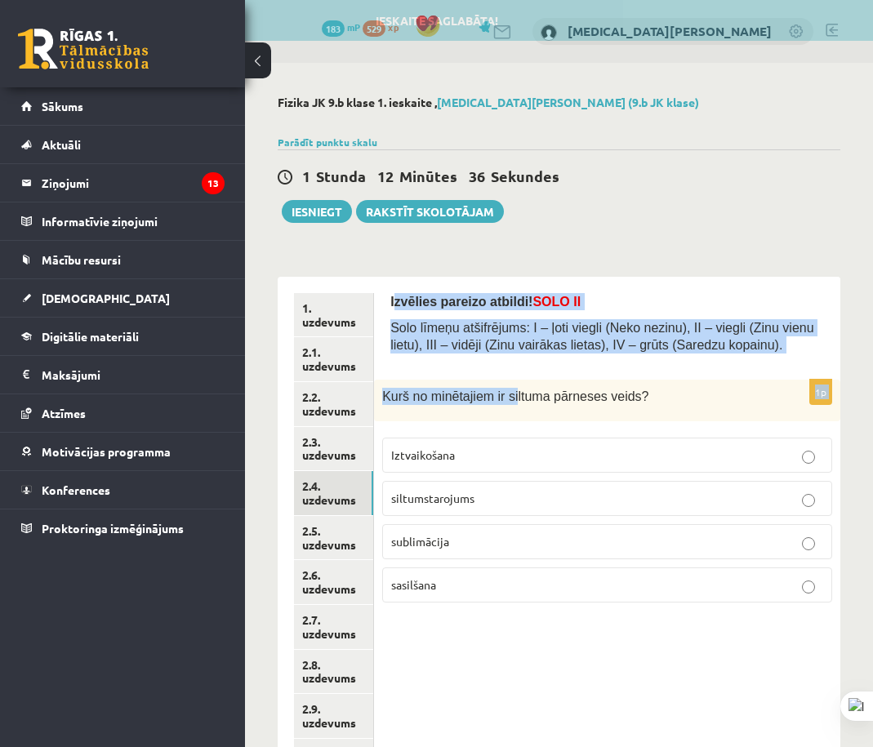
drag, startPoint x: 455, startPoint y: 356, endPoint x: 492, endPoint y: 396, distance: 54.3
click at [498, 404] on form "Izvēlies pareizo atbildi! SOLO II Solo līmeņu atšifrējums: I – ļoti viegli (Nek…" at bounding box center [607, 454] width 434 height 323
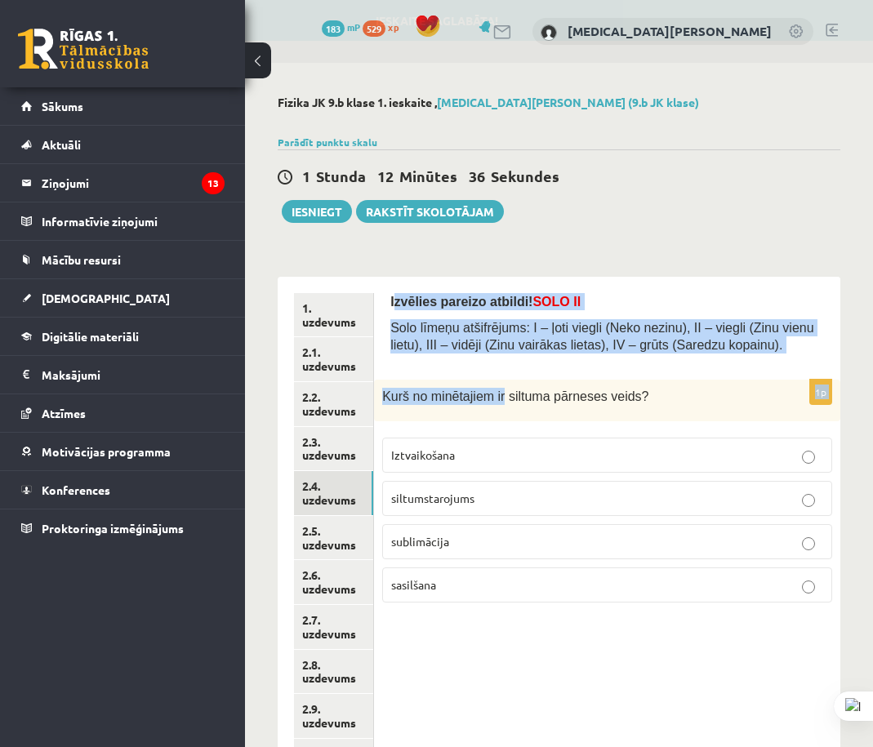
click at [401, 295] on span "Izvēlies pareizo atbildi! SOLO II" at bounding box center [485, 302] width 190 height 14
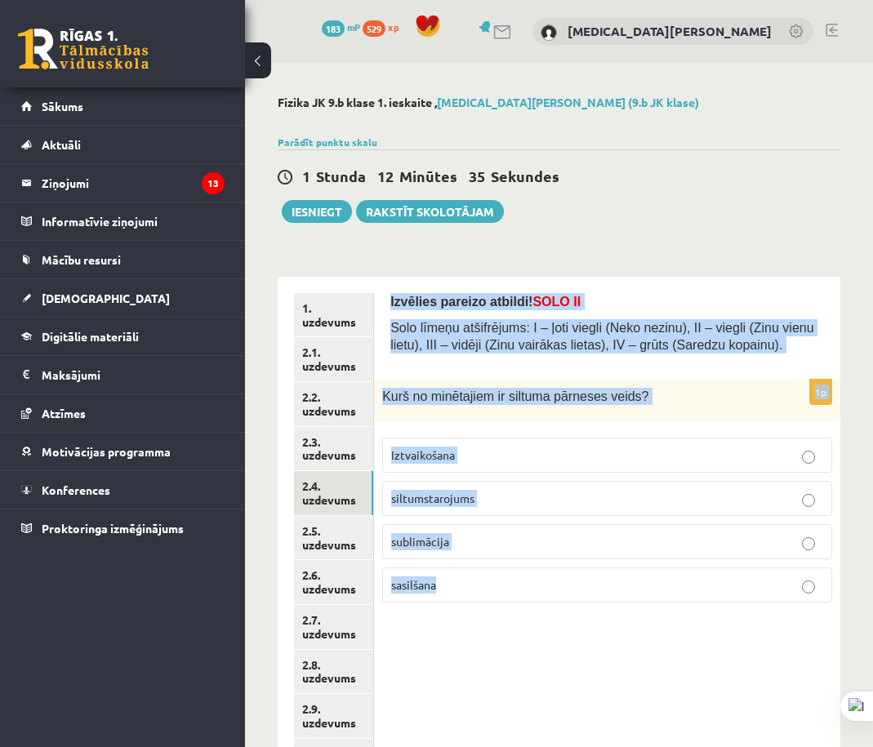
drag, startPoint x: 390, startPoint y: 296, endPoint x: 883, endPoint y: 541, distance: 550.9
click at [579, 591] on div "Izvēlies pareizo atbildi! SOLO II Solo līmeņu atšifrējums: I – ļoti viegli (Nek…" at bounding box center [607, 583] width 466 height 613
copy form "Izvēlies pareizo atbildi! SOLO II Solo līmeņu atšifrējums: I – ļoti viegli (Nek…"
click at [591, 707] on div "Izvēlies pareizo atbildi! SOLO II Solo līmeņu atšifrējums: I – ļoti viegli (Nek…" at bounding box center [607, 583] width 466 height 613
click at [675, 678] on div "Izvēlies pareizo atbildi! SOLO II Solo līmeņu atšifrējums: I – ļoti viegli (Nek…" at bounding box center [607, 583] width 466 height 613
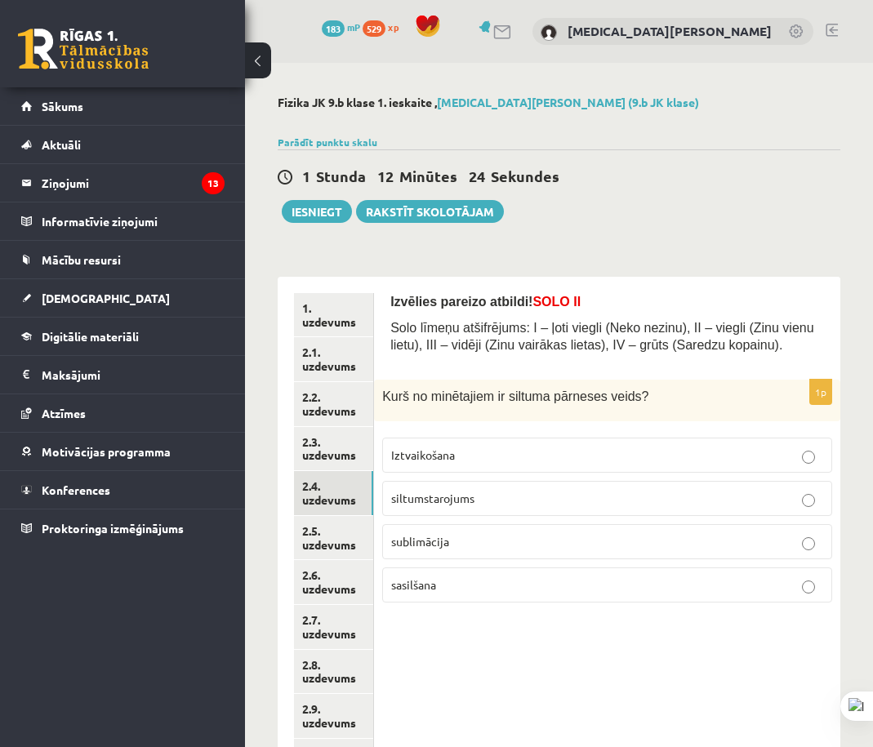
click at [525, 498] on p "siltumstarojums" at bounding box center [607, 498] width 432 height 17
click at [368, 527] on link "2.5. uzdevums" at bounding box center [333, 538] width 79 height 44
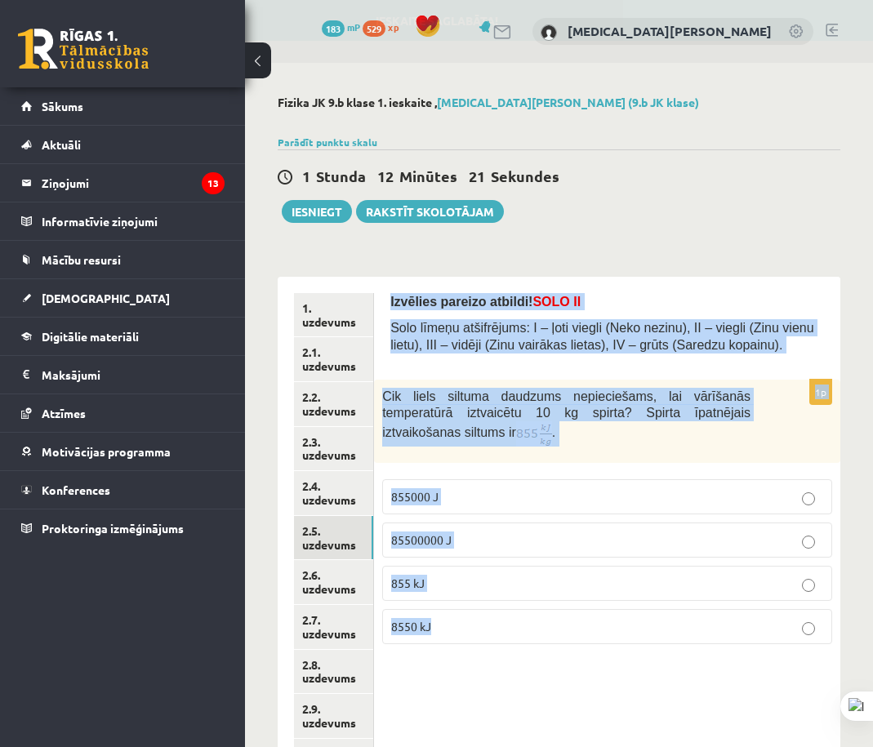
drag, startPoint x: 386, startPoint y: 292, endPoint x: 621, endPoint y: 688, distance: 460.0
click at [571, 683] on div "Izvēlies pareizo atbildi! SOLO II Solo līmeņu atšifrējums: I – ļoti viegli (Nek…" at bounding box center [607, 583] width 466 height 613
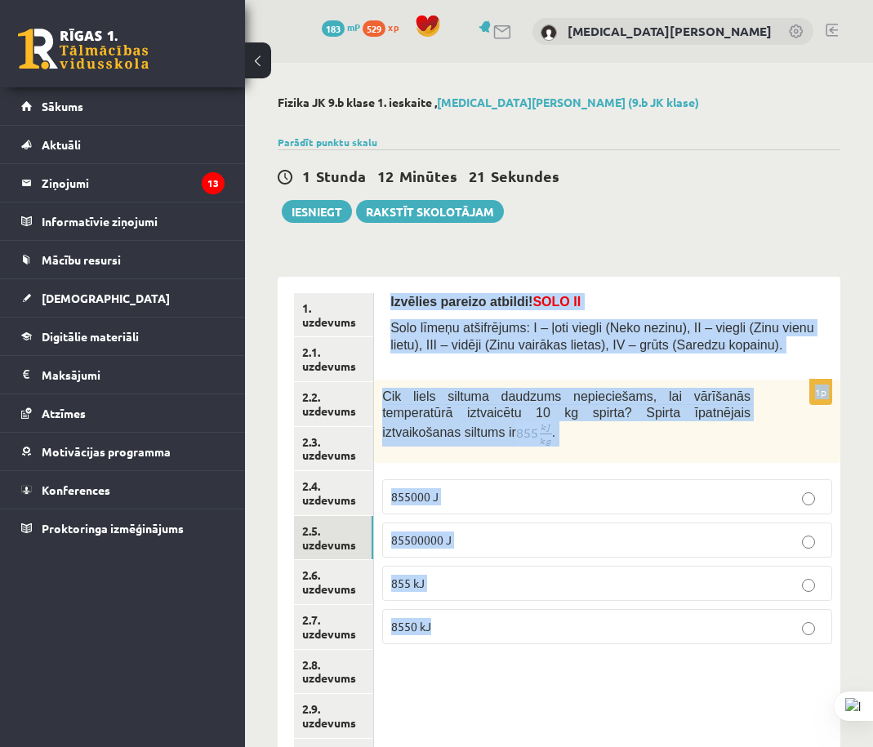
copy form "Izvēlies pareizo atbildi! SOLO II Solo līmeņu atšifrējums: I – ļoti viegli (Nek…"
click at [516, 441] on img at bounding box center [534, 433] width 36 height 25
click at [551, 438] on p "Cik liels siltuma daudzums nepieciešams, lai vārīšanās temperatūrā iztvaicētu 1…" at bounding box center [566, 417] width 368 height 59
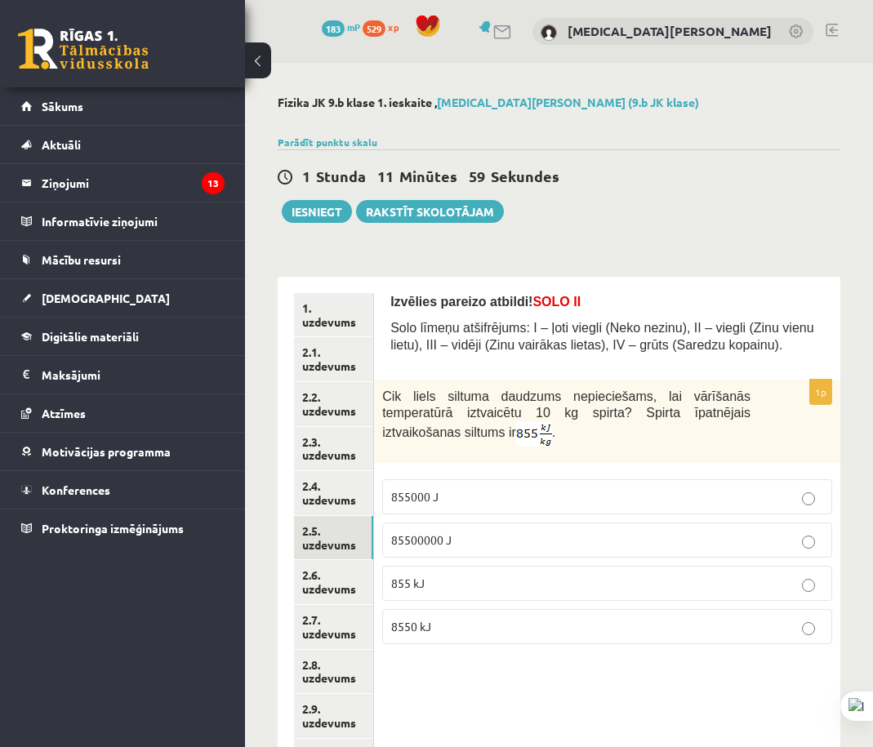
scroll to position [163, 0]
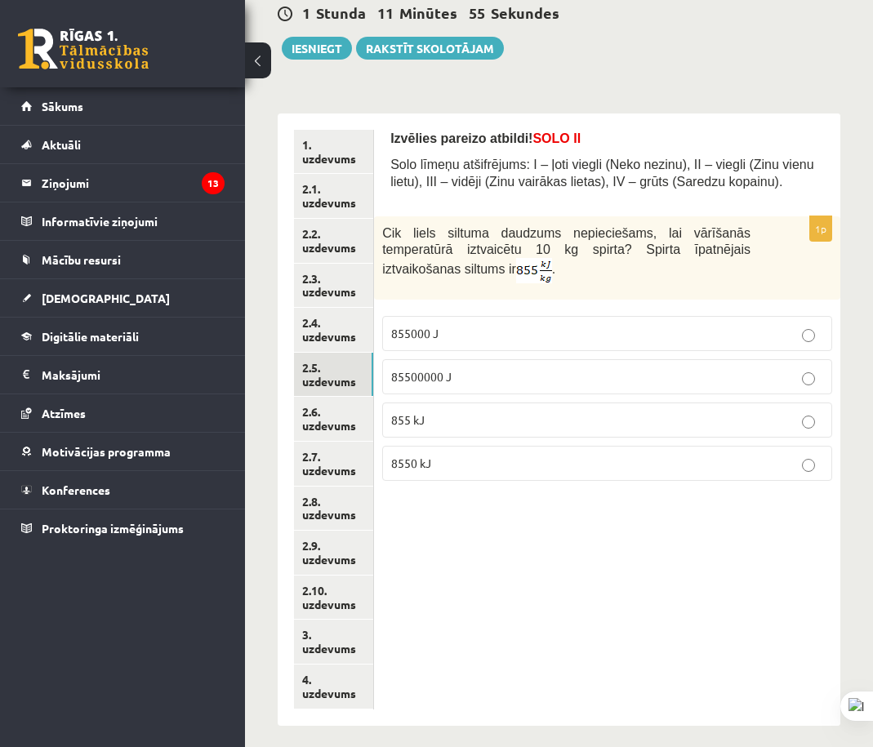
drag, startPoint x: 833, startPoint y: 568, endPoint x: 792, endPoint y: 550, distance: 44.6
click at [833, 568] on div "Izvēlies pareizo atbildi! SOLO II Solo līmeņu atšifrējums: I – ļoti viegli (Nek…" at bounding box center [607, 420] width 466 height 613
click at [472, 376] on p "85500000 J" at bounding box center [607, 376] width 432 height 17
click at [513, 462] on p "8550 kJ" at bounding box center [607, 463] width 432 height 17
click at [338, 420] on link "2.6. uzdevums" at bounding box center [333, 419] width 79 height 44
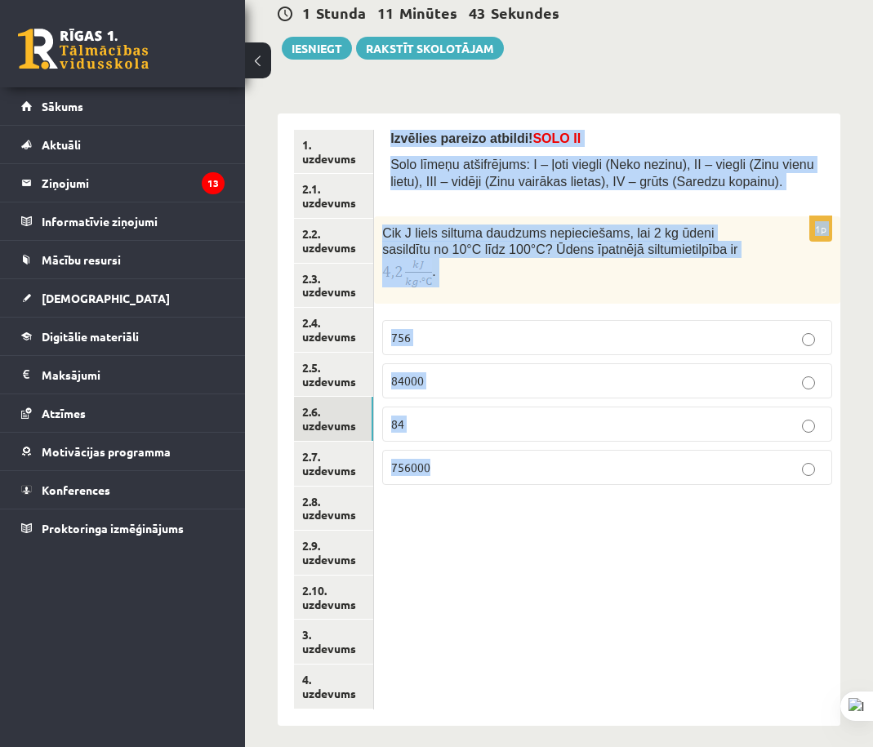
drag, startPoint x: 388, startPoint y: 129, endPoint x: 847, endPoint y: 472, distance: 573.1
click at [742, 499] on div "Izvēlies pareizo atbildi! SOLO II Solo līmeņu atšifrējums: I – ļoti viegli (Nek…" at bounding box center [607, 420] width 466 height 613
copy form "Izvēlies pareizo atbildi! SOLO II Solo līmeņu atšifrējums: I – ļoti viegli (Nek…"
click at [673, 272] on div "Cik J liels siltuma daudzums nepieciešams, lai 2 kg ūdeni sasildītu no 10°C līd…" at bounding box center [607, 260] width 466 height 88
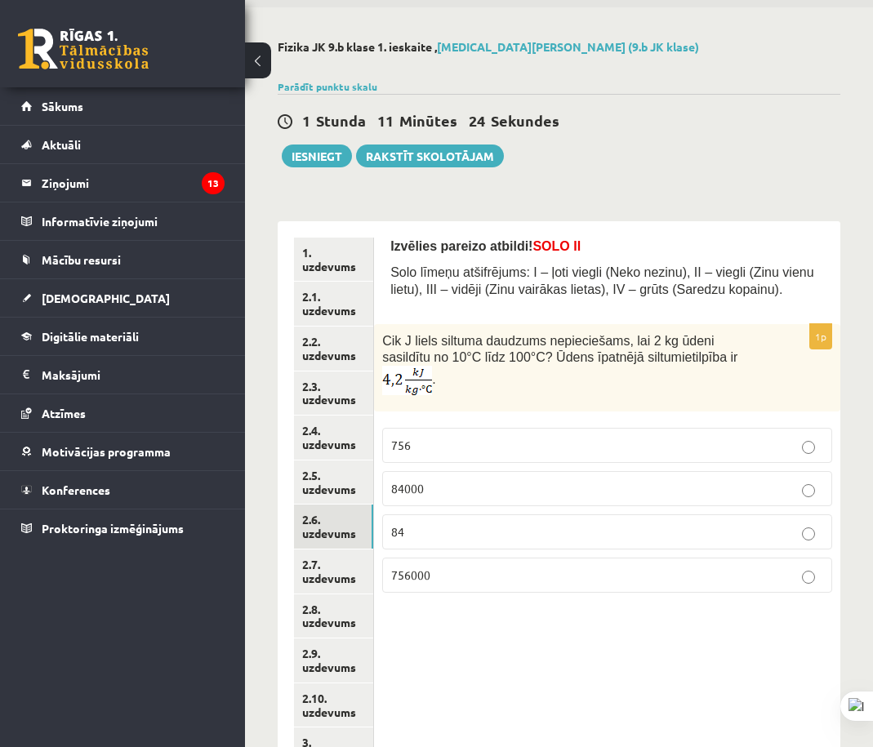
scroll to position [0, 0]
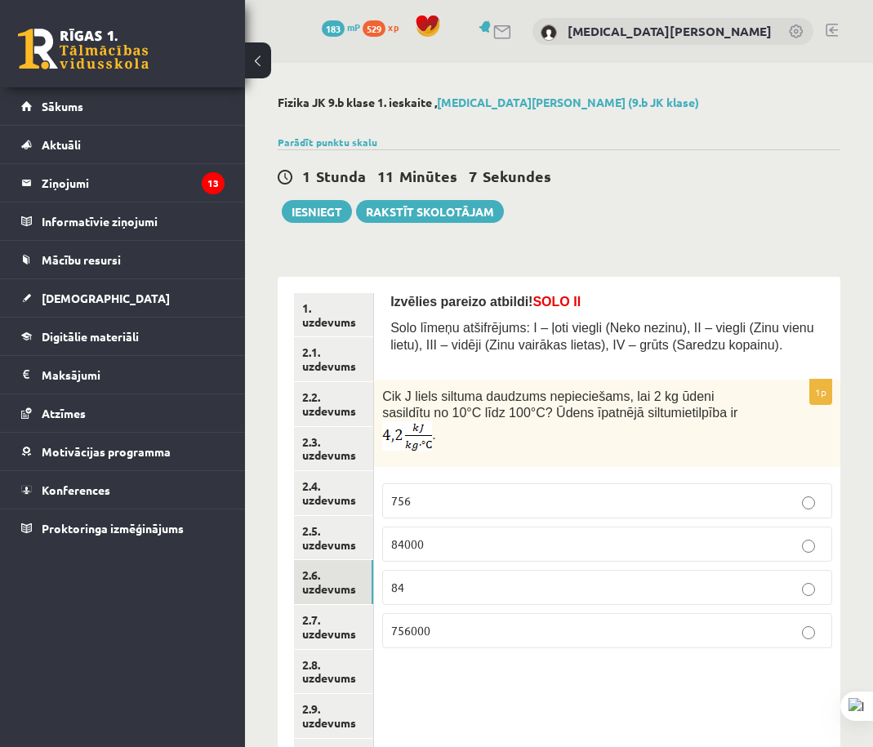
click at [417, 626] on label "756000" at bounding box center [607, 630] width 450 height 35
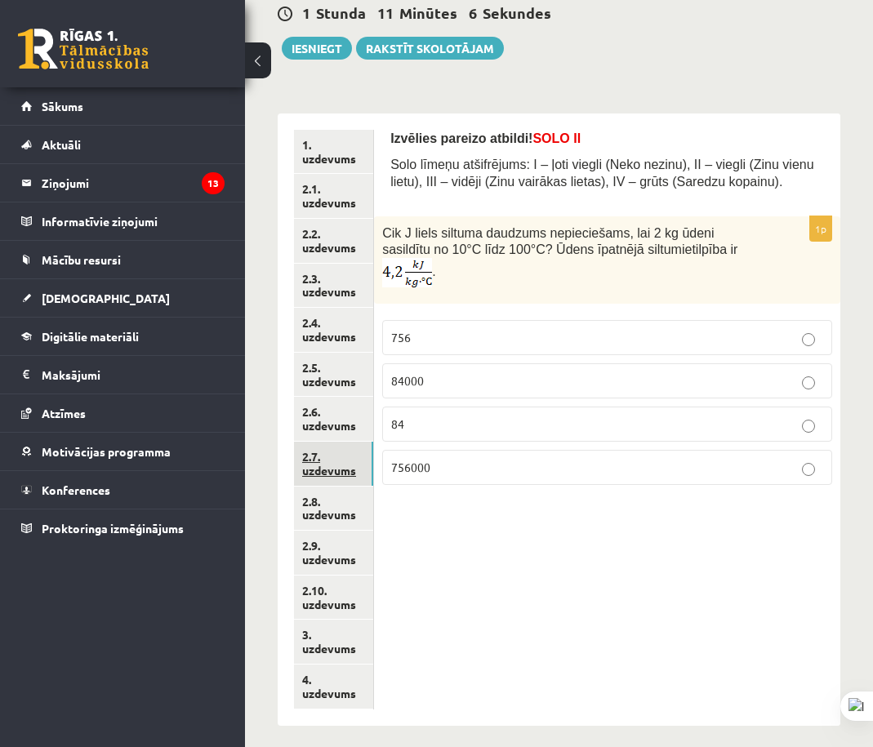
click at [338, 458] on link "2.7. uzdevums" at bounding box center [333, 464] width 79 height 44
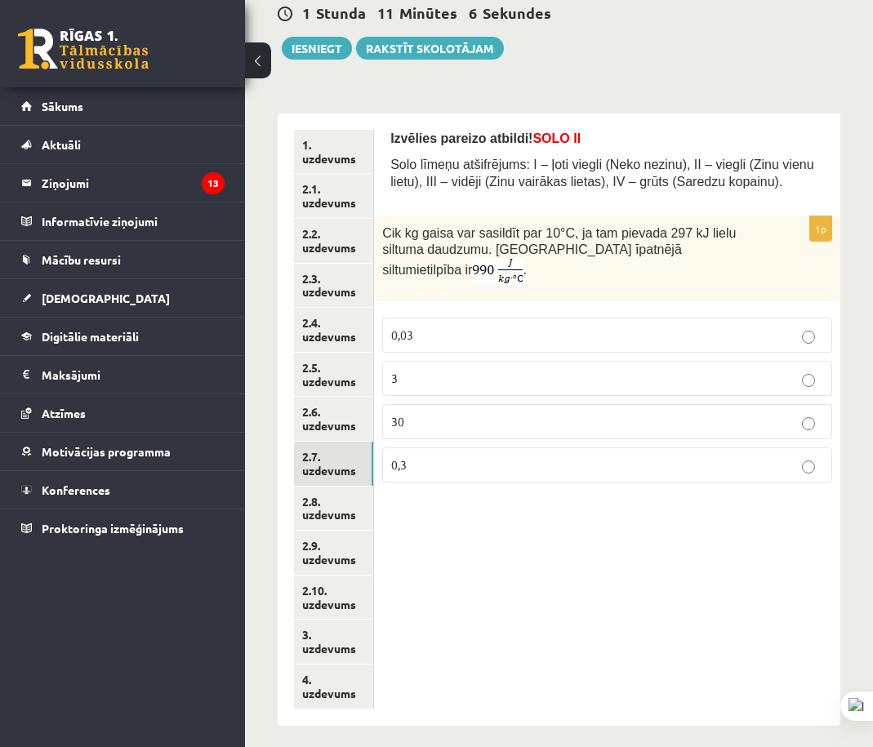
scroll to position [175, 0]
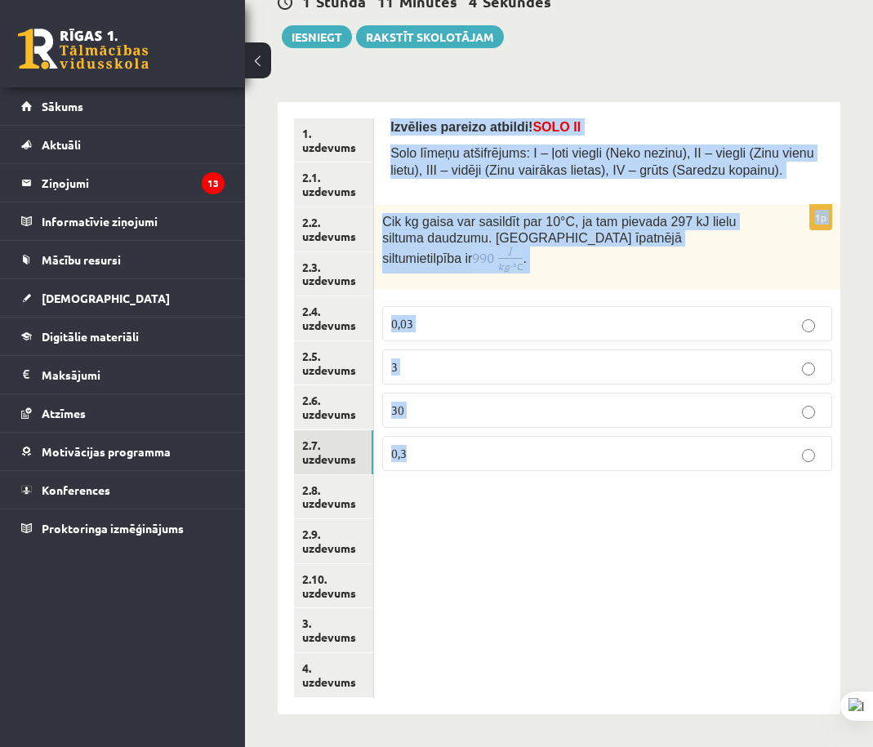
drag, startPoint x: 388, startPoint y: 129, endPoint x: 784, endPoint y: 493, distance: 537.6
click at [708, 481] on div "Izvēlies pareizo atbildi! SOLO II Solo līmeņu atšifrējums: I – ļoti viegli (Nek…" at bounding box center [607, 408] width 466 height 613
copy form "Izvēlies pareizo atbildi! SOLO II Solo līmeņu atšifrējums: I – ļoti viegli (Nek…"
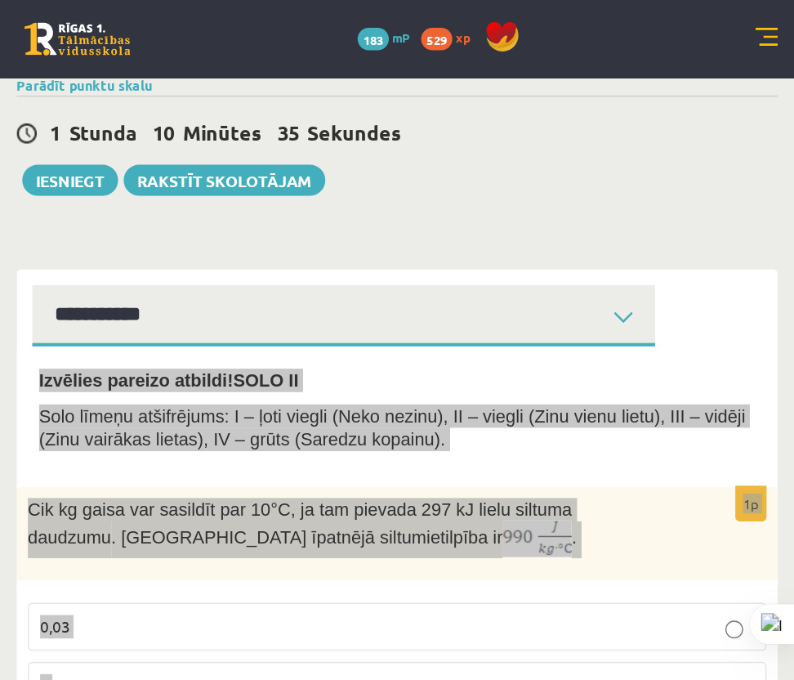
scroll to position [53, 0]
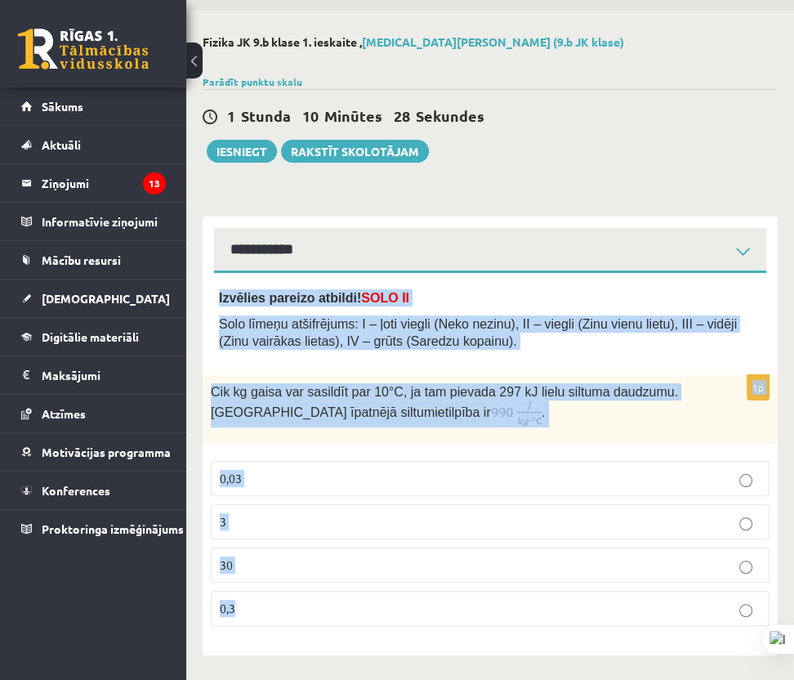
click at [520, 425] on p "Cik kg gaisa var sasildīt par 10 °C, ja tam pievada 297 kJ lielu siltuma daudzu…" at bounding box center [449, 405] width 477 height 44
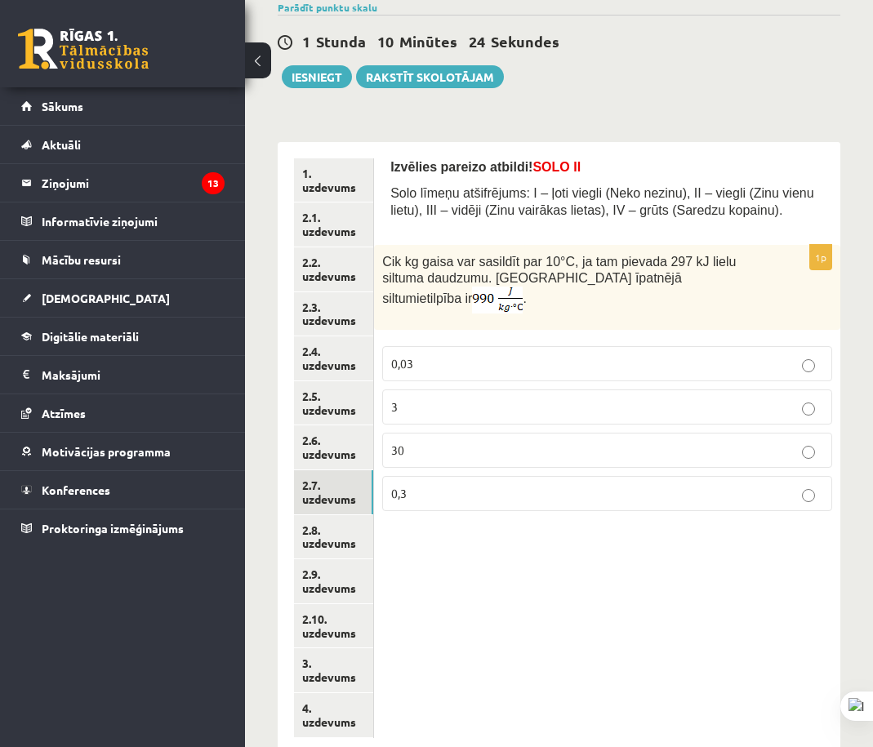
scroll to position [175, 0]
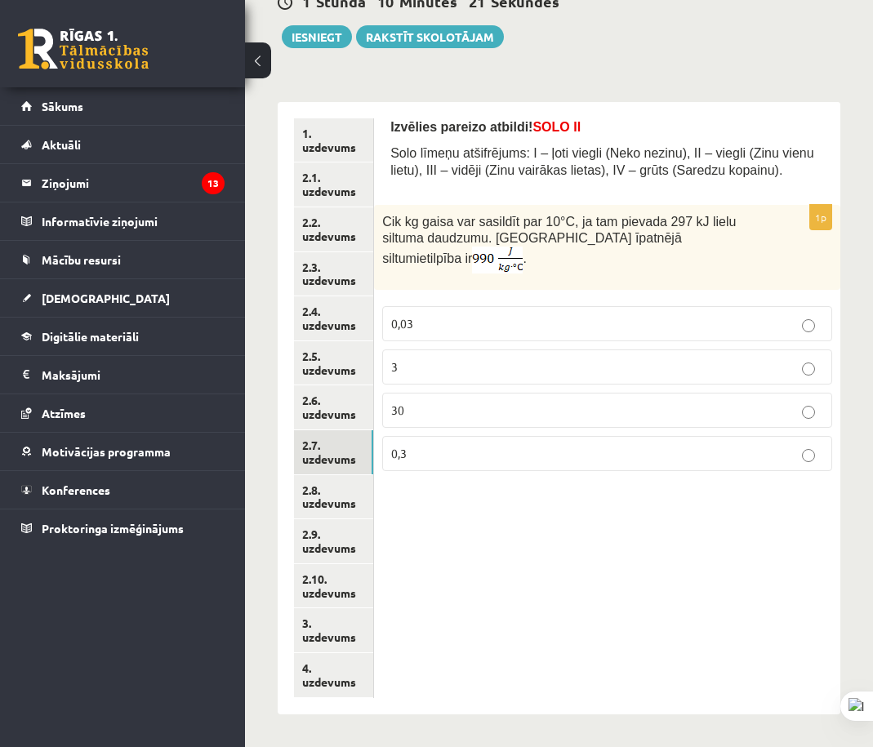
click at [448, 402] on p "30" at bounding box center [607, 410] width 432 height 17
click at [338, 497] on link "2.8. uzdevums" at bounding box center [333, 497] width 79 height 44
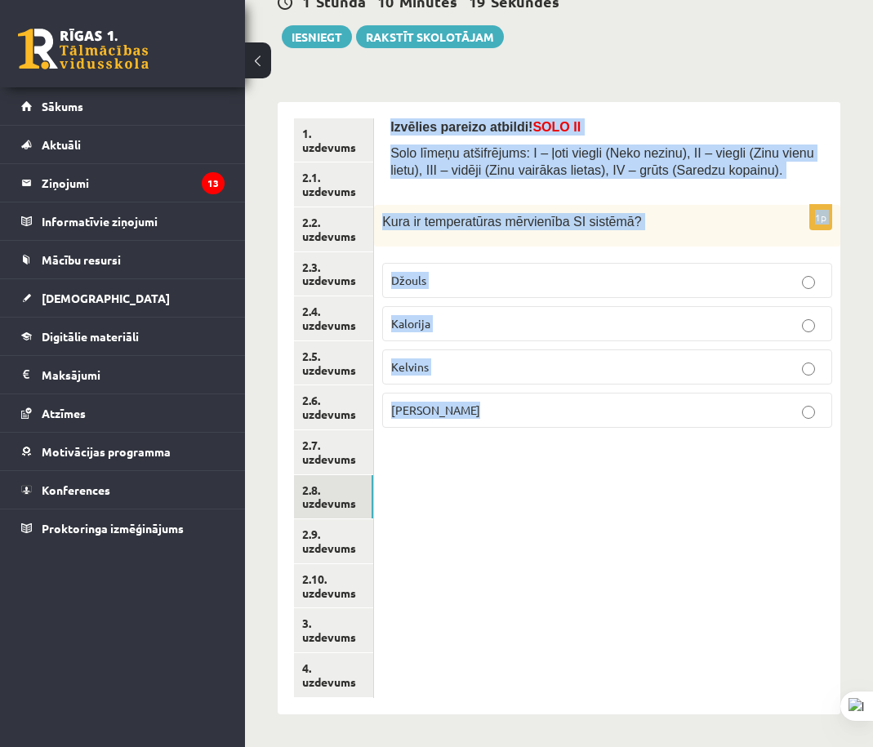
drag, startPoint x: 468, startPoint y: 168, endPoint x: 884, endPoint y: 517, distance: 542.7
click at [697, 427] on div "Izvēlies pareizo atbildi! SOLO II Solo līmeņu atšifrējums: I – ļoti viegli (Nek…" at bounding box center [607, 408] width 466 height 613
copy form "Izvēlies pareizo atbildi! SOLO II Solo līmeņu atšifrējums: I – ļoti viegli (Nek…"
click at [446, 362] on p "Kelvins" at bounding box center [607, 367] width 432 height 17
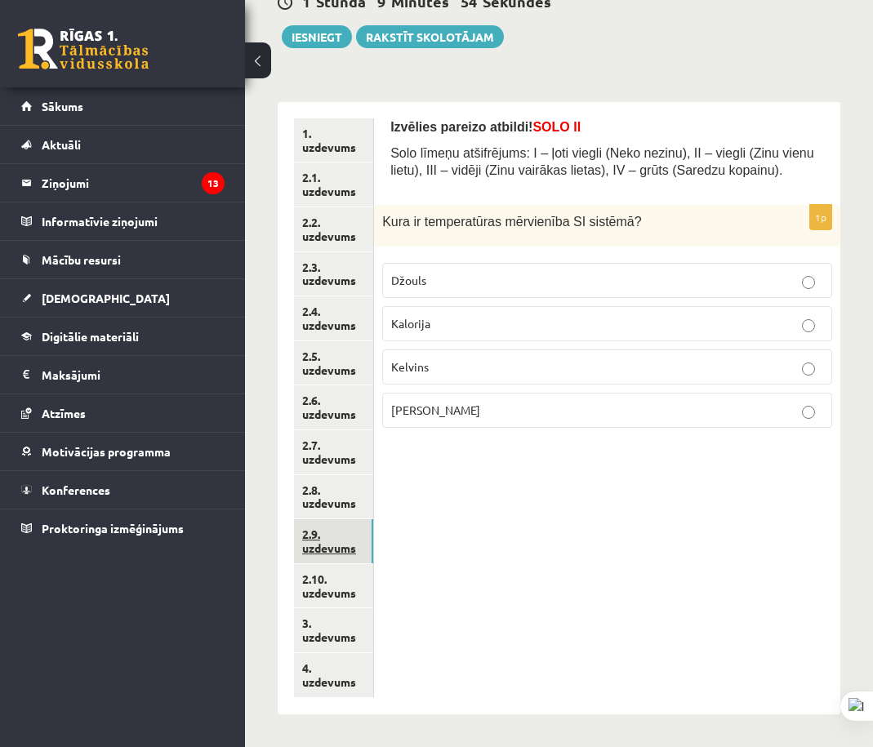
click at [348, 546] on link "2.9. uzdevums" at bounding box center [333, 541] width 79 height 44
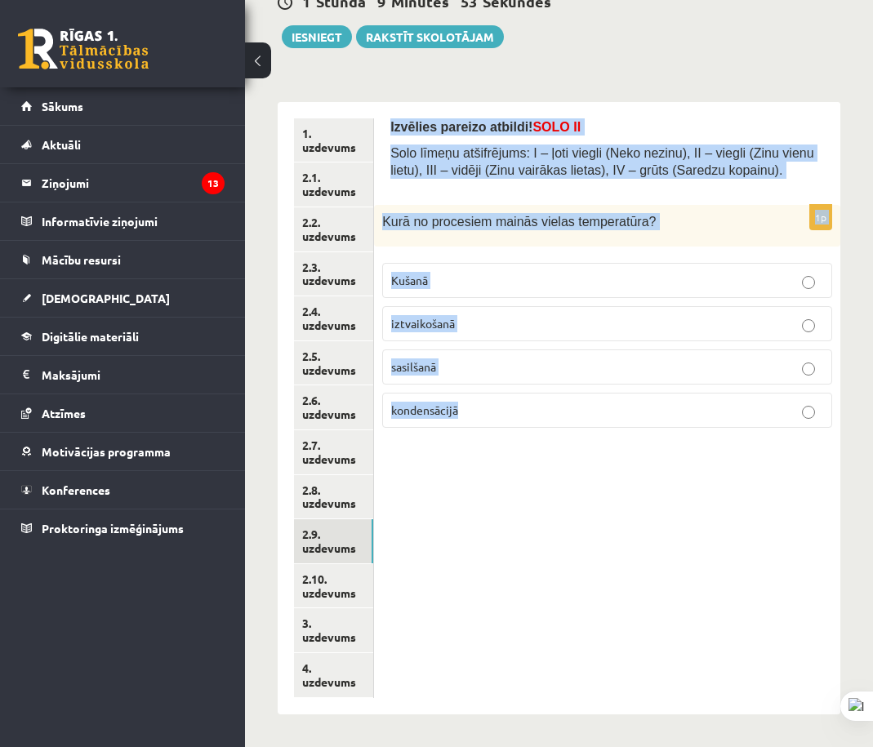
drag, startPoint x: 423, startPoint y: 179, endPoint x: 540, endPoint y: 433, distance: 279.6
click at [537, 435] on div "Izvēlies pareizo atbildi! SOLO II Solo līmeņu atšifrējums: I – ļoti viegli (Nek…" at bounding box center [607, 408] width 466 height 613
copy form "Izvēlies pareizo atbildi! SOLO II Solo līmeņu atšifrējums: I – ļoti viegli (Nek…"
click at [621, 505] on div "Izvēlies pareizo atbildi! SOLO II Solo līmeņu atšifrējums: I – ļoti viegli (Nek…" at bounding box center [607, 408] width 466 height 613
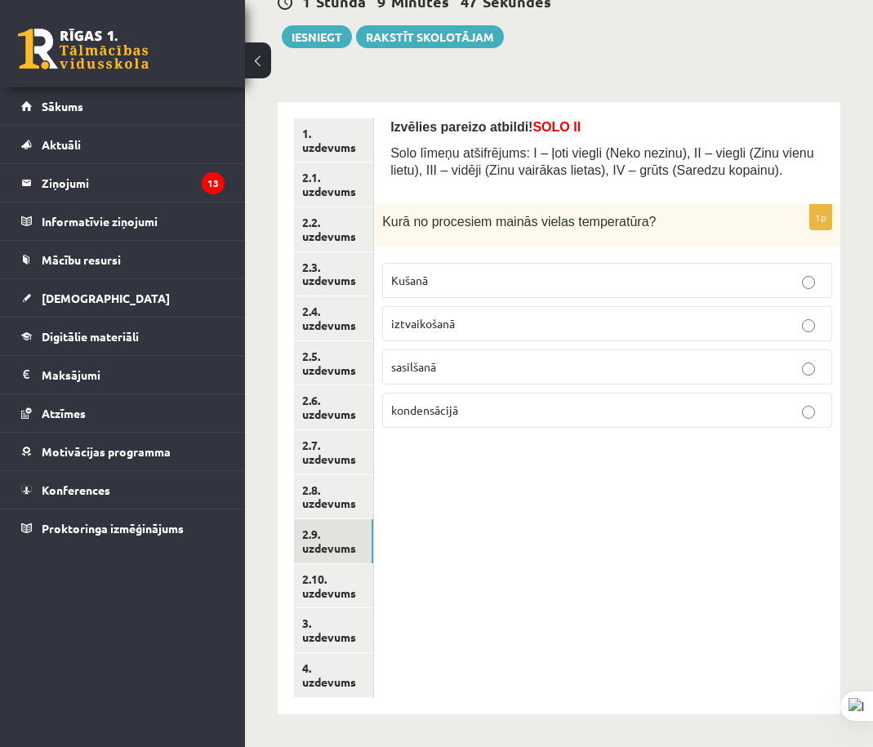
click at [550, 374] on p "sasilšanā" at bounding box center [607, 367] width 432 height 17
click at [328, 589] on link "2.10. uzdevums" at bounding box center [334, 586] width 81 height 44
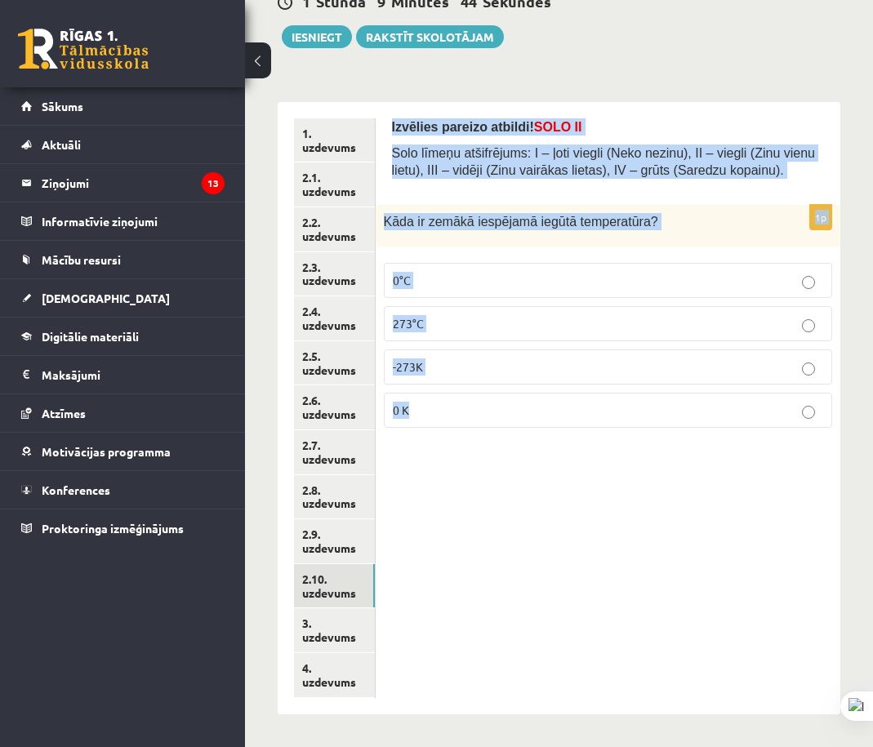
drag, startPoint x: 502, startPoint y: 268, endPoint x: 618, endPoint y: 457, distance: 221.1
click at [574, 466] on div "Izvēlies pareizo atbildi! SOLO II Solo līmeņu atšifrējums: I – ļoti viegli (Nek…" at bounding box center [608, 408] width 465 height 613
click at [652, 455] on div "Izvēlies pareizo atbildi! SOLO II Solo līmeņu atšifrējums: I – ļoti viegli (Nek…" at bounding box center [608, 408] width 465 height 613
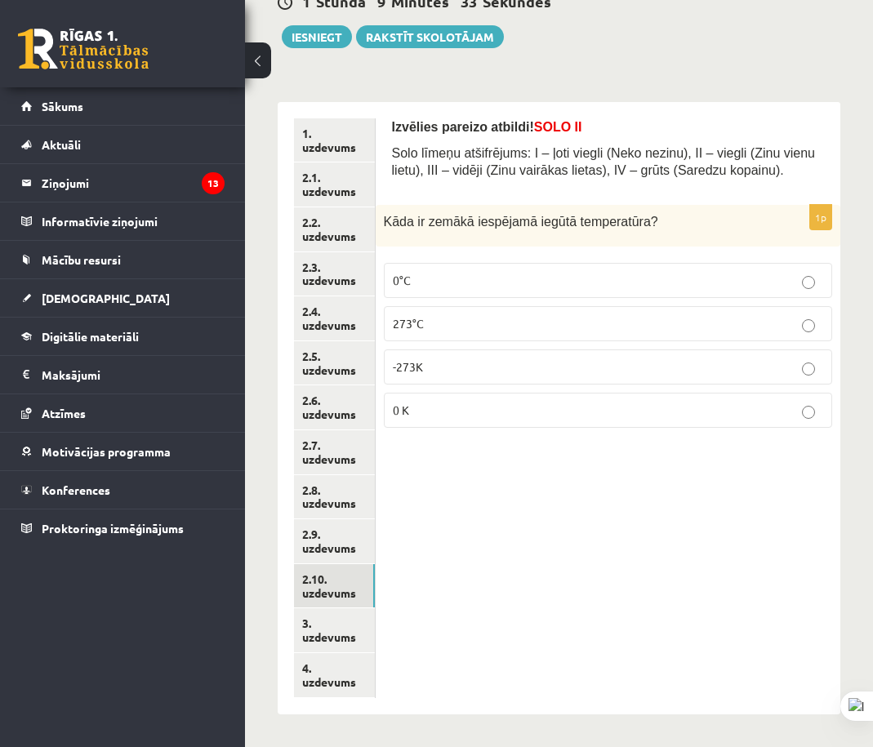
click at [691, 702] on div "Izvēlies pareizo atbildi! SOLO II Solo līmeņu atšifrējums: I – ļoti viegli (Nek…" at bounding box center [608, 408] width 465 height 613
click at [408, 423] on label "0 K" at bounding box center [608, 410] width 448 height 35
click at [341, 629] on link "3. uzdevums" at bounding box center [334, 631] width 81 height 44
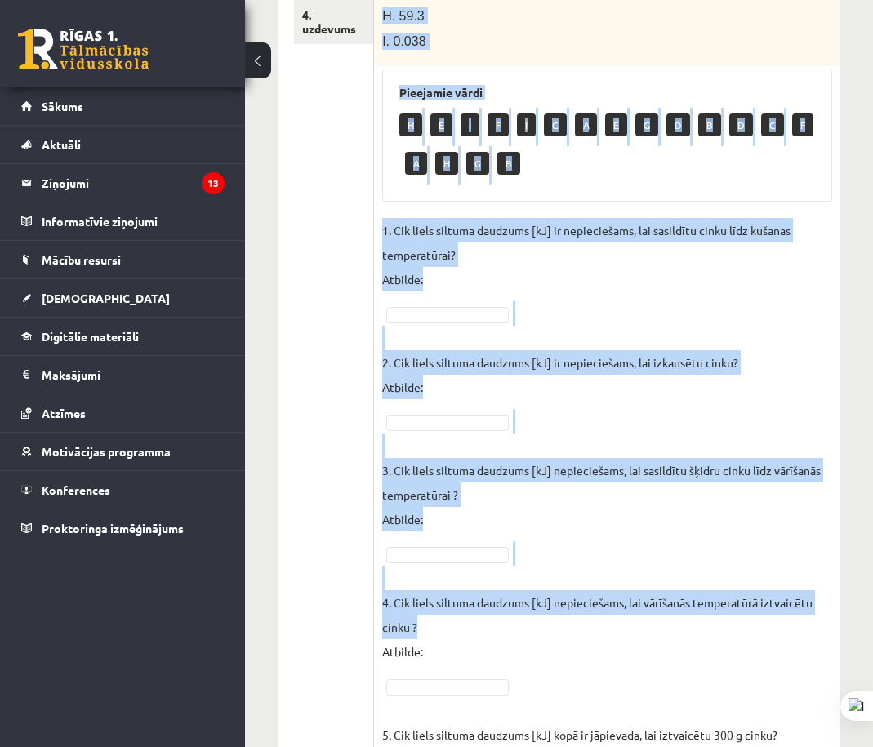
scroll to position [1115, 0]
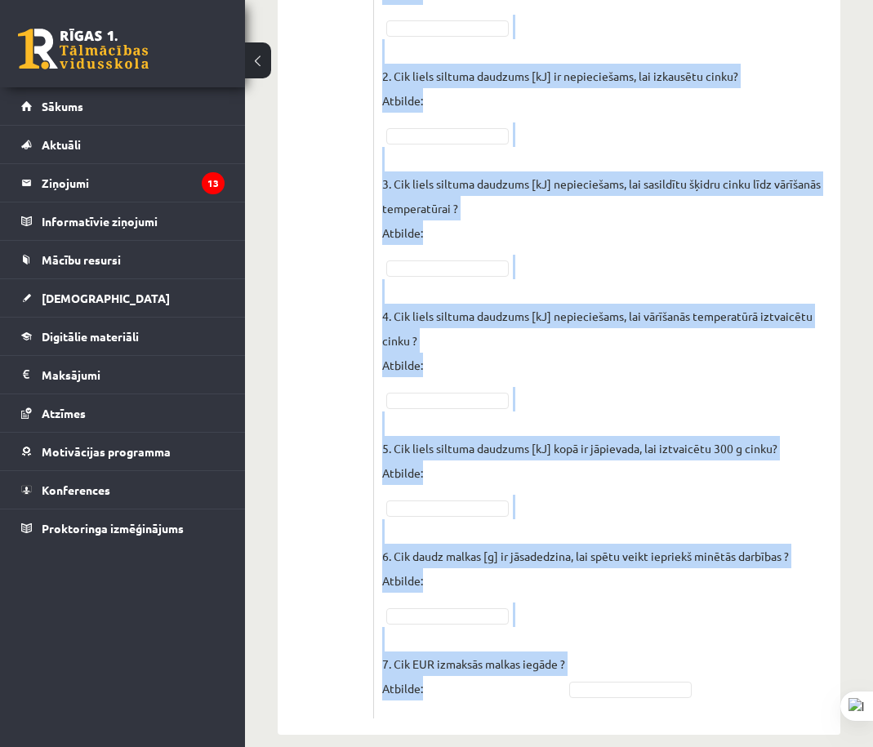
drag, startPoint x: 502, startPoint y: 208, endPoint x: 743, endPoint y: 711, distance: 558.2
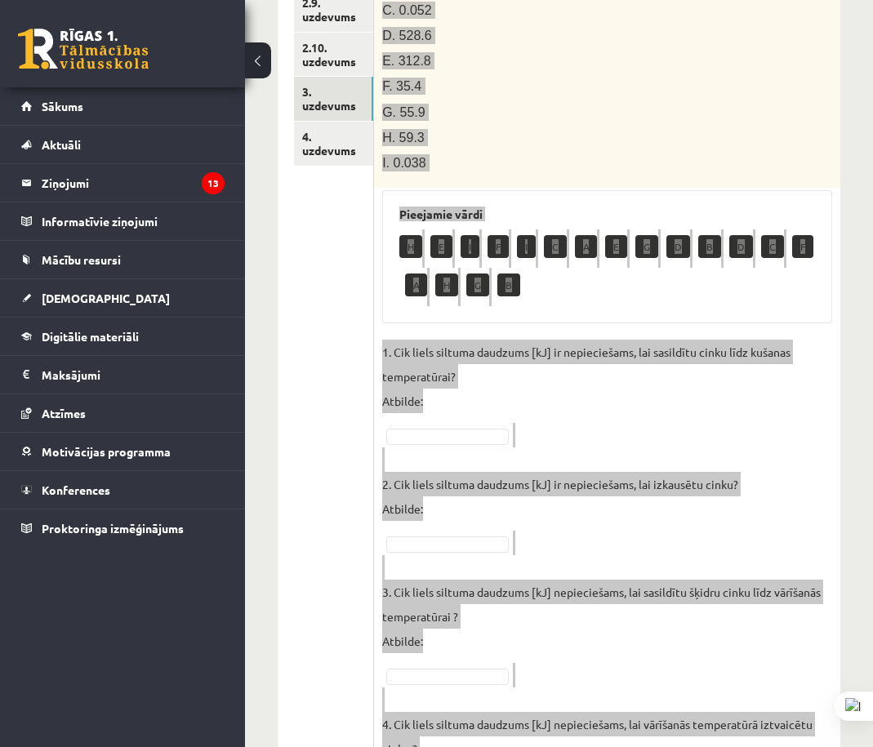
scroll to position [216, 0]
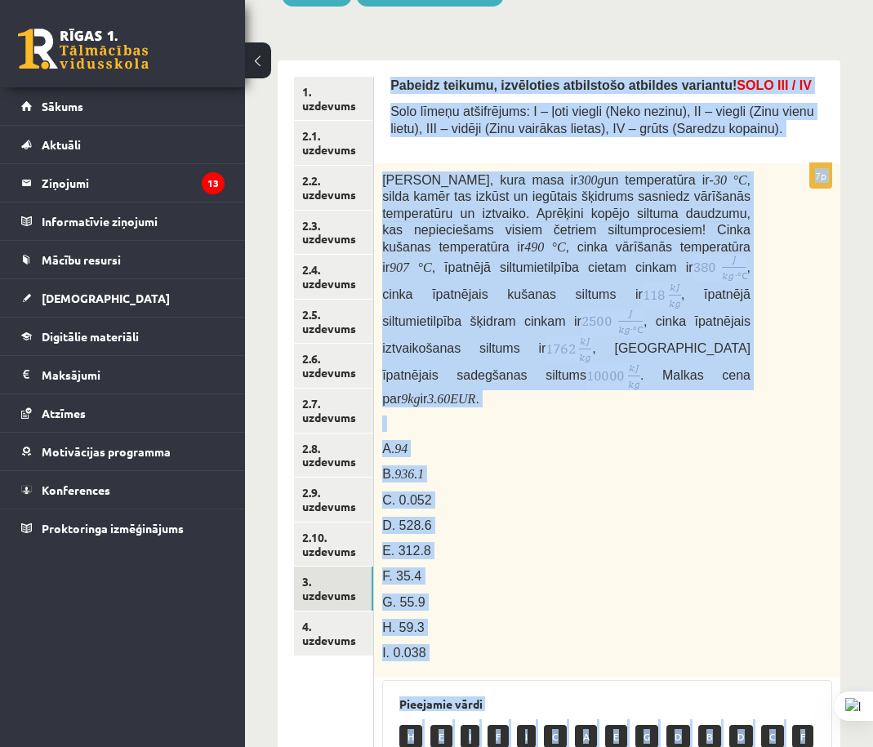
click at [767, 510] on div "Cinka klucīti, kura masa ir 300 g un temperatūra ir - 30 ° C , silda kamēr tas …" at bounding box center [607, 420] width 466 height 515
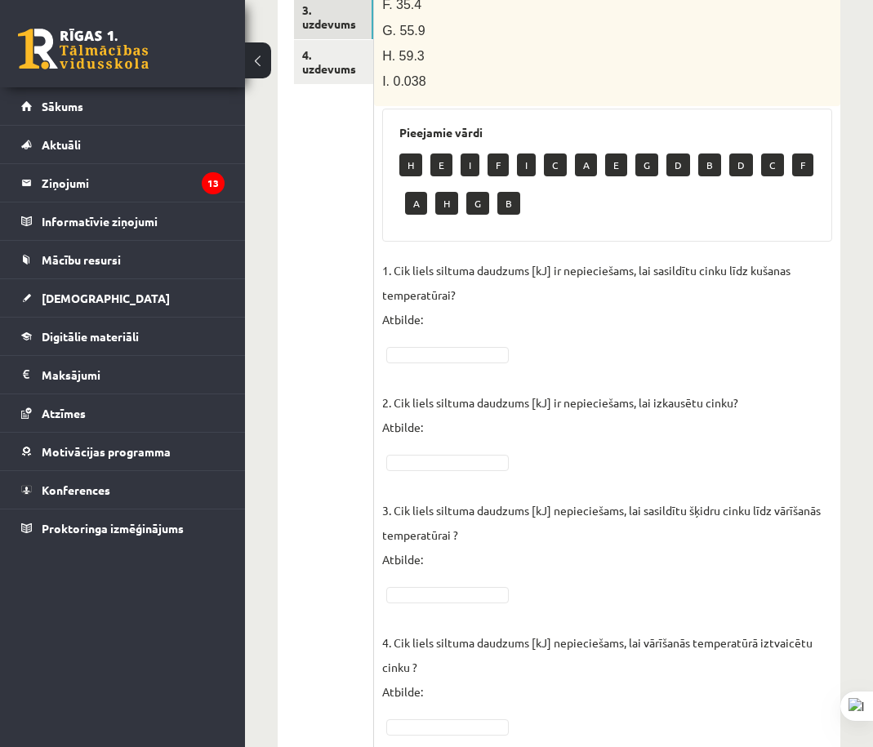
scroll to position [870, 0]
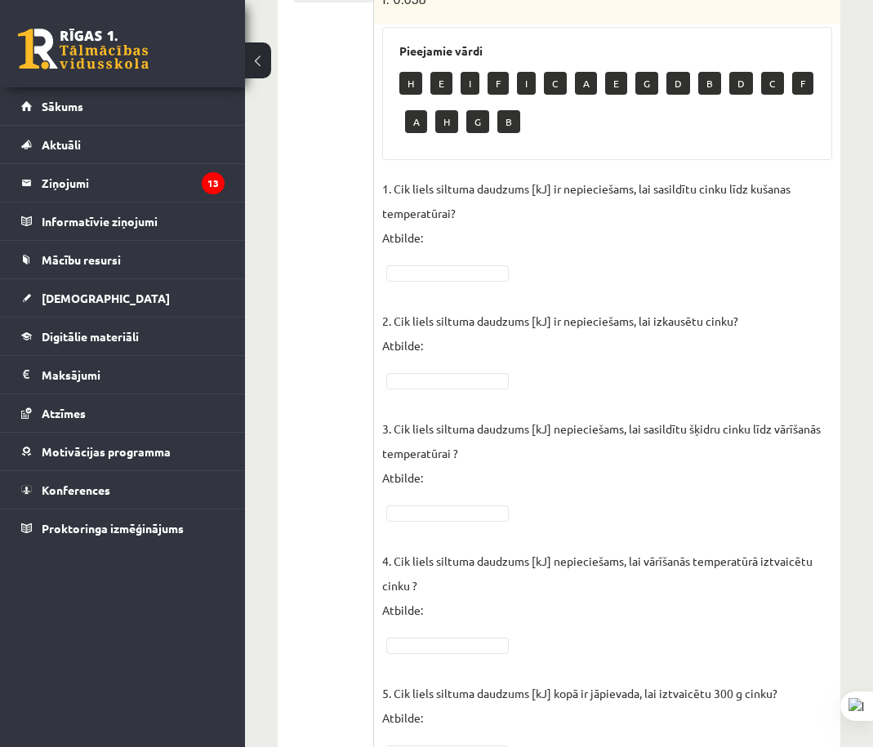
click at [460, 349] on fieldset "1. Cik liels siltuma daudzums [kJ] ir nepieciešams, lai sasildītu cinku līdz ku…" at bounding box center [607, 565] width 450 height 779
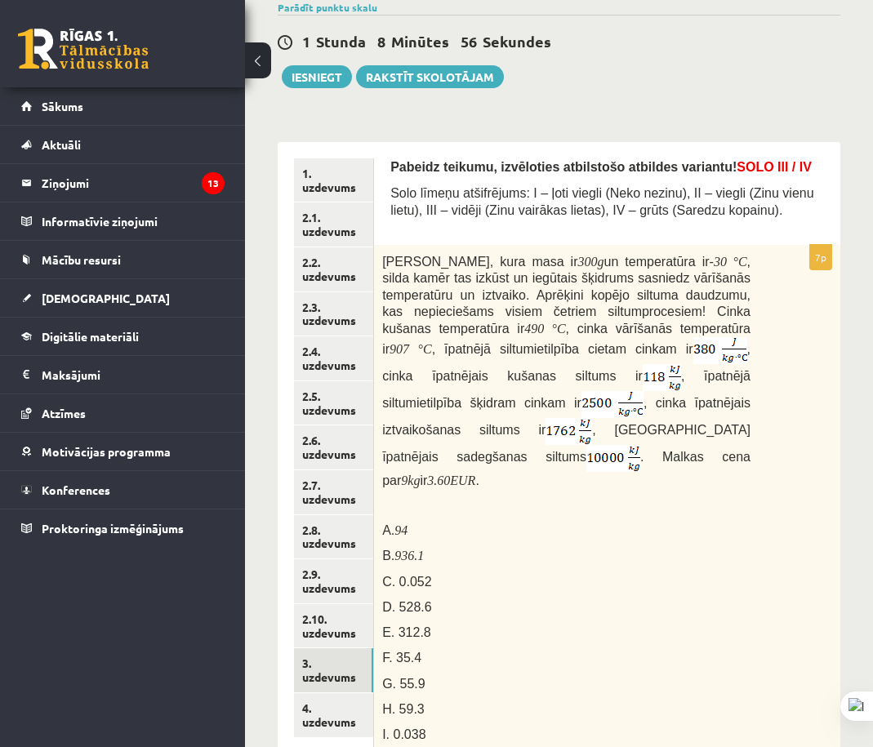
scroll to position [0, 0]
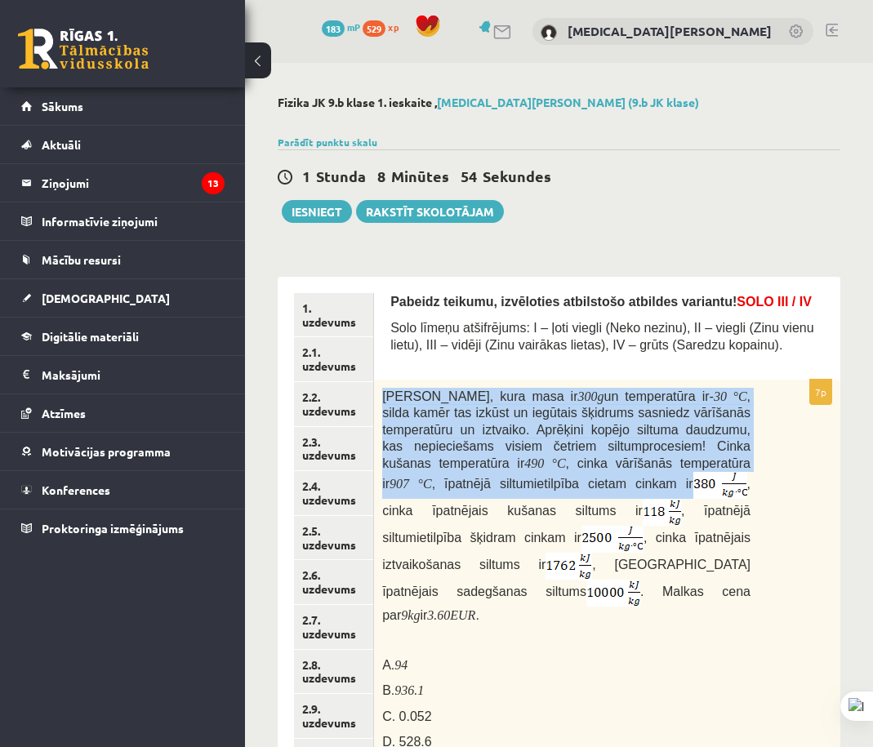
drag, startPoint x: 381, startPoint y: 390, endPoint x: 699, endPoint y: 524, distance: 344.5
click at [602, 485] on div "Cinka klucīti, kura masa ir 300 g un temperatūra ir - 30 ° C , silda kamēr tas …" at bounding box center [607, 637] width 466 height 515
drag, startPoint x: 662, startPoint y: 479, endPoint x: 491, endPoint y: 517, distance: 174.8
click at [491, 517] on span "Cinka klucīti, kura masa ir 300 g un temperatūra ir - 30 ° C , silda kamēr tas …" at bounding box center [566, 506] width 368 height 232
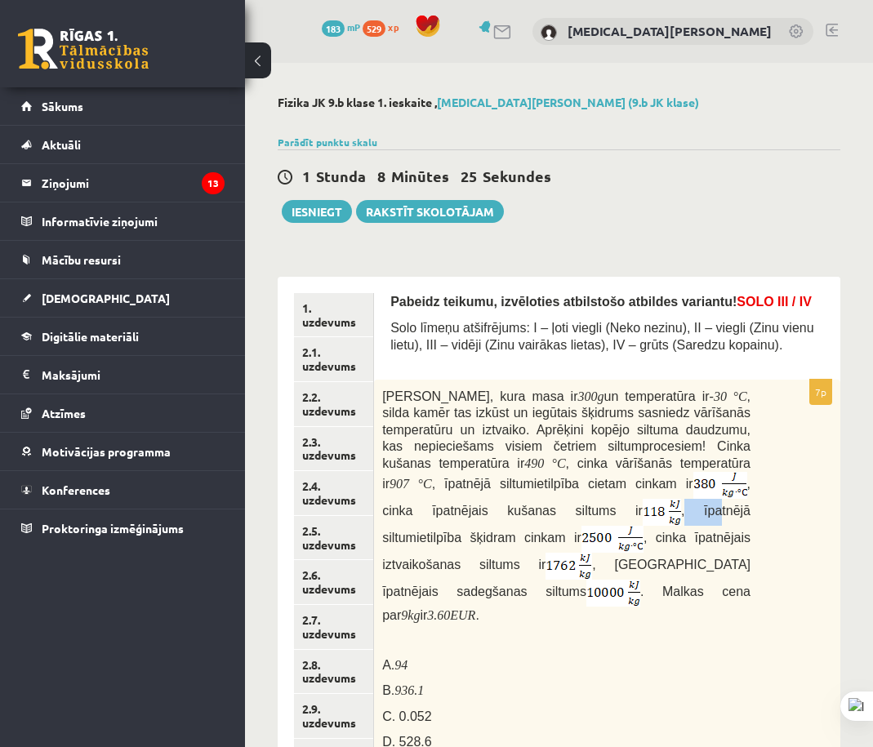
drag, startPoint x: 526, startPoint y: 508, endPoint x: 543, endPoint y: 515, distance: 18.4
click at [543, 515] on span ", īpatnējā siltumietilpība šķidram cinkam ir" at bounding box center [566, 524] width 368 height 41
drag, startPoint x: 550, startPoint y: 515, endPoint x: 536, endPoint y: 515, distance: 13.9
click at [538, 515] on span ", īpatnējā siltumietilpība šķidram cinkam ir" at bounding box center [566, 524] width 368 height 41
drag, startPoint x: 524, startPoint y: 515, endPoint x: 768, endPoint y: 502, distance: 243.8
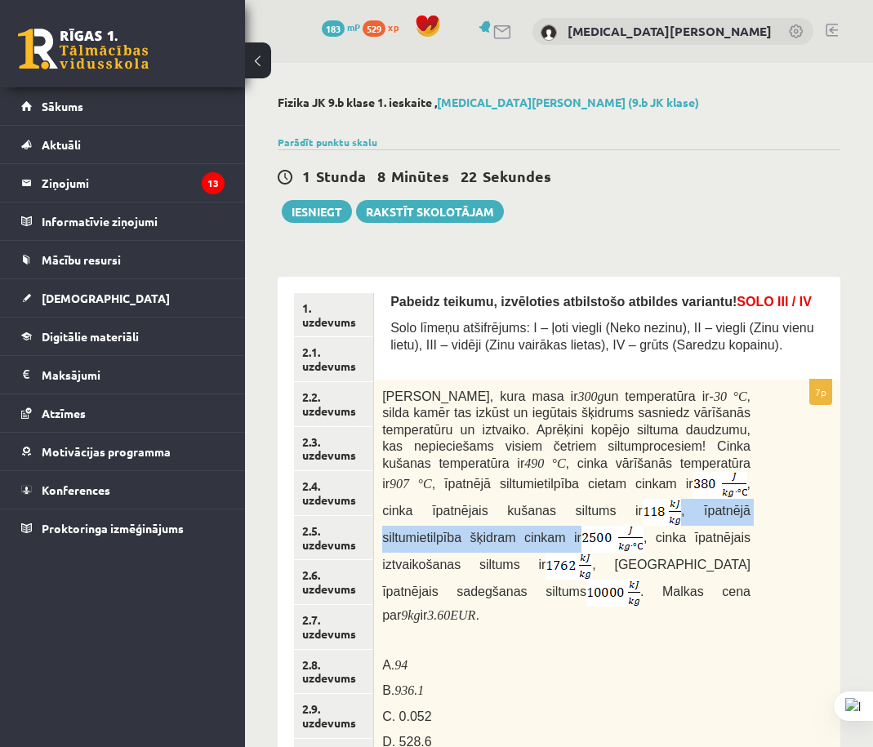
click at [768, 502] on div "Cinka klucīti, kura masa ir 300 g un temperatūra ir - 30 ° C , silda kamēr tas …" at bounding box center [607, 637] width 466 height 515
drag, startPoint x: 450, startPoint y: 544, endPoint x: 698, endPoint y: 531, distance: 247.8
click at [698, 531] on p "Cinka klucīti, kura masa ir 300 g un temperatūra ir - 30 ° C , silda kamēr tas …" at bounding box center [566, 506] width 368 height 236
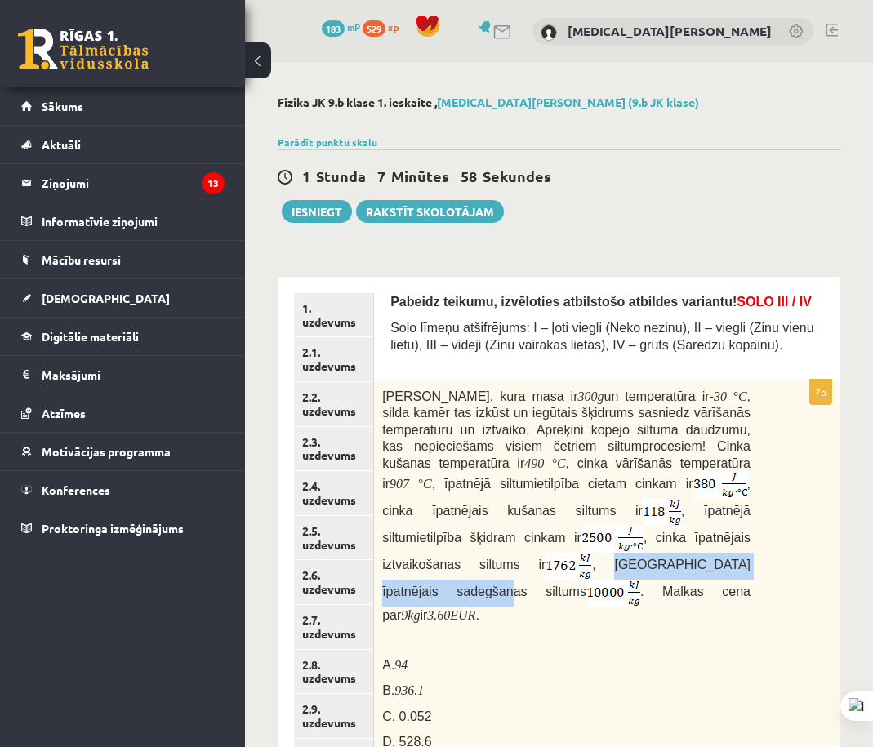
drag, startPoint x: 381, startPoint y: 565, endPoint x: 669, endPoint y: 576, distance: 287.7
click at [600, 566] on div "Cinka klucīti, kura masa ir 300 g un temperatūra ir - 30 ° C , silda kamēr tas …" at bounding box center [607, 637] width 466 height 515
drag, startPoint x: 382, startPoint y: 399, endPoint x: 609, endPoint y: 489, distance: 243.7
click at [609, 489] on div "Cinka klucīti, kura masa ir 300 g un temperatūra ir - 30 ° C , silda kamēr tas …" at bounding box center [607, 637] width 466 height 515
drag, startPoint x: 668, startPoint y: 477, endPoint x: 506, endPoint y: 517, distance: 167.4
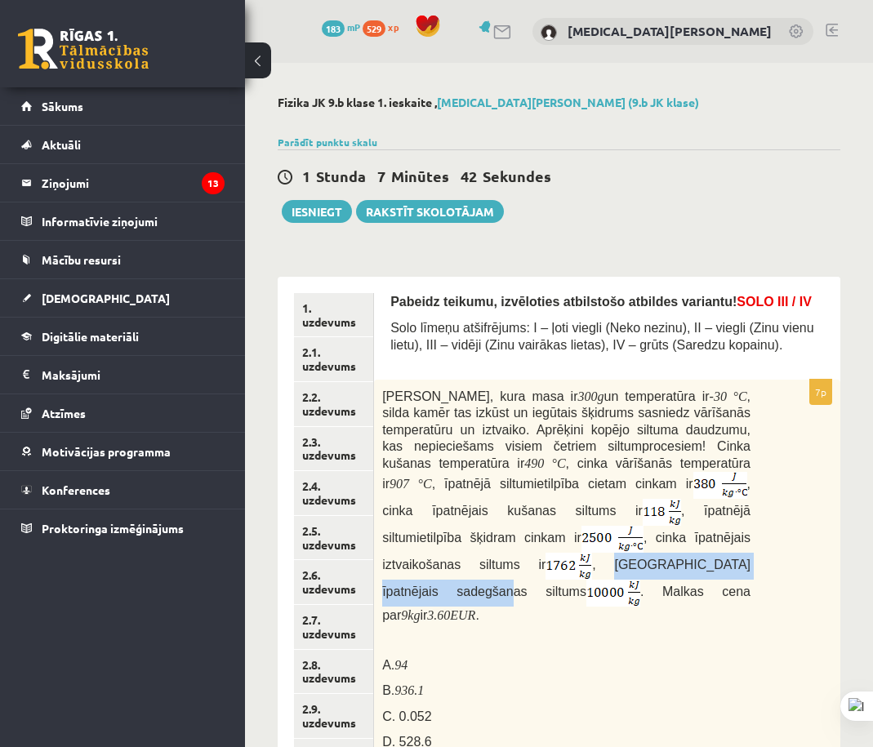
click at [485, 514] on p "Cinka klucīti, kura masa ir 300 g un temperatūra ir - 30 ° C , silda kamēr tas …" at bounding box center [566, 506] width 368 height 236
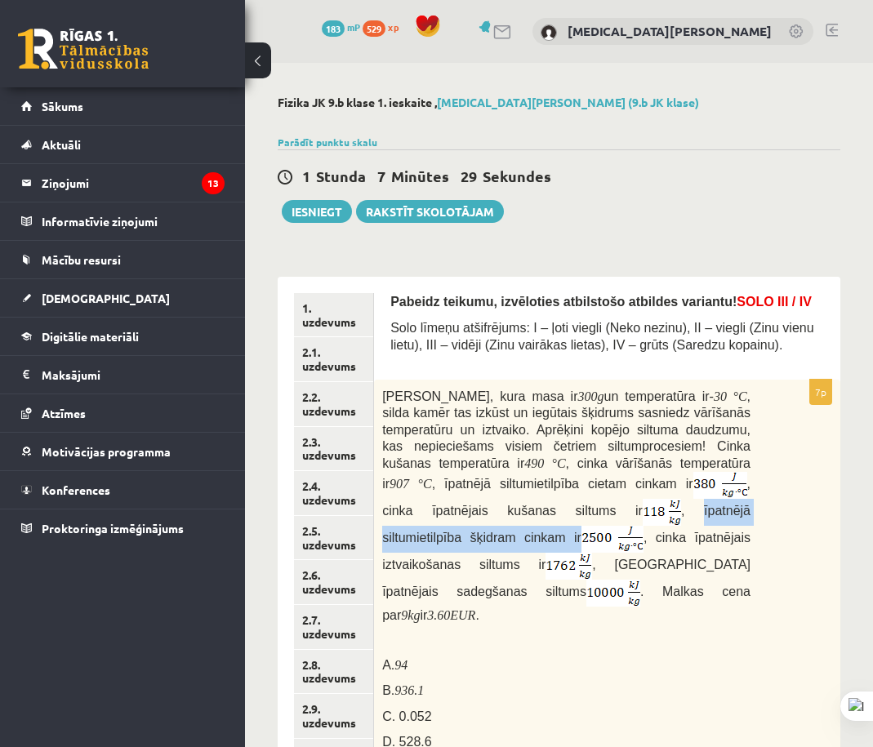
drag, startPoint x: 529, startPoint y: 513, endPoint x: 757, endPoint y: 519, distance: 228.0
click at [757, 519] on div "Cinka klucīti, kura masa ir 300 g un temperatūra ir - 30 ° C , silda kamēr tas …" at bounding box center [607, 637] width 466 height 515
click at [469, 551] on p "Cinka klucīti, kura masa ir 300 g un temperatūra ir - 30 ° C , silda kamēr tas …" at bounding box center [566, 506] width 368 height 236
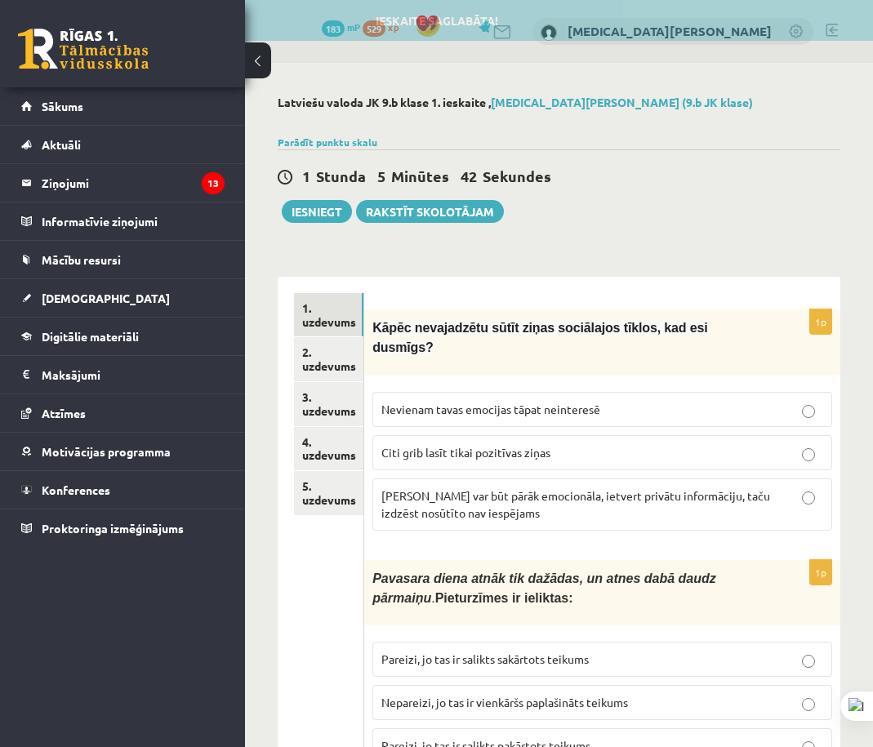
click at [238, 612] on div "0 Dāvanas 183 mP 529 xp [MEDICAL_DATA][PERSON_NAME] Sākums Aktuāli Kā mācīties …" at bounding box center [122, 373] width 245 height 747
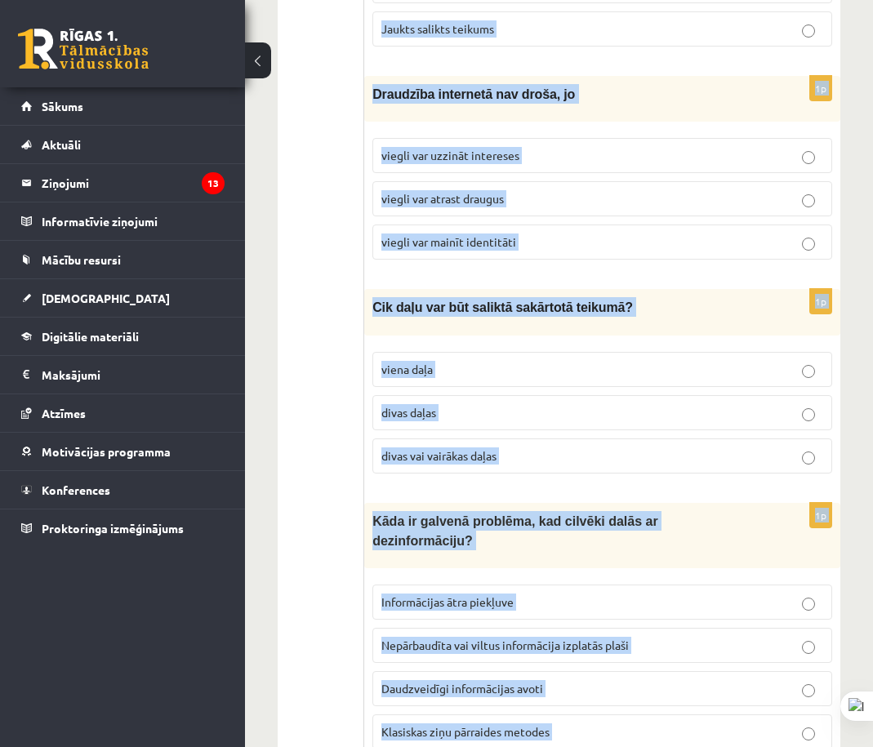
scroll to position [4308, 0]
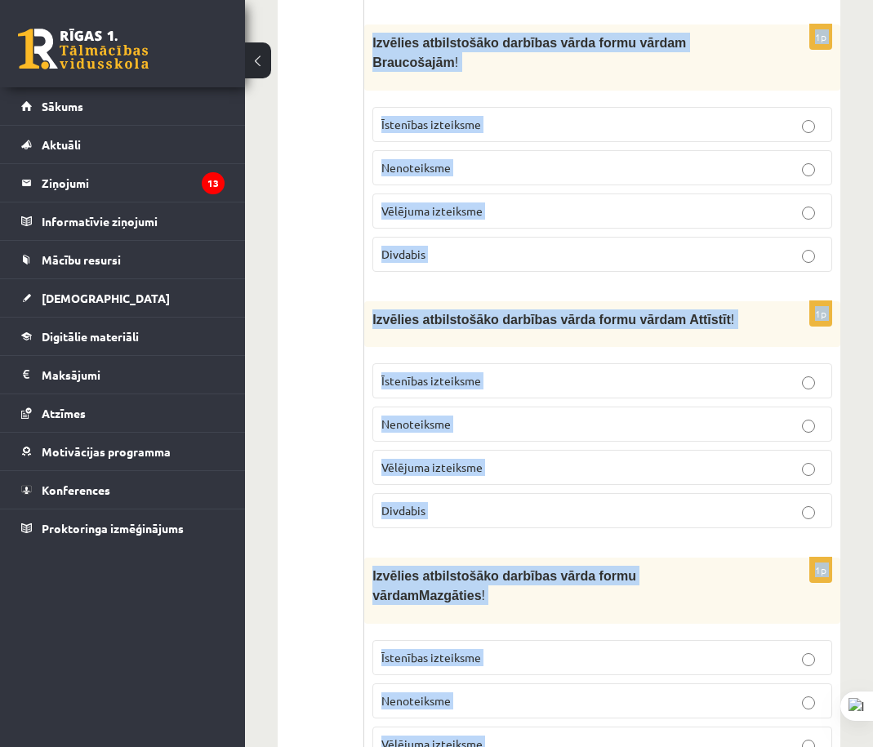
drag, startPoint x: 386, startPoint y: 340, endPoint x: 882, endPoint y: 730, distance: 631.1
copy form "Lorem ipsumdolors ametc adipi elitseddoe tempor, inc utl etdolor? Magnaali enim…"
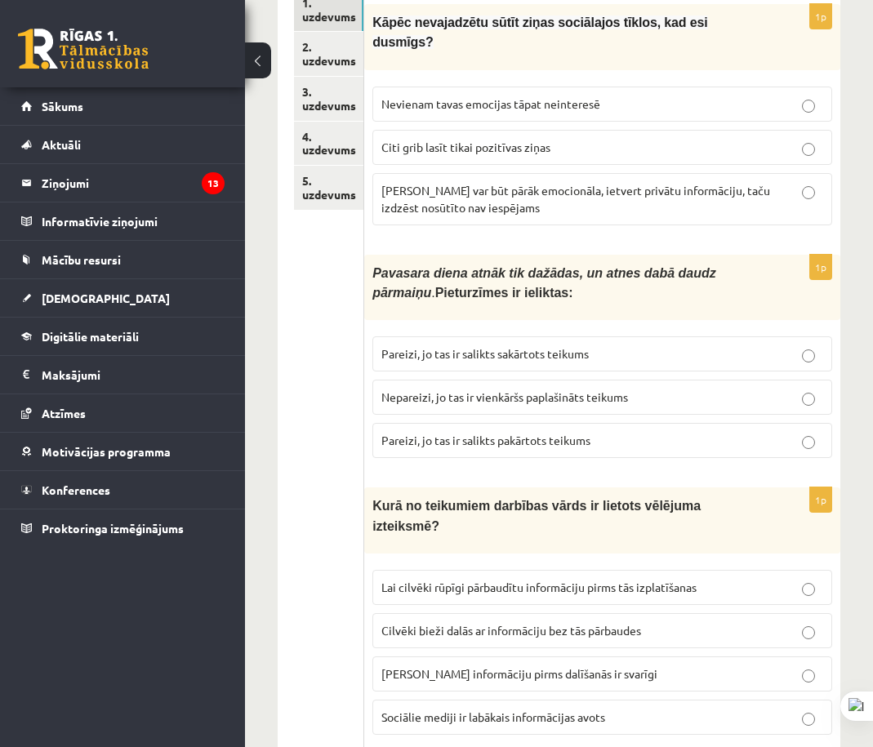
scroll to position [224, 0]
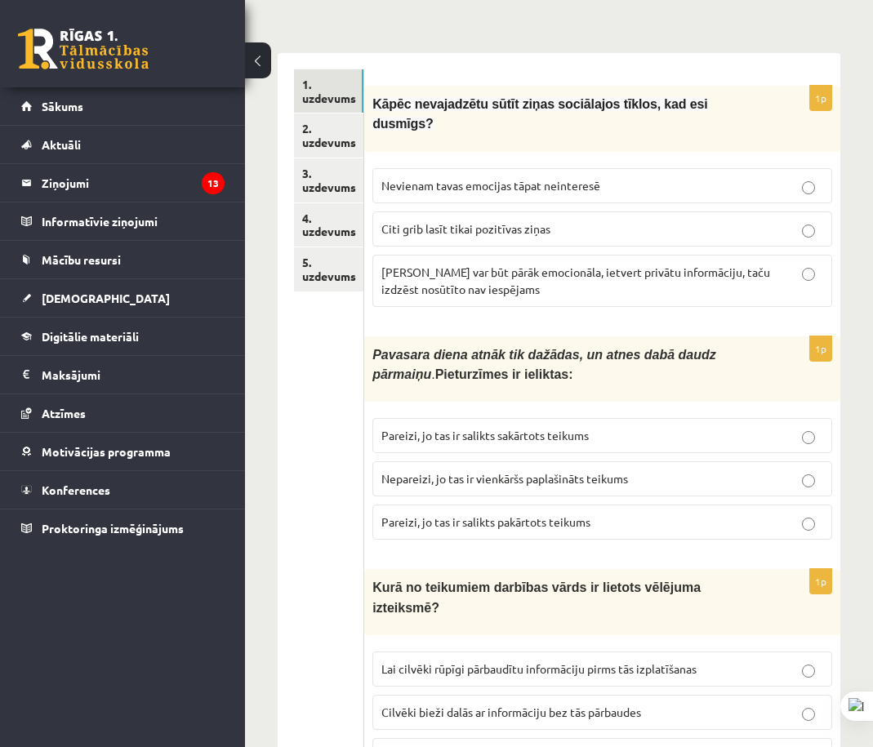
click at [452, 264] on p "[PERSON_NAME] var būt pārāk emocionāla, ietvert privātu informāciju, taču izdzē…" at bounding box center [602, 281] width 442 height 34
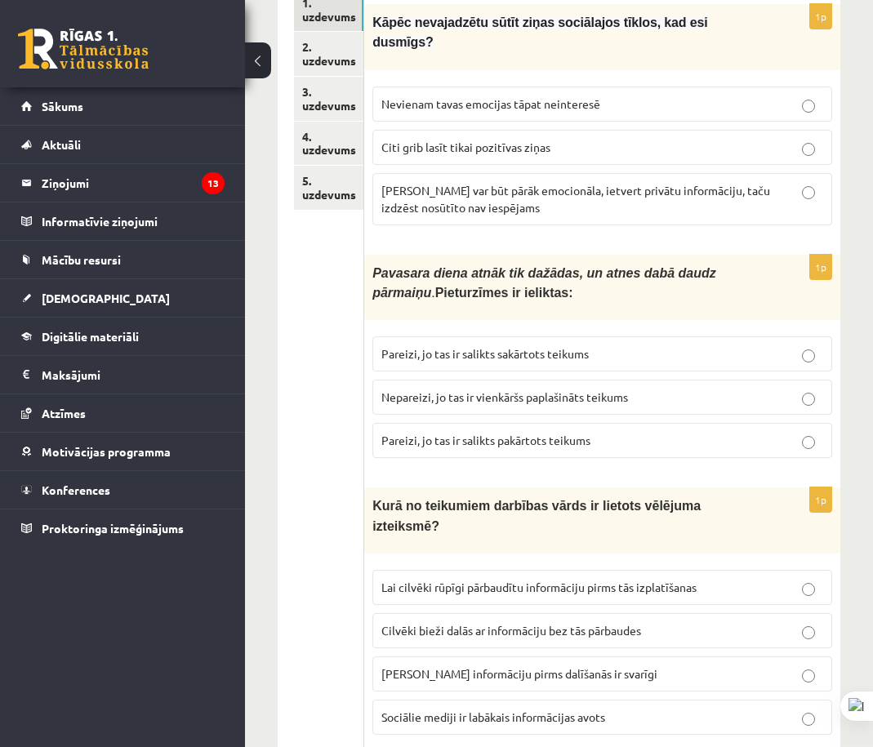
scroll to position [387, 0]
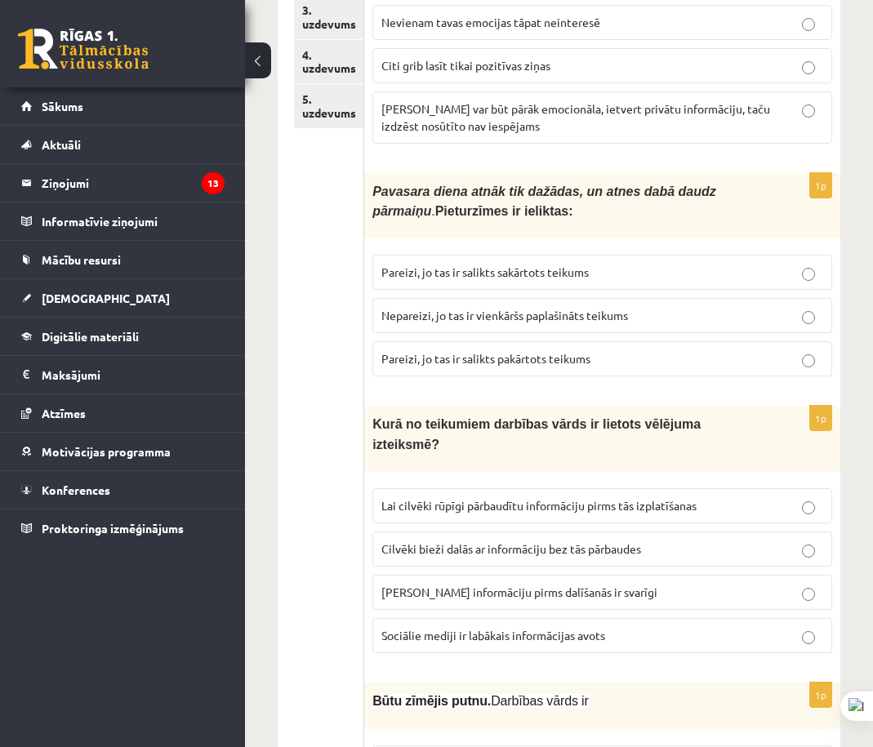
click at [526, 255] on label "Pareizi, jo tas ir salikts sakārtots teikums" at bounding box center [602, 272] width 460 height 35
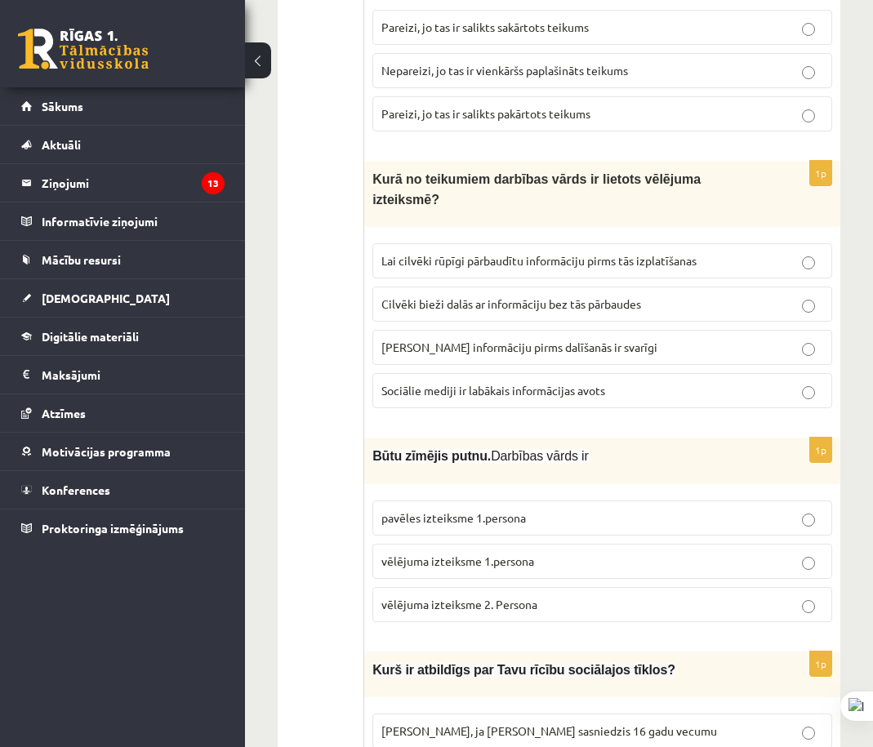
click at [538, 253] on span "Lai cilvēki rūpīgi pārbaudītu informāciju pirms tās izplatīšanas" at bounding box center [538, 260] width 315 height 15
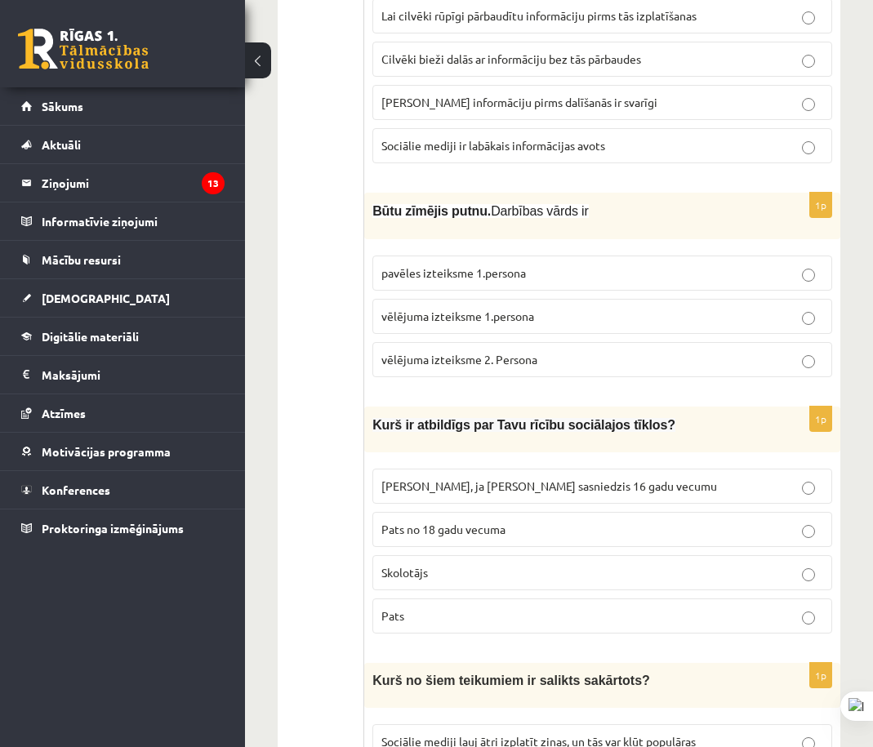
click at [507, 299] on label "vēlējuma izteiksme 1.persona" at bounding box center [602, 316] width 460 height 35
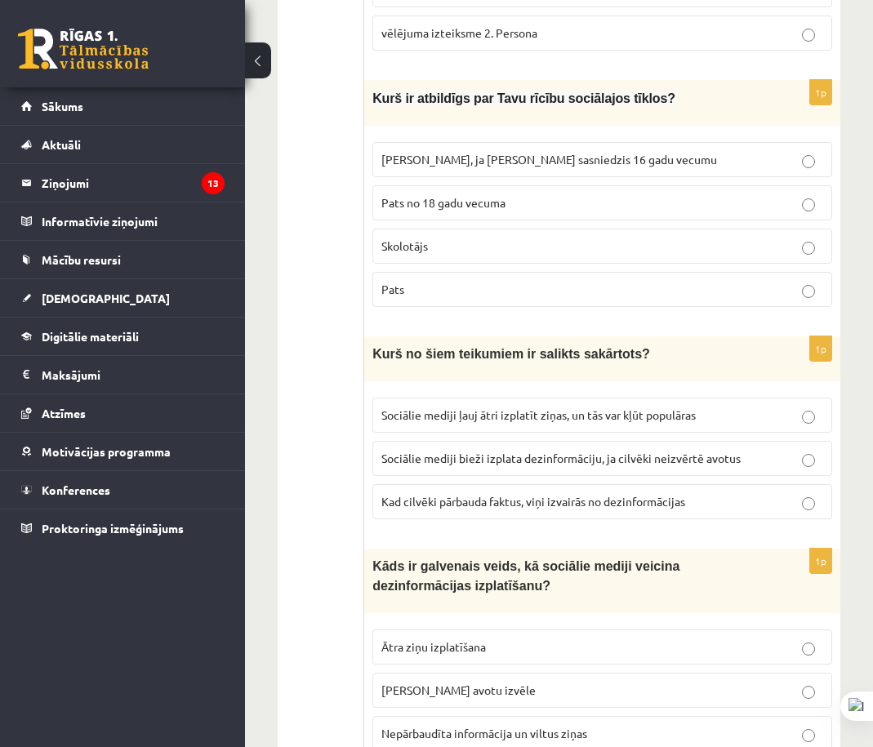
click at [488, 272] on label "Pats" at bounding box center [602, 289] width 460 height 35
click at [546, 408] on span "Sociālie mediji ļauj ātri izplatīt ziņas, un tās var kļūt populāras" at bounding box center [538, 415] width 314 height 15
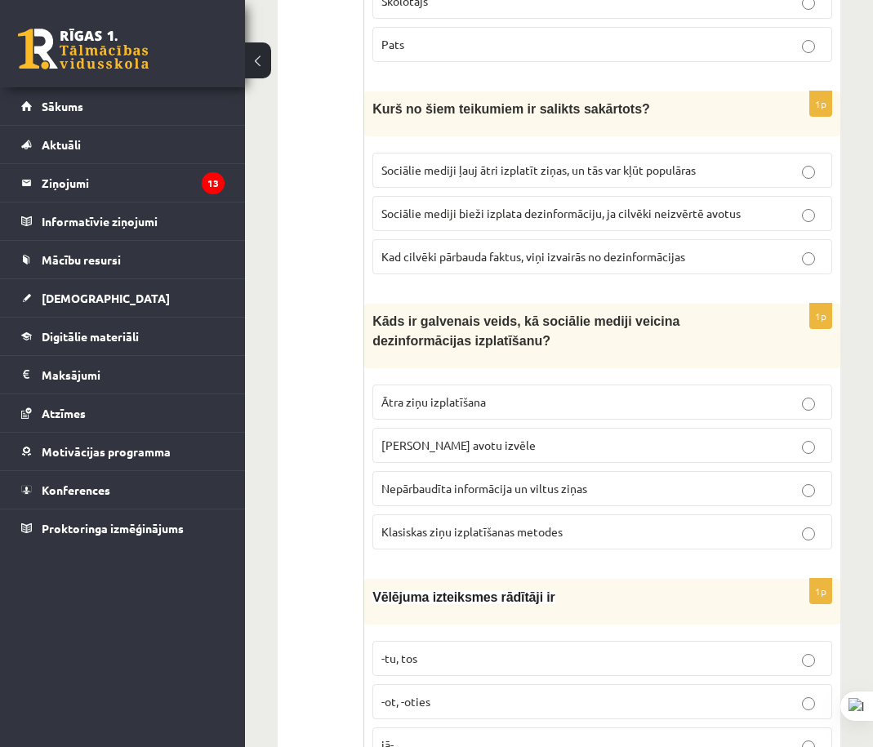
click at [493, 481] on span "Nepārbaudīta informācija un viltus ziņas" at bounding box center [484, 488] width 206 height 15
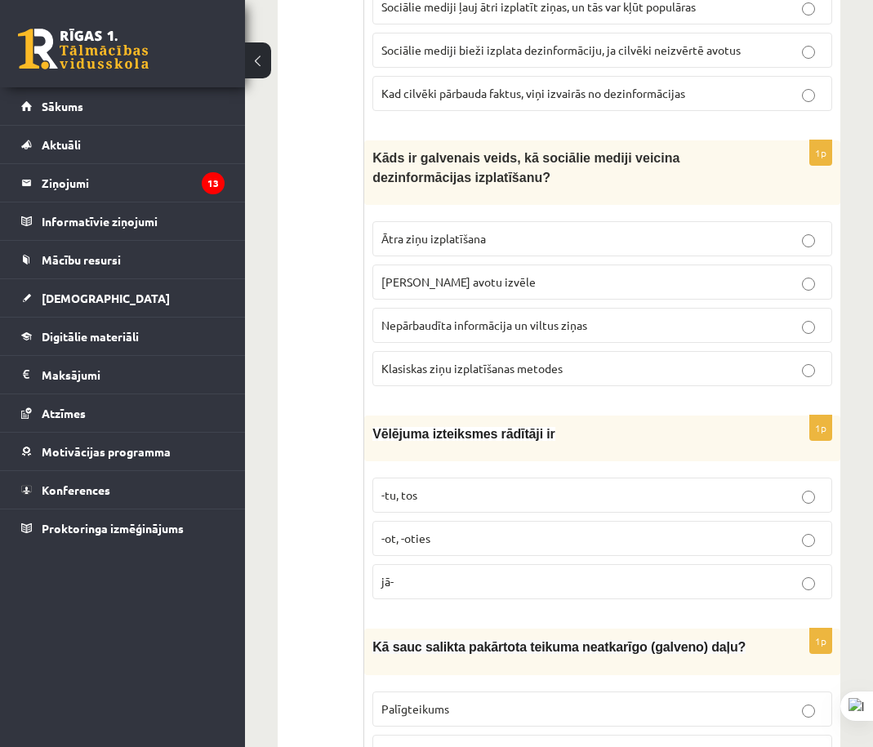
scroll to position [1694, 0]
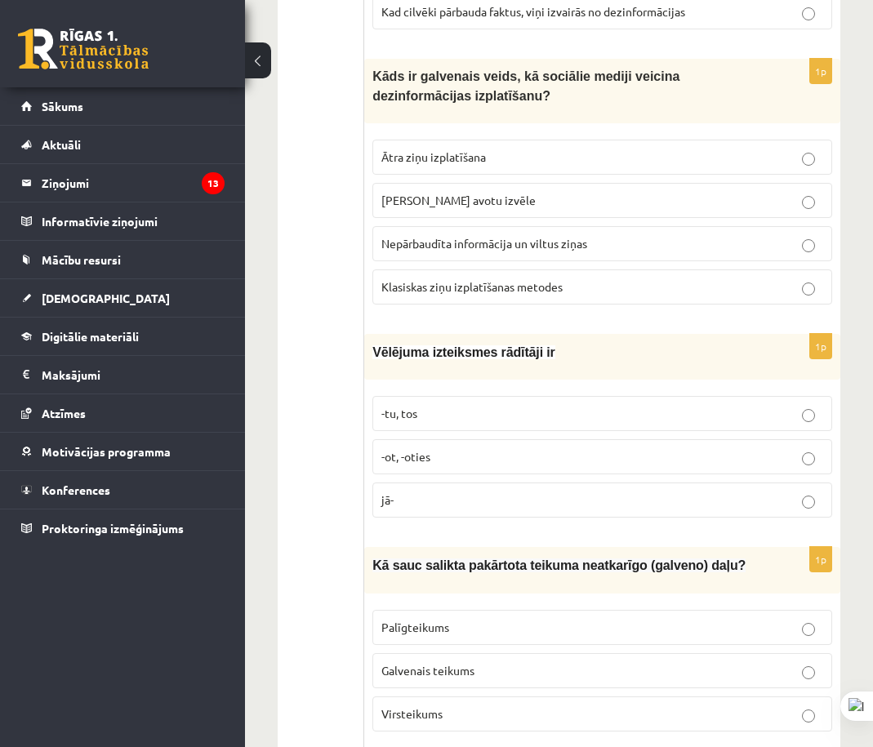
click at [404, 492] on p "jā-" at bounding box center [602, 500] width 442 height 17
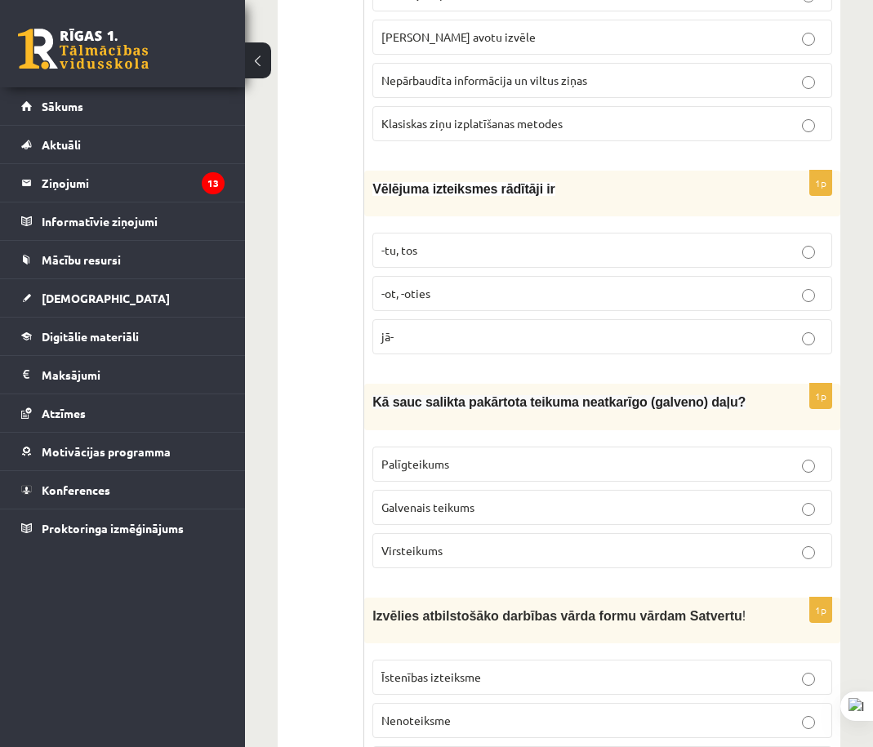
click at [486, 499] on p "Galvenais teikums" at bounding box center [602, 507] width 442 height 17
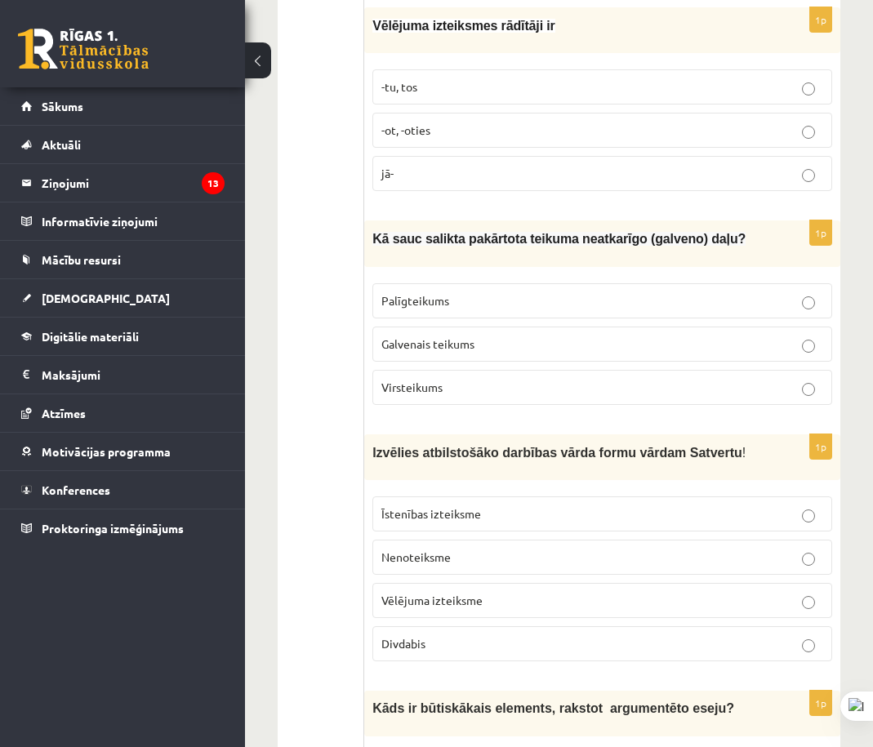
scroll to position [2102, 0]
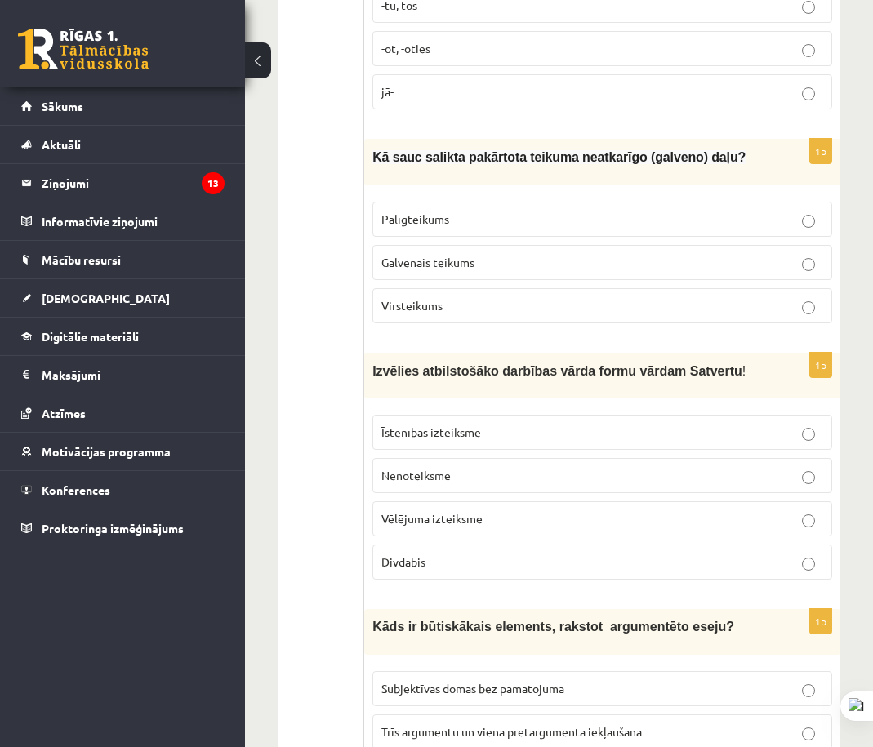
click at [479, 554] on p "Divdabis" at bounding box center [602, 562] width 442 height 17
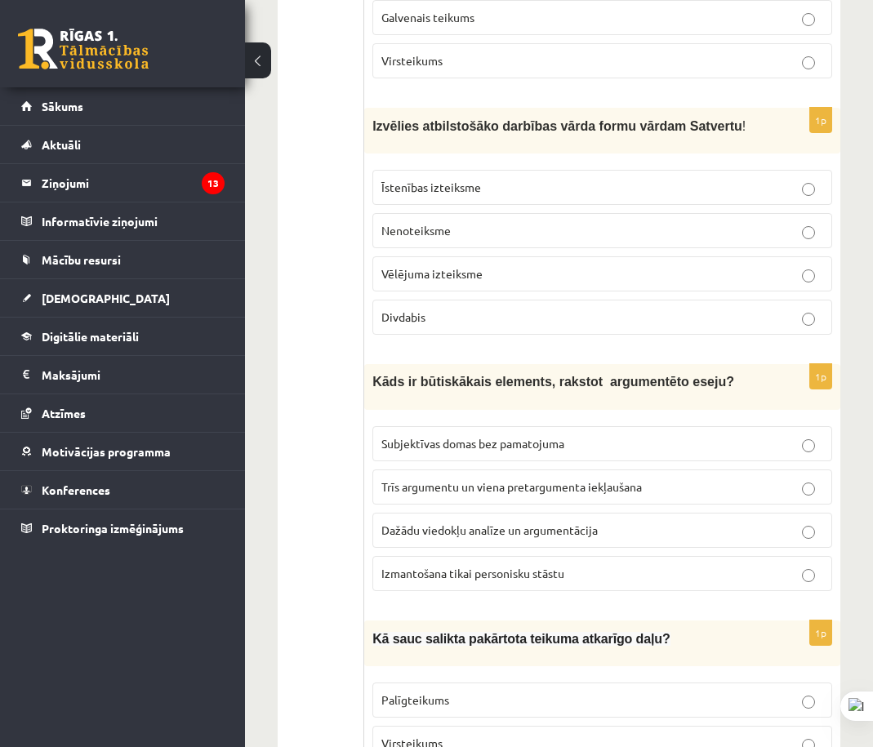
click at [528, 523] on span "Dažādu viedokļu analīze un argumentācija" at bounding box center [489, 530] width 216 height 15
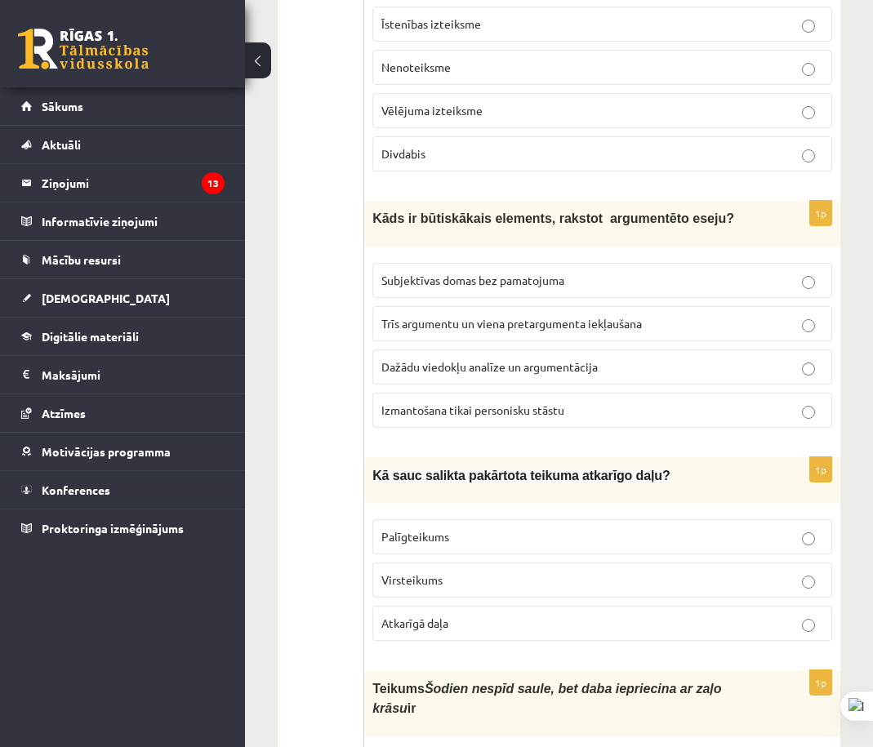
click at [516, 519] on label "Palīgteikums" at bounding box center [602, 536] width 460 height 35
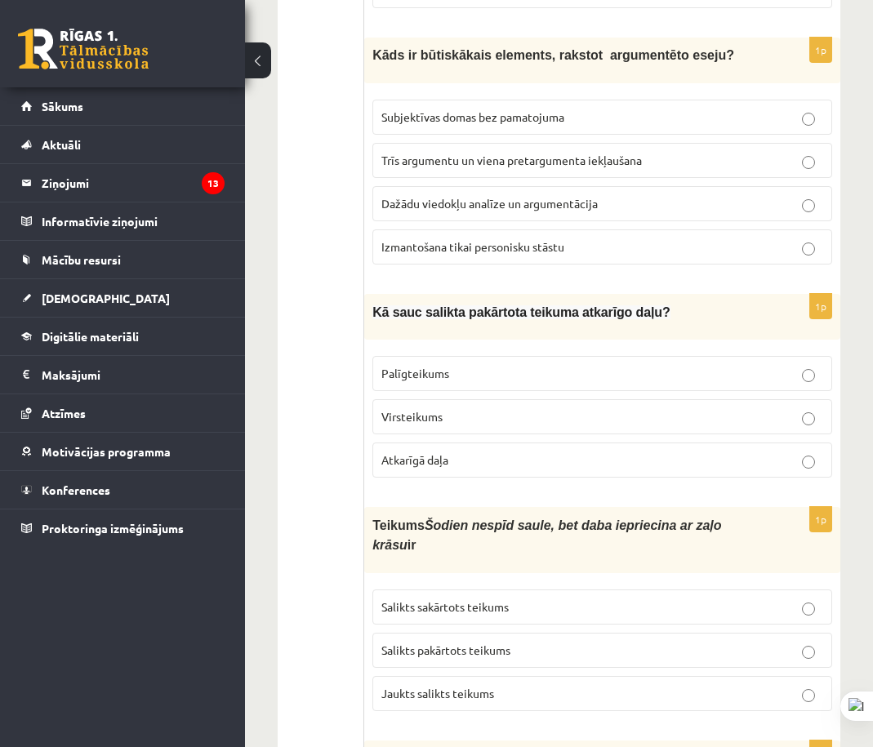
click at [528, 599] on p "Salikts sakārtots teikums" at bounding box center [602, 607] width 442 height 17
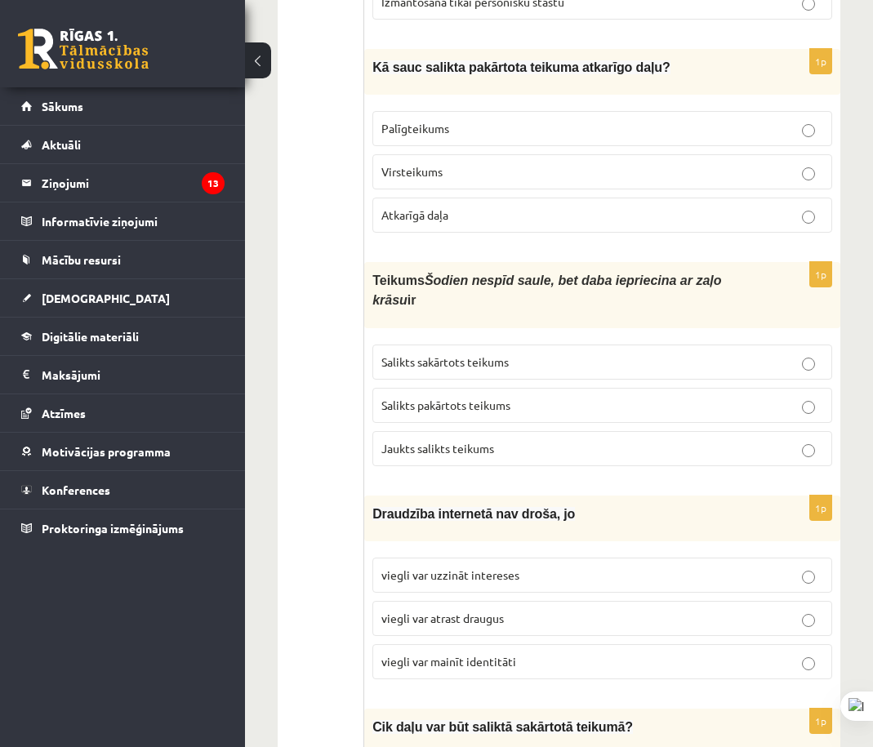
click at [524, 644] on label "viegli var mainīt identitāti" at bounding box center [602, 661] width 460 height 35
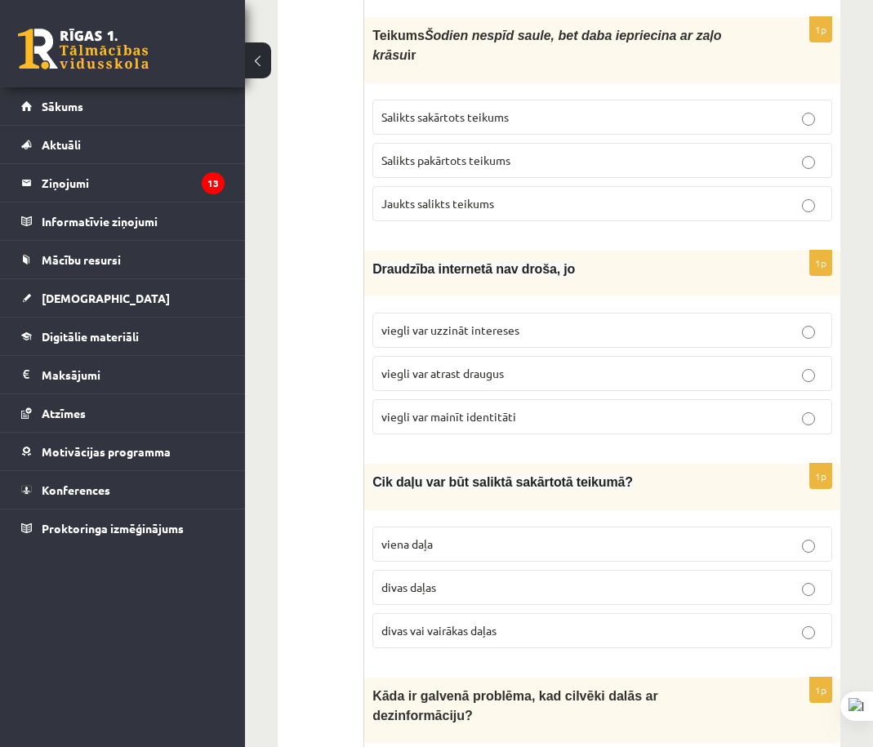
scroll to position [3246, 0]
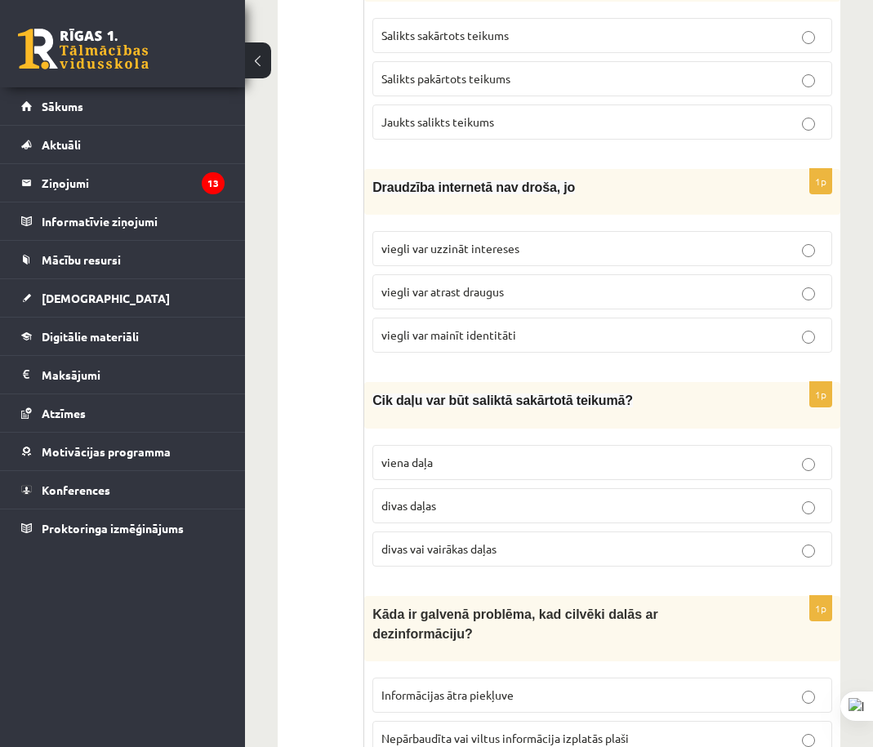
click at [511, 532] on label "divas vai vairākas daļas" at bounding box center [602, 549] width 460 height 35
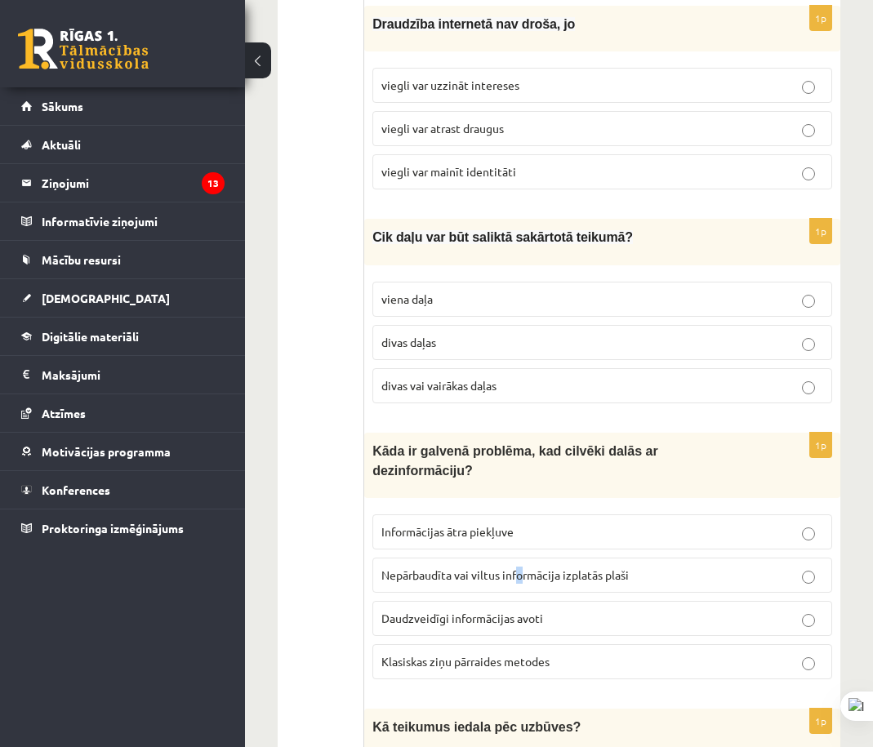
click at [517, 568] on span "Nepārbaudīta vai viltus informācija izplatās plaši" at bounding box center [504, 575] width 247 height 15
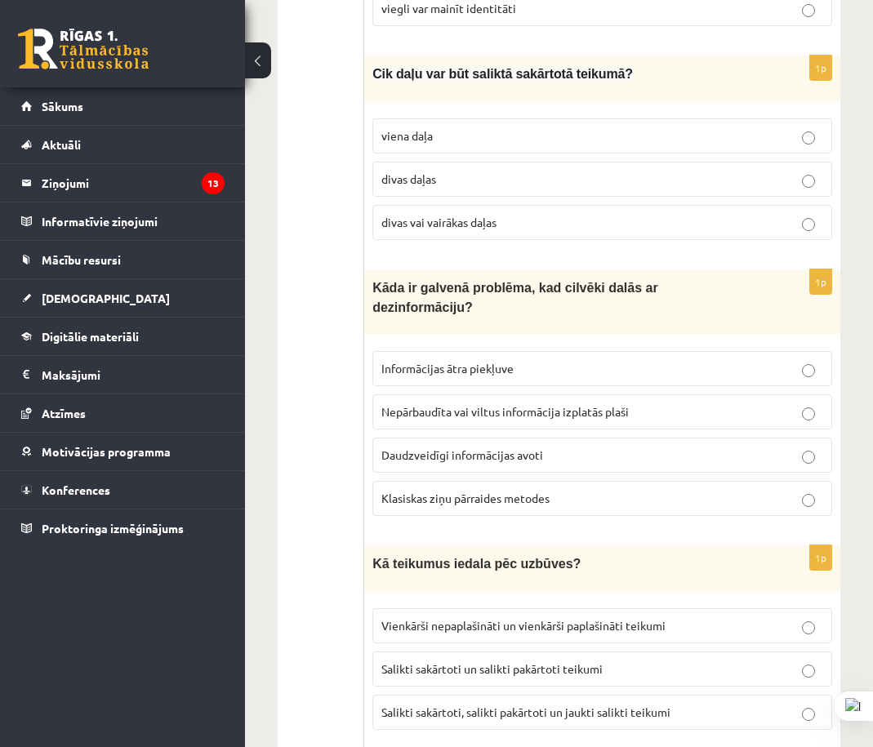
click at [619, 395] on label "Nepārbaudīta vai viltus informācija izplatās plaši" at bounding box center [602, 412] width 460 height 35
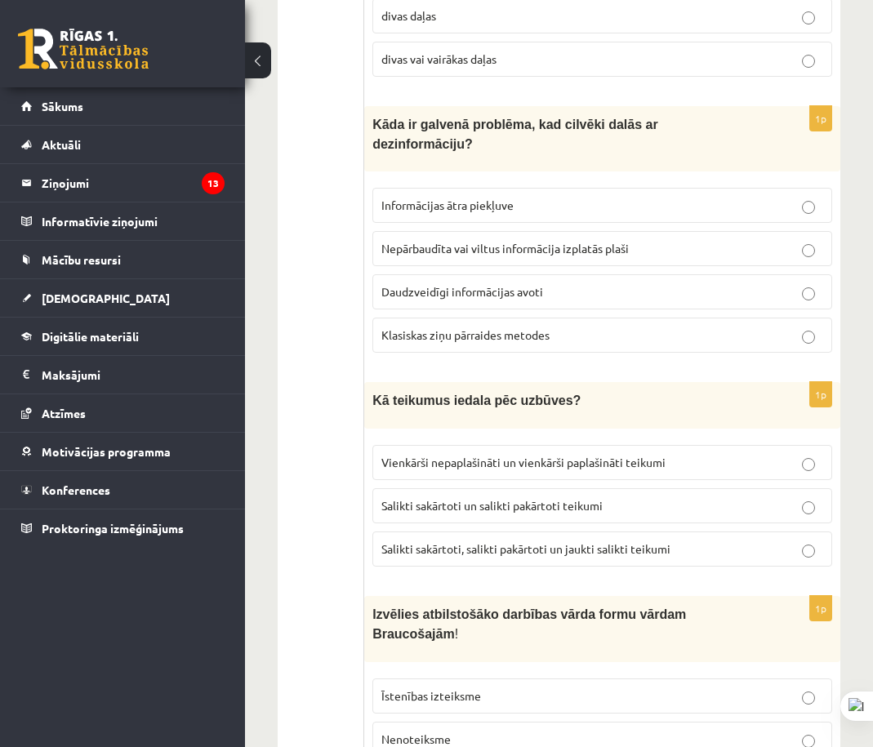
click at [626, 542] on span "Salikti sakārtoti, salikti pakārtoti un jaukti salikti teikumi" at bounding box center [525, 549] width 289 height 15
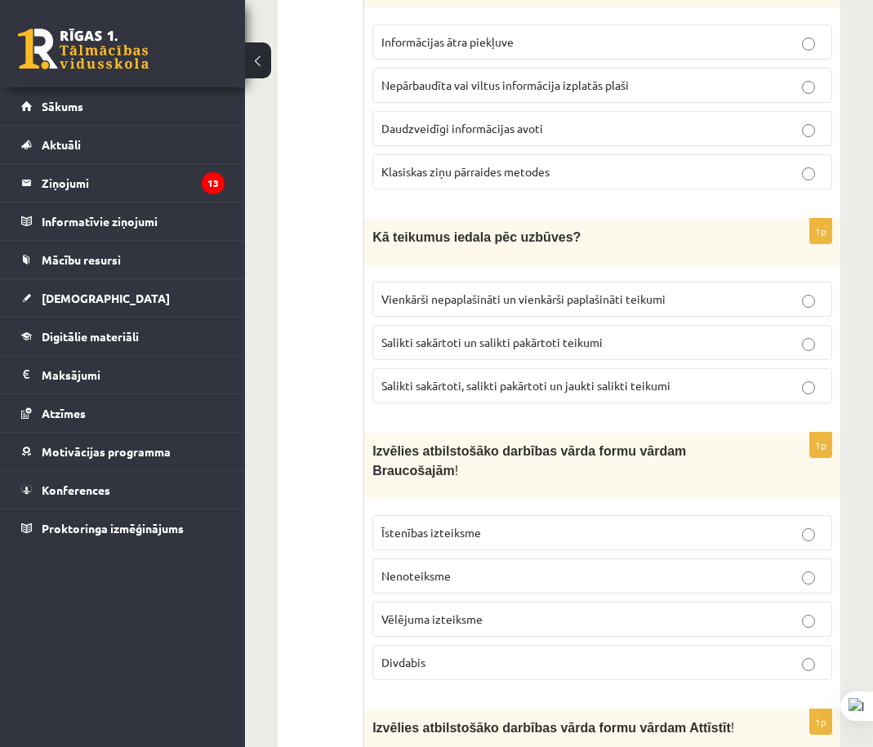
scroll to position [3981, 0]
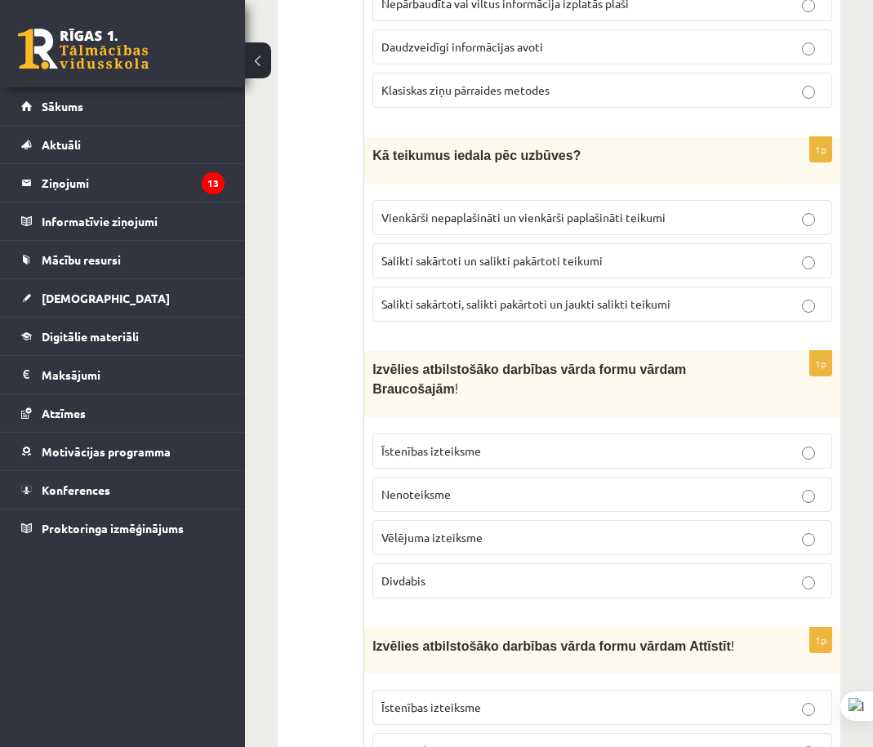
click at [559, 573] on p "Divdabis" at bounding box center [602, 581] width 442 height 17
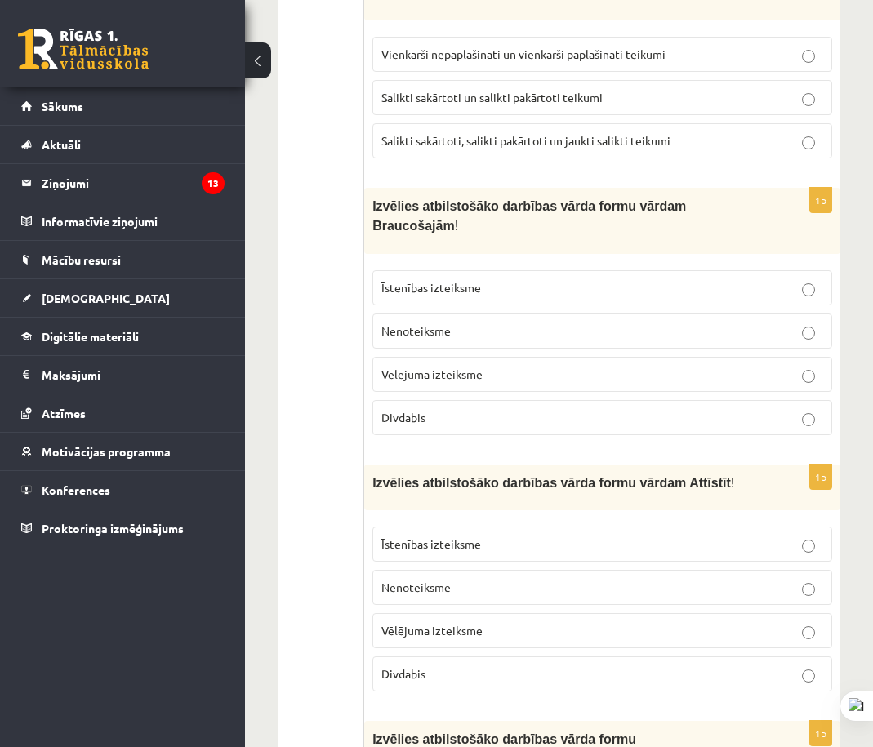
click at [521, 579] on p "Nenoteiksme" at bounding box center [602, 587] width 442 height 17
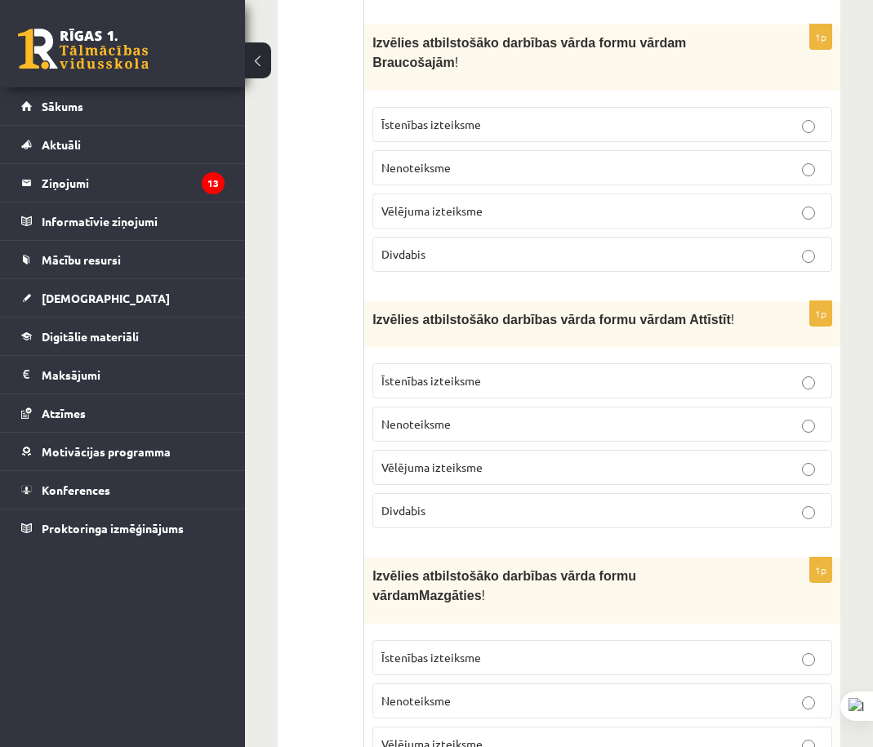
click at [500, 693] on p "Nenoteiksme" at bounding box center [602, 701] width 442 height 17
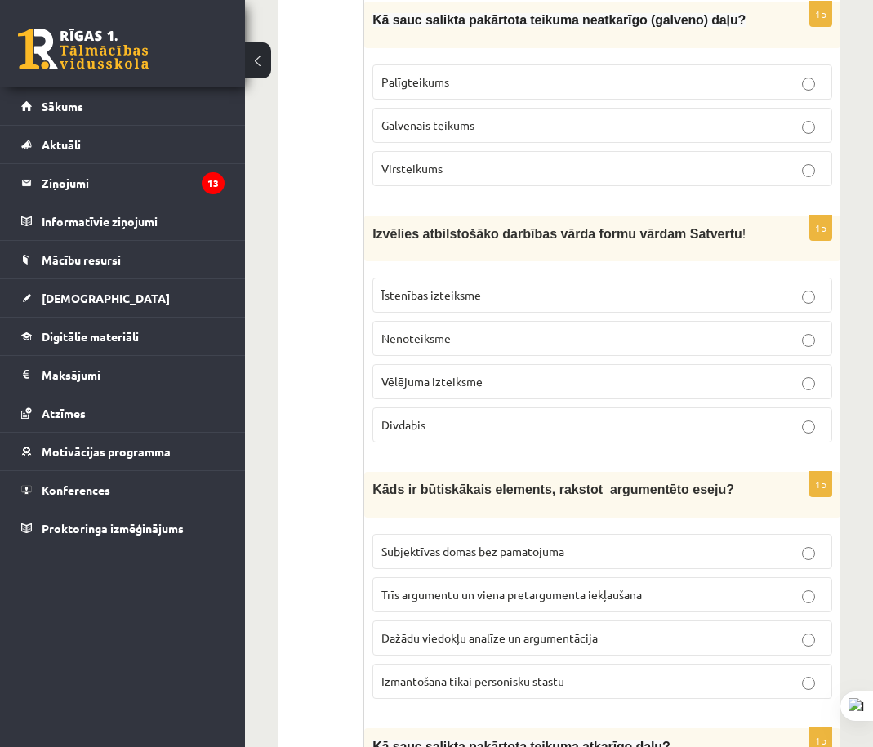
drag, startPoint x: 268, startPoint y: 408, endPoint x: 253, endPoint y: 216, distance: 192.5
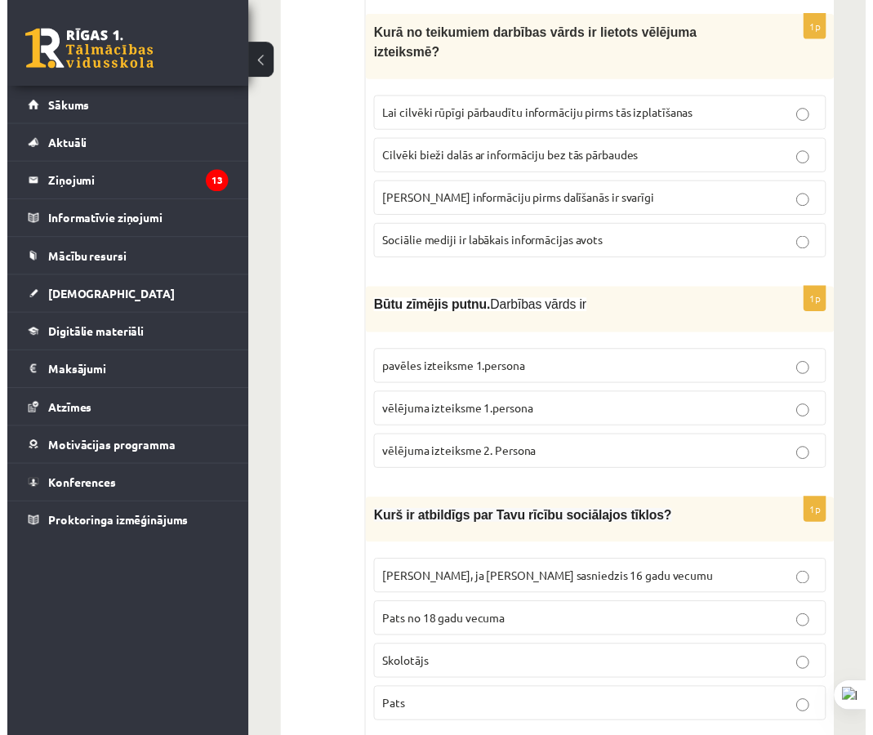
scroll to position [0, 0]
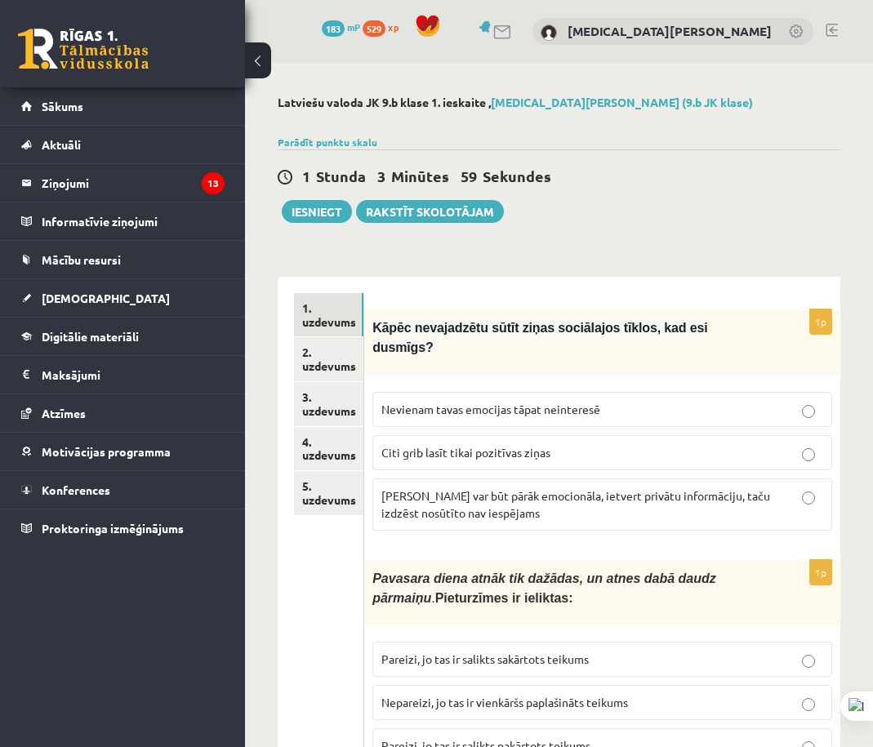
drag, startPoint x: 321, startPoint y: 378, endPoint x: 365, endPoint y: 391, distance: 46.0
click at [358, 371] on link "2. uzdevums" at bounding box center [328, 359] width 69 height 44
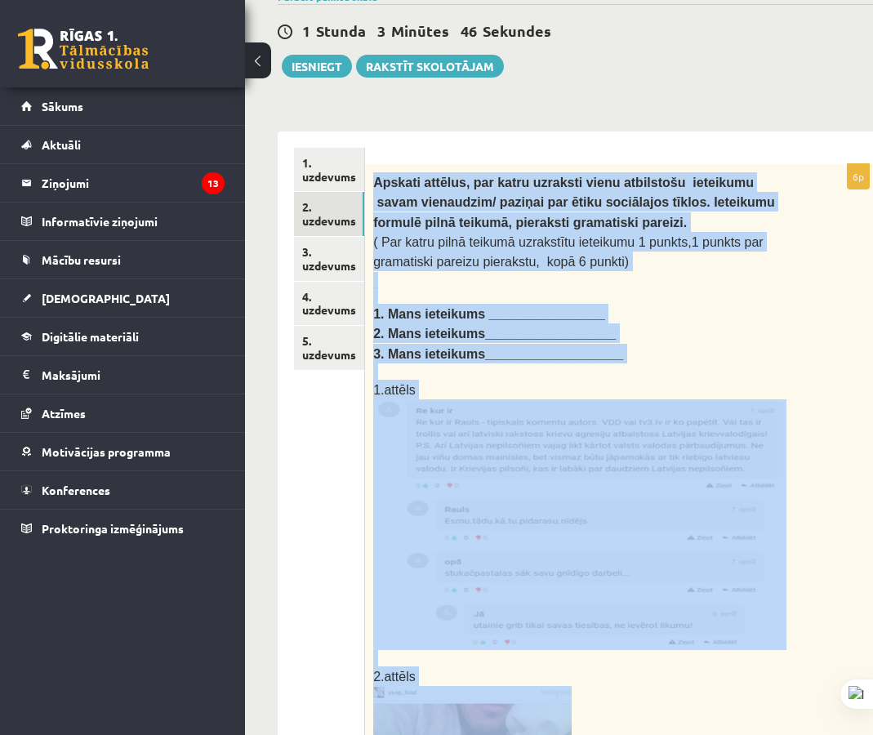
scroll to position [717, 0]
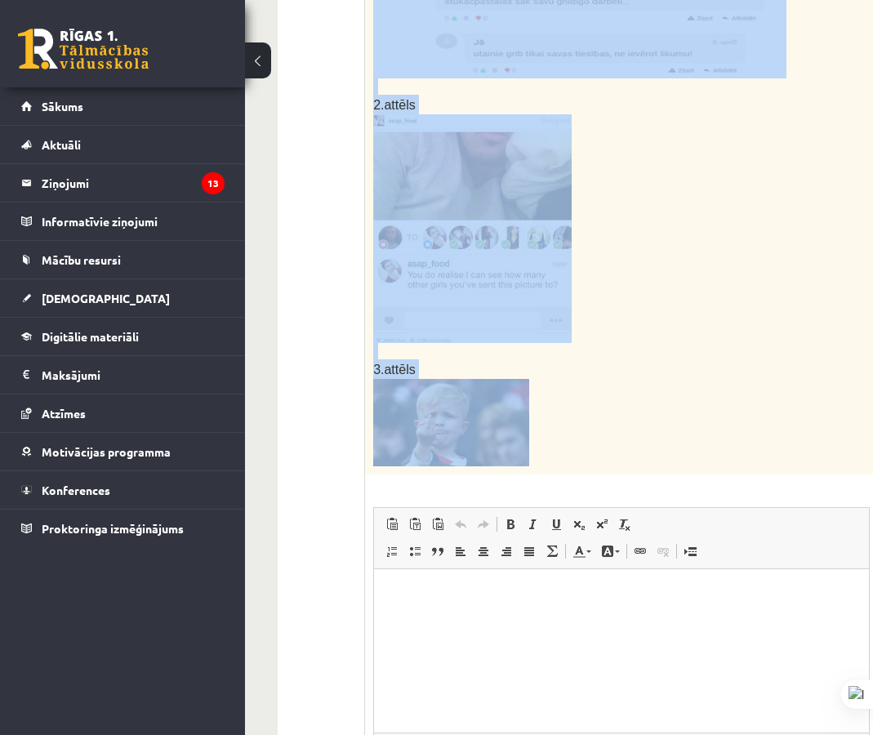
drag, startPoint x: 389, startPoint y: 202, endPoint x: 645, endPoint y: 448, distance: 355.3
click at [645, 448] on div "Apskati attēlus, par katru uzraksti vienu atbilstošu ieteikumu savam vienaudzim…" at bounding box center [621, 33] width 513 height 882
copy div "Apskati attēlus, par katru uzraksti vienu atbilstošu ieteikumu savam vienaudzim…"
click at [688, 390] on p at bounding box center [580, 422] width 415 height 87
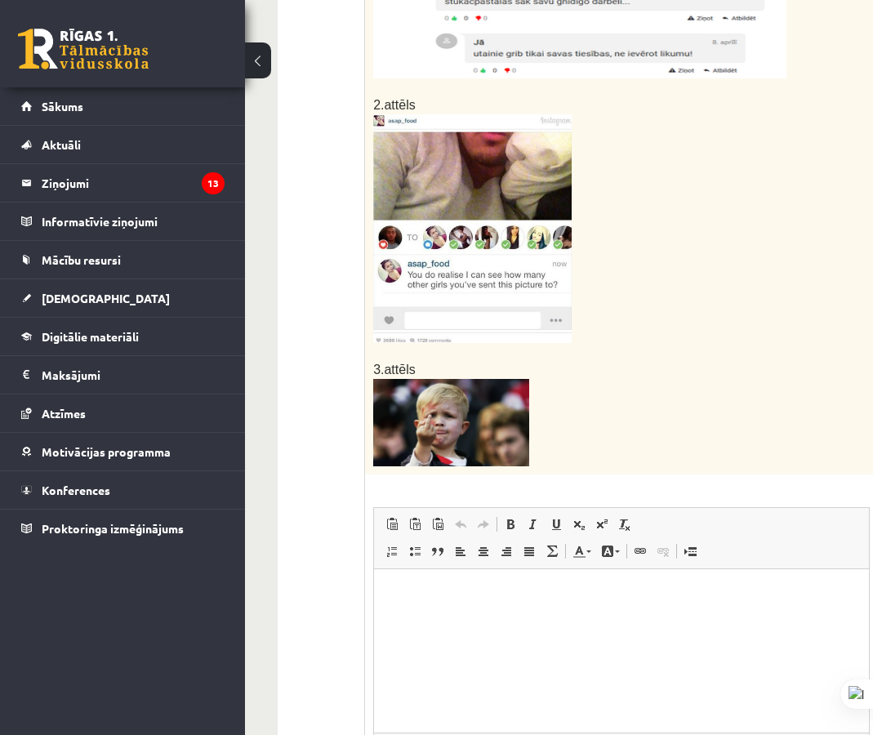
drag, startPoint x: 534, startPoint y: 595, endPoint x: 590, endPoint y: 570, distance: 61.0
click at [537, 593] on p "Визуальный текстовый редактор, wiswyg-editor-user-answer-47024831265420" at bounding box center [621, 594] width 462 height 17
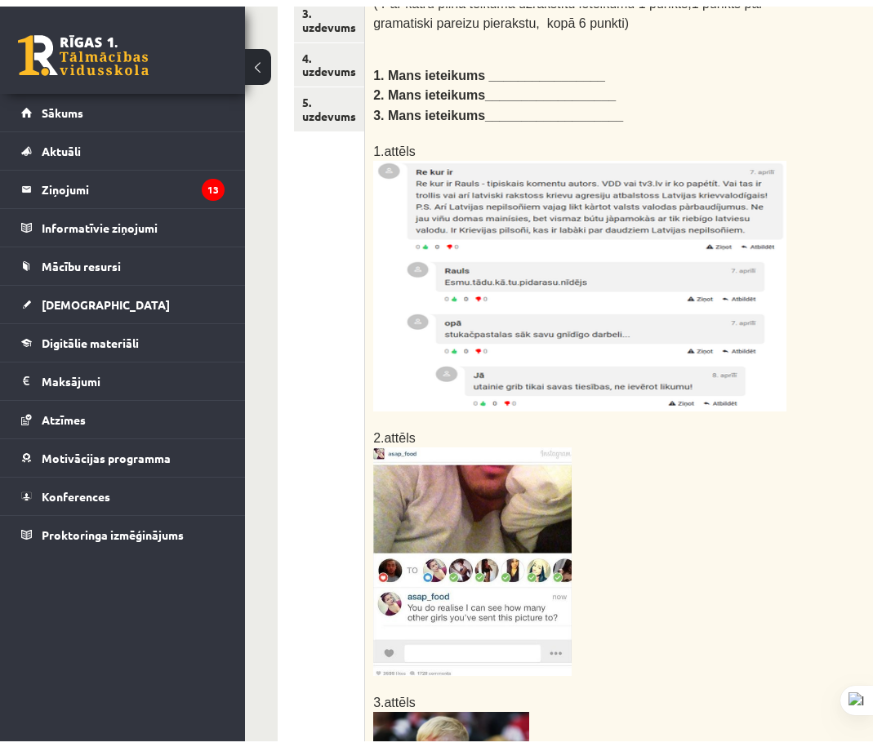
scroll to position [64, 0]
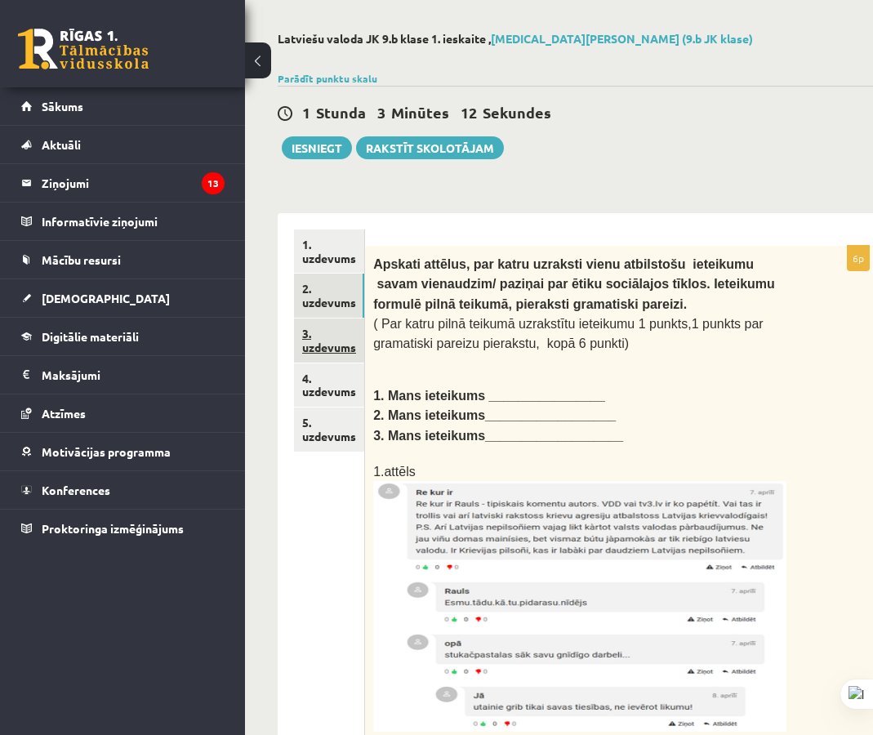
click at [344, 338] on link "3. uzdevums" at bounding box center [329, 341] width 70 height 44
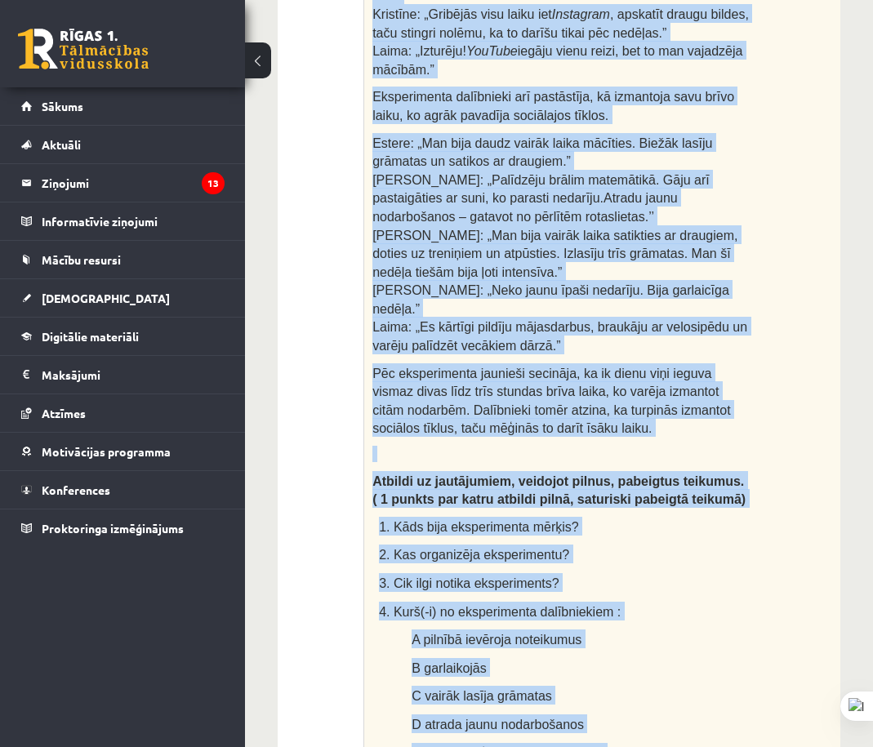
scroll to position [0, 0]
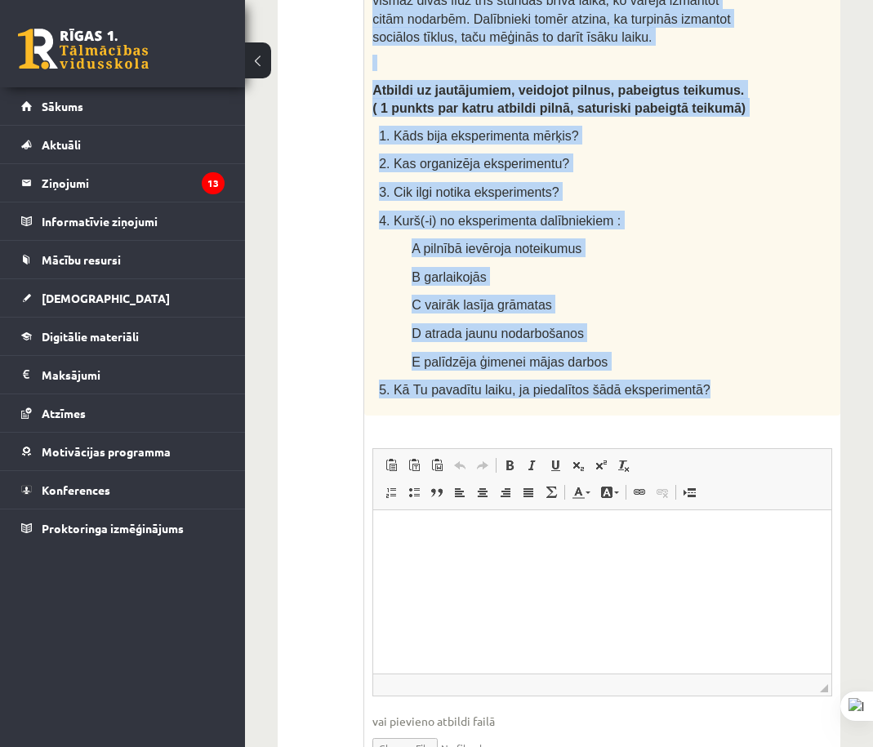
drag, startPoint x: 372, startPoint y: 256, endPoint x: 778, endPoint y: 320, distance: 411.1
copy div "Lore ipsumd si amet consectet! Adi elits do eiusm tem incididuntu laboree? Dolo…"
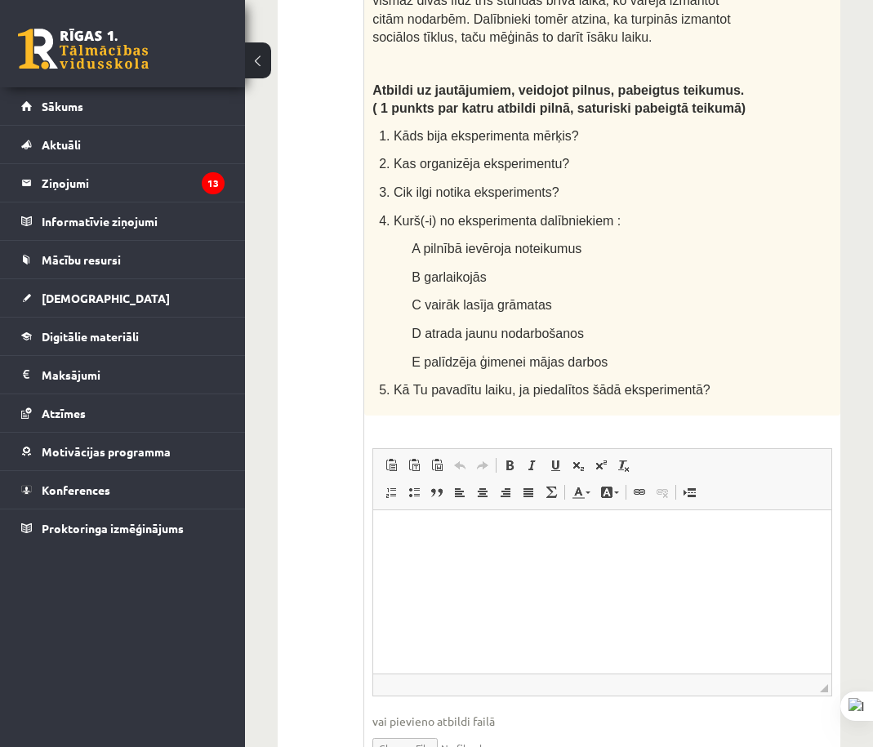
drag, startPoint x: 332, startPoint y: 609, endPoint x: 470, endPoint y: 609, distance: 138.0
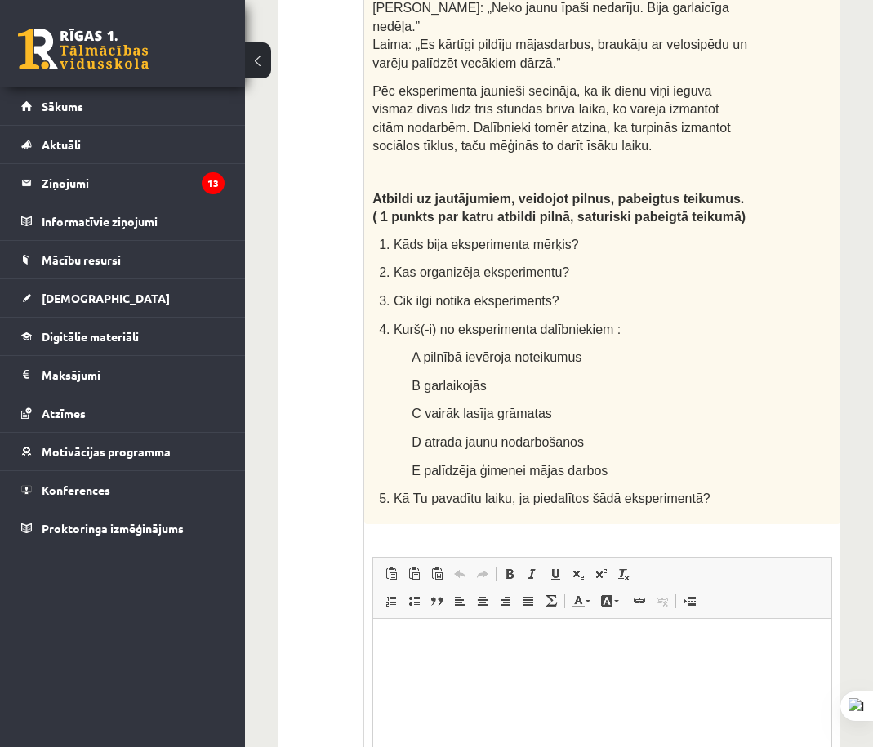
scroll to position [1375, 0]
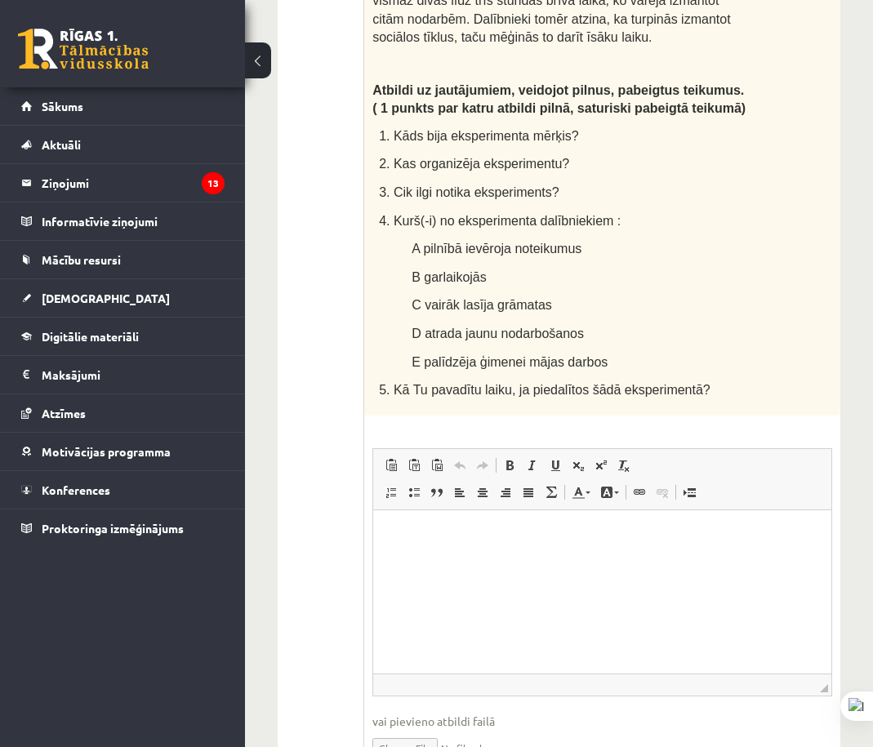
drag, startPoint x: 519, startPoint y: 547, endPoint x: 562, endPoint y: 511, distance: 56.8
click at [522, 546] on html at bounding box center [602, 535] width 458 height 50
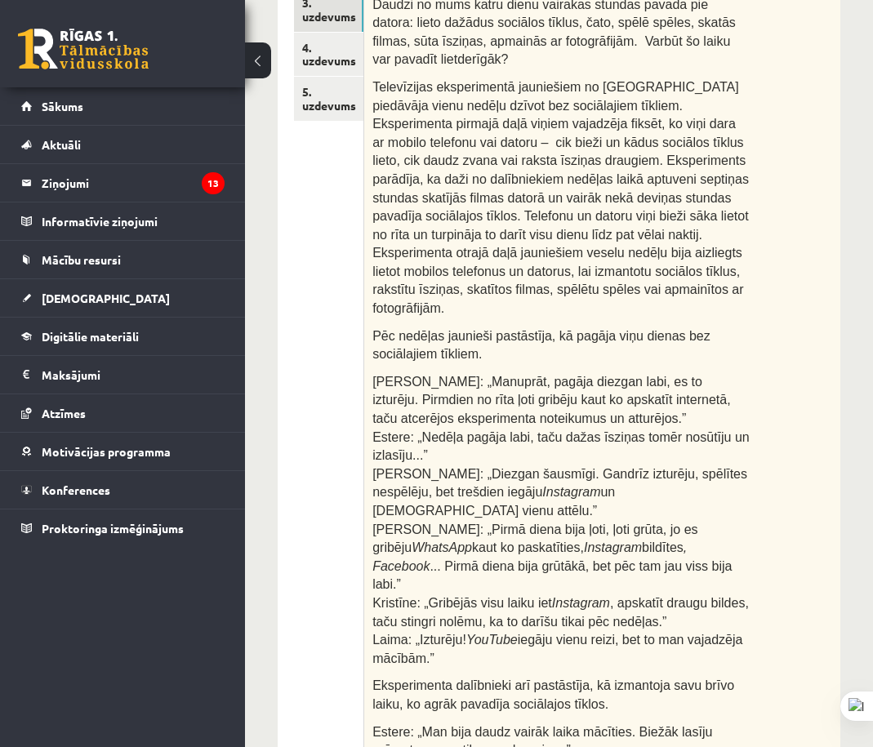
scroll to position [68, 0]
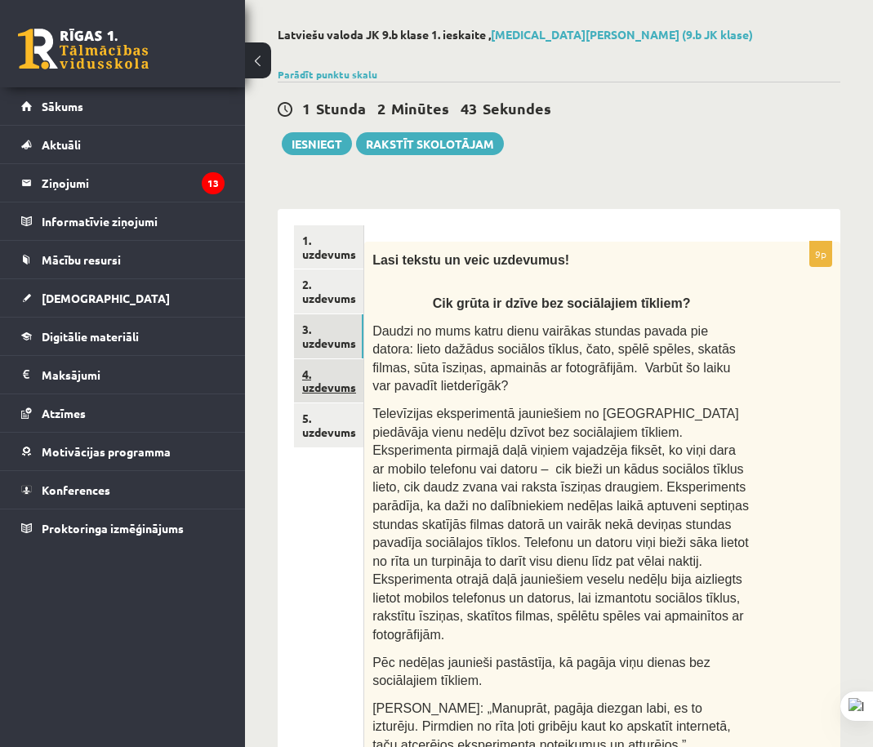
click at [354, 384] on link "4. uzdevums" at bounding box center [328, 381] width 69 height 44
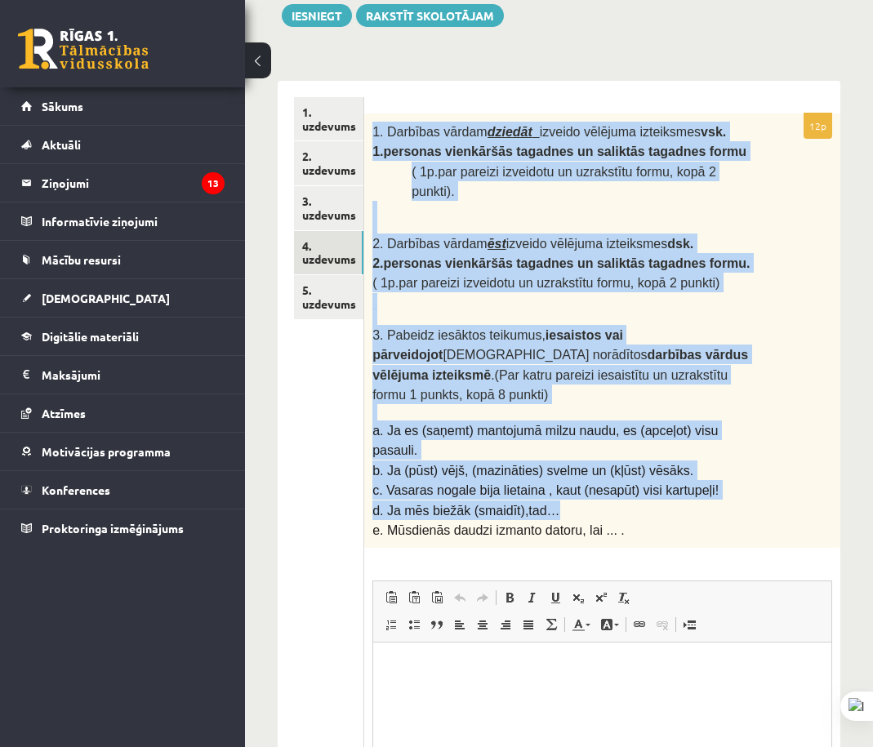
scroll to position [0, 0]
drag, startPoint x: 368, startPoint y: 257, endPoint x: 763, endPoint y: 497, distance: 462.1
click at [698, 471] on div "1. Darbības vārdam dziedāt izveido vēlējuma izteiksmes vsk. 1.personas vienkārš…" at bounding box center [602, 331] width 476 height 435
copy div "1. Darbības vārdam dziedāt izveido vēlējuma izteiksmes vsk. 1.personas vienkārš…"
click at [834, 417] on div "Latviešu valoda JK 9.b klase 1. ieskaite , [MEDICAL_DATA][PERSON_NAME] (9.b JK …" at bounding box center [559, 418] width 628 height 1103
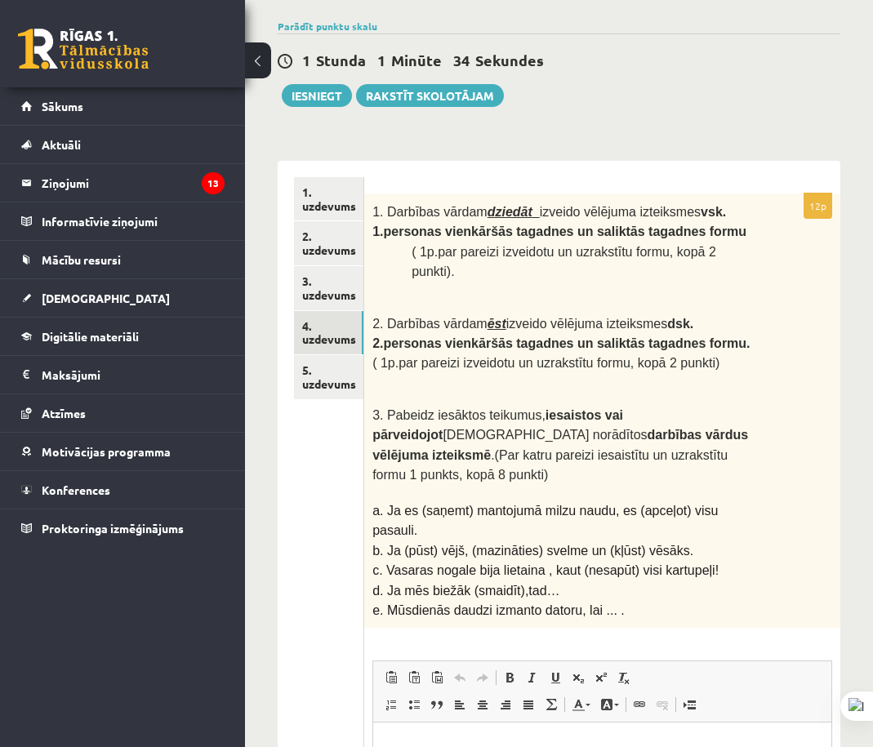
scroll to position [361, 0]
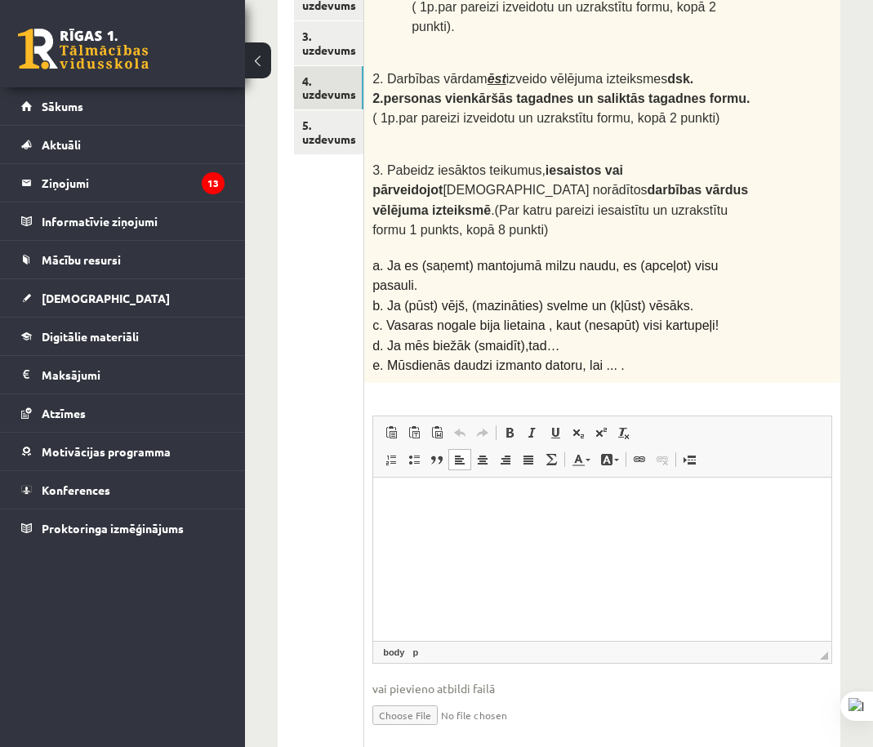
click at [542, 528] on html at bounding box center [602, 503] width 458 height 50
click at [545, 526] on html at bounding box center [602, 503] width 458 height 50
click at [485, 540] on html "**********" at bounding box center [602, 511] width 458 height 67
click at [615, 533] on html "**********" at bounding box center [602, 511] width 458 height 67
drag, startPoint x: 284, startPoint y: 548, endPoint x: 367, endPoint y: 529, distance: 84.6
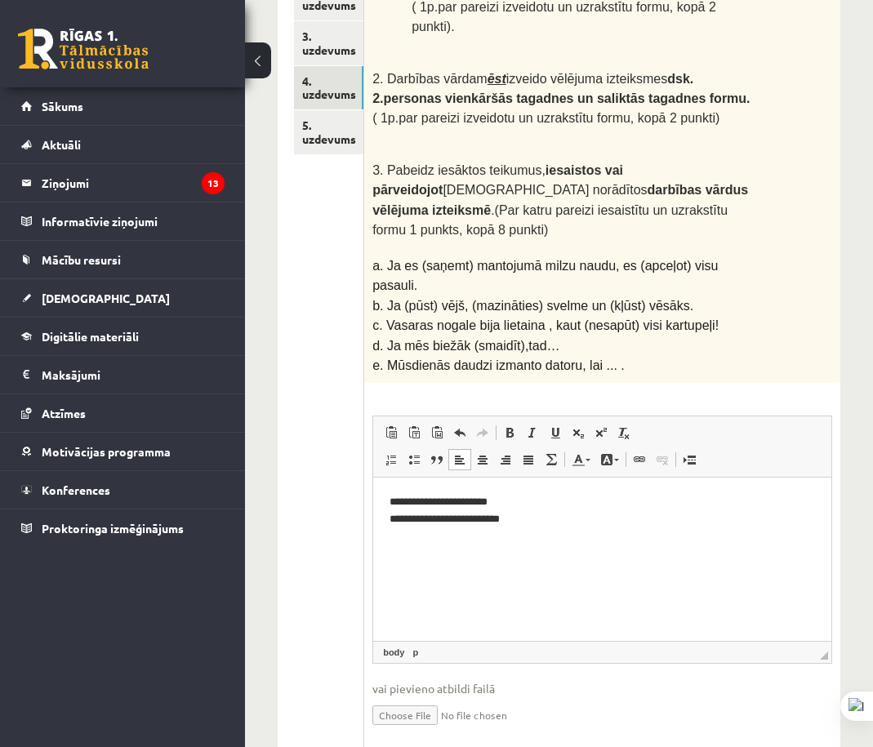
click at [291, 546] on div "1. uzdevums 2. uzdevums 3. uzdevums 4. uzdevums 5. uzdevums" at bounding box center [321, 344] width 87 height 857
click at [492, 532] on html "**********" at bounding box center [602, 511] width 458 height 67
click at [599, 515] on p "**********" at bounding box center [602, 511] width 425 height 34
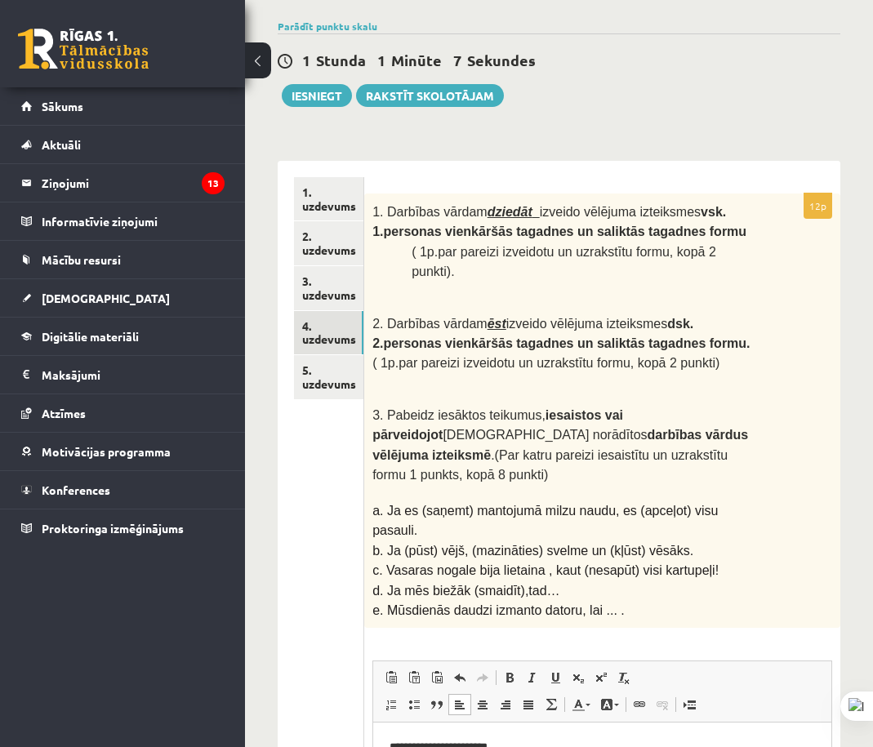
scroll to position [279, 0]
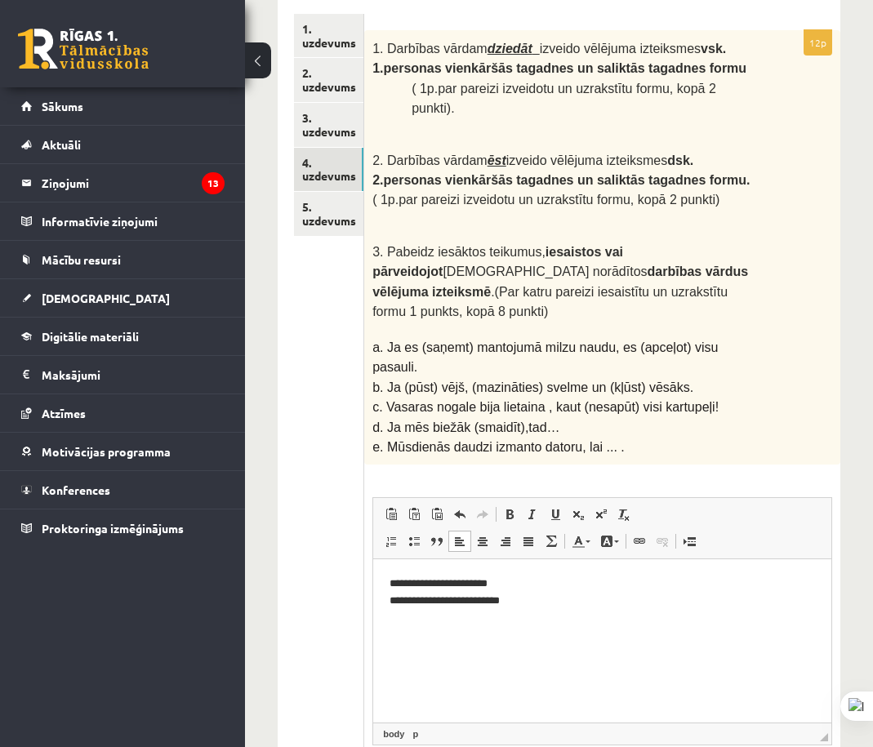
click at [497, 618] on body "**********" at bounding box center [603, 689] width 426 height 227
click at [515, 605] on p "**********" at bounding box center [596, 593] width 412 height 34
click at [471, 621] on p "Визуальный текстовый редактор, wiswyg-editor-user-answer-47024773907160" at bounding box center [603, 629] width 426 height 17
click at [484, 638] on body "**********" at bounding box center [603, 689] width 426 height 227
click at [506, 630] on p "**********" at bounding box center [596, 629] width 412 height 17
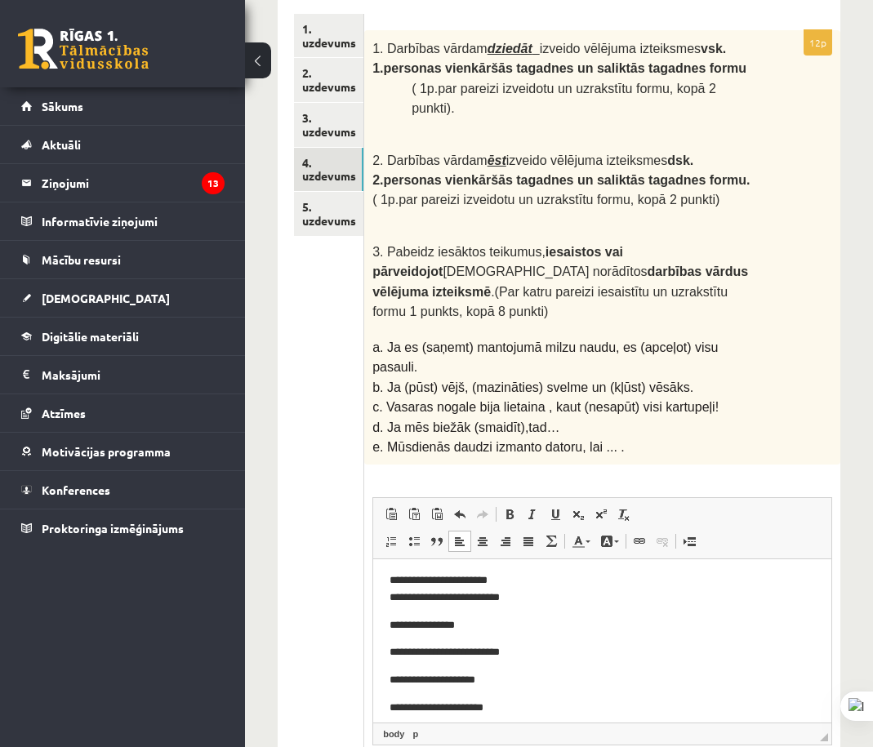
scroll to position [0, 0]
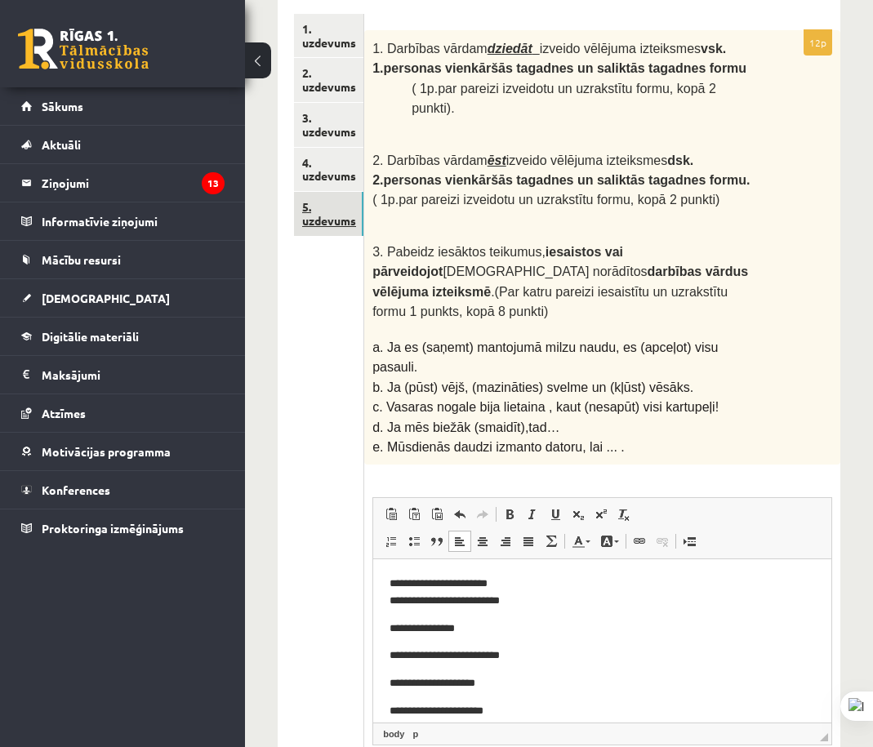
click at [343, 214] on link "5. uzdevums" at bounding box center [328, 214] width 69 height 44
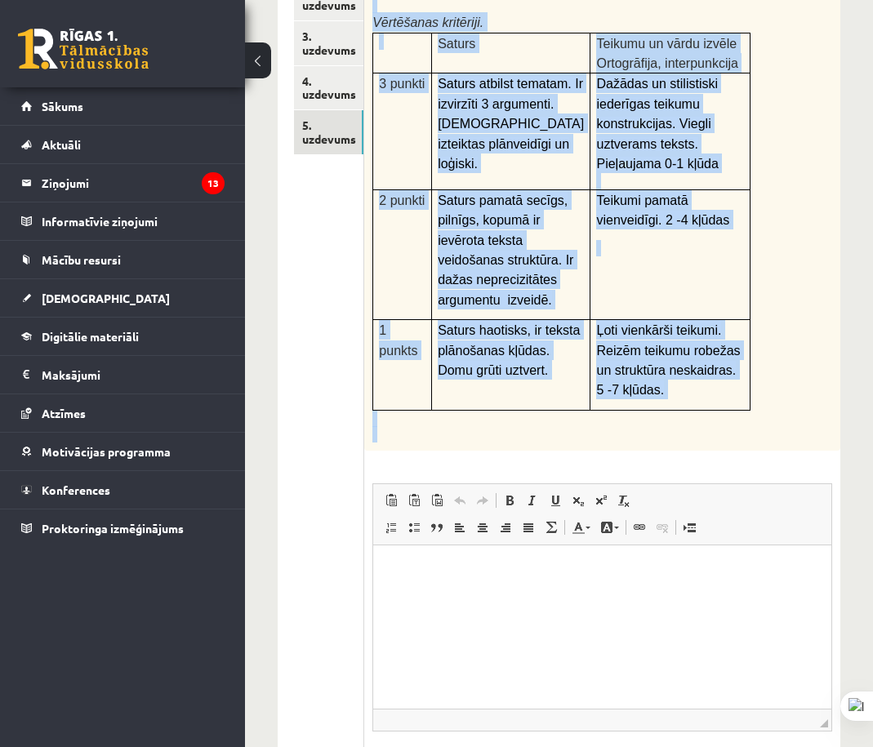
scroll to position [443, 0]
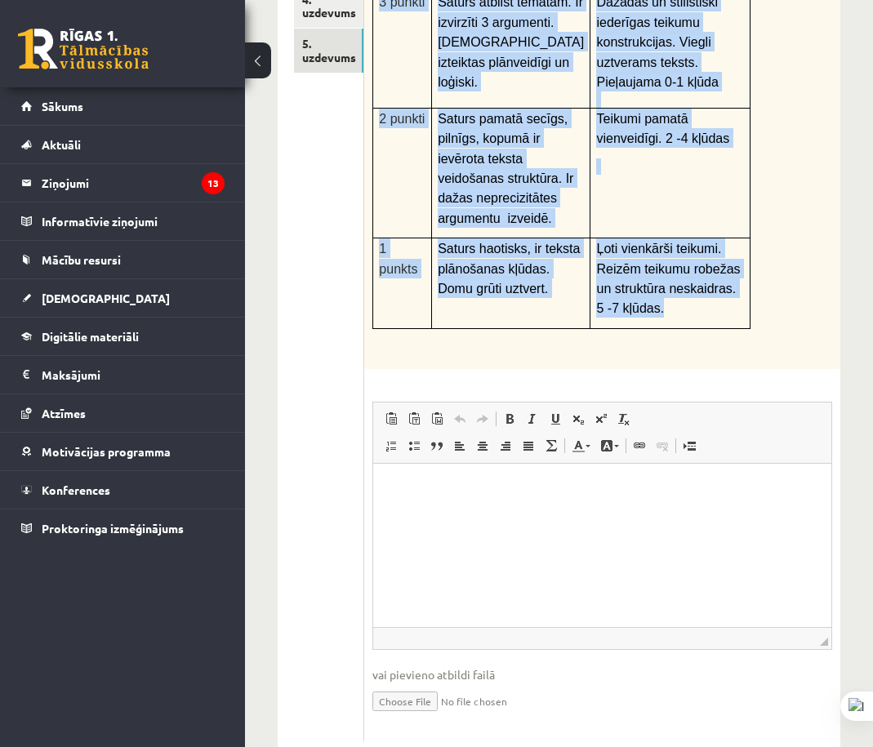
drag, startPoint x: 374, startPoint y: 41, endPoint x: 729, endPoint y: 330, distance: 457.5
click at [729, 330] on div "Tēma ,,Mana nākotnes profesija’’ Uzraksti tikai argumentētās esejas ievadu . Vē…" at bounding box center [602, 118] width 476 height 502
copy div "Tēma ,,[PERSON_NAME] nākotnes profesija’’ Uzraksti tikai argumentētās esejas ie…"
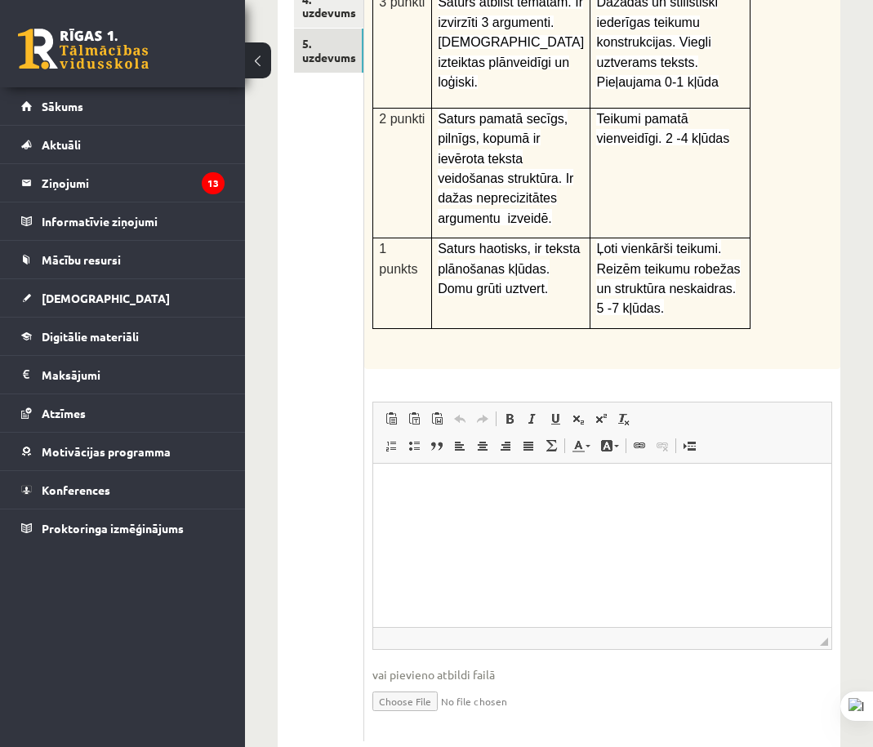
click at [793, 323] on div "Tēma ,,Mana nākotnes profesija’’ Uzraksti tikai argumentētās esejas ievadu . Vē…" at bounding box center [602, 118] width 476 height 502
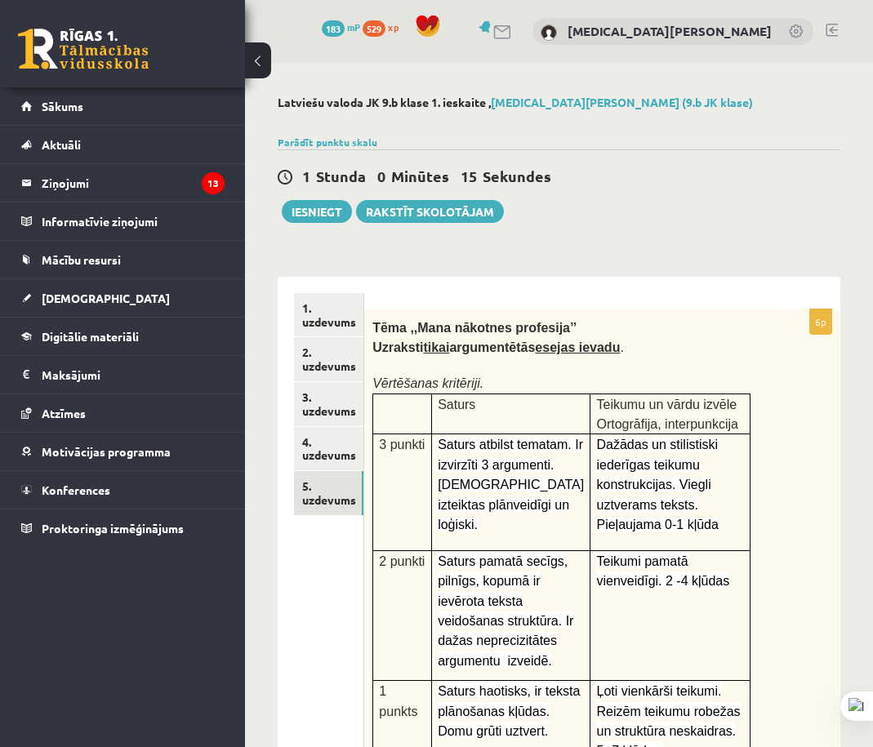
scroll to position [327, 0]
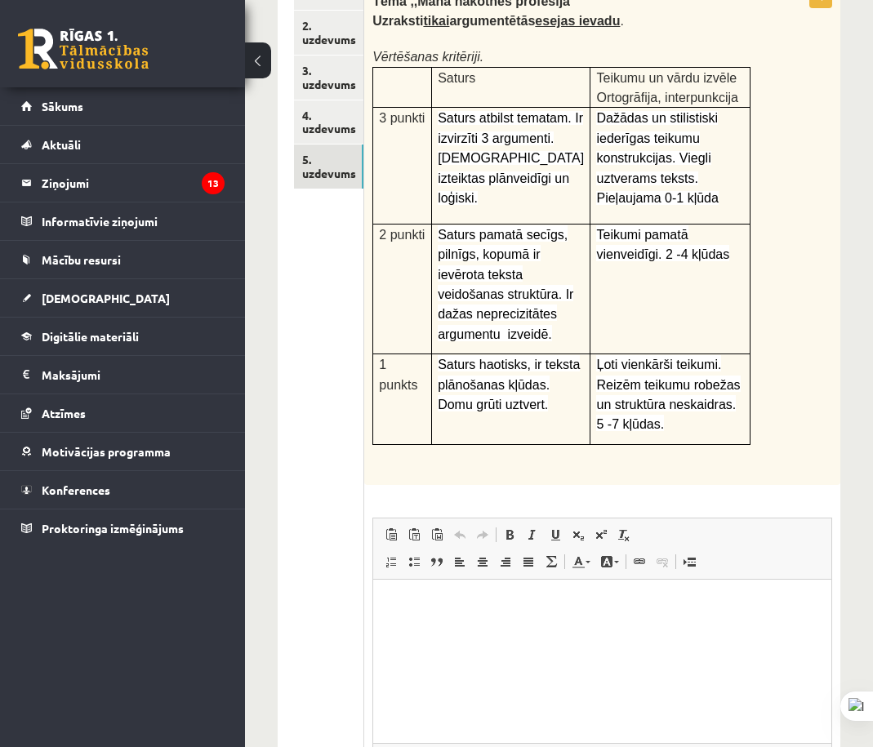
click at [602, 600] on p "Визуальный текстовый редактор, wiswyg-editor-user-answer-47024960664420" at bounding box center [603, 603] width 426 height 17
click at [721, 600] on p "**********" at bounding box center [602, 603] width 425 height 17
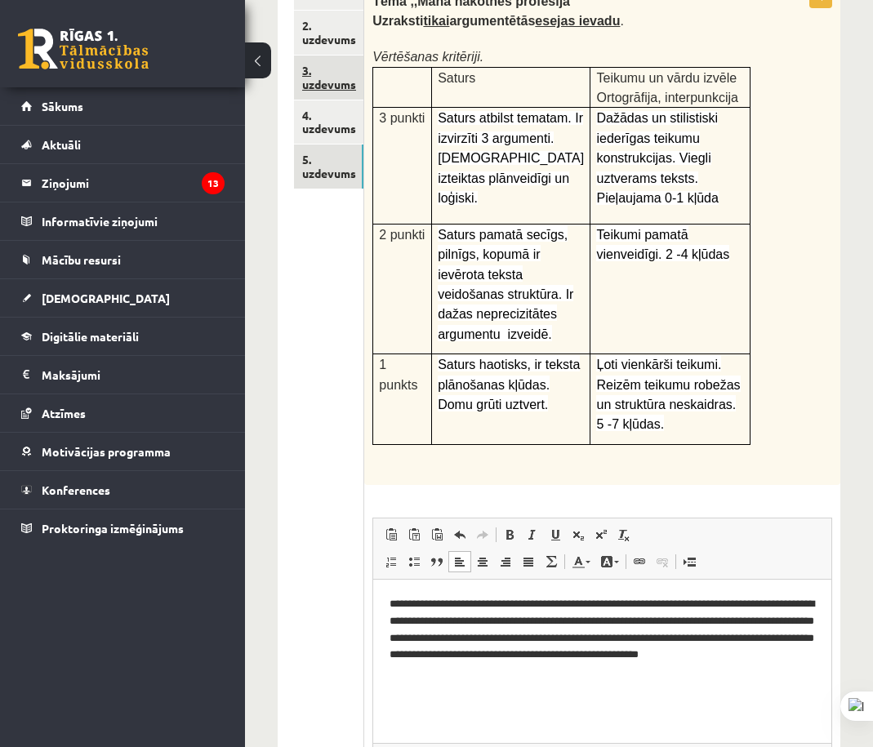
scroll to position [0, 0]
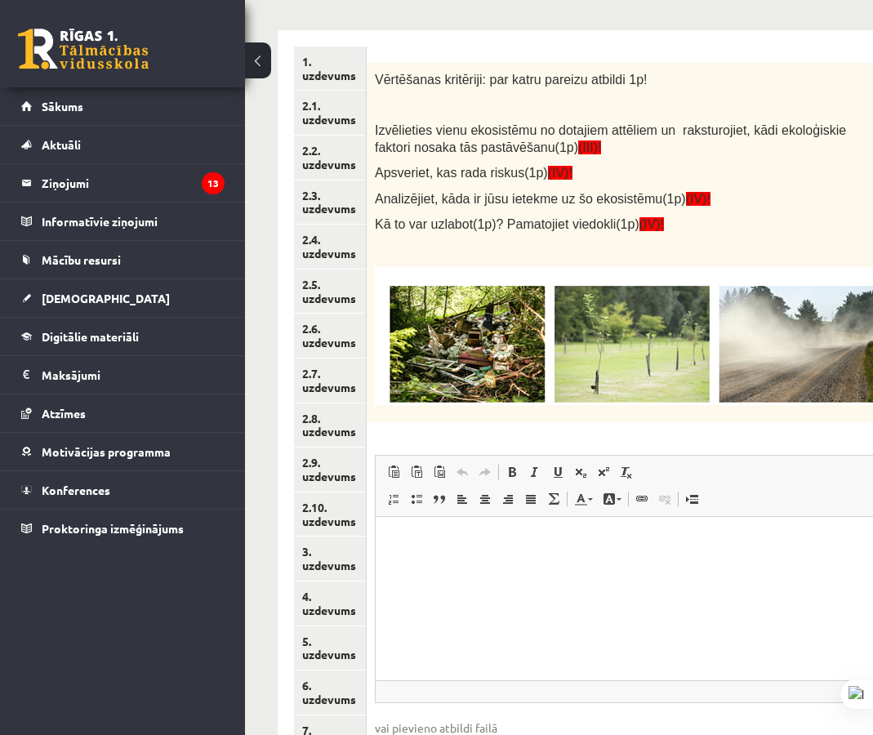
click at [640, 566] on html at bounding box center [671, 541] width 590 height 50
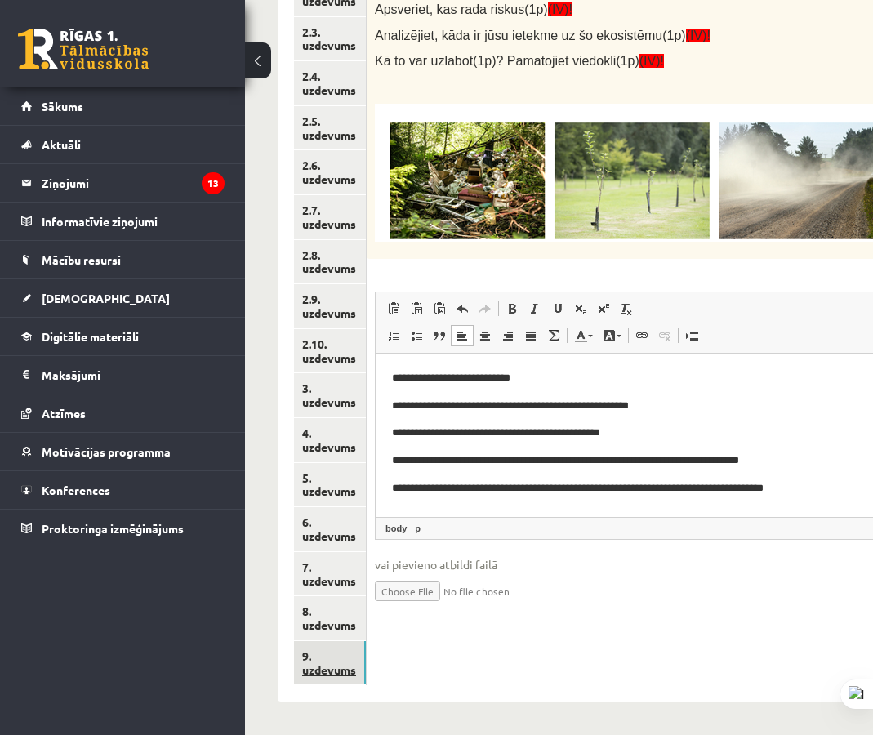
click at [341, 659] on link "9. uzdevums" at bounding box center [330, 663] width 72 height 44
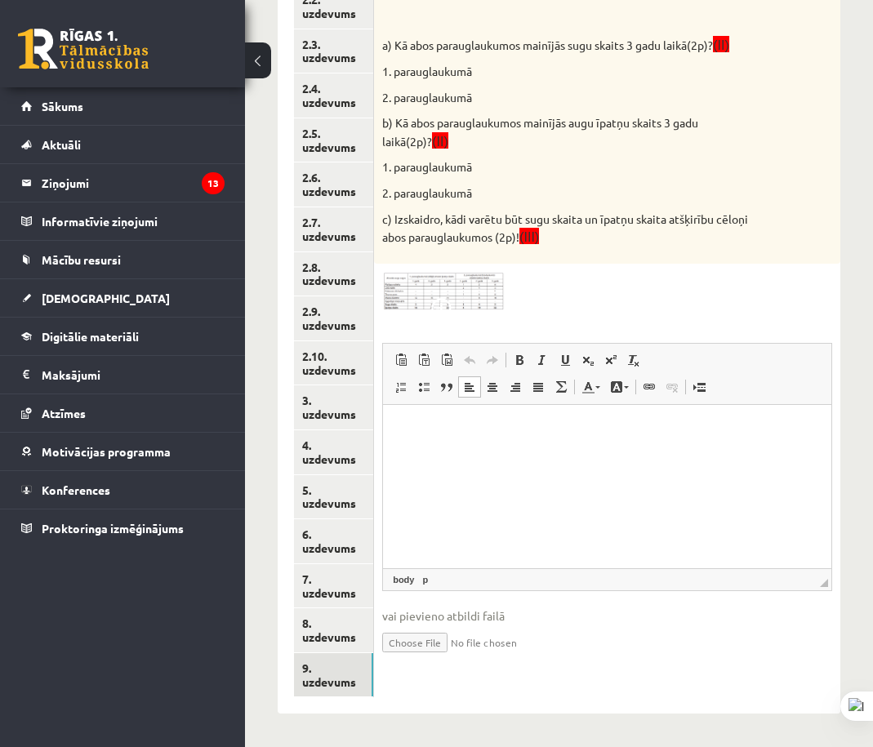
click at [605, 455] on html at bounding box center [607, 430] width 448 height 50
click at [622, 445] on p "**********" at bounding box center [606, 438] width 414 height 34
click at [600, 466] on p "**********" at bounding box center [606, 446] width 414 height 51
click at [577, 462] on p "**********" at bounding box center [606, 446] width 414 height 51
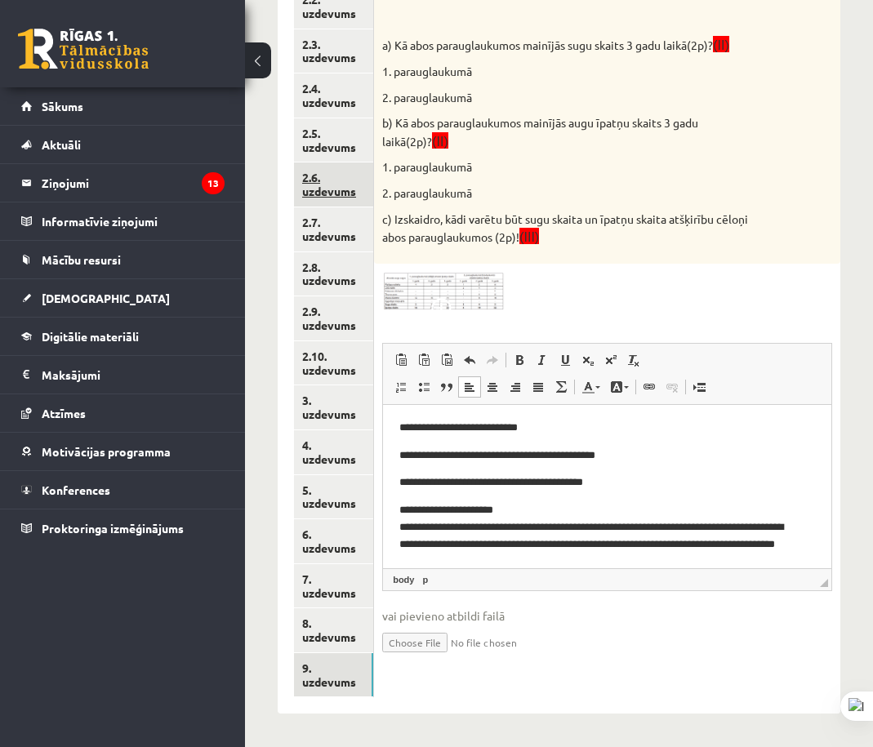
scroll to position [98, 0]
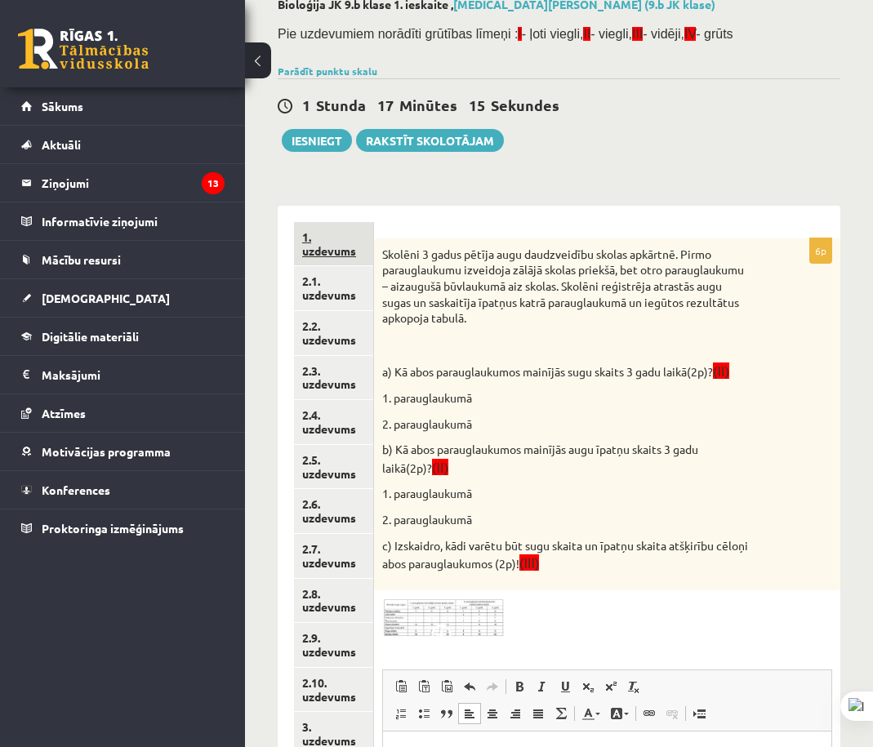
click at [351, 236] on link "1. uzdevums" at bounding box center [333, 244] width 79 height 44
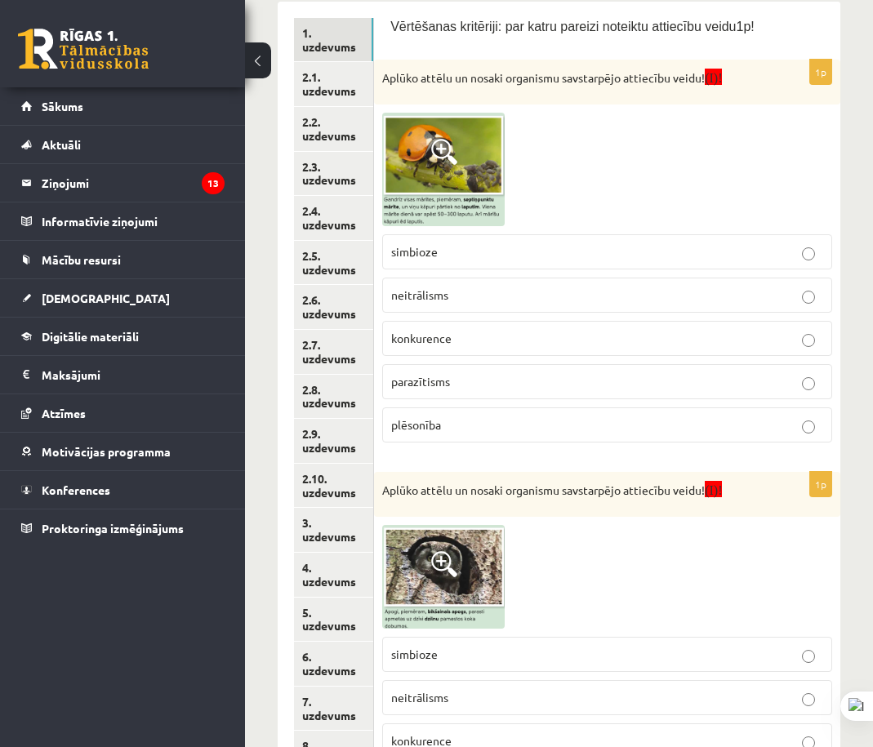
scroll to position [57, 0]
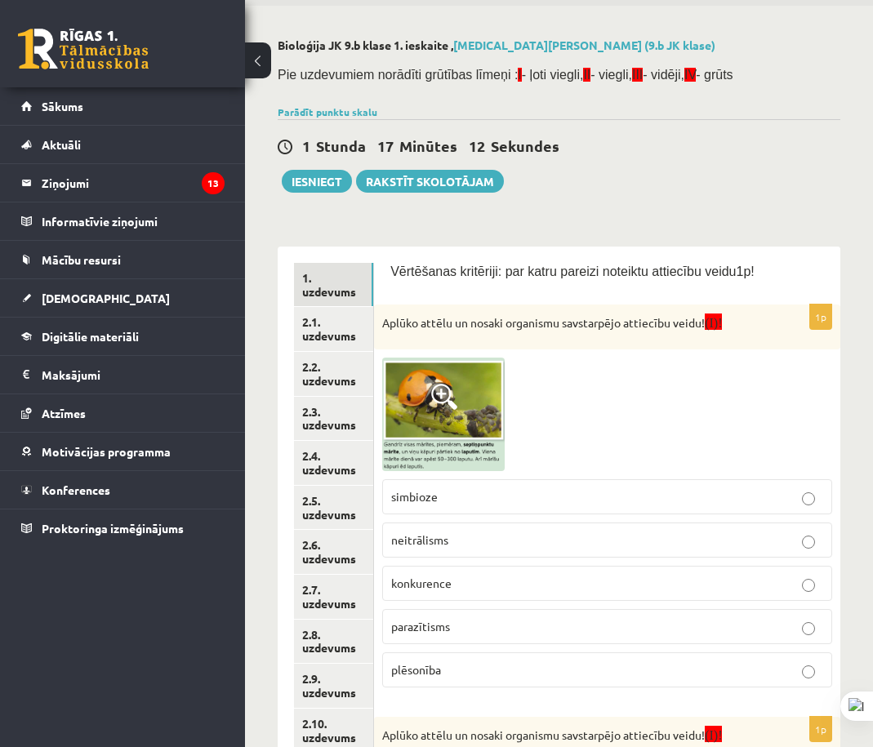
click at [455, 389] on span at bounding box center [444, 397] width 26 height 26
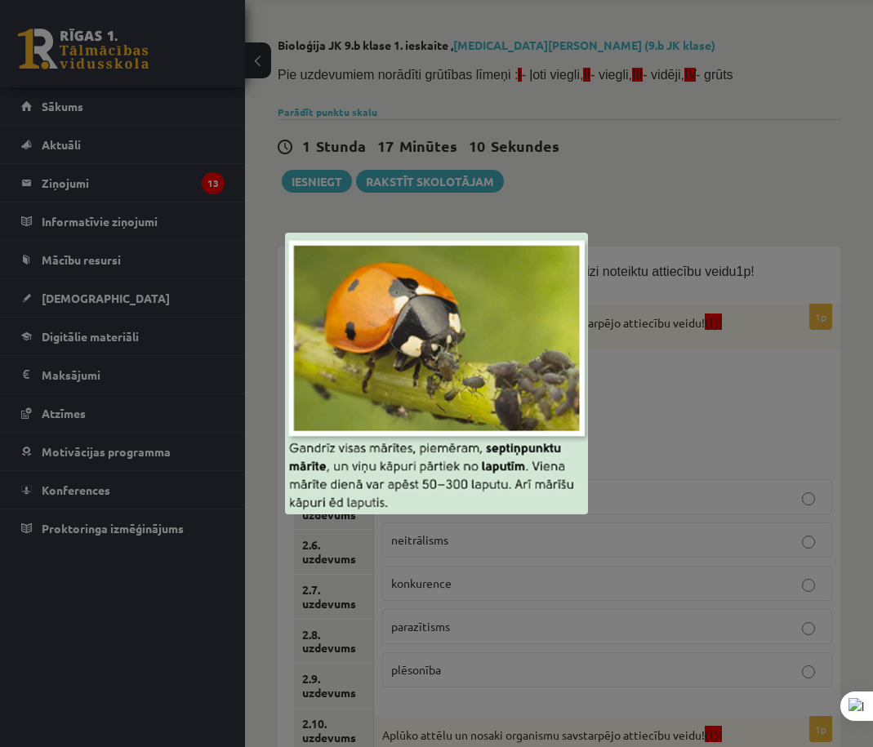
click at [722, 366] on div at bounding box center [436, 373] width 873 height 747
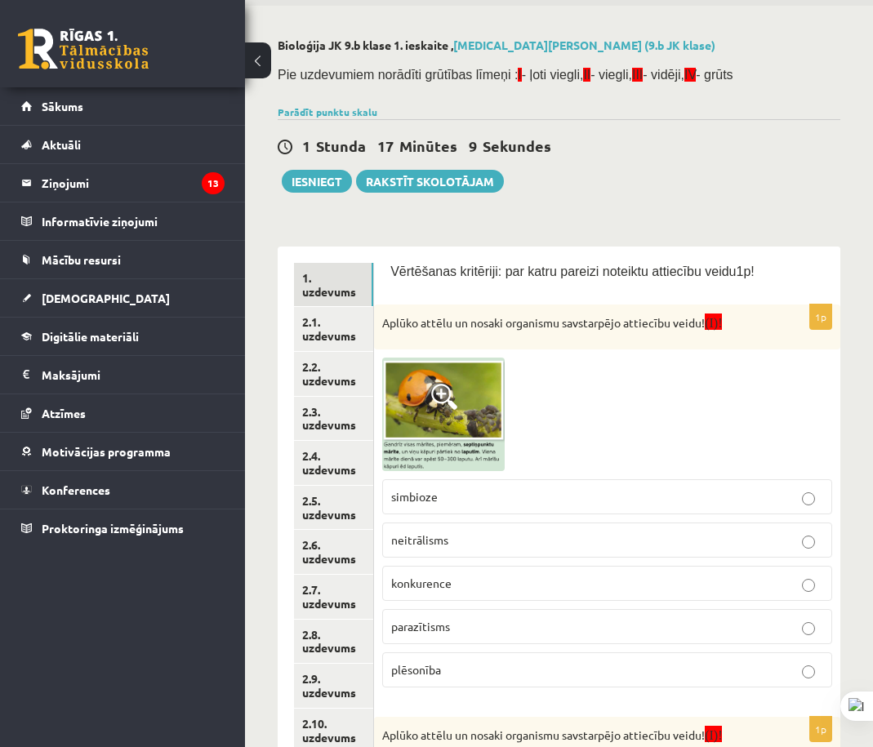
click at [492, 389] on img at bounding box center [443, 415] width 123 height 114
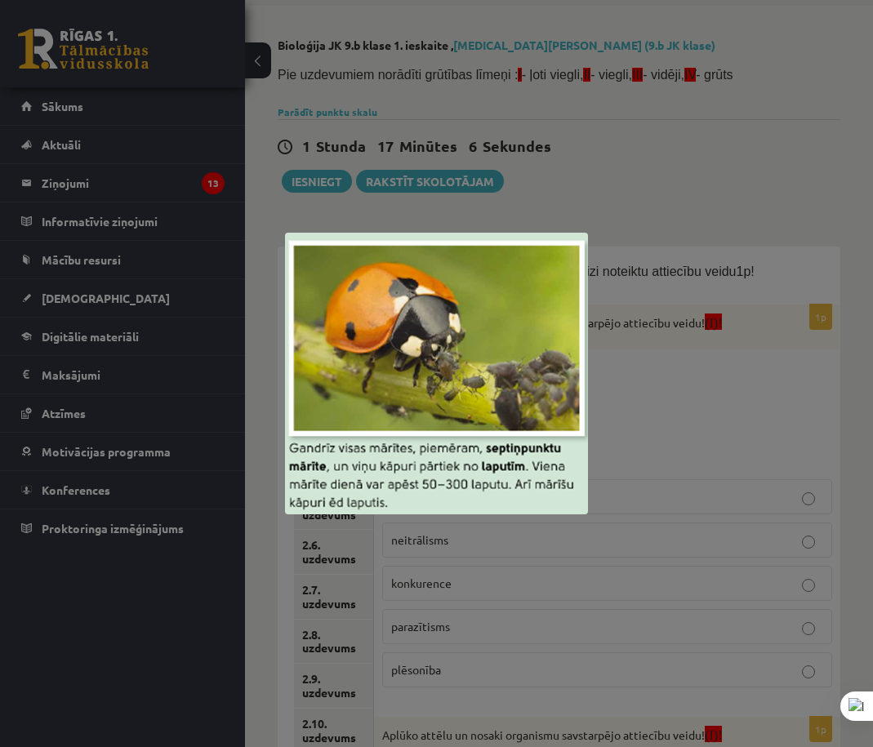
drag, startPoint x: 729, startPoint y: 316, endPoint x: 725, endPoint y: 325, distance: 9.9
click at [725, 325] on div at bounding box center [436, 373] width 873 height 747
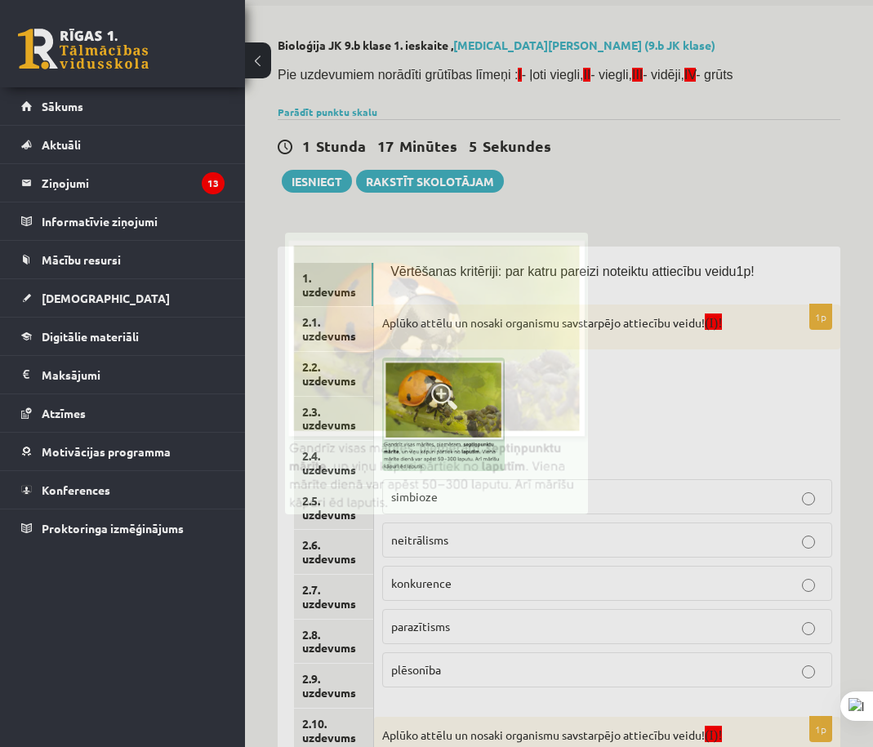
click at [721, 325] on div at bounding box center [436, 373] width 873 height 747
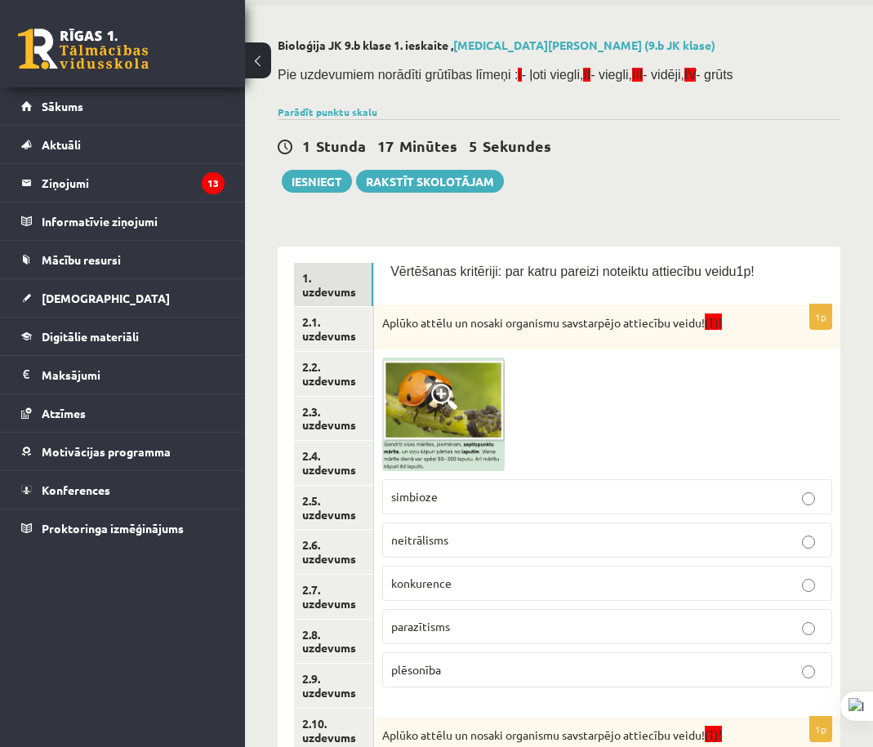
drag, startPoint x: 720, startPoint y: 324, endPoint x: 545, endPoint y: 371, distance: 180.9
click at [546, 372] on div at bounding box center [607, 415] width 450 height 114
click at [465, 431] on img at bounding box center [443, 415] width 123 height 114
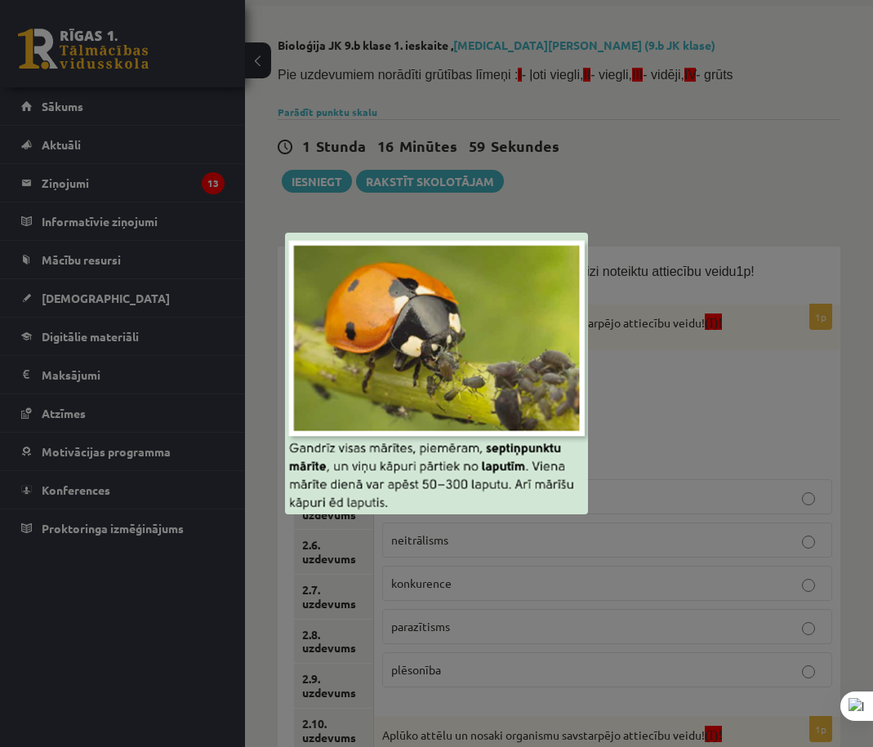
click at [737, 430] on div at bounding box center [436, 373] width 873 height 747
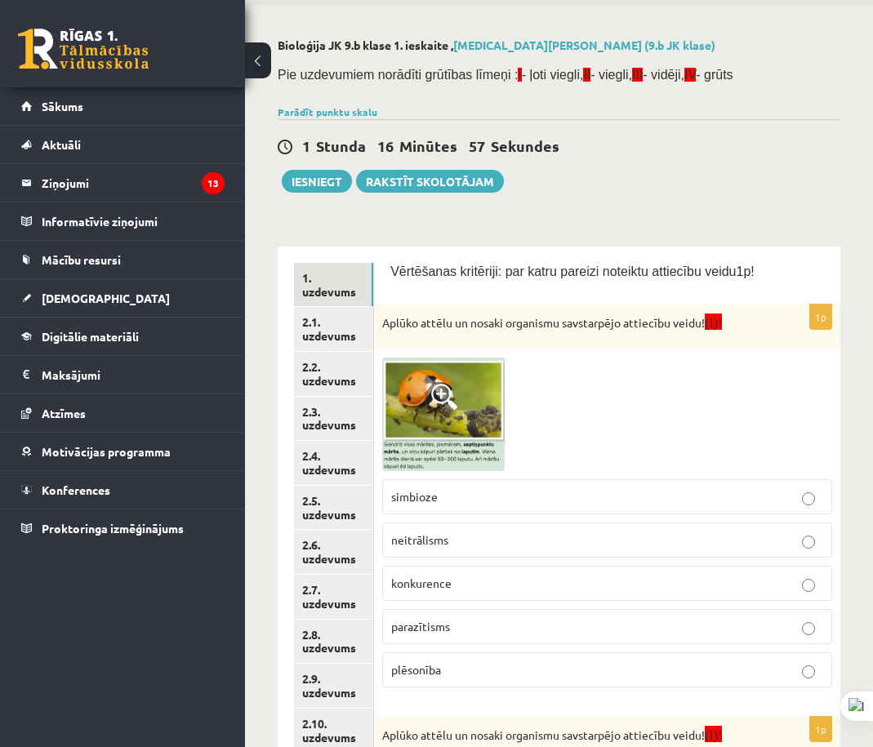
click at [437, 420] on img at bounding box center [443, 415] width 123 height 114
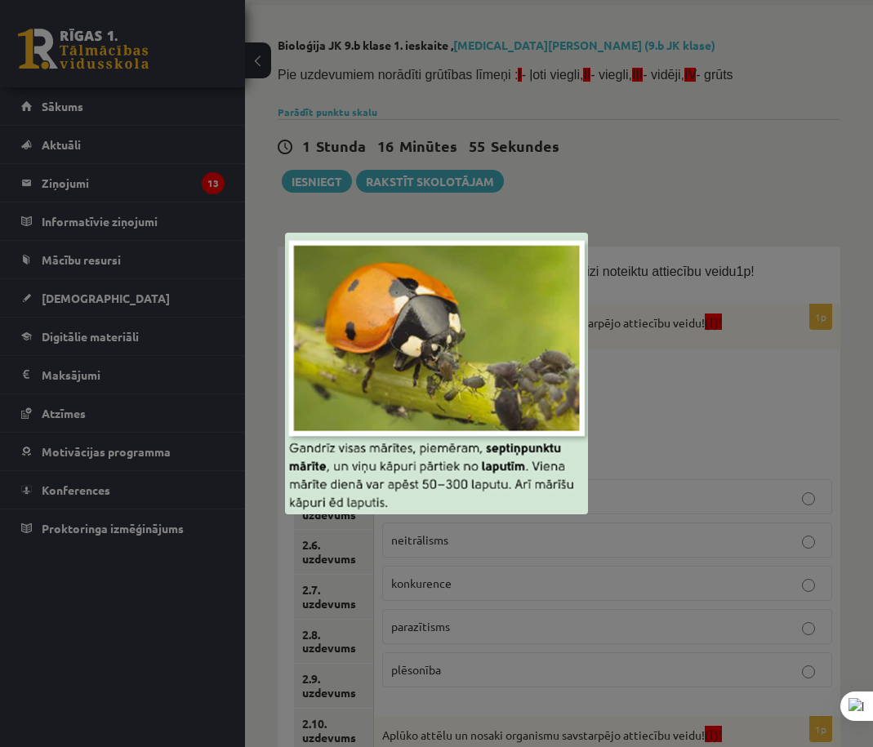
click at [653, 448] on div at bounding box center [436, 373] width 873 height 747
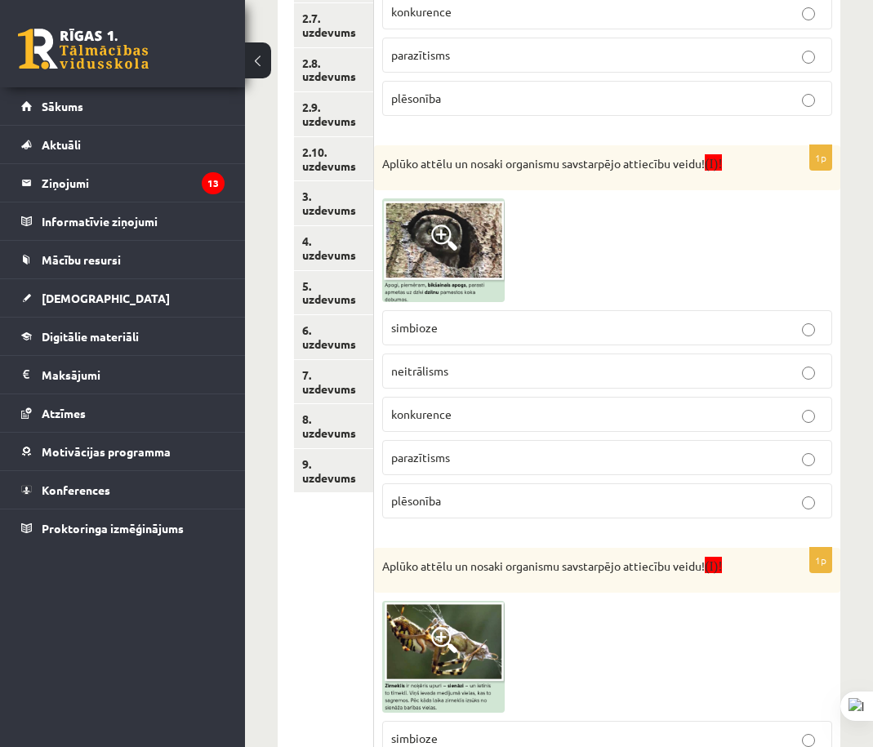
scroll to position [874, 0]
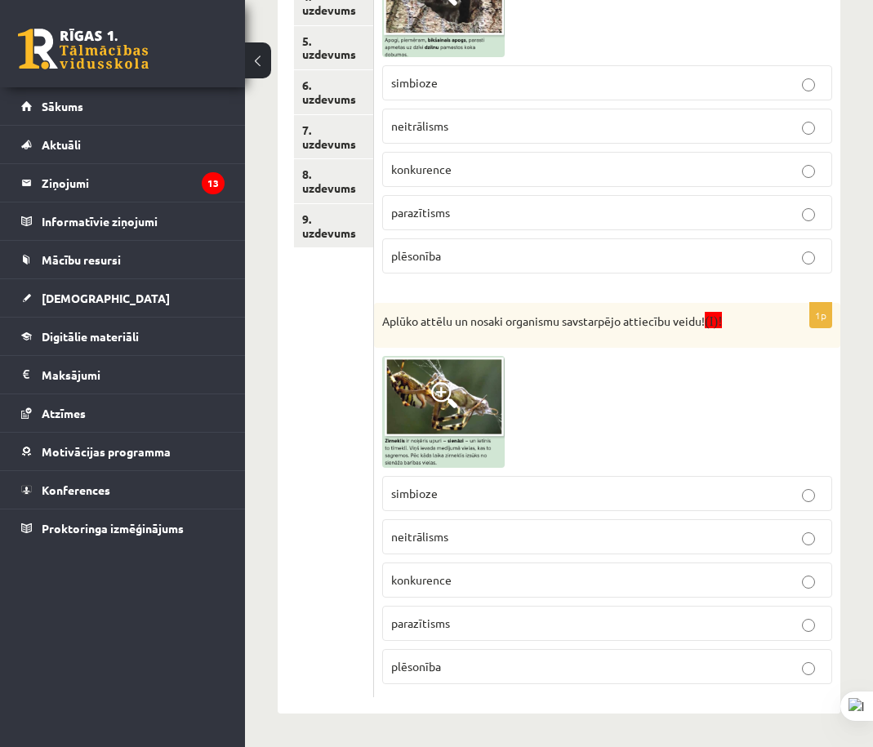
click at [466, 439] on img at bounding box center [443, 412] width 123 height 112
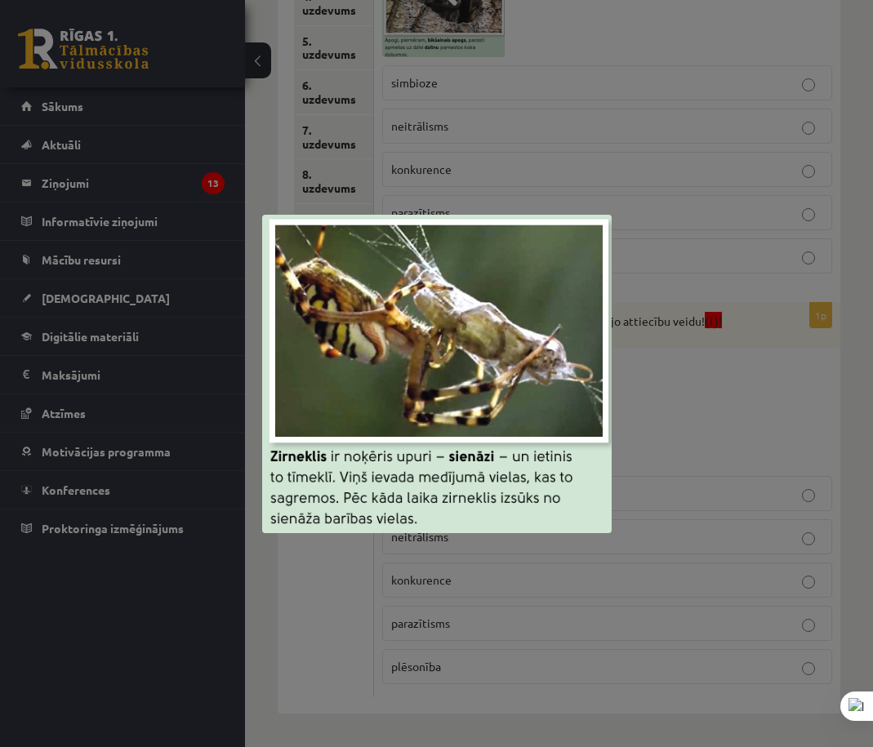
click at [631, 428] on div at bounding box center [436, 373] width 873 height 747
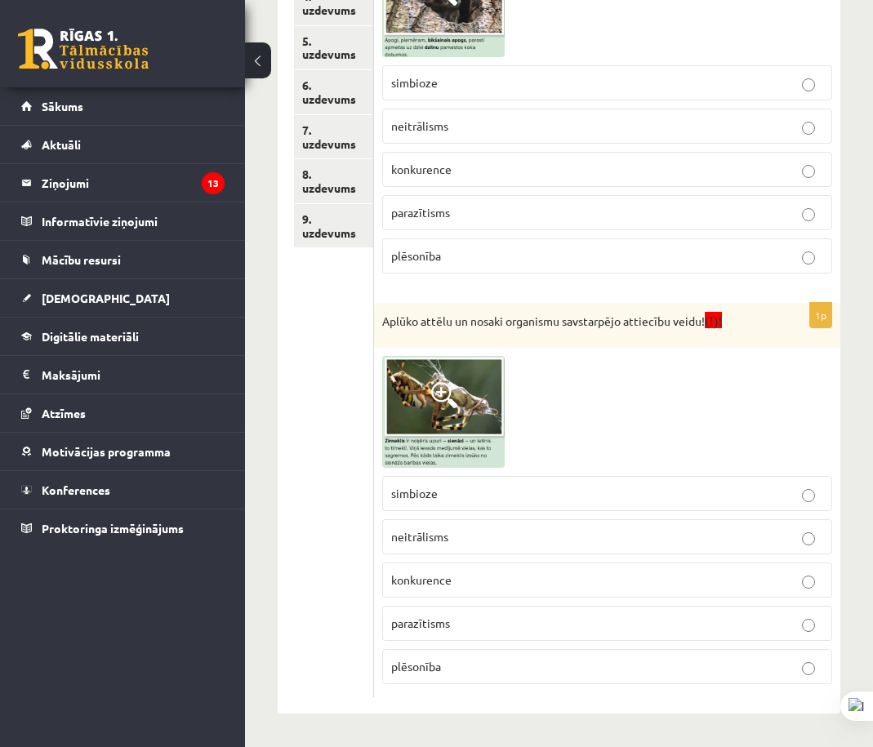
click at [444, 405] on span at bounding box center [444, 395] width 26 height 26
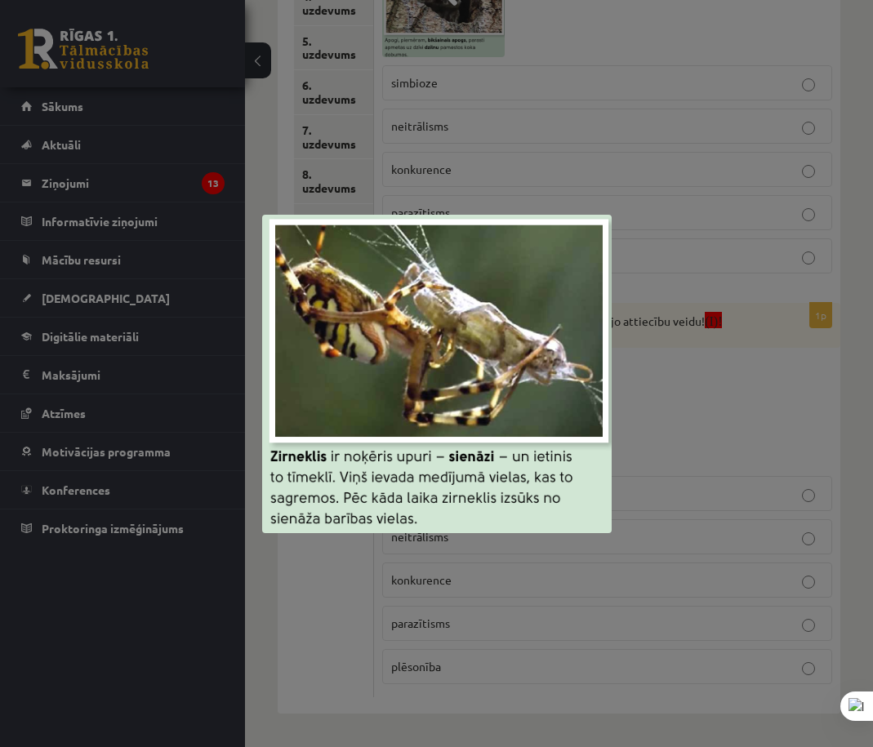
click at [689, 404] on div at bounding box center [436, 373] width 873 height 747
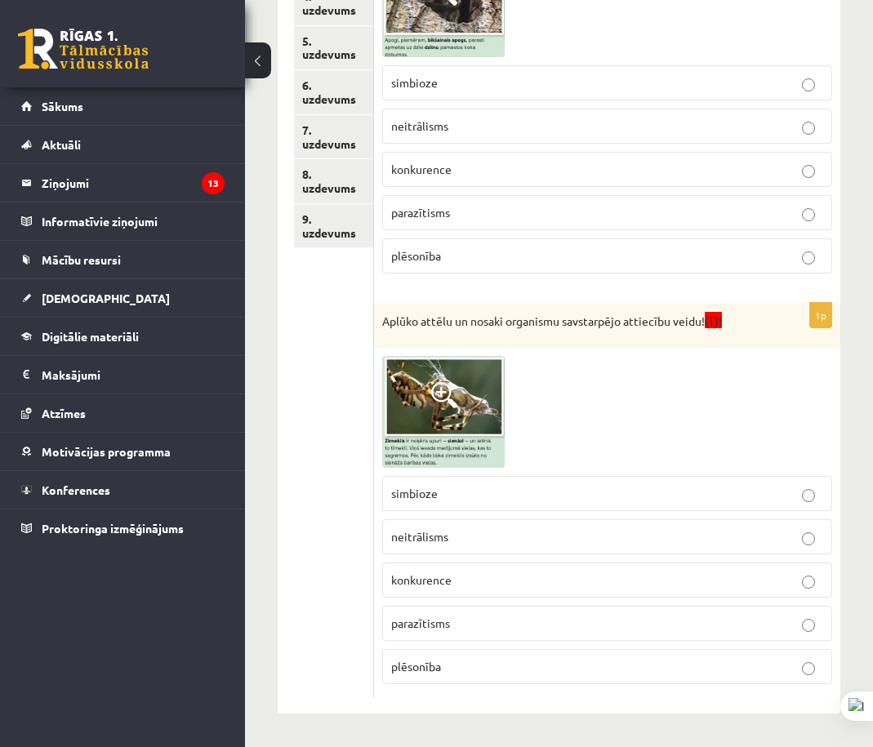
drag, startPoint x: 353, startPoint y: 497, endPoint x: 416, endPoint y: 490, distance: 63.3
click at [517, 484] on div "**********" at bounding box center [559, 72] width 563 height 1284
click at [354, 495] on ul "1. uzdevums 2.1. uzdevums 2.2. uzdevums 2.3. uzdevums 2.4. uzdevums 2.5. uzdevu…" at bounding box center [334, 71] width 80 height 1251
drag, startPoint x: 370, startPoint y: 486, endPoint x: 410, endPoint y: 488, distance: 40.1
click at [410, 488] on div "**********" at bounding box center [559, 72] width 563 height 1284
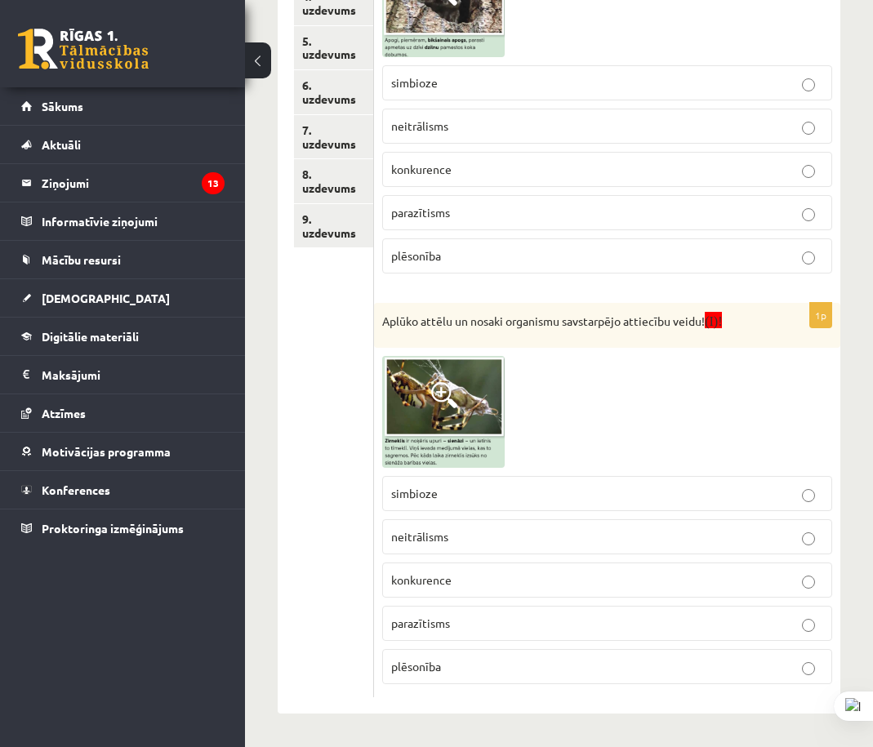
click at [572, 437] on div at bounding box center [607, 412] width 450 height 112
drag, startPoint x: 469, startPoint y: 492, endPoint x: 386, endPoint y: 495, distance: 82.6
click at [386, 495] on label "simbioze" at bounding box center [607, 493] width 450 height 35
copy span "simbioze"
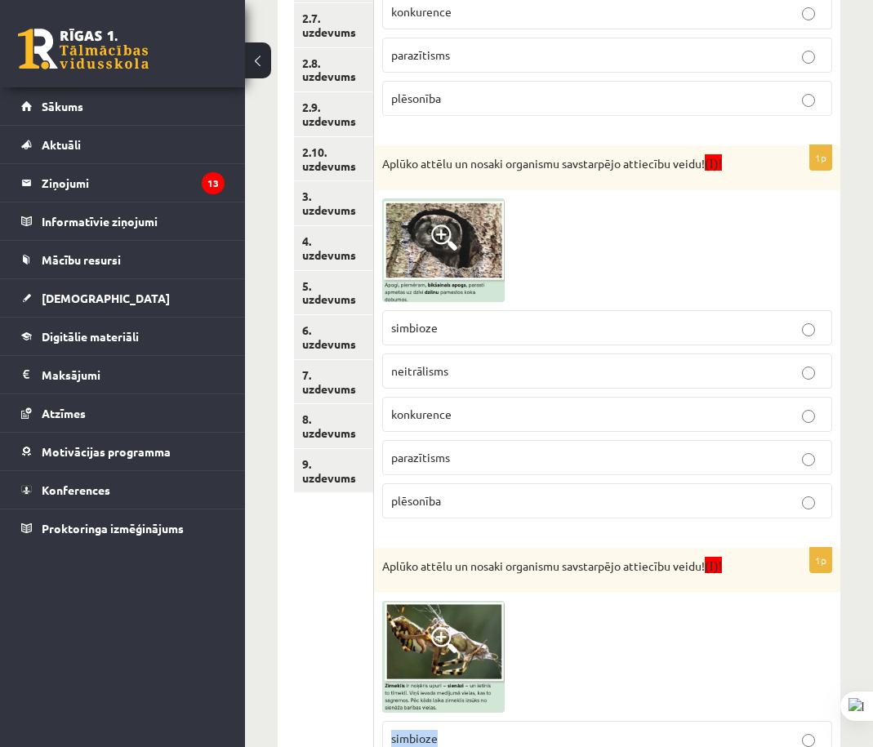
click at [426, 259] on img at bounding box center [443, 250] width 123 height 104
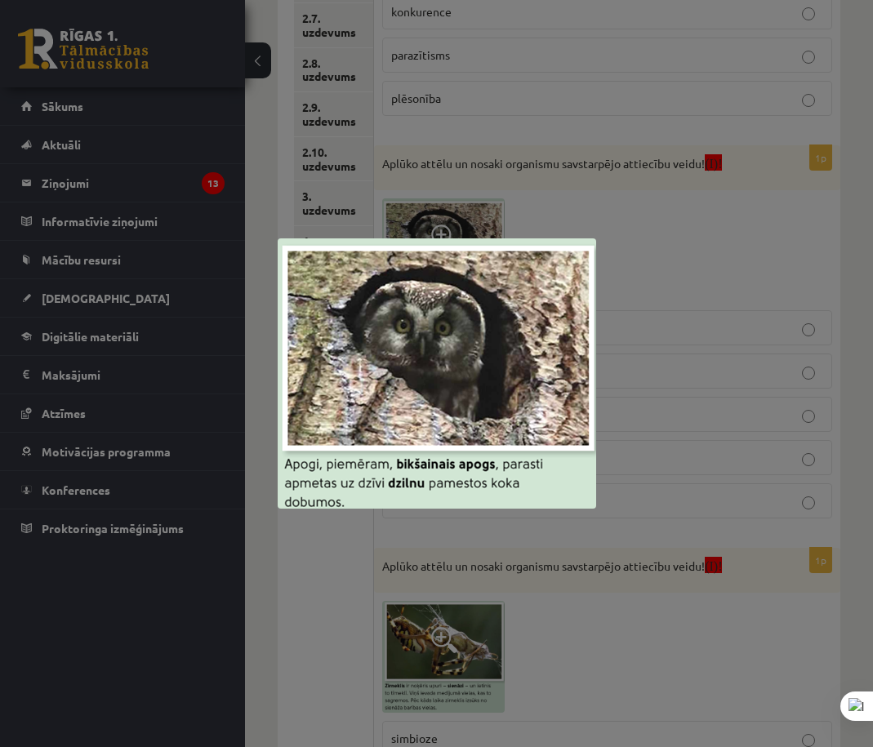
click at [669, 234] on div at bounding box center [436, 373] width 873 height 747
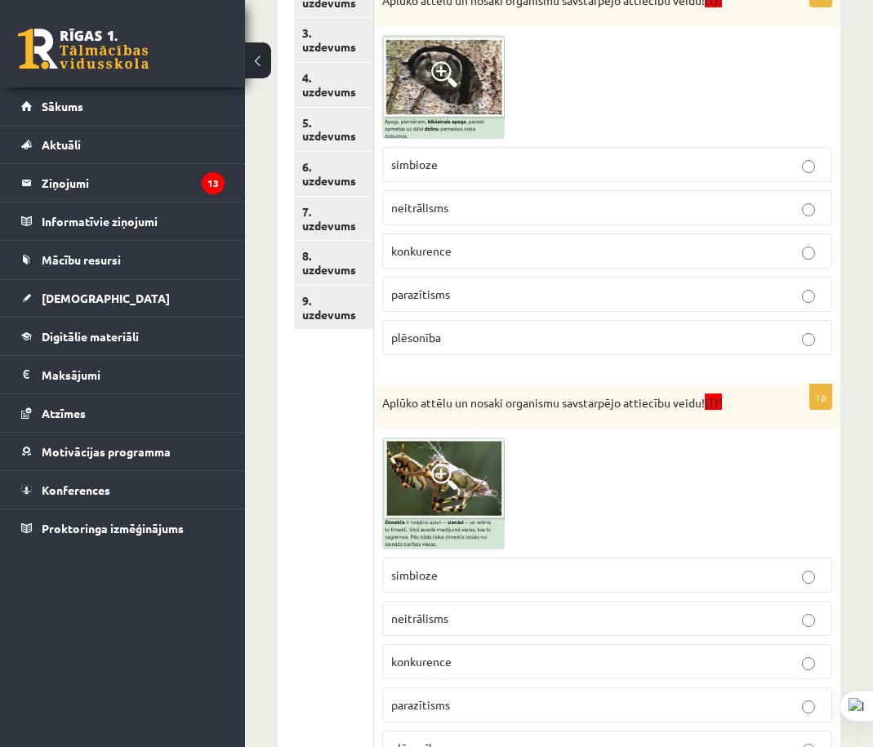
scroll to position [547, 0]
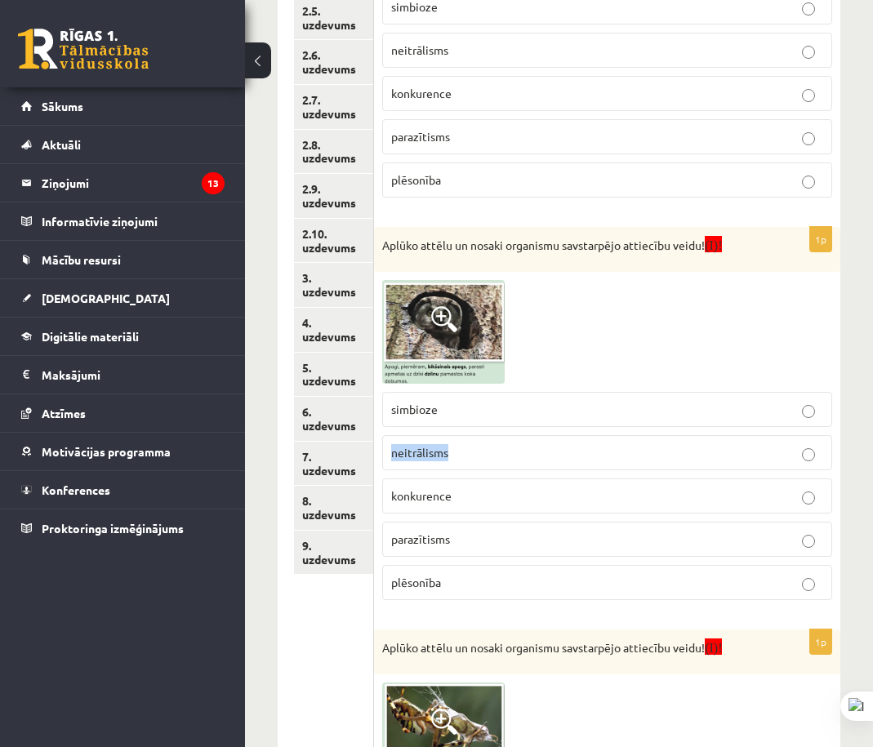
drag, startPoint x: 429, startPoint y: 445, endPoint x: 470, endPoint y: 408, distance: 56.1
click at [375, 456] on div "**********" at bounding box center [559, 399] width 563 height 1284
copy div "uzdevums 8. uzdevums 9. uzdevums Vērtēšanas kritēriji: par katru pareizi noteik…"
drag, startPoint x: 724, startPoint y: 203, endPoint x: 698, endPoint y: 230, distance: 38.1
click at [724, 203] on fieldset "simbioze neitrālisms konkurence parazītisms plēsonība" at bounding box center [607, 91] width 450 height 221
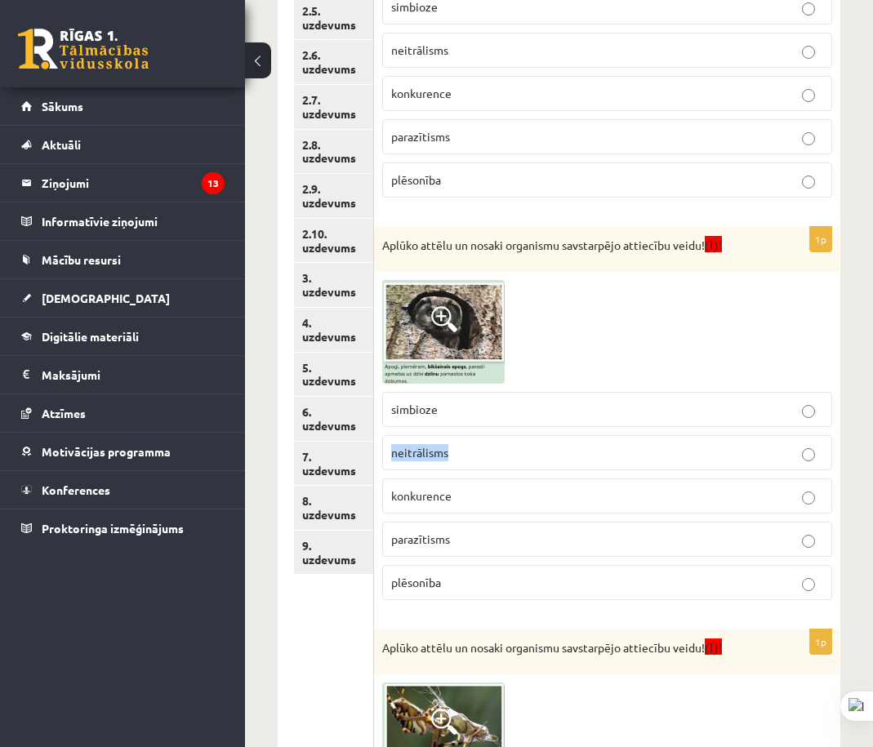
drag, startPoint x: 466, startPoint y: 447, endPoint x: 390, endPoint y: 466, distance: 79.0
click at [390, 466] on label "neitrālisms" at bounding box center [607, 452] width 450 height 35
copy span "neitrālisms"
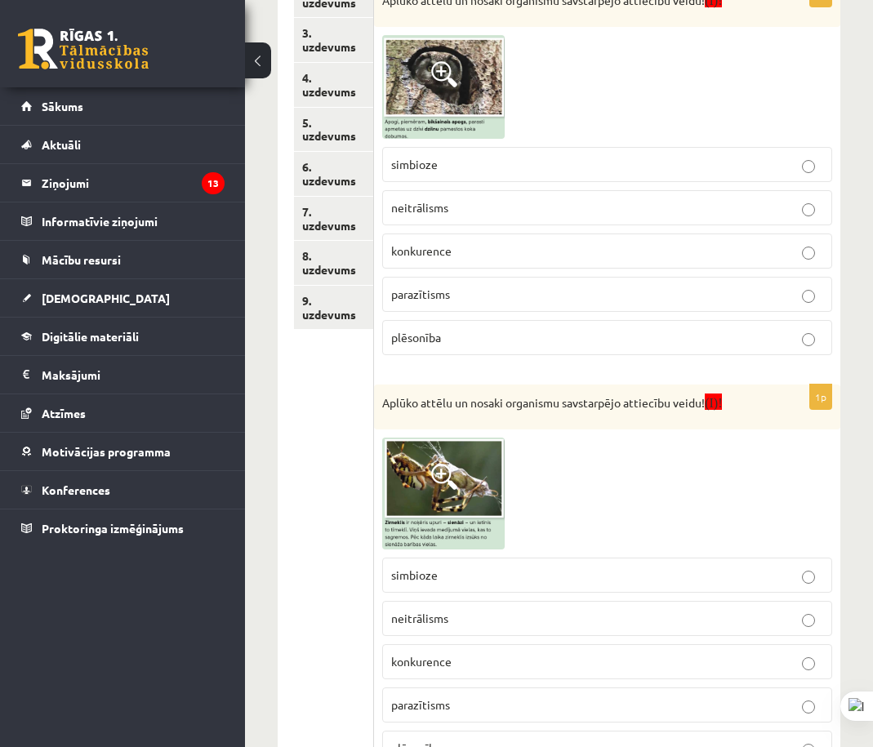
click at [270, 538] on div "Bioloģija JK 9.b klase 1. ieskaite , [MEDICAL_DATA][PERSON_NAME] (9.b JK klase)…" at bounding box center [559, 50] width 628 height 1558
click at [396, 499] on img at bounding box center [443, 494] width 123 height 112
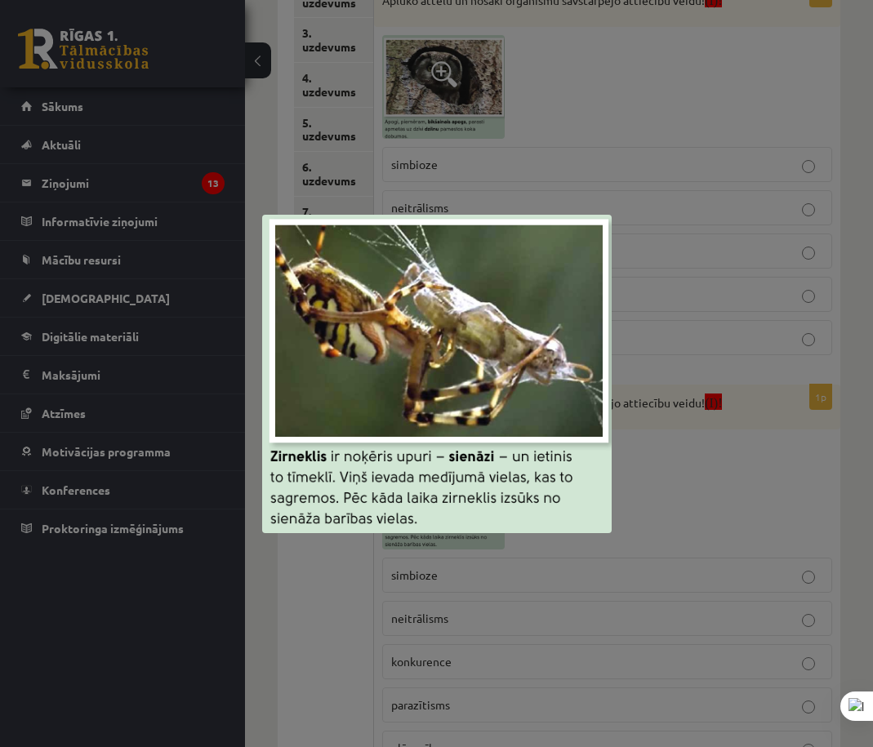
click at [639, 430] on div at bounding box center [436, 373] width 873 height 747
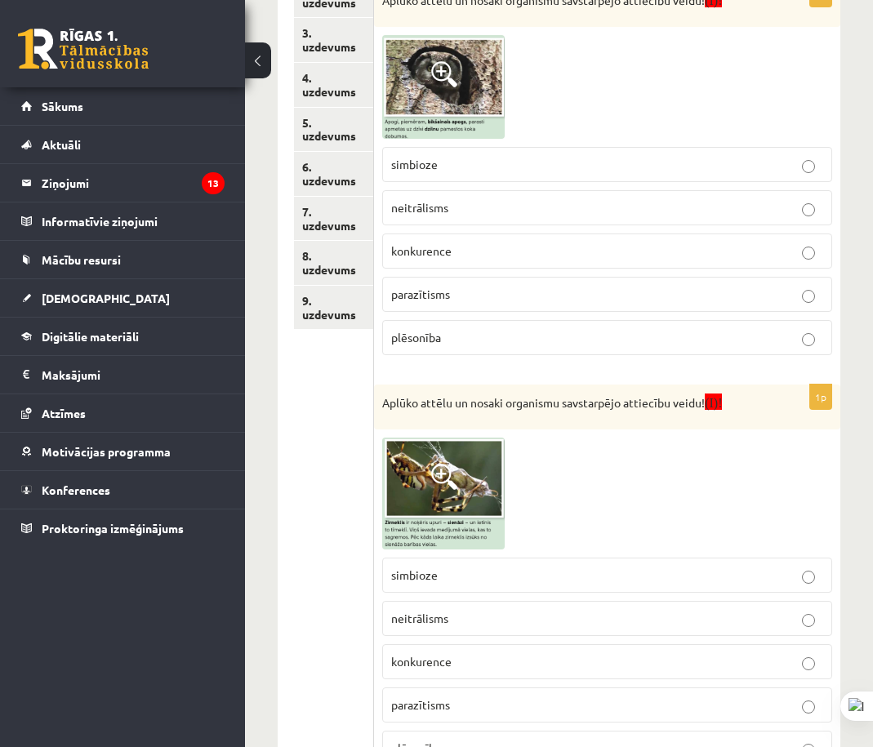
scroll to position [302, 0]
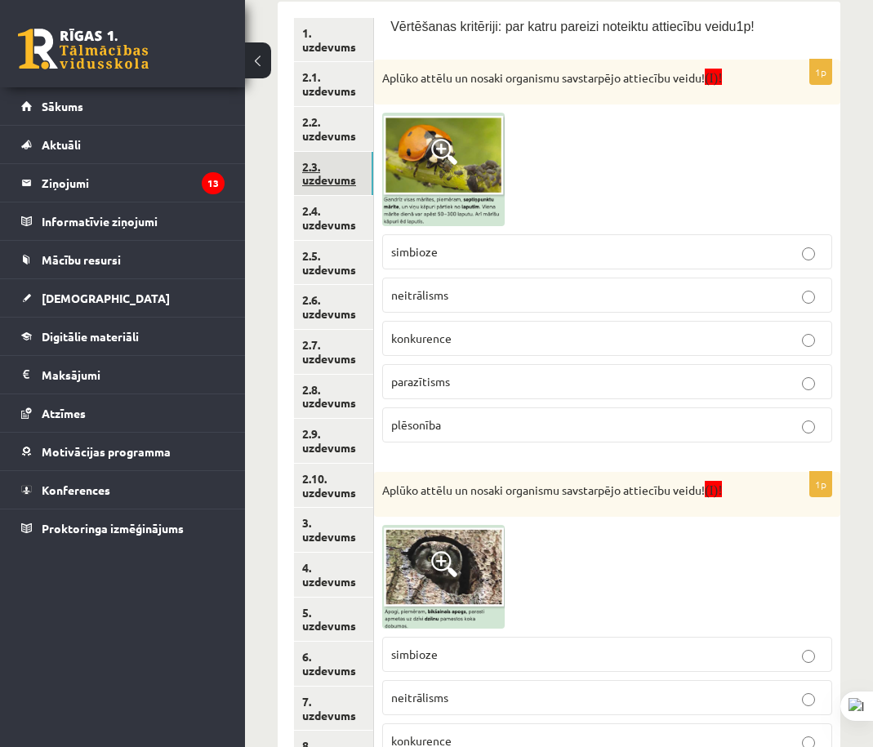
click at [372, 181] on link "2.3. uzdevums" at bounding box center [333, 174] width 79 height 44
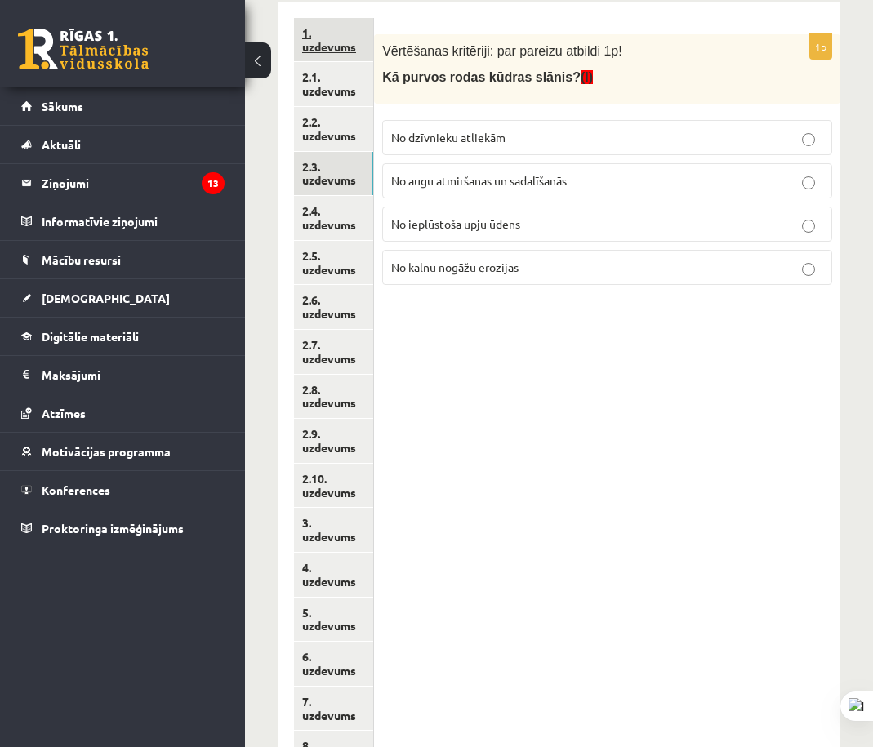
click at [347, 42] on link "1. uzdevums" at bounding box center [333, 40] width 79 height 44
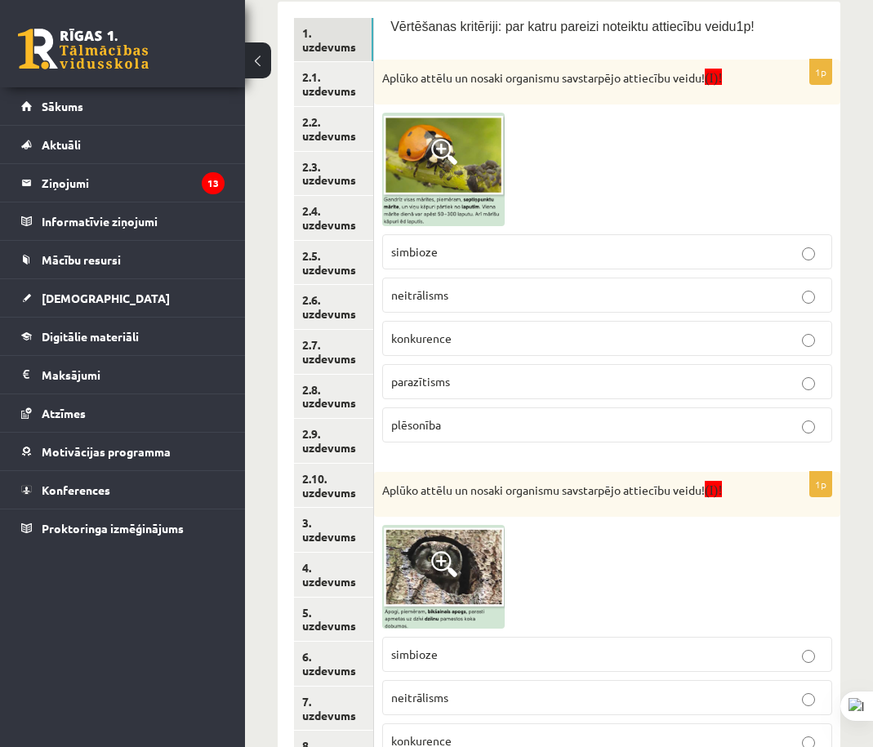
click at [449, 156] on span at bounding box center [444, 152] width 26 height 26
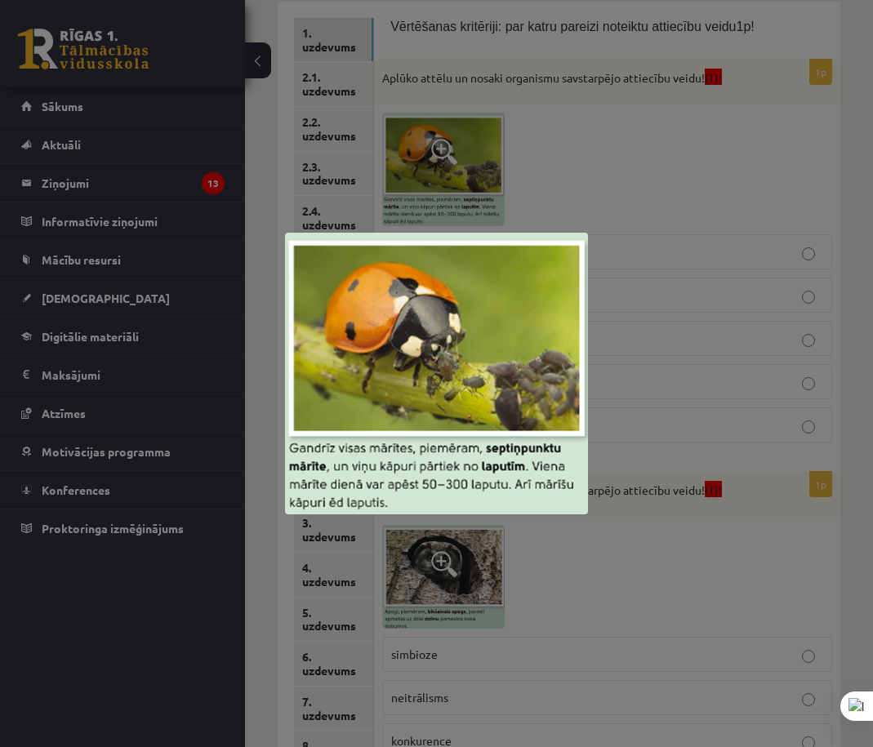
drag, startPoint x: 814, startPoint y: 527, endPoint x: 689, endPoint y: 489, distance: 130.5
click at [814, 526] on div at bounding box center [436, 373] width 873 height 747
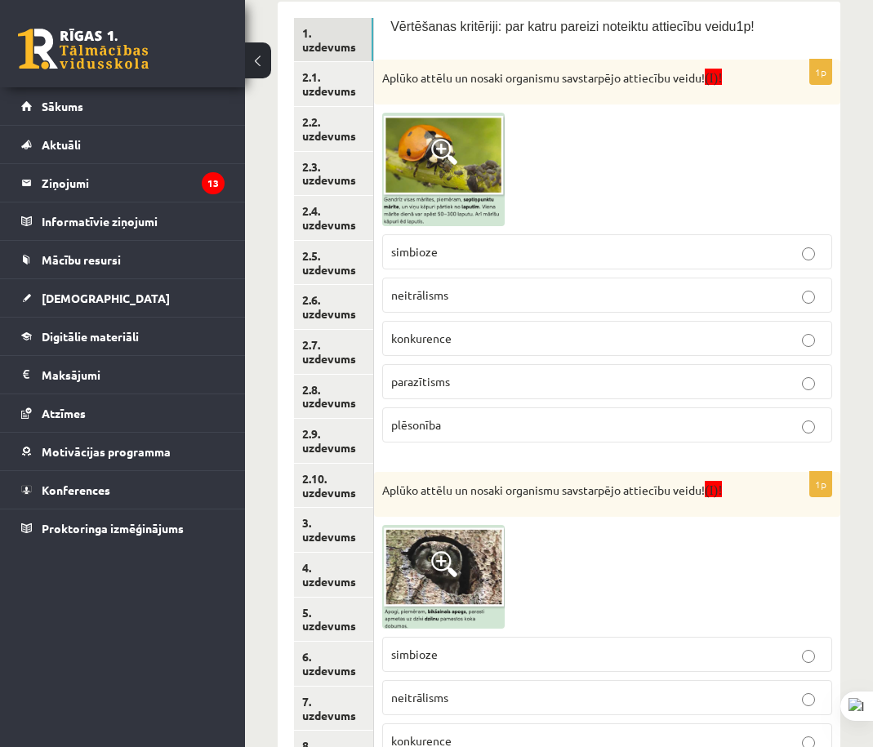
click at [462, 559] on img at bounding box center [443, 577] width 123 height 104
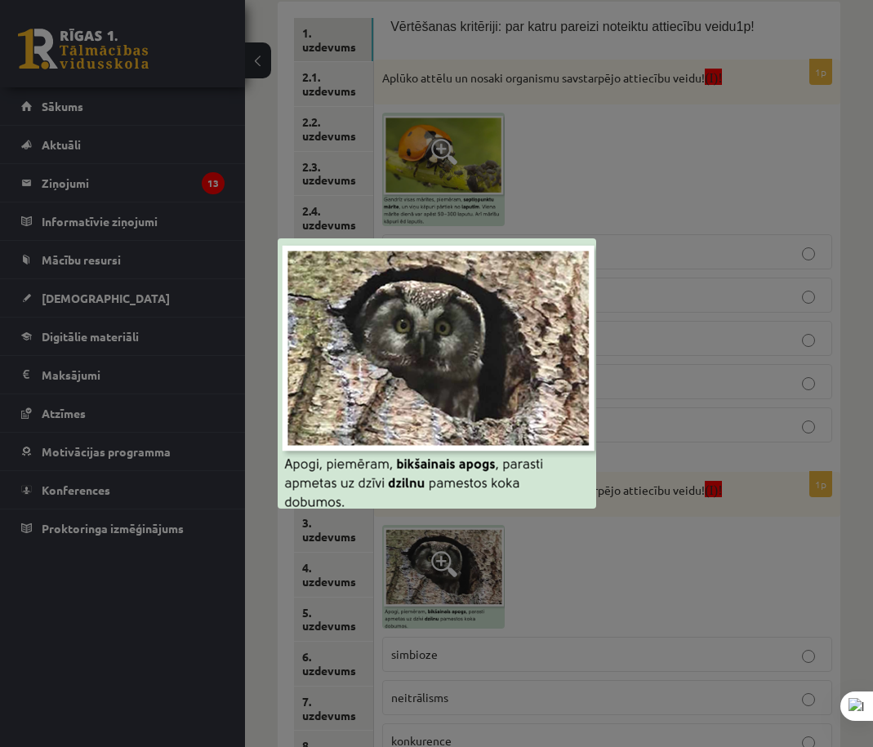
click at [791, 596] on div at bounding box center [436, 373] width 873 height 747
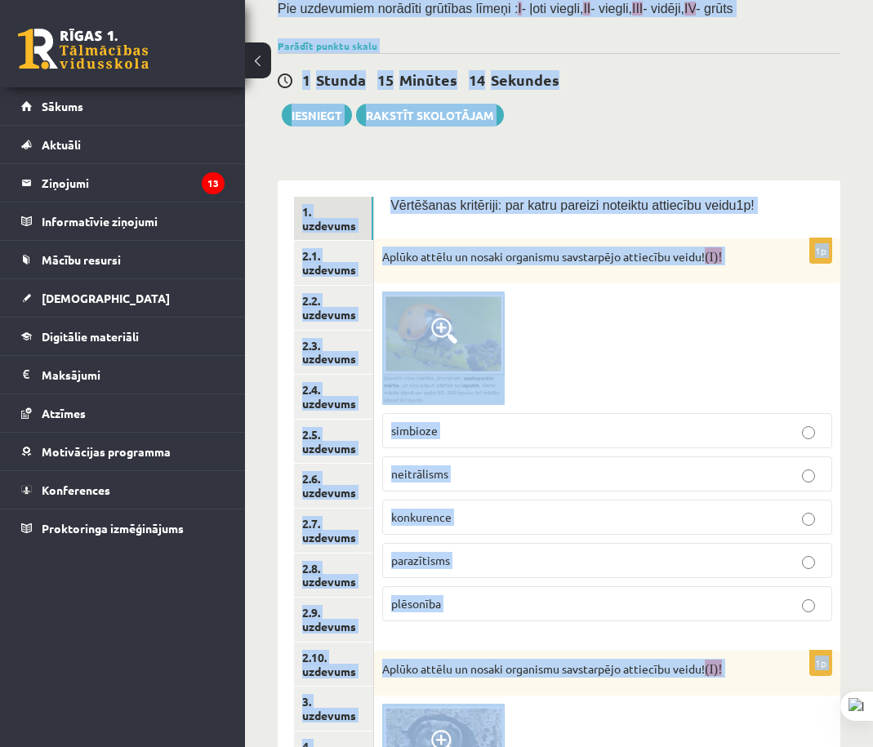
scroll to position [0, 0]
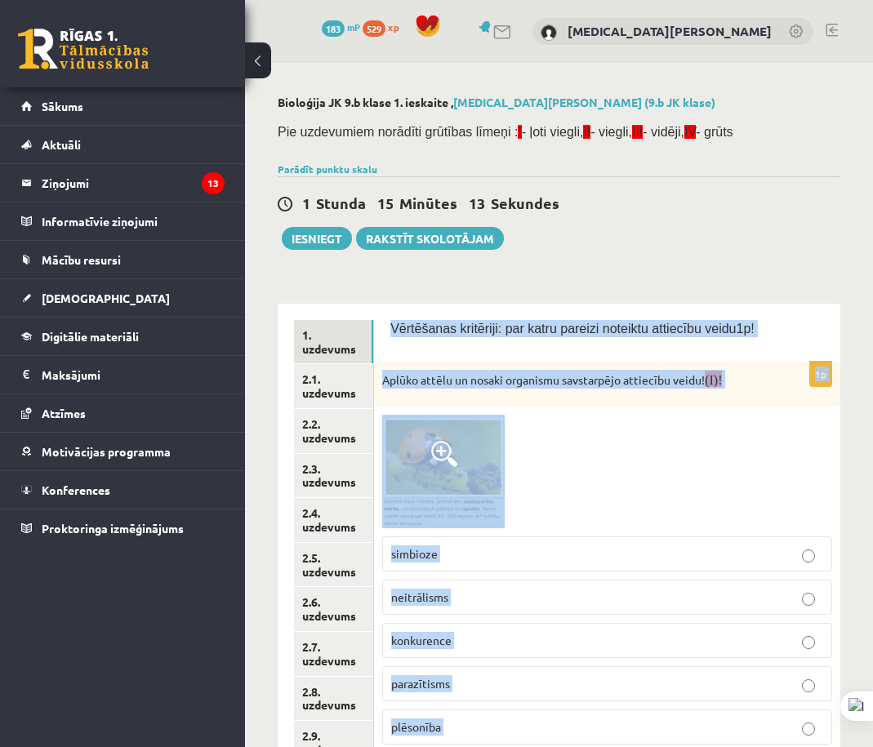
drag, startPoint x: 600, startPoint y: 686, endPoint x: 442, endPoint y: 331, distance: 389.0
copy form "Vērtēšanas kritēriji: par katru pareizi noteiktu attiecību veidu1p! 1p Aplūko a…"
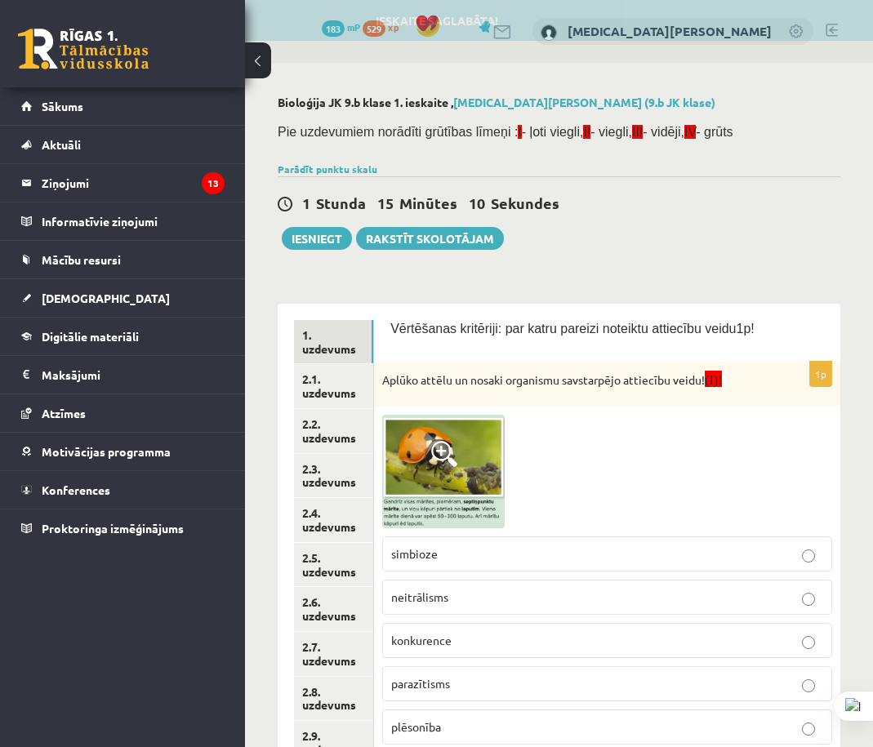
click at [698, 218] on div "1 Stunda 15 Minūtes 10 Sekundes Ieskaite saglabāta! Iesniegt Rakstīt skolotājam" at bounding box center [559, 213] width 563 height 74
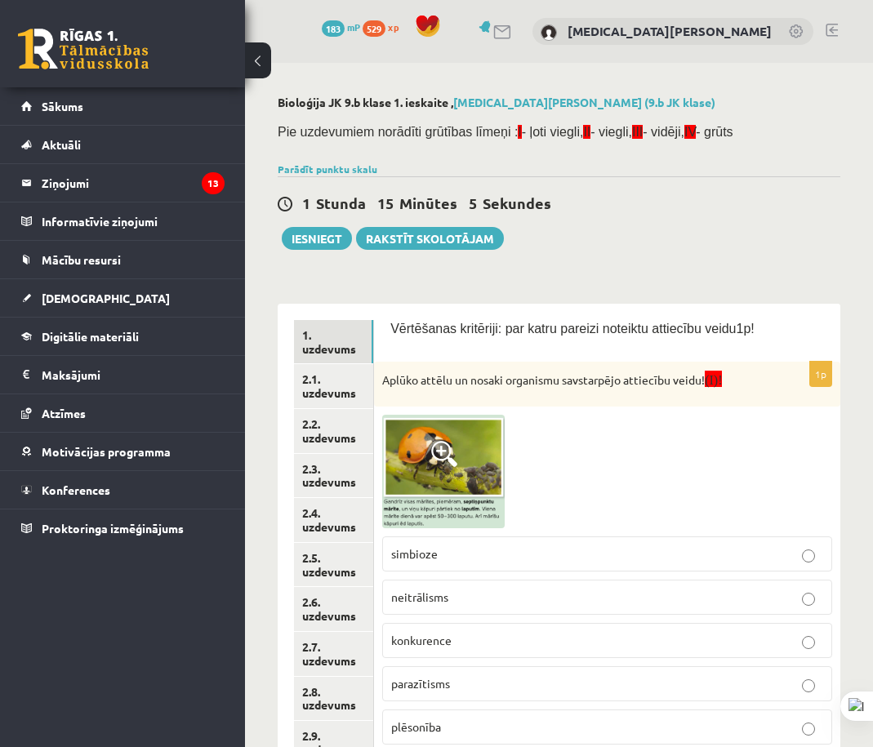
scroll to position [327, 0]
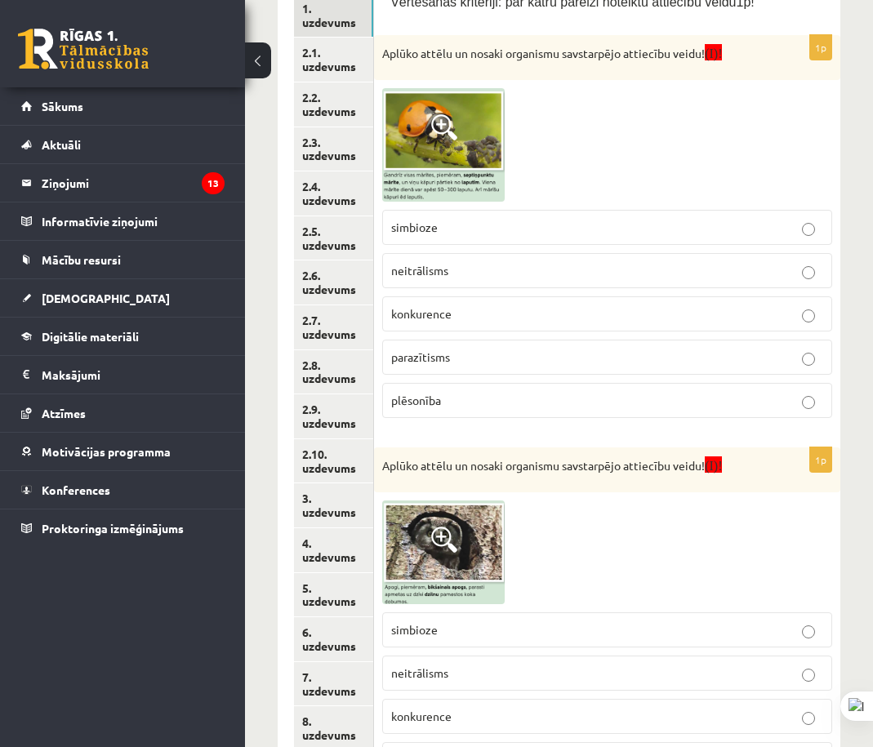
click at [488, 411] on label "plēsonība" at bounding box center [607, 400] width 450 height 35
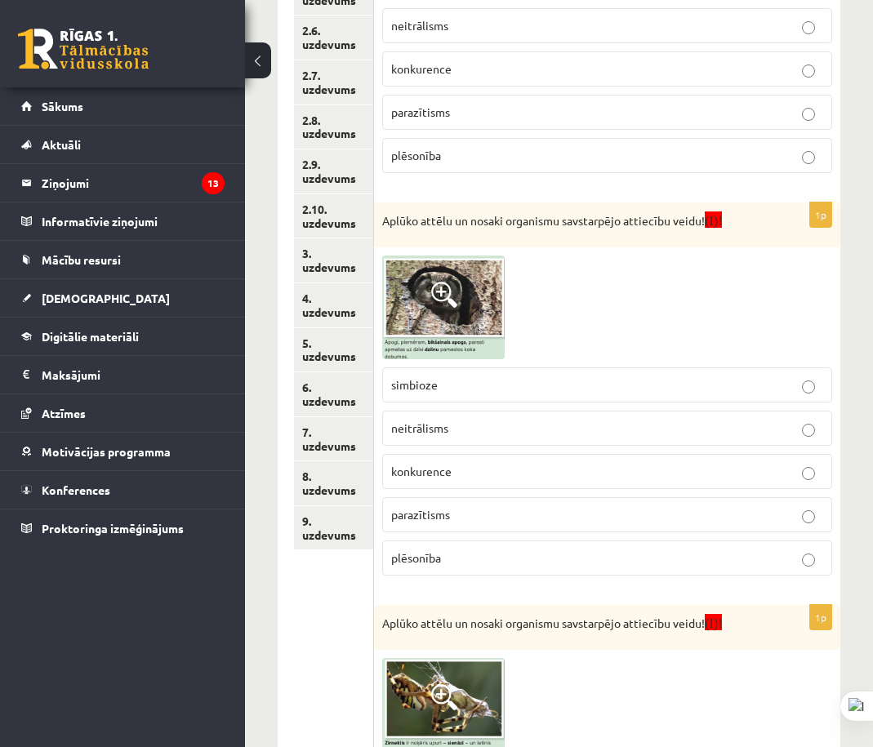
scroll to position [653, 0]
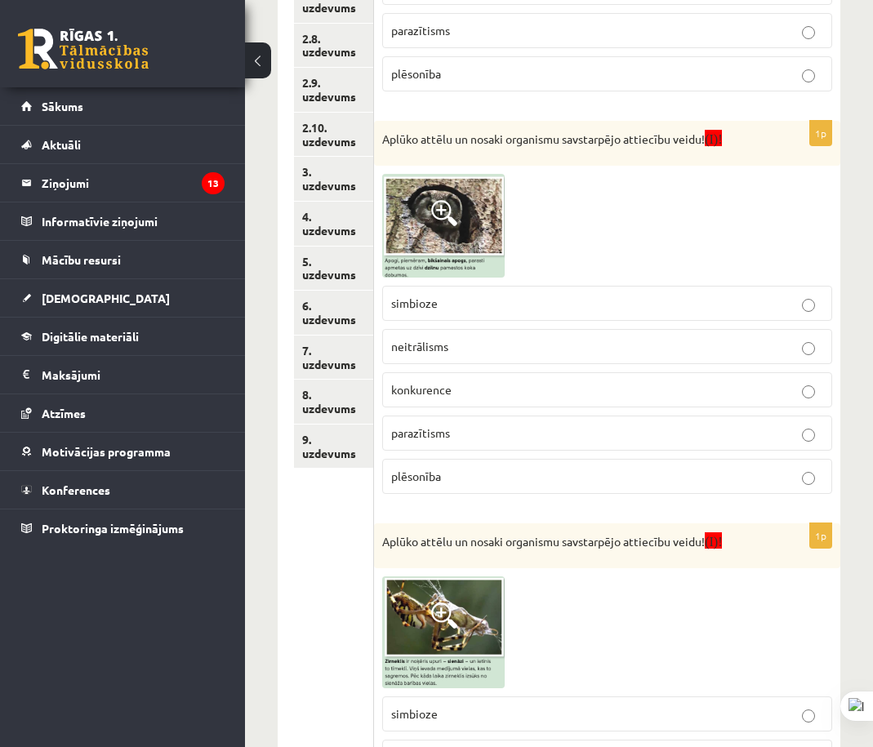
click at [439, 317] on label "simbioze" at bounding box center [607, 303] width 450 height 35
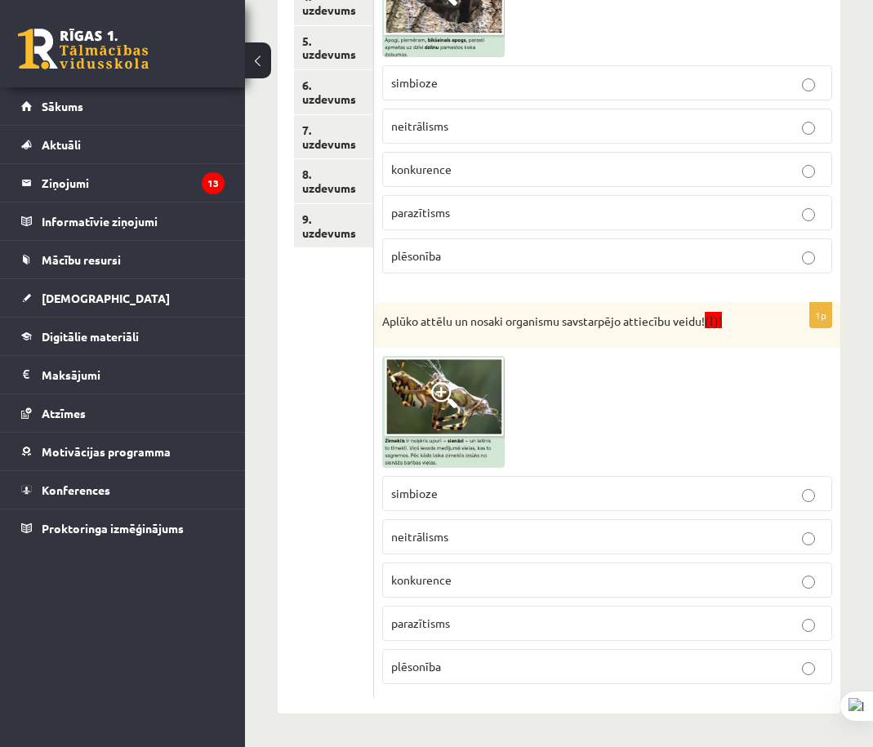
click at [470, 658] on p "plēsonība" at bounding box center [607, 666] width 432 height 17
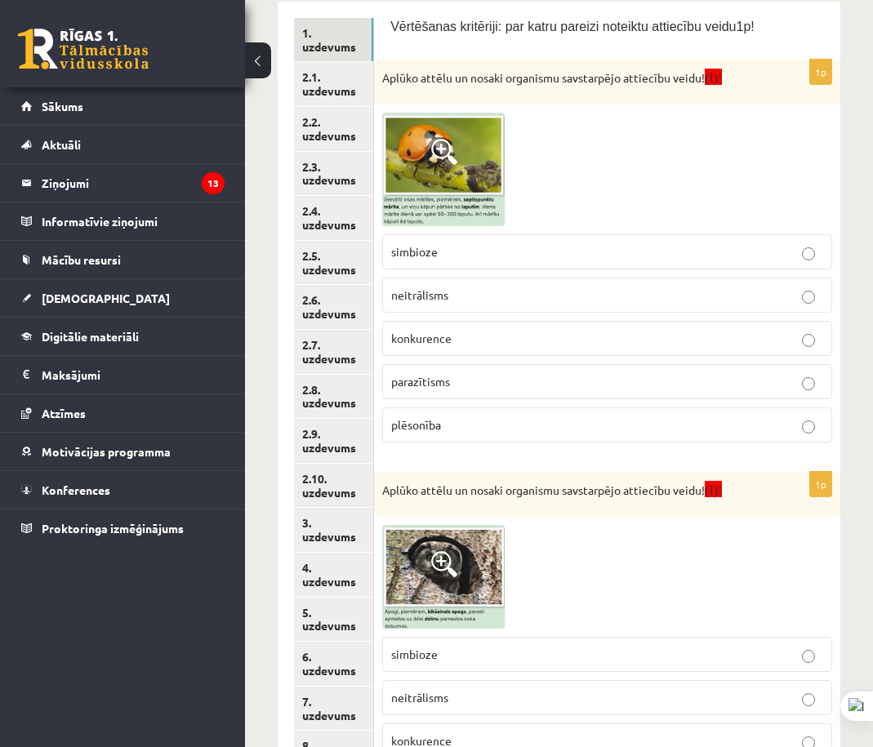
scroll to position [57, 0]
